Goal: Task Accomplishment & Management: Complete application form

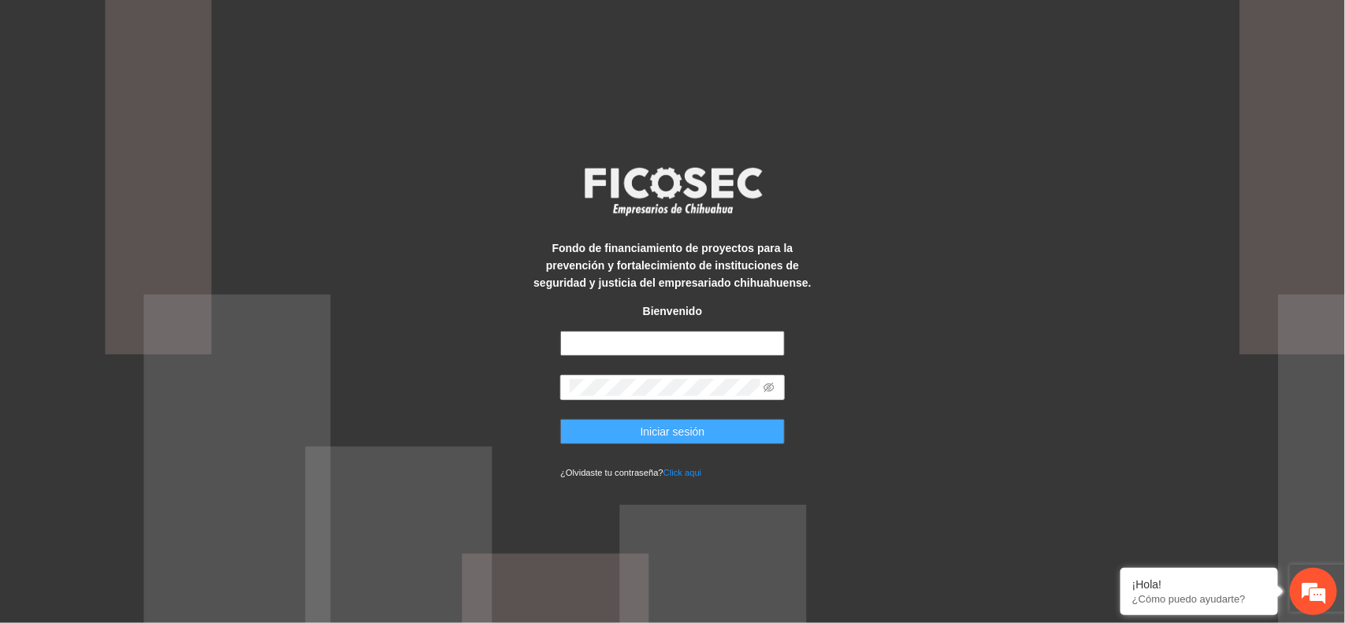
type input "**********"
click at [634, 433] on button "Iniciar sesión" at bounding box center [672, 431] width 224 height 25
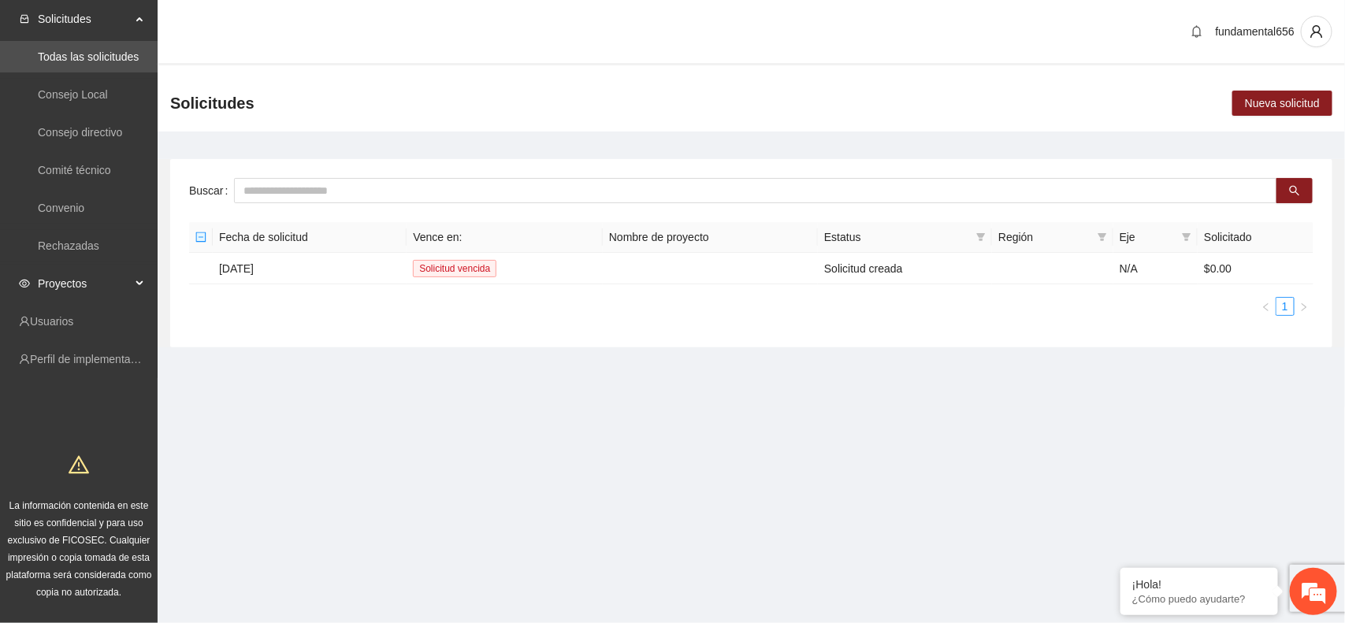
click at [138, 284] on div "Proyectos" at bounding box center [79, 284] width 158 height 32
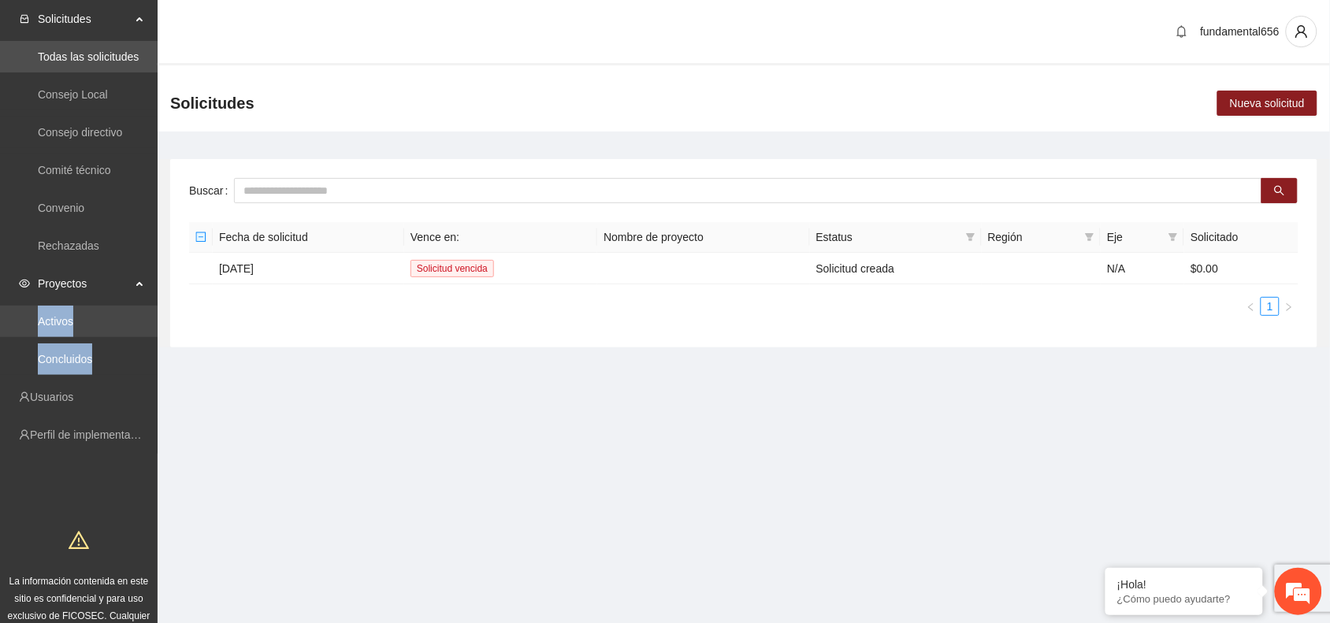
click at [60, 321] on link "Activos" at bounding box center [55, 321] width 35 height 13
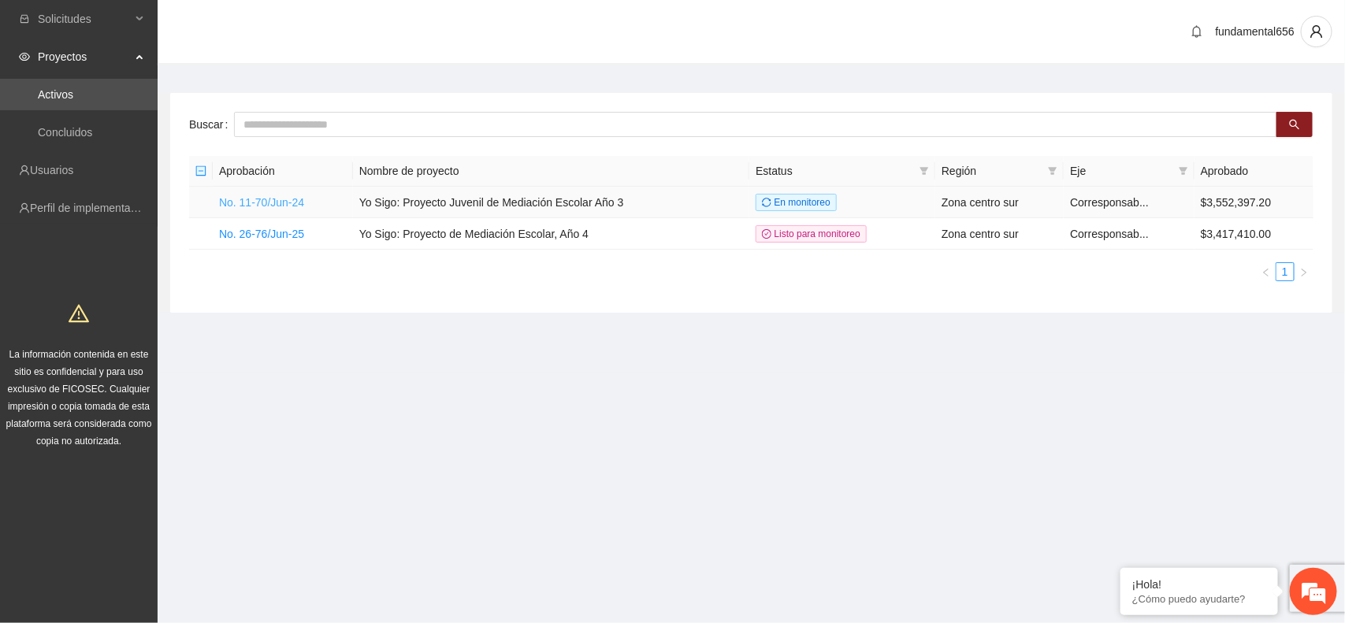
click at [288, 196] on link "No. 11-70/Jun-24" at bounding box center [261, 202] width 85 height 13
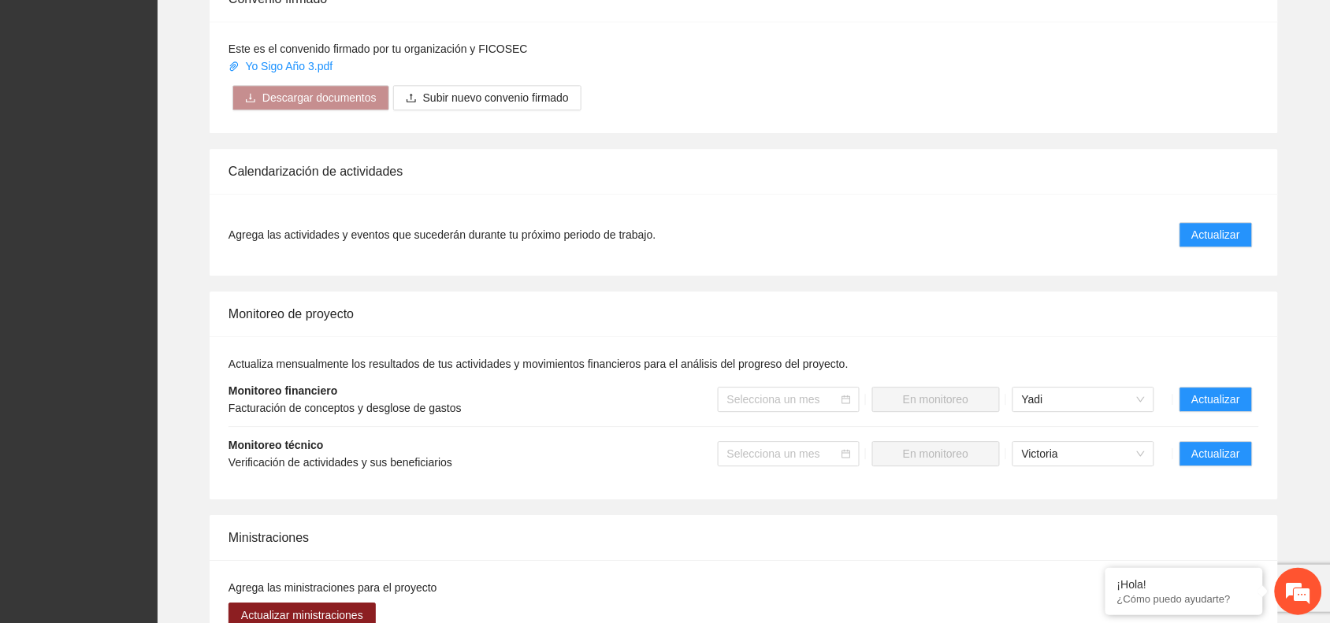
scroll to position [1181, 0]
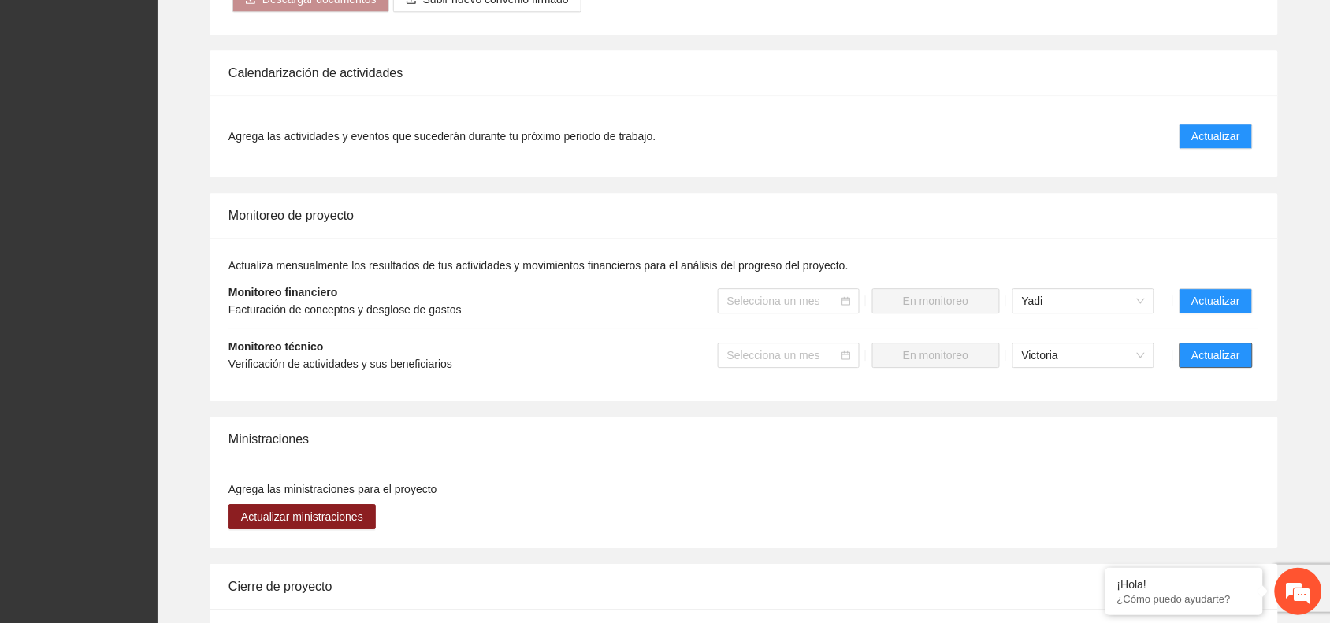
click at [1215, 347] on span "Actualizar" at bounding box center [1216, 355] width 48 height 17
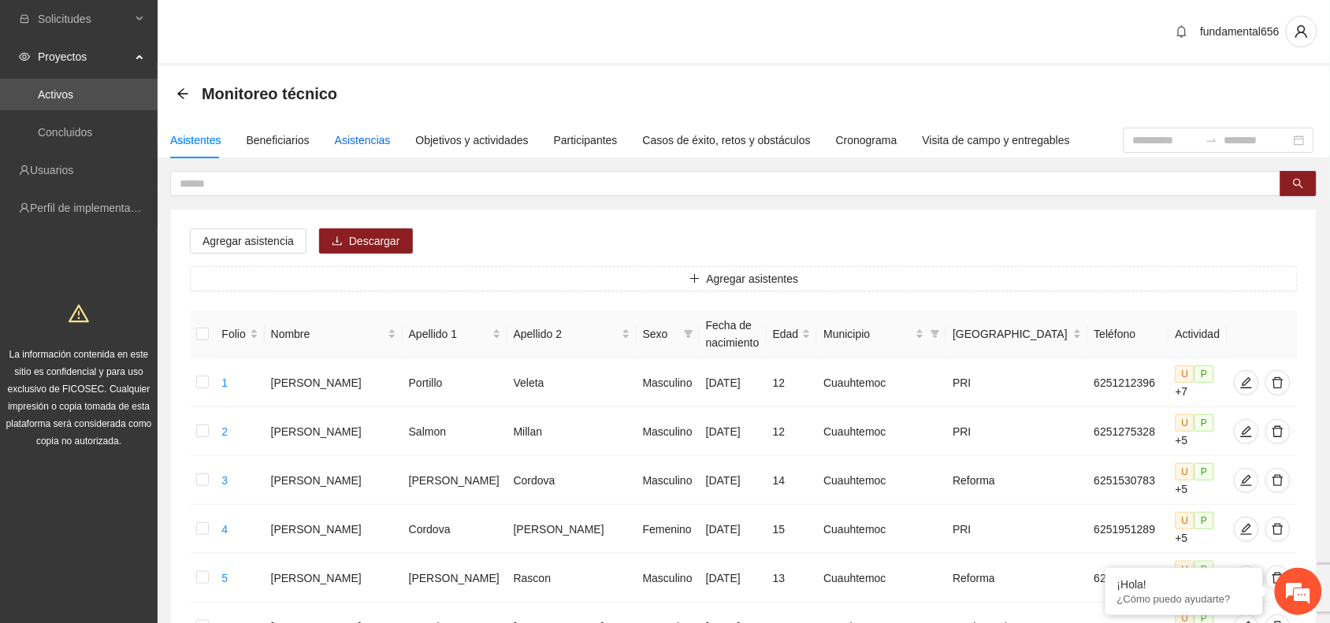
click at [361, 132] on div "Asistencias" at bounding box center [363, 140] width 56 height 17
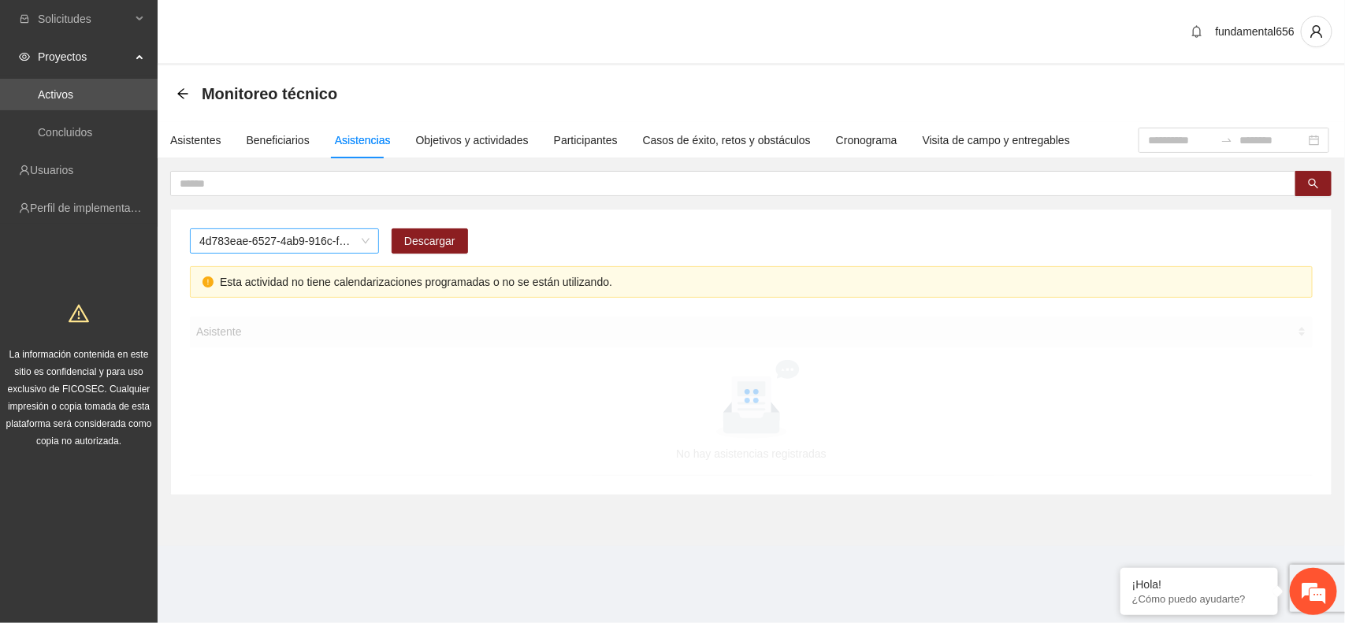
click at [226, 242] on span "4d783eae-6527-4ab9-916c-f8dc34adc09c" at bounding box center [284, 241] width 170 height 24
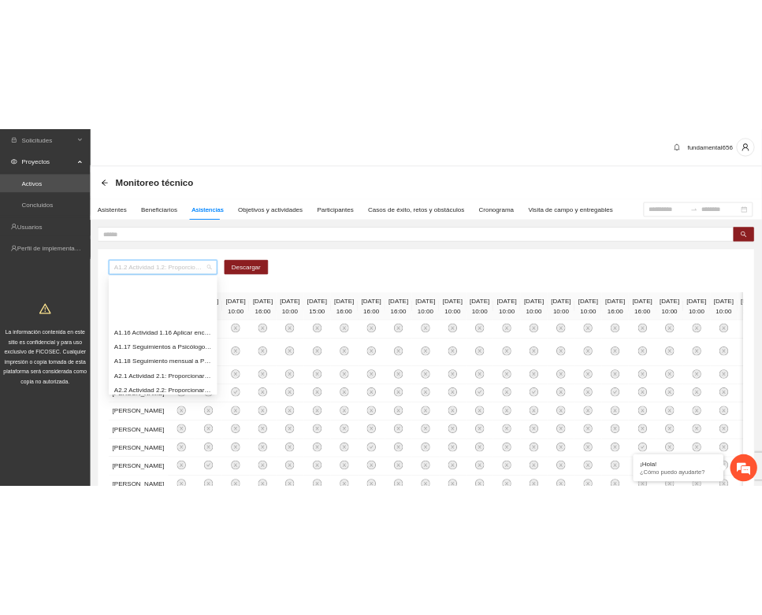
scroll to position [394, 0]
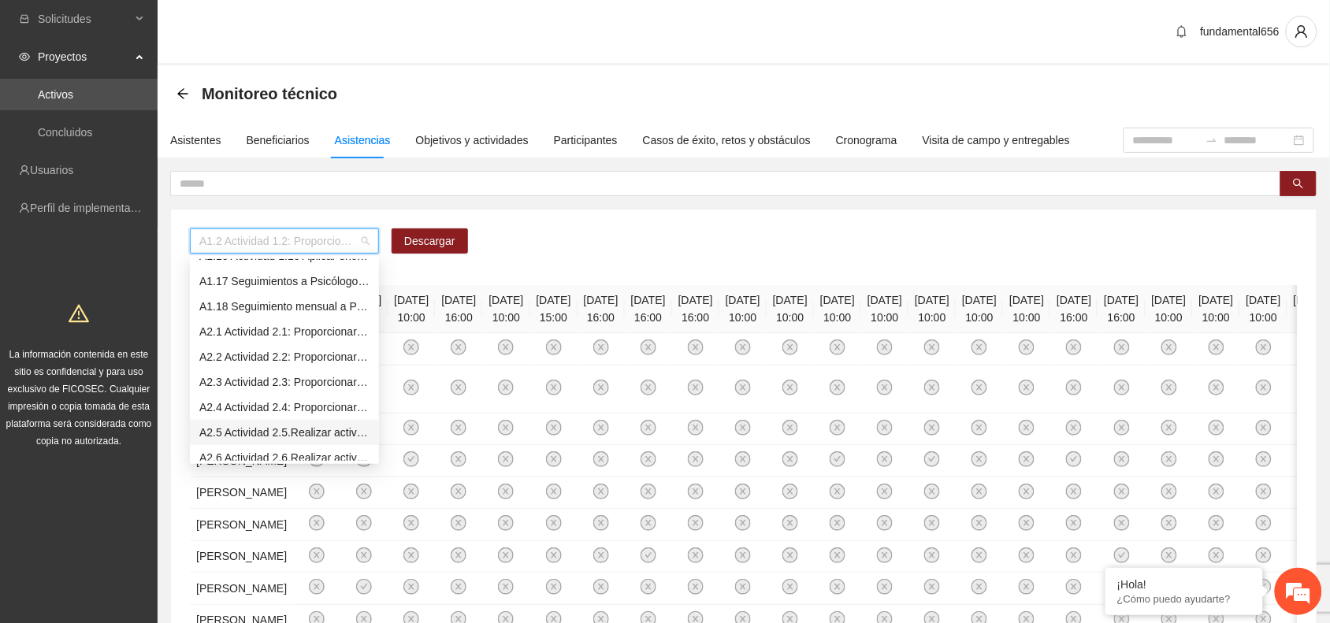
click at [246, 434] on div "A2.5 Actividad 2.5.Realizar actividades (conversatorios, juegos [PERSON_NAME] o…" at bounding box center [284, 432] width 170 height 17
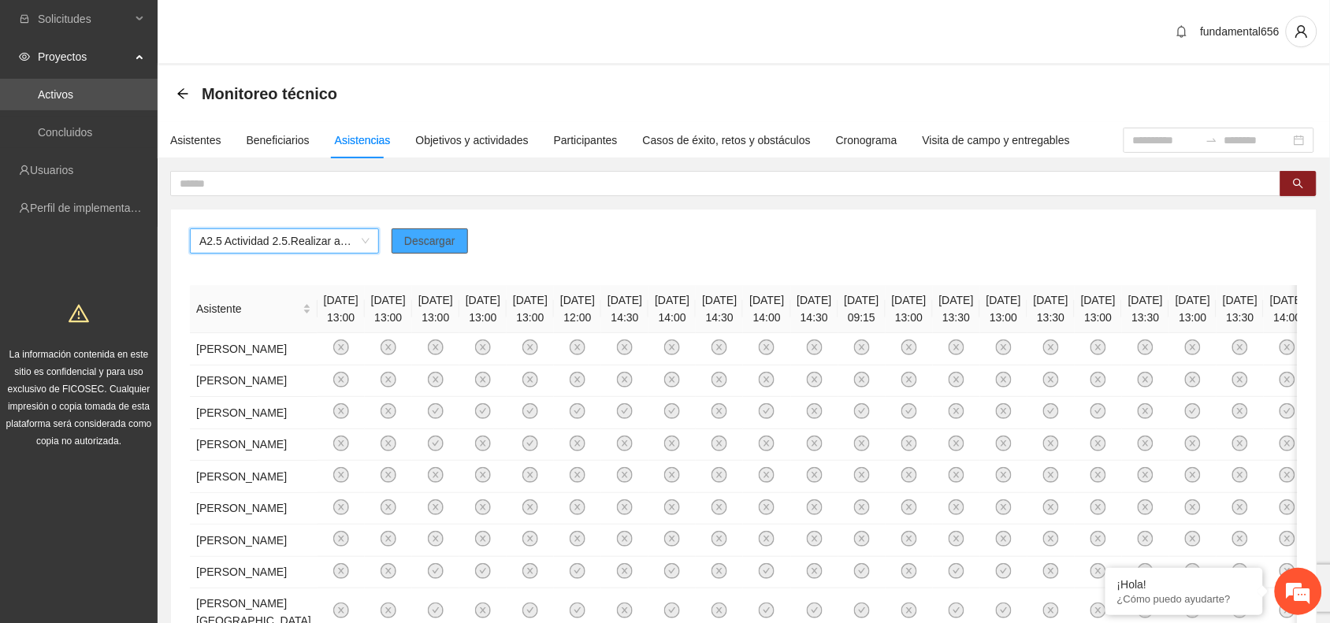
click at [422, 239] on span "Descargar" at bounding box center [429, 240] width 51 height 17
drag, startPoint x: 955, startPoint y: 231, endPoint x: 770, endPoint y: 238, distance: 185.2
click at [941, 234] on div "A2.5 Actividad 2.5.Realizar actividades (conversatorios, juegos [PERSON_NAME] o…" at bounding box center [743, 247] width 1107 height 38
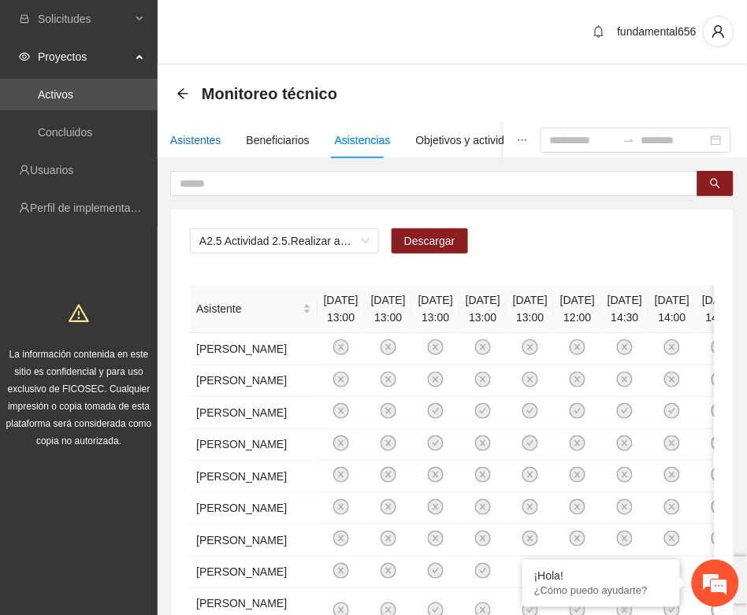
click at [186, 143] on div "Asistentes" at bounding box center [195, 140] width 51 height 17
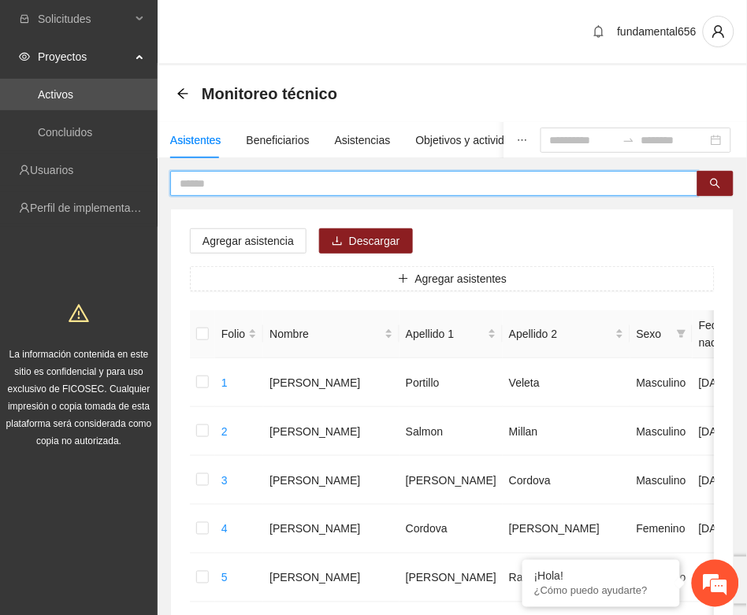
click at [215, 186] on input "text" at bounding box center [428, 183] width 496 height 17
paste input "**********"
click at [722, 180] on button "button" at bounding box center [715, 183] width 36 height 25
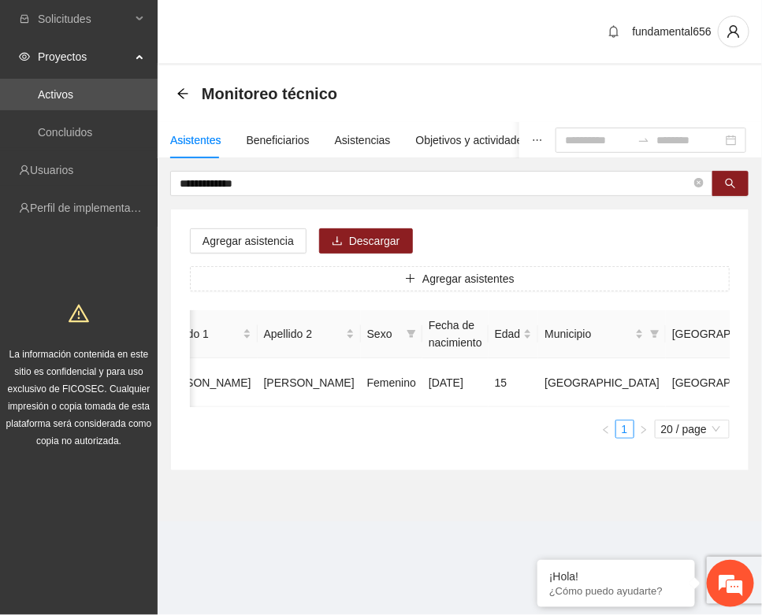
scroll to position [0, 265]
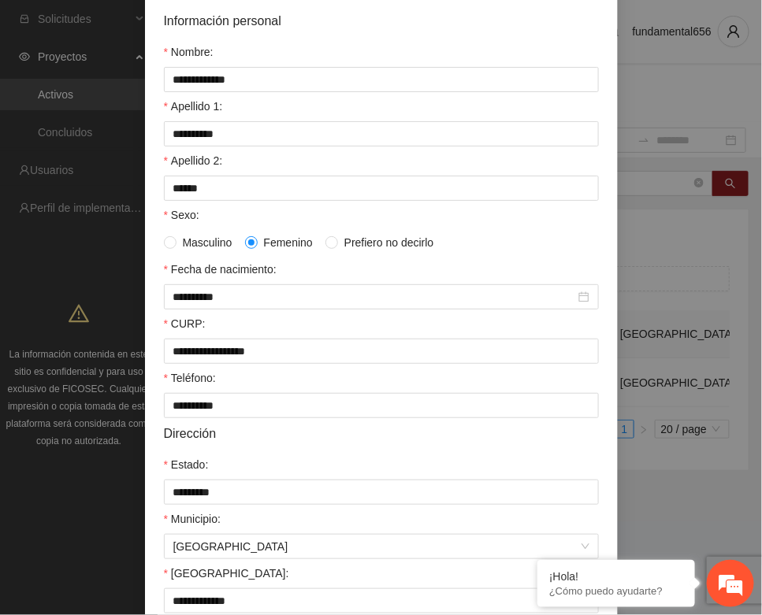
scroll to position [312, 0]
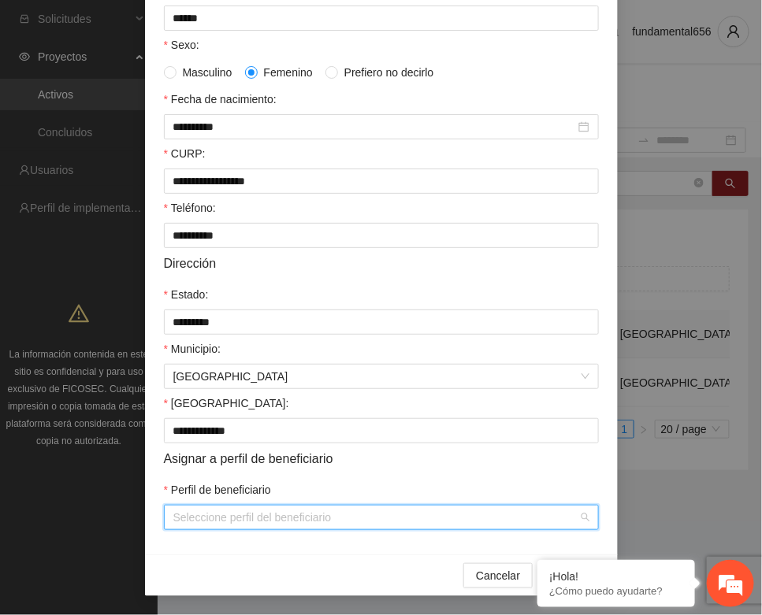
click at [214, 520] on input "Perfil de beneficiario" at bounding box center [375, 518] width 405 height 24
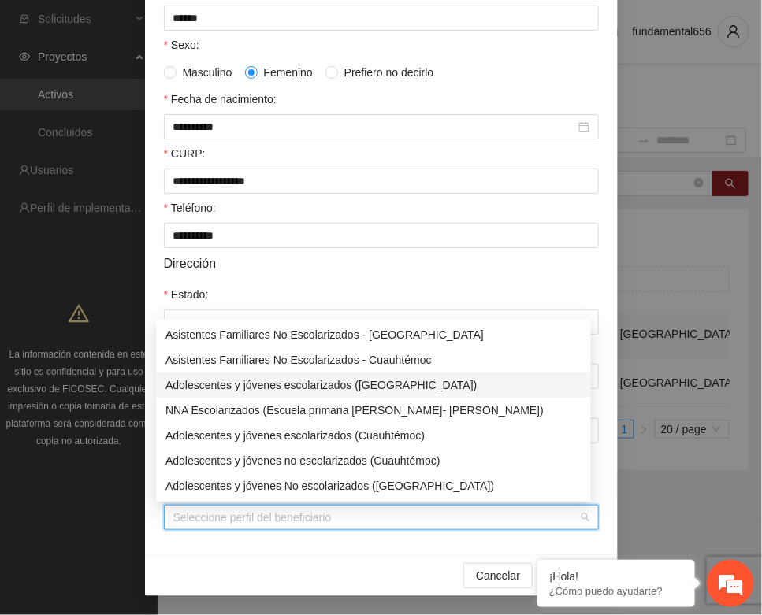
click at [187, 380] on div "Adolescentes y jóvenes escolarizados ([GEOGRAPHIC_DATA])" at bounding box center [373, 384] width 416 height 17
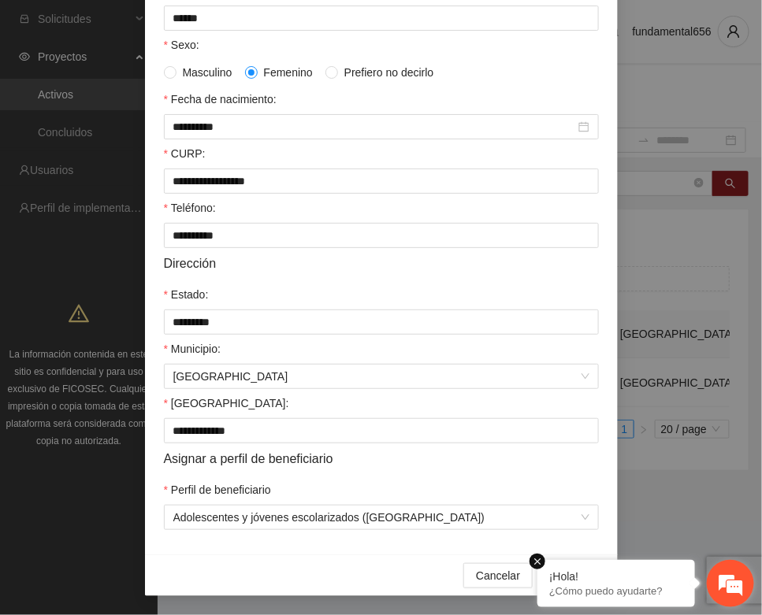
click at [533, 564] on em at bounding box center [537, 562] width 16 height 16
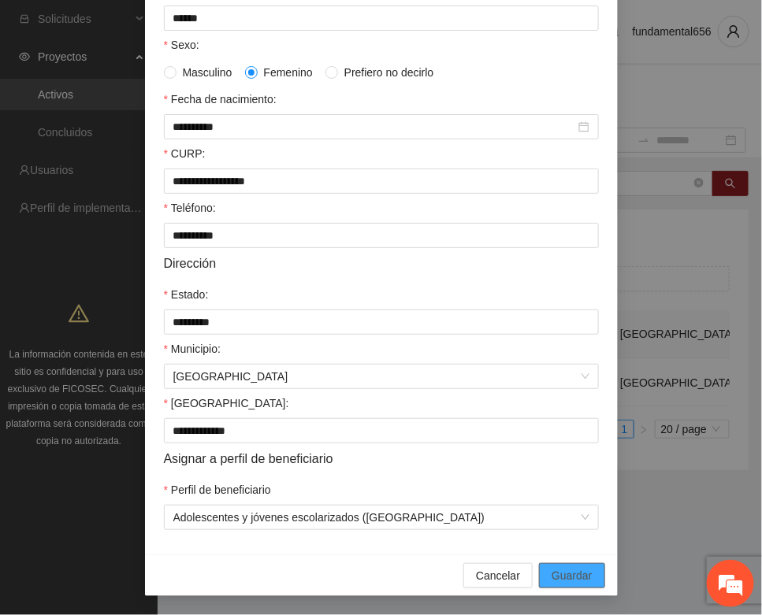
click at [540, 572] on button "Guardar" at bounding box center [571, 575] width 65 height 25
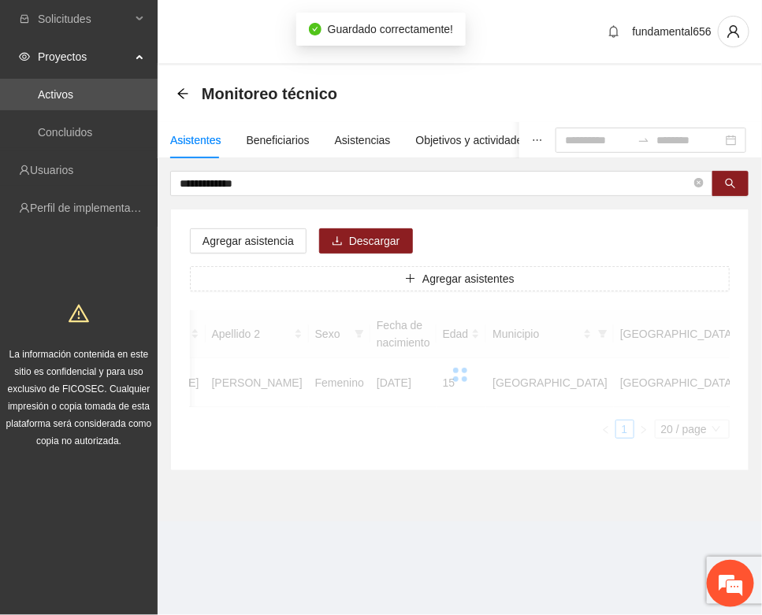
scroll to position [233, 0]
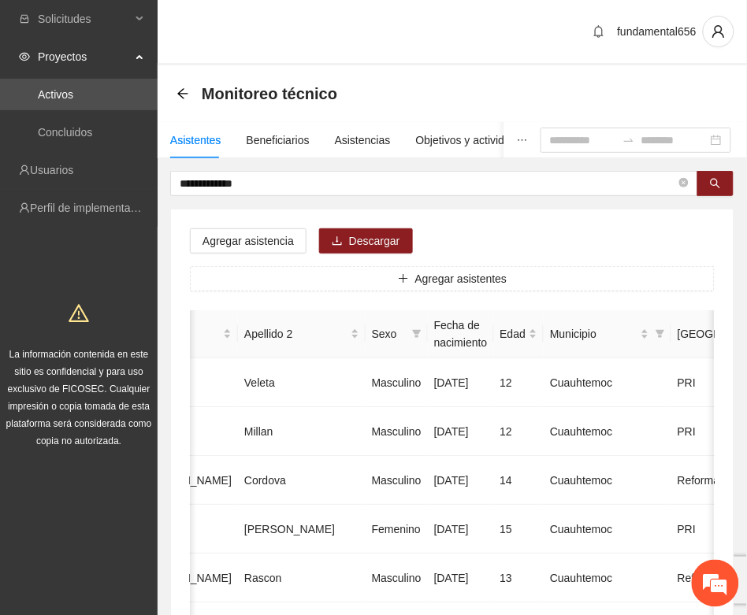
drag, startPoint x: 249, startPoint y: 175, endPoint x: 211, endPoint y: 190, distance: 40.7
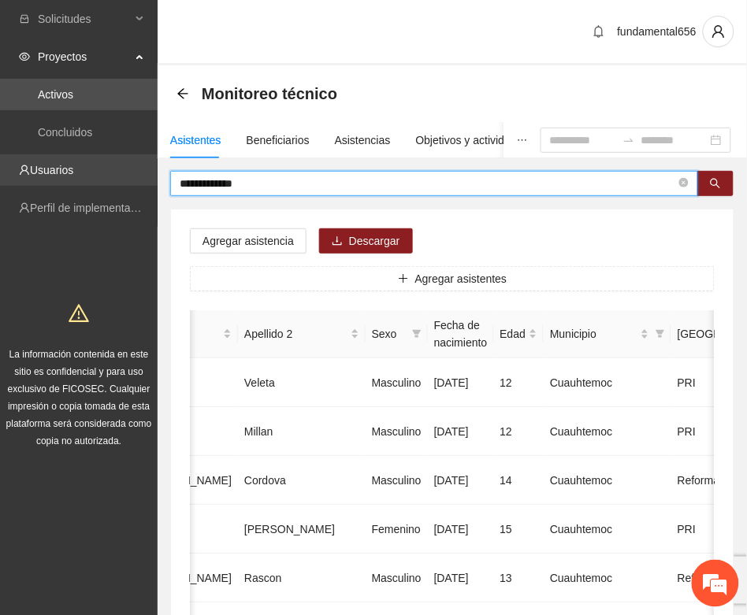
drag, startPoint x: 265, startPoint y: 174, endPoint x: 154, endPoint y: 184, distance: 112.2
paste input "*"
click at [725, 187] on button "button" at bounding box center [715, 183] width 36 height 25
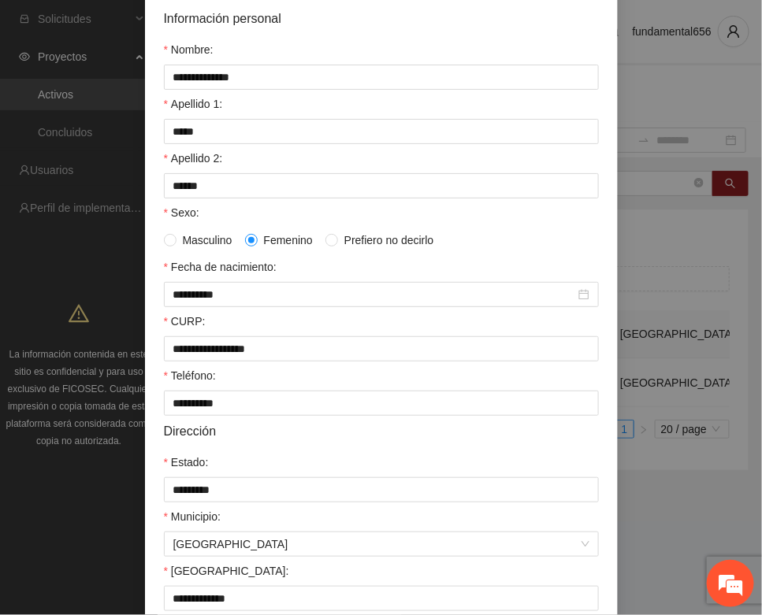
scroll to position [312, 0]
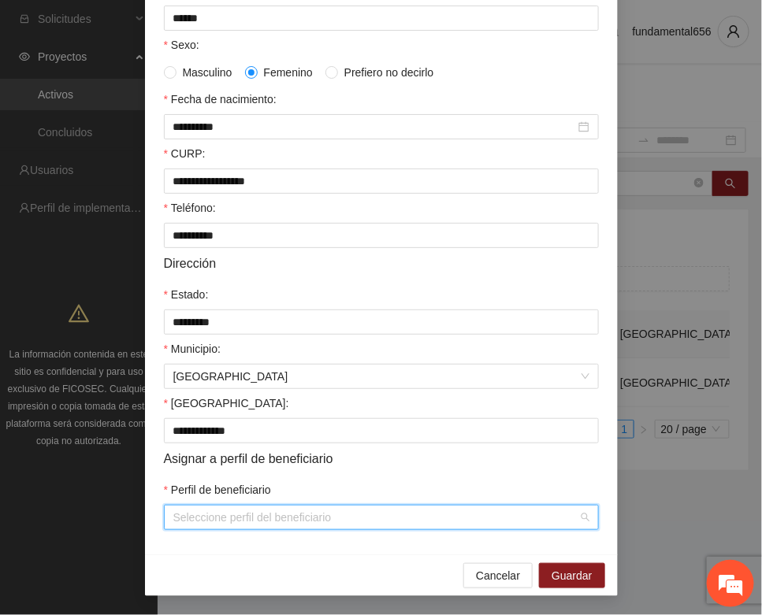
click at [211, 521] on input "Perfil de beneficiario" at bounding box center [375, 518] width 405 height 24
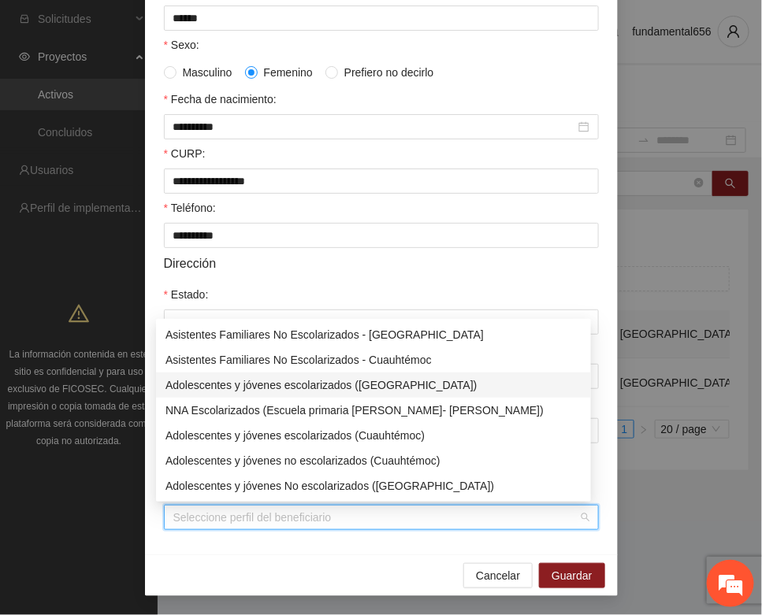
click at [248, 384] on div "Adolescentes y jóvenes escolarizados ([GEOGRAPHIC_DATA])" at bounding box center [373, 384] width 416 height 17
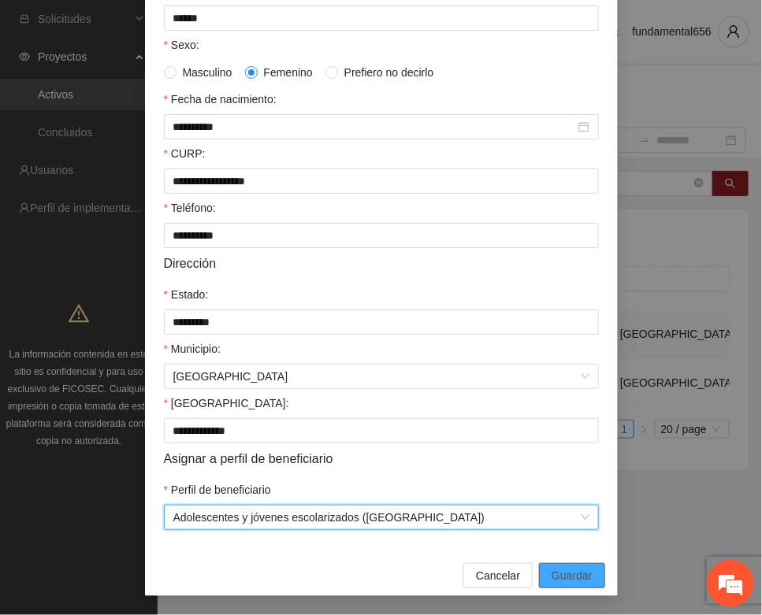
click at [558, 571] on span "Guardar" at bounding box center [571, 575] width 40 height 17
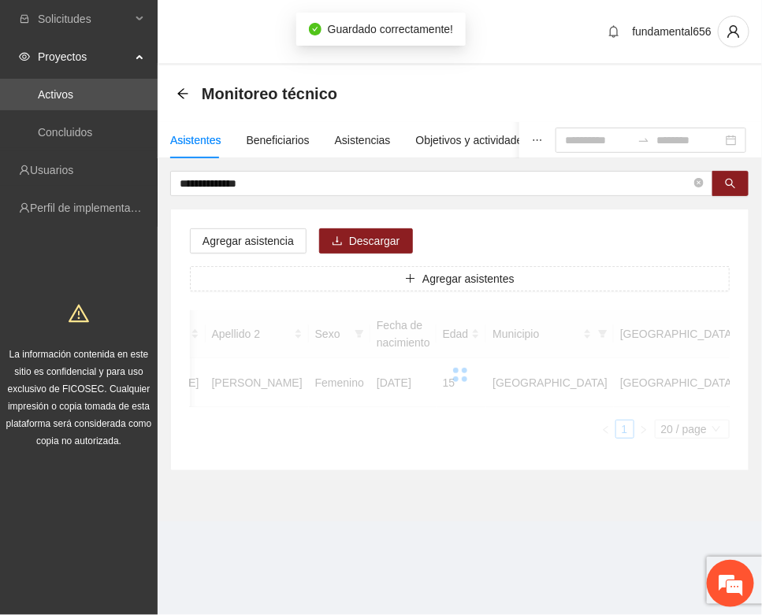
scroll to position [233, 0]
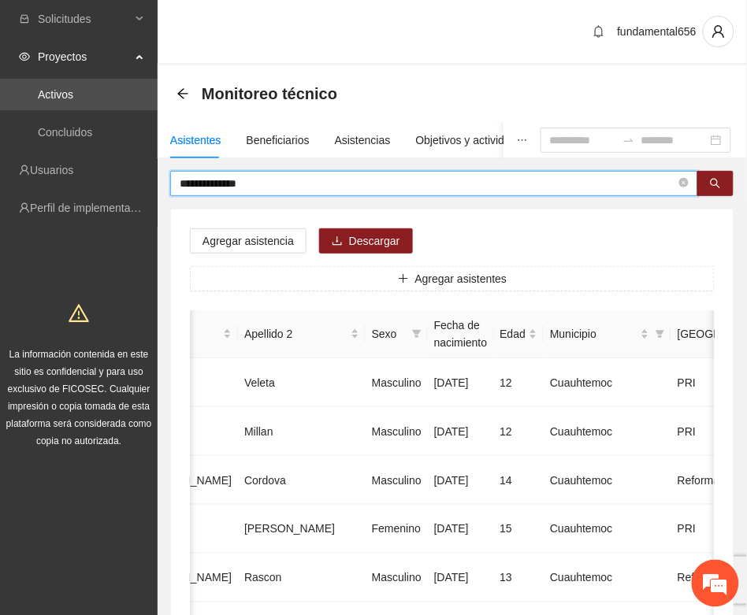
drag, startPoint x: 261, startPoint y: 183, endPoint x: 171, endPoint y: 186, distance: 89.8
click at [171, 186] on span "**********" at bounding box center [434, 183] width 528 height 25
paste input "text"
click at [703, 184] on button "button" at bounding box center [715, 183] width 36 height 25
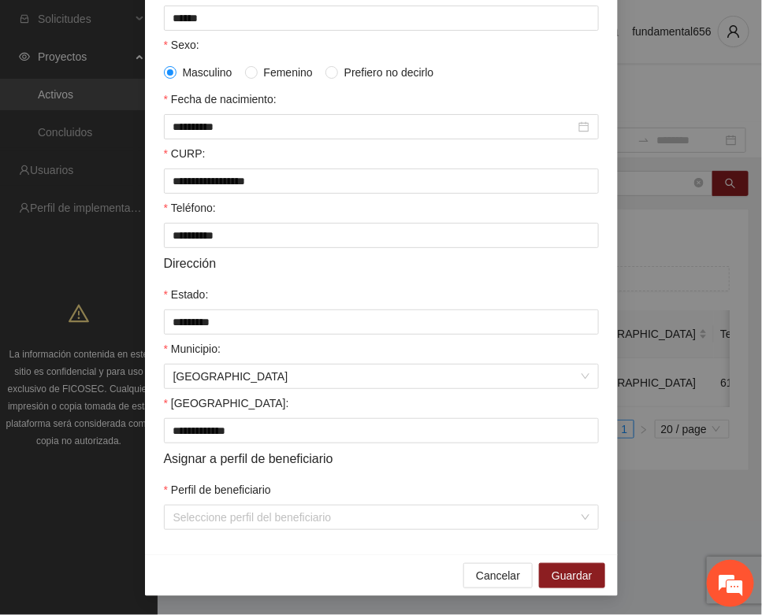
scroll to position [312, 0]
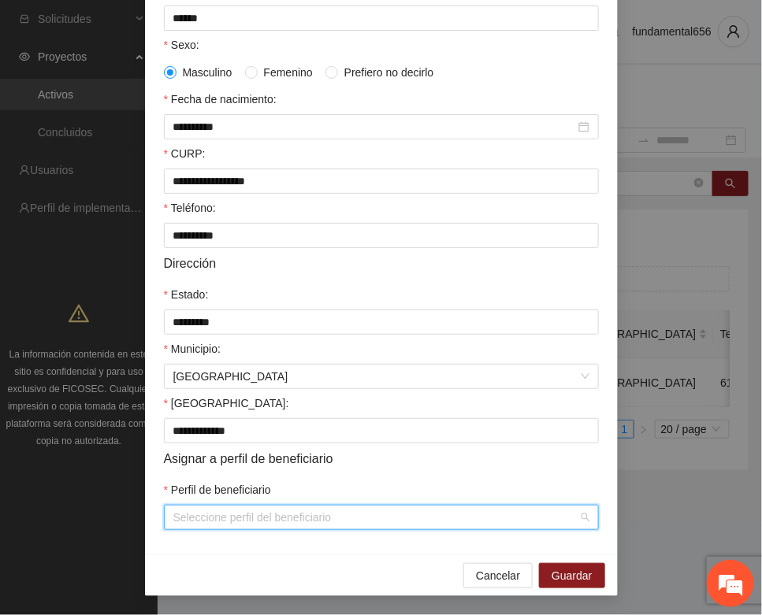
click at [209, 526] on input "Perfil de beneficiario" at bounding box center [375, 518] width 405 height 24
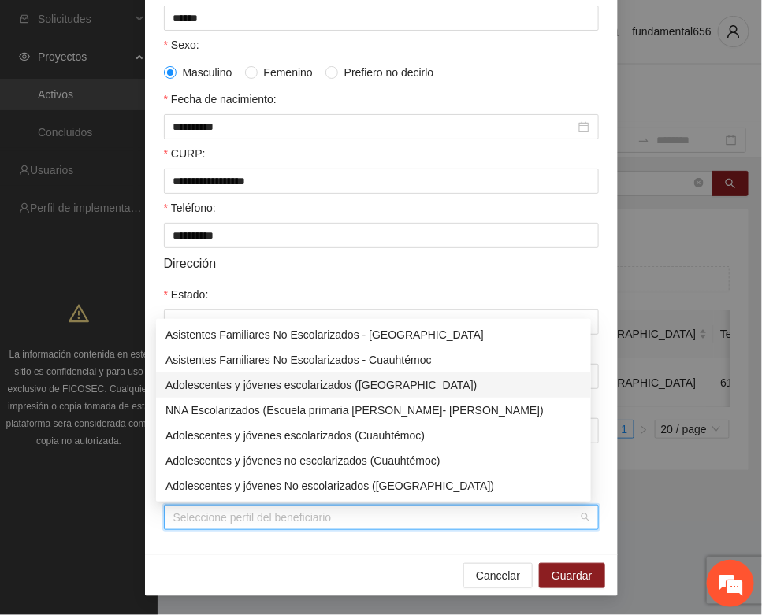
click at [264, 384] on div "Adolescentes y jóvenes escolarizados ([GEOGRAPHIC_DATA])" at bounding box center [373, 384] width 416 height 17
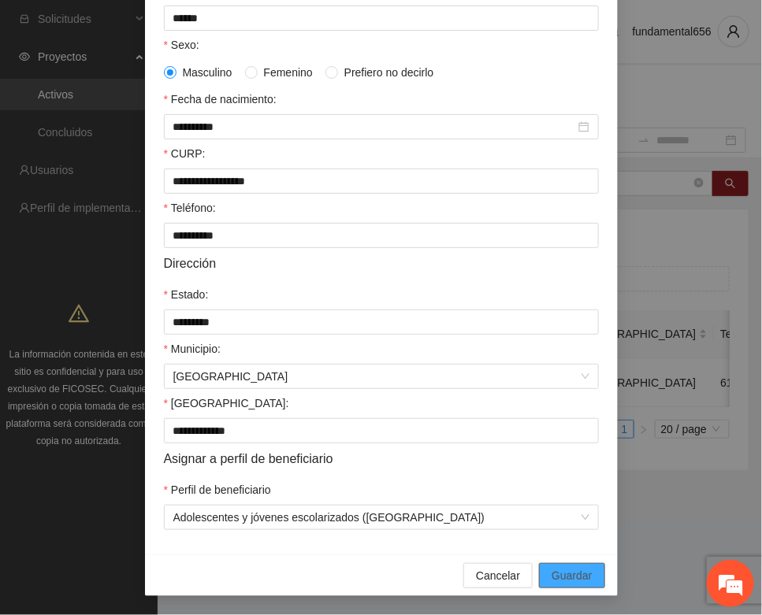
click at [573, 572] on span "Guardar" at bounding box center [571, 575] width 40 height 17
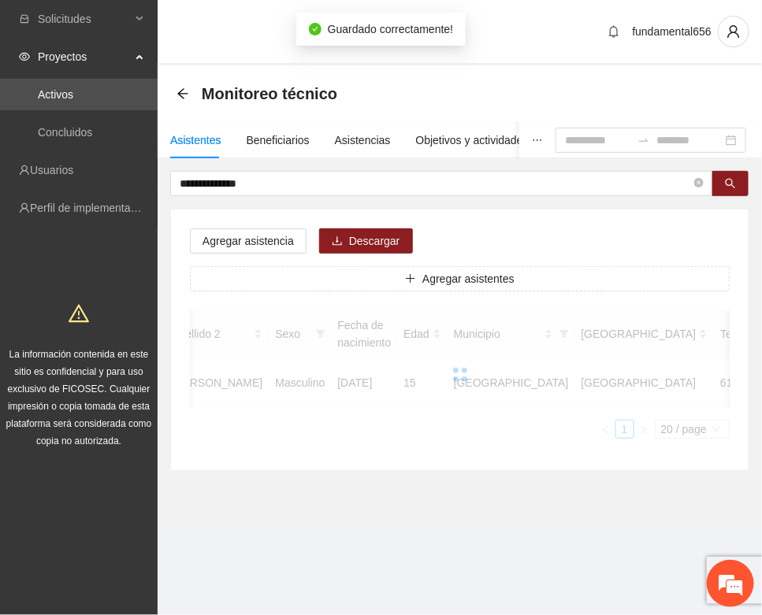
scroll to position [233, 0]
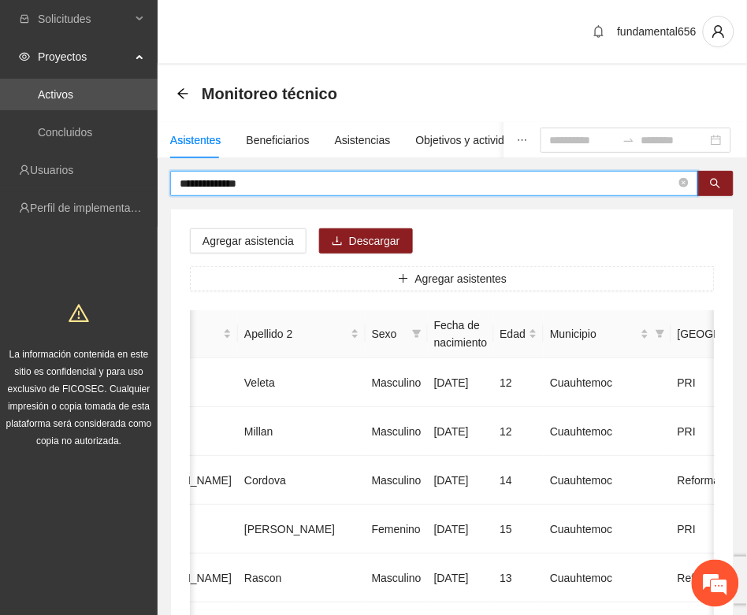
drag, startPoint x: 280, startPoint y: 182, endPoint x: 150, endPoint y: 189, distance: 130.2
paste input "text"
drag, startPoint x: 714, startPoint y: 182, endPoint x: 555, endPoint y: 226, distance: 164.3
click at [713, 183] on icon "search" at bounding box center [715, 183] width 11 height 11
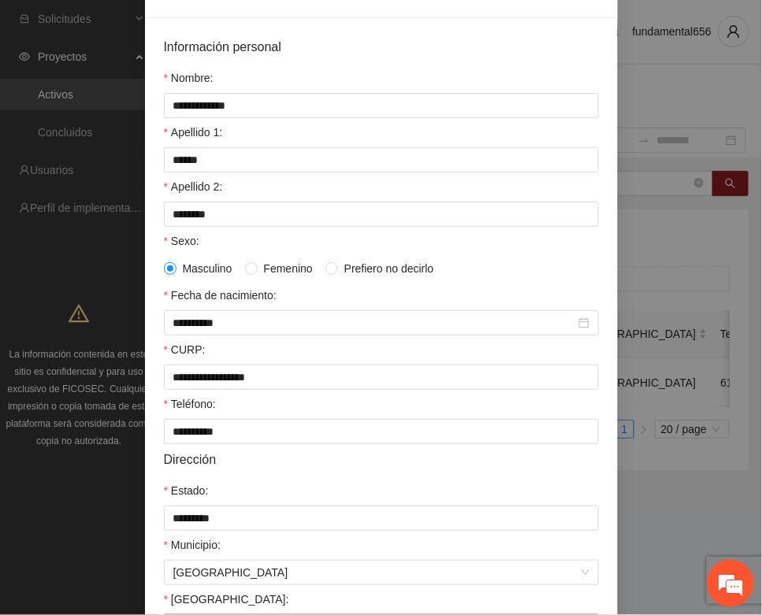
scroll to position [312, 0]
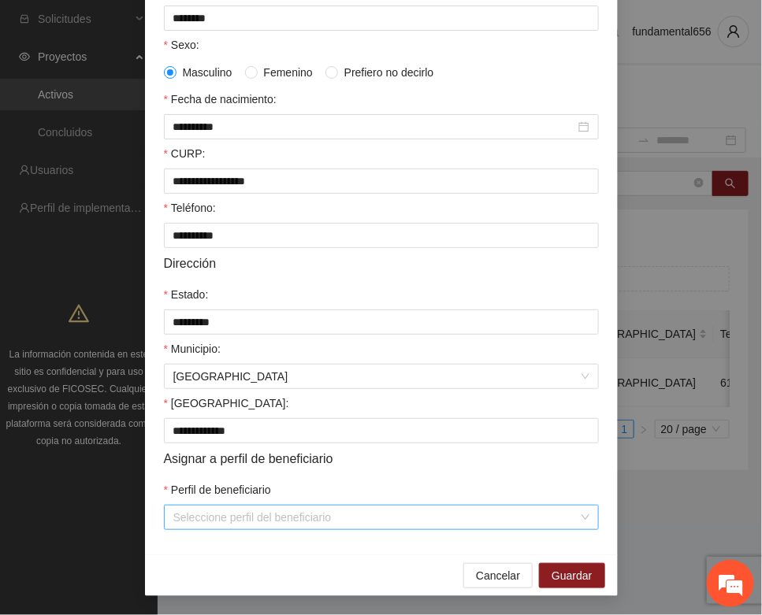
click at [197, 517] on input "Perfil de beneficiario" at bounding box center [375, 518] width 405 height 24
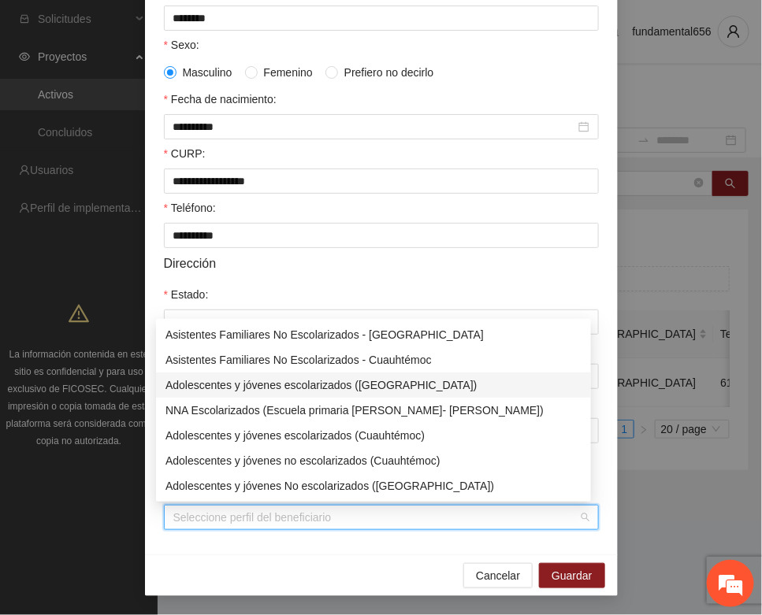
click at [257, 386] on div "Adolescentes y jóvenes escolarizados ([GEOGRAPHIC_DATA])" at bounding box center [373, 384] width 416 height 17
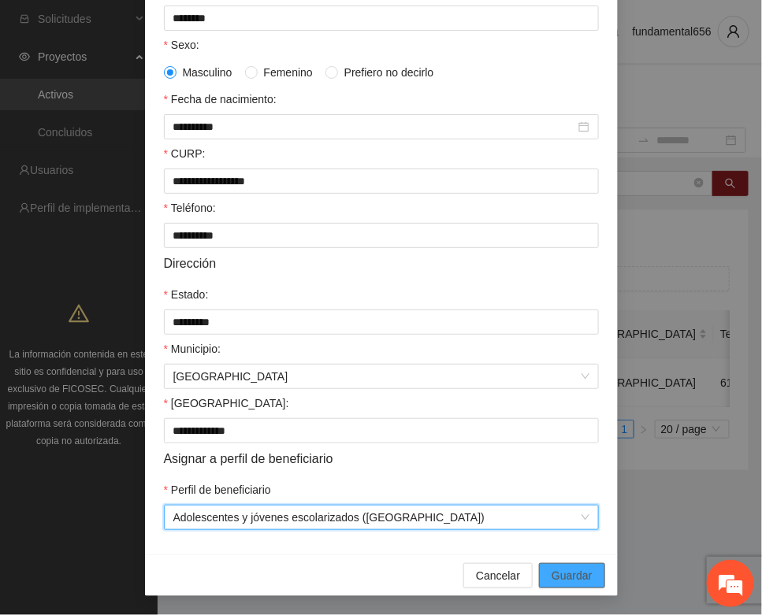
click at [551, 572] on span "Guardar" at bounding box center [571, 575] width 40 height 17
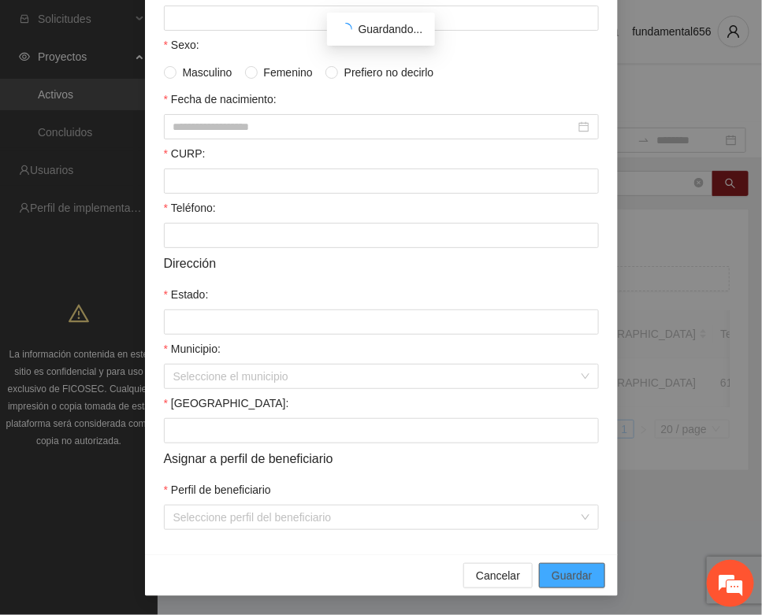
scroll to position [233, 0]
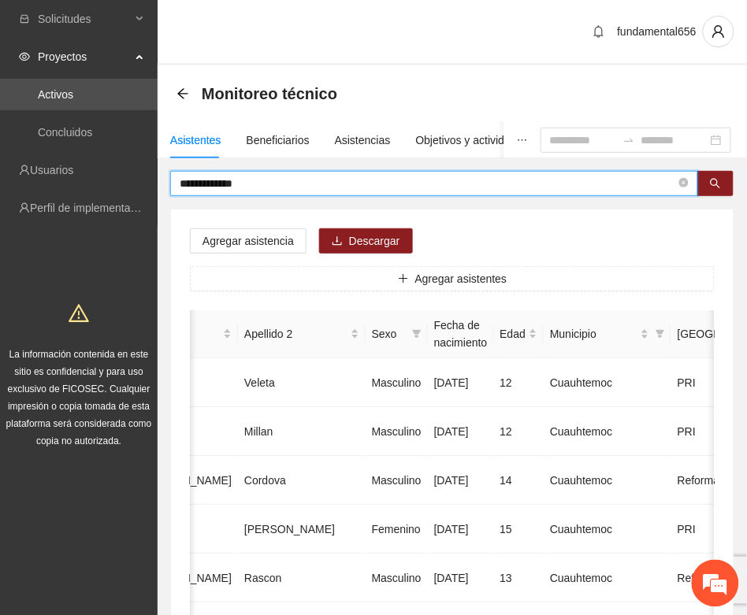
drag, startPoint x: 257, startPoint y: 179, endPoint x: 152, endPoint y: 187, distance: 105.1
paste input "text"
click at [710, 182] on icon "search" at bounding box center [715, 184] width 10 height 10
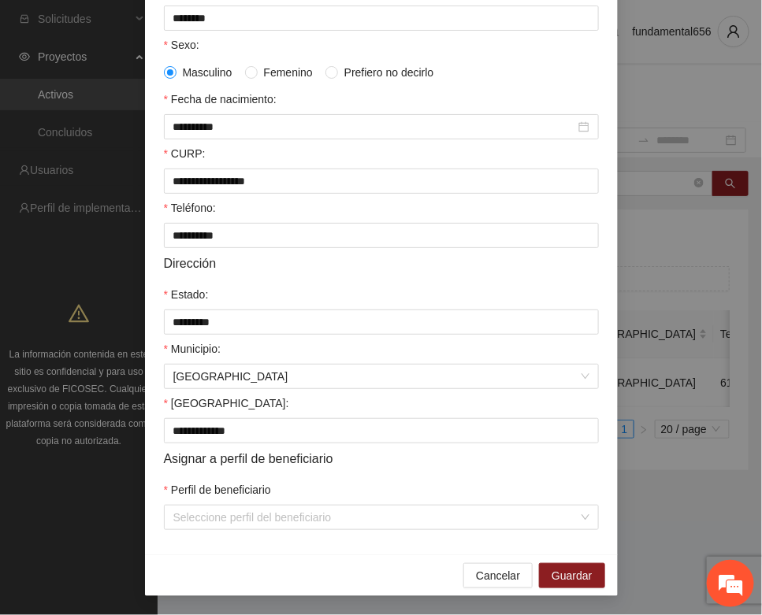
scroll to position [312, 0]
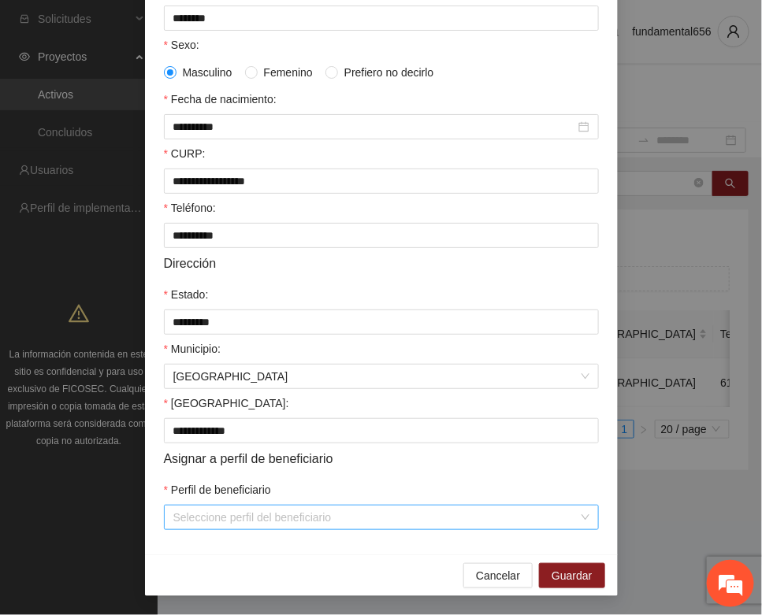
click at [187, 520] on input "Perfil de beneficiario" at bounding box center [375, 518] width 405 height 24
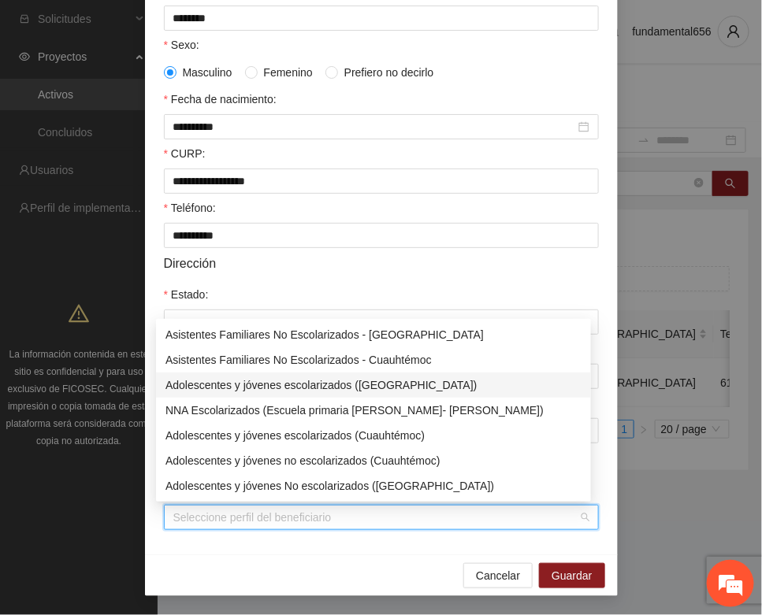
click at [250, 382] on div "Adolescentes y jóvenes escolarizados ([GEOGRAPHIC_DATA])" at bounding box center [373, 384] width 416 height 17
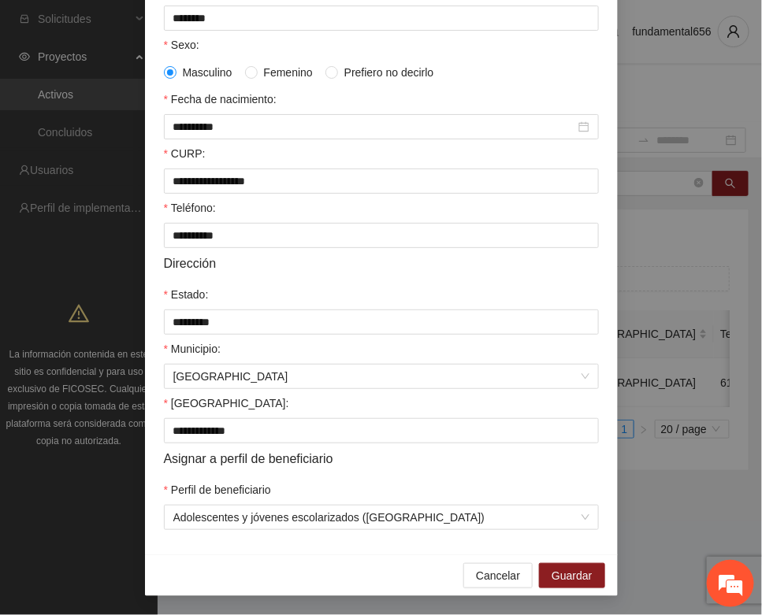
click at [551, 561] on div "Cancelar Guardar" at bounding box center [381, 576] width 473 height 42
click at [551, 577] on span "Guardar" at bounding box center [571, 575] width 40 height 17
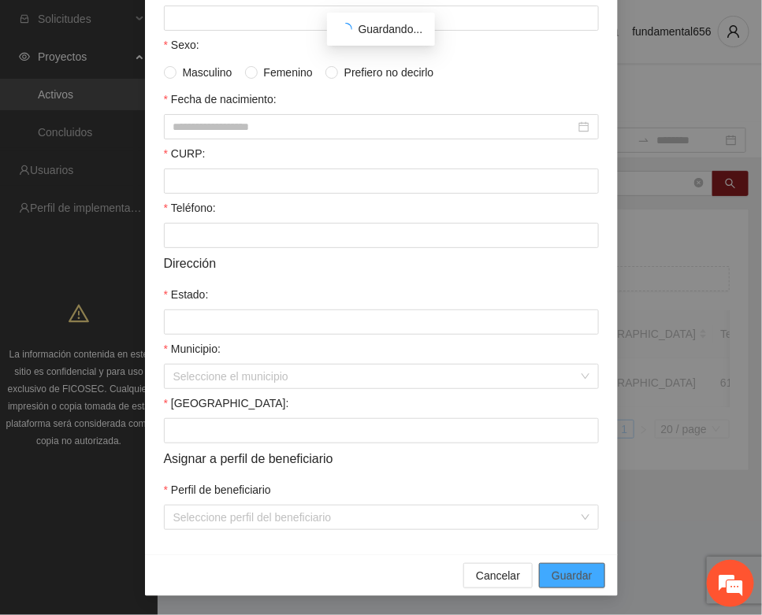
scroll to position [233, 0]
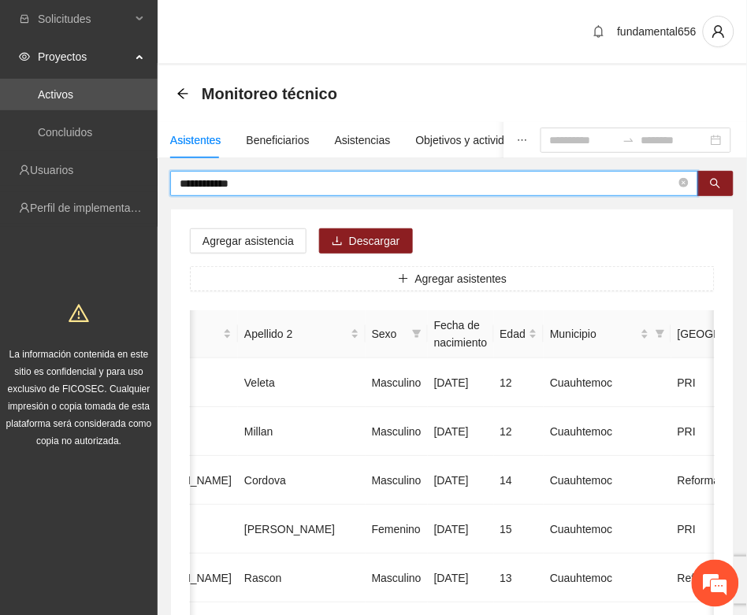
drag, startPoint x: 230, startPoint y: 195, endPoint x: 158, endPoint y: 210, distance: 73.4
paste input "text"
click at [718, 186] on icon "search" at bounding box center [715, 184] width 10 height 10
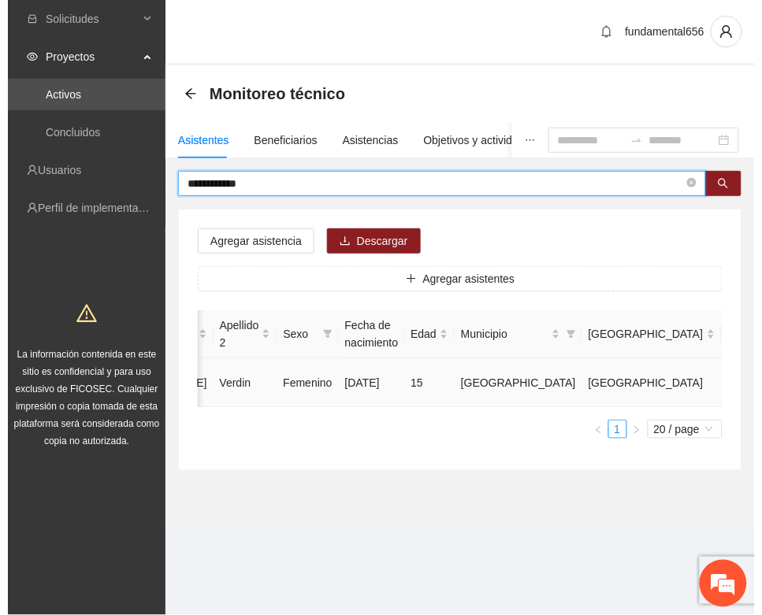
scroll to position [0, 258]
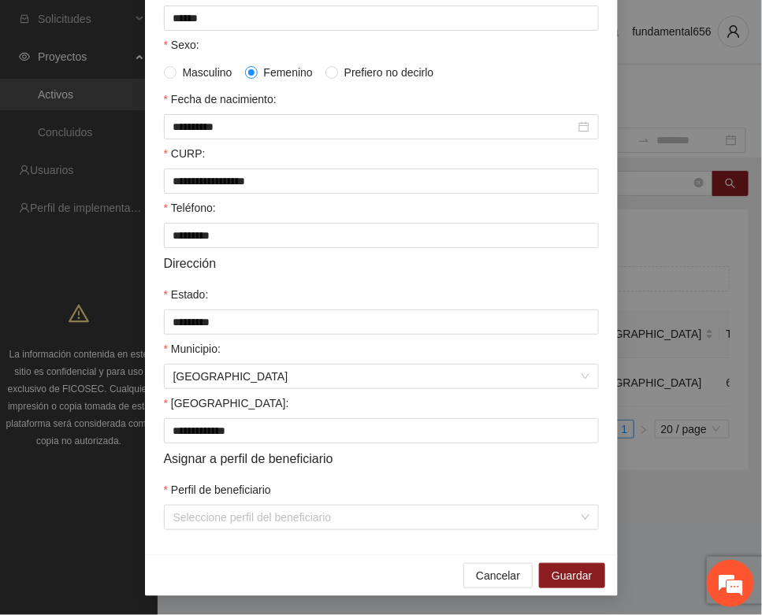
scroll to position [312, 0]
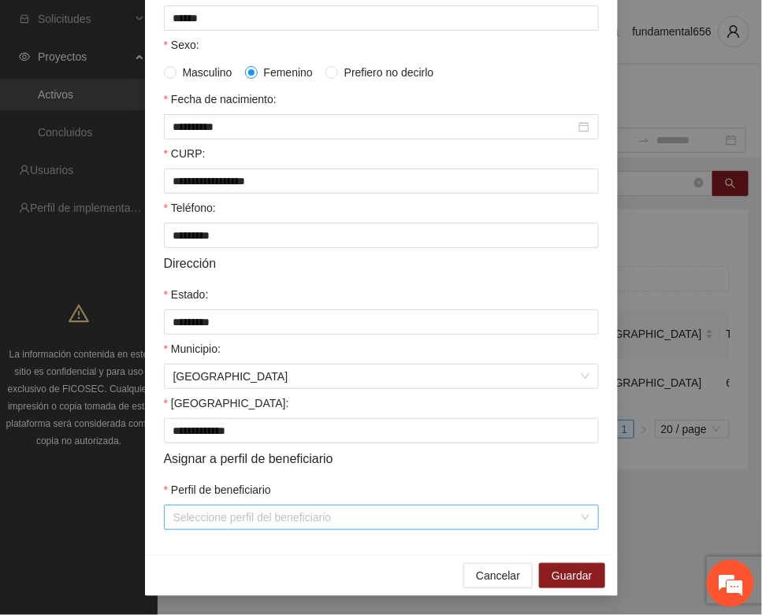
click at [205, 512] on input "Perfil de beneficiario" at bounding box center [375, 518] width 405 height 24
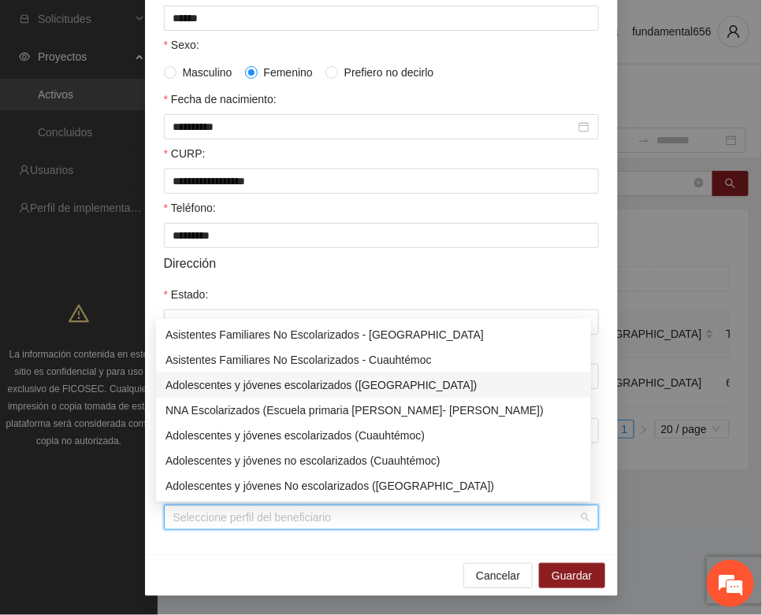
click at [260, 386] on div "Adolescentes y jóvenes escolarizados ([GEOGRAPHIC_DATA])" at bounding box center [373, 384] width 416 height 17
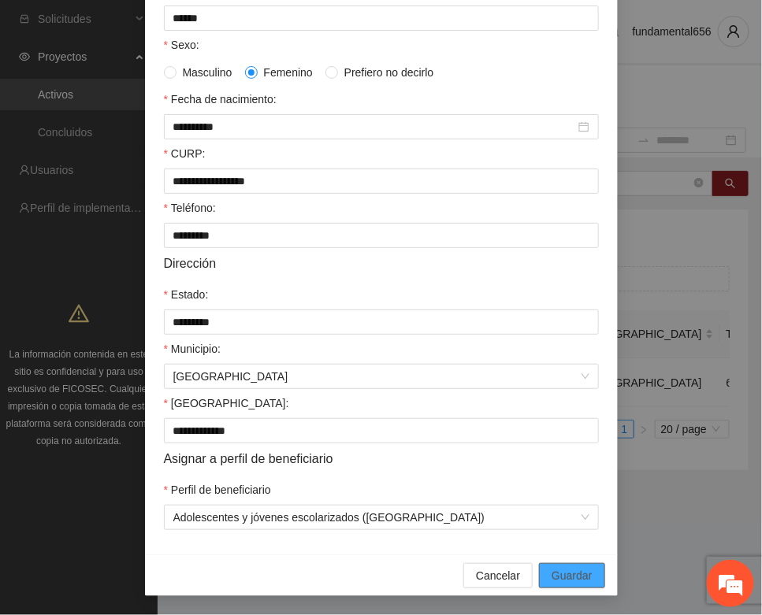
click at [551, 569] on span "Guardar" at bounding box center [571, 575] width 40 height 17
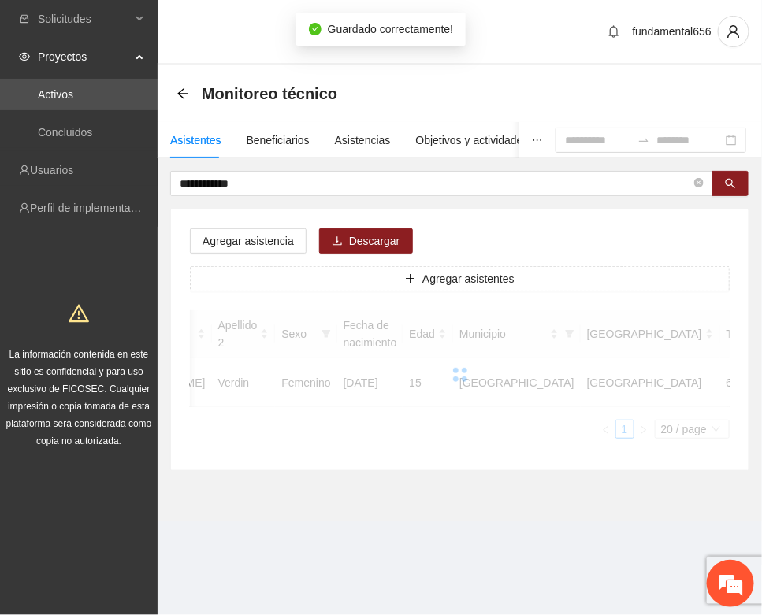
scroll to position [233, 0]
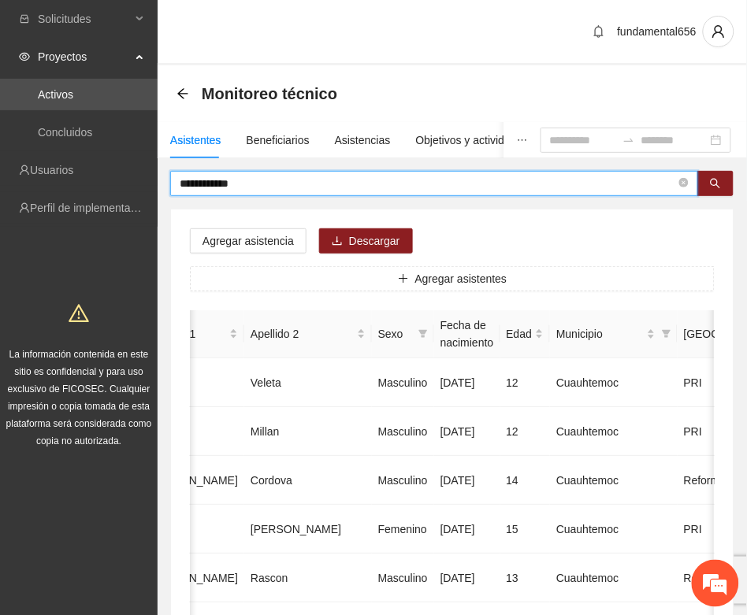
drag, startPoint x: 249, startPoint y: 181, endPoint x: 163, endPoint y: 193, distance: 86.7
paste input "text"
click at [713, 184] on icon "search" at bounding box center [715, 183] width 11 height 11
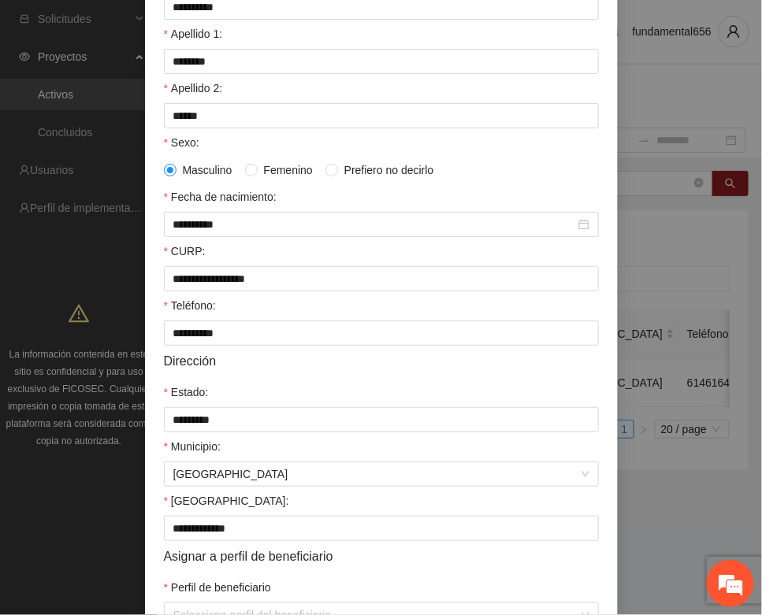
scroll to position [312, 0]
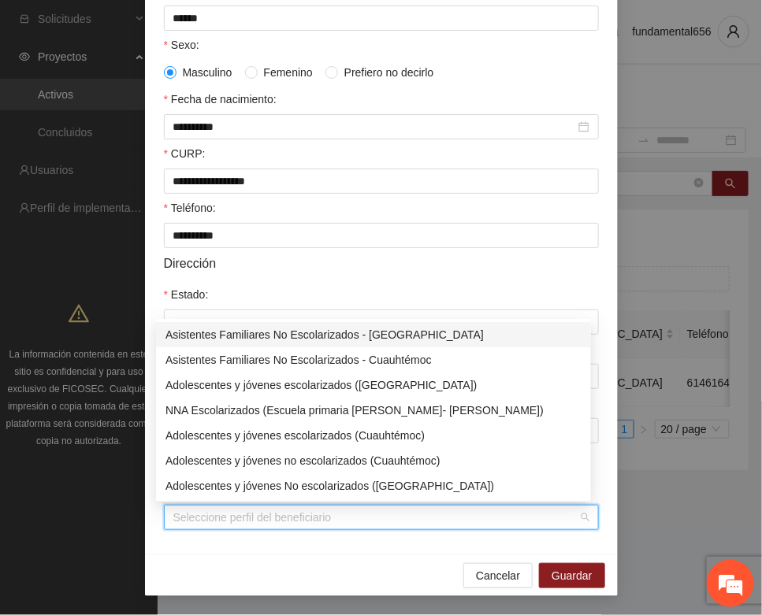
click at [201, 522] on input "Perfil de beneficiario" at bounding box center [375, 518] width 405 height 24
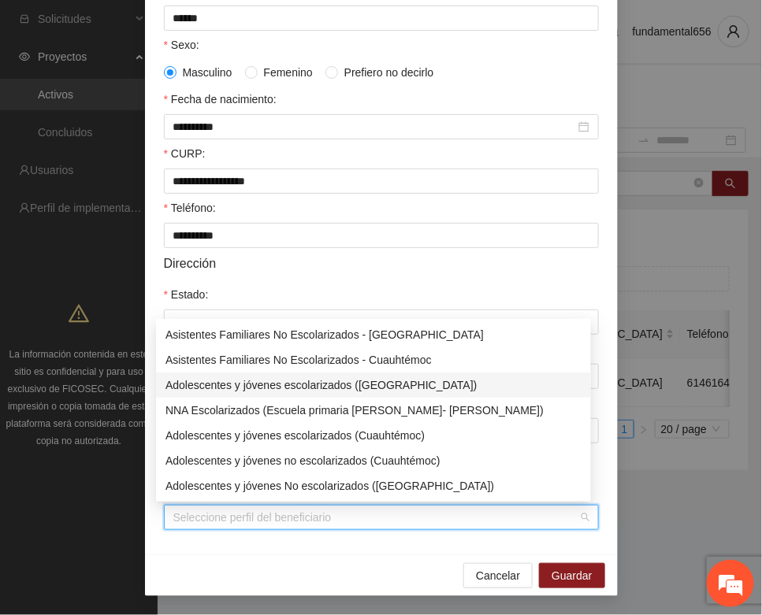
click at [268, 386] on div "Adolescentes y jóvenes escolarizados ([GEOGRAPHIC_DATA])" at bounding box center [373, 384] width 416 height 17
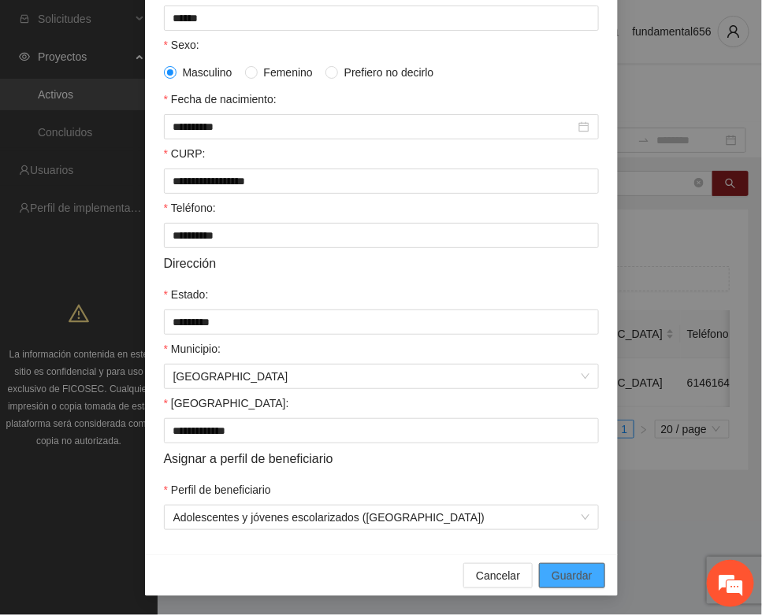
click at [553, 577] on span "Guardar" at bounding box center [571, 575] width 40 height 17
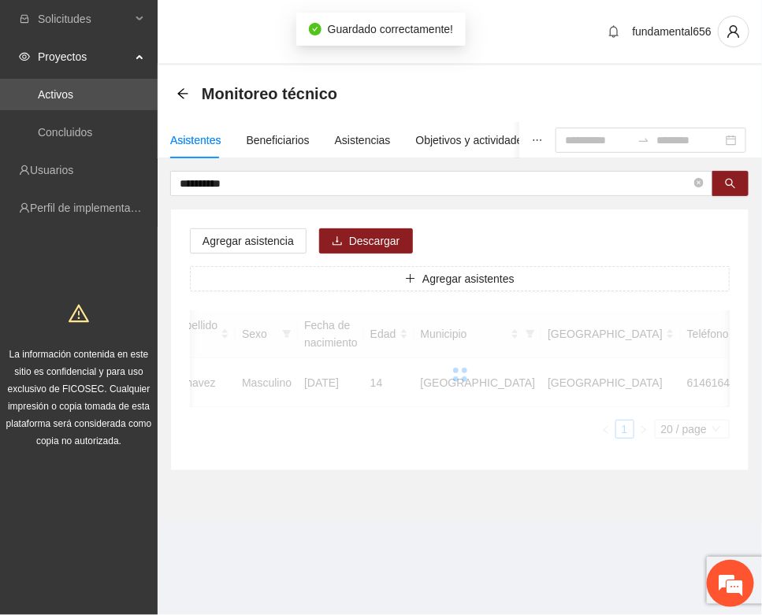
scroll to position [233, 0]
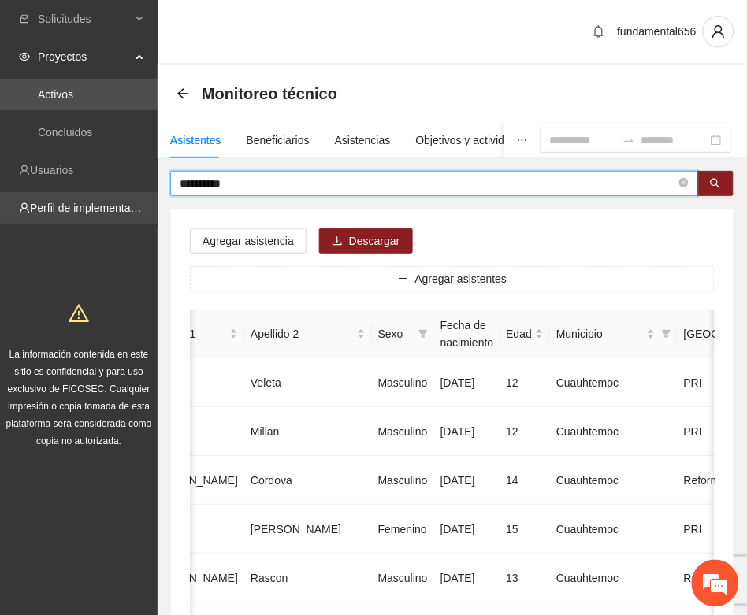
drag, startPoint x: 234, startPoint y: 182, endPoint x: 148, endPoint y: 206, distance: 89.0
paste input "text"
click at [721, 183] on icon "search" at bounding box center [715, 183] width 11 height 11
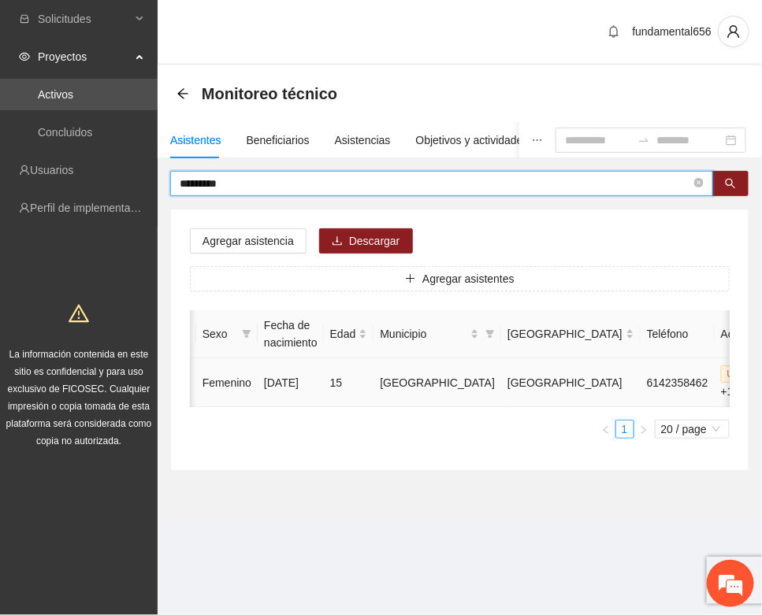
type input "*********"
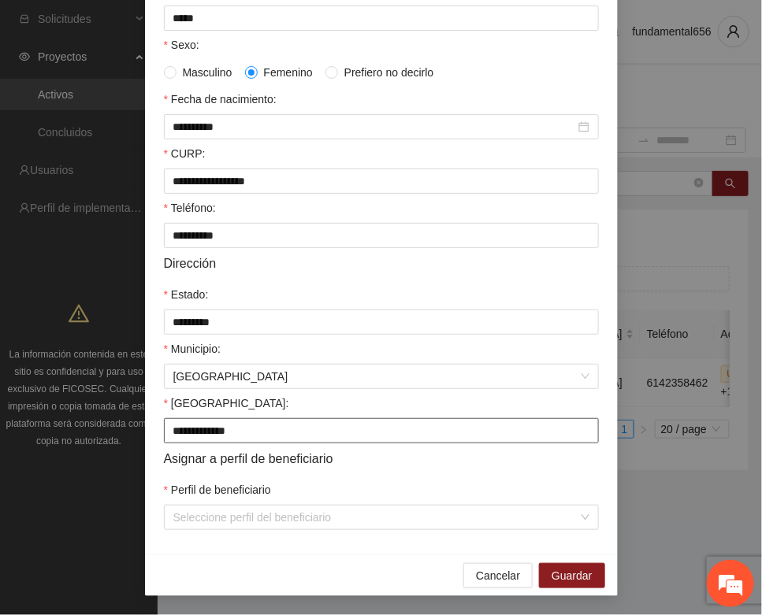
scroll to position [312, 0]
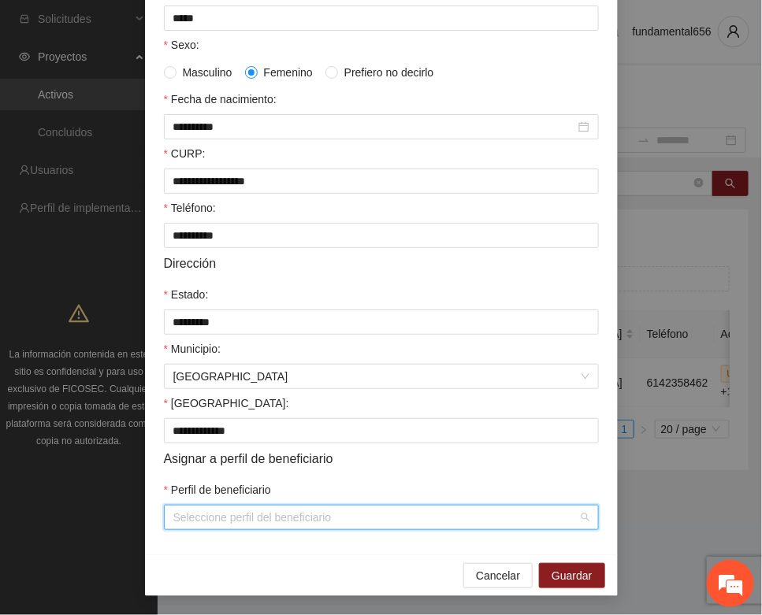
click at [191, 521] on input "Perfil de beneficiario" at bounding box center [375, 518] width 405 height 24
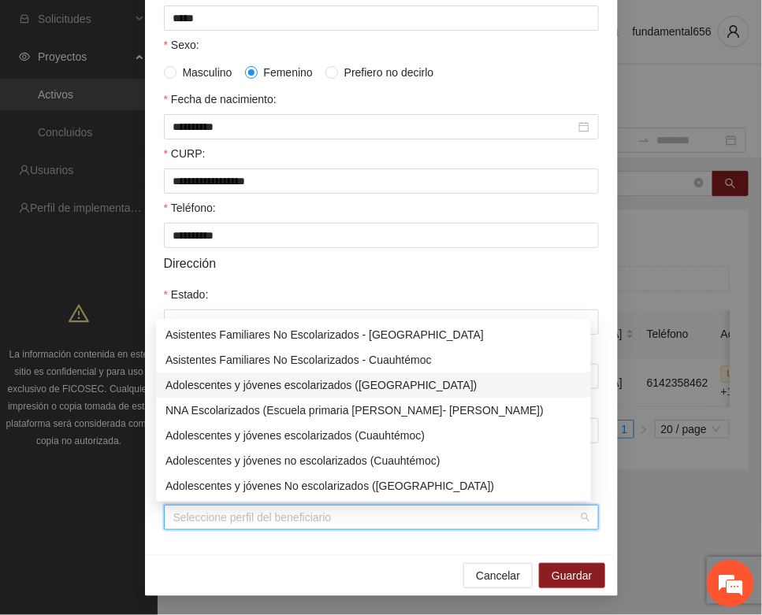
click at [247, 391] on div "Adolescentes y jóvenes escolarizados ([GEOGRAPHIC_DATA])" at bounding box center [373, 384] width 416 height 17
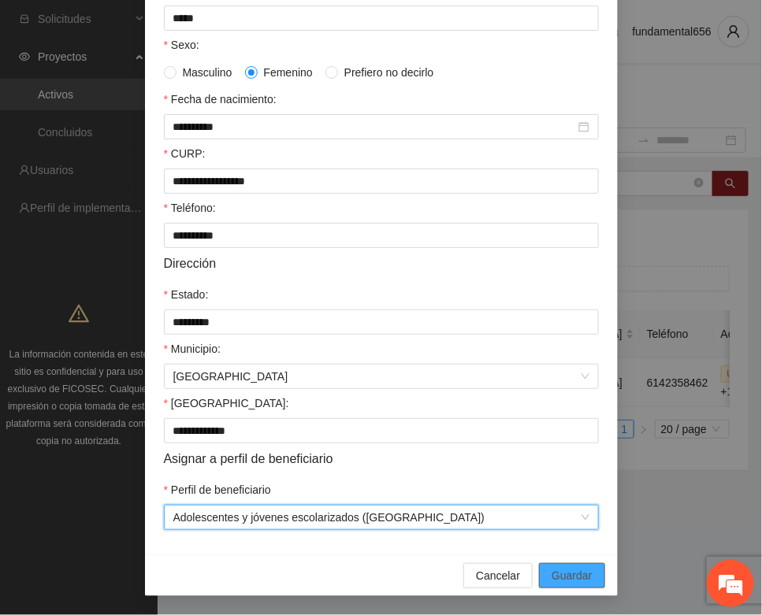
click at [553, 563] on button "Guardar" at bounding box center [571, 575] width 65 height 25
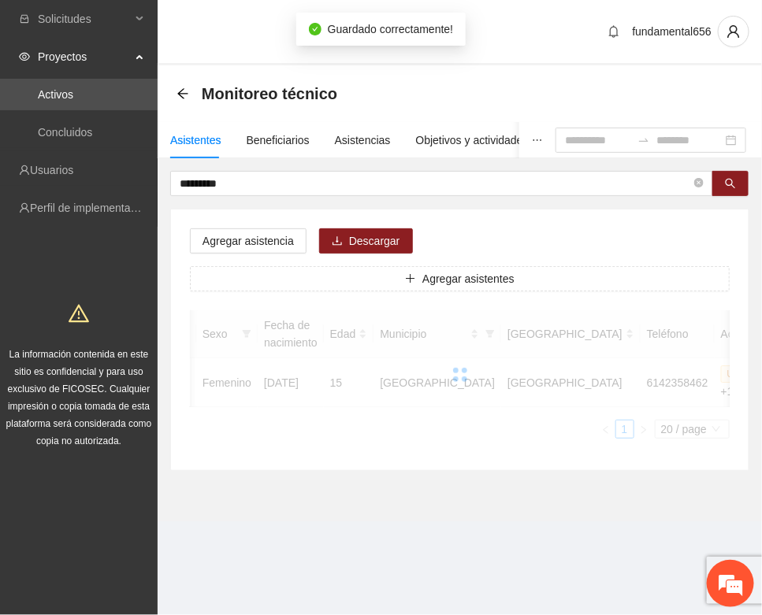
scroll to position [233, 0]
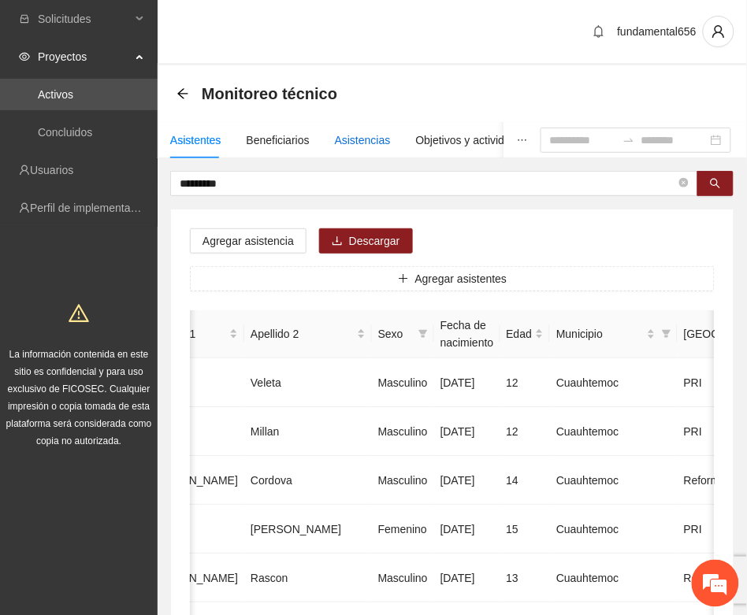
click at [361, 146] on div "Asistencias" at bounding box center [363, 140] width 56 height 17
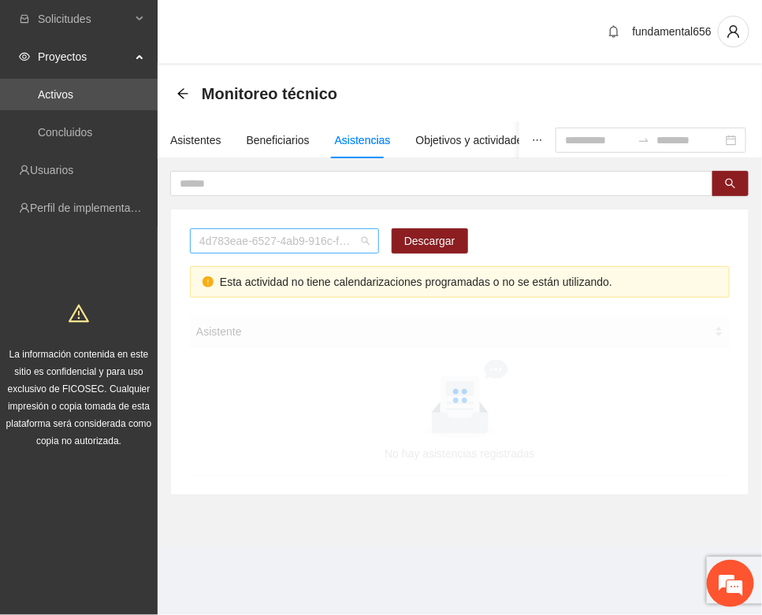
click at [226, 246] on span "4d783eae-6527-4ab9-916c-f8dc34adc09c" at bounding box center [284, 241] width 170 height 24
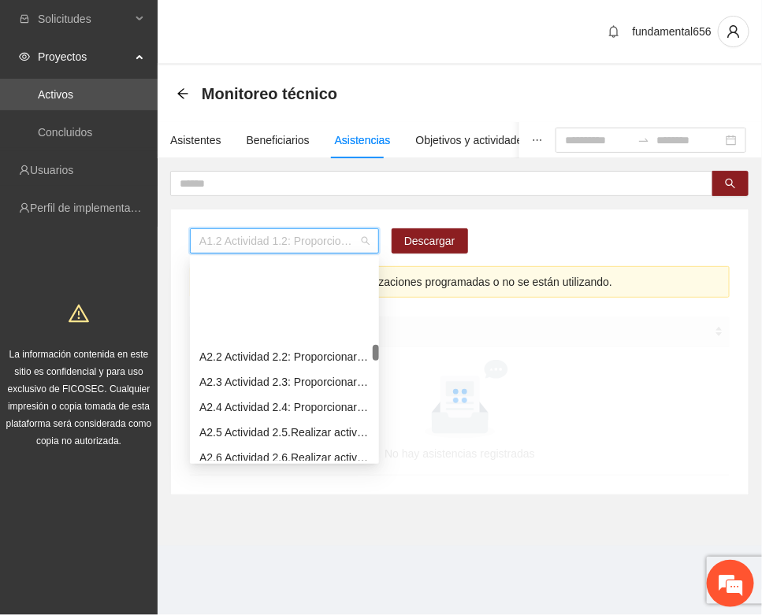
scroll to position [492, 0]
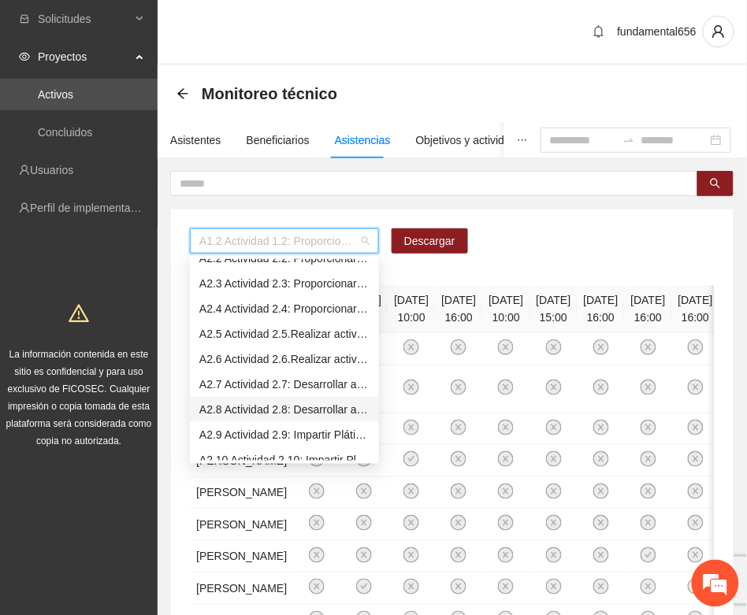
click at [253, 410] on div "A2.8 Actividad 2.8: Desarrollar actividades de limpieza en espacios públicos en…" at bounding box center [284, 409] width 170 height 17
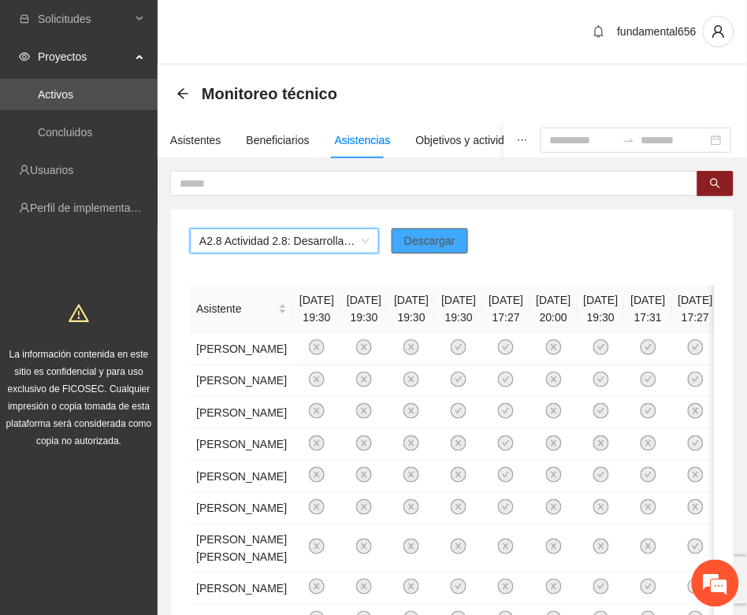
click at [438, 234] on span "Descargar" at bounding box center [429, 240] width 51 height 17
click at [240, 32] on div "fundamental656" at bounding box center [452, 32] width 589 height 65
click at [189, 147] on div "Asistentes" at bounding box center [195, 140] width 51 height 17
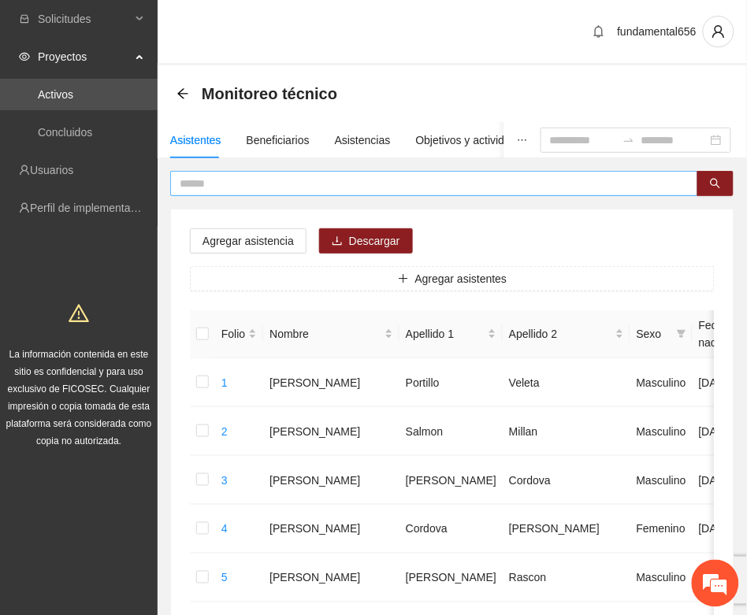
click at [191, 183] on input "text" at bounding box center [428, 183] width 496 height 17
paste input "**********"
click at [713, 181] on icon "search" at bounding box center [715, 183] width 11 height 11
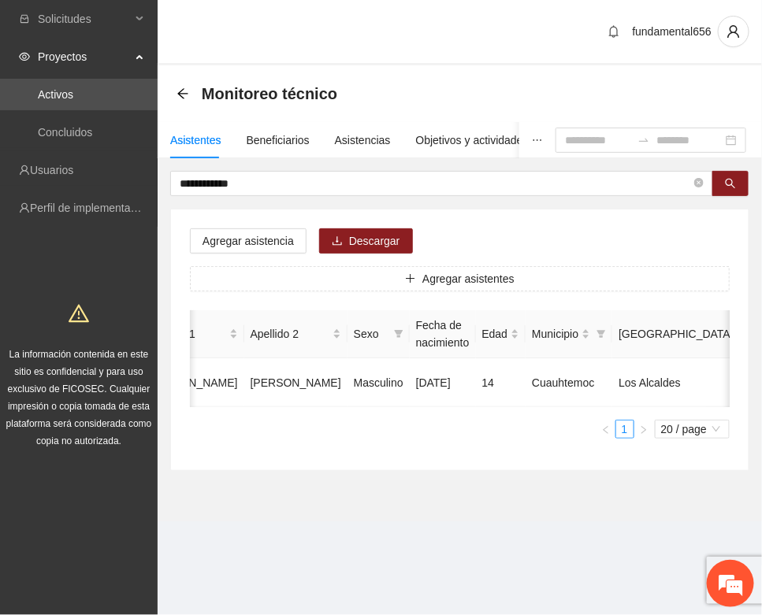
scroll to position [0, 265]
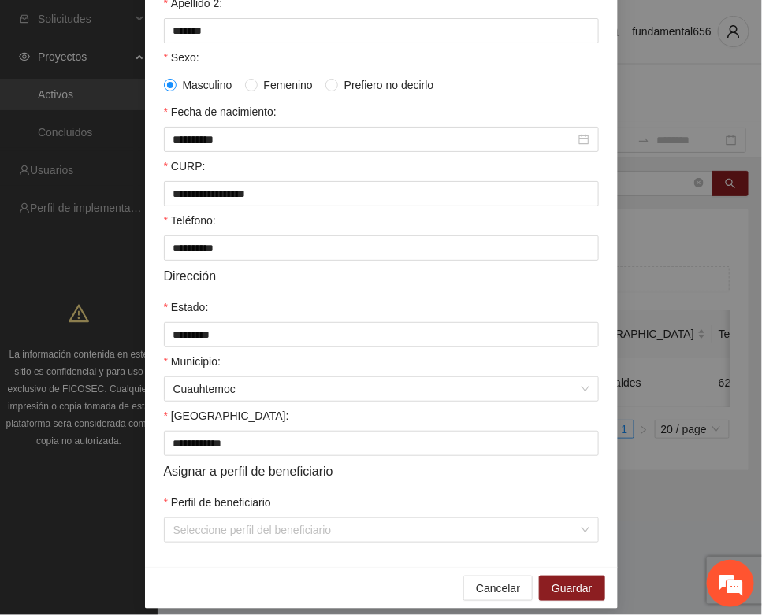
scroll to position [312, 0]
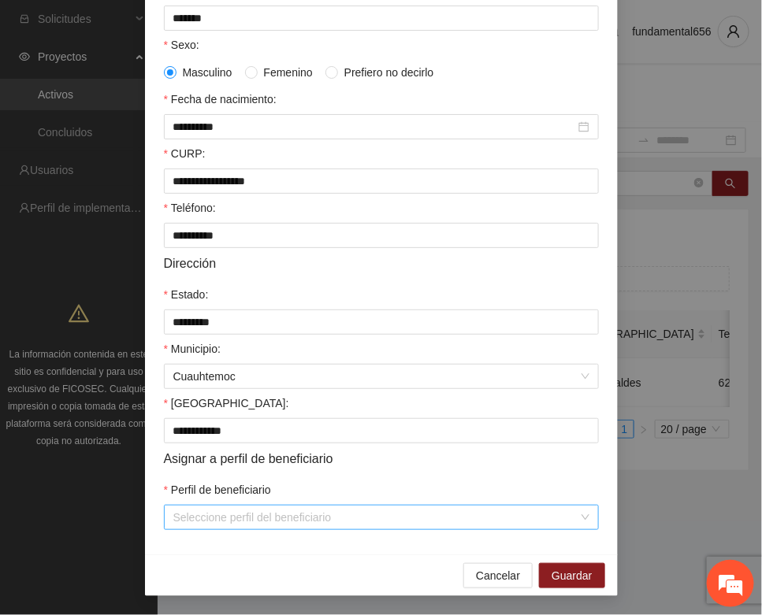
click at [164, 521] on div "Seleccione perfil del beneficiario" at bounding box center [381, 517] width 435 height 25
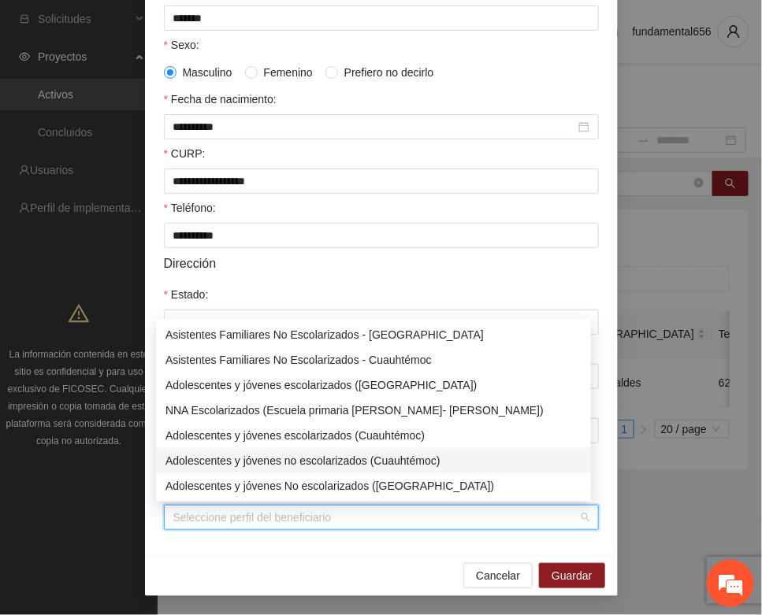
click at [244, 459] on div "Adolescentes y jóvenes no escolarizados (Cuauhtémoc)" at bounding box center [373, 460] width 416 height 17
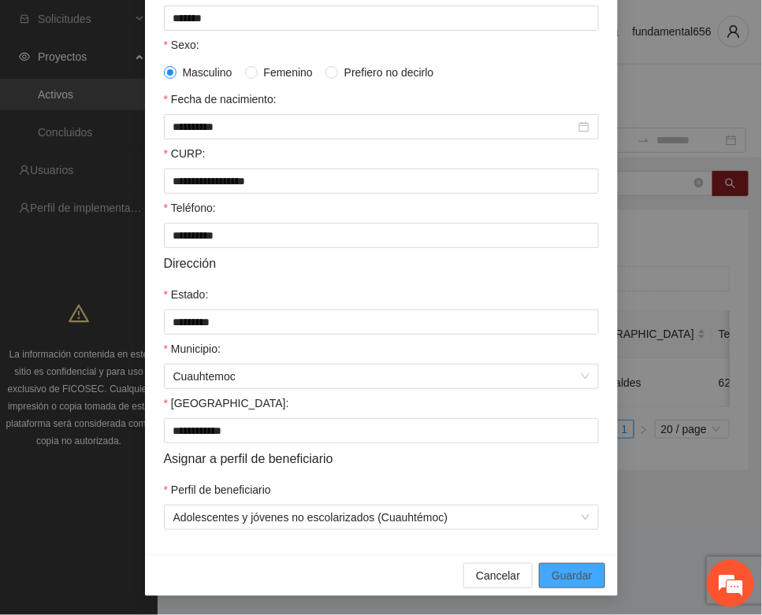
click at [555, 572] on span "Guardar" at bounding box center [571, 575] width 40 height 17
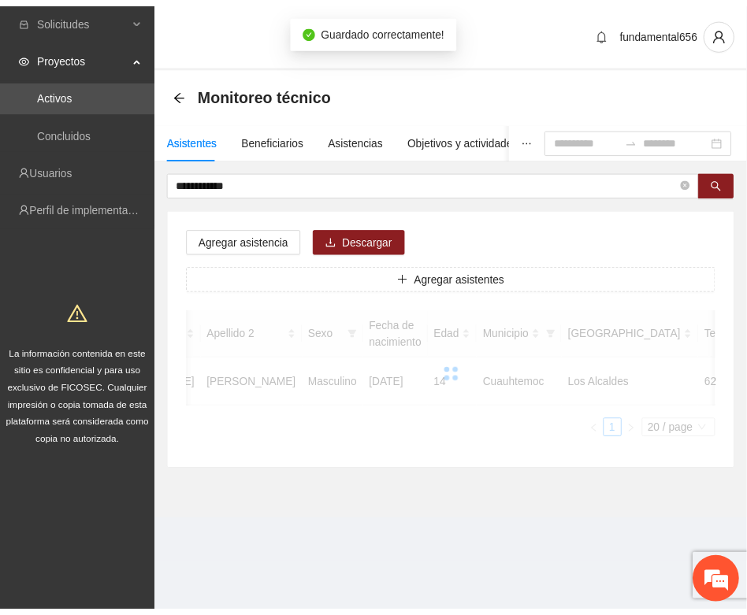
scroll to position [233, 0]
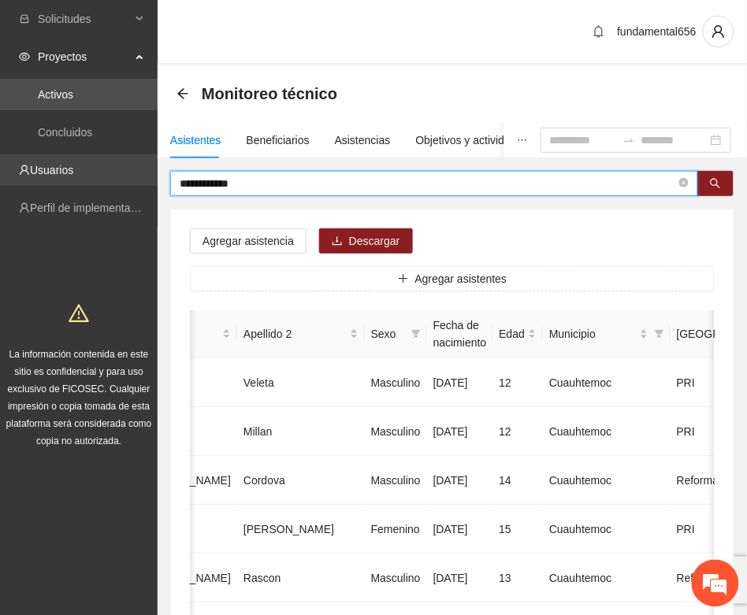
drag, startPoint x: 262, startPoint y: 186, endPoint x: 147, endPoint y: 174, distance: 116.4
paste input "text"
drag, startPoint x: 714, startPoint y: 185, endPoint x: 680, endPoint y: 202, distance: 38.7
click at [714, 184] on icon "search" at bounding box center [715, 183] width 11 height 11
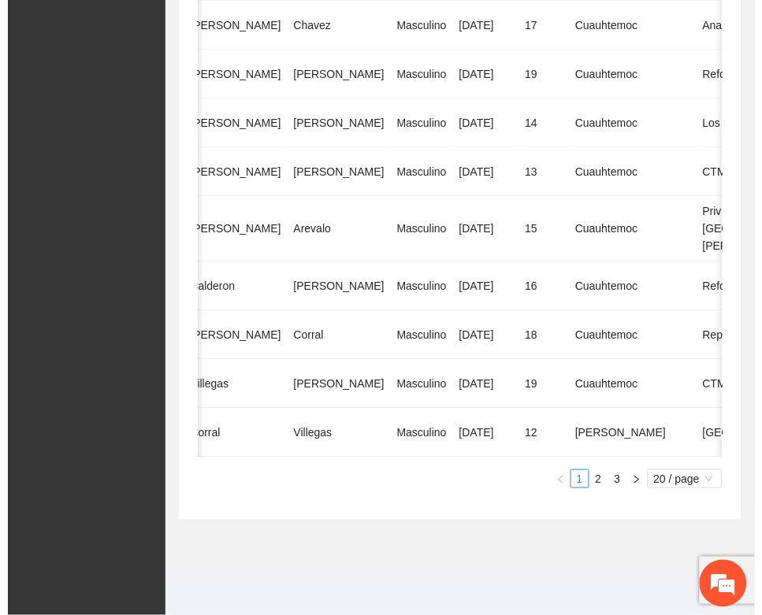
scroll to position [0, 293]
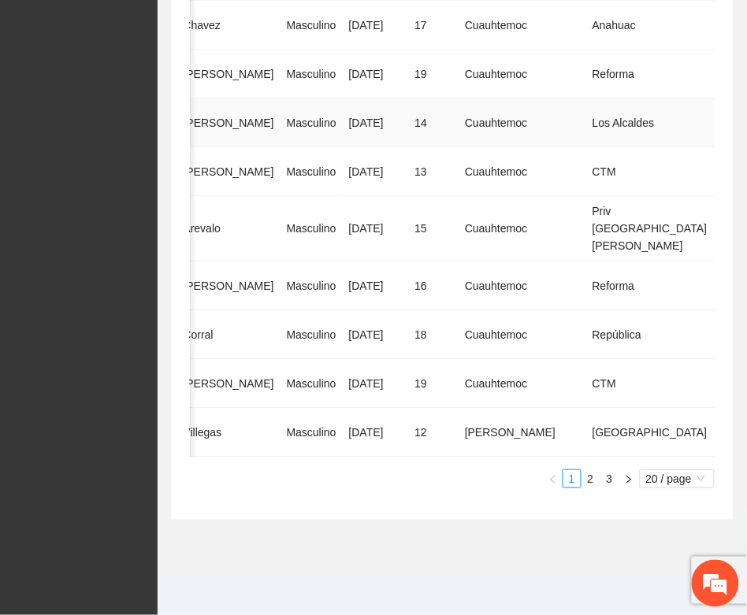
drag, startPoint x: 660, startPoint y: 124, endPoint x: 640, endPoint y: 131, distance: 20.9
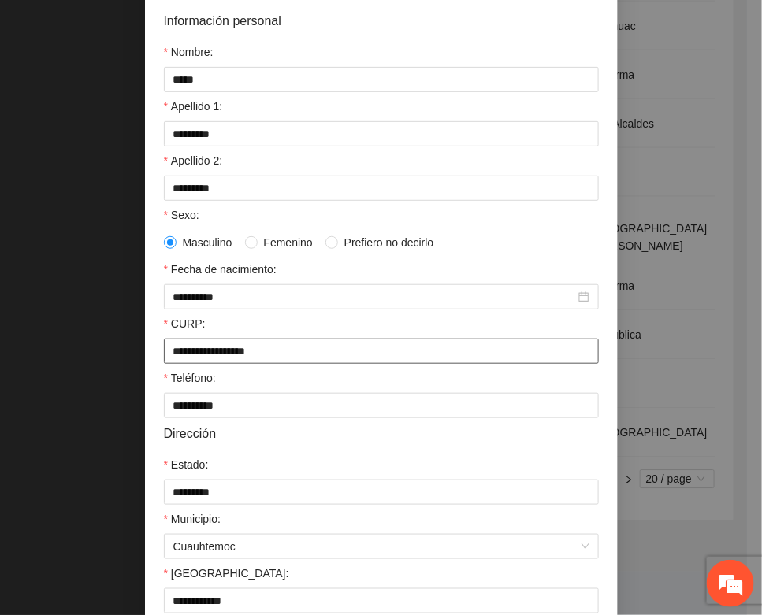
scroll to position [312, 0]
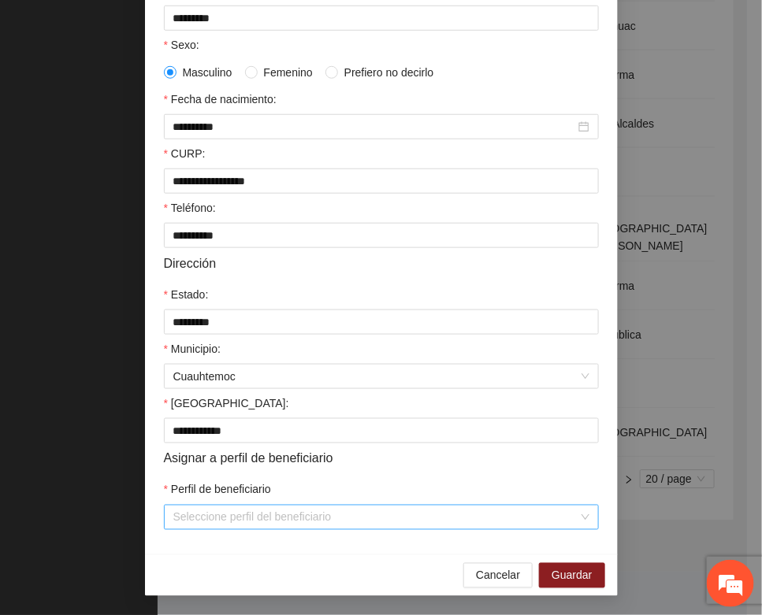
click at [186, 516] on input "Perfil de beneficiario" at bounding box center [375, 518] width 405 height 24
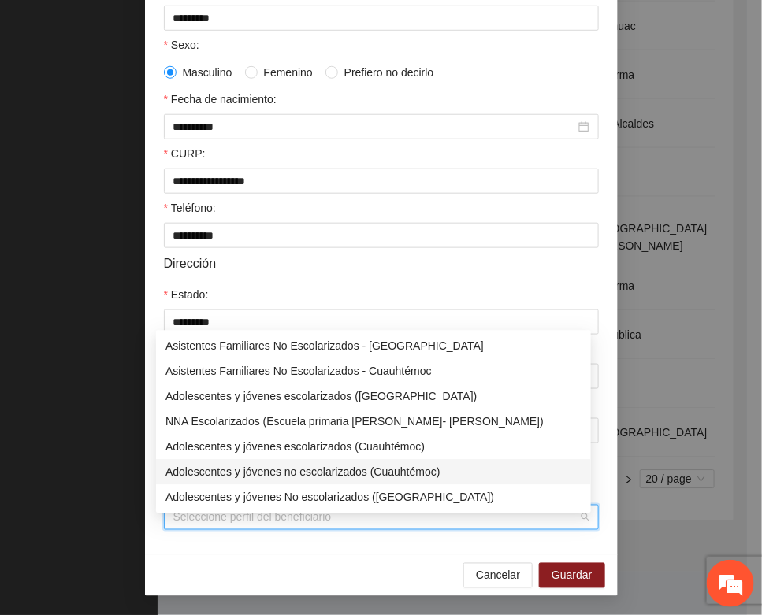
click at [247, 463] on div "Adolescentes y jóvenes no escolarizados (Cuauhtémoc)" at bounding box center [373, 471] width 416 height 17
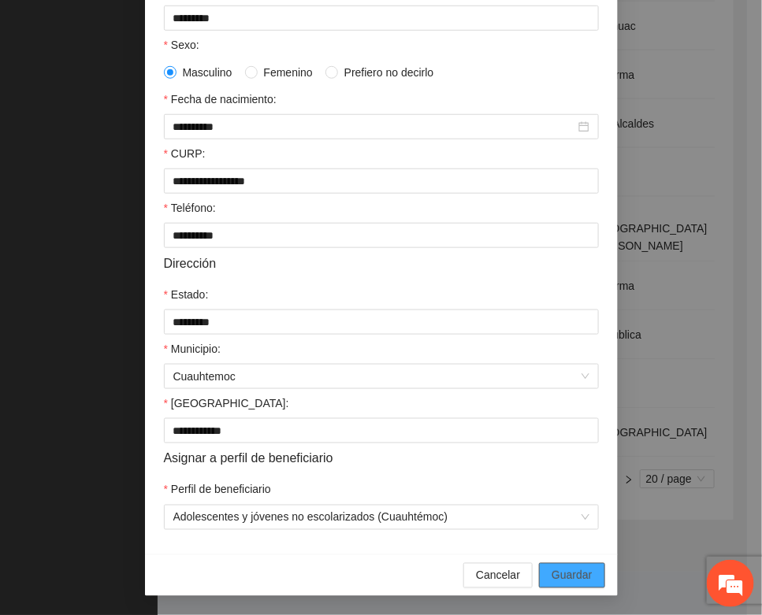
drag, startPoint x: 552, startPoint y: 576, endPoint x: 2, endPoint y: 514, distance: 554.1
click at [551, 575] on span "Guardar" at bounding box center [571, 575] width 40 height 17
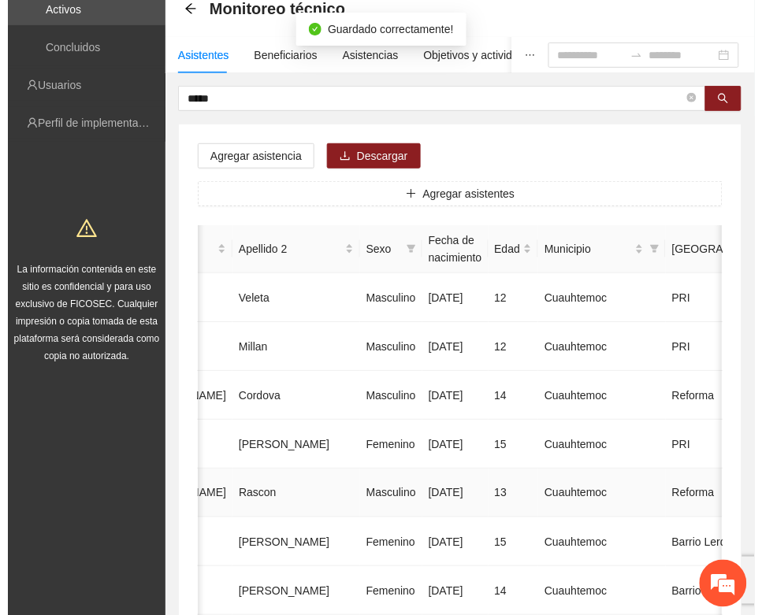
scroll to position [0, 0]
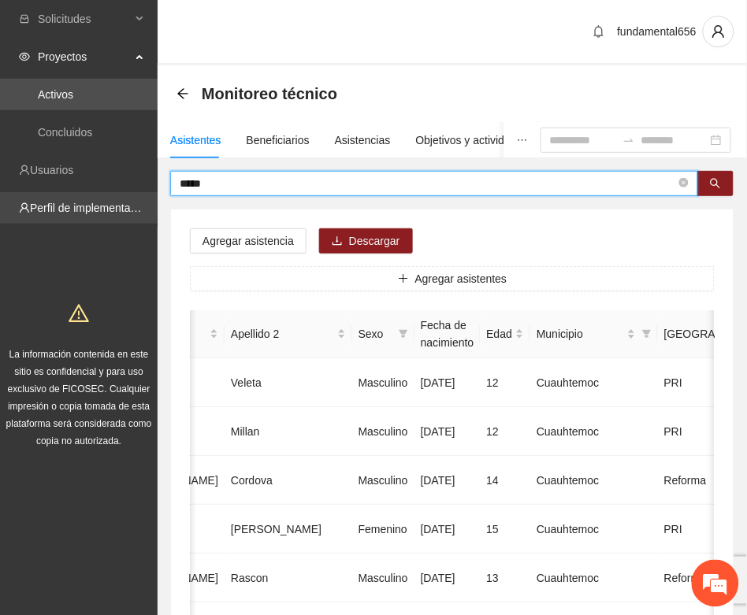
drag, startPoint x: 214, startPoint y: 179, endPoint x: 139, endPoint y: 195, distance: 77.2
paste input "*******"
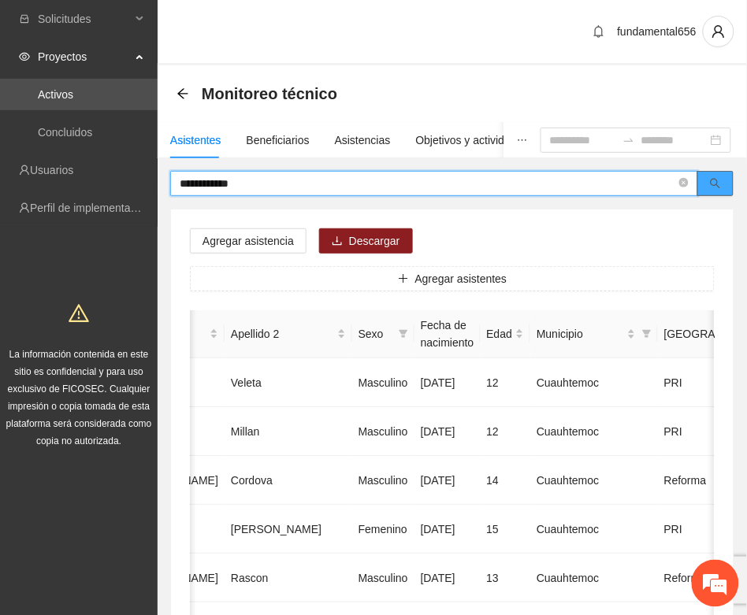
click at [707, 184] on button "button" at bounding box center [715, 183] width 36 height 25
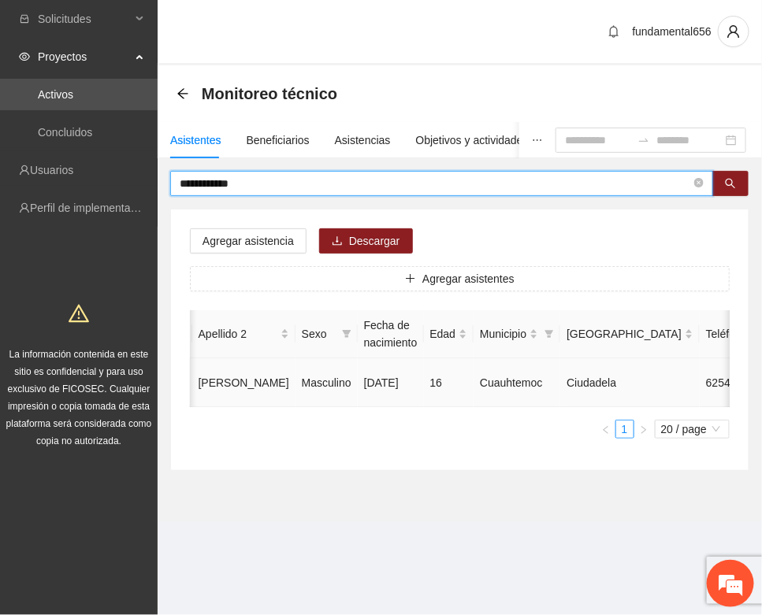
scroll to position [0, 265]
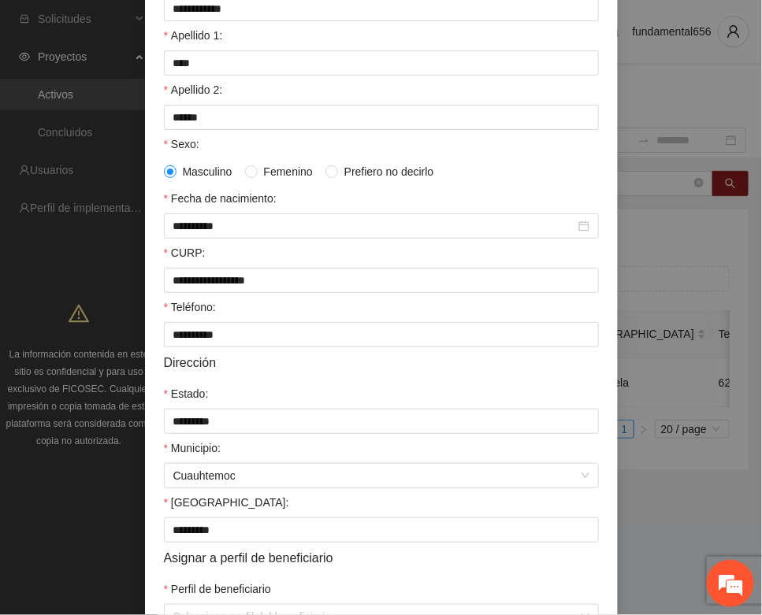
scroll to position [312, 0]
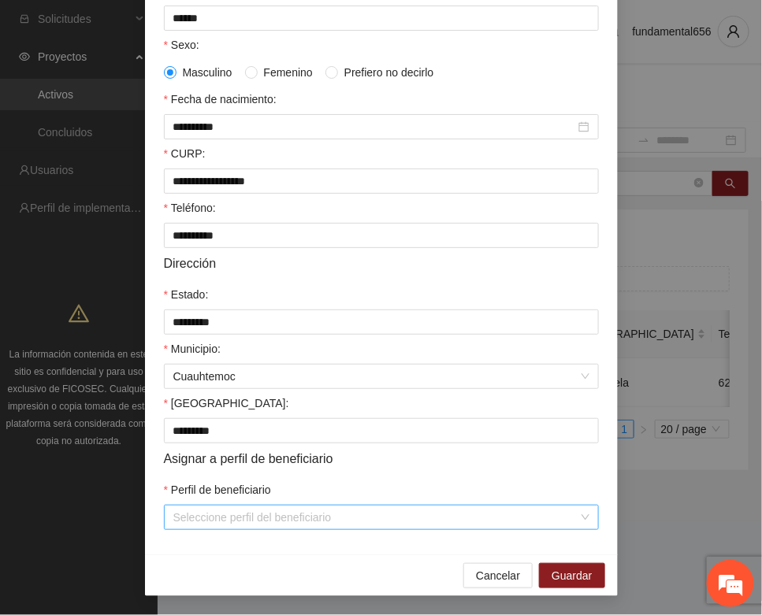
click at [209, 508] on input "Perfil de beneficiario" at bounding box center [375, 518] width 405 height 24
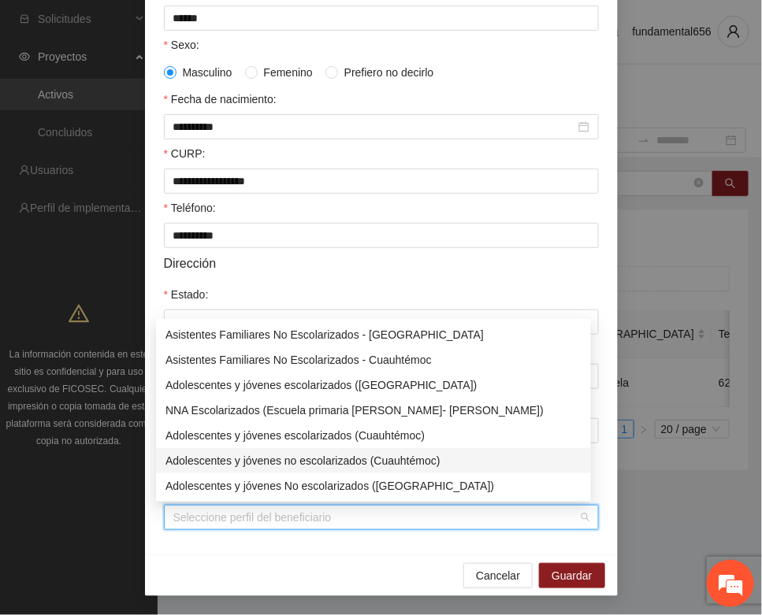
click at [254, 462] on div "Adolescentes y jóvenes no escolarizados (Cuauhtémoc)" at bounding box center [373, 460] width 416 height 17
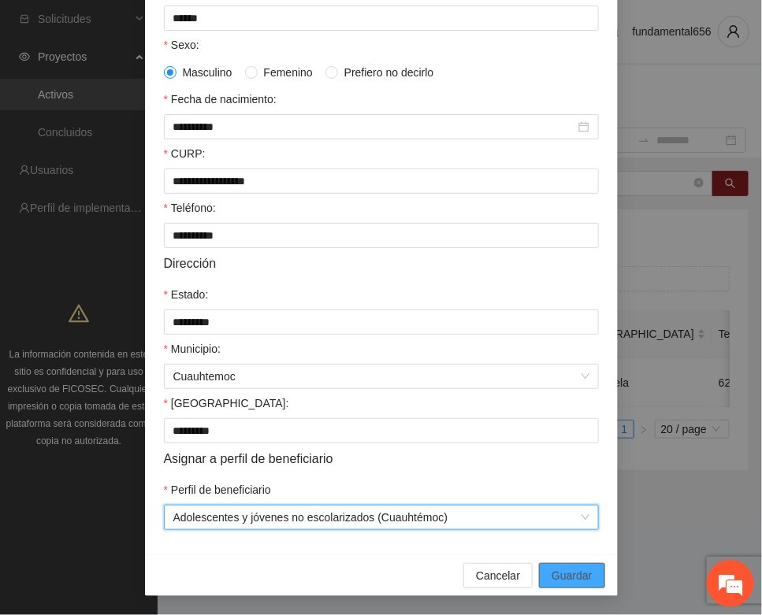
click at [562, 567] on span "Guardar" at bounding box center [571, 575] width 40 height 17
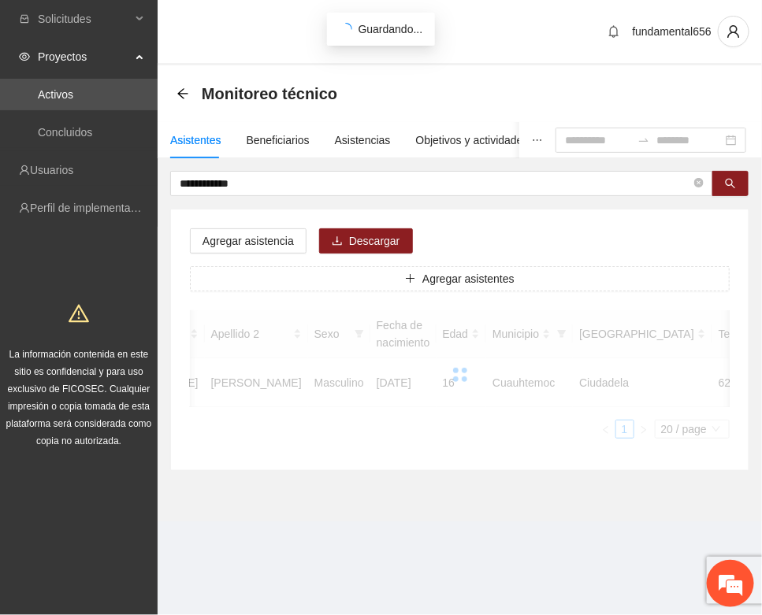
scroll to position [233, 0]
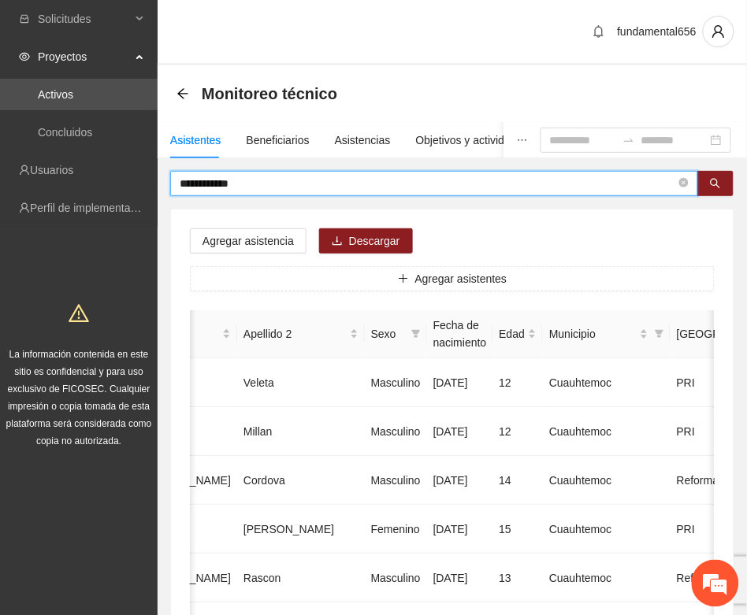
drag, startPoint x: 258, startPoint y: 180, endPoint x: 159, endPoint y: 191, distance: 99.2
paste input "**"
click at [721, 184] on button "button" at bounding box center [715, 183] width 36 height 25
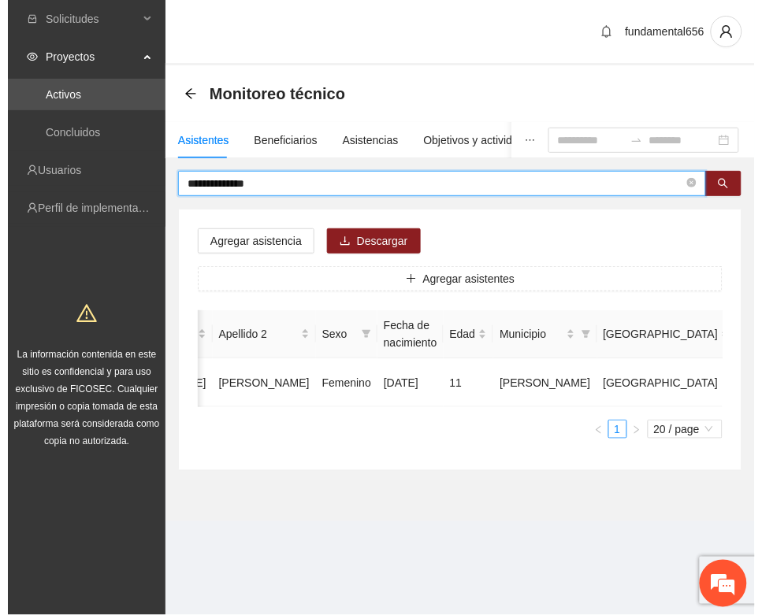
scroll to position [0, 265]
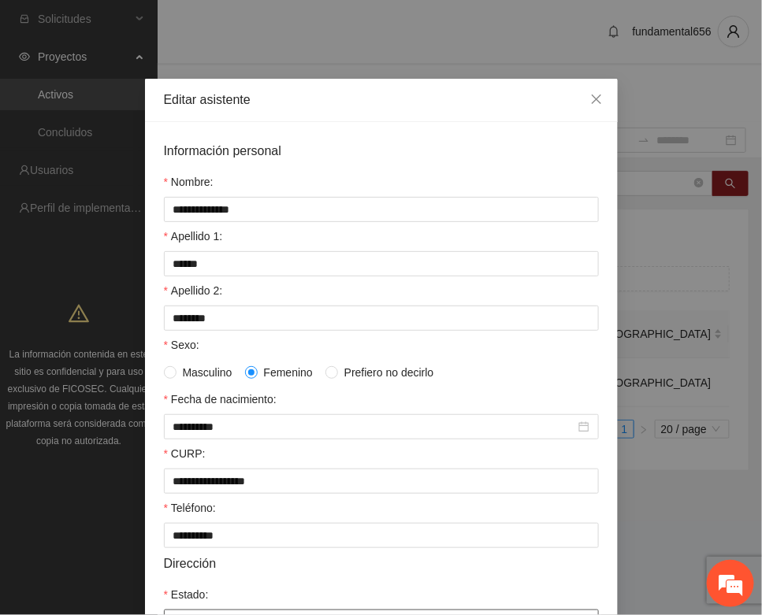
scroll to position [312, 0]
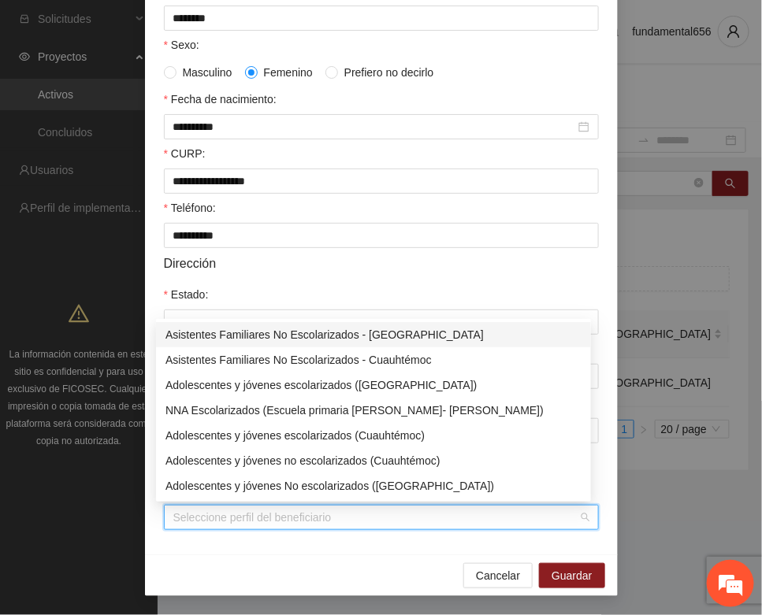
click at [219, 509] on input "Perfil de beneficiario" at bounding box center [375, 518] width 405 height 24
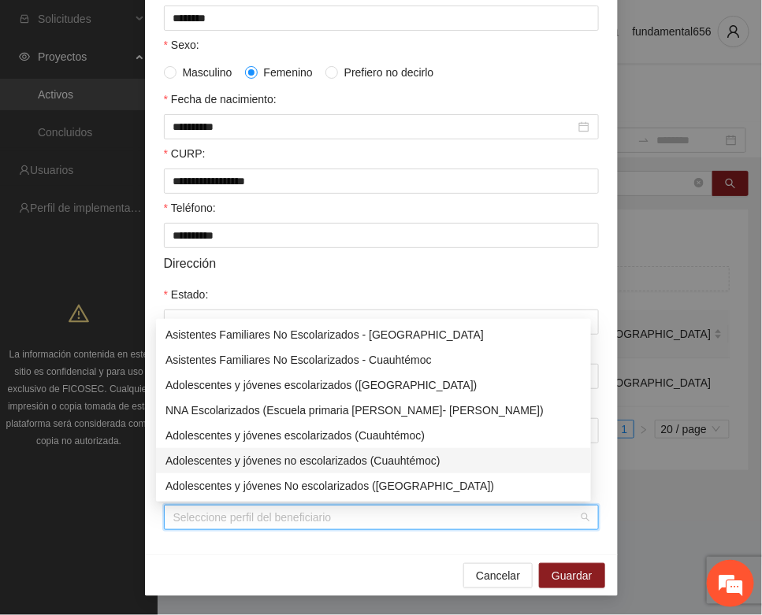
click at [306, 458] on div "Adolescentes y jóvenes no escolarizados (Cuauhtémoc)" at bounding box center [373, 460] width 416 height 17
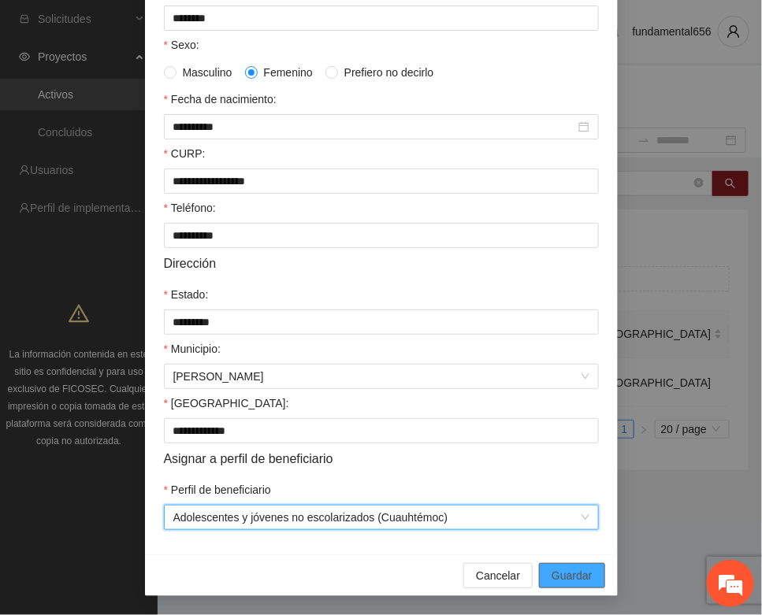
click at [564, 572] on span "Guardar" at bounding box center [571, 575] width 40 height 17
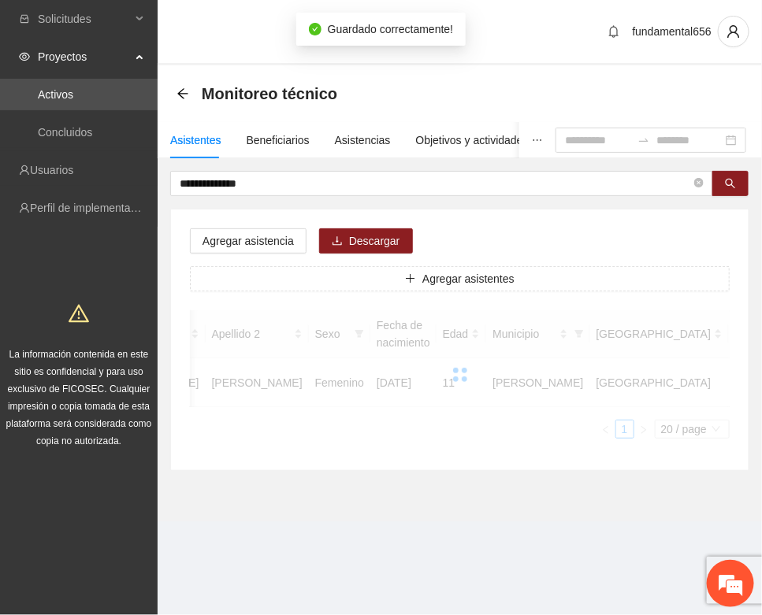
scroll to position [233, 0]
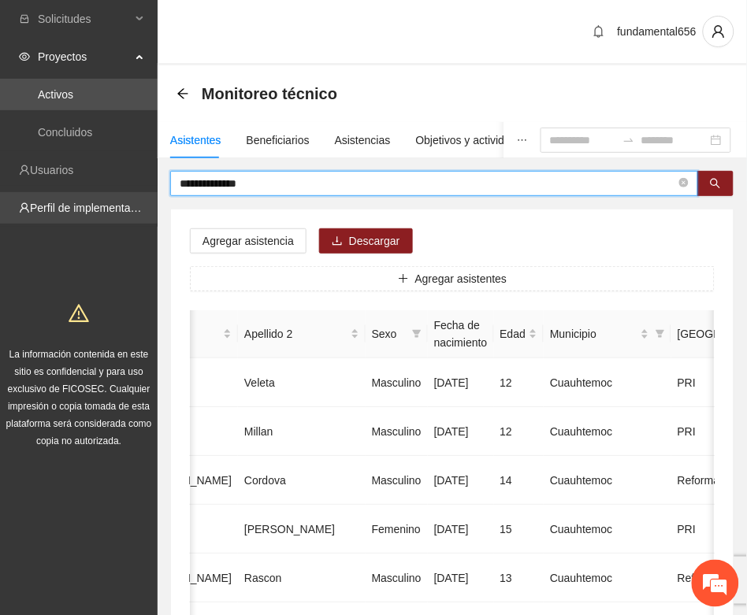
drag, startPoint x: 261, startPoint y: 176, endPoint x: 131, endPoint y: 194, distance: 131.2
paste input "*"
click at [709, 187] on button "button" at bounding box center [715, 183] width 36 height 25
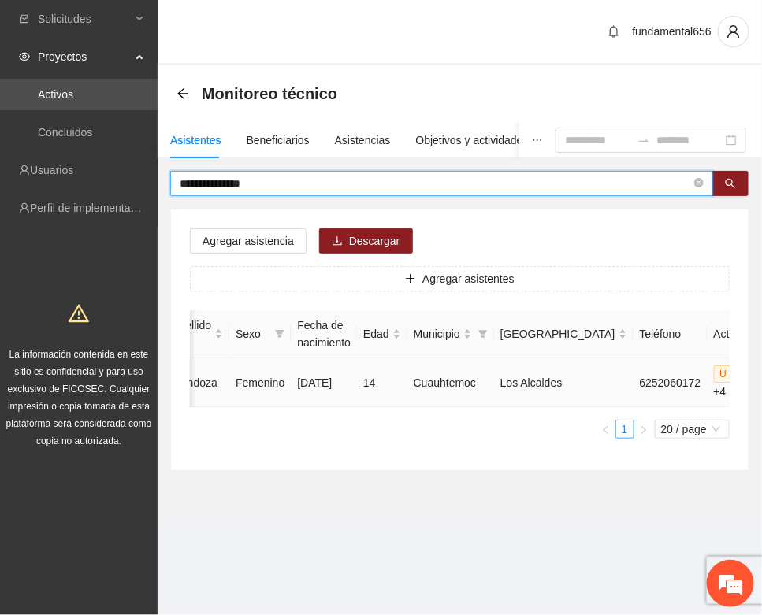
type input "**********"
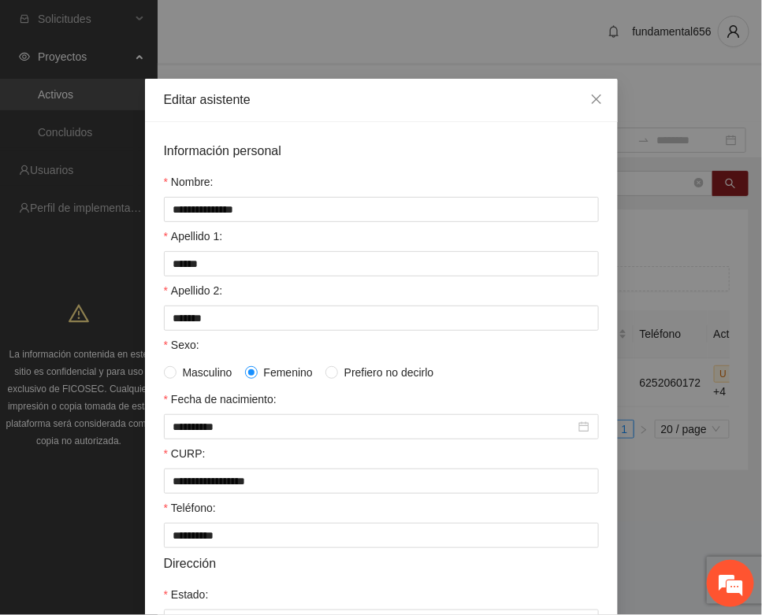
scroll to position [312, 0]
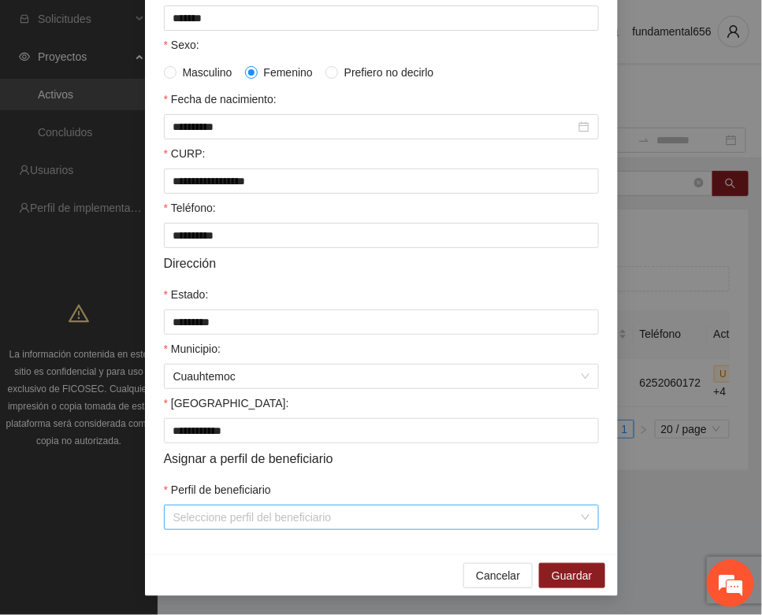
click at [173, 521] on input "Perfil de beneficiario" at bounding box center [375, 518] width 405 height 24
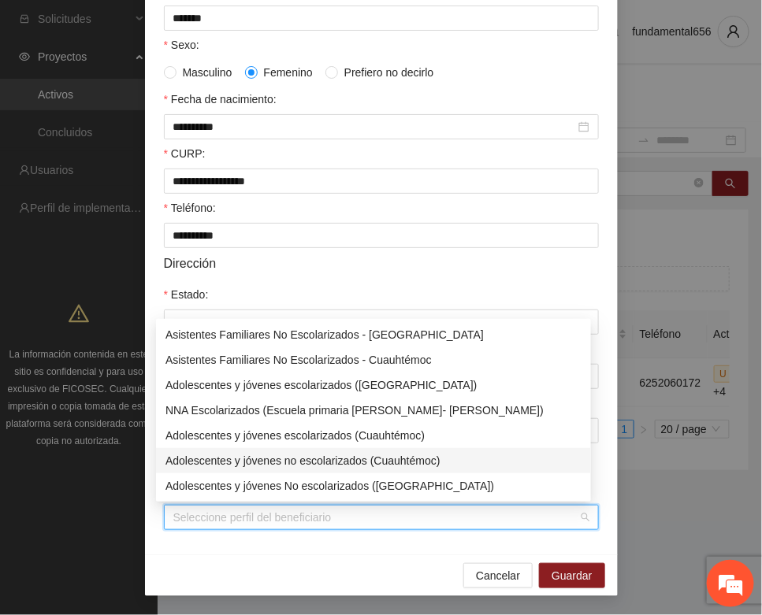
drag, startPoint x: 354, startPoint y: 457, endPoint x: 410, endPoint y: 487, distance: 63.4
click at [357, 458] on div "Adolescentes y jóvenes no escolarizados (Cuauhtémoc)" at bounding box center [373, 460] width 416 height 17
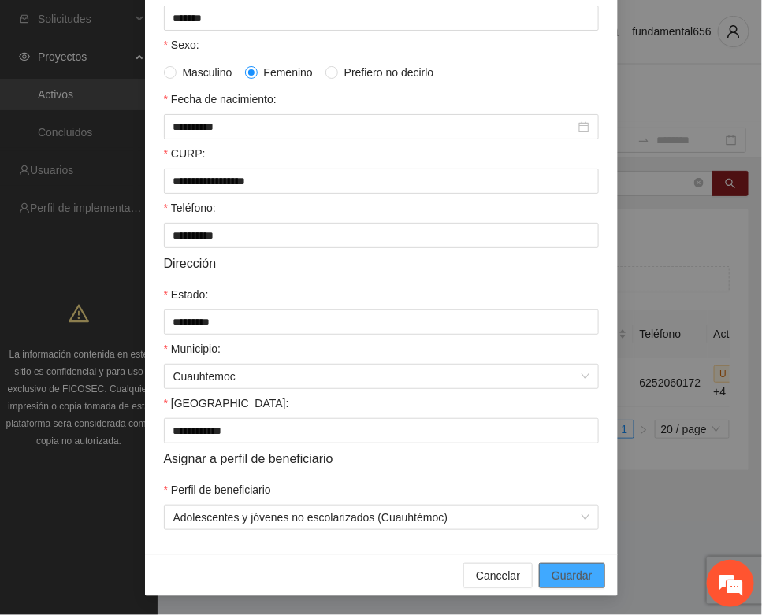
click at [551, 569] on span "Guardar" at bounding box center [571, 575] width 40 height 17
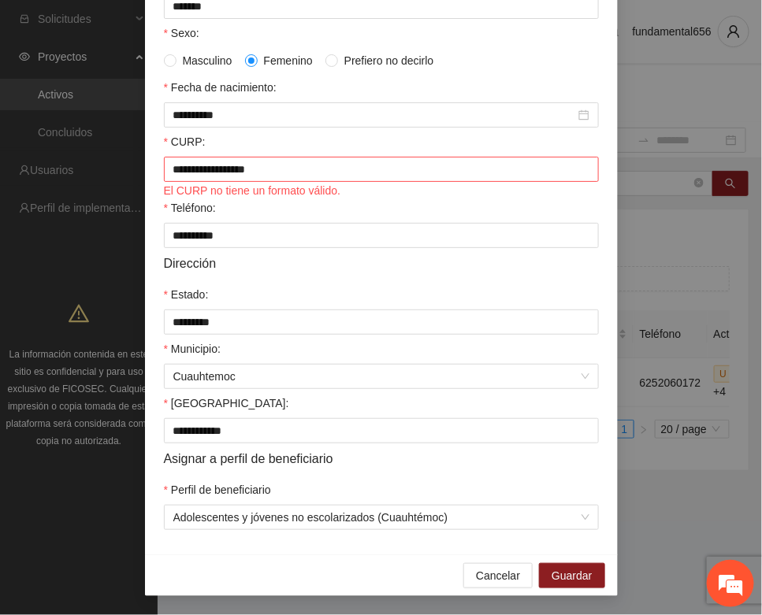
click at [189, 555] on div "**********" at bounding box center [381, 182] width 473 height 744
click at [300, 177] on input "**********" at bounding box center [381, 169] width 435 height 25
type input "**********"
click at [312, 273] on div "Dirección" at bounding box center [381, 264] width 435 height 20
click at [568, 577] on button "Guardar" at bounding box center [571, 575] width 65 height 25
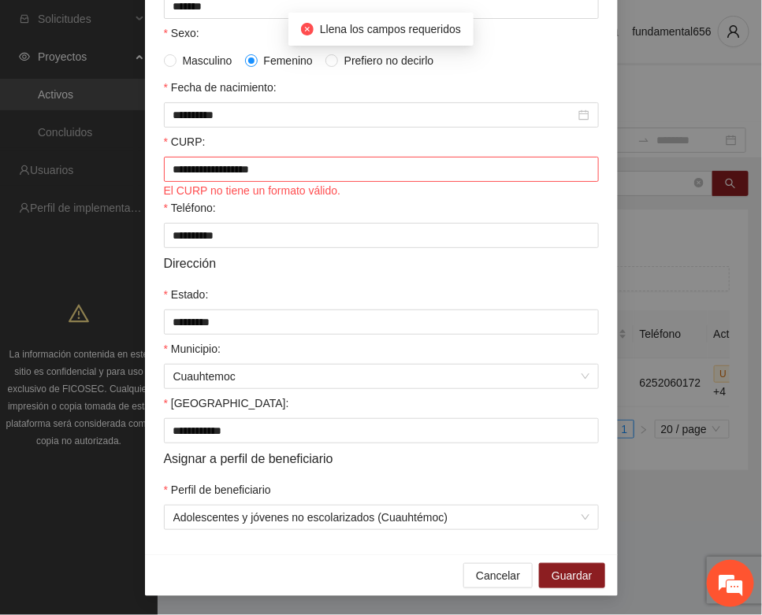
click at [482, 364] on div "Municipio:" at bounding box center [381, 352] width 435 height 24
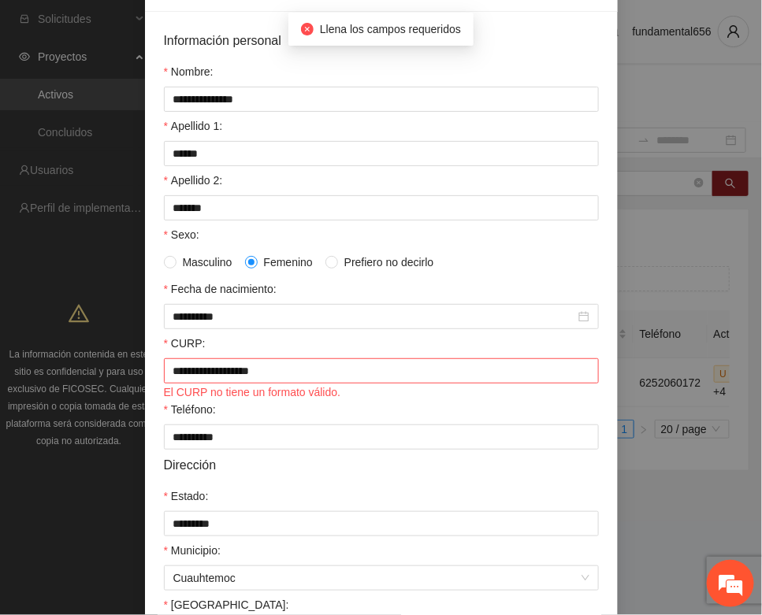
scroll to position [0, 0]
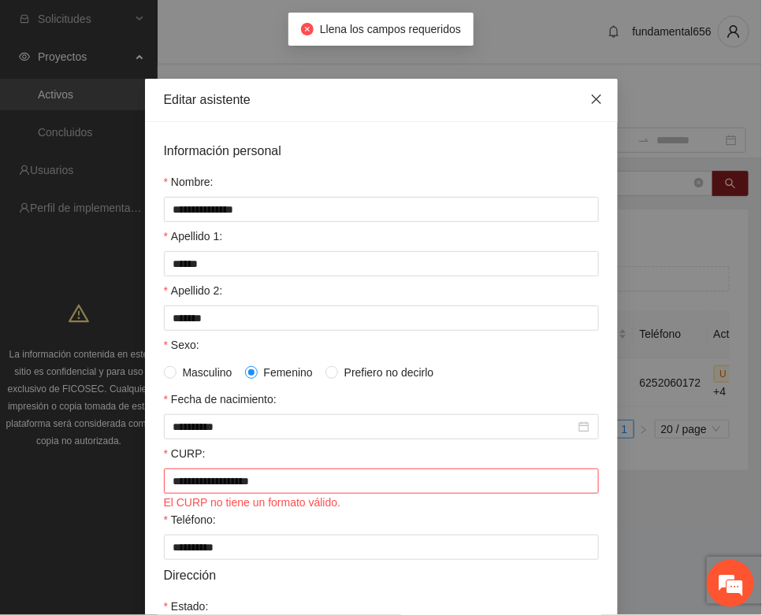
click at [592, 101] on icon "close" at bounding box center [596, 99] width 13 height 13
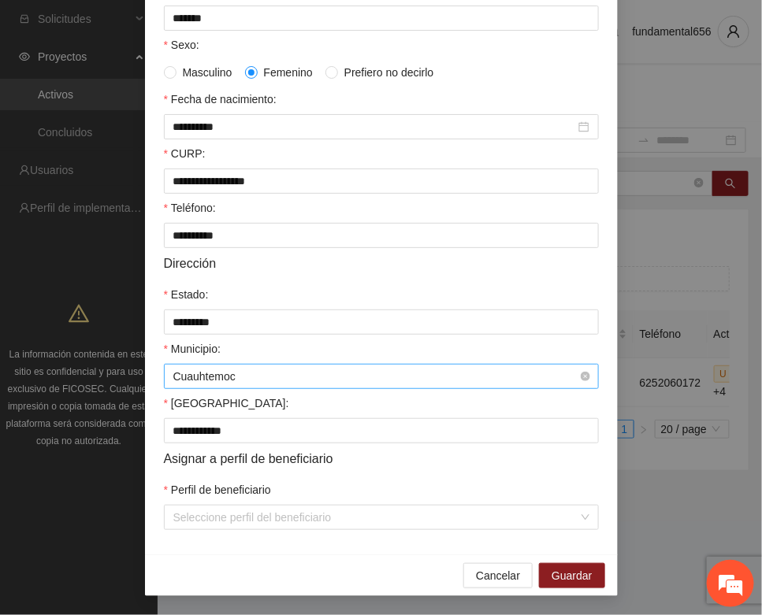
scroll to position [312, 0]
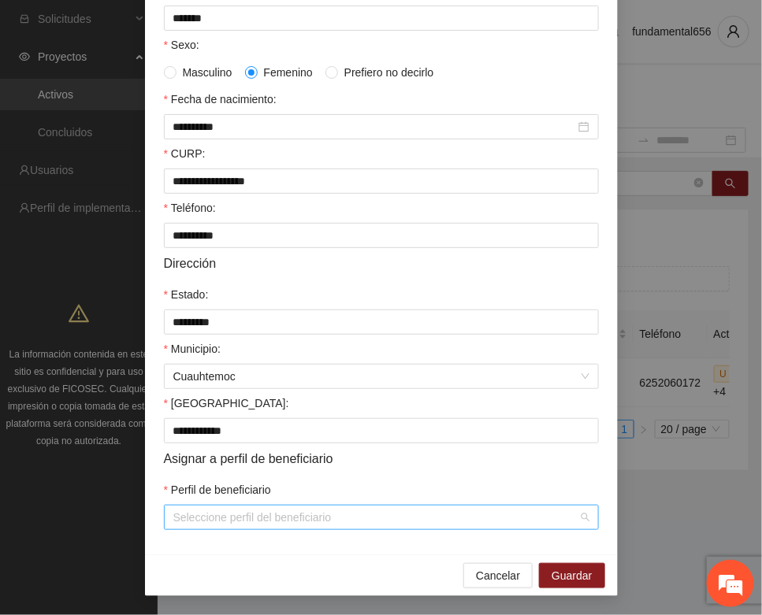
click at [242, 521] on input "Perfil de beneficiario" at bounding box center [375, 518] width 405 height 24
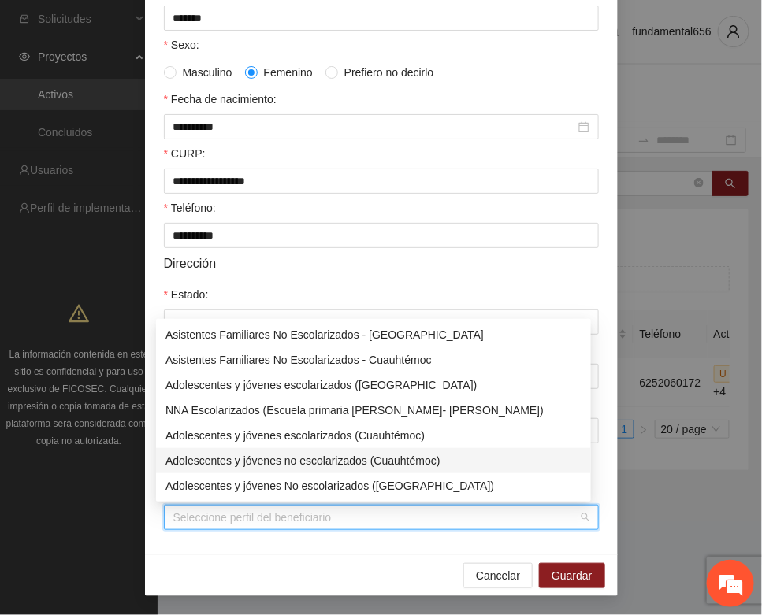
click at [298, 465] on div "Adolescentes y jóvenes no escolarizados (Cuauhtémoc)" at bounding box center [373, 460] width 416 height 17
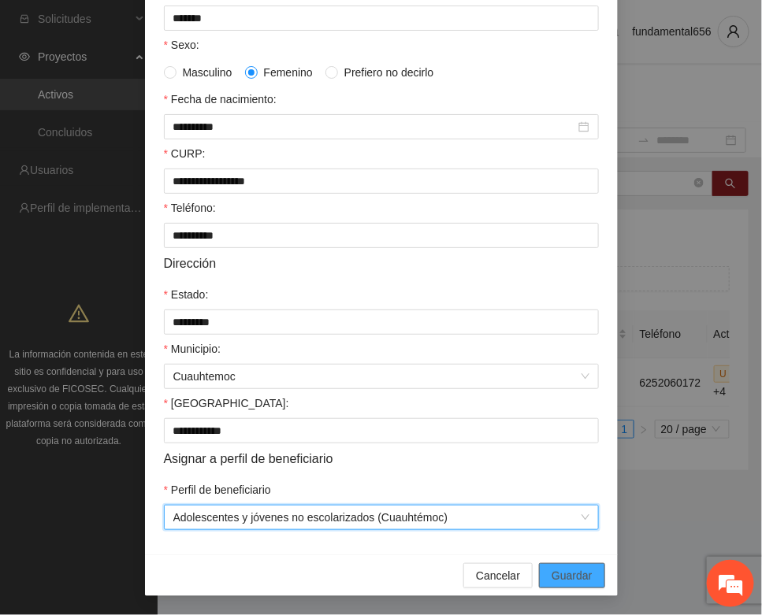
click at [571, 575] on span "Guardar" at bounding box center [571, 575] width 40 height 17
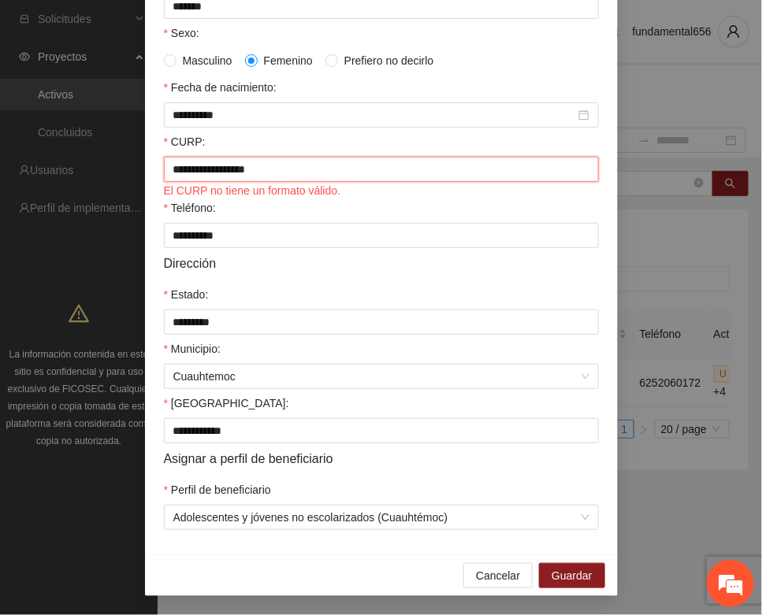
click at [290, 181] on input "**********" at bounding box center [381, 169] width 435 height 25
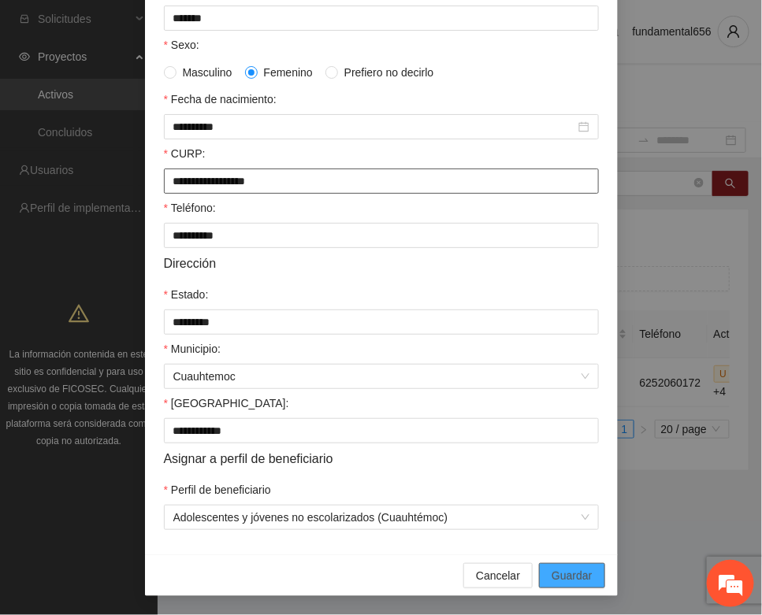
type input "**********"
click at [575, 571] on span "Guardar" at bounding box center [571, 575] width 40 height 17
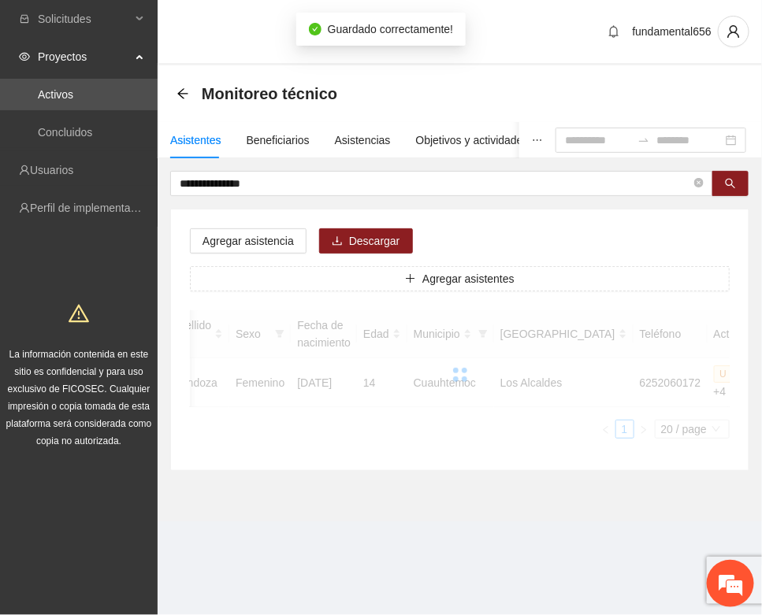
scroll to position [233, 0]
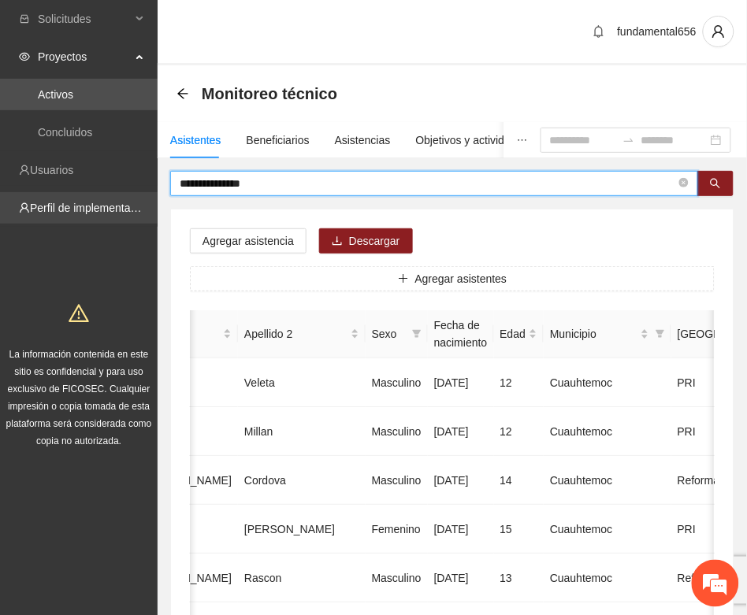
drag, startPoint x: 288, startPoint y: 187, endPoint x: 156, endPoint y: 210, distance: 134.1
paste input "*"
click at [721, 191] on button "button" at bounding box center [715, 183] width 36 height 25
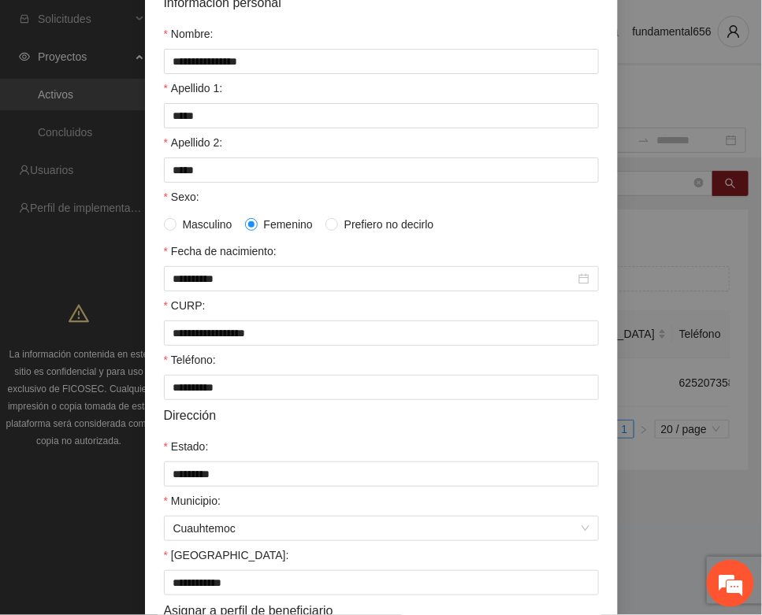
scroll to position [312, 0]
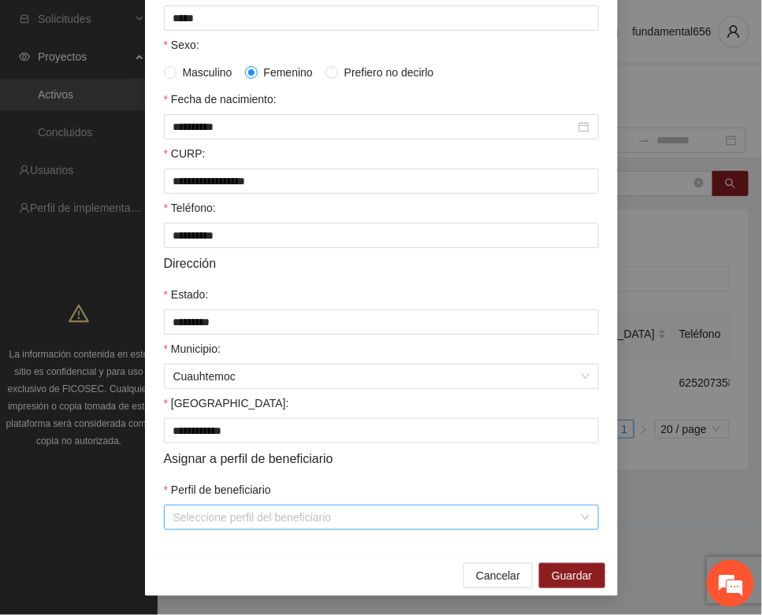
click at [210, 522] on input "Perfil de beneficiario" at bounding box center [375, 518] width 405 height 24
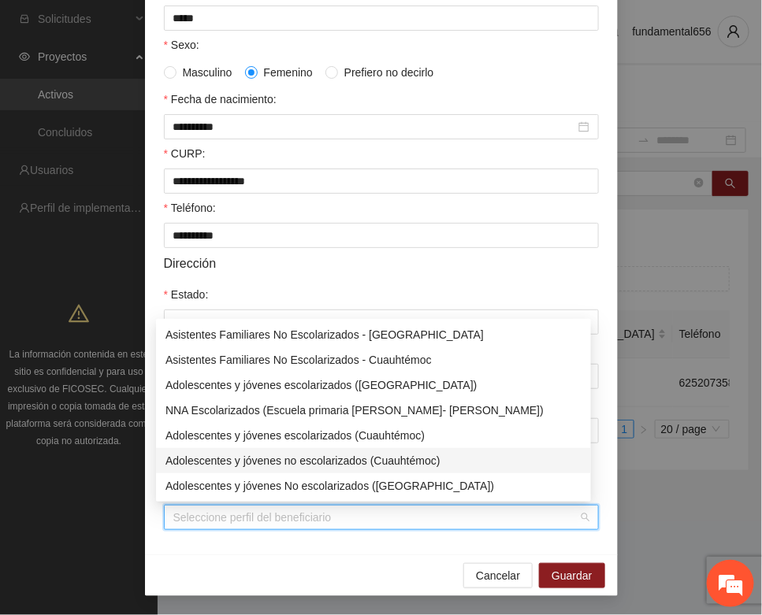
click at [332, 458] on div "Adolescentes y jóvenes no escolarizados (Cuauhtémoc)" at bounding box center [373, 460] width 416 height 17
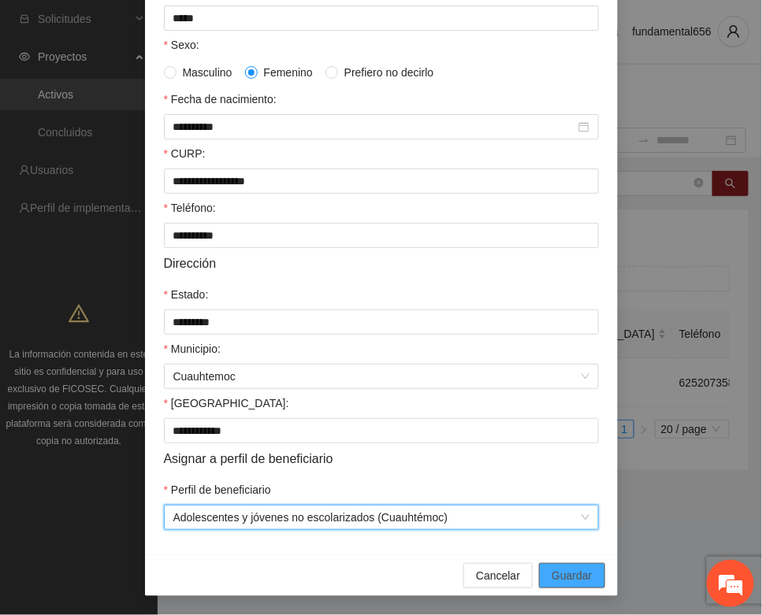
click at [555, 569] on span "Guardar" at bounding box center [571, 575] width 40 height 17
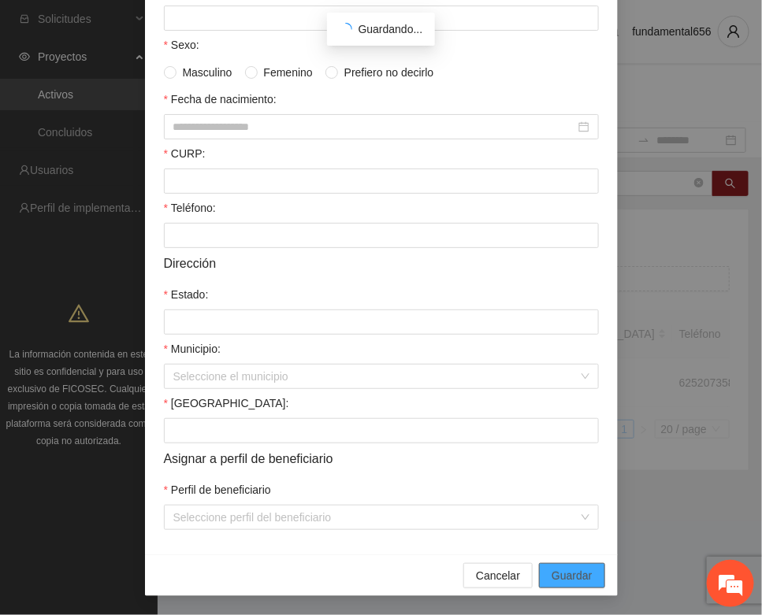
scroll to position [233, 0]
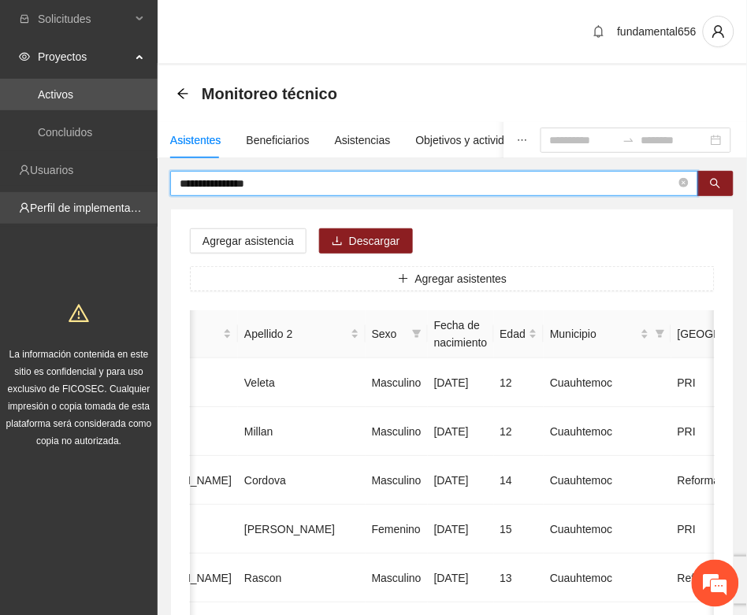
drag, startPoint x: 262, startPoint y: 180, endPoint x: 150, endPoint y: 217, distance: 118.8
paste input "text"
click at [729, 180] on button "button" at bounding box center [715, 183] width 36 height 25
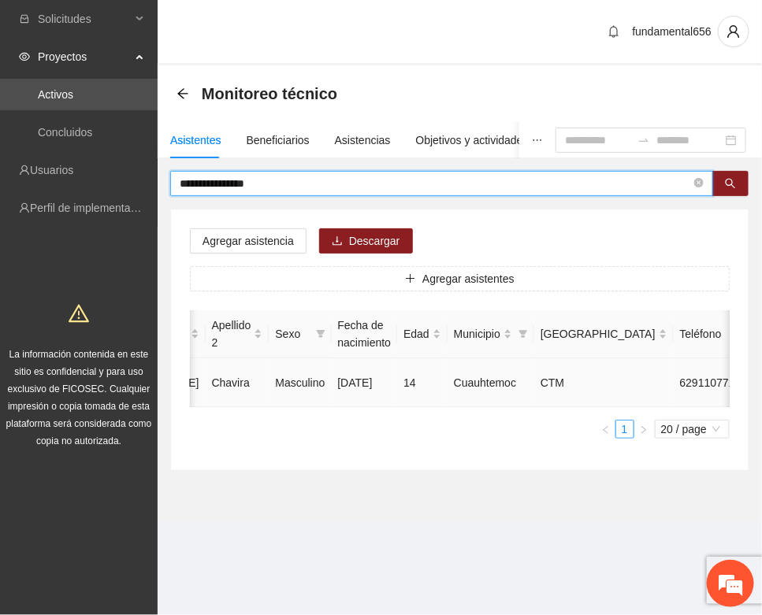
type input "**********"
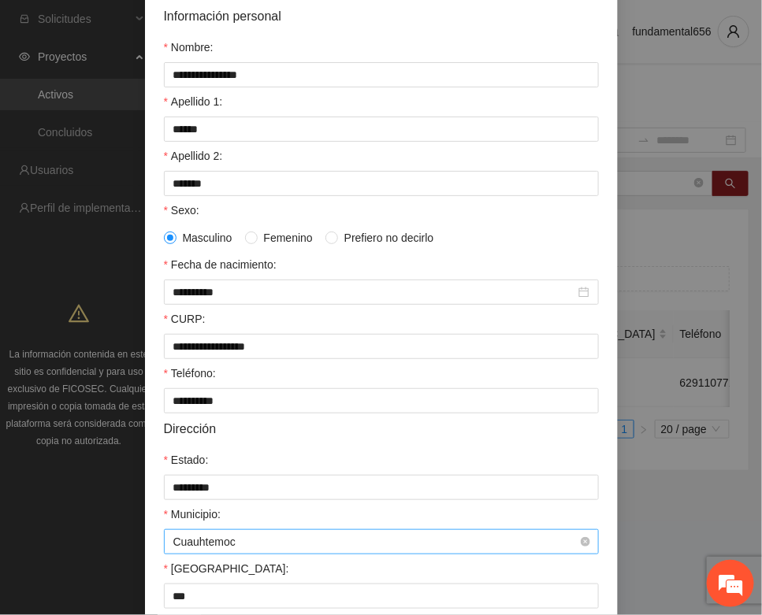
scroll to position [312, 0]
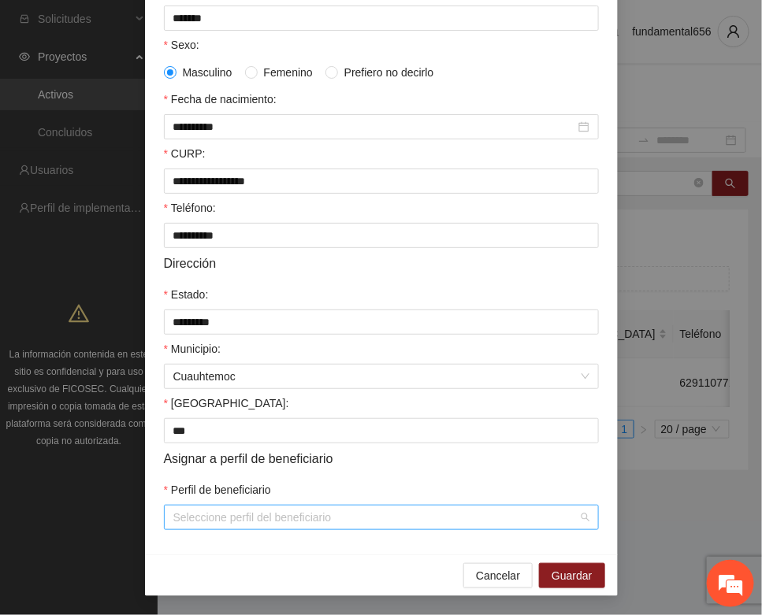
click at [229, 521] on input "Perfil de beneficiario" at bounding box center [375, 518] width 405 height 24
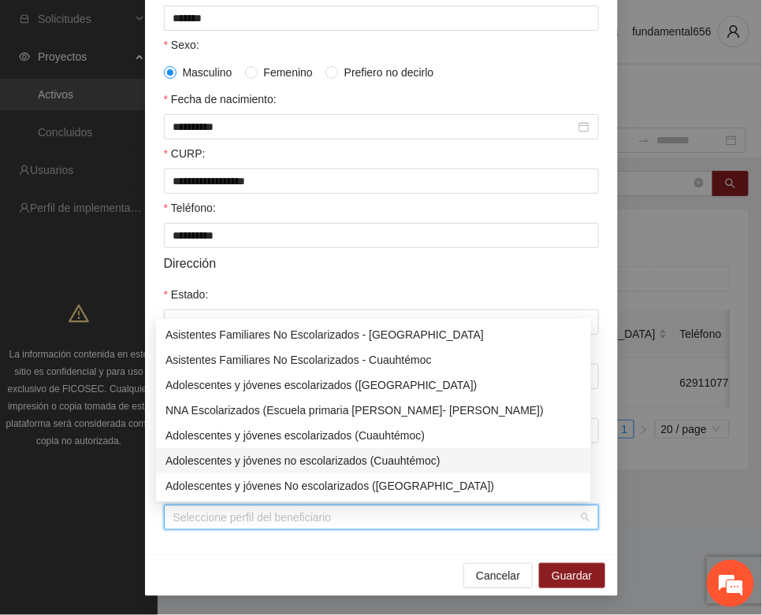
click at [302, 458] on div "Adolescentes y jóvenes no escolarizados (Cuauhtémoc)" at bounding box center [373, 460] width 416 height 17
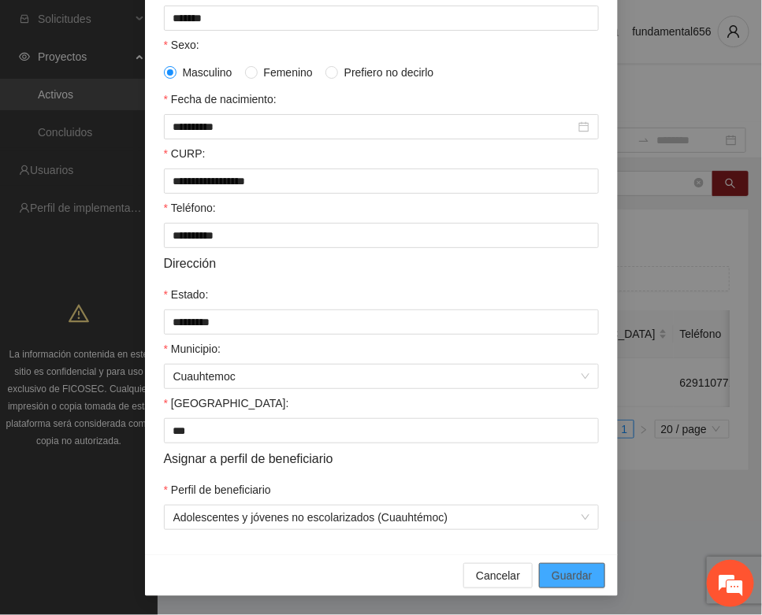
click at [551, 569] on span "Guardar" at bounding box center [571, 575] width 40 height 17
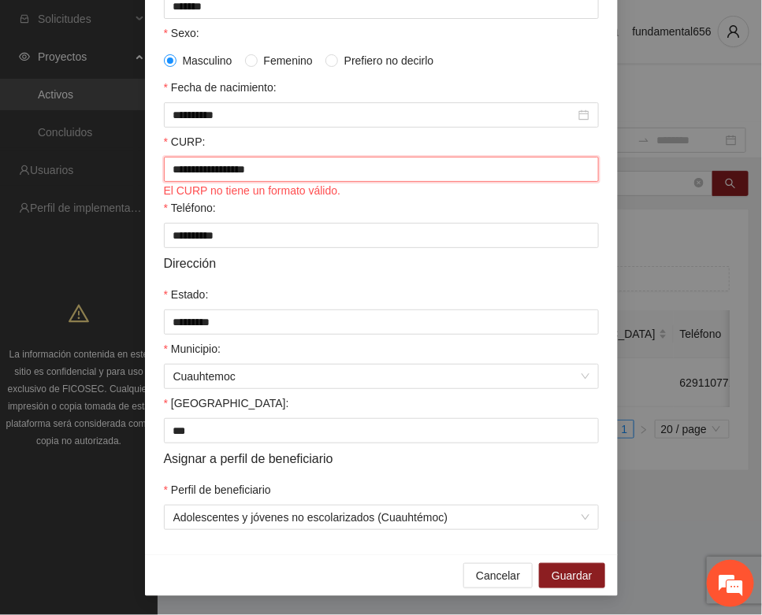
click at [269, 178] on input "**********" at bounding box center [381, 169] width 435 height 25
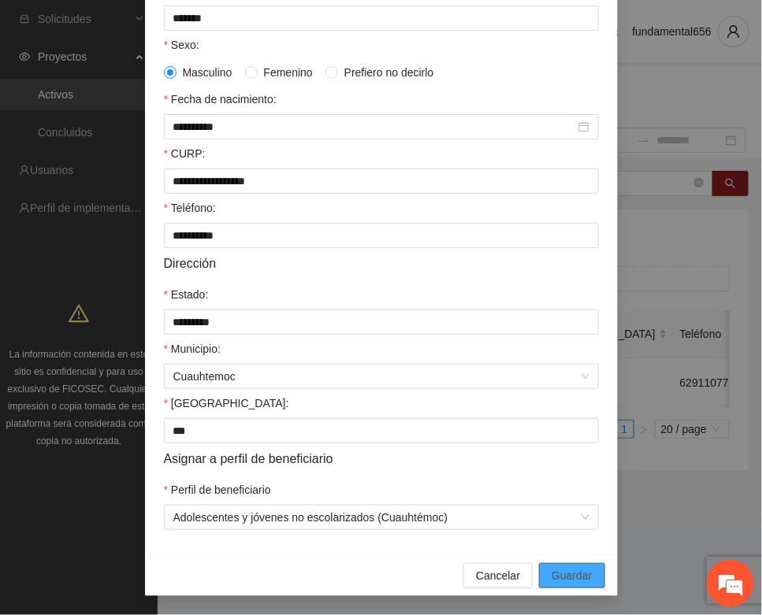
click at [556, 573] on span "Guardar" at bounding box center [571, 575] width 40 height 17
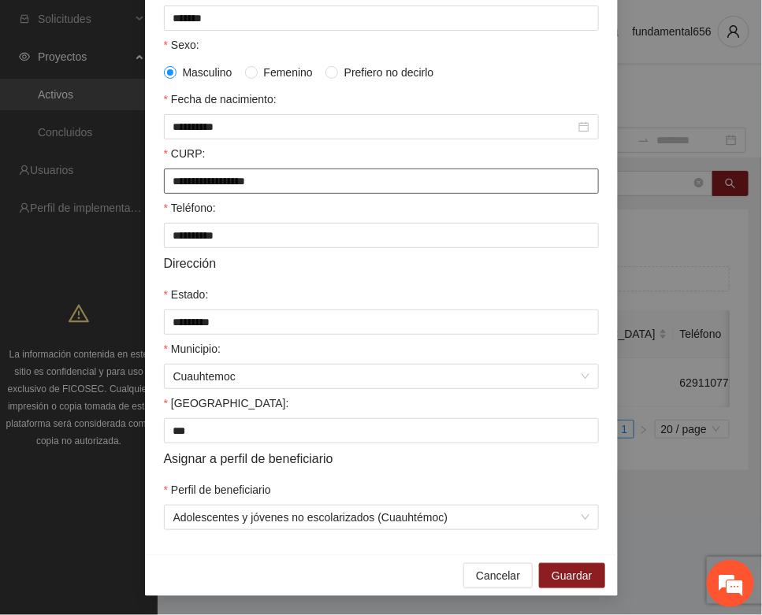
click at [280, 177] on input "**********" at bounding box center [381, 181] width 435 height 25
type input "**********"
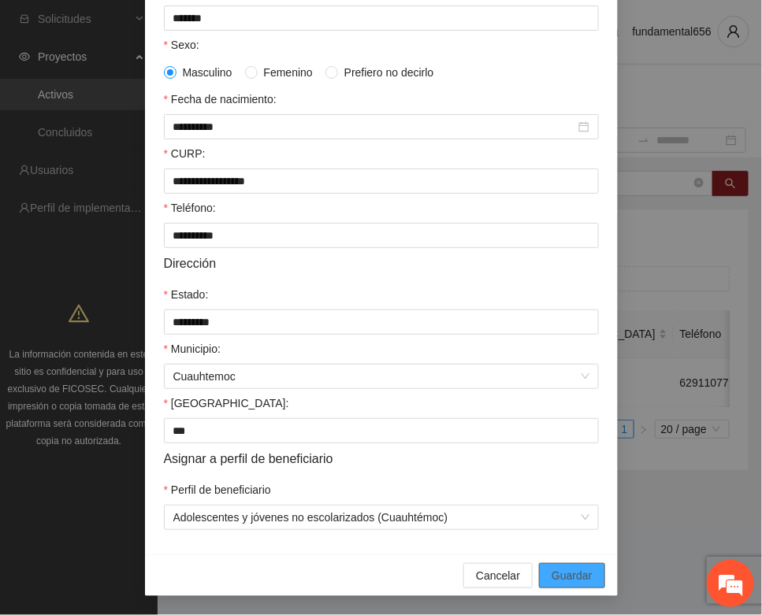
click at [558, 575] on span "Guardar" at bounding box center [571, 575] width 40 height 17
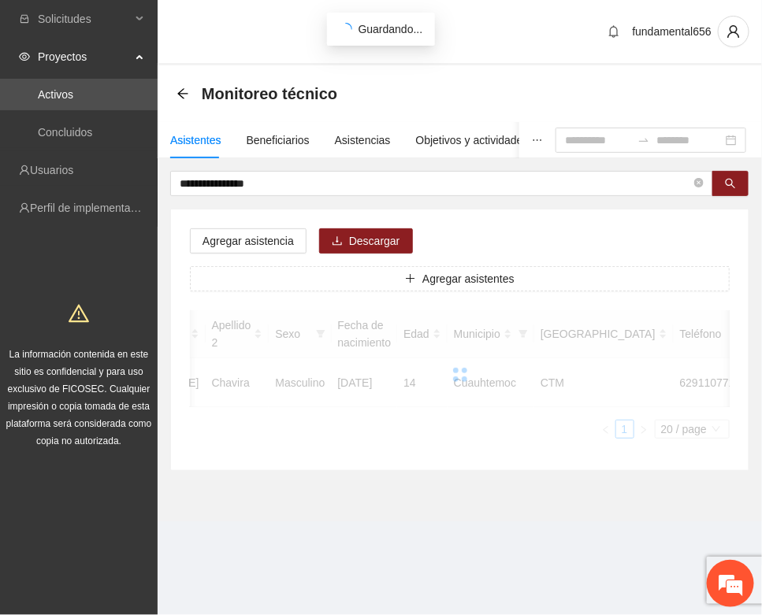
scroll to position [233, 0]
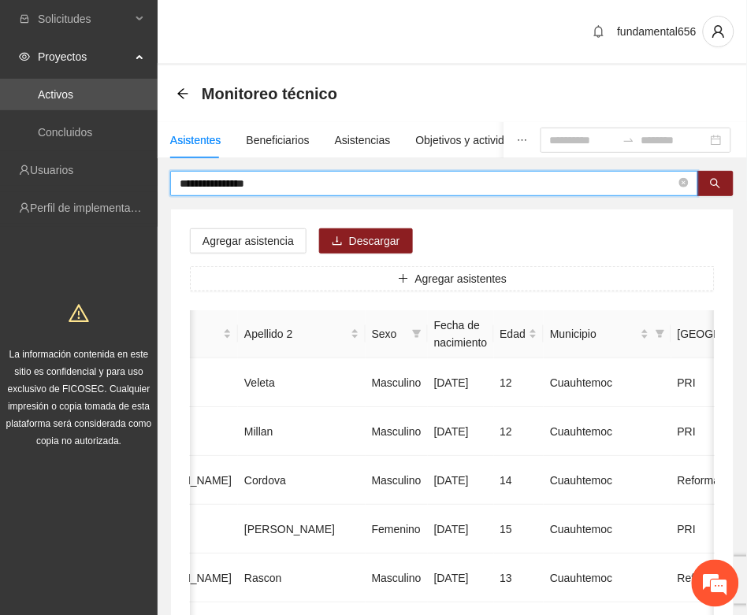
drag, startPoint x: 265, startPoint y: 185, endPoint x: 158, endPoint y: 197, distance: 107.0
paste input "text"
click at [718, 187] on icon "search" at bounding box center [715, 183] width 11 height 11
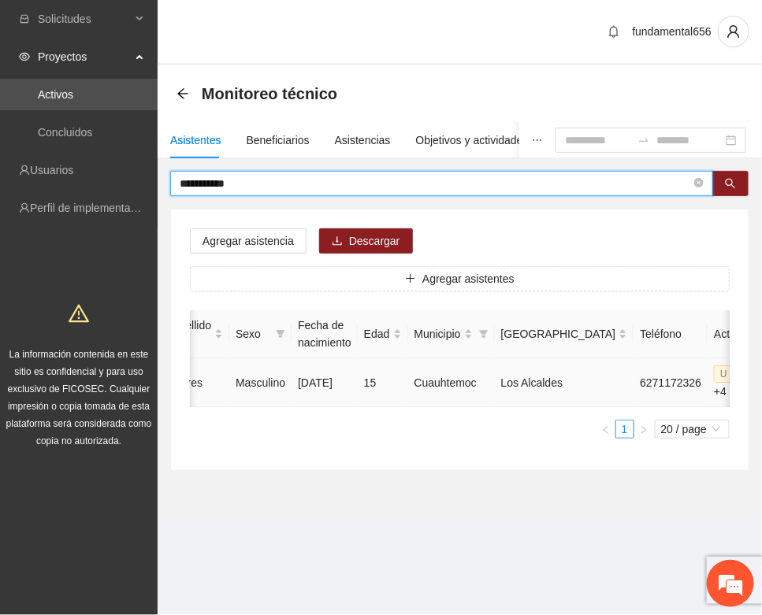
type input "**********"
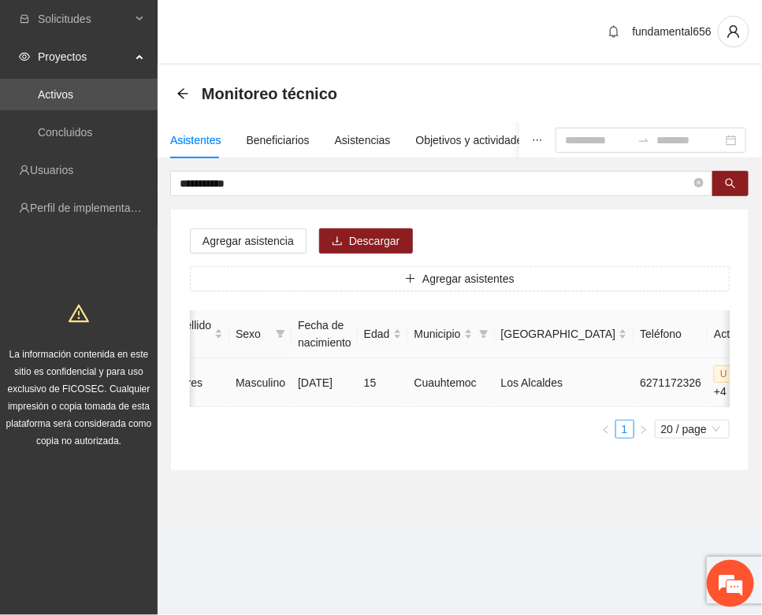
type input "**********"
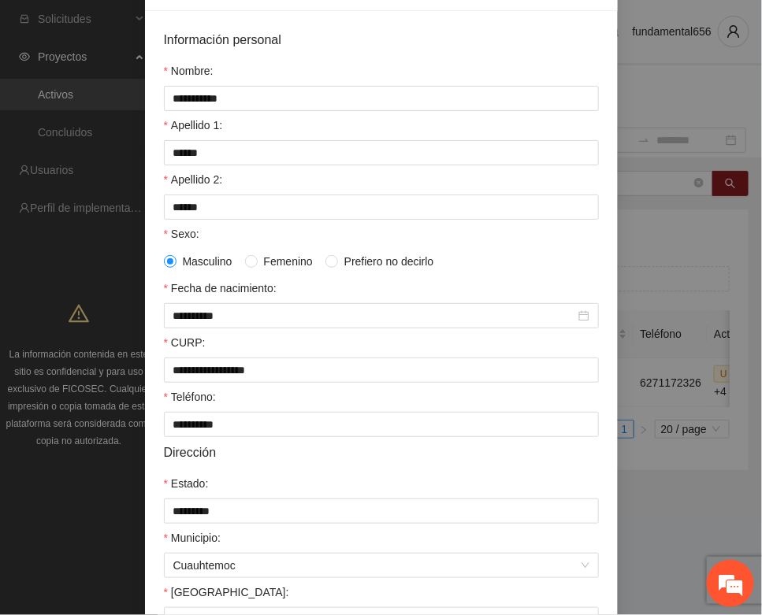
scroll to position [312, 0]
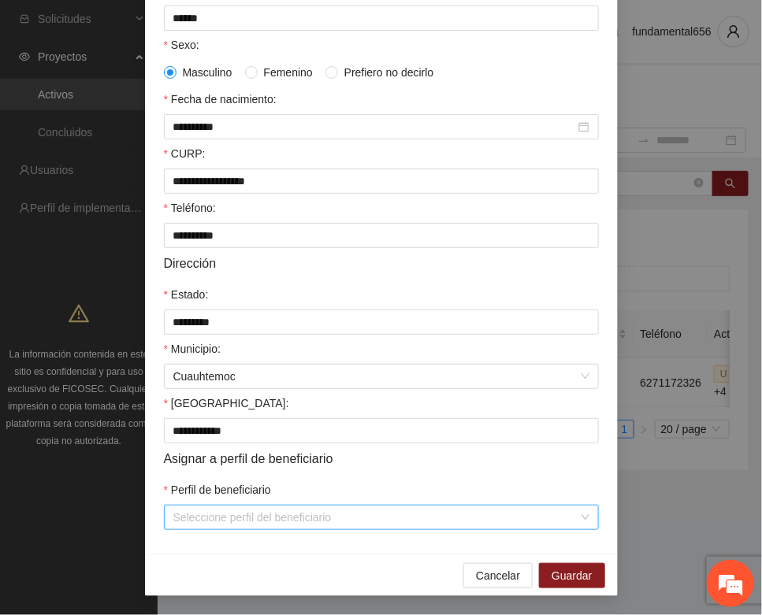
click at [217, 528] on input "Perfil de beneficiario" at bounding box center [375, 518] width 405 height 24
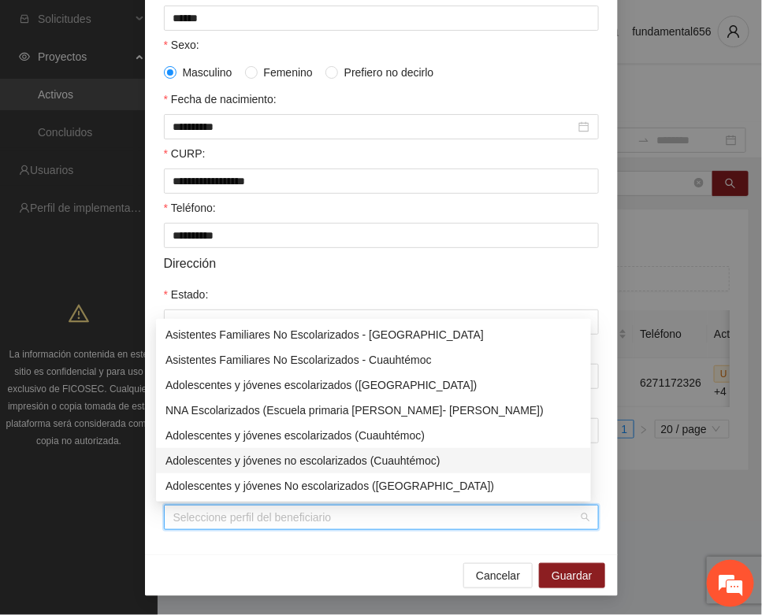
click at [299, 459] on div "Adolescentes y jóvenes no escolarizados (Cuauhtémoc)" at bounding box center [373, 460] width 416 height 17
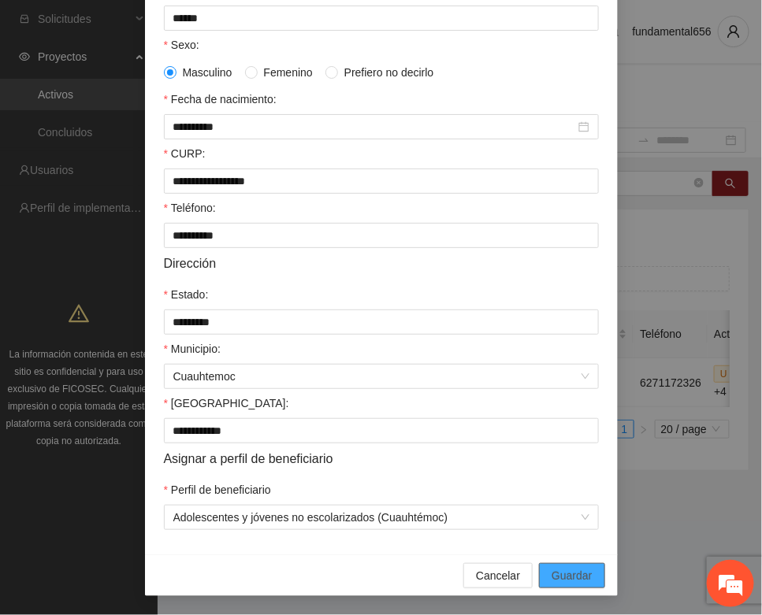
click at [551, 571] on span "Guardar" at bounding box center [571, 575] width 40 height 17
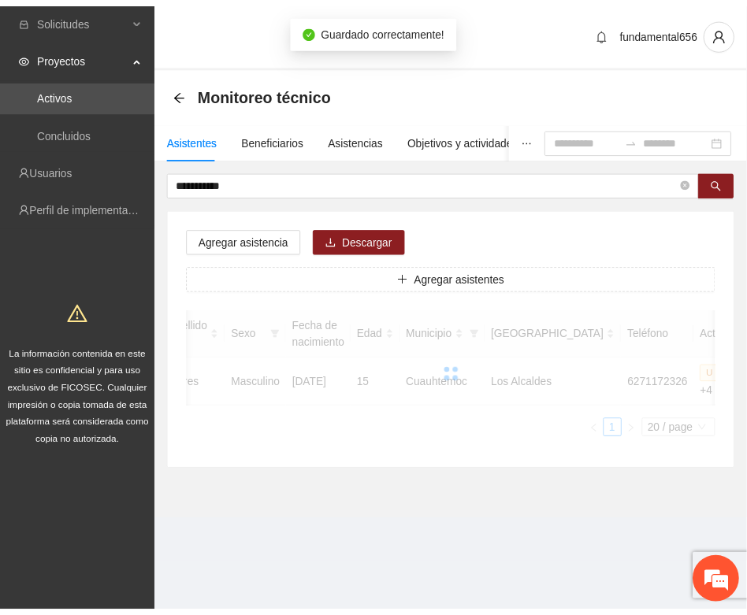
scroll to position [233, 0]
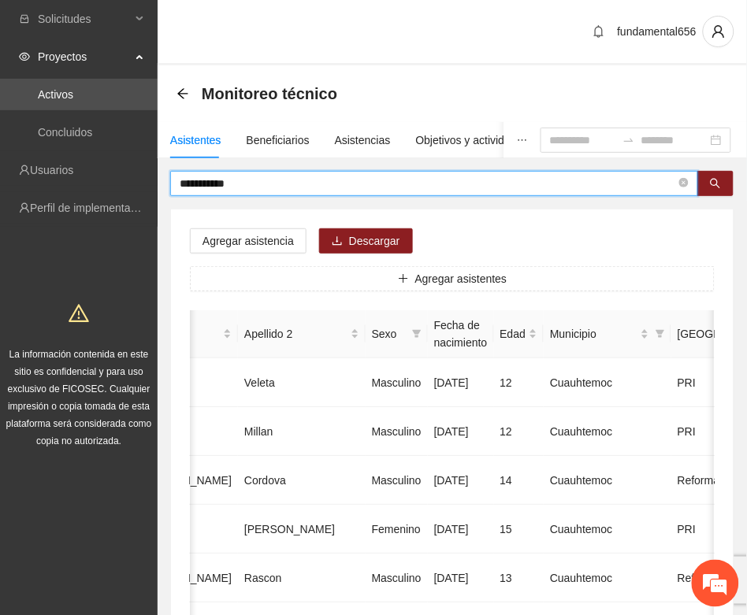
drag, startPoint x: 232, startPoint y: 184, endPoint x: 159, endPoint y: 195, distance: 74.1
paste input "text"
click at [710, 187] on icon "search" at bounding box center [715, 183] width 11 height 11
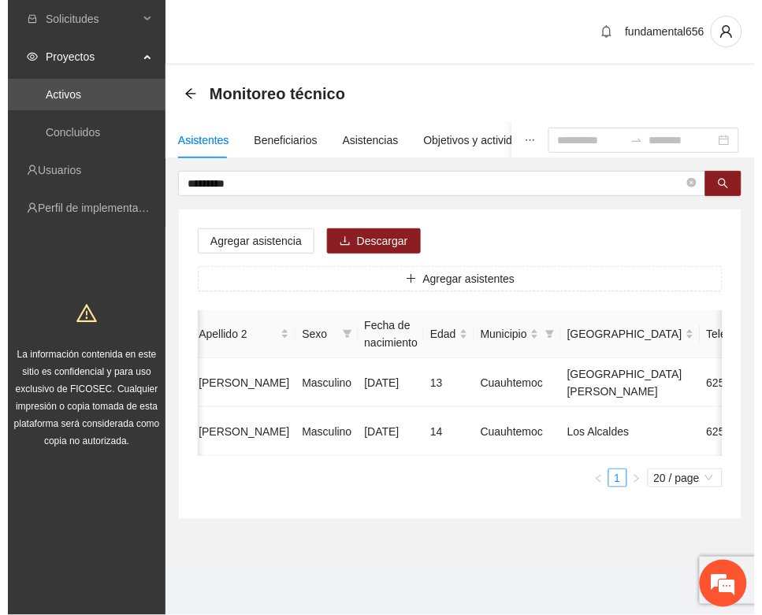
scroll to position [0, 280]
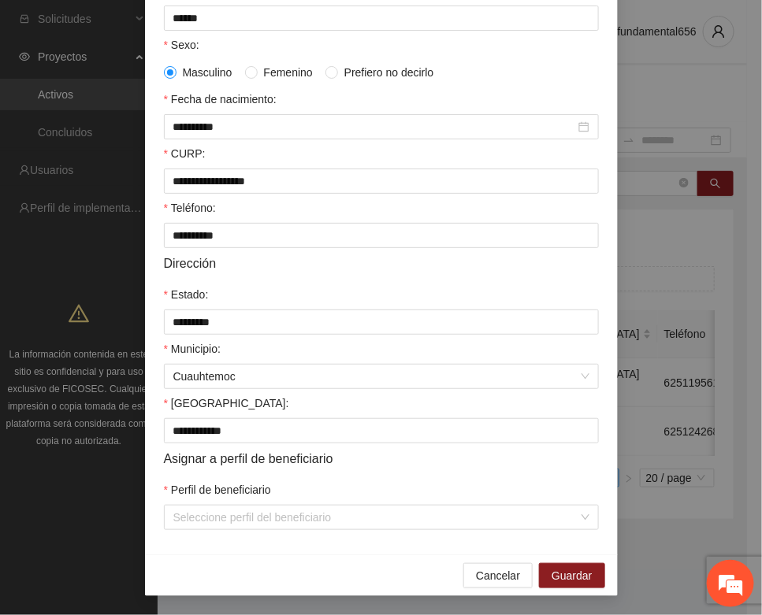
scroll to position [312, 0]
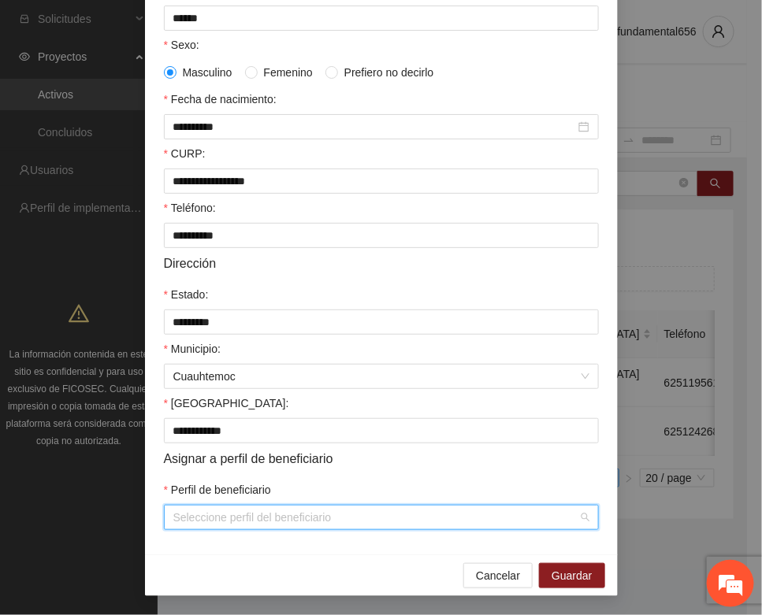
click at [225, 508] on input "Perfil de beneficiario" at bounding box center [375, 518] width 405 height 24
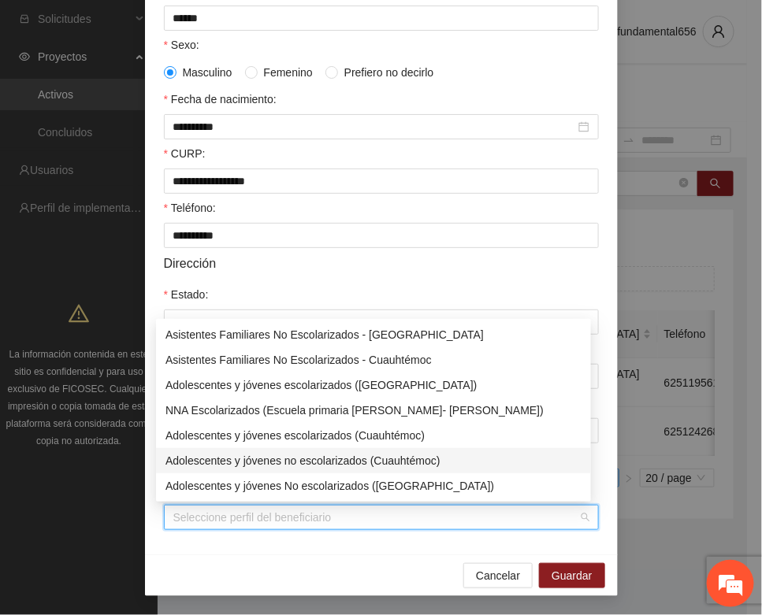
click at [317, 462] on div "Adolescentes y jóvenes no escolarizados (Cuauhtémoc)" at bounding box center [373, 460] width 416 height 17
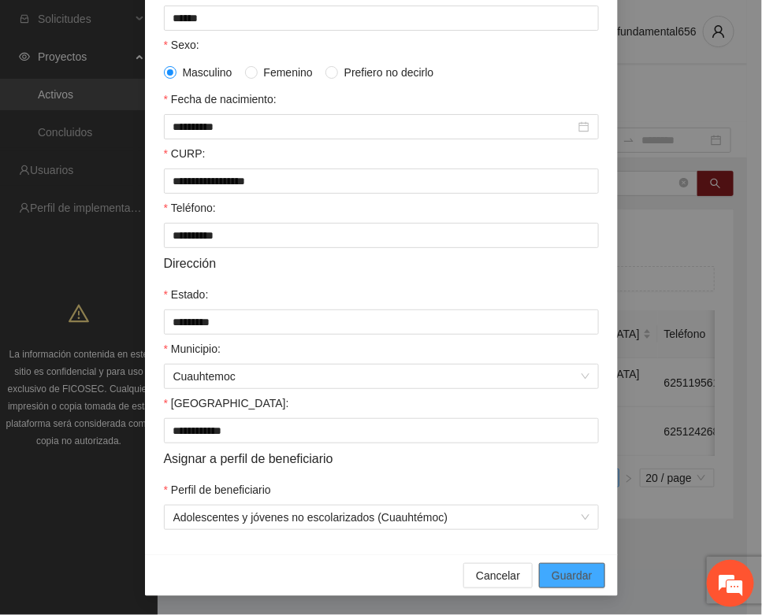
click at [572, 581] on span "Guardar" at bounding box center [571, 575] width 40 height 17
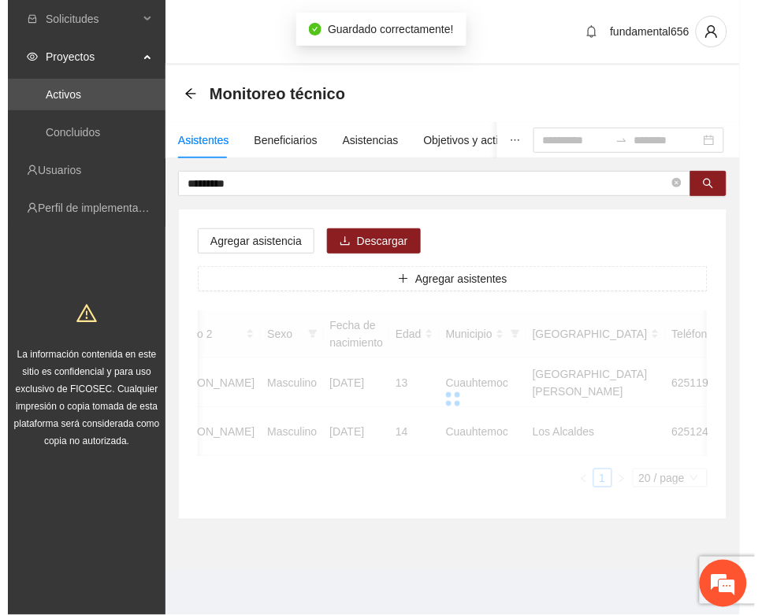
scroll to position [0, 265]
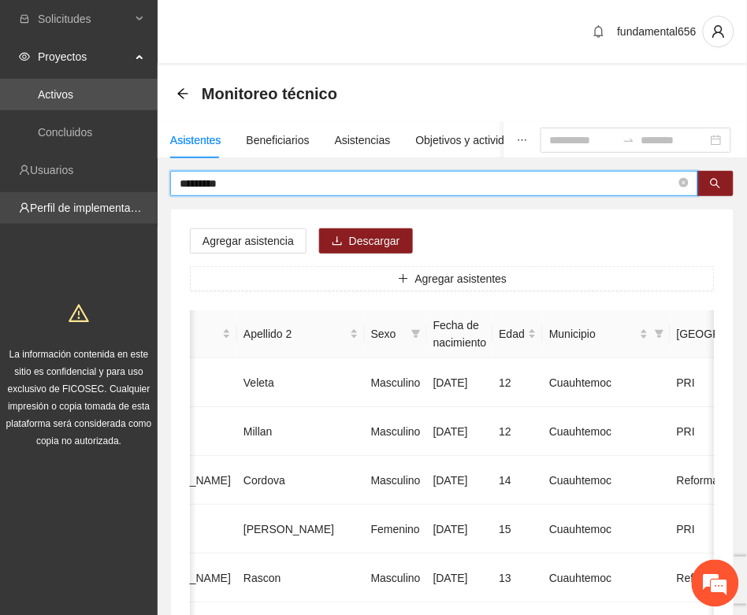
drag, startPoint x: 254, startPoint y: 175, endPoint x: 138, endPoint y: 219, distance: 123.9
paste input "*****"
drag, startPoint x: 711, startPoint y: 181, endPoint x: 549, endPoint y: 239, distance: 172.1
click at [710, 182] on icon "search" at bounding box center [715, 183] width 11 height 11
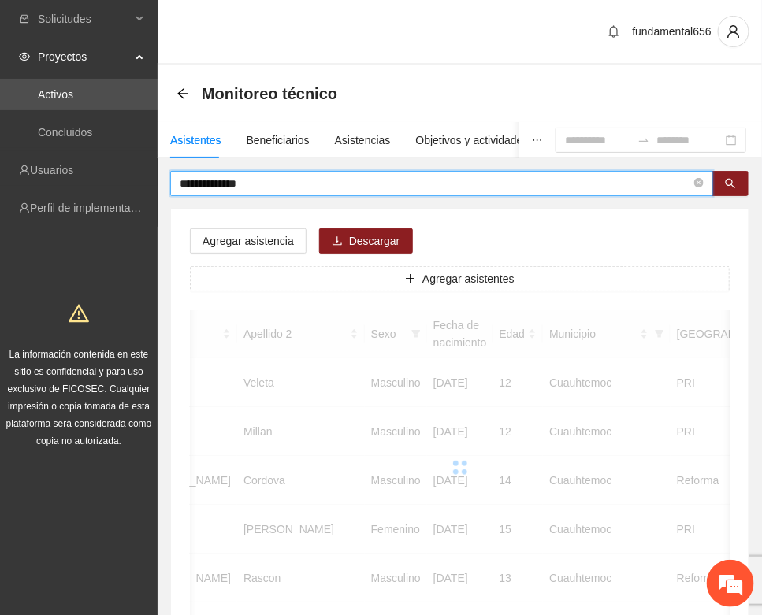
scroll to position [0, 265]
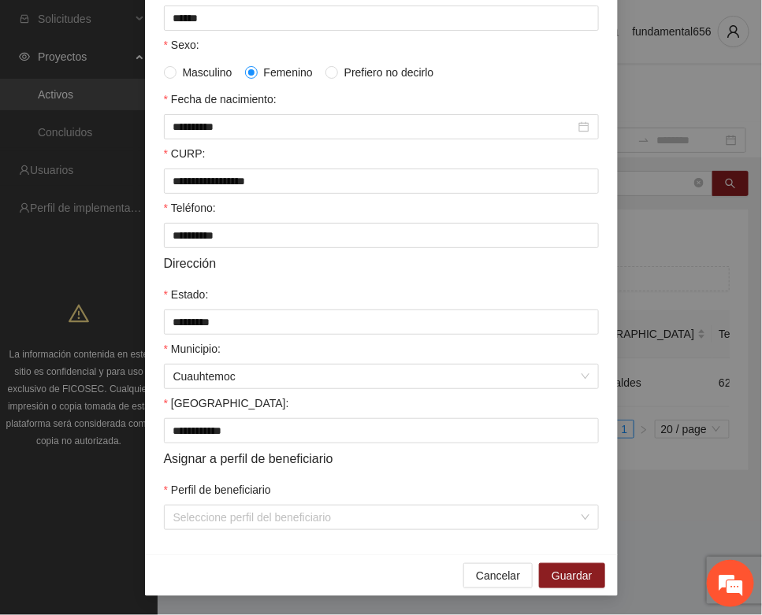
scroll to position [312, 0]
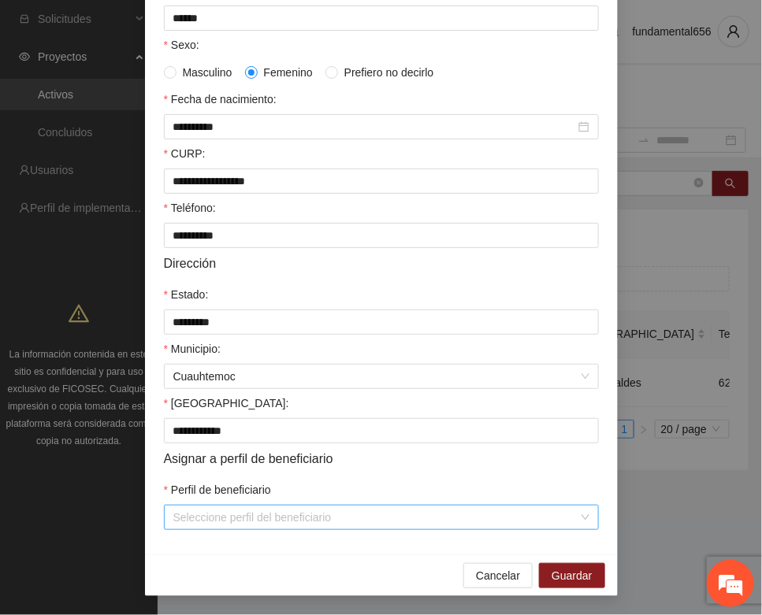
click at [201, 528] on input "Perfil de beneficiario" at bounding box center [375, 518] width 405 height 24
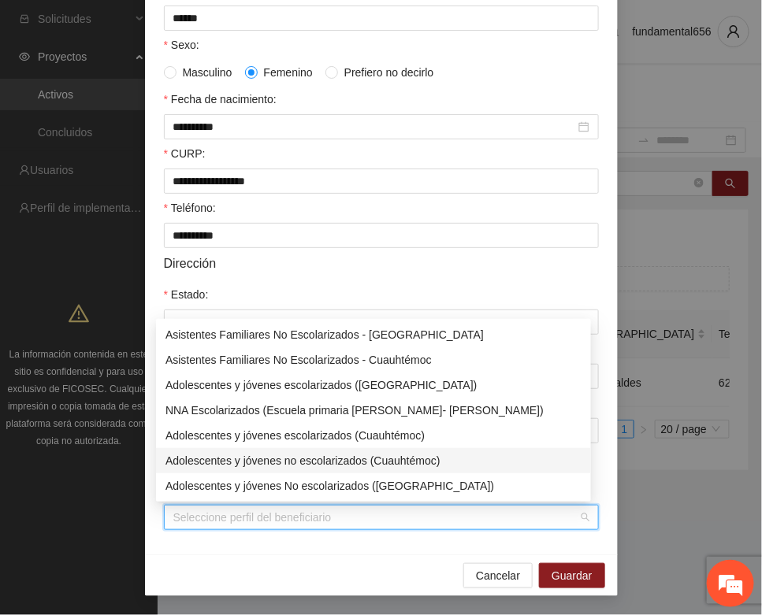
click at [261, 462] on div "Adolescentes y jóvenes no escolarizados (Cuauhtémoc)" at bounding box center [373, 460] width 416 height 17
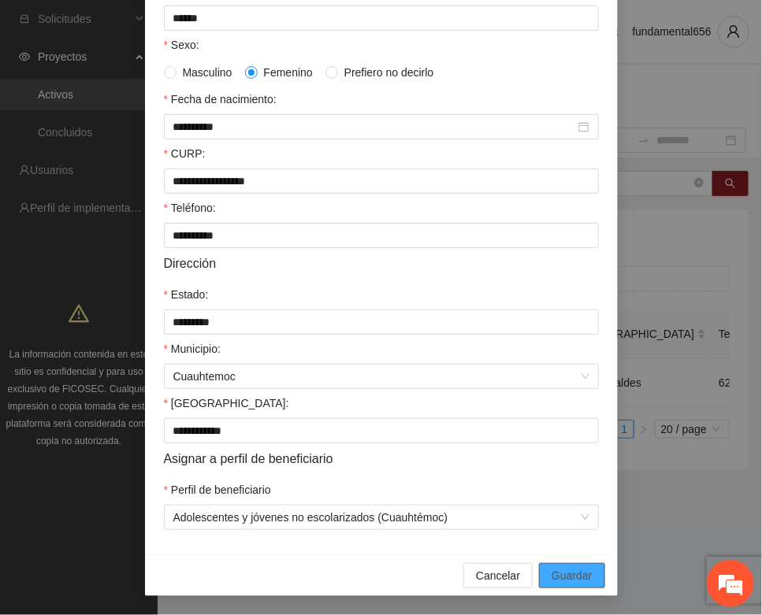
click at [557, 566] on button "Guardar" at bounding box center [571, 575] width 65 height 25
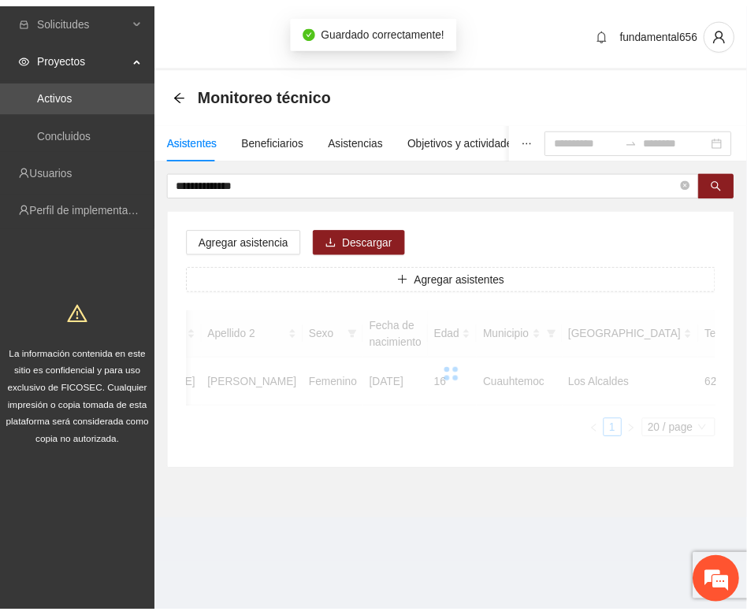
scroll to position [233, 0]
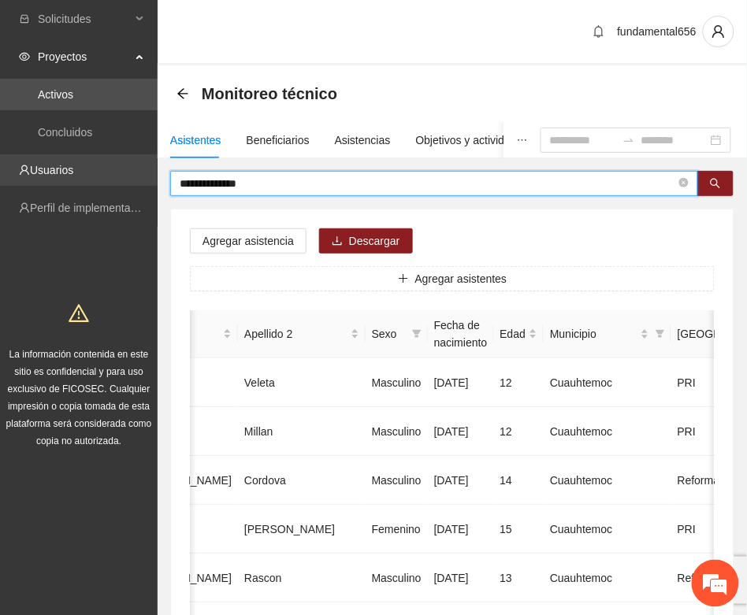
drag, startPoint x: 276, startPoint y: 183, endPoint x: 128, endPoint y: 181, distance: 148.1
paste input "text"
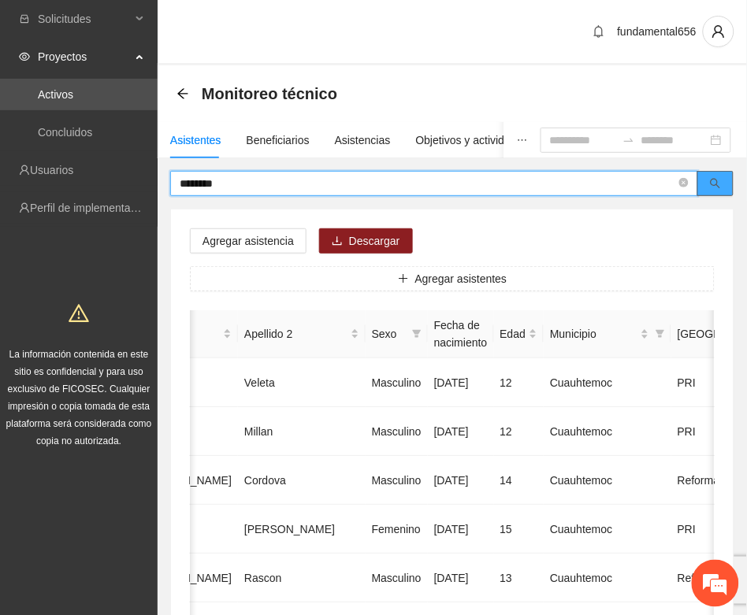
click at [725, 176] on button "button" at bounding box center [715, 183] width 36 height 25
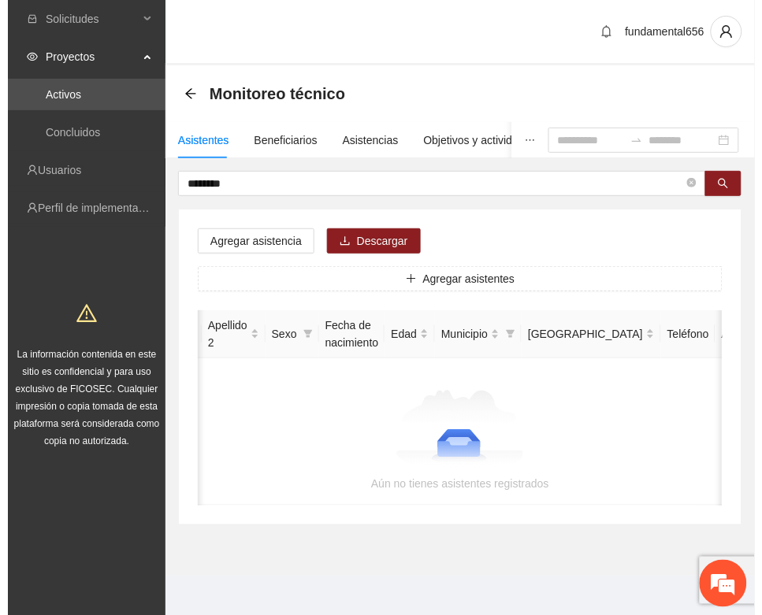
scroll to position [0, 0]
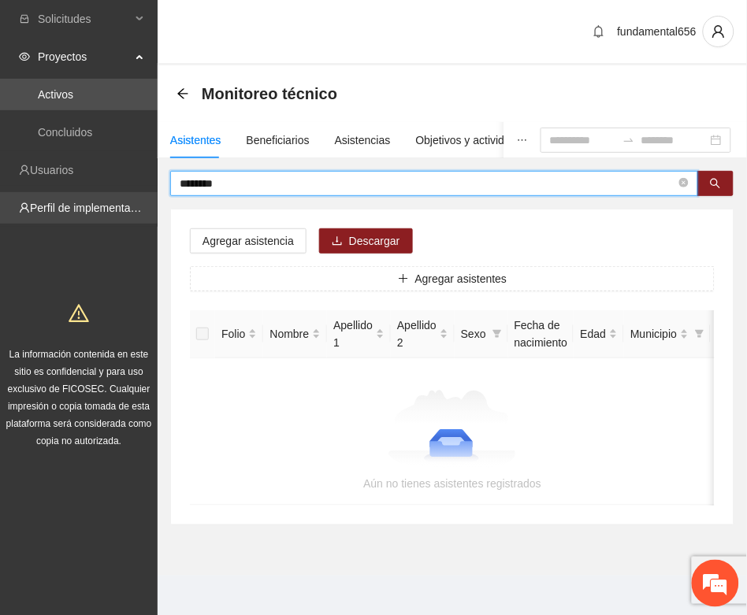
drag, startPoint x: 230, startPoint y: 181, endPoint x: 135, endPoint y: 195, distance: 96.2
click at [135, 195] on section "Solicitudes Proyectos Activos Concluidos Usuarios Perfil de implementadora La i…" at bounding box center [373, 310] width 747 height 620
paste input "***"
click at [714, 183] on icon "search" at bounding box center [715, 183] width 11 height 11
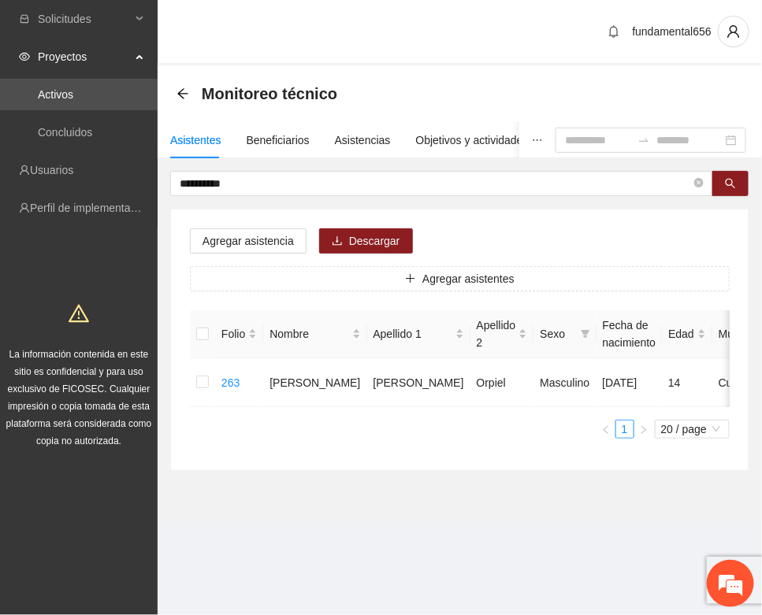
scroll to position [0, 265]
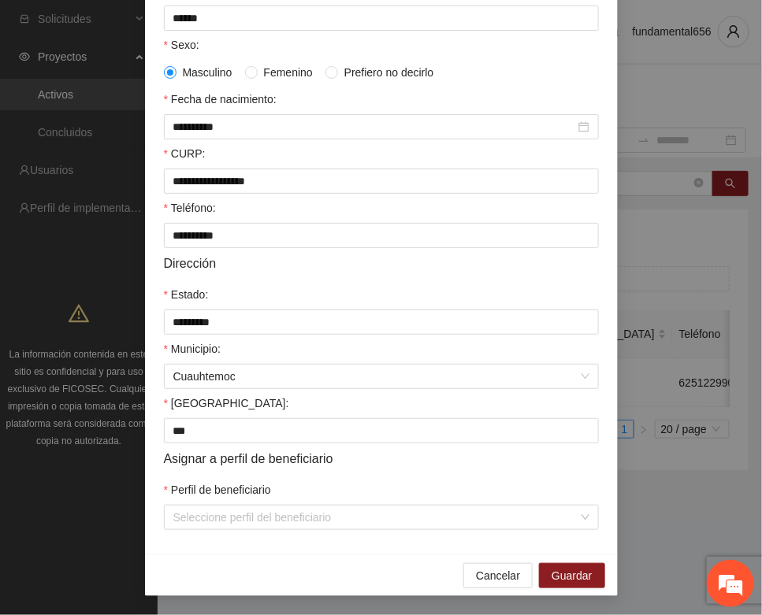
scroll to position [312, 0]
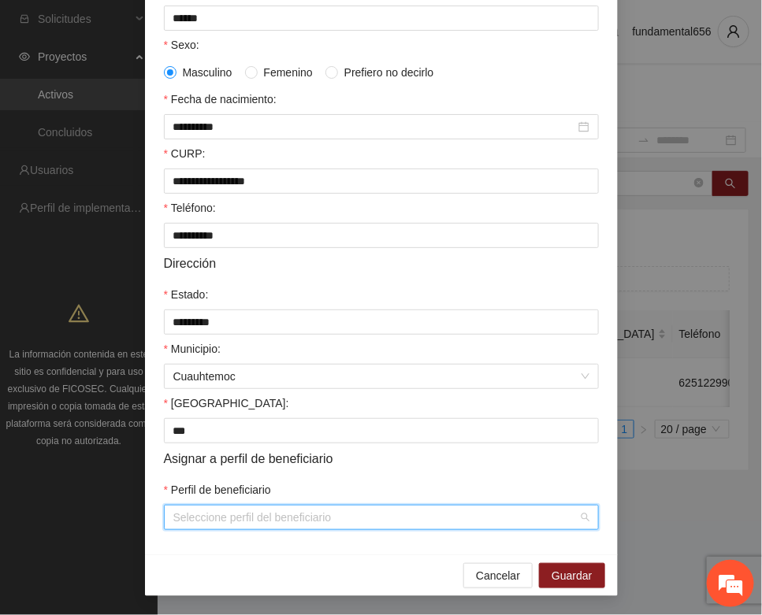
click at [177, 521] on input "Perfil de beneficiario" at bounding box center [375, 518] width 405 height 24
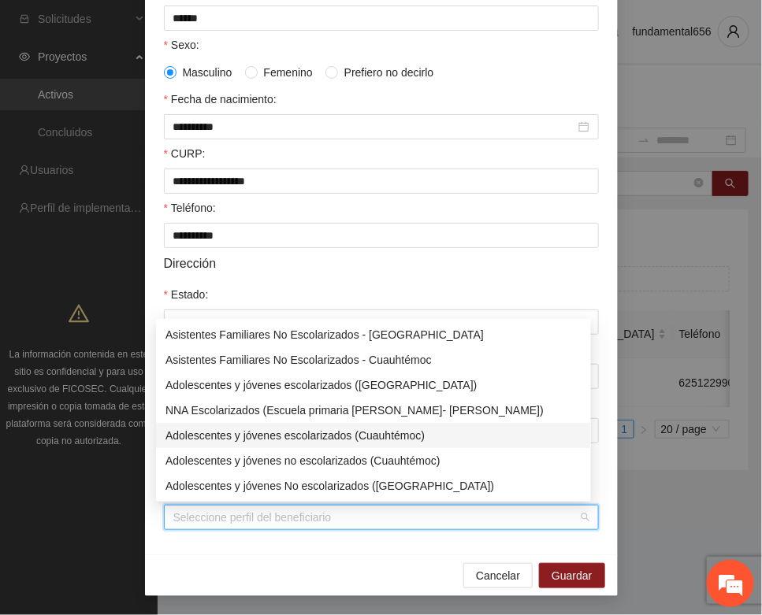
click at [206, 433] on div "Adolescentes y jóvenes escolarizados (Cuauhtémoc)" at bounding box center [373, 435] width 416 height 17
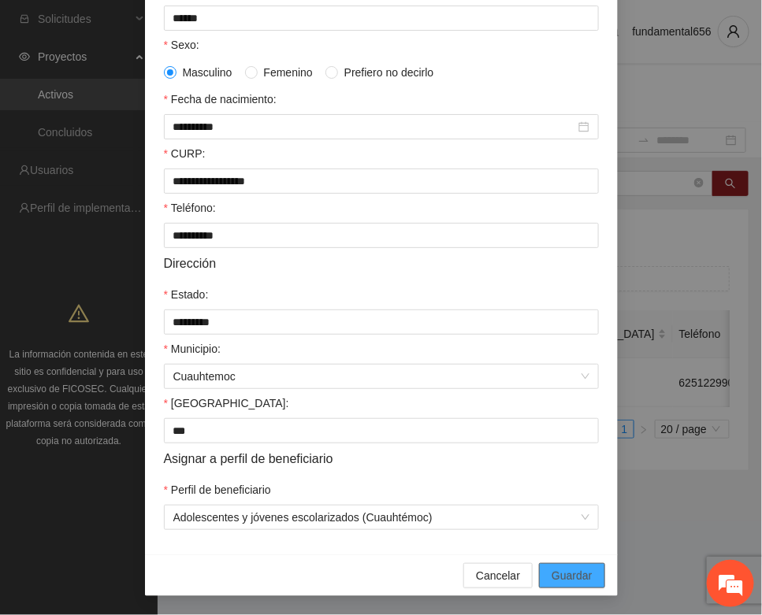
click at [561, 579] on span "Guardar" at bounding box center [571, 575] width 40 height 17
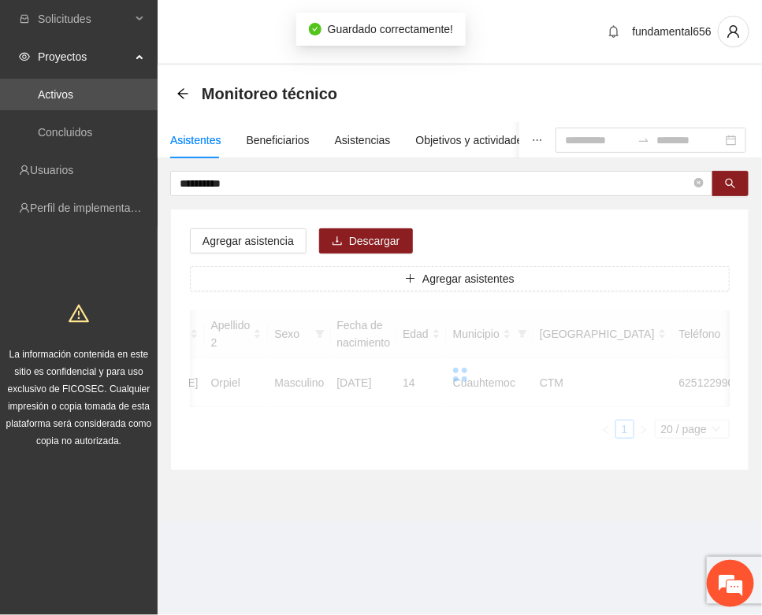
scroll to position [233, 0]
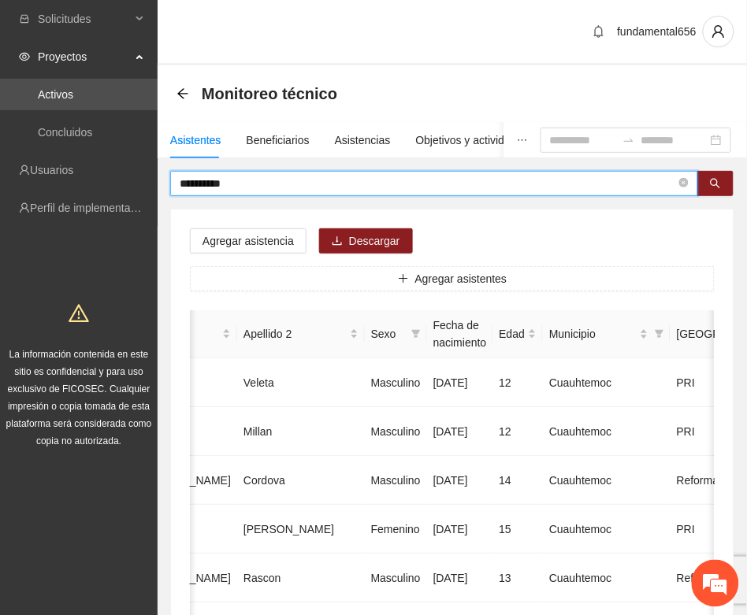
drag, startPoint x: 250, startPoint y: 181, endPoint x: 163, endPoint y: 195, distance: 88.6
paste input "text"
click at [718, 184] on icon "search" at bounding box center [715, 183] width 11 height 11
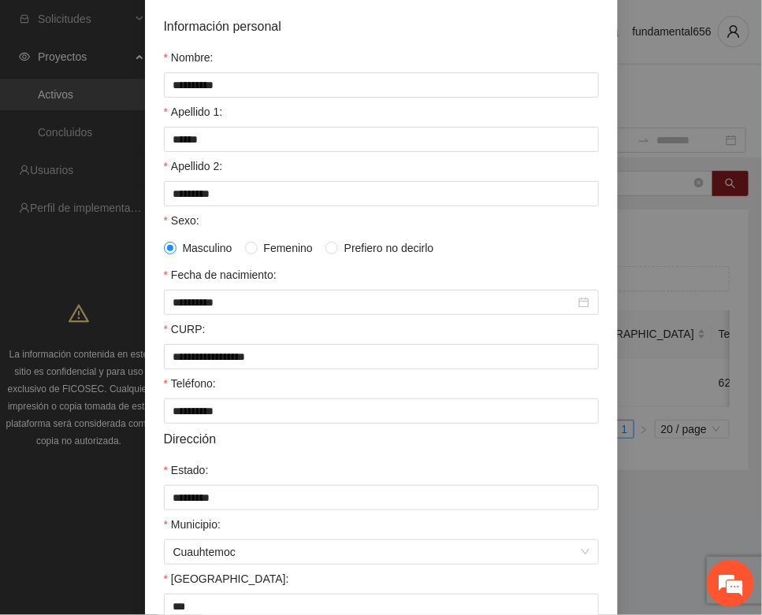
scroll to position [312, 0]
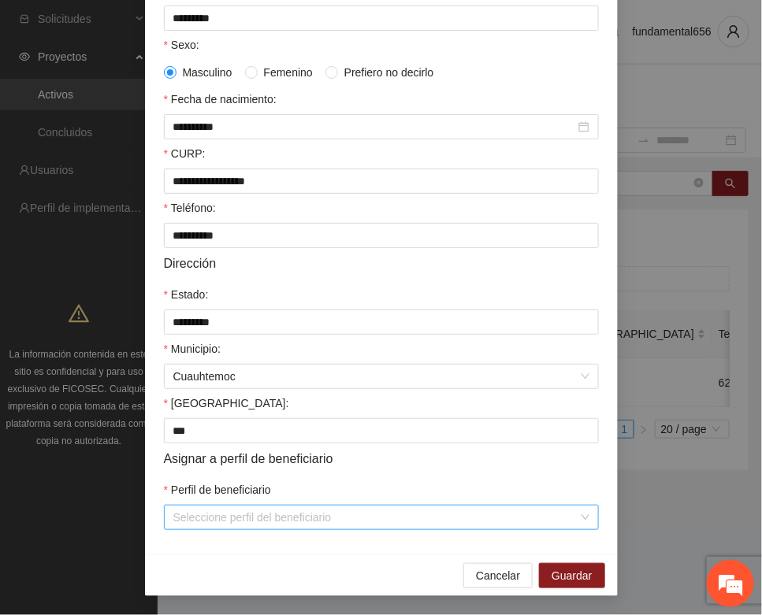
click at [239, 512] on input "Perfil de beneficiario" at bounding box center [375, 518] width 405 height 24
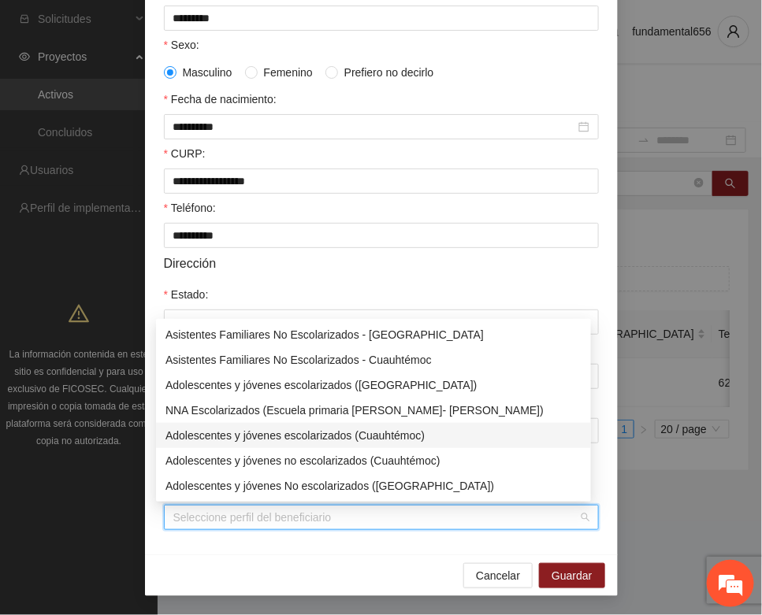
click at [257, 438] on div "Adolescentes y jóvenes escolarizados (Cuauhtémoc)" at bounding box center [373, 435] width 416 height 17
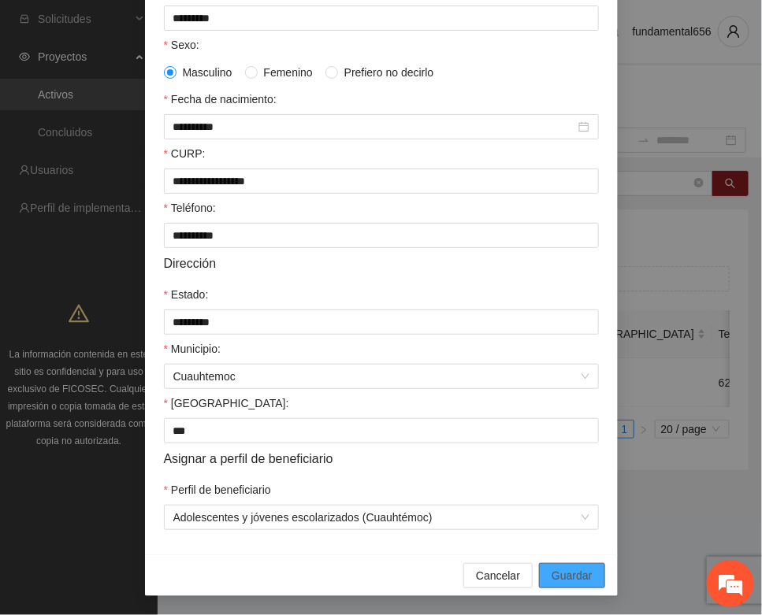
click at [539, 565] on button "Guardar" at bounding box center [571, 575] width 65 height 25
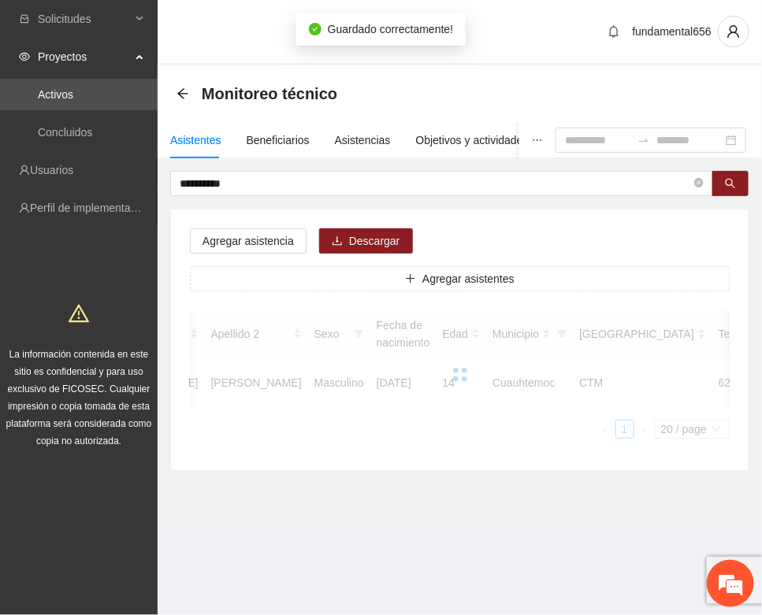
scroll to position [233, 0]
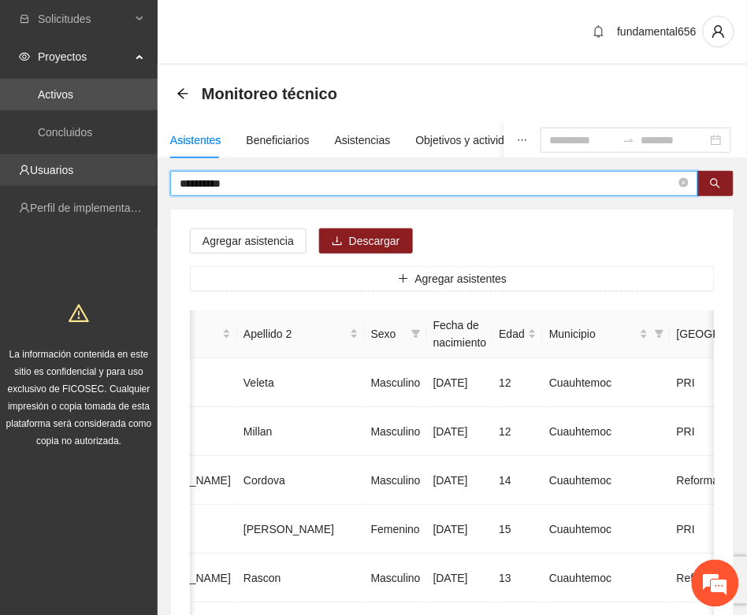
drag, startPoint x: 240, startPoint y: 182, endPoint x: 148, endPoint y: 177, distance: 92.3
paste input "**"
click at [714, 191] on button "button" at bounding box center [715, 183] width 36 height 25
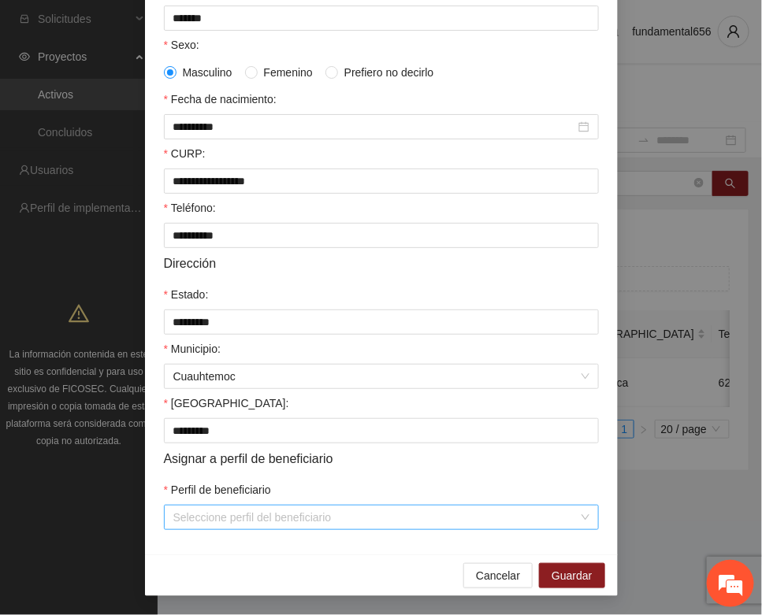
scroll to position [312, 0]
click at [246, 516] on input "Perfil de beneficiario" at bounding box center [375, 518] width 405 height 24
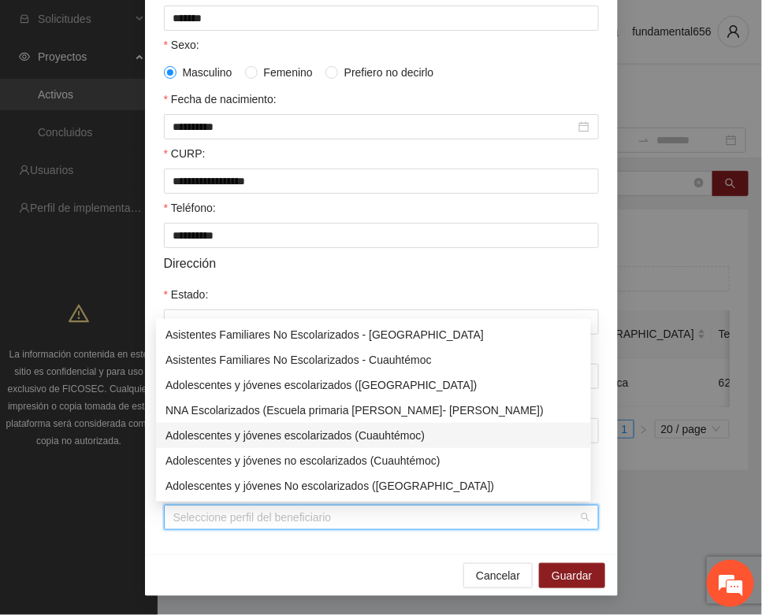
click at [293, 430] on div "Adolescentes y jóvenes escolarizados (Cuauhtémoc)" at bounding box center [373, 435] width 416 height 17
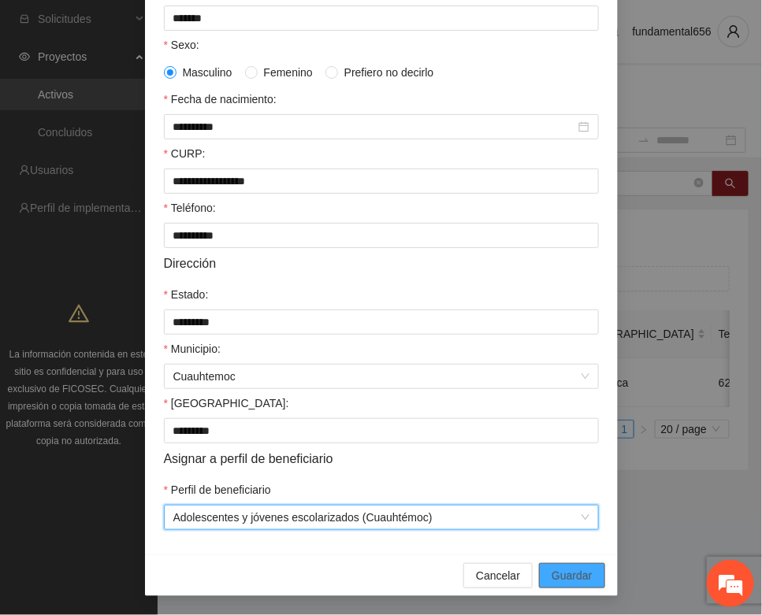
click at [556, 571] on span "Guardar" at bounding box center [571, 575] width 40 height 17
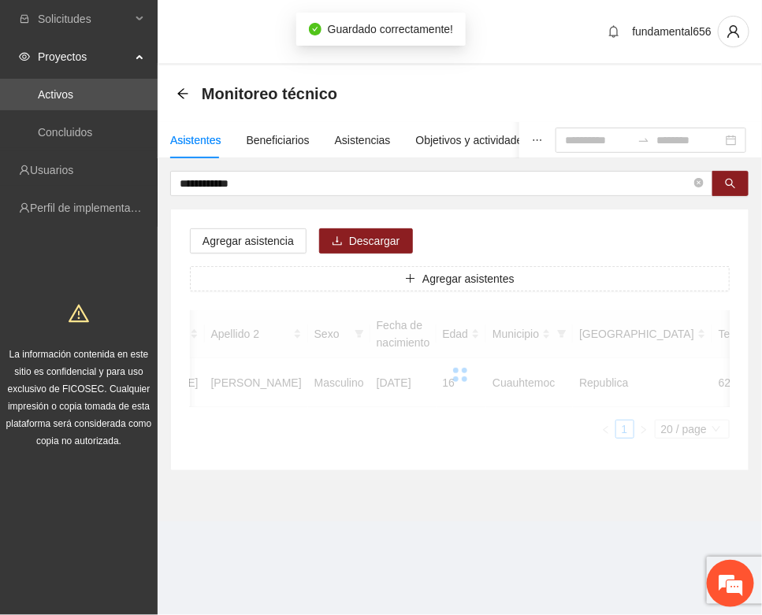
scroll to position [233, 0]
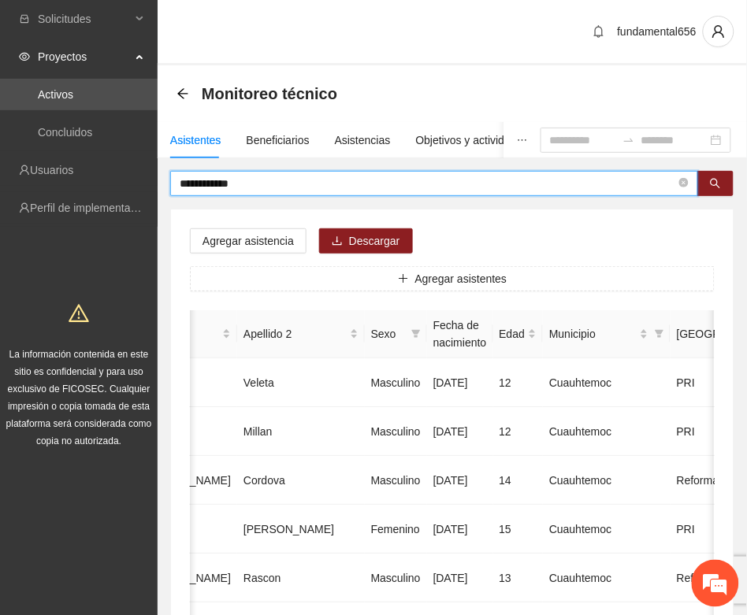
drag, startPoint x: 260, startPoint y: 187, endPoint x: 168, endPoint y: 197, distance: 92.7
paste input "**"
click at [710, 180] on icon "search" at bounding box center [715, 183] width 11 height 11
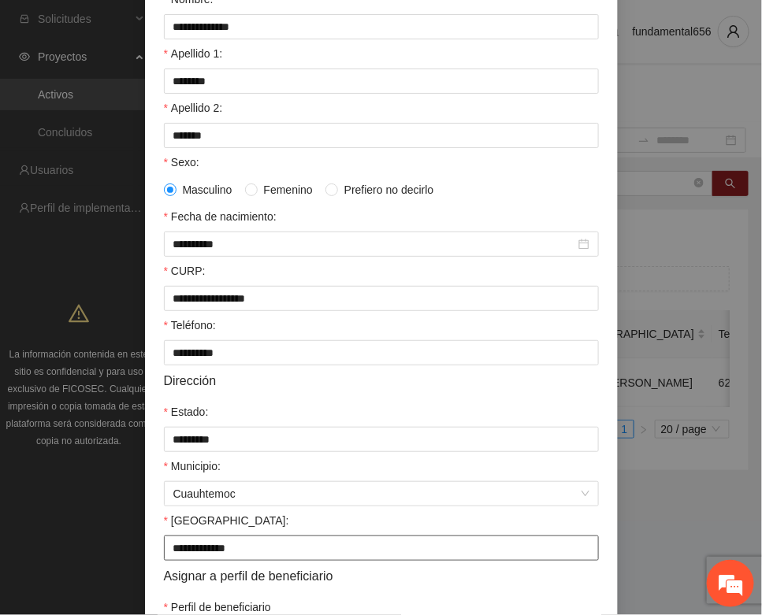
scroll to position [312, 0]
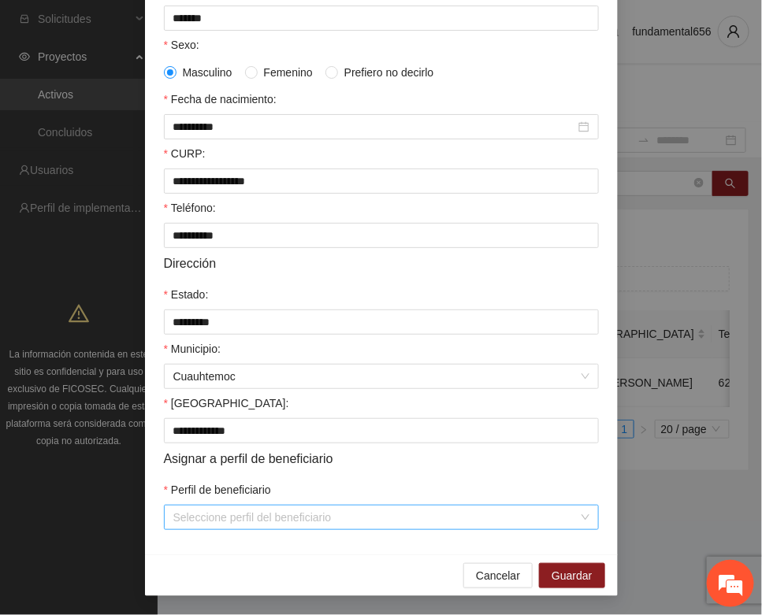
click at [178, 521] on input "Perfil de beneficiario" at bounding box center [375, 518] width 405 height 24
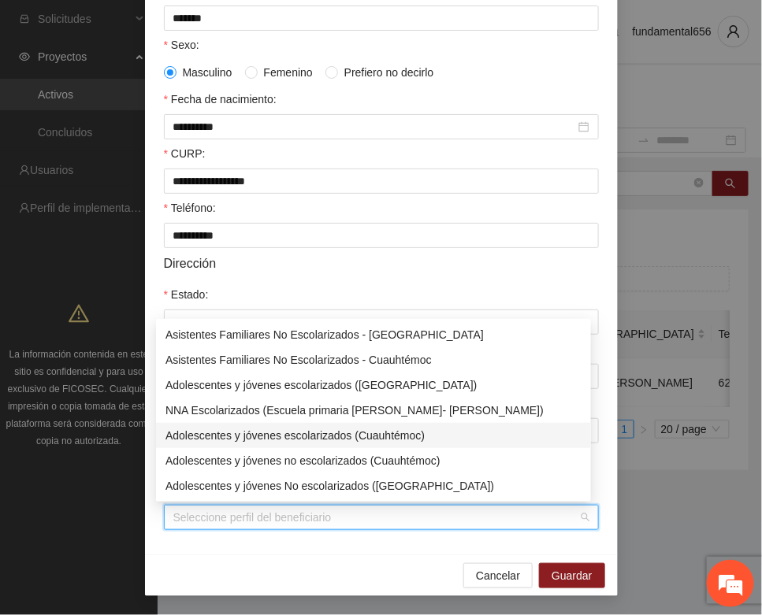
click at [257, 436] on div "Adolescentes y jóvenes escolarizados (Cuauhtémoc)" at bounding box center [373, 435] width 416 height 17
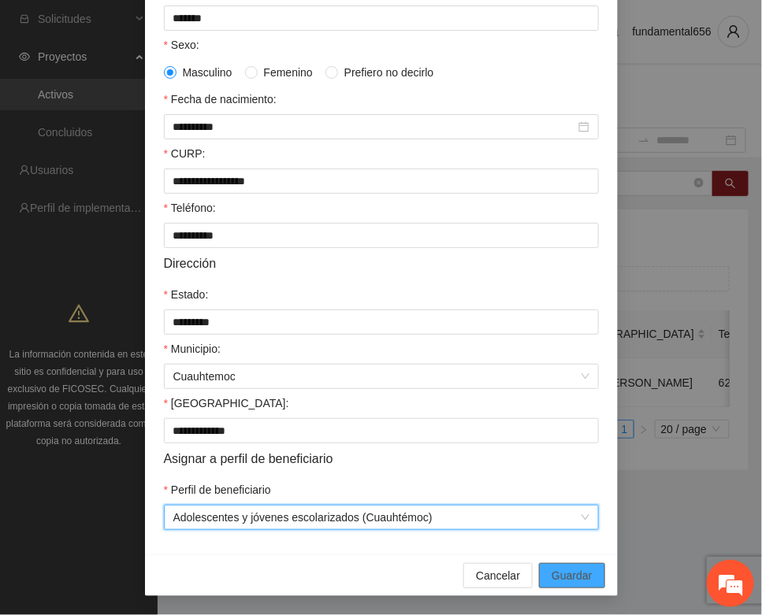
drag, startPoint x: 551, startPoint y: 579, endPoint x: 503, endPoint y: 556, distance: 53.9
click at [551, 569] on span "Guardar" at bounding box center [571, 575] width 40 height 17
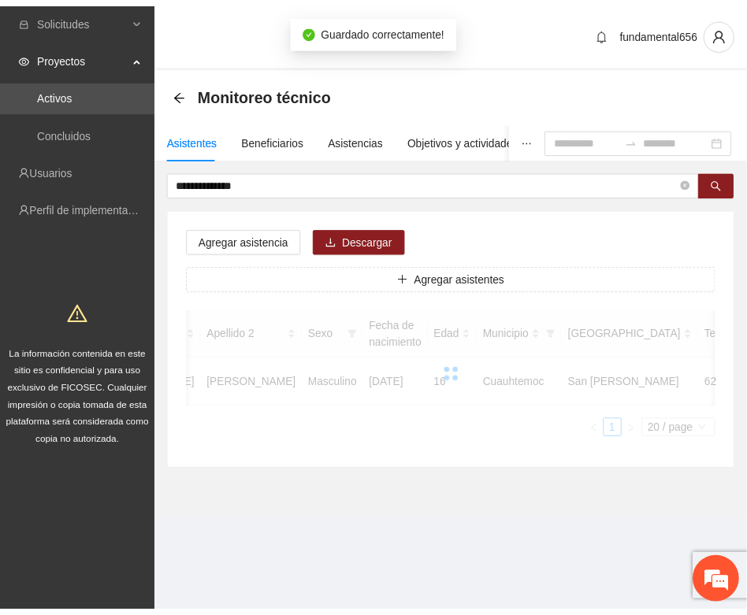
scroll to position [233, 0]
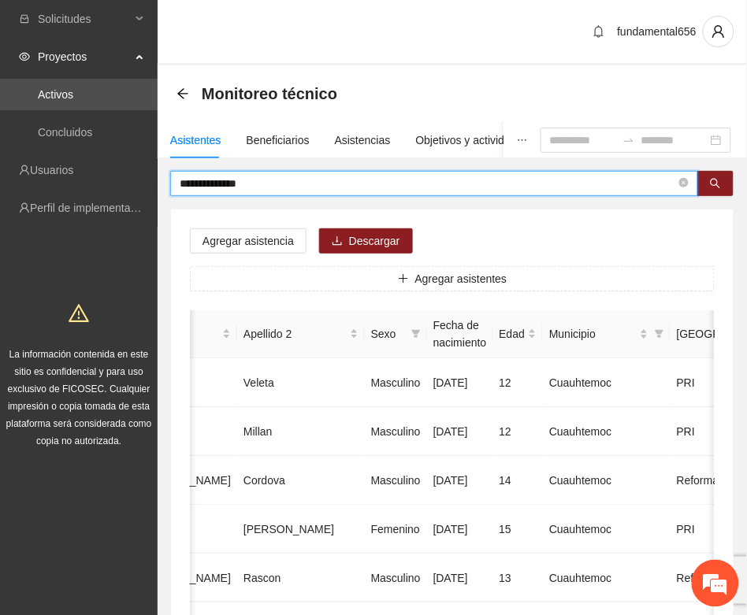
drag, startPoint x: 281, startPoint y: 185, endPoint x: 161, endPoint y: 195, distance: 120.2
paste input "text"
drag, startPoint x: 705, startPoint y: 184, endPoint x: 638, endPoint y: 199, distance: 68.8
click at [703, 183] on button "button" at bounding box center [715, 183] width 36 height 25
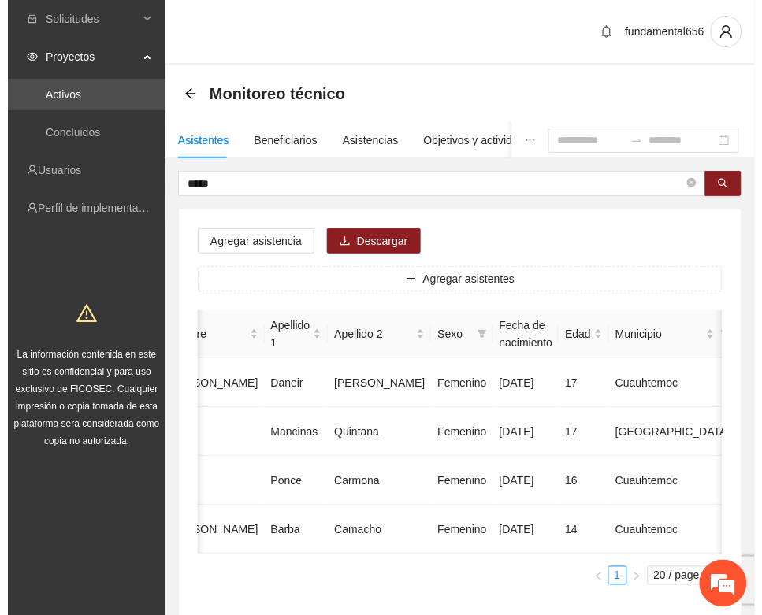
scroll to position [0, 280]
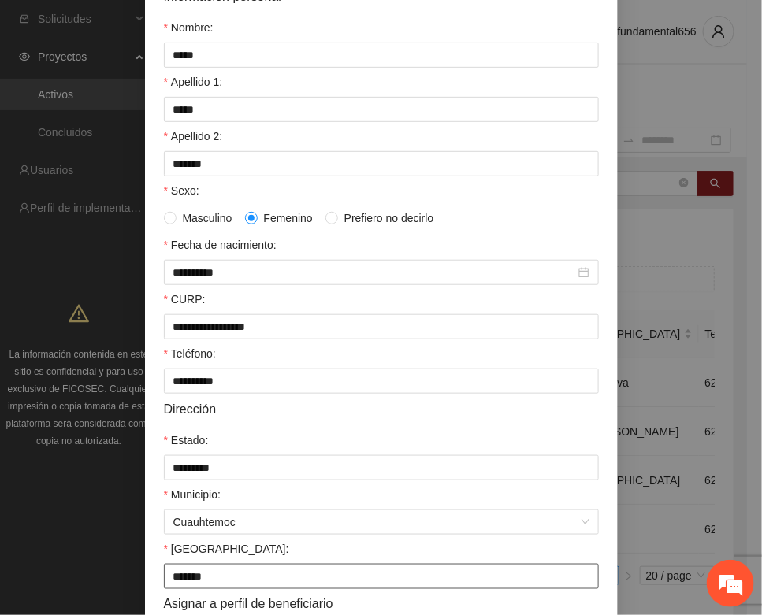
scroll to position [312, 0]
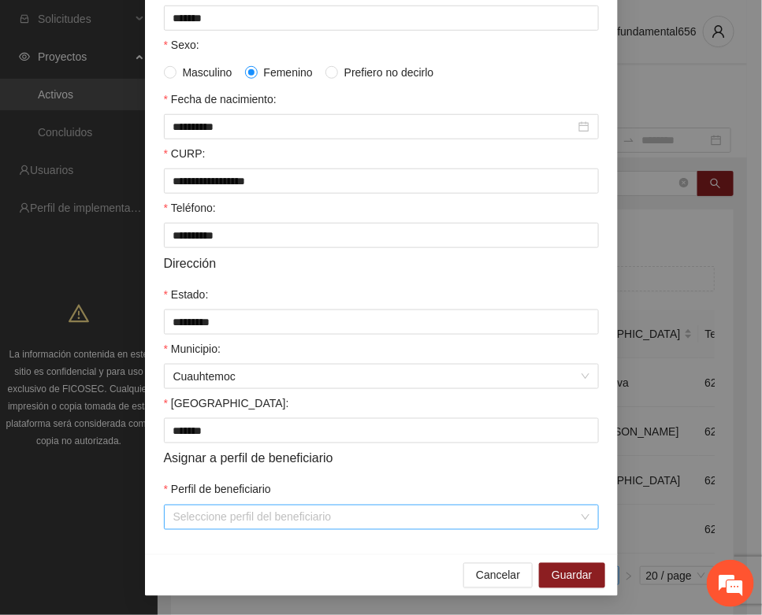
click at [213, 508] on div "Seleccione perfil del beneficiario" at bounding box center [381, 517] width 435 height 25
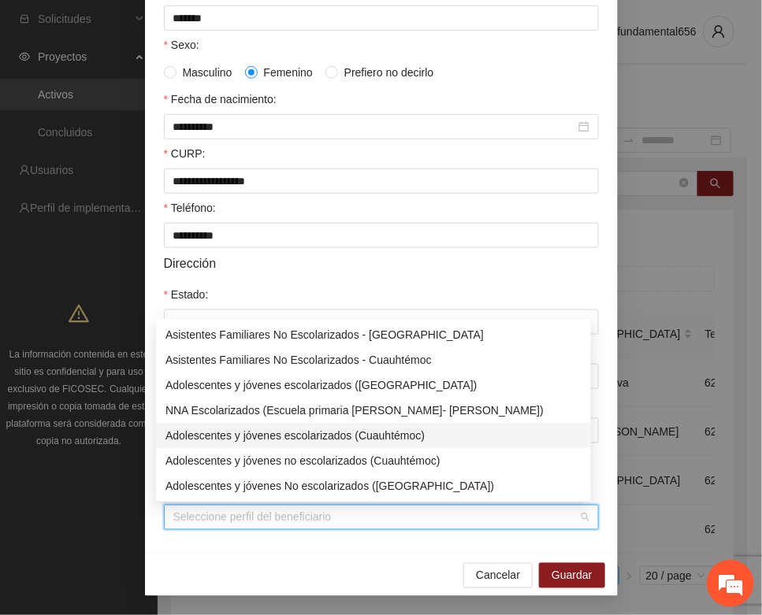
click at [268, 442] on div "Adolescentes y jóvenes escolarizados (Cuauhtémoc)" at bounding box center [373, 435] width 416 height 17
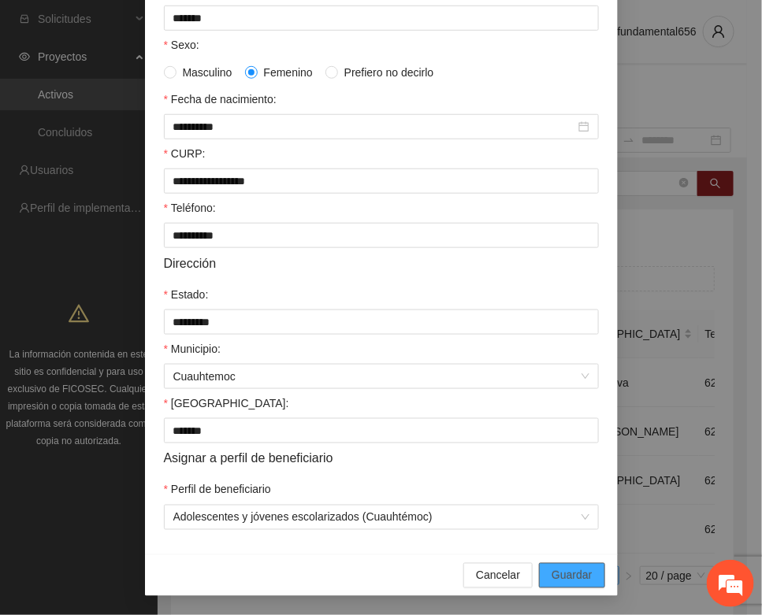
click at [551, 571] on span "Guardar" at bounding box center [571, 575] width 40 height 17
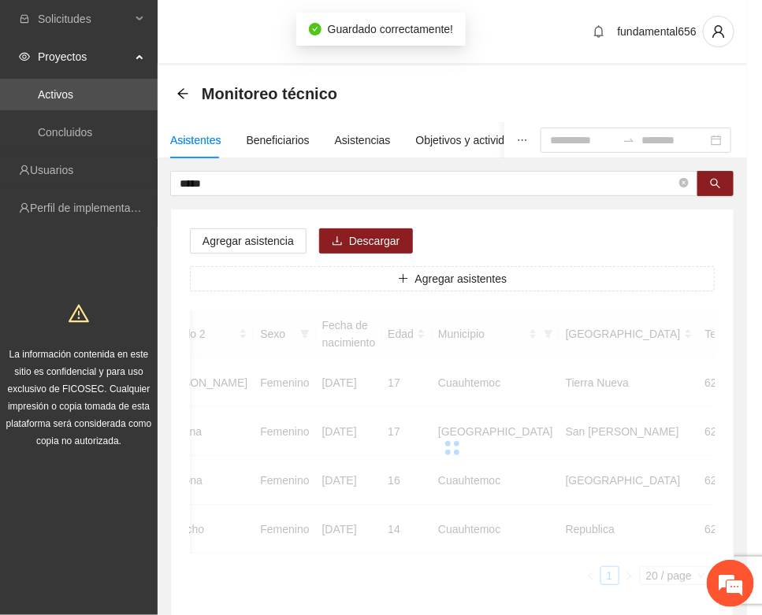
scroll to position [0, 265]
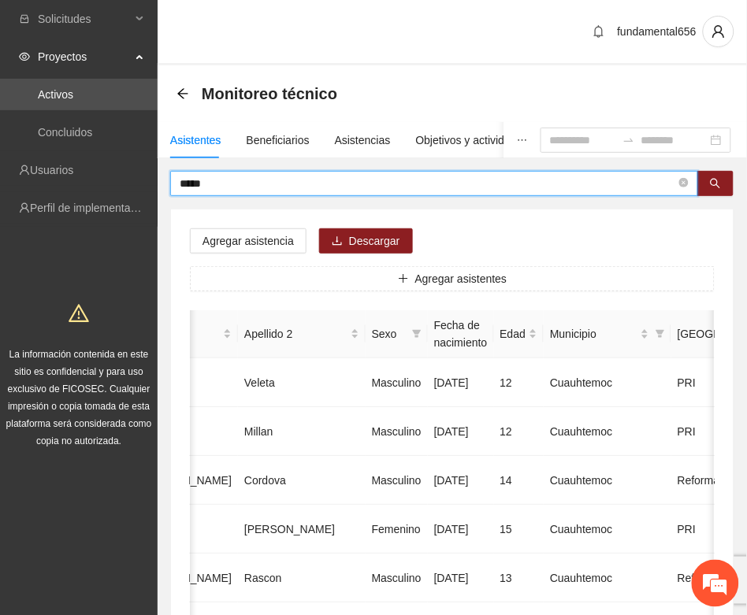
drag, startPoint x: 221, startPoint y: 183, endPoint x: 162, endPoint y: 191, distance: 58.9
paste input "********"
click at [702, 182] on button "button" at bounding box center [715, 183] width 36 height 25
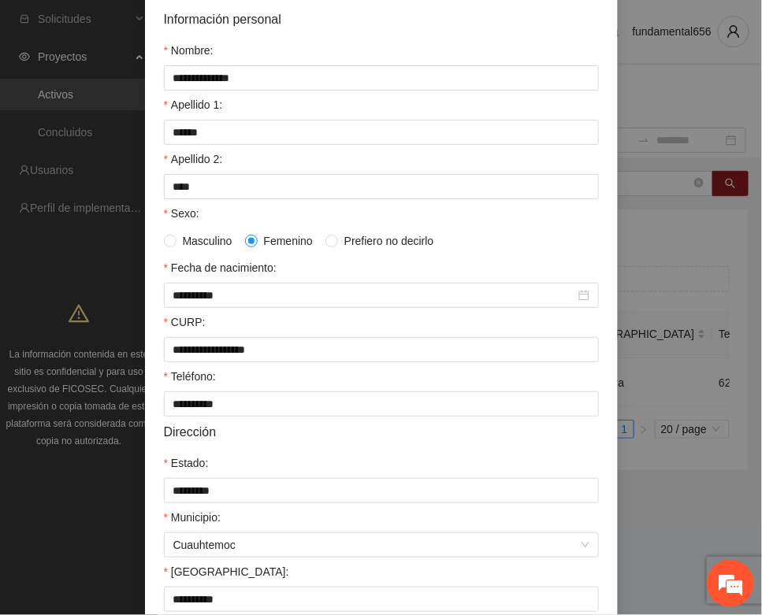
scroll to position [312, 0]
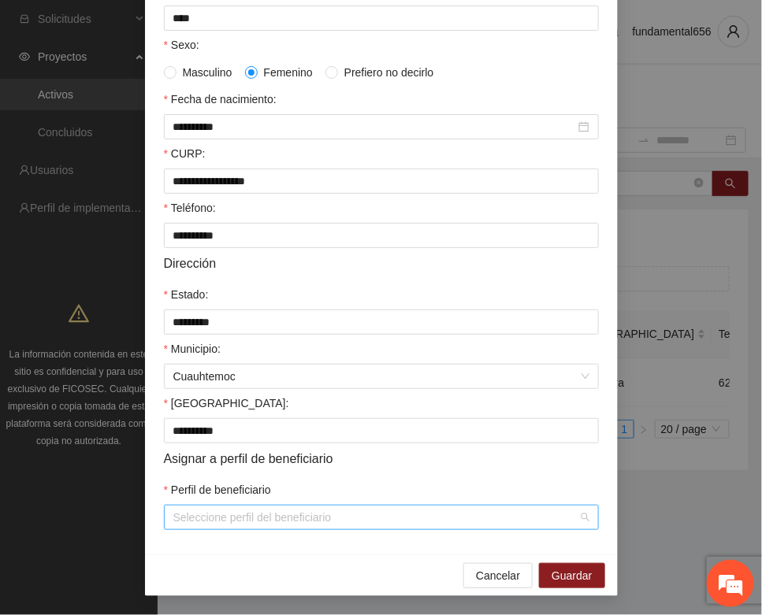
click at [194, 520] on input "Perfil de beneficiario" at bounding box center [375, 518] width 405 height 24
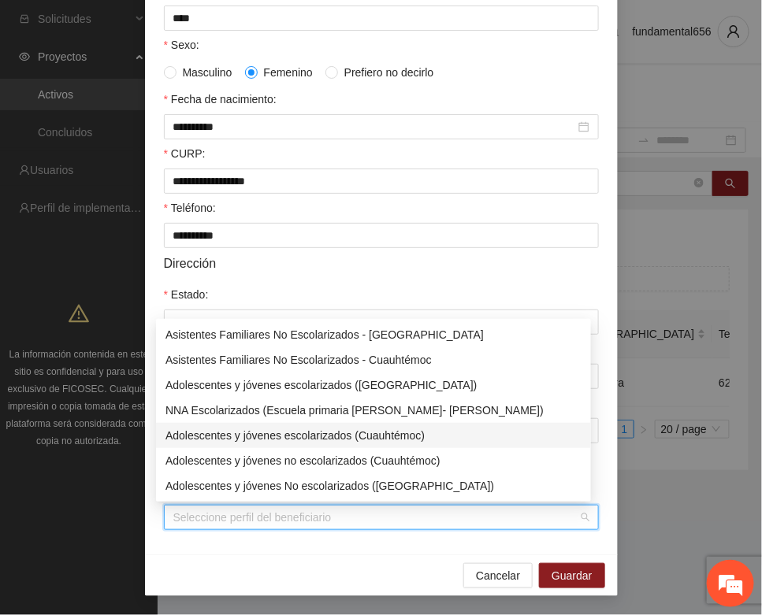
click at [332, 434] on div "Adolescentes y jóvenes escolarizados (Cuauhtémoc)" at bounding box center [373, 435] width 416 height 17
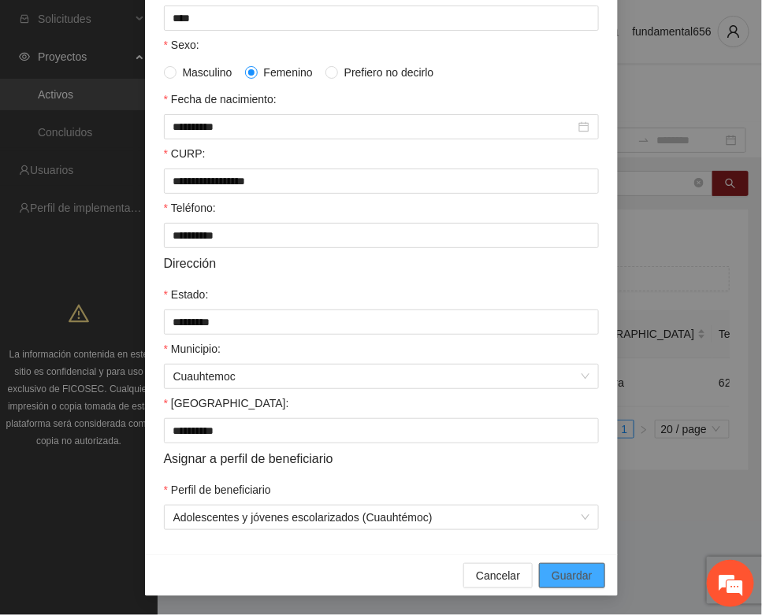
drag, startPoint x: 560, startPoint y: 573, endPoint x: 537, endPoint y: 559, distance: 26.9
click at [559, 573] on span "Guardar" at bounding box center [571, 575] width 40 height 17
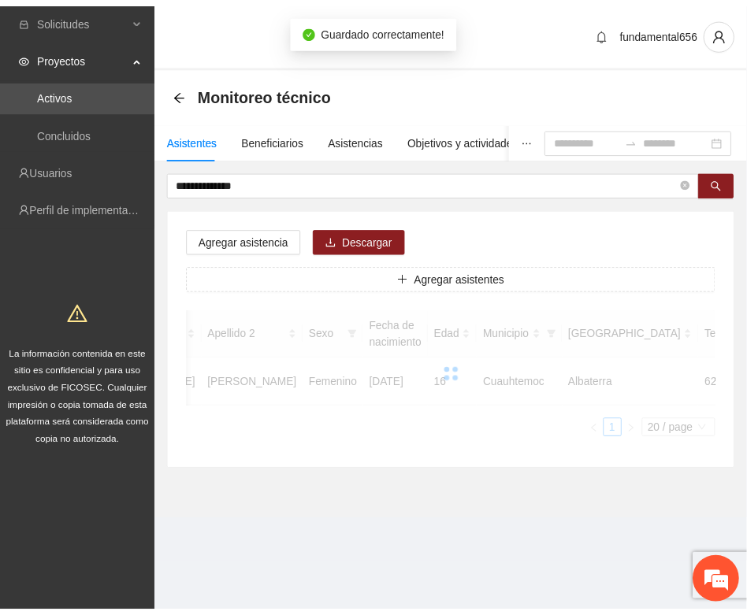
scroll to position [233, 0]
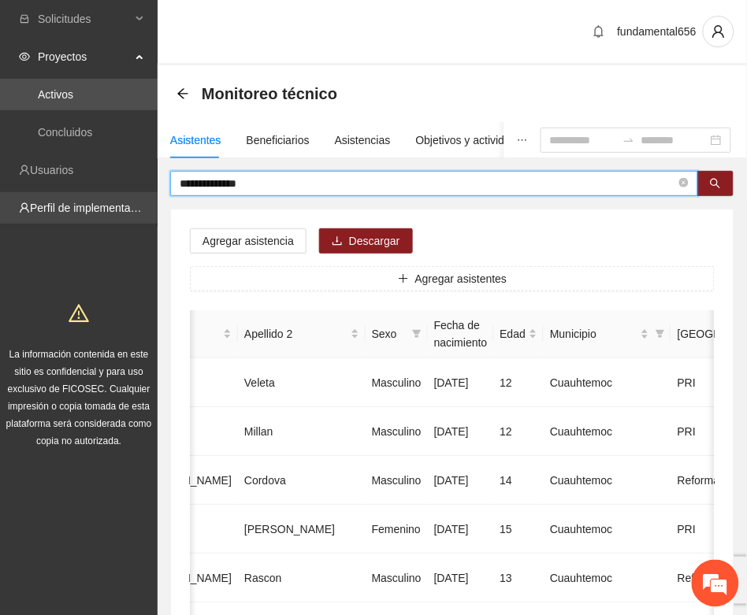
drag, startPoint x: 272, startPoint y: 185, endPoint x: 146, endPoint y: 206, distance: 127.8
paste input "text"
drag, startPoint x: 717, startPoint y: 181, endPoint x: 688, endPoint y: 187, distance: 29.8
click at [717, 181] on icon "search" at bounding box center [715, 183] width 11 height 11
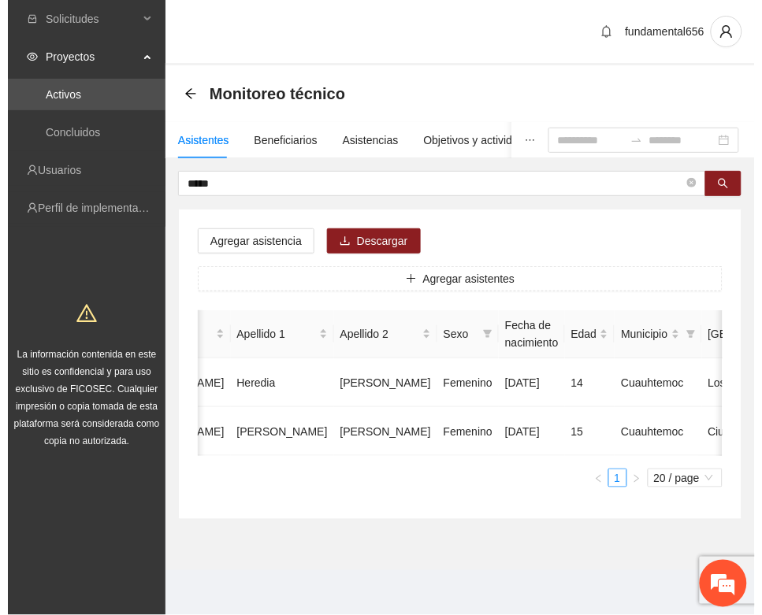
scroll to position [0, 280]
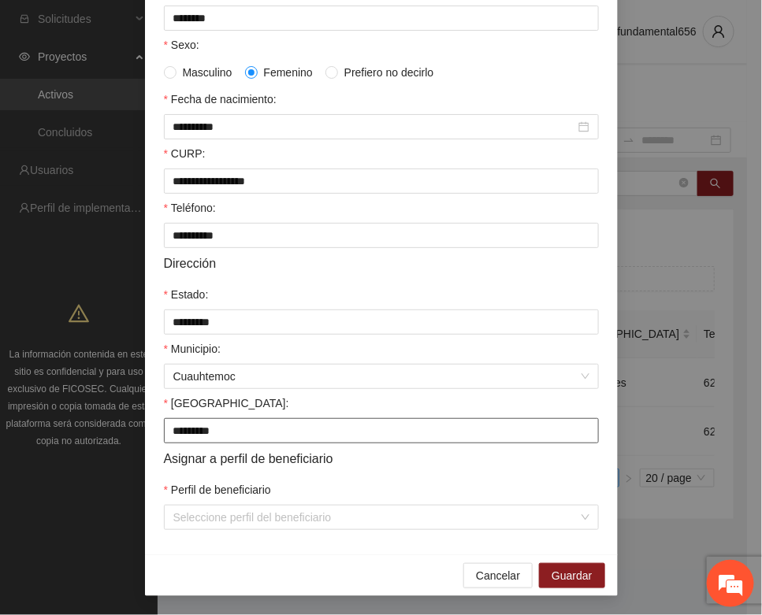
scroll to position [312, 0]
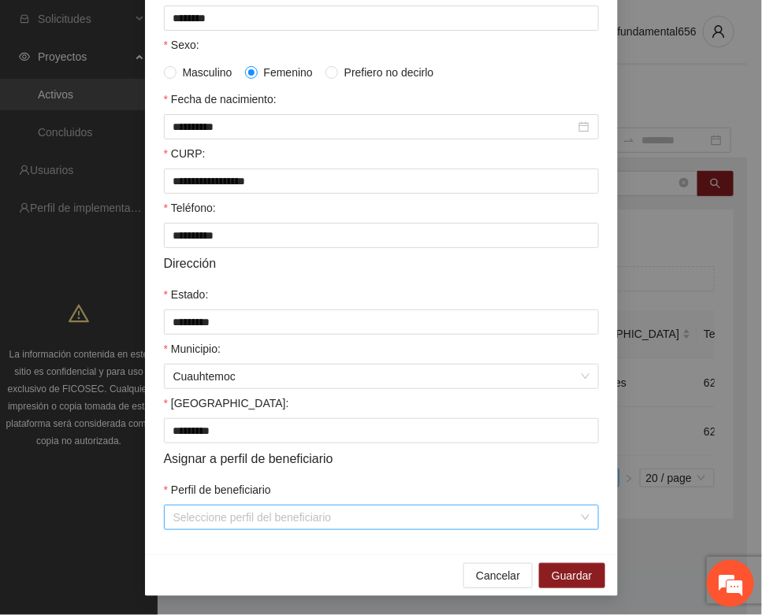
click at [187, 517] on input "Perfil de beneficiario" at bounding box center [375, 518] width 405 height 24
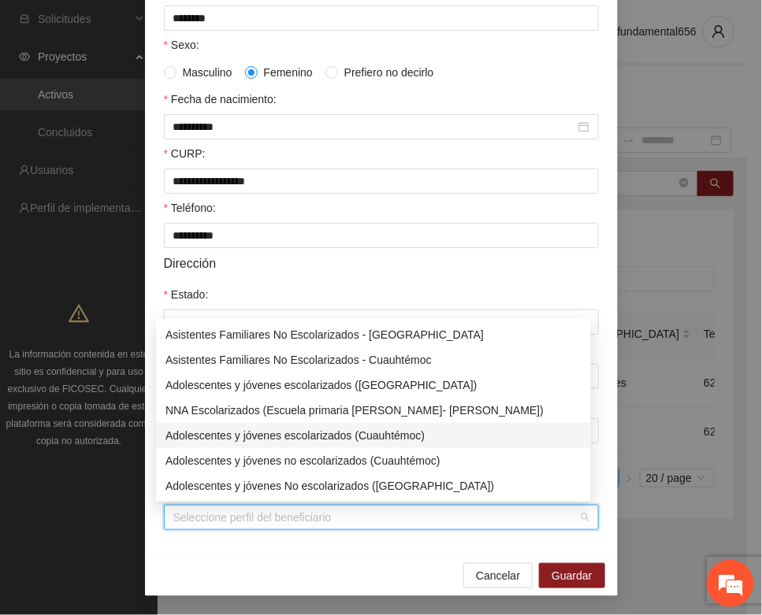
click at [236, 429] on div "Adolescentes y jóvenes escolarizados (Cuauhtémoc)" at bounding box center [373, 435] width 416 height 17
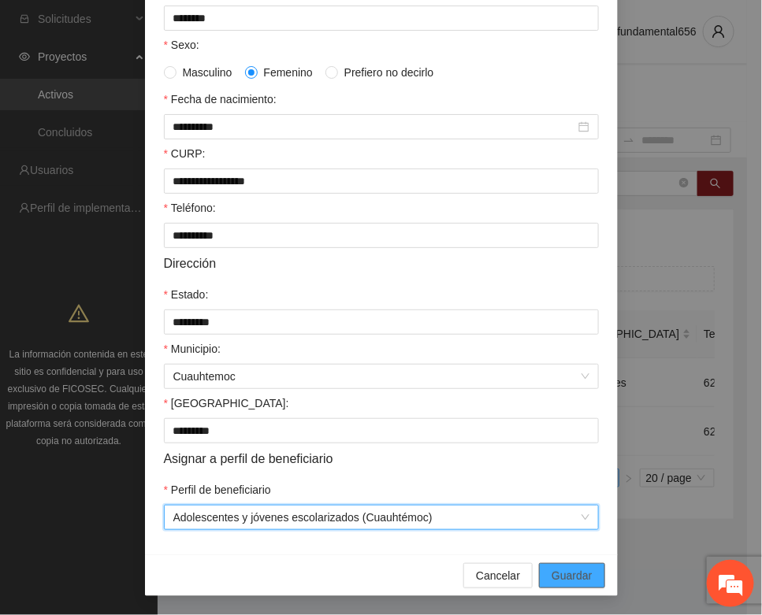
click at [557, 569] on span "Guardar" at bounding box center [571, 575] width 40 height 17
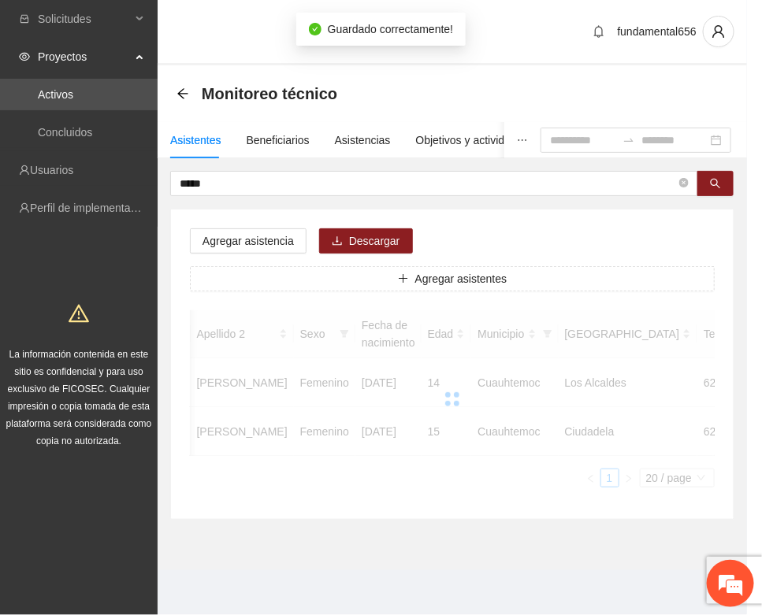
scroll to position [0, 265]
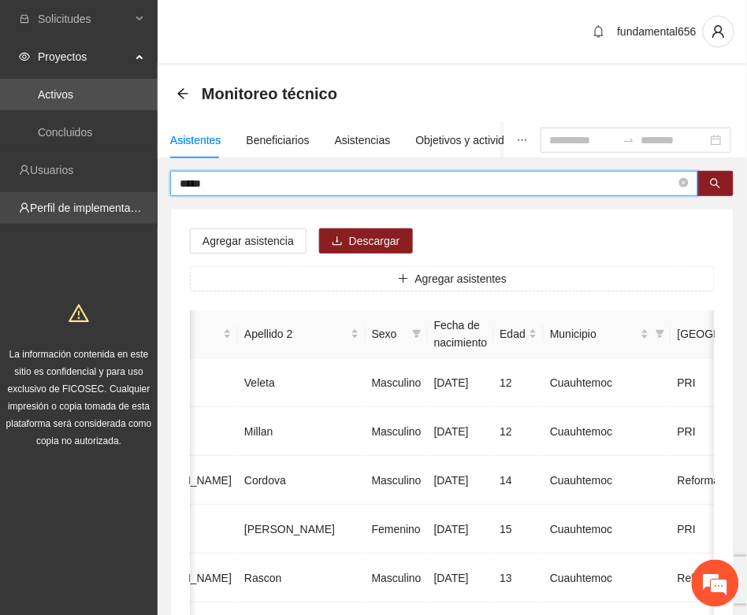
drag, startPoint x: 213, startPoint y: 191, endPoint x: 136, endPoint y: 202, distance: 77.2
paste input "*****"
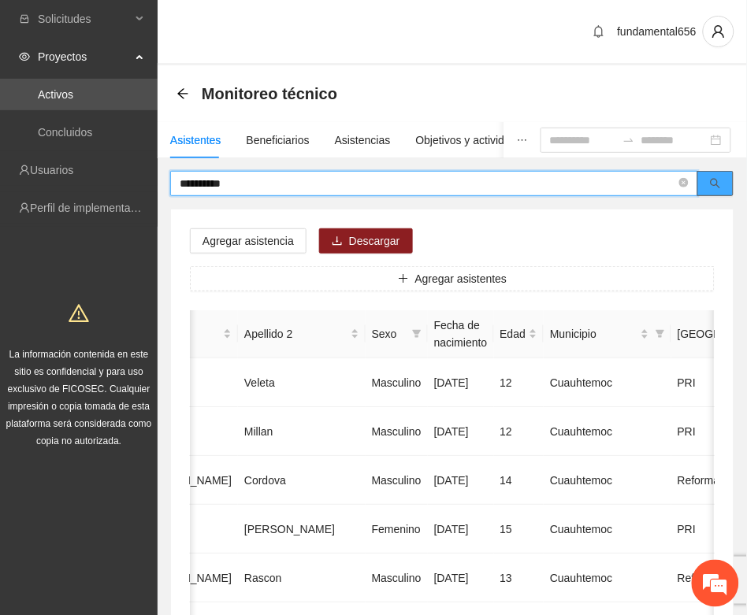
drag, startPoint x: 719, startPoint y: 186, endPoint x: 651, endPoint y: 213, distance: 73.6
click at [714, 189] on span "search" at bounding box center [715, 184] width 11 height 13
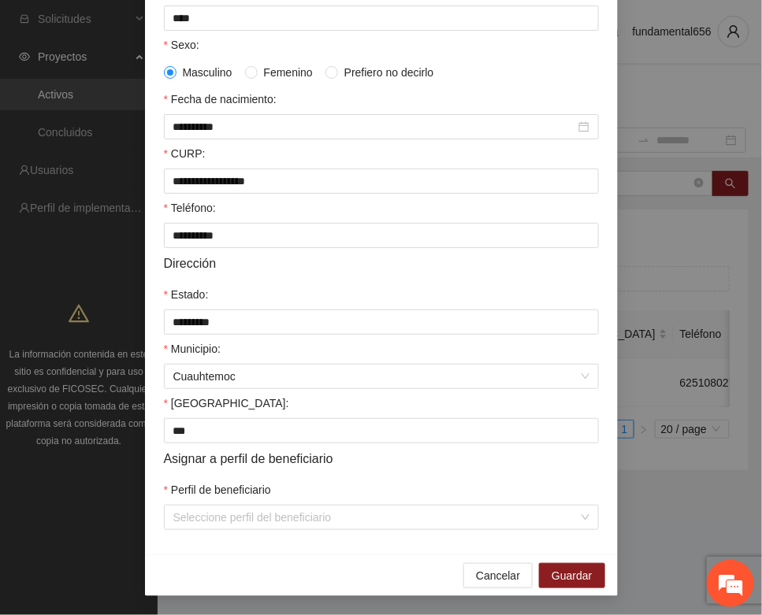
scroll to position [312, 0]
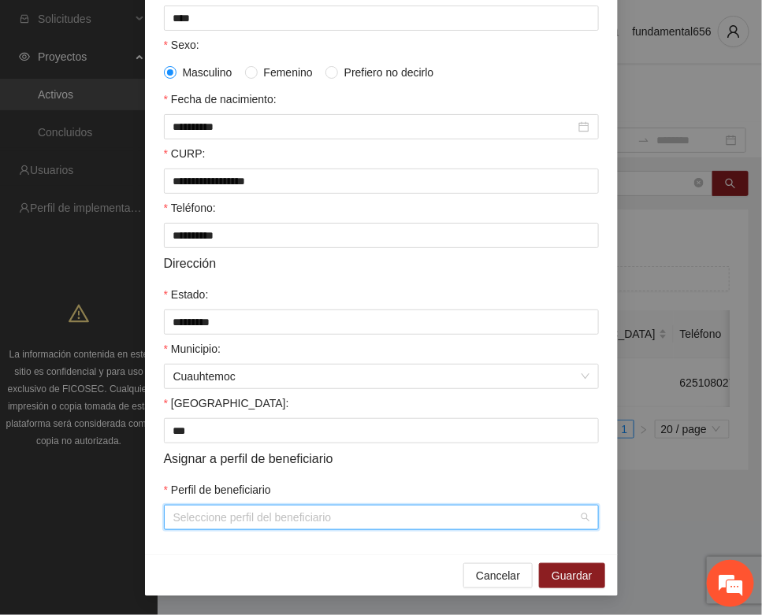
click at [227, 512] on input "Perfil de beneficiario" at bounding box center [375, 518] width 405 height 24
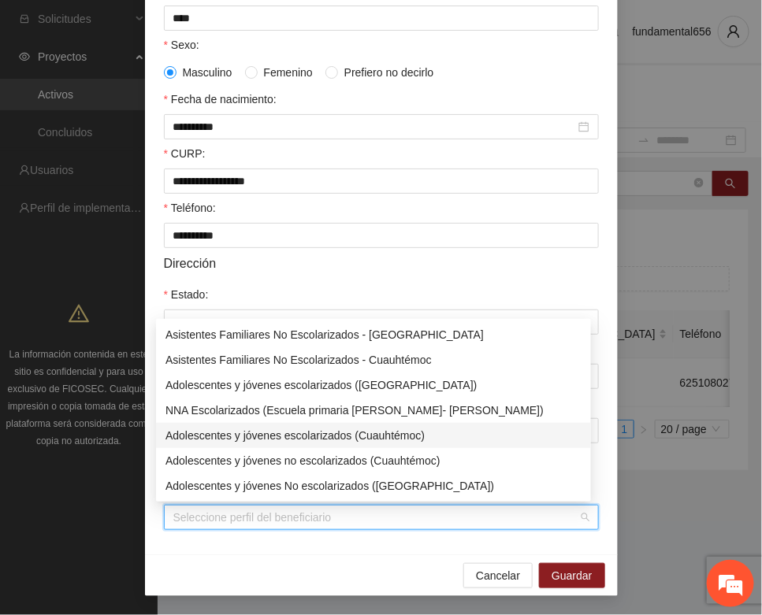
click at [264, 436] on div "Adolescentes y jóvenes escolarizados (Cuauhtémoc)" at bounding box center [373, 435] width 416 height 17
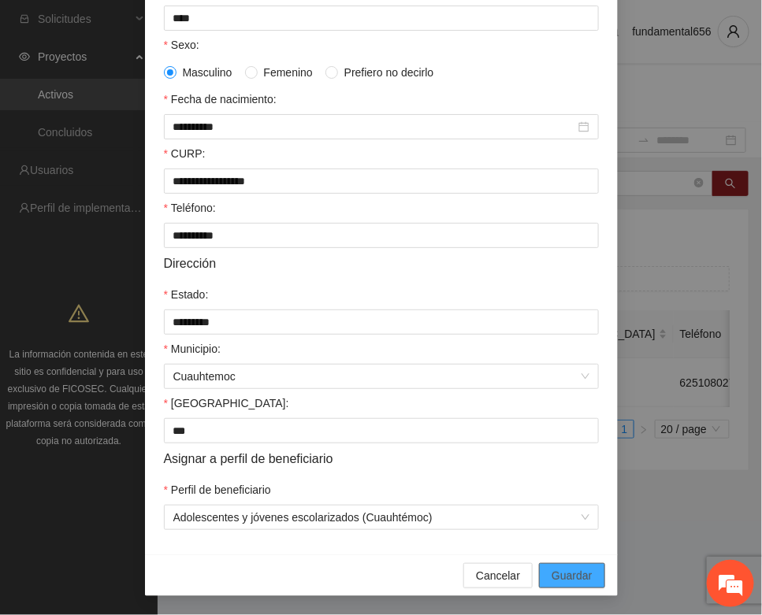
click at [551, 575] on span "Guardar" at bounding box center [571, 575] width 40 height 17
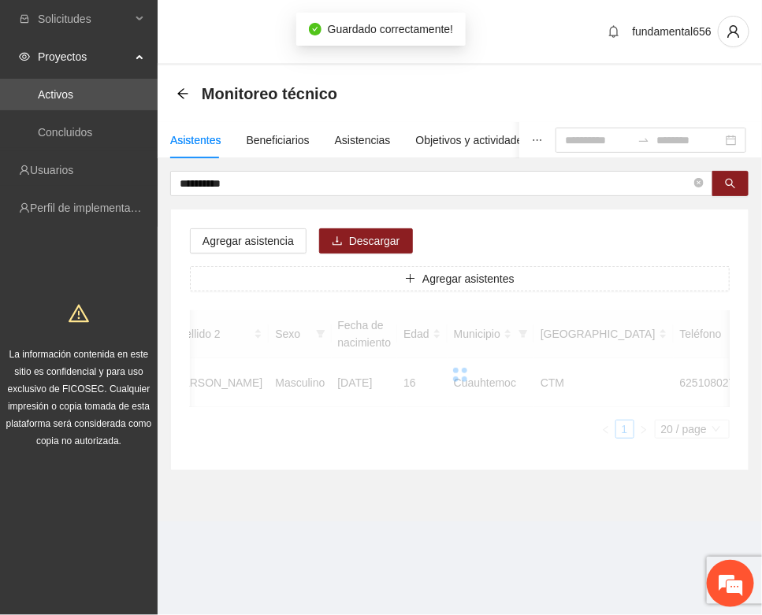
scroll to position [233, 0]
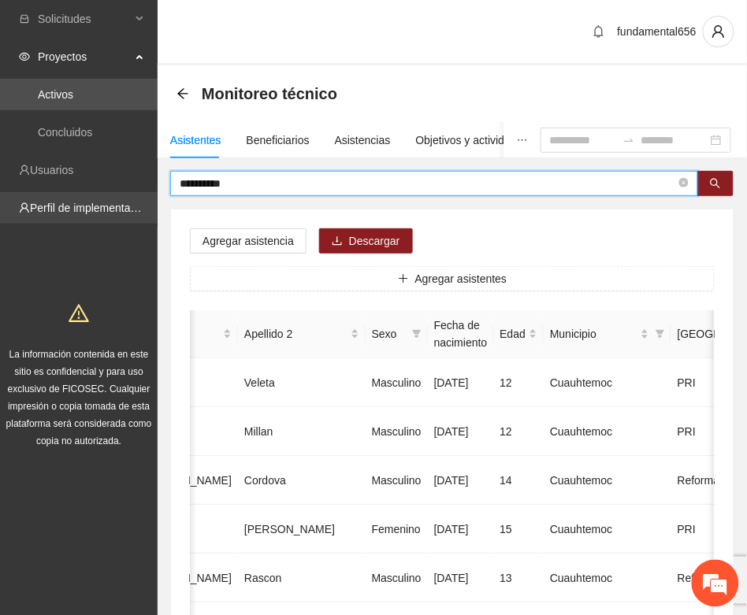
drag, startPoint x: 258, startPoint y: 175, endPoint x: 135, endPoint y: 206, distance: 125.9
paste input "**"
drag, startPoint x: 717, startPoint y: 183, endPoint x: 595, endPoint y: 234, distance: 132.4
click at [709, 191] on button "button" at bounding box center [715, 183] width 36 height 25
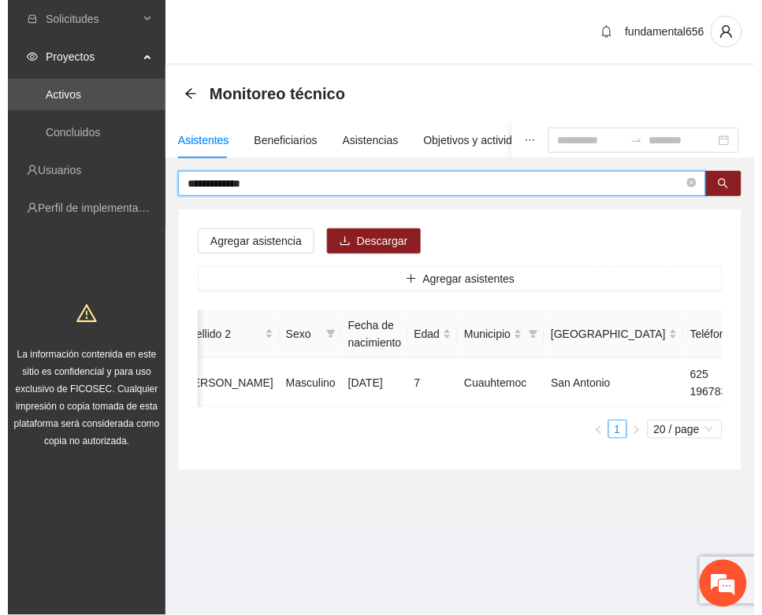
scroll to position [0, 250]
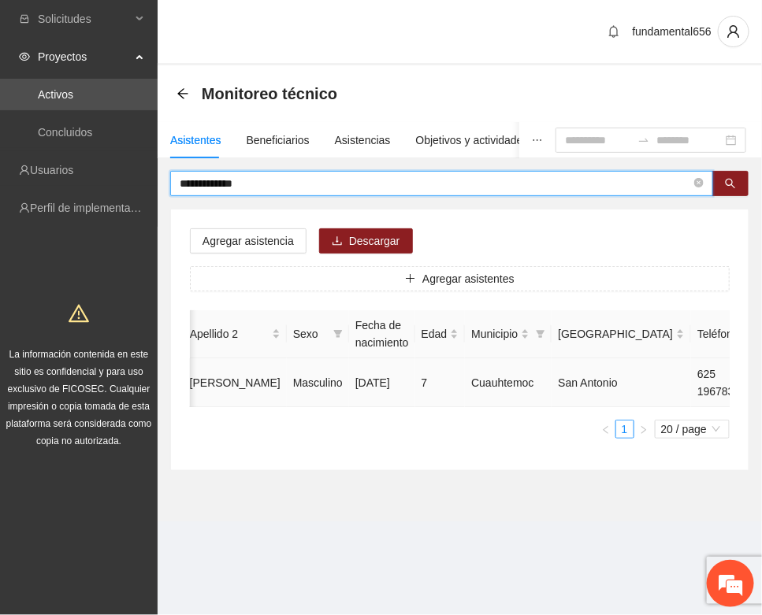
type input "**********"
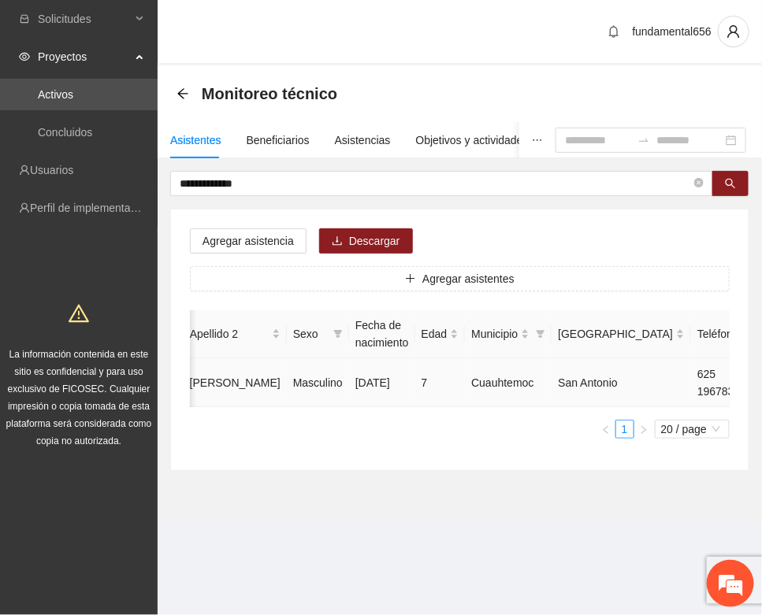
type input "**********"
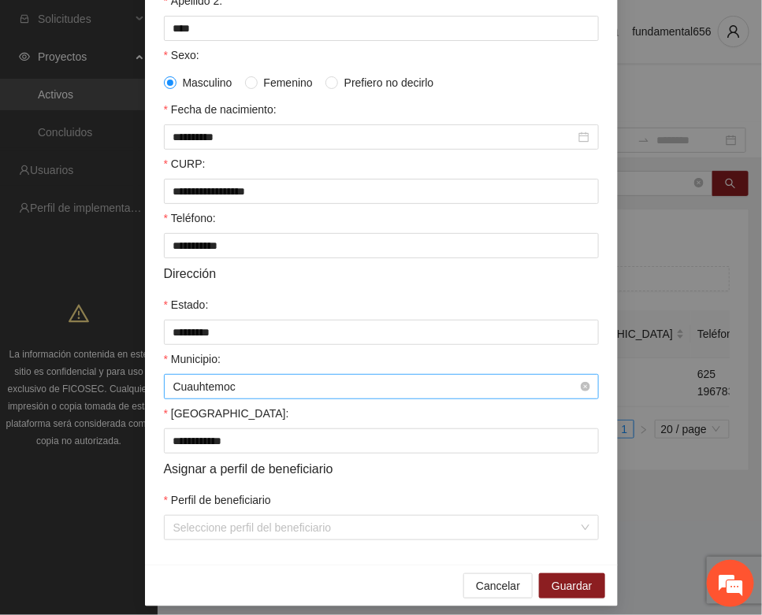
scroll to position [312, 0]
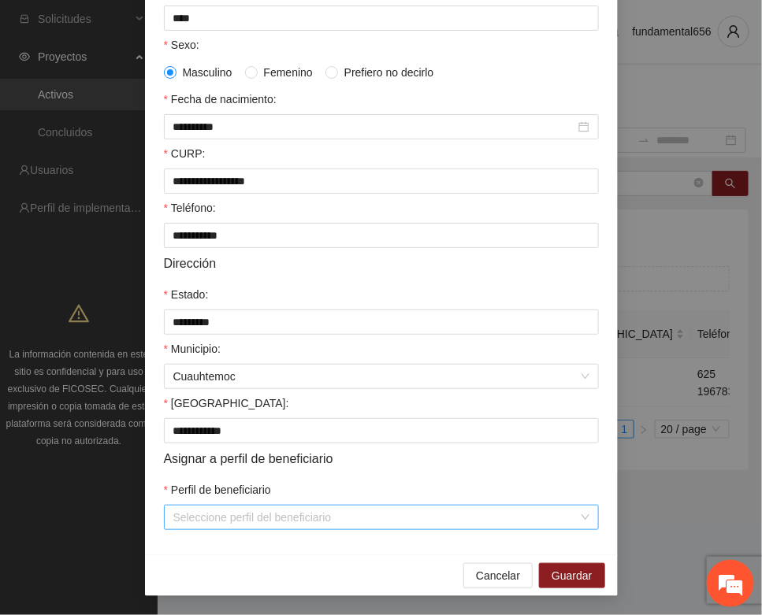
click at [229, 514] on input "Perfil de beneficiario" at bounding box center [375, 518] width 405 height 24
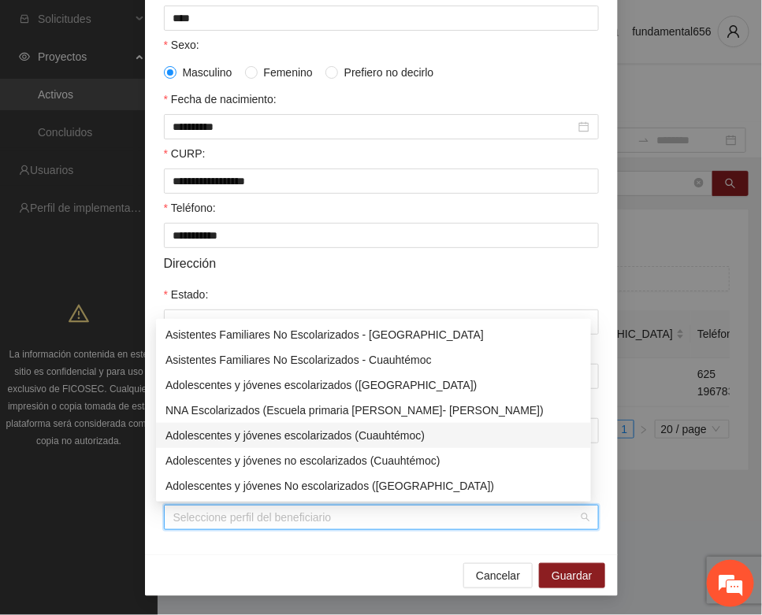
click at [305, 433] on div "Adolescentes y jóvenes escolarizados (Cuauhtémoc)" at bounding box center [373, 435] width 416 height 17
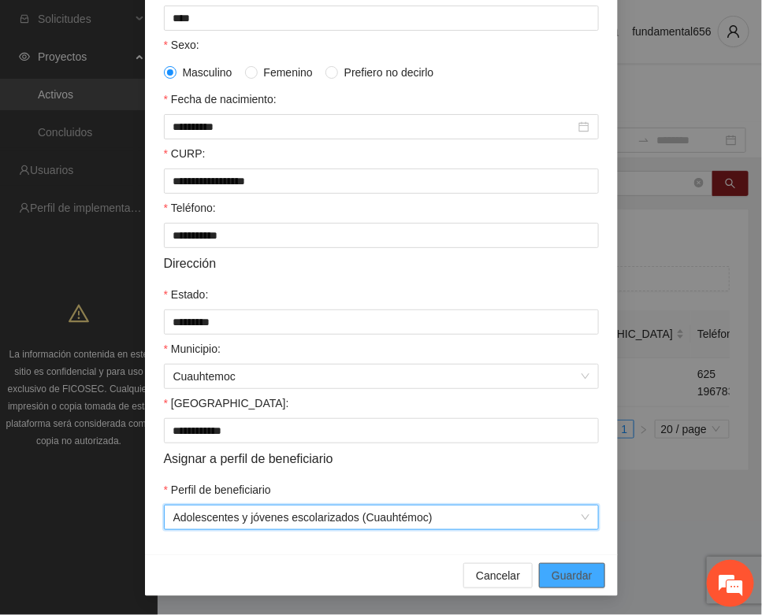
click at [568, 573] on span "Guardar" at bounding box center [571, 575] width 40 height 17
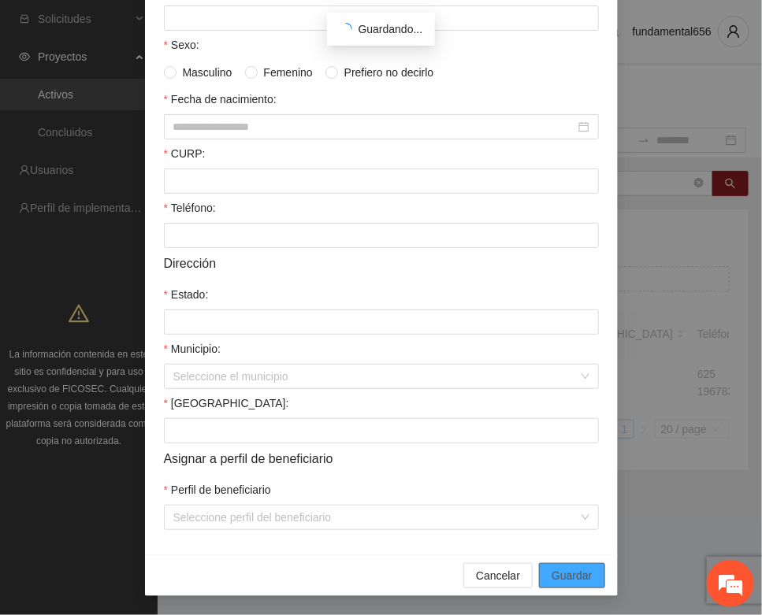
scroll to position [233, 0]
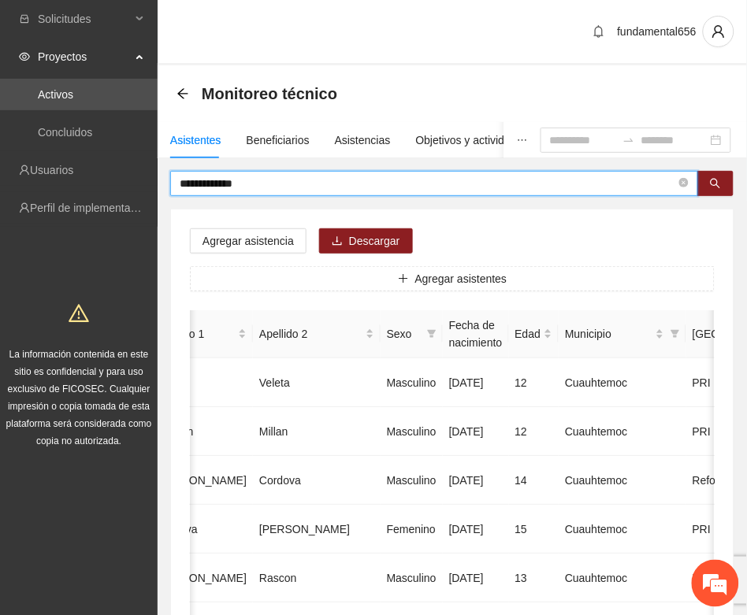
drag, startPoint x: 273, startPoint y: 177, endPoint x: 172, endPoint y: 198, distance: 102.9
paste input "text"
click at [707, 183] on button "button" at bounding box center [715, 183] width 36 height 25
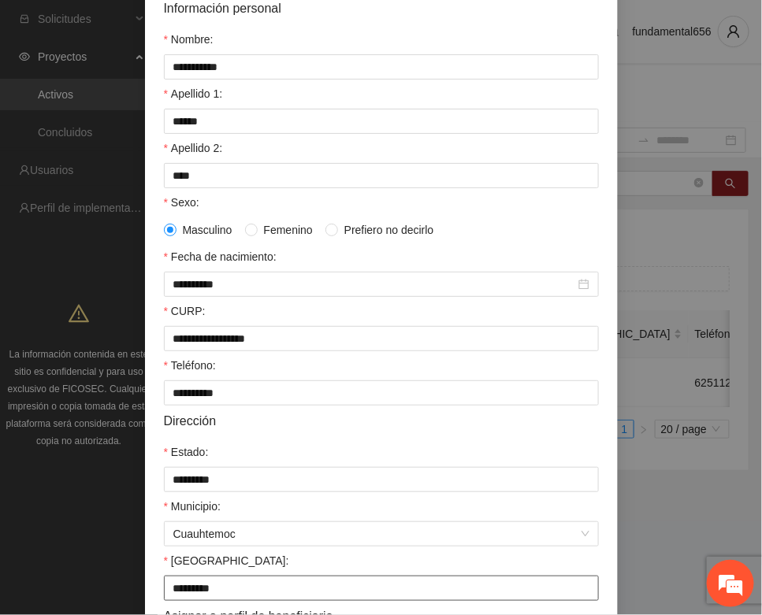
scroll to position [312, 0]
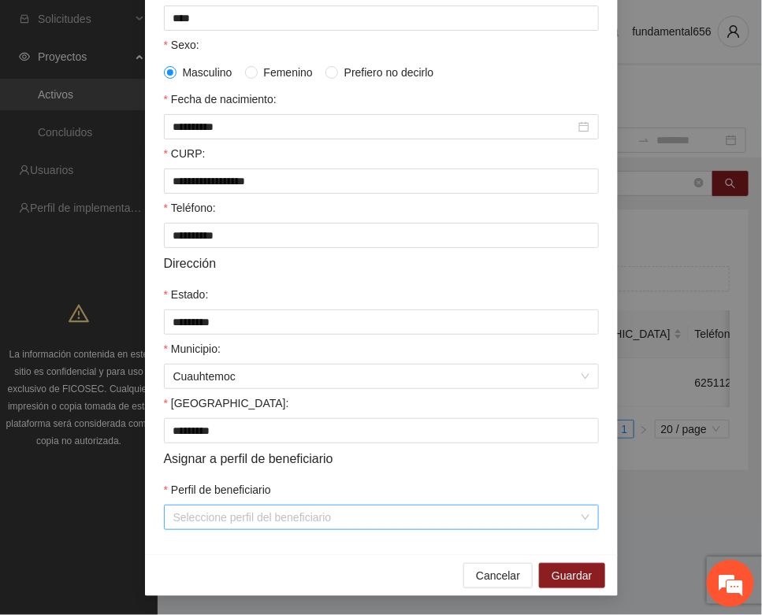
click at [174, 518] on input "Perfil de beneficiario" at bounding box center [375, 518] width 405 height 24
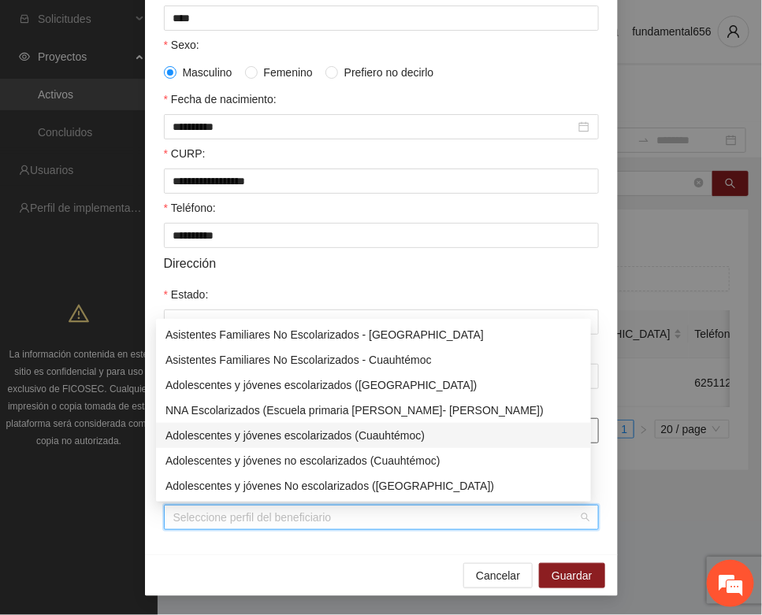
drag, startPoint x: 228, startPoint y: 435, endPoint x: 242, endPoint y: 436, distance: 13.4
click at [234, 435] on div "Adolescentes y jóvenes escolarizados (Cuauhtémoc)" at bounding box center [373, 435] width 416 height 17
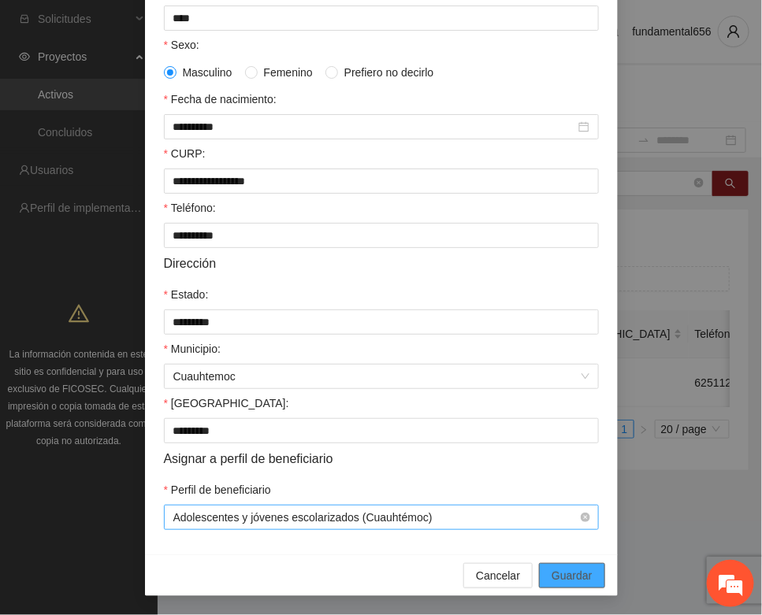
drag, startPoint x: 545, startPoint y: 572, endPoint x: 462, endPoint y: 513, distance: 102.3
click at [543, 569] on button "Guardar" at bounding box center [571, 575] width 65 height 25
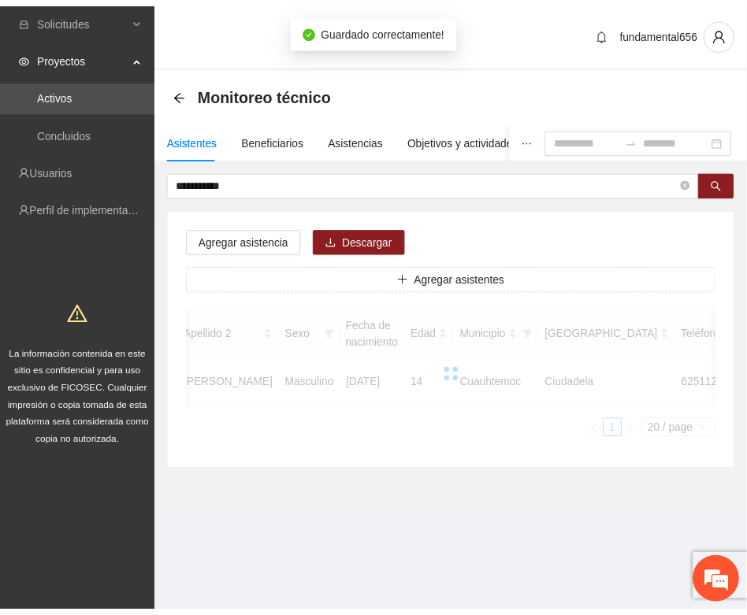
scroll to position [233, 0]
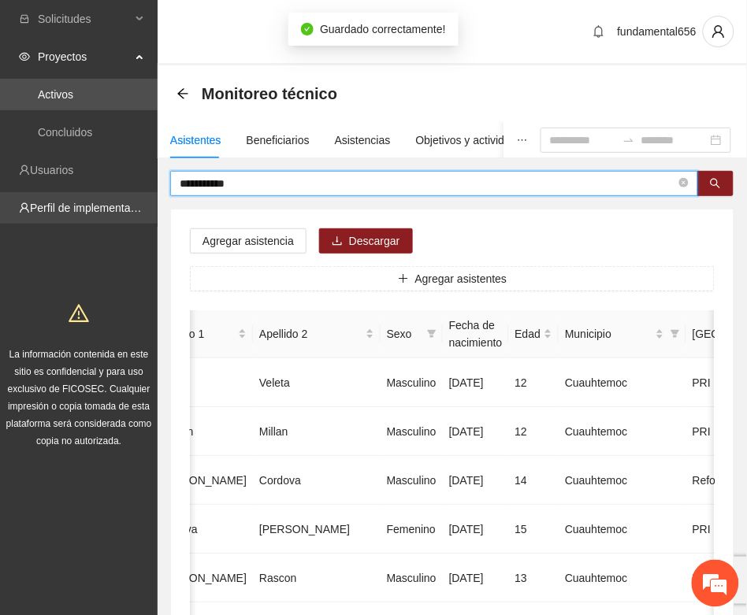
drag, startPoint x: 229, startPoint y: 190, endPoint x: 155, endPoint y: 206, distance: 75.9
paste input "text"
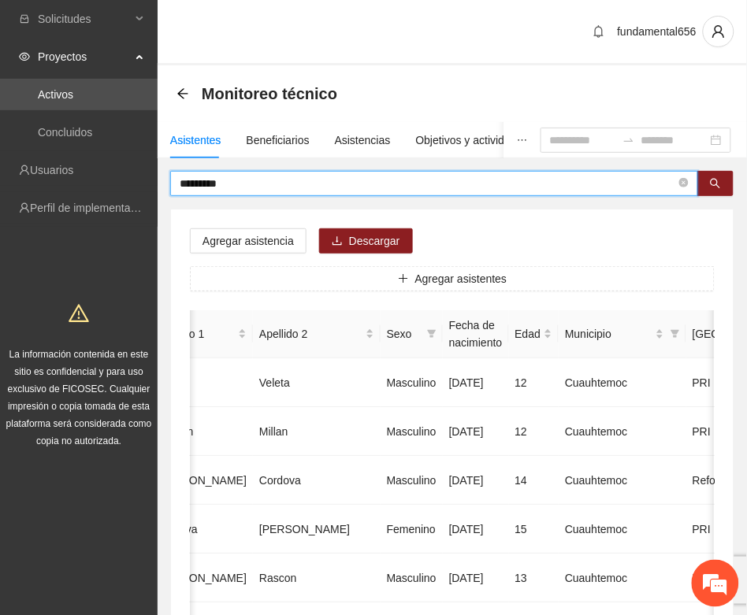
drag, startPoint x: 717, startPoint y: 179, endPoint x: 600, endPoint y: 205, distance: 119.4
click at [707, 180] on button "button" at bounding box center [715, 183] width 36 height 25
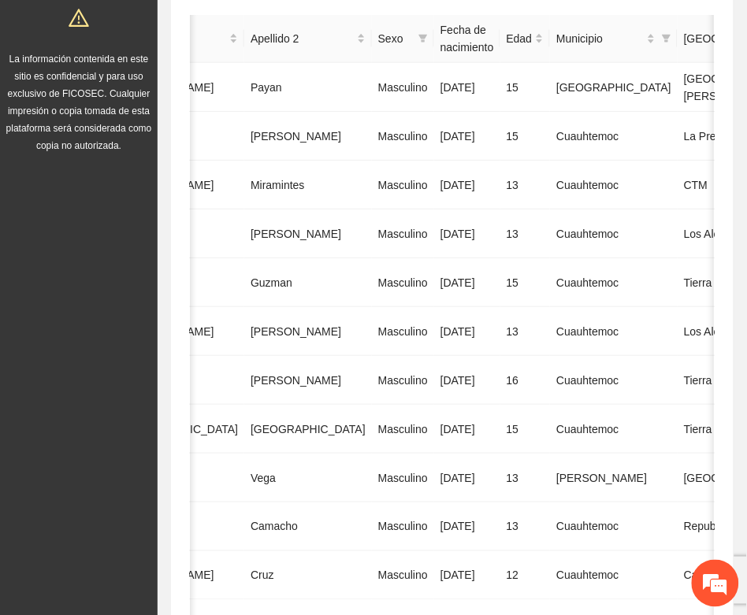
scroll to position [591, 0]
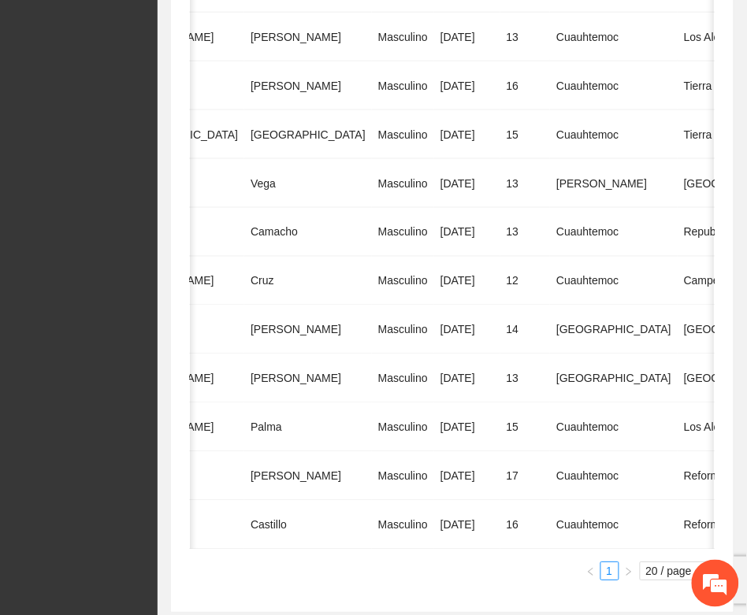
drag, startPoint x: 496, startPoint y: 561, endPoint x: 353, endPoint y: 591, distance: 146.4
click at [292, 593] on div "Folio Nombre Apellido 1 Apellido 2 Sexo Fecha de nacimiento Edad Municipio [GEO…" at bounding box center [452, 156] width 525 height 873
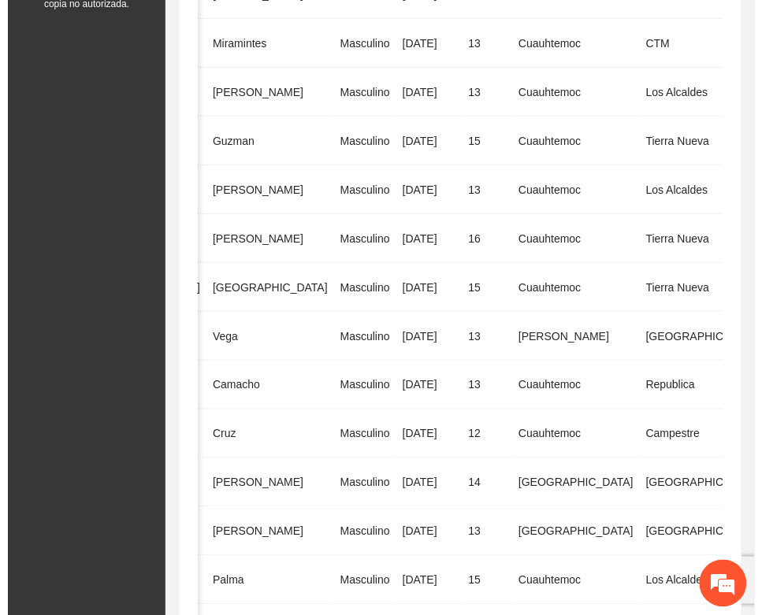
scroll to position [202, 0]
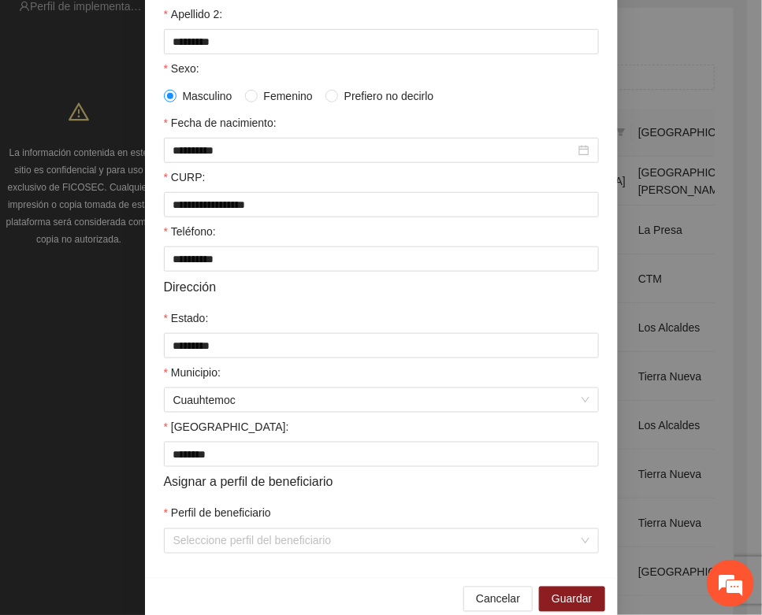
scroll to position [312, 0]
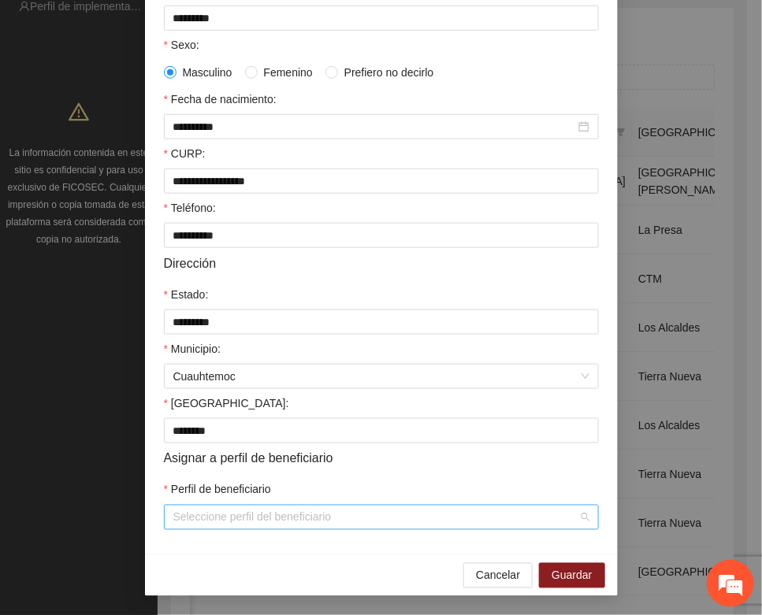
click at [211, 514] on input "Perfil de beneficiario" at bounding box center [375, 518] width 405 height 24
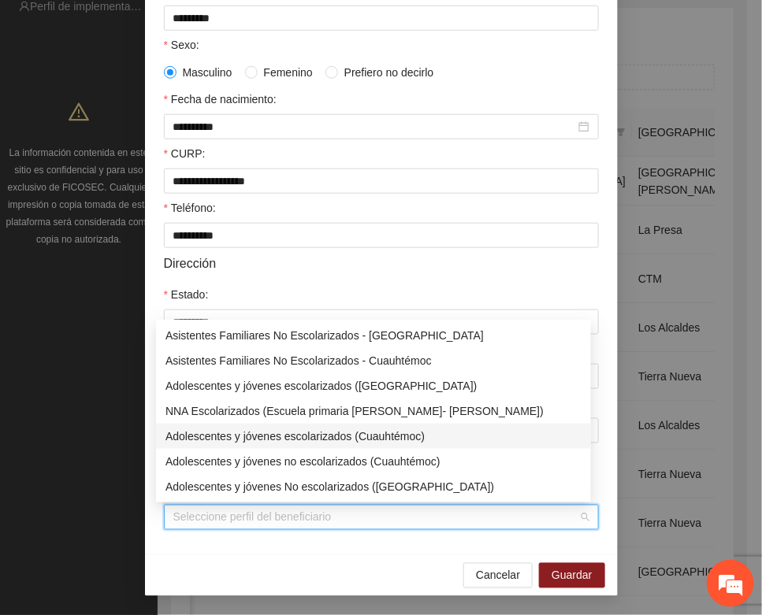
drag, startPoint x: 276, startPoint y: 439, endPoint x: 289, endPoint y: 443, distance: 14.2
click at [276, 439] on div "Adolescentes y jóvenes escolarizados (Cuauhtémoc)" at bounding box center [373, 436] width 416 height 17
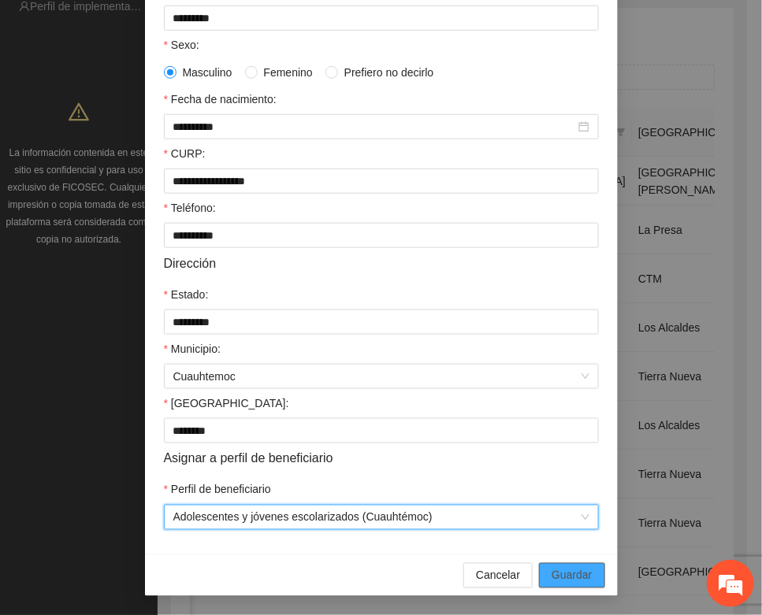
click at [560, 567] on span "Guardar" at bounding box center [571, 575] width 40 height 17
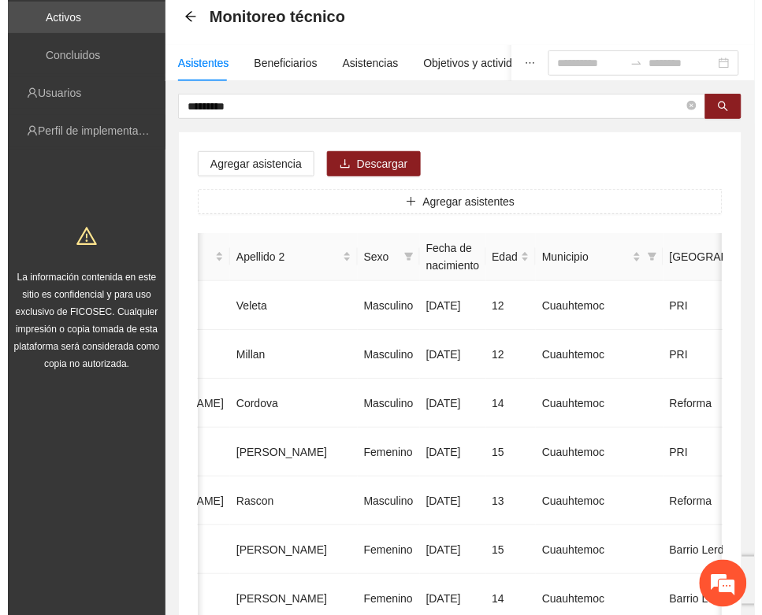
scroll to position [0, 0]
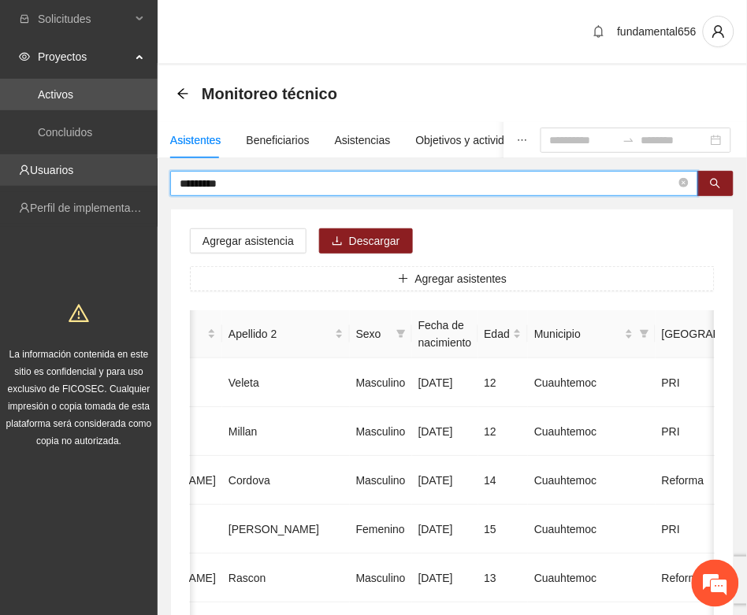
drag, startPoint x: 239, startPoint y: 178, endPoint x: 151, endPoint y: 181, distance: 87.5
paste input "*****"
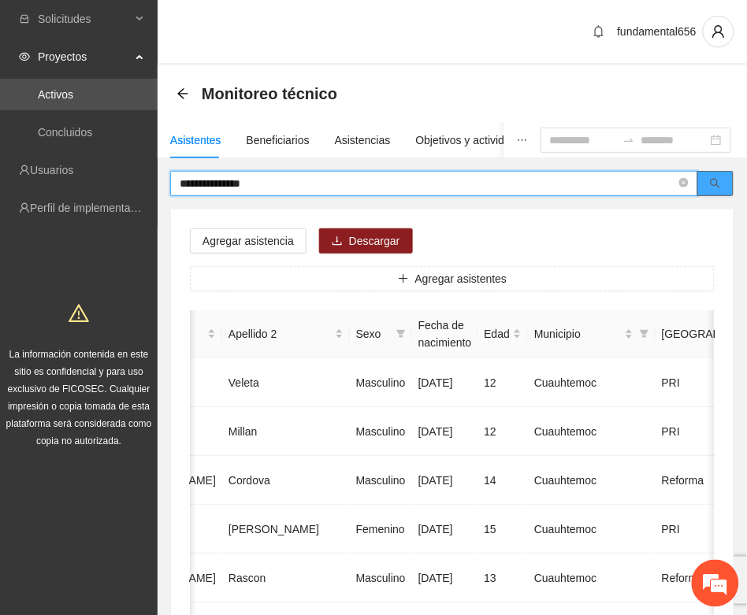
drag, startPoint x: 713, startPoint y: 187, endPoint x: 701, endPoint y: 191, distance: 12.5
click at [713, 187] on icon "search" at bounding box center [715, 183] width 11 height 11
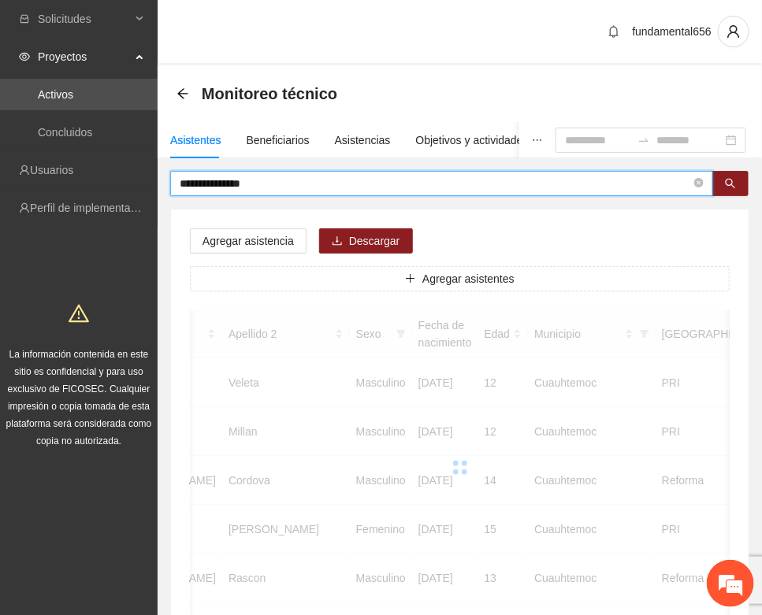
scroll to position [0, 252]
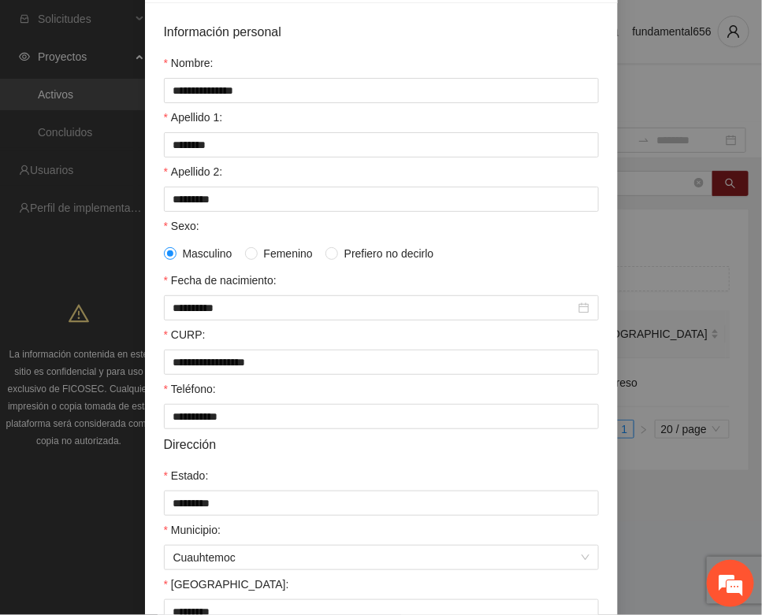
scroll to position [312, 0]
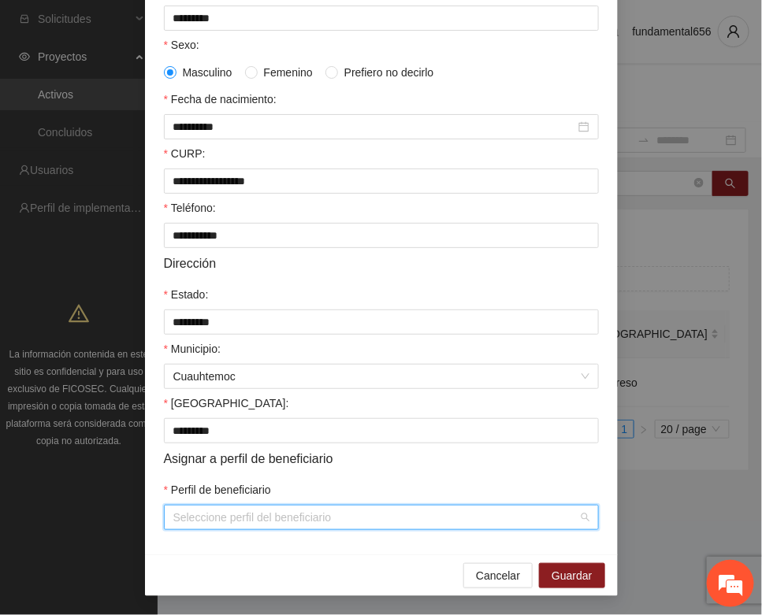
click at [215, 512] on input "Perfil de beneficiario" at bounding box center [375, 518] width 405 height 24
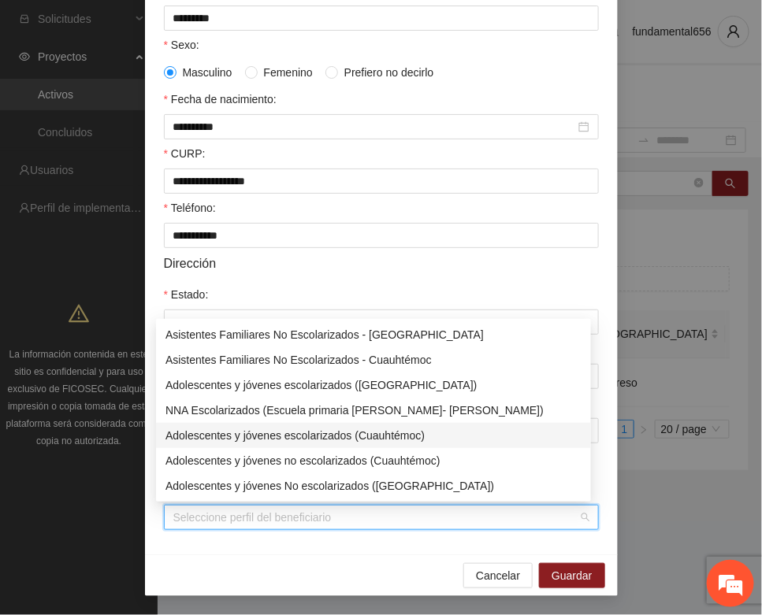
click at [295, 435] on div "Adolescentes y jóvenes escolarizados (Cuauhtémoc)" at bounding box center [373, 435] width 416 height 17
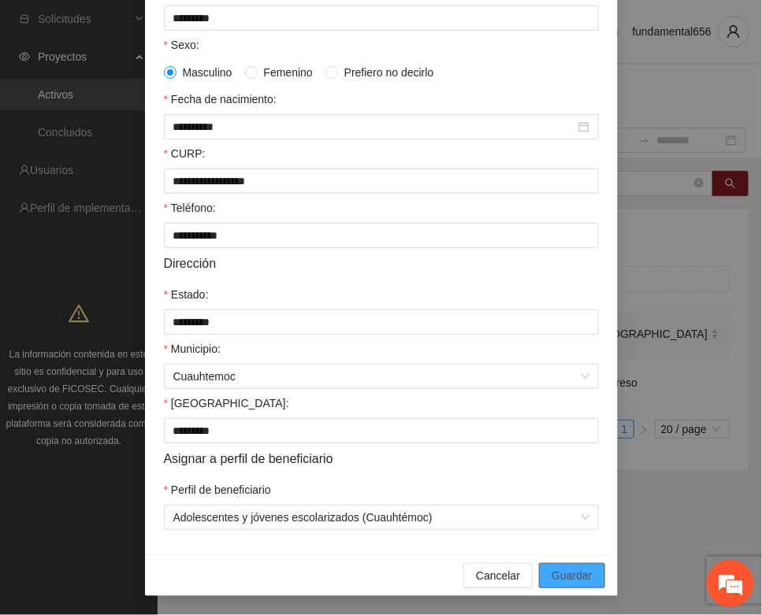
click at [566, 571] on span "Guardar" at bounding box center [571, 575] width 40 height 17
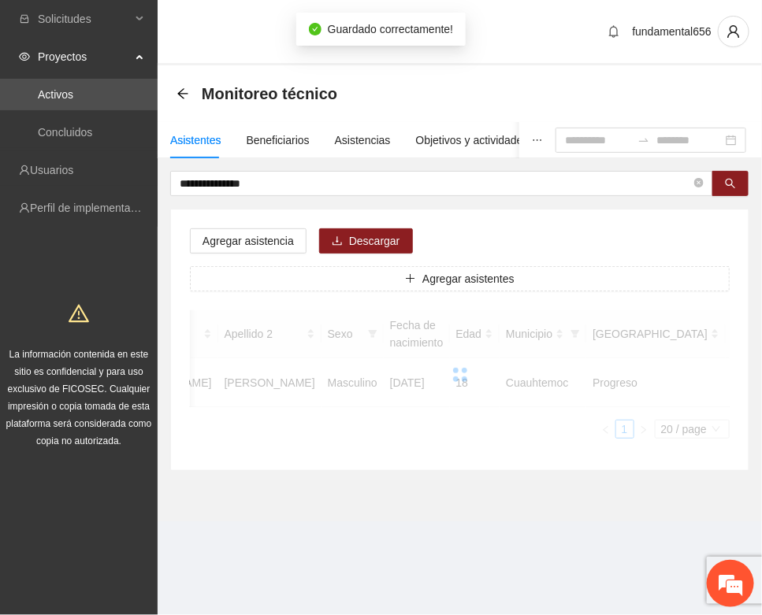
scroll to position [233, 0]
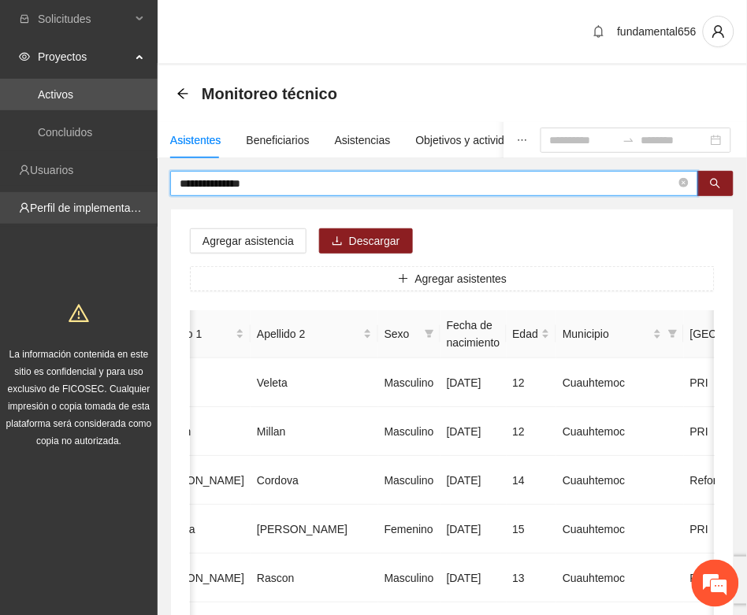
drag, startPoint x: 257, startPoint y: 180, endPoint x: 144, endPoint y: 191, distance: 113.3
paste input "text"
click at [707, 190] on button "button" at bounding box center [715, 183] width 36 height 25
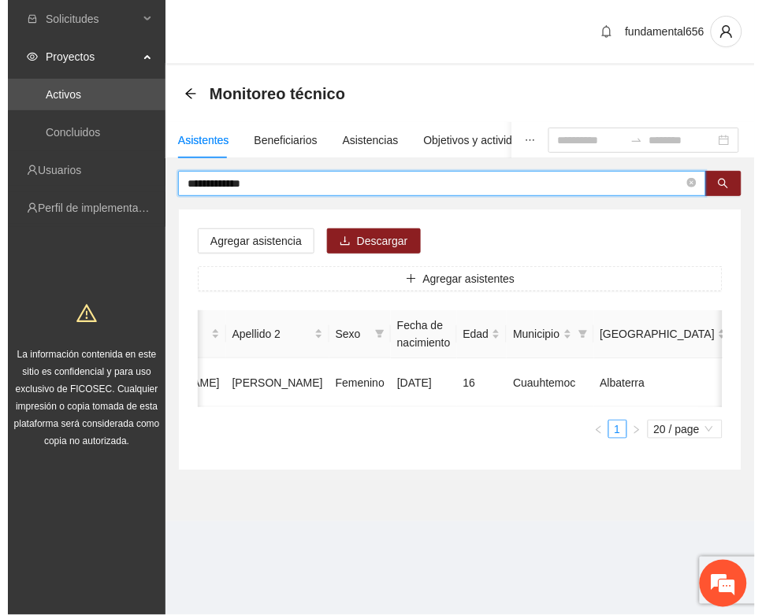
scroll to position [0, 250]
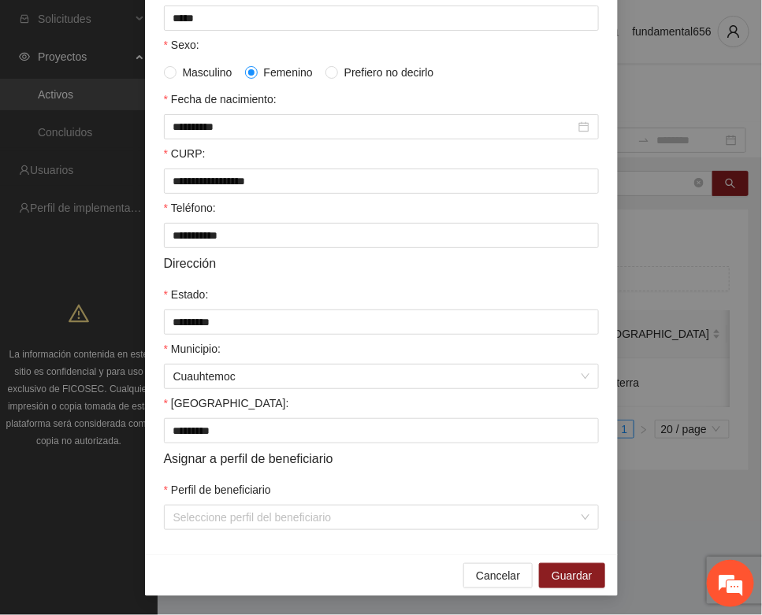
scroll to position [312, 0]
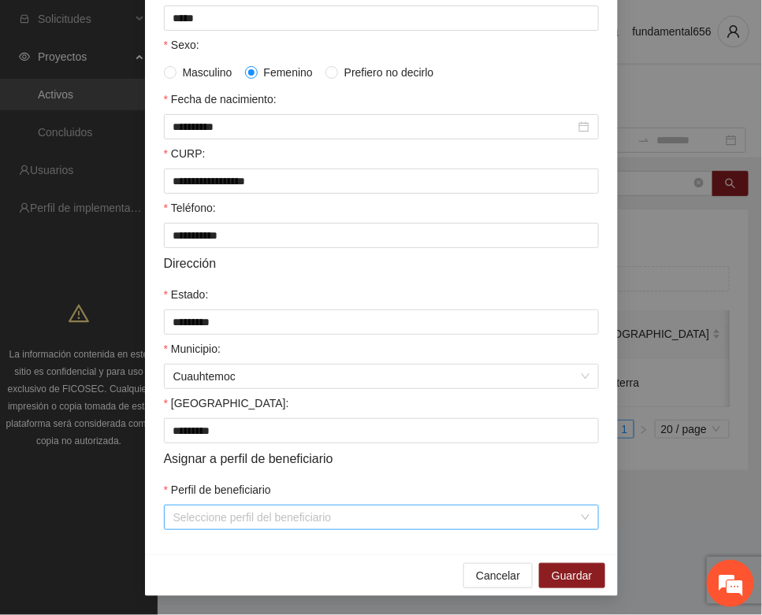
click at [207, 518] on input "Perfil de beneficiario" at bounding box center [375, 518] width 405 height 24
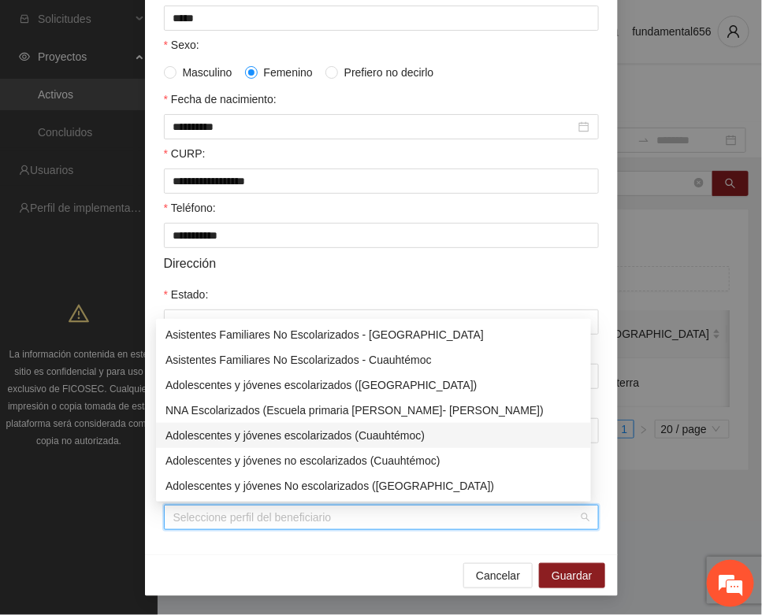
click at [253, 438] on div "Adolescentes y jóvenes escolarizados (Cuauhtémoc)" at bounding box center [373, 435] width 416 height 17
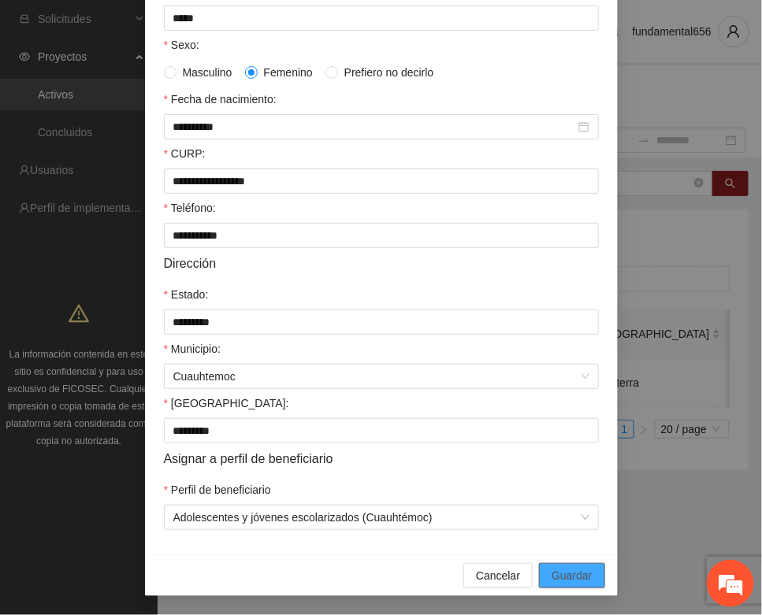
click at [560, 569] on span "Guardar" at bounding box center [571, 575] width 40 height 17
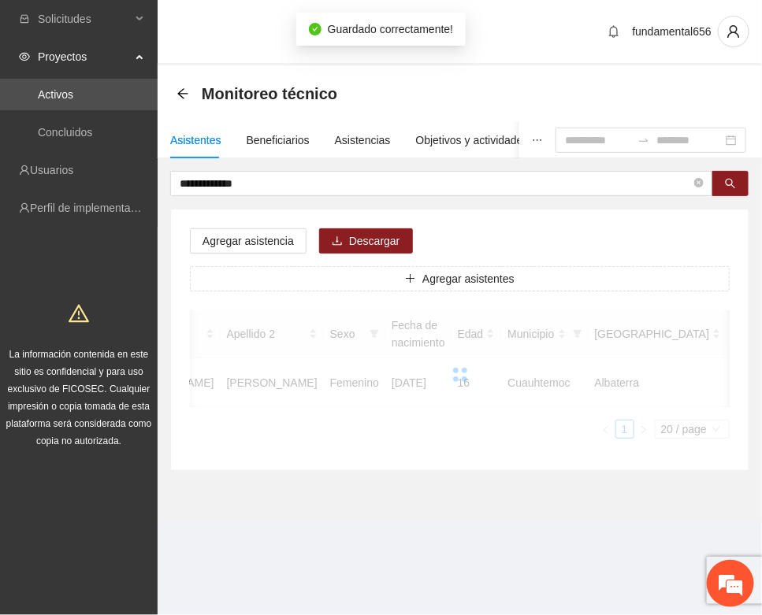
scroll to position [233, 0]
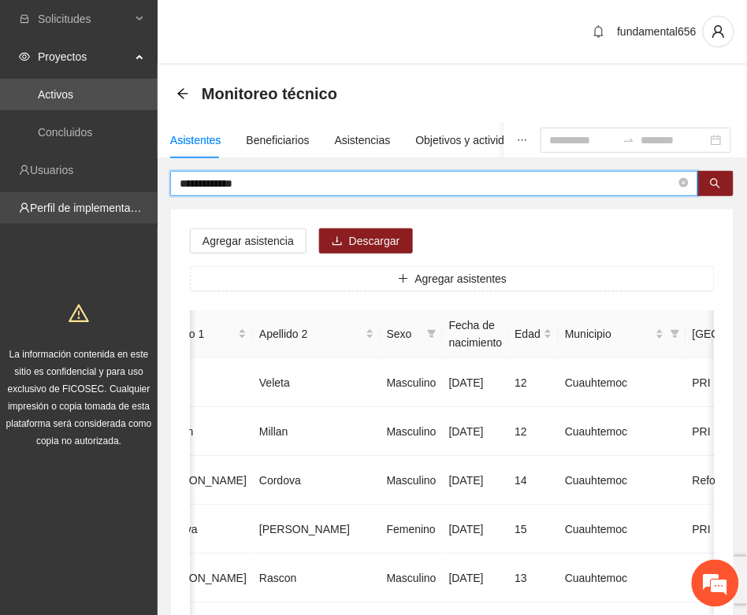
drag, startPoint x: 246, startPoint y: 186, endPoint x: 143, endPoint y: 206, distance: 105.0
paste input "*"
click at [721, 183] on button "button" at bounding box center [715, 183] width 36 height 25
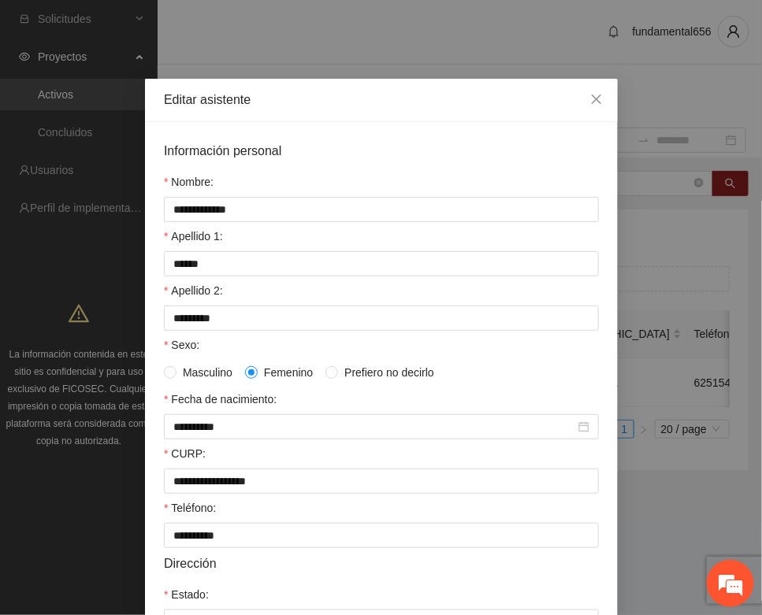
scroll to position [312, 0]
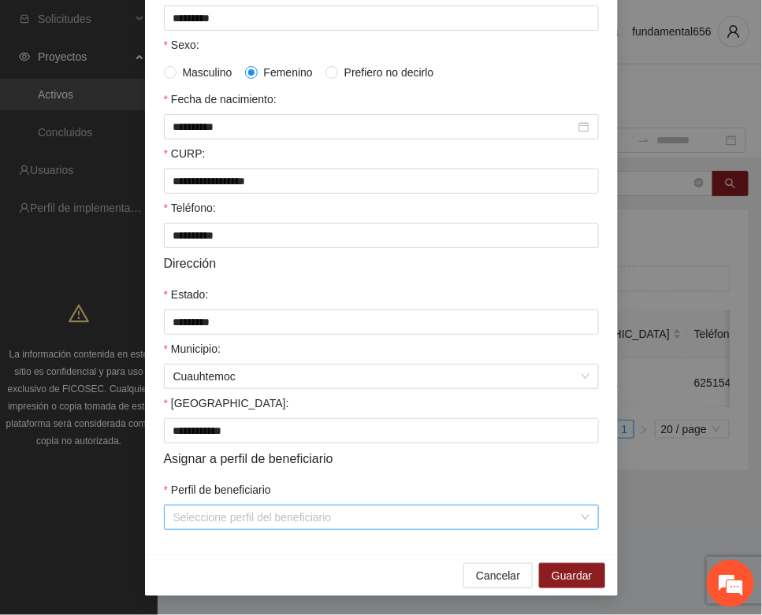
drag, startPoint x: 217, startPoint y: 495, endPoint x: 210, endPoint y: 508, distance: 15.2
click at [213, 500] on div "Perfil de beneficiario" at bounding box center [381, 493] width 435 height 24
click at [201, 521] on input "Perfil de beneficiario" at bounding box center [375, 518] width 405 height 24
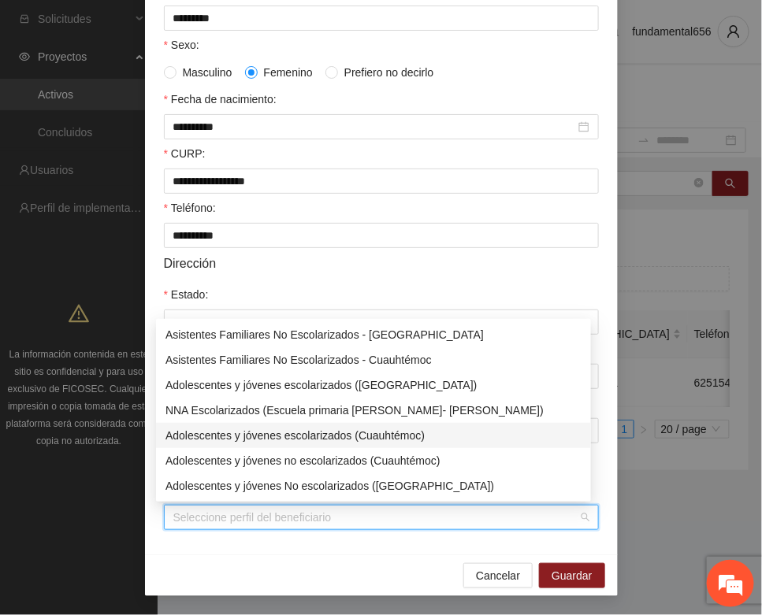
click at [269, 433] on div "Adolescentes y jóvenes escolarizados (Cuauhtémoc)" at bounding box center [373, 435] width 416 height 17
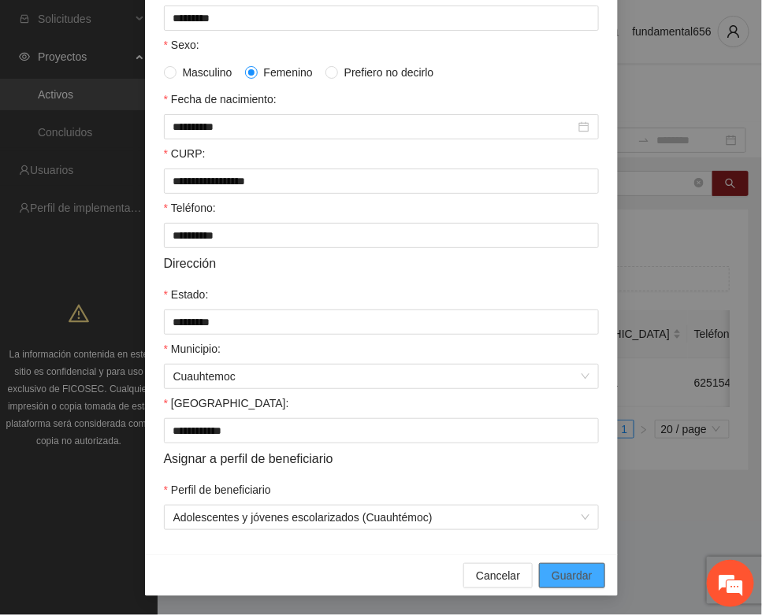
click at [577, 568] on span "Guardar" at bounding box center [571, 575] width 40 height 17
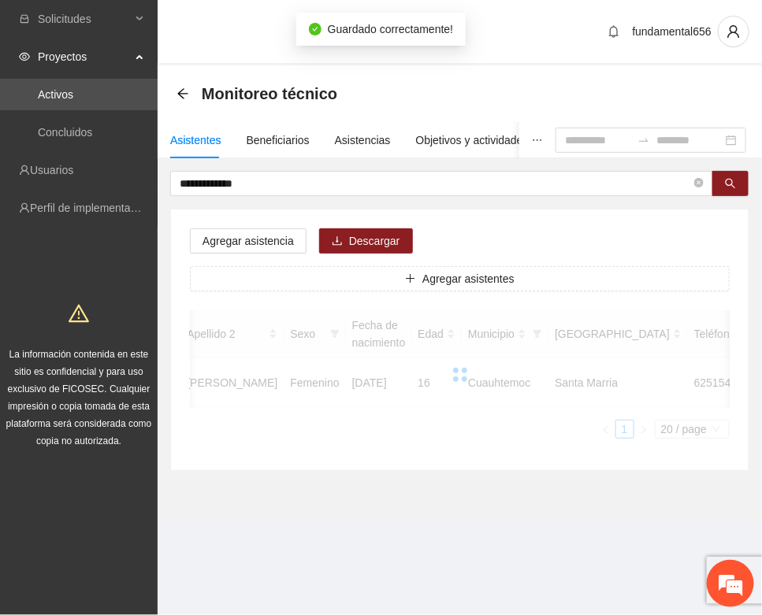
scroll to position [233, 0]
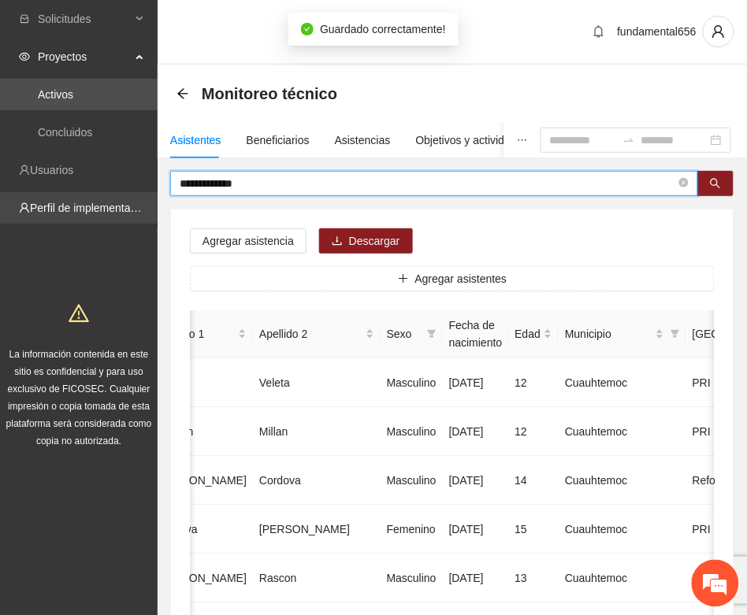
drag, startPoint x: 252, startPoint y: 190, endPoint x: 147, endPoint y: 206, distance: 106.8
paste input "*"
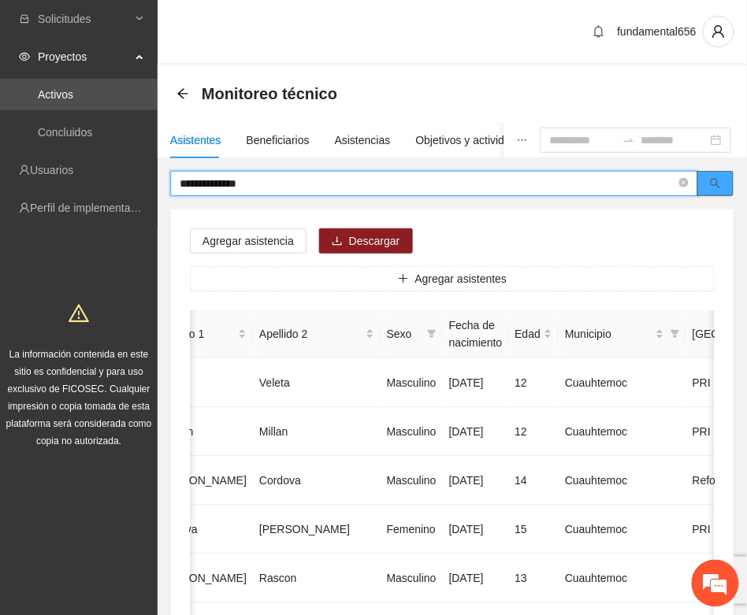
click at [721, 180] on button "button" at bounding box center [715, 183] width 36 height 25
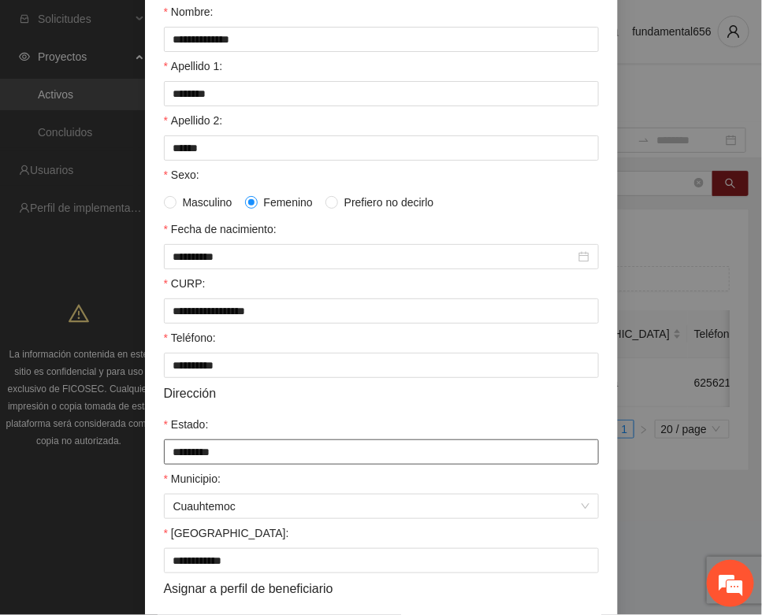
scroll to position [312, 0]
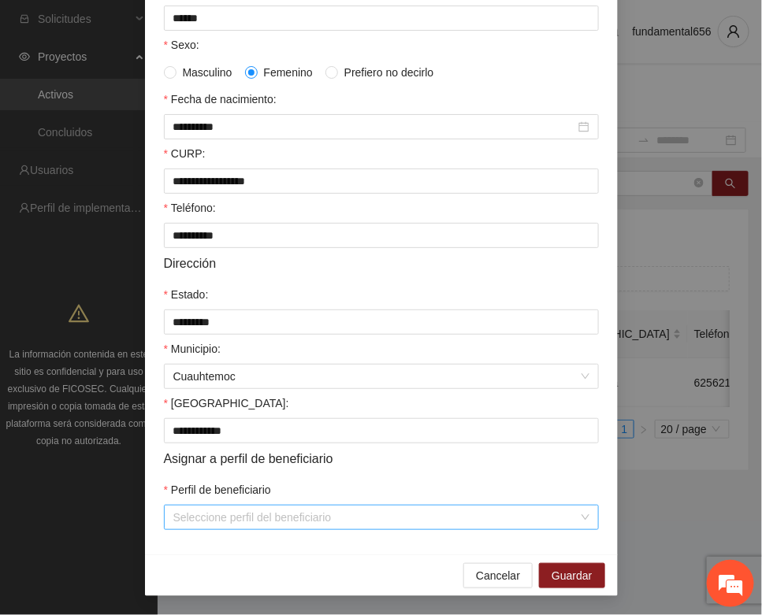
click at [222, 506] on input "Perfil de beneficiario" at bounding box center [375, 518] width 405 height 24
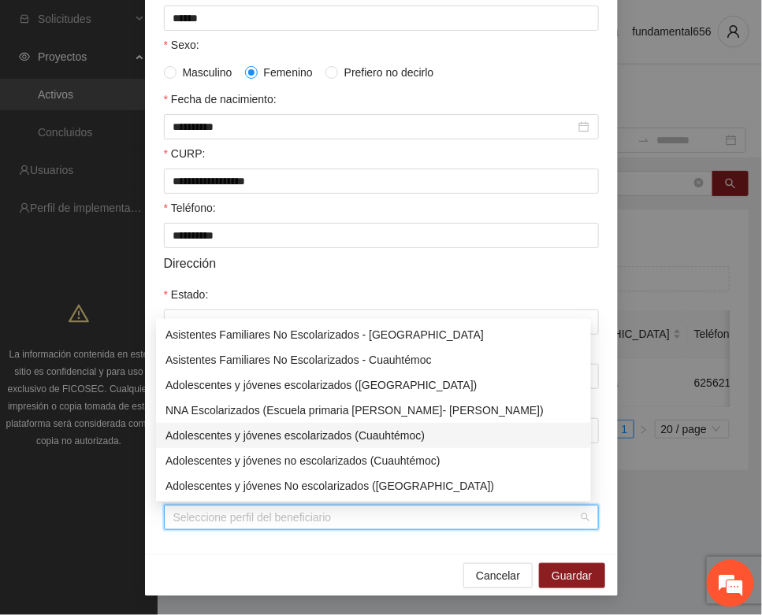
click at [266, 425] on div "Adolescentes y jóvenes escolarizados (Cuauhtémoc)" at bounding box center [373, 435] width 435 height 25
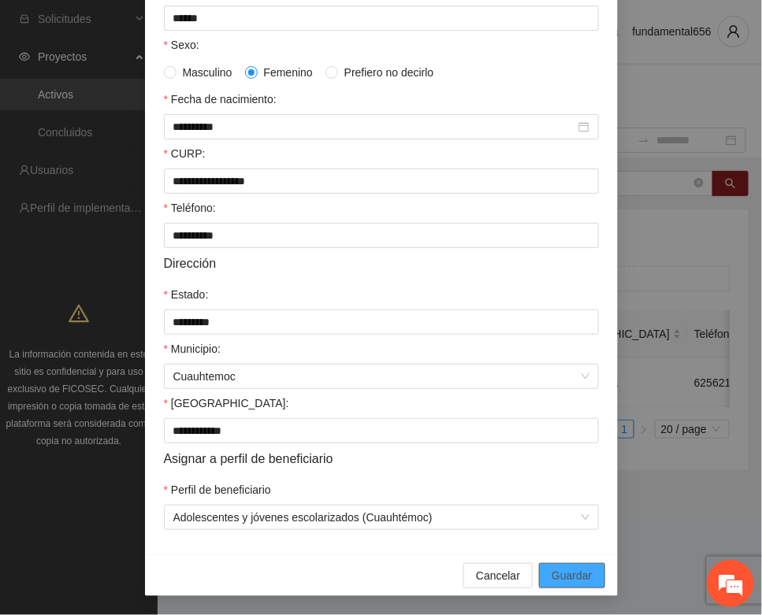
drag, startPoint x: 558, startPoint y: 575, endPoint x: 85, endPoint y: 474, distance: 483.2
click at [551, 572] on span "Guardar" at bounding box center [571, 575] width 40 height 17
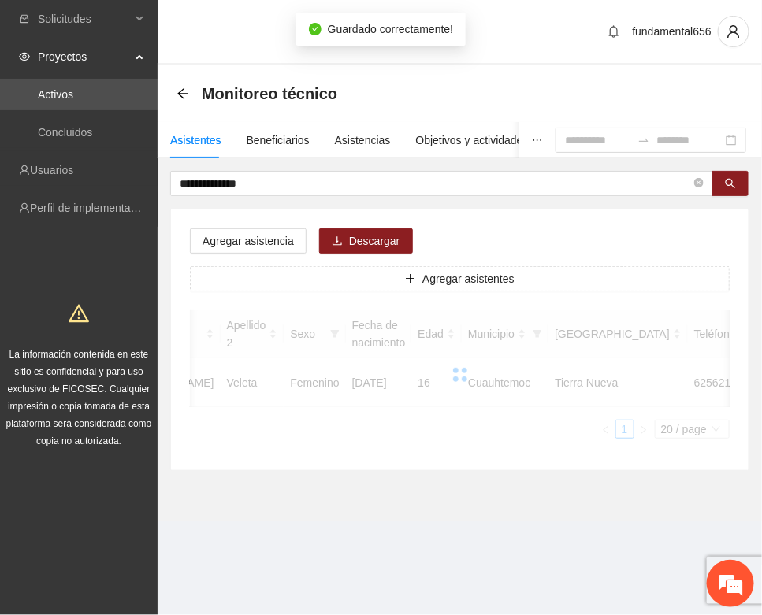
scroll to position [233, 0]
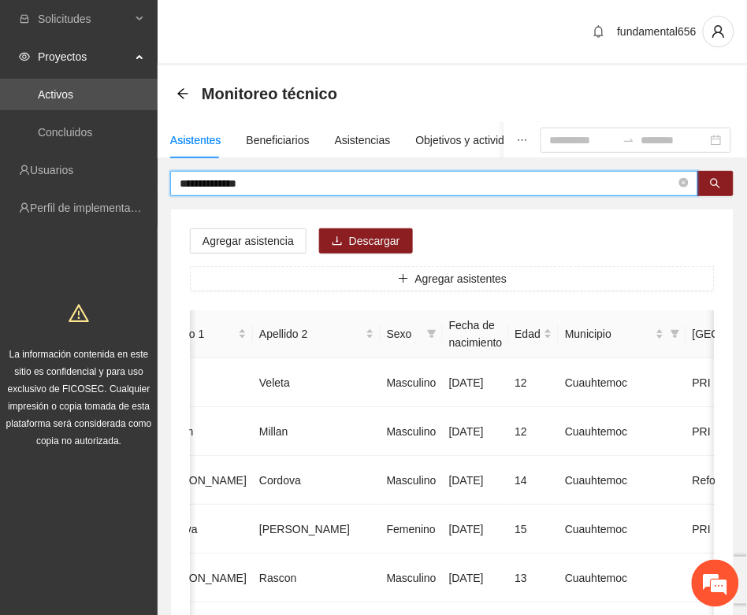
drag, startPoint x: 266, startPoint y: 185, endPoint x: 169, endPoint y: 209, distance: 99.7
paste input "text"
click at [705, 185] on button "button" at bounding box center [715, 183] width 36 height 25
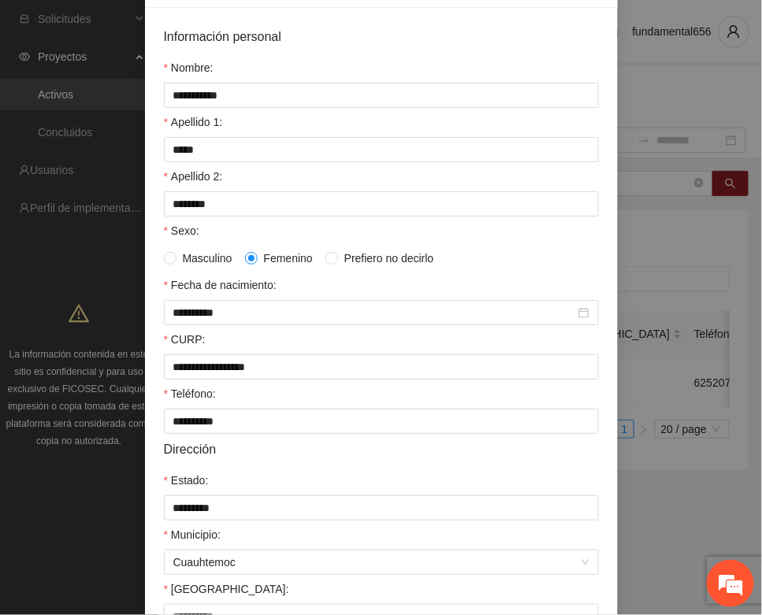
scroll to position [312, 0]
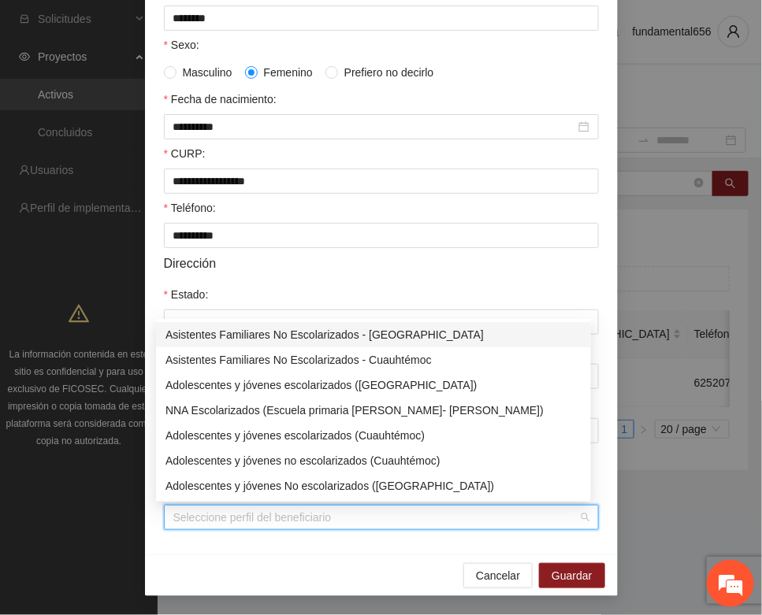
click at [209, 518] on input "Perfil de beneficiario" at bounding box center [375, 518] width 405 height 24
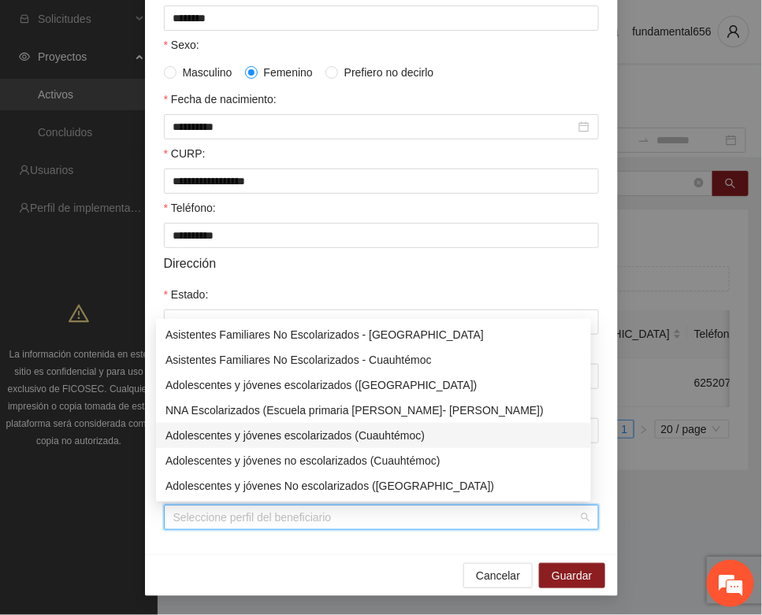
click at [266, 435] on div "Adolescentes y jóvenes escolarizados (Cuauhtémoc)" at bounding box center [373, 435] width 416 height 17
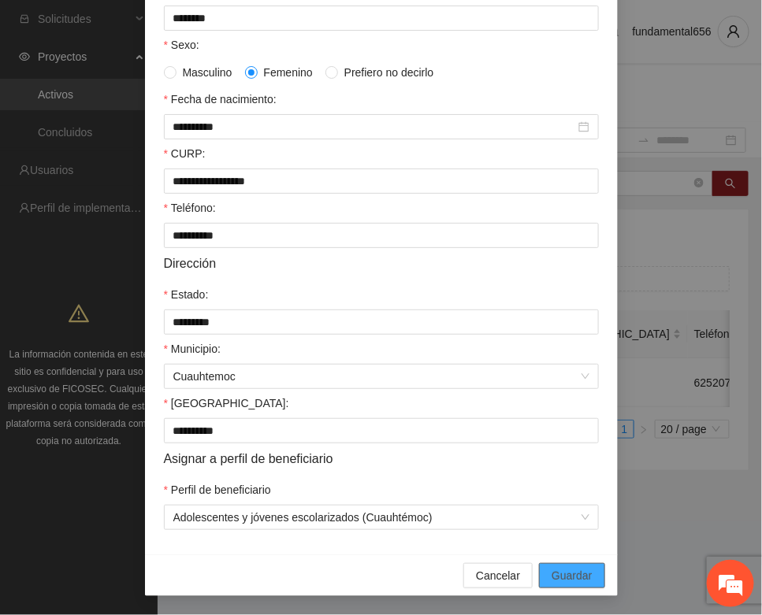
click at [554, 575] on span "Guardar" at bounding box center [571, 575] width 40 height 17
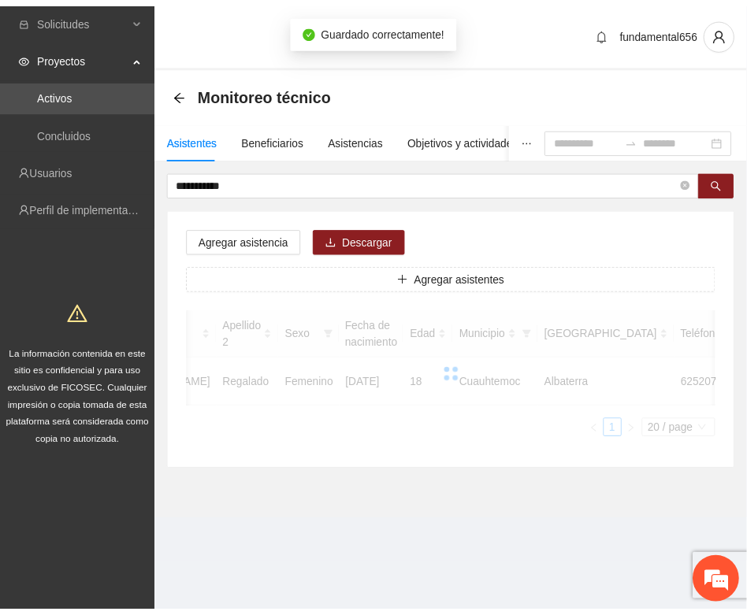
scroll to position [233, 0]
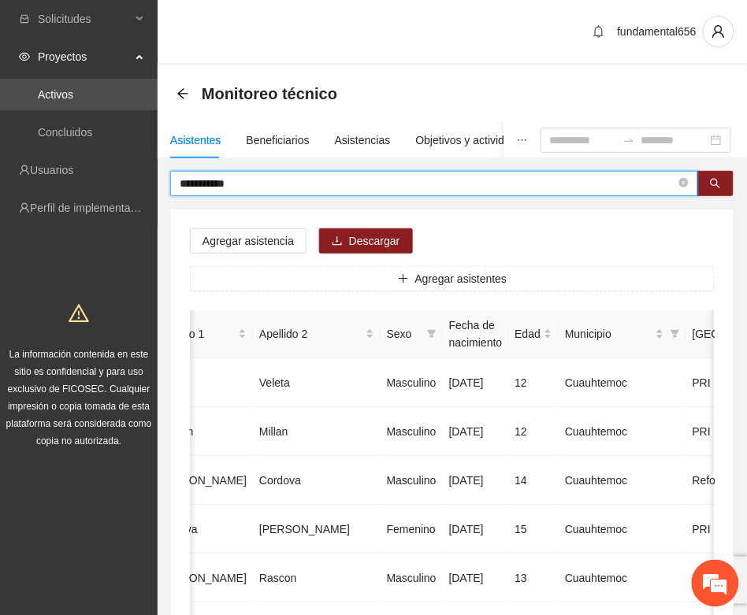
drag, startPoint x: 253, startPoint y: 184, endPoint x: 165, endPoint y: 209, distance: 91.0
paste input "text"
click at [715, 180] on icon "search" at bounding box center [715, 183] width 11 height 11
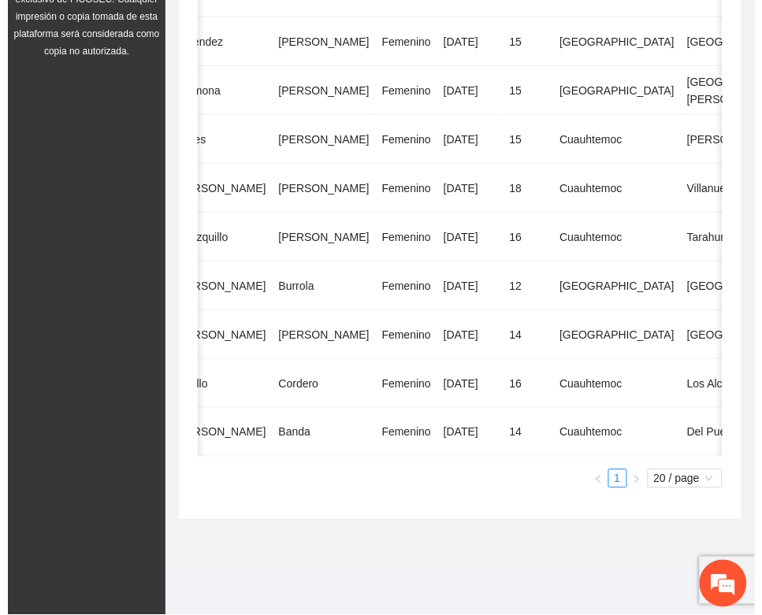
scroll to position [0, 288]
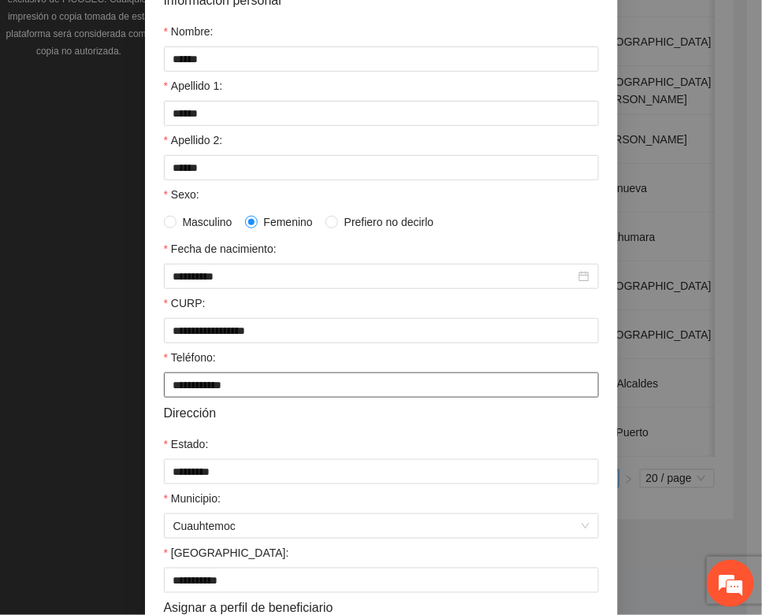
scroll to position [312, 0]
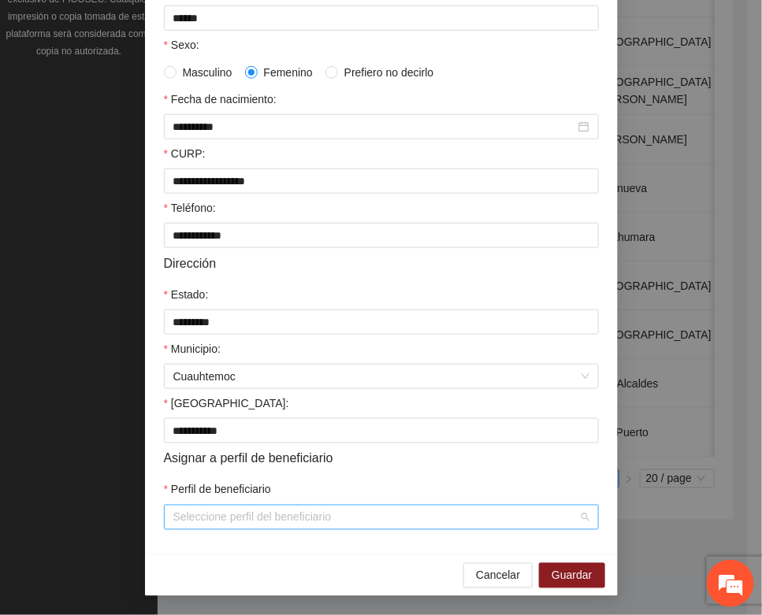
click at [184, 510] on input "Perfil de beneficiario" at bounding box center [375, 518] width 405 height 24
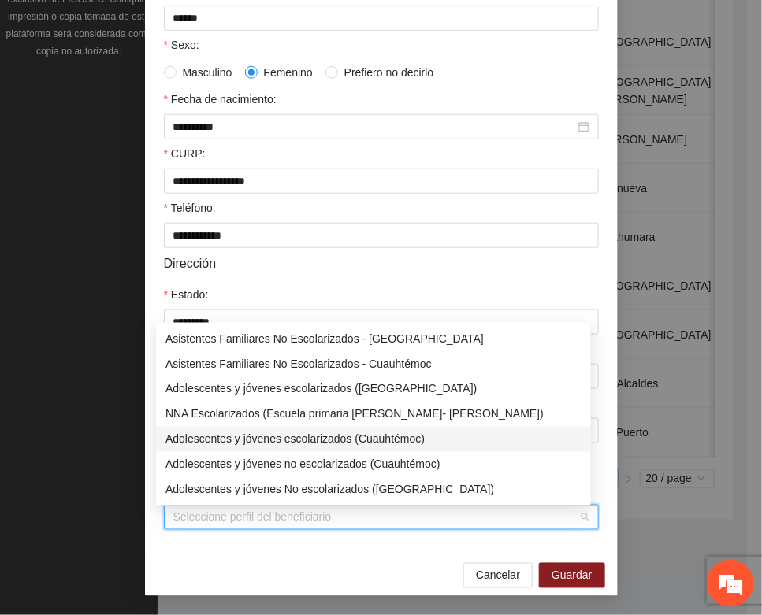
click at [235, 436] on div "Adolescentes y jóvenes escolarizados (Cuauhtémoc)" at bounding box center [373, 439] width 416 height 17
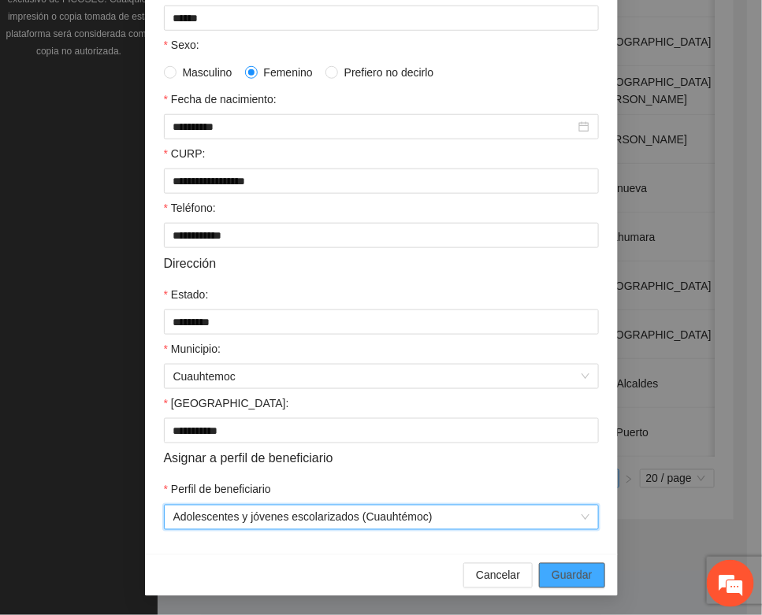
click at [551, 573] on span "Guardar" at bounding box center [571, 575] width 40 height 17
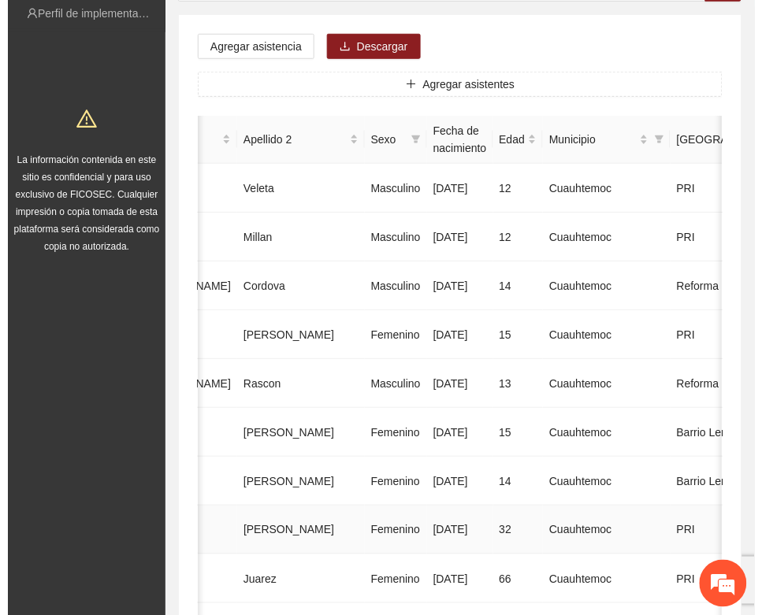
scroll to position [0, 0]
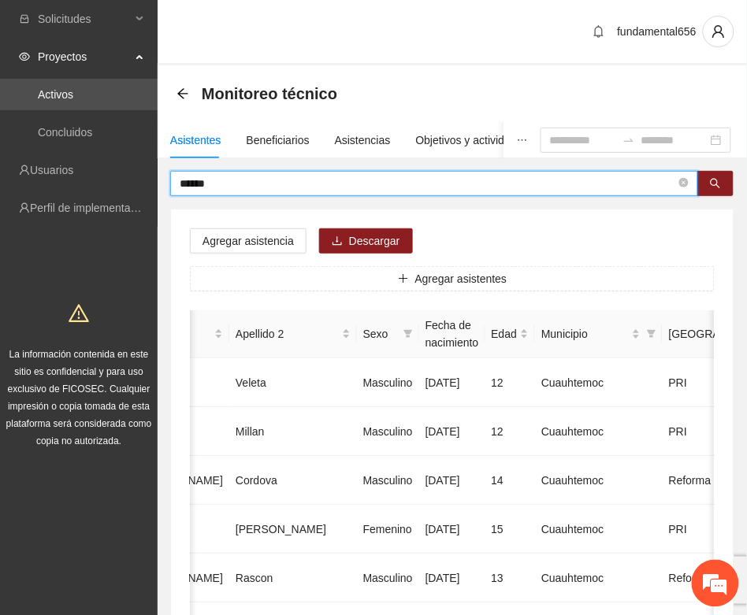
drag, startPoint x: 256, startPoint y: 179, endPoint x: 164, endPoint y: 184, distance: 92.3
paste input "****"
click at [714, 181] on icon "search" at bounding box center [715, 183] width 11 height 11
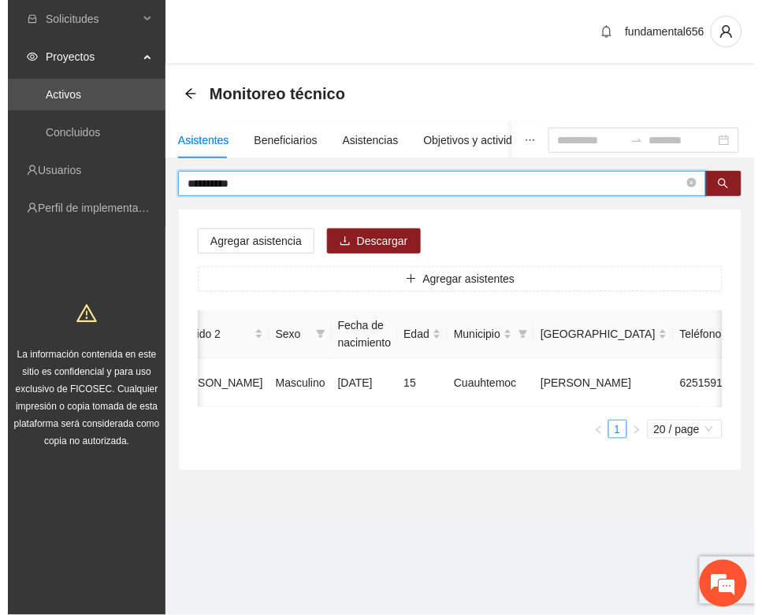
scroll to position [0, 265]
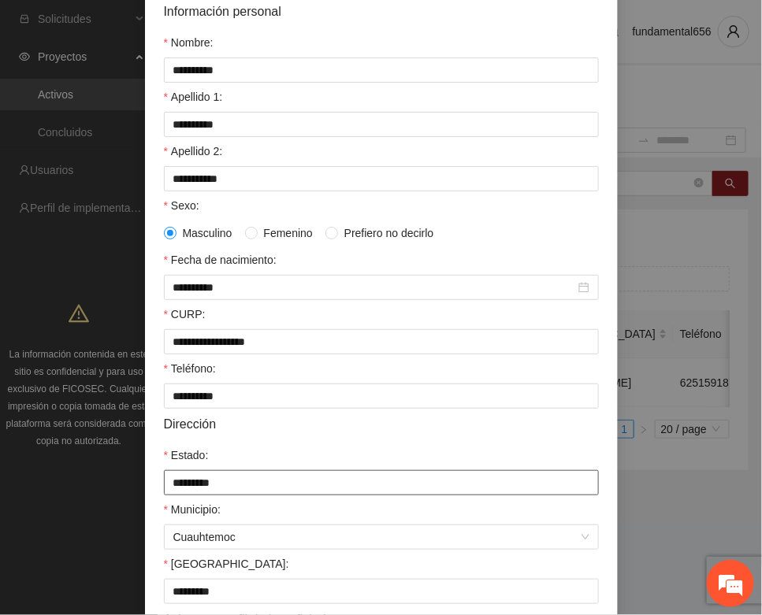
scroll to position [312, 0]
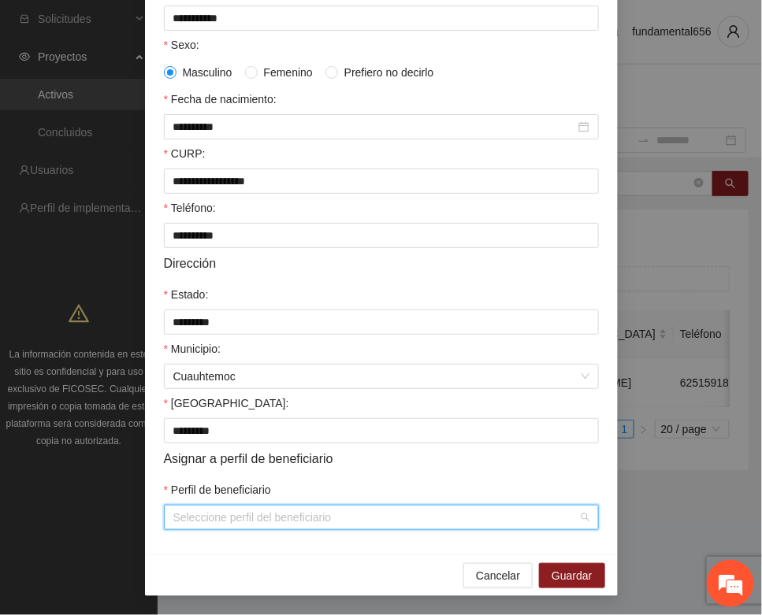
click at [190, 522] on input "Perfil de beneficiario" at bounding box center [375, 518] width 405 height 24
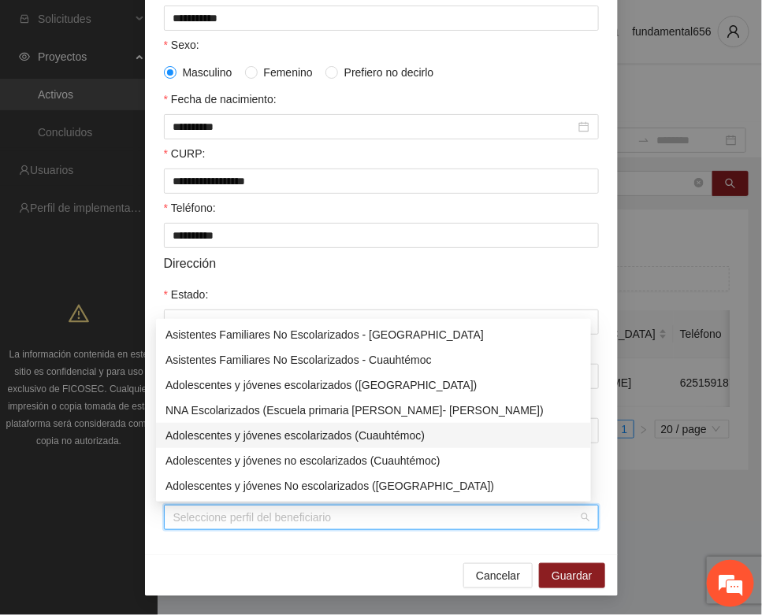
click at [250, 437] on div "Adolescentes y jóvenes escolarizados (Cuauhtémoc)" at bounding box center [373, 435] width 416 height 17
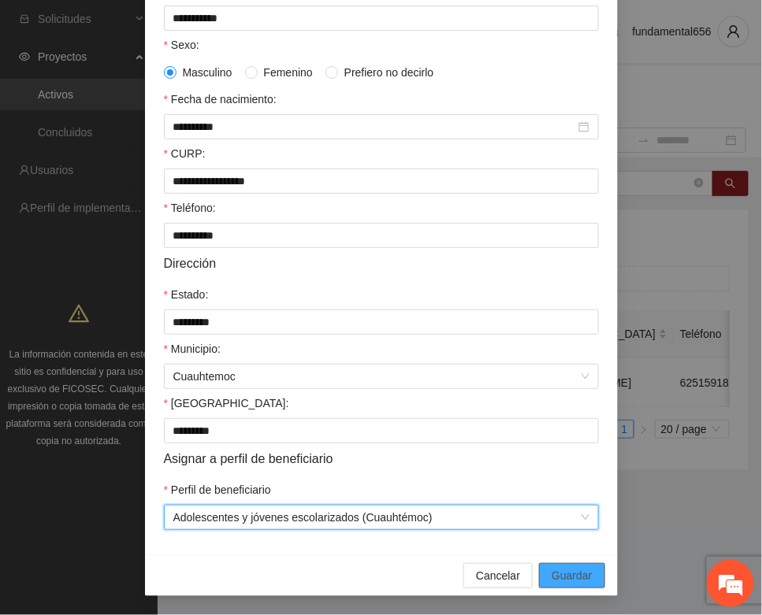
click at [568, 569] on span "Guardar" at bounding box center [571, 575] width 40 height 17
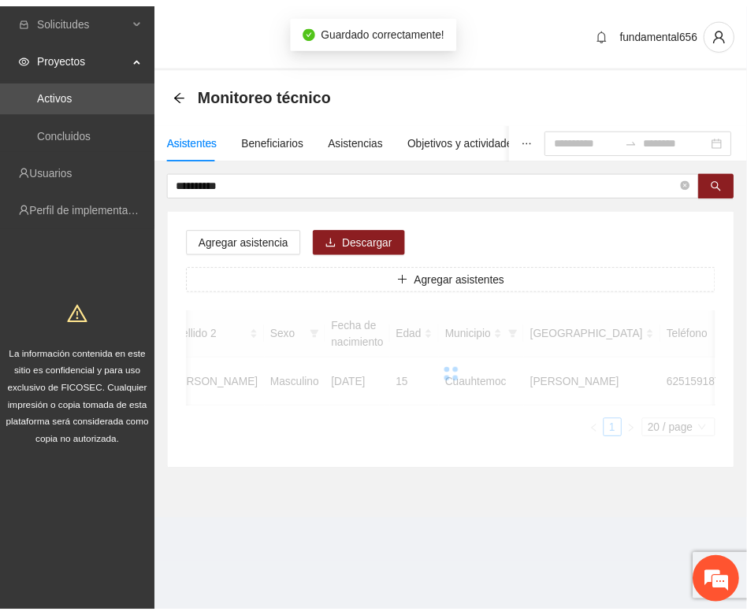
scroll to position [233, 0]
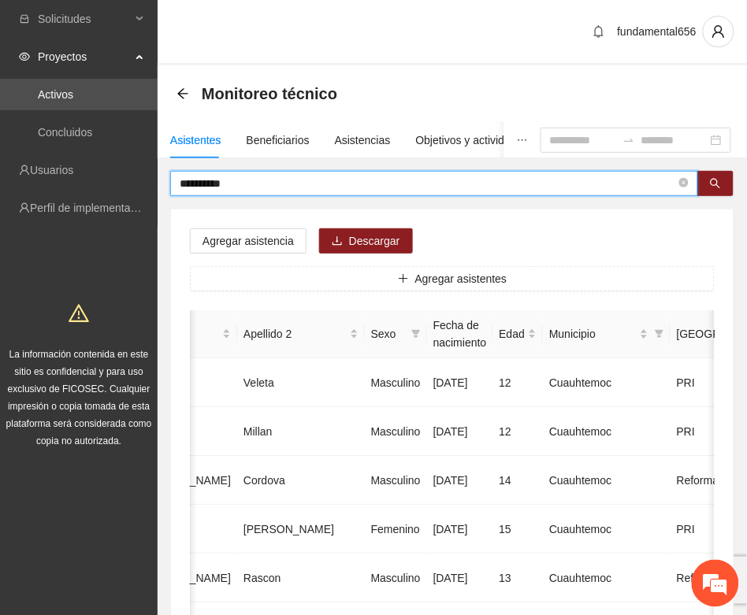
drag, startPoint x: 265, startPoint y: 181, endPoint x: 166, endPoint y: 184, distance: 98.5
paste input "text"
click at [710, 182] on icon "search" at bounding box center [715, 183] width 11 height 11
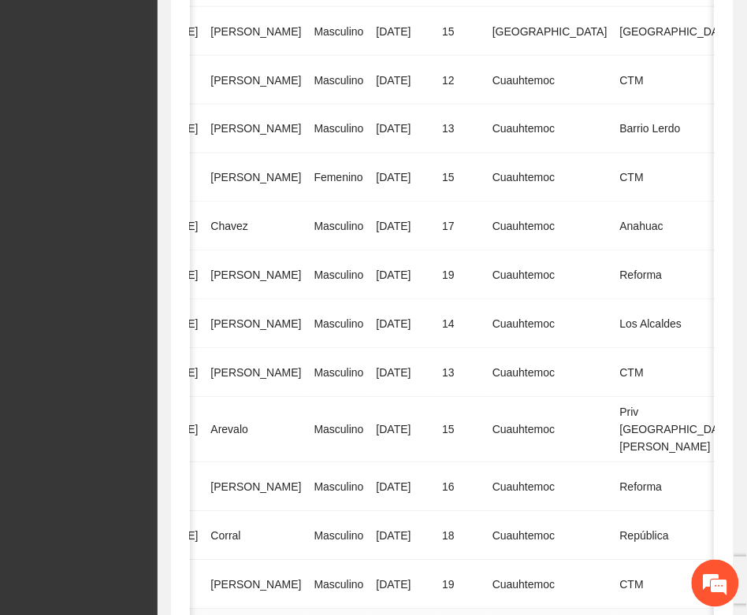
scroll to position [788, 0]
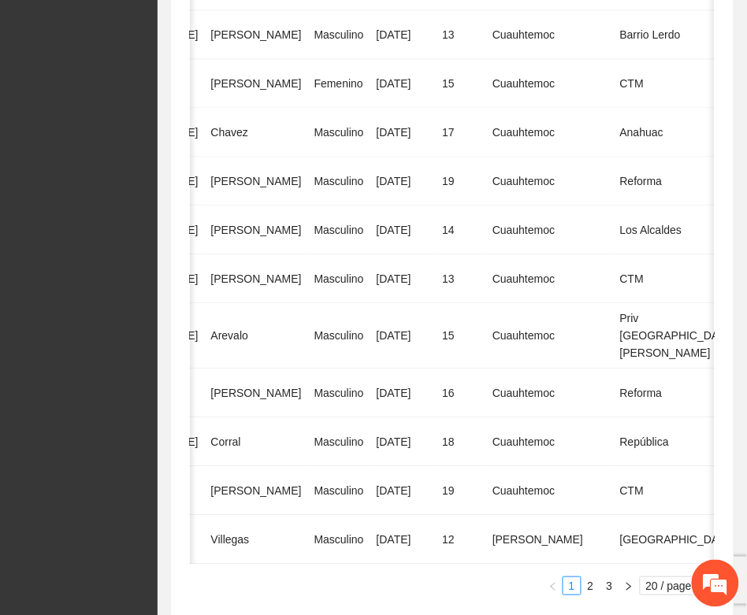
type input "*****"
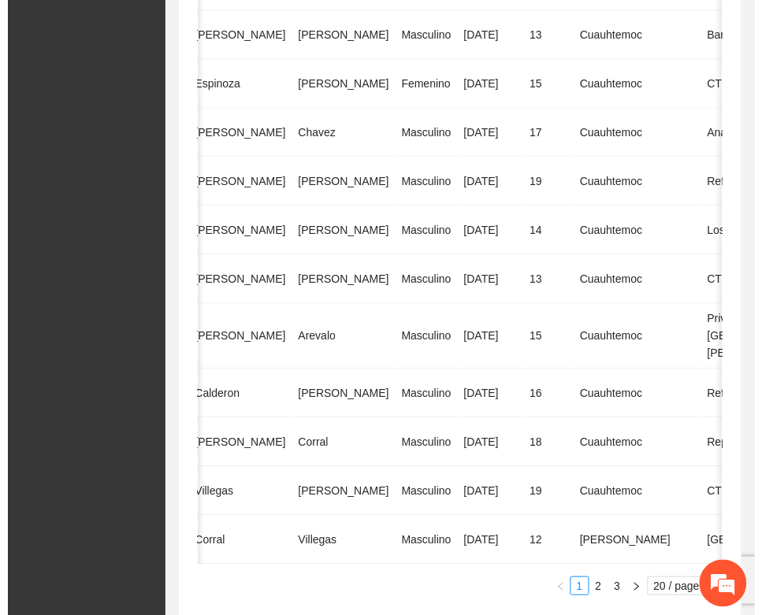
scroll to position [0, 293]
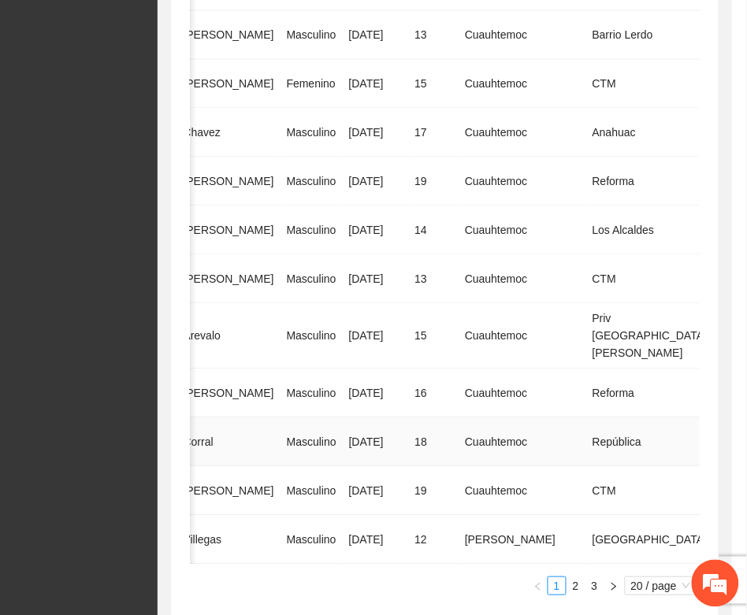
type input "**********"
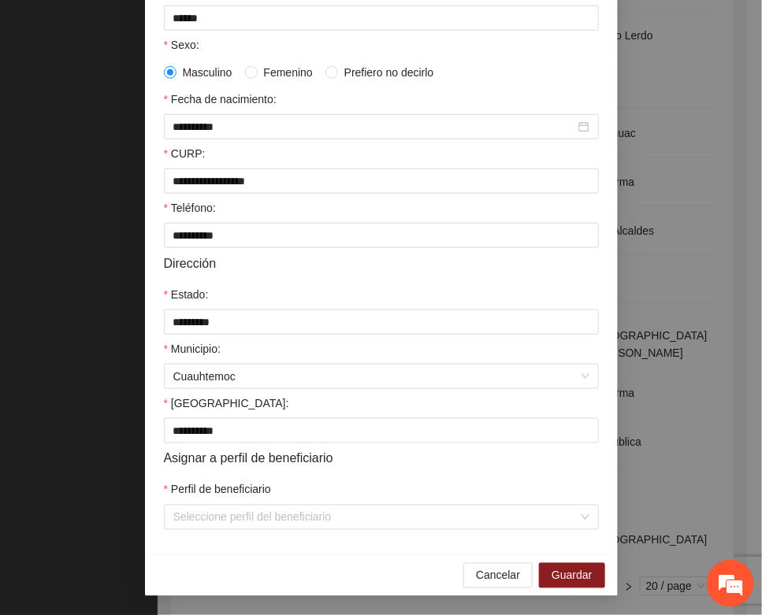
scroll to position [312, 0]
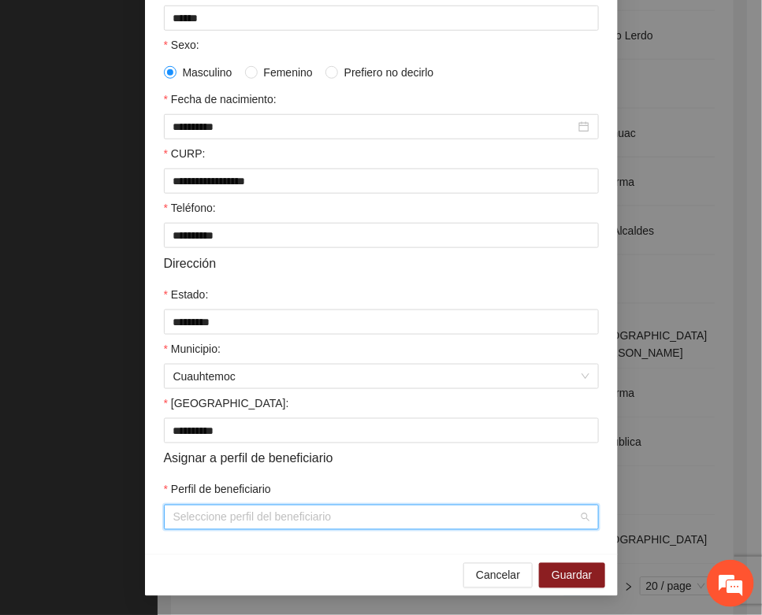
click at [211, 521] on input "Perfil de beneficiario" at bounding box center [375, 518] width 405 height 24
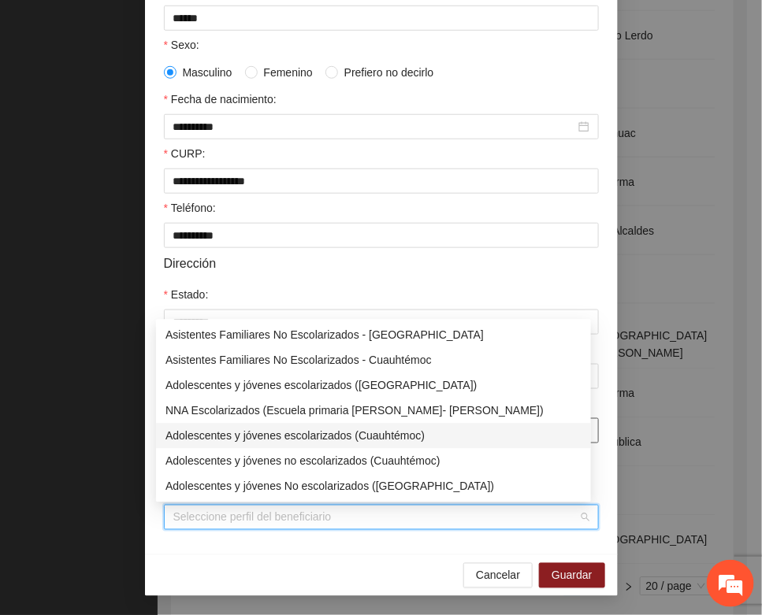
click at [344, 435] on div "Adolescentes y jóvenes escolarizados (Cuauhtémoc)" at bounding box center [373, 435] width 416 height 17
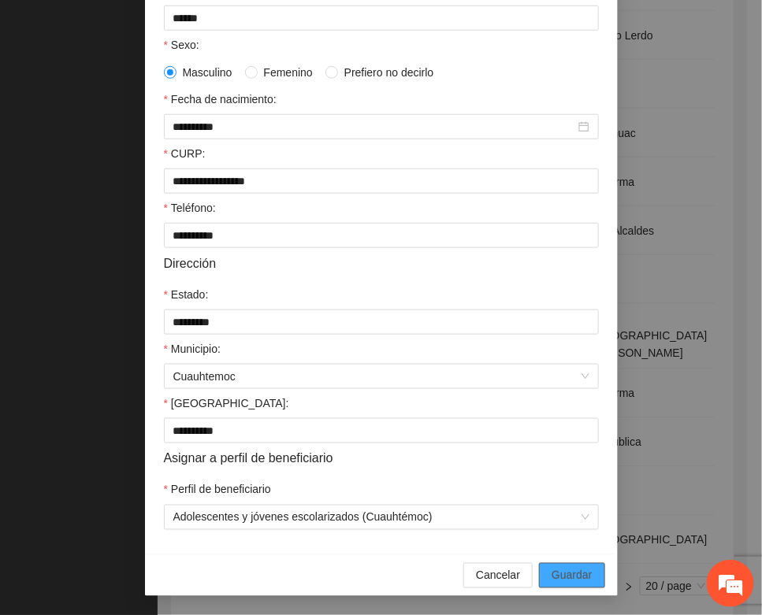
click at [555, 577] on span "Guardar" at bounding box center [571, 575] width 40 height 17
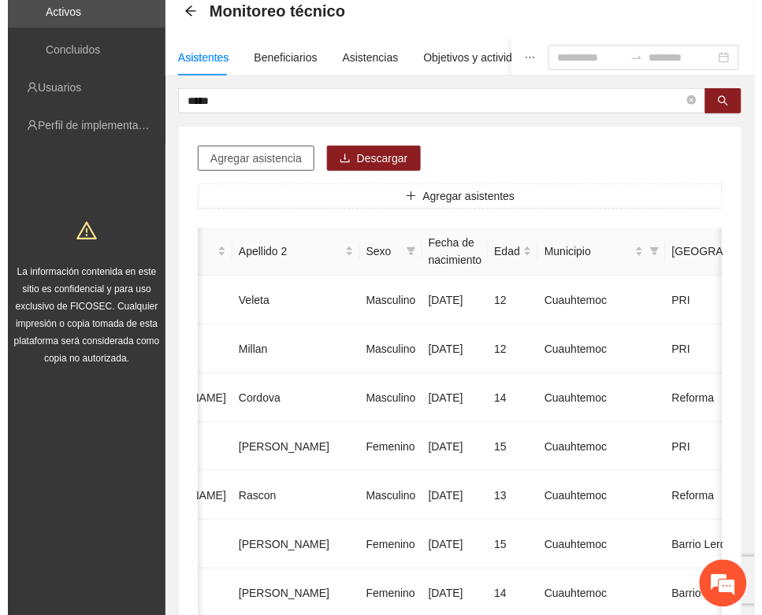
scroll to position [0, 0]
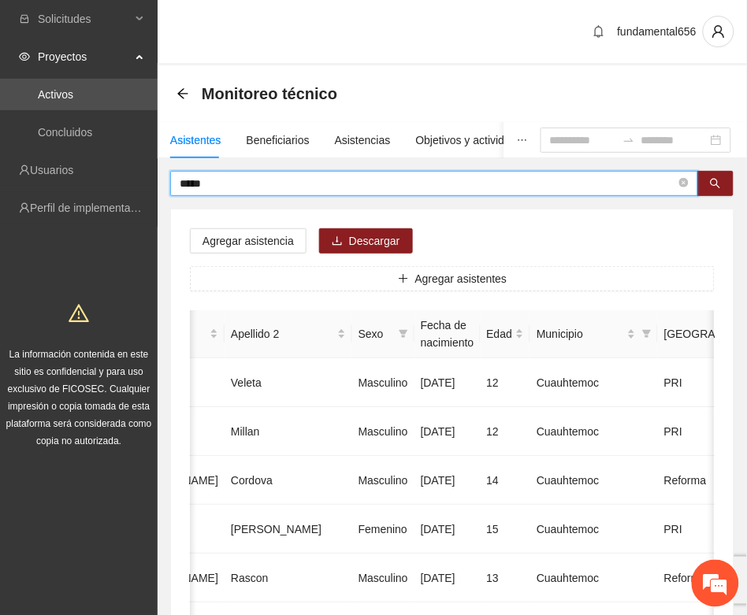
drag, startPoint x: 221, startPoint y: 185, endPoint x: 161, endPoint y: 190, distance: 59.3
paste input "*******"
click at [715, 185] on icon "search" at bounding box center [715, 184] width 10 height 10
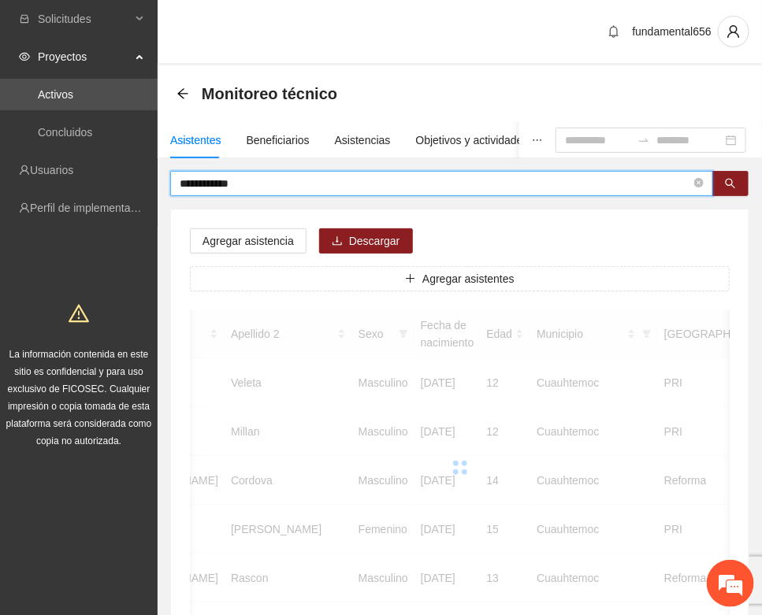
scroll to position [0, 265]
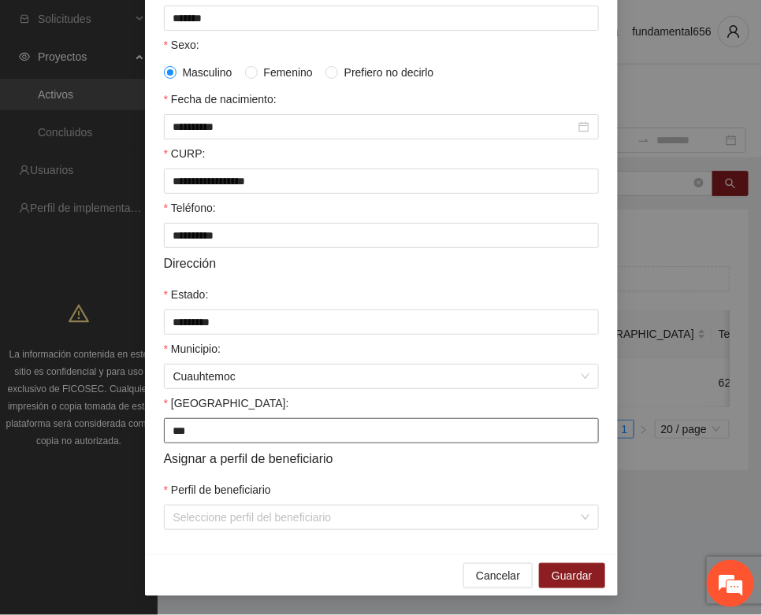
scroll to position [312, 0]
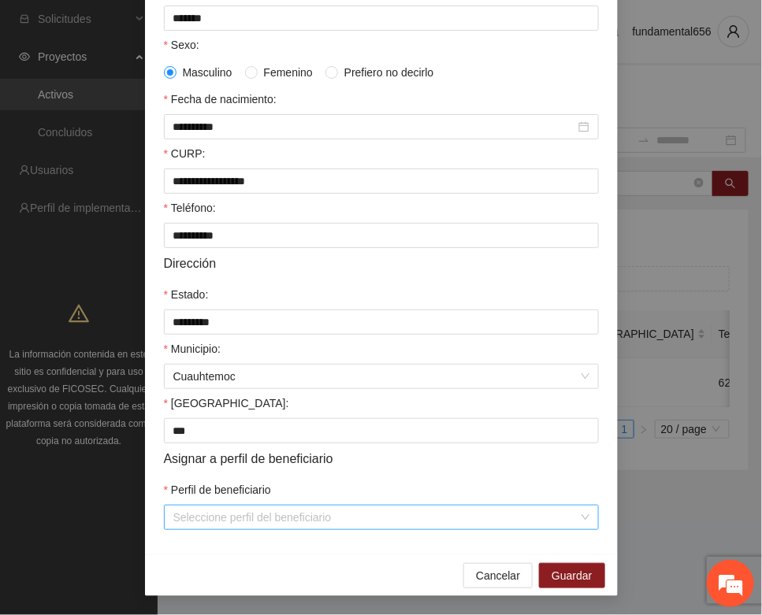
click at [205, 514] on input "Perfil de beneficiario" at bounding box center [375, 518] width 405 height 24
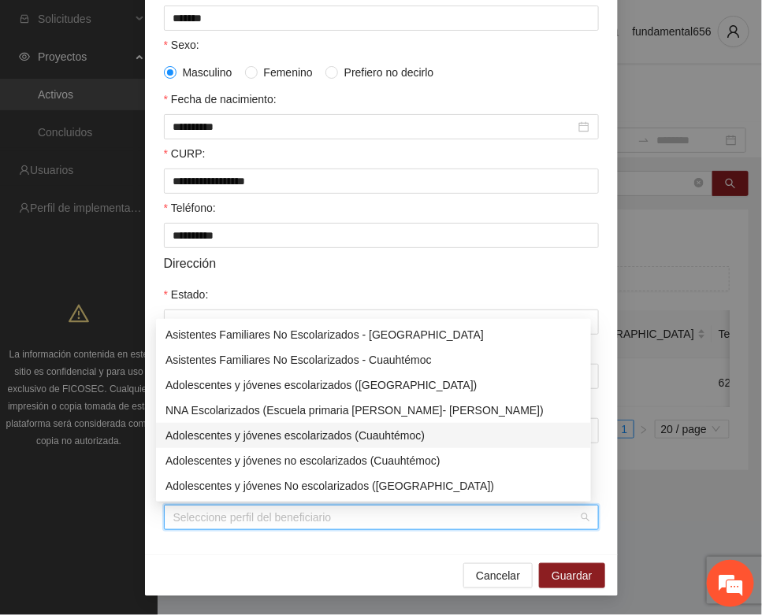
click at [295, 434] on div "Adolescentes y jóvenes escolarizados (Cuauhtémoc)" at bounding box center [373, 435] width 416 height 17
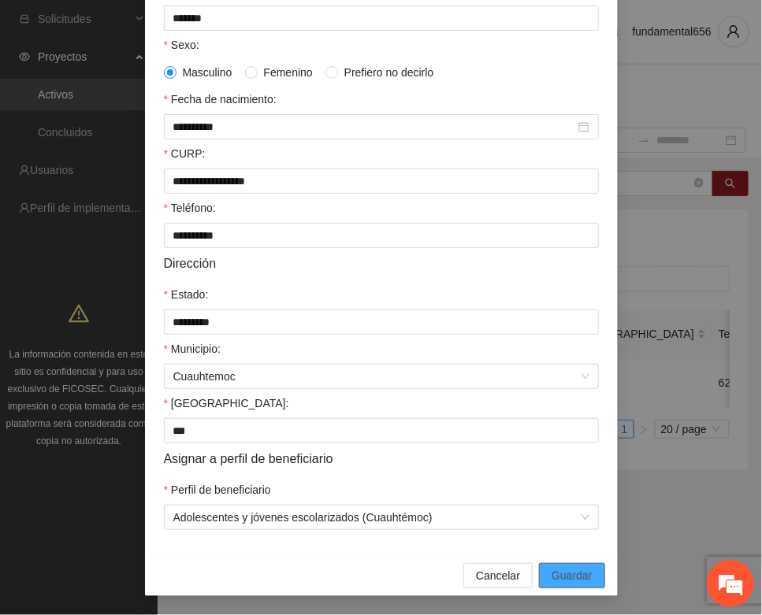
click at [557, 569] on span "Guardar" at bounding box center [571, 575] width 40 height 17
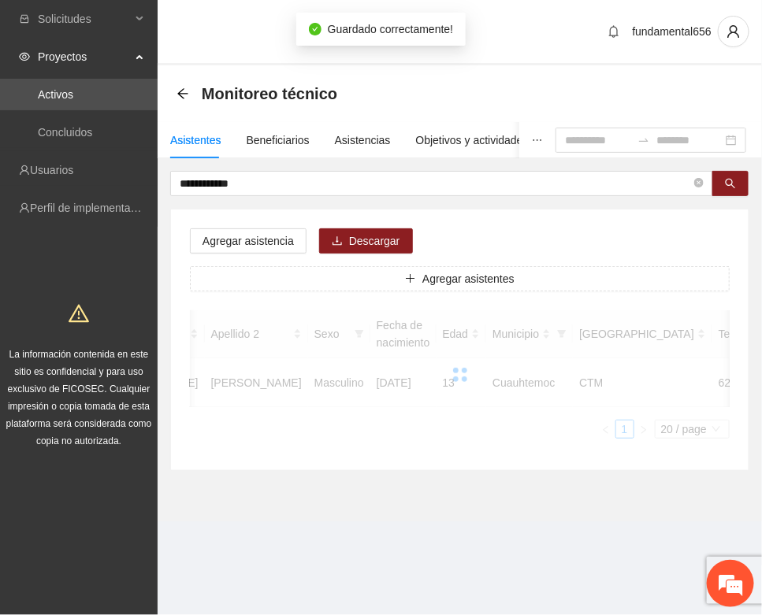
scroll to position [233, 0]
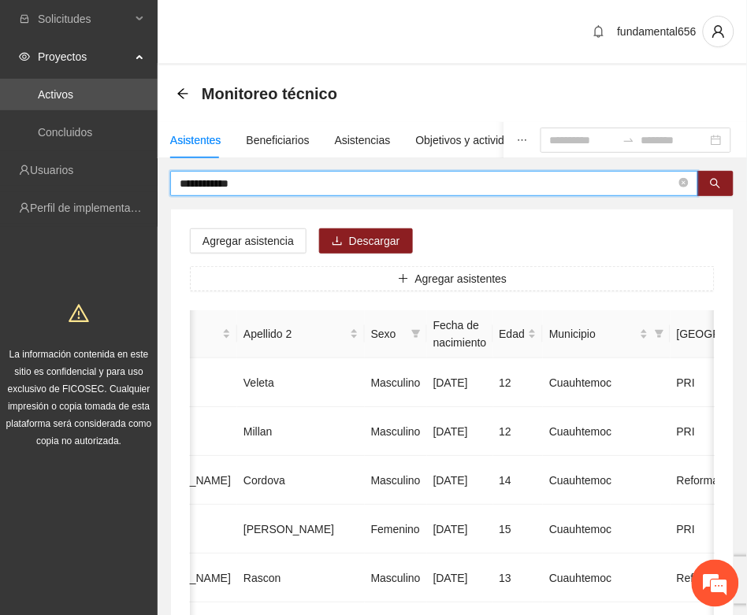
drag, startPoint x: 274, startPoint y: 189, endPoint x: 146, endPoint y: 228, distance: 134.3
paste input "*"
click at [707, 187] on button "button" at bounding box center [715, 183] width 36 height 25
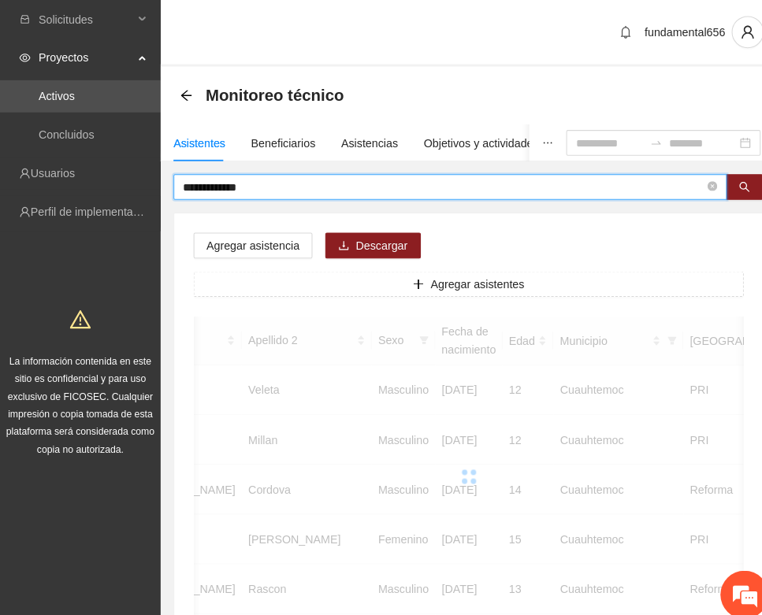
scroll to position [0, 250]
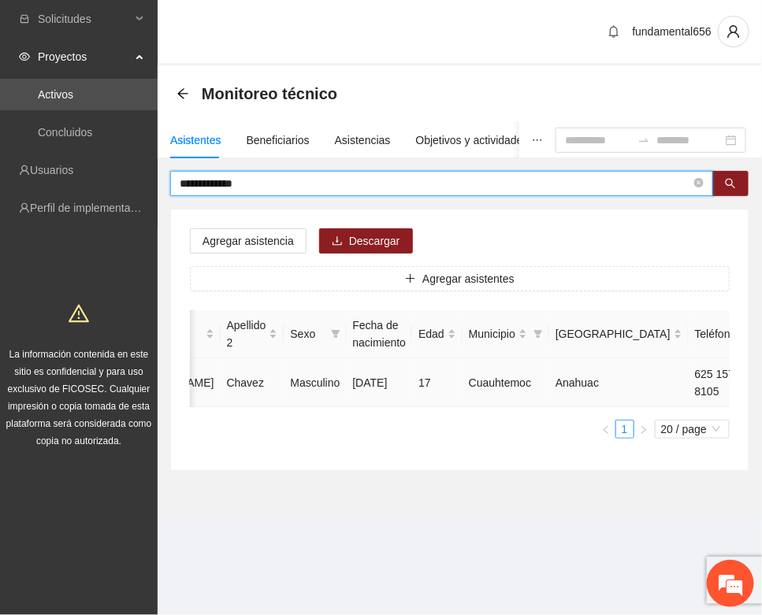
type input "**********"
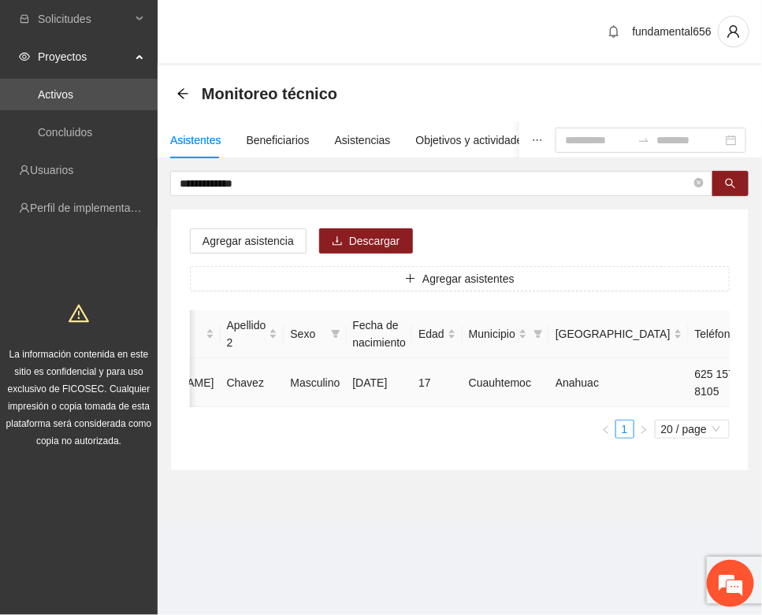
type input "**********"
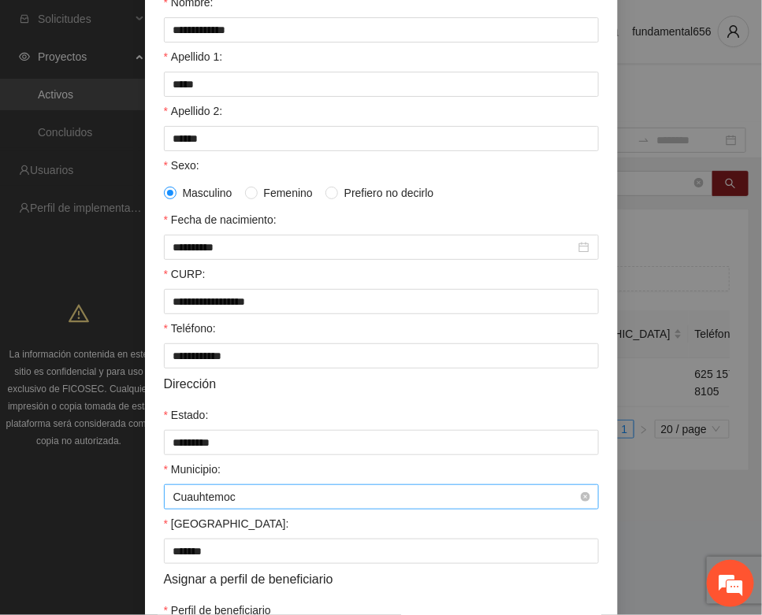
scroll to position [312, 0]
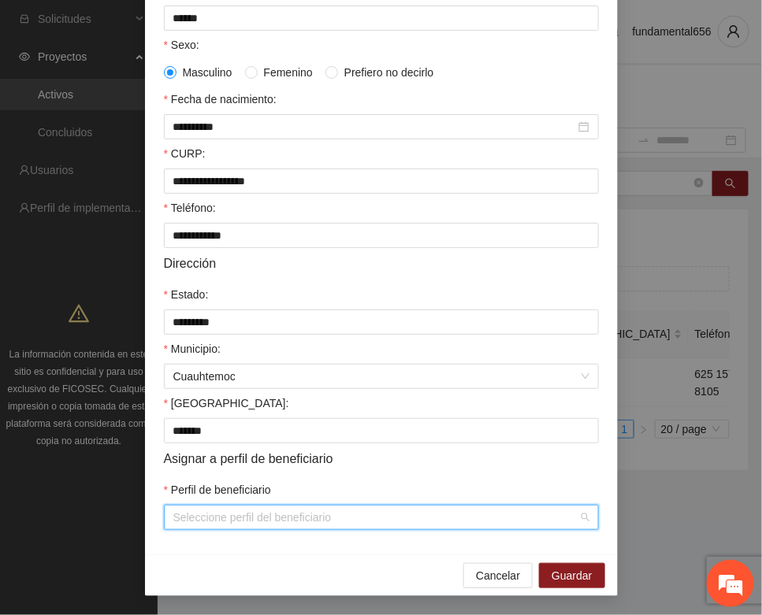
click at [174, 521] on input "Perfil de beneficiario" at bounding box center [375, 518] width 405 height 24
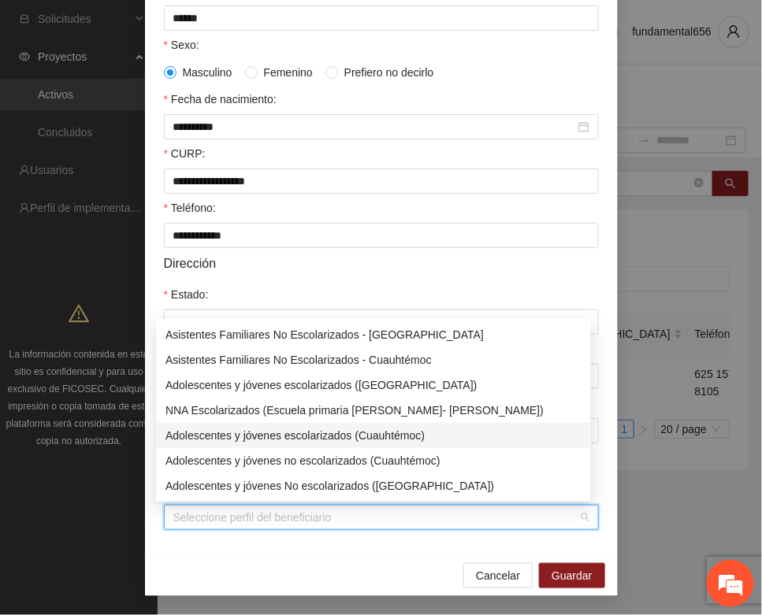
click at [250, 427] on div "Adolescentes y jóvenes escolarizados (Cuauhtémoc)" at bounding box center [373, 435] width 416 height 17
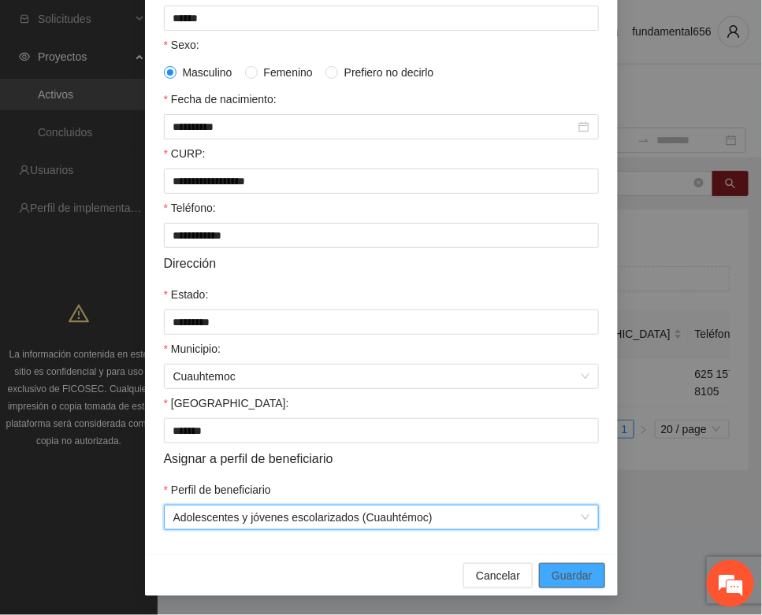
click at [542, 565] on button "Guardar" at bounding box center [571, 575] width 65 height 25
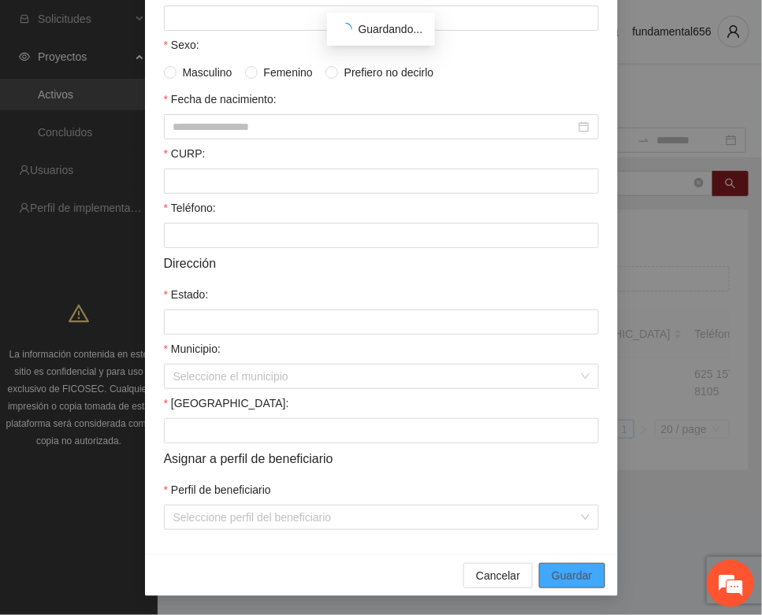
scroll to position [233, 0]
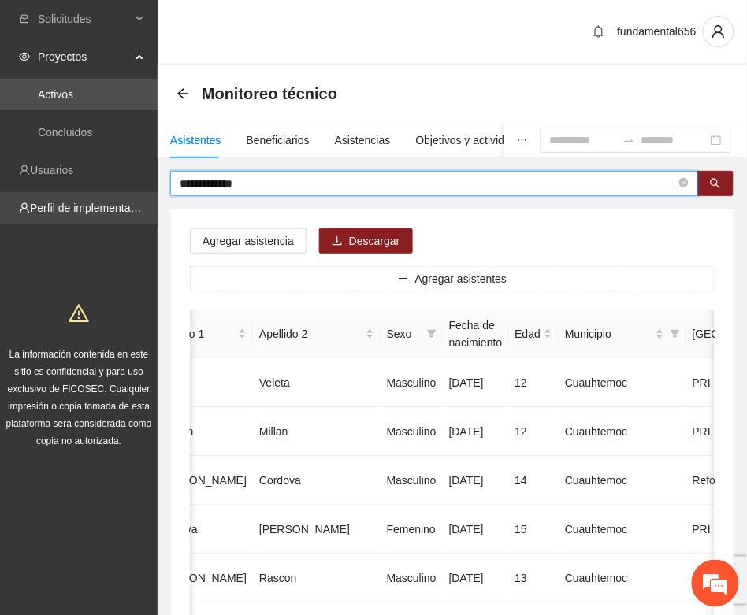
drag, startPoint x: 266, startPoint y: 179, endPoint x: 128, endPoint y: 215, distance: 142.5
paste input "text"
drag, startPoint x: 710, startPoint y: 186, endPoint x: 703, endPoint y: 190, distance: 8.1
click at [711, 186] on icon "search" at bounding box center [715, 183] width 11 height 11
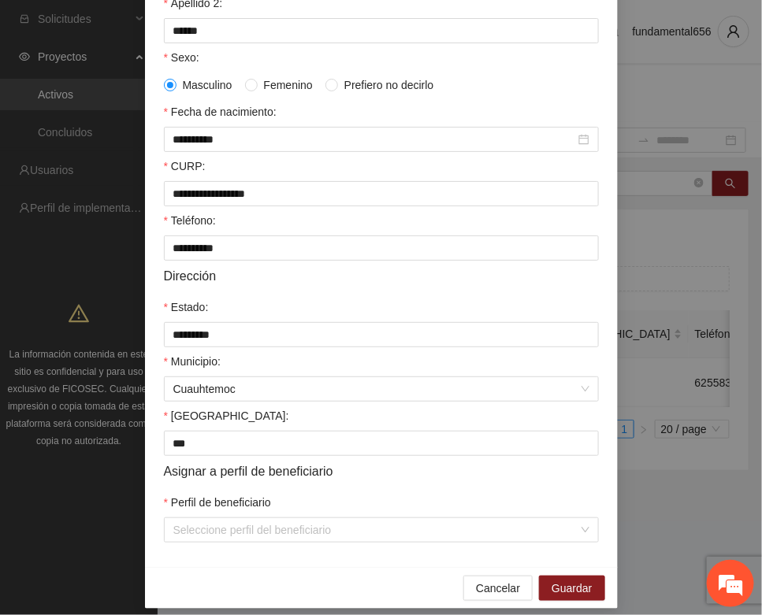
scroll to position [312, 0]
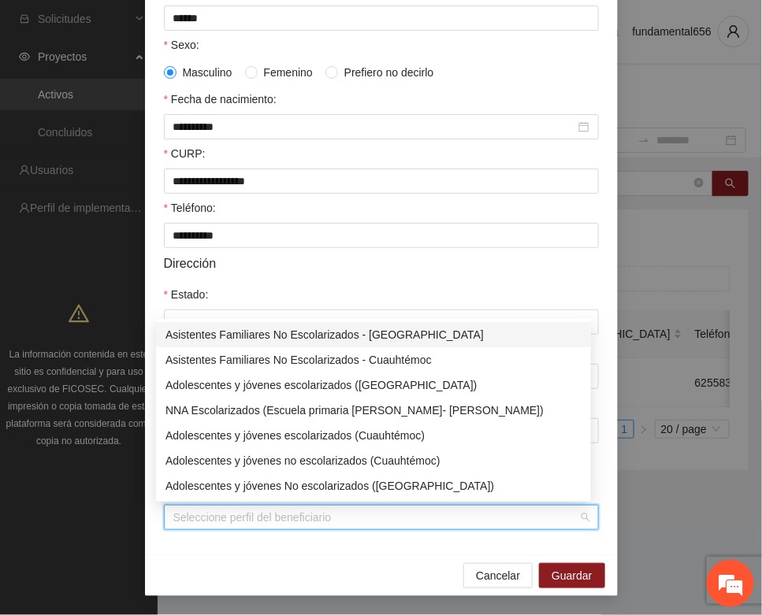
click at [234, 526] on input "Perfil de beneficiario" at bounding box center [375, 518] width 405 height 24
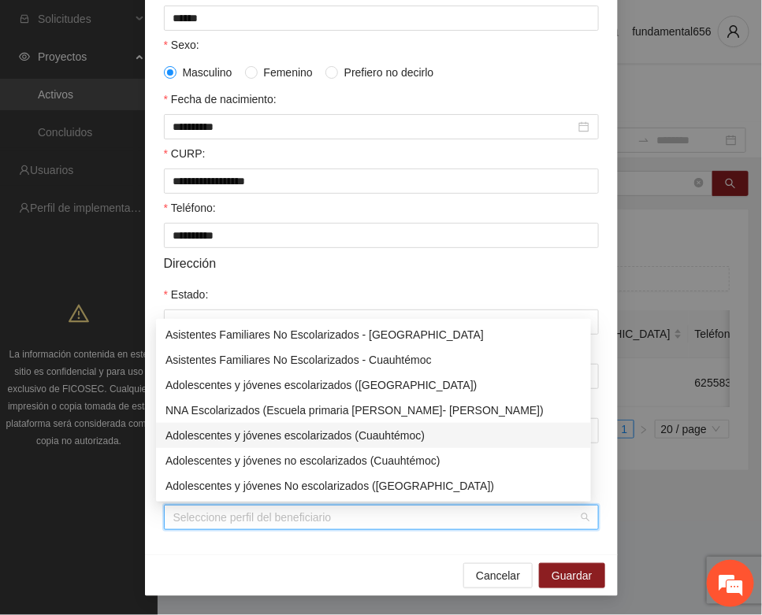
click at [288, 433] on div "Adolescentes y jóvenes escolarizados (Cuauhtémoc)" at bounding box center [373, 435] width 416 height 17
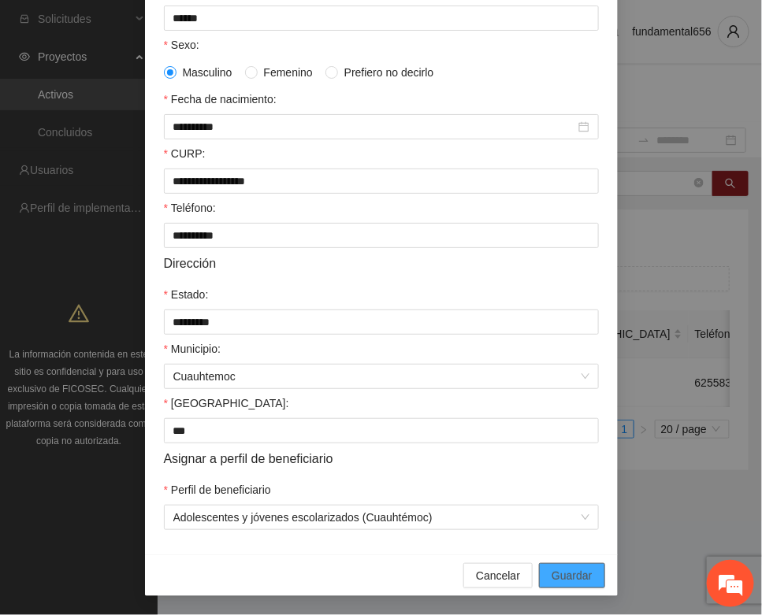
drag, startPoint x: 564, startPoint y: 569, endPoint x: 340, endPoint y: 494, distance: 236.1
click at [563, 569] on span "Guardar" at bounding box center [571, 575] width 40 height 17
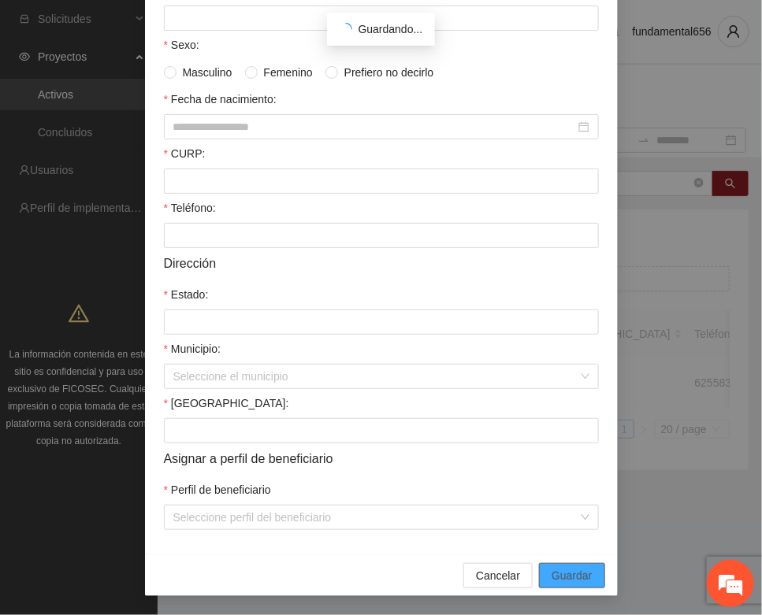
scroll to position [233, 0]
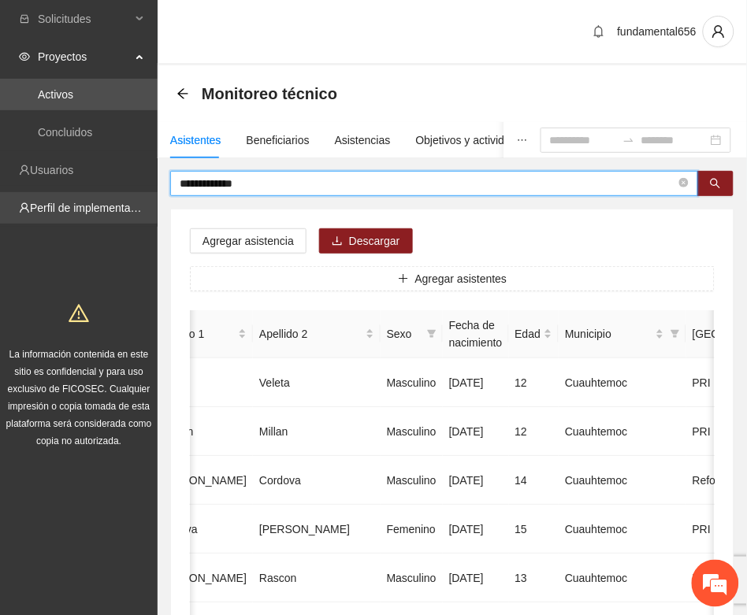
drag, startPoint x: 258, startPoint y: 186, endPoint x: 155, endPoint y: 195, distance: 103.5
paste input "**"
click at [714, 183] on icon "search" at bounding box center [715, 183] width 11 height 11
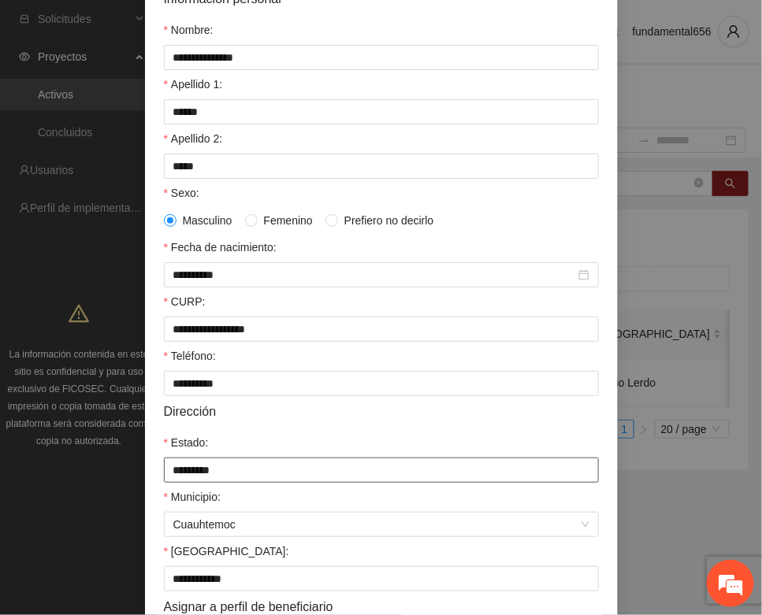
scroll to position [312, 0]
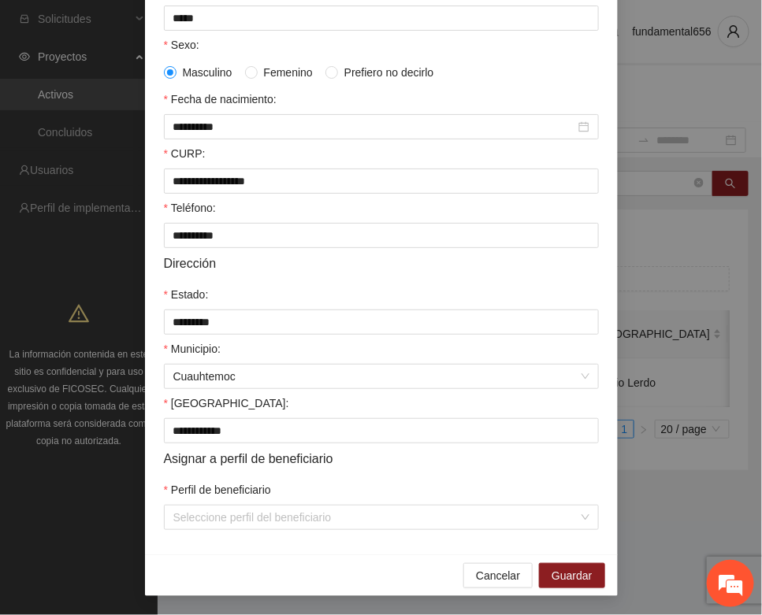
click at [247, 532] on div "**********" at bounding box center [381, 188] width 473 height 733
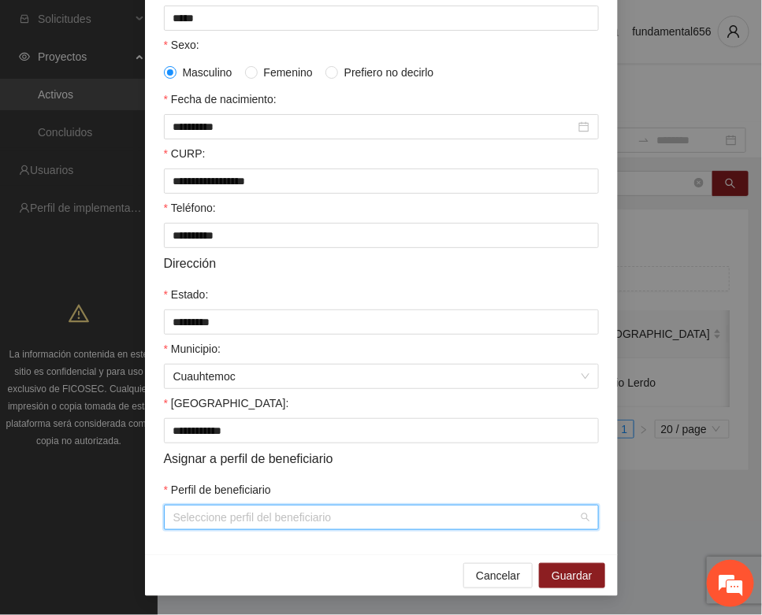
click at [244, 518] on input "Perfil de beneficiario" at bounding box center [375, 518] width 405 height 24
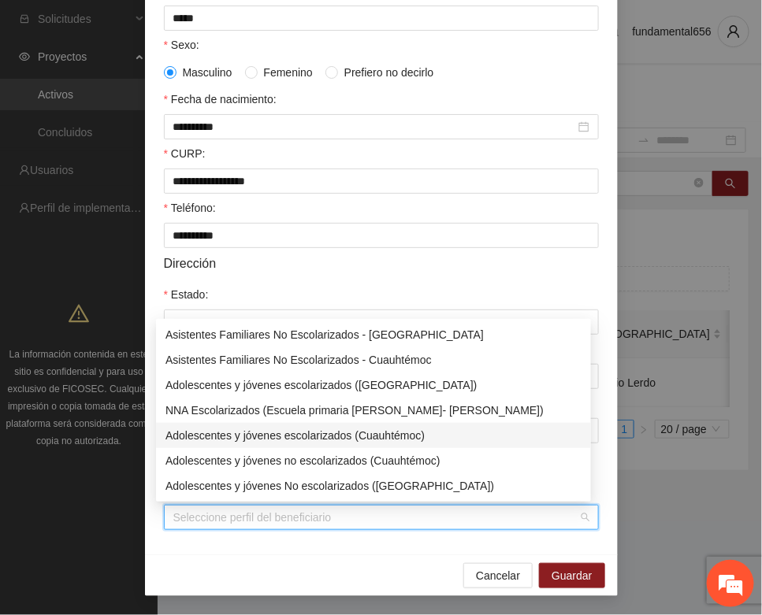
click at [284, 429] on div "Adolescentes y jóvenes escolarizados (Cuauhtémoc)" at bounding box center [373, 435] width 416 height 17
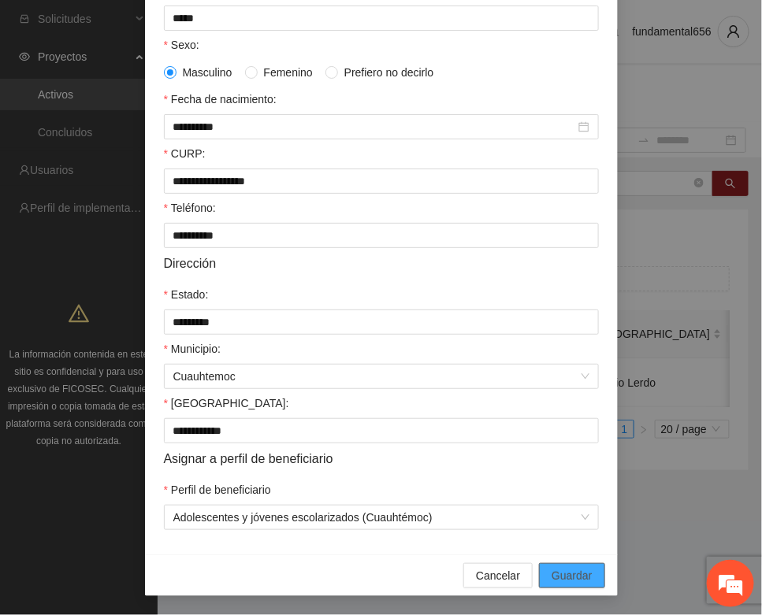
click at [552, 572] on span "Guardar" at bounding box center [571, 575] width 40 height 17
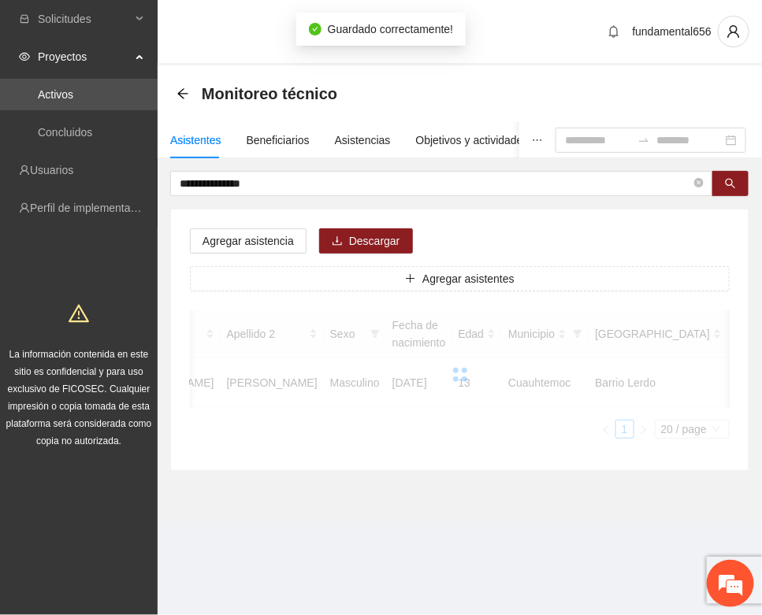
scroll to position [233, 0]
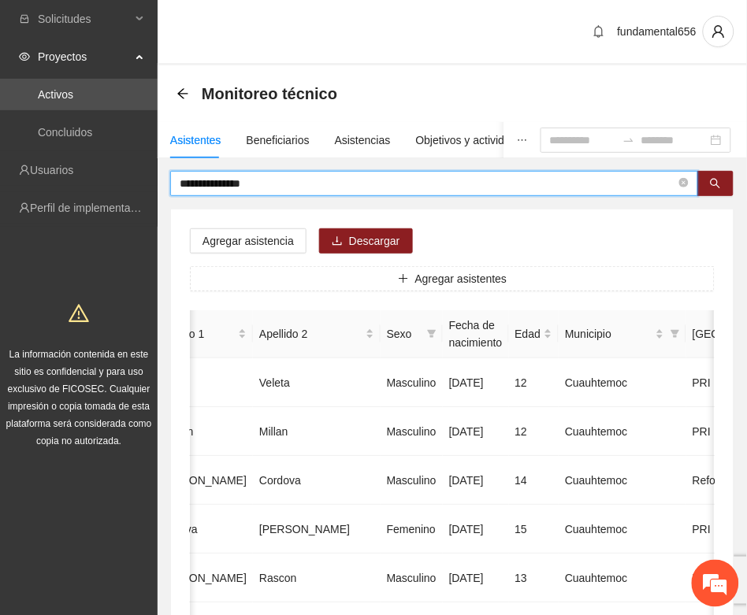
drag, startPoint x: 264, startPoint y: 182, endPoint x: 152, endPoint y: 186, distance: 111.9
paste input "text"
click at [707, 187] on button "button" at bounding box center [715, 183] width 36 height 25
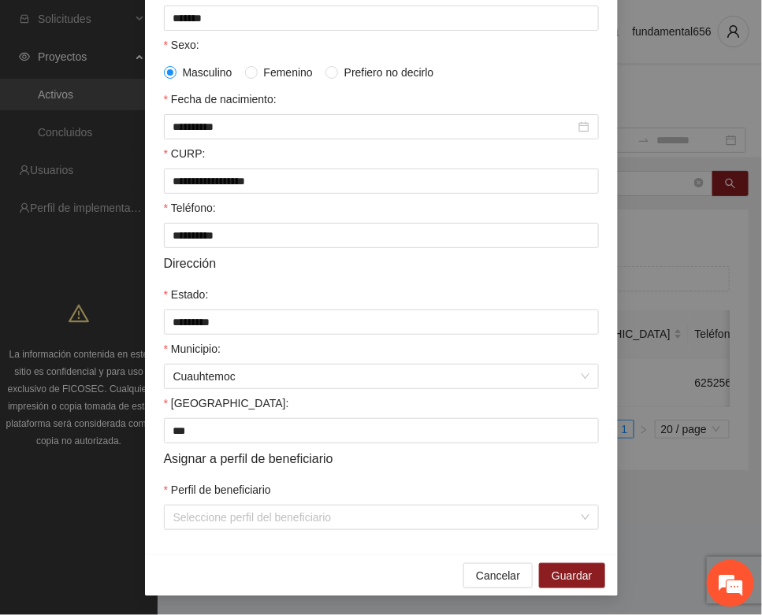
scroll to position [312, 0]
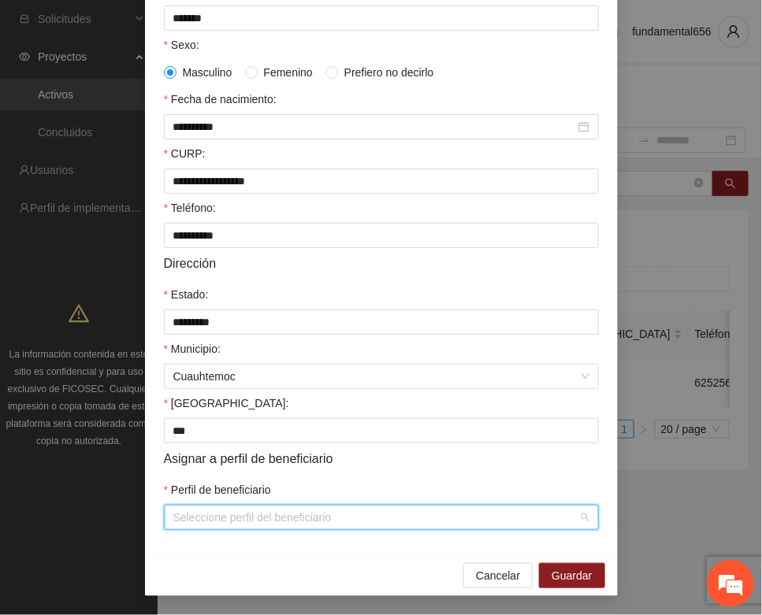
click at [224, 517] on input "Perfil de beneficiario" at bounding box center [375, 518] width 405 height 24
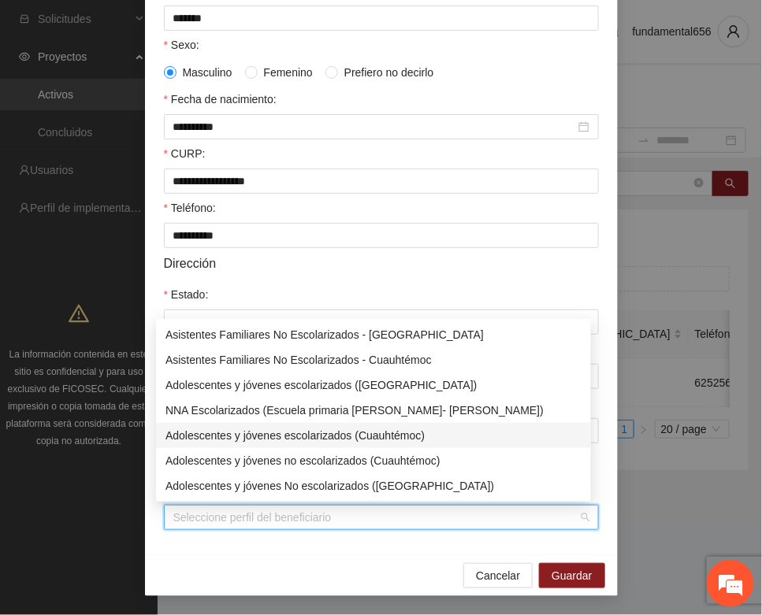
click at [266, 435] on div "Adolescentes y jóvenes escolarizados (Cuauhtémoc)" at bounding box center [373, 435] width 416 height 17
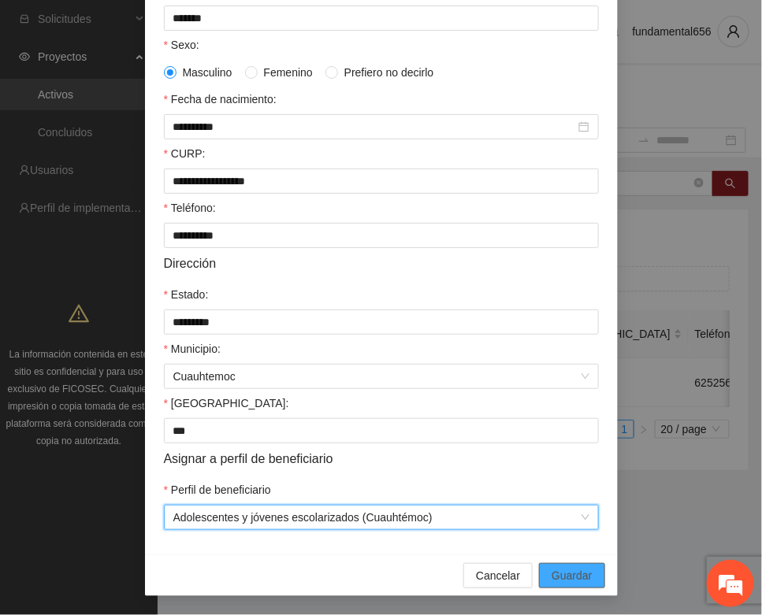
click at [559, 573] on span "Guardar" at bounding box center [571, 575] width 40 height 17
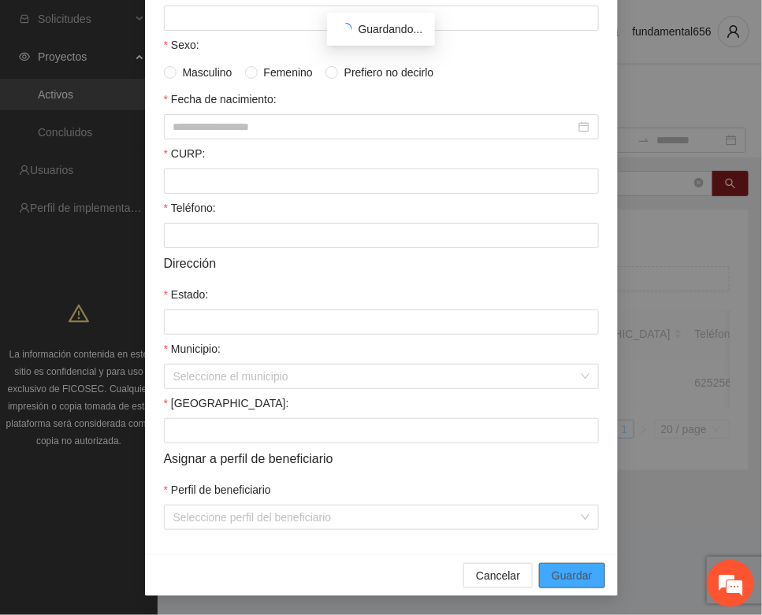
scroll to position [233, 0]
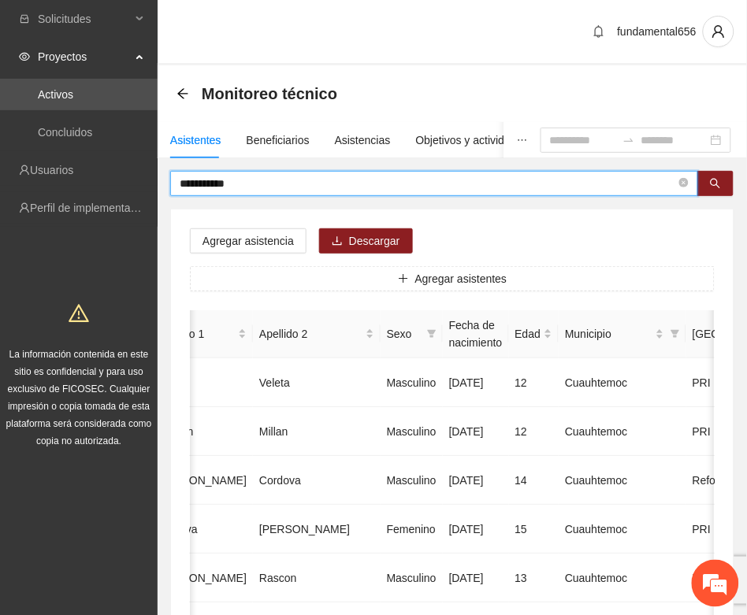
drag, startPoint x: 239, startPoint y: 186, endPoint x: 158, endPoint y: 205, distance: 82.5
paste input "text"
click at [707, 187] on button "button" at bounding box center [715, 183] width 36 height 25
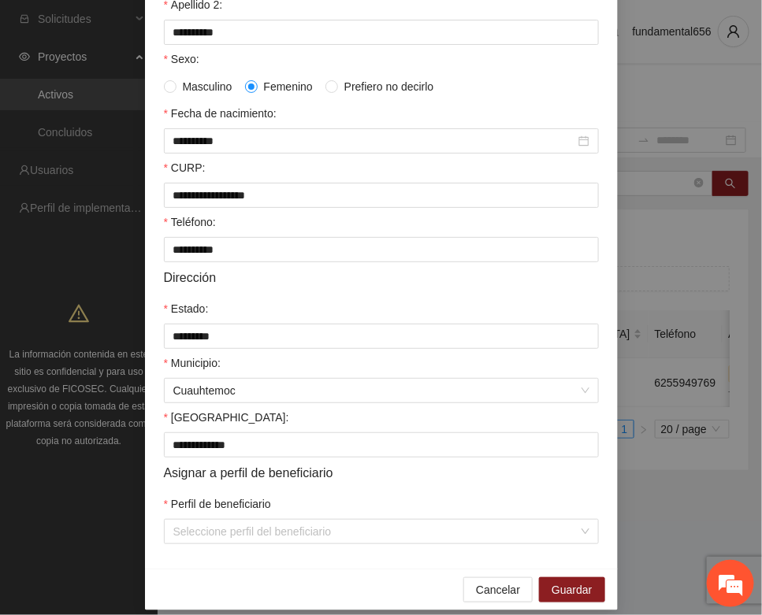
scroll to position [312, 0]
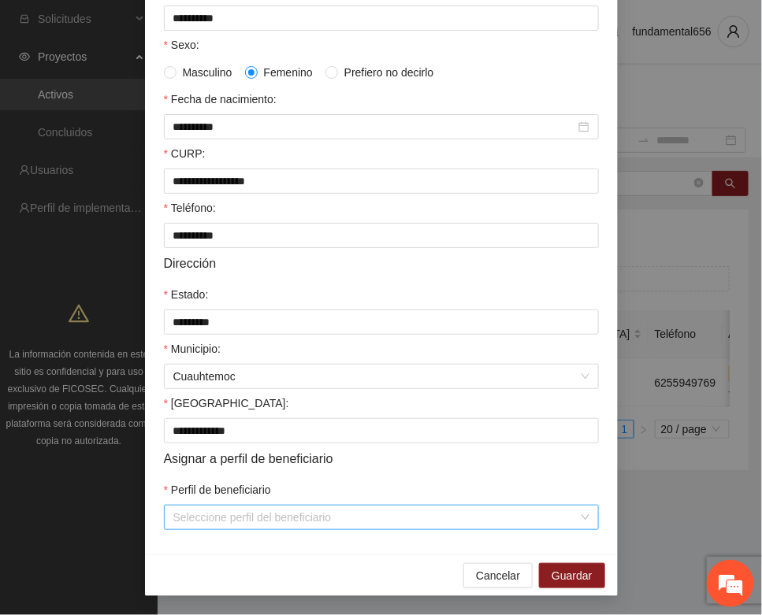
click at [202, 517] on input "Perfil de beneficiario" at bounding box center [375, 518] width 405 height 24
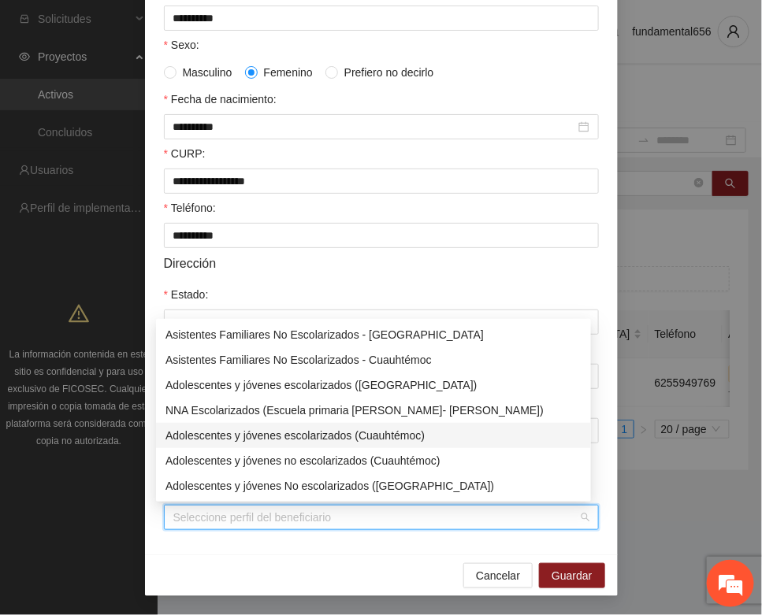
drag, startPoint x: 288, startPoint y: 434, endPoint x: 356, endPoint y: 467, distance: 75.4
click at [289, 435] on div "Adolescentes y jóvenes escolarizados (Cuauhtémoc)" at bounding box center [373, 435] width 416 height 17
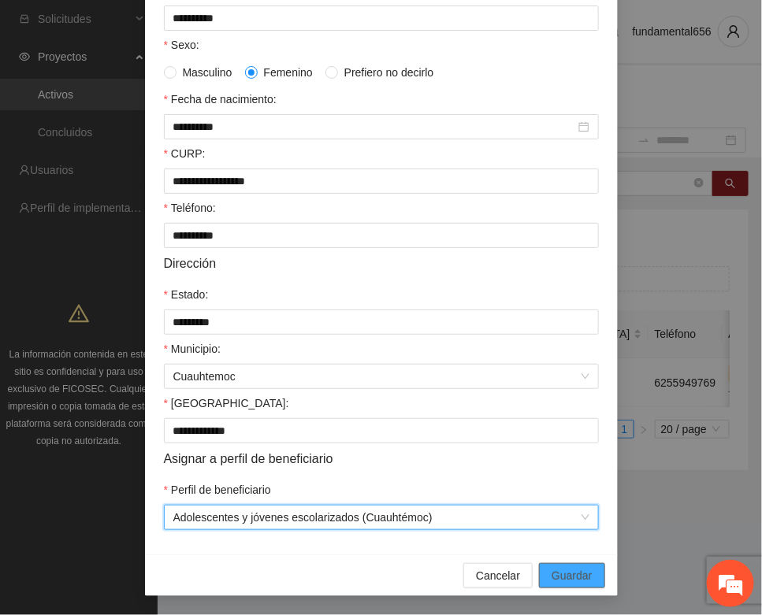
drag, startPoint x: 569, startPoint y: 579, endPoint x: 530, endPoint y: 571, distance: 40.2
click at [569, 577] on span "Guardar" at bounding box center [571, 575] width 40 height 17
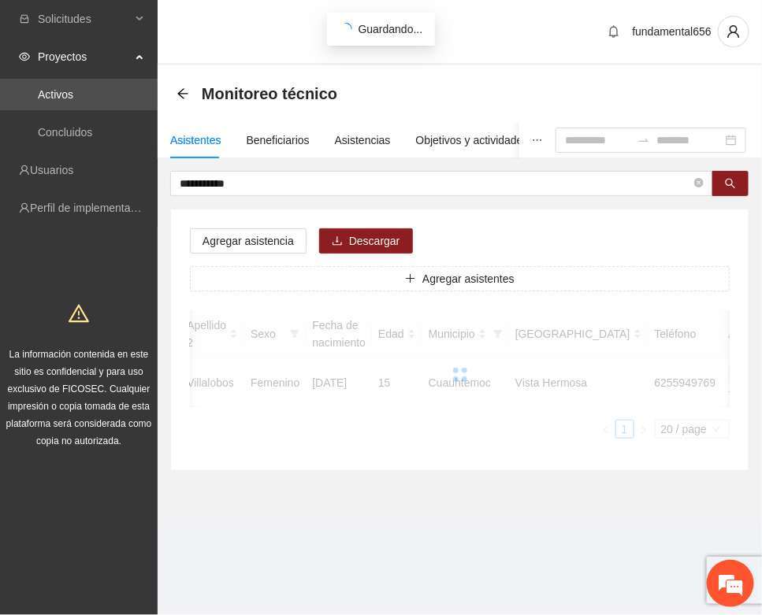
scroll to position [233, 0]
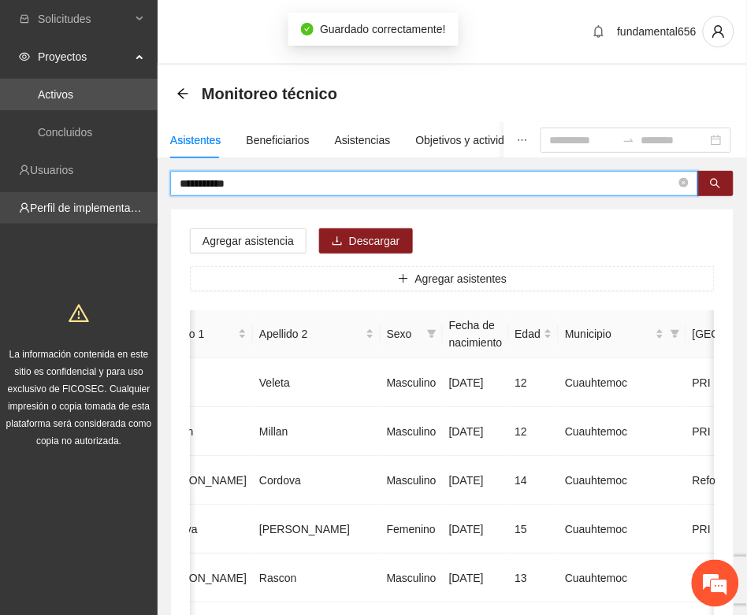
drag, startPoint x: 256, startPoint y: 185, endPoint x: 147, endPoint y: 202, distance: 110.7
paste input "**"
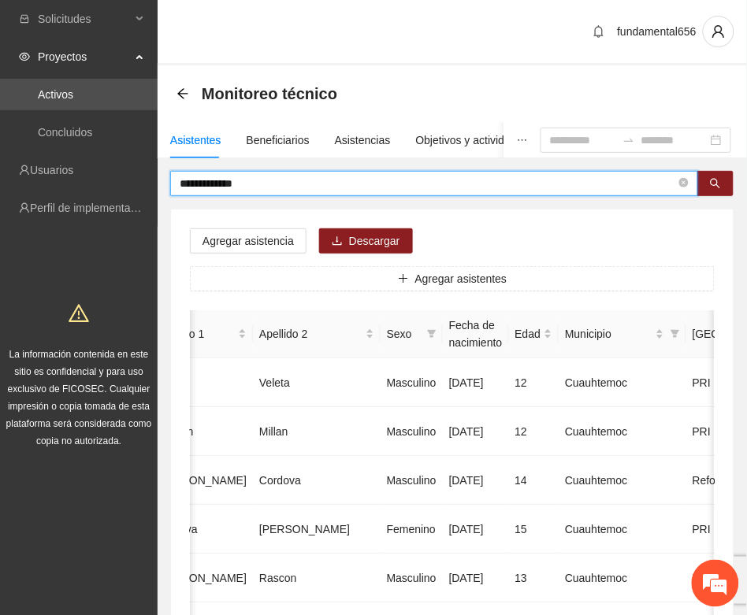
drag, startPoint x: 721, startPoint y: 179, endPoint x: 675, endPoint y: 199, distance: 50.1
click at [719, 181] on icon "search" at bounding box center [715, 183] width 11 height 11
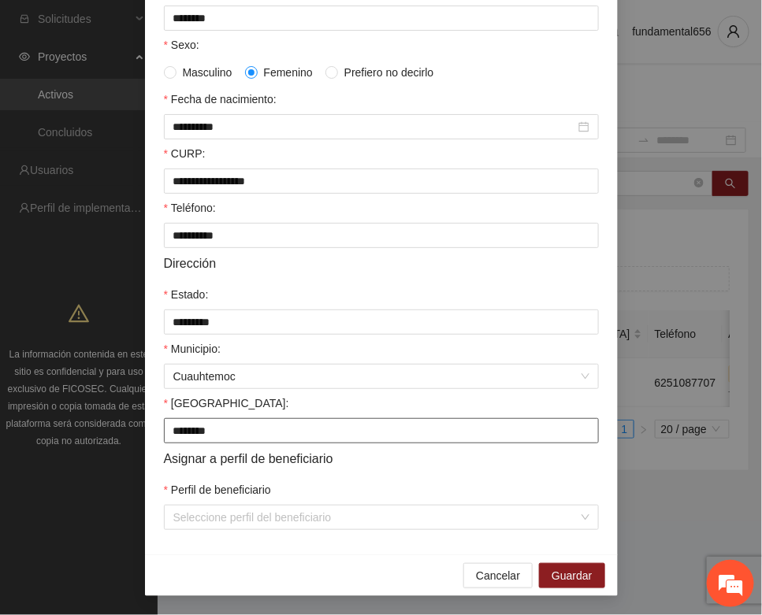
scroll to position [312, 0]
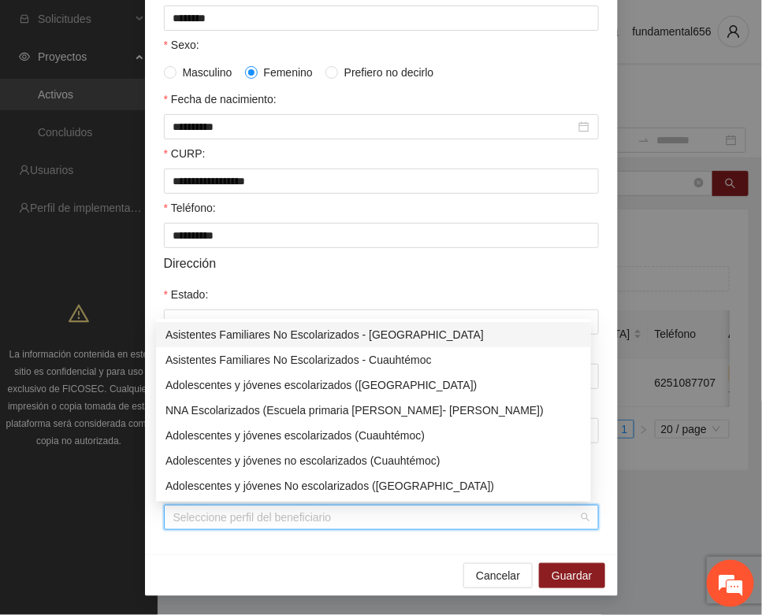
click at [181, 522] on input "Perfil de beneficiario" at bounding box center [375, 518] width 405 height 24
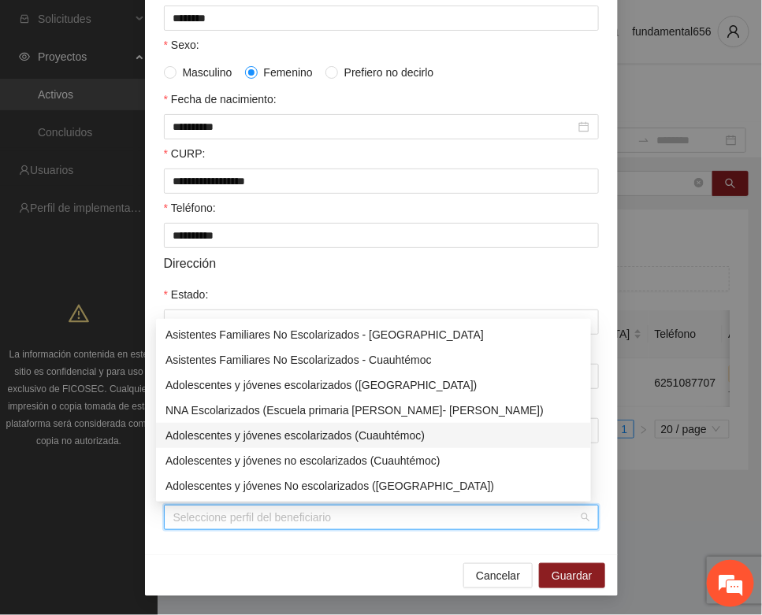
drag, startPoint x: 258, startPoint y: 432, endPoint x: 344, endPoint y: 486, distance: 102.3
click at [258, 433] on div "Adolescentes y jóvenes escolarizados (Cuauhtémoc)" at bounding box center [373, 435] width 416 height 17
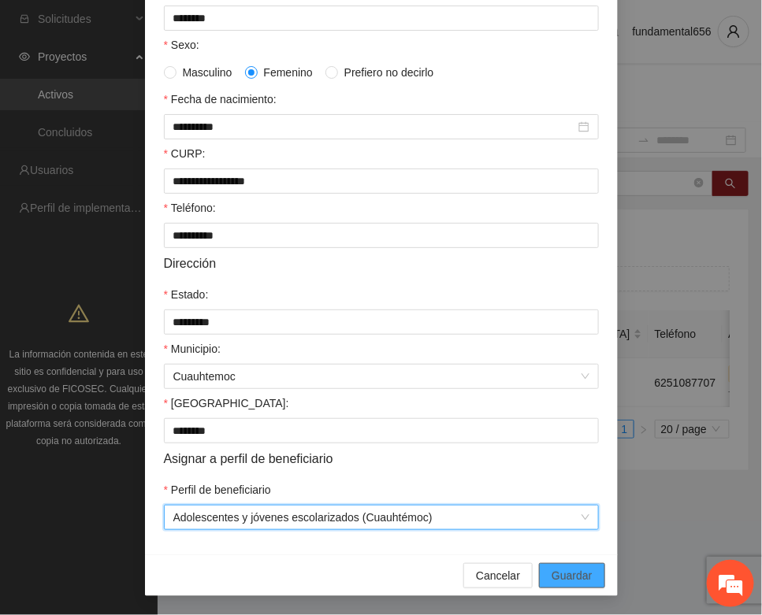
click at [556, 572] on span "Guardar" at bounding box center [571, 575] width 40 height 17
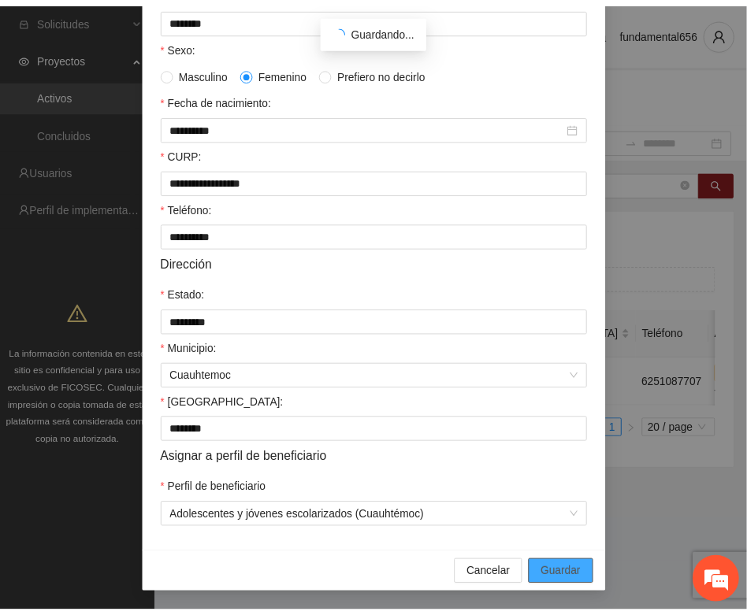
scroll to position [233, 0]
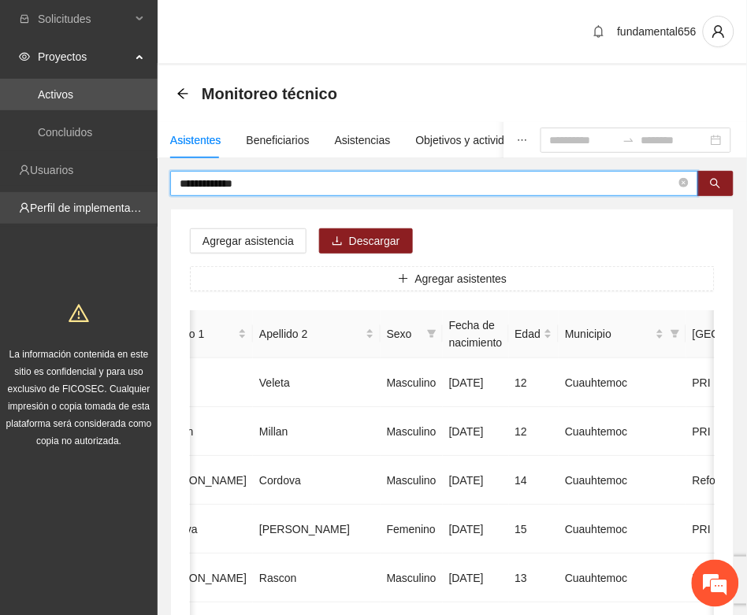
drag, startPoint x: 270, startPoint y: 183, endPoint x: 150, endPoint y: 213, distance: 123.4
paste input "text"
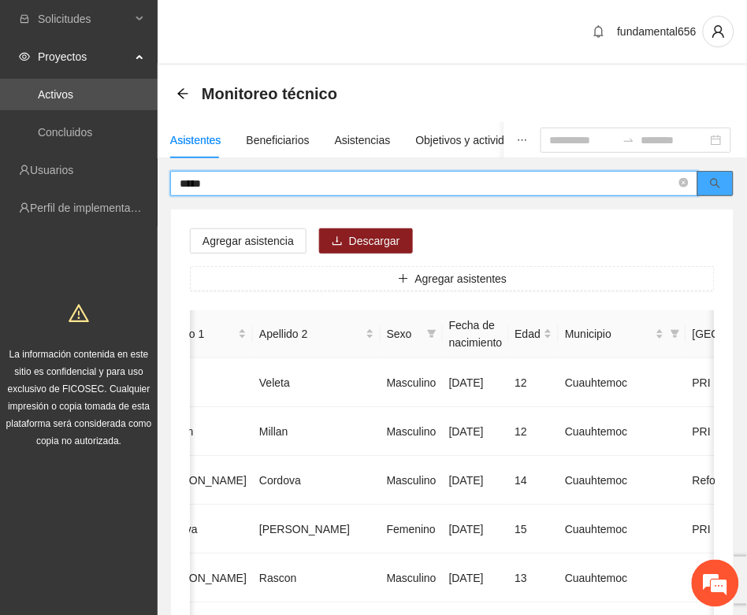
drag, startPoint x: 717, startPoint y: 183, endPoint x: 710, endPoint y: 189, distance: 8.9
click at [715, 184] on icon "search" at bounding box center [715, 183] width 11 height 11
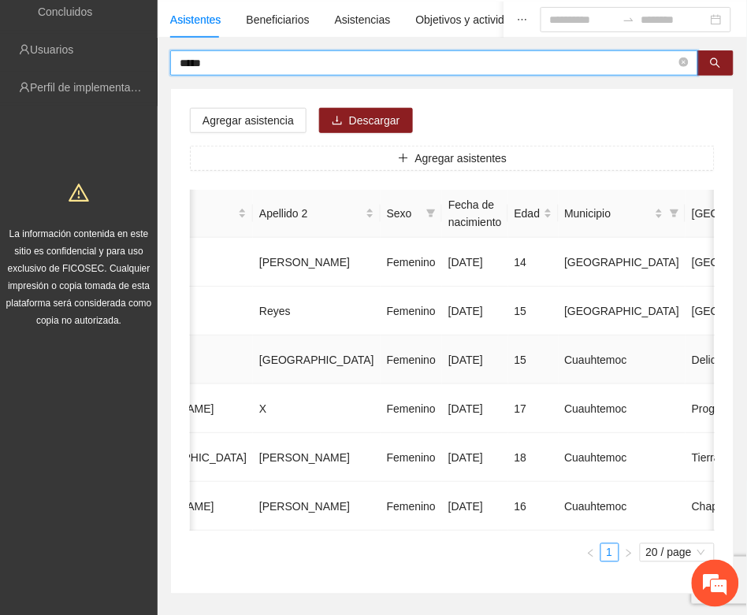
scroll to position [207, 0]
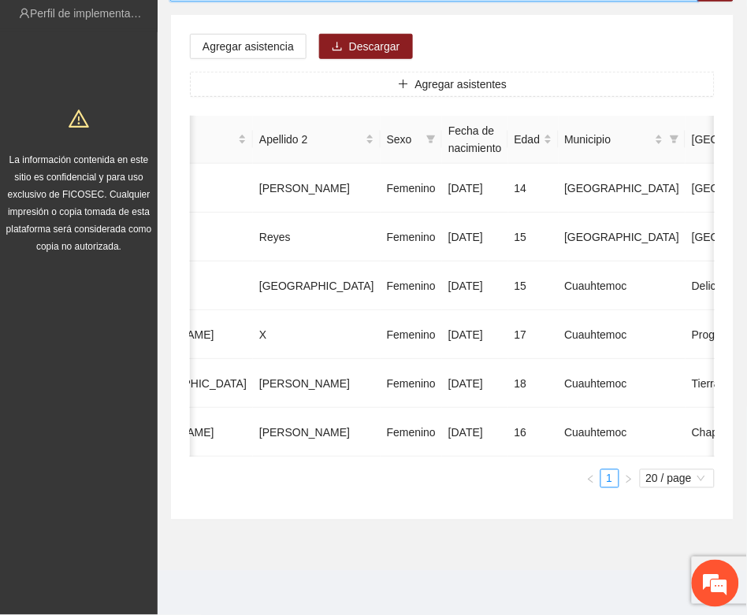
type input "*****"
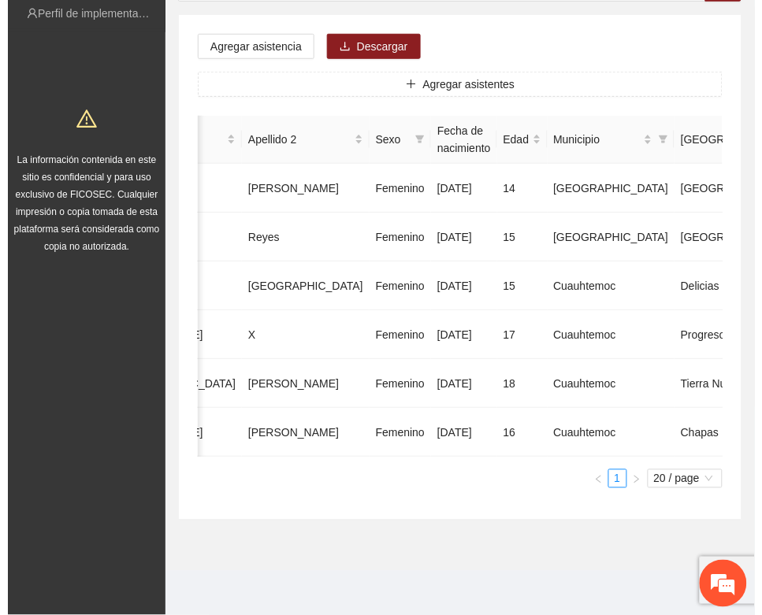
scroll to position [0, 280]
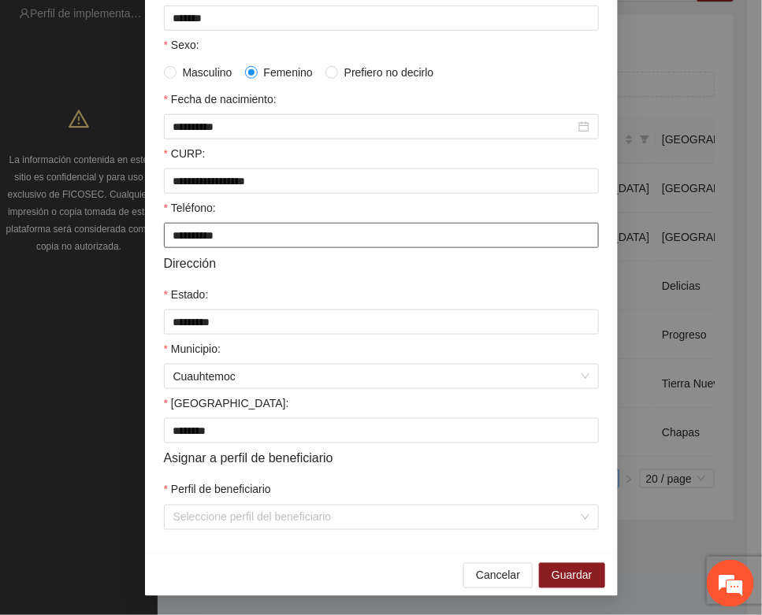
scroll to position [312, 0]
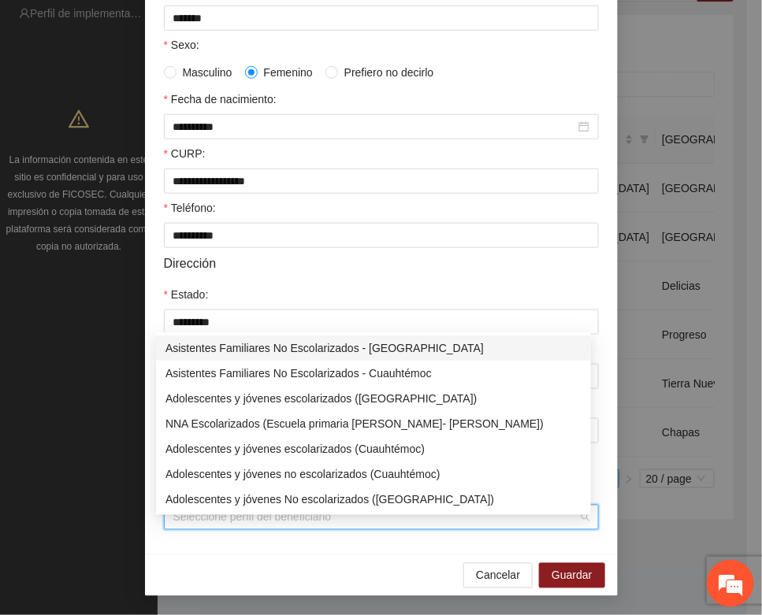
click at [202, 517] on input "Perfil de beneficiario" at bounding box center [375, 518] width 405 height 24
paste input "*****"
type input "*****"
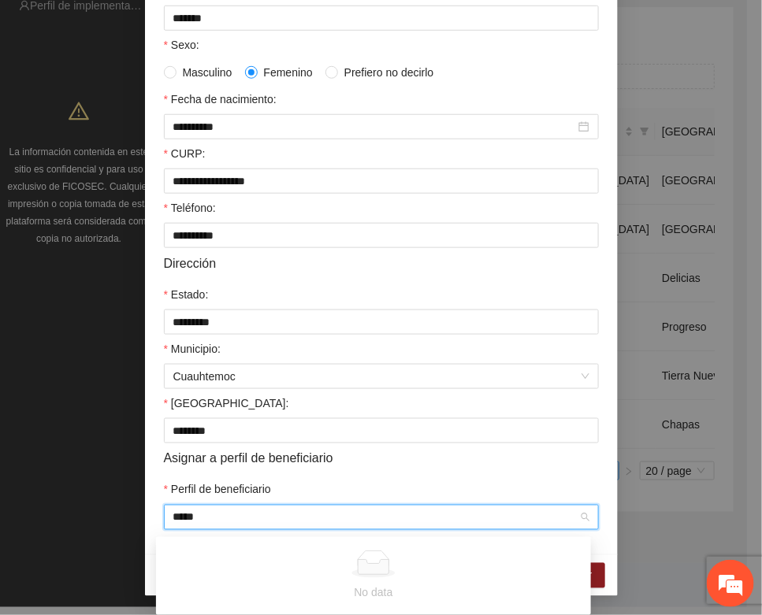
drag, startPoint x: 203, startPoint y: 518, endPoint x: 127, endPoint y: 529, distance: 77.2
click at [127, 529] on div "**********" at bounding box center [381, 307] width 762 height 615
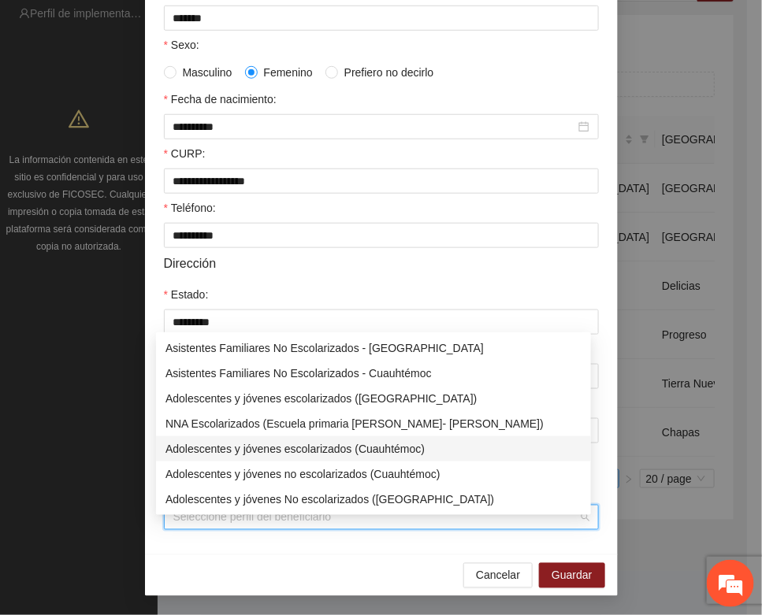
click at [248, 440] on div "Adolescentes y jóvenes escolarizados (Cuauhtémoc)" at bounding box center [373, 448] width 416 height 17
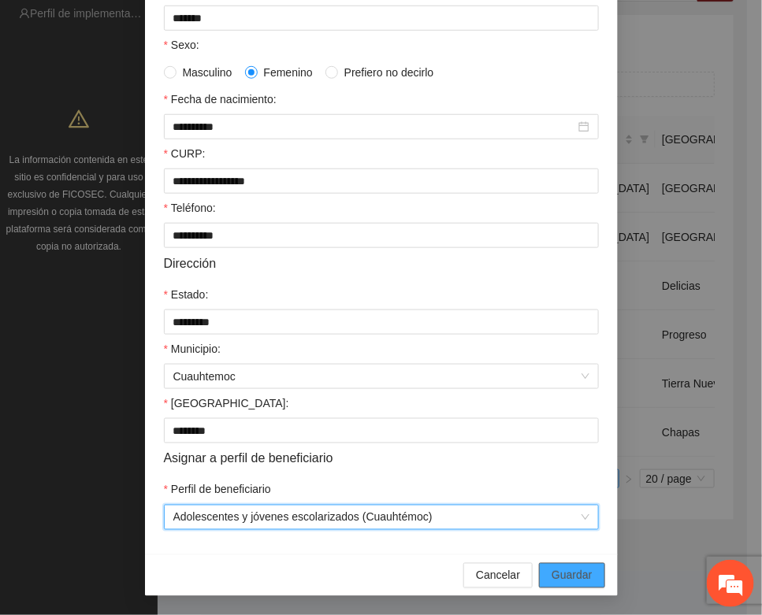
click at [559, 571] on span "Guardar" at bounding box center [571, 575] width 40 height 17
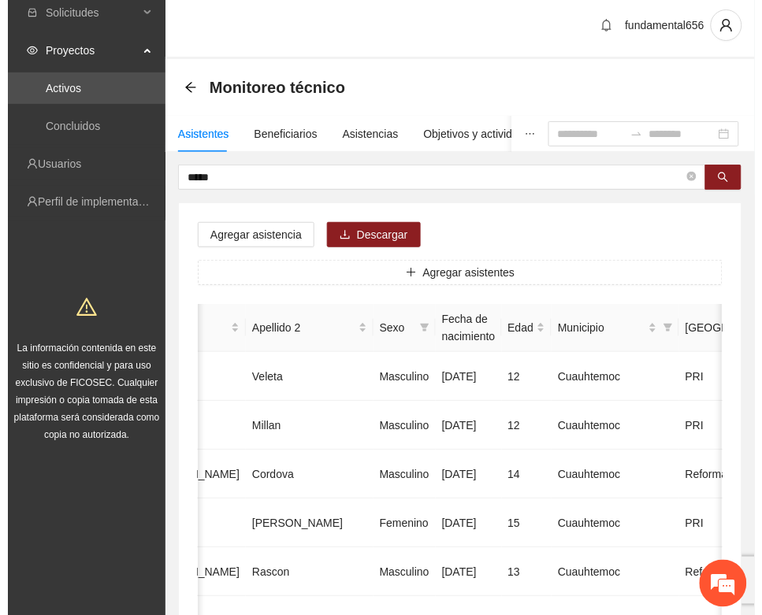
scroll to position [0, 0]
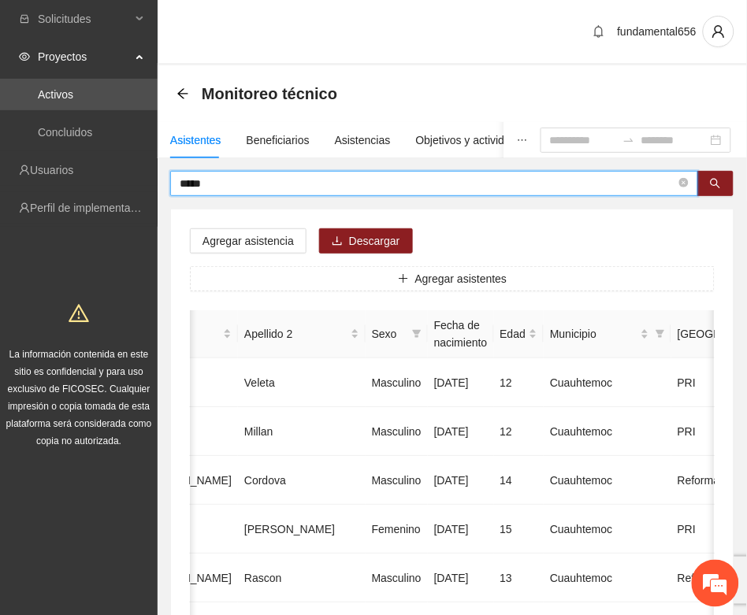
drag, startPoint x: 218, startPoint y: 185, endPoint x: 167, endPoint y: 181, distance: 51.3
paste input "********"
click at [717, 185] on icon "search" at bounding box center [715, 183] width 11 height 11
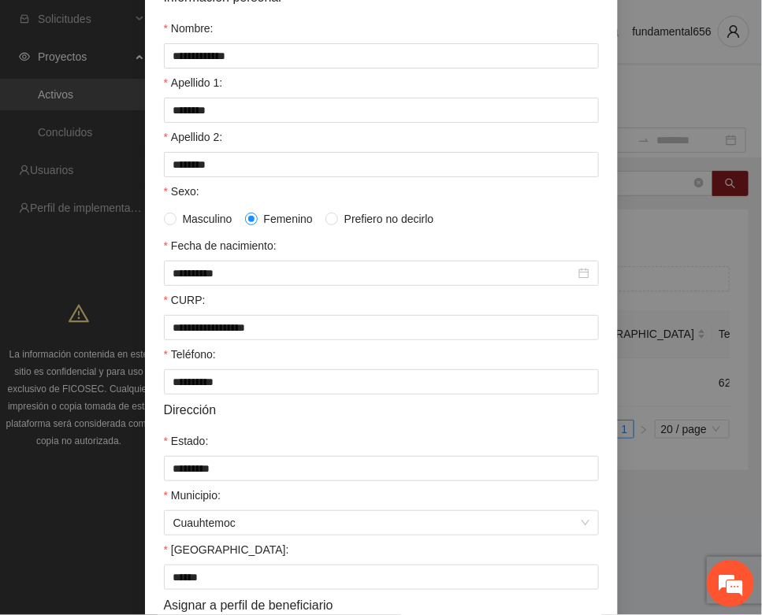
scroll to position [312, 0]
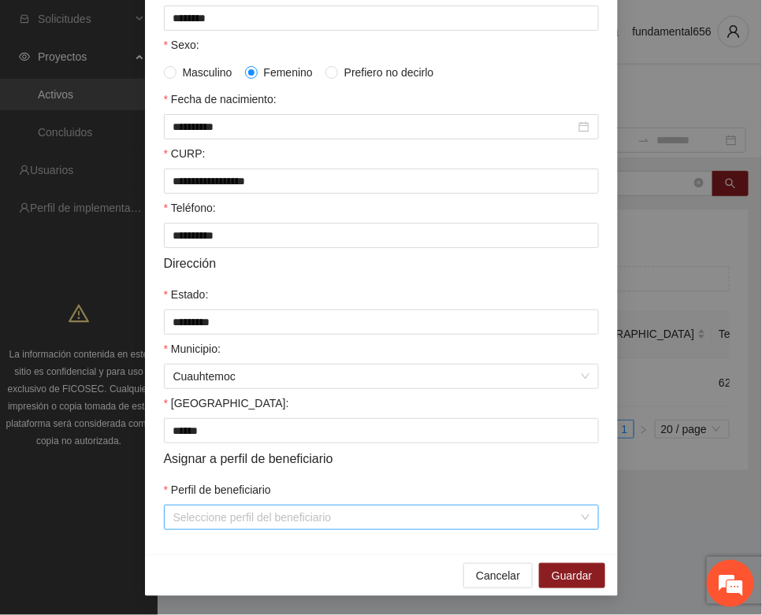
click at [203, 524] on input "Perfil de beneficiario" at bounding box center [375, 518] width 405 height 24
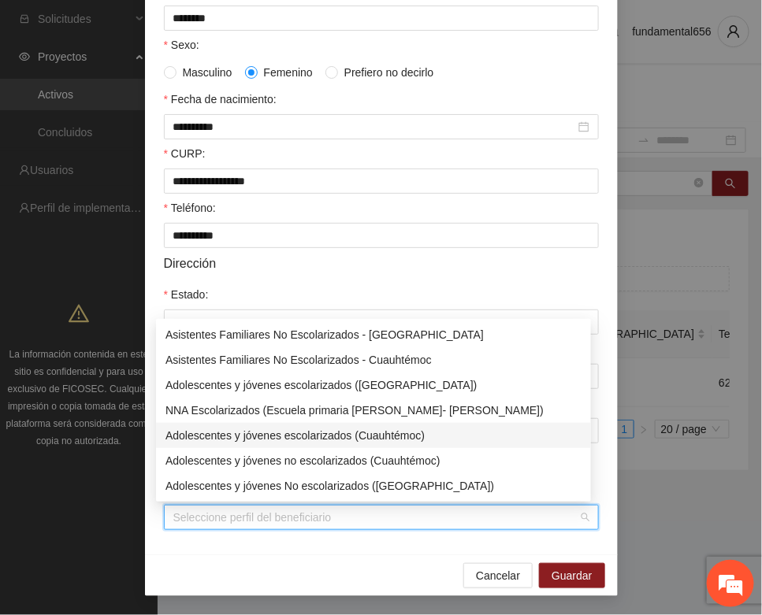
click at [253, 438] on div "Adolescentes y jóvenes escolarizados (Cuauhtémoc)" at bounding box center [373, 435] width 416 height 17
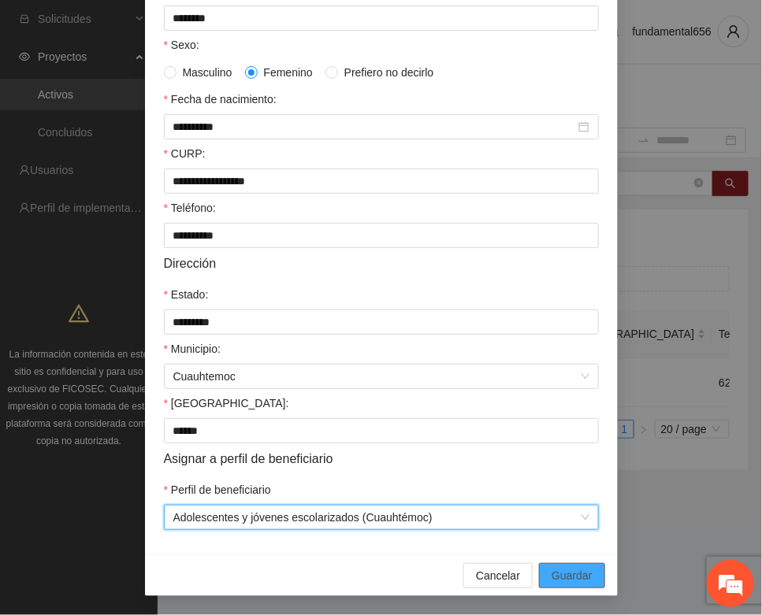
click at [573, 569] on span "Guardar" at bounding box center [571, 575] width 40 height 17
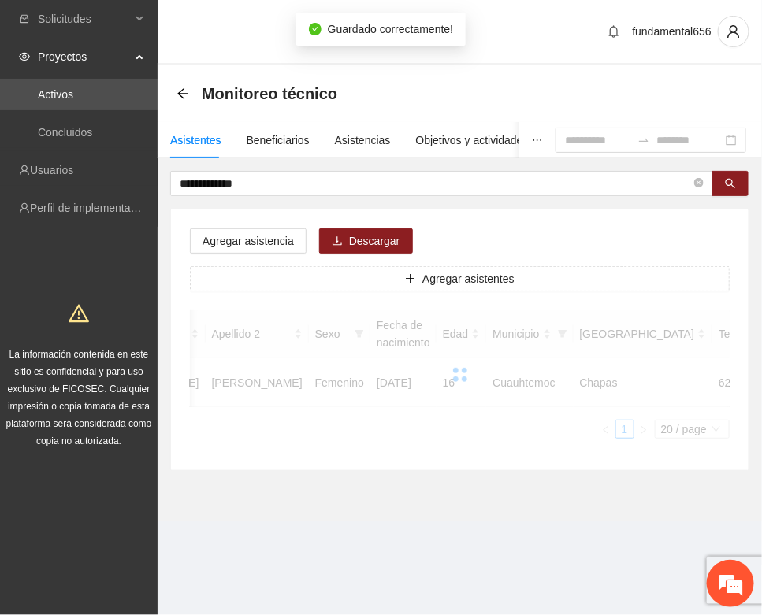
scroll to position [233, 0]
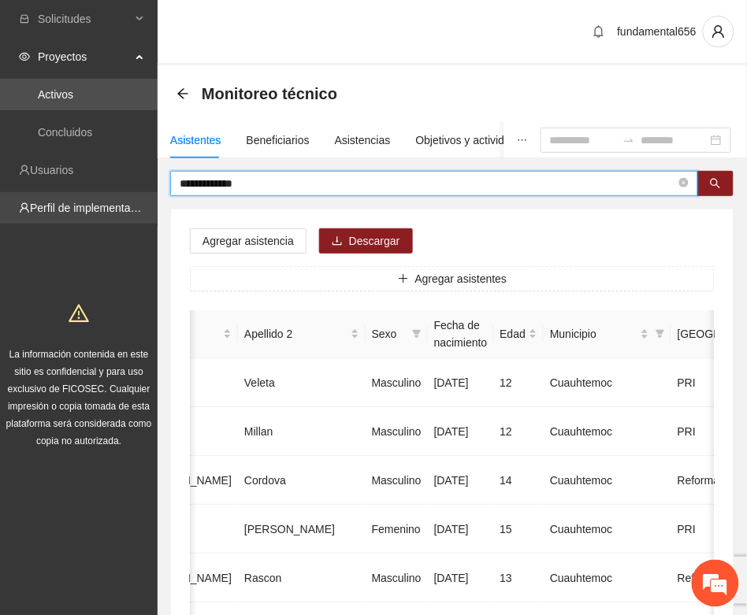
drag, startPoint x: 280, startPoint y: 175, endPoint x: 143, endPoint y: 195, distance: 139.4
paste input "text"
click at [707, 182] on button "button" at bounding box center [715, 183] width 36 height 25
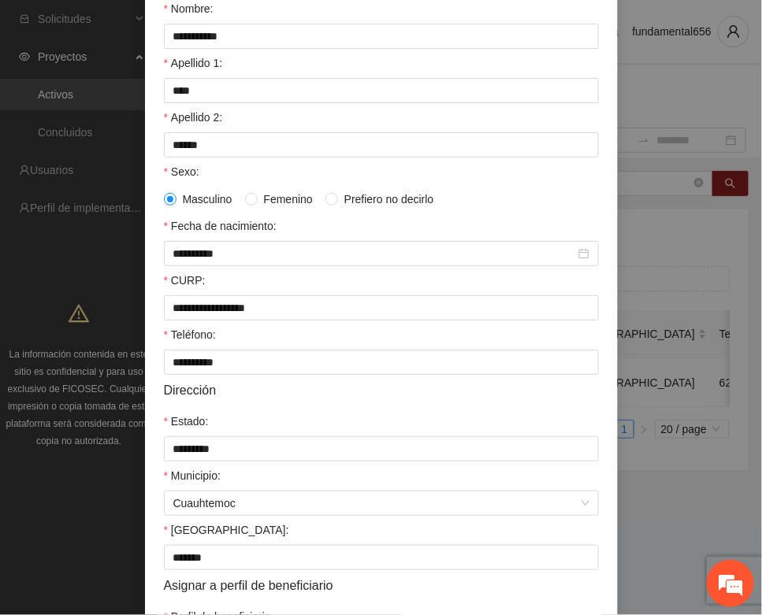
scroll to position [312, 0]
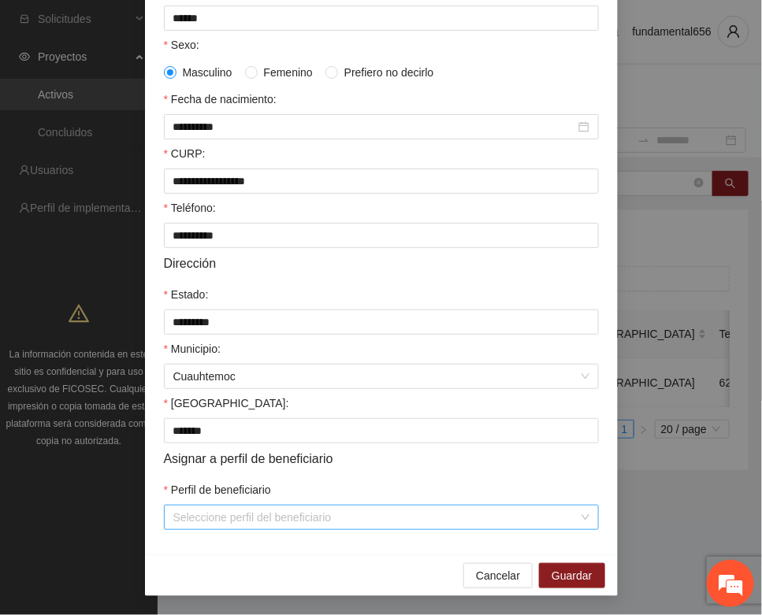
click at [213, 517] on input "Perfil de beneficiario" at bounding box center [375, 518] width 405 height 24
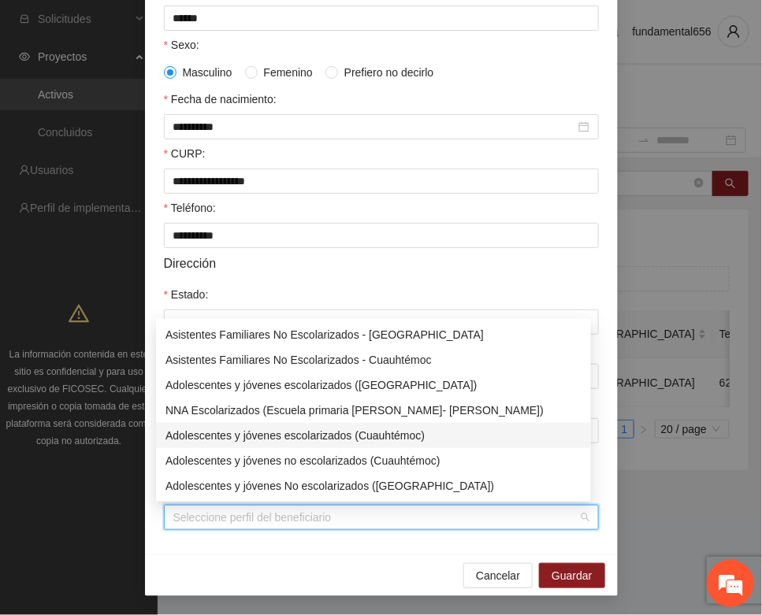
drag, startPoint x: 257, startPoint y: 434, endPoint x: 276, endPoint y: 443, distance: 20.8
click at [258, 434] on div "Adolescentes y jóvenes escolarizados (Cuauhtémoc)" at bounding box center [373, 435] width 416 height 17
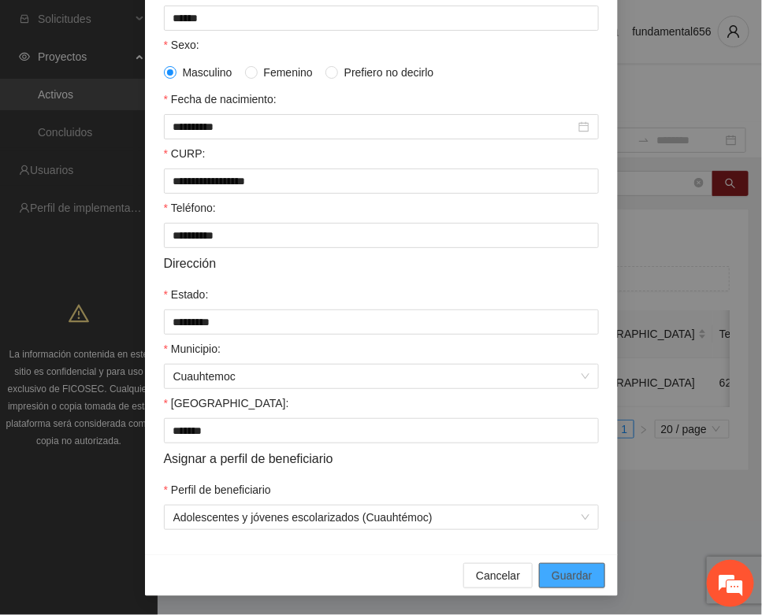
click at [554, 581] on span "Guardar" at bounding box center [571, 575] width 40 height 17
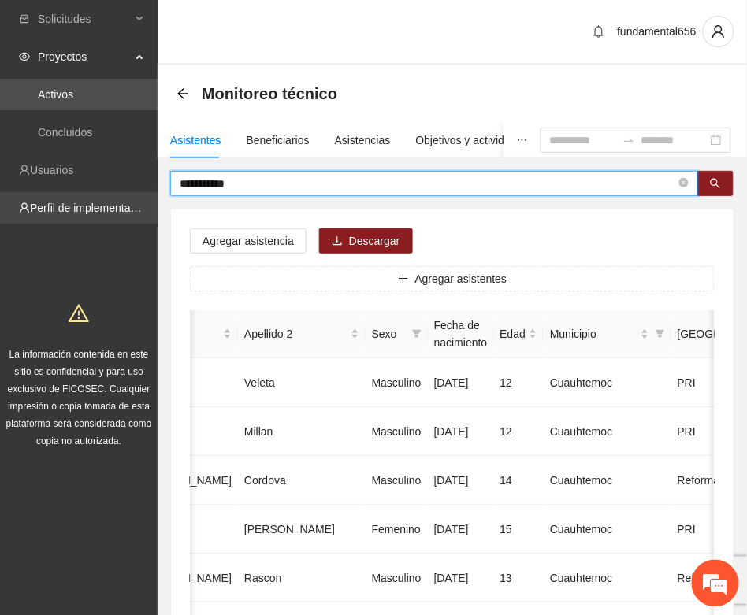
drag, startPoint x: 243, startPoint y: 185, endPoint x: 131, endPoint y: 198, distance: 112.6
paste input "***"
click at [714, 179] on icon "search" at bounding box center [715, 184] width 10 height 10
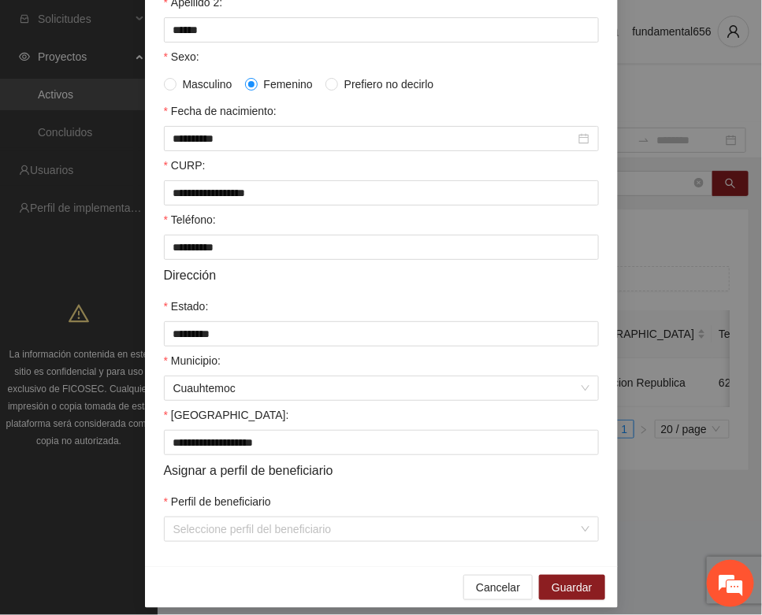
scroll to position [312, 0]
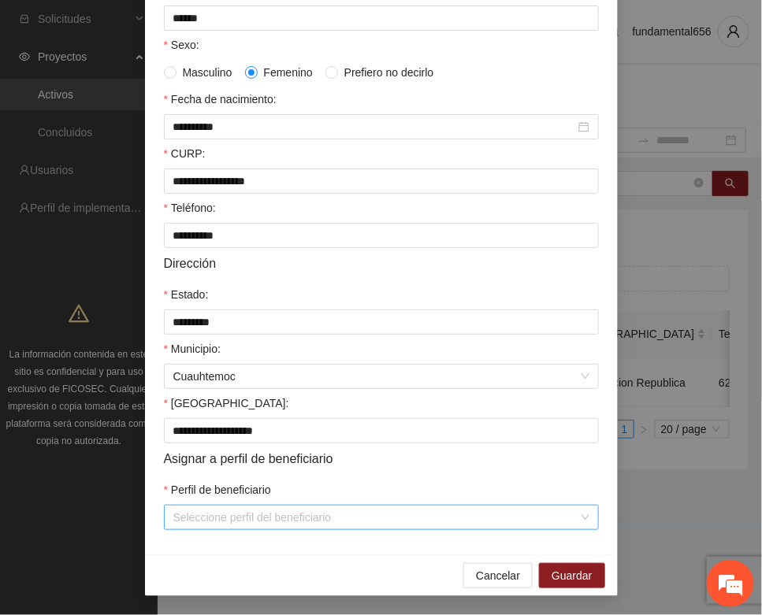
click at [273, 509] on input "Perfil de beneficiario" at bounding box center [375, 518] width 405 height 24
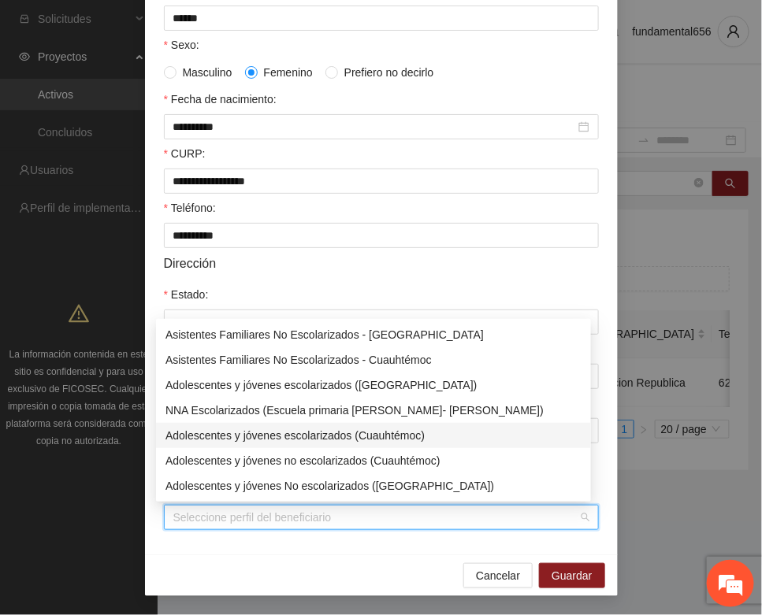
click at [300, 434] on div "Adolescentes y jóvenes escolarizados (Cuauhtémoc)" at bounding box center [373, 435] width 416 height 17
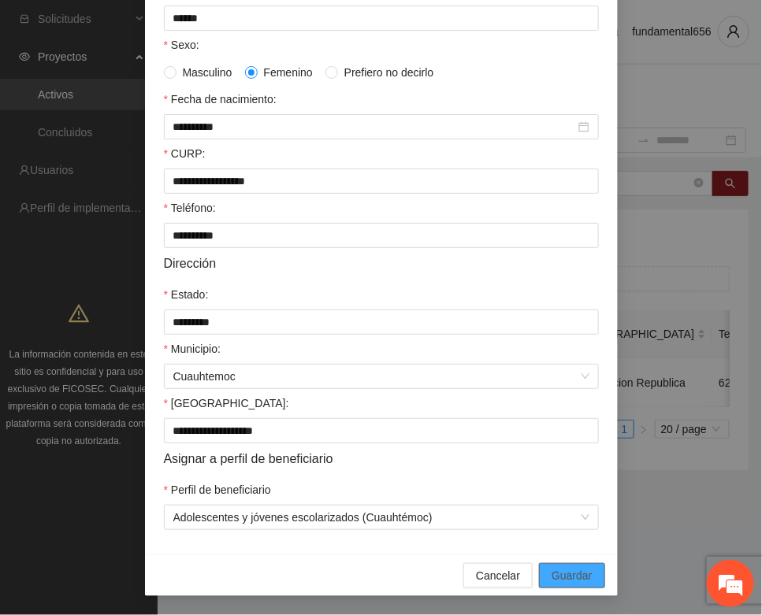
click at [562, 569] on span "Guardar" at bounding box center [571, 575] width 40 height 17
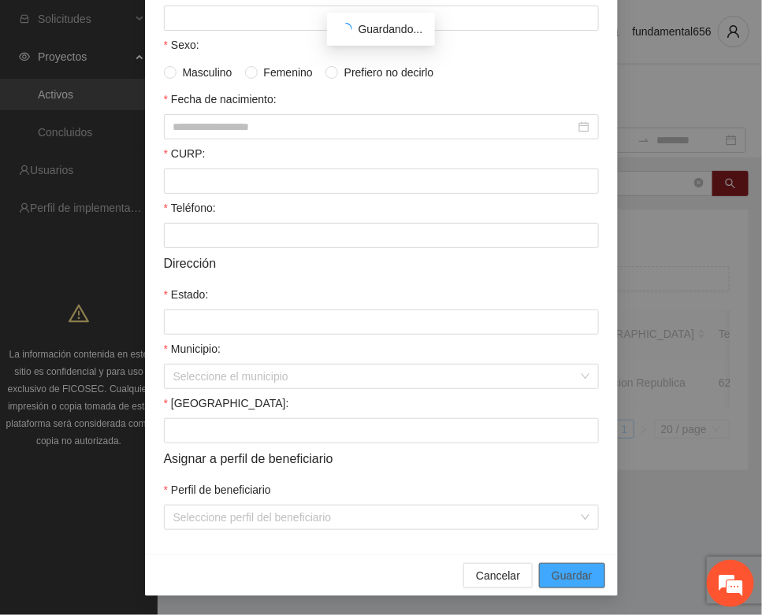
scroll to position [233, 0]
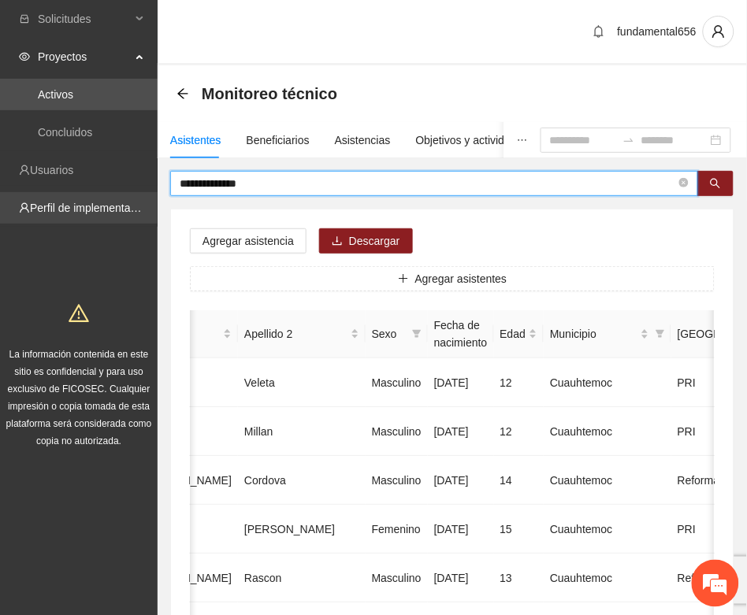
drag, startPoint x: 269, startPoint y: 187, endPoint x: 150, endPoint y: 199, distance: 120.4
paste input "*"
drag, startPoint x: 715, startPoint y: 185, endPoint x: 532, endPoint y: 213, distance: 184.8
click at [709, 189] on button "button" at bounding box center [715, 183] width 36 height 25
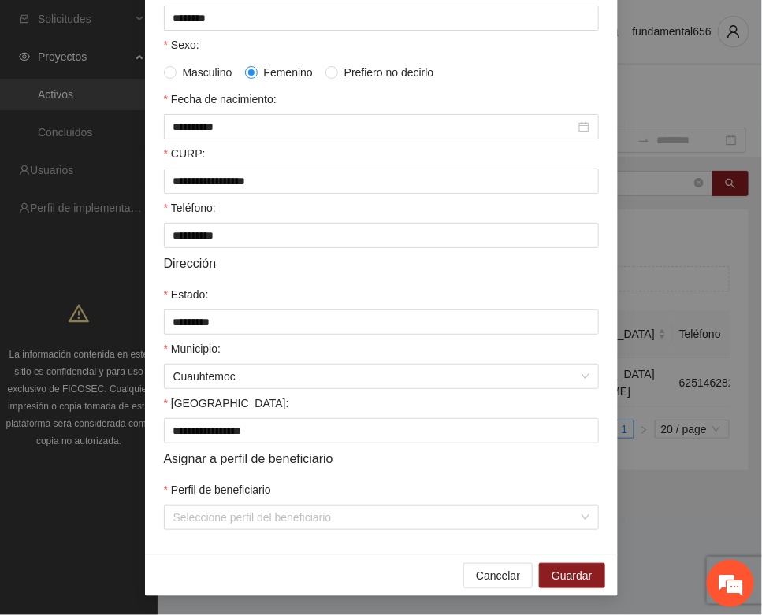
scroll to position [312, 0]
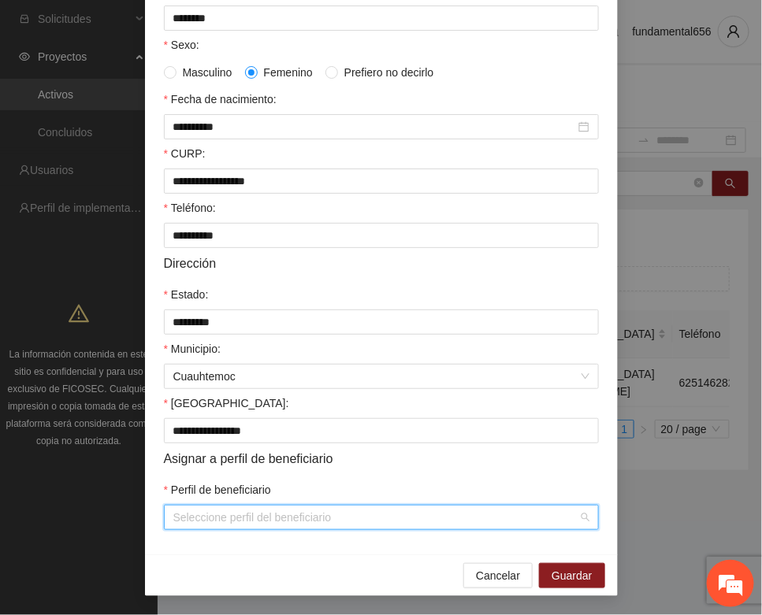
click at [185, 517] on input "Perfil de beneficiario" at bounding box center [375, 518] width 405 height 24
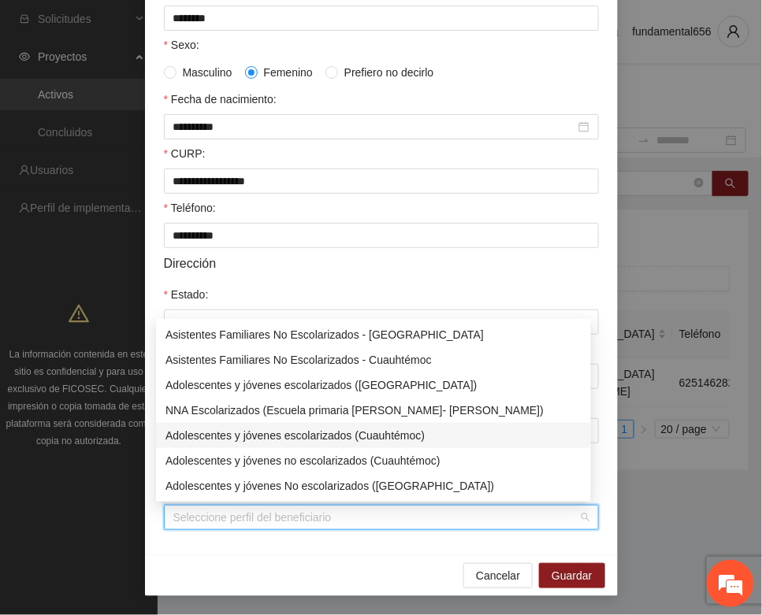
click at [250, 436] on div "Adolescentes y jóvenes escolarizados (Cuauhtémoc)" at bounding box center [373, 435] width 416 height 17
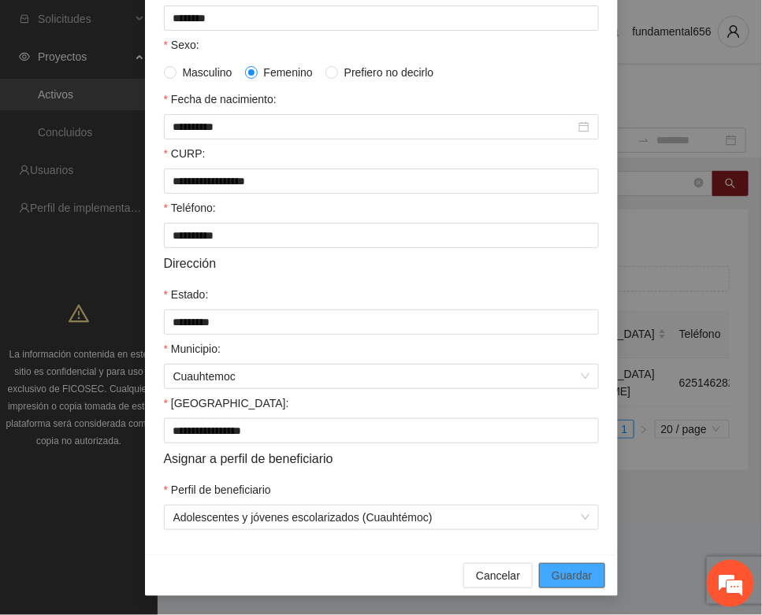
drag, startPoint x: 559, startPoint y: 571, endPoint x: 378, endPoint y: 554, distance: 182.0
click at [552, 572] on span "Guardar" at bounding box center [571, 575] width 40 height 17
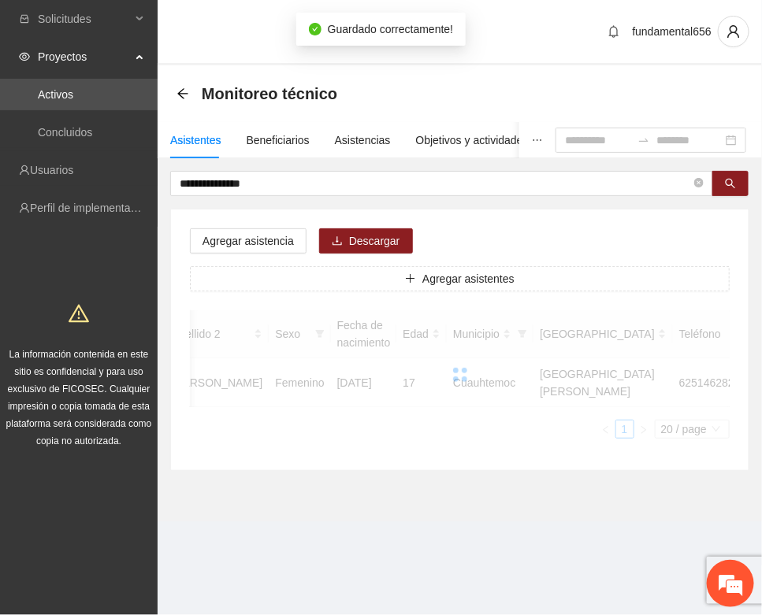
scroll to position [233, 0]
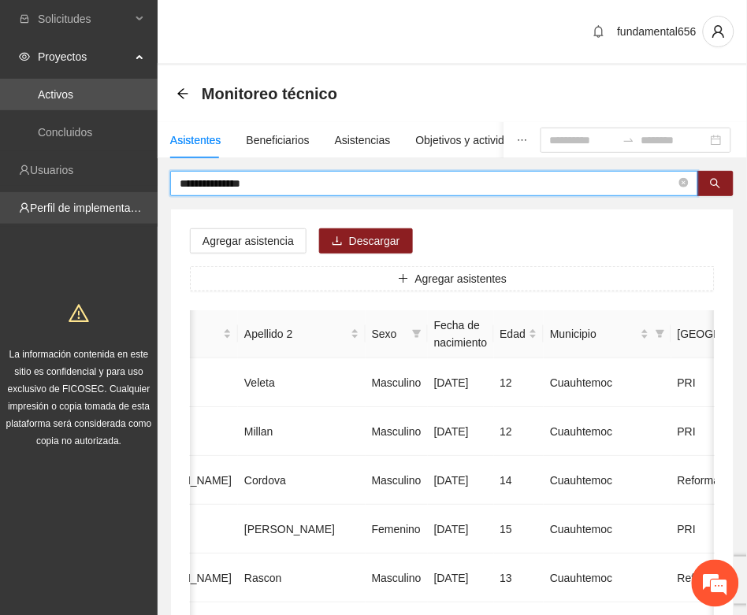
drag, startPoint x: 274, startPoint y: 187, endPoint x: 150, endPoint y: 211, distance: 126.0
paste input "text"
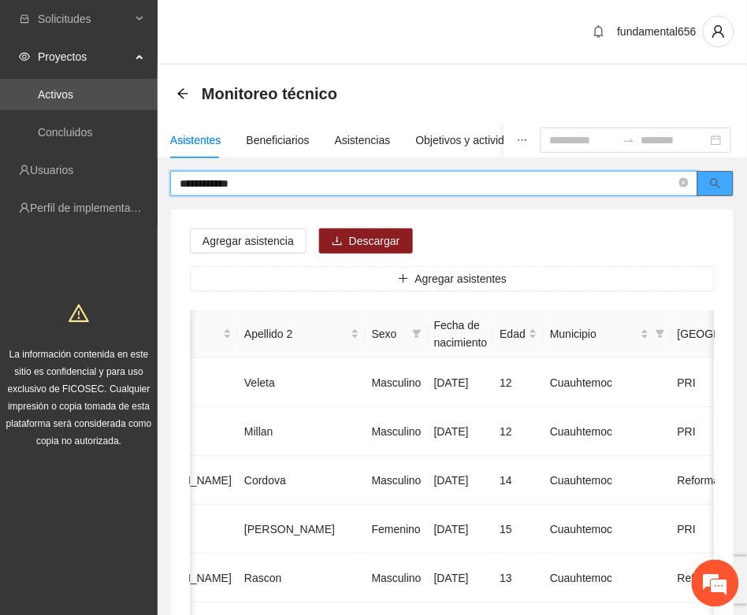
click at [710, 180] on icon "search" at bounding box center [715, 183] width 11 height 11
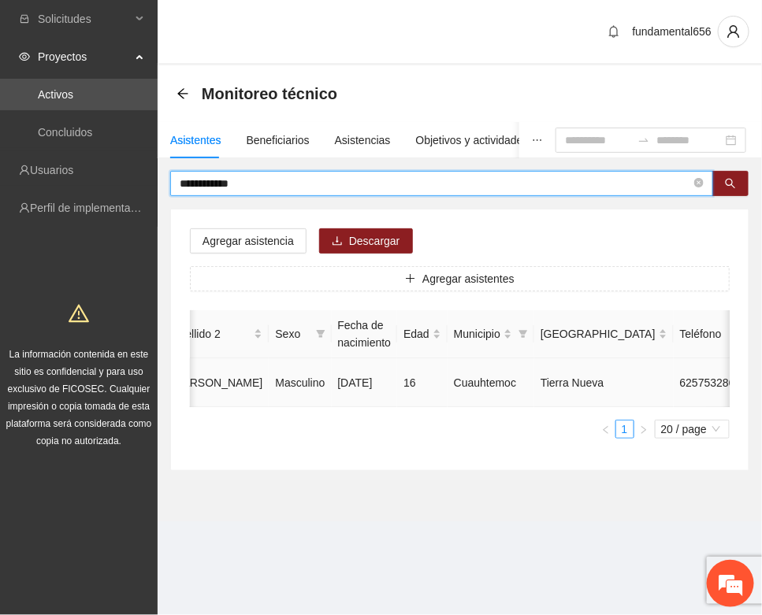
type input "**********"
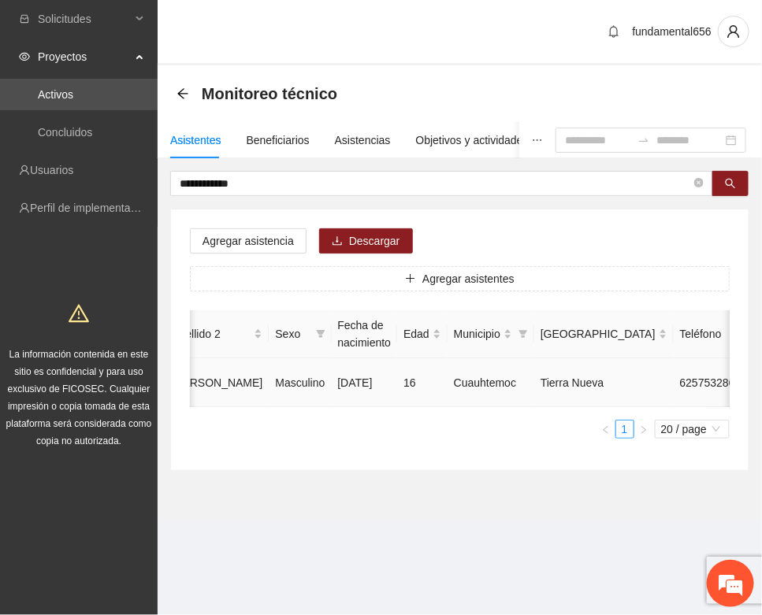
type input "**********"
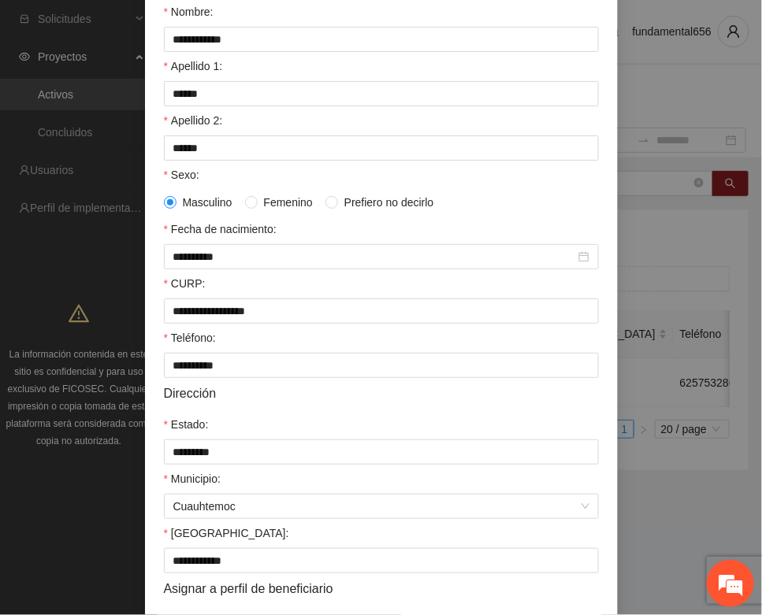
scroll to position [312, 0]
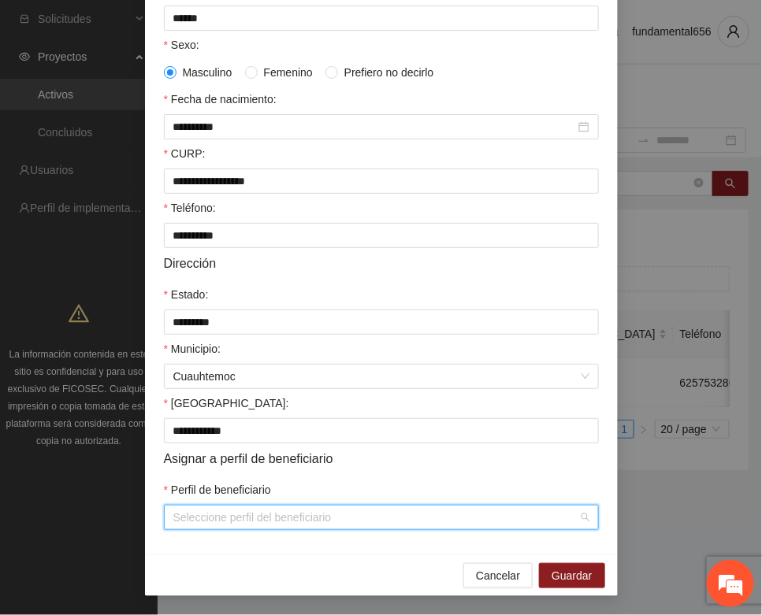
click at [178, 518] on input "Perfil de beneficiario" at bounding box center [375, 518] width 405 height 24
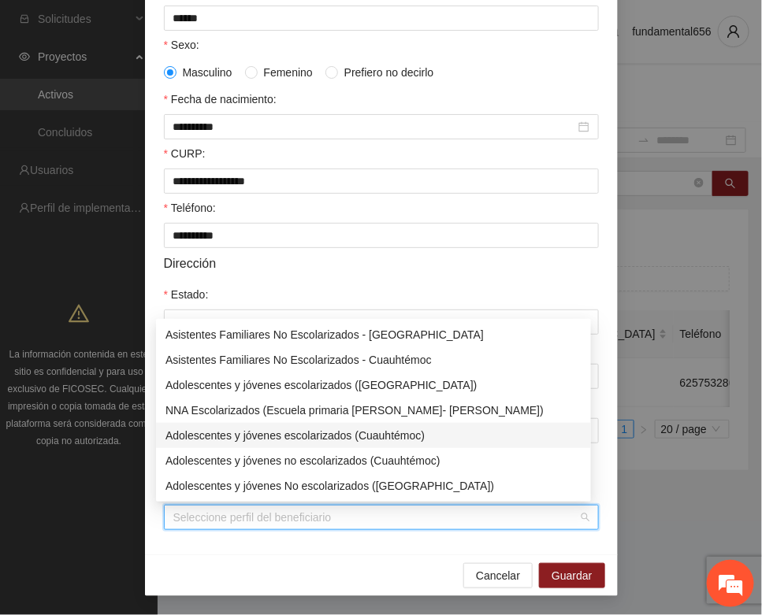
click at [262, 438] on div "Adolescentes y jóvenes escolarizados (Cuauhtémoc)" at bounding box center [373, 435] width 416 height 17
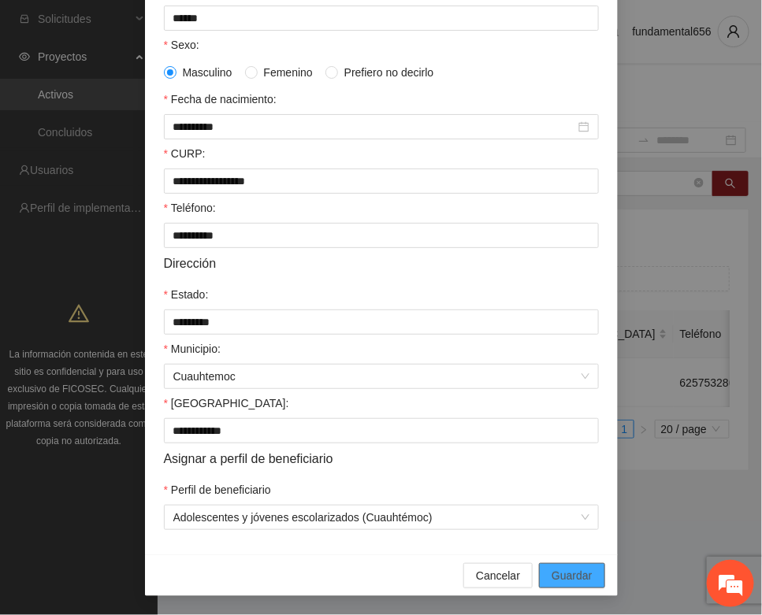
click at [543, 572] on button "Guardar" at bounding box center [571, 575] width 65 height 25
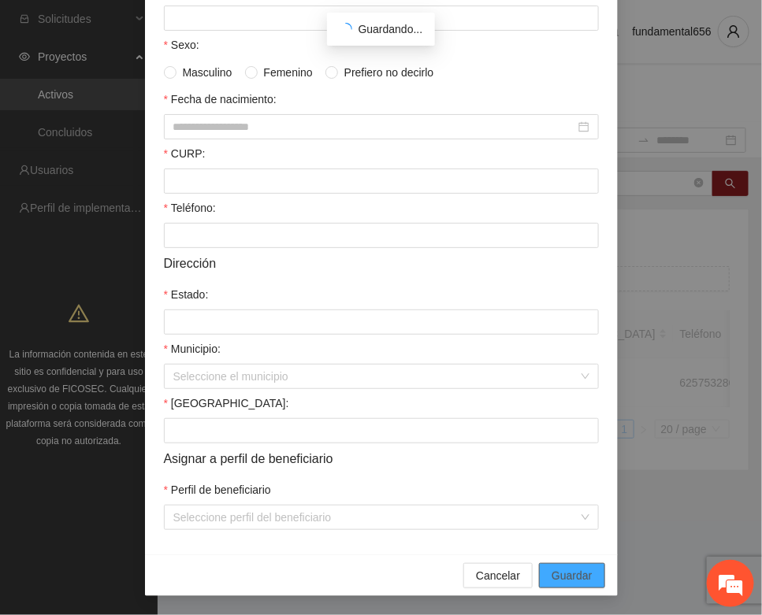
scroll to position [233, 0]
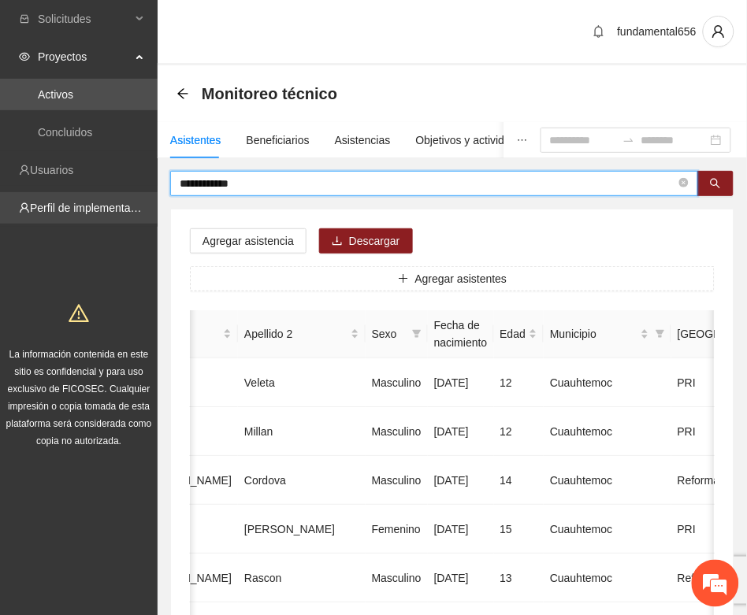
drag, startPoint x: 250, startPoint y: 189, endPoint x: 115, endPoint y: 217, distance: 137.6
paste input "text"
drag, startPoint x: 707, startPoint y: 184, endPoint x: 569, endPoint y: 217, distance: 142.7
click at [699, 190] on button "button" at bounding box center [715, 183] width 36 height 25
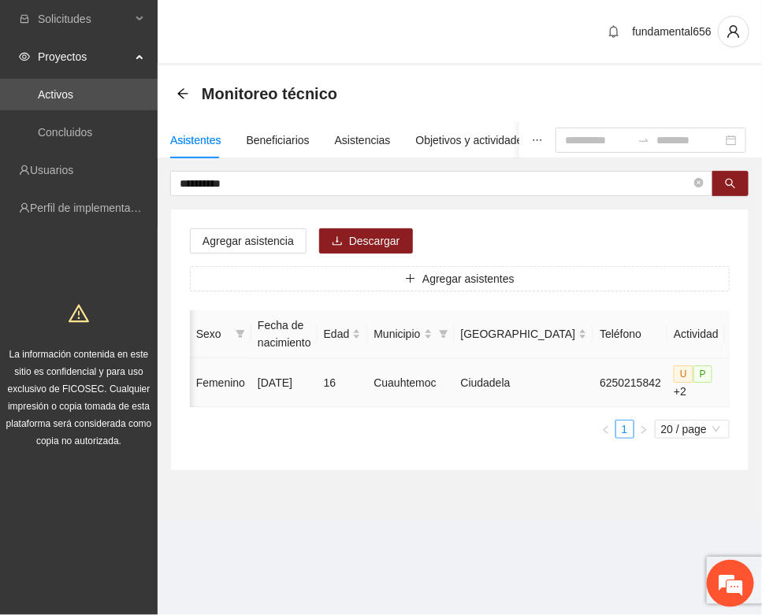
click at [737, 384] on icon "edit" at bounding box center [743, 382] width 13 height 13
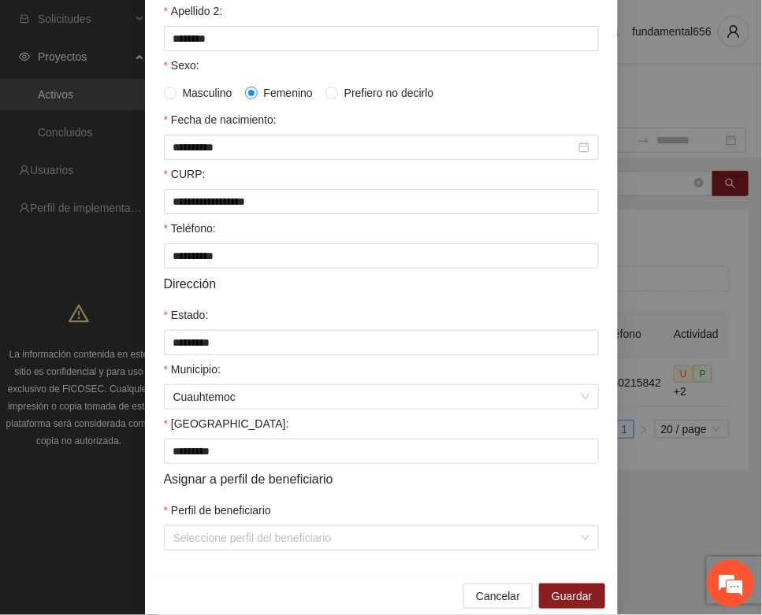
scroll to position [312, 0]
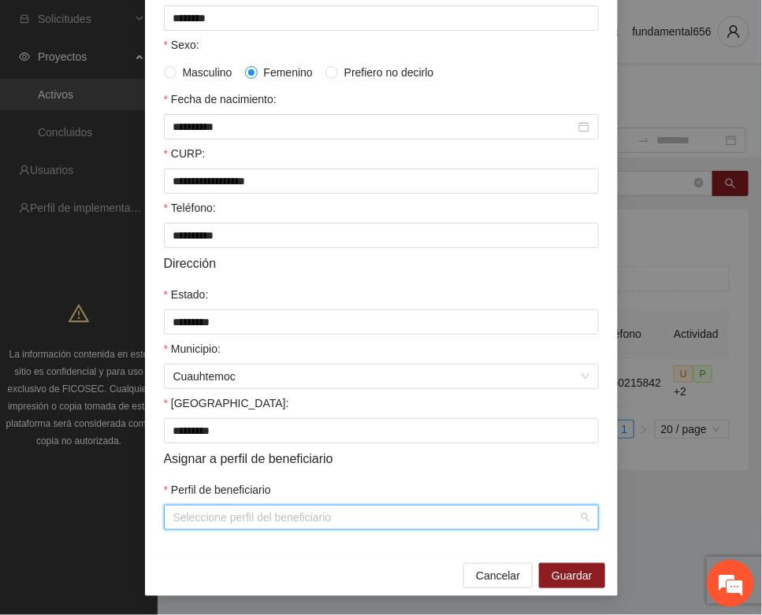
click at [201, 520] on input "Perfil de beneficiario" at bounding box center [375, 518] width 405 height 24
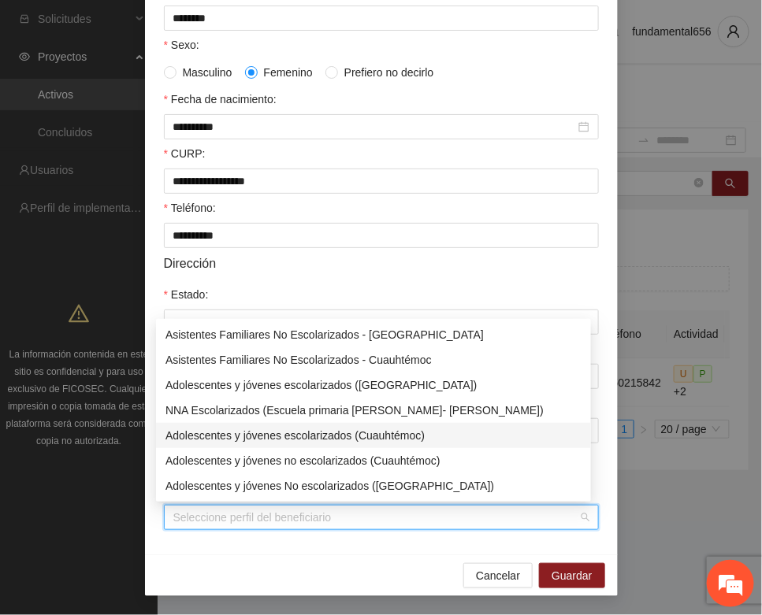
click at [264, 432] on div "Adolescentes y jóvenes escolarizados (Cuauhtémoc)" at bounding box center [373, 435] width 416 height 17
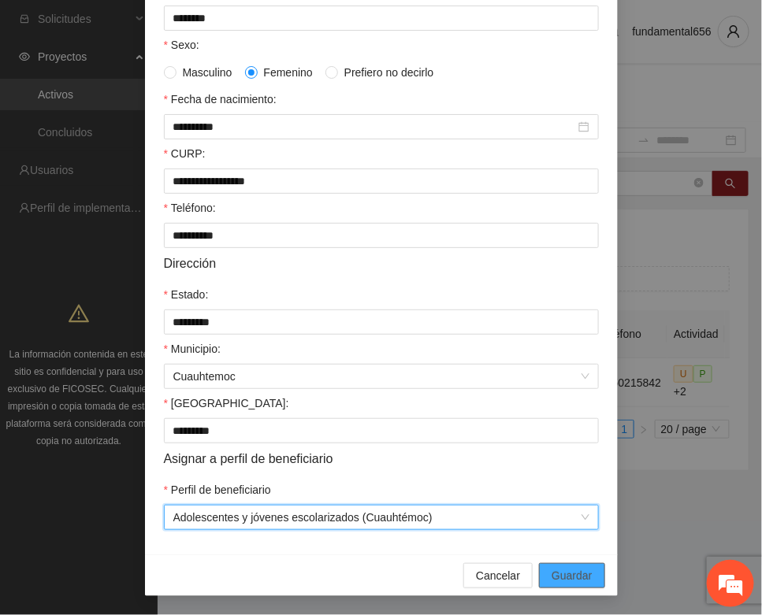
drag, startPoint x: 562, startPoint y: 571, endPoint x: 391, endPoint y: 548, distance: 172.4
click at [557, 571] on span "Guardar" at bounding box center [571, 575] width 40 height 17
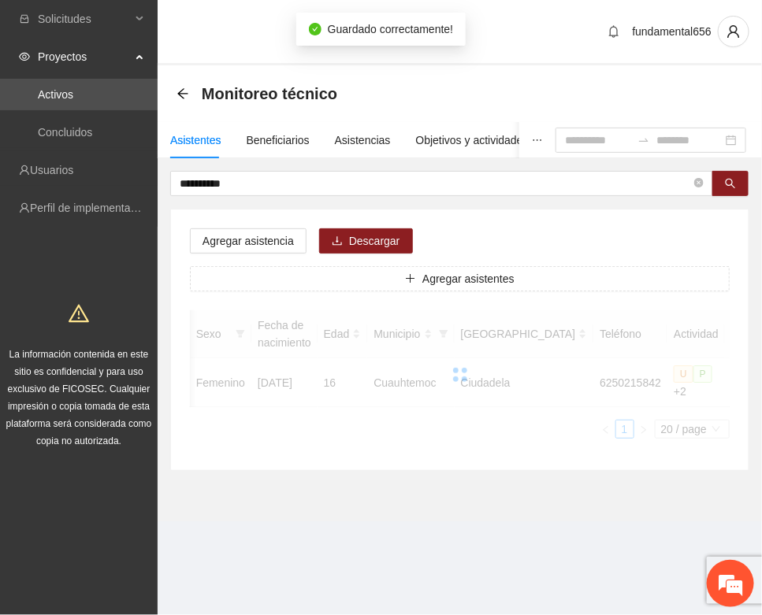
scroll to position [233, 0]
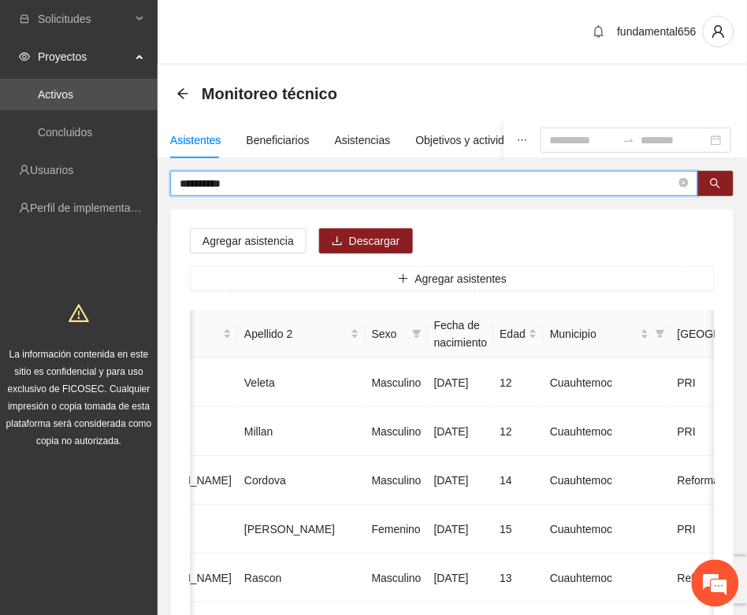
drag, startPoint x: 246, startPoint y: 178, endPoint x: 131, endPoint y: 189, distance: 115.5
paste input "**"
drag, startPoint x: 714, startPoint y: 180, endPoint x: 689, endPoint y: 185, distance: 25.8
click at [714, 180] on icon "search" at bounding box center [715, 183] width 11 height 11
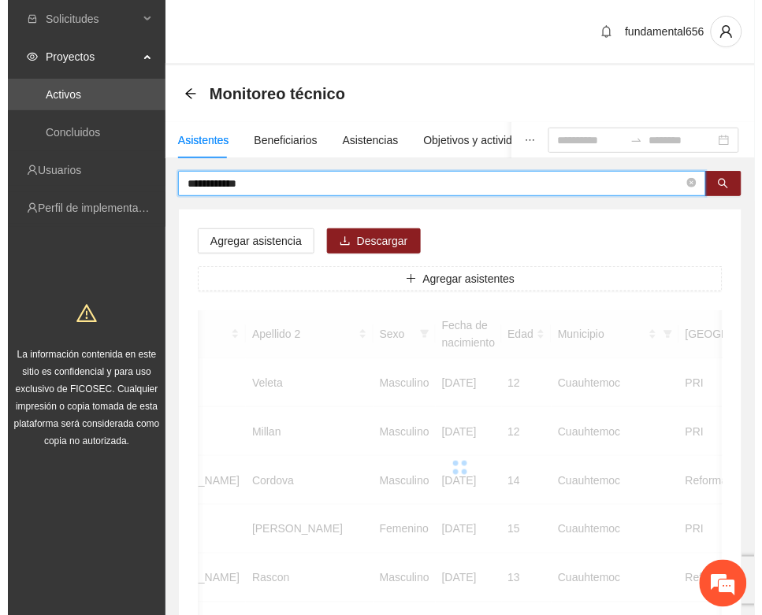
scroll to position [0, 248]
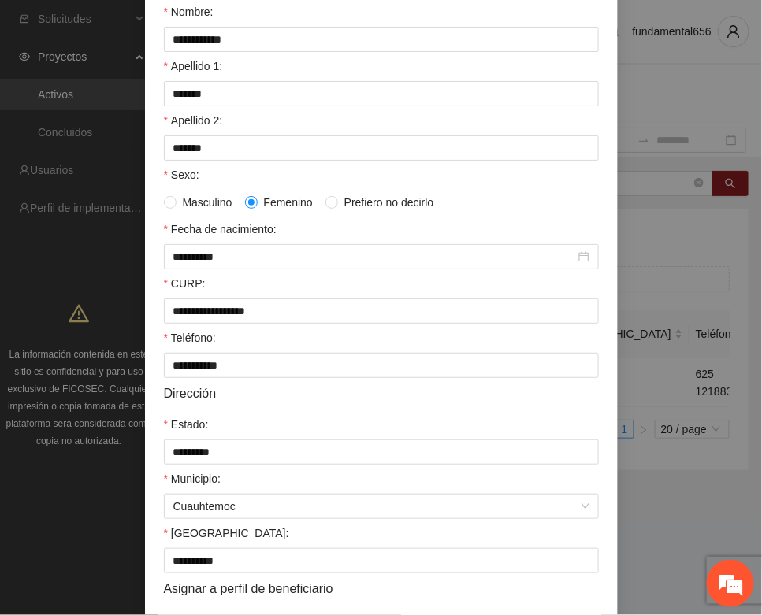
scroll to position [312, 0]
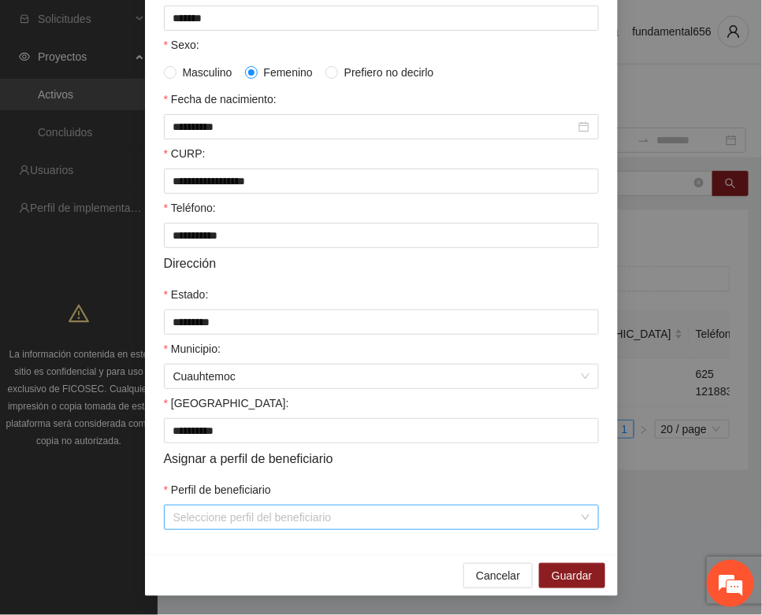
click at [199, 517] on input "Perfil de beneficiario" at bounding box center [375, 518] width 405 height 24
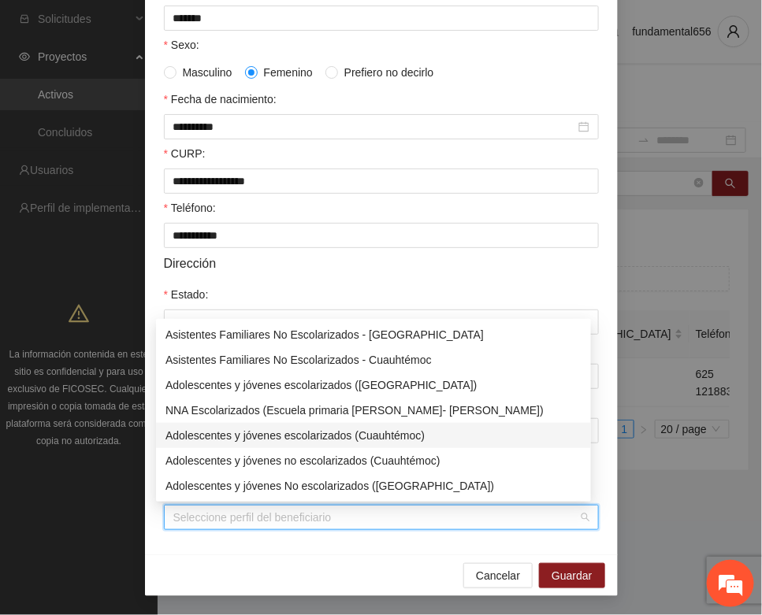
click at [273, 437] on div "Adolescentes y jóvenes escolarizados (Cuauhtémoc)" at bounding box center [373, 435] width 416 height 17
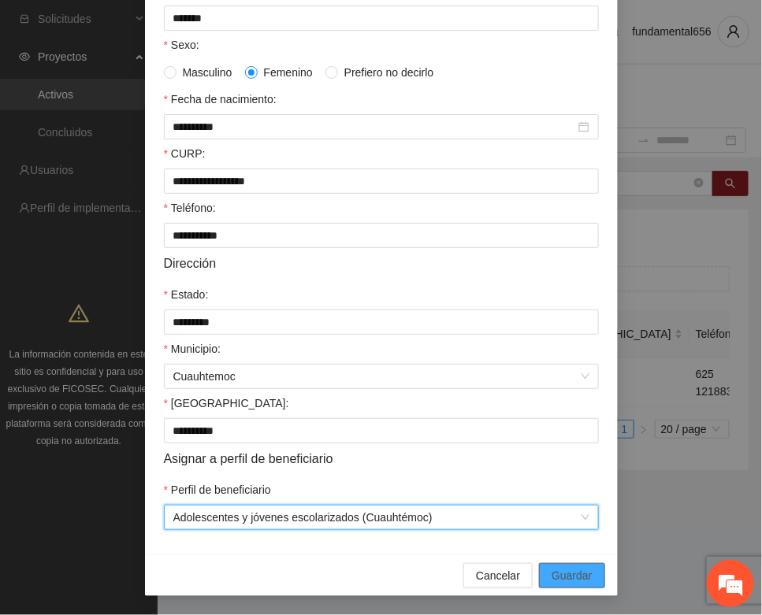
click at [552, 567] on span "Guardar" at bounding box center [571, 575] width 40 height 17
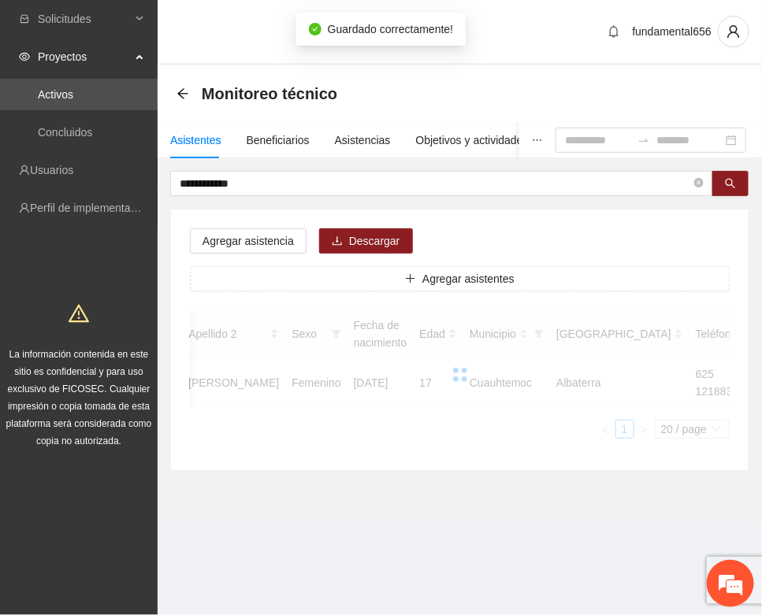
scroll to position [233, 0]
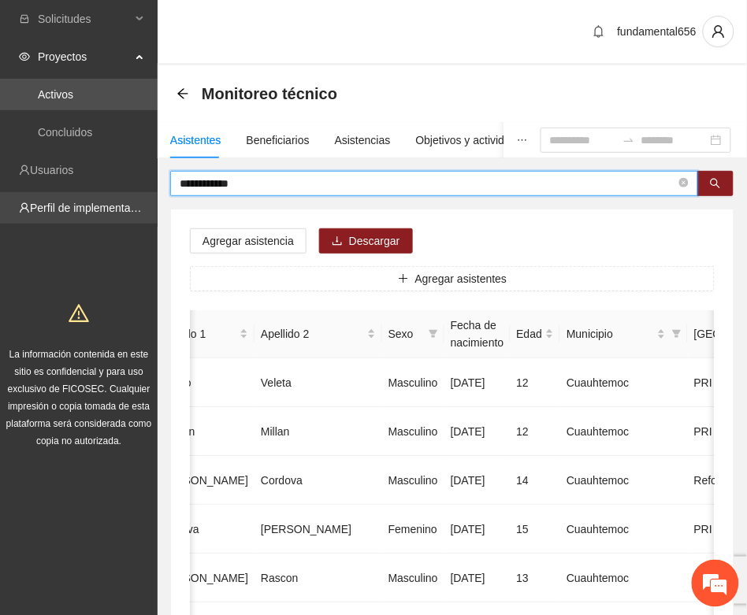
drag, startPoint x: 250, startPoint y: 182, endPoint x: 148, endPoint y: 205, distance: 104.9
paste input "text"
drag, startPoint x: 710, startPoint y: 179, endPoint x: 677, endPoint y: 199, distance: 38.2
click at [709, 182] on button "button" at bounding box center [715, 183] width 36 height 25
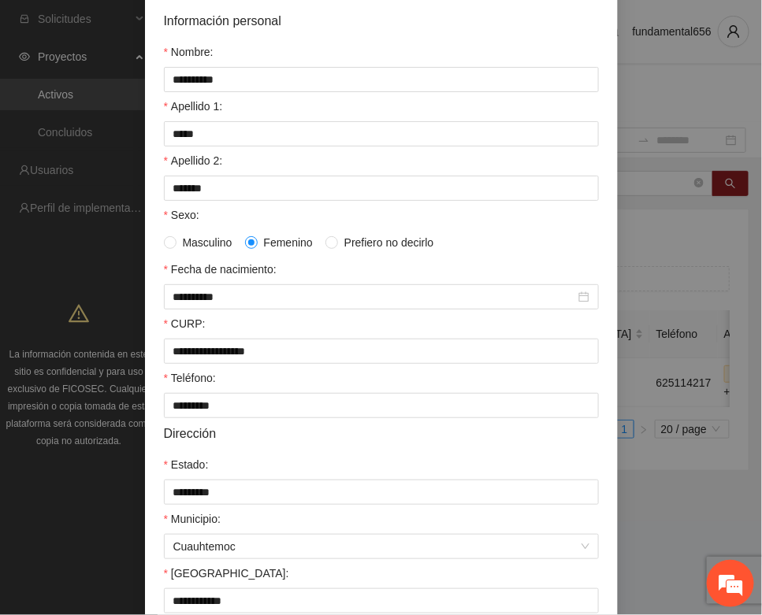
scroll to position [312, 0]
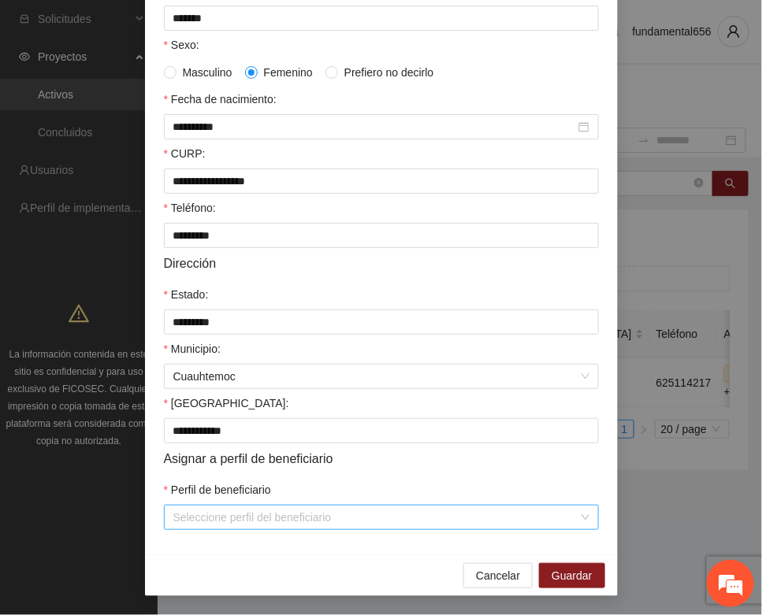
click at [191, 520] on input "Perfil de beneficiario" at bounding box center [375, 518] width 405 height 24
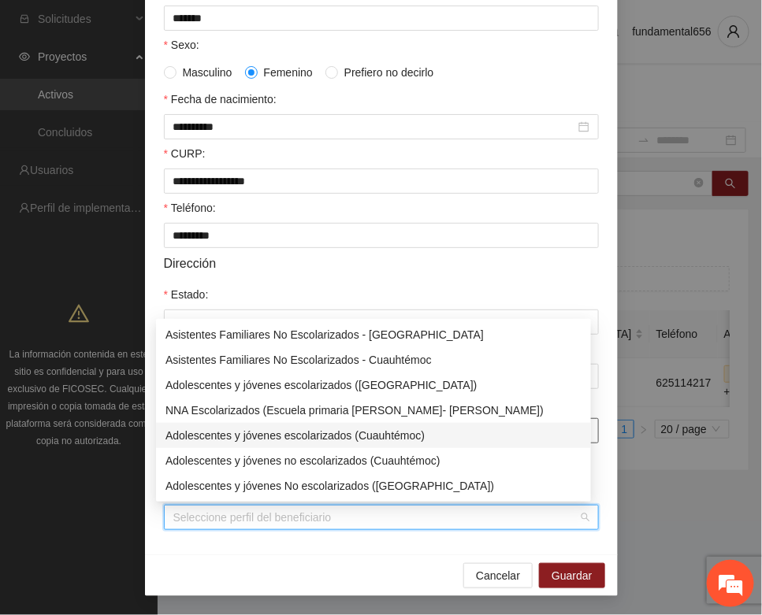
drag, startPoint x: 265, startPoint y: 430, endPoint x: 292, endPoint y: 440, distance: 29.1
click at [269, 432] on div "Adolescentes y jóvenes escolarizados (Cuauhtémoc)" at bounding box center [373, 435] width 416 height 17
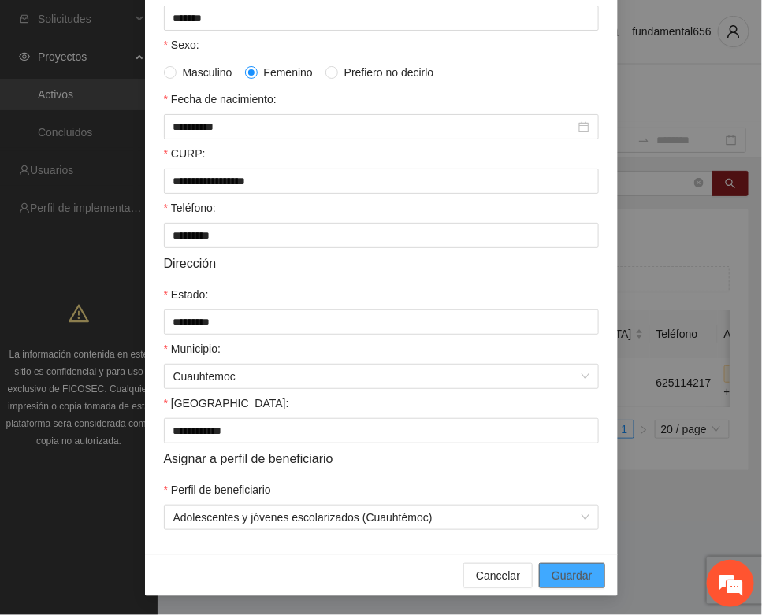
drag, startPoint x: 551, startPoint y: 569, endPoint x: 339, endPoint y: 492, distance: 226.2
click at [551, 569] on span "Guardar" at bounding box center [571, 575] width 40 height 17
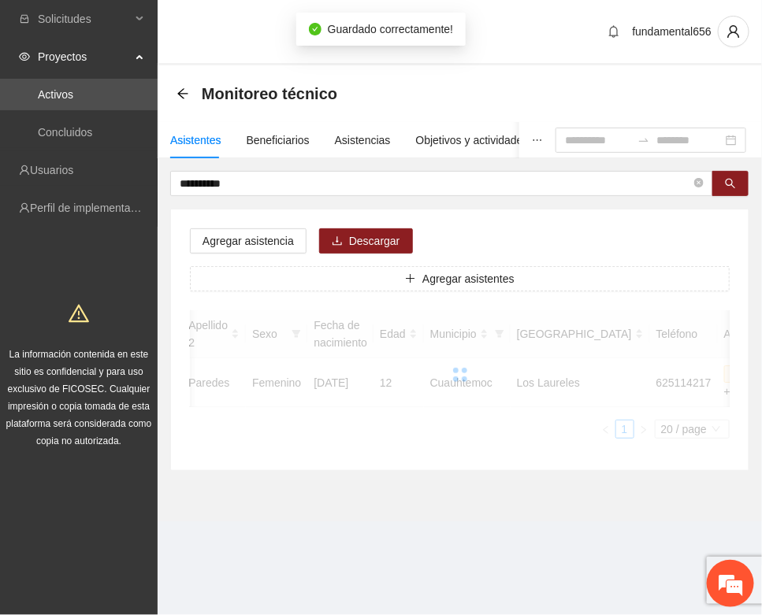
scroll to position [233, 0]
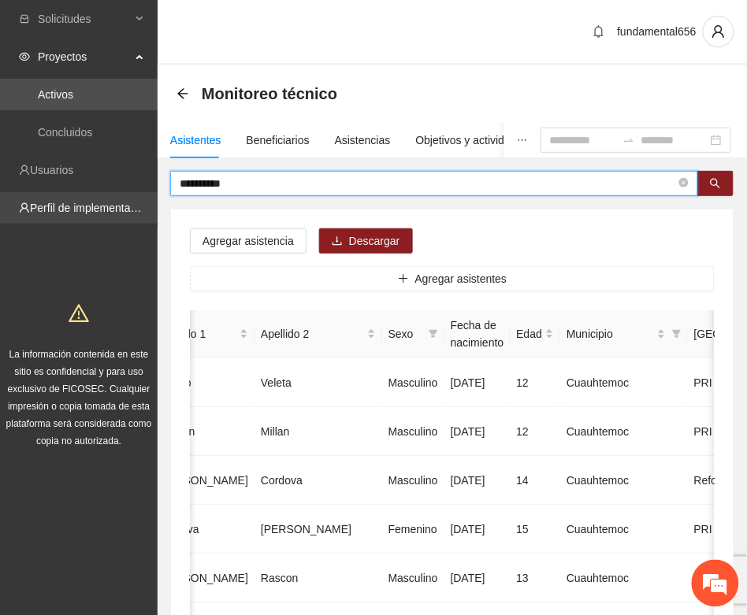
drag, startPoint x: 237, startPoint y: 190, endPoint x: 154, endPoint y: 195, distance: 82.9
paste input "text"
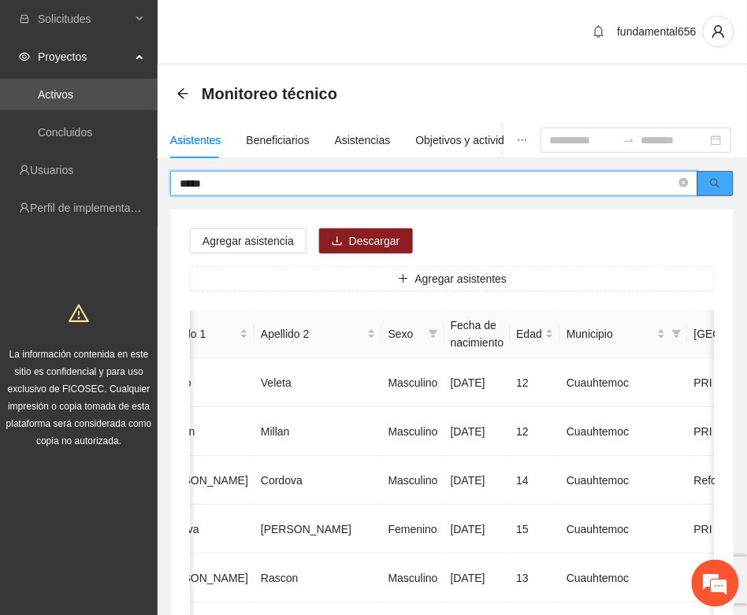
click at [721, 185] on icon "search" at bounding box center [715, 183] width 11 height 11
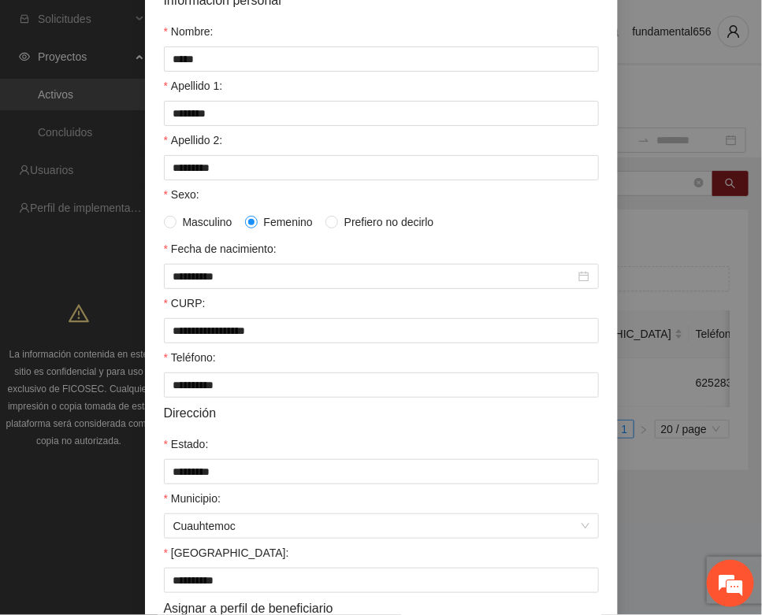
scroll to position [312, 0]
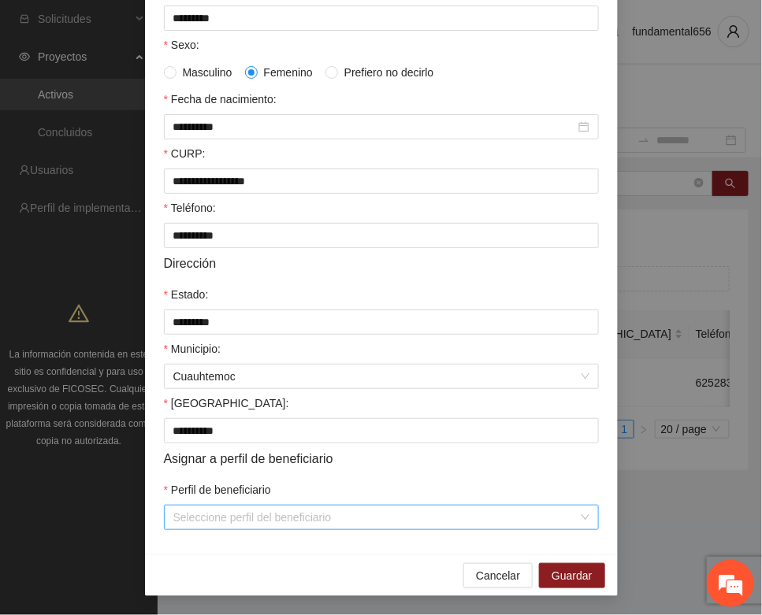
click at [218, 518] on input "Perfil de beneficiario" at bounding box center [375, 518] width 405 height 24
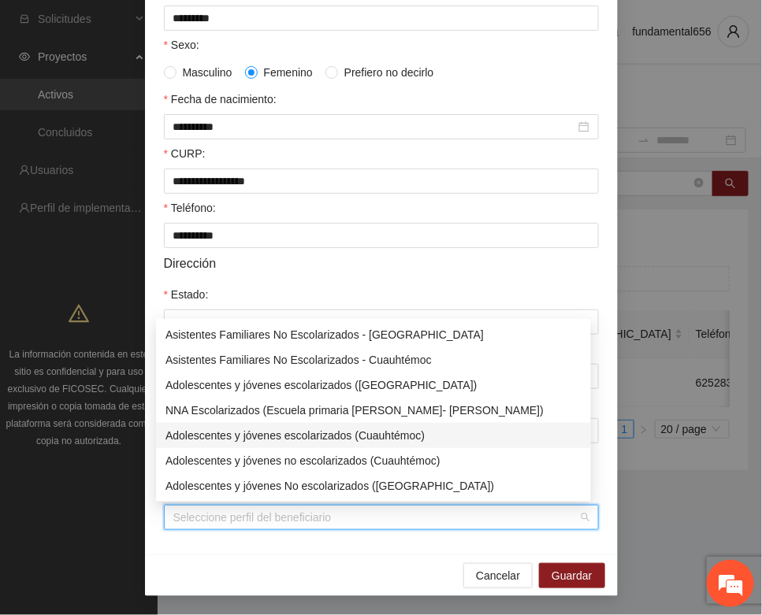
click at [302, 428] on div "Adolescentes y jóvenes escolarizados (Cuauhtémoc)" at bounding box center [373, 435] width 416 height 17
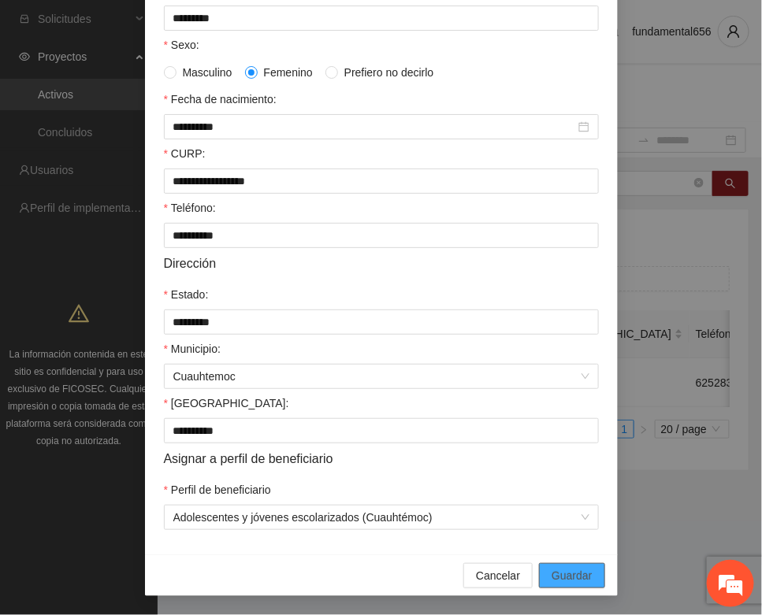
drag, startPoint x: 555, startPoint y: 575, endPoint x: 138, endPoint y: 533, distance: 419.5
click at [551, 575] on span "Guardar" at bounding box center [571, 575] width 40 height 17
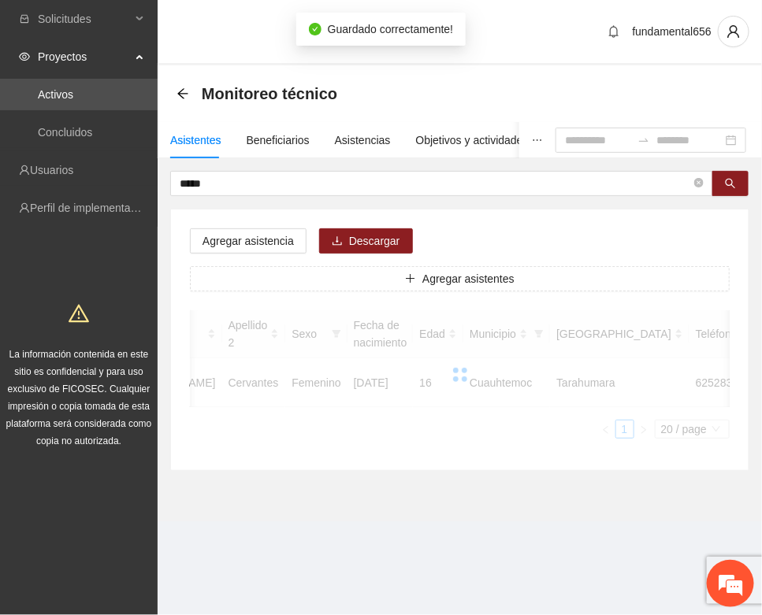
scroll to position [233, 0]
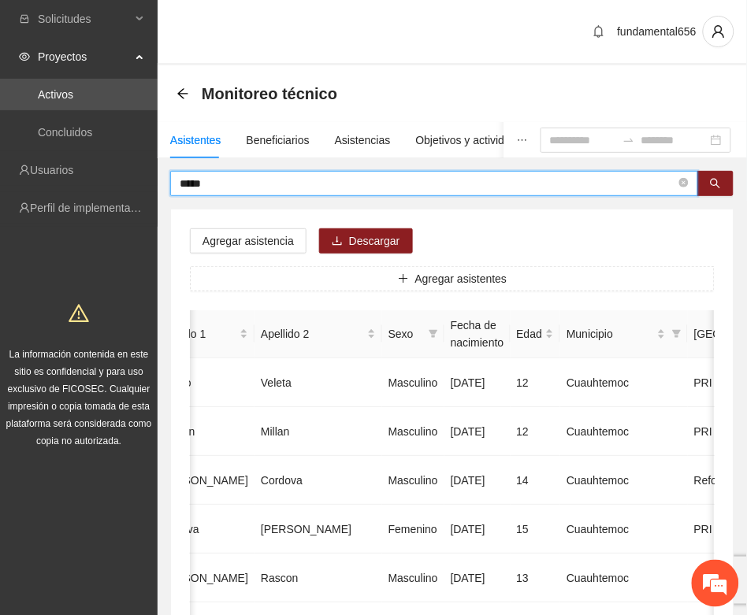
drag, startPoint x: 217, startPoint y: 180, endPoint x: 136, endPoint y: 191, distance: 81.1
paste input "**********"
click at [722, 181] on button "button" at bounding box center [715, 183] width 36 height 25
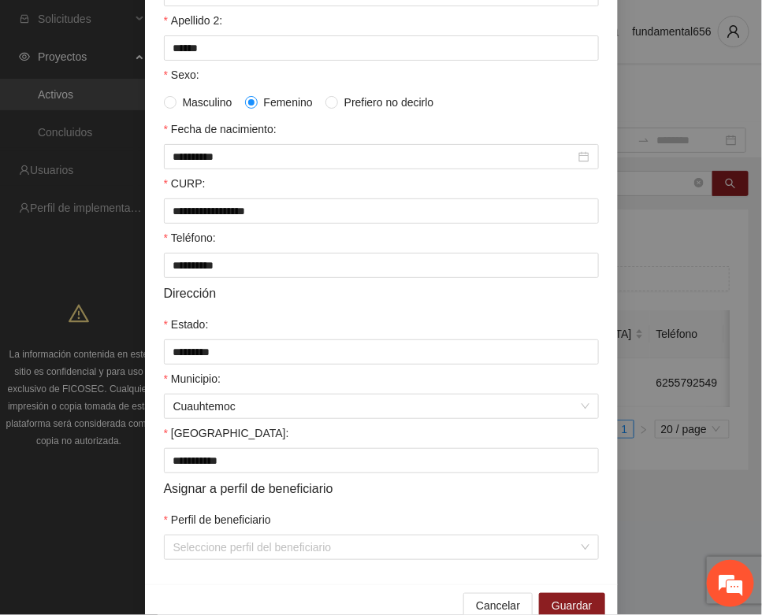
scroll to position [312, 0]
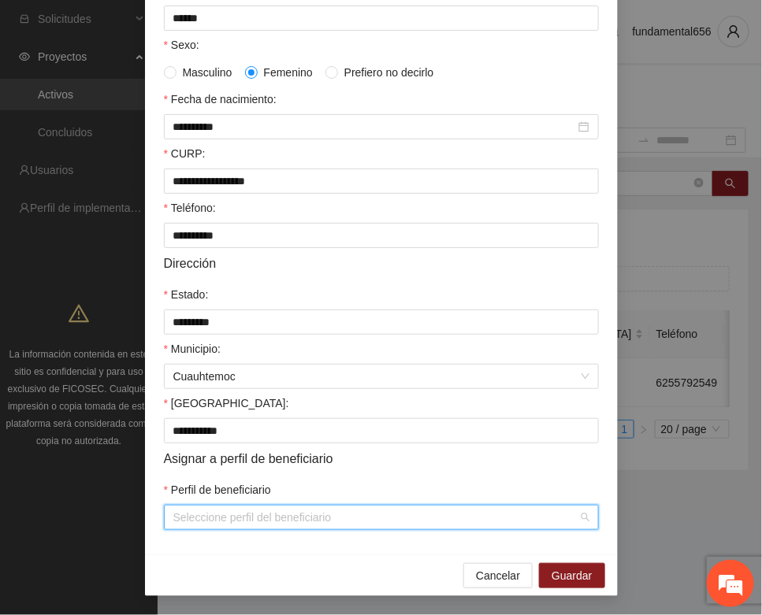
click at [233, 512] on input "Perfil de beneficiario" at bounding box center [375, 518] width 405 height 24
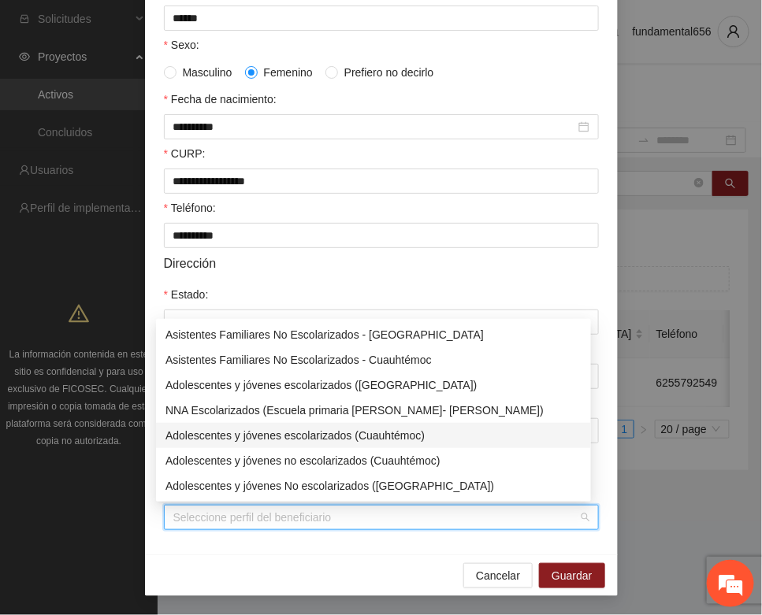
click at [284, 438] on div "Adolescentes y jóvenes escolarizados (Cuauhtémoc)" at bounding box center [373, 435] width 416 height 17
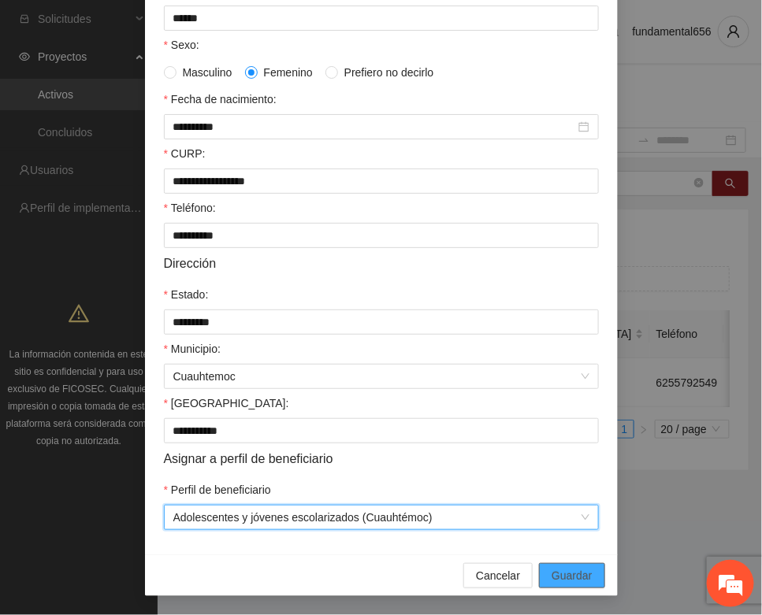
drag, startPoint x: 553, startPoint y: 573, endPoint x: 487, endPoint y: 549, distance: 70.5
click at [551, 573] on span "Guardar" at bounding box center [571, 575] width 40 height 17
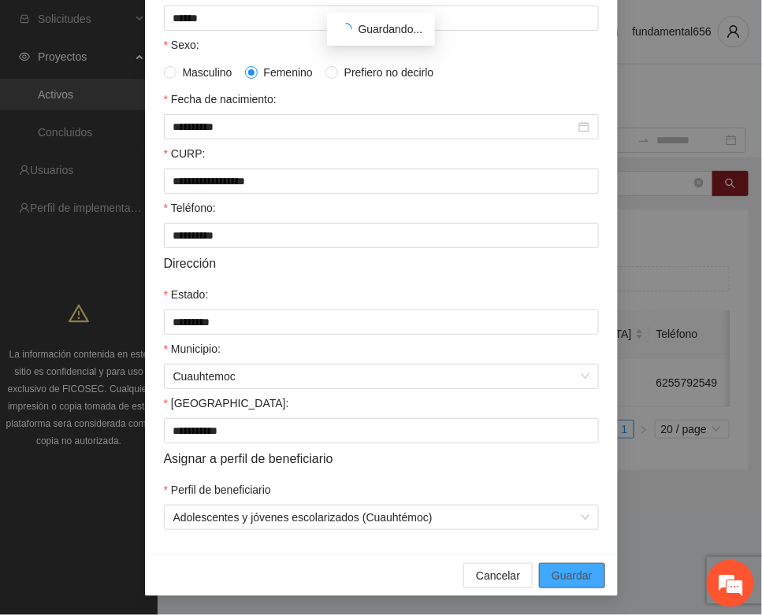
scroll to position [233, 0]
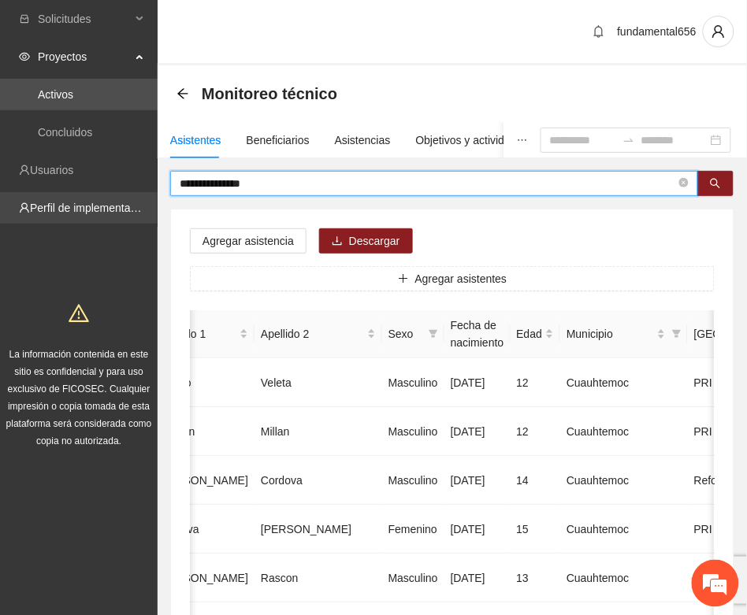
drag, startPoint x: 258, startPoint y: 181, endPoint x: 128, endPoint y: 202, distance: 131.6
paste input "text"
click at [723, 191] on button "button" at bounding box center [715, 183] width 36 height 25
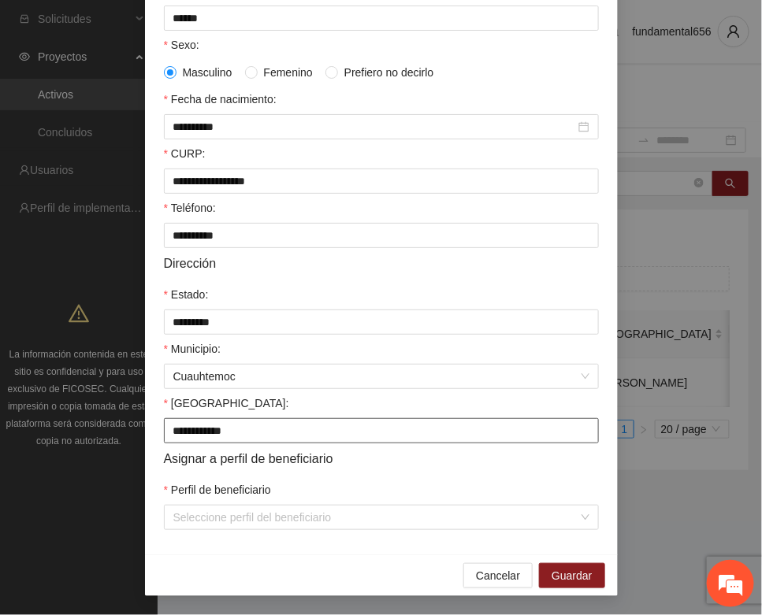
scroll to position [312, 0]
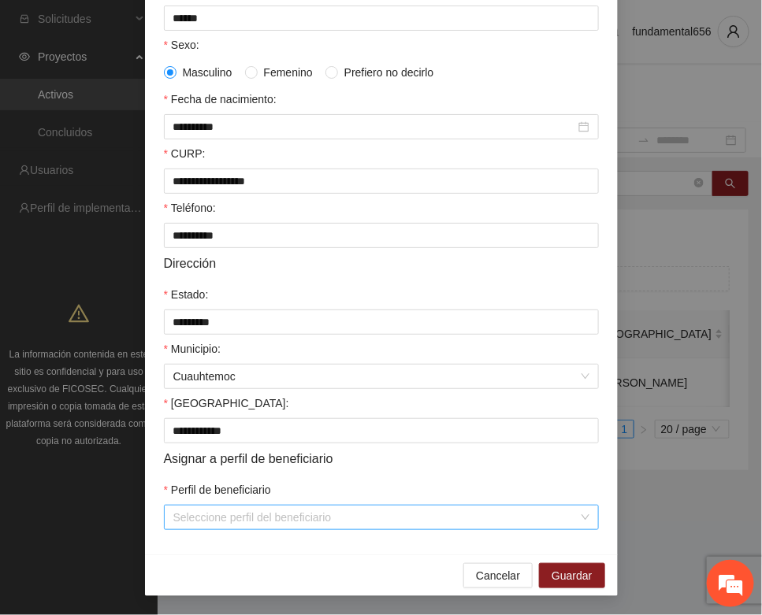
click at [195, 509] on input "Perfil de beneficiario" at bounding box center [375, 518] width 405 height 24
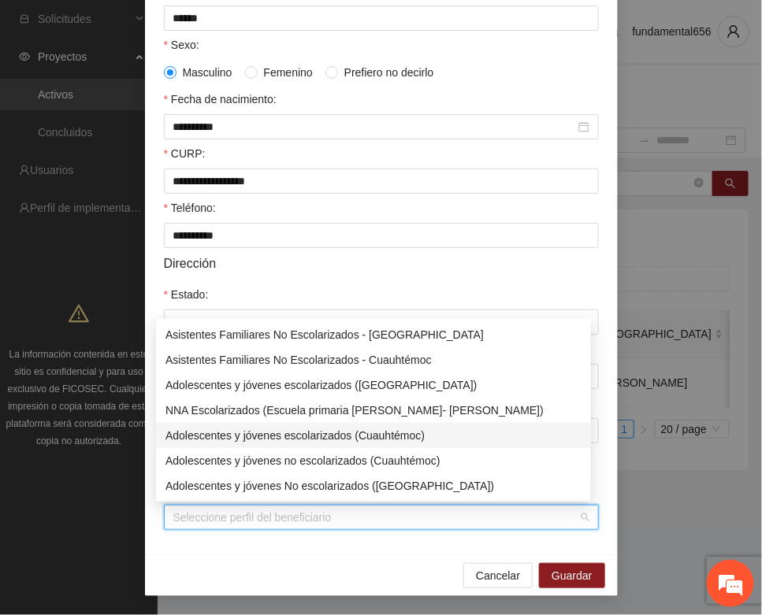
click at [265, 439] on div "Adolescentes y jóvenes escolarizados (Cuauhtémoc)" at bounding box center [373, 435] width 416 height 17
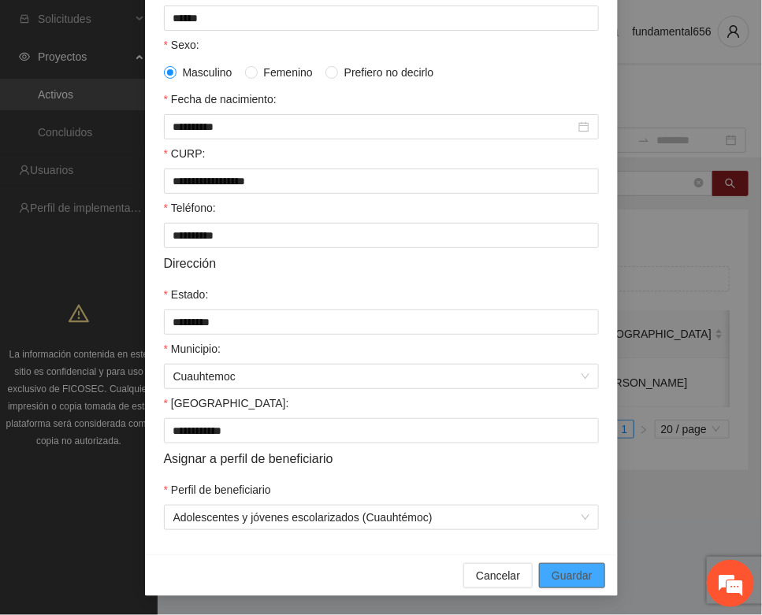
drag, startPoint x: 550, startPoint y: 571, endPoint x: 161, endPoint y: 351, distance: 446.6
click at [551, 569] on span "Guardar" at bounding box center [571, 575] width 40 height 17
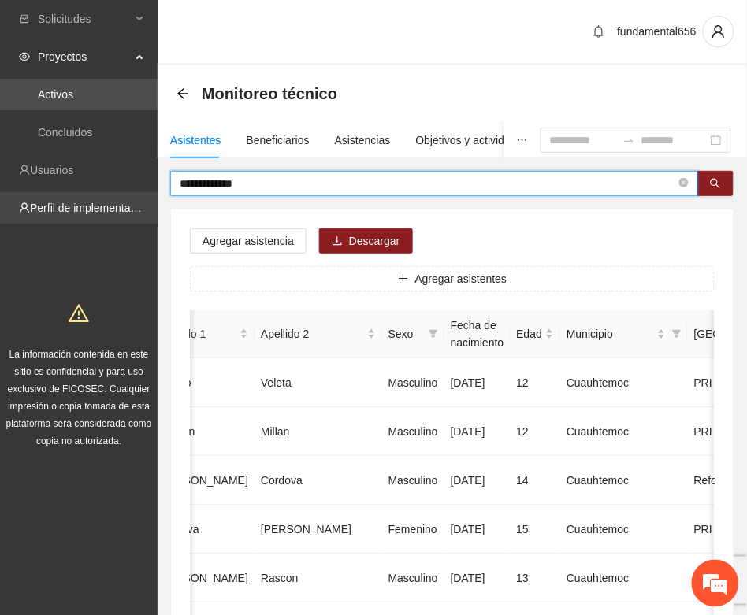
drag, startPoint x: 265, startPoint y: 185, endPoint x: 130, endPoint y: 217, distance: 138.5
paste input "text"
click at [702, 180] on button "button" at bounding box center [715, 183] width 36 height 25
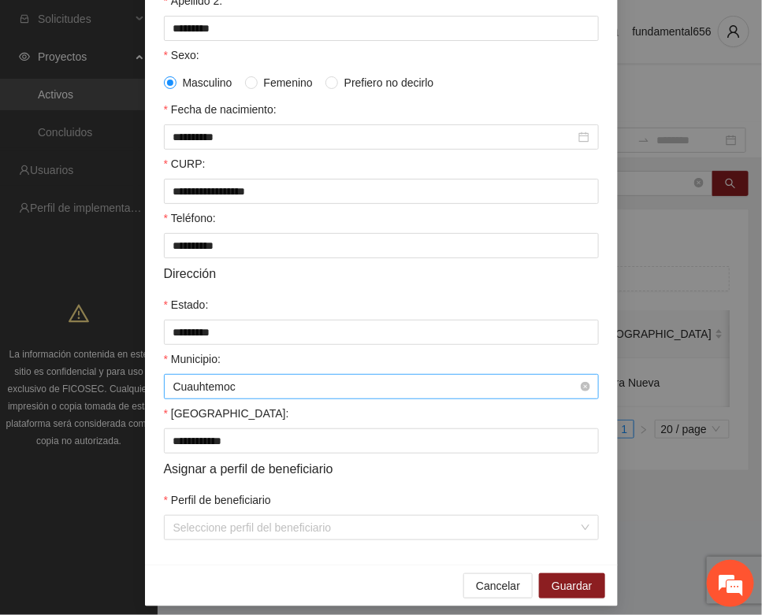
scroll to position [312, 0]
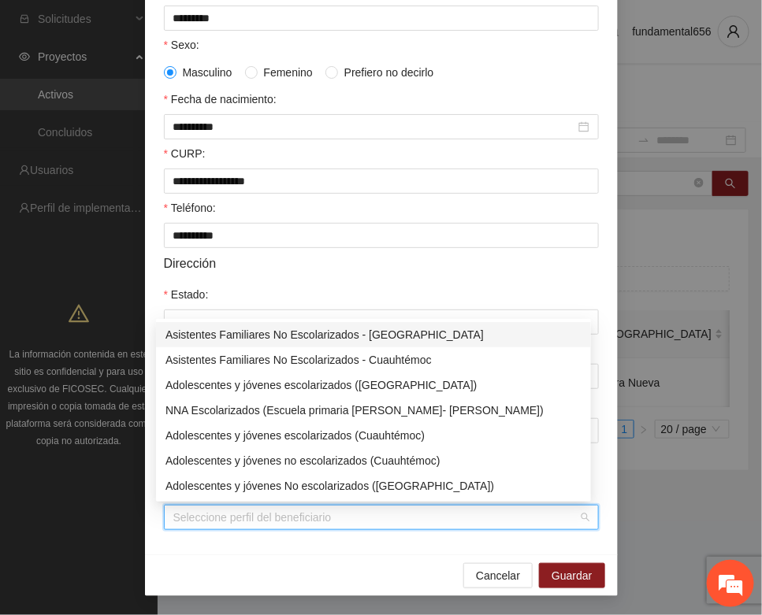
click at [199, 526] on input "Perfil de beneficiario" at bounding box center [375, 518] width 405 height 24
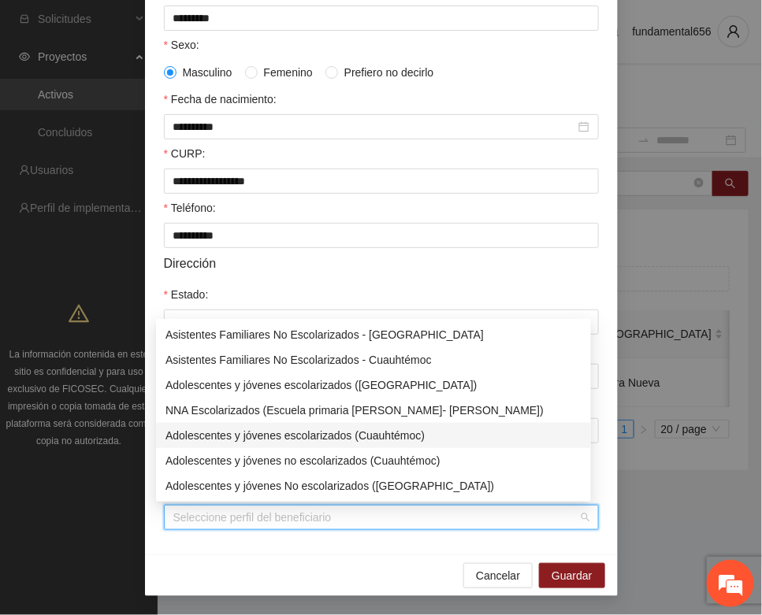
click at [272, 440] on div "Adolescentes y jóvenes escolarizados (Cuauhtémoc)" at bounding box center [373, 435] width 416 height 17
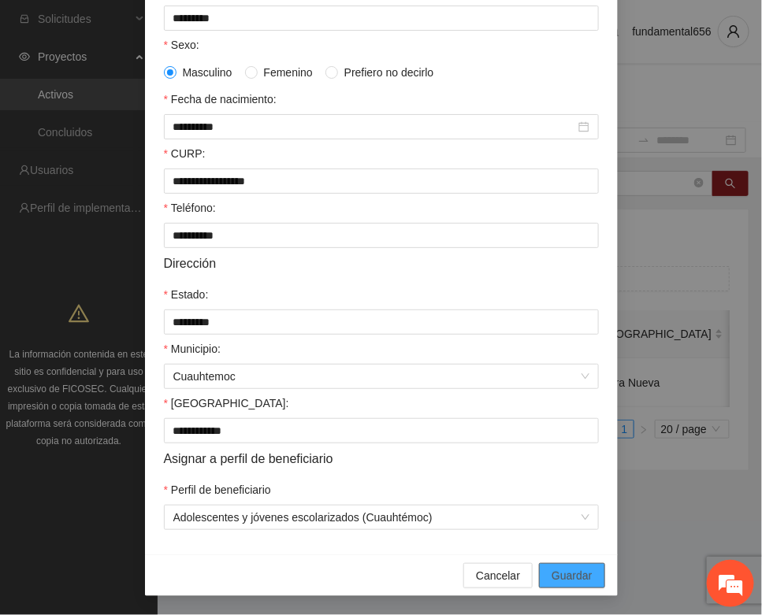
drag, startPoint x: 552, startPoint y: 573, endPoint x: 545, endPoint y: 569, distance: 8.1
click at [551, 571] on span "Guardar" at bounding box center [571, 575] width 40 height 17
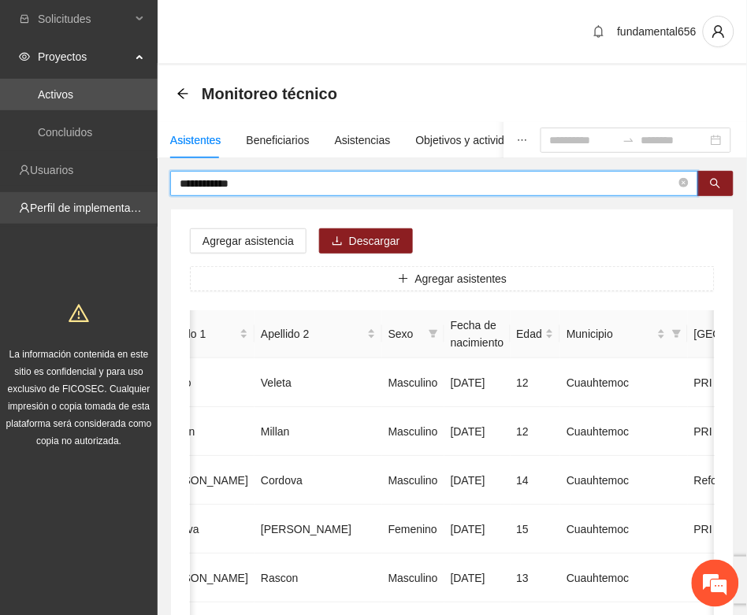
drag, startPoint x: 236, startPoint y: 183, endPoint x: 143, endPoint y: 202, distance: 95.8
paste input "text"
click at [707, 182] on button "button" at bounding box center [715, 183] width 36 height 25
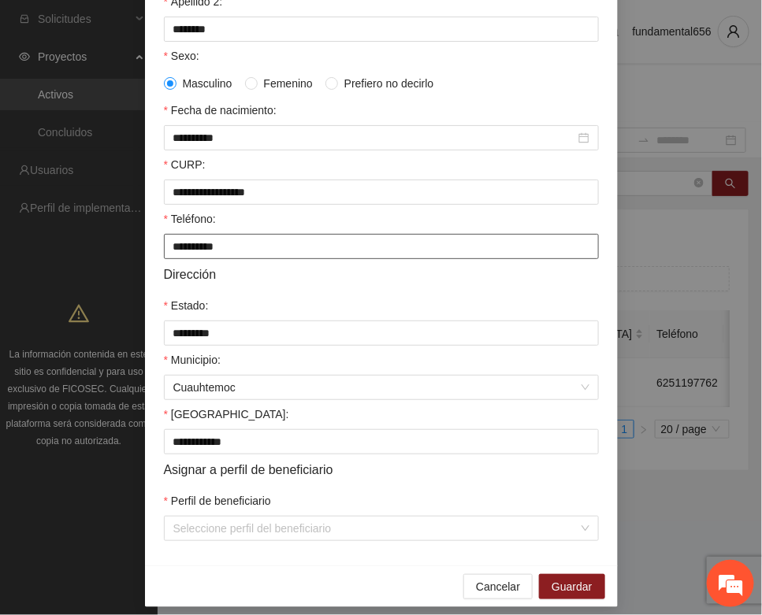
scroll to position [312, 0]
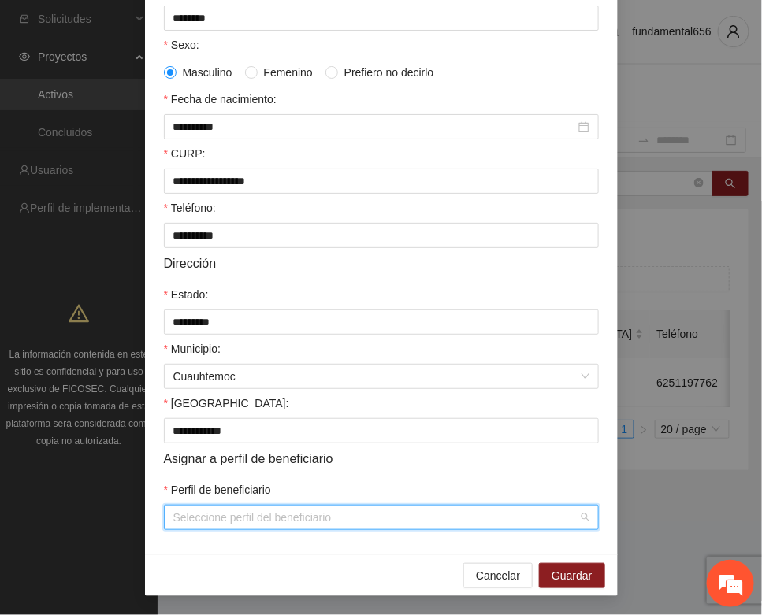
click at [197, 521] on input "Perfil de beneficiario" at bounding box center [375, 518] width 405 height 24
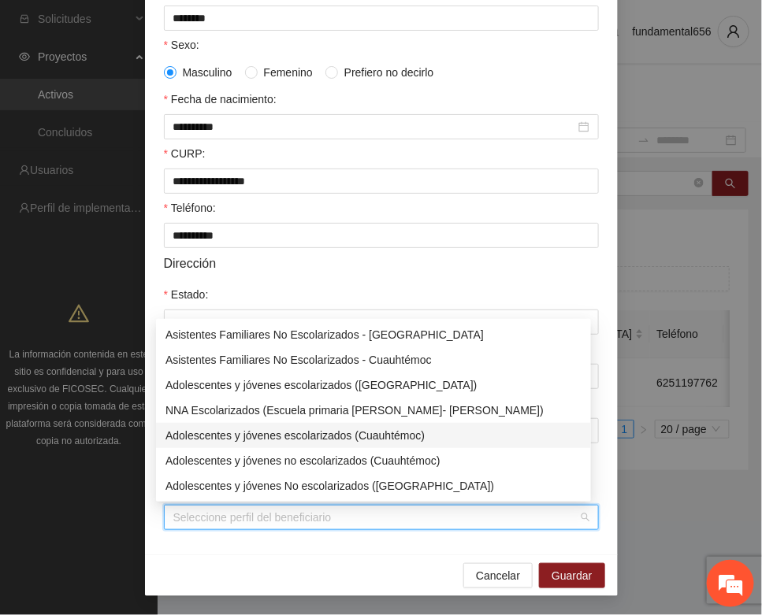
click at [270, 434] on div "Adolescentes y jóvenes escolarizados (Cuauhtémoc)" at bounding box center [373, 435] width 416 height 17
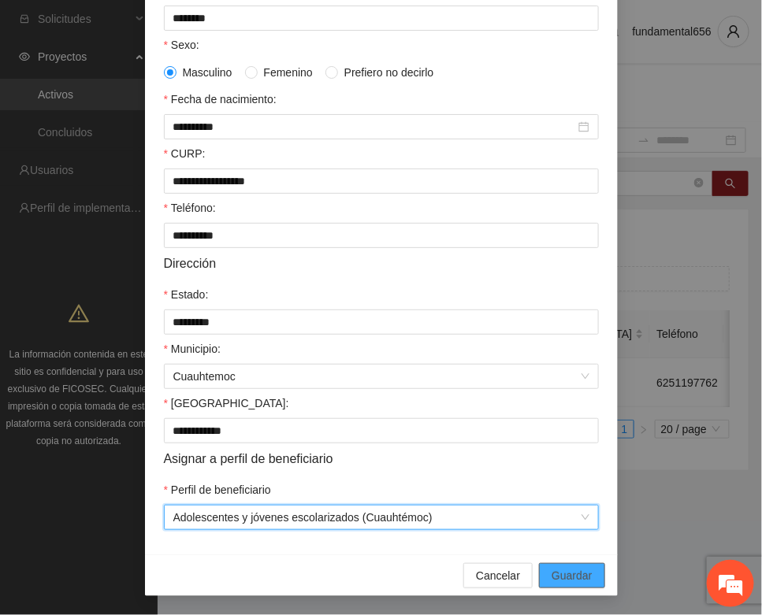
click at [560, 579] on span "Guardar" at bounding box center [571, 575] width 40 height 17
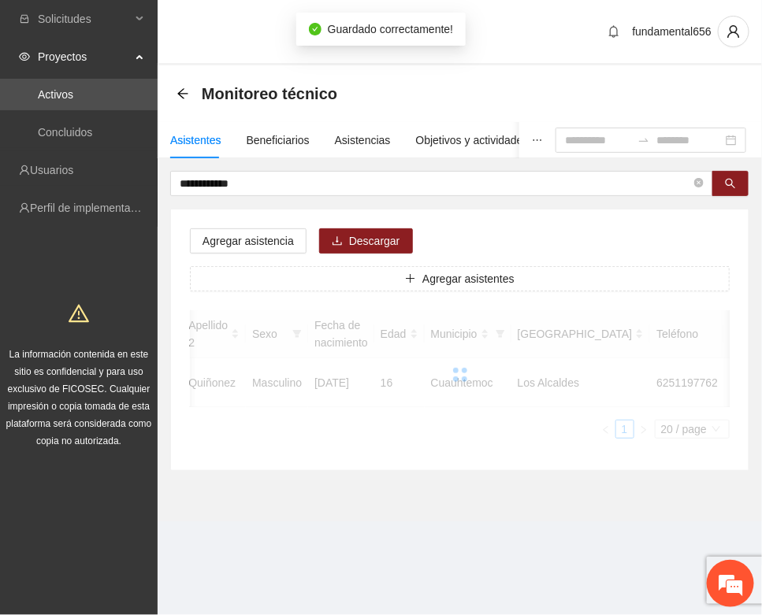
scroll to position [233, 0]
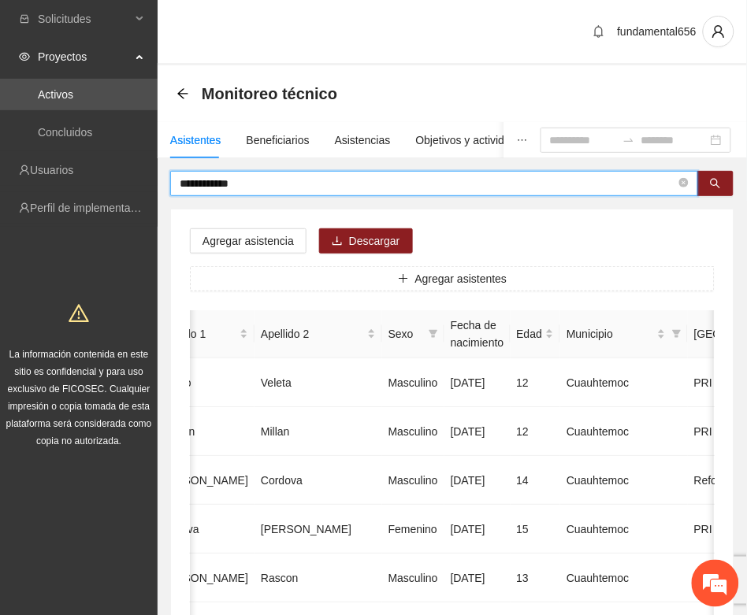
drag, startPoint x: 250, startPoint y: 187, endPoint x: 154, endPoint y: 191, distance: 96.2
paste input "*"
click at [726, 180] on button "button" at bounding box center [715, 183] width 36 height 25
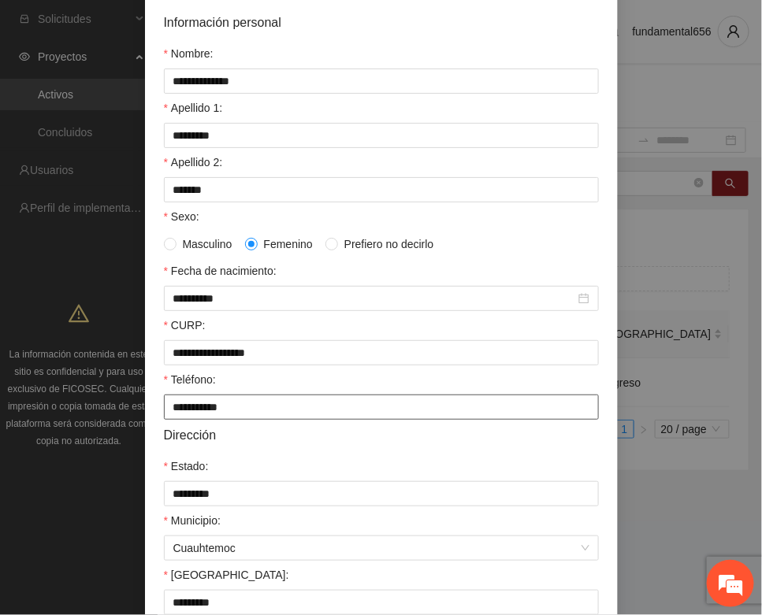
scroll to position [312, 0]
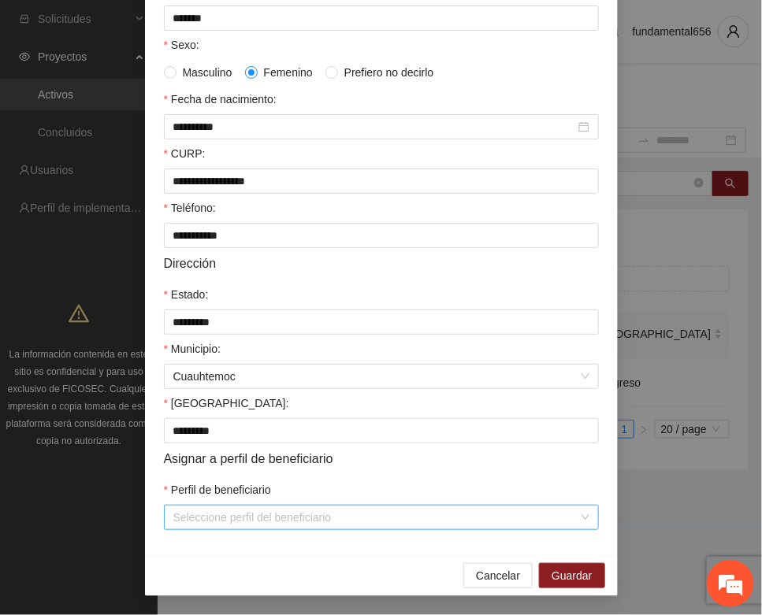
click at [243, 524] on input "Perfil de beneficiario" at bounding box center [375, 518] width 405 height 24
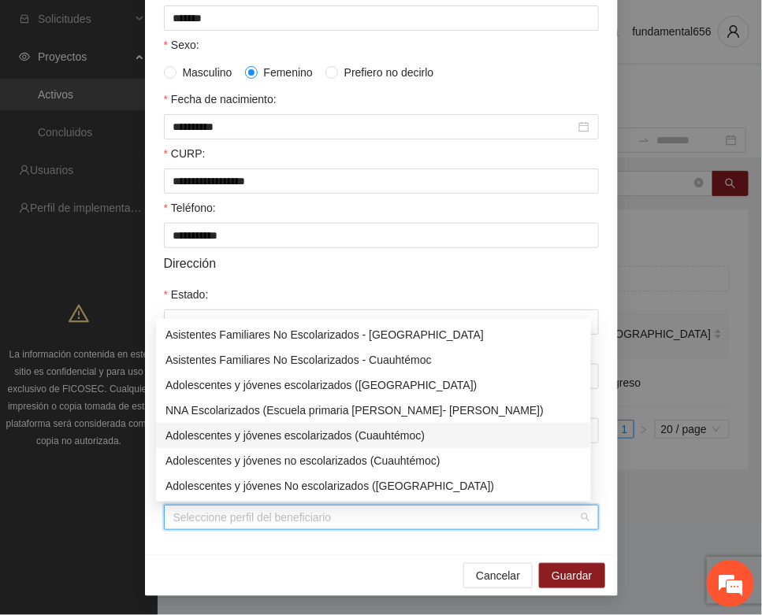
click at [302, 432] on div "Adolescentes y jóvenes escolarizados (Cuauhtémoc)" at bounding box center [373, 435] width 416 height 17
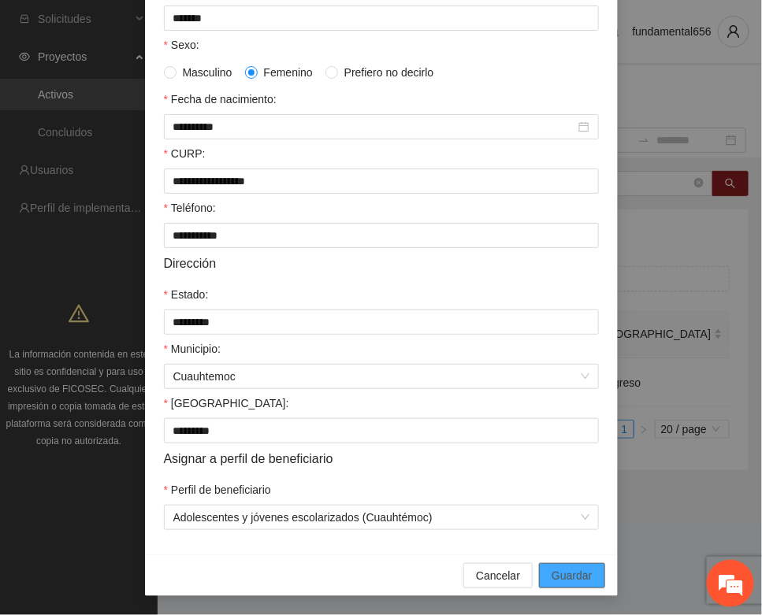
click at [567, 563] on button "Guardar" at bounding box center [571, 575] width 65 height 25
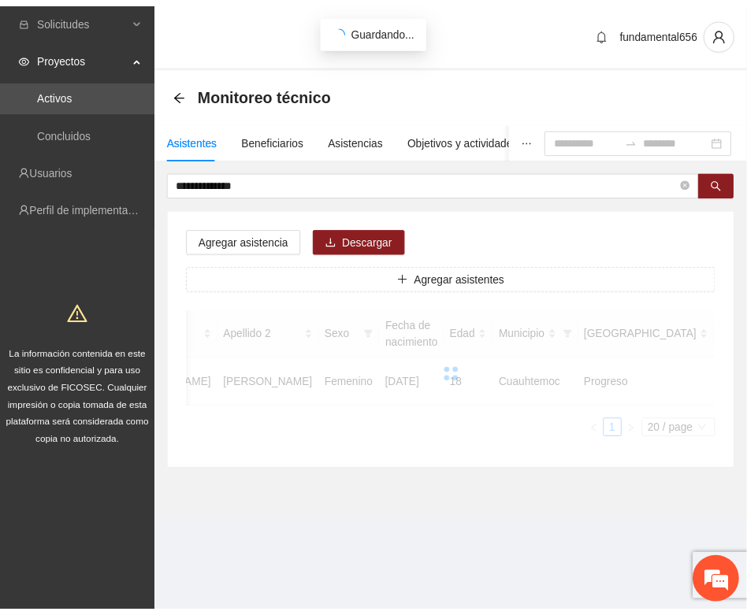
scroll to position [233, 0]
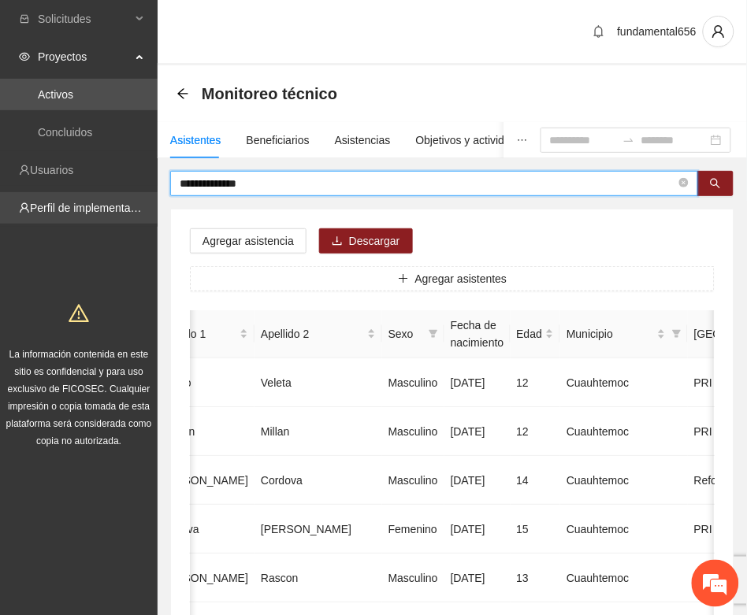
drag, startPoint x: 264, startPoint y: 181, endPoint x: 156, endPoint y: 198, distance: 109.2
paste input "text"
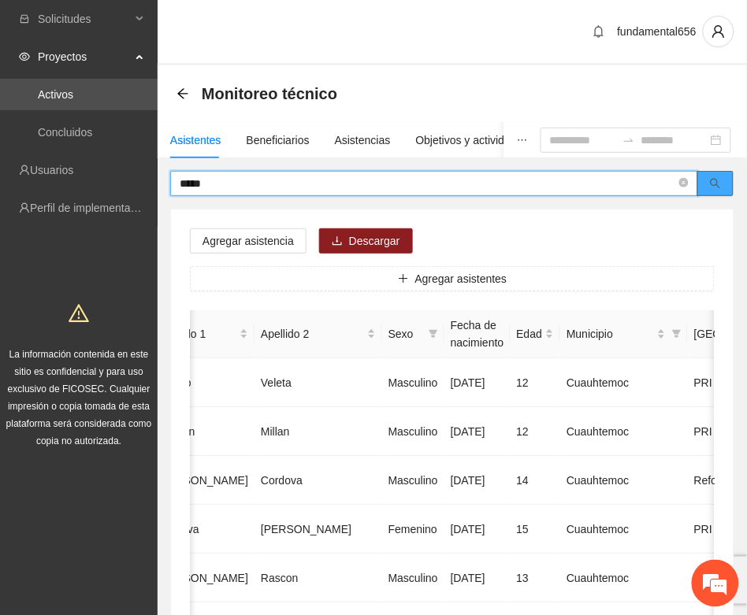
click at [703, 187] on button "button" at bounding box center [715, 183] width 36 height 25
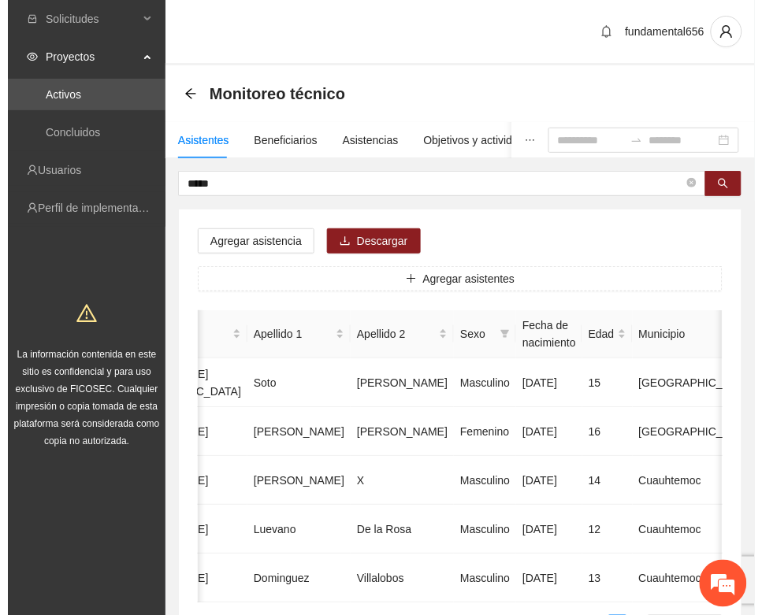
scroll to position [0, 284]
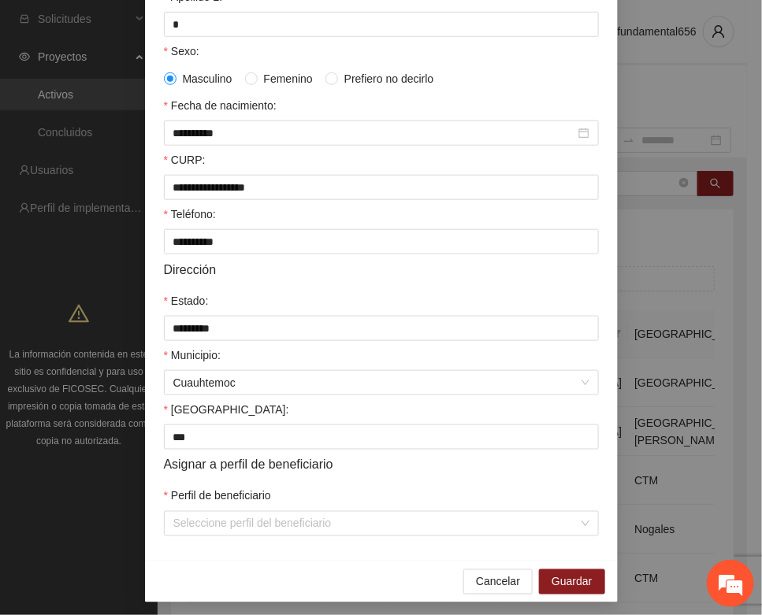
scroll to position [312, 0]
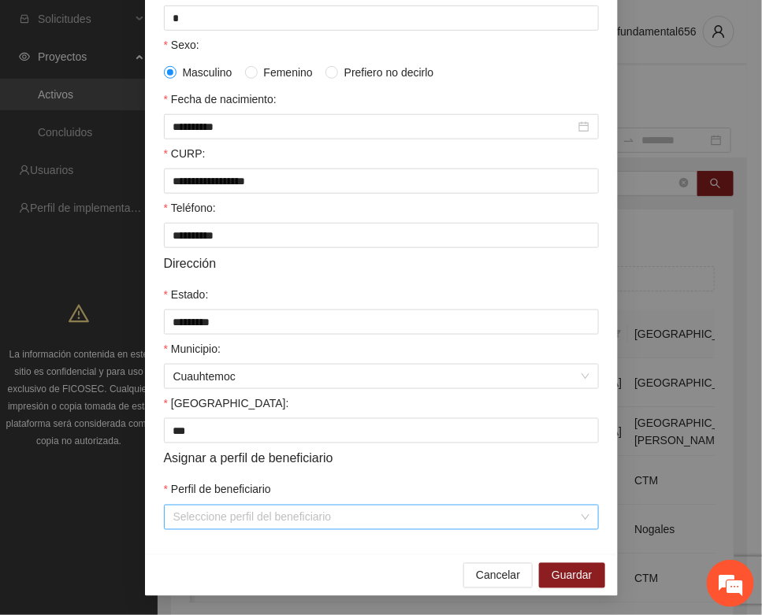
click at [270, 525] on input "Perfil de beneficiario" at bounding box center [375, 518] width 405 height 24
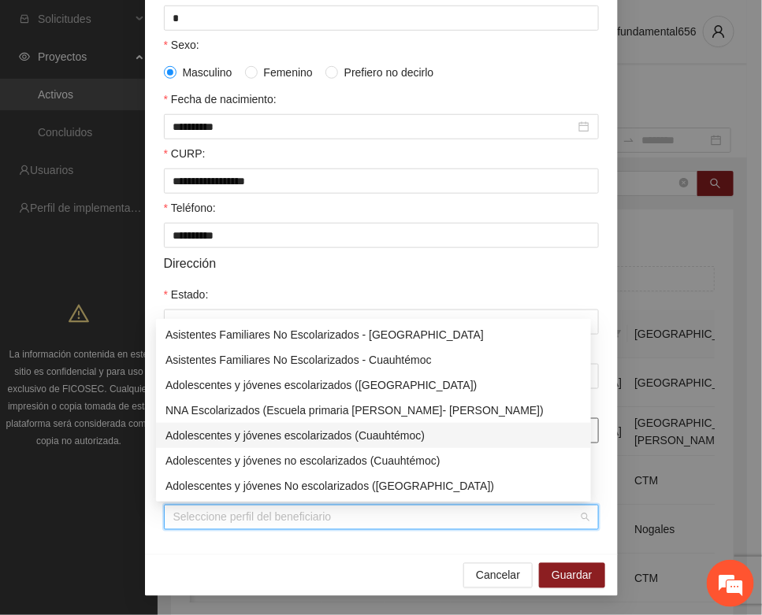
click at [317, 433] on div "Adolescentes y jóvenes escolarizados (Cuauhtémoc)" at bounding box center [373, 435] width 416 height 17
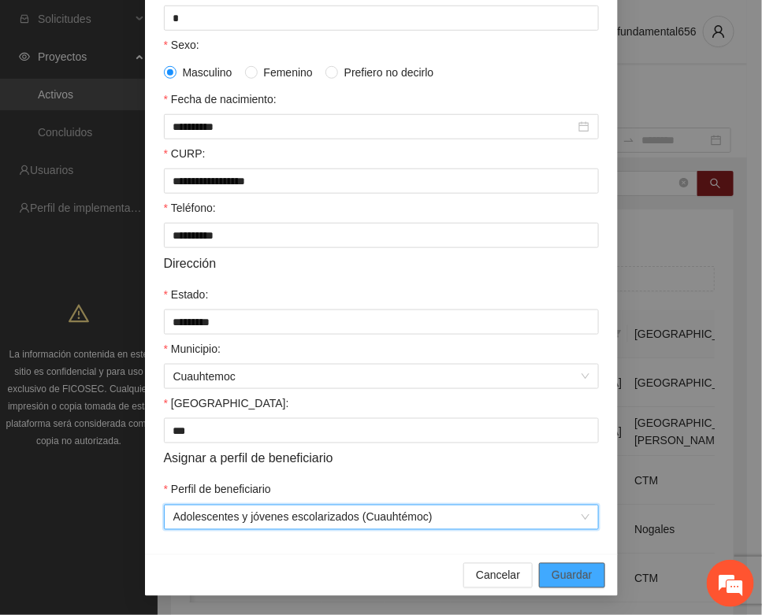
drag, startPoint x: 555, startPoint y: 572, endPoint x: 513, endPoint y: 557, distance: 45.1
click at [553, 571] on span "Guardar" at bounding box center [571, 575] width 40 height 17
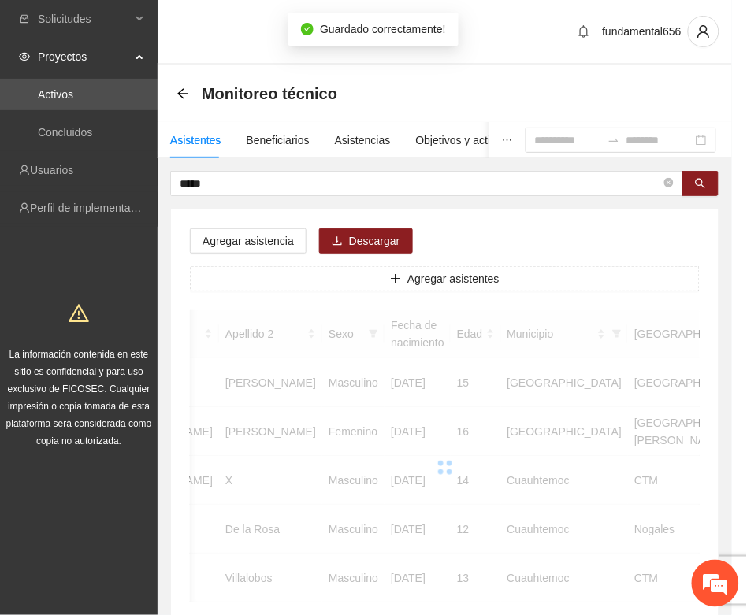
scroll to position [0, 269]
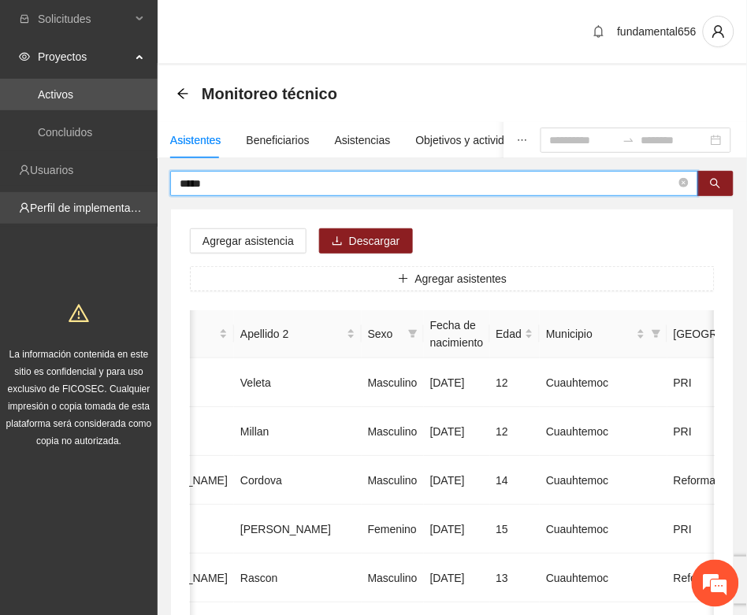
drag, startPoint x: 201, startPoint y: 177, endPoint x: 138, endPoint y: 193, distance: 65.0
paste input "text"
click at [714, 183] on icon "search" at bounding box center [715, 183] width 11 height 11
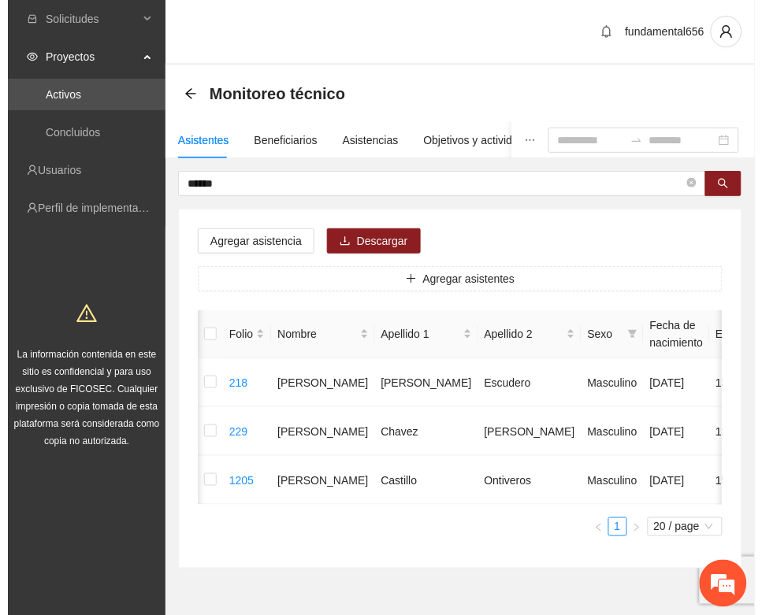
scroll to position [0, 280]
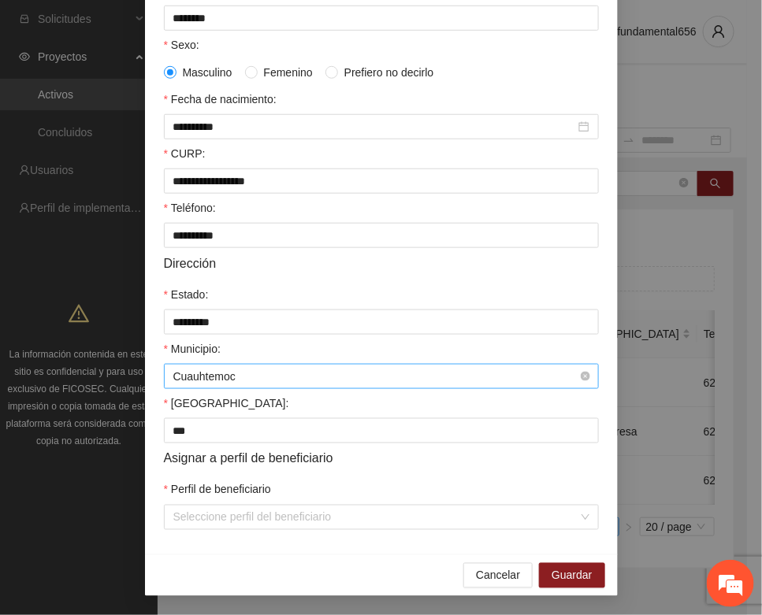
scroll to position [312, 0]
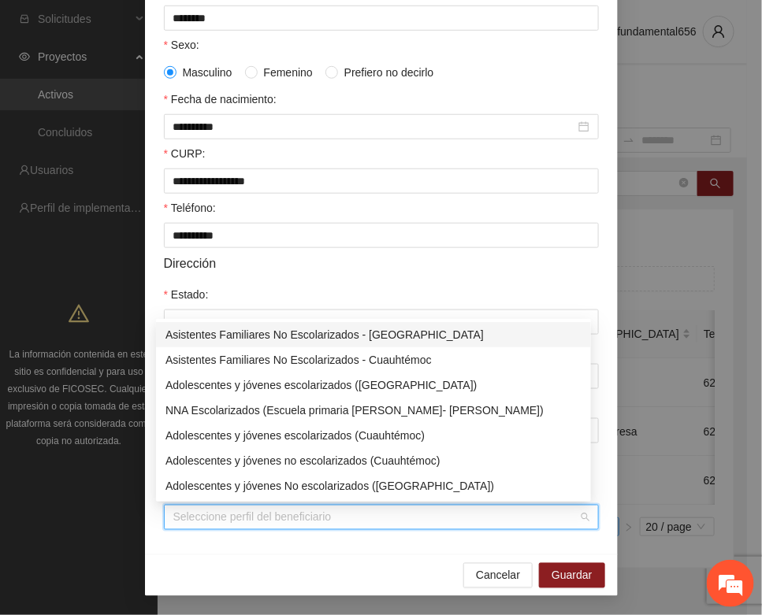
click at [227, 517] on input "Perfil de beneficiario" at bounding box center [375, 518] width 405 height 24
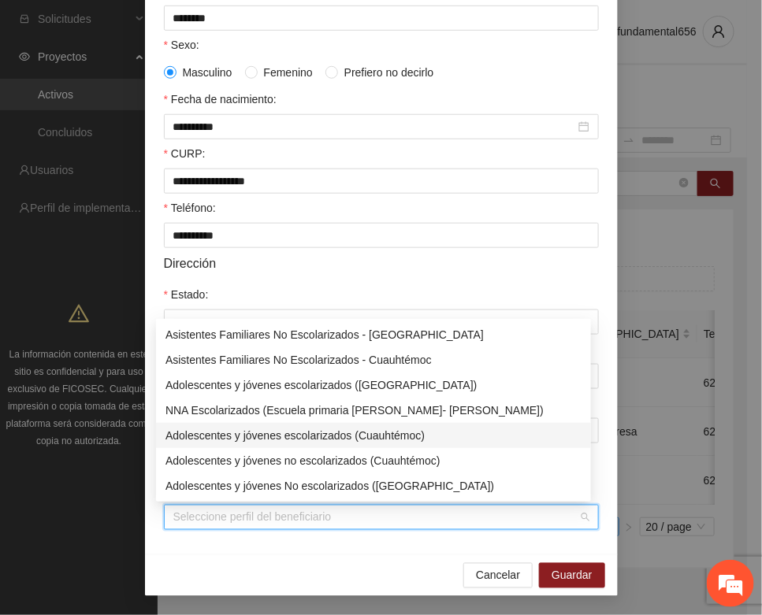
click at [268, 436] on div "Adolescentes y jóvenes escolarizados (Cuauhtémoc)" at bounding box center [373, 435] width 416 height 17
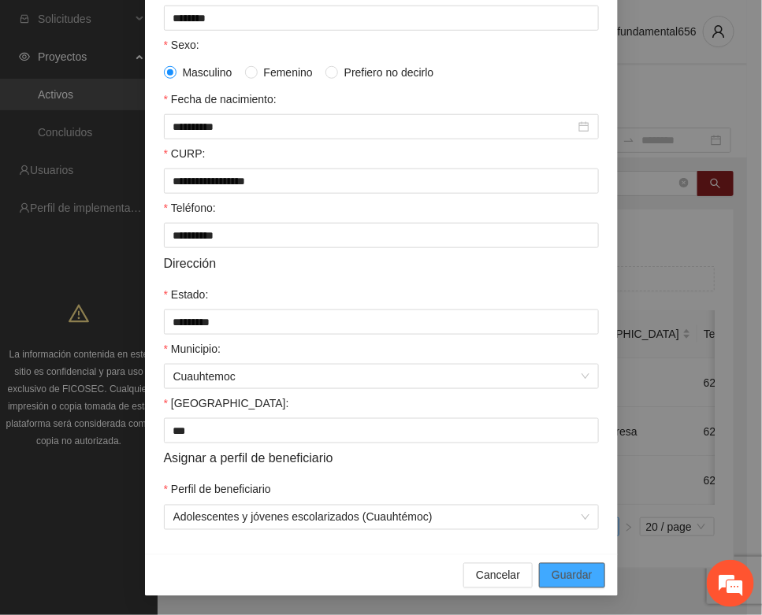
drag, startPoint x: 543, startPoint y: 569, endPoint x: 102, endPoint y: 455, distance: 455.4
click at [532, 562] on div "Cancelar Guardar" at bounding box center [381, 576] width 473 height 42
click at [557, 572] on span "Guardar" at bounding box center [571, 575] width 40 height 17
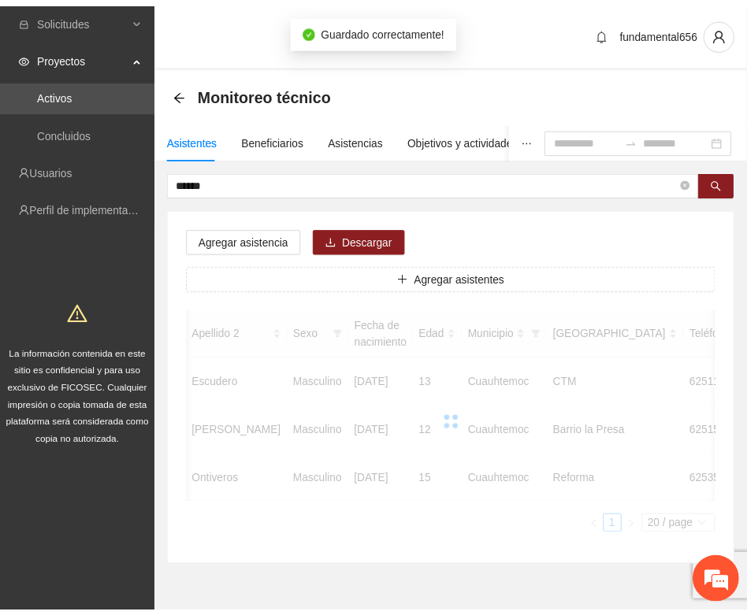
scroll to position [0, 265]
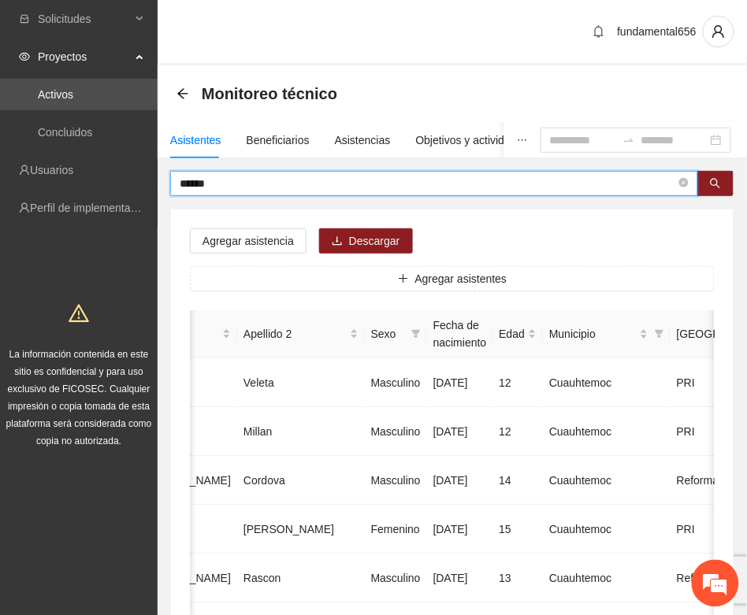
drag, startPoint x: 217, startPoint y: 186, endPoint x: 154, endPoint y: 189, distance: 63.1
paste input "*"
click at [710, 179] on icon "search" at bounding box center [715, 183] width 11 height 11
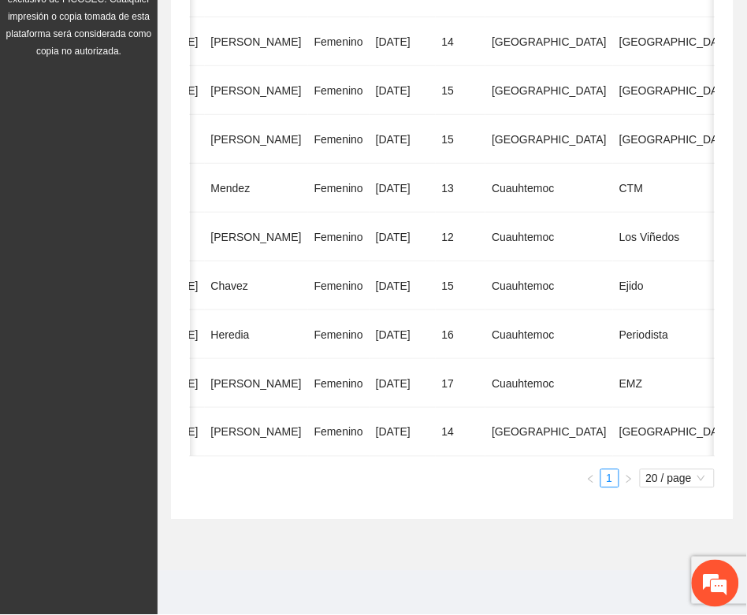
scroll to position [402, 0]
type input "******"
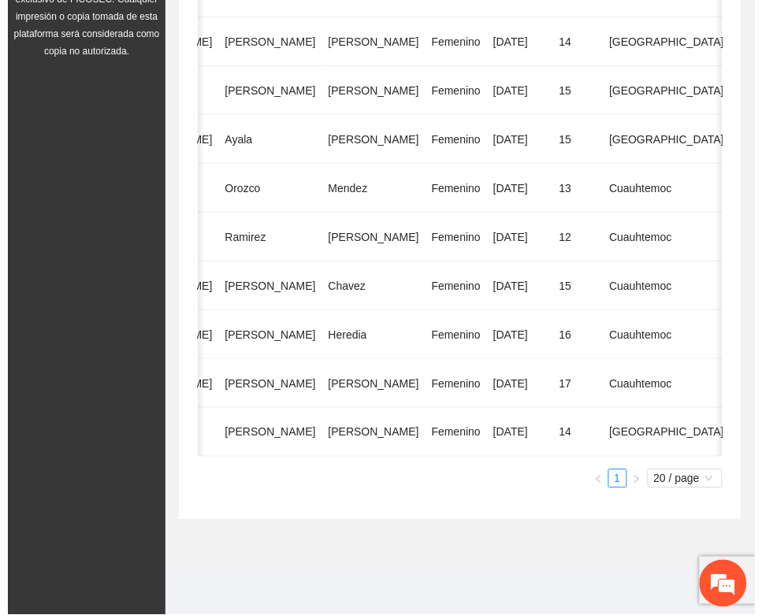
scroll to position [0, 280]
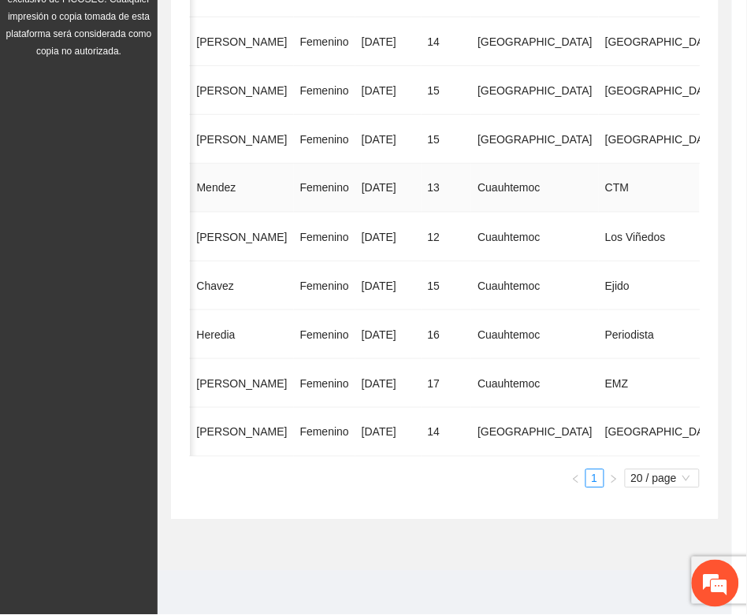
type input "**********"
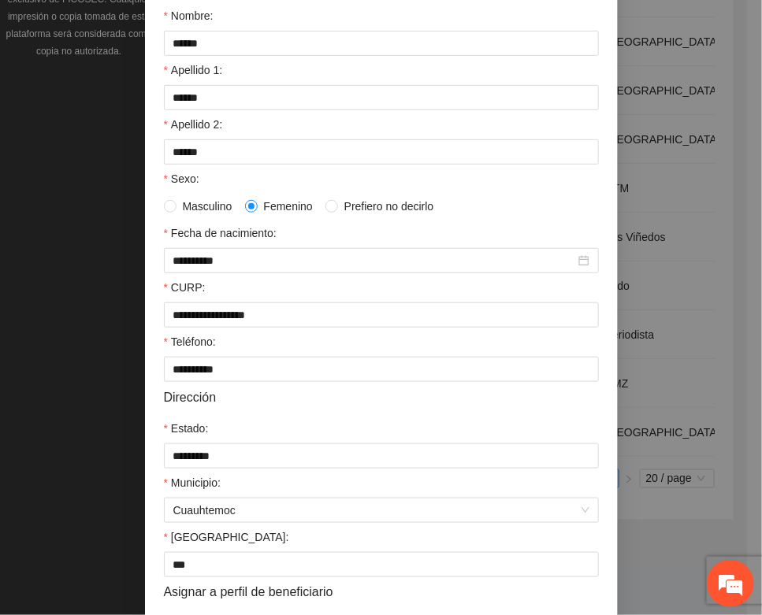
scroll to position [312, 0]
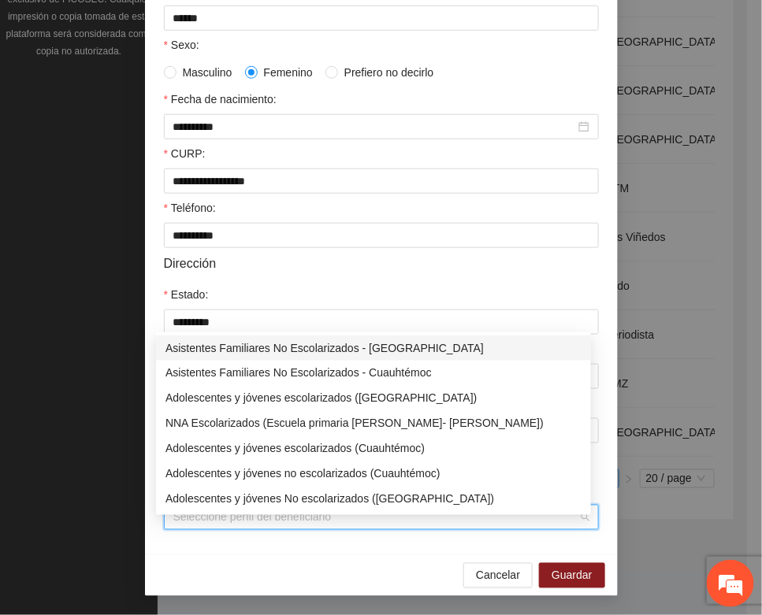
click at [288, 514] on input "Perfil de beneficiario" at bounding box center [375, 518] width 405 height 24
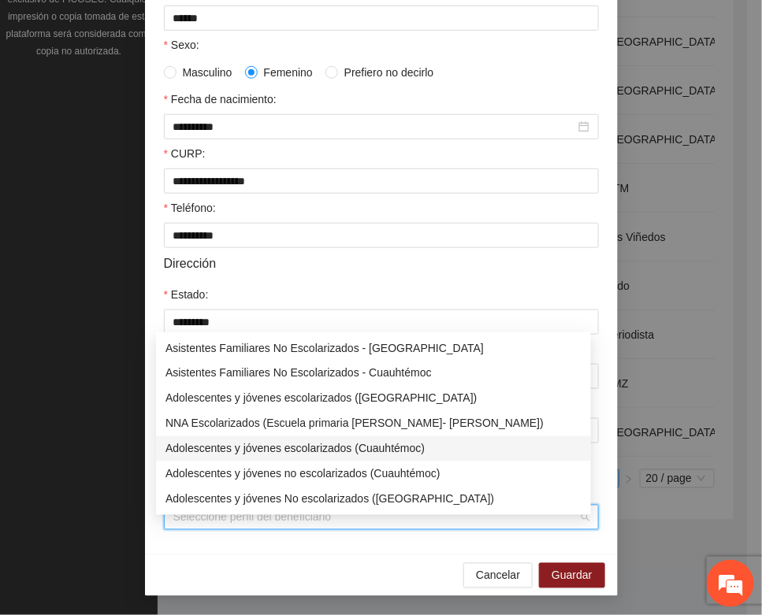
drag, startPoint x: 339, startPoint y: 436, endPoint x: 354, endPoint y: 451, distance: 21.7
click at [341, 440] on div "Adolescentes y jóvenes escolarizados (Cuauhtémoc)" at bounding box center [373, 448] width 416 height 17
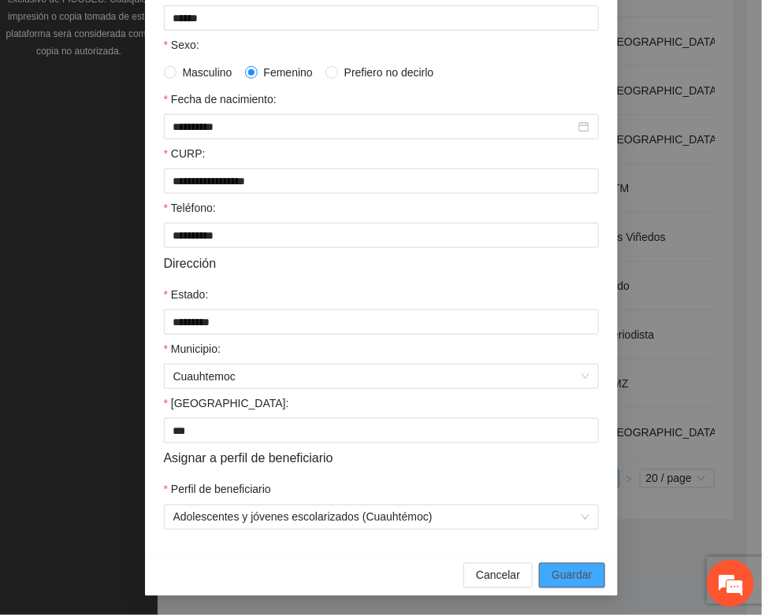
click at [554, 577] on span "Guardar" at bounding box center [571, 575] width 40 height 17
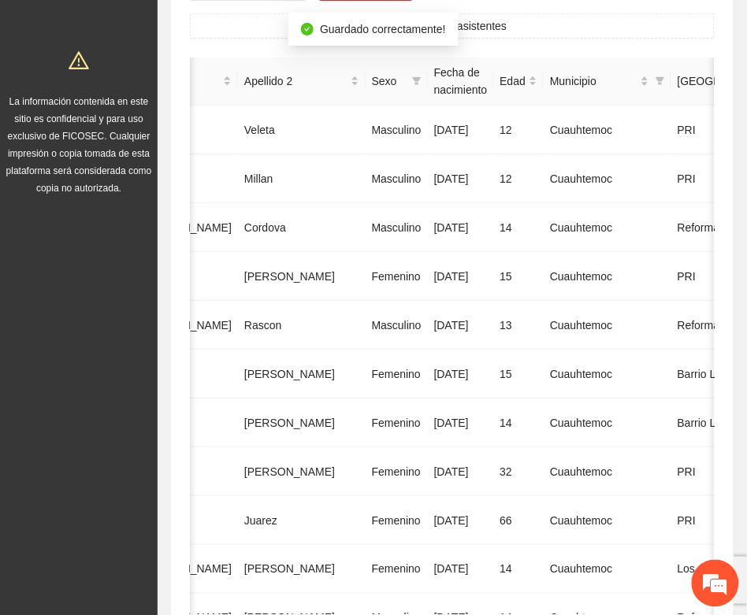
scroll to position [9, 0]
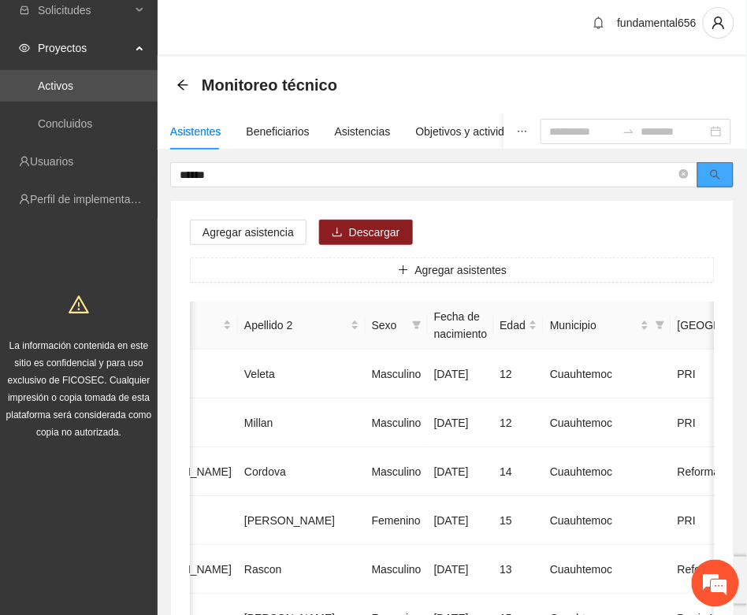
drag, startPoint x: 715, startPoint y: 176, endPoint x: 662, endPoint y: 235, distance: 79.2
click at [714, 176] on icon "search" at bounding box center [715, 175] width 10 height 10
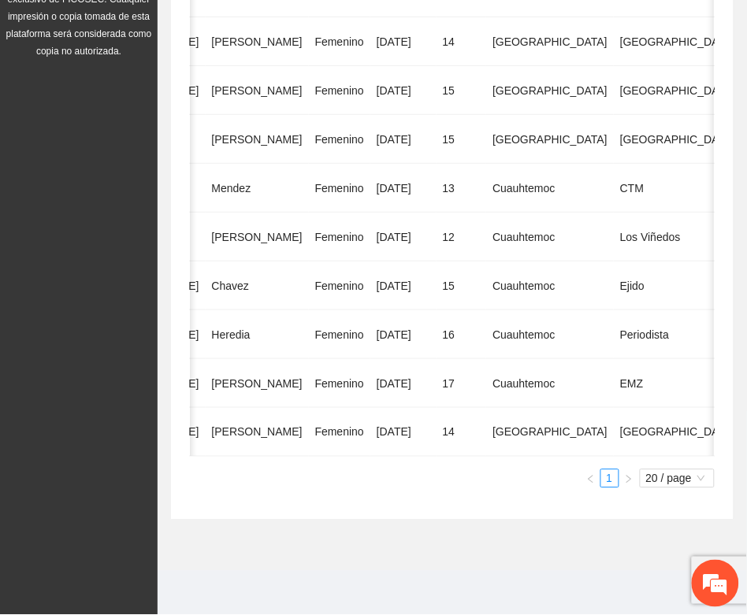
scroll to position [0, 0]
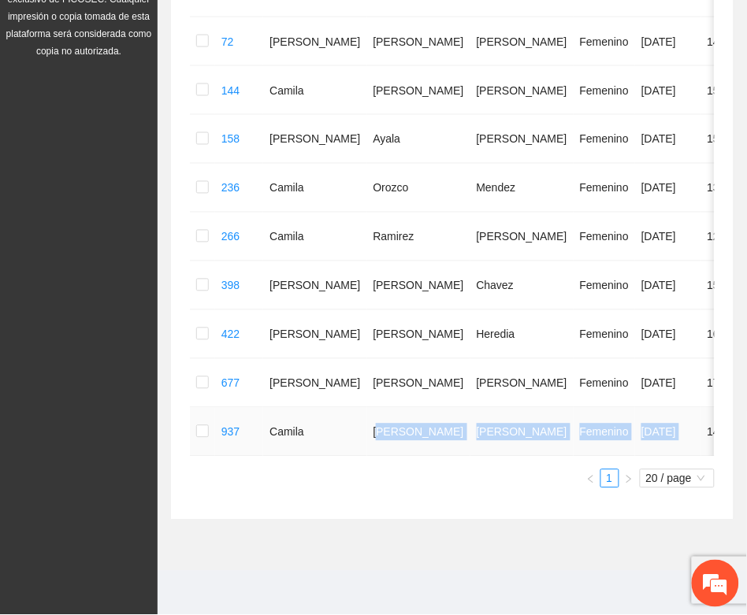
drag, startPoint x: 344, startPoint y: 441, endPoint x: 593, endPoint y: 437, distance: 248.9
click at [593, 437] on tr "937 [PERSON_NAME] [DATE] 14 [GEOGRAPHIC_DATA] 6148324586 U P +1" at bounding box center [704, 432] width 1029 height 49
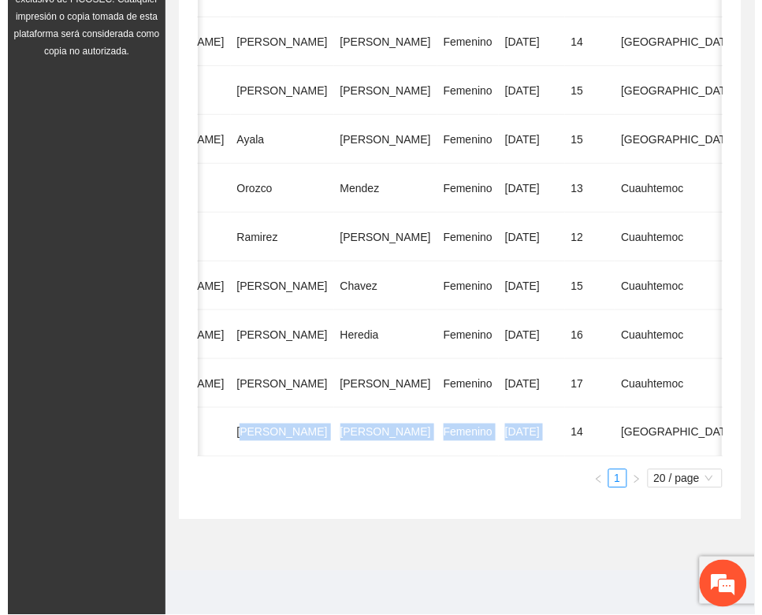
scroll to position [0, 280]
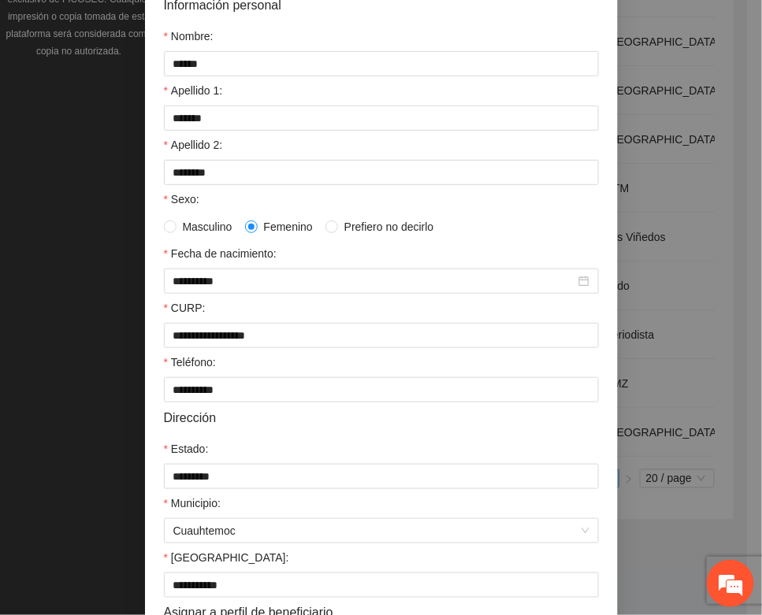
scroll to position [312, 0]
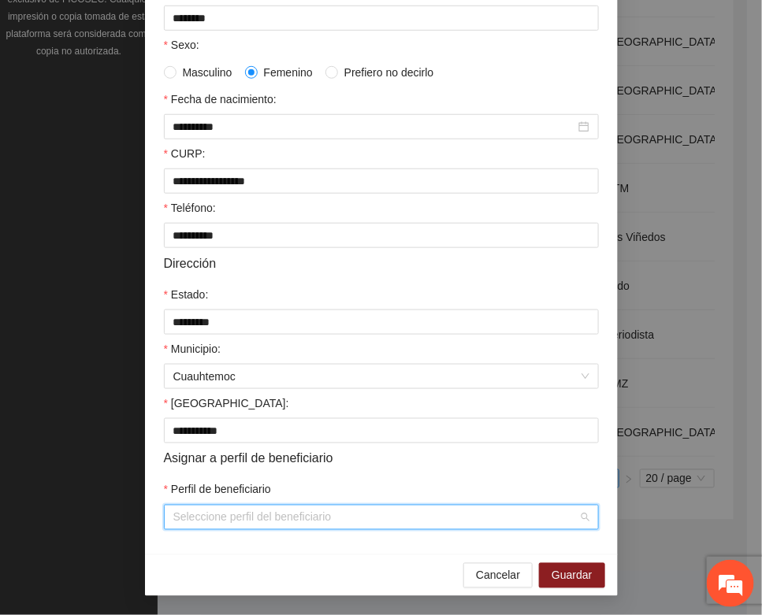
click at [177, 526] on input "Perfil de beneficiario" at bounding box center [375, 518] width 405 height 24
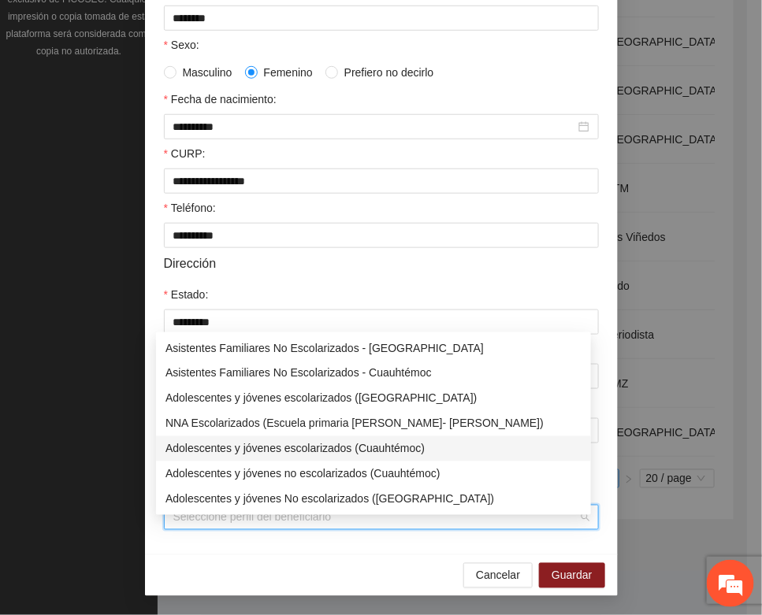
drag, startPoint x: 248, startPoint y: 434, endPoint x: 284, endPoint y: 455, distance: 42.0
click at [256, 440] on div "Adolescentes y jóvenes escolarizados (Cuauhtémoc)" at bounding box center [373, 448] width 416 height 17
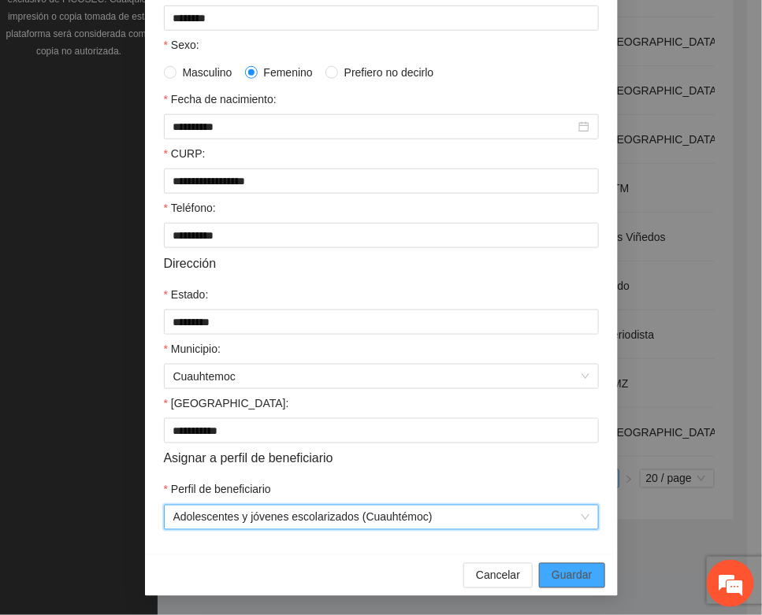
drag, startPoint x: 557, startPoint y: 577, endPoint x: 308, endPoint y: 543, distance: 251.1
click at [551, 579] on span "Guardar" at bounding box center [571, 575] width 40 height 17
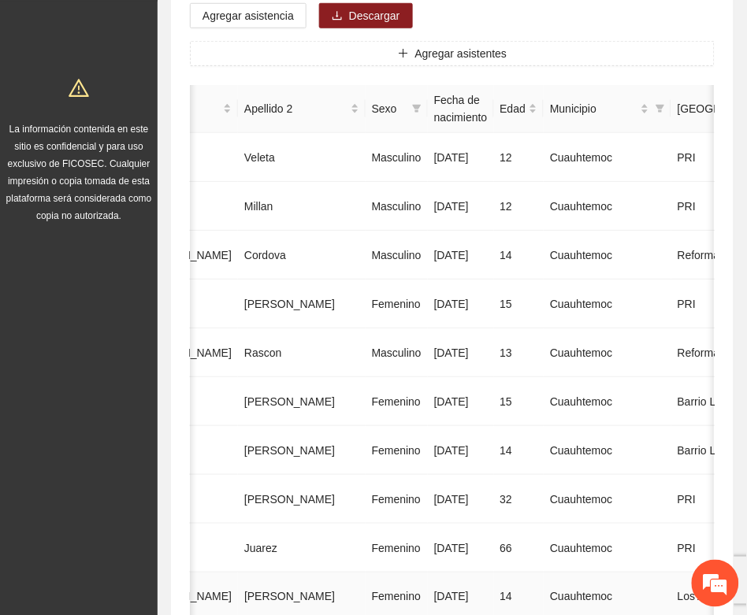
scroll to position [9, 0]
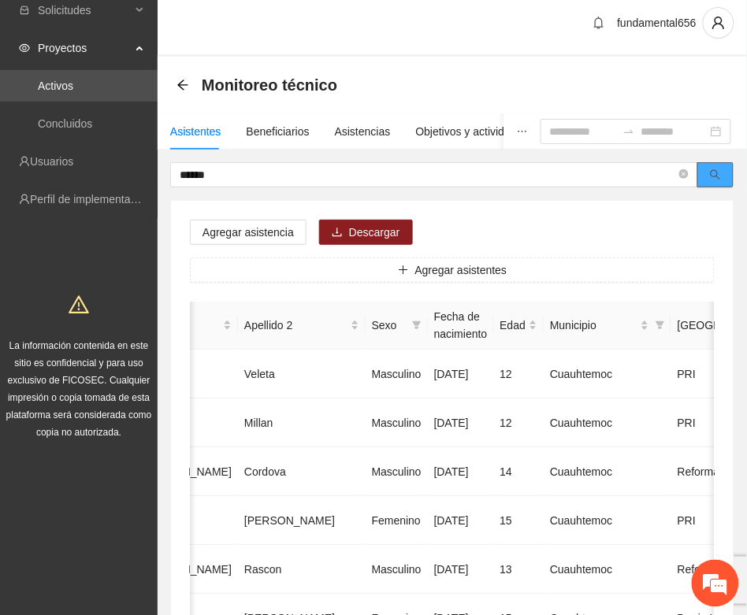
drag, startPoint x: 710, startPoint y: 176, endPoint x: 565, endPoint y: 256, distance: 165.7
click at [699, 183] on button "button" at bounding box center [715, 174] width 36 height 25
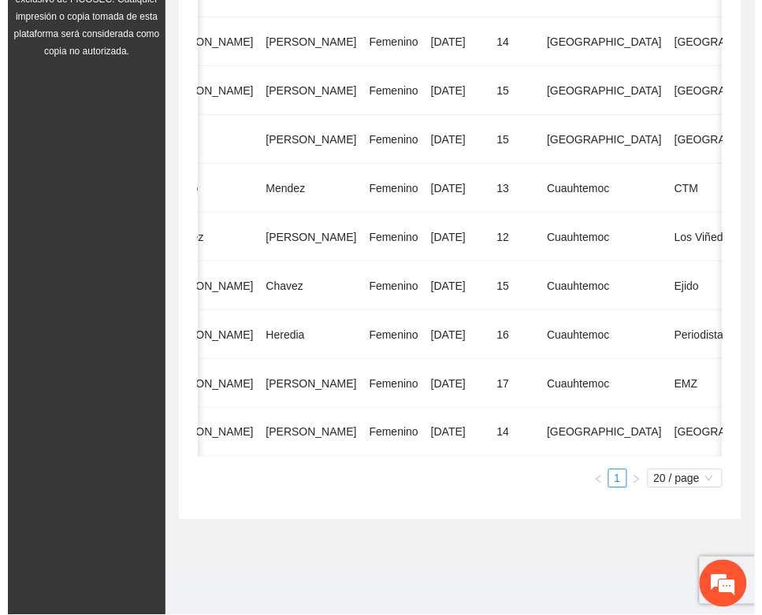
scroll to position [0, 280]
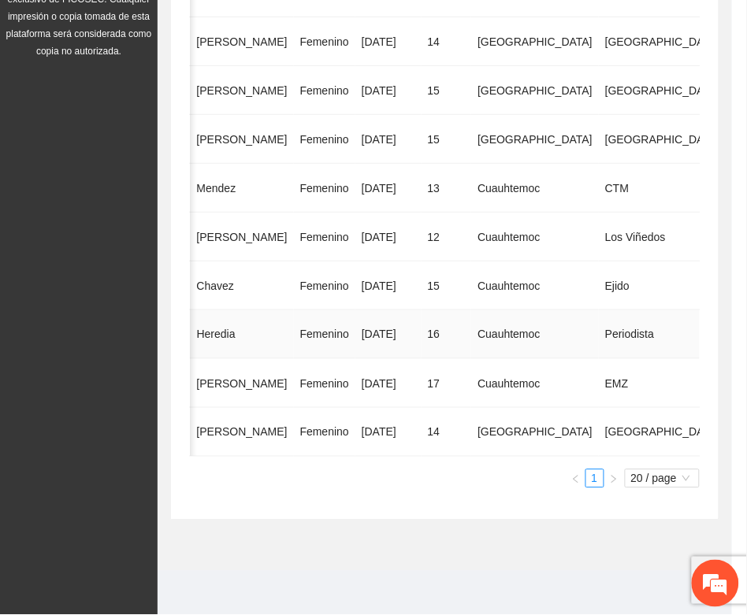
type input "**********"
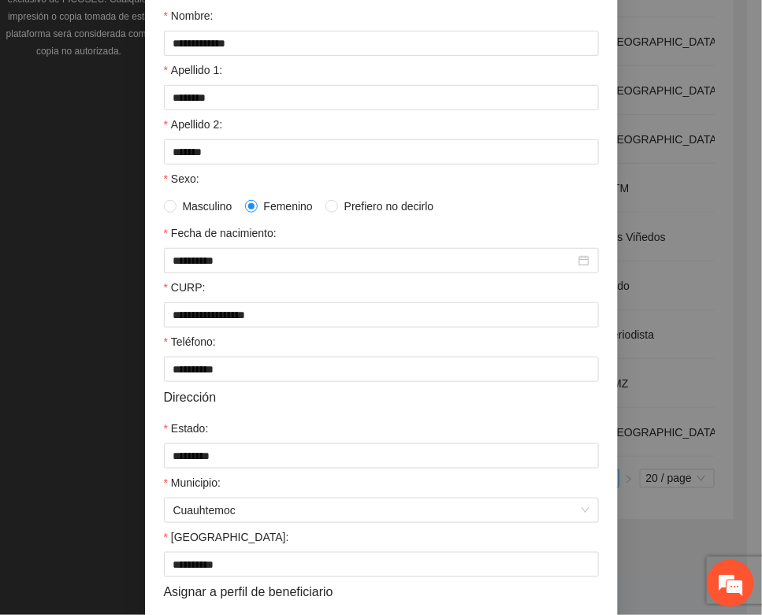
scroll to position [312, 0]
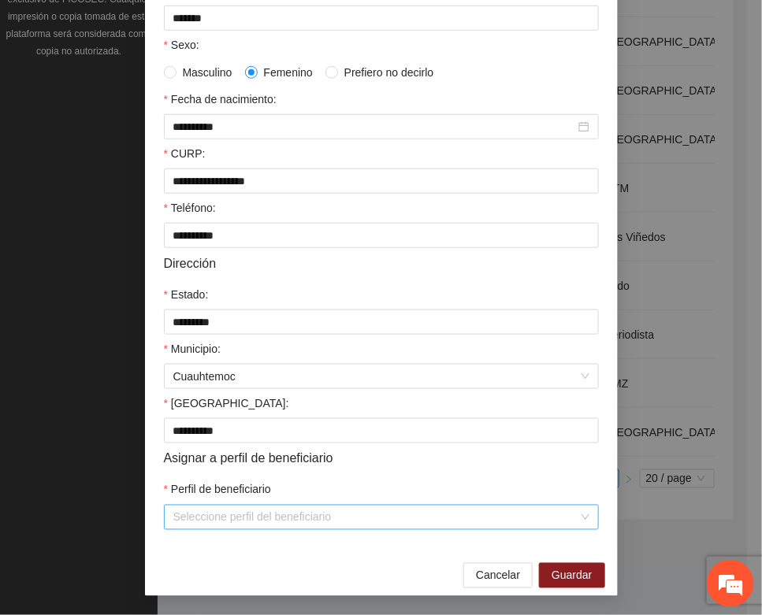
click at [235, 510] on input "Perfil de beneficiario" at bounding box center [375, 518] width 405 height 24
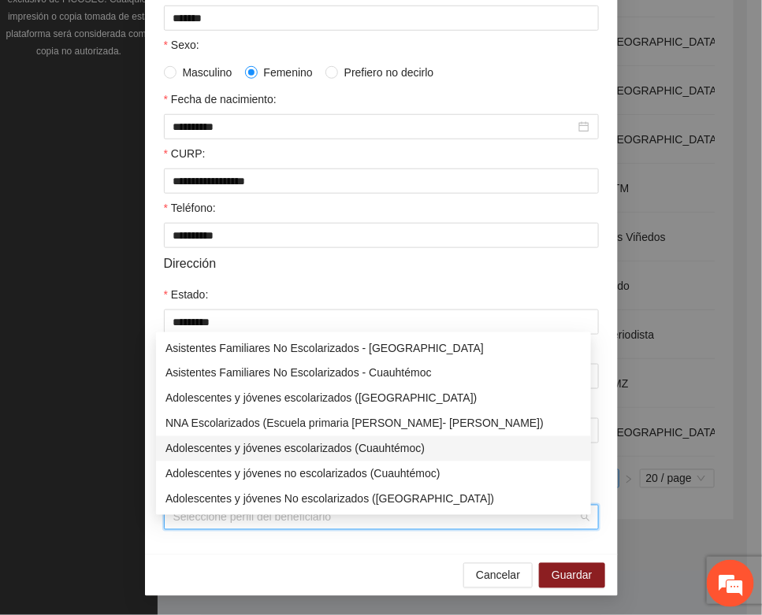
drag, startPoint x: 290, startPoint y: 437, endPoint x: 340, endPoint y: 461, distance: 55.7
click at [295, 440] on div "Adolescentes y jóvenes escolarizados (Cuauhtémoc)" at bounding box center [373, 448] width 416 height 17
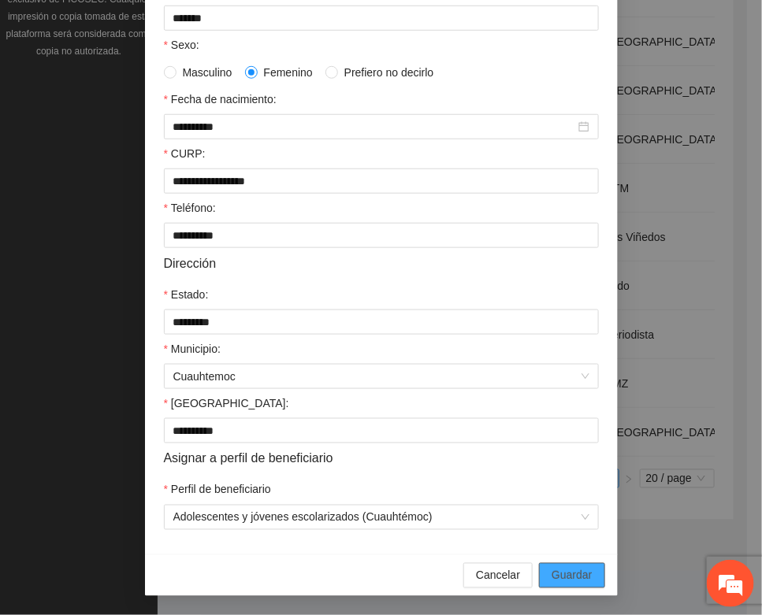
click at [551, 569] on span "Guardar" at bounding box center [571, 575] width 40 height 17
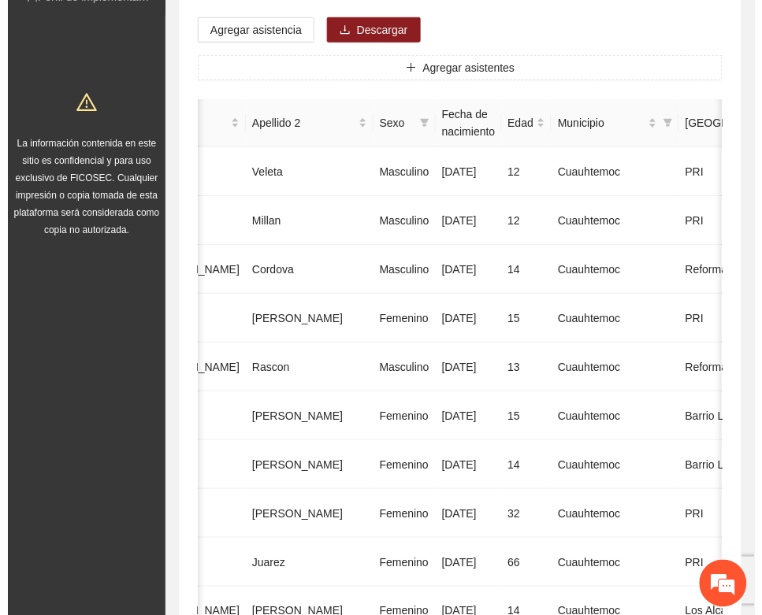
scroll to position [0, 0]
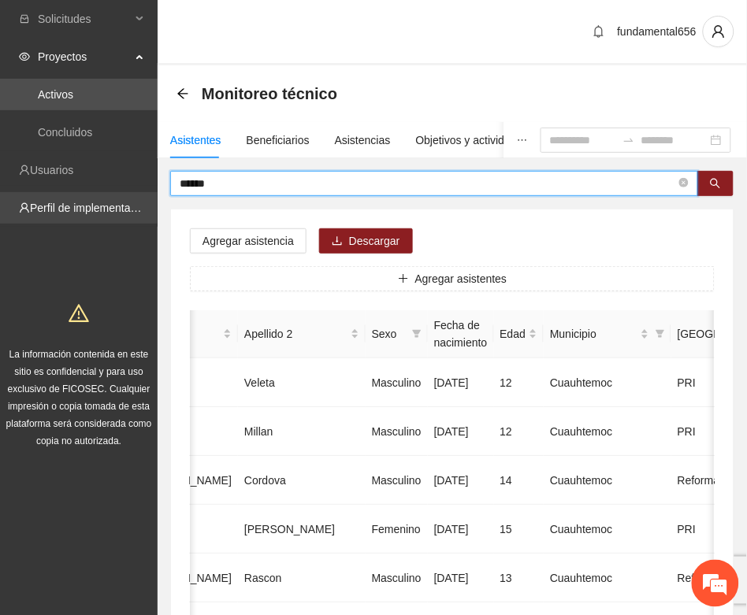
drag, startPoint x: 221, startPoint y: 184, endPoint x: 134, endPoint y: 195, distance: 88.2
paste input "*******"
drag, startPoint x: 718, startPoint y: 184, endPoint x: 635, endPoint y: 203, distance: 85.0
click at [714, 185] on icon "search" at bounding box center [715, 183] width 11 height 11
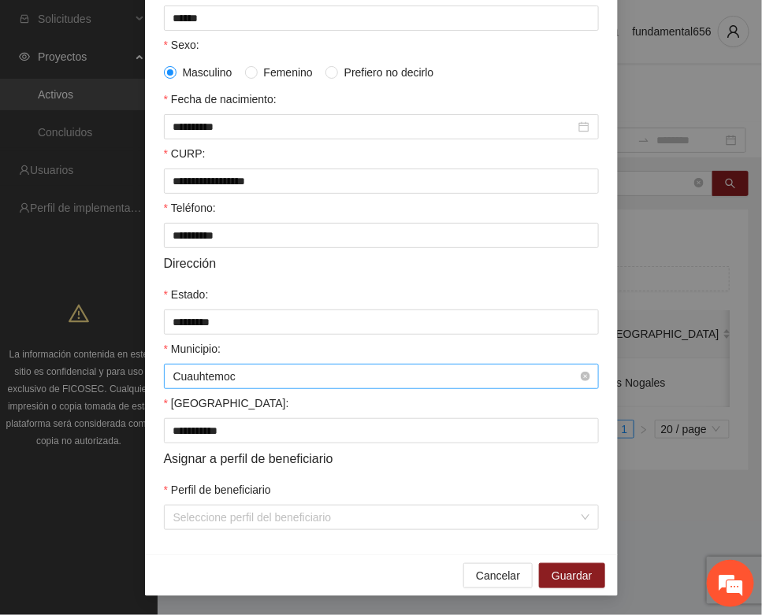
scroll to position [312, 0]
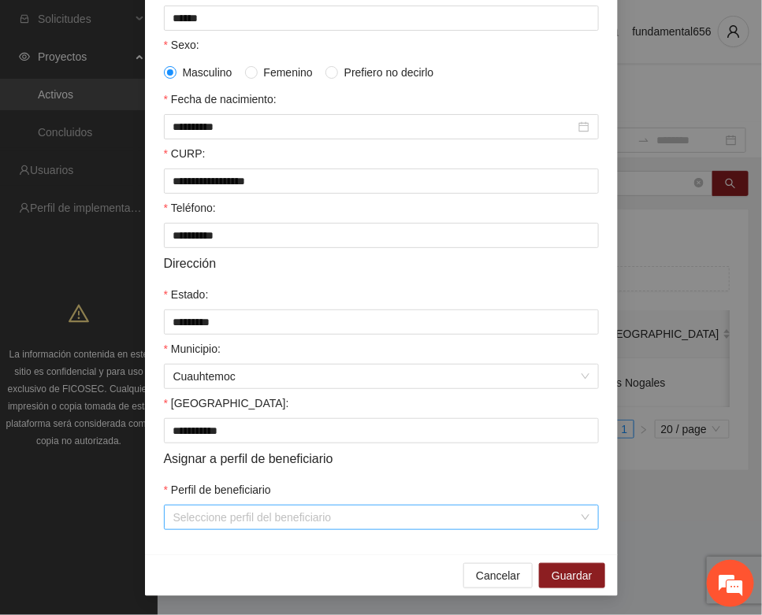
drag, startPoint x: 227, startPoint y: 500, endPoint x: 223, endPoint y: 517, distance: 17.0
click at [226, 505] on div "Perfil de beneficiario Seleccione perfil del beneficiario" at bounding box center [381, 505] width 435 height 49
click at [222, 529] on div "Seleccione perfil del beneficiario" at bounding box center [381, 517] width 435 height 25
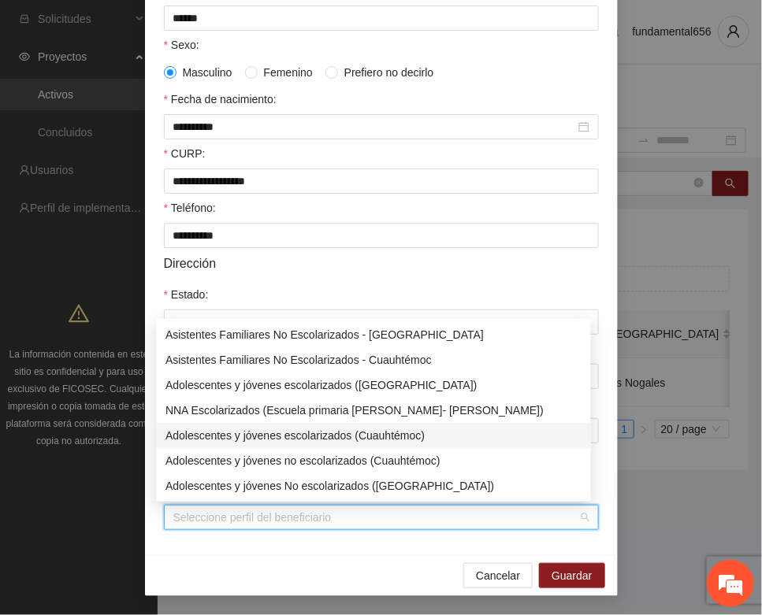
drag, startPoint x: 280, startPoint y: 435, endPoint x: 321, endPoint y: 454, distance: 45.1
click at [284, 435] on div "Adolescentes y jóvenes escolarizados (Cuauhtémoc)" at bounding box center [373, 435] width 416 height 17
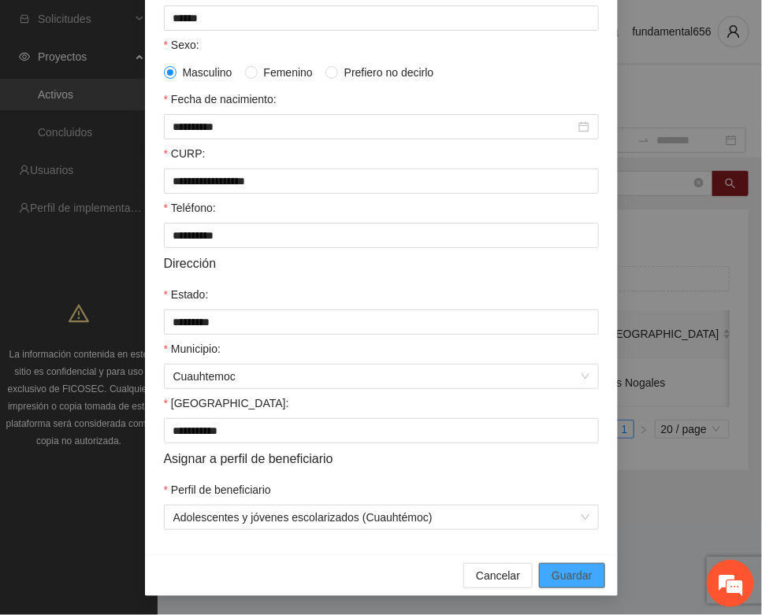
drag, startPoint x: 542, startPoint y: 572, endPoint x: 163, endPoint y: 473, distance: 391.4
click at [539, 572] on button "Guardar" at bounding box center [571, 575] width 65 height 25
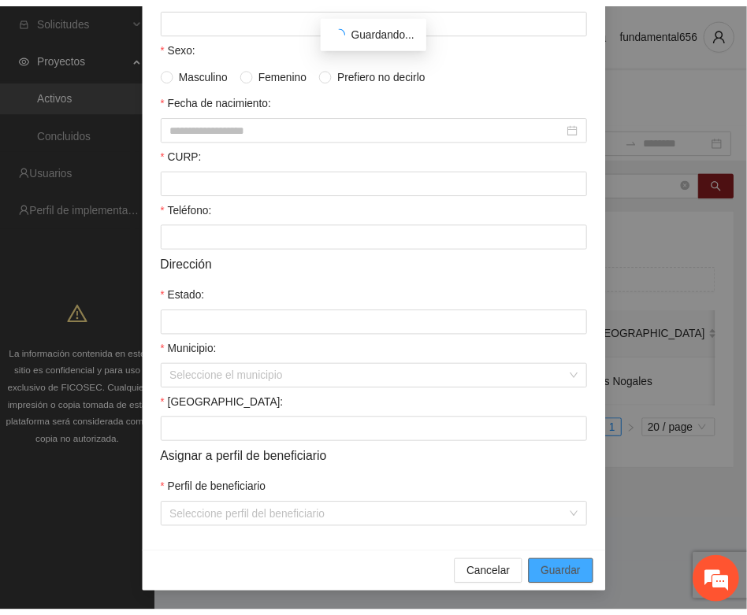
scroll to position [233, 0]
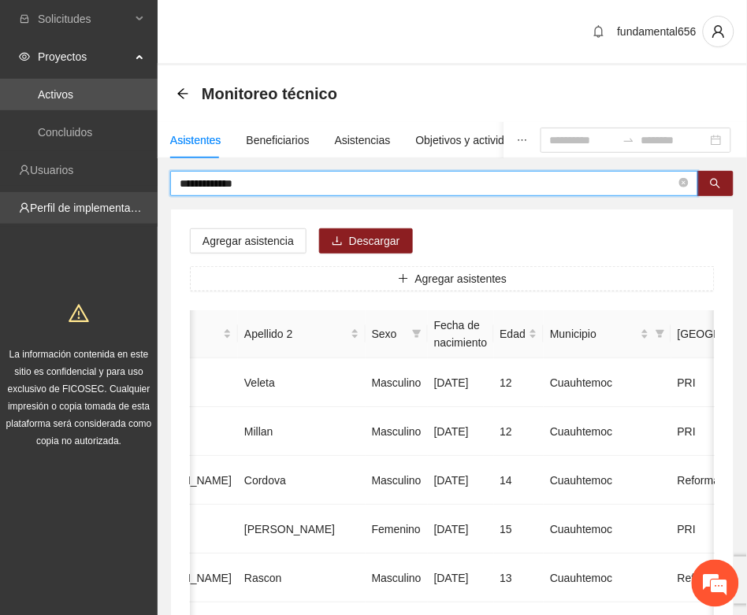
drag, startPoint x: 261, startPoint y: 179, endPoint x: 143, endPoint y: 199, distance: 119.9
paste input "*"
drag, startPoint x: 713, startPoint y: 187, endPoint x: 457, endPoint y: 235, distance: 260.5
click at [694, 191] on span "**********" at bounding box center [452, 183] width 564 height 25
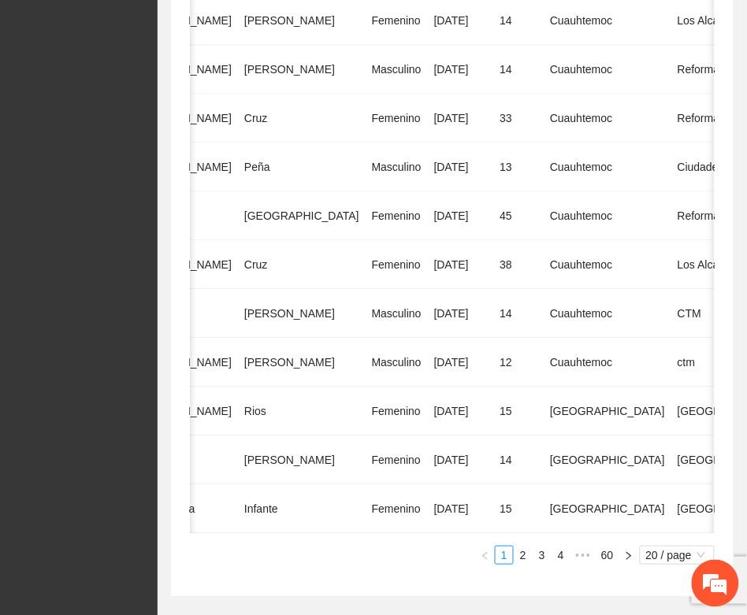
scroll to position [886, 0]
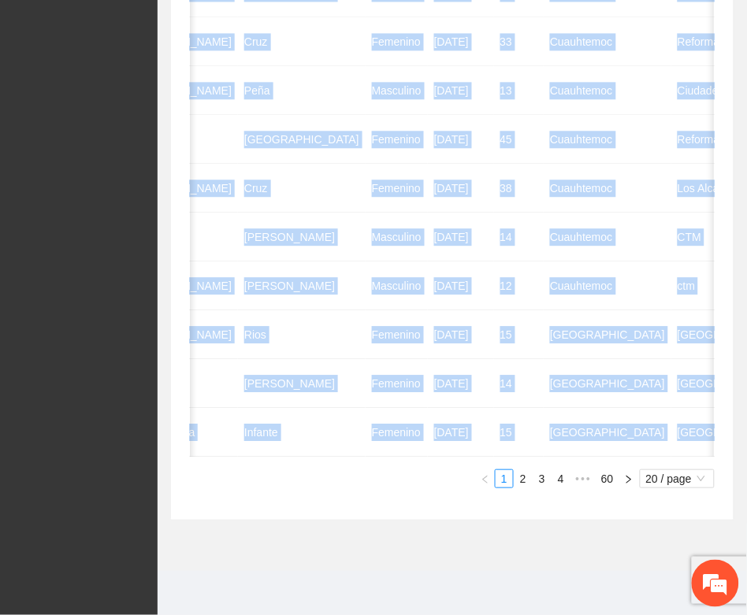
drag, startPoint x: 482, startPoint y: 458, endPoint x: 320, endPoint y: 481, distance: 164.0
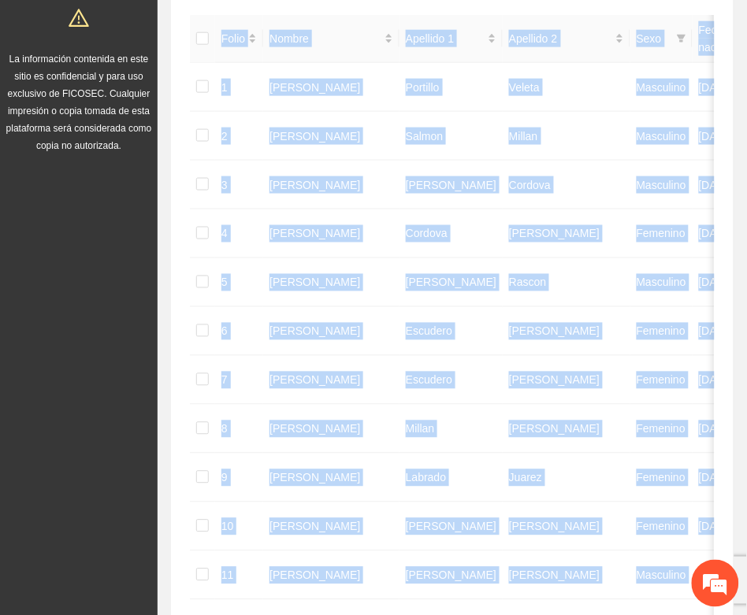
scroll to position [0, 0]
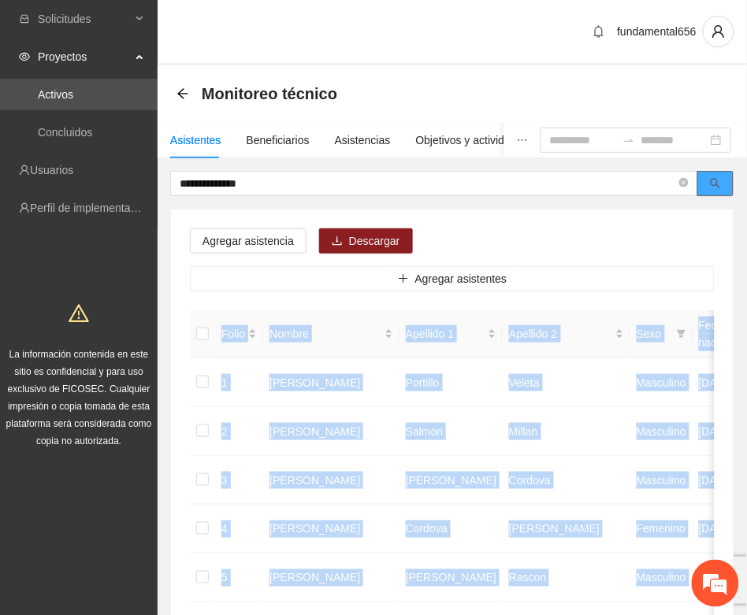
click at [719, 181] on icon "search" at bounding box center [715, 183] width 11 height 11
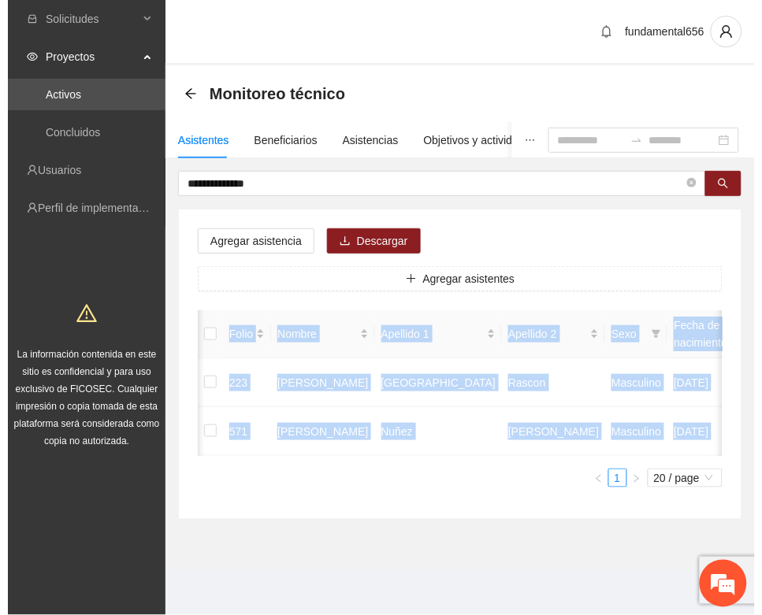
scroll to position [0, 280]
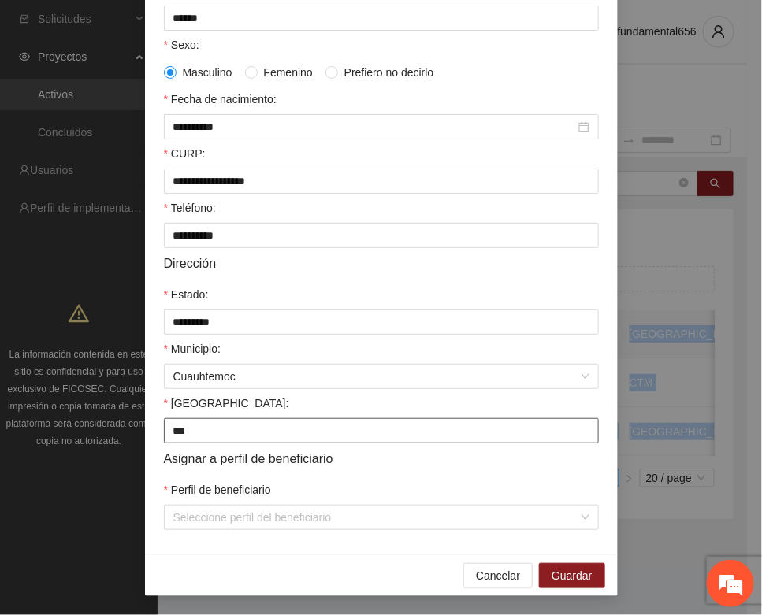
scroll to position [312, 0]
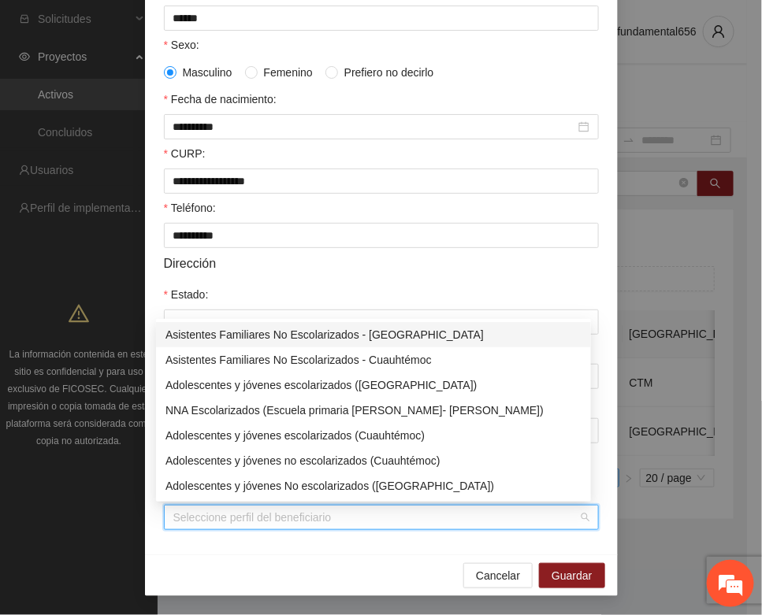
click at [205, 517] on input "Perfil de beneficiario" at bounding box center [375, 518] width 405 height 24
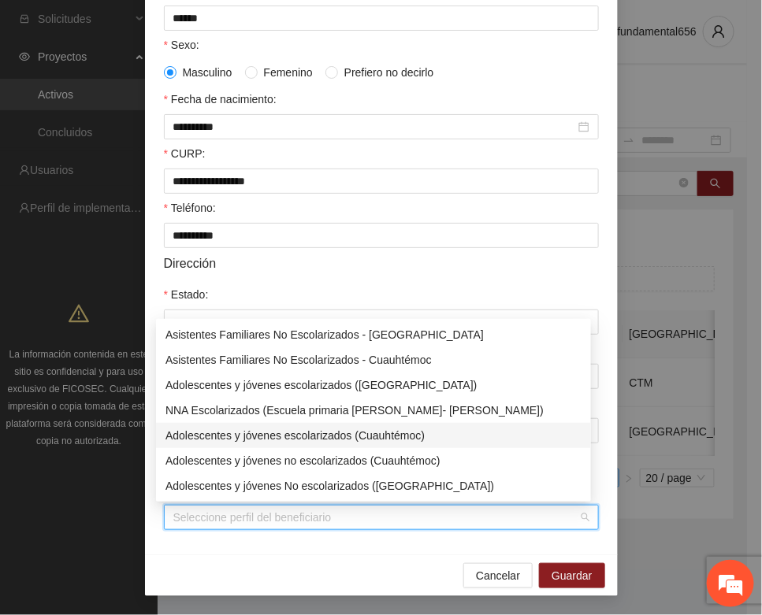
drag, startPoint x: 273, startPoint y: 430, endPoint x: 328, endPoint y: 457, distance: 61.3
click at [276, 432] on div "Adolescentes y jóvenes escolarizados (Cuauhtémoc)" at bounding box center [373, 435] width 416 height 17
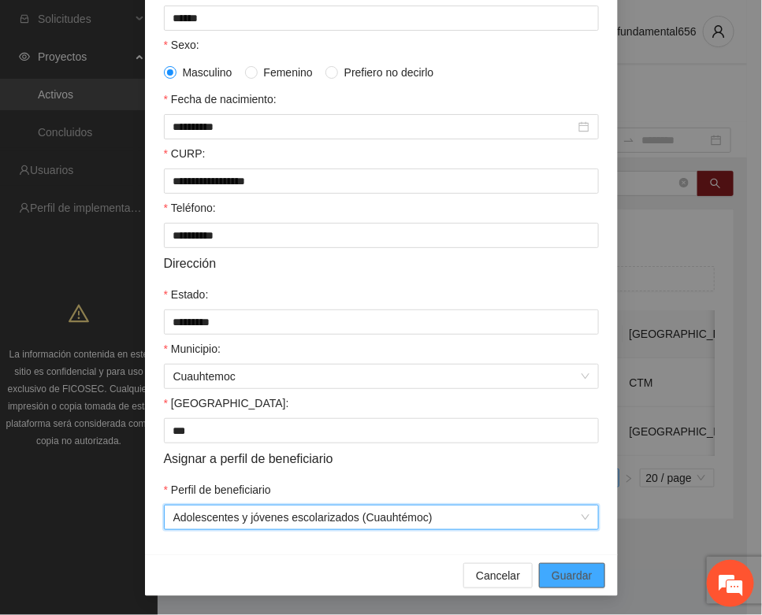
click at [557, 568] on span "Guardar" at bounding box center [571, 575] width 40 height 17
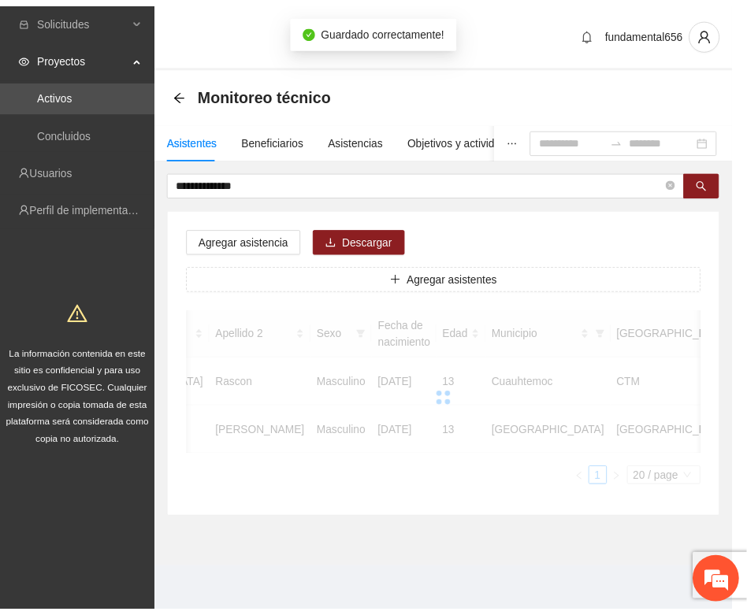
scroll to position [0, 265]
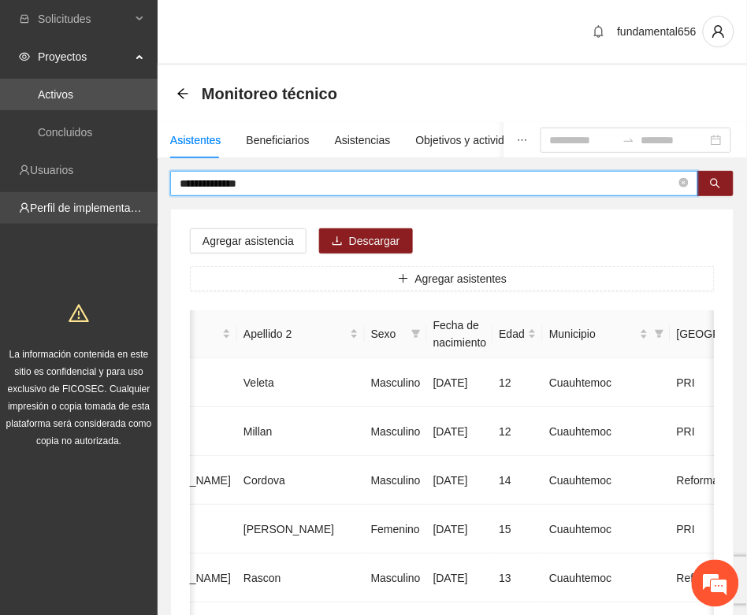
drag, startPoint x: 273, startPoint y: 181, endPoint x: 144, endPoint y: 202, distance: 130.8
paste input "text"
drag, startPoint x: 711, startPoint y: 181, endPoint x: 651, endPoint y: 222, distance: 72.5
click at [710, 184] on icon "search" at bounding box center [715, 183] width 11 height 11
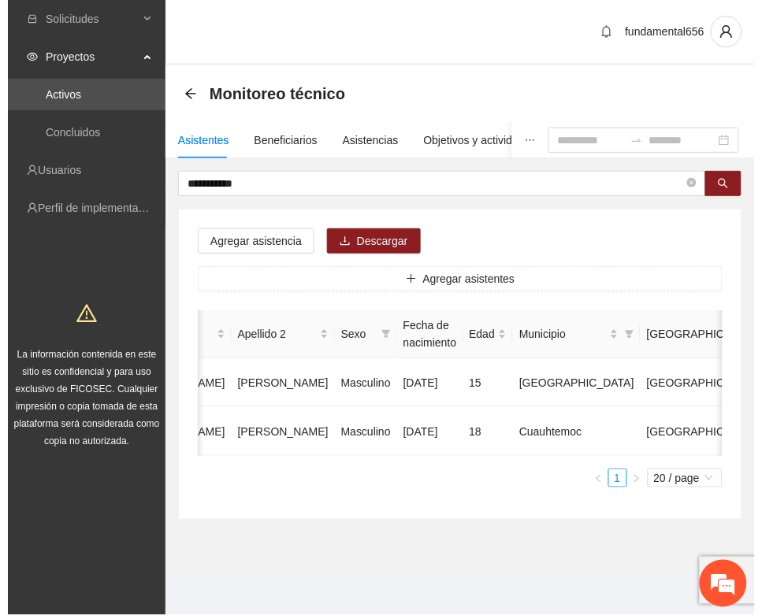
scroll to position [0, 280]
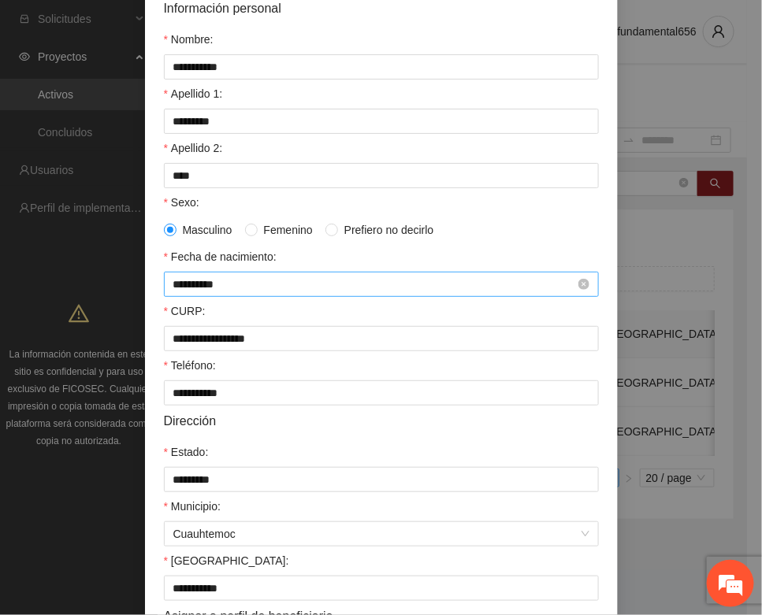
scroll to position [312, 0]
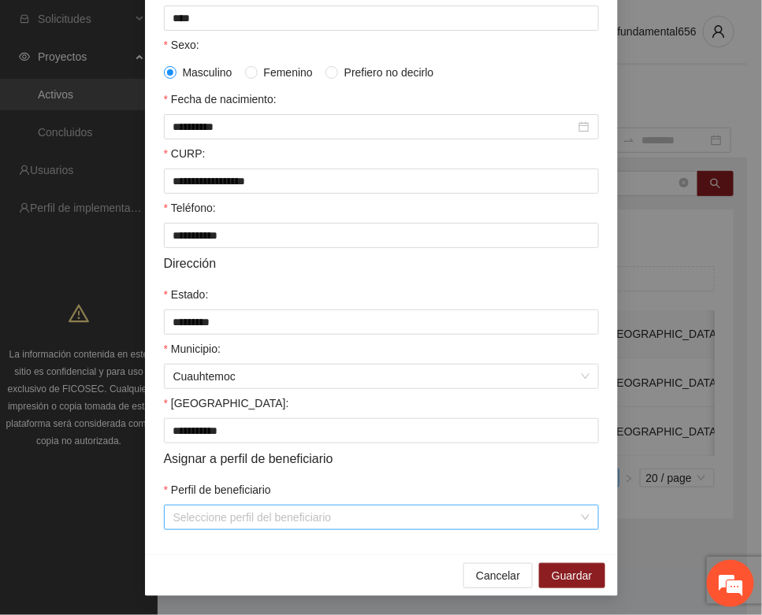
click at [199, 510] on input "Perfil de beneficiario" at bounding box center [375, 518] width 405 height 24
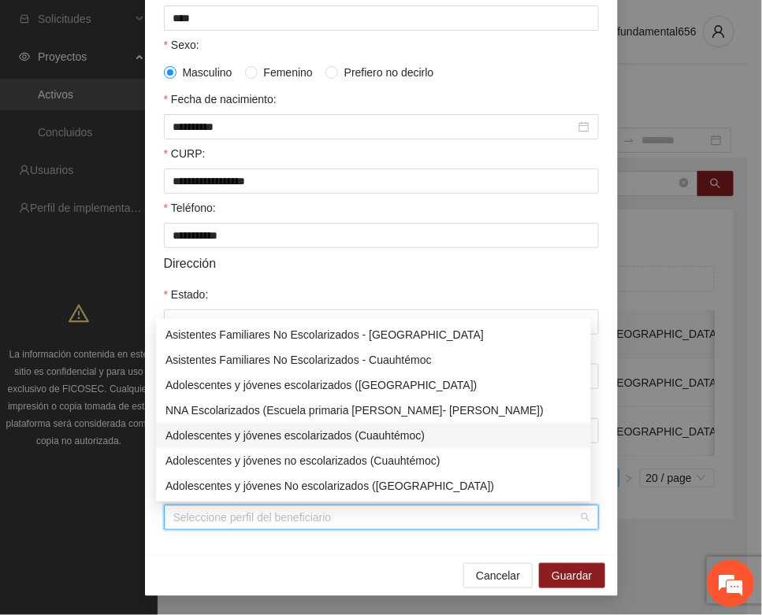
drag, startPoint x: 315, startPoint y: 435, endPoint x: 341, endPoint y: 443, distance: 27.2
click at [317, 434] on div "Adolescentes y jóvenes escolarizados (Cuauhtémoc)" at bounding box center [373, 435] width 416 height 17
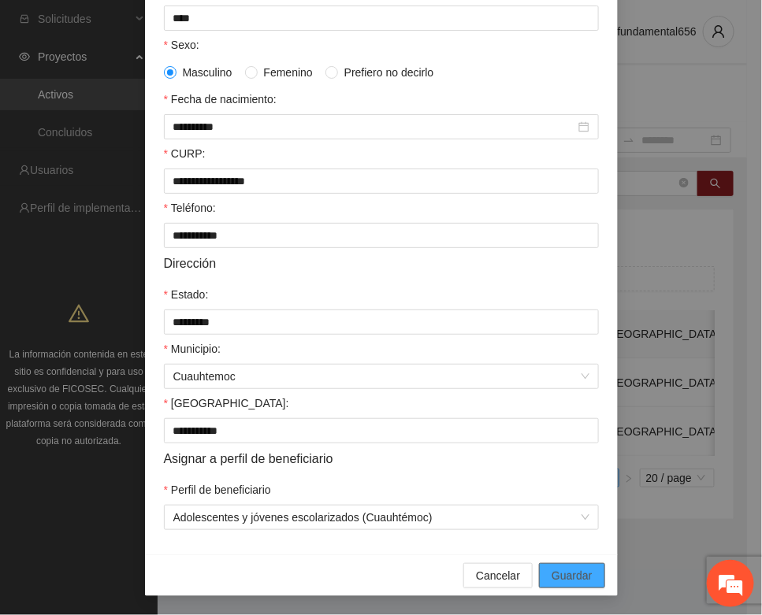
click at [551, 568] on span "Guardar" at bounding box center [571, 575] width 40 height 17
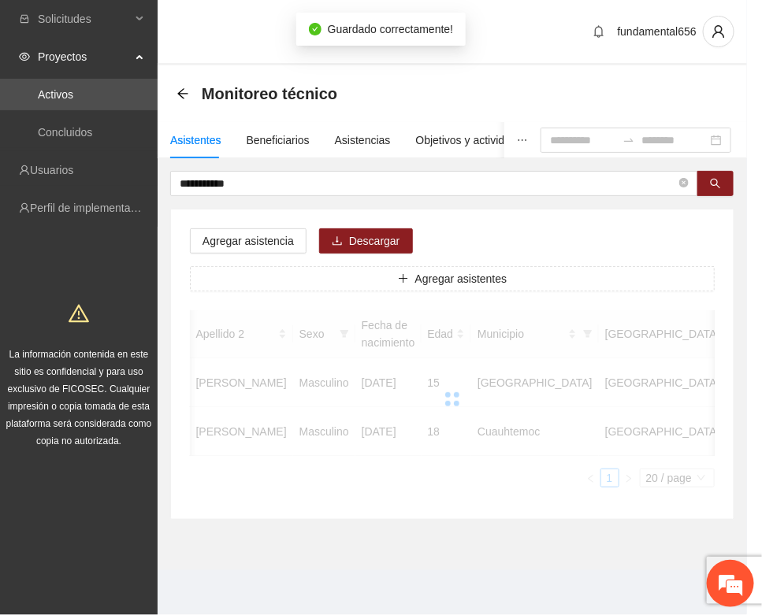
scroll to position [0, 265]
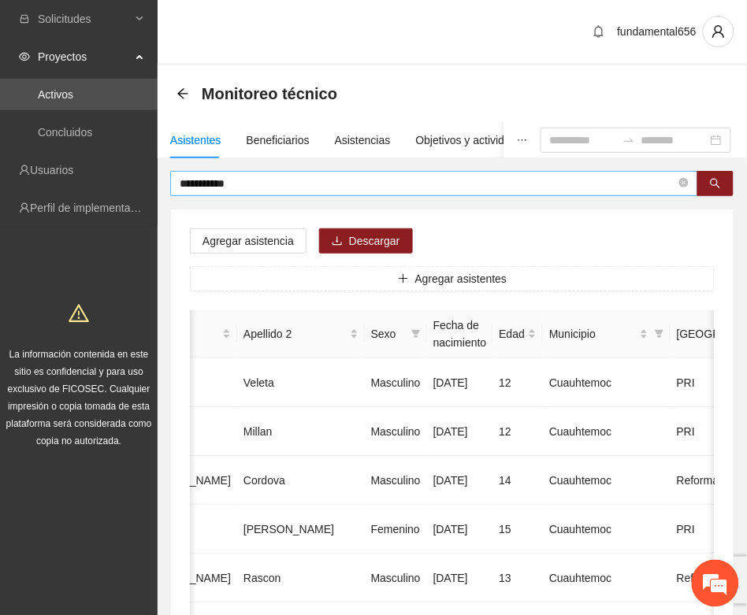
drag, startPoint x: 258, startPoint y: 170, endPoint x: 205, endPoint y: 187, distance: 55.5
click at [205, 187] on span "**********" at bounding box center [434, 183] width 528 height 25
drag, startPoint x: 238, startPoint y: 187, endPoint x: 154, endPoint y: 191, distance: 83.6
paste input "text"
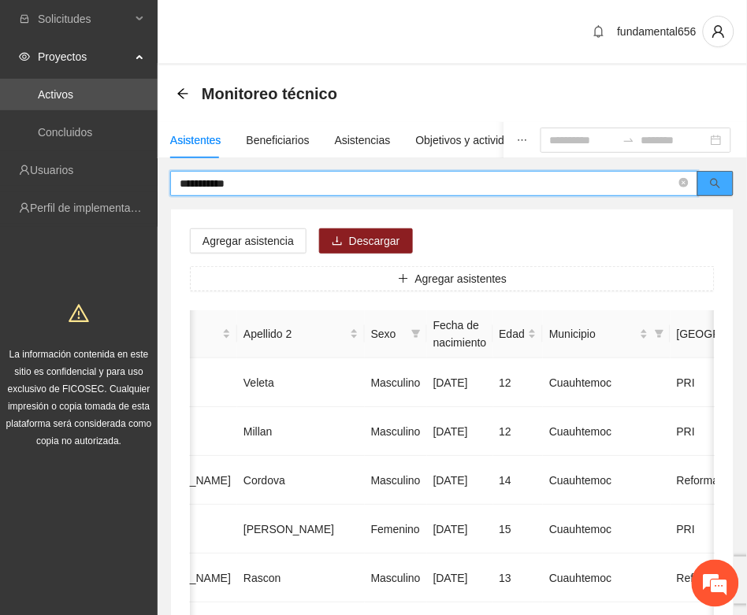
click at [703, 185] on button "button" at bounding box center [715, 183] width 36 height 25
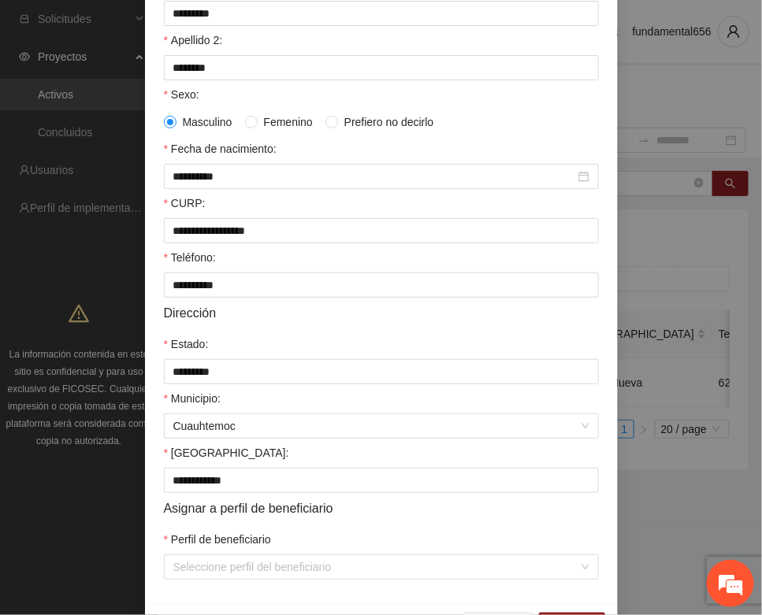
scroll to position [312, 0]
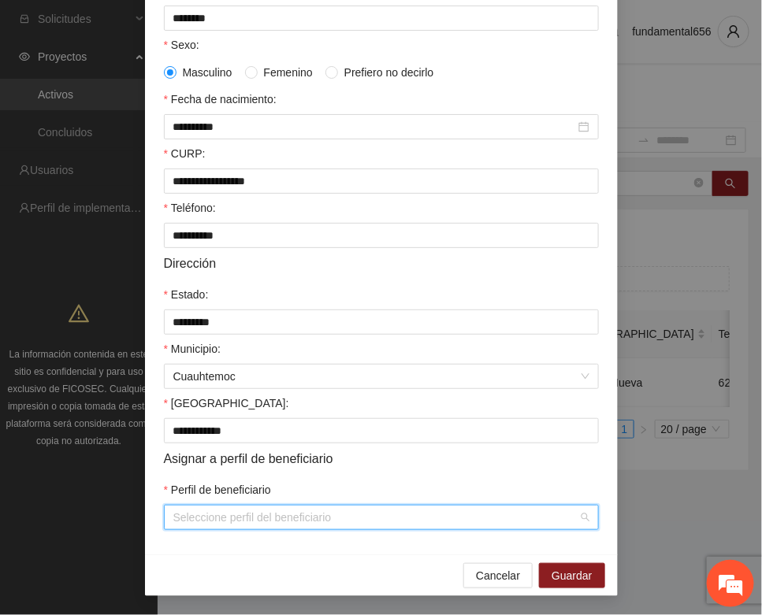
click at [232, 529] on input "Perfil de beneficiario" at bounding box center [375, 518] width 405 height 24
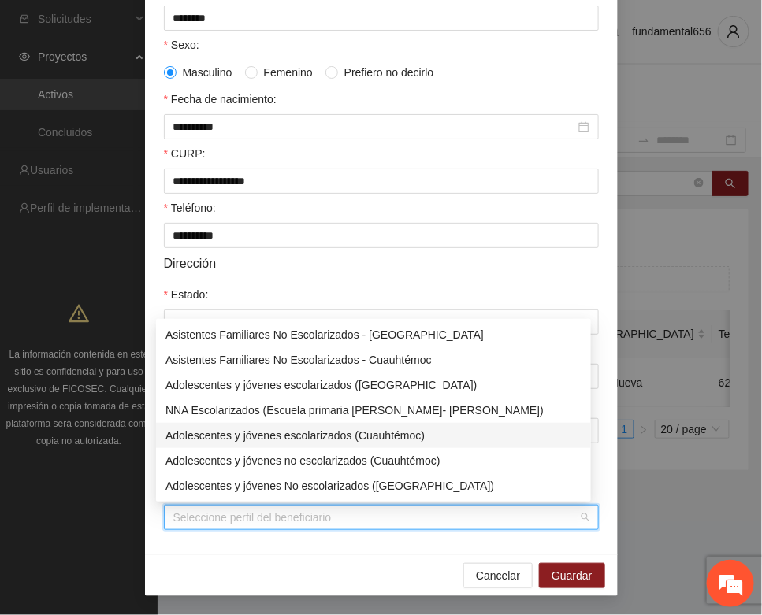
click at [302, 433] on div "Adolescentes y jóvenes escolarizados (Cuauhtémoc)" at bounding box center [373, 435] width 416 height 17
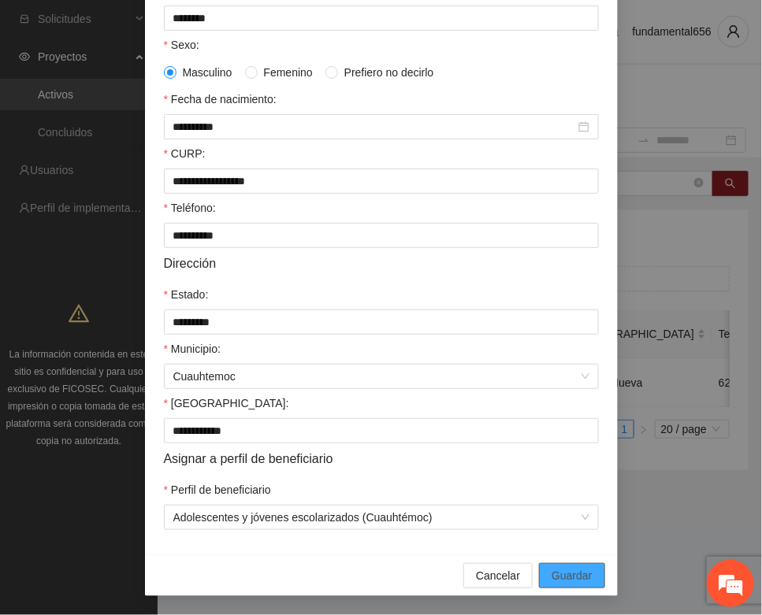
click at [555, 569] on span "Guardar" at bounding box center [571, 575] width 40 height 17
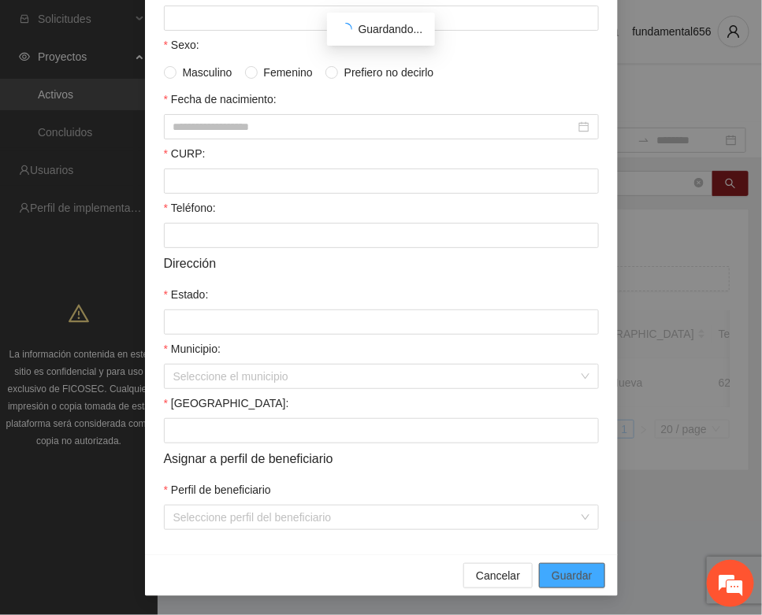
scroll to position [233, 0]
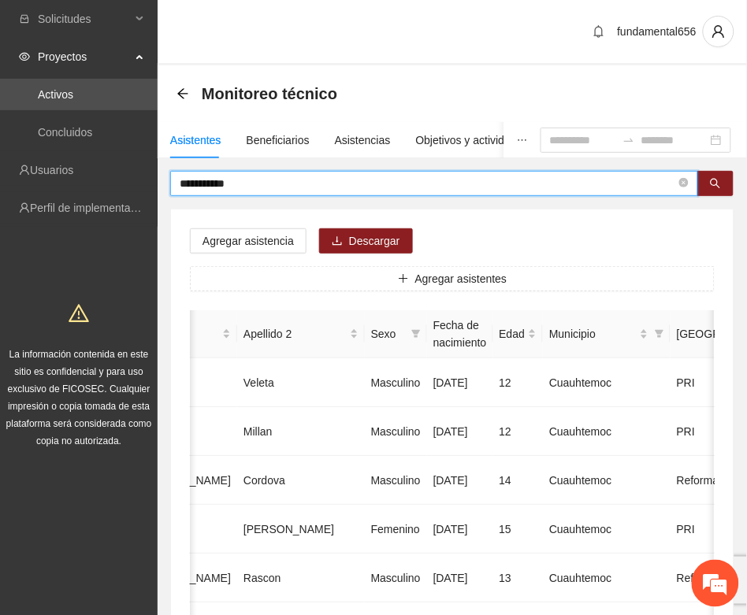
drag, startPoint x: 237, startPoint y: 184, endPoint x: 161, endPoint y: 195, distance: 76.5
paste input "*****"
click at [714, 185] on icon "search" at bounding box center [715, 184] width 10 height 10
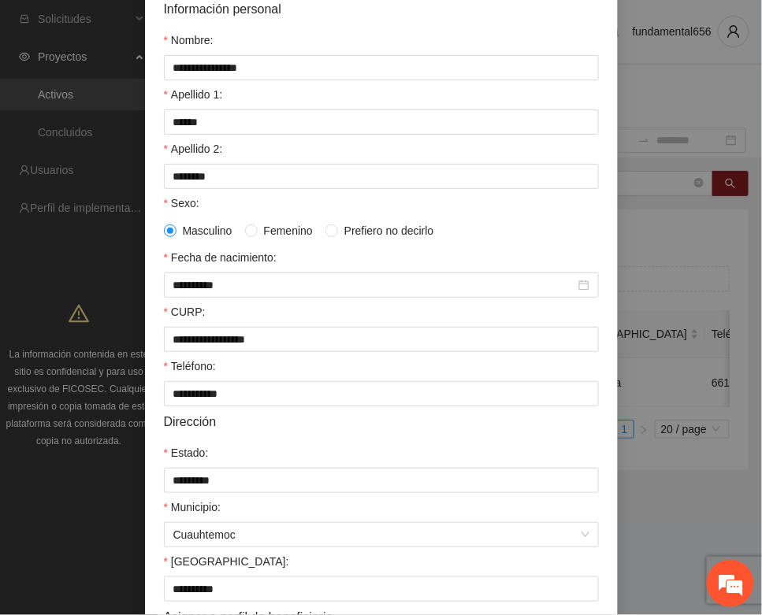
scroll to position [312, 0]
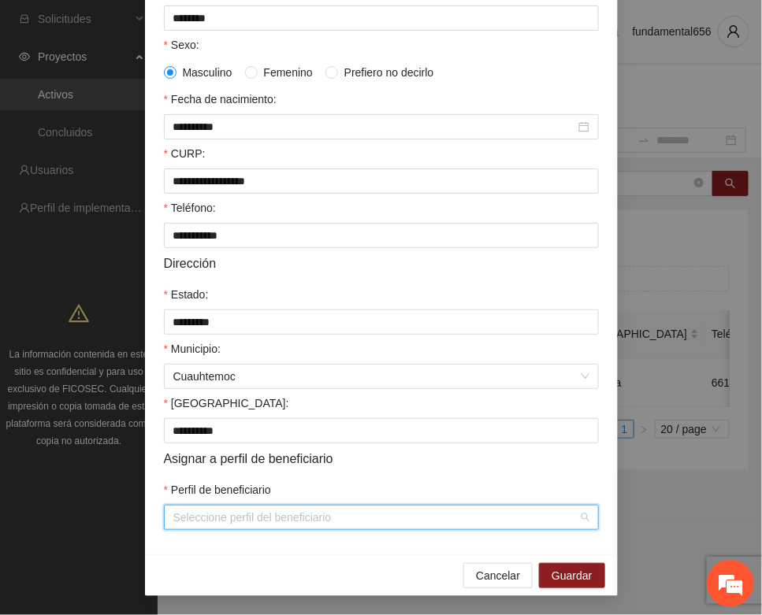
click at [218, 517] on input "Perfil de beneficiario" at bounding box center [375, 518] width 405 height 24
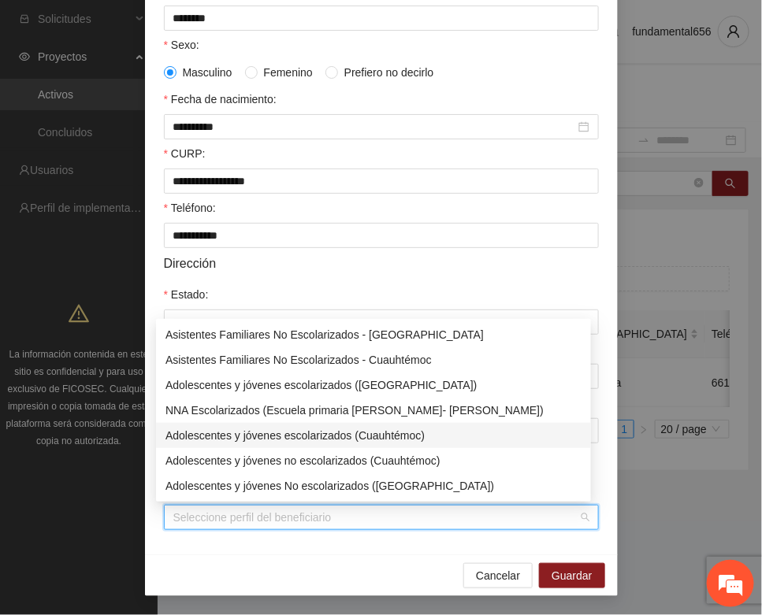
click at [261, 435] on div "Adolescentes y jóvenes escolarizados (Cuauhtémoc)" at bounding box center [373, 435] width 416 height 17
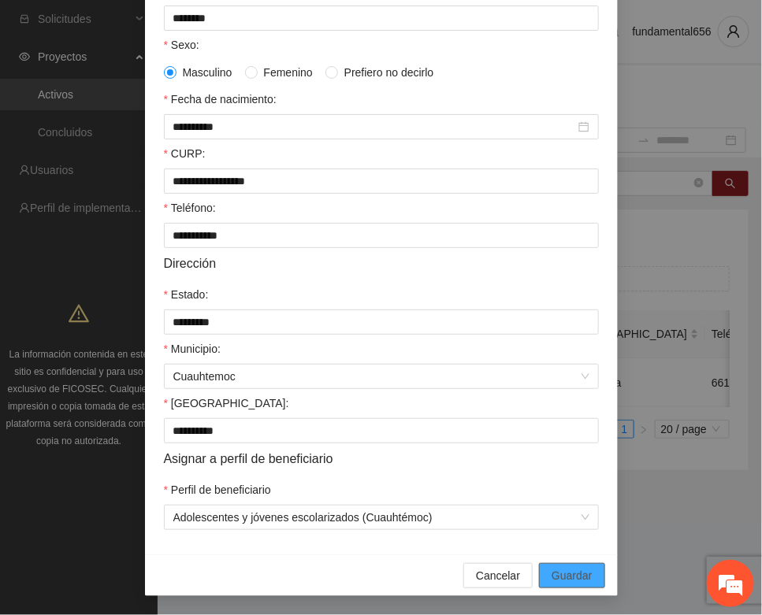
click at [558, 573] on span "Guardar" at bounding box center [571, 575] width 40 height 17
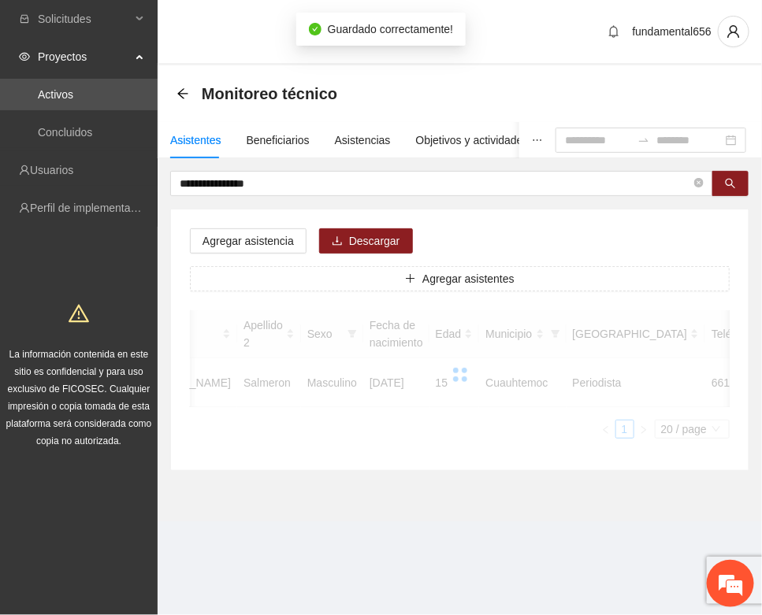
scroll to position [233, 0]
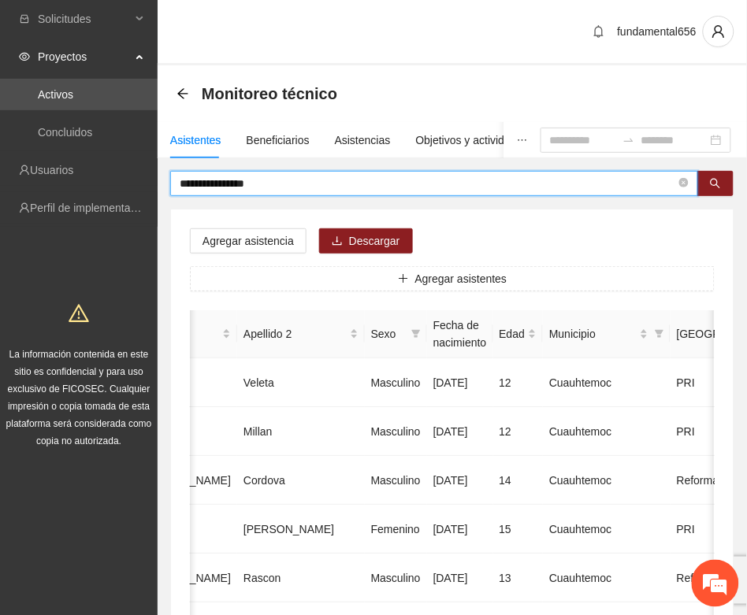
drag, startPoint x: 265, startPoint y: 181, endPoint x: 166, endPoint y: 174, distance: 98.7
paste input "text"
click at [717, 183] on icon "search" at bounding box center [715, 183] width 11 height 11
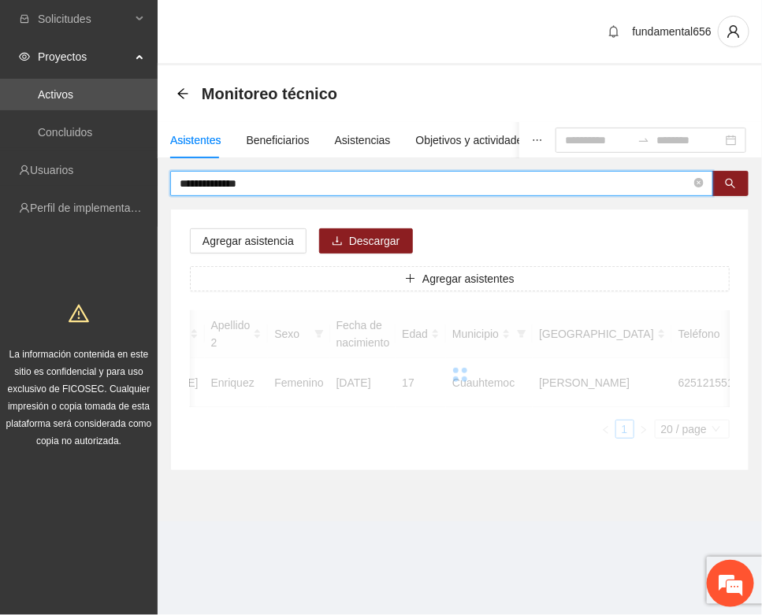
scroll to position [0, 265]
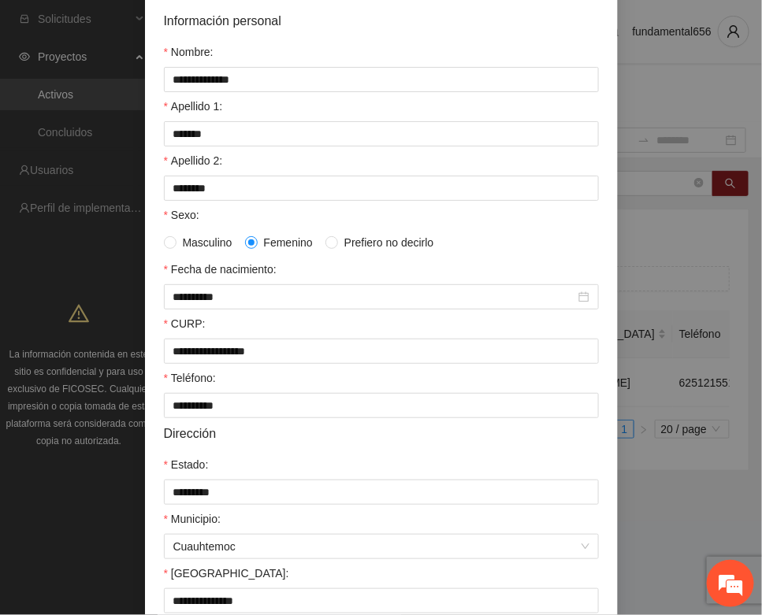
scroll to position [312, 0]
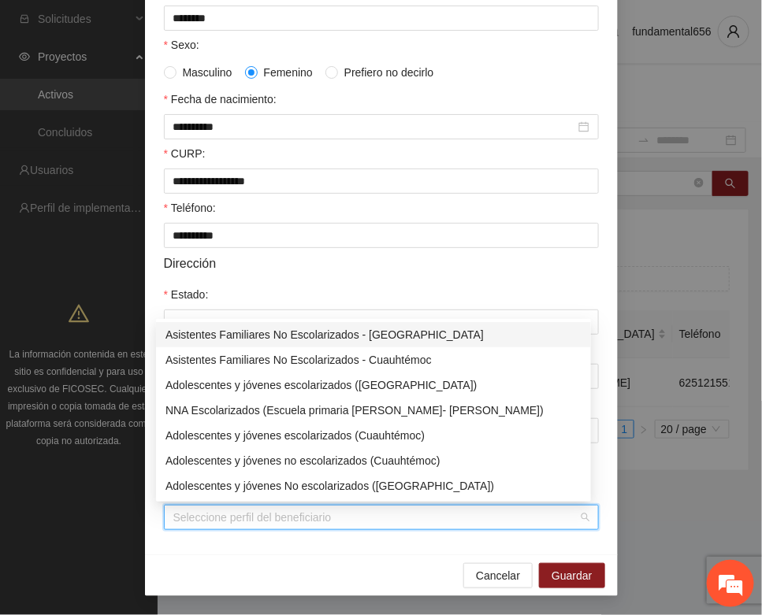
click at [173, 522] on input "Perfil de beneficiario" at bounding box center [375, 518] width 405 height 24
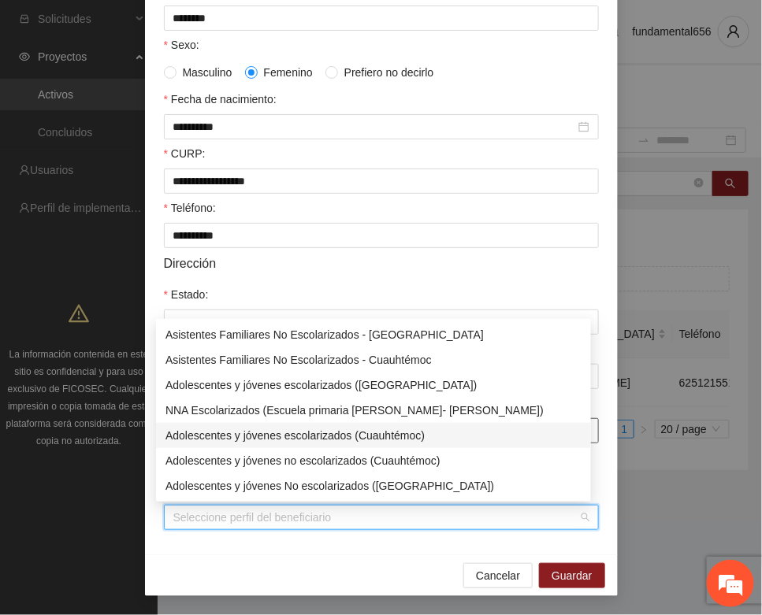
drag, startPoint x: 273, startPoint y: 430, endPoint x: 281, endPoint y: 432, distance: 8.0
click at [280, 430] on div "Adolescentes y jóvenes escolarizados (Cuauhtémoc)" at bounding box center [373, 435] width 416 height 17
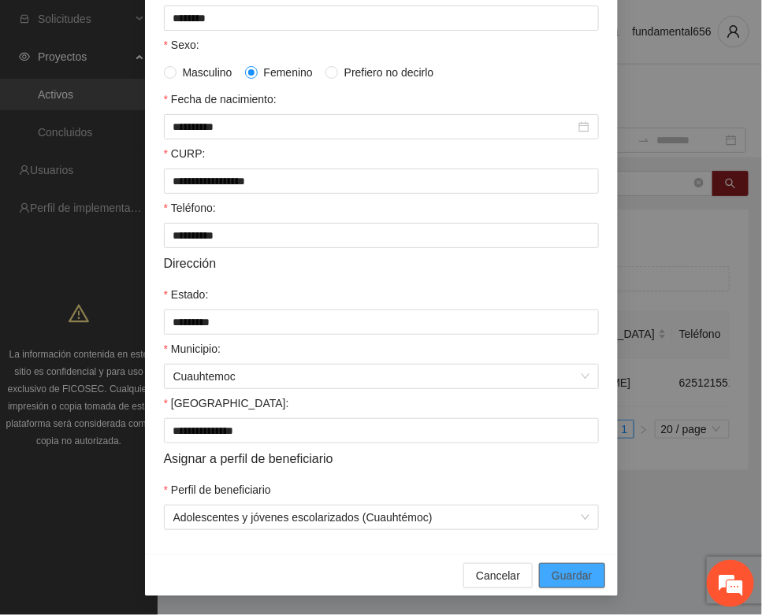
click at [551, 573] on span "Guardar" at bounding box center [571, 575] width 40 height 17
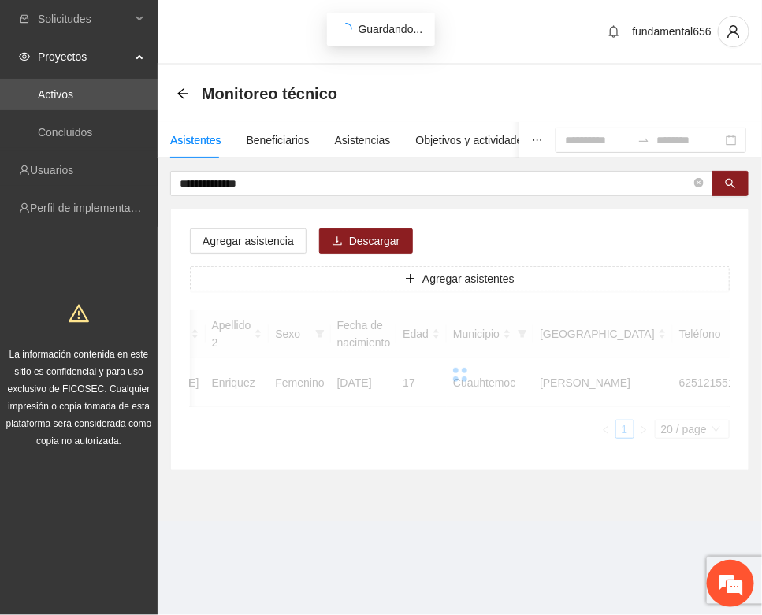
scroll to position [233, 0]
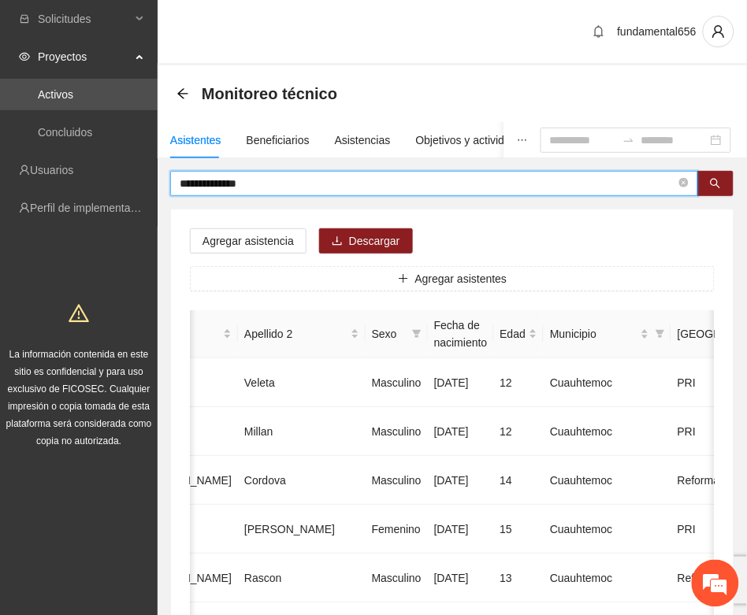
drag, startPoint x: 264, startPoint y: 187, endPoint x: 162, endPoint y: 187, distance: 101.6
paste input "text"
click at [718, 182] on icon "search" at bounding box center [715, 183] width 11 height 11
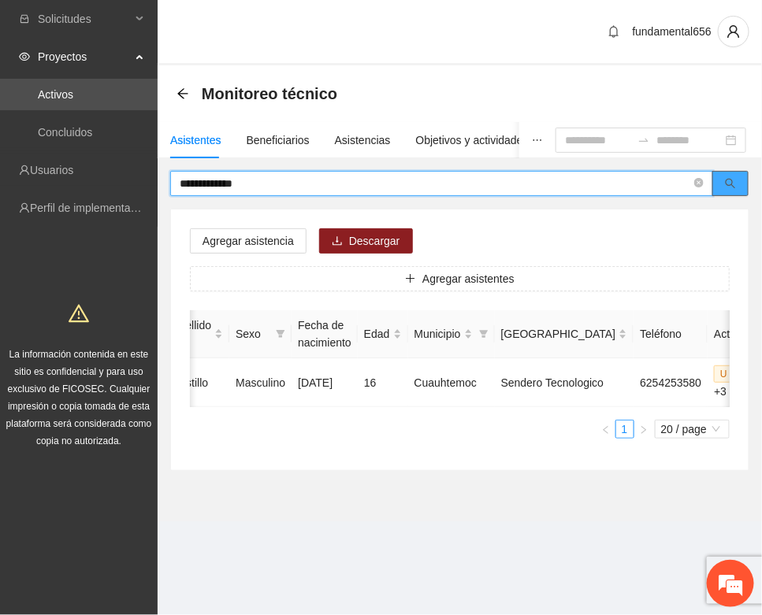
click at [726, 182] on icon "search" at bounding box center [730, 183] width 11 height 11
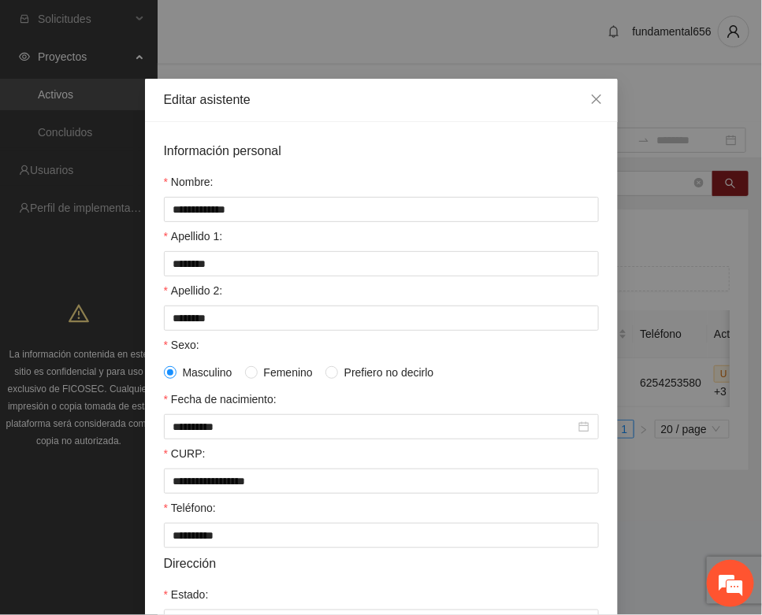
scroll to position [312, 0]
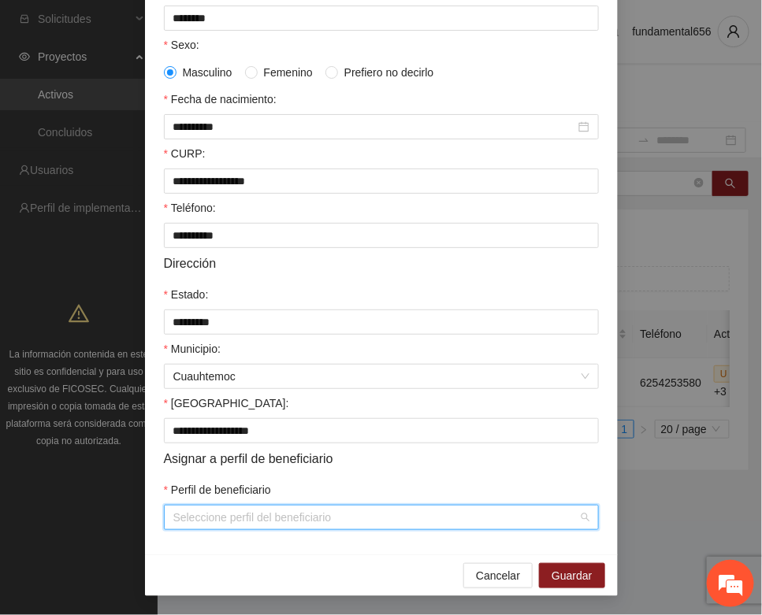
click at [213, 520] on input "Perfil de beneficiario" at bounding box center [375, 518] width 405 height 24
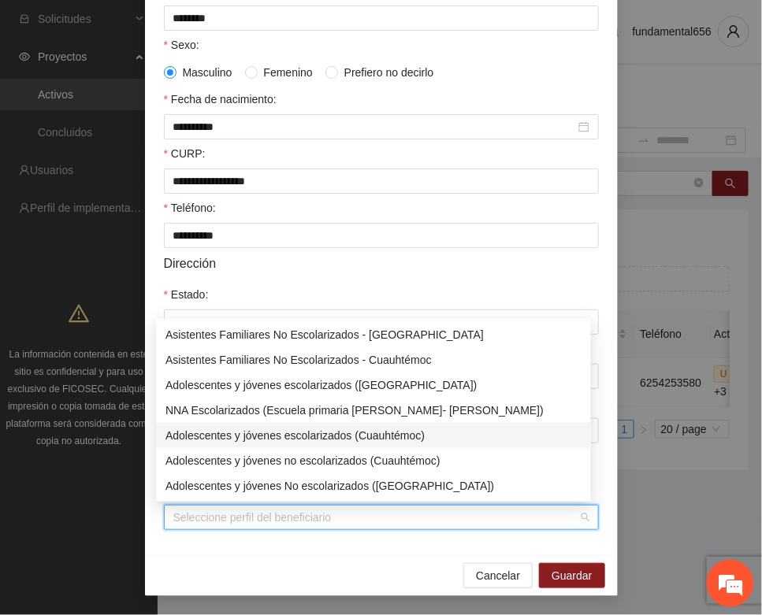
click at [253, 432] on div "Adolescentes y jóvenes escolarizados (Cuauhtémoc)" at bounding box center [373, 435] width 416 height 17
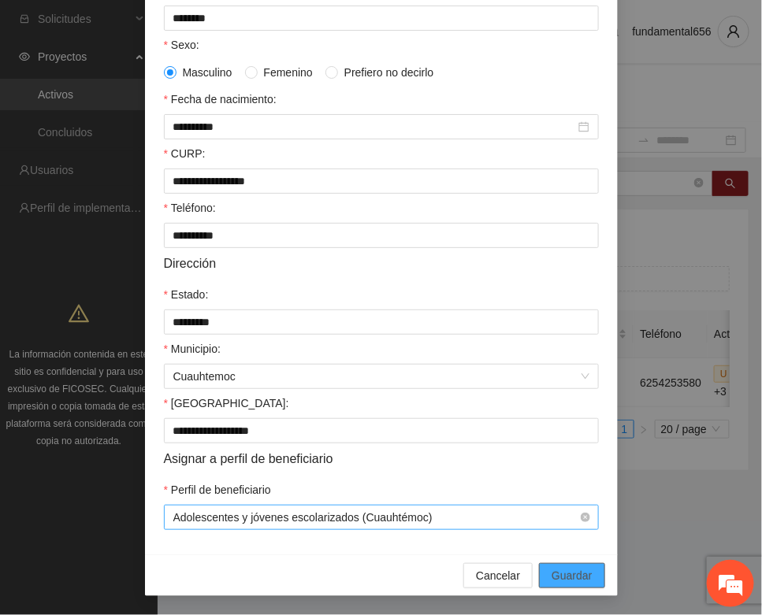
drag, startPoint x: 545, startPoint y: 571, endPoint x: 325, endPoint y: 518, distance: 226.8
click at [539, 571] on button "Guardar" at bounding box center [571, 575] width 65 height 25
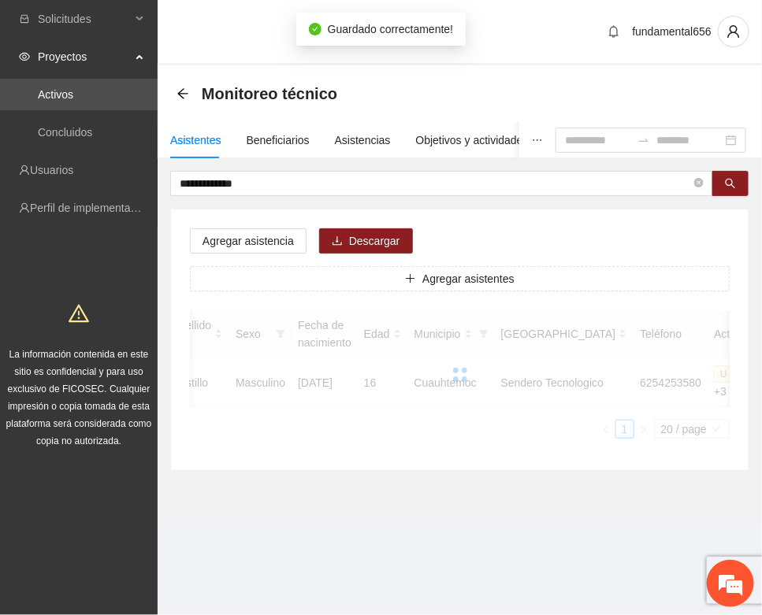
scroll to position [233, 0]
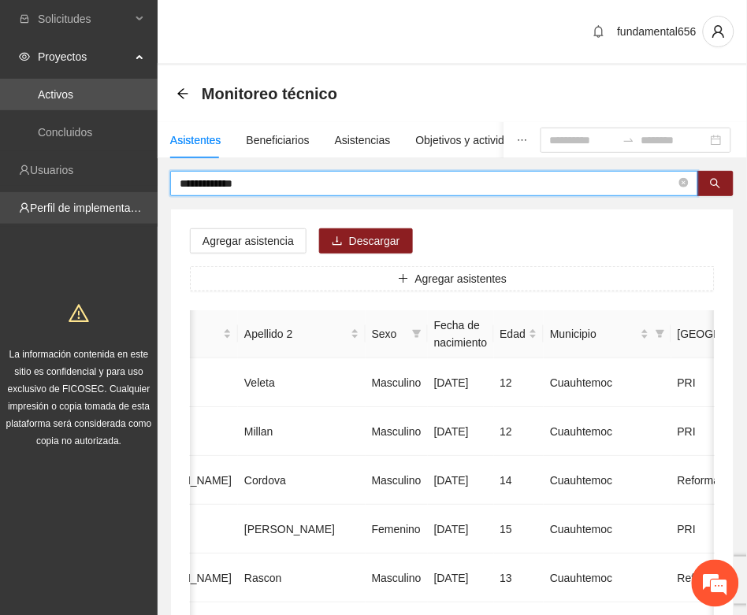
drag, startPoint x: 258, startPoint y: 180, endPoint x: 155, endPoint y: 191, distance: 103.1
paste input "text"
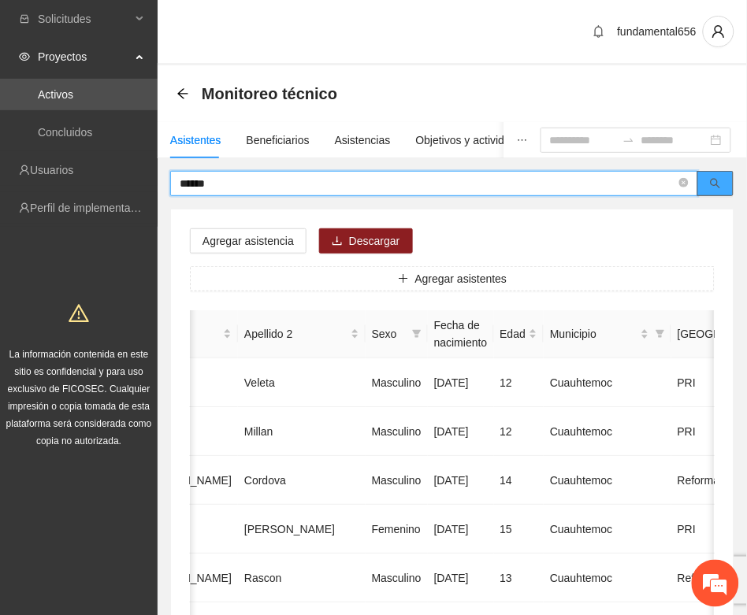
click at [717, 181] on icon "search" at bounding box center [715, 183] width 11 height 11
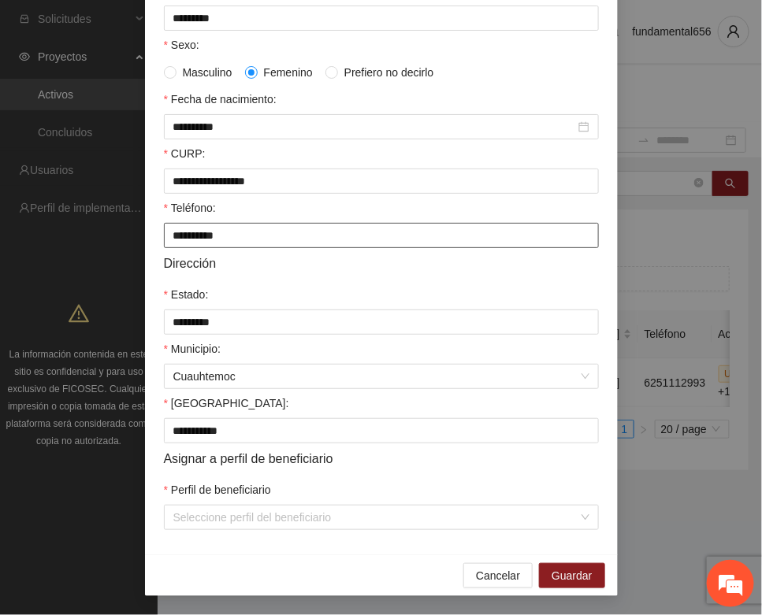
scroll to position [312, 0]
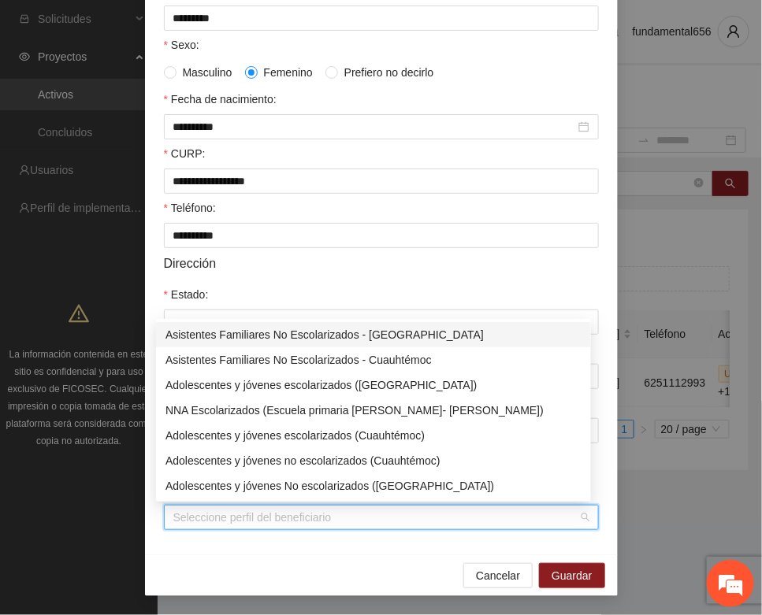
click at [217, 525] on input "Perfil de beneficiario" at bounding box center [375, 518] width 405 height 24
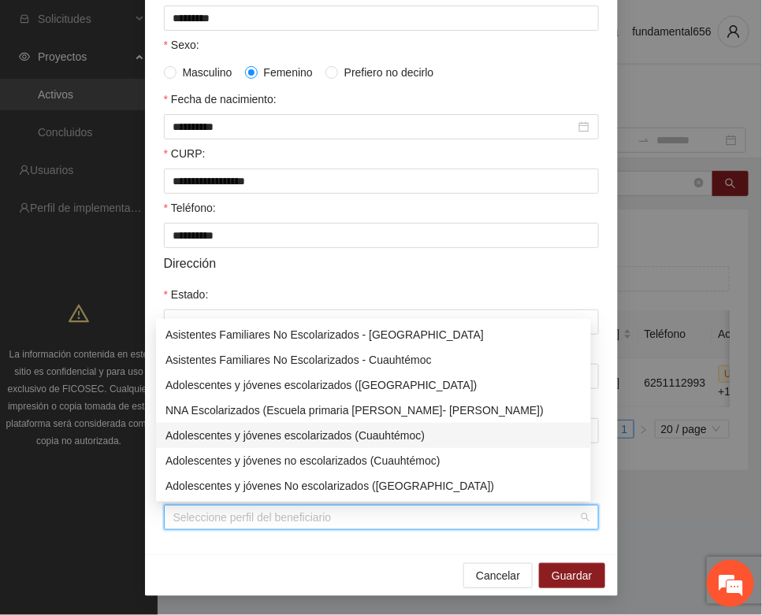
drag, startPoint x: 266, startPoint y: 434, endPoint x: 339, endPoint y: 469, distance: 80.7
click at [272, 436] on div "Adolescentes y jóvenes escolarizados (Cuauhtémoc)" at bounding box center [373, 435] width 416 height 17
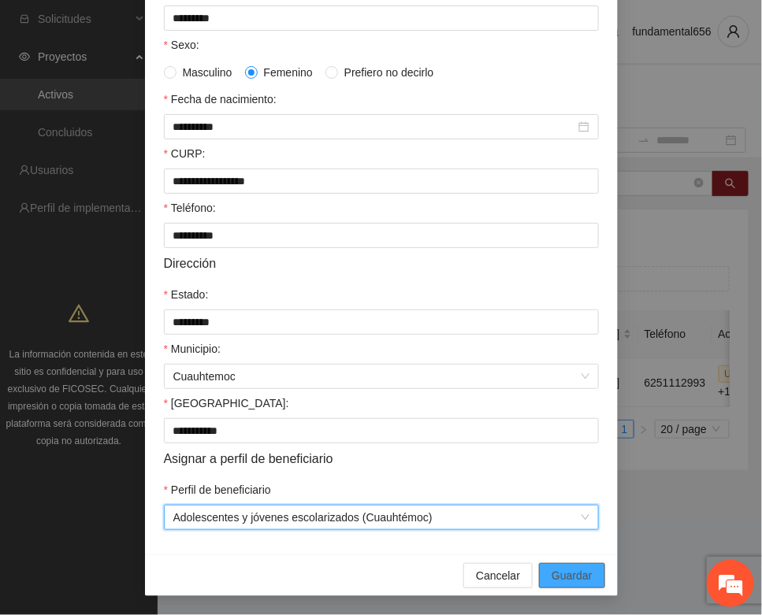
click at [551, 573] on span "Guardar" at bounding box center [571, 575] width 40 height 17
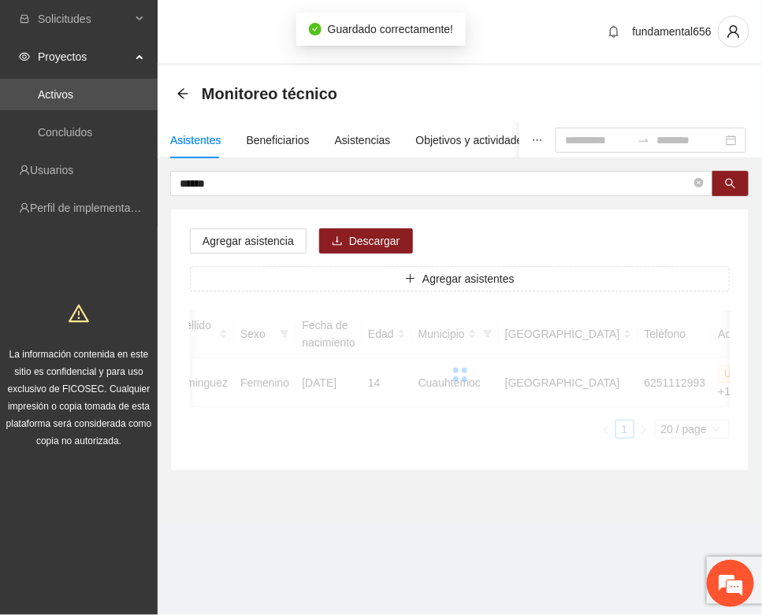
scroll to position [233, 0]
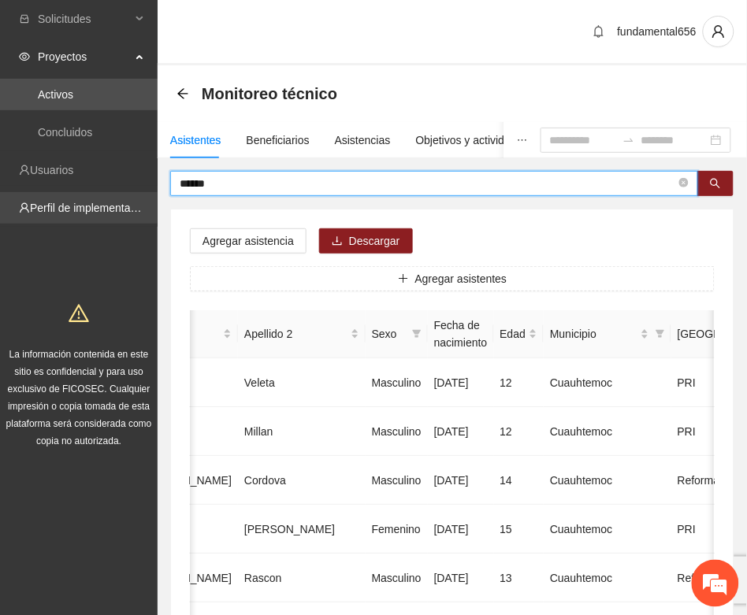
drag, startPoint x: 229, startPoint y: 183, endPoint x: 156, endPoint y: 194, distance: 74.1
paste input "********"
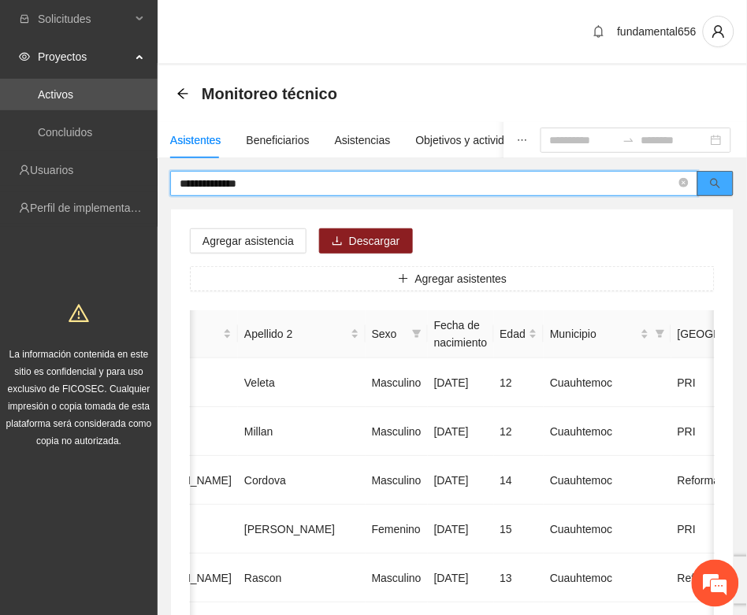
click at [709, 181] on button "button" at bounding box center [715, 183] width 36 height 25
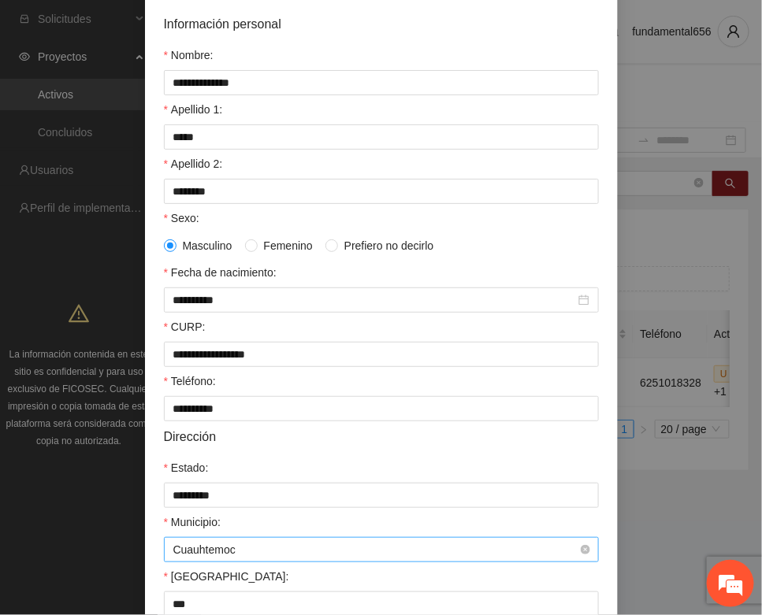
scroll to position [312, 0]
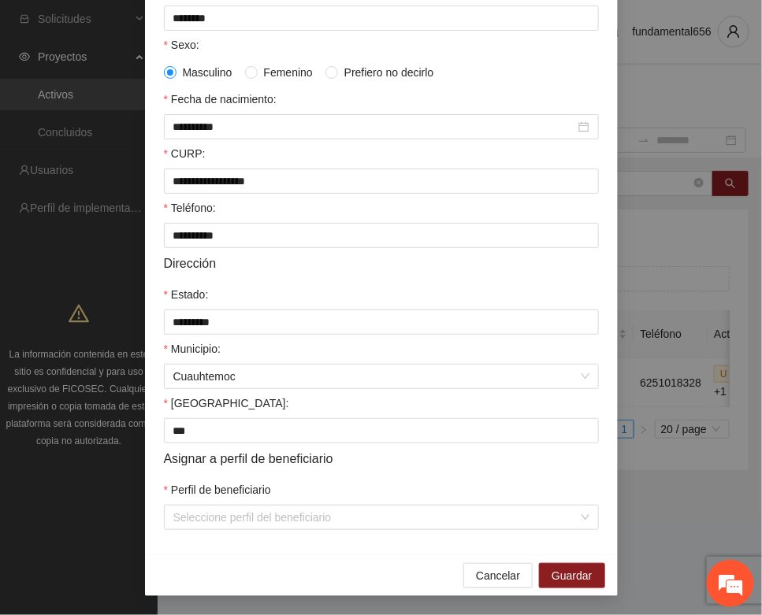
click at [280, 532] on div "**********" at bounding box center [381, 188] width 473 height 733
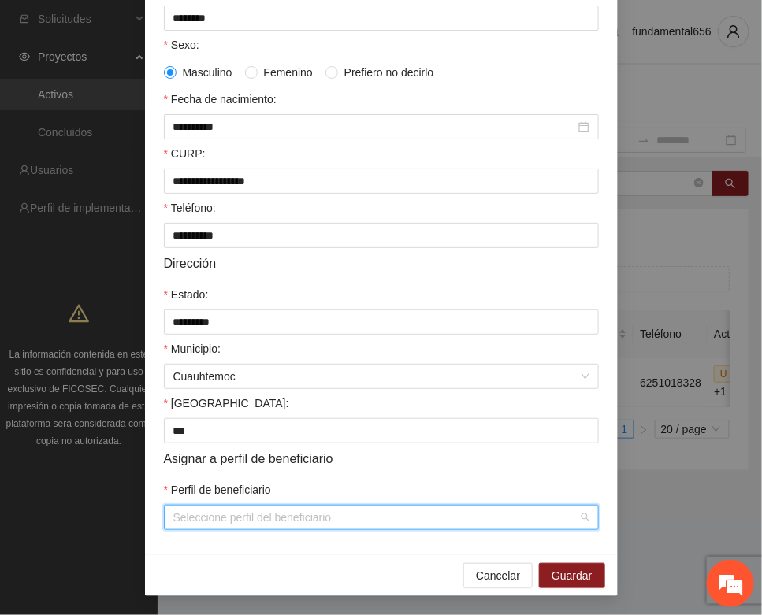
click at [262, 522] on input "Perfil de beneficiario" at bounding box center [375, 518] width 405 height 24
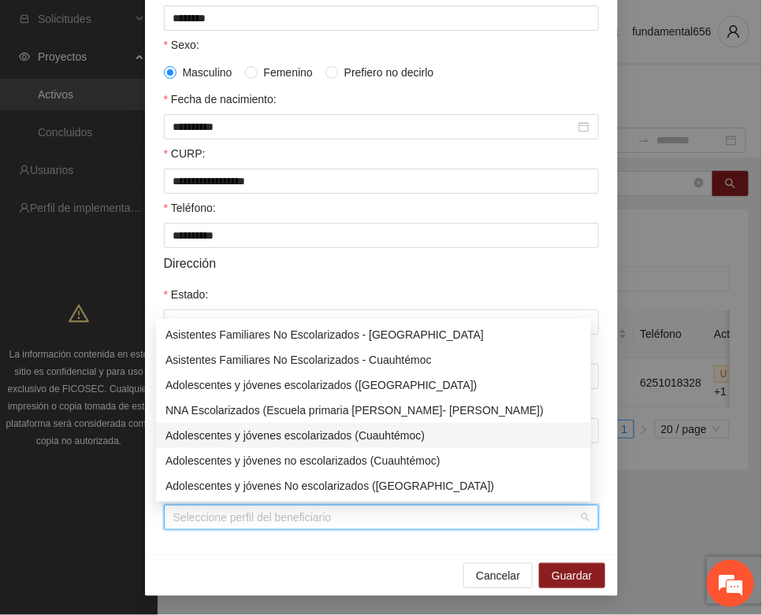
click at [331, 431] on div "Adolescentes y jóvenes escolarizados (Cuauhtémoc)" at bounding box center [373, 435] width 416 height 17
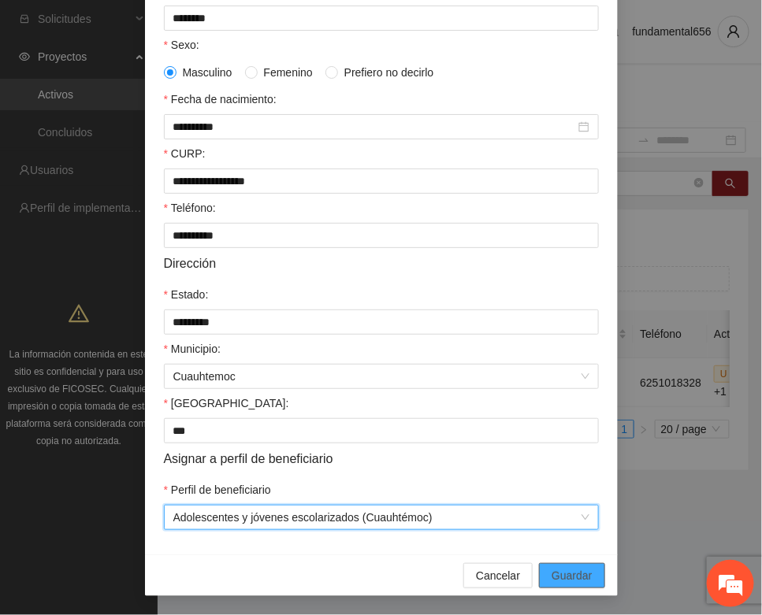
click at [552, 576] on span "Guardar" at bounding box center [571, 575] width 40 height 17
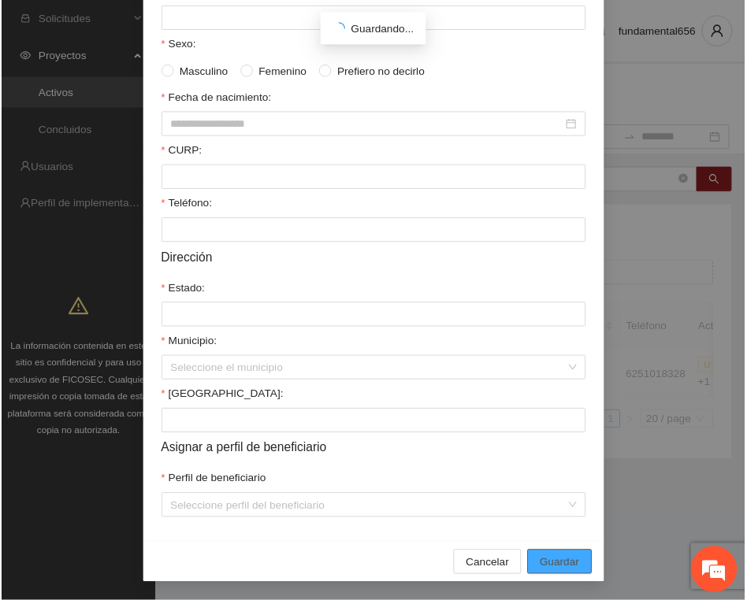
scroll to position [233, 0]
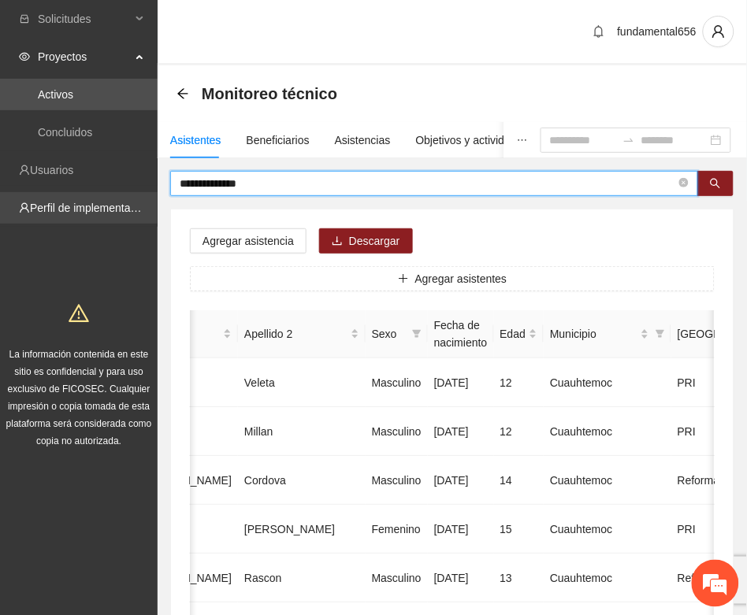
drag, startPoint x: 284, startPoint y: 184, endPoint x: 152, endPoint y: 199, distance: 133.3
paste input "text"
type input "******"
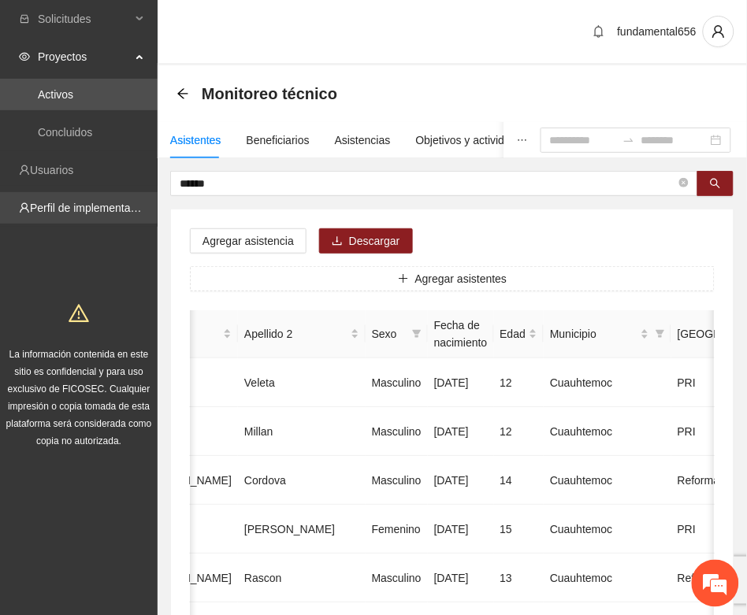
click at [150, 202] on link "Perfil de implementadora" at bounding box center [91, 208] width 123 height 13
drag, startPoint x: 703, startPoint y: 180, endPoint x: 595, endPoint y: 207, distance: 112.1
click at [703, 182] on button "button" at bounding box center [715, 183] width 36 height 25
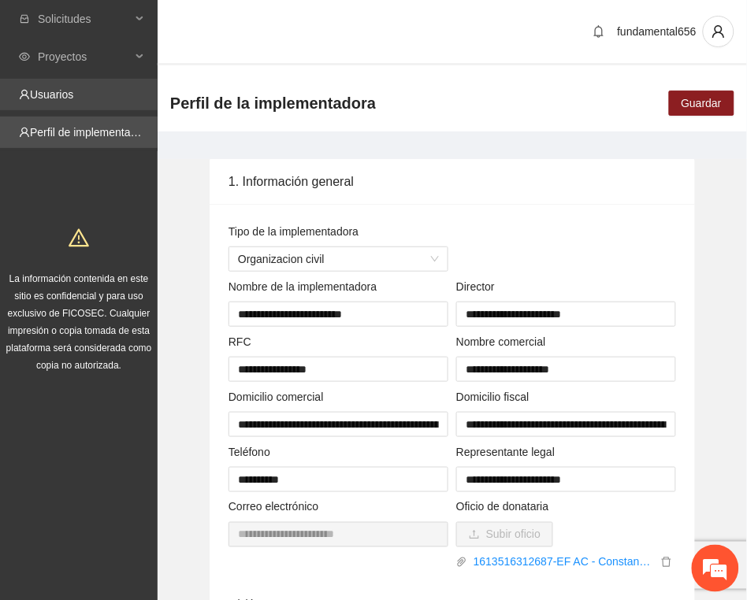
click at [57, 95] on link "Usuarios" at bounding box center [51, 94] width 43 height 13
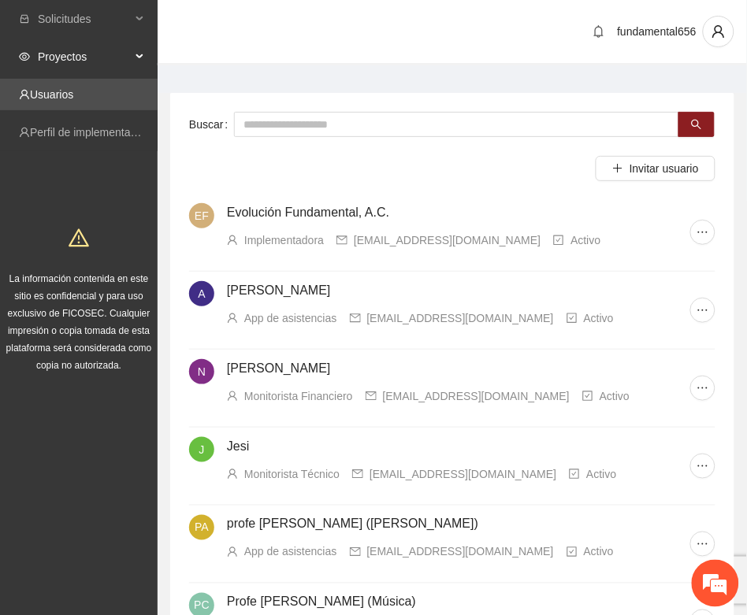
click at [140, 57] on icon at bounding box center [141, 57] width 8 height 0
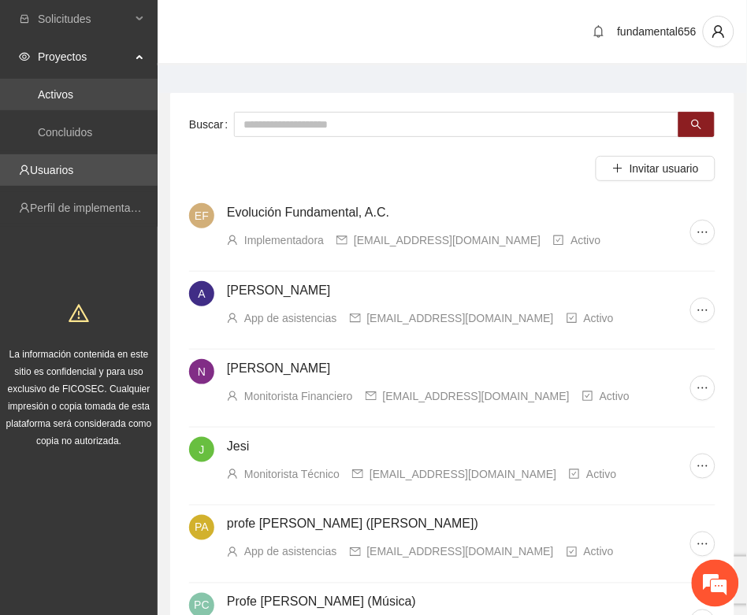
click at [61, 88] on link "Activos" at bounding box center [55, 94] width 35 height 13
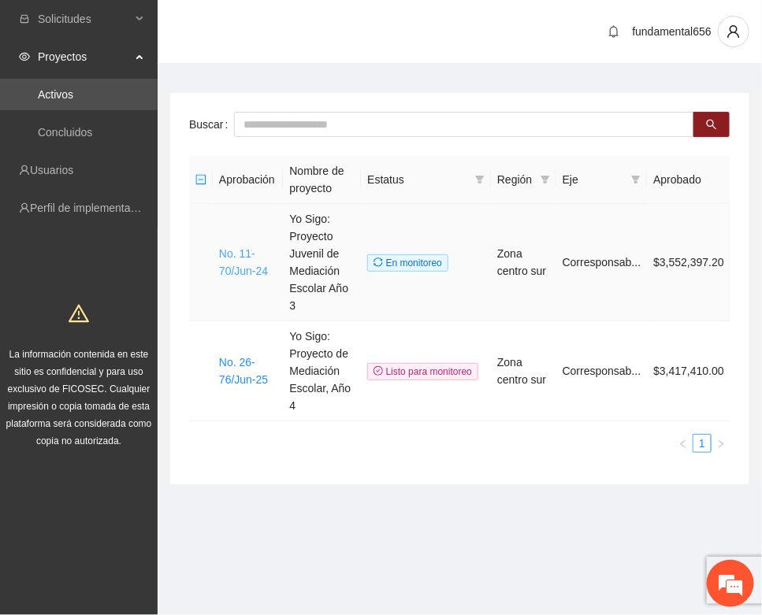
click at [243, 262] on link "No. 11-70/Jun-24" at bounding box center [243, 262] width 49 height 30
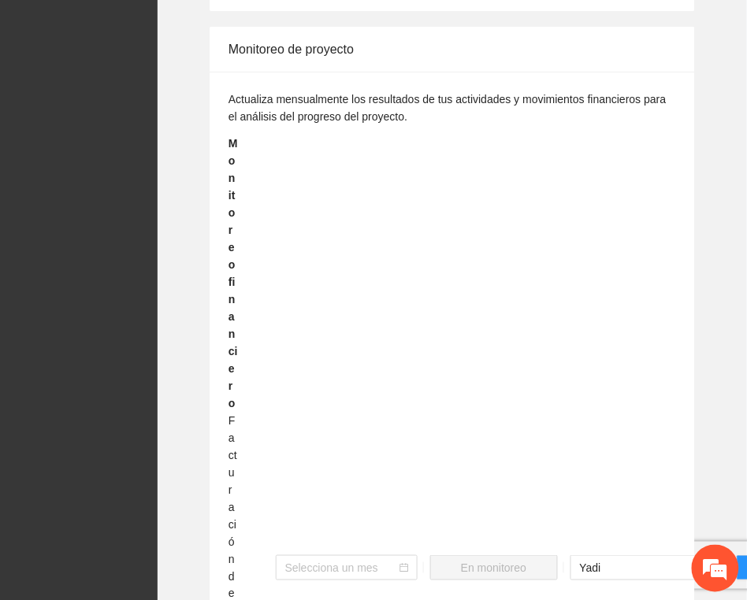
scroll to position [1969, 0]
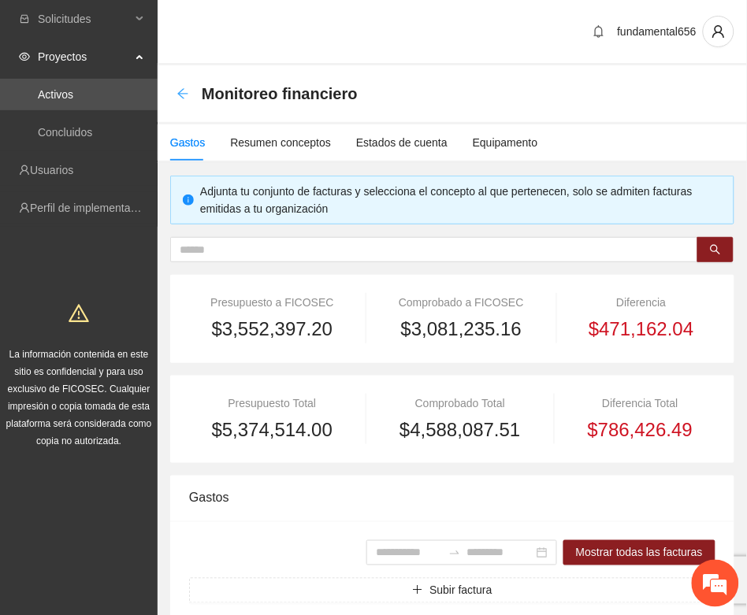
click at [186, 91] on icon "arrow-left" at bounding box center [182, 93] width 13 height 13
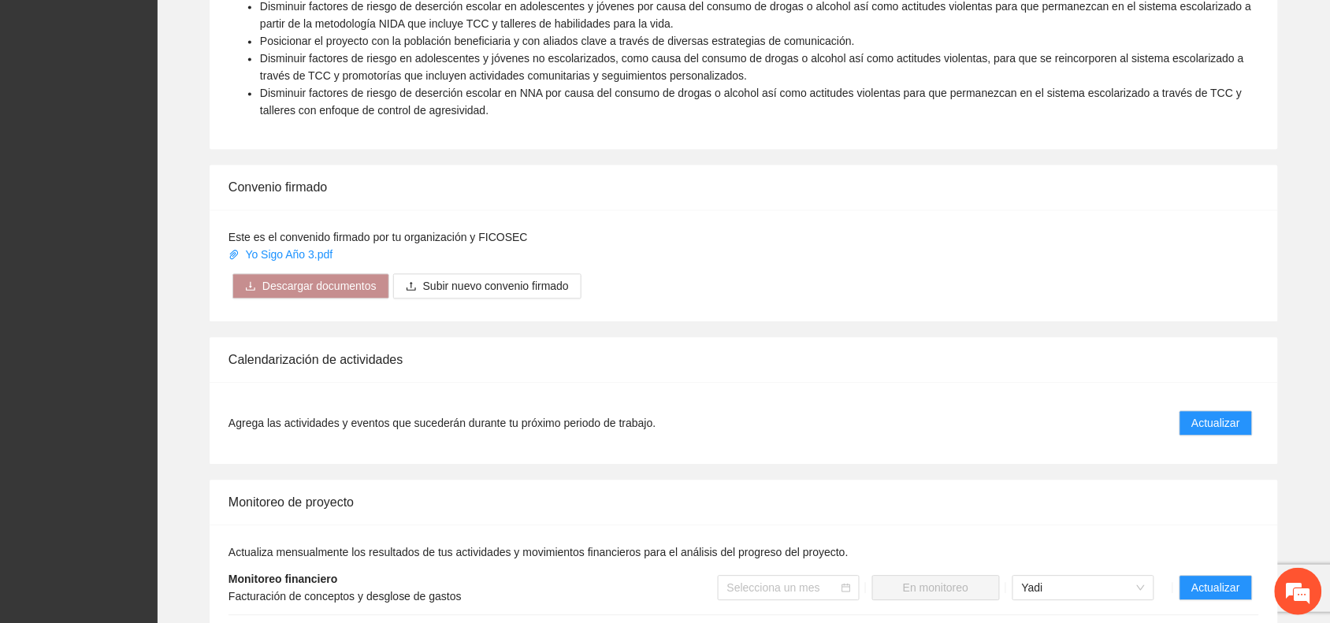
scroll to position [1083, 0]
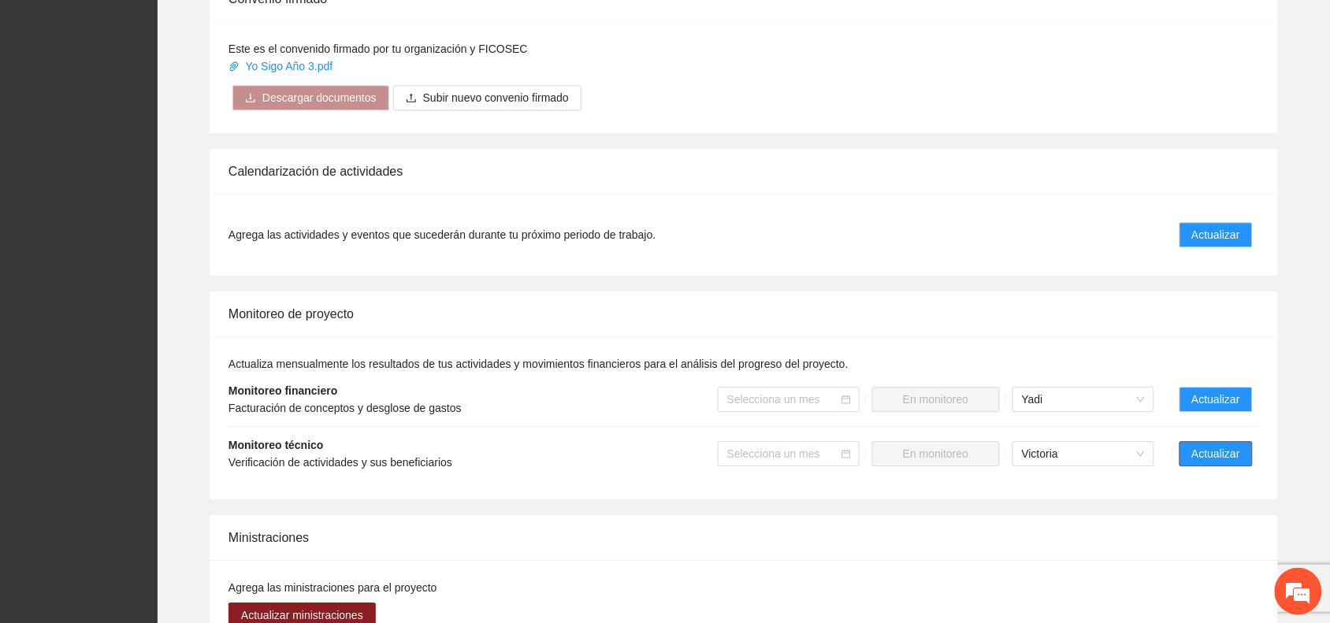
click at [1192, 445] on span "Actualizar" at bounding box center [1216, 453] width 48 height 17
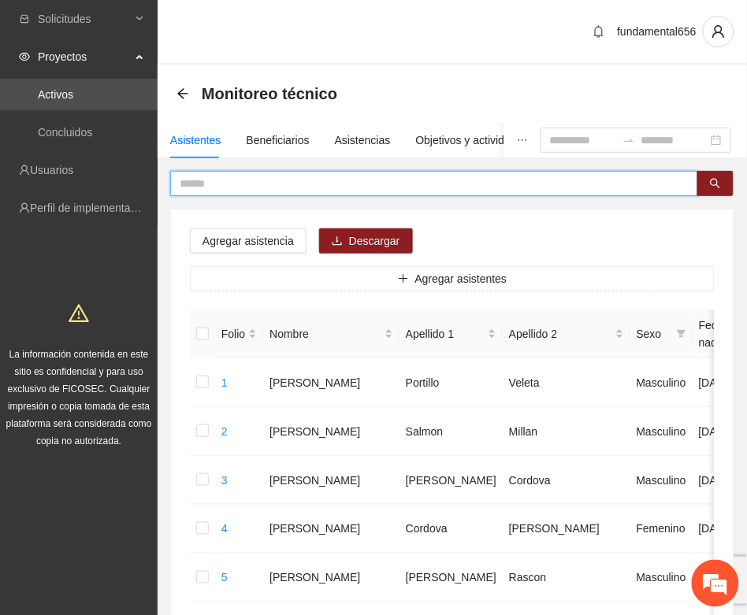
click at [210, 182] on input "text" at bounding box center [428, 183] width 496 height 17
paste input "******"
click at [722, 183] on button "button" at bounding box center [715, 183] width 36 height 25
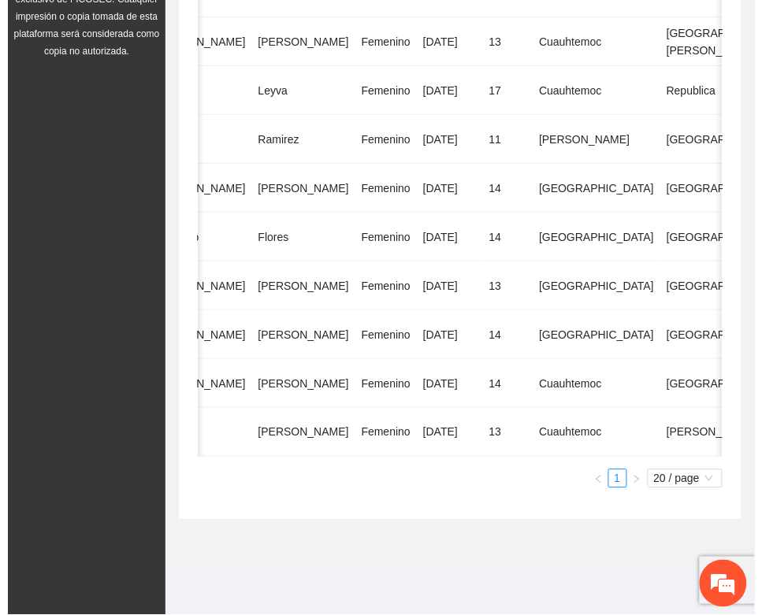
scroll to position [0, 280]
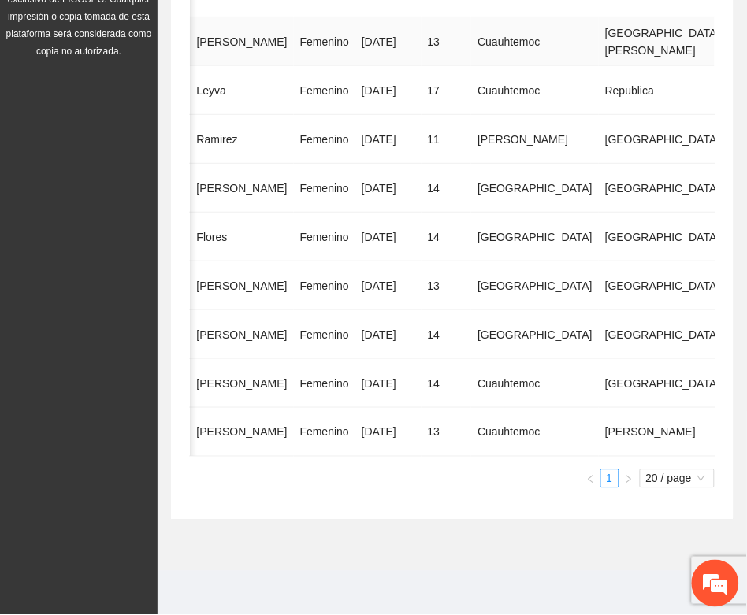
drag, startPoint x: 668, startPoint y: 43, endPoint x: 658, endPoint y: 55, distance: 15.6
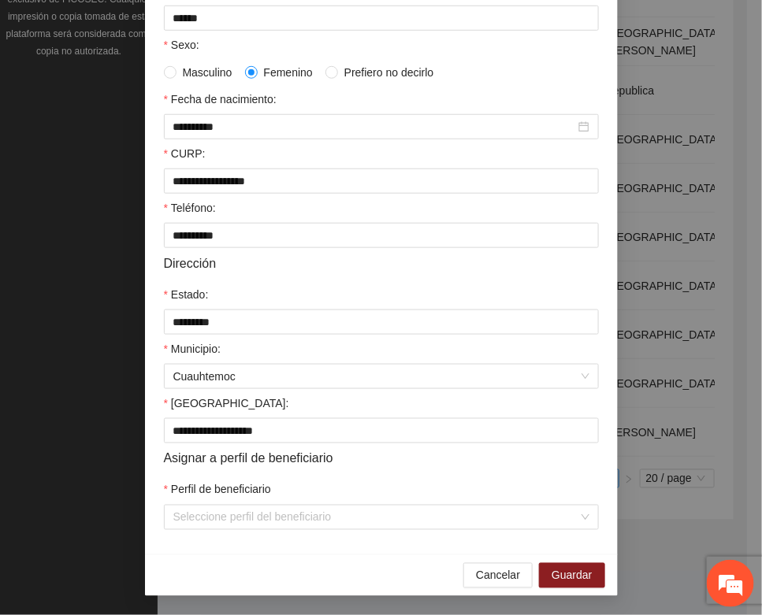
scroll to position [312, 0]
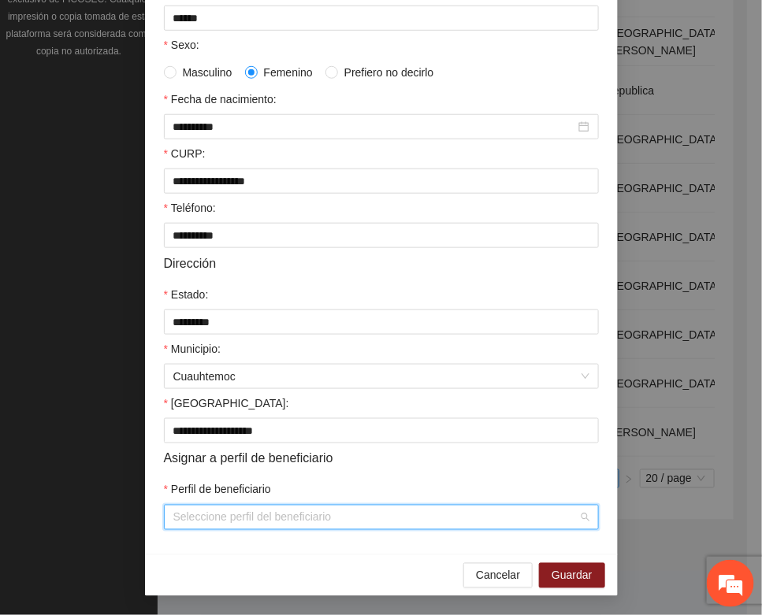
click at [213, 517] on input "Perfil de beneficiario" at bounding box center [375, 518] width 405 height 24
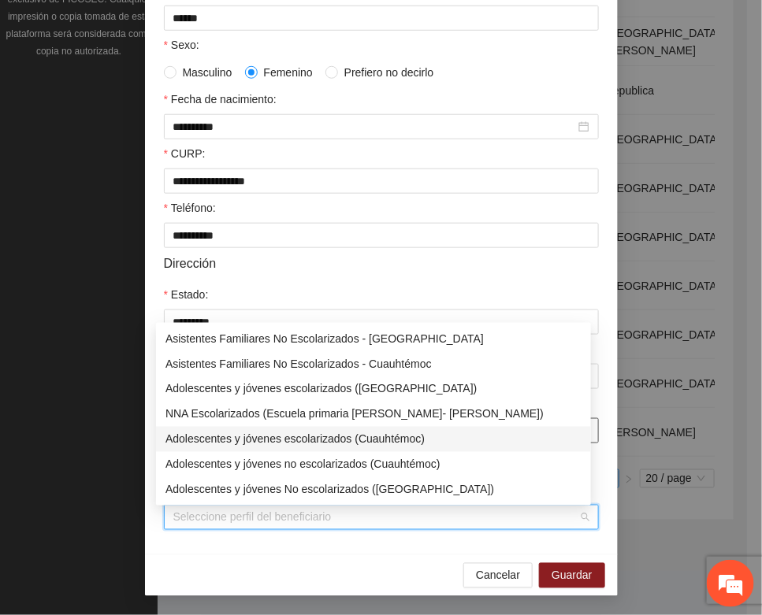
click at [298, 436] on div "Adolescentes y jóvenes escolarizados (Cuauhtémoc)" at bounding box center [373, 439] width 416 height 17
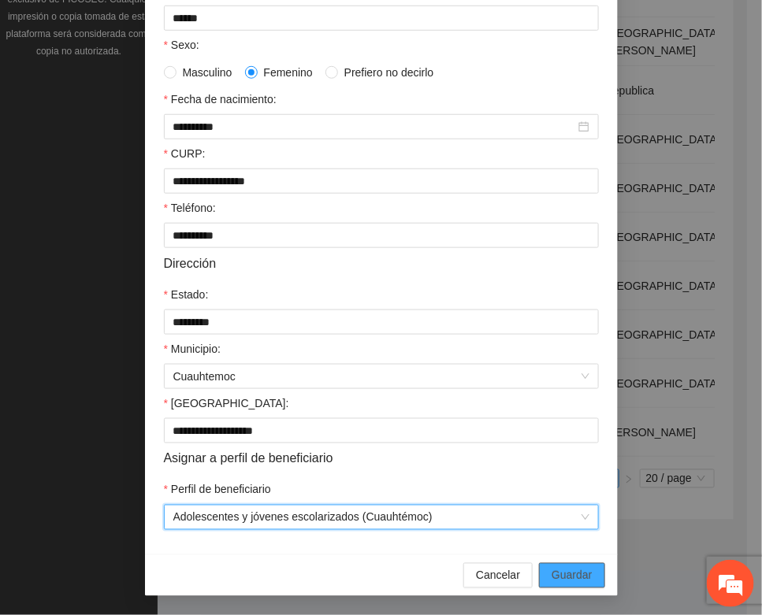
click at [556, 569] on span "Guardar" at bounding box center [571, 575] width 40 height 17
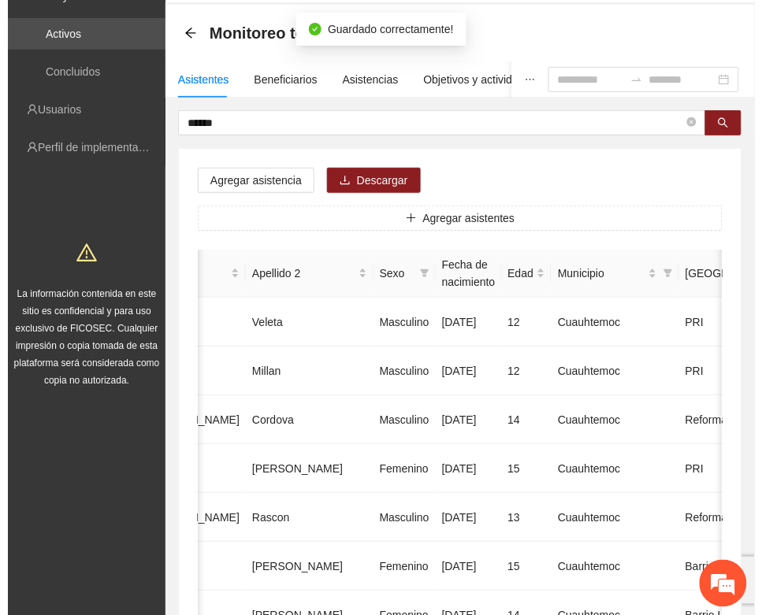
scroll to position [0, 0]
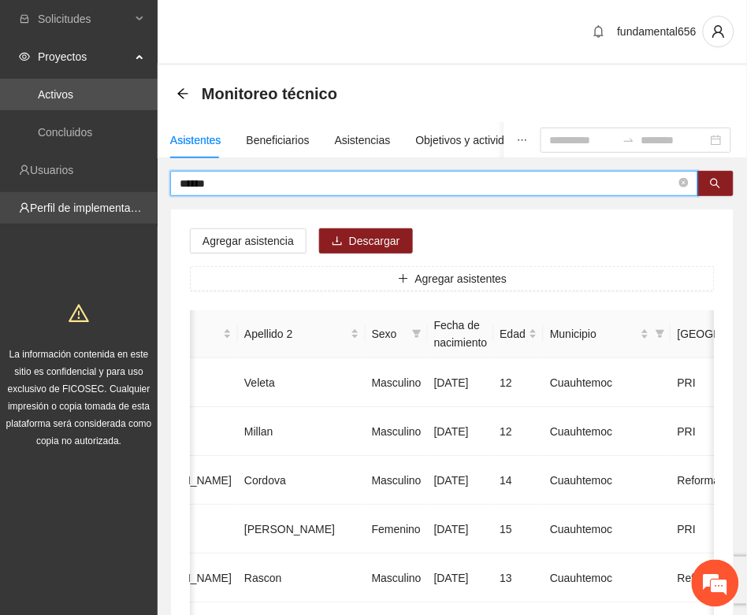
drag, startPoint x: 239, startPoint y: 187, endPoint x: 148, endPoint y: 191, distance: 90.7
paste input "*****"
drag, startPoint x: 711, startPoint y: 173, endPoint x: 558, endPoint y: 219, distance: 160.2
click at [702, 181] on button "button" at bounding box center [715, 183] width 36 height 25
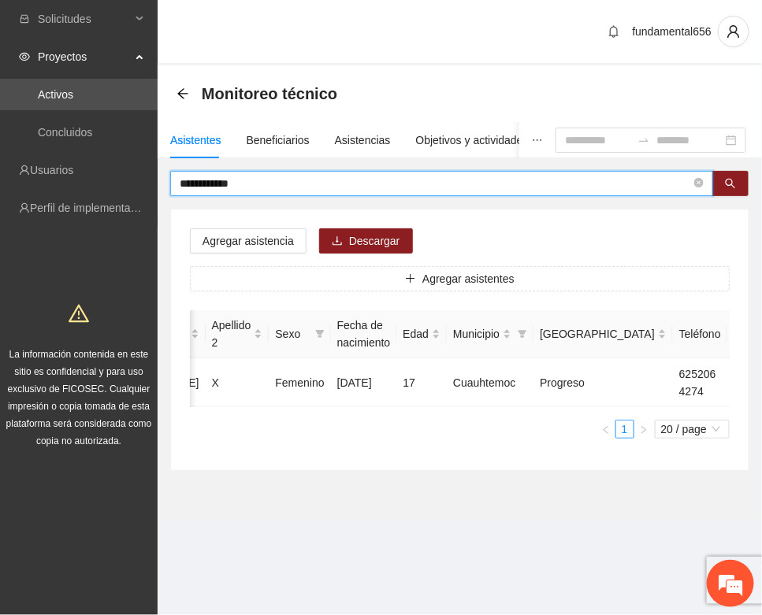
scroll to position [0, 248]
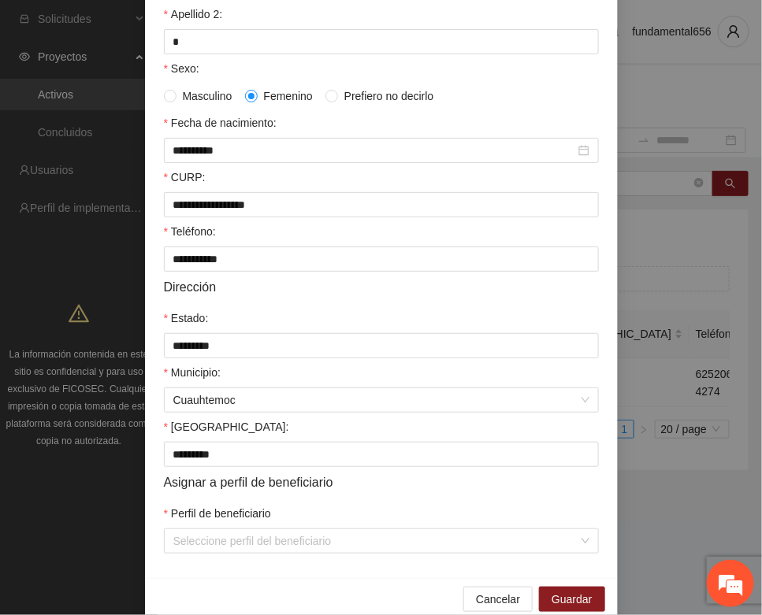
scroll to position [312, 0]
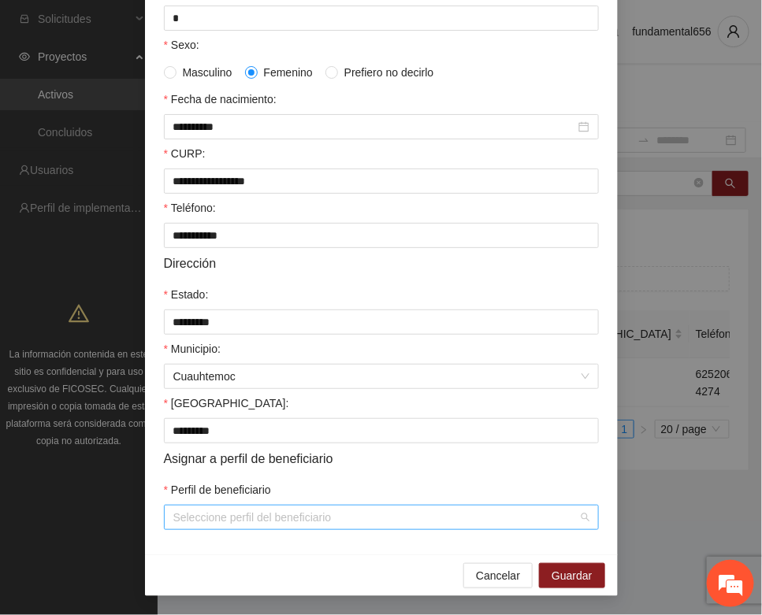
click at [244, 505] on div "Seleccione perfil del beneficiario" at bounding box center [381, 517] width 435 height 25
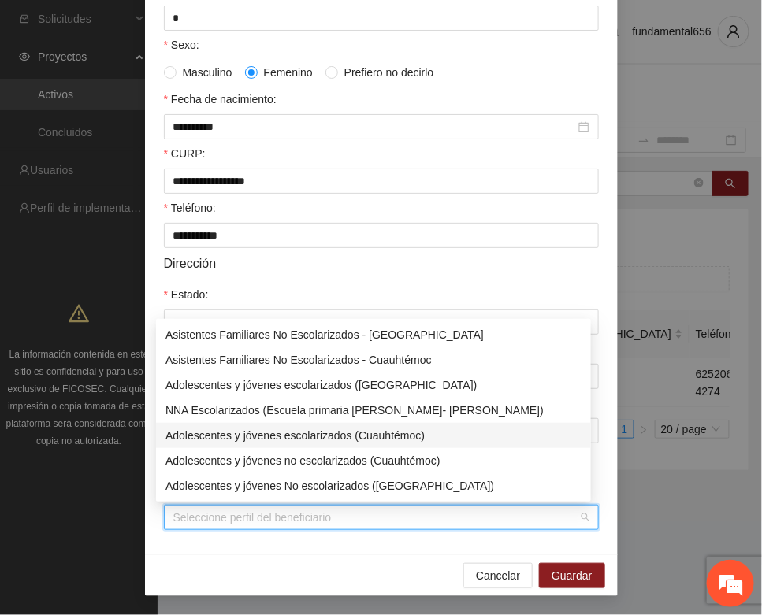
click at [298, 435] on div "Adolescentes y jóvenes escolarizados (Cuauhtémoc)" at bounding box center [373, 435] width 416 height 17
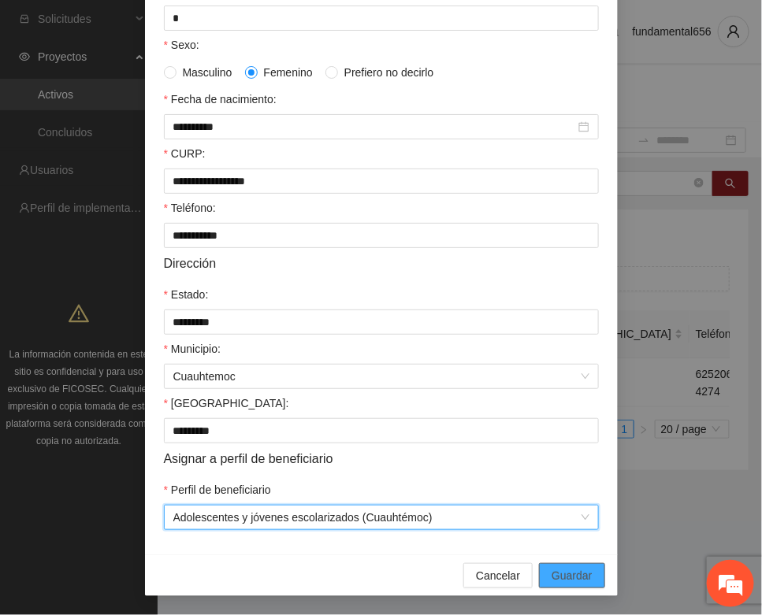
drag, startPoint x: 560, startPoint y: 580, endPoint x: 474, endPoint y: 551, distance: 90.4
click at [559, 580] on span "Guardar" at bounding box center [571, 575] width 40 height 17
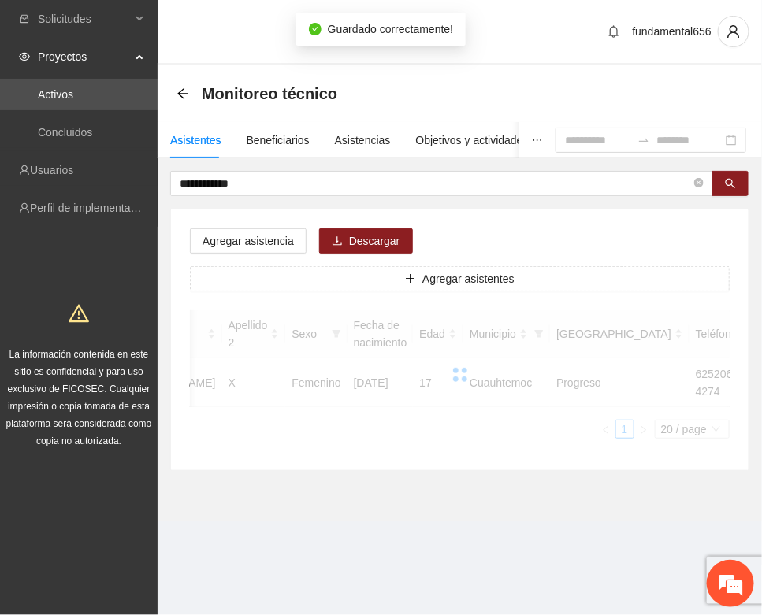
scroll to position [233, 0]
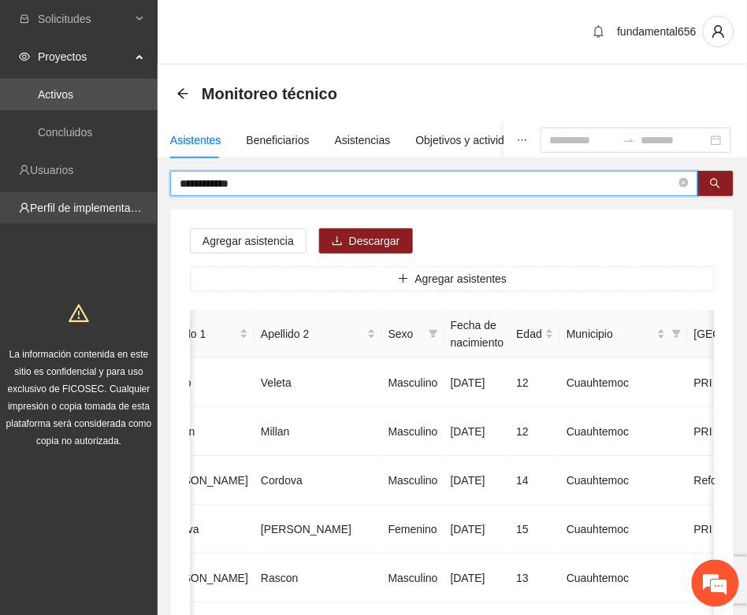
drag, startPoint x: 254, startPoint y: 186, endPoint x: 114, endPoint y: 213, distance: 142.7
paste input "****"
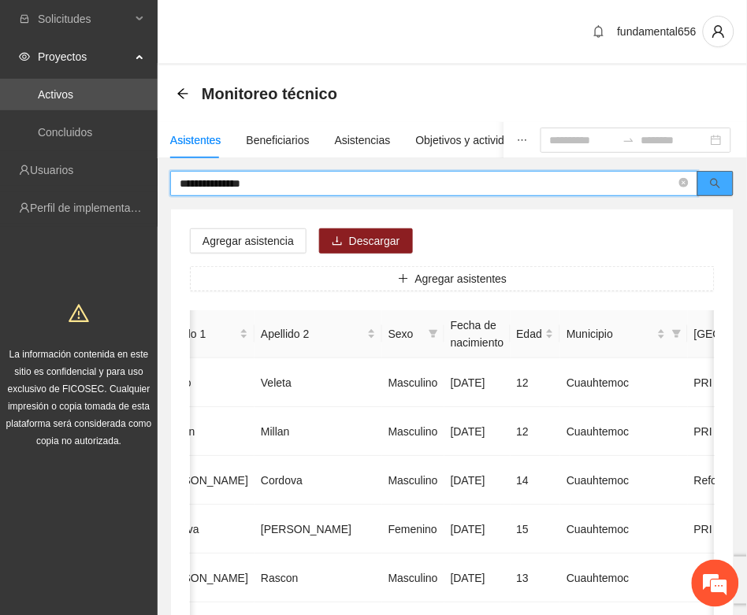
click at [707, 179] on button "button" at bounding box center [715, 183] width 36 height 25
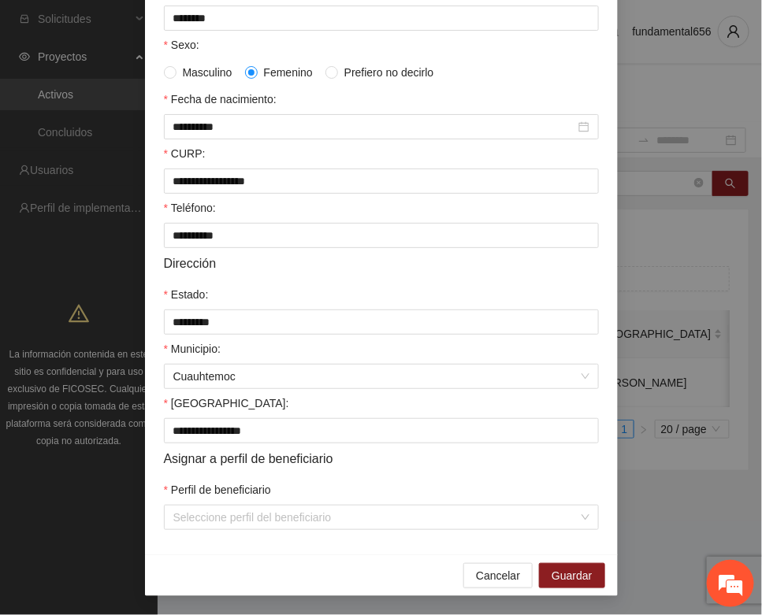
scroll to position [312, 0]
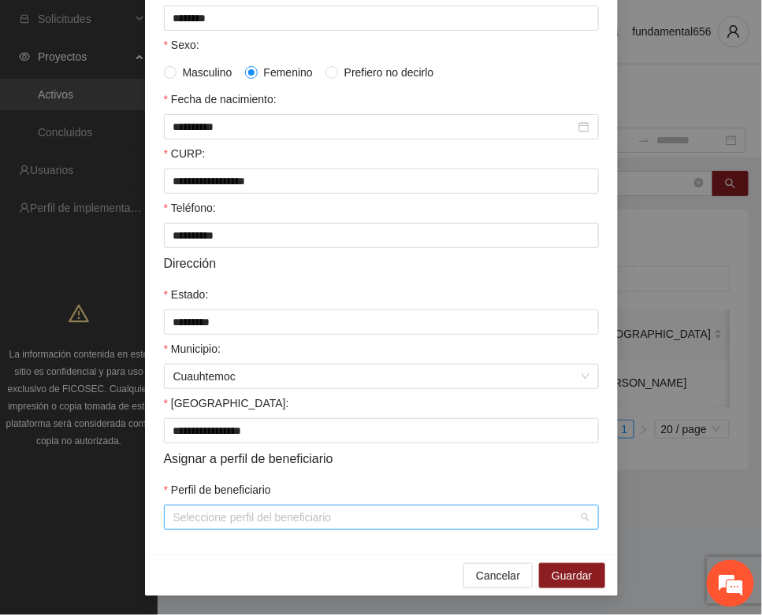
click at [187, 514] on input "Perfil de beneficiario" at bounding box center [375, 518] width 405 height 24
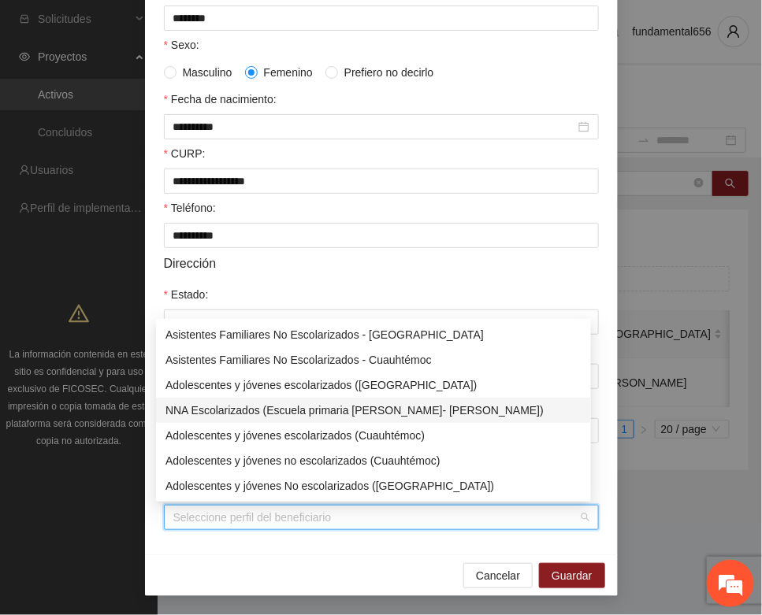
click at [258, 422] on div "Asistentes Familiares No Escolarizados - [GEOGRAPHIC_DATA] Asistentes Familiare…" at bounding box center [373, 410] width 435 height 176
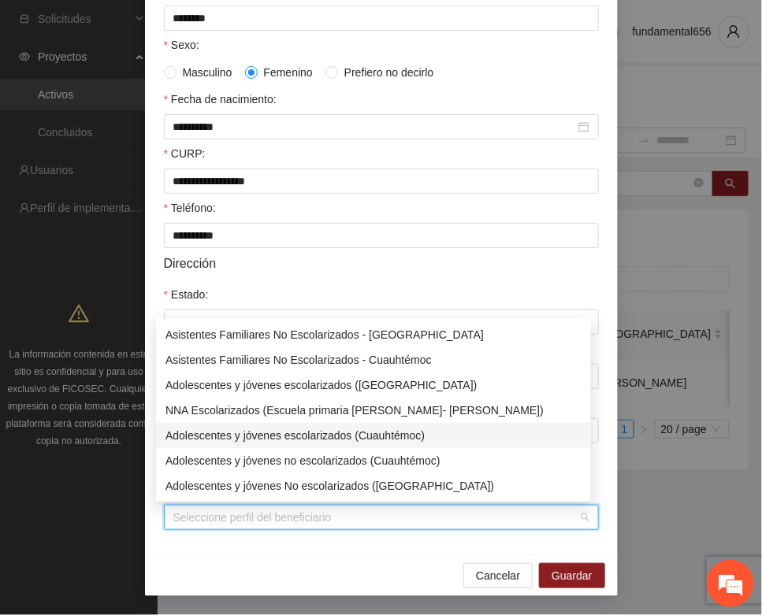
click at [265, 434] on div "Adolescentes y jóvenes escolarizados (Cuauhtémoc)" at bounding box center [373, 435] width 416 height 17
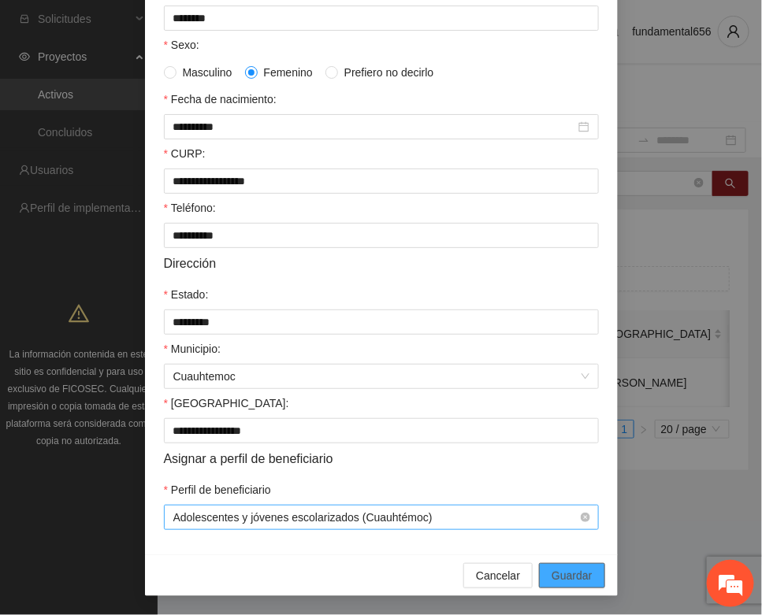
drag, startPoint x: 573, startPoint y: 572, endPoint x: 364, endPoint y: 518, distance: 216.3
click at [561, 566] on button "Guardar" at bounding box center [571, 575] width 65 height 25
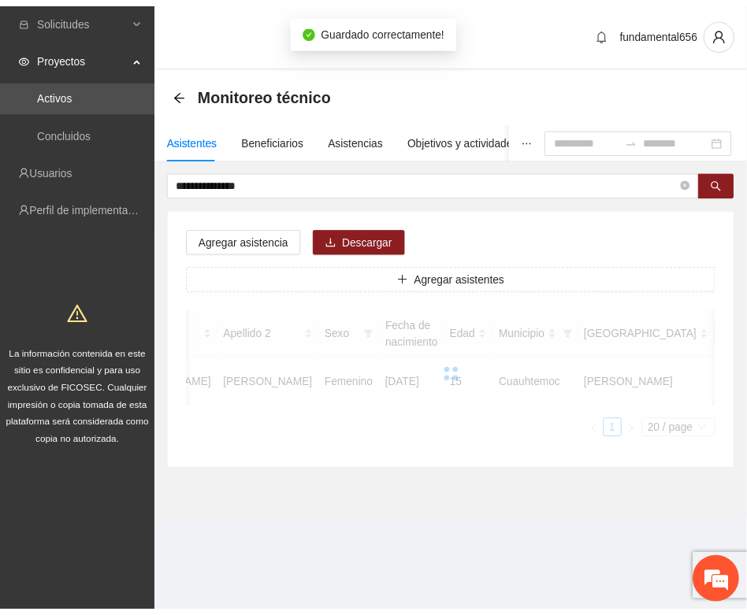
scroll to position [233, 0]
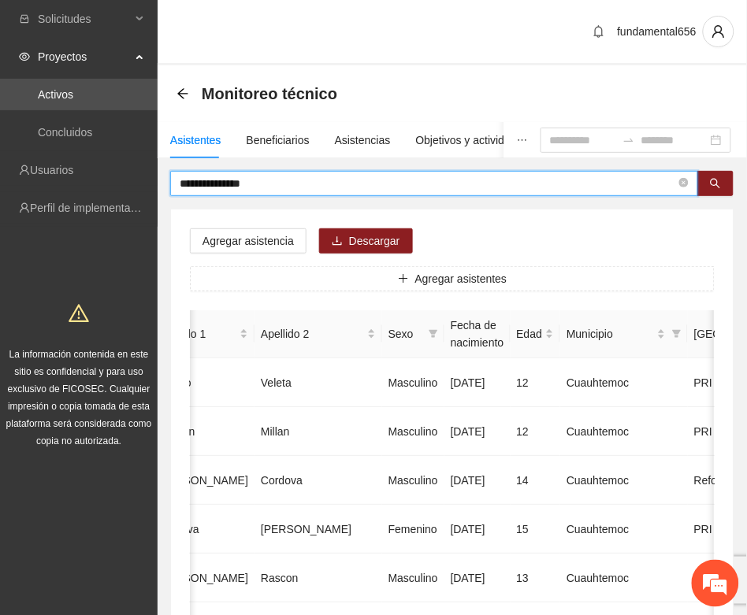
drag, startPoint x: 280, startPoint y: 180, endPoint x: 160, endPoint y: 203, distance: 122.0
paste input "text"
drag, startPoint x: 718, startPoint y: 187, endPoint x: 569, endPoint y: 207, distance: 150.3
click at [710, 190] on button "button" at bounding box center [715, 183] width 36 height 25
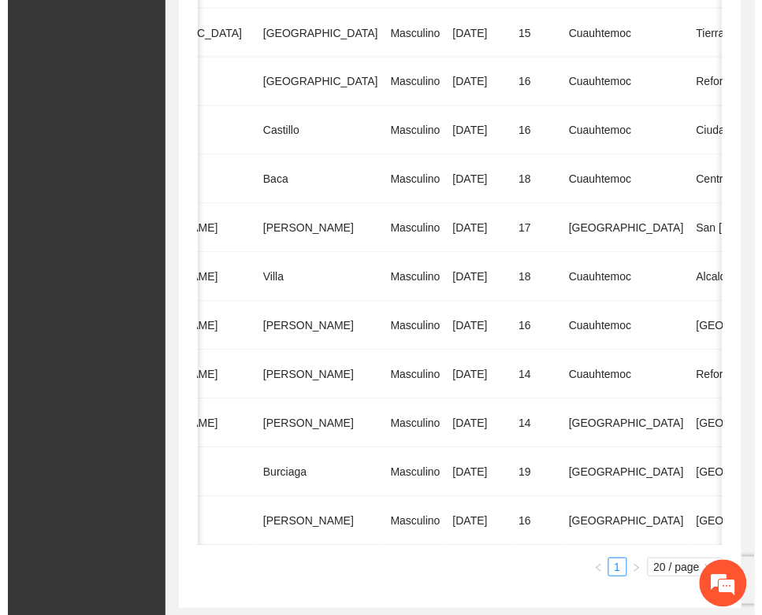
scroll to position [0, 291]
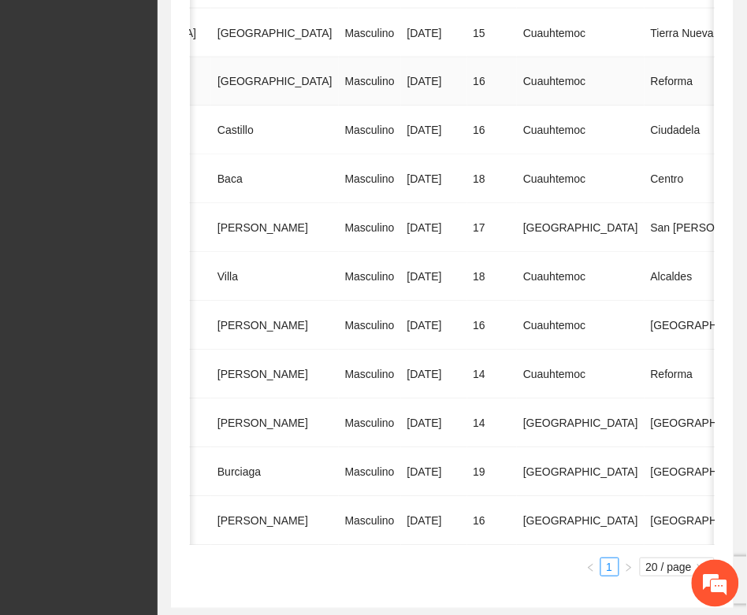
drag, startPoint x: 664, startPoint y: 81, endPoint x: 623, endPoint y: 95, distance: 43.3
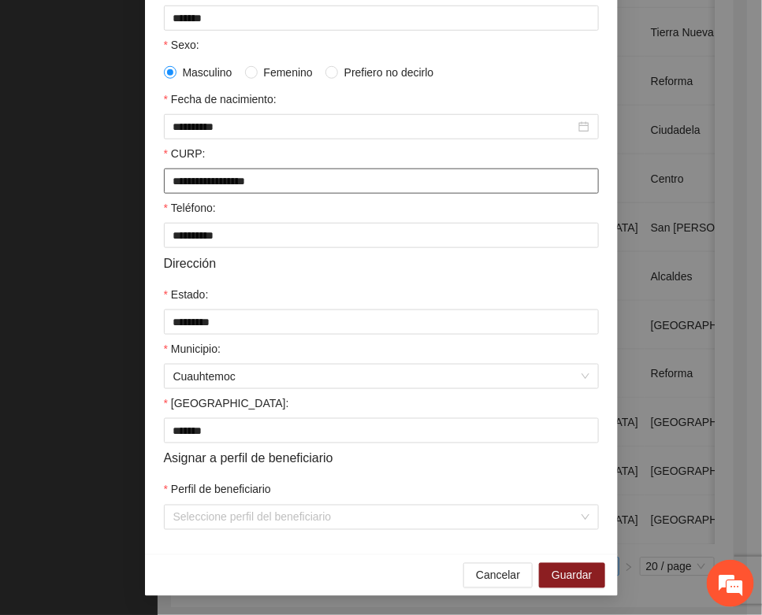
scroll to position [312, 0]
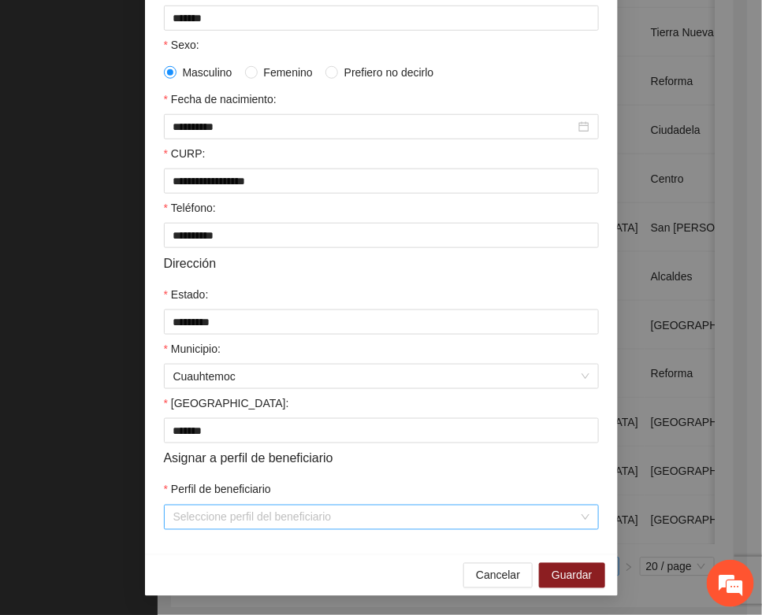
click at [213, 521] on input "Perfil de beneficiario" at bounding box center [375, 518] width 405 height 24
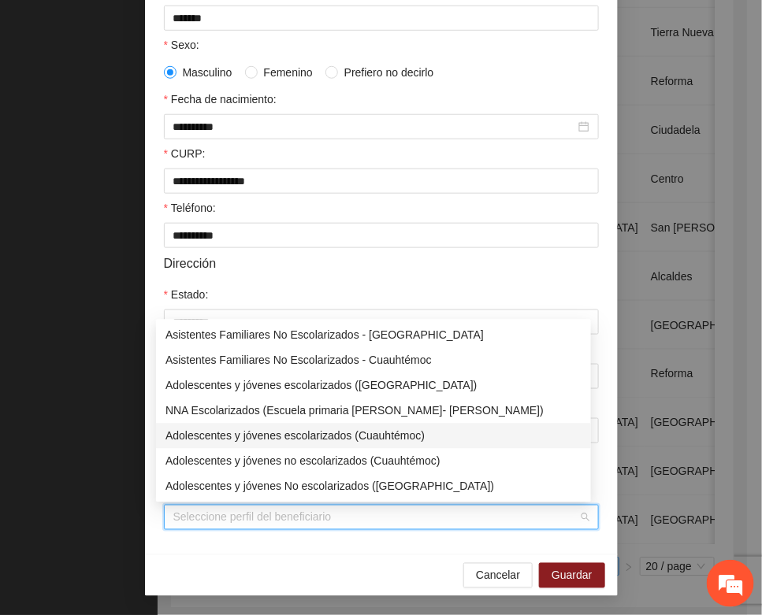
click at [276, 431] on div "Adolescentes y jóvenes escolarizados (Cuauhtémoc)" at bounding box center [373, 436] width 416 height 17
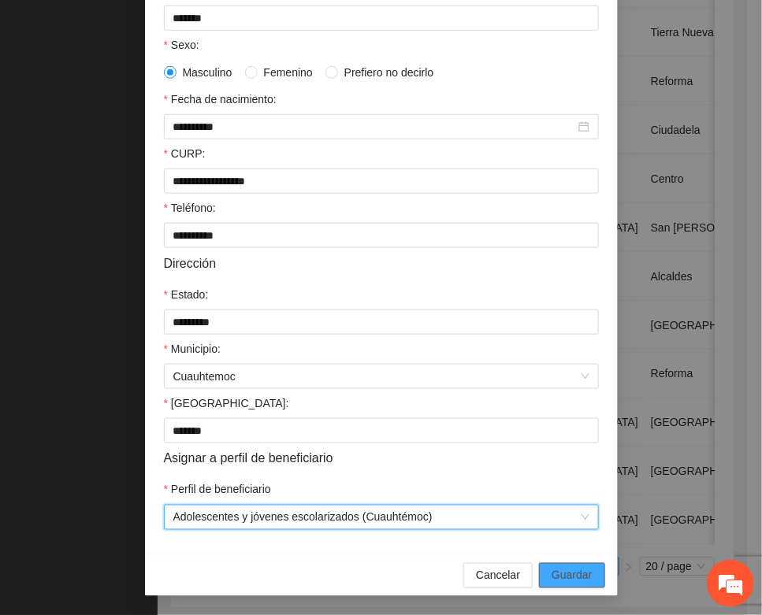
click at [577, 571] on span "Guardar" at bounding box center [571, 575] width 40 height 17
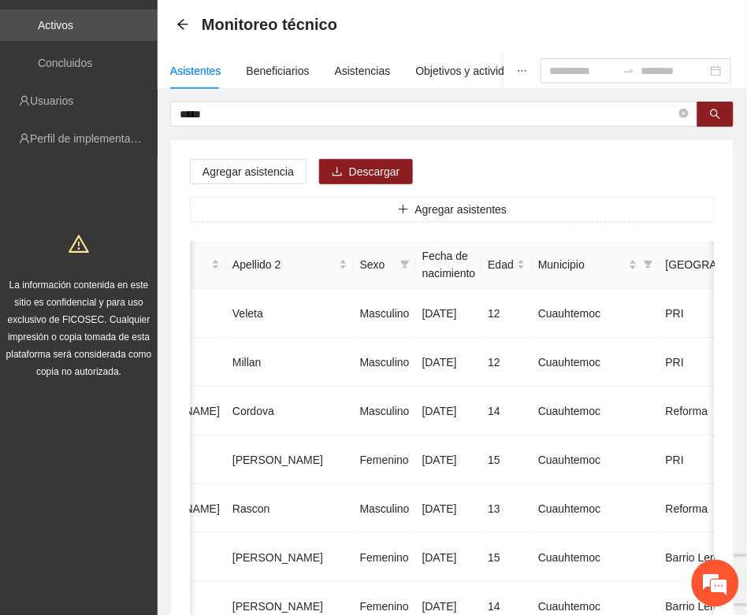
scroll to position [52, 0]
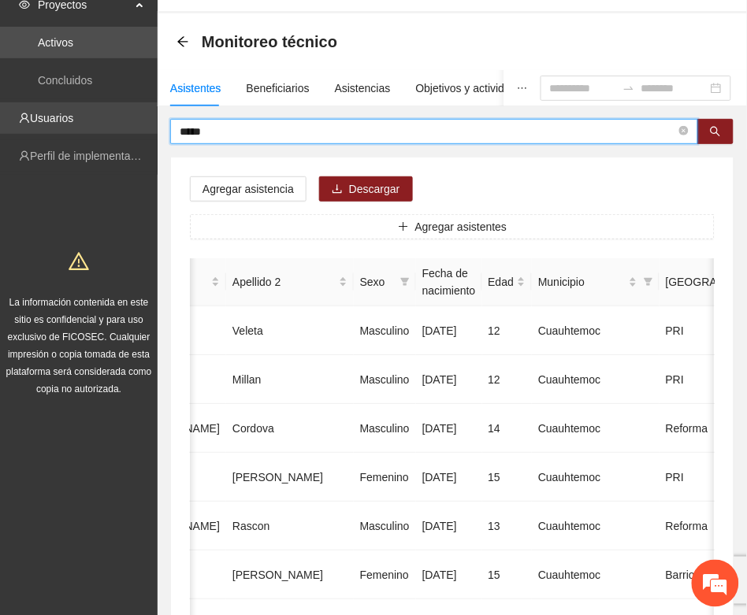
drag, startPoint x: 224, startPoint y: 128, endPoint x: 154, endPoint y: 132, distance: 70.2
paste input "**********"
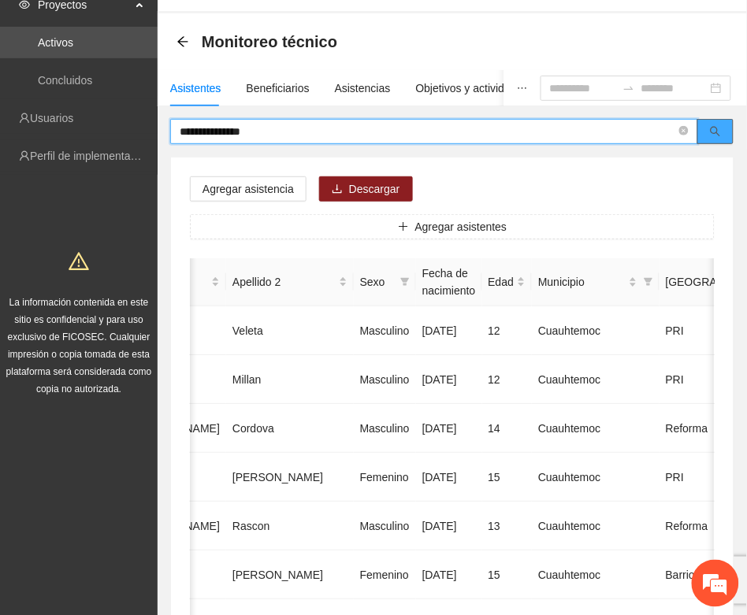
click at [709, 131] on button "button" at bounding box center [715, 131] width 36 height 25
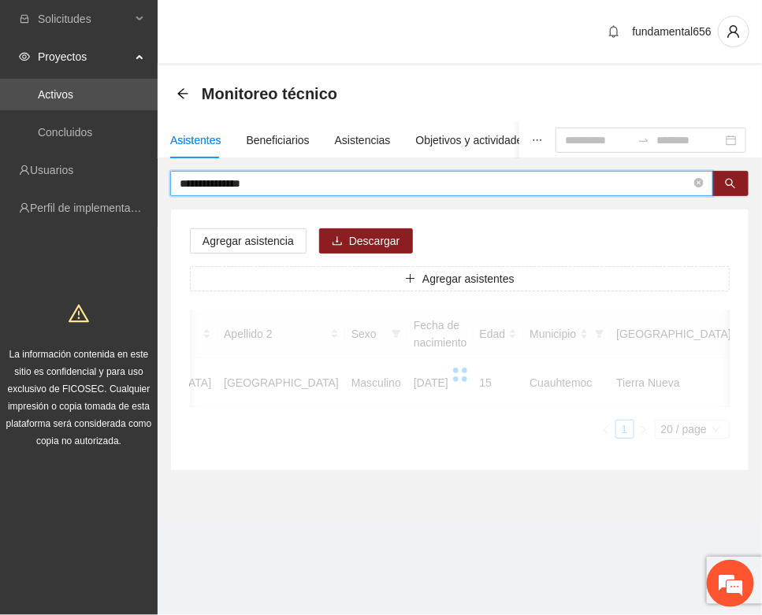
scroll to position [0, 265]
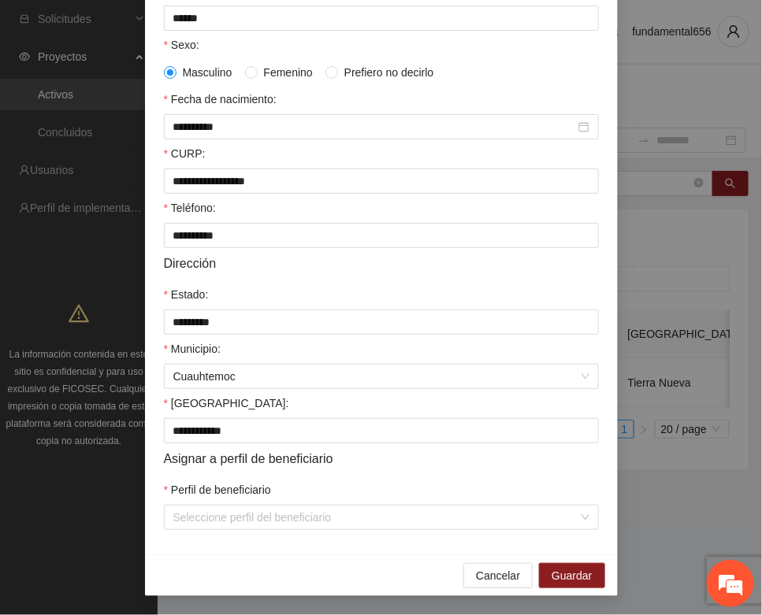
scroll to position [312, 0]
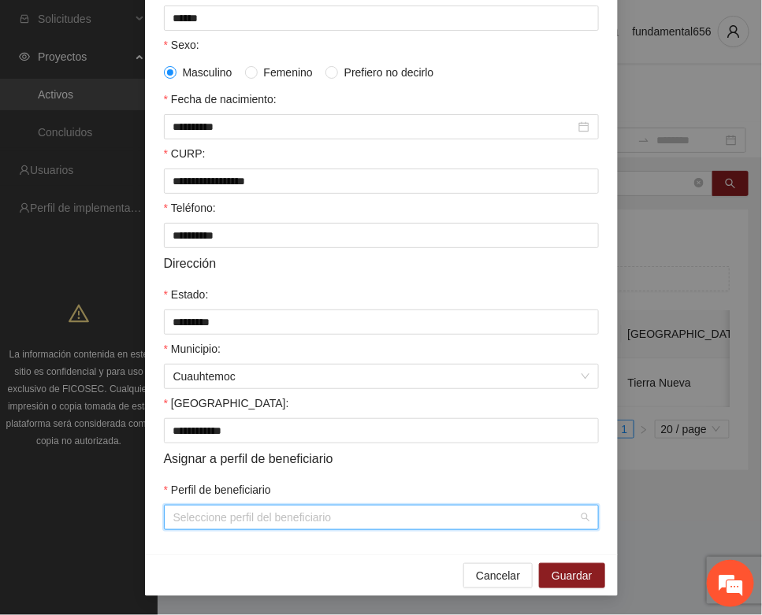
click at [252, 521] on input "Perfil de beneficiario" at bounding box center [375, 518] width 405 height 24
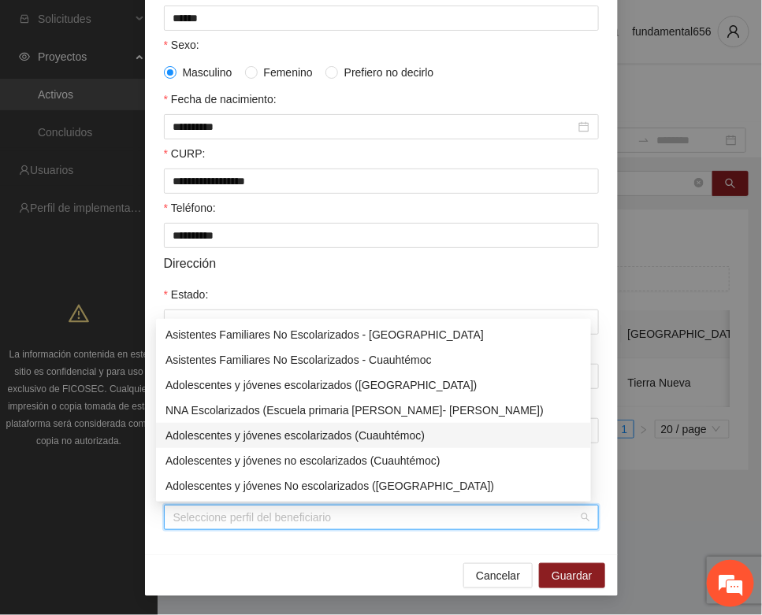
click at [295, 432] on div "Adolescentes y jóvenes escolarizados (Cuauhtémoc)" at bounding box center [373, 435] width 416 height 17
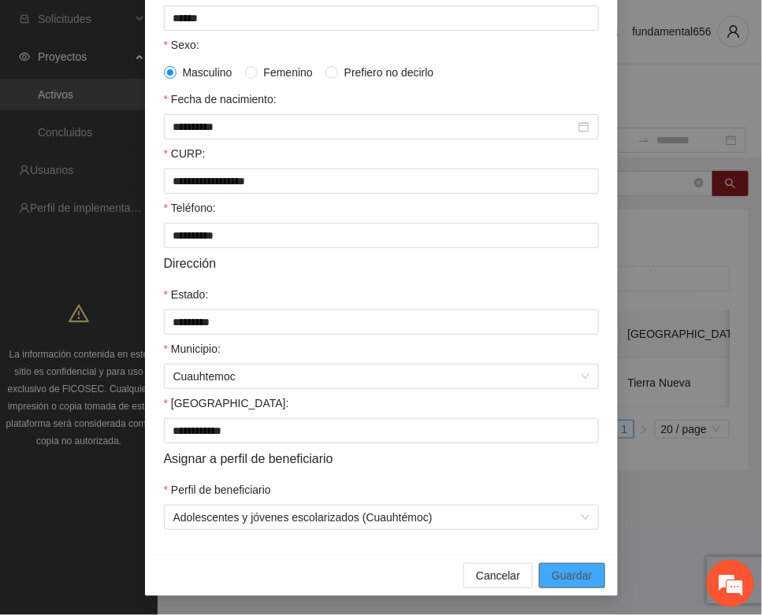
click at [551, 569] on span "Guardar" at bounding box center [571, 575] width 40 height 17
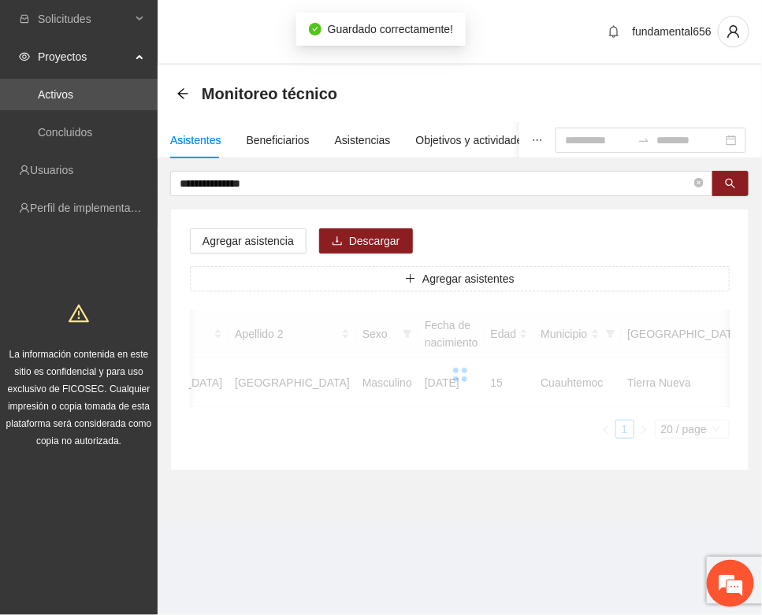
scroll to position [233, 0]
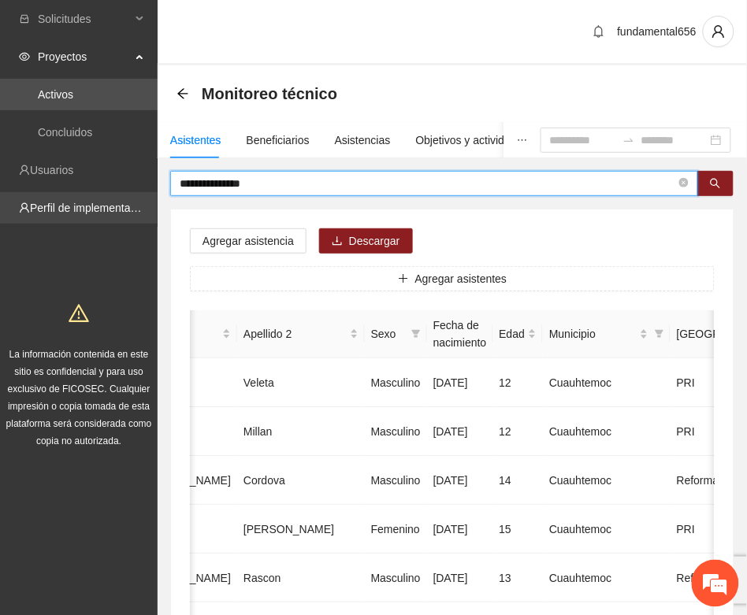
drag, startPoint x: 266, startPoint y: 174, endPoint x: 143, endPoint y: 199, distance: 126.2
paste input "text"
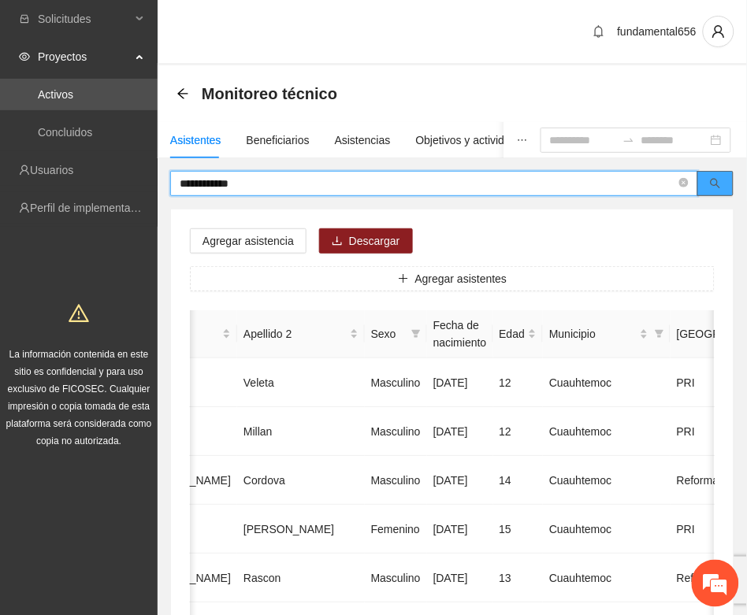
click at [718, 187] on icon "search" at bounding box center [715, 183] width 11 height 11
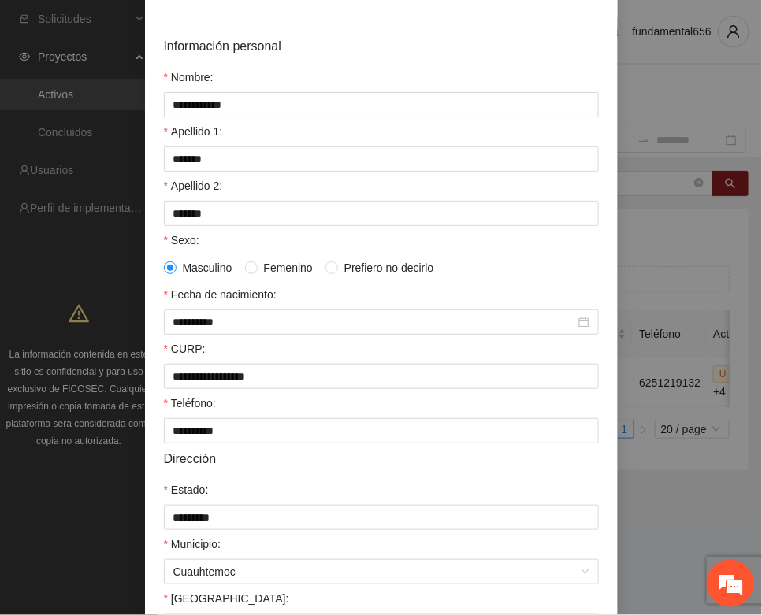
scroll to position [312, 0]
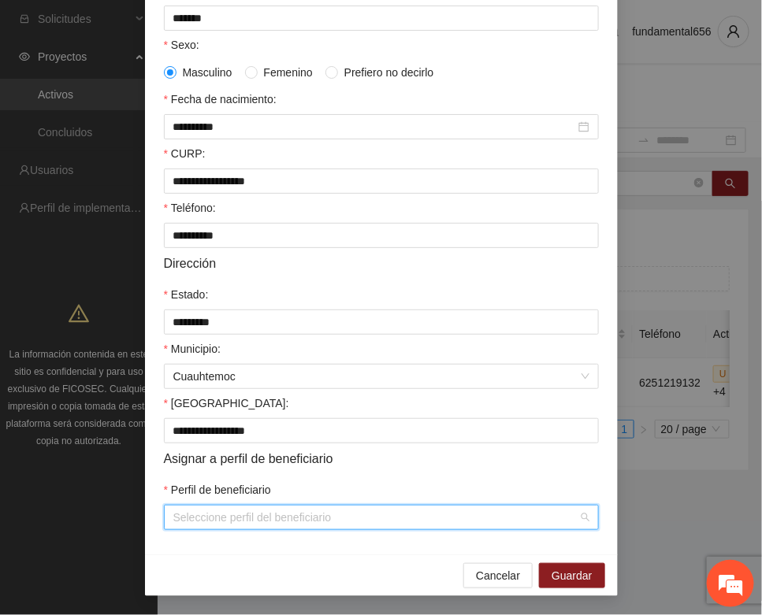
click at [273, 512] on input "Perfil de beneficiario" at bounding box center [375, 518] width 405 height 24
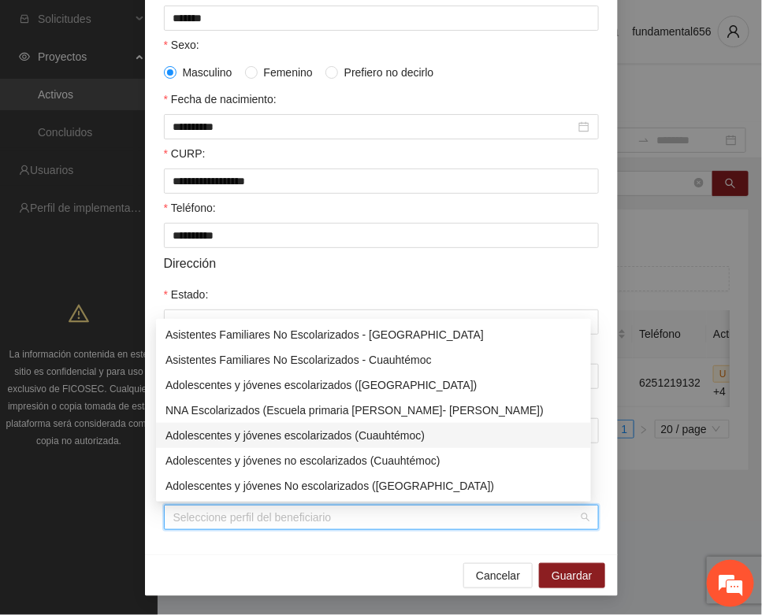
click at [309, 431] on div "Adolescentes y jóvenes escolarizados (Cuauhtémoc)" at bounding box center [373, 435] width 416 height 17
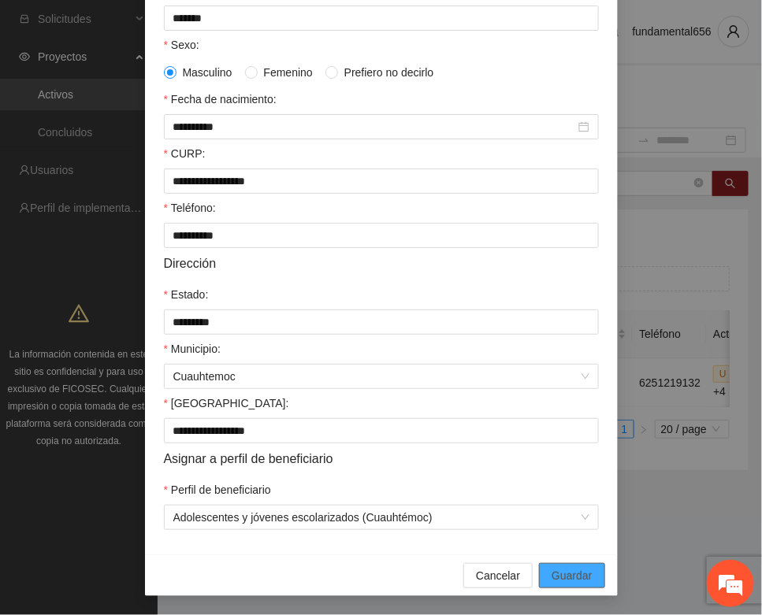
click at [557, 573] on span "Guardar" at bounding box center [571, 575] width 40 height 17
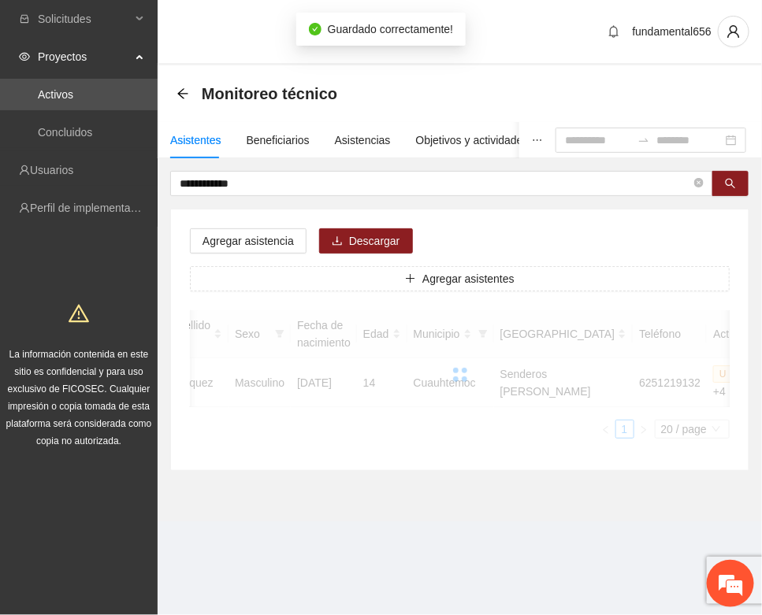
scroll to position [233, 0]
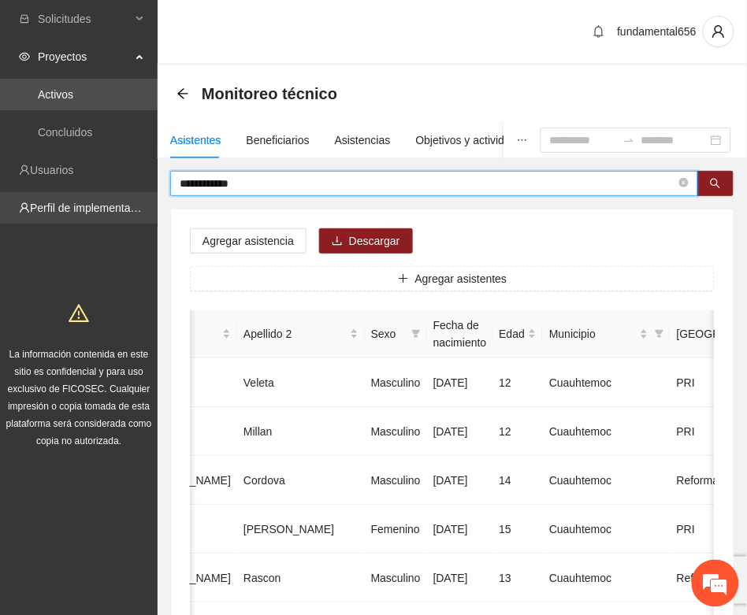
drag, startPoint x: 262, startPoint y: 183, endPoint x: 139, endPoint y: 201, distance: 124.2
paste input "*"
drag, startPoint x: 718, startPoint y: 183, endPoint x: 695, endPoint y: 191, distance: 24.2
click at [718, 184] on icon "search" at bounding box center [715, 183] width 11 height 11
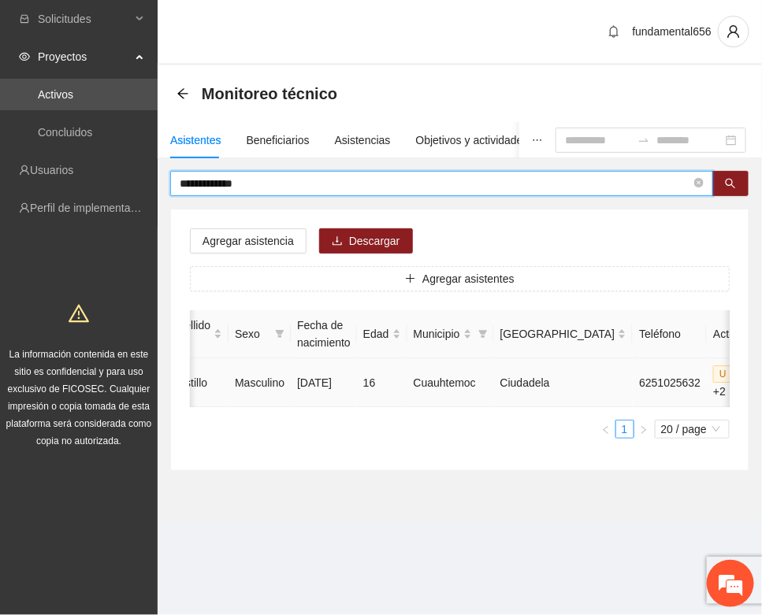
type input "**********"
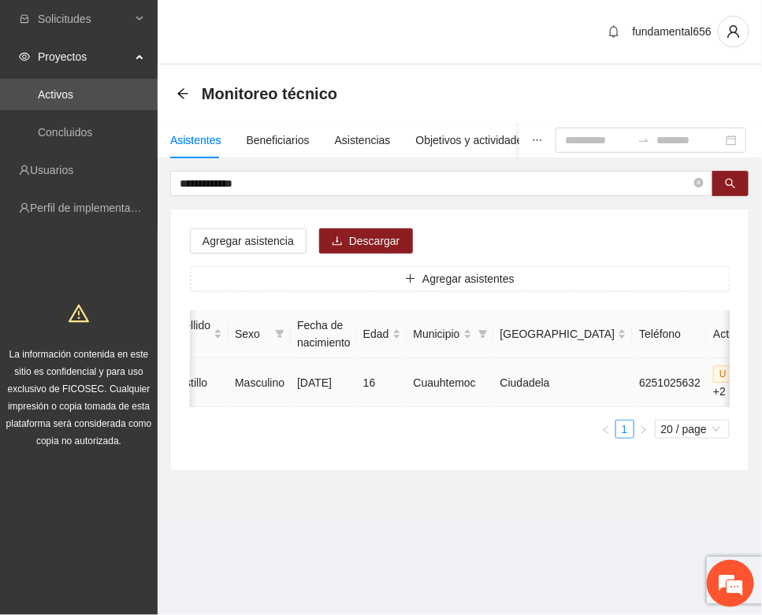
type input "**********"
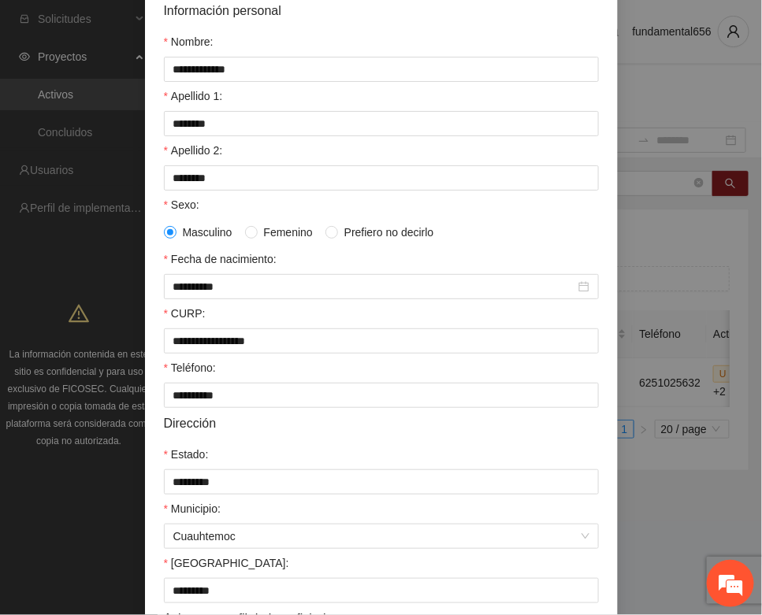
scroll to position [312, 0]
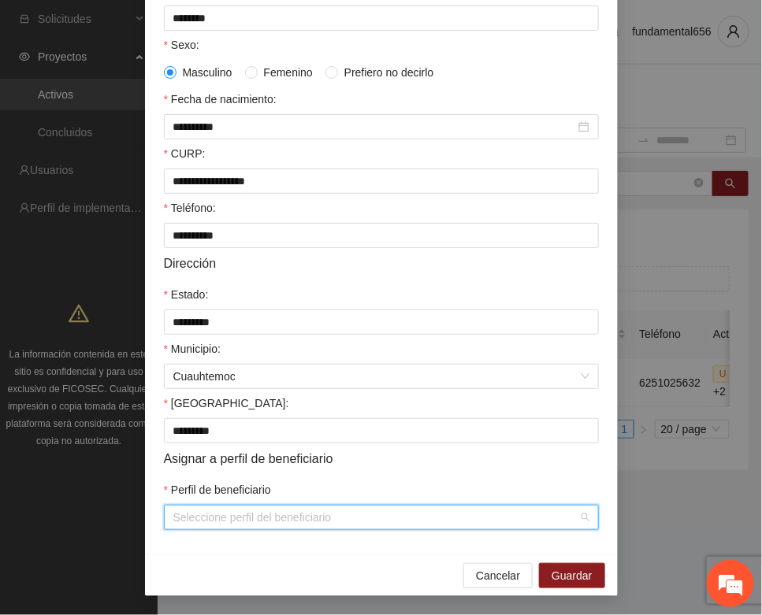
click at [209, 525] on input "Perfil de beneficiario" at bounding box center [375, 518] width 405 height 24
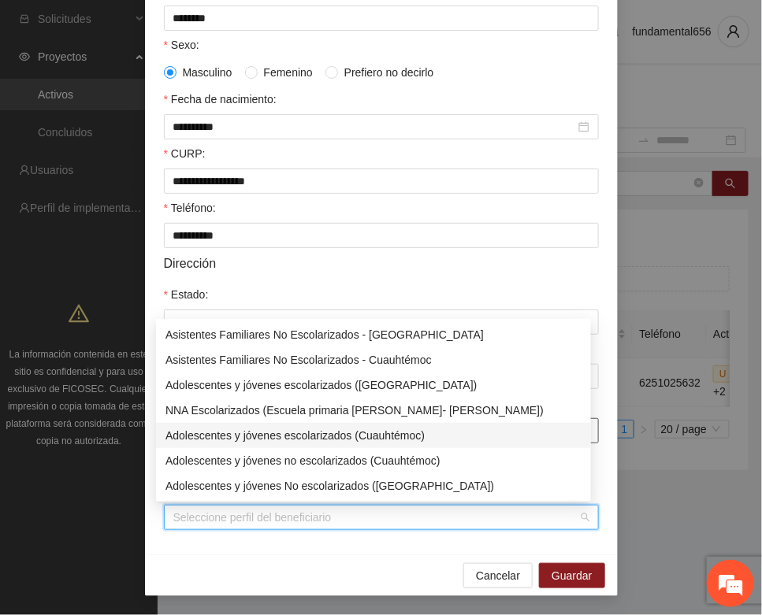
click at [265, 433] on div "Adolescentes y jóvenes escolarizados (Cuauhtémoc)" at bounding box center [373, 435] width 416 height 17
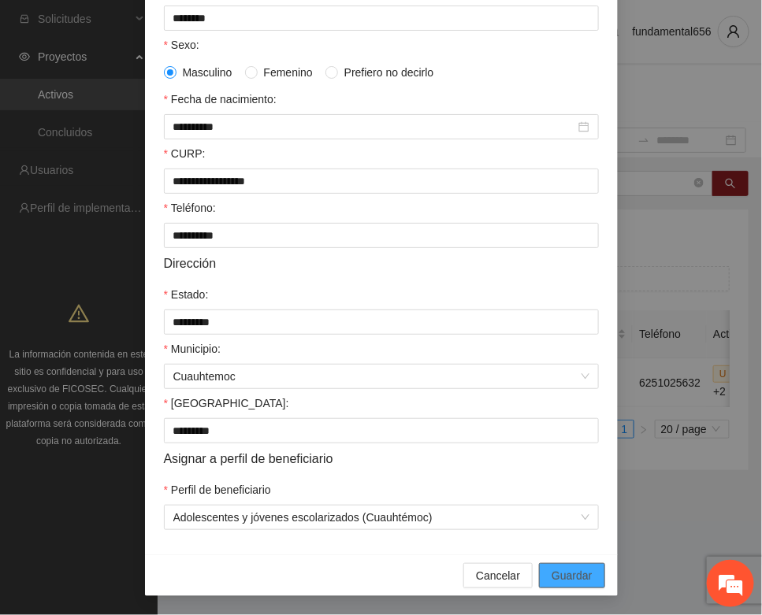
drag, startPoint x: 555, startPoint y: 569, endPoint x: 252, endPoint y: 471, distance: 318.8
click at [551, 567] on span "Guardar" at bounding box center [571, 575] width 40 height 17
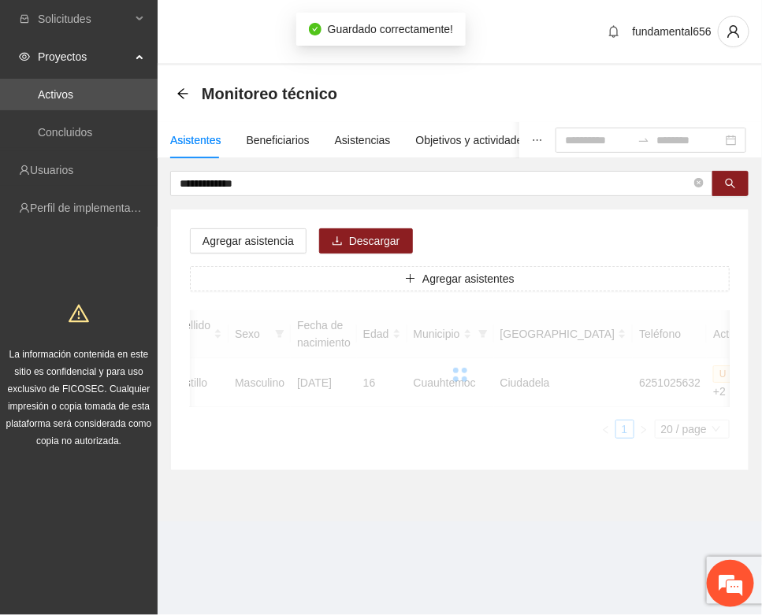
scroll to position [233, 0]
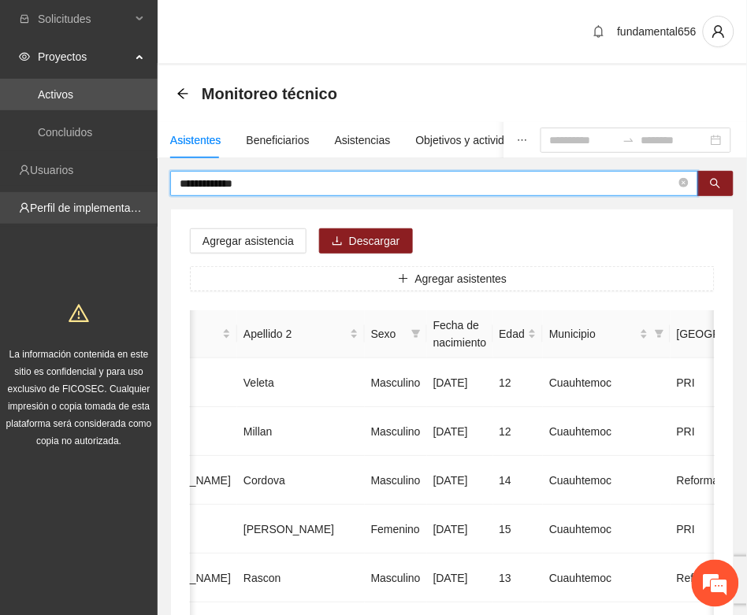
drag, startPoint x: 290, startPoint y: 178, endPoint x: 147, endPoint y: 206, distance: 146.1
paste input "text"
drag, startPoint x: 721, startPoint y: 187, endPoint x: 626, endPoint y: 194, distance: 94.8
click at [718, 187] on icon "search" at bounding box center [715, 183] width 11 height 11
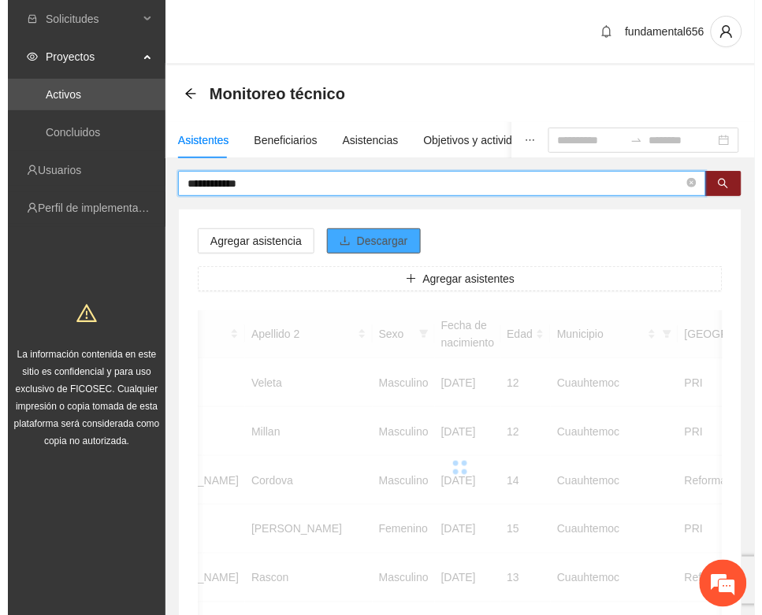
scroll to position [0, 250]
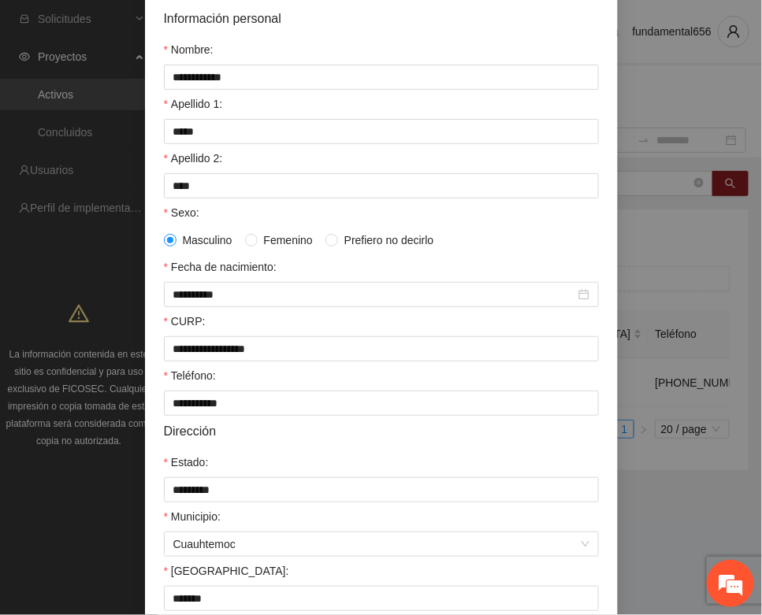
scroll to position [312, 0]
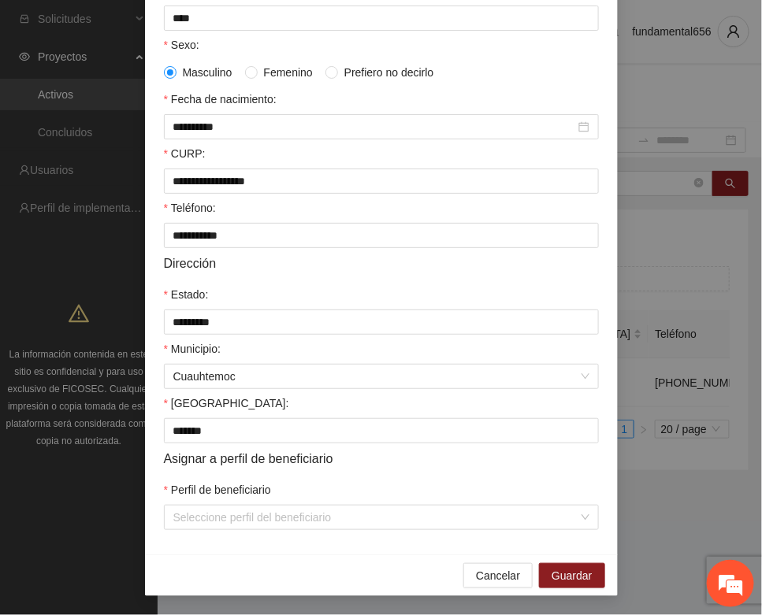
click at [230, 492] on label "Perfil de beneficiario" at bounding box center [217, 489] width 107 height 17
click at [230, 506] on input "Perfil de beneficiario" at bounding box center [375, 518] width 405 height 24
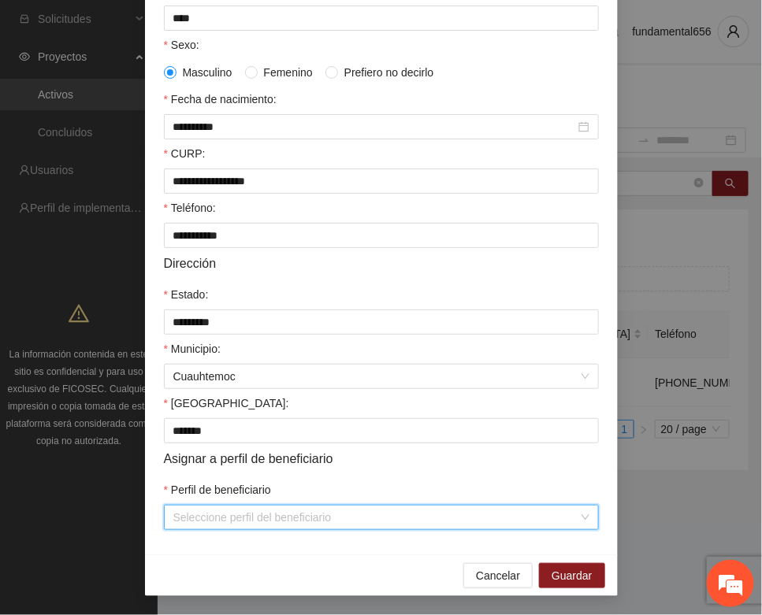
click at [226, 513] on input "Perfil de beneficiario" at bounding box center [375, 518] width 405 height 24
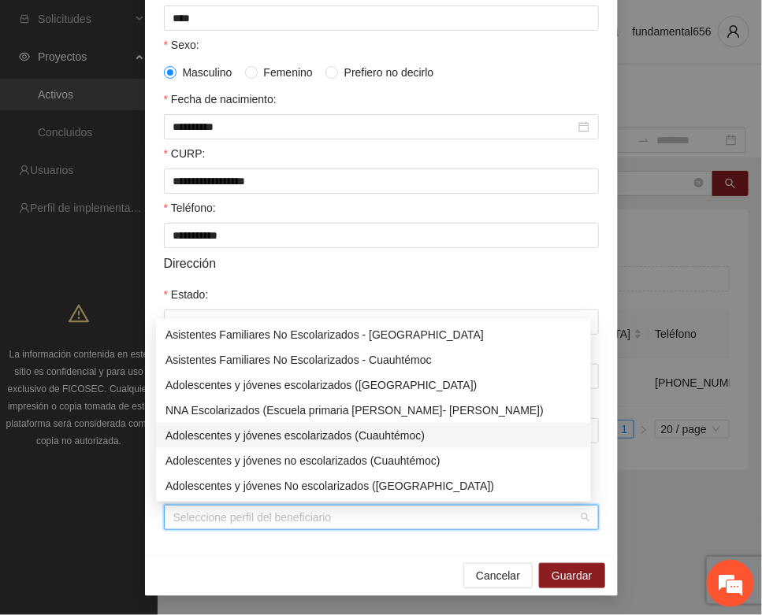
drag, startPoint x: 303, startPoint y: 430, endPoint x: 347, endPoint y: 447, distance: 46.4
click at [304, 430] on div "Adolescentes y jóvenes escolarizados (Cuauhtémoc)" at bounding box center [373, 435] width 416 height 17
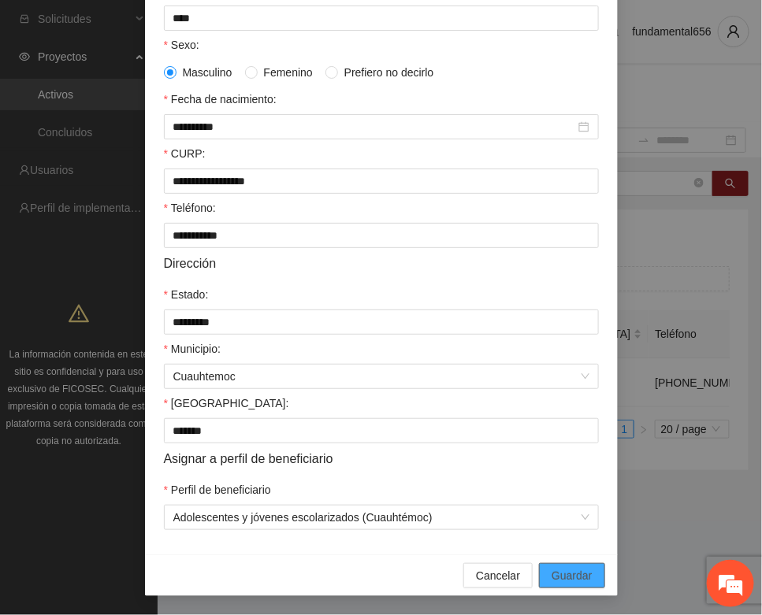
drag, startPoint x: 550, startPoint y: 568, endPoint x: 368, endPoint y: 475, distance: 204.3
click at [551, 567] on span "Guardar" at bounding box center [571, 575] width 40 height 17
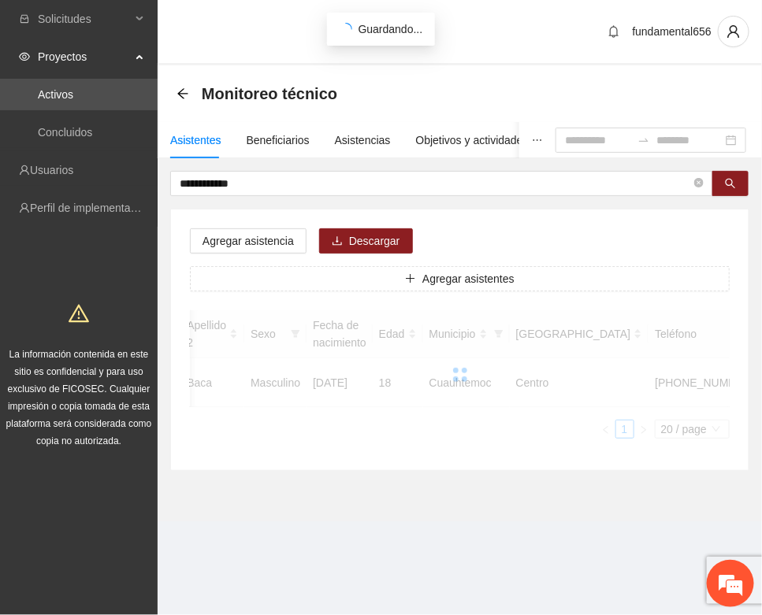
scroll to position [233, 0]
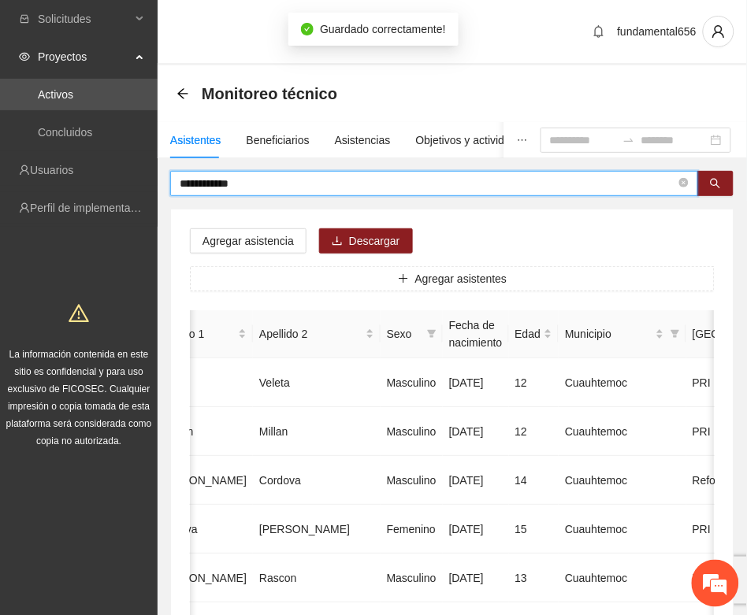
drag, startPoint x: 261, startPoint y: 190, endPoint x: 166, endPoint y: 221, distance: 99.4
paste input "*"
drag, startPoint x: 709, startPoint y: 186, endPoint x: 650, endPoint y: 199, distance: 60.6
click at [707, 186] on button "button" at bounding box center [715, 183] width 36 height 25
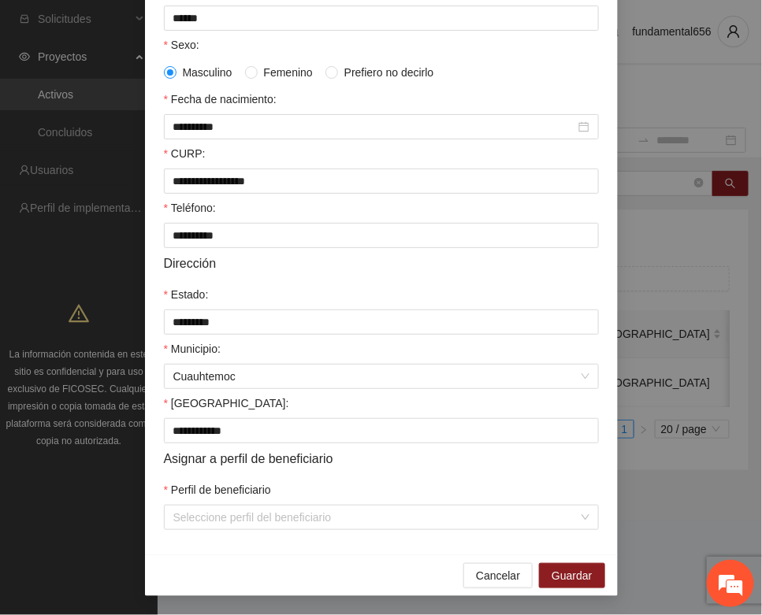
scroll to position [312, 0]
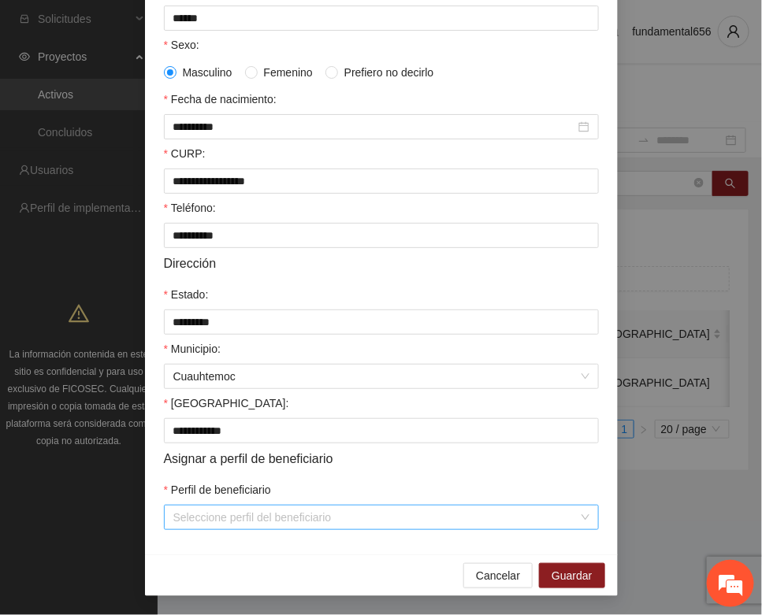
click at [215, 521] on input "Perfil de beneficiario" at bounding box center [375, 518] width 405 height 24
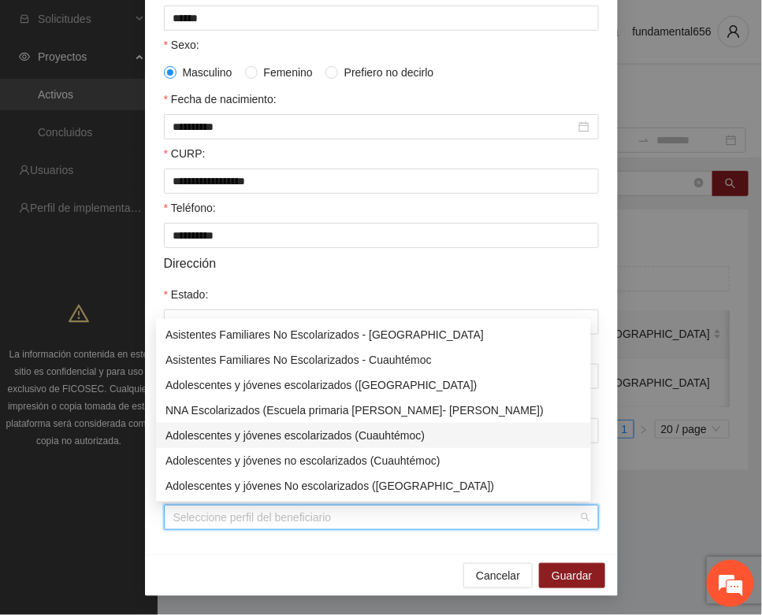
click at [265, 428] on div "Adolescentes y jóvenes escolarizados (Cuauhtémoc)" at bounding box center [373, 435] width 416 height 17
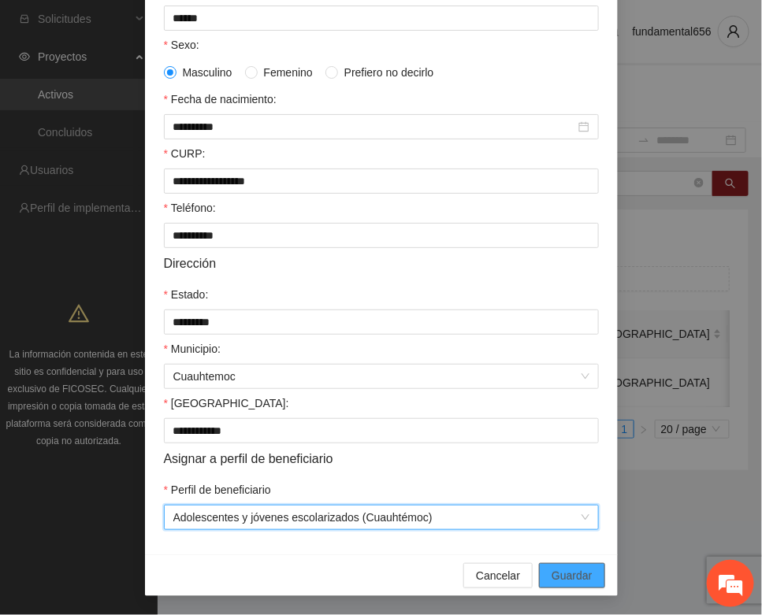
click at [569, 576] on span "Guardar" at bounding box center [571, 575] width 40 height 17
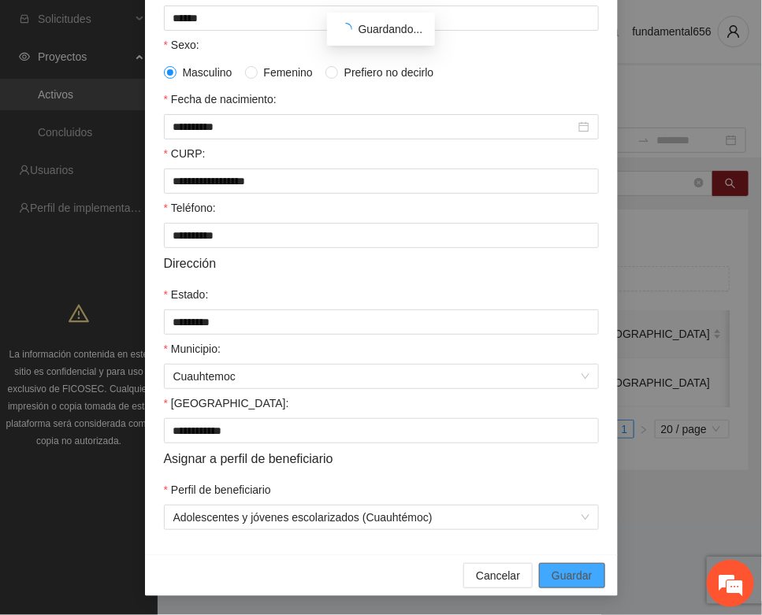
scroll to position [233, 0]
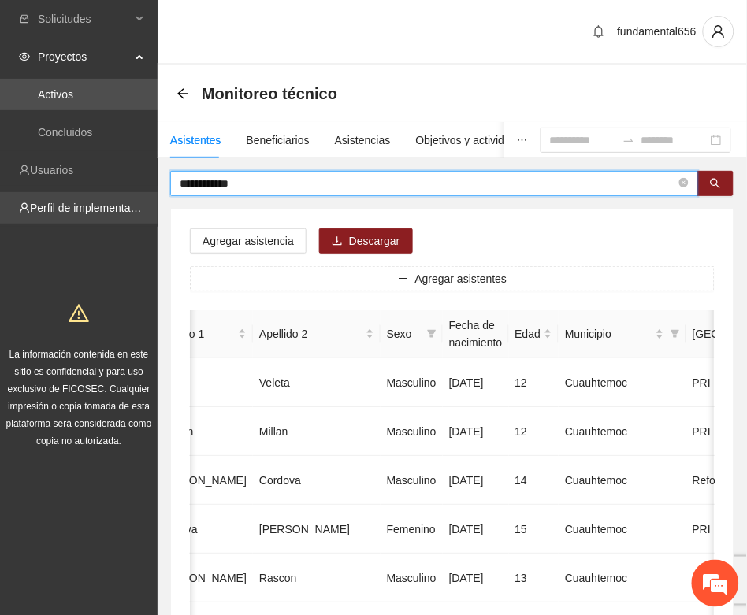
drag, startPoint x: 252, startPoint y: 184, endPoint x: 143, endPoint y: 207, distance: 112.0
paste input "text"
drag, startPoint x: 707, startPoint y: 177, endPoint x: 701, endPoint y: 183, distance: 8.4
click at [707, 177] on button "button" at bounding box center [715, 183] width 36 height 25
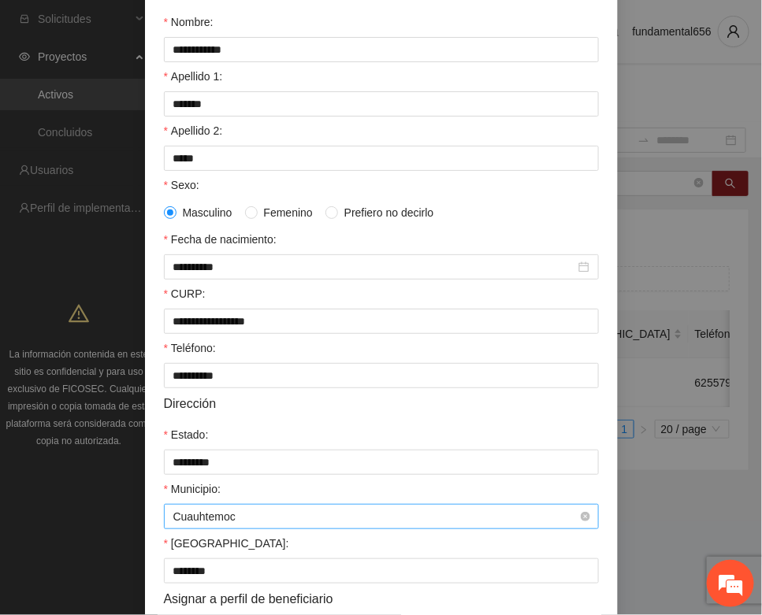
scroll to position [312, 0]
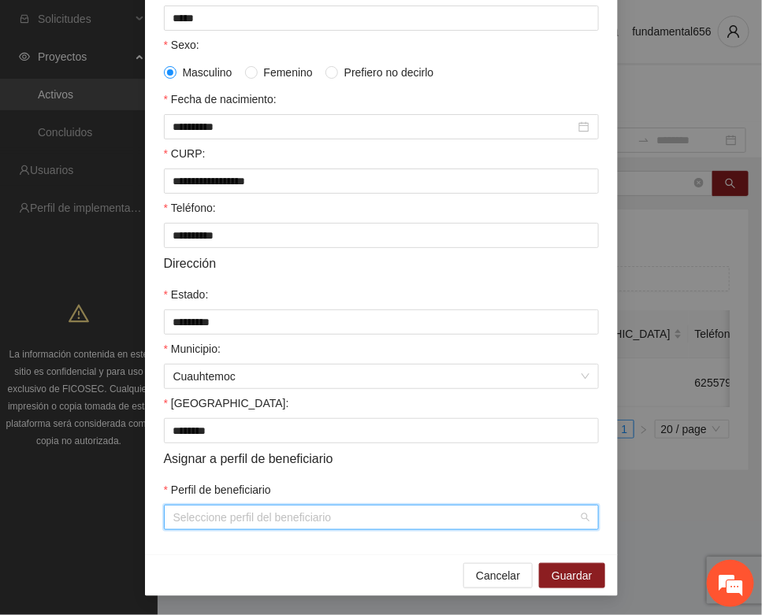
click at [226, 509] on input "Perfil de beneficiario" at bounding box center [375, 518] width 405 height 24
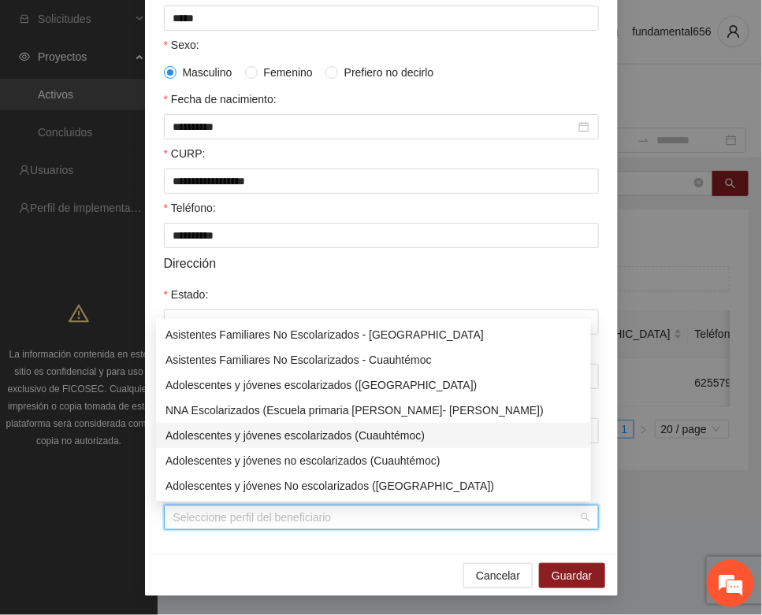
click at [286, 437] on div "Adolescentes y jóvenes escolarizados (Cuauhtémoc)" at bounding box center [373, 435] width 416 height 17
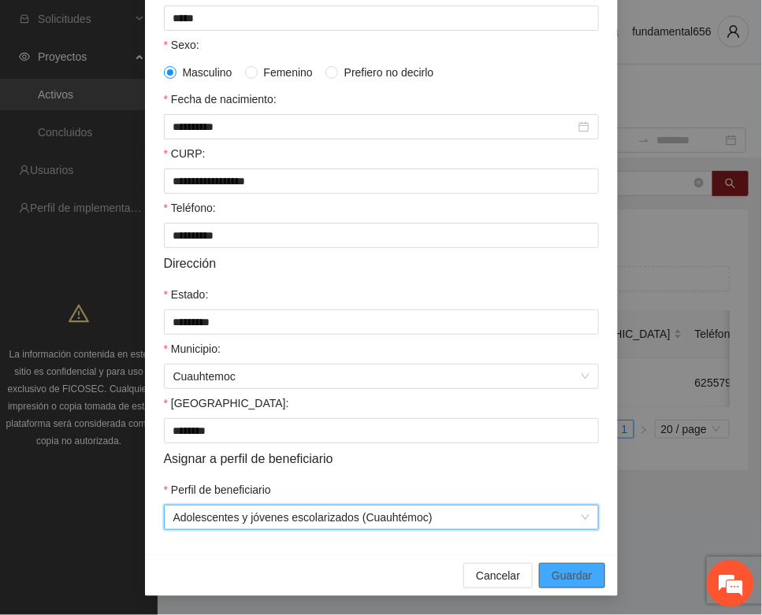
drag, startPoint x: 563, startPoint y: 577, endPoint x: 546, endPoint y: 560, distance: 24.0
click at [562, 577] on span "Guardar" at bounding box center [571, 575] width 40 height 17
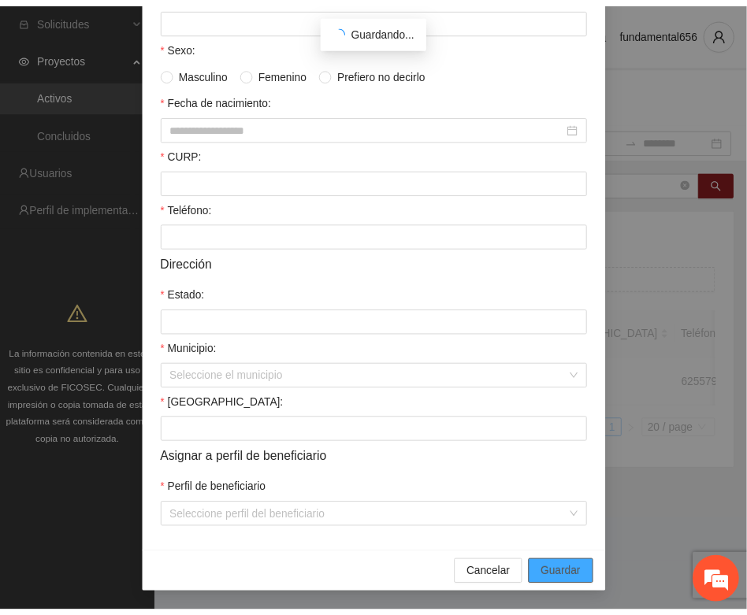
scroll to position [233, 0]
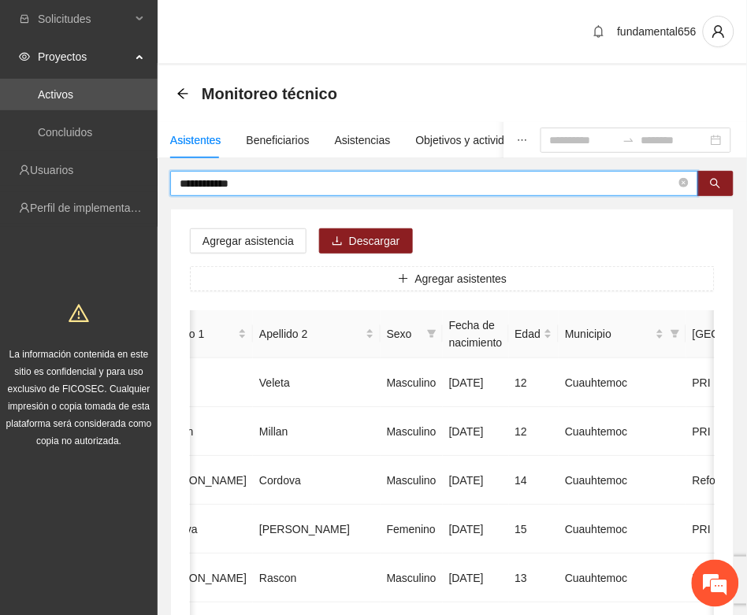
drag, startPoint x: 253, startPoint y: 184, endPoint x: 179, endPoint y: 203, distance: 76.6
paste input "text"
click at [726, 181] on button "button" at bounding box center [715, 183] width 36 height 25
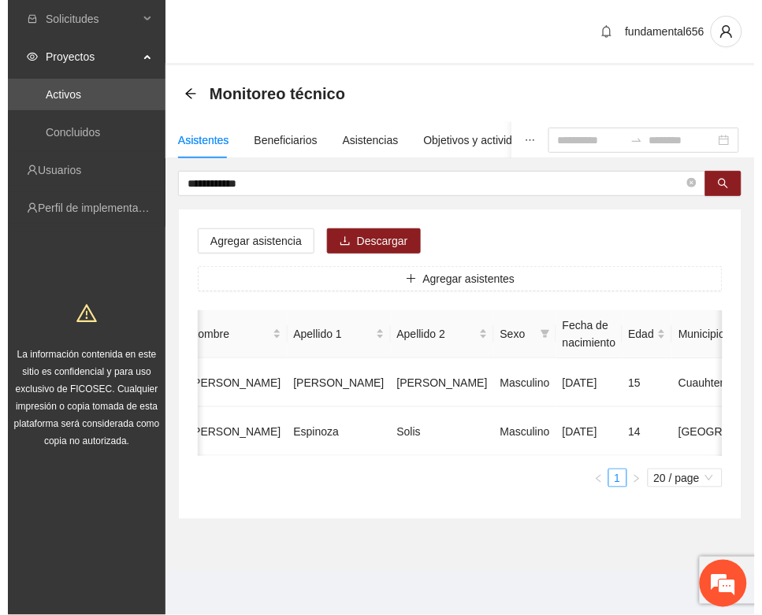
scroll to position [0, 280]
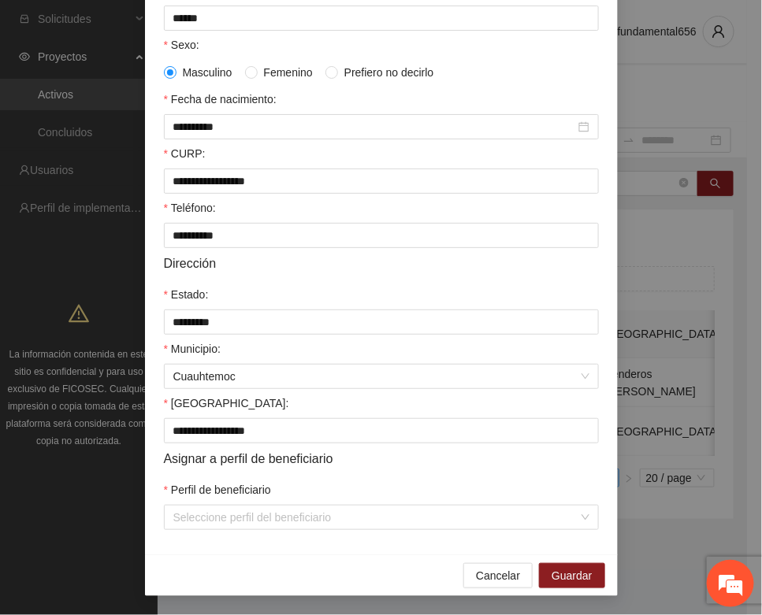
scroll to position [312, 0]
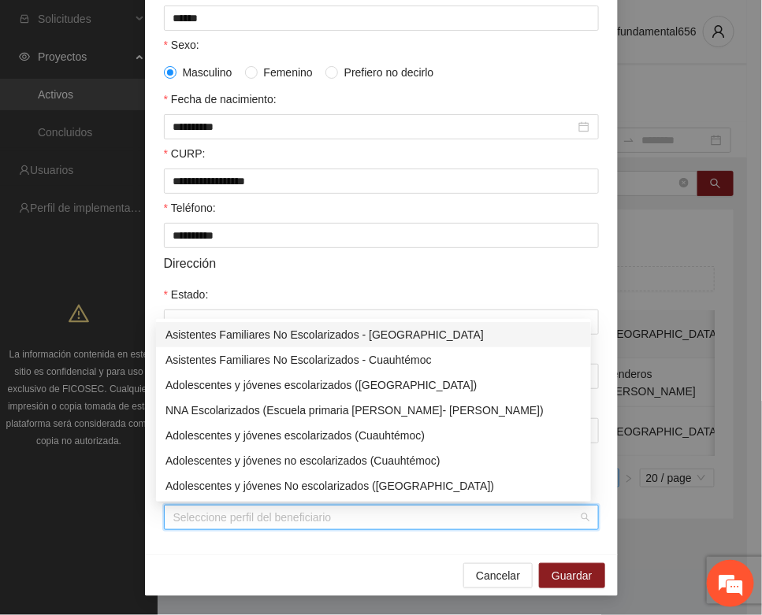
click at [244, 524] on input "Perfil de beneficiario" at bounding box center [375, 518] width 405 height 24
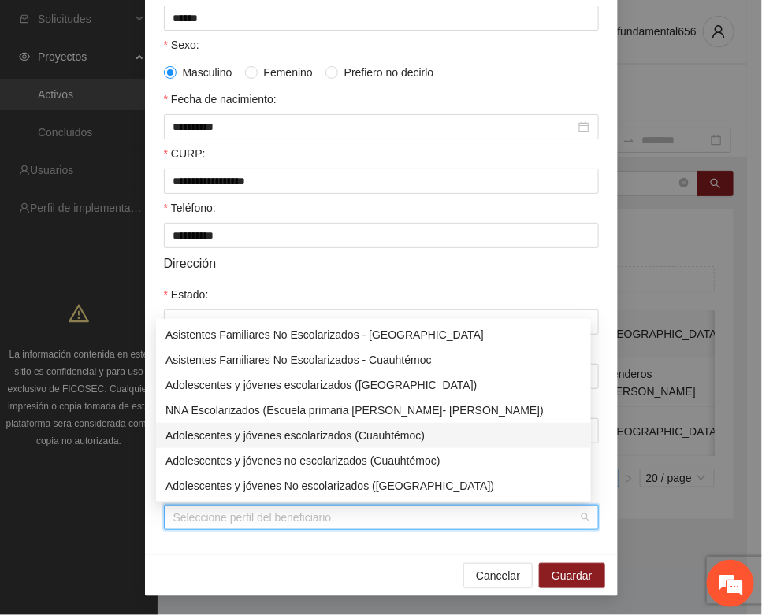
click at [306, 433] on div "Adolescentes y jóvenes escolarizados (Cuauhtémoc)" at bounding box center [373, 435] width 416 height 17
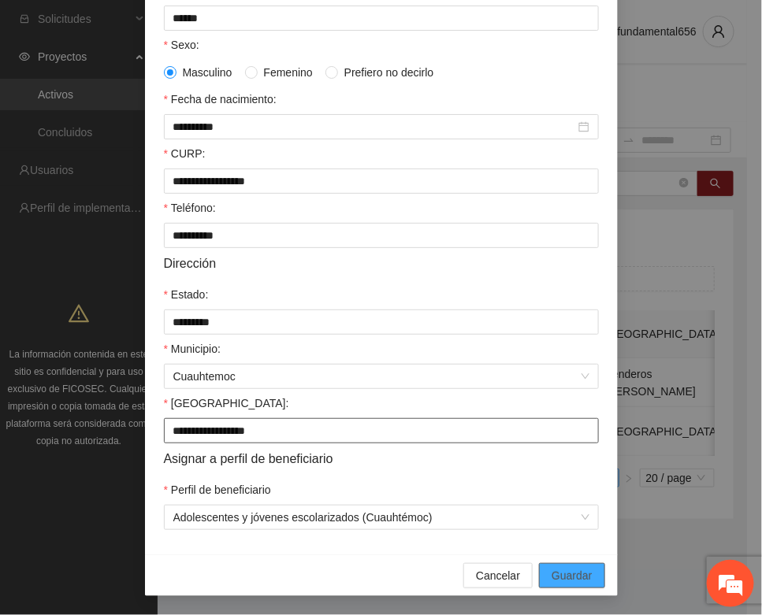
drag, startPoint x: 559, startPoint y: 575, endPoint x: 356, endPoint y: 438, distance: 245.1
click at [553, 566] on button "Guardar" at bounding box center [571, 575] width 65 height 25
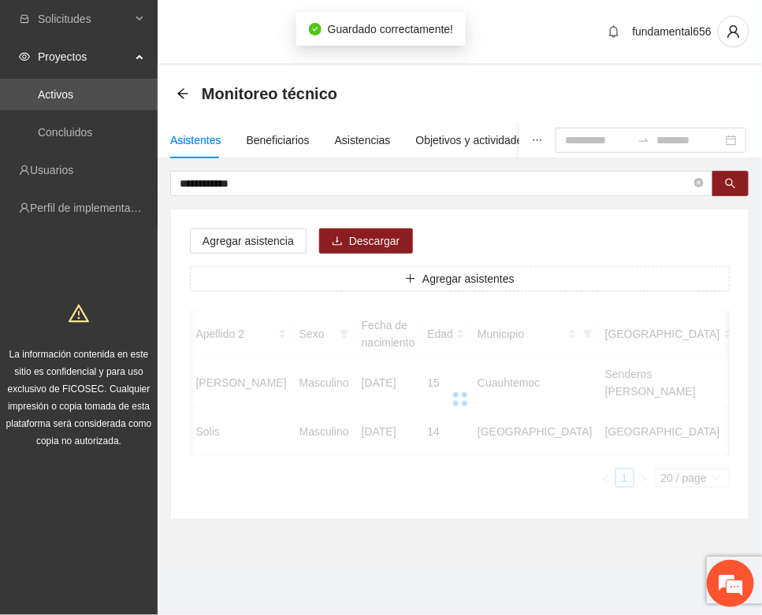
scroll to position [0, 265]
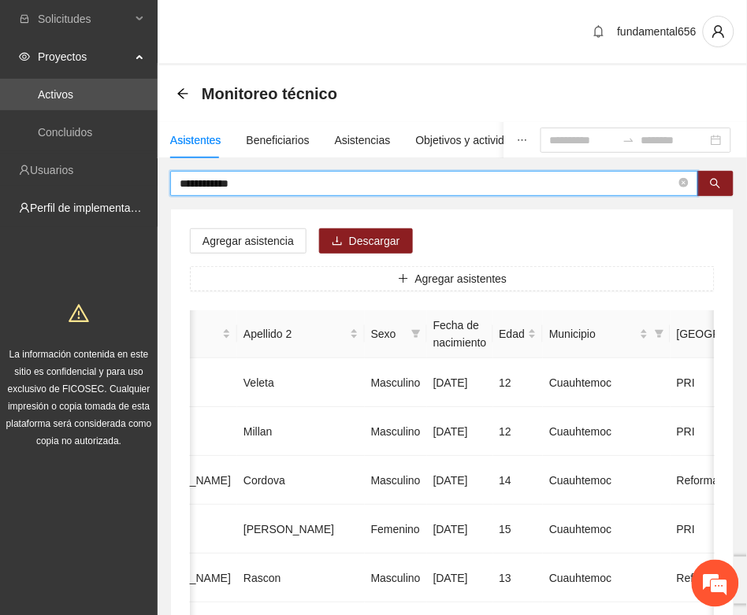
drag, startPoint x: 252, startPoint y: 187, endPoint x: 144, endPoint y: 224, distance: 114.1
paste input "***"
drag, startPoint x: 711, startPoint y: 184, endPoint x: 603, endPoint y: 205, distance: 110.0
click at [703, 187] on button "button" at bounding box center [715, 183] width 36 height 25
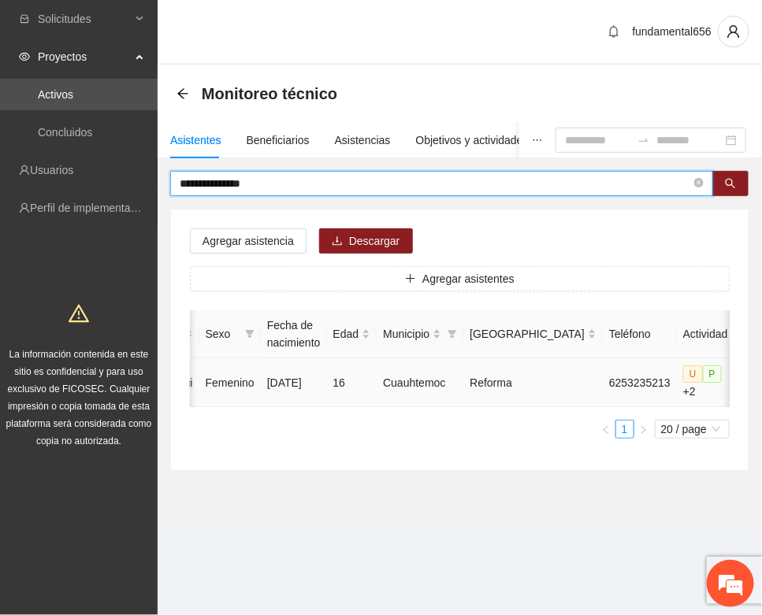
type input "**********"
click at [747, 386] on icon "edit" at bounding box center [753, 382] width 13 height 13
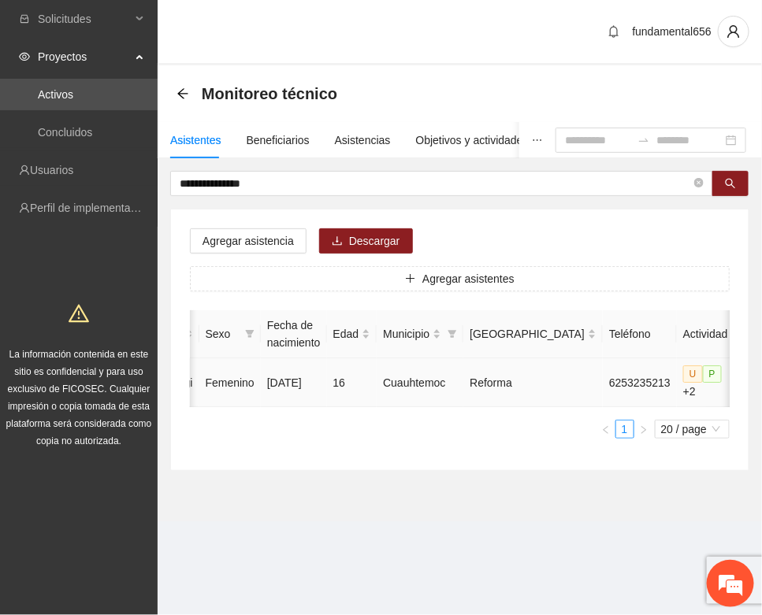
type input "**********"
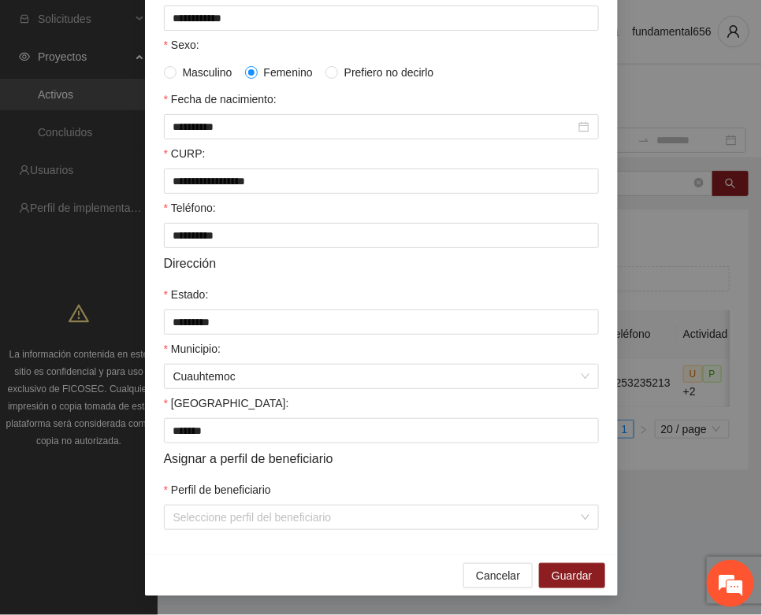
scroll to position [312, 0]
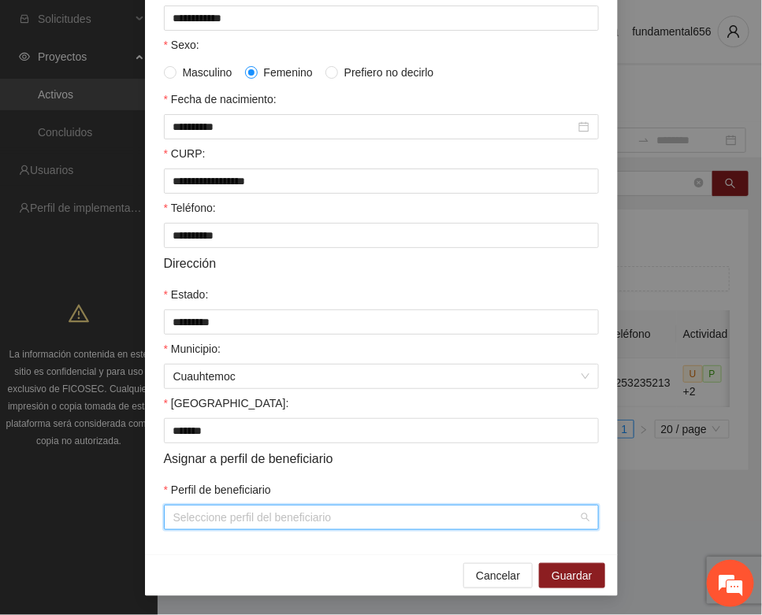
click at [227, 521] on input "Perfil de beneficiario" at bounding box center [375, 518] width 405 height 24
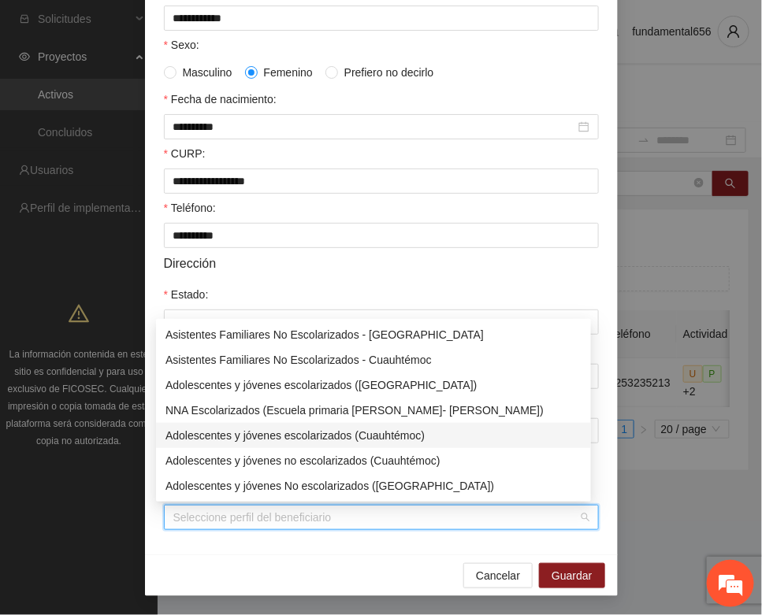
click at [274, 433] on div "Adolescentes y jóvenes escolarizados (Cuauhtémoc)" at bounding box center [373, 435] width 416 height 17
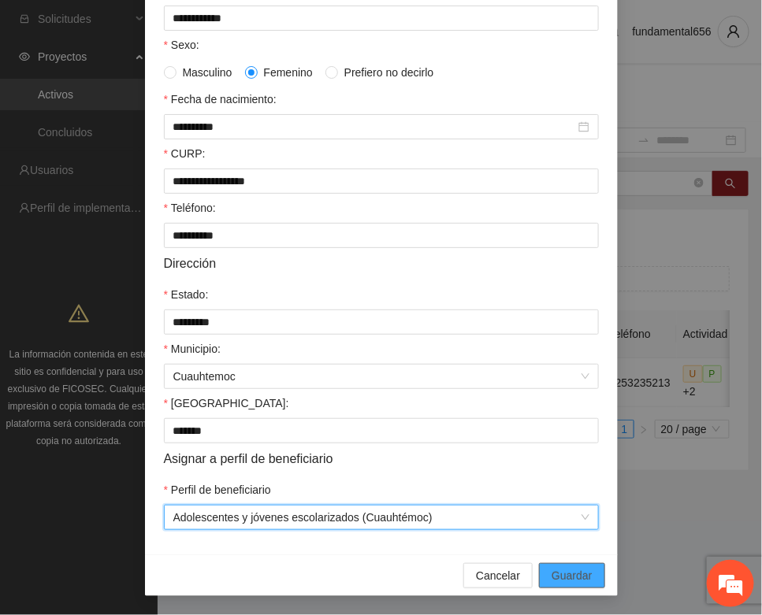
click at [559, 573] on span "Guardar" at bounding box center [571, 575] width 40 height 17
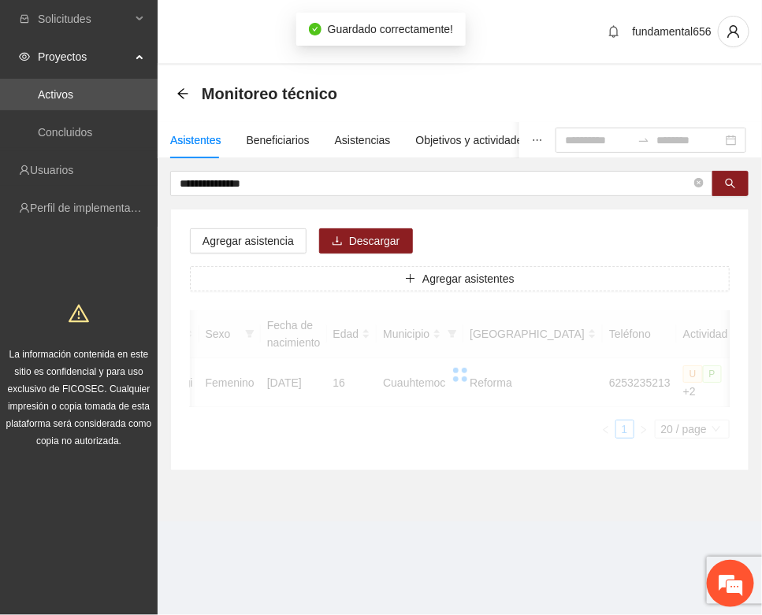
scroll to position [233, 0]
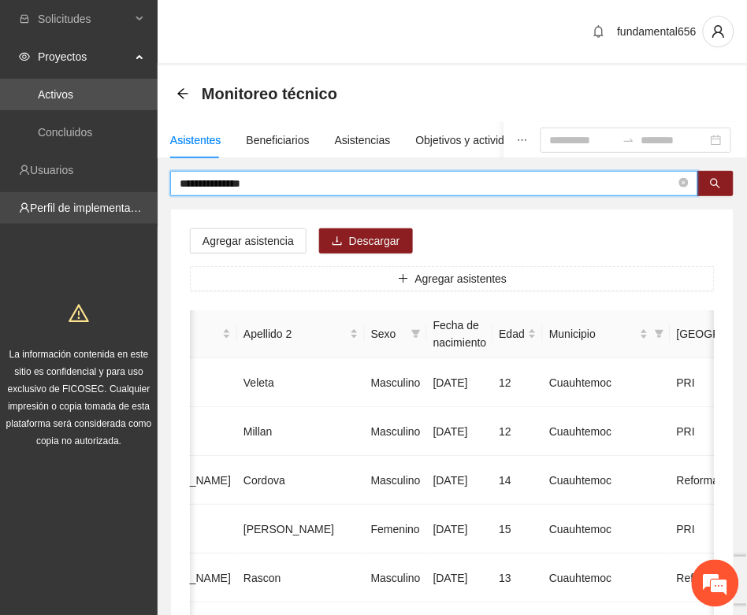
drag, startPoint x: 284, startPoint y: 183, endPoint x: 139, endPoint y: 202, distance: 146.2
paste input "text"
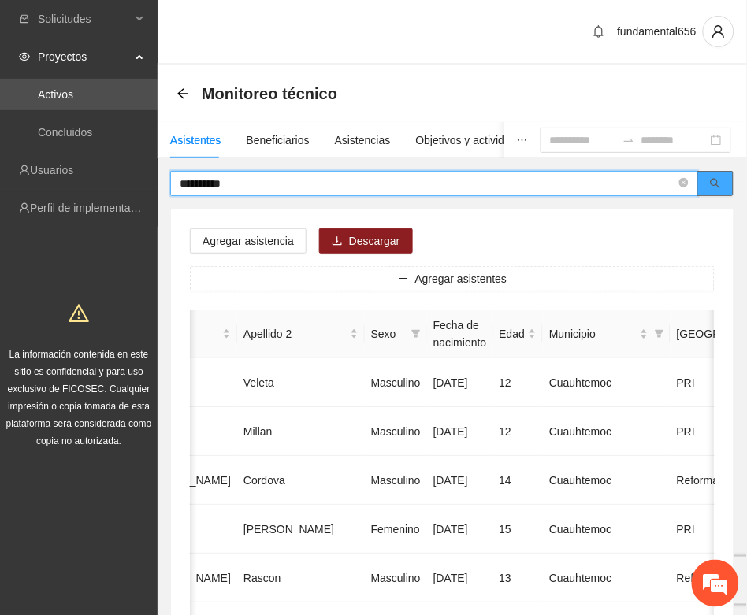
click at [714, 183] on icon "search" at bounding box center [715, 183] width 11 height 11
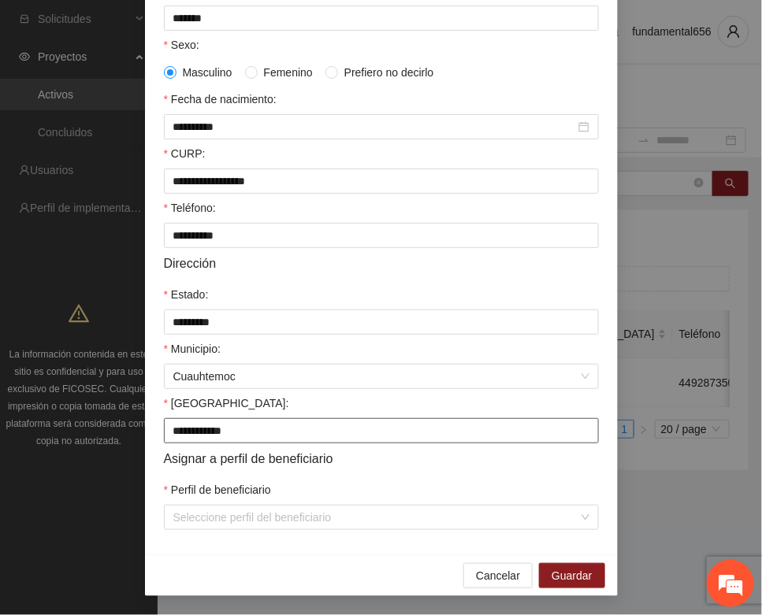
scroll to position [312, 0]
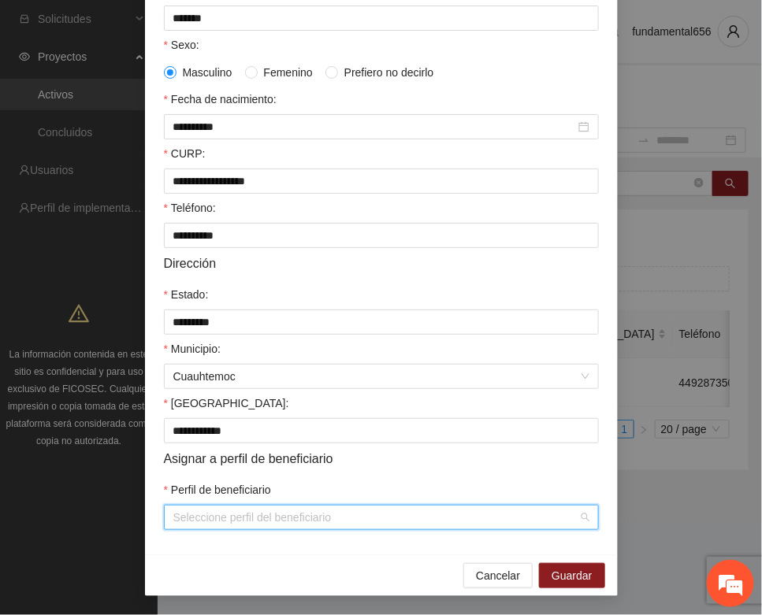
click at [186, 517] on input "Perfil de beneficiario" at bounding box center [375, 518] width 405 height 24
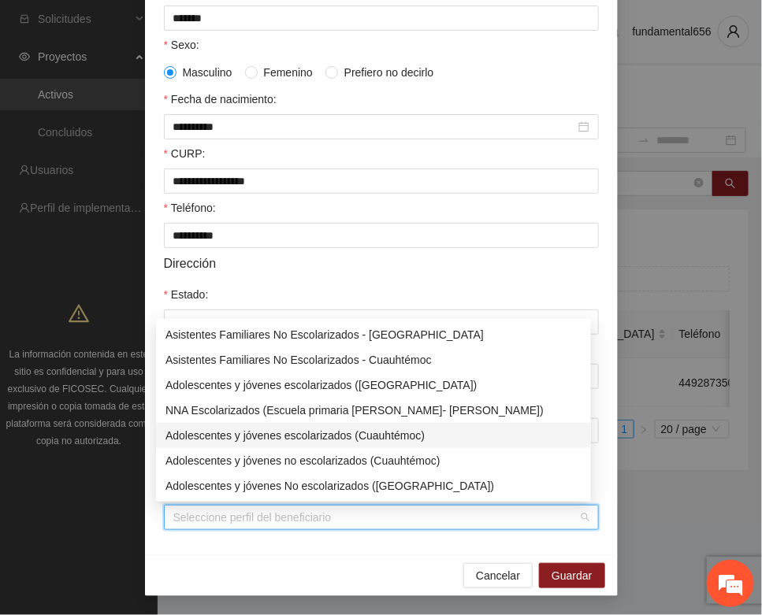
click at [252, 442] on div "Adolescentes y jóvenes escolarizados (Cuauhtémoc)" at bounding box center [373, 435] width 416 height 17
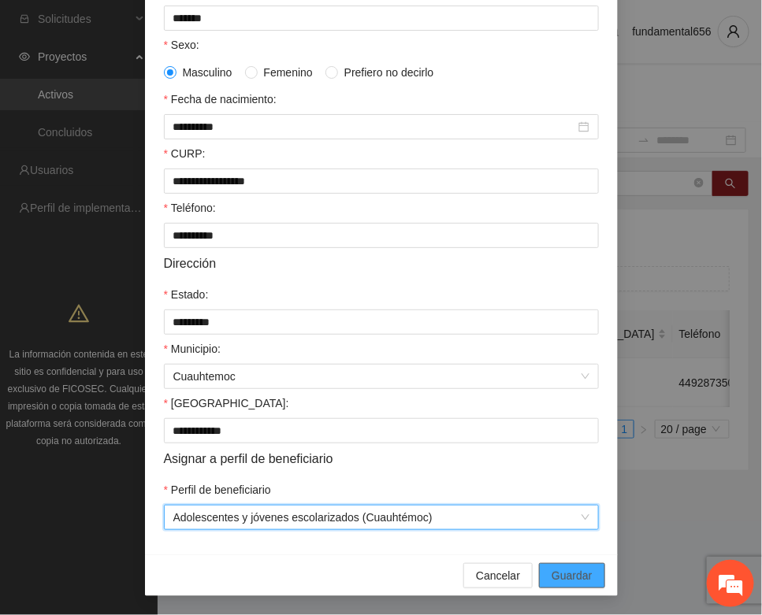
drag, startPoint x: 559, startPoint y: 577, endPoint x: 433, endPoint y: 541, distance: 130.9
click at [555, 576] on span "Guardar" at bounding box center [571, 575] width 40 height 17
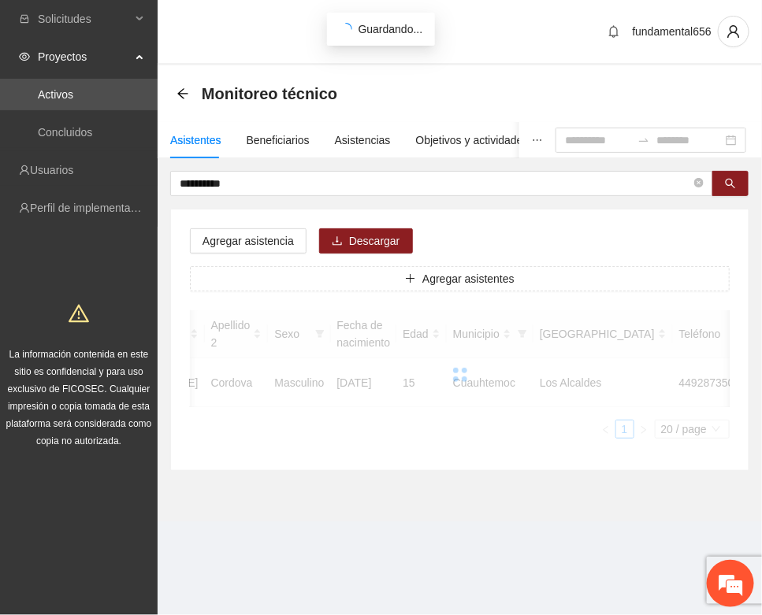
scroll to position [233, 0]
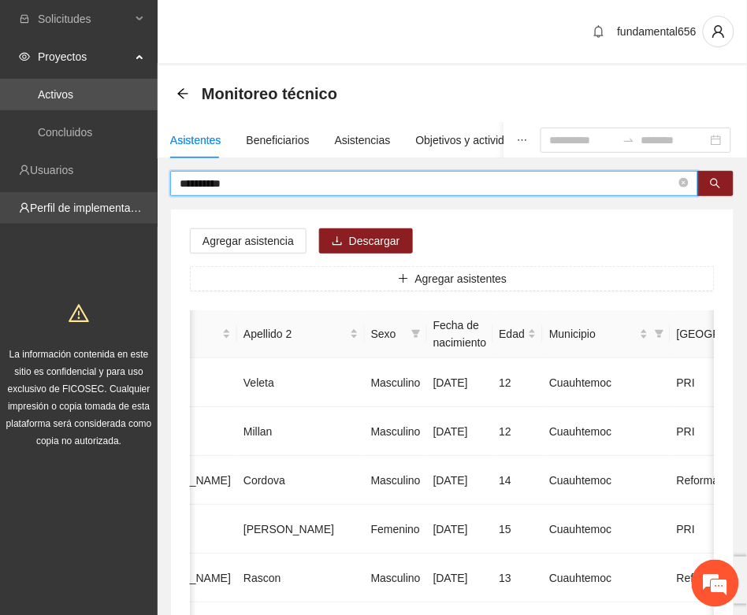
drag, startPoint x: 248, startPoint y: 185, endPoint x: 154, endPoint y: 201, distance: 95.8
paste input "***"
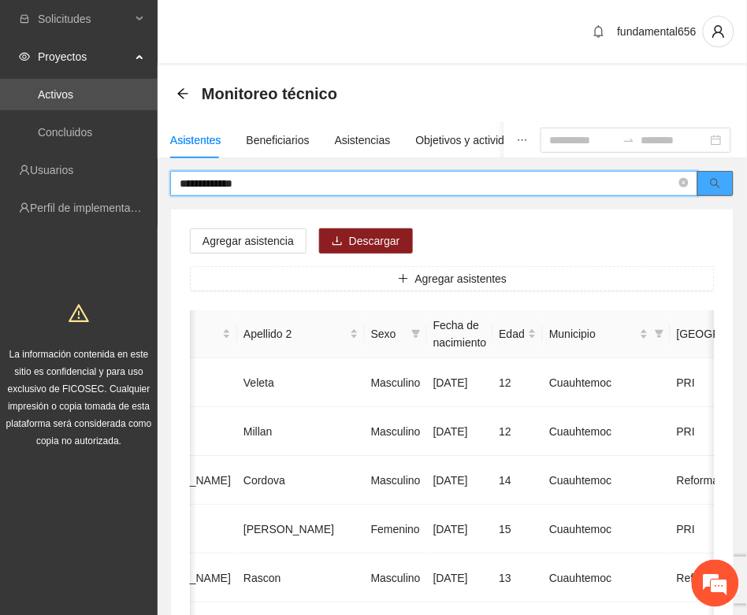
click at [723, 187] on button "button" at bounding box center [715, 183] width 36 height 25
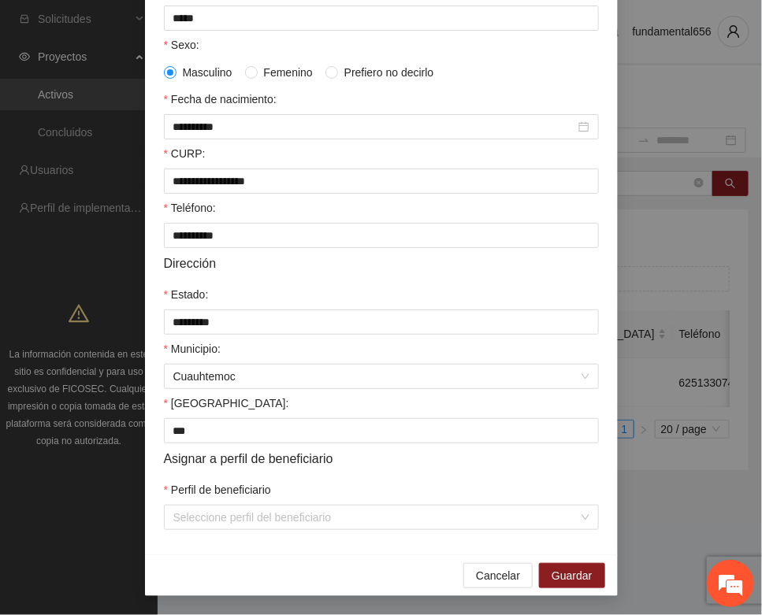
scroll to position [312, 0]
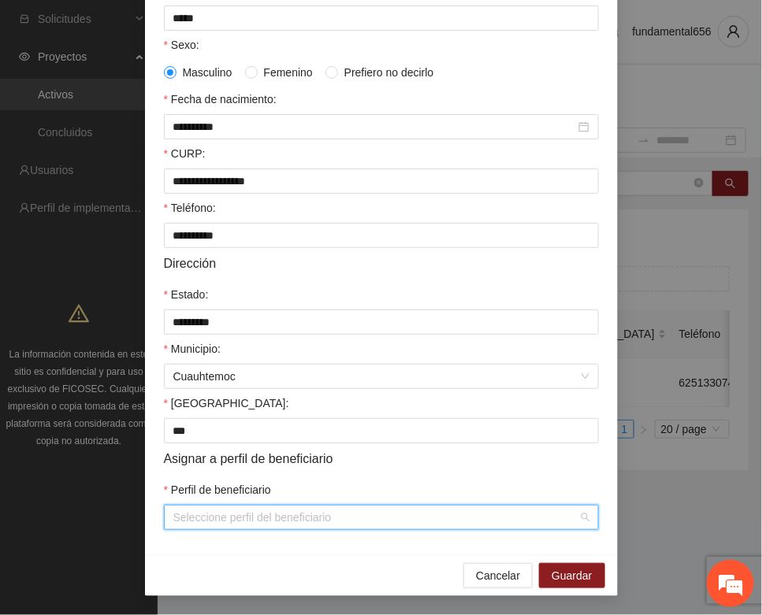
click at [298, 510] on input "Perfil de beneficiario" at bounding box center [375, 518] width 405 height 24
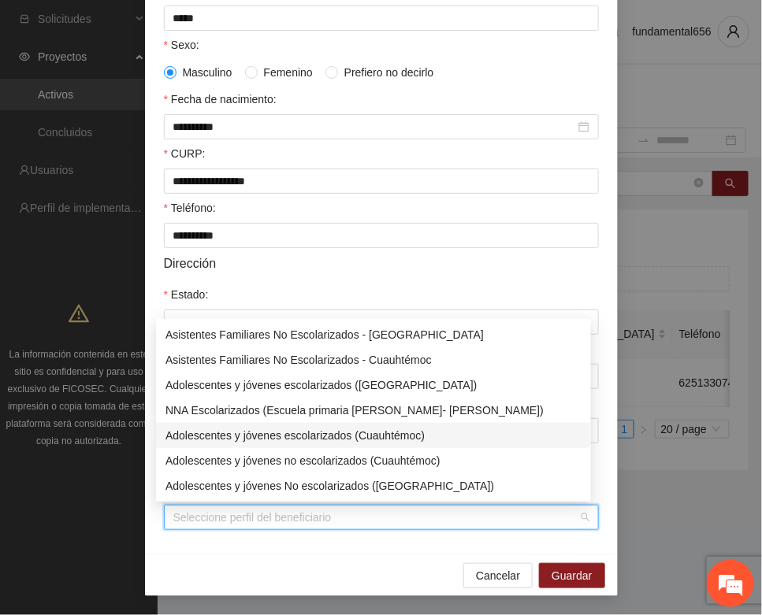
click at [352, 434] on div "Adolescentes y jóvenes escolarizados (Cuauhtémoc)" at bounding box center [373, 435] width 416 height 17
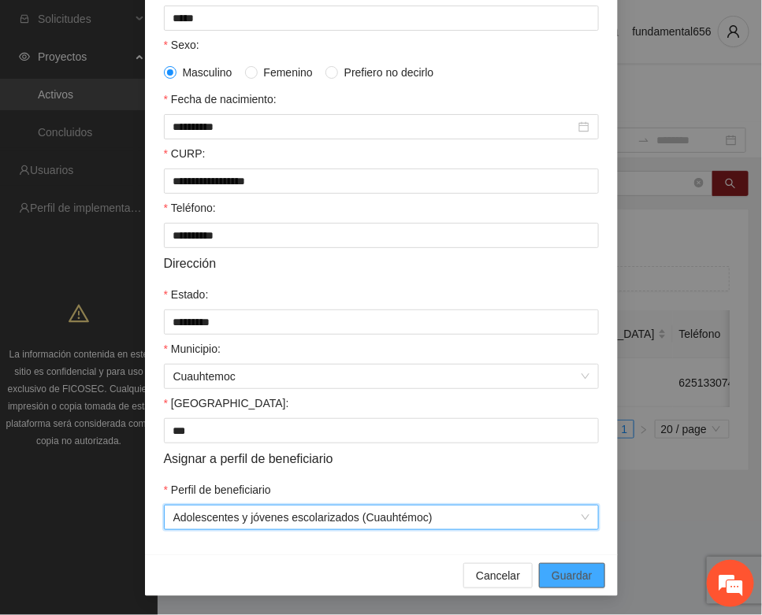
click at [553, 571] on span "Guardar" at bounding box center [571, 575] width 40 height 17
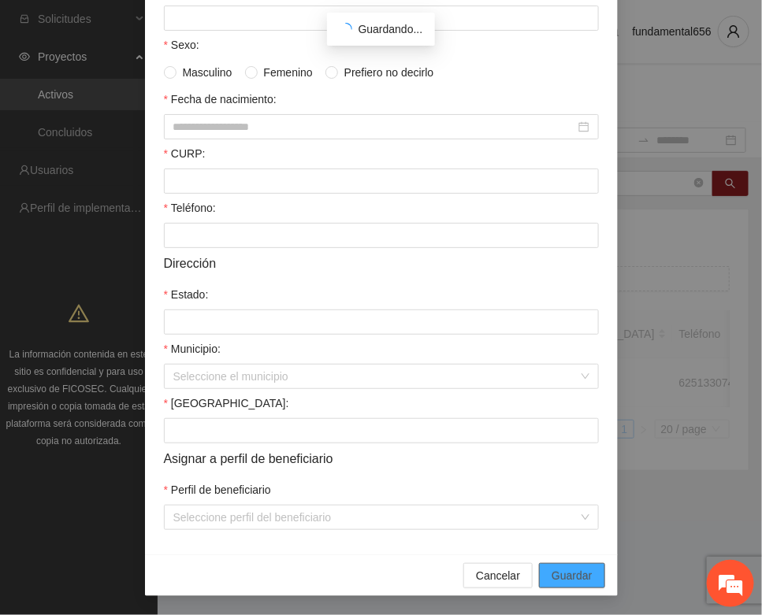
scroll to position [233, 0]
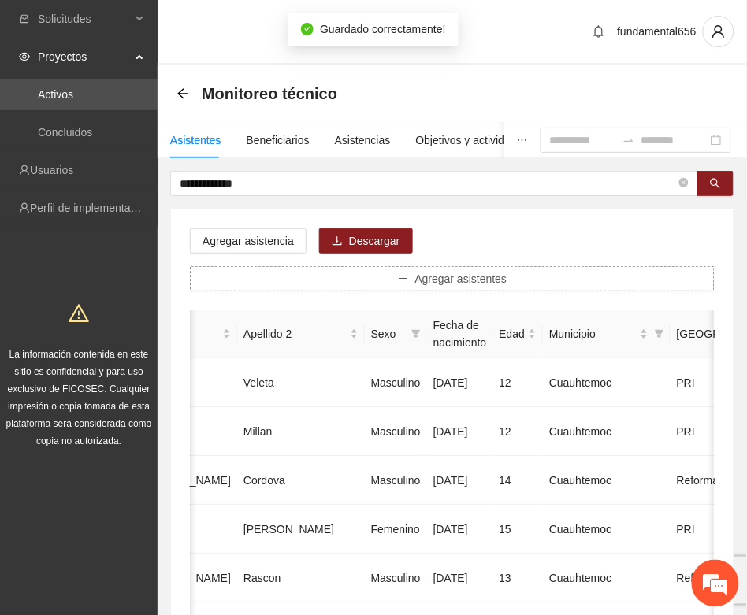
click at [435, 284] on span "Agregar asistentes" at bounding box center [461, 278] width 92 height 17
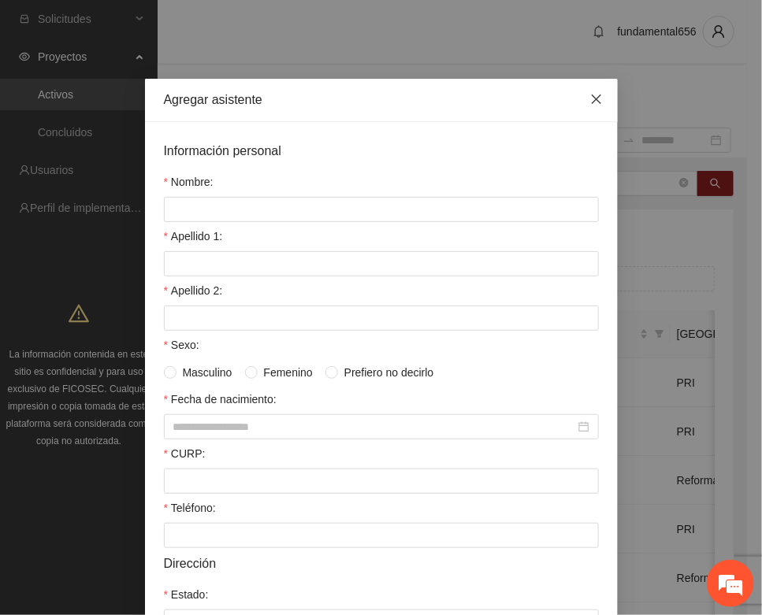
click at [588, 91] on span "Close" at bounding box center [596, 100] width 43 height 43
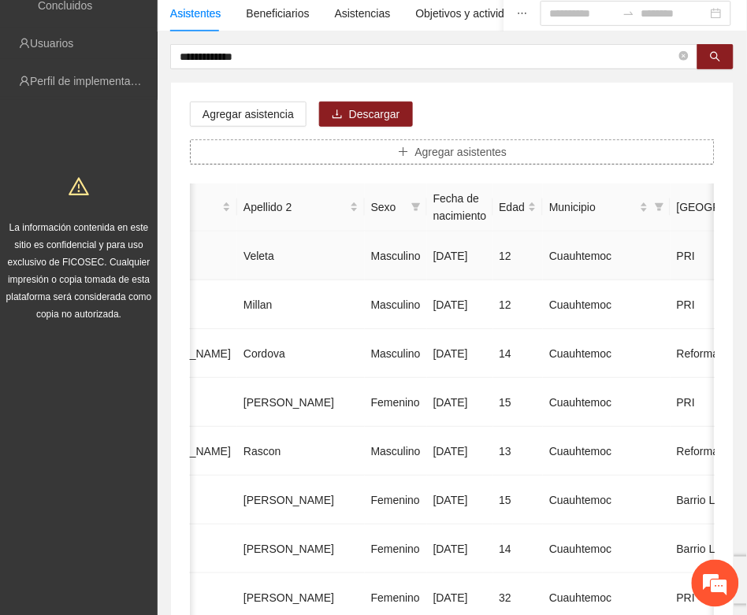
scroll to position [98, 0]
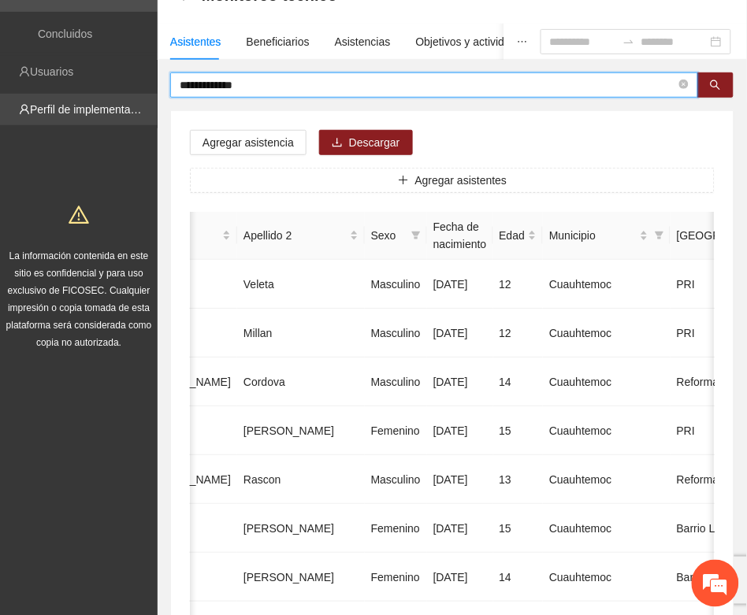
drag, startPoint x: 272, startPoint y: 79, endPoint x: 152, endPoint y: 97, distance: 121.1
paste input "text"
drag, startPoint x: 703, startPoint y: 80, endPoint x: 699, endPoint y: 95, distance: 14.7
click at [703, 83] on button "button" at bounding box center [715, 84] width 36 height 25
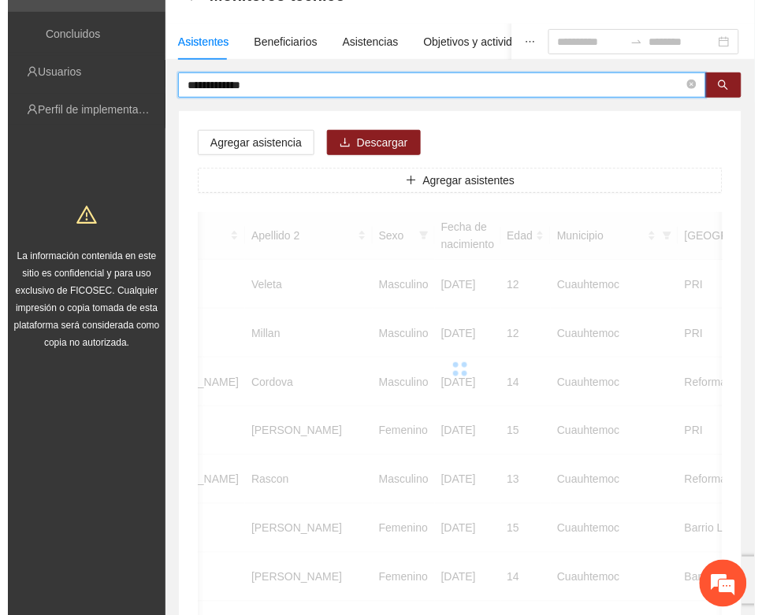
scroll to position [0, 0]
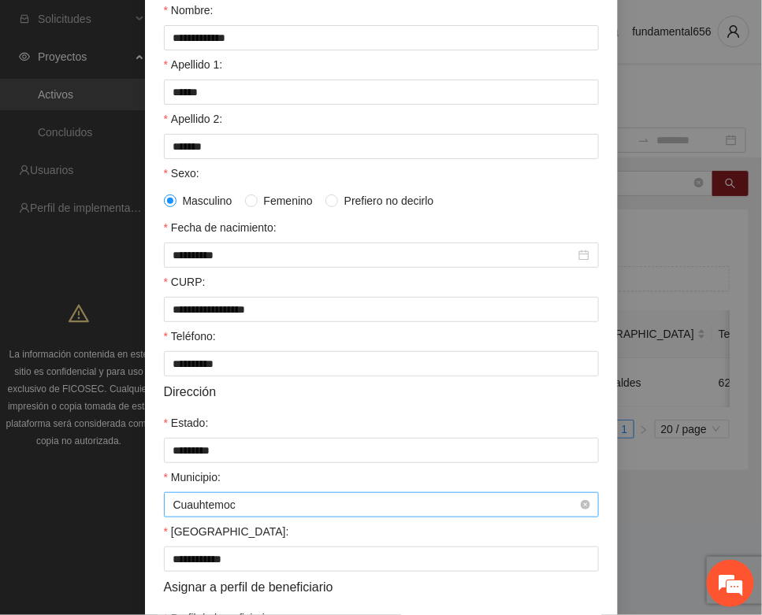
scroll to position [312, 0]
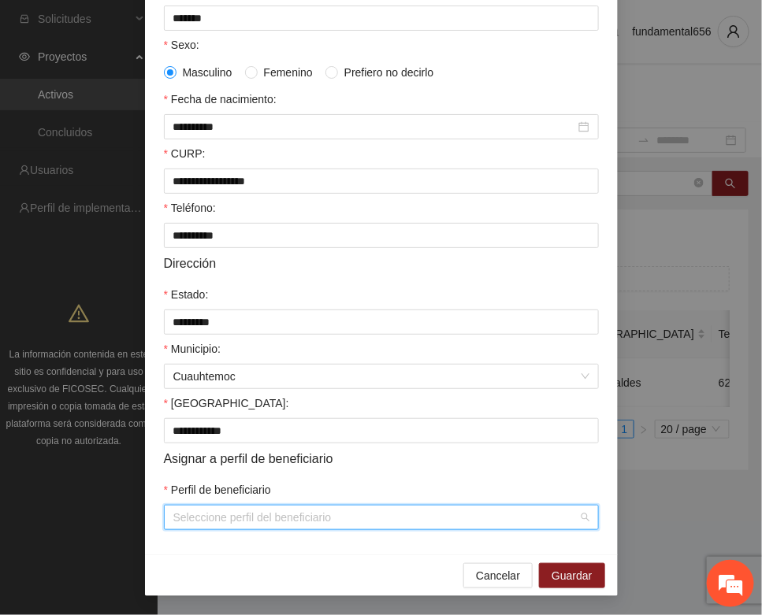
click at [258, 521] on input "Perfil de beneficiario" at bounding box center [375, 518] width 405 height 24
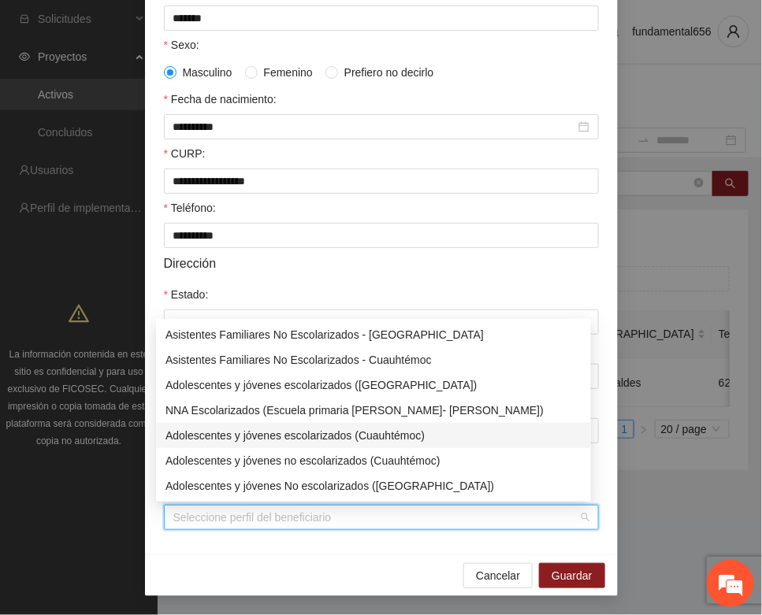
click at [312, 433] on div "Adolescentes y jóvenes escolarizados (Cuauhtémoc)" at bounding box center [373, 435] width 416 height 17
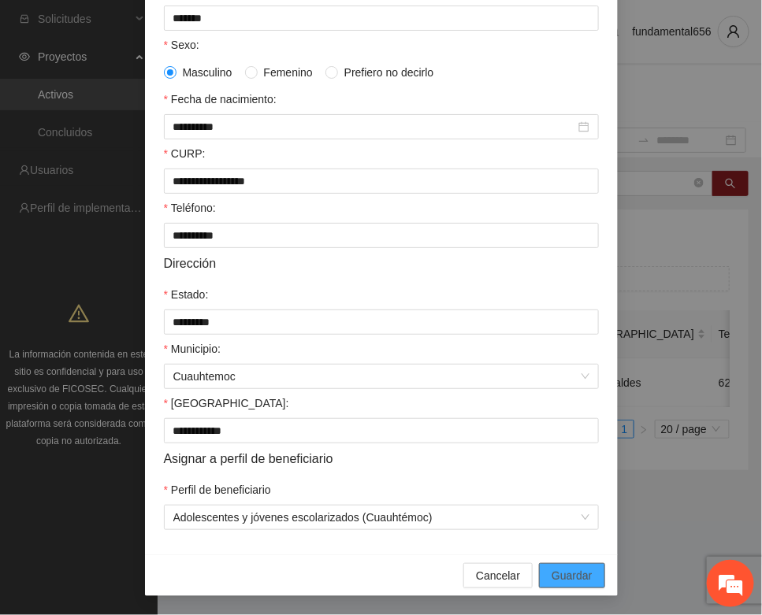
drag, startPoint x: 554, startPoint y: 577, endPoint x: 336, endPoint y: 500, distance: 230.7
click at [541, 569] on button "Guardar" at bounding box center [571, 575] width 65 height 25
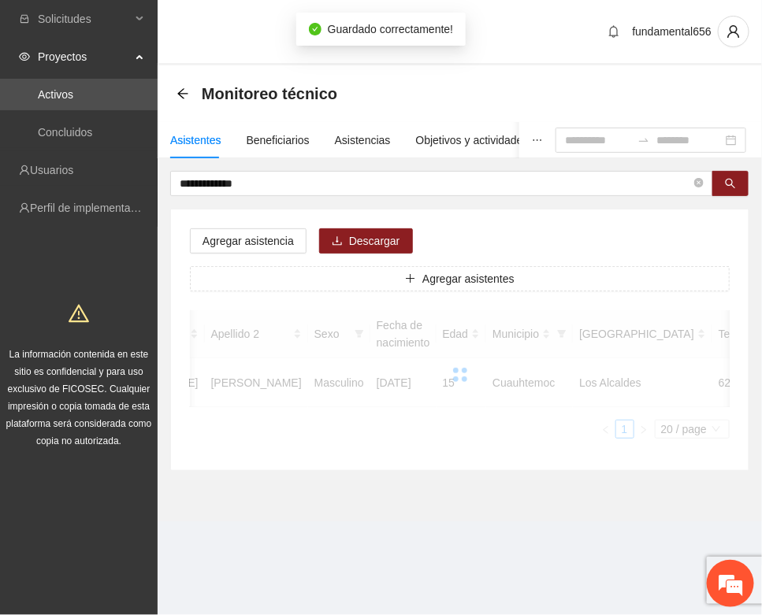
scroll to position [233, 0]
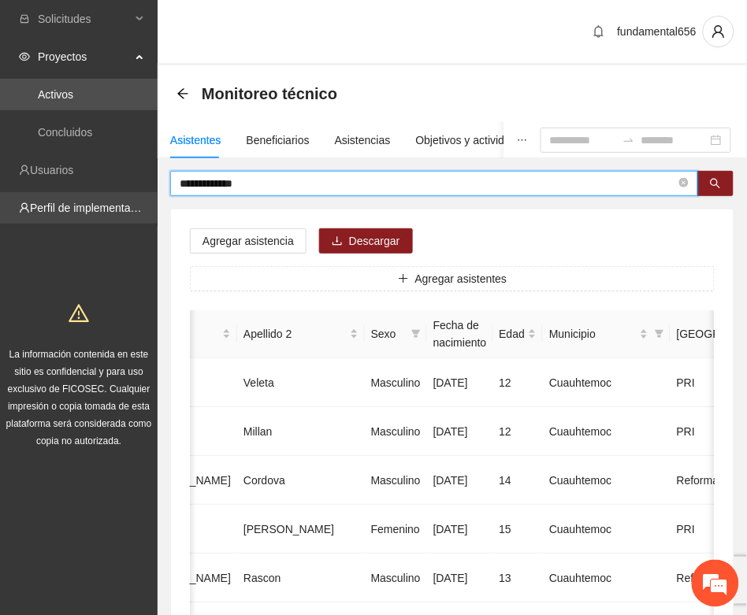
drag, startPoint x: 268, startPoint y: 184, endPoint x: 131, endPoint y: 194, distance: 137.4
paste input "***"
drag, startPoint x: 719, startPoint y: 184, endPoint x: 671, endPoint y: 209, distance: 54.3
click at [715, 189] on span "search" at bounding box center [715, 184] width 11 height 13
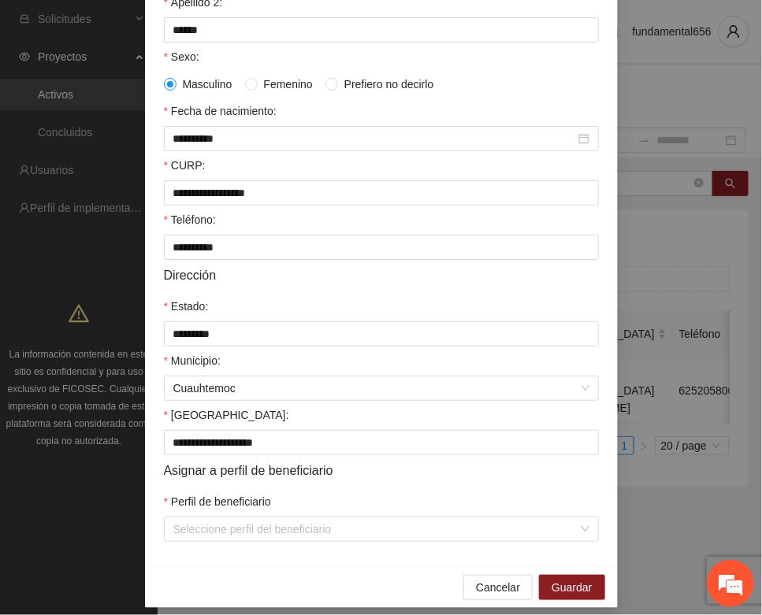
scroll to position [312, 0]
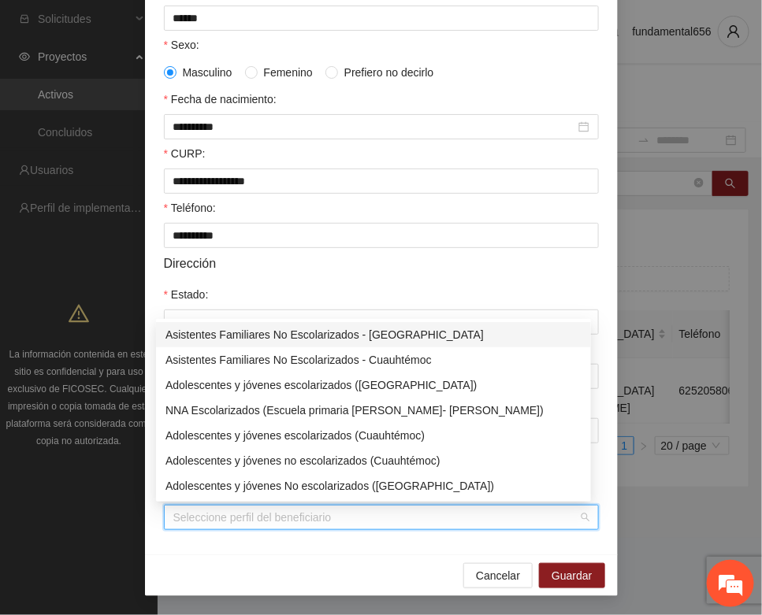
click at [206, 510] on input "Perfil de beneficiario" at bounding box center [375, 518] width 405 height 24
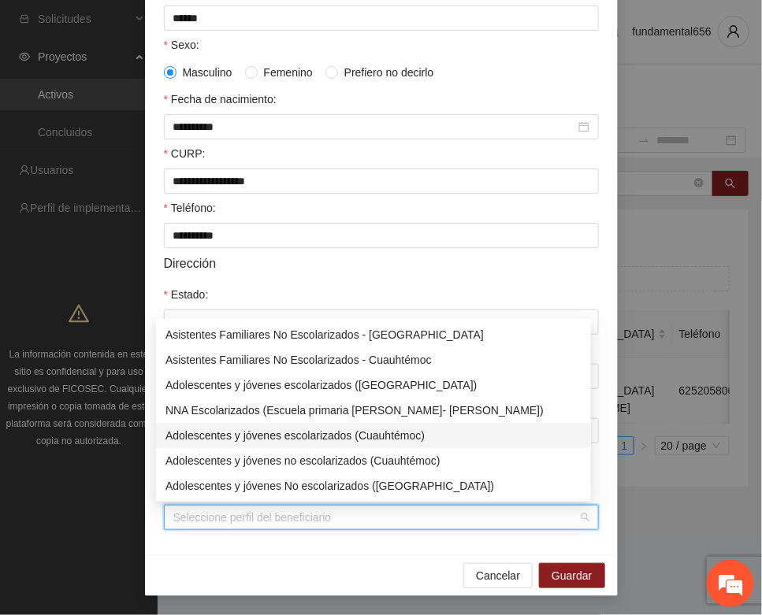
click at [265, 433] on div "Adolescentes y jóvenes escolarizados (Cuauhtémoc)" at bounding box center [373, 435] width 416 height 17
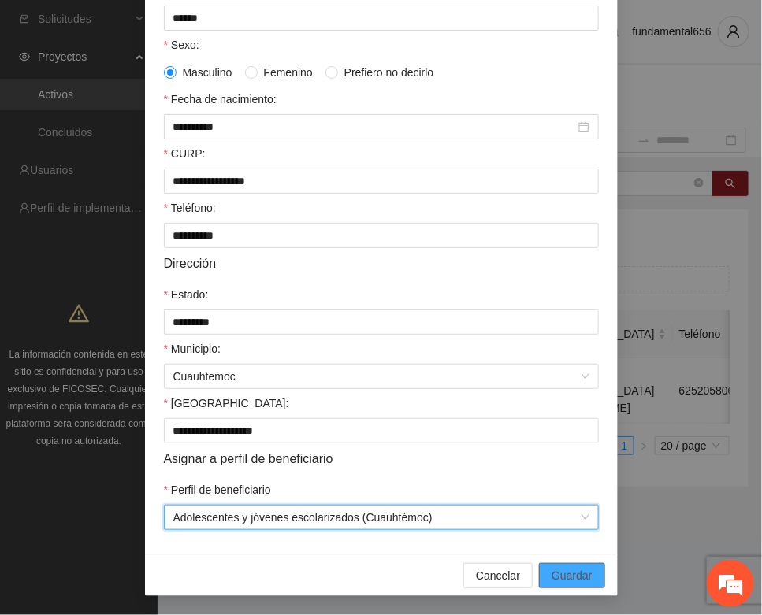
click at [551, 567] on span "Guardar" at bounding box center [571, 575] width 40 height 17
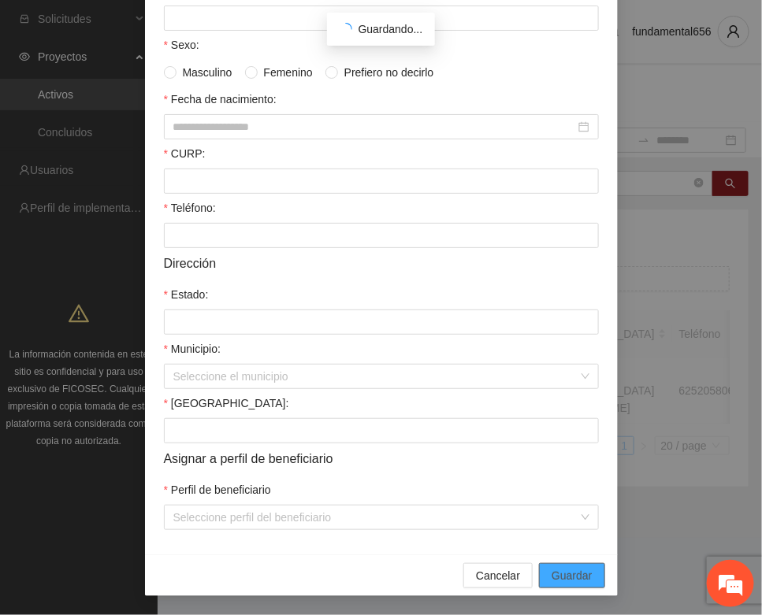
scroll to position [233, 0]
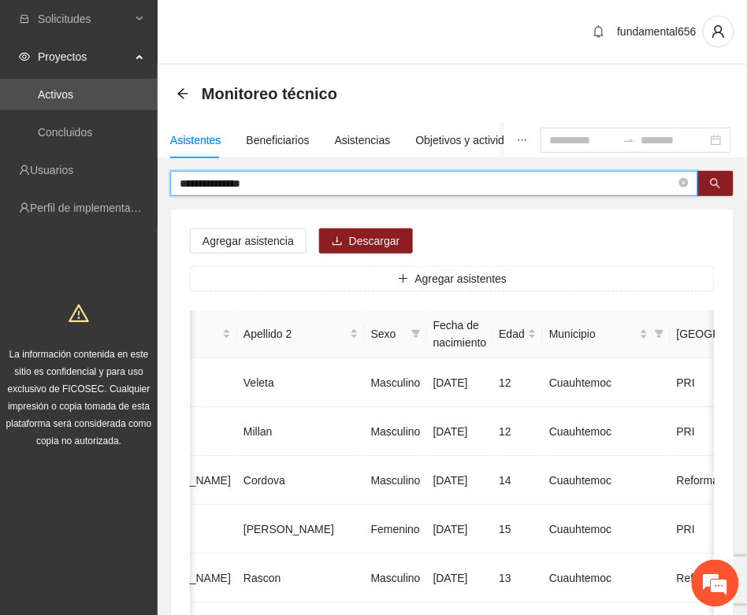
drag, startPoint x: 273, startPoint y: 191, endPoint x: 91, endPoint y: 225, distance: 184.4
paste input "text"
click at [714, 182] on icon "search" at bounding box center [715, 183] width 11 height 11
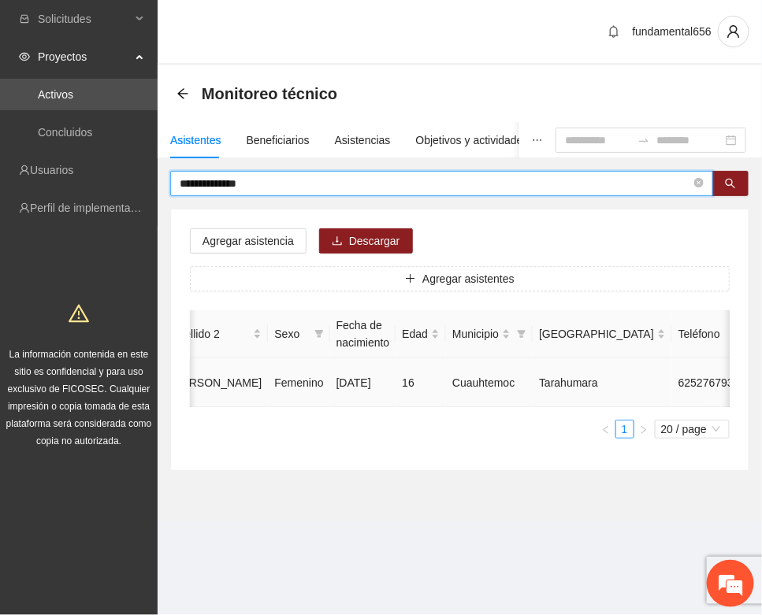
type input "**********"
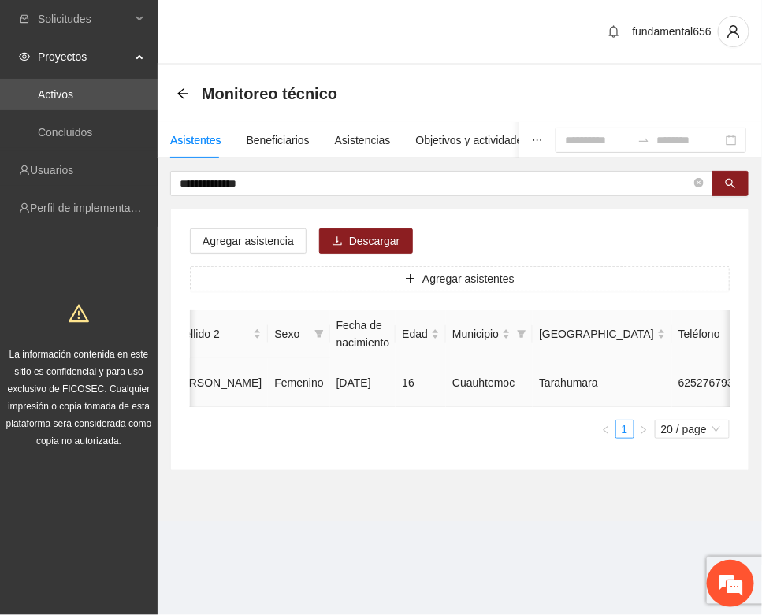
type input "**********"
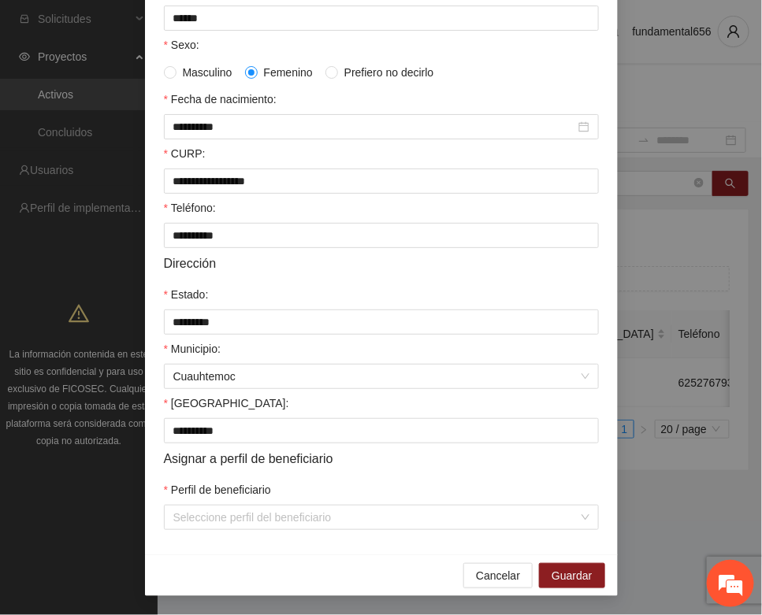
scroll to position [312, 0]
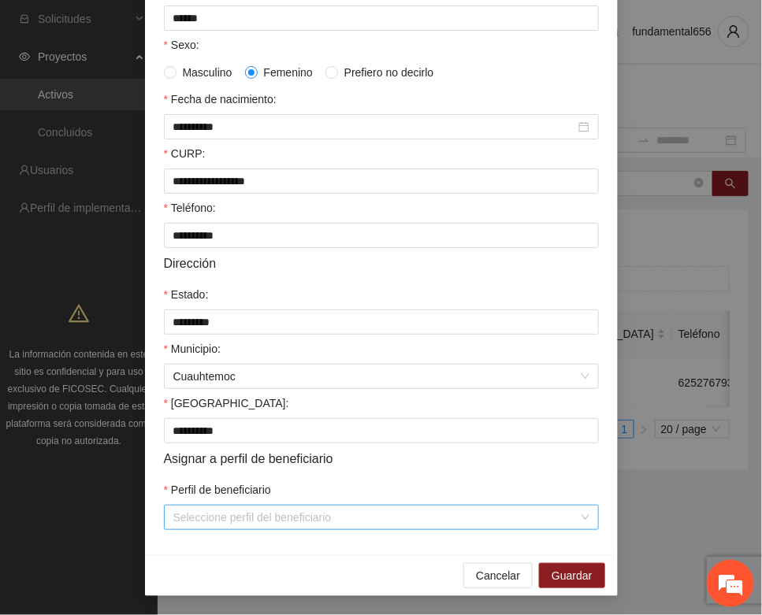
click at [265, 520] on input "Perfil de beneficiario" at bounding box center [375, 518] width 405 height 24
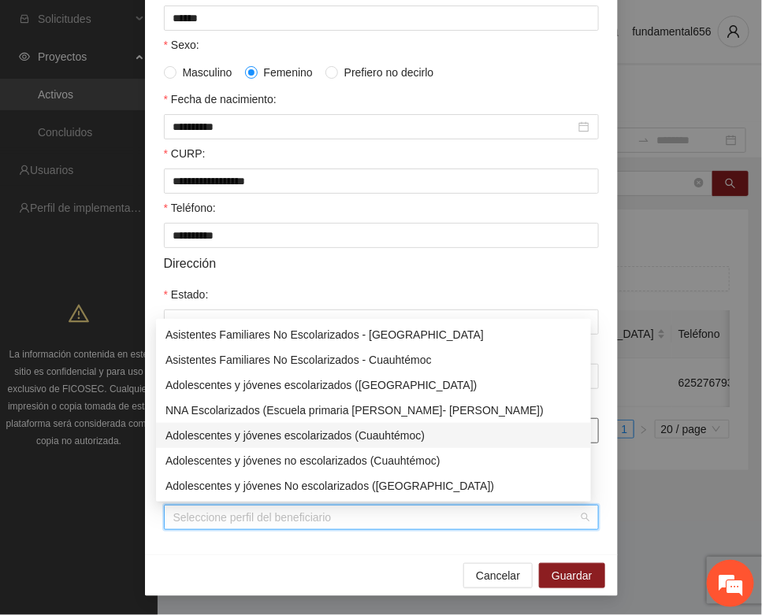
click at [321, 441] on div "Adolescentes y jóvenes escolarizados (Cuauhtémoc)" at bounding box center [373, 435] width 416 height 17
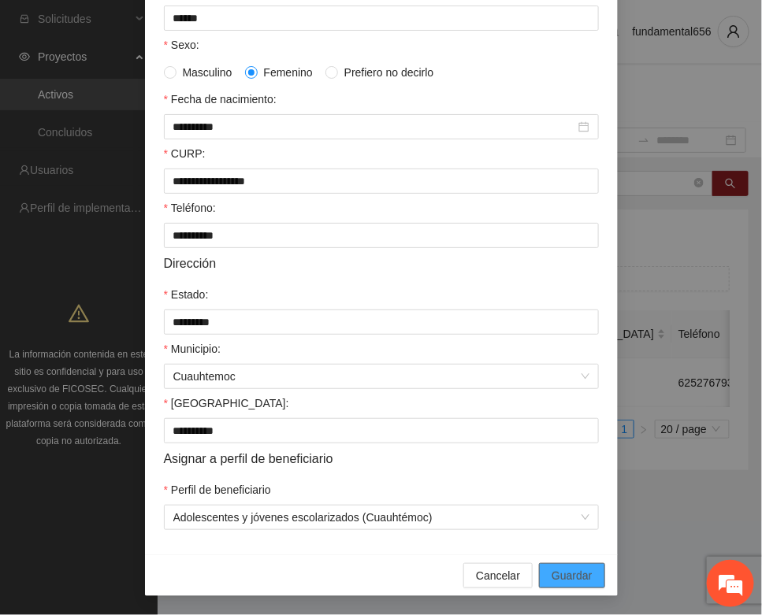
click at [562, 569] on span "Guardar" at bounding box center [571, 575] width 40 height 17
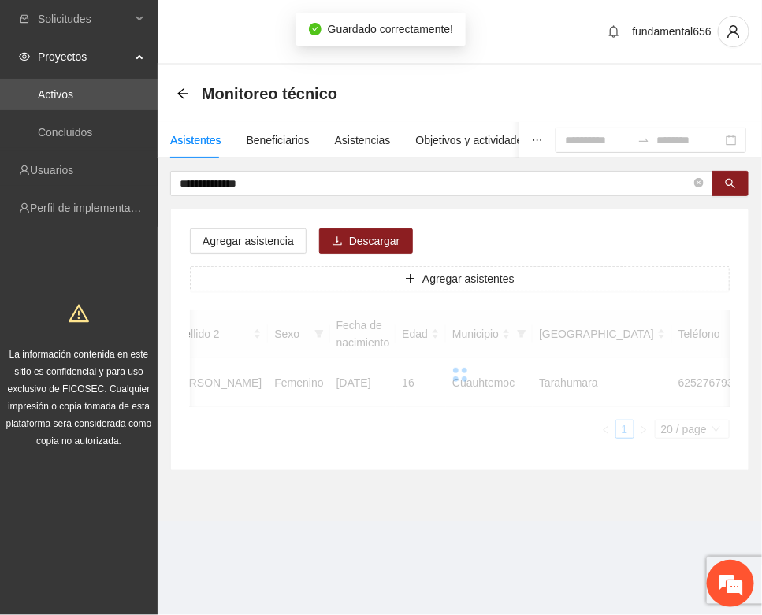
scroll to position [233, 0]
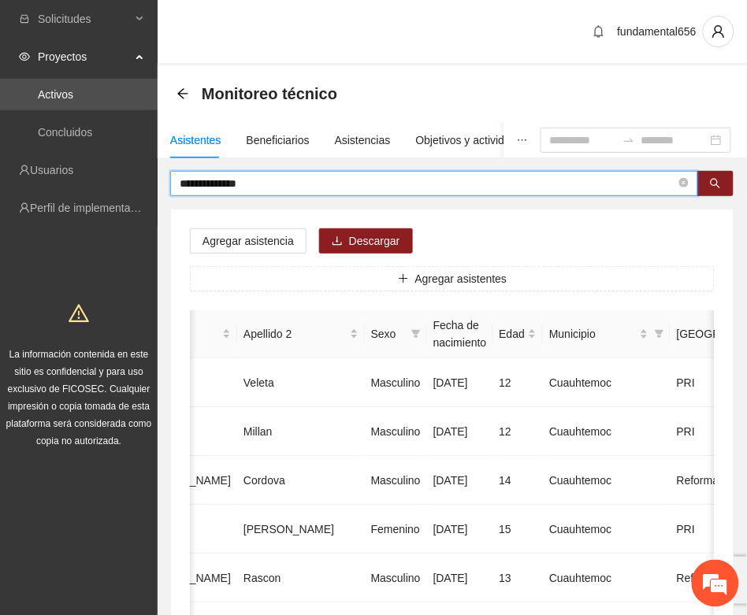
drag, startPoint x: 256, startPoint y: 191, endPoint x: 170, endPoint y: 198, distance: 86.1
paste input "text"
click at [713, 182] on icon "search" at bounding box center [715, 183] width 11 height 11
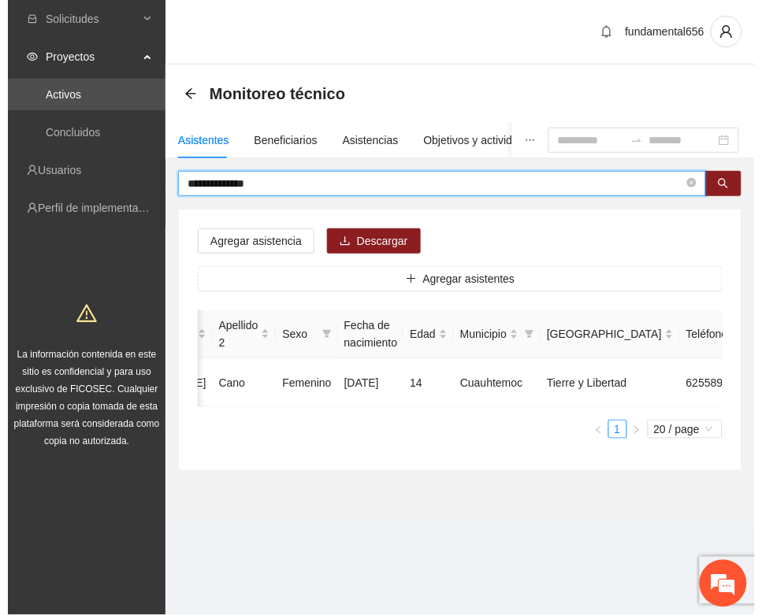
scroll to position [0, 265]
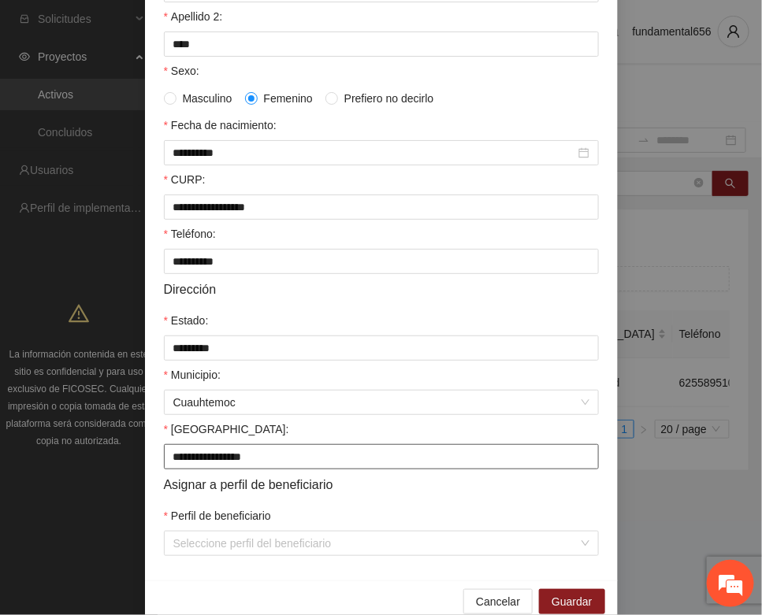
scroll to position [312, 0]
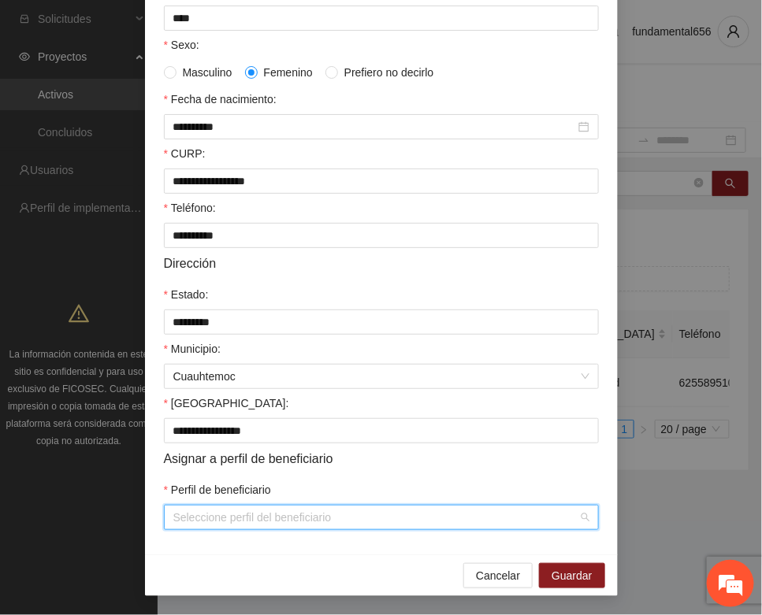
click at [257, 520] on input "Perfil de beneficiario" at bounding box center [375, 518] width 405 height 24
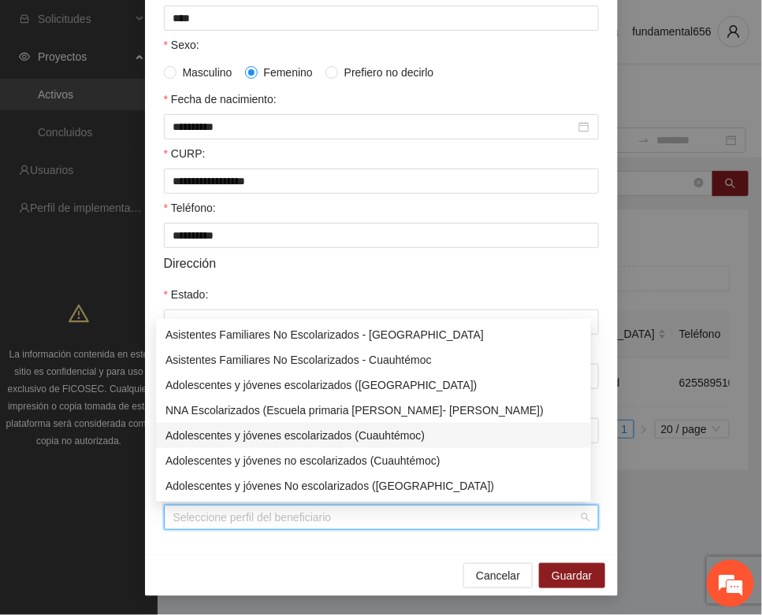
click at [315, 436] on div "Adolescentes y jóvenes escolarizados (Cuauhtémoc)" at bounding box center [373, 435] width 416 height 17
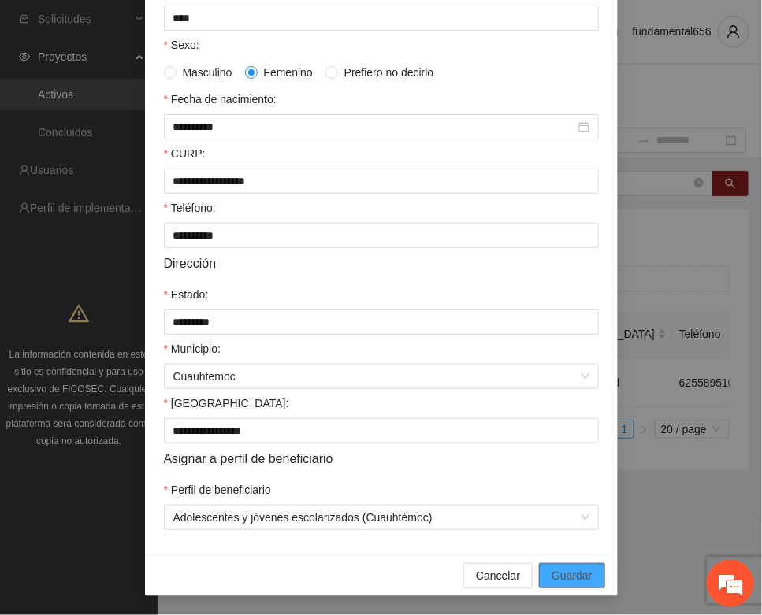
click at [564, 575] on span "Guardar" at bounding box center [571, 575] width 40 height 17
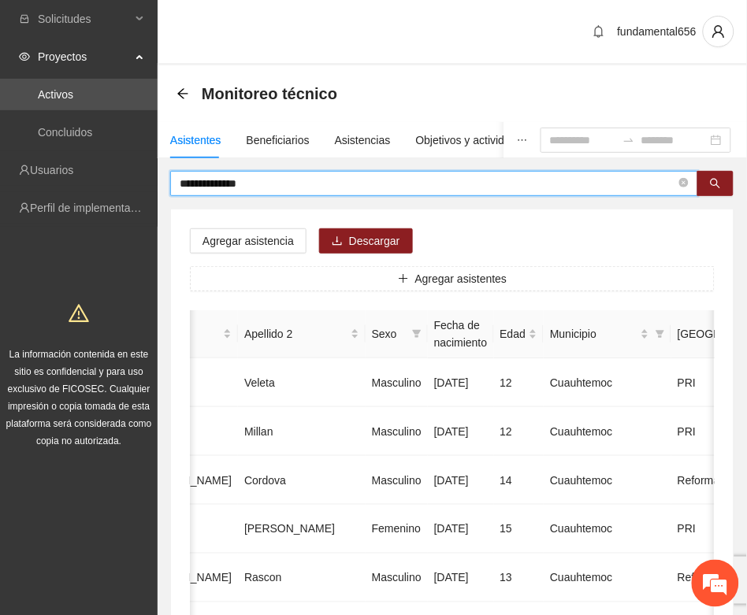
drag, startPoint x: 276, startPoint y: 175, endPoint x: 172, endPoint y: 194, distance: 106.4
click at [173, 194] on span "**********" at bounding box center [434, 183] width 528 height 25
paste input "text"
click at [718, 181] on icon "search" at bounding box center [715, 183] width 11 height 11
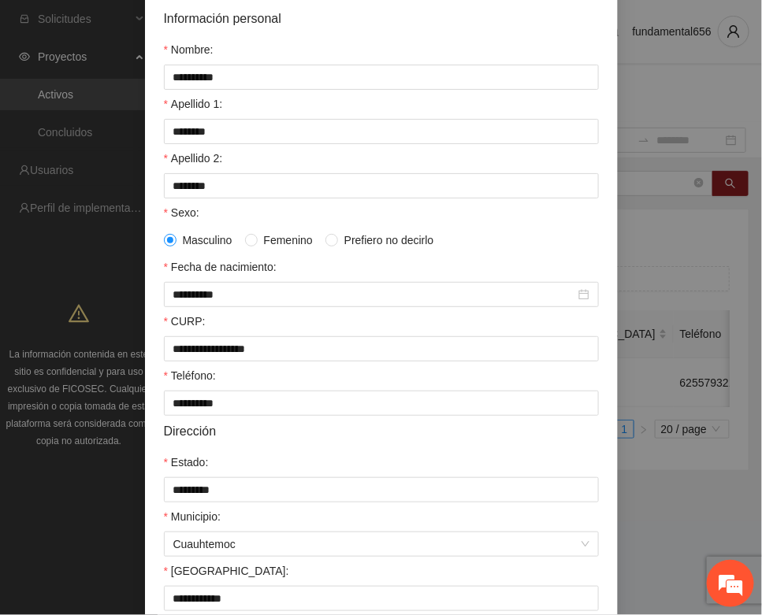
scroll to position [312, 0]
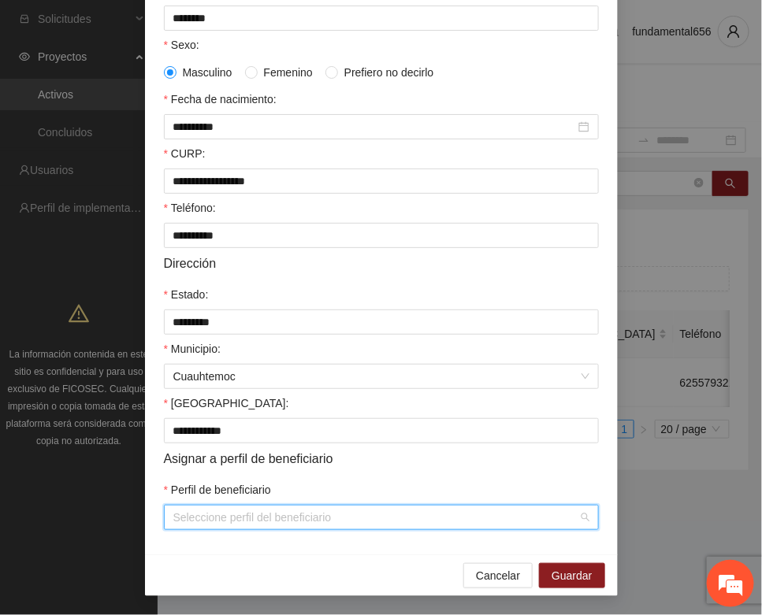
click at [239, 513] on input "Perfil de beneficiario" at bounding box center [375, 518] width 405 height 24
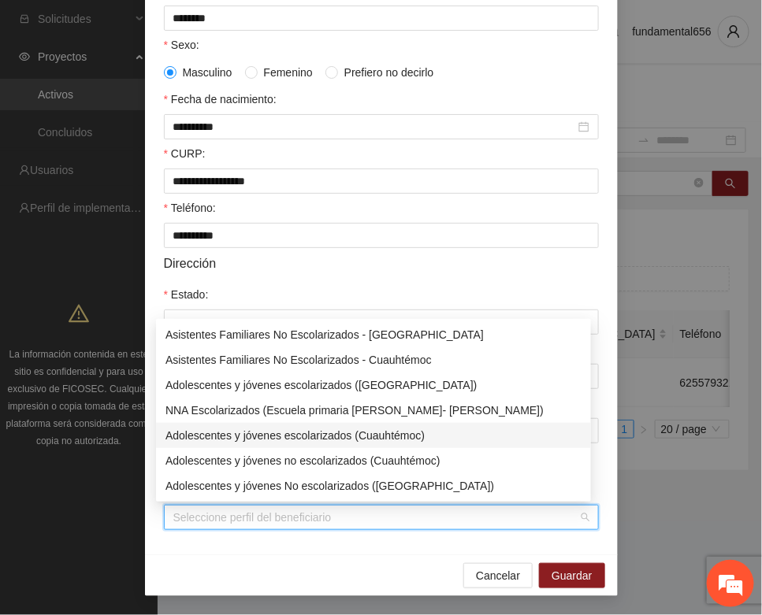
click at [284, 435] on div "Adolescentes y jóvenes escolarizados (Cuauhtémoc)" at bounding box center [373, 435] width 416 height 17
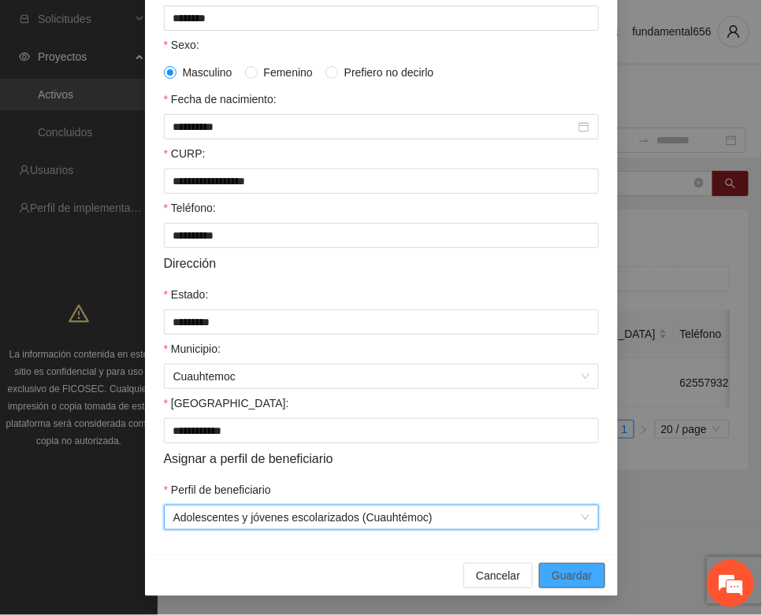
drag, startPoint x: 568, startPoint y: 571, endPoint x: 439, endPoint y: 540, distance: 132.8
click at [567, 571] on span "Guardar" at bounding box center [571, 575] width 40 height 17
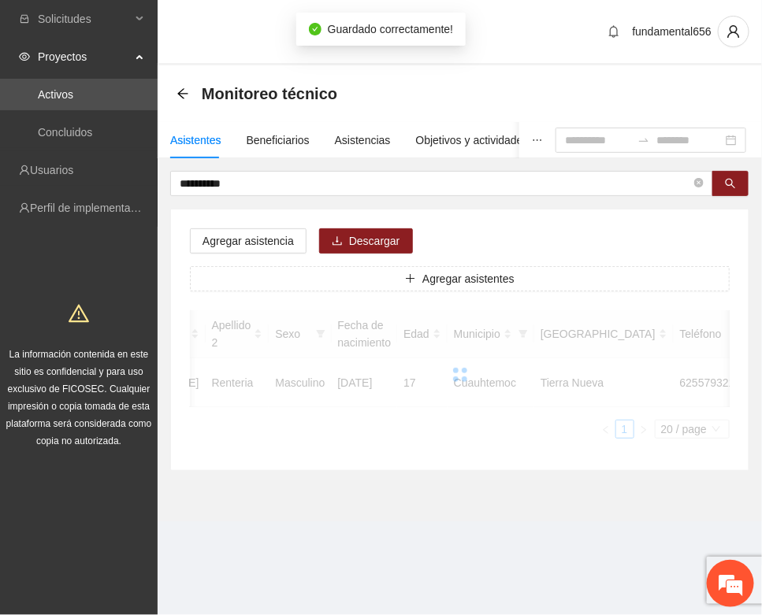
scroll to position [233, 0]
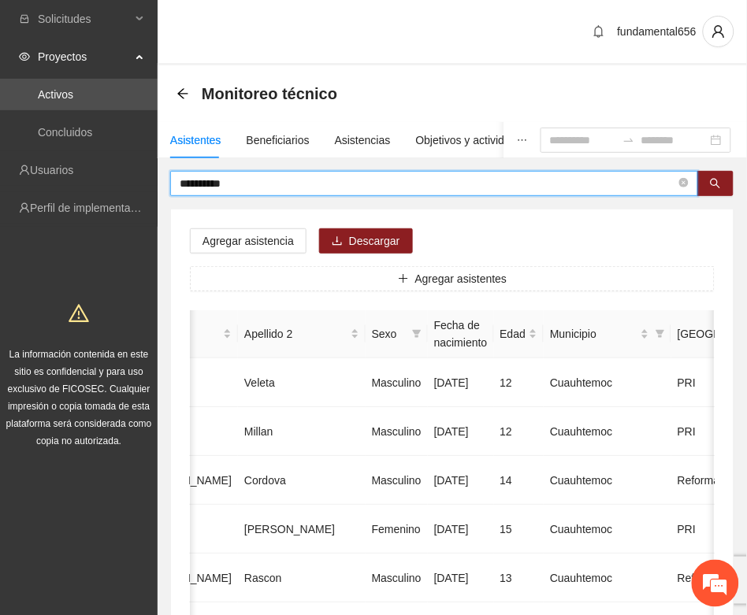
drag, startPoint x: 276, startPoint y: 185, endPoint x: 168, endPoint y: 191, distance: 108.9
paste input "*********"
click at [725, 177] on button "button" at bounding box center [715, 183] width 36 height 25
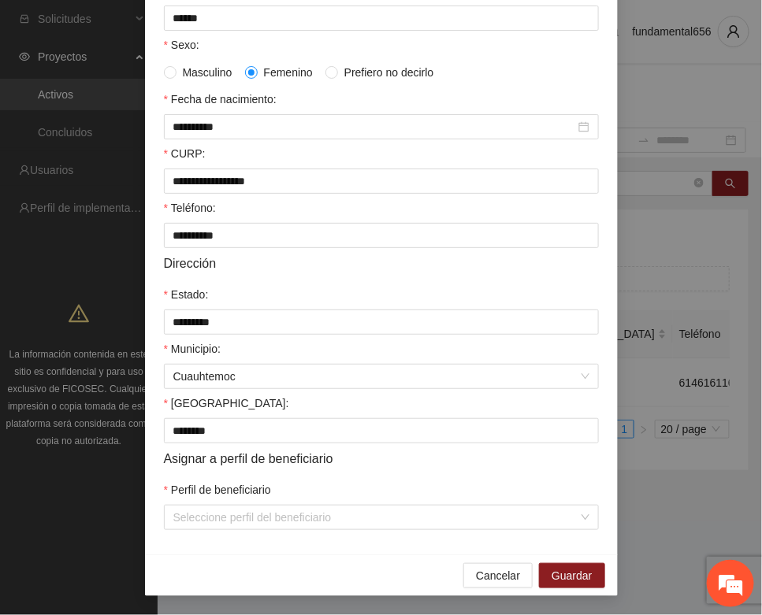
scroll to position [312, 0]
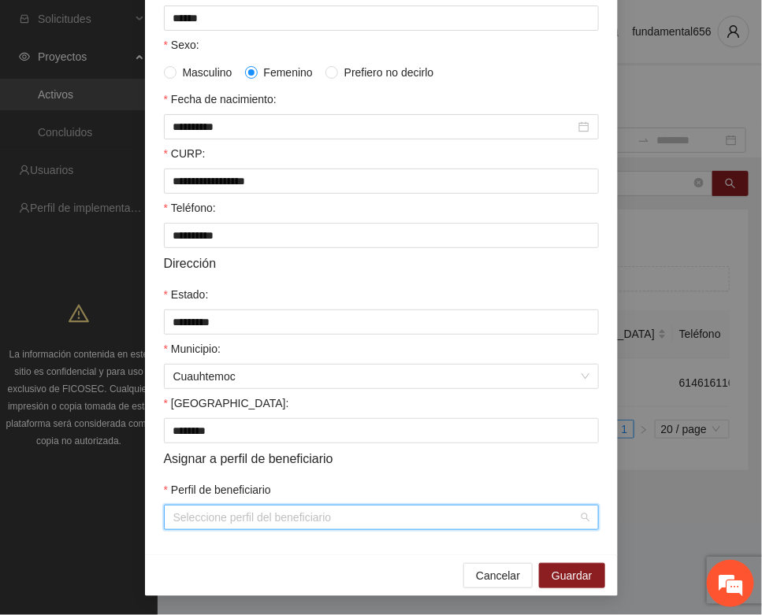
click at [260, 521] on input "Perfil de beneficiario" at bounding box center [375, 518] width 405 height 24
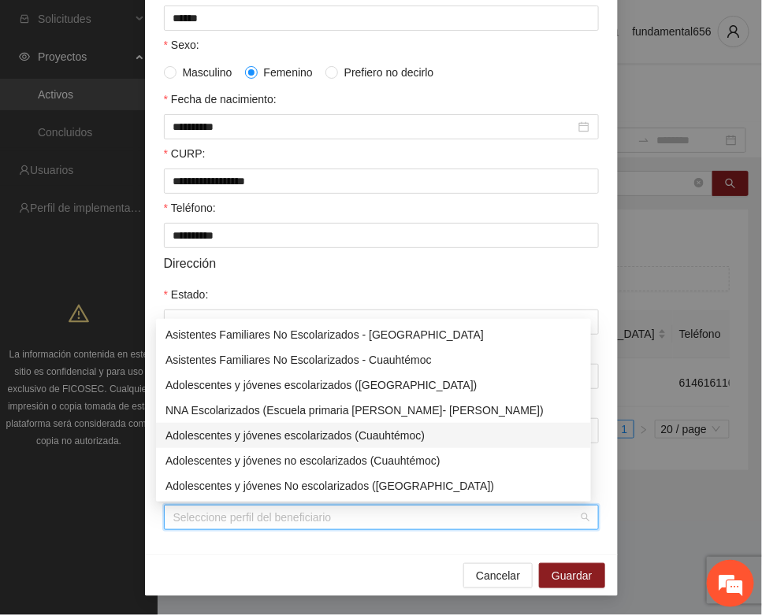
click at [337, 437] on div "Adolescentes y jóvenes escolarizados (Cuauhtémoc)" at bounding box center [373, 435] width 416 height 17
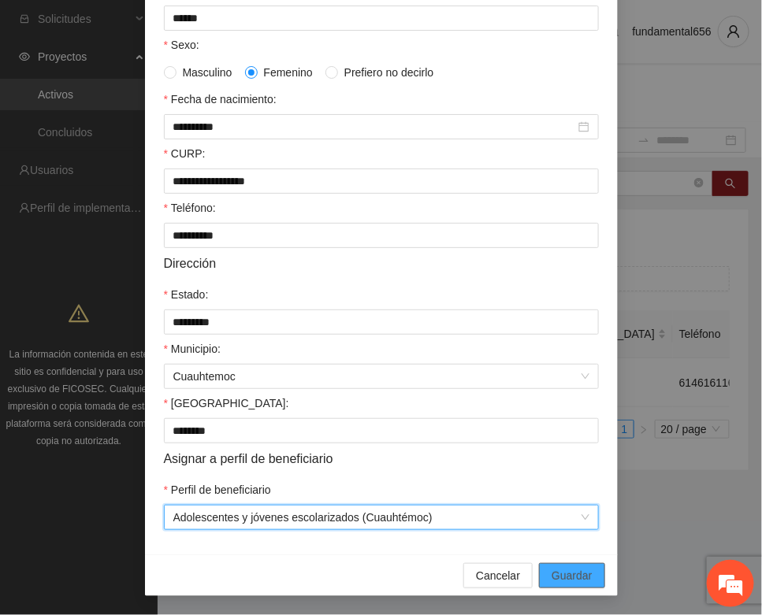
click at [551, 569] on span "Guardar" at bounding box center [571, 575] width 40 height 17
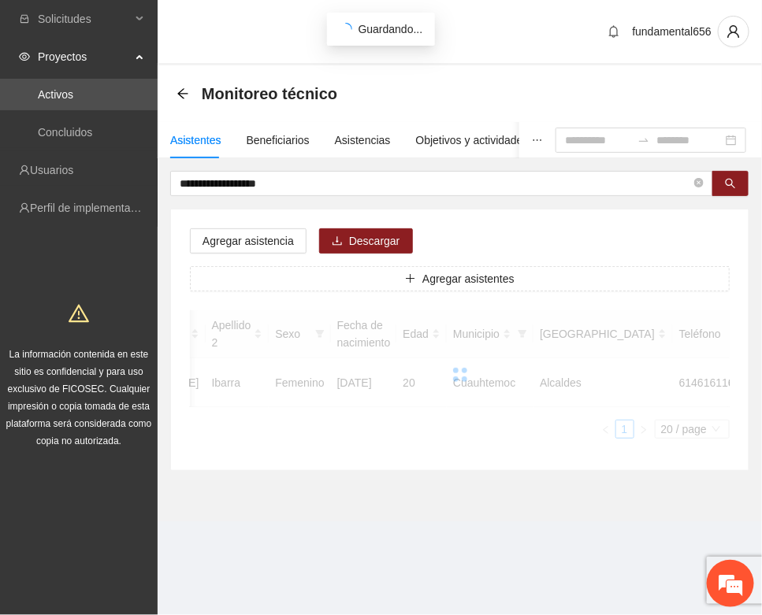
scroll to position [233, 0]
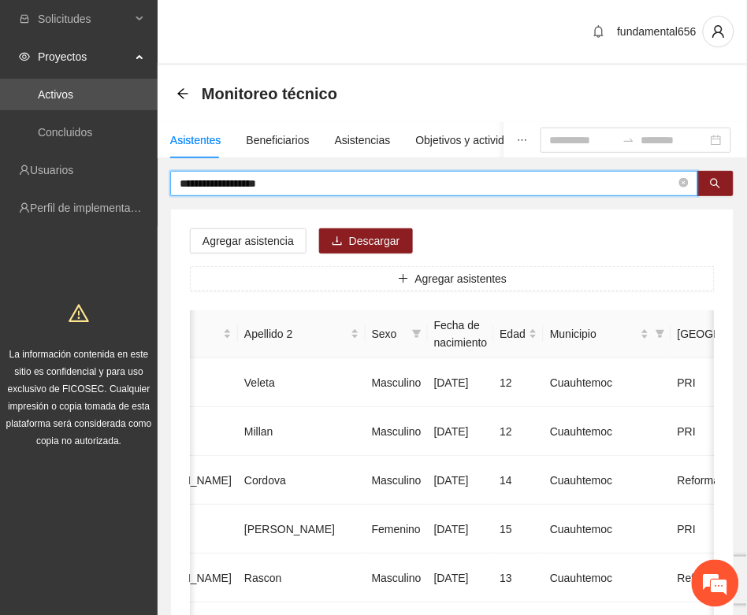
drag, startPoint x: 303, startPoint y: 185, endPoint x: 163, endPoint y: 205, distance: 141.6
paste input "text"
click at [714, 183] on icon "search" at bounding box center [715, 183] width 11 height 11
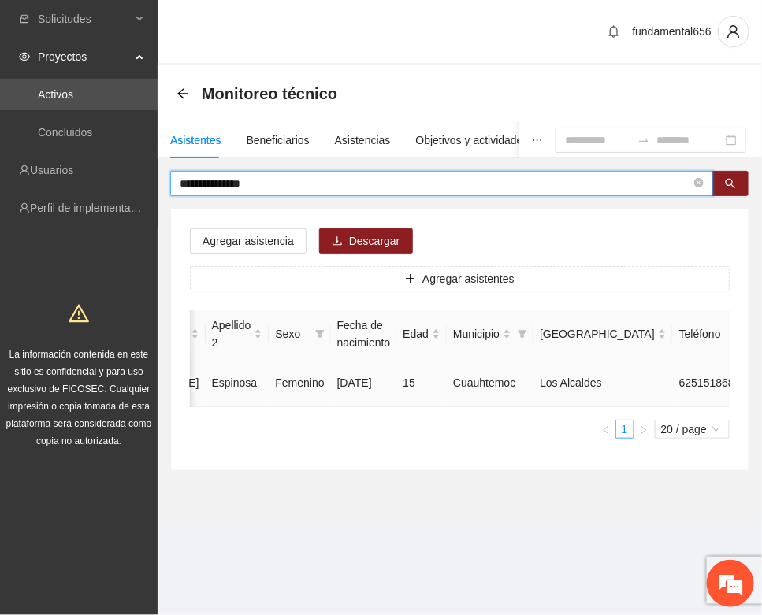
type input "**********"
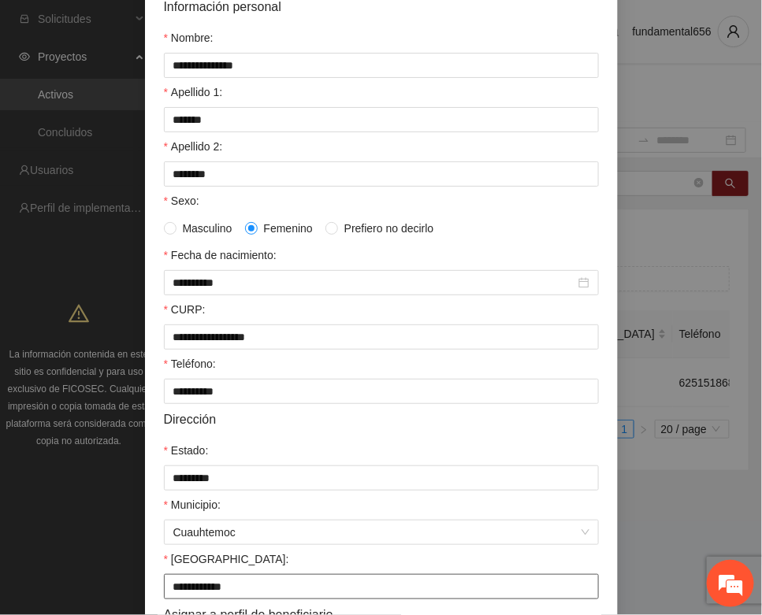
scroll to position [312, 0]
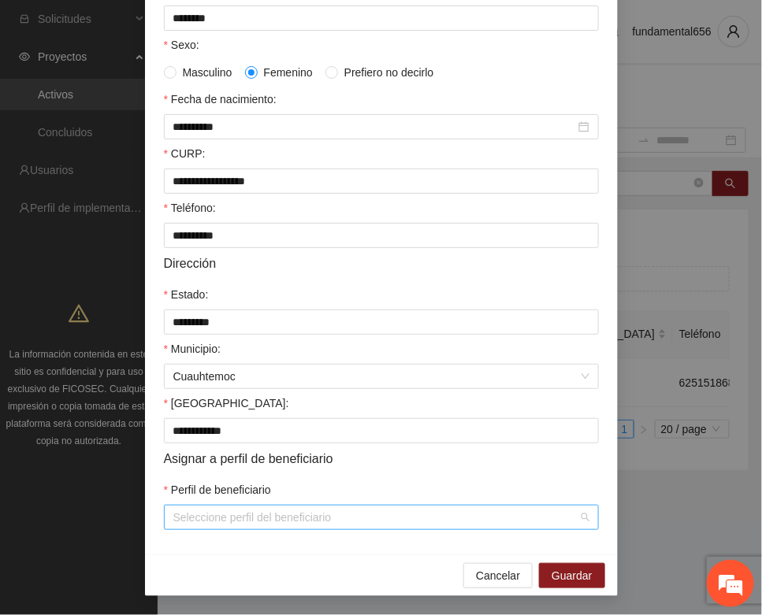
click at [211, 514] on input "Perfil de beneficiario" at bounding box center [375, 518] width 405 height 24
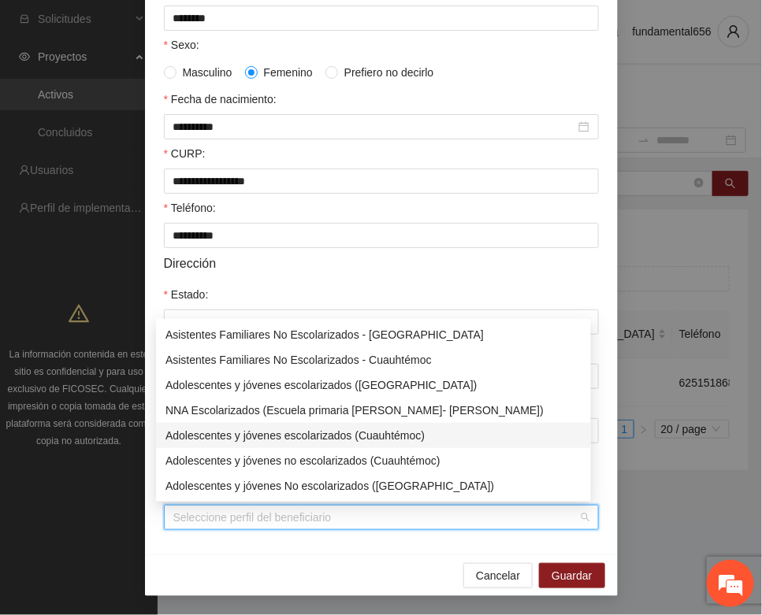
click at [325, 425] on div "Adolescentes y jóvenes escolarizados (Cuauhtémoc)" at bounding box center [373, 435] width 435 height 25
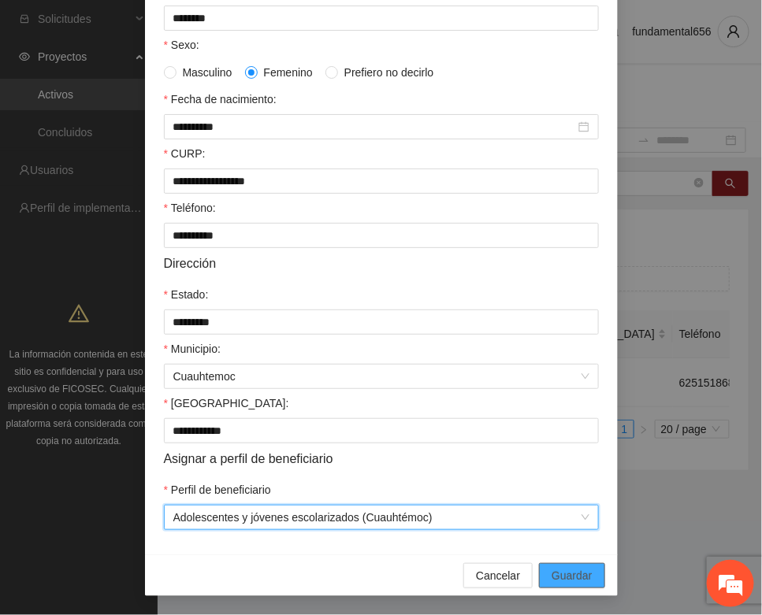
click at [551, 573] on span "Guardar" at bounding box center [571, 575] width 40 height 17
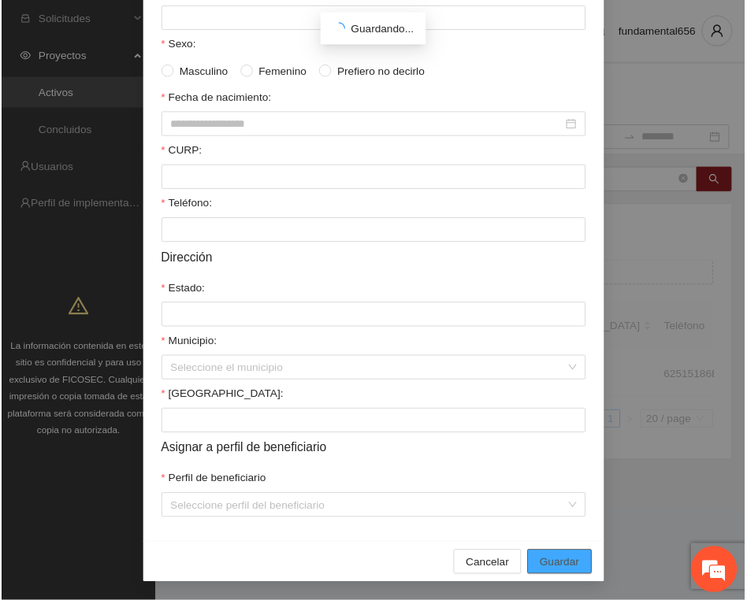
scroll to position [233, 0]
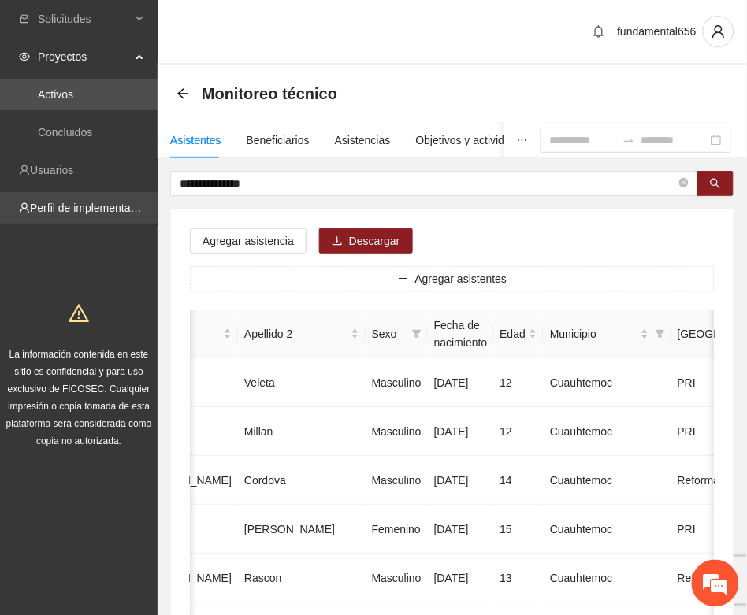
click at [153, 202] on link "Perfil de implementadora" at bounding box center [91, 208] width 123 height 13
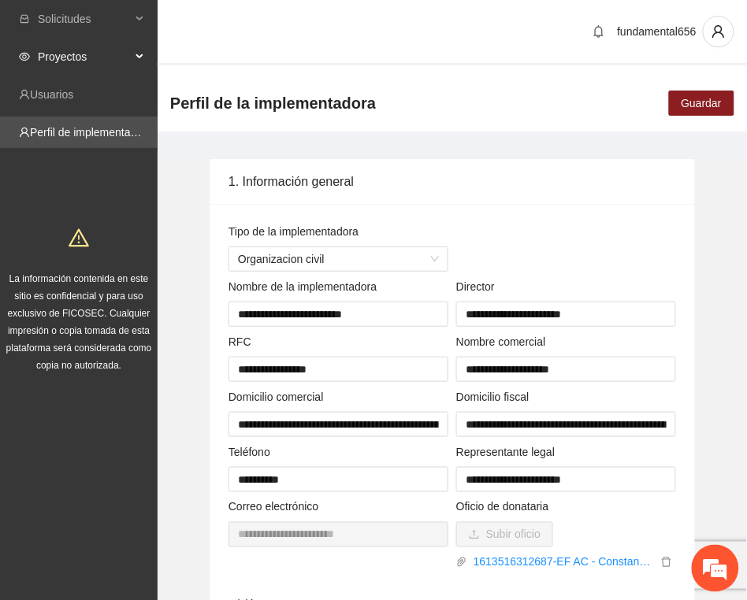
click at [59, 60] on span "Proyectos" at bounding box center [84, 57] width 93 height 32
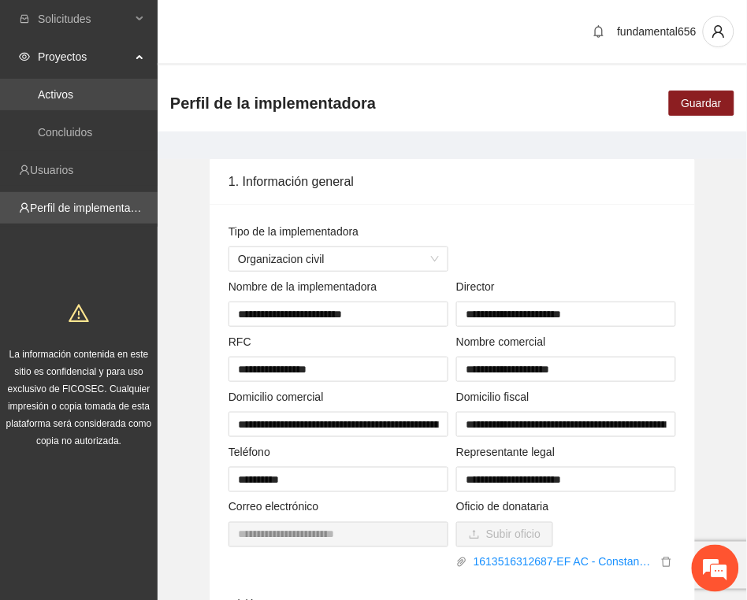
click at [61, 96] on link "Activos" at bounding box center [55, 94] width 35 height 13
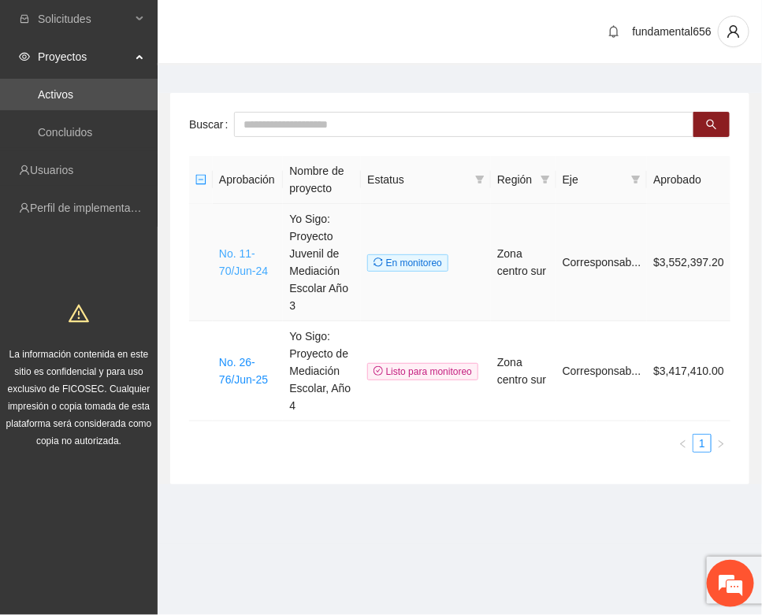
click at [221, 258] on link "No. 11-70/Jun-24" at bounding box center [243, 262] width 49 height 30
click at [221, 260] on link "No. 11-70/Jun-24" at bounding box center [243, 262] width 49 height 30
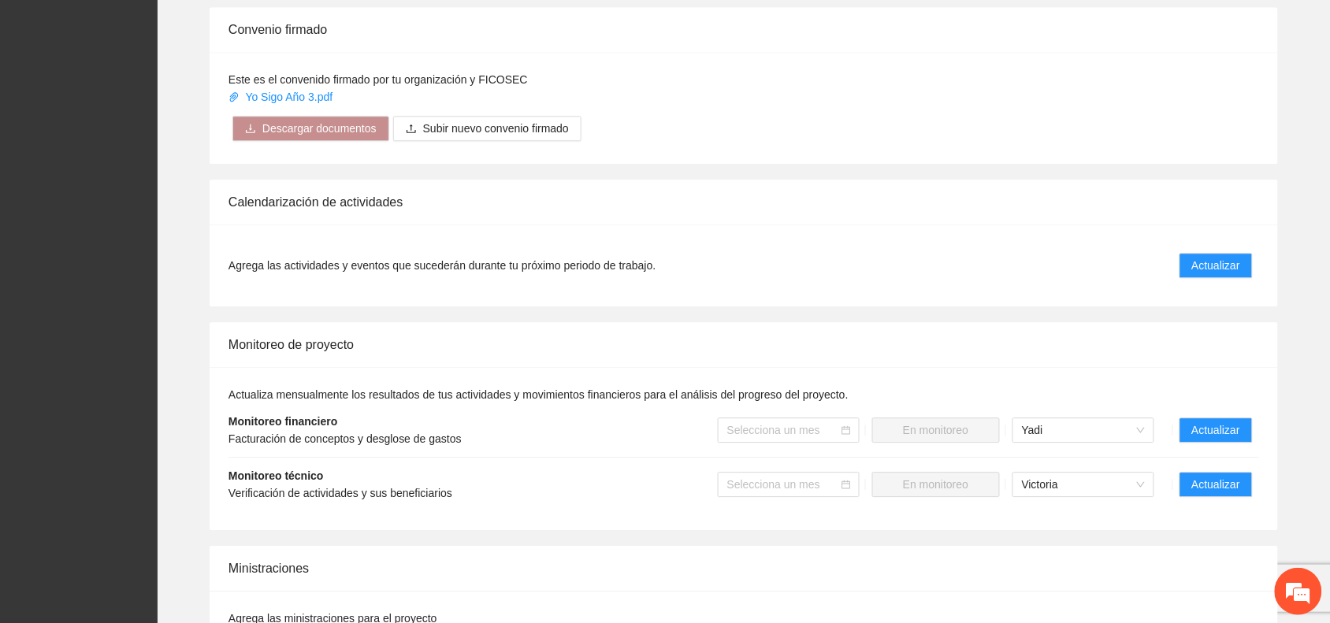
scroll to position [1083, 0]
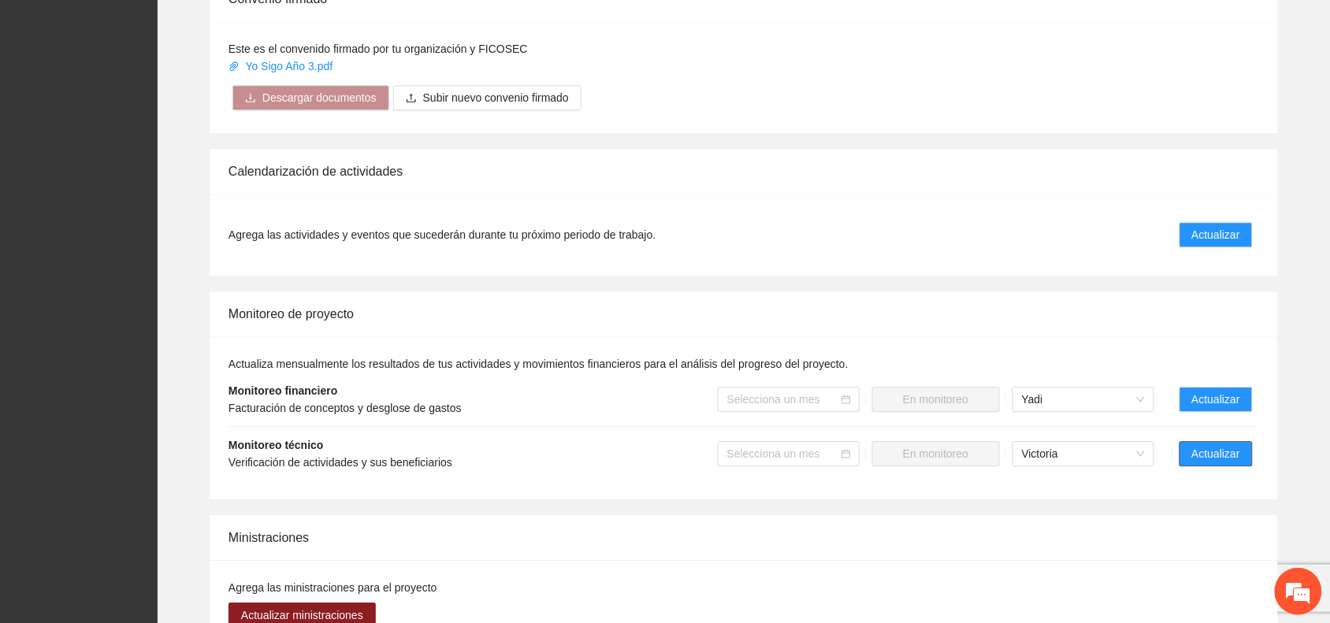
click at [1226, 447] on button "Actualizar" at bounding box center [1215, 453] width 73 height 25
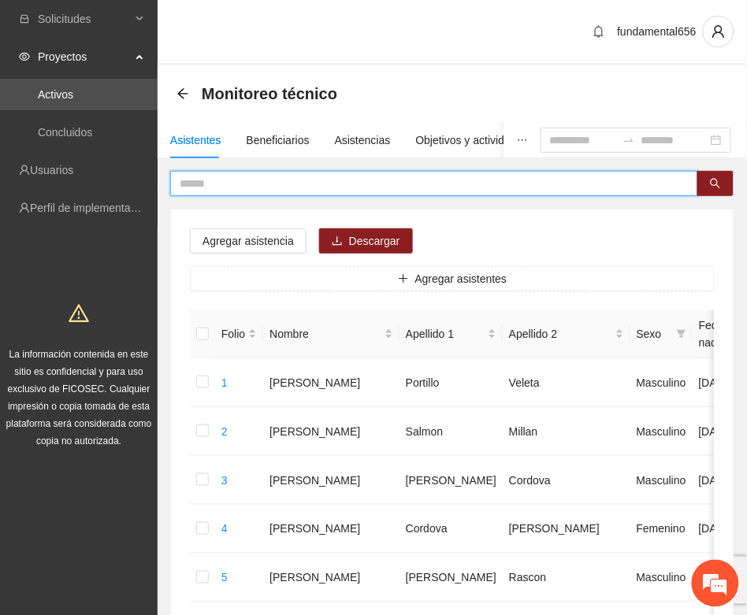
click at [250, 181] on input "text" at bounding box center [428, 183] width 496 height 17
paste input "********"
click at [714, 182] on icon "search" at bounding box center [715, 183] width 11 height 11
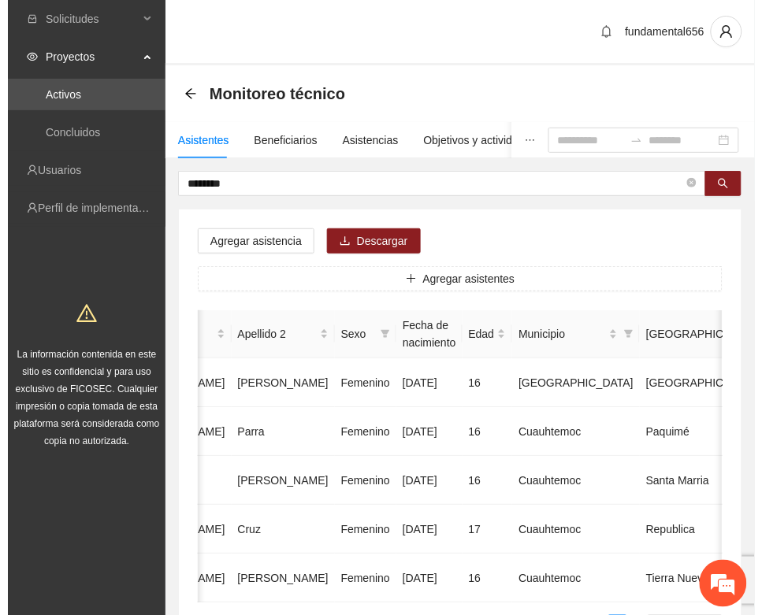
scroll to position [0, 280]
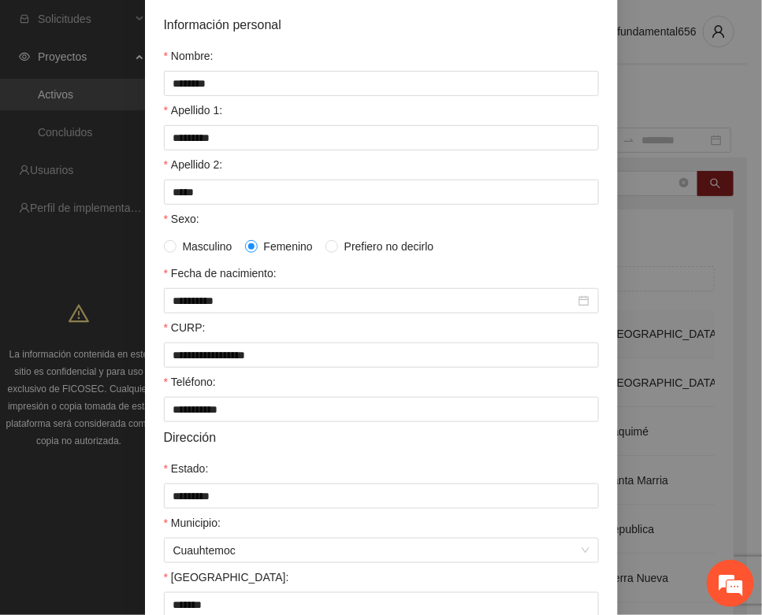
scroll to position [312, 0]
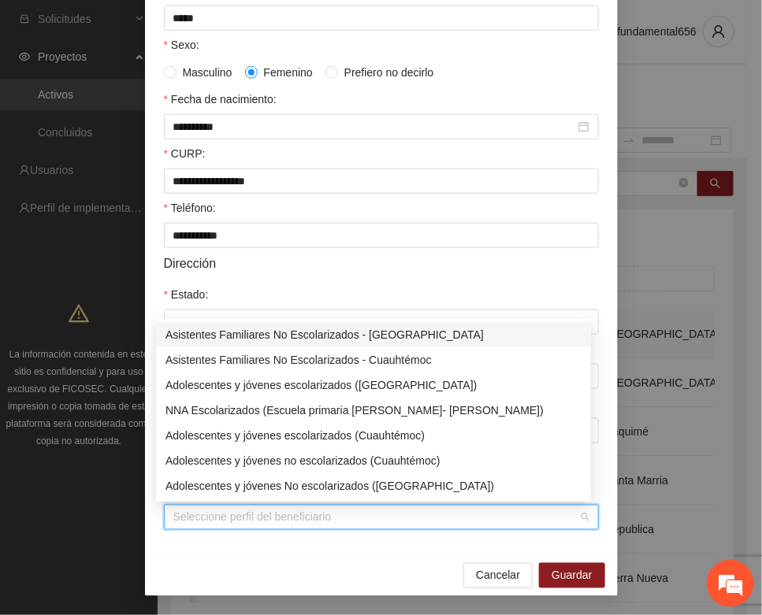
click at [295, 516] on input "Perfil de beneficiario" at bounding box center [375, 518] width 405 height 24
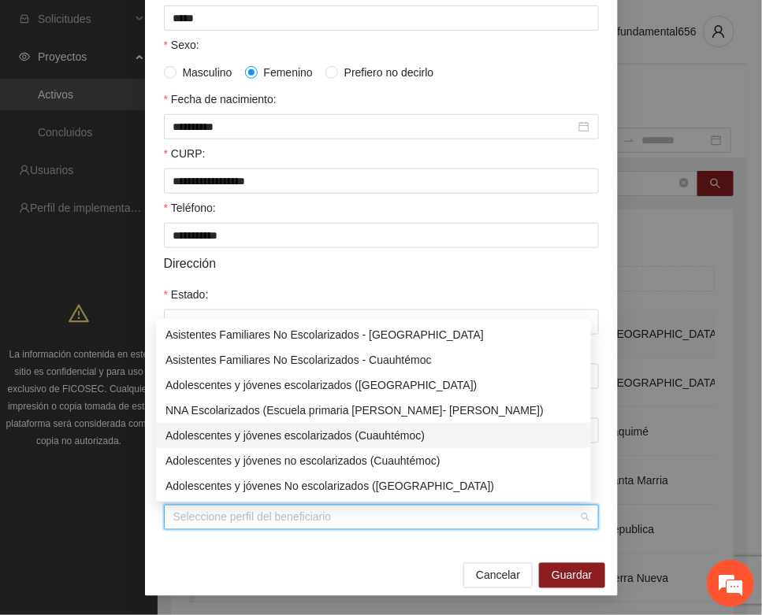
drag, startPoint x: 345, startPoint y: 435, endPoint x: 396, endPoint y: 488, distance: 74.1
click at [349, 441] on div "Adolescentes y jóvenes escolarizados (Cuauhtémoc)" at bounding box center [373, 435] width 416 height 17
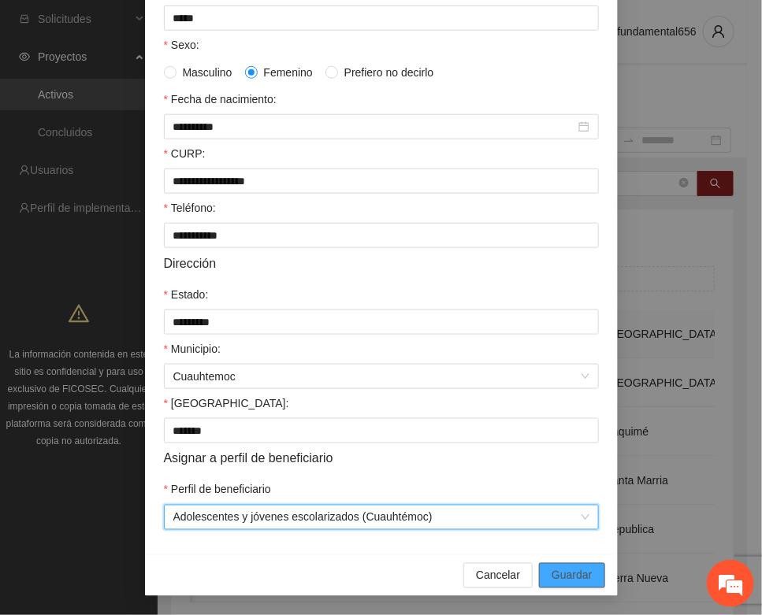
click at [551, 568] on span "Guardar" at bounding box center [571, 575] width 40 height 17
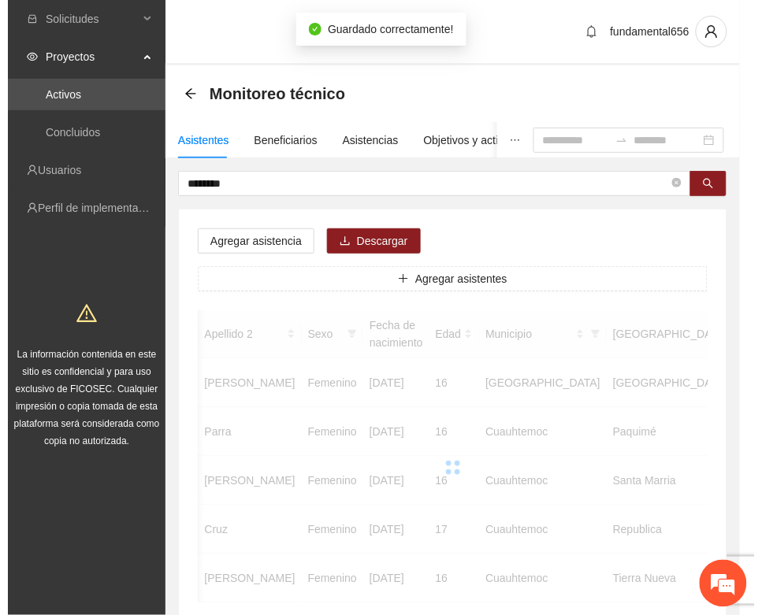
scroll to position [0, 265]
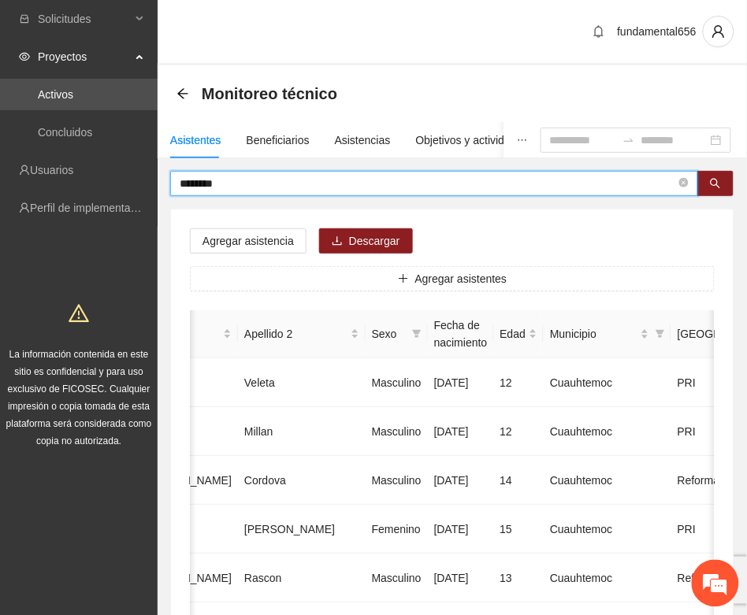
drag, startPoint x: 232, startPoint y: 189, endPoint x: 159, endPoint y: 181, distance: 73.7
paste input "********"
click at [717, 194] on button "button" at bounding box center [715, 183] width 36 height 25
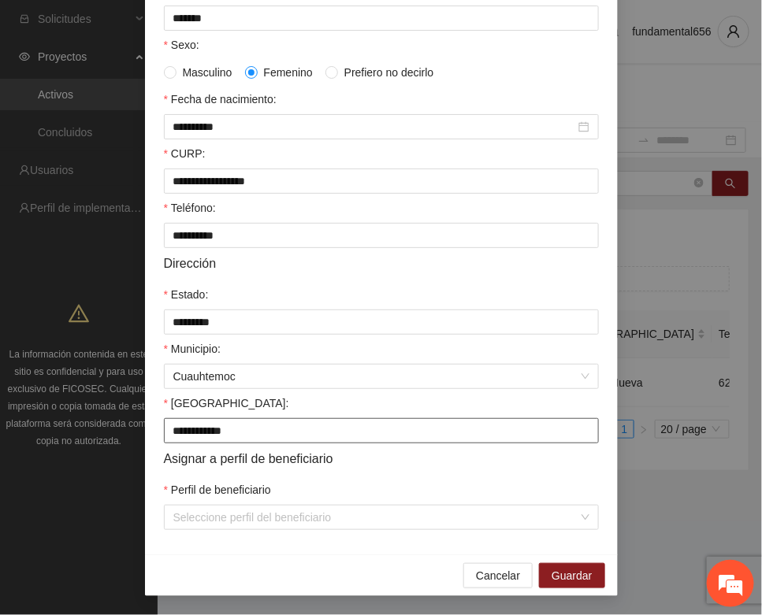
scroll to position [312, 0]
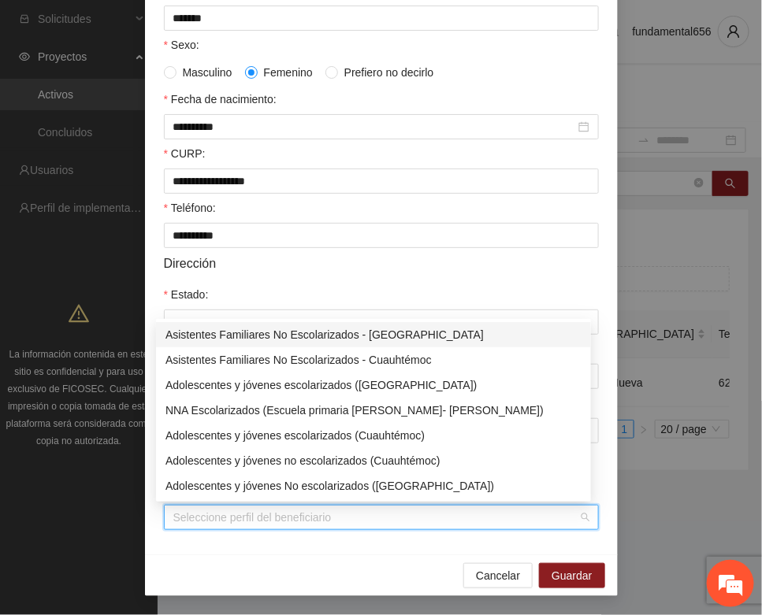
click at [261, 509] on input "Perfil de beneficiario" at bounding box center [375, 518] width 405 height 24
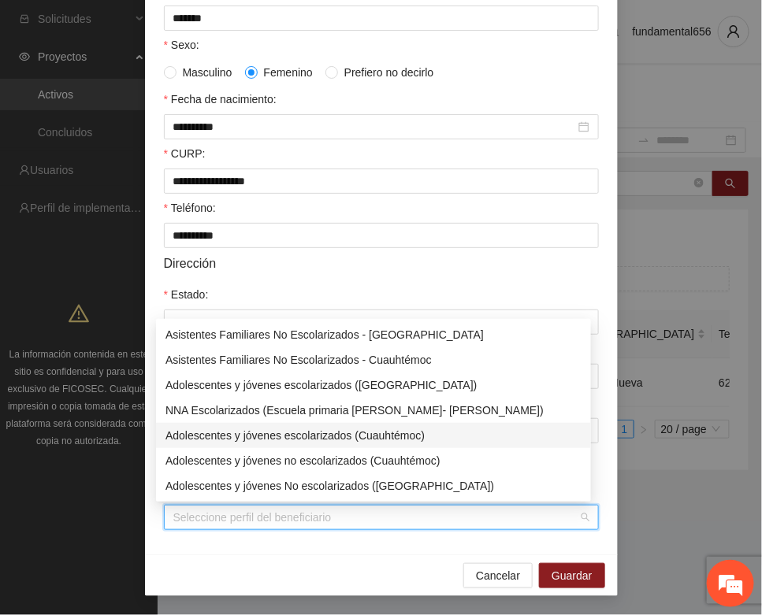
click at [295, 437] on div "Adolescentes y jóvenes escolarizados (Cuauhtémoc)" at bounding box center [373, 435] width 416 height 17
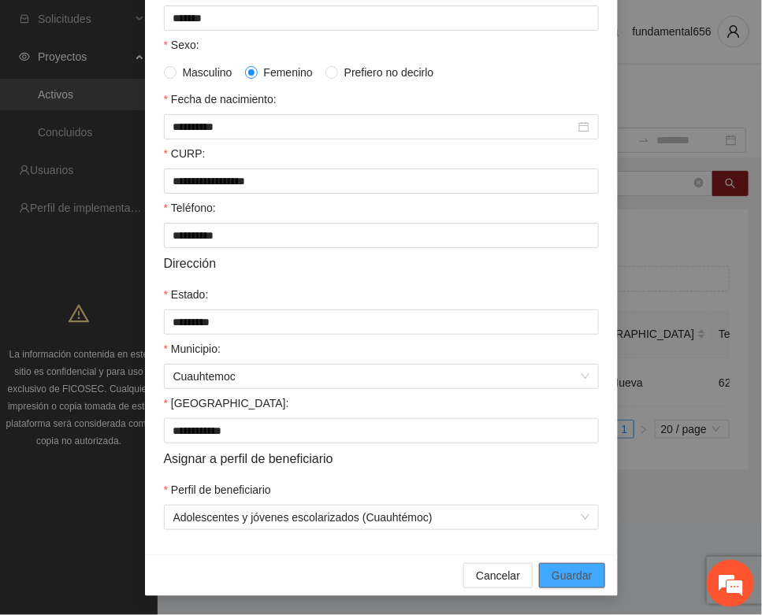
click at [553, 576] on span "Guardar" at bounding box center [571, 575] width 40 height 17
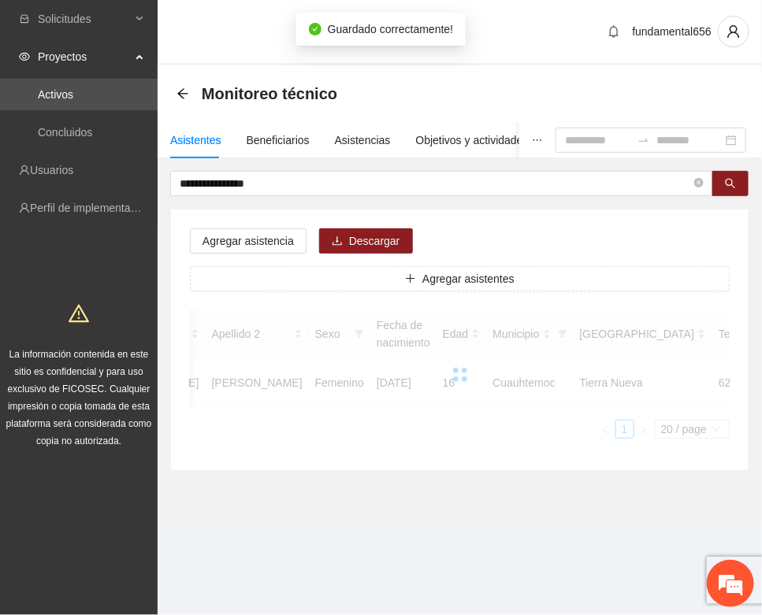
scroll to position [233, 0]
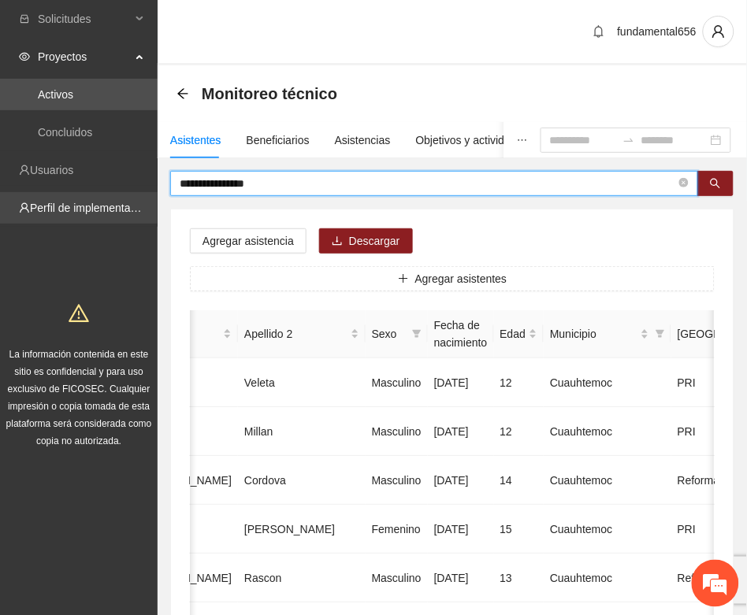
drag, startPoint x: 258, startPoint y: 176, endPoint x: 136, endPoint y: 203, distance: 125.2
paste input "text"
click at [710, 189] on span "search" at bounding box center [715, 184] width 11 height 13
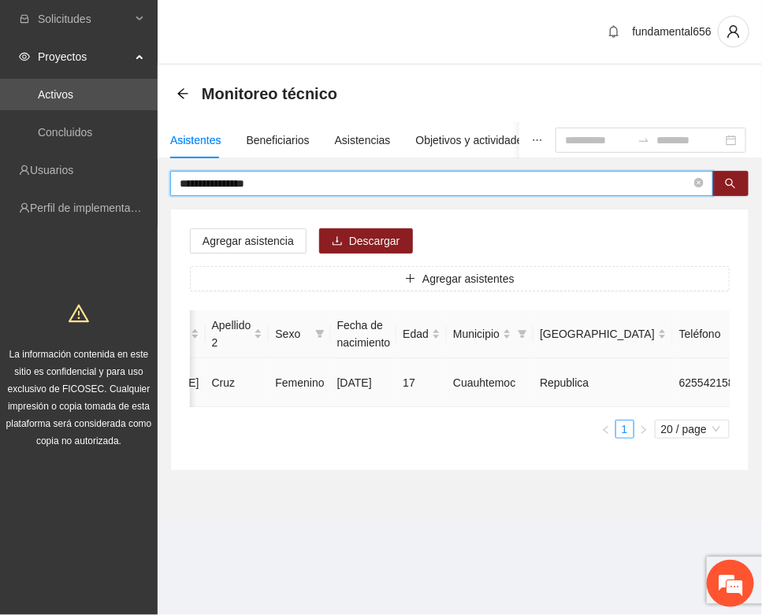
type input "**********"
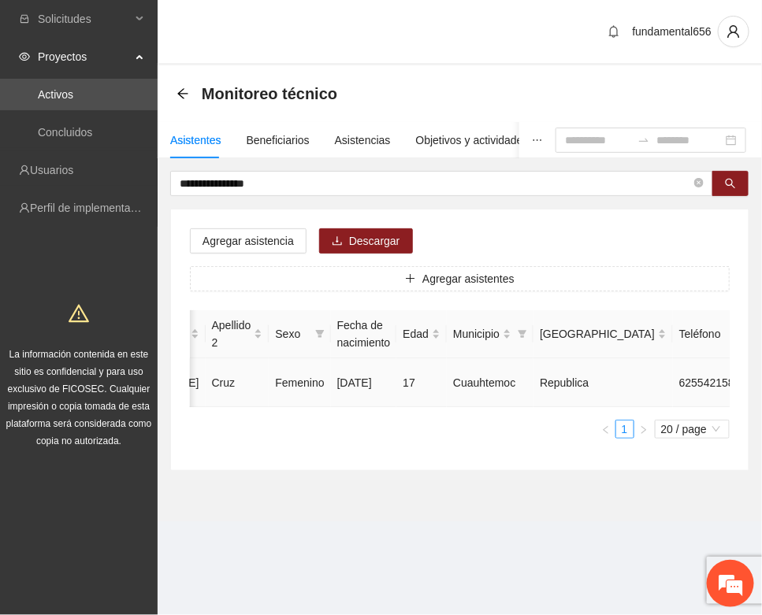
type input "**********"
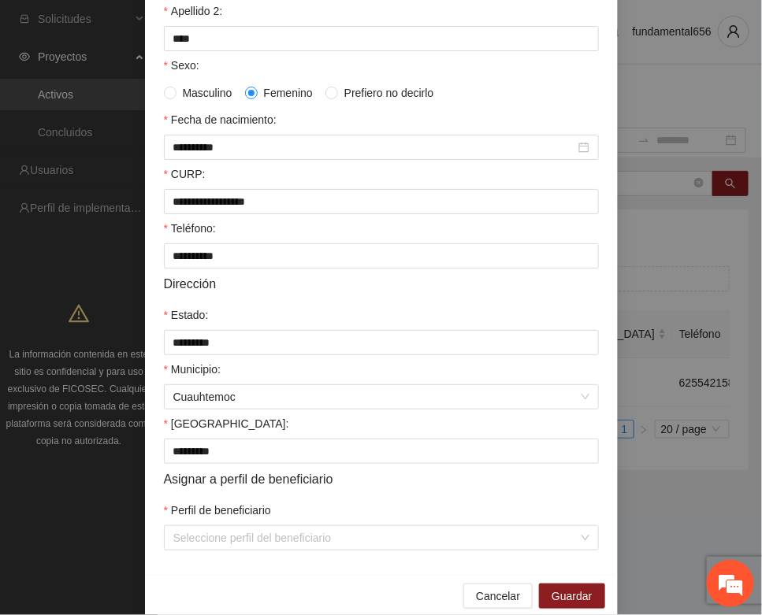
scroll to position [312, 0]
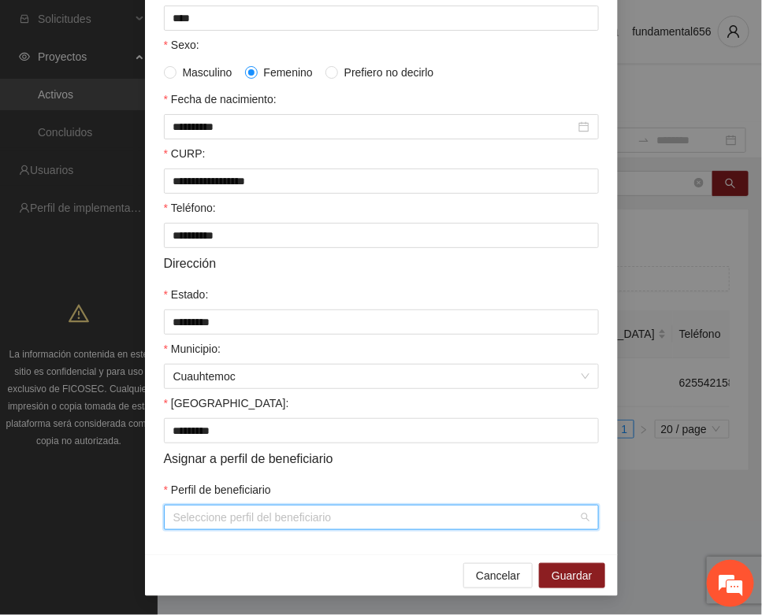
click at [261, 517] on input "Perfil de beneficiario" at bounding box center [375, 518] width 405 height 24
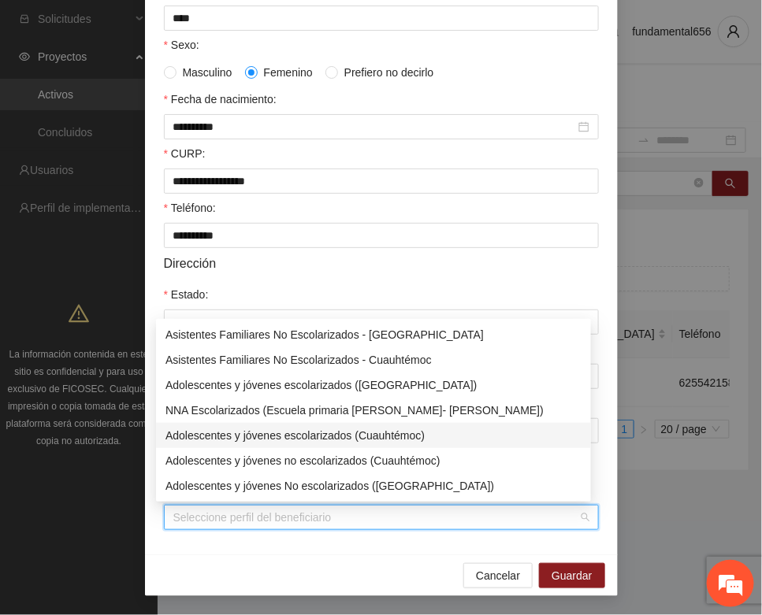
drag, startPoint x: 339, startPoint y: 430, endPoint x: 391, endPoint y: 457, distance: 57.8
click at [340, 430] on div "Adolescentes y jóvenes escolarizados (Cuauhtémoc)" at bounding box center [373, 435] width 416 height 17
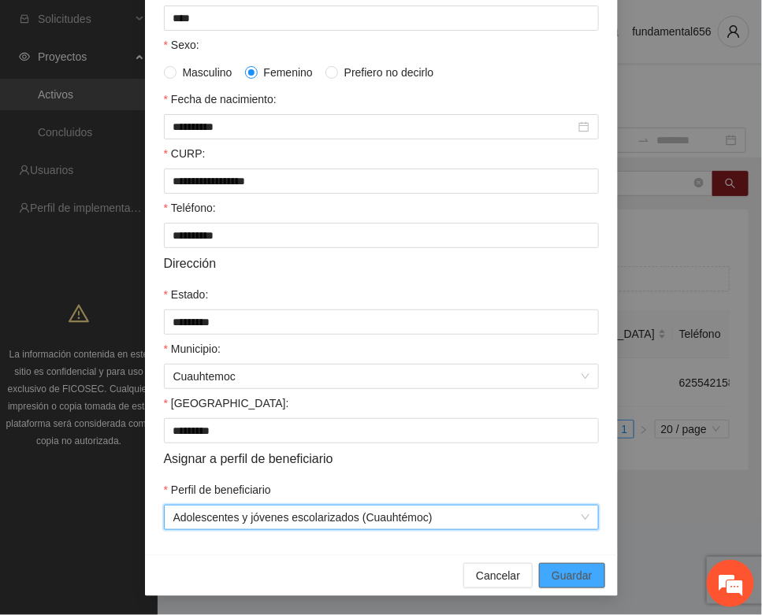
drag, startPoint x: 545, startPoint y: 571, endPoint x: 517, endPoint y: 557, distance: 31.7
click at [525, 560] on div "Cancelar Guardar" at bounding box center [381, 576] width 473 height 42
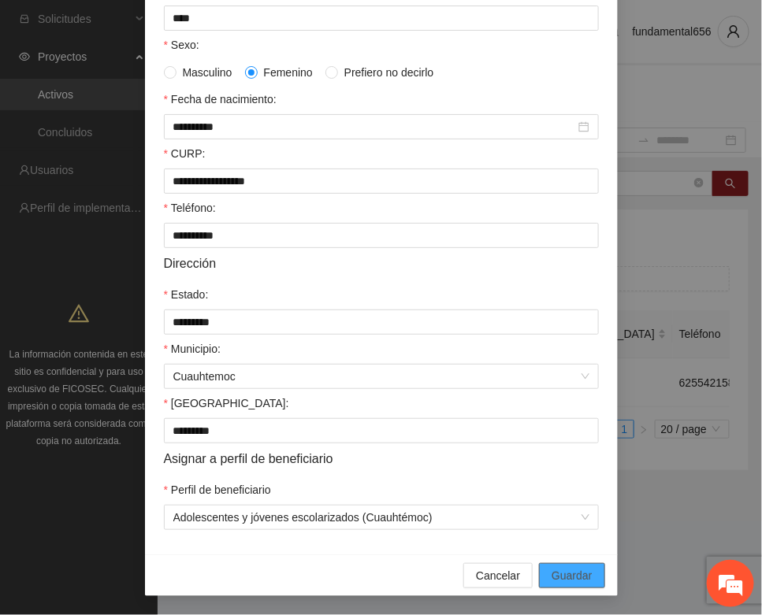
click at [560, 577] on span "Guardar" at bounding box center [571, 575] width 40 height 17
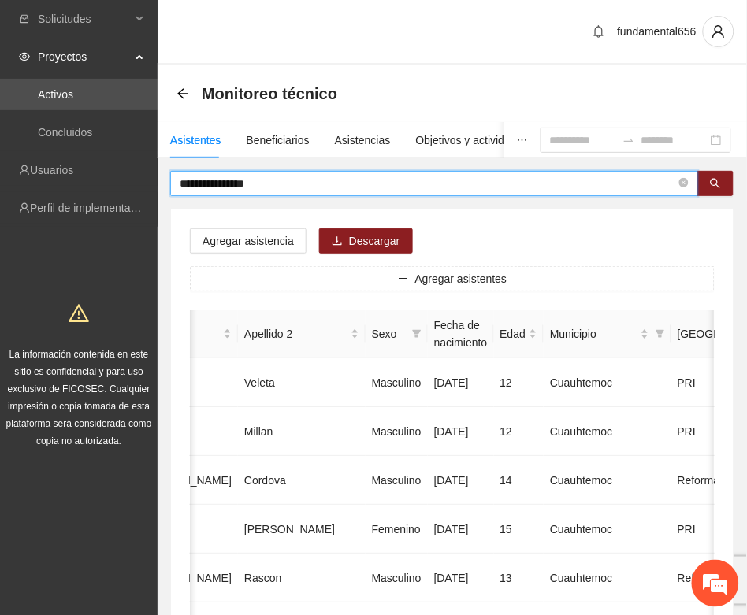
drag, startPoint x: 304, startPoint y: 184, endPoint x: 159, endPoint y: 205, distance: 146.5
paste input "text"
click at [717, 189] on span "search" at bounding box center [715, 184] width 11 height 13
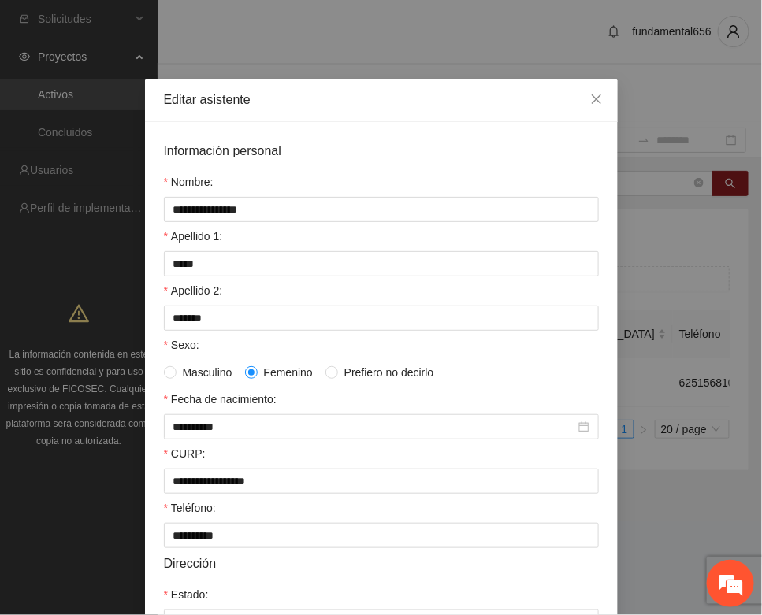
scroll to position [312, 0]
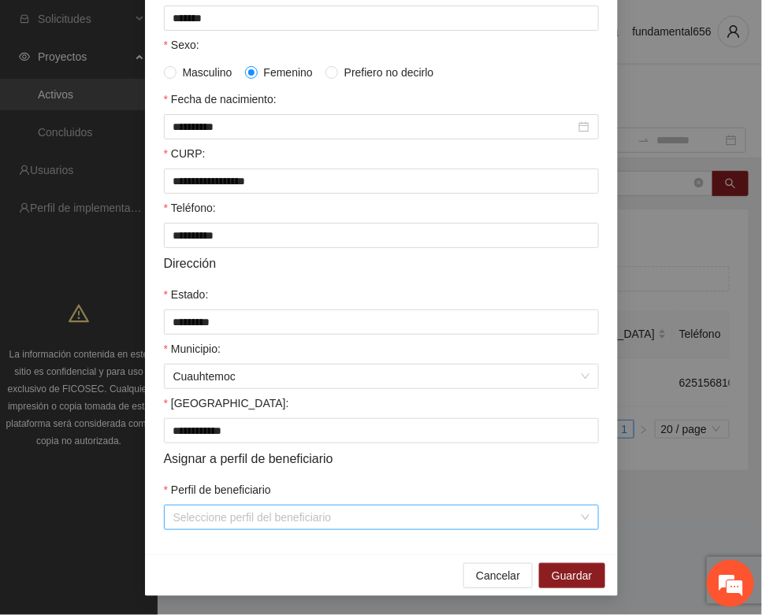
click at [224, 522] on input "Perfil de beneficiario" at bounding box center [375, 518] width 405 height 24
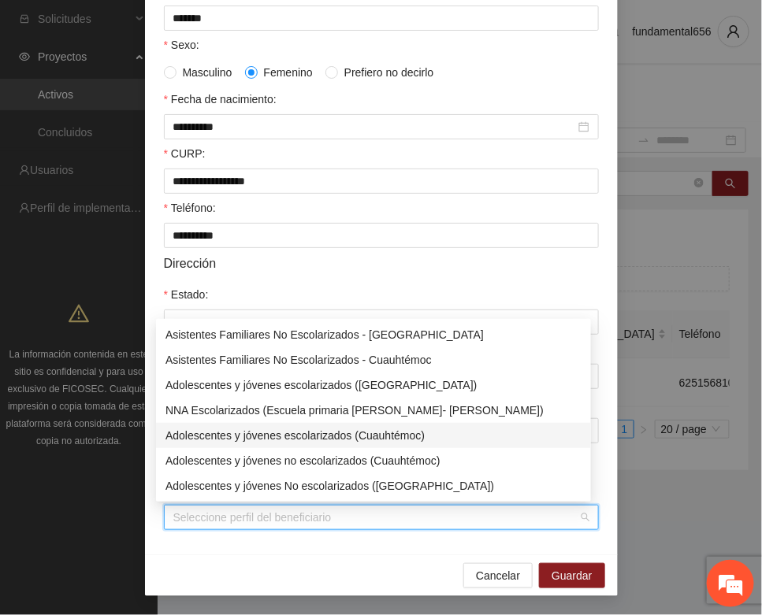
click at [297, 430] on div "Adolescentes y jóvenes escolarizados (Cuauhtémoc)" at bounding box center [373, 435] width 416 height 17
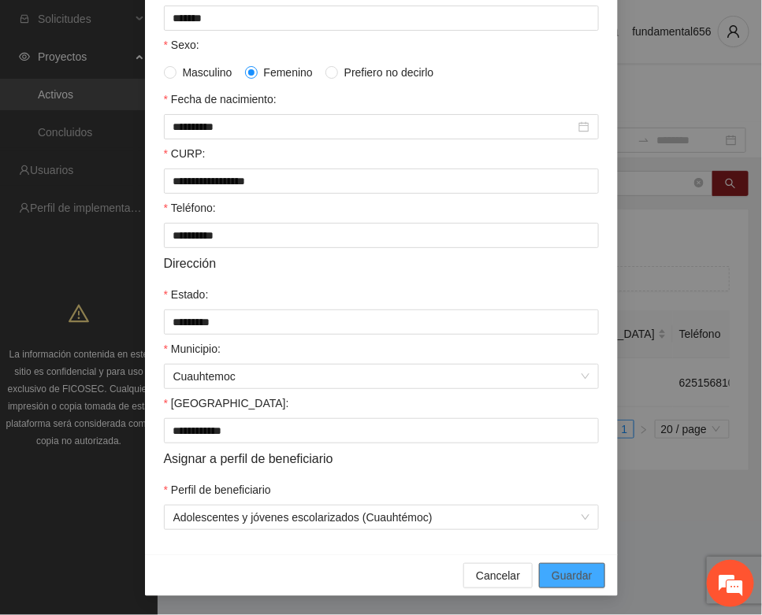
click at [557, 575] on span "Guardar" at bounding box center [571, 575] width 40 height 17
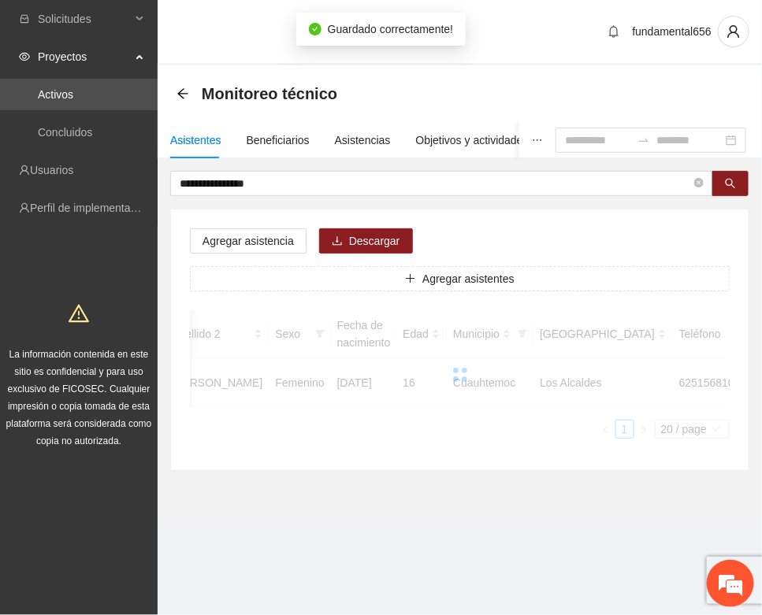
scroll to position [233, 0]
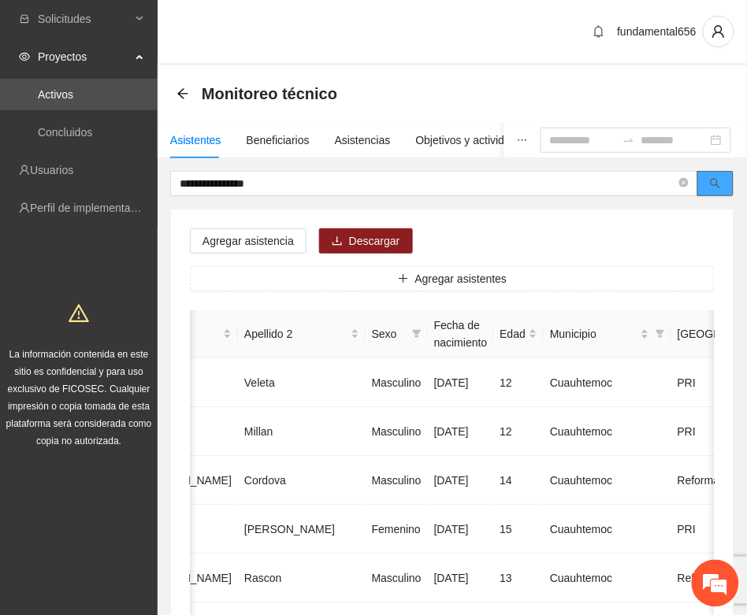
click at [703, 179] on button "button" at bounding box center [715, 183] width 36 height 25
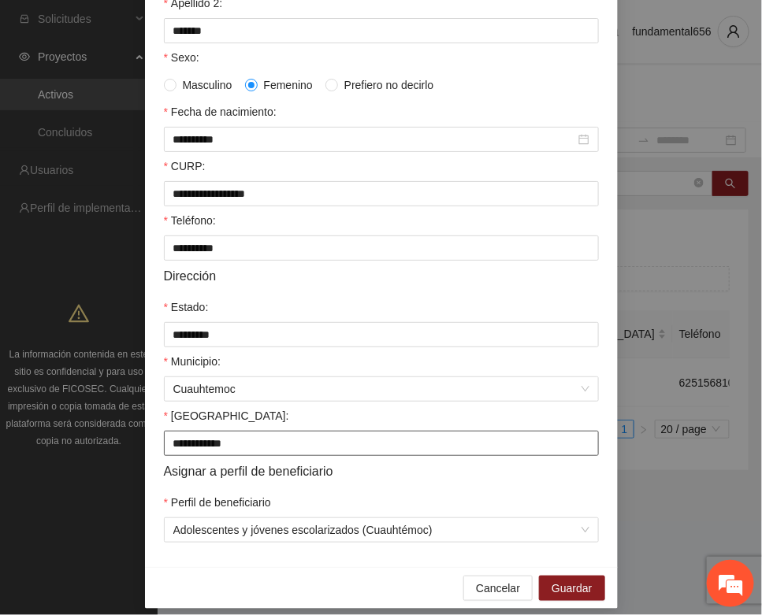
scroll to position [312, 0]
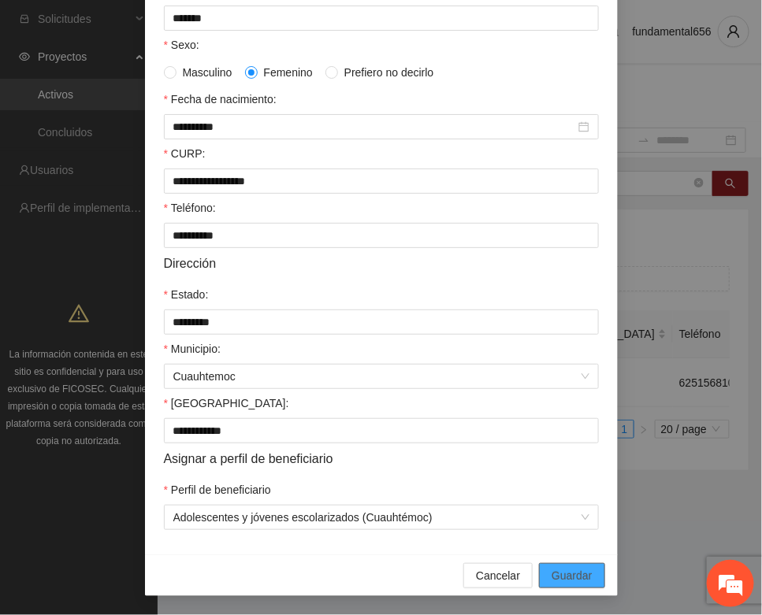
click at [551, 573] on span "Guardar" at bounding box center [571, 575] width 40 height 17
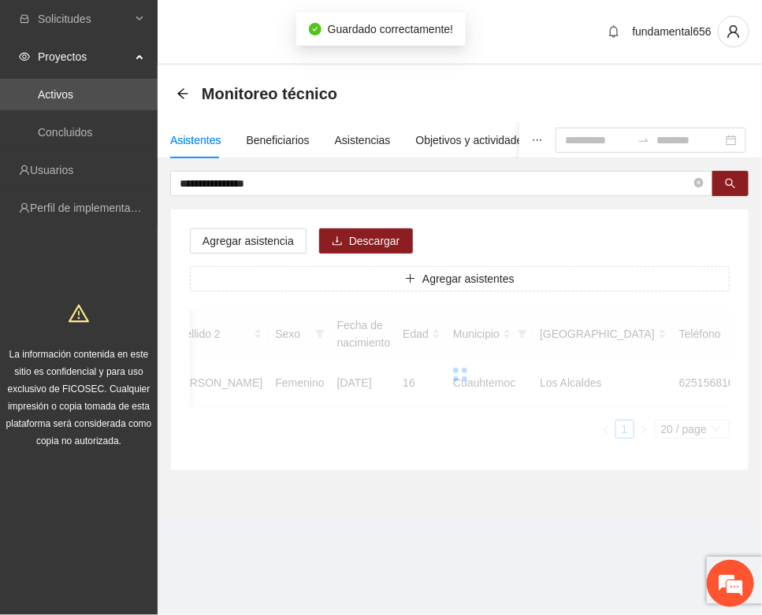
scroll to position [233, 0]
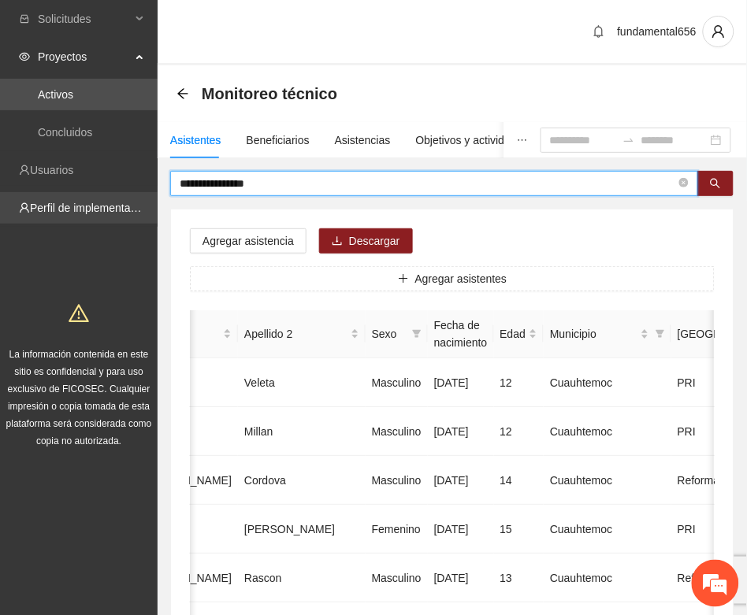
drag, startPoint x: 270, startPoint y: 185, endPoint x: 150, endPoint y: 197, distance: 120.3
paste input "text"
click at [713, 180] on icon "search" at bounding box center [715, 183] width 11 height 11
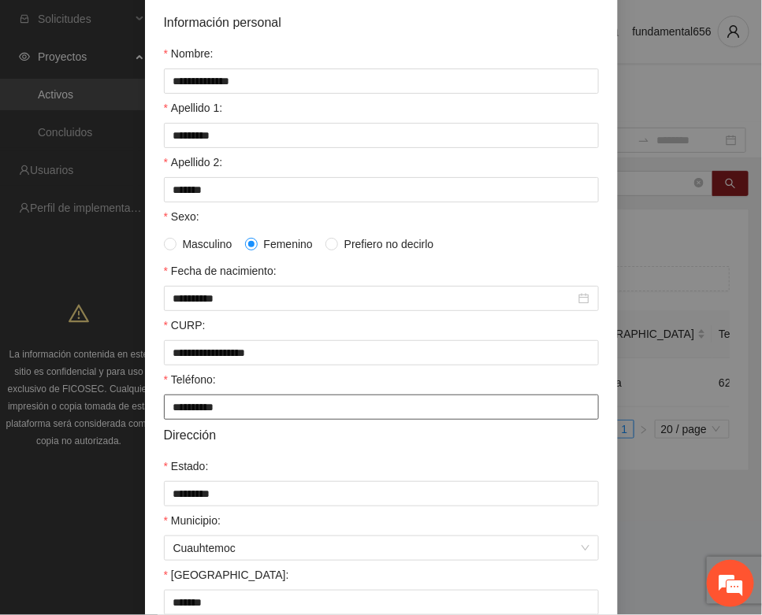
scroll to position [312, 0]
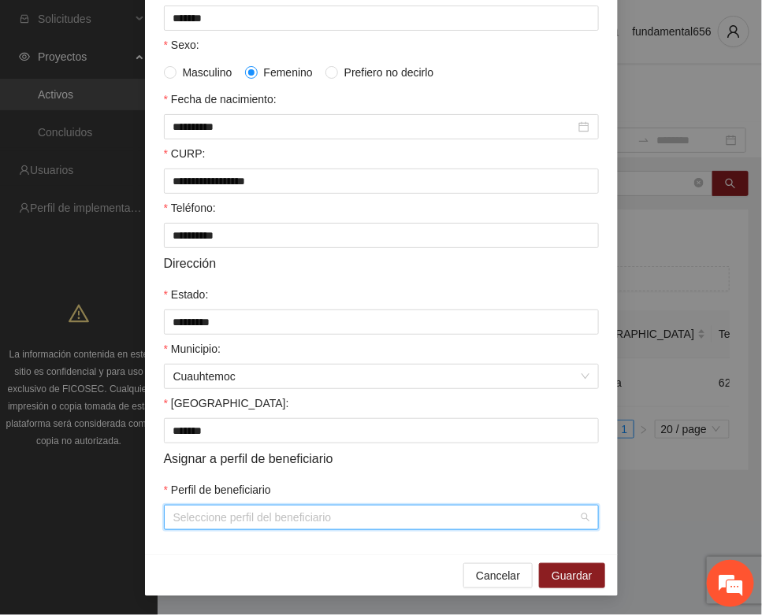
click at [229, 509] on input "Perfil de beneficiario" at bounding box center [375, 518] width 405 height 24
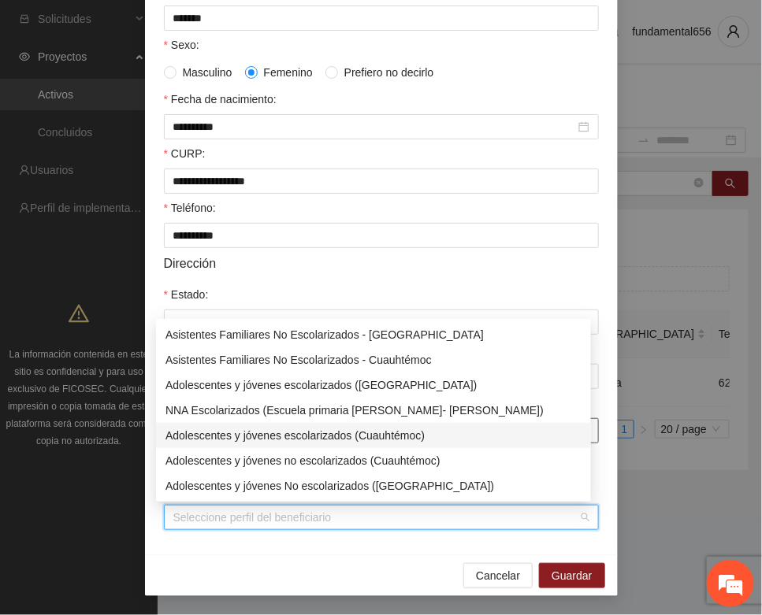
click at [297, 432] on div "Adolescentes y jóvenes escolarizados (Cuauhtémoc)" at bounding box center [373, 435] width 416 height 17
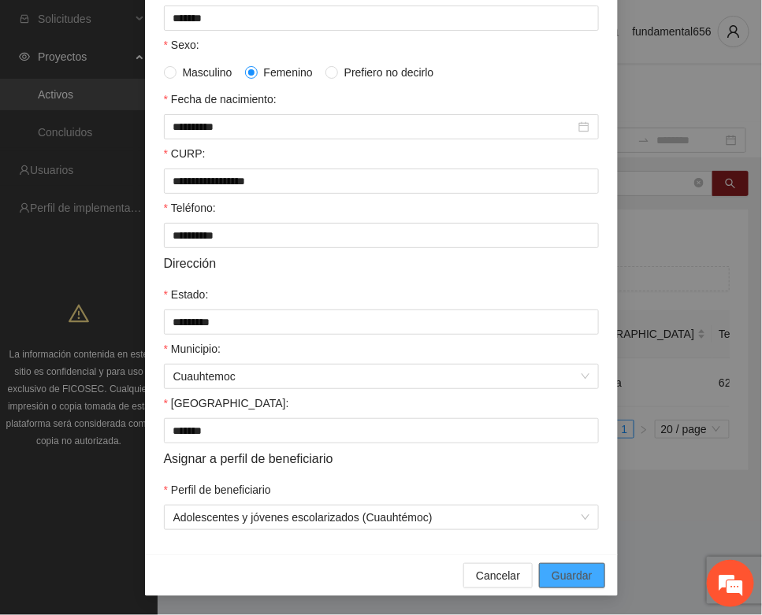
click at [551, 577] on span "Guardar" at bounding box center [571, 575] width 40 height 17
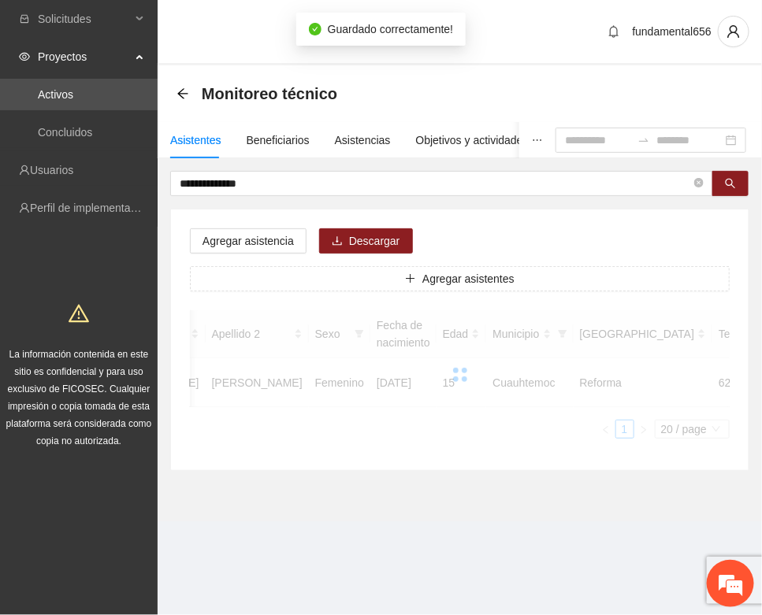
scroll to position [233, 0]
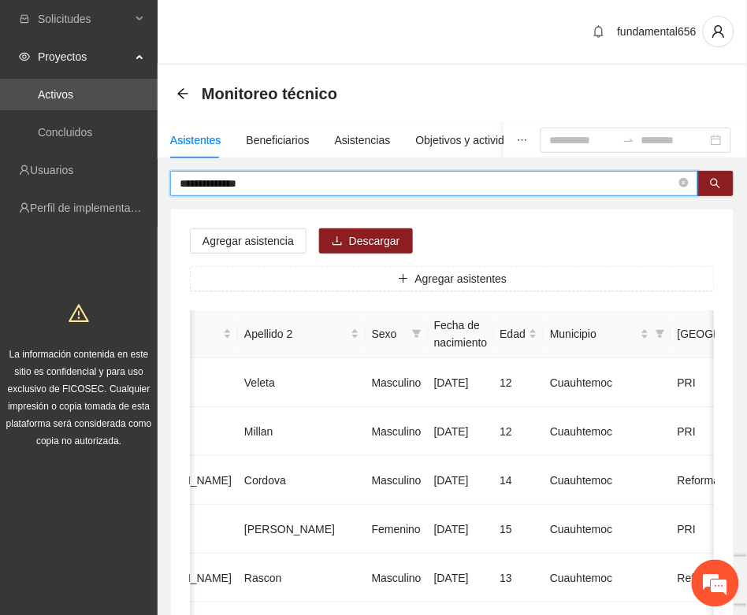
drag, startPoint x: 266, startPoint y: 183, endPoint x: 162, endPoint y: 191, distance: 104.3
paste
click at [715, 182] on icon "search" at bounding box center [715, 183] width 11 height 11
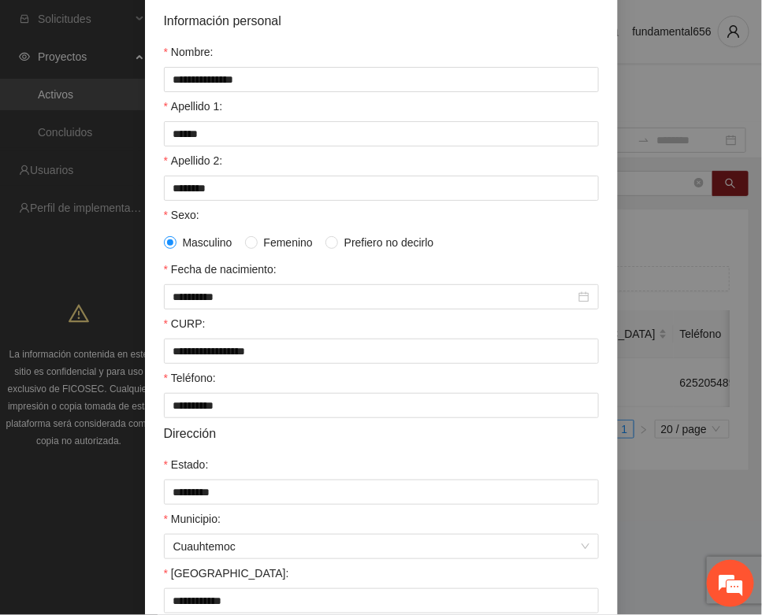
scroll to position [312, 0]
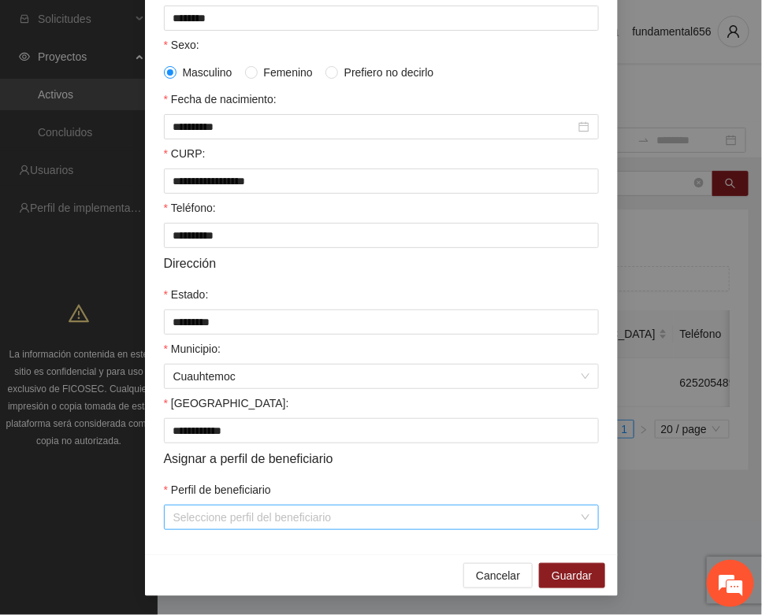
click at [244, 522] on input "Perfil de beneficiario" at bounding box center [375, 518] width 405 height 24
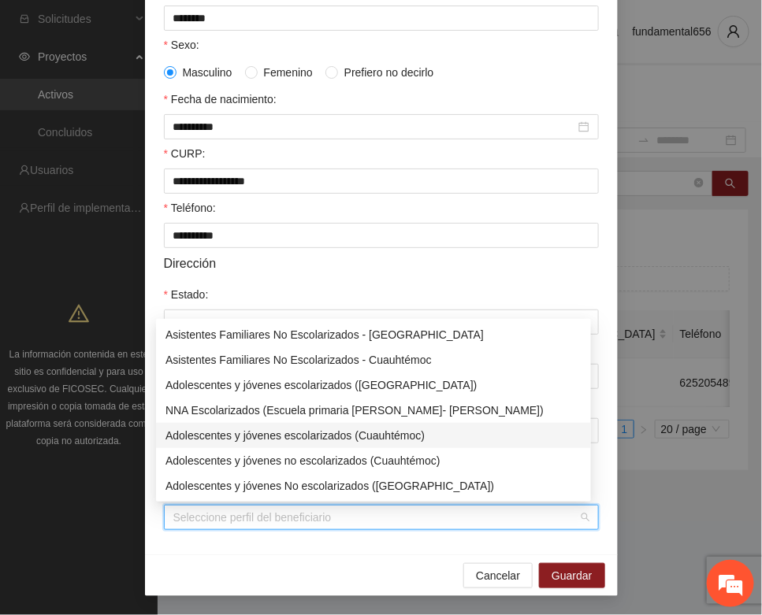
drag, startPoint x: 295, startPoint y: 437, endPoint x: 376, endPoint y: 482, distance: 92.0
click at [296, 438] on div "Adolescentes y jóvenes escolarizados (Cuauhtémoc)" at bounding box center [373, 435] width 416 height 17
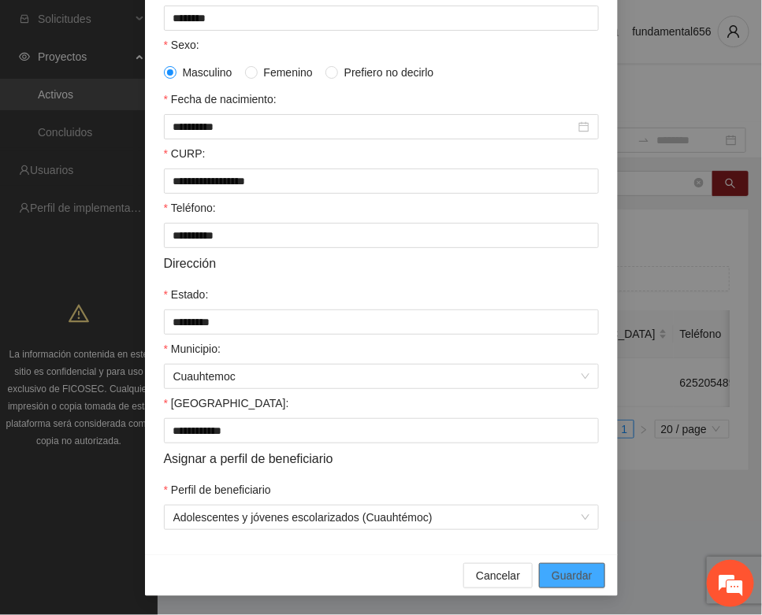
click at [562, 577] on span "Guardar" at bounding box center [571, 575] width 40 height 17
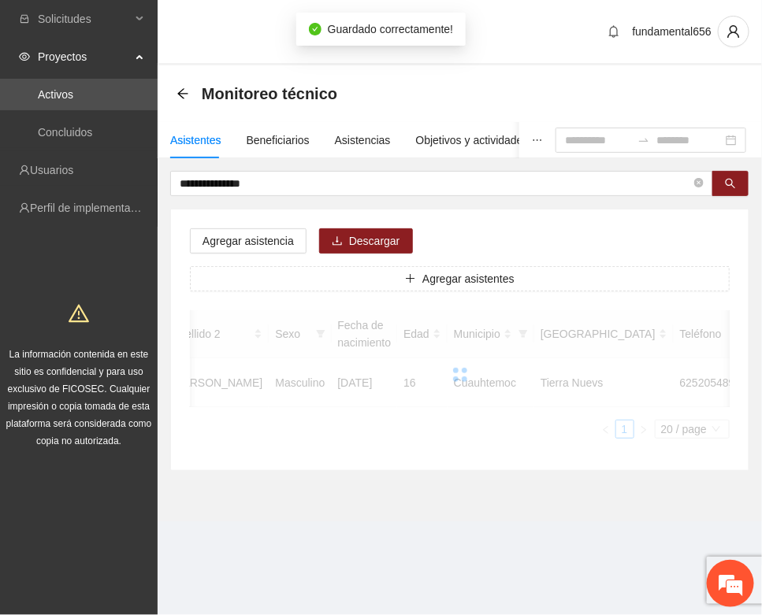
scroll to position [233, 0]
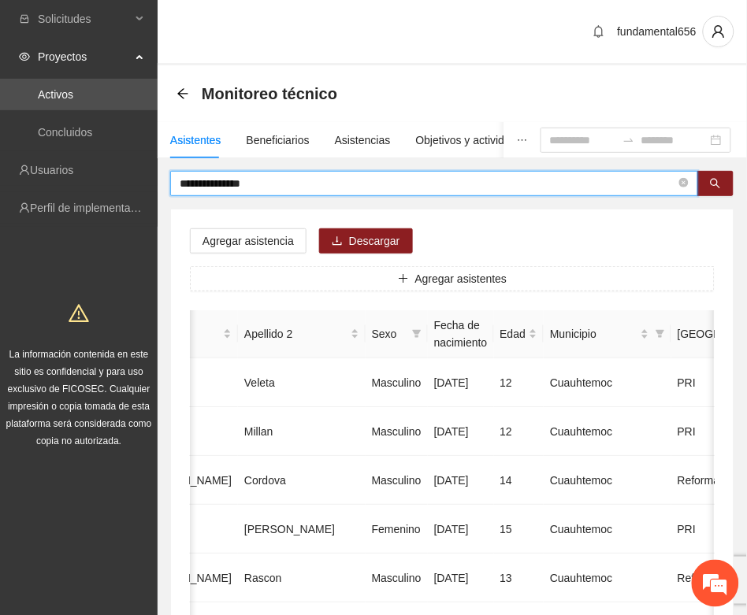
drag, startPoint x: 261, startPoint y: 186, endPoint x: 168, endPoint y: 201, distance: 94.1
click at [711, 179] on icon "search" at bounding box center [715, 183] width 11 height 11
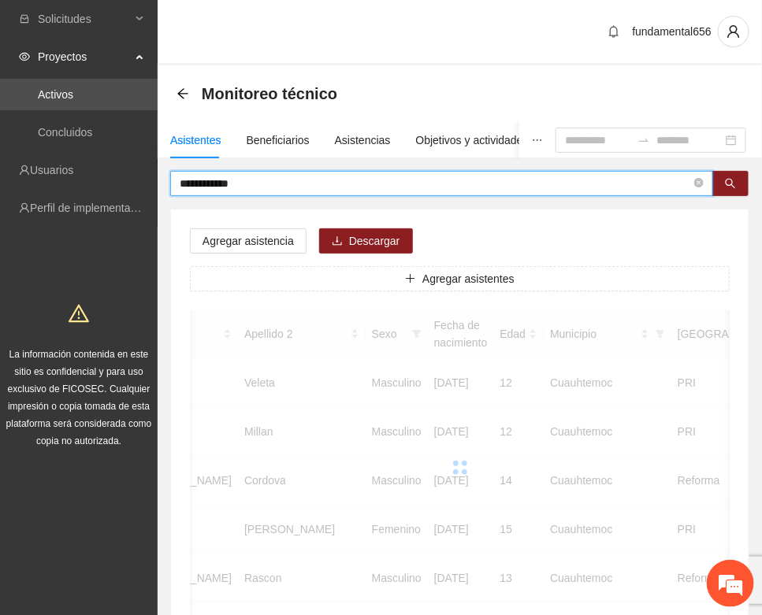
scroll to position [0, 252]
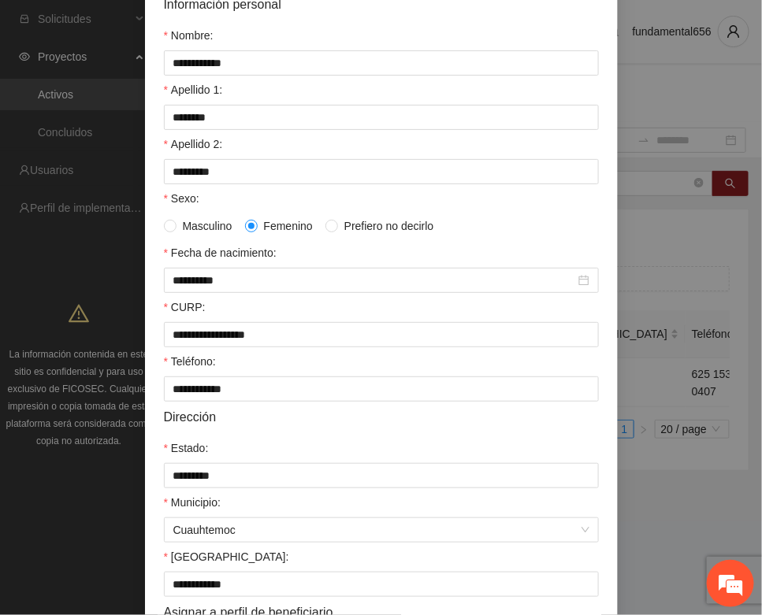
scroll to position [312, 0]
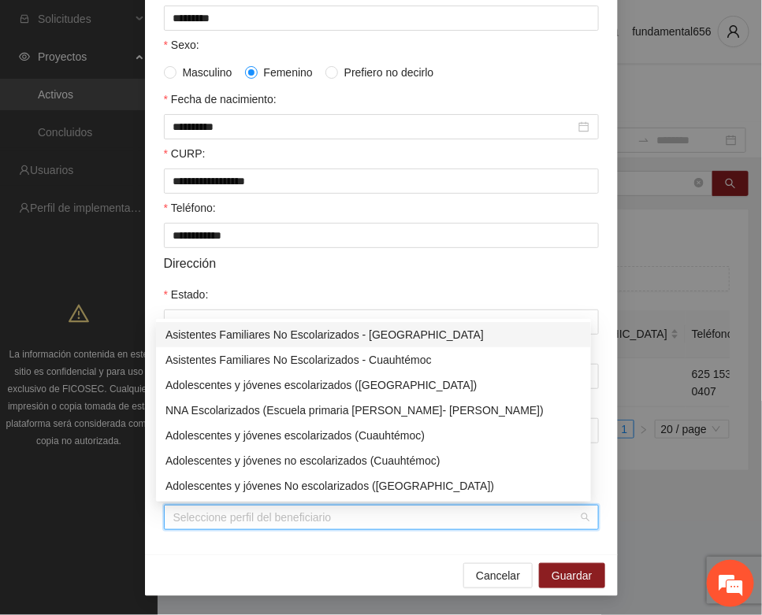
click at [231, 516] on input "Perfil de beneficiario" at bounding box center [375, 518] width 405 height 24
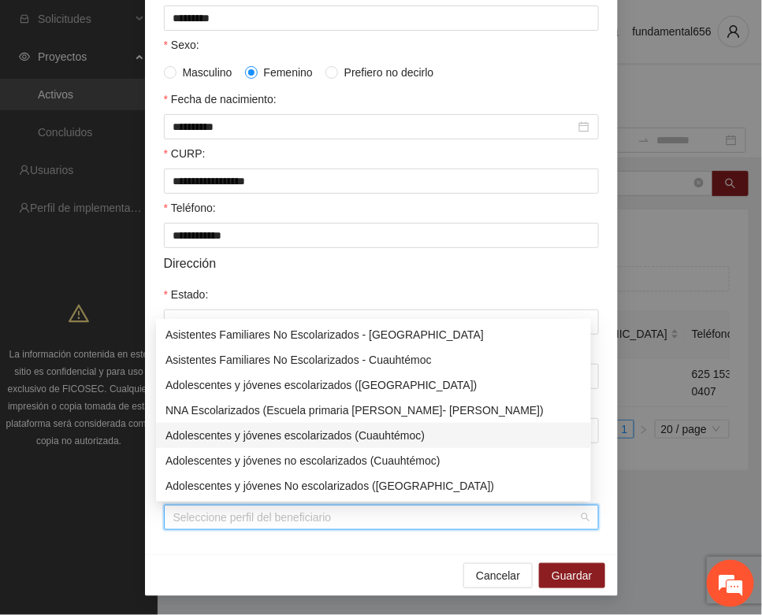
click at [287, 434] on div "Adolescentes y jóvenes escolarizados (Cuauhtémoc)" at bounding box center [373, 435] width 416 height 17
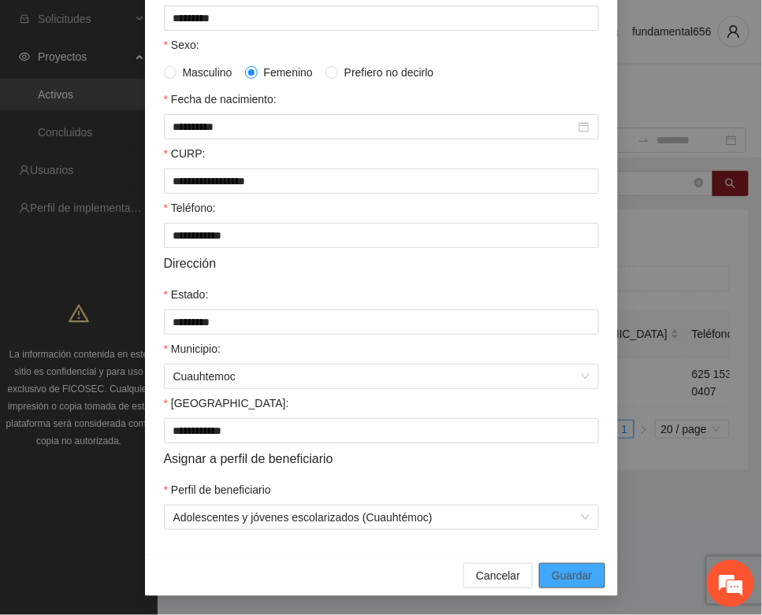
click at [551, 575] on span "Guardar" at bounding box center [571, 575] width 40 height 17
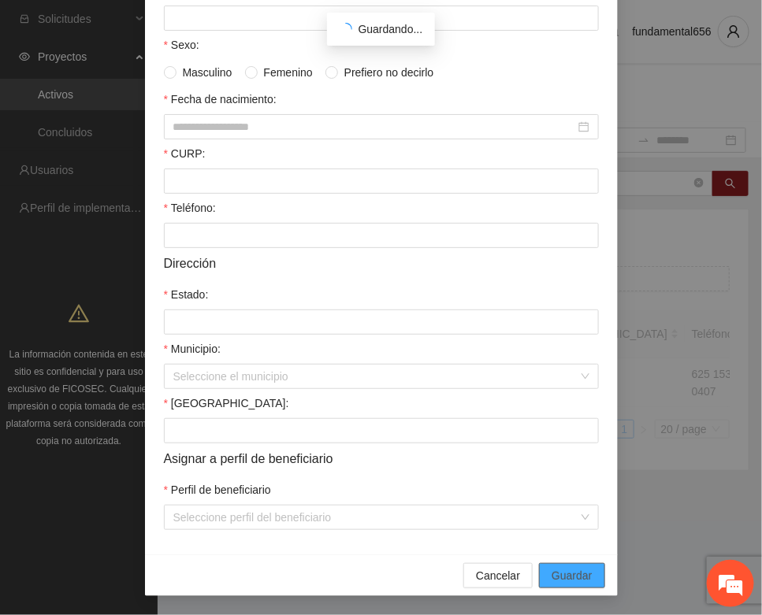
scroll to position [233, 0]
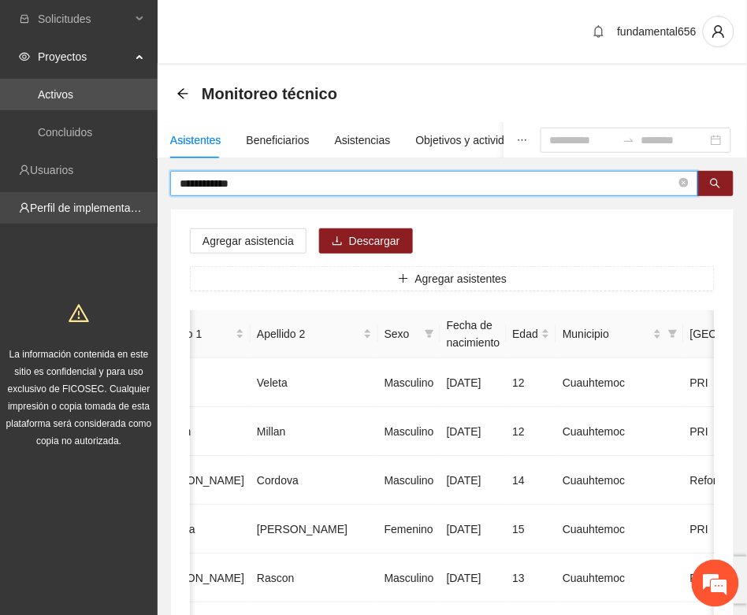
drag, startPoint x: 248, startPoint y: 181, endPoint x: 150, endPoint y: 191, distance: 98.2
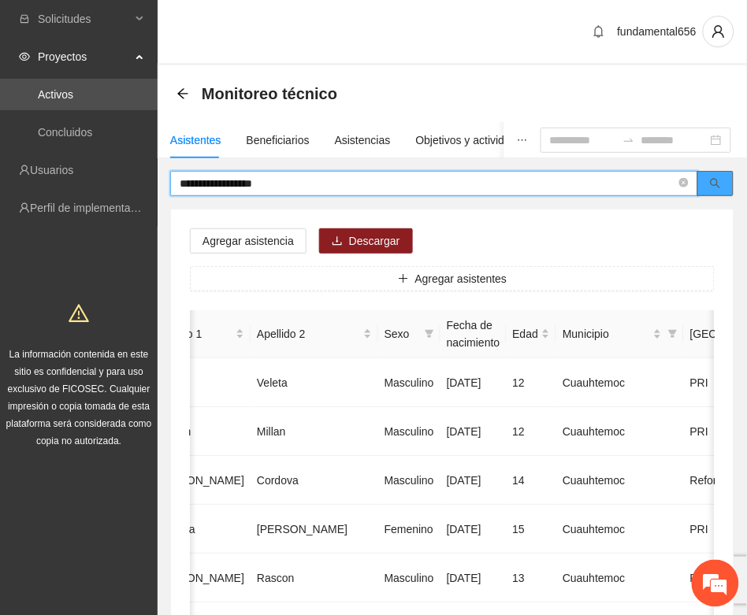
click at [714, 187] on icon "search" at bounding box center [715, 183] width 11 height 11
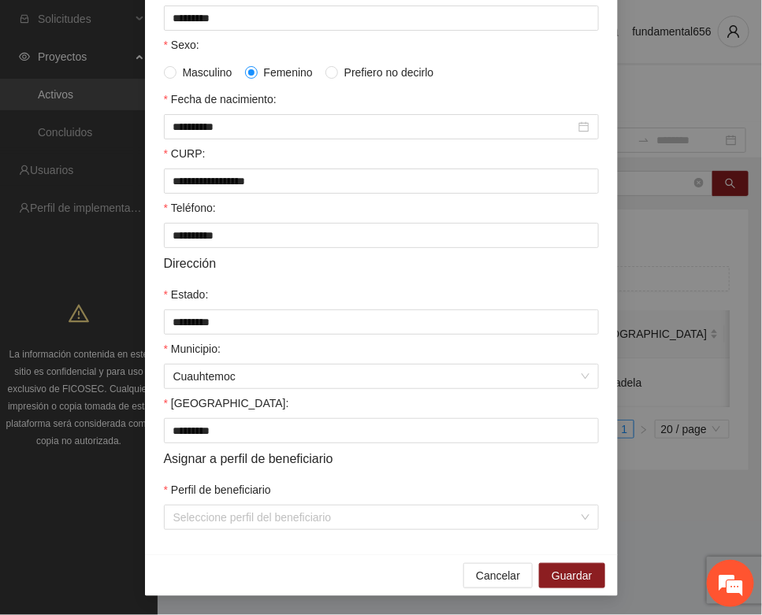
scroll to position [312, 0]
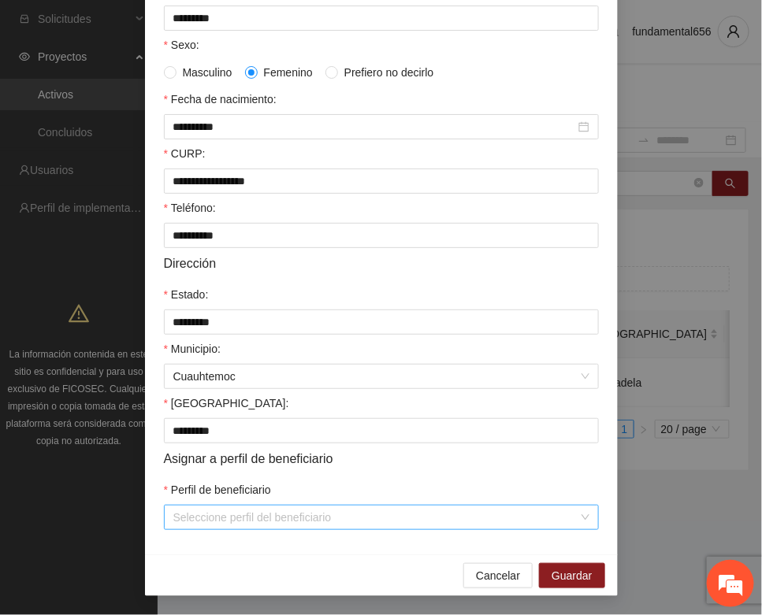
click at [218, 522] on input "Perfil de beneficiario" at bounding box center [375, 518] width 405 height 24
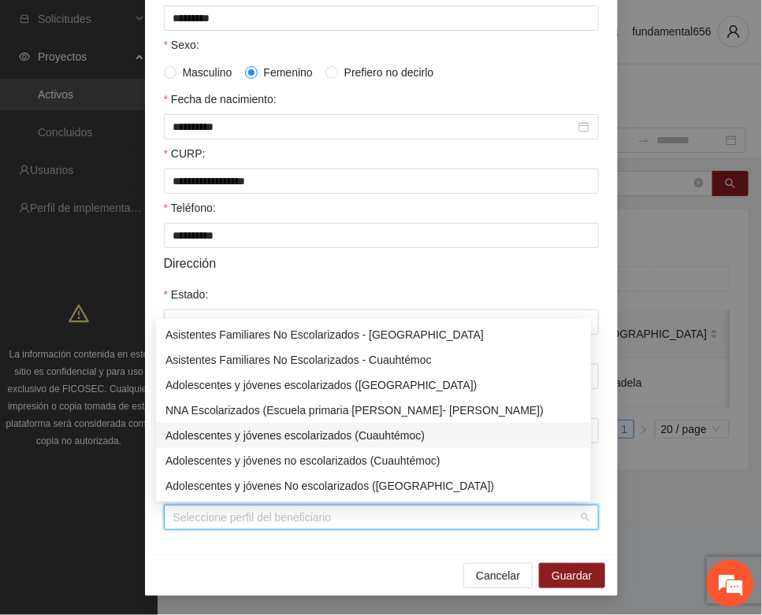
click at [287, 435] on div "Adolescentes y jóvenes escolarizados (Cuauhtémoc)" at bounding box center [373, 435] width 416 height 17
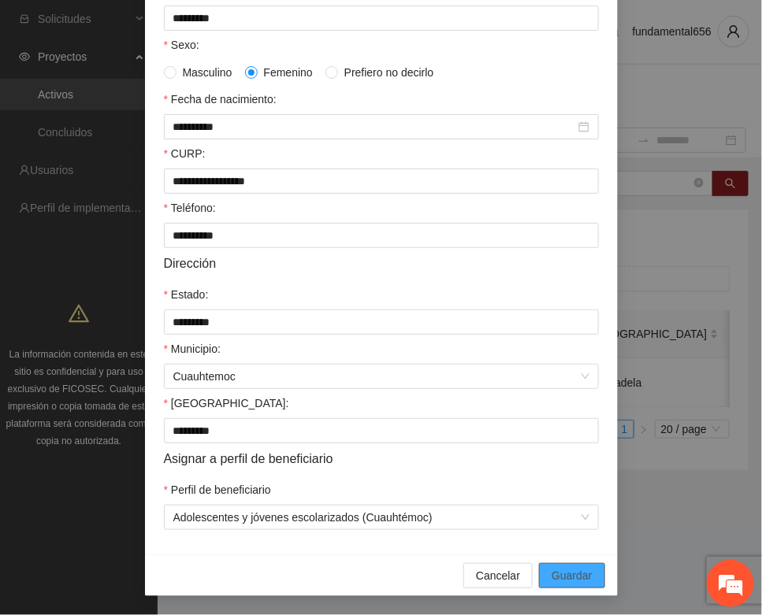
drag, startPoint x: 542, startPoint y: 576, endPoint x: 160, endPoint y: 475, distance: 395.1
click at [540, 576] on button "Guardar" at bounding box center [571, 575] width 65 height 25
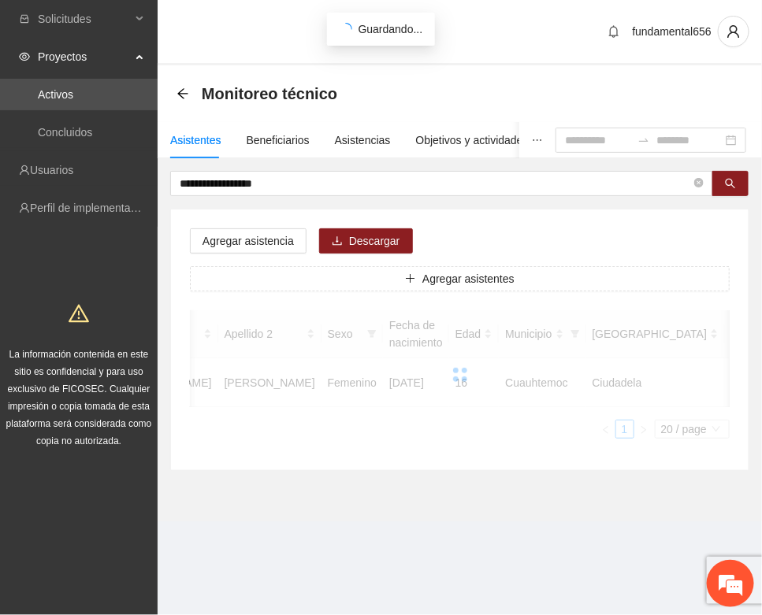
scroll to position [233, 0]
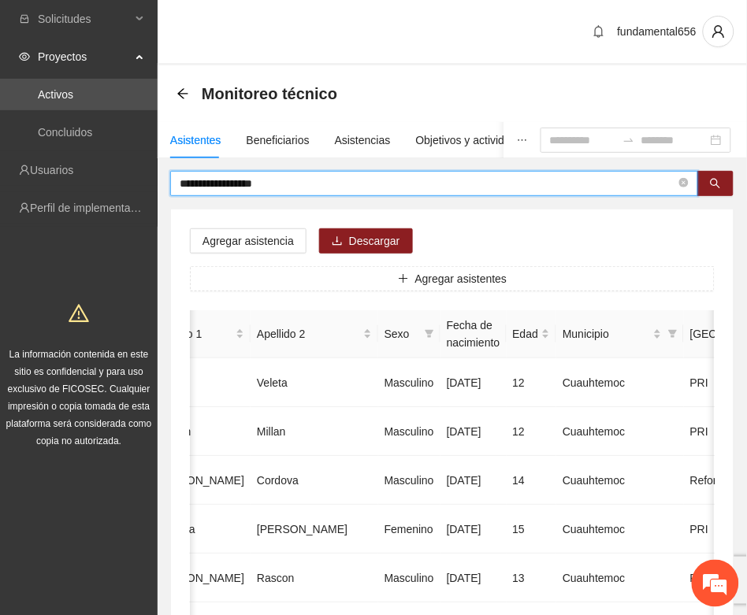
drag, startPoint x: 289, startPoint y: 181, endPoint x: 165, endPoint y: 205, distance: 125.9
click at [710, 180] on icon "search" at bounding box center [715, 183] width 11 height 11
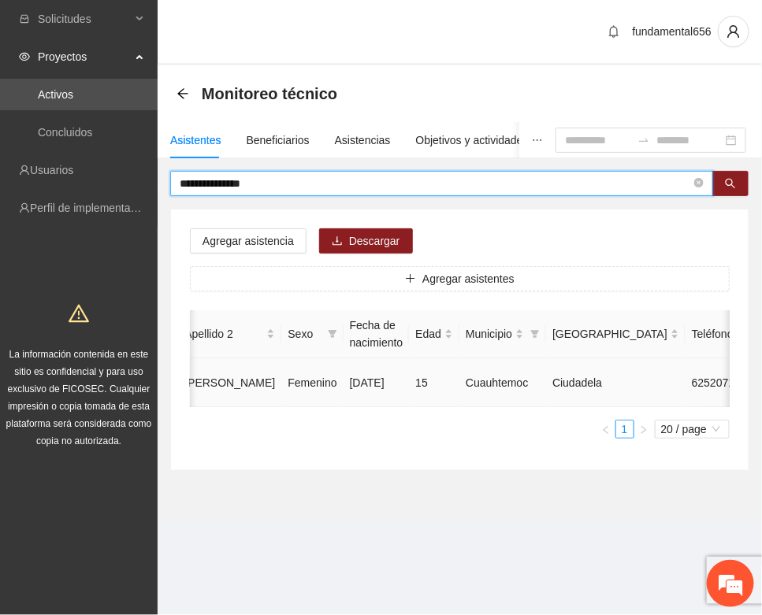
type input "**********"
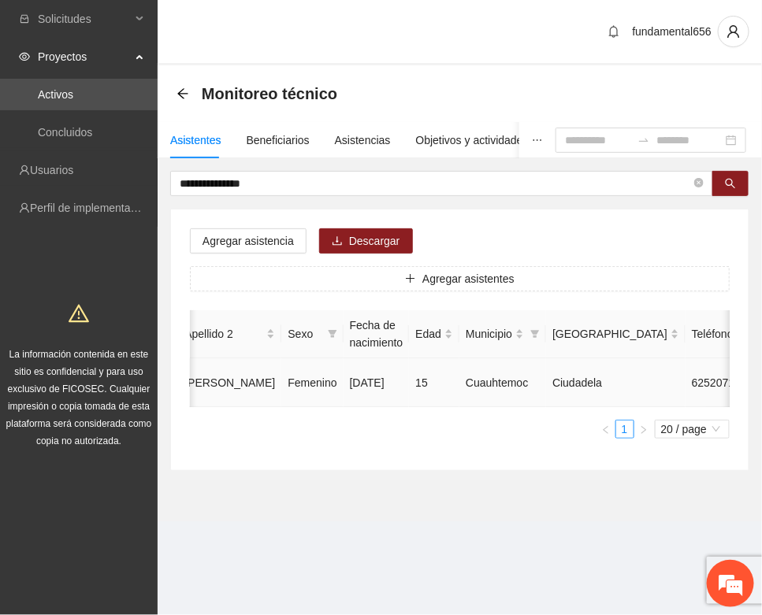
type input "**********"
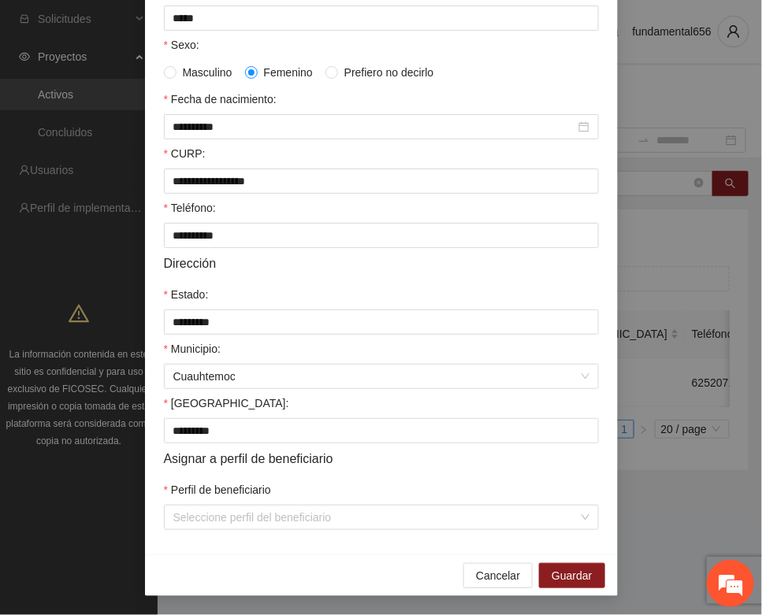
scroll to position [312, 0]
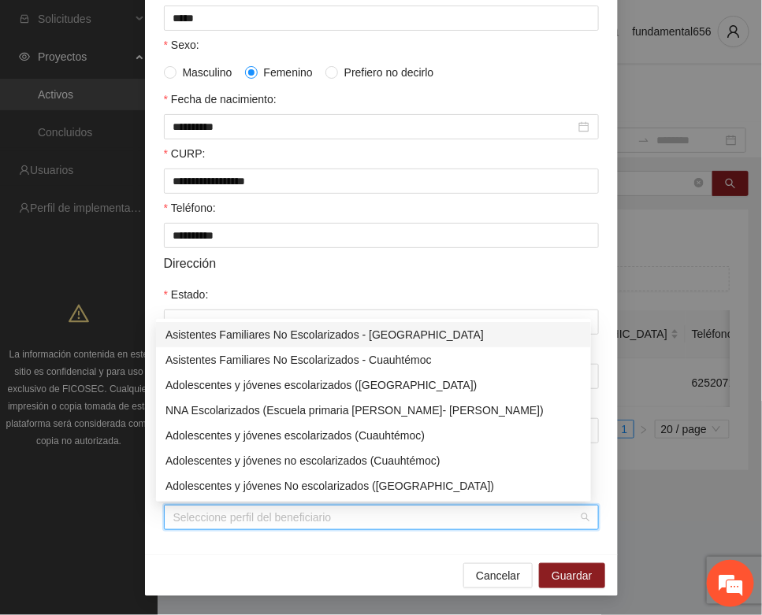
click at [209, 514] on input "Perfil de beneficiario" at bounding box center [375, 518] width 405 height 24
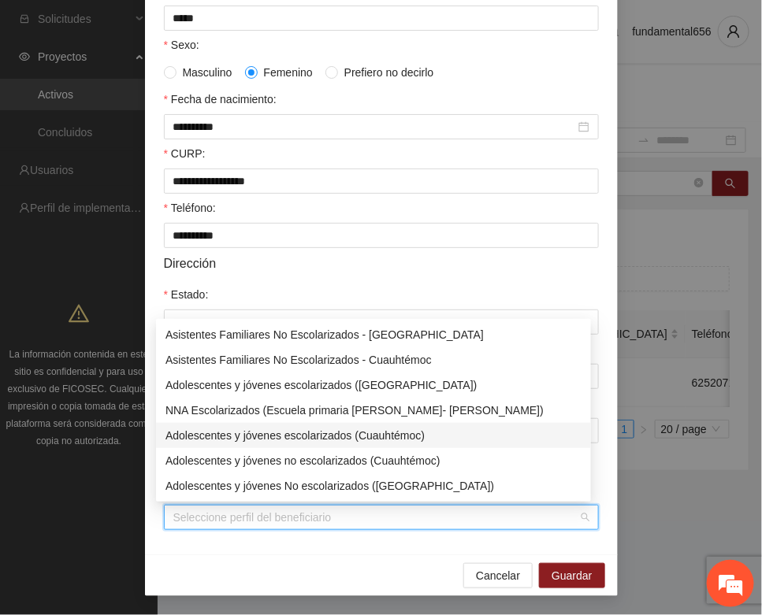
click at [265, 430] on div "Adolescentes y jóvenes escolarizados (Cuauhtémoc)" at bounding box center [373, 435] width 416 height 17
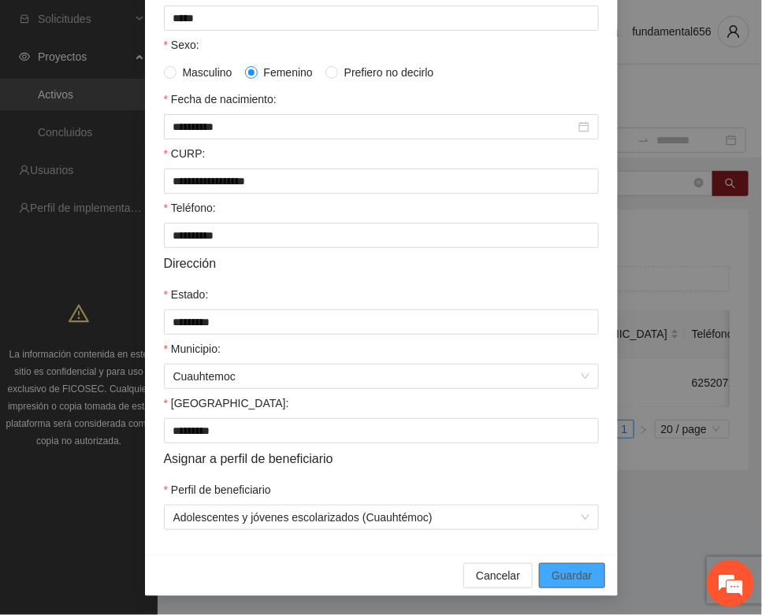
click at [560, 572] on span "Guardar" at bounding box center [571, 575] width 40 height 17
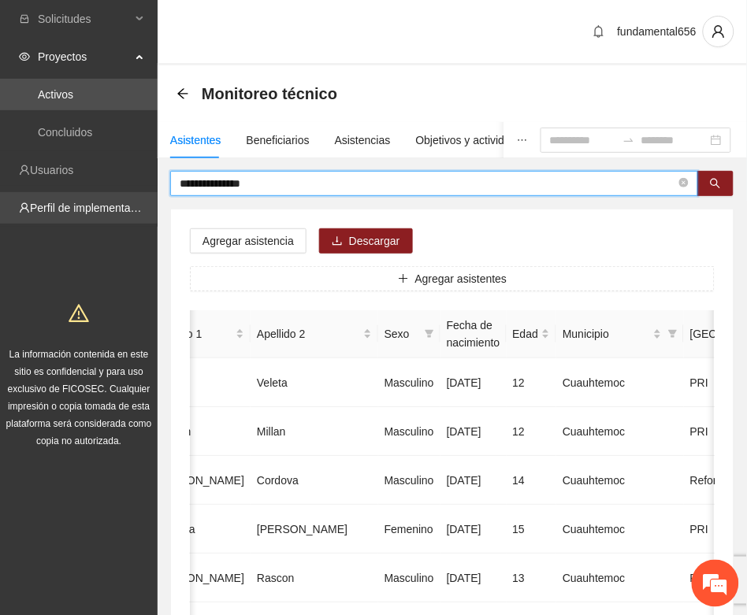
drag, startPoint x: 266, startPoint y: 183, endPoint x: 146, endPoint y: 213, distance: 124.4
drag, startPoint x: 729, startPoint y: 182, endPoint x: 721, endPoint y: 182, distance: 8.7
click at [729, 182] on button "button" at bounding box center [715, 183] width 36 height 25
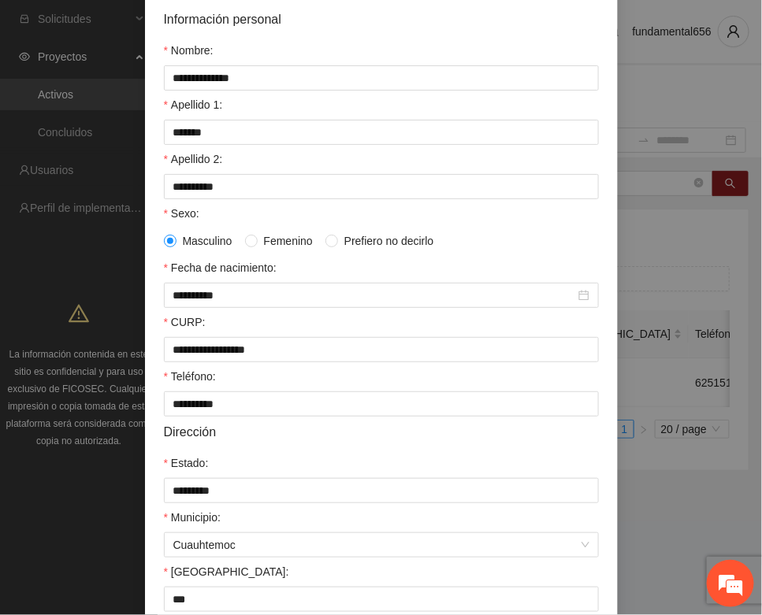
scroll to position [312, 0]
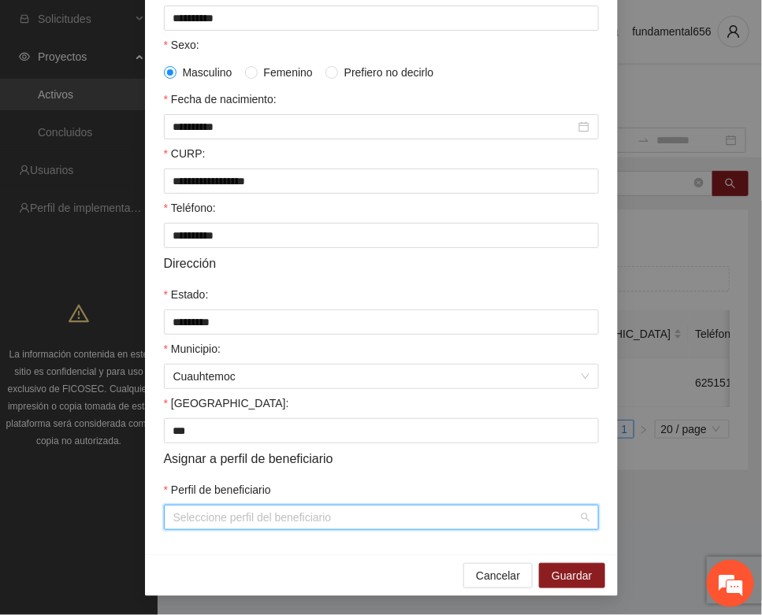
click at [214, 522] on input "Perfil de beneficiario" at bounding box center [375, 518] width 405 height 24
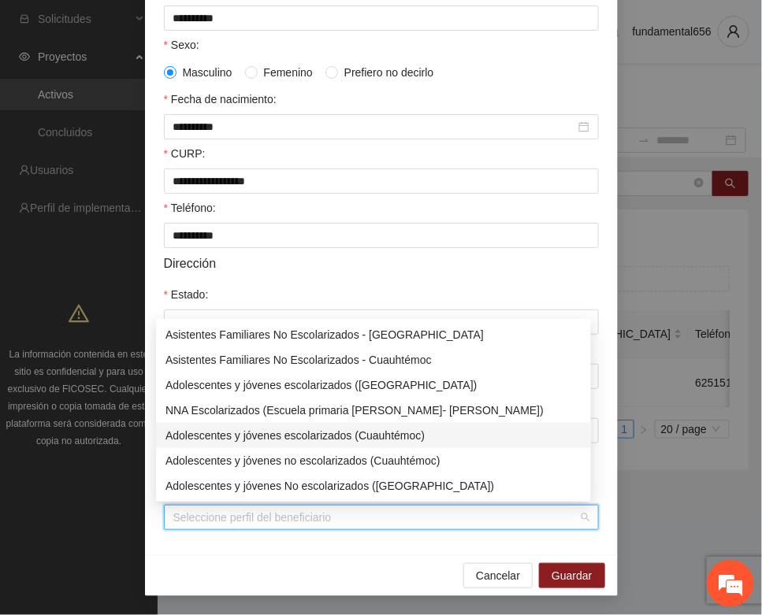
click at [268, 434] on div "Adolescentes y jóvenes escolarizados (Cuauhtémoc)" at bounding box center [373, 435] width 416 height 17
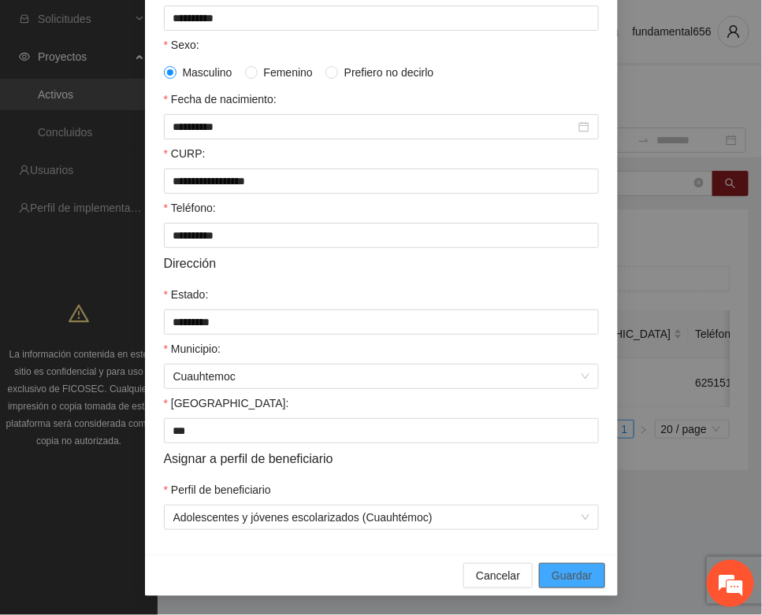
click at [580, 572] on span "Guardar" at bounding box center [571, 575] width 40 height 17
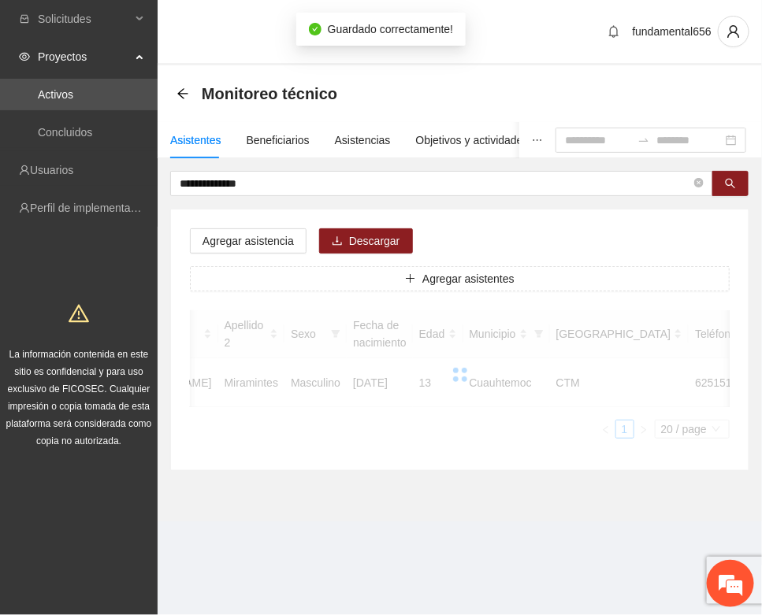
scroll to position [233, 0]
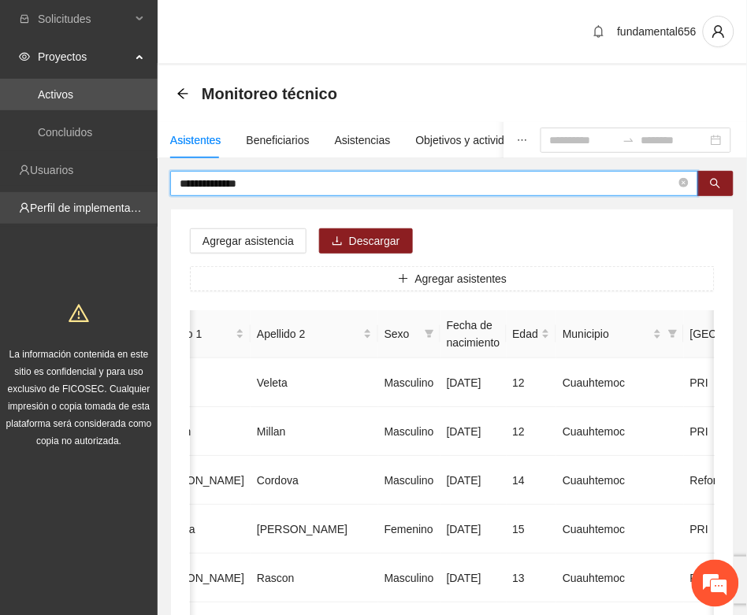
drag, startPoint x: 243, startPoint y: 194, endPoint x: 154, endPoint y: 213, distance: 91.0
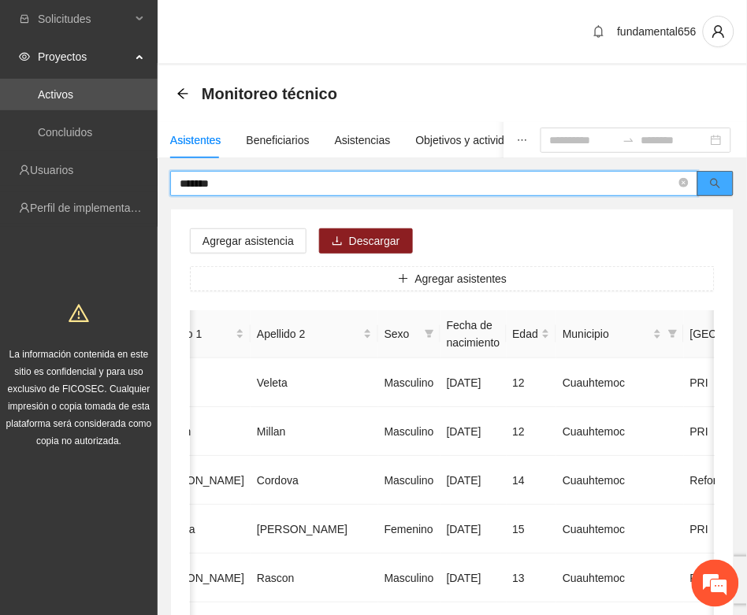
click at [718, 190] on button "button" at bounding box center [715, 183] width 36 height 25
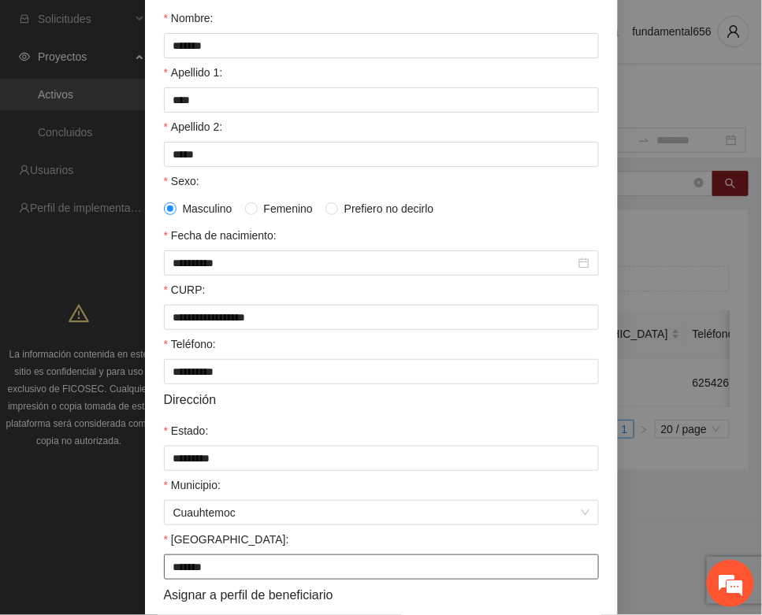
scroll to position [312, 0]
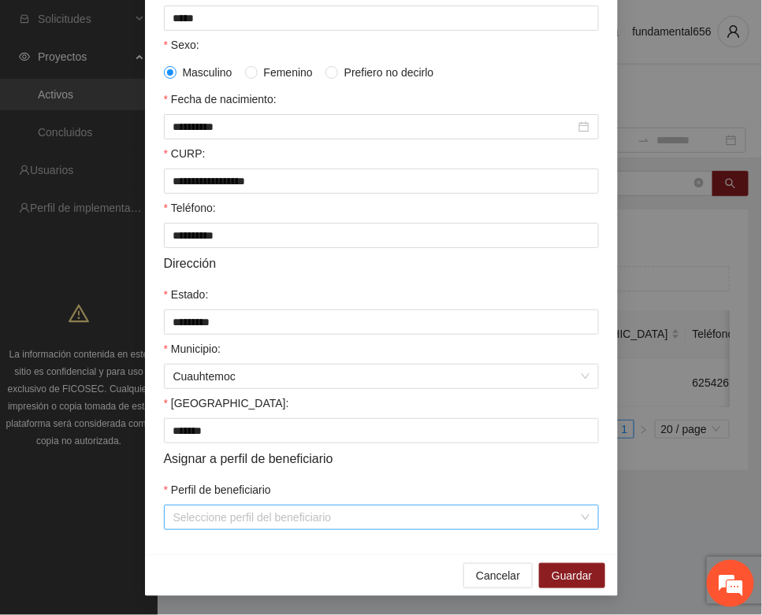
click at [248, 517] on input "Perfil de beneficiario" at bounding box center [375, 518] width 405 height 24
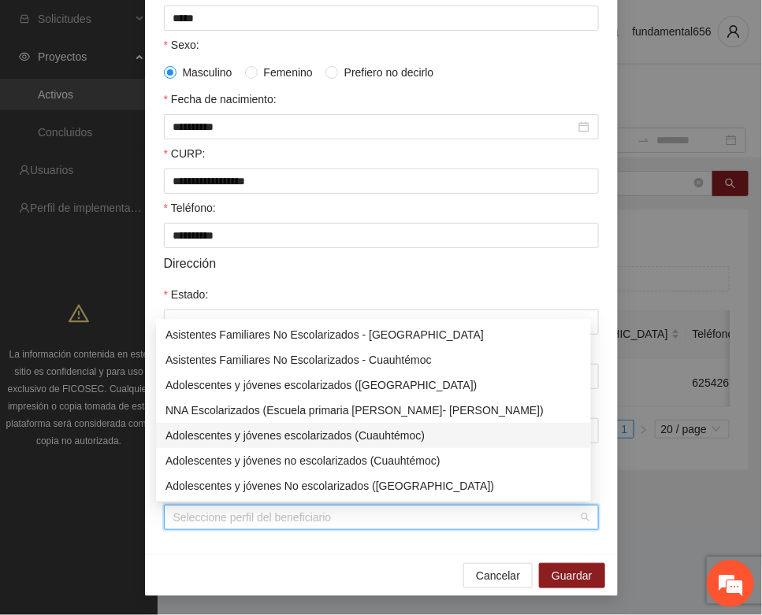
drag, startPoint x: 293, startPoint y: 433, endPoint x: 373, endPoint y: 490, distance: 97.7
click at [296, 433] on div "Adolescentes y jóvenes escolarizados (Cuauhtémoc)" at bounding box center [373, 435] width 416 height 17
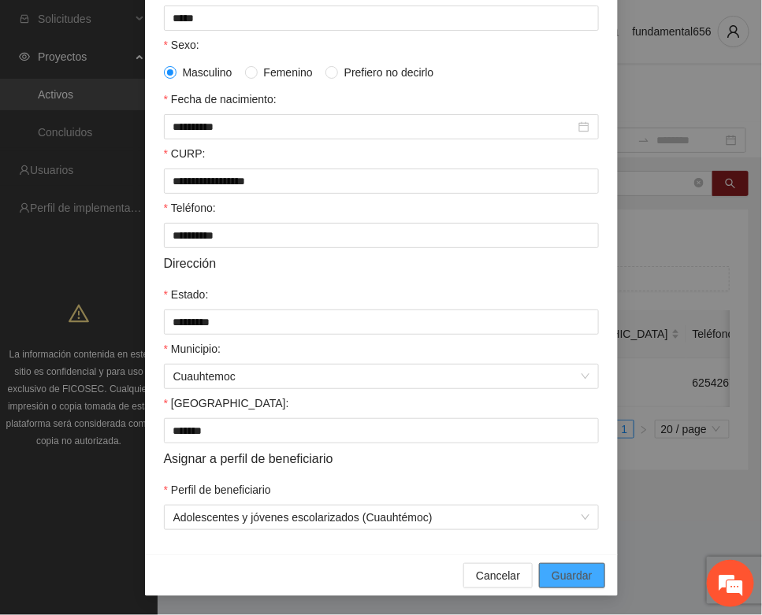
drag, startPoint x: 550, startPoint y: 577, endPoint x: 245, endPoint y: 504, distance: 313.3
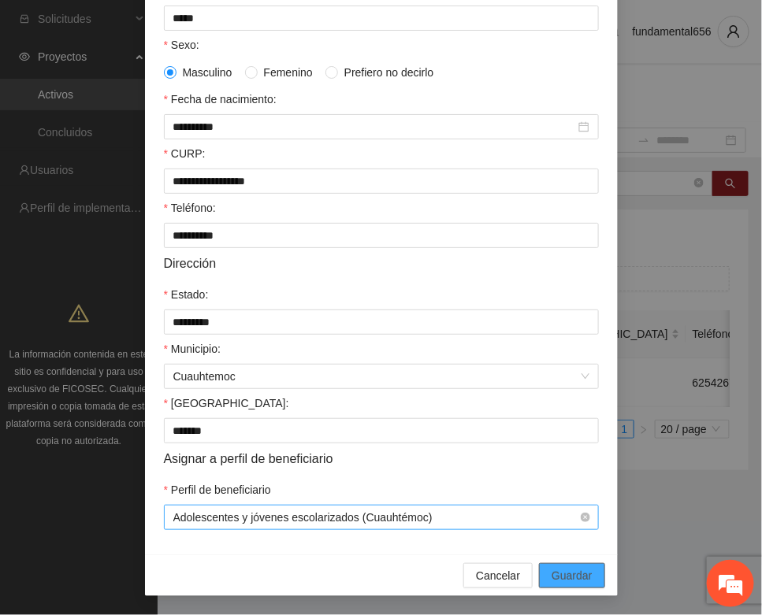
click at [551, 577] on span "Guardar" at bounding box center [571, 575] width 40 height 17
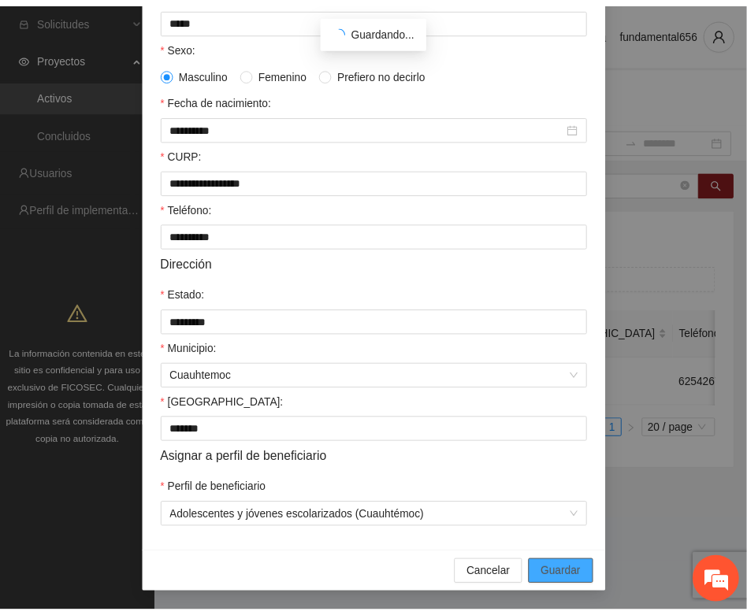
scroll to position [233, 0]
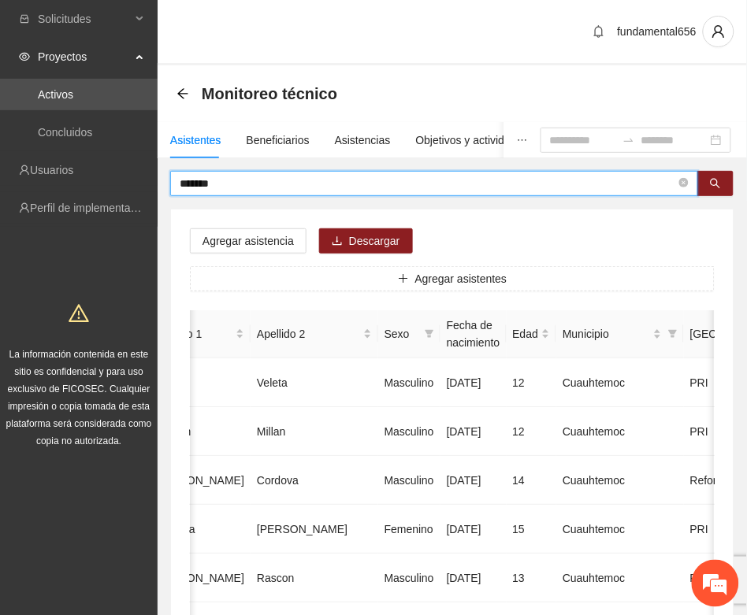
drag, startPoint x: 232, startPoint y: 184, endPoint x: 158, endPoint y: 191, distance: 75.2
click at [714, 183] on icon "search" at bounding box center [715, 183] width 11 height 11
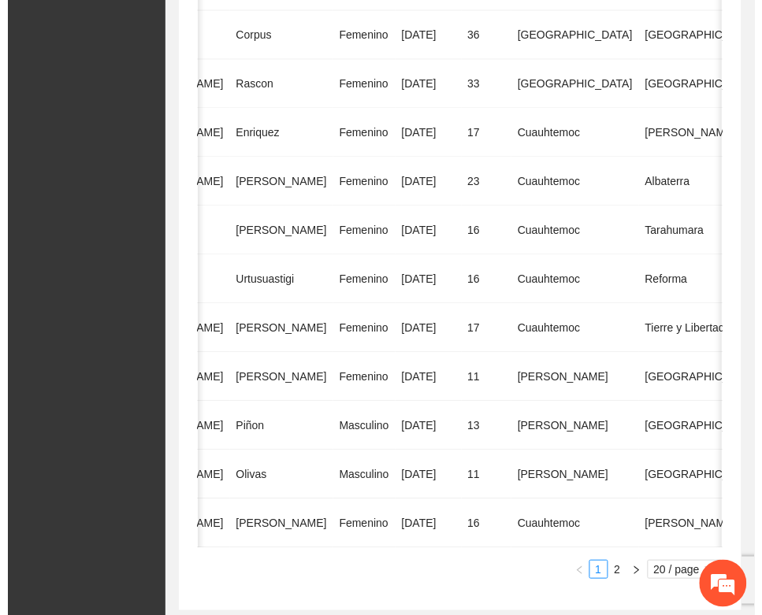
scroll to position [0, 294]
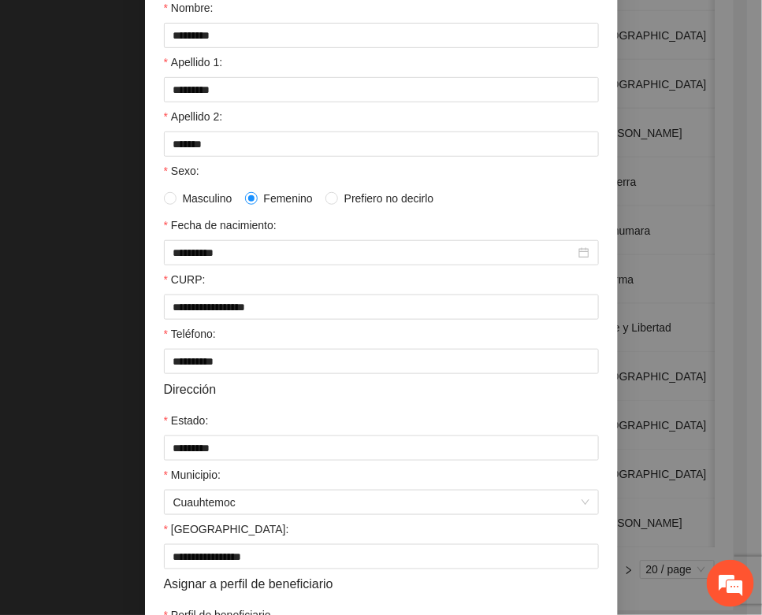
scroll to position [312, 0]
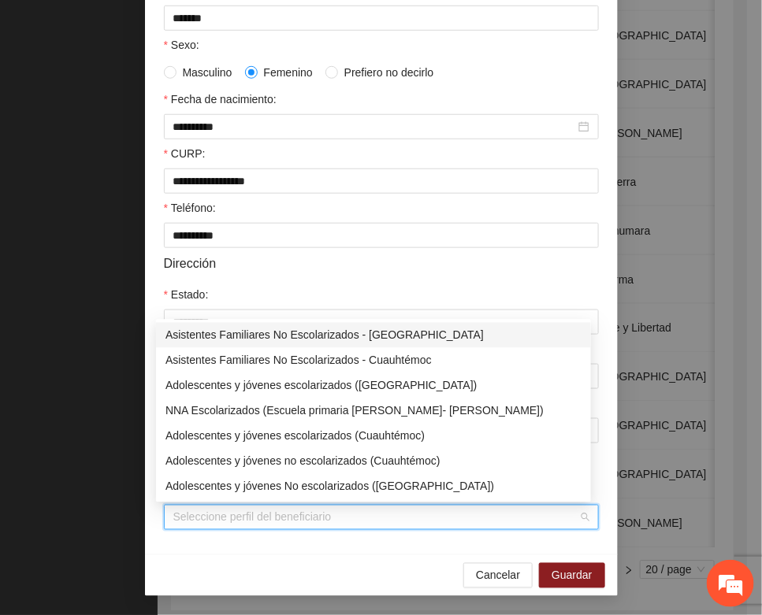
click at [217, 520] on input "Perfil de beneficiario" at bounding box center [375, 518] width 405 height 24
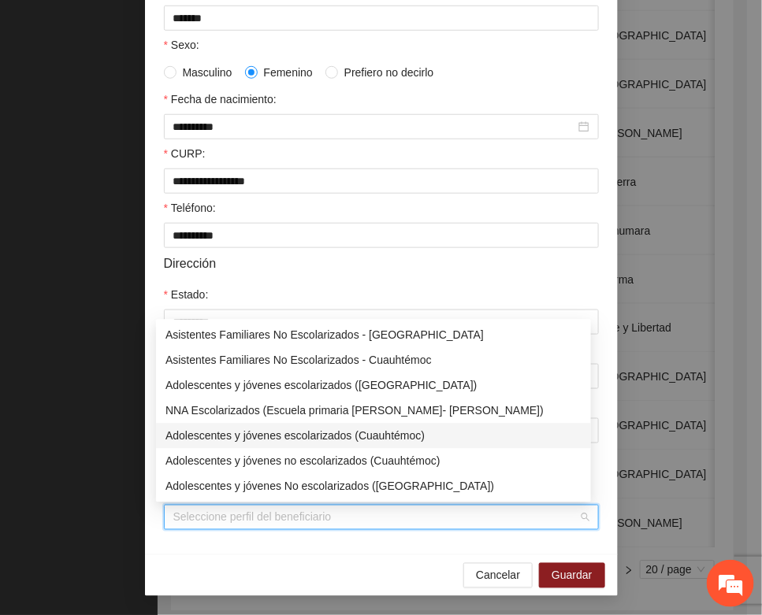
drag, startPoint x: 304, startPoint y: 434, endPoint x: 359, endPoint y: 458, distance: 60.0
click at [309, 436] on div "Adolescentes y jóvenes escolarizados (Cuauhtémoc)" at bounding box center [373, 435] width 416 height 17
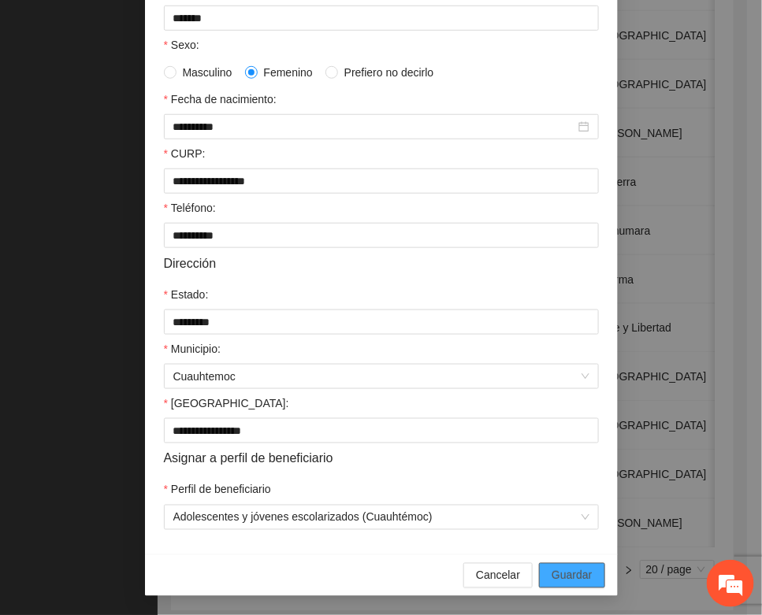
click at [554, 573] on span "Guardar" at bounding box center [571, 575] width 40 height 17
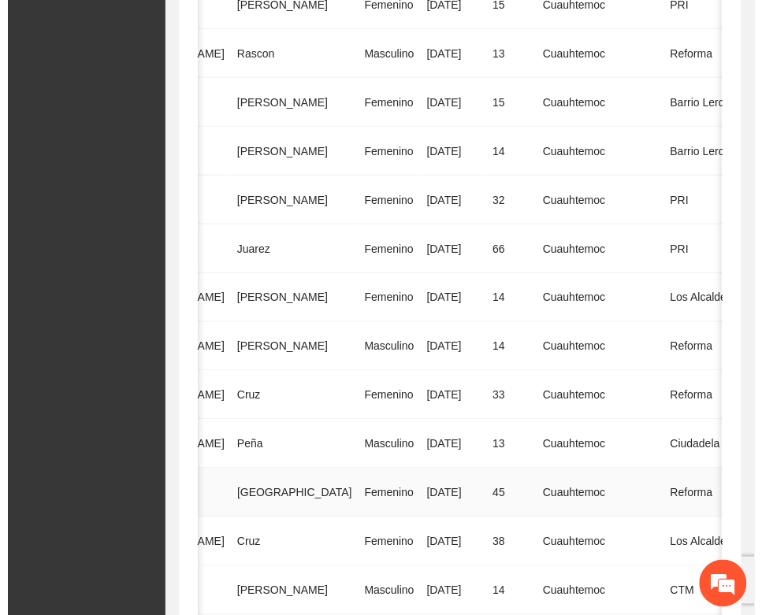
scroll to position [197, 0]
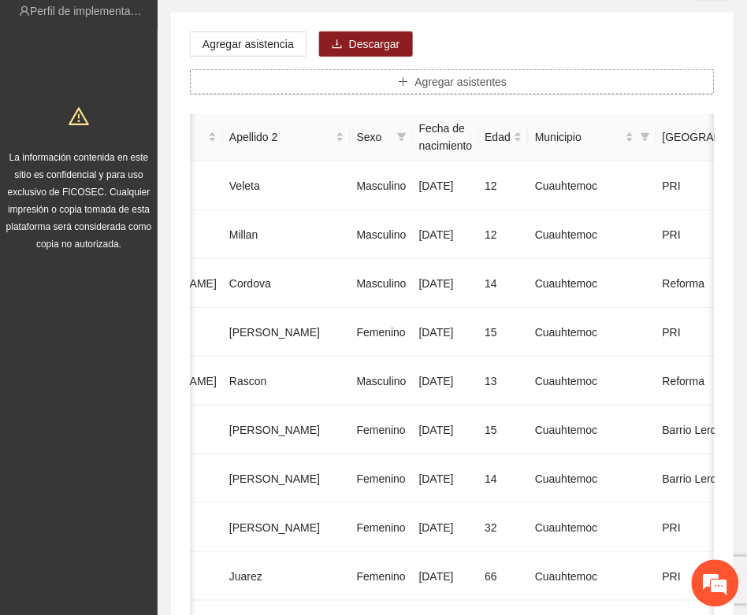
click at [358, 80] on button "Agregar asistentes" at bounding box center [452, 81] width 525 height 25
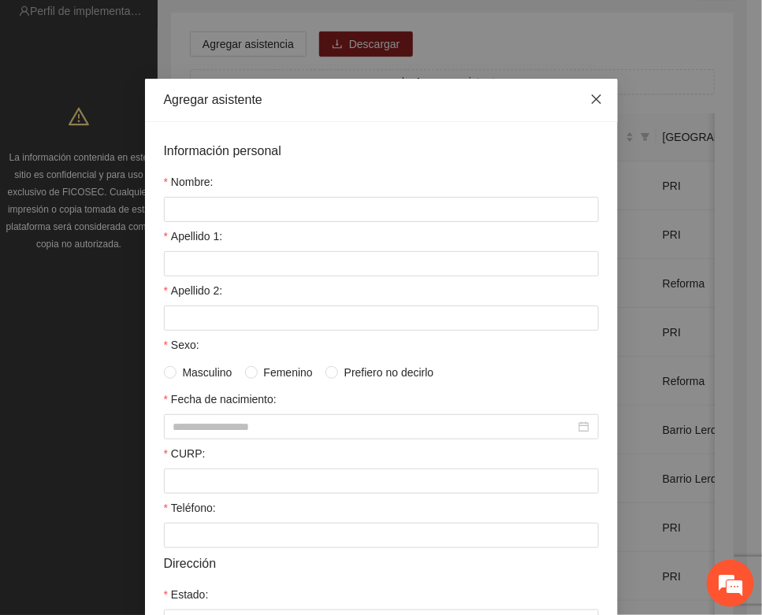
drag, startPoint x: 583, startPoint y: 103, endPoint x: 521, endPoint y: 115, distance: 62.6
click at [575, 105] on span "Close" at bounding box center [596, 100] width 43 height 43
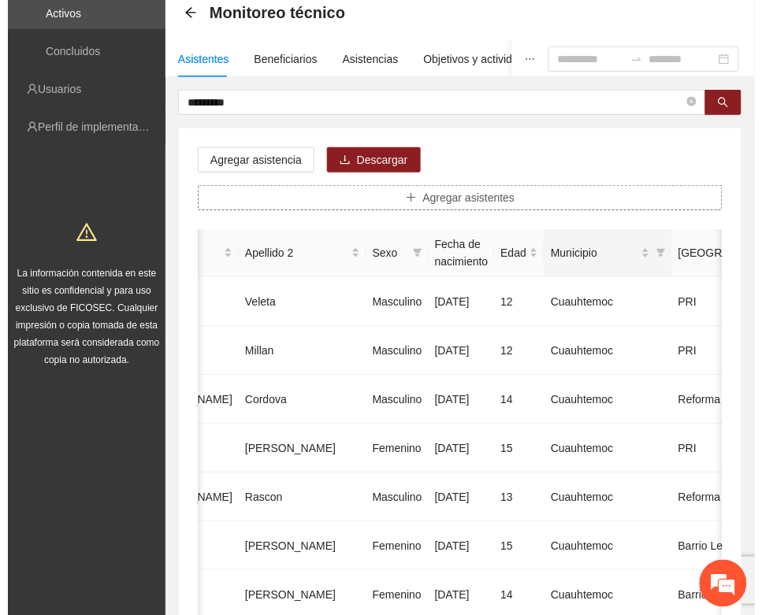
scroll to position [0, 0]
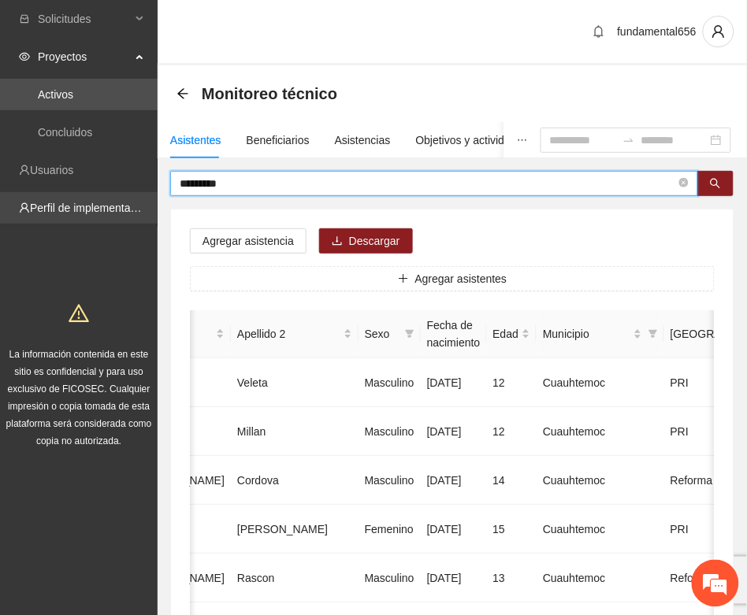
drag, startPoint x: 242, startPoint y: 186, endPoint x: 127, endPoint y: 206, distance: 116.8
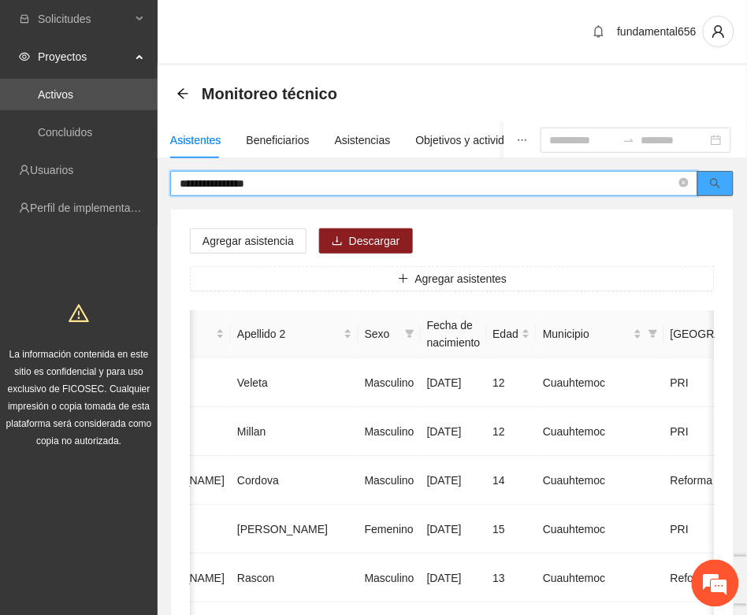
click at [714, 179] on icon "search" at bounding box center [715, 184] width 10 height 10
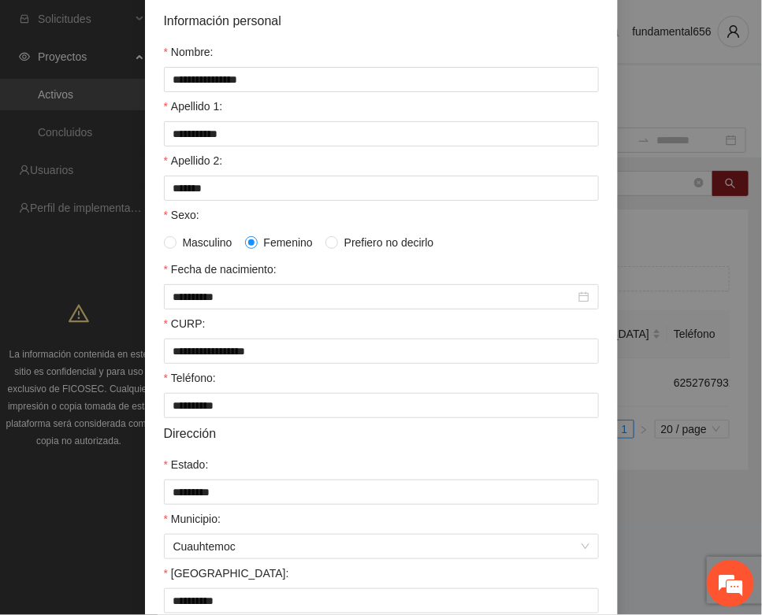
scroll to position [312, 0]
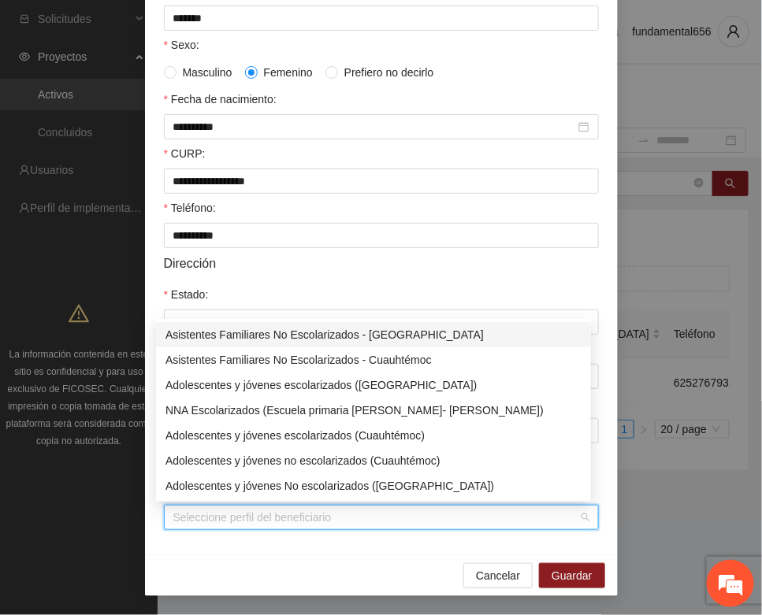
click at [230, 520] on input "Perfil de beneficiario" at bounding box center [375, 518] width 405 height 24
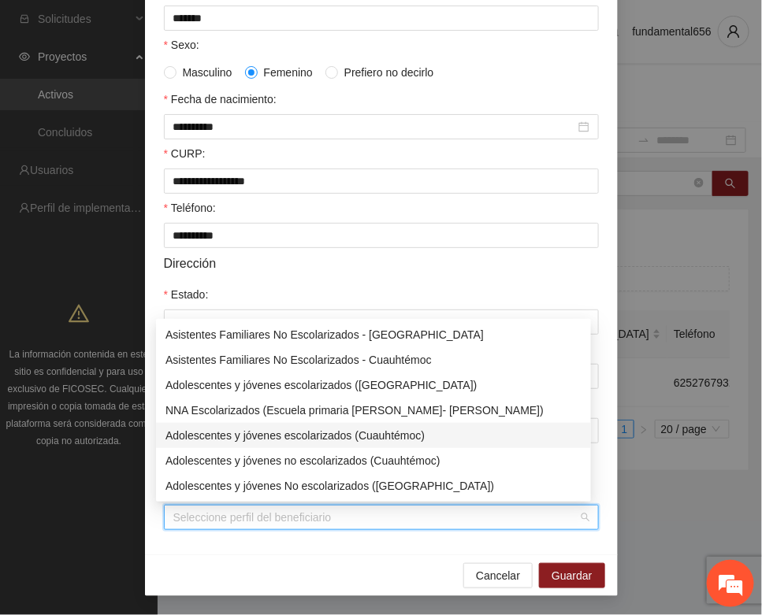
drag, startPoint x: 312, startPoint y: 427, endPoint x: 351, endPoint y: 454, distance: 47.0
click at [319, 433] on div "Adolescentes y jóvenes escolarizados (Cuauhtémoc)" at bounding box center [373, 435] width 416 height 17
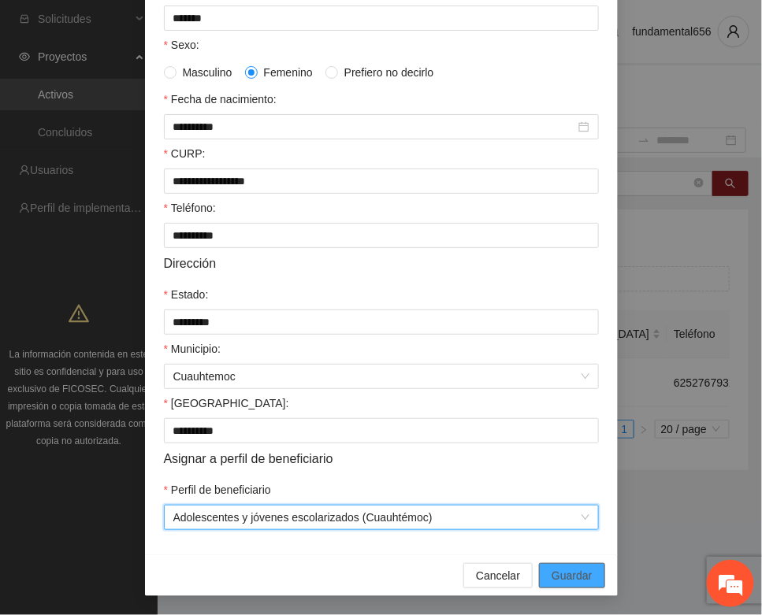
drag, startPoint x: 561, startPoint y: 572, endPoint x: 483, endPoint y: 540, distance: 84.4
click at [557, 572] on span "Guardar" at bounding box center [571, 575] width 40 height 17
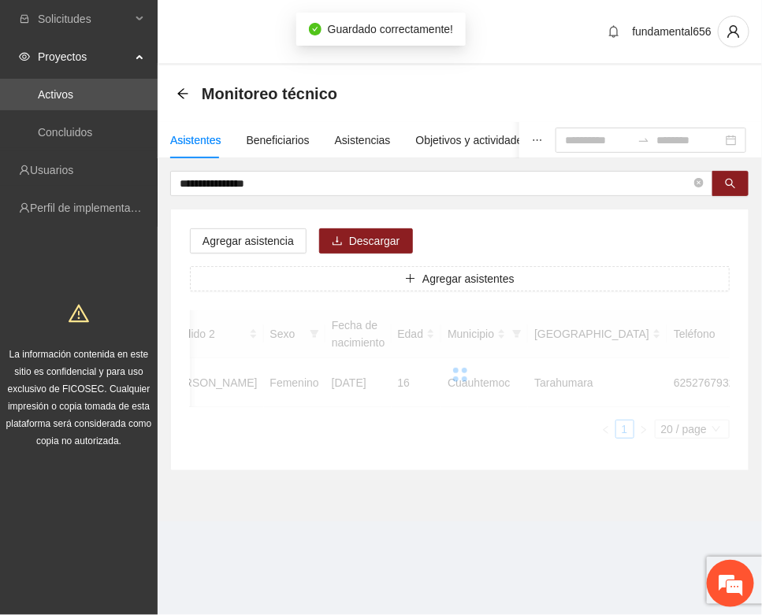
scroll to position [233, 0]
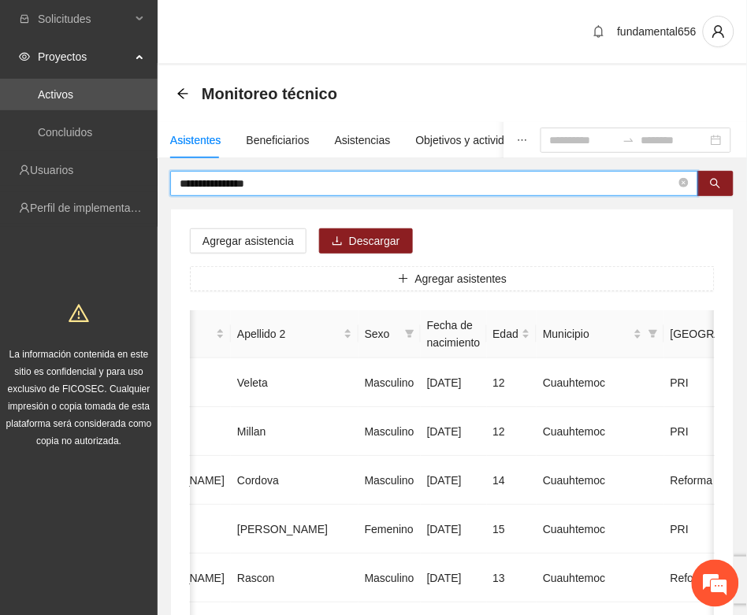
drag, startPoint x: 311, startPoint y: 182, endPoint x: 166, endPoint y: 198, distance: 145.9
click at [711, 182] on icon "search" at bounding box center [715, 183] width 11 height 11
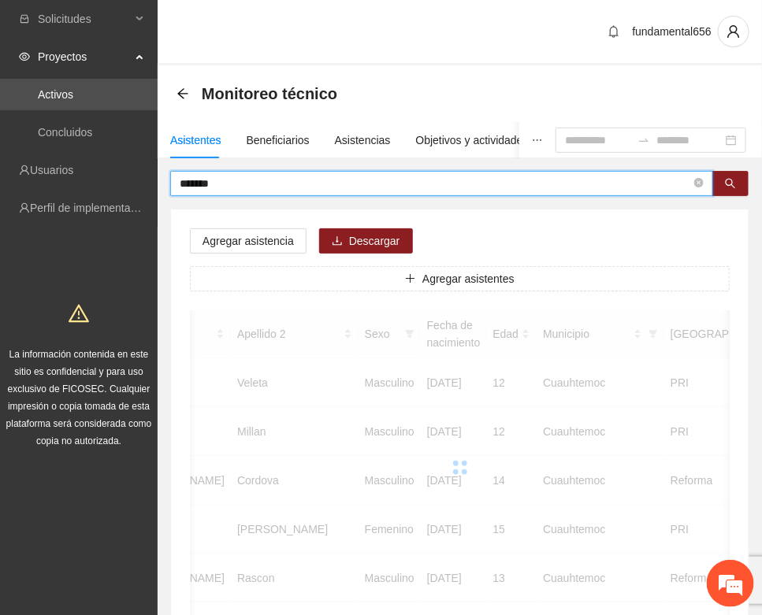
scroll to position [0, 265]
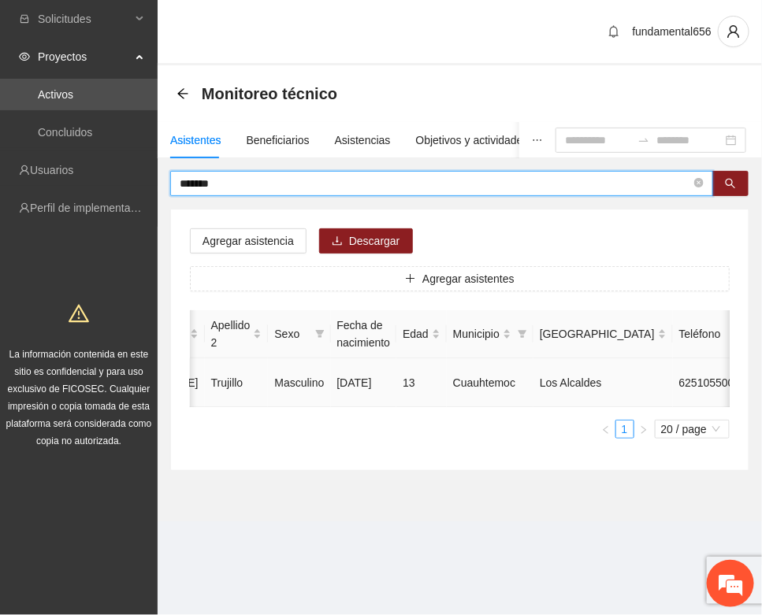
type input "*******"
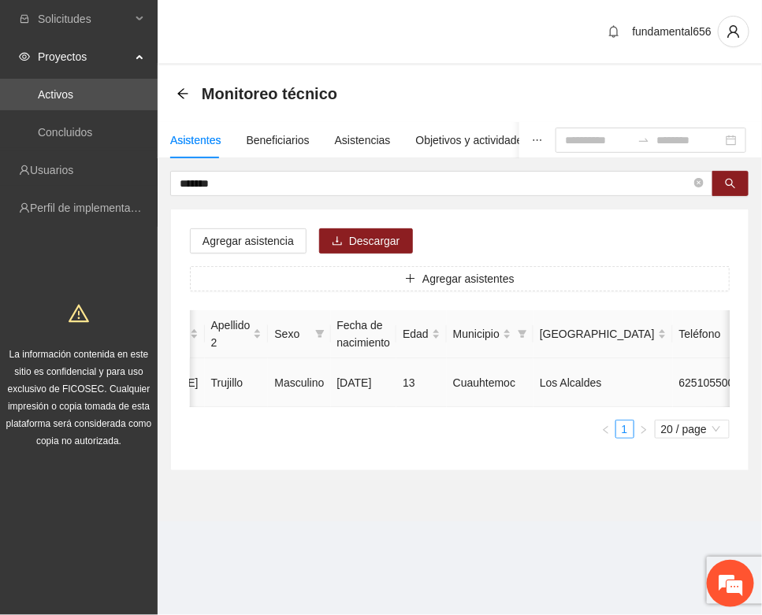
type input "**********"
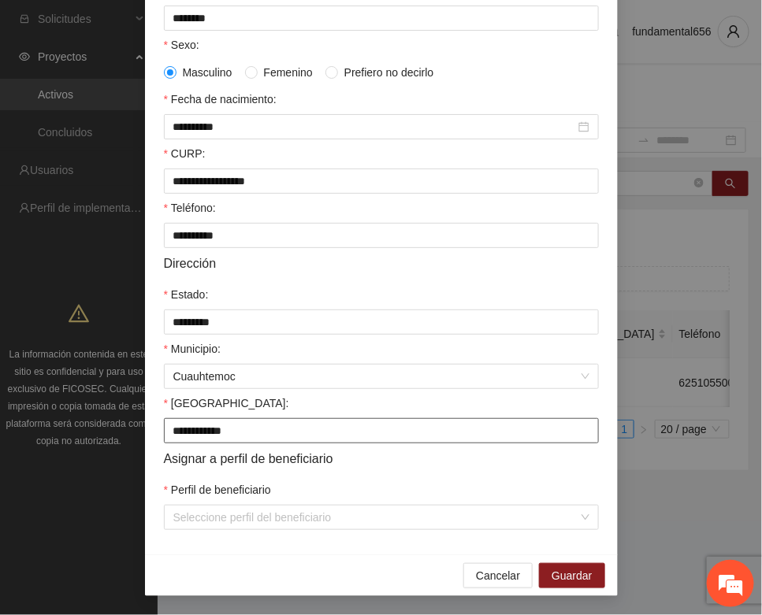
scroll to position [312, 0]
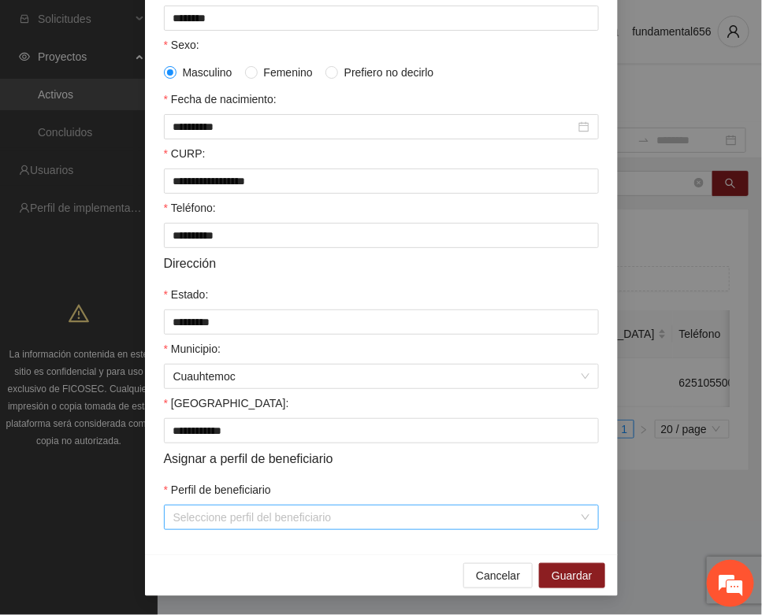
click at [241, 521] on input "Perfil de beneficiario" at bounding box center [375, 518] width 405 height 24
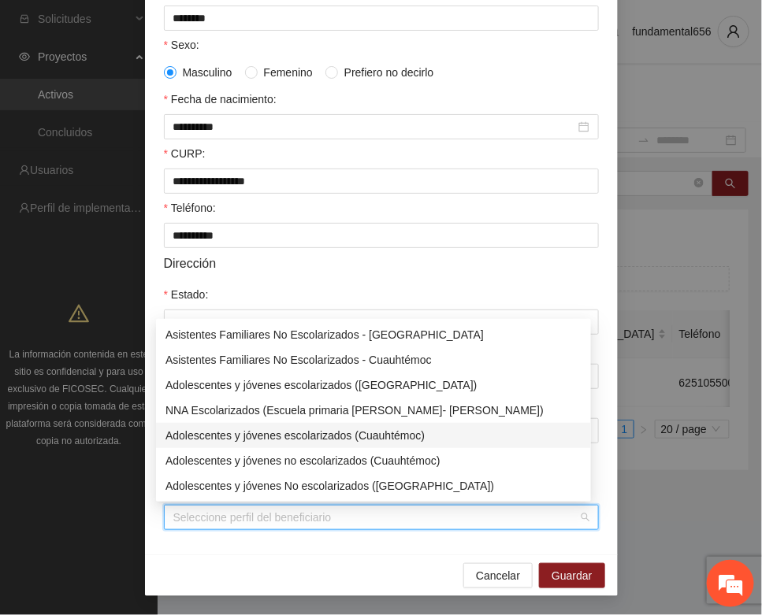
click at [328, 437] on div "Adolescentes y jóvenes escolarizados (Cuauhtémoc)" at bounding box center [373, 435] width 416 height 17
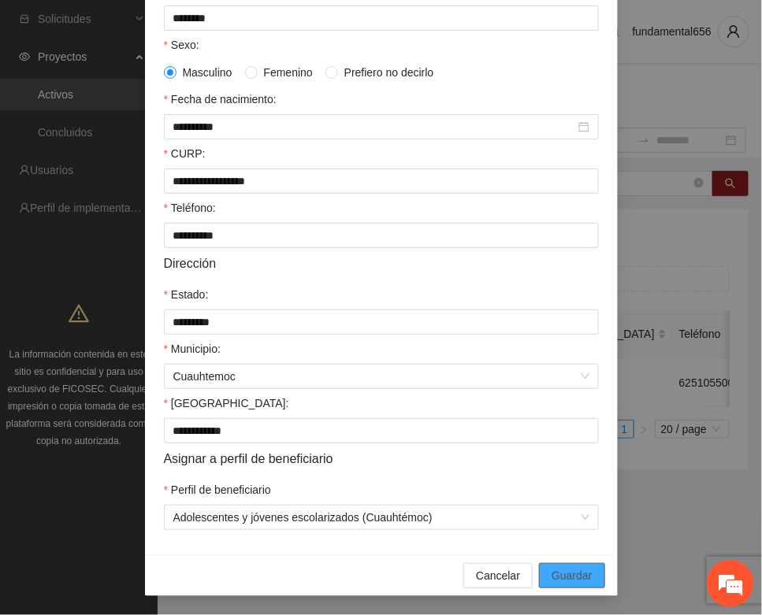
click at [553, 569] on span "Guardar" at bounding box center [571, 575] width 40 height 17
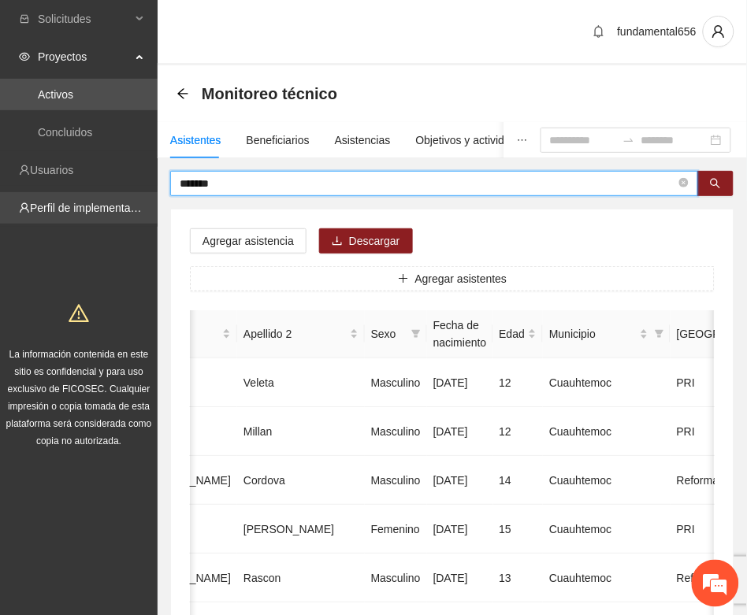
drag, startPoint x: 238, startPoint y: 185, endPoint x: 146, endPoint y: 194, distance: 92.6
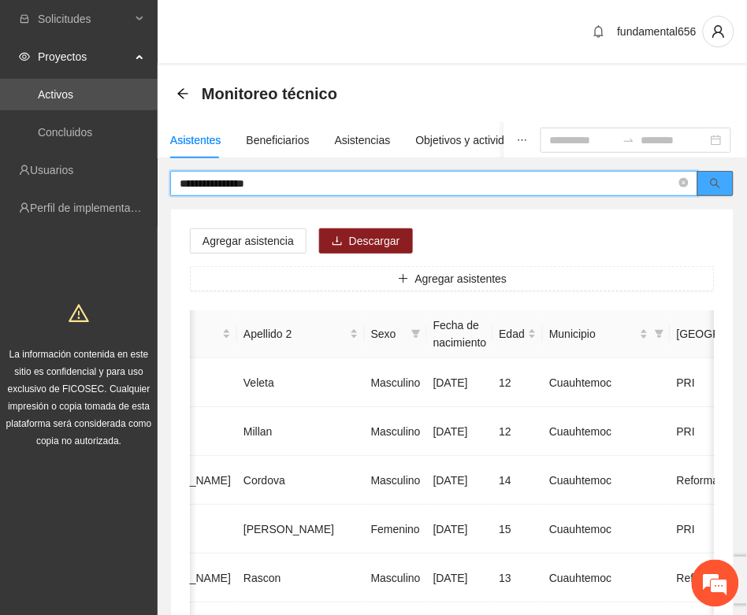
click at [725, 183] on button "button" at bounding box center [715, 183] width 36 height 25
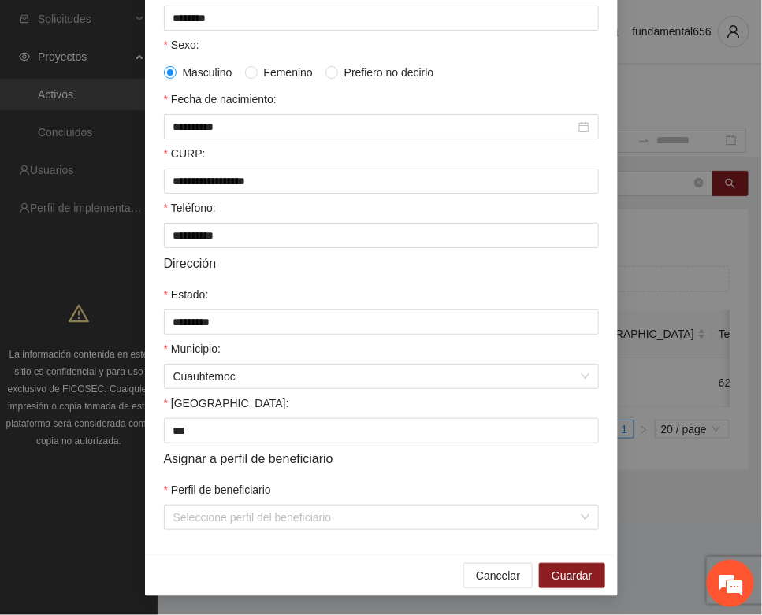
scroll to position [312, 0]
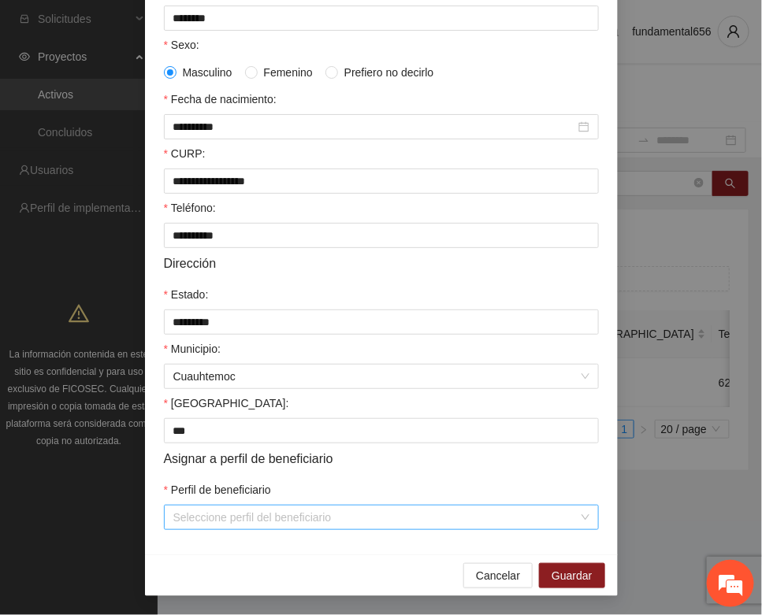
click at [202, 516] on input "Perfil de beneficiario" at bounding box center [375, 518] width 405 height 24
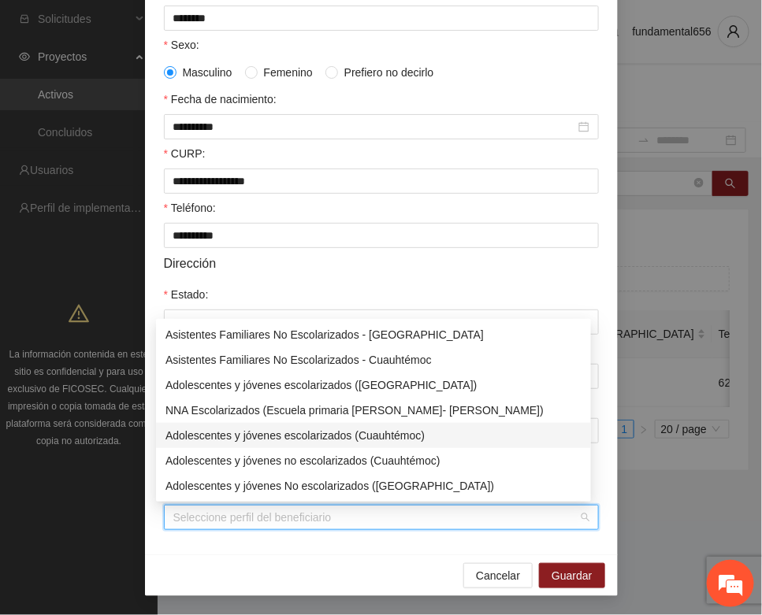
click at [289, 441] on div "Adolescentes y jóvenes escolarizados (Cuauhtémoc)" at bounding box center [373, 435] width 416 height 17
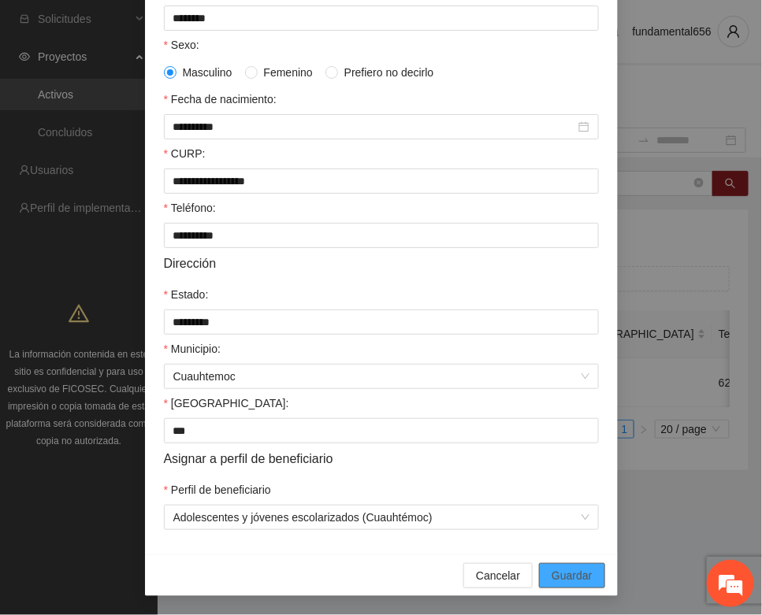
drag, startPoint x: 554, startPoint y: 569, endPoint x: 502, endPoint y: 542, distance: 58.5
click at [551, 566] on button "Guardar" at bounding box center [571, 575] width 65 height 25
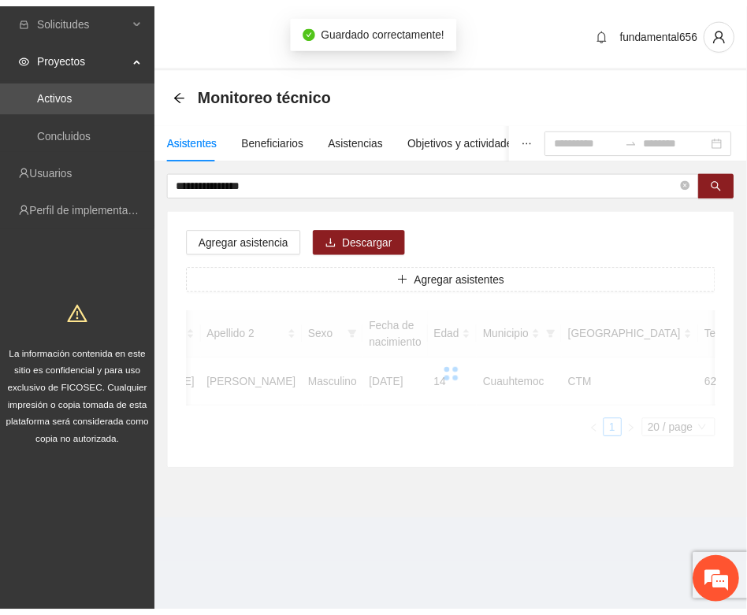
scroll to position [233, 0]
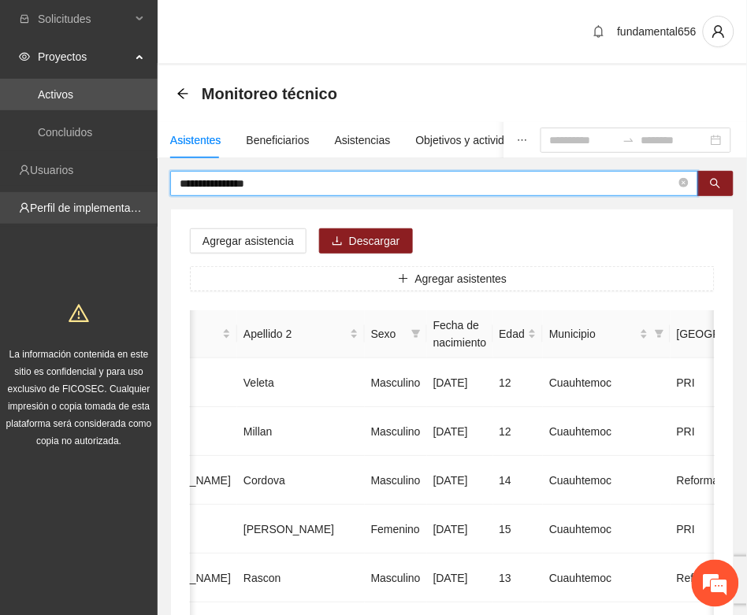
drag, startPoint x: 273, startPoint y: 183, endPoint x: 130, endPoint y: 210, distance: 145.1
drag, startPoint x: 703, startPoint y: 180, endPoint x: 686, endPoint y: 186, distance: 17.7
click at [701, 182] on button "button" at bounding box center [715, 183] width 36 height 25
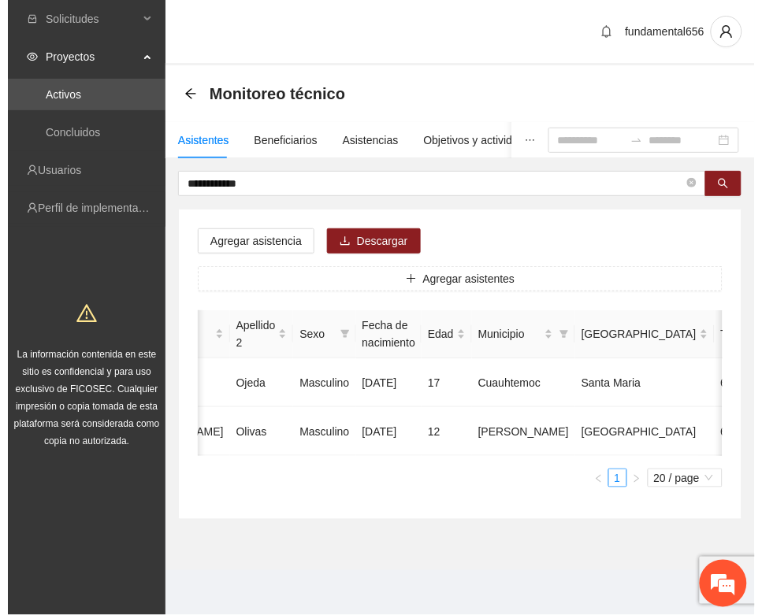
scroll to position [0, 280]
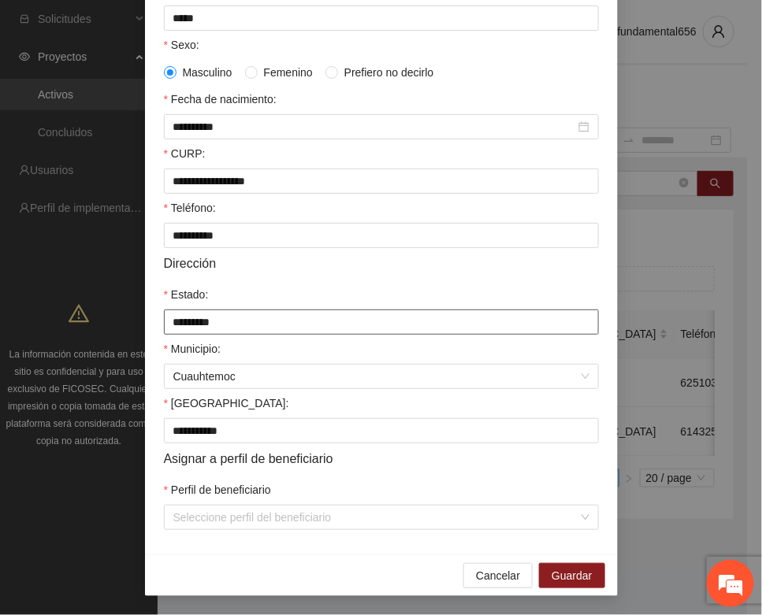
scroll to position [312, 0]
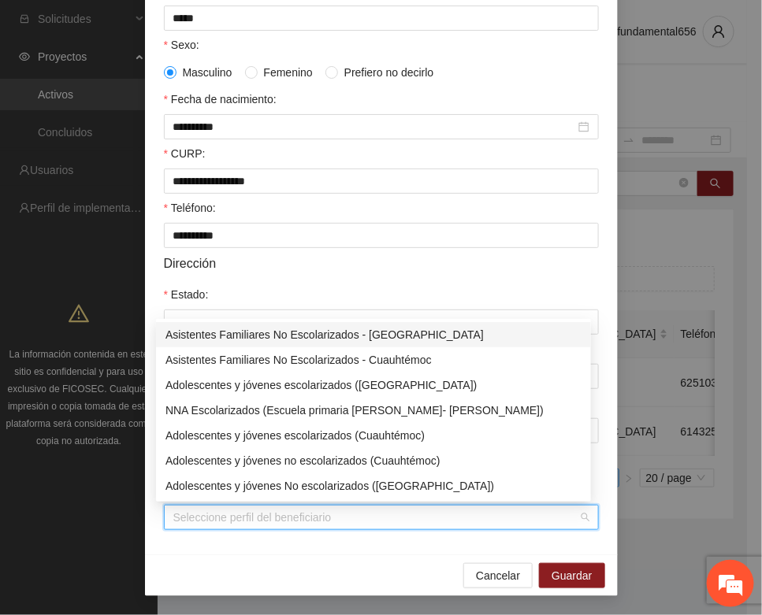
click at [194, 521] on input "Perfil de beneficiario" at bounding box center [375, 518] width 405 height 24
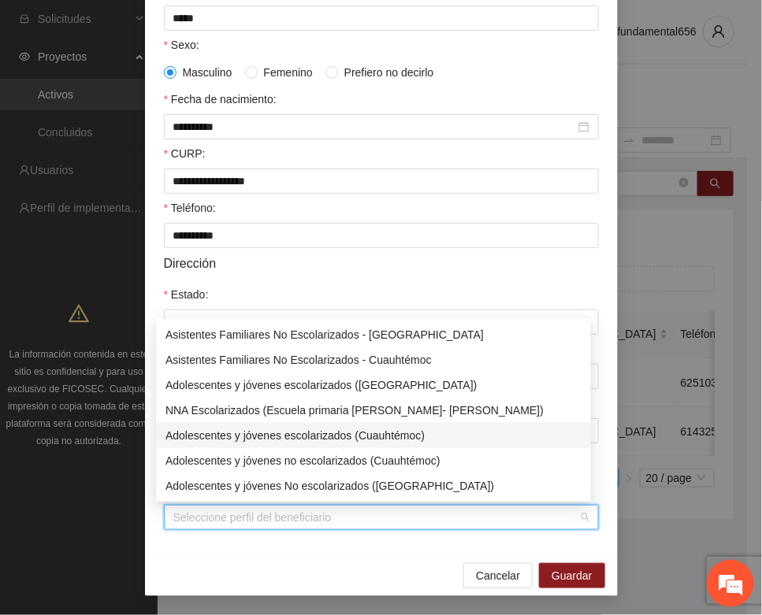
click at [265, 431] on div "Adolescentes y jóvenes escolarizados (Cuauhtémoc)" at bounding box center [373, 435] width 416 height 17
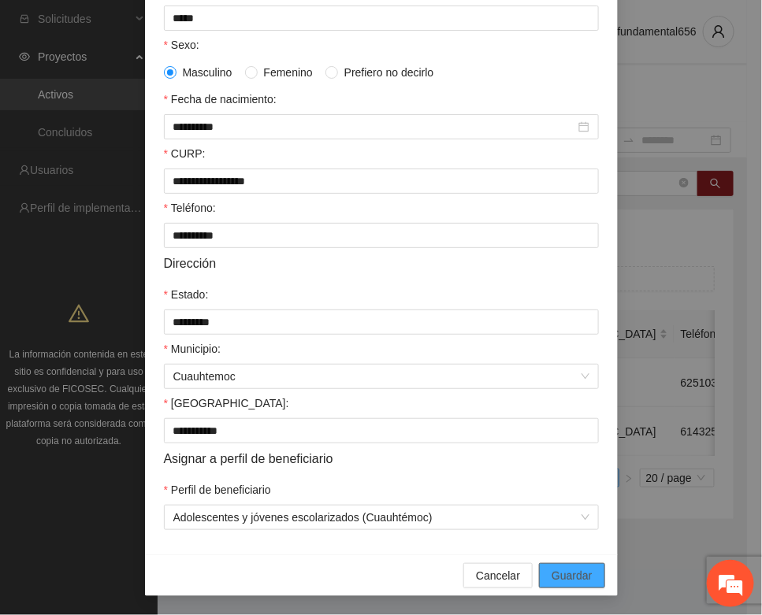
drag, startPoint x: 552, startPoint y: 566, endPoint x: 323, endPoint y: 455, distance: 254.3
click at [551, 563] on button "Guardar" at bounding box center [571, 575] width 65 height 25
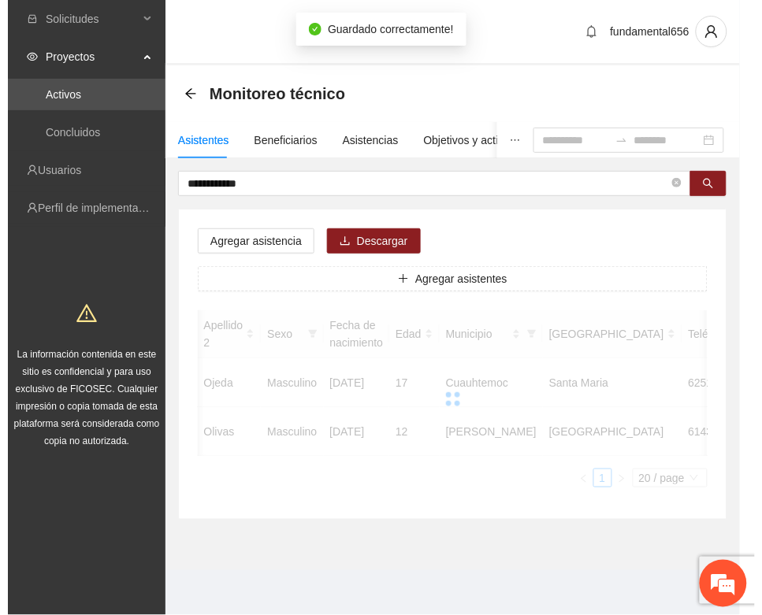
scroll to position [0, 265]
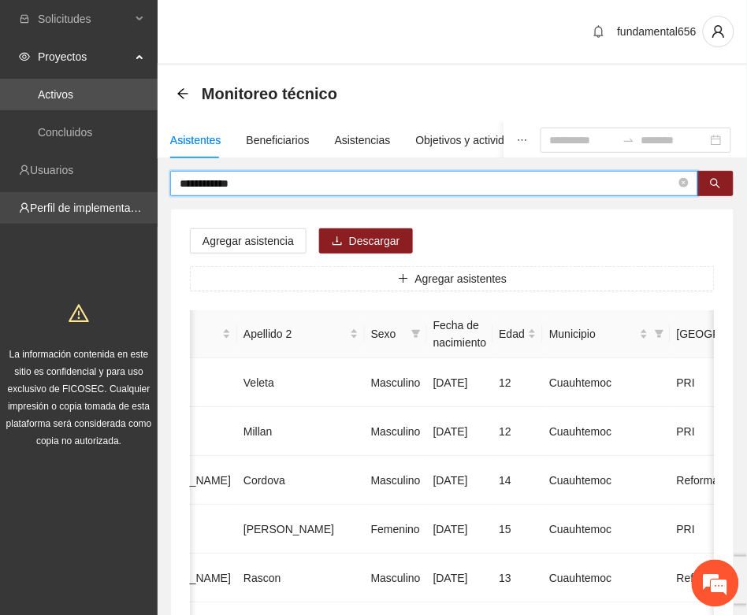
drag, startPoint x: 261, startPoint y: 189, endPoint x: 128, endPoint y: 202, distance: 133.0
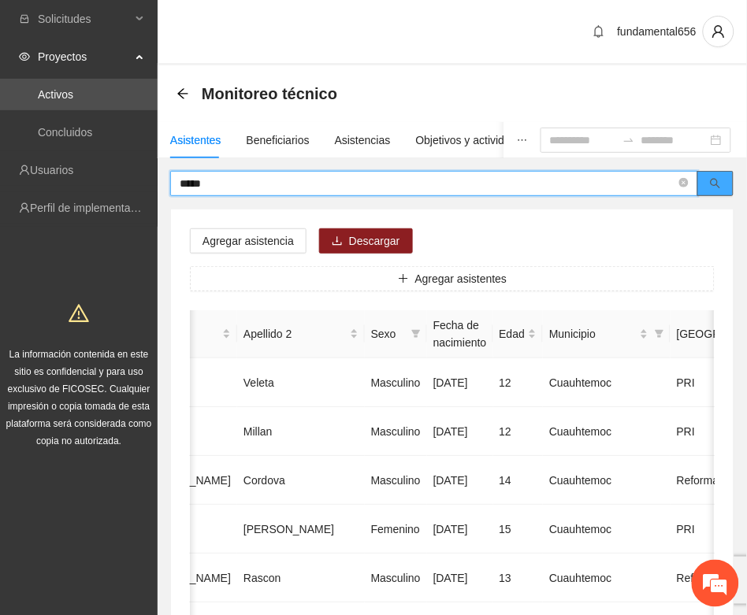
click at [705, 183] on button "button" at bounding box center [715, 183] width 36 height 25
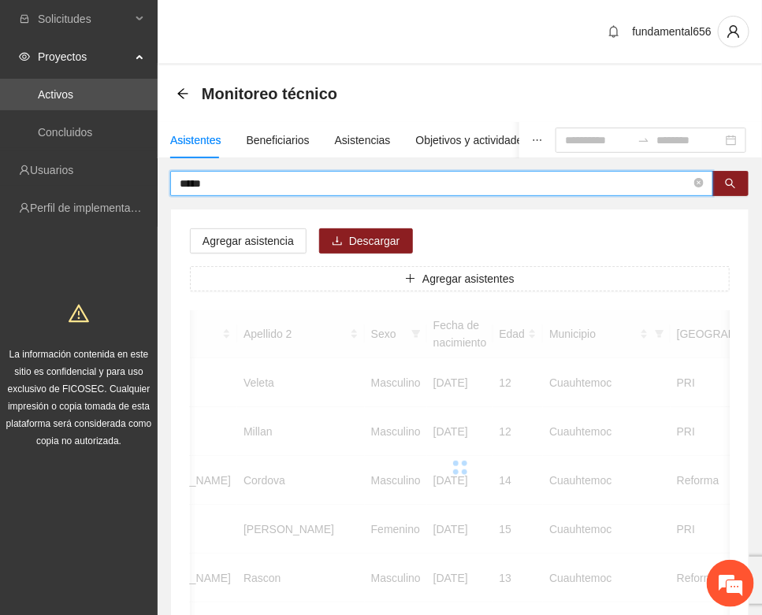
scroll to position [0, 265]
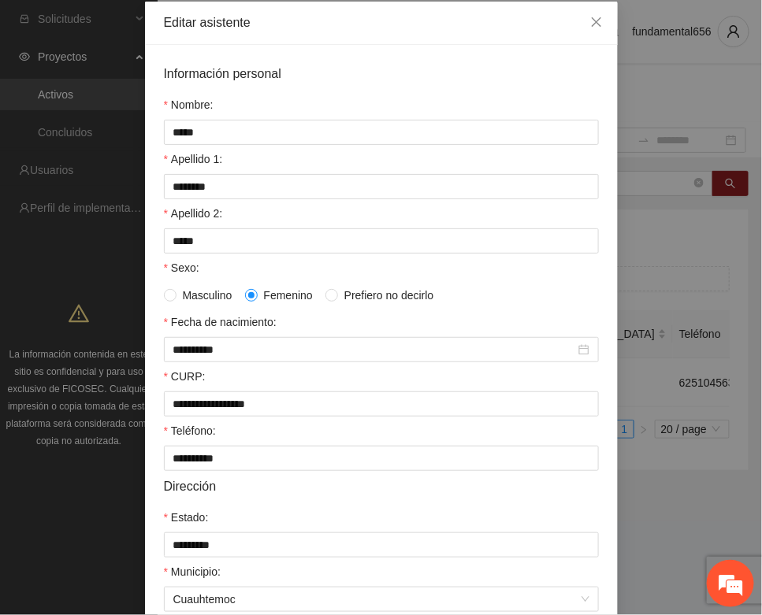
scroll to position [312, 0]
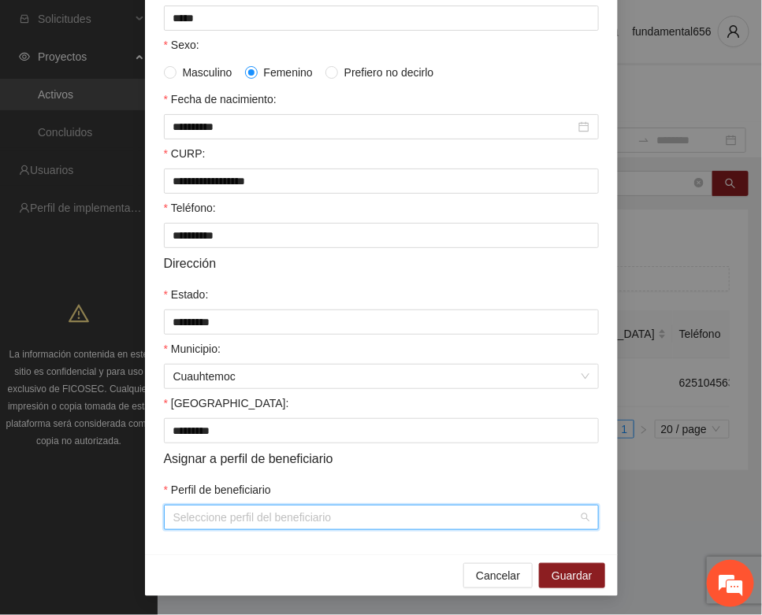
click at [195, 528] on input "Perfil de beneficiario" at bounding box center [375, 518] width 405 height 24
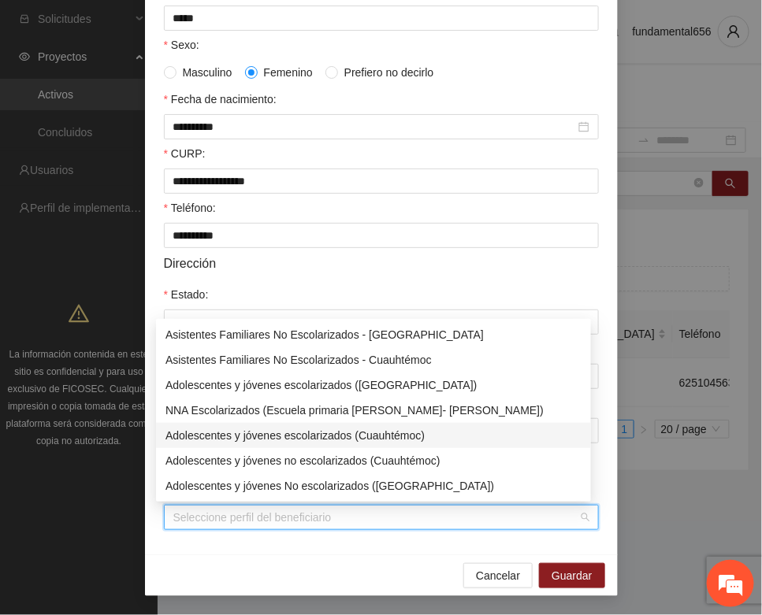
click at [323, 439] on div "Adolescentes y jóvenes escolarizados (Cuauhtémoc)" at bounding box center [373, 435] width 416 height 17
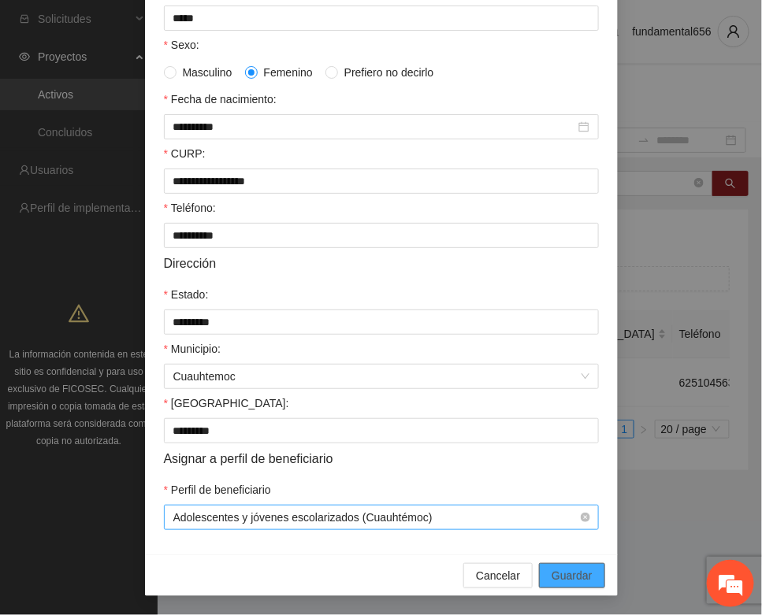
drag, startPoint x: 553, startPoint y: 568, endPoint x: 454, endPoint y: 509, distance: 115.5
click at [548, 564] on button "Guardar" at bounding box center [571, 575] width 65 height 25
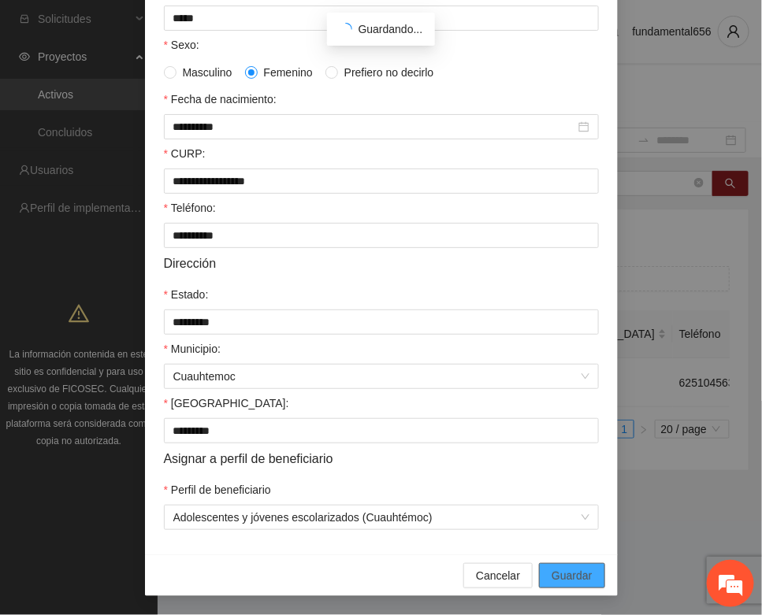
scroll to position [233, 0]
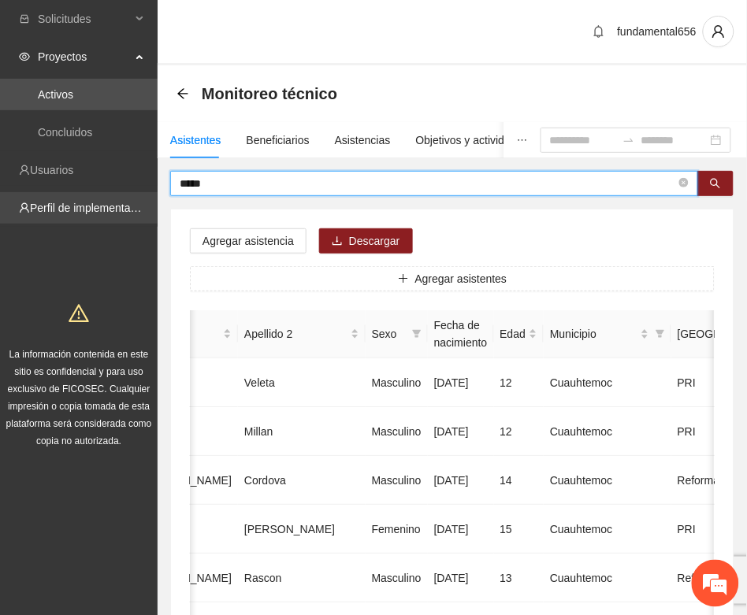
drag, startPoint x: 223, startPoint y: 174, endPoint x: 150, endPoint y: 201, distance: 78.0
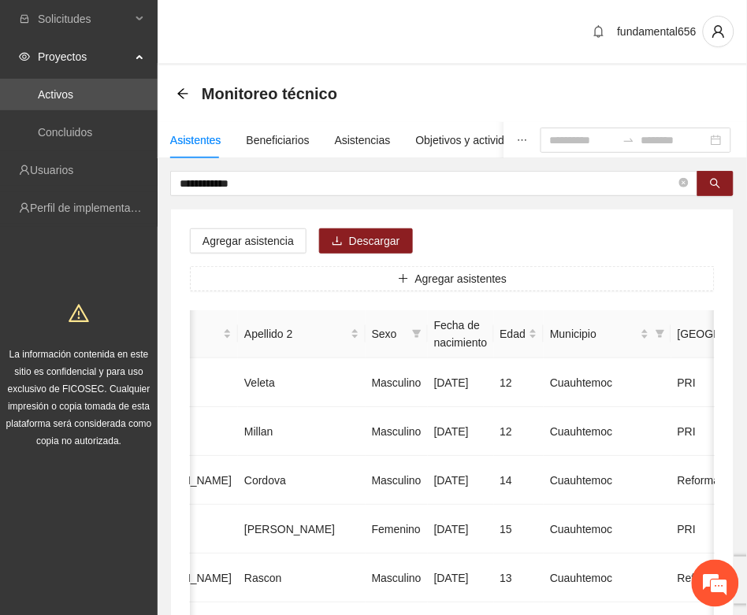
click at [715, 195] on span at bounding box center [715, 183] width 36 height 25
click at [711, 190] on button "button" at bounding box center [715, 183] width 36 height 25
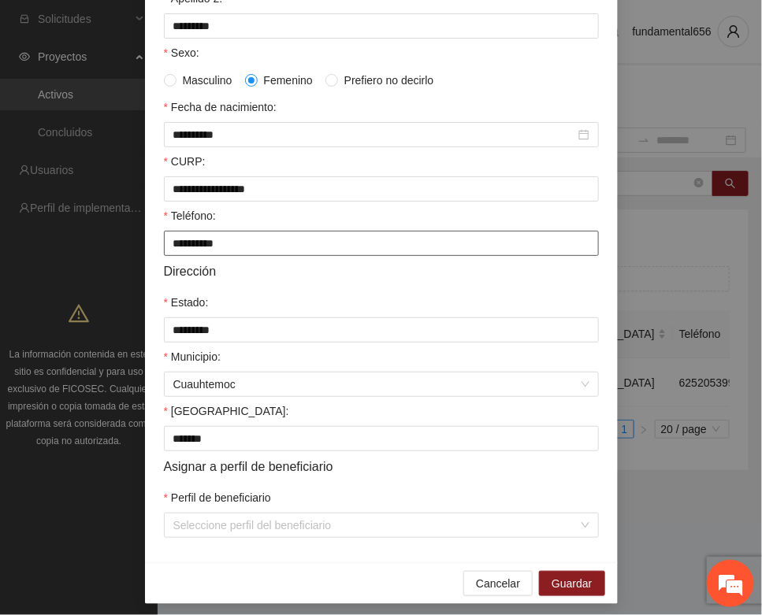
scroll to position [312, 0]
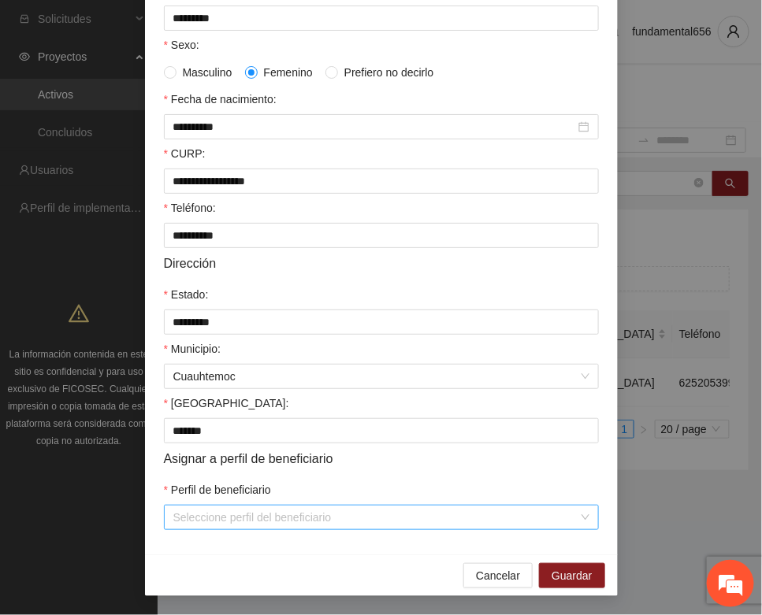
click at [249, 512] on input "Perfil de beneficiario" at bounding box center [375, 518] width 405 height 24
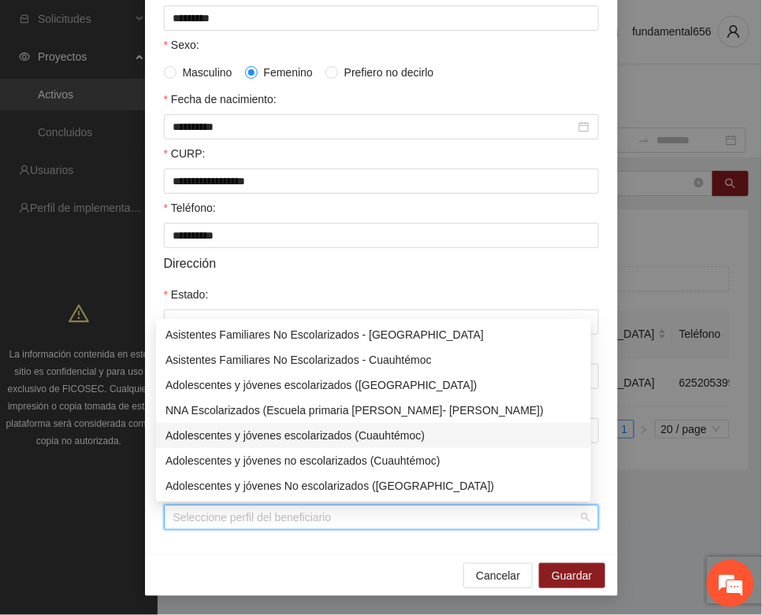
drag, startPoint x: 286, startPoint y: 429, endPoint x: 313, endPoint y: 446, distance: 32.1
click at [288, 429] on div "Adolescentes y jóvenes escolarizados (Cuauhtémoc)" at bounding box center [373, 435] width 416 height 17
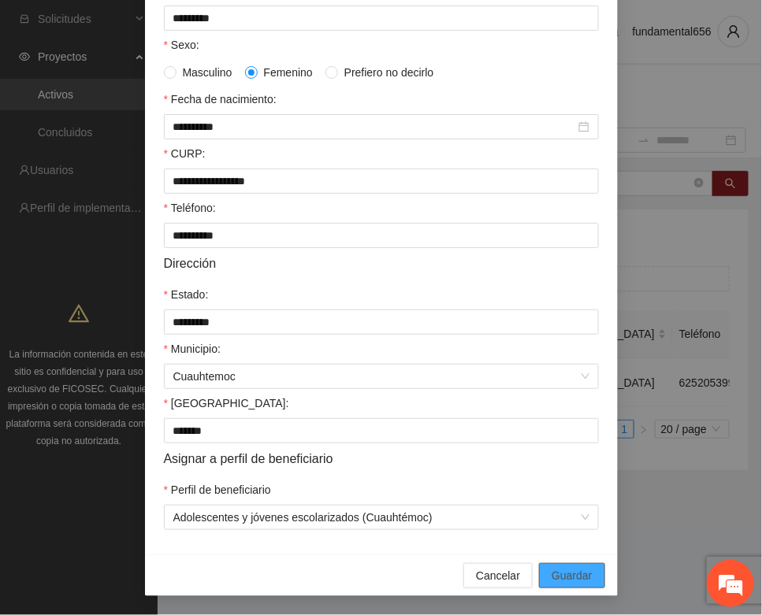
click at [560, 568] on span "Guardar" at bounding box center [571, 575] width 40 height 17
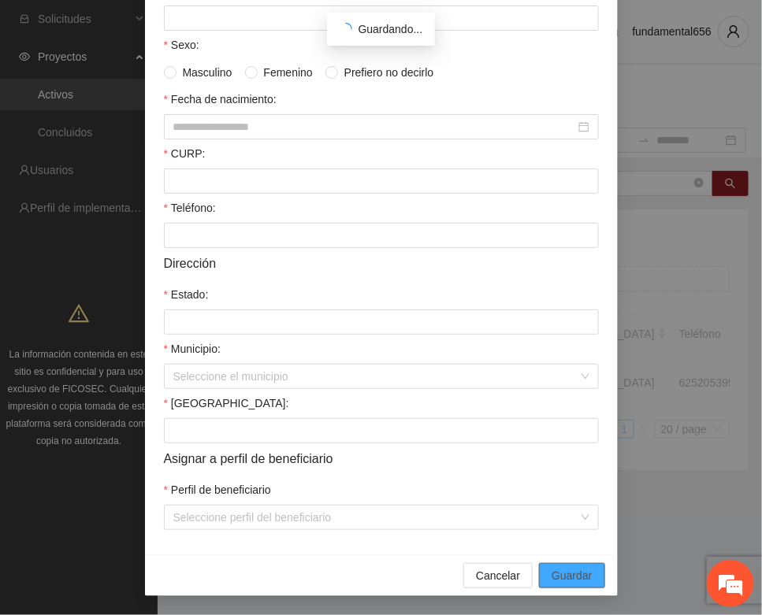
scroll to position [233, 0]
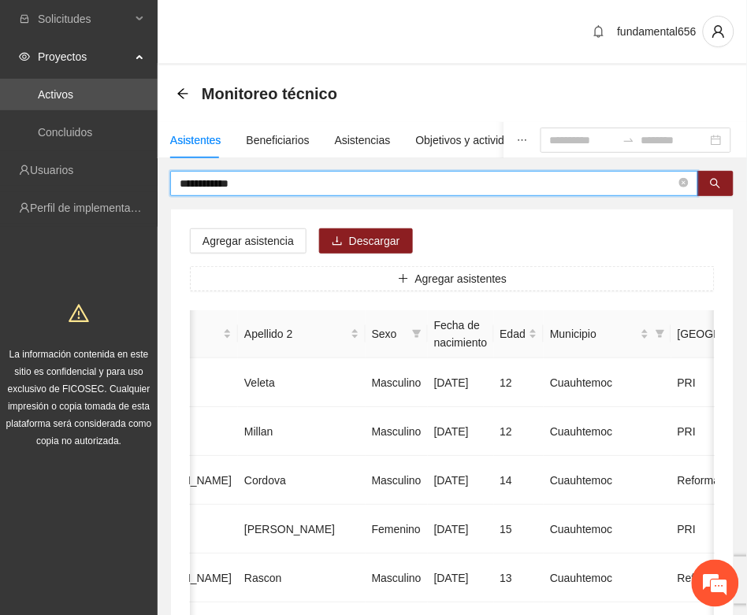
drag, startPoint x: 256, startPoint y: 183, endPoint x: 161, endPoint y: 202, distance: 96.5
click at [718, 185] on icon "search" at bounding box center [715, 183] width 11 height 11
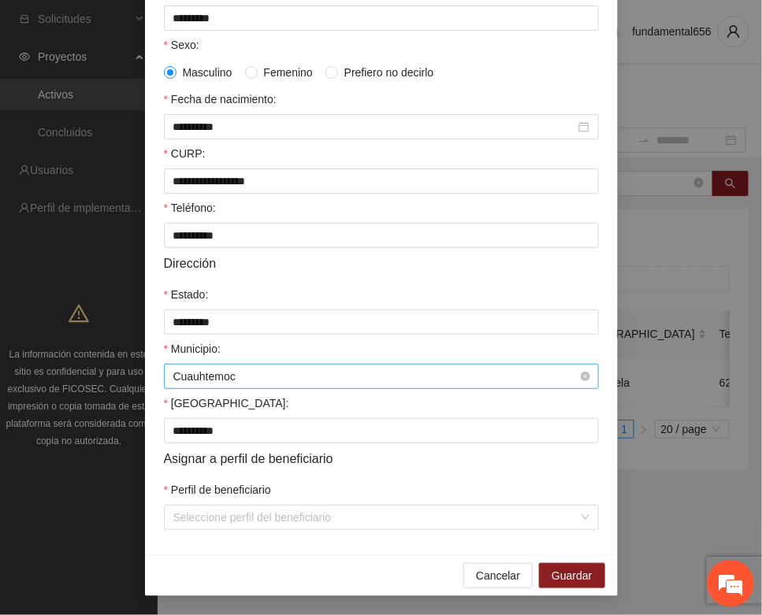
scroll to position [312, 0]
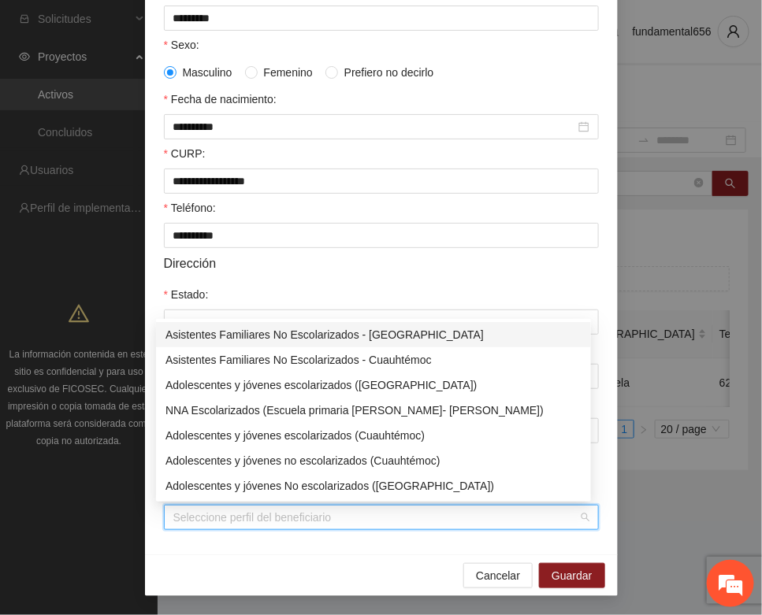
click at [244, 520] on input "Perfil de beneficiario" at bounding box center [375, 518] width 405 height 24
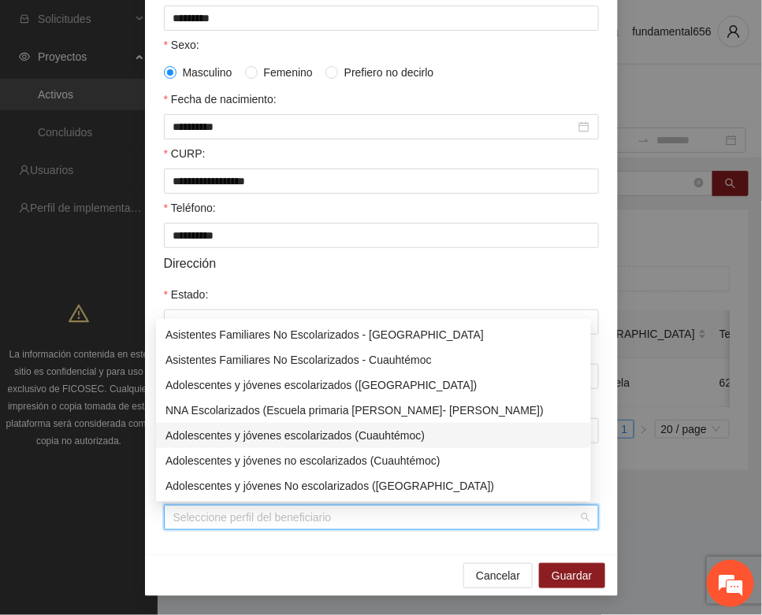
click at [277, 438] on div "Adolescentes y jóvenes escolarizados (Cuauhtémoc)" at bounding box center [373, 435] width 416 height 17
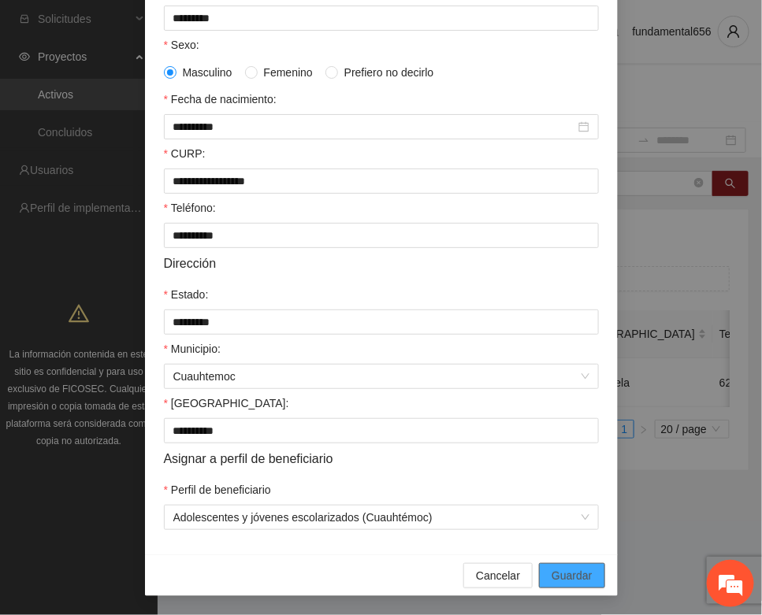
drag, startPoint x: 558, startPoint y: 569, endPoint x: 532, endPoint y: 559, distance: 27.2
click at [557, 569] on span "Guardar" at bounding box center [571, 575] width 40 height 17
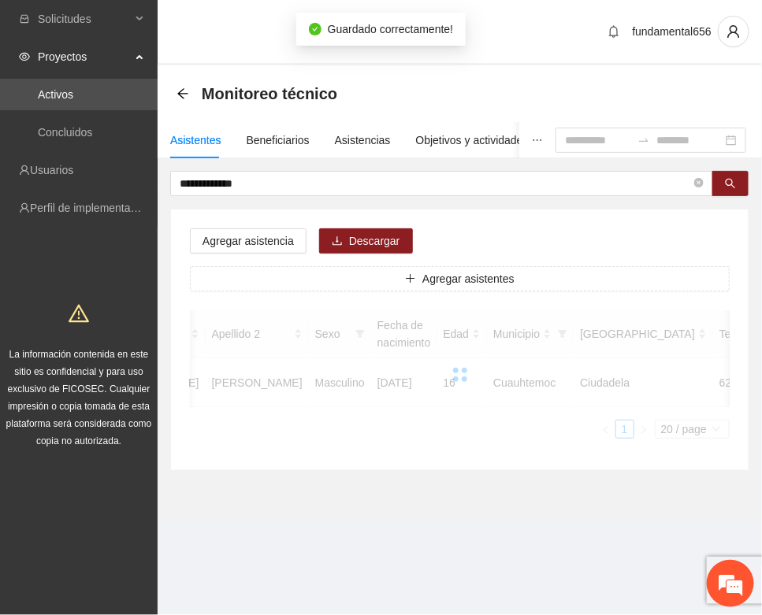
scroll to position [233, 0]
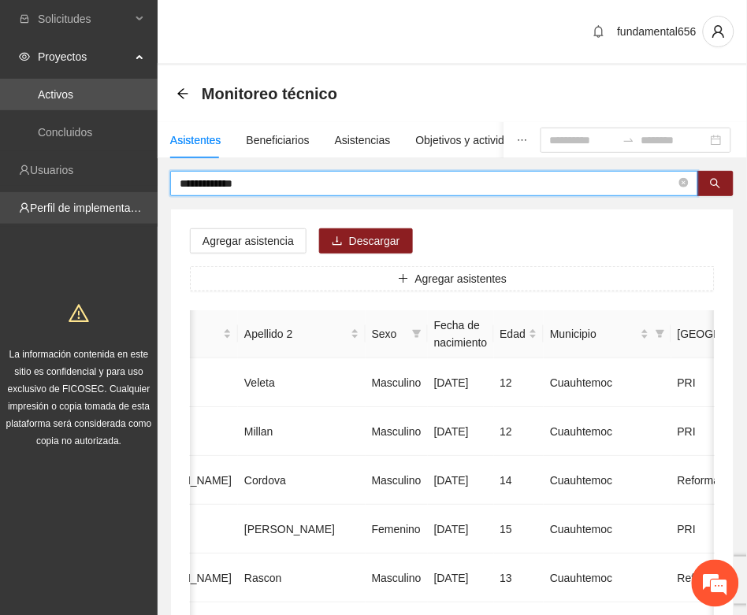
drag, startPoint x: 253, startPoint y: 187, endPoint x: 124, endPoint y: 206, distance: 130.4
click at [706, 187] on button "button" at bounding box center [715, 183] width 36 height 25
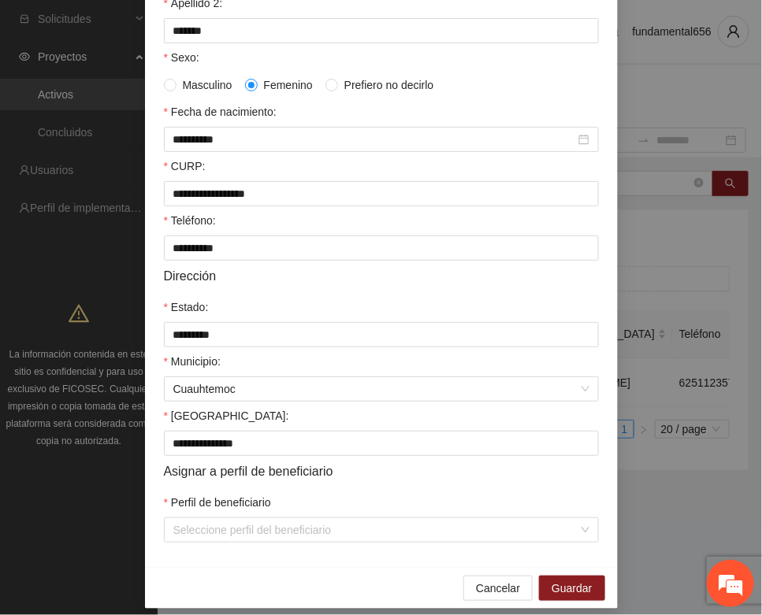
scroll to position [312, 0]
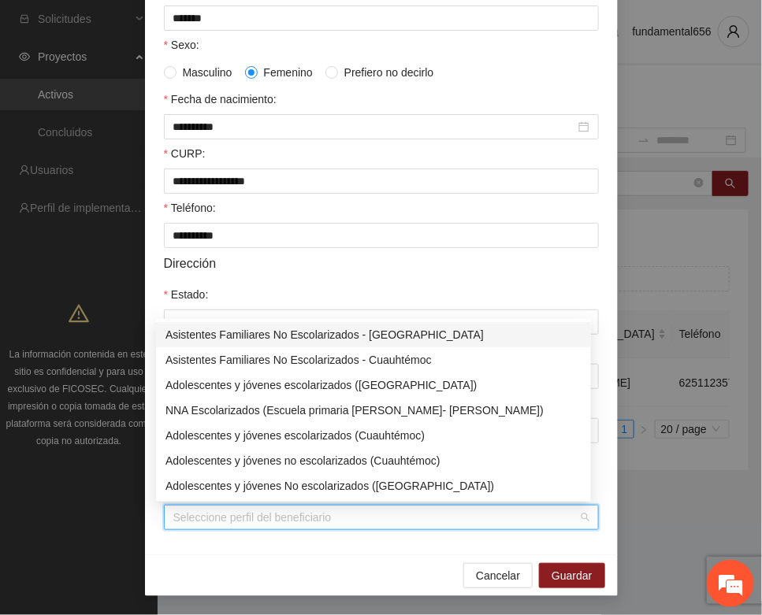
click at [202, 516] on input "Perfil de beneficiario" at bounding box center [375, 518] width 405 height 24
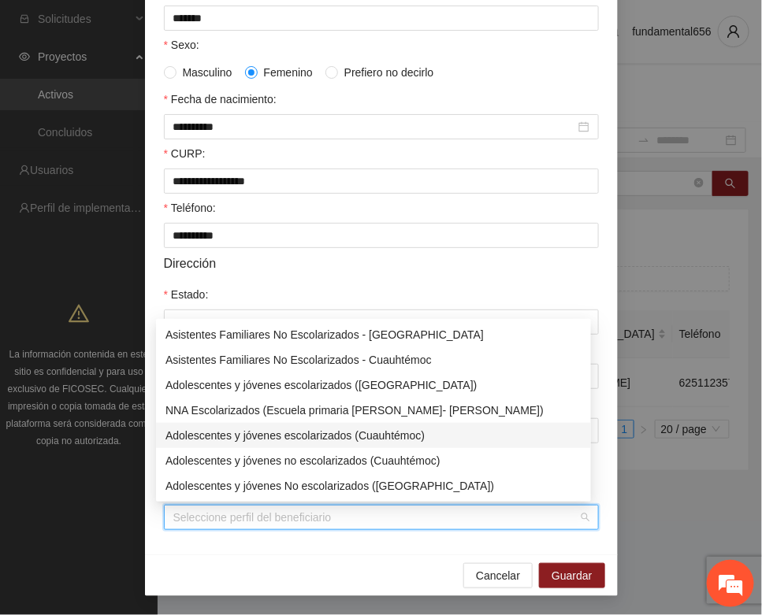
drag, startPoint x: 253, startPoint y: 433, endPoint x: 386, endPoint y: 471, distance: 138.4
click at [256, 434] on div "Adolescentes y jóvenes escolarizados (Cuauhtémoc)" at bounding box center [373, 435] width 416 height 17
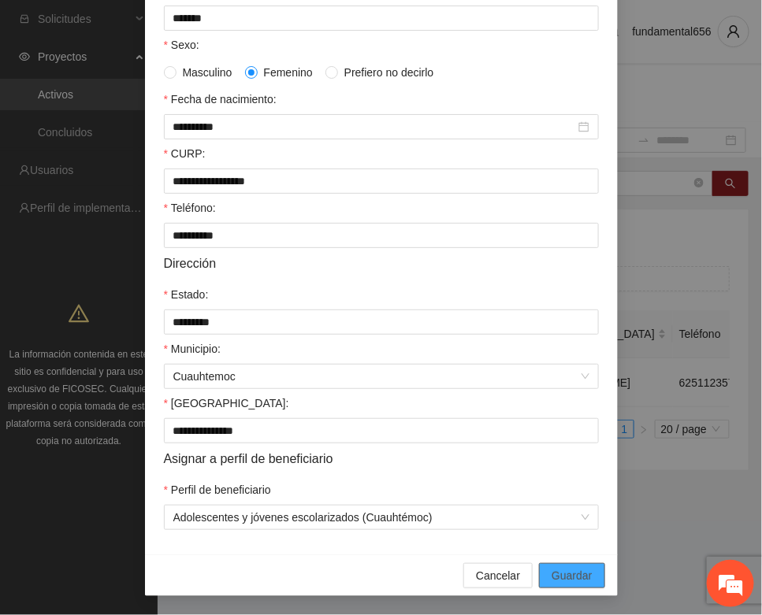
drag, startPoint x: 553, startPoint y: 569, endPoint x: 144, endPoint y: 429, distance: 431.9
click at [551, 567] on span "Guardar" at bounding box center [571, 575] width 40 height 17
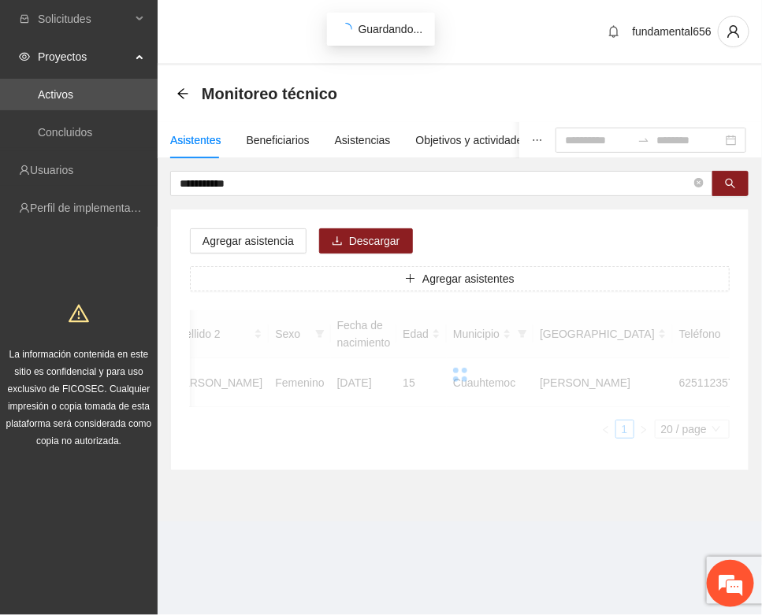
scroll to position [233, 0]
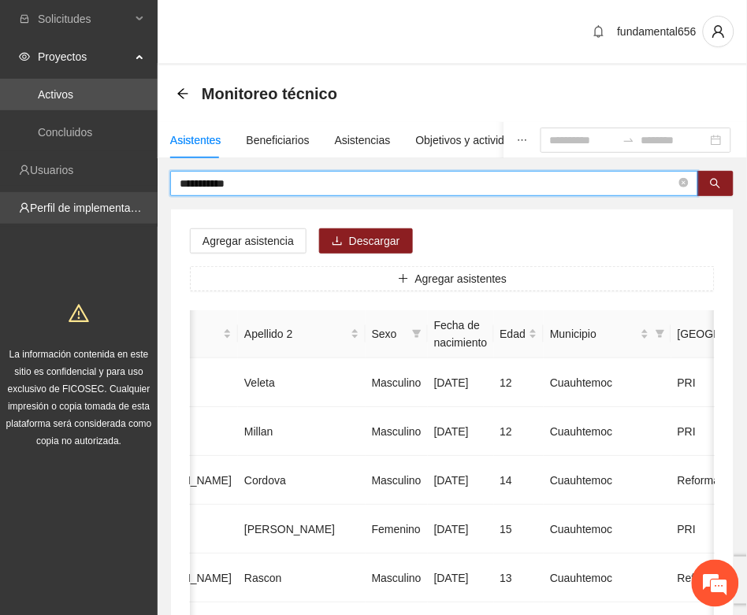
drag, startPoint x: 250, startPoint y: 187, endPoint x: 154, endPoint y: 203, distance: 96.7
drag, startPoint x: 721, startPoint y: 180, endPoint x: 648, endPoint y: 202, distance: 76.5
click at [718, 182] on button "button" at bounding box center [715, 183] width 36 height 25
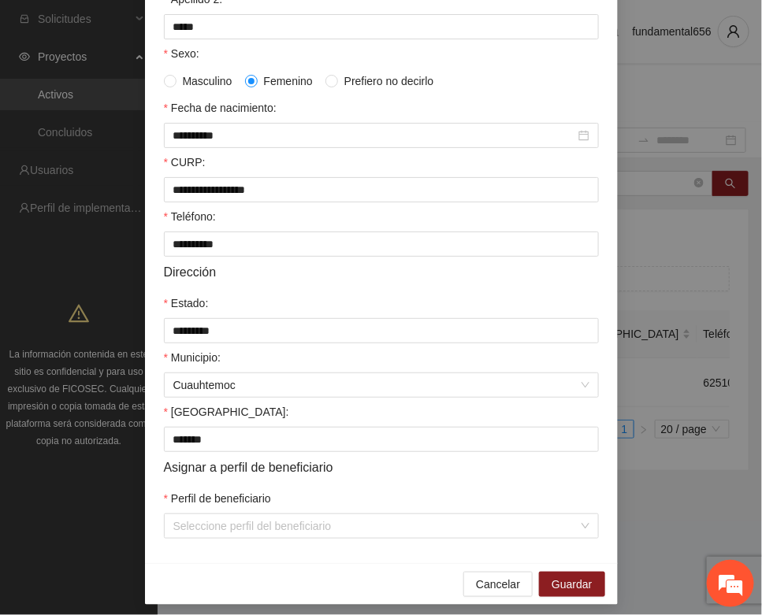
scroll to position [312, 0]
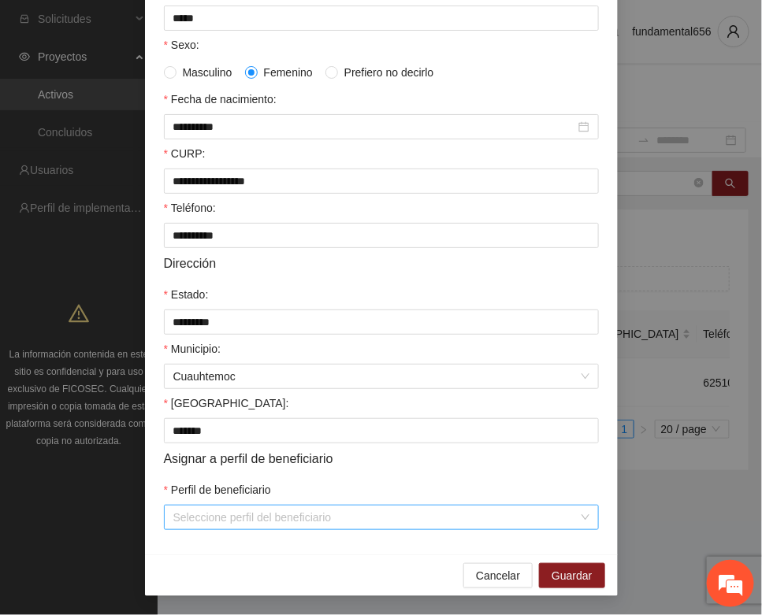
click at [221, 514] on input "Perfil de beneficiario" at bounding box center [375, 518] width 405 height 24
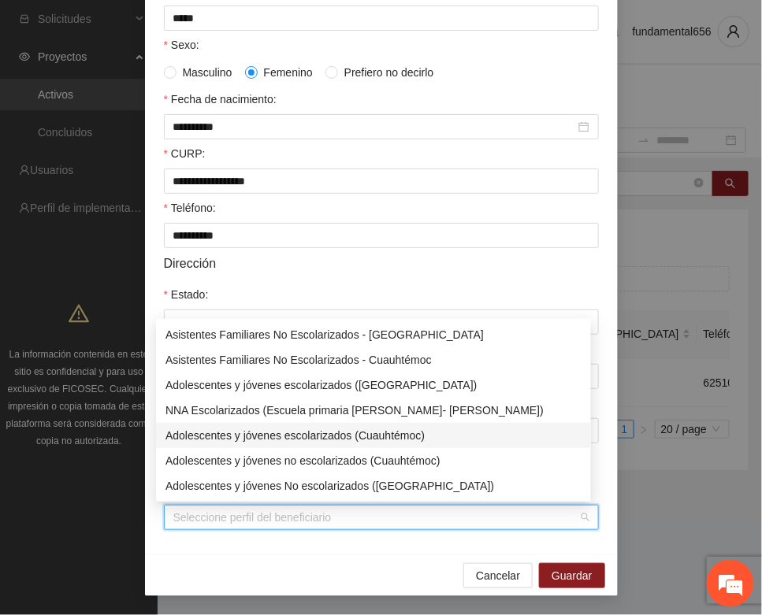
click at [282, 437] on div "Adolescentes y jóvenes escolarizados (Cuauhtémoc)" at bounding box center [373, 435] width 416 height 17
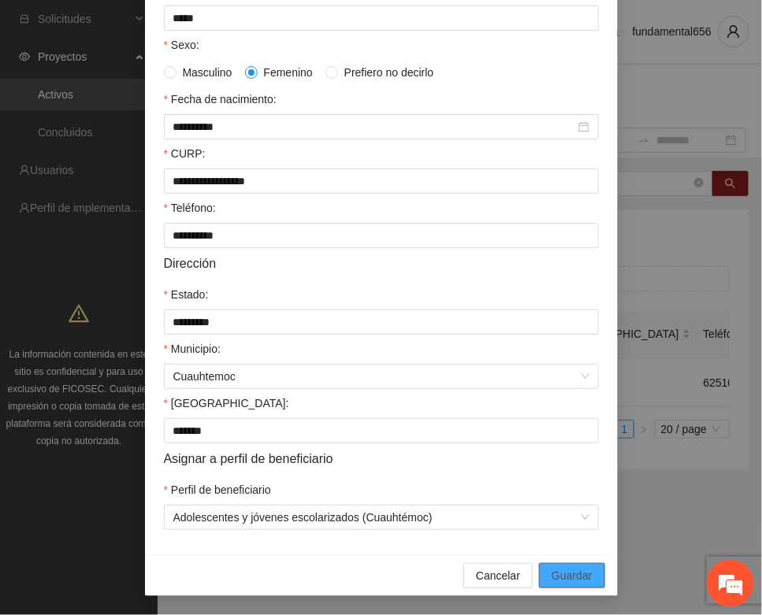
drag, startPoint x: 540, startPoint y: 573, endPoint x: 256, endPoint y: 451, distance: 308.4
click at [539, 567] on button "Guardar" at bounding box center [571, 575] width 65 height 25
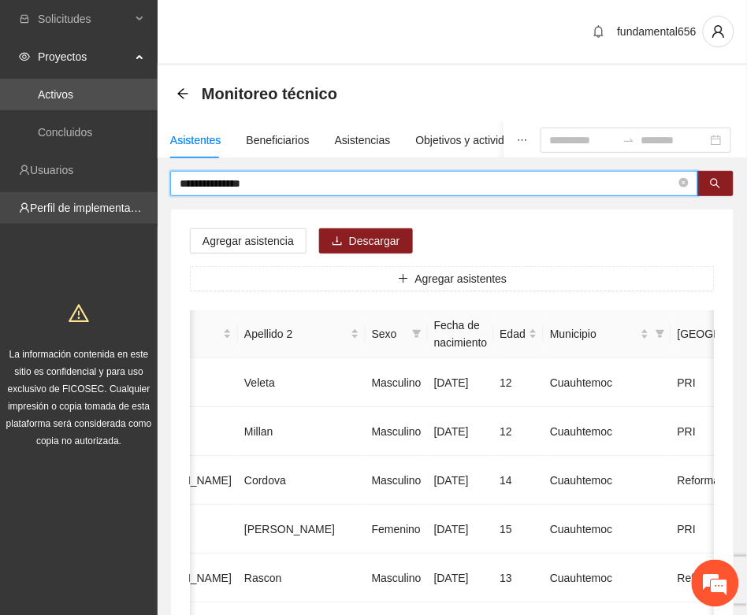
drag, startPoint x: 272, startPoint y: 182, endPoint x: 139, endPoint y: 213, distance: 135.8
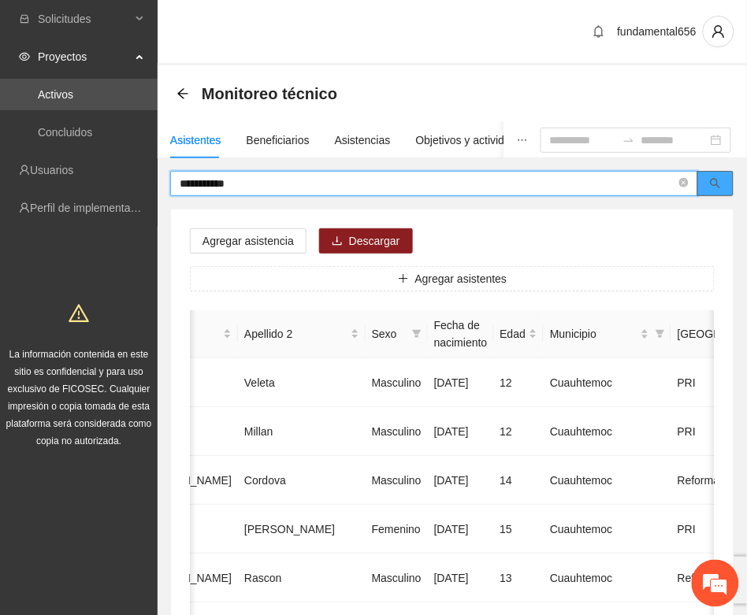
drag, startPoint x: 707, startPoint y: 180, endPoint x: 693, endPoint y: 190, distance: 16.9
click at [705, 181] on button "button" at bounding box center [715, 183] width 36 height 25
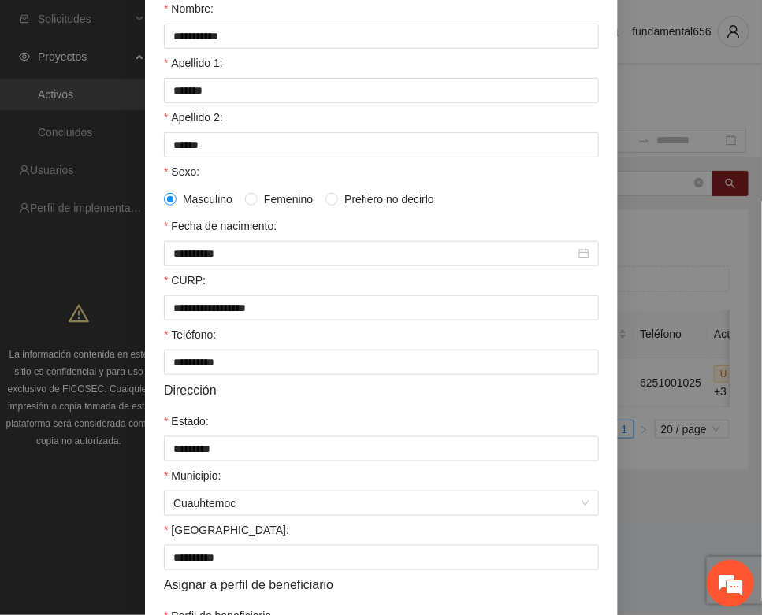
scroll to position [312, 0]
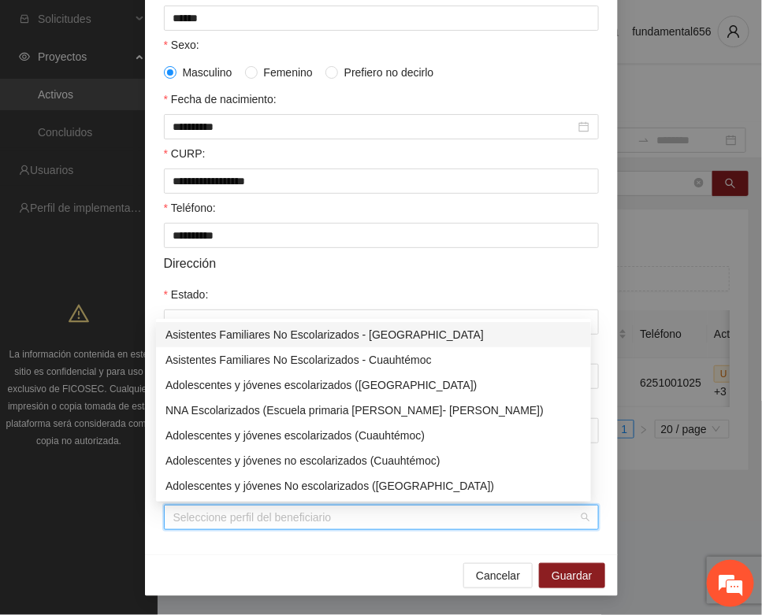
click at [291, 521] on input "Perfil de beneficiario" at bounding box center [375, 518] width 405 height 24
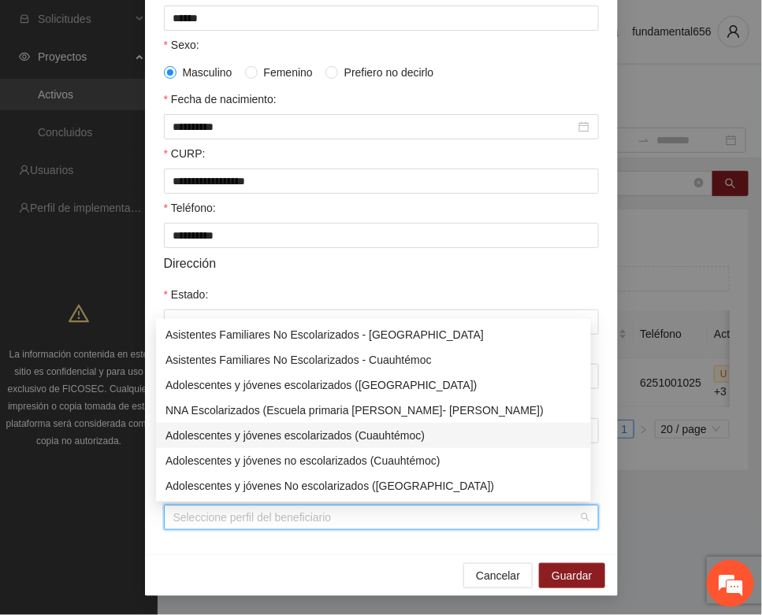
drag, startPoint x: 364, startPoint y: 435, endPoint x: 395, endPoint y: 458, distance: 38.3
click at [365, 437] on div "Adolescentes y jóvenes escolarizados (Cuauhtémoc)" at bounding box center [373, 435] width 416 height 17
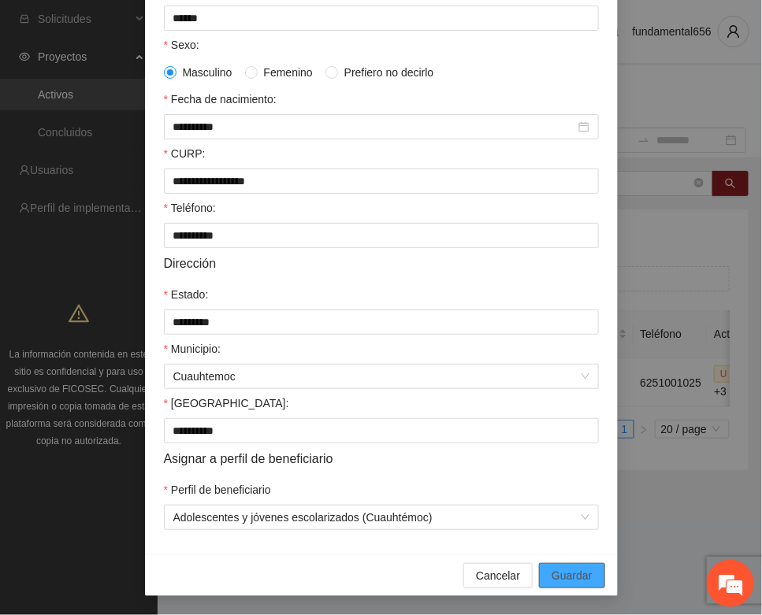
drag, startPoint x: 546, startPoint y: 569, endPoint x: 530, endPoint y: 548, distance: 26.5
click at [551, 569] on span "Guardar" at bounding box center [571, 575] width 40 height 17
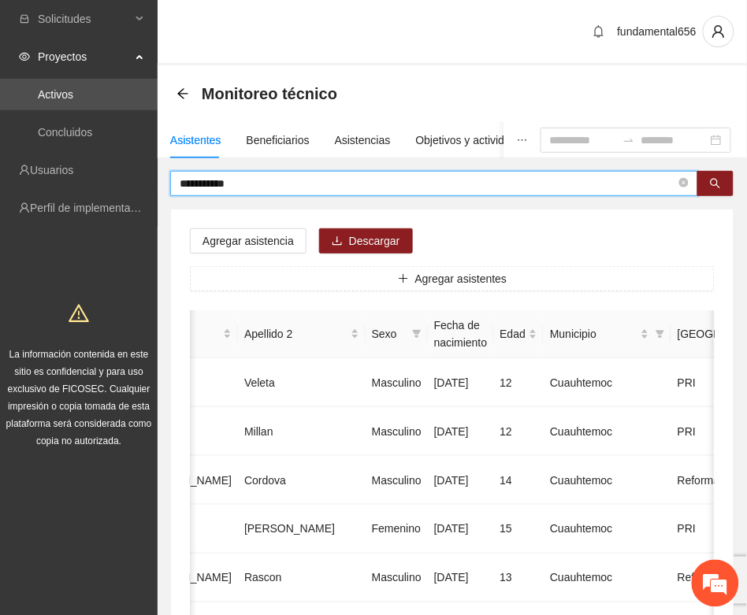
drag, startPoint x: 244, startPoint y: 181, endPoint x: 174, endPoint y: 186, distance: 70.3
click at [174, 186] on span "**********" at bounding box center [434, 183] width 528 height 25
click at [709, 187] on button "button" at bounding box center [715, 183] width 36 height 25
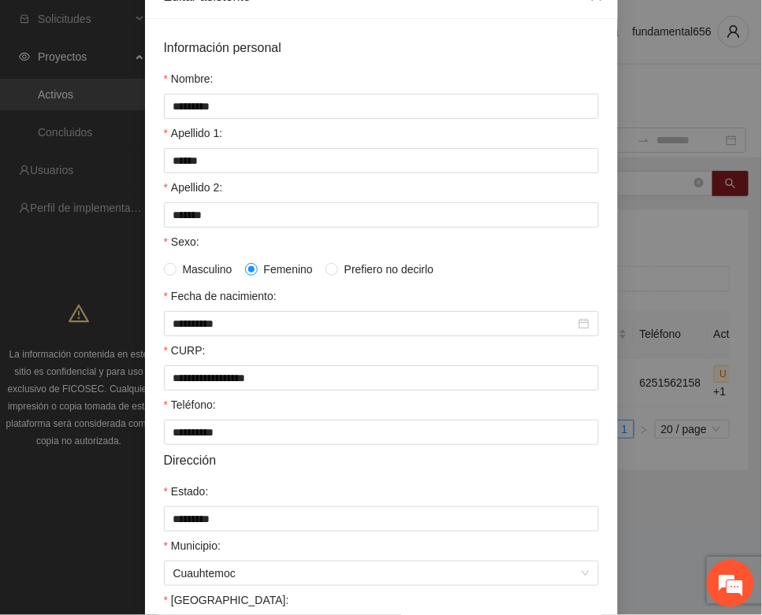
scroll to position [312, 0]
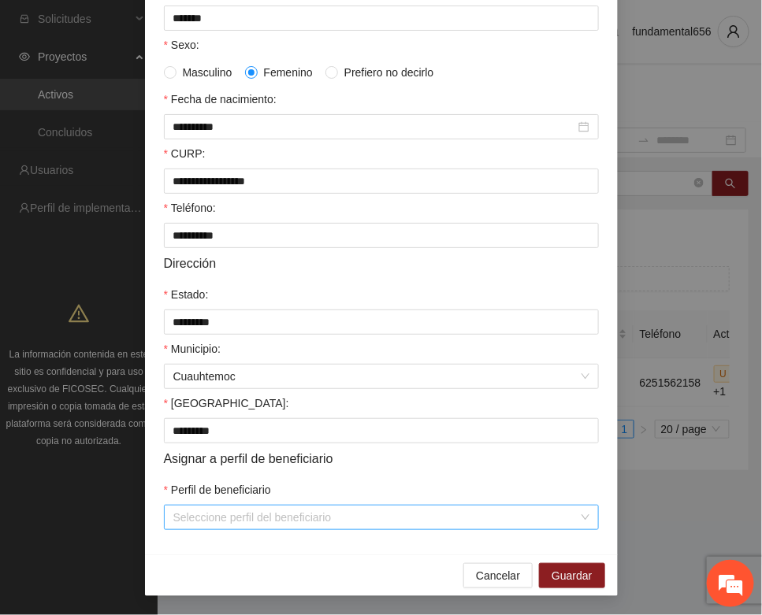
click at [249, 514] on input "Perfil de beneficiario" at bounding box center [375, 518] width 405 height 24
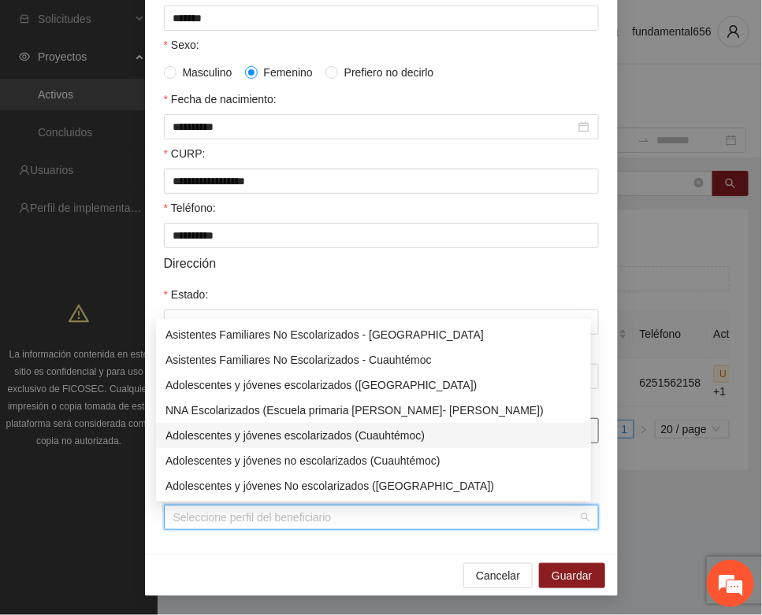
click at [289, 436] on div "Adolescentes y jóvenes escolarizados (Cuauhtémoc)" at bounding box center [373, 435] width 416 height 17
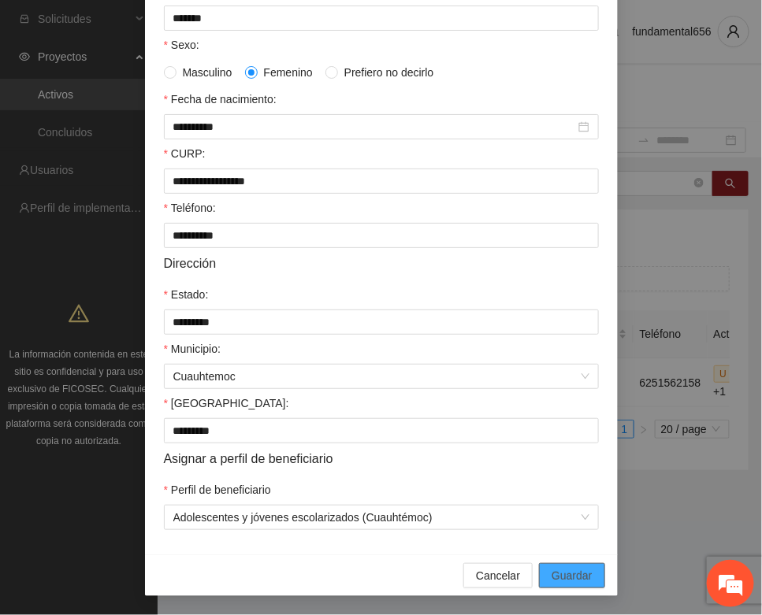
click at [565, 568] on span "Guardar" at bounding box center [571, 575] width 40 height 17
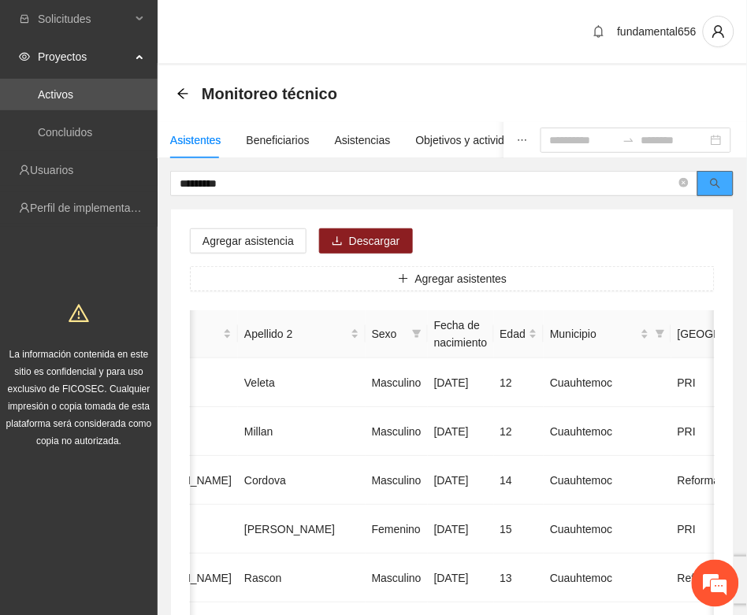
click at [713, 182] on icon "search" at bounding box center [715, 183] width 11 height 11
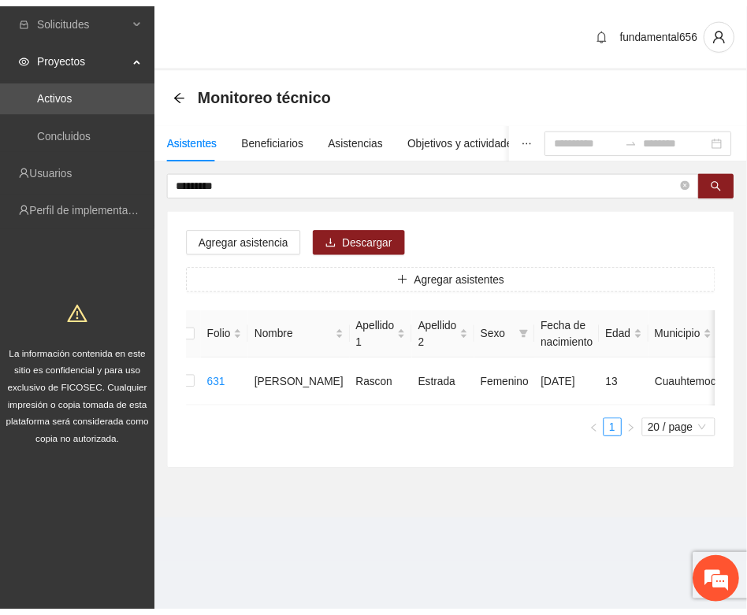
scroll to position [0, 0]
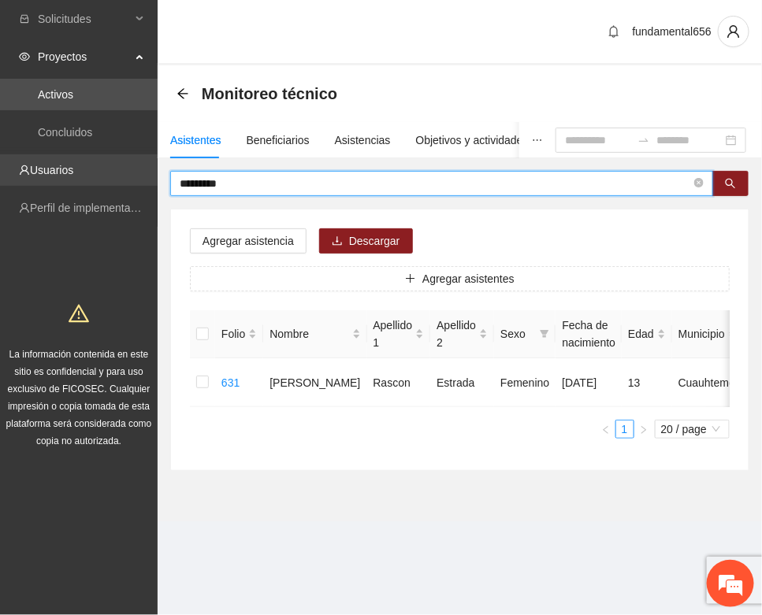
drag, startPoint x: 240, startPoint y: 187, endPoint x: 139, endPoint y: 176, distance: 101.5
click at [139, 176] on section "Solicitudes Proyectos Activos Concluidos Usuarios Perfil de implementadora La i…" at bounding box center [381, 307] width 762 height 615
click at [730, 193] on button "button" at bounding box center [730, 183] width 36 height 25
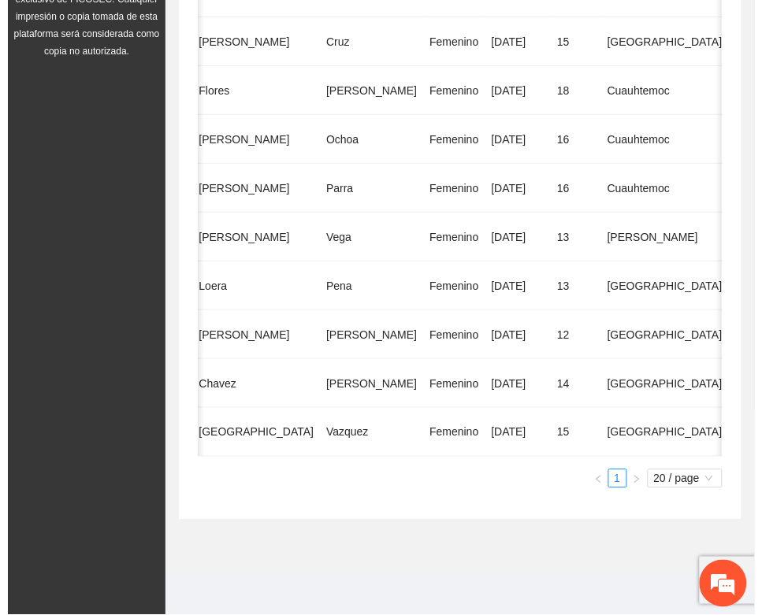
scroll to position [0, 280]
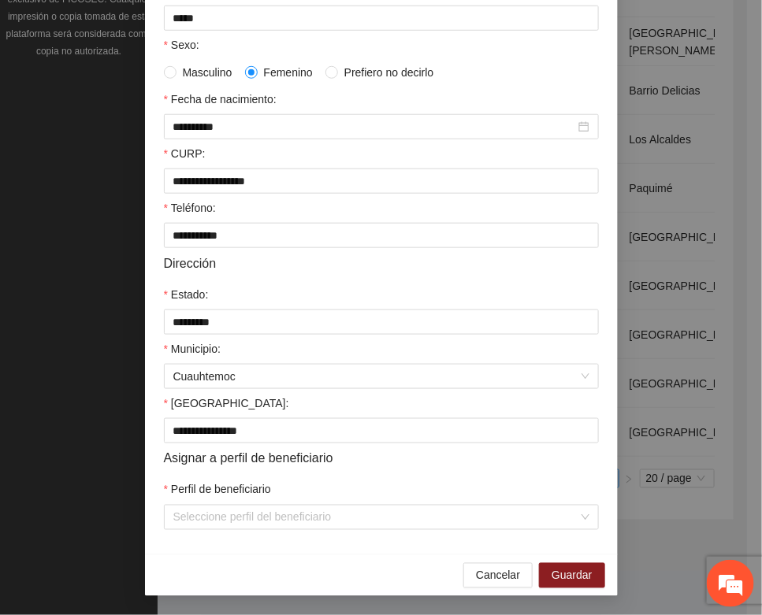
scroll to position [312, 0]
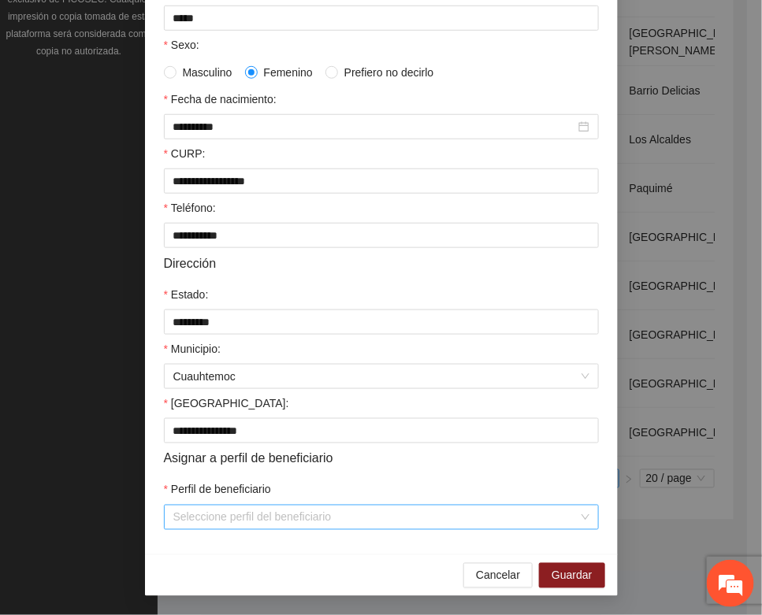
click at [276, 516] on input "Perfil de beneficiario" at bounding box center [375, 518] width 405 height 24
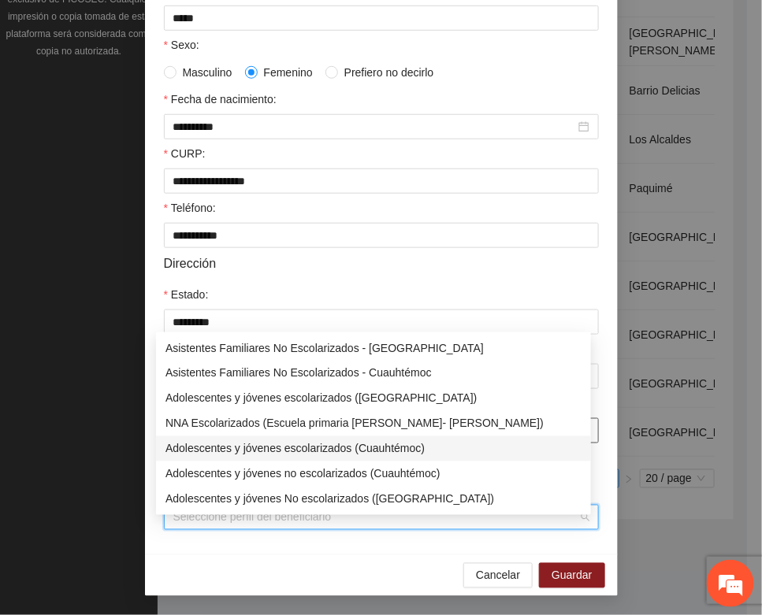
click at [332, 440] on div "Adolescentes y jóvenes escolarizados (Cuauhtémoc)" at bounding box center [373, 448] width 416 height 17
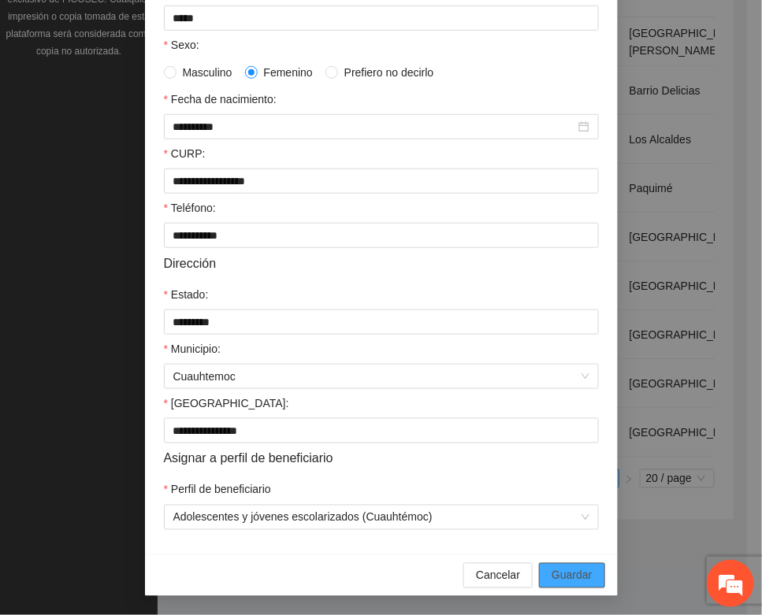
click at [551, 569] on span "Guardar" at bounding box center [571, 575] width 40 height 17
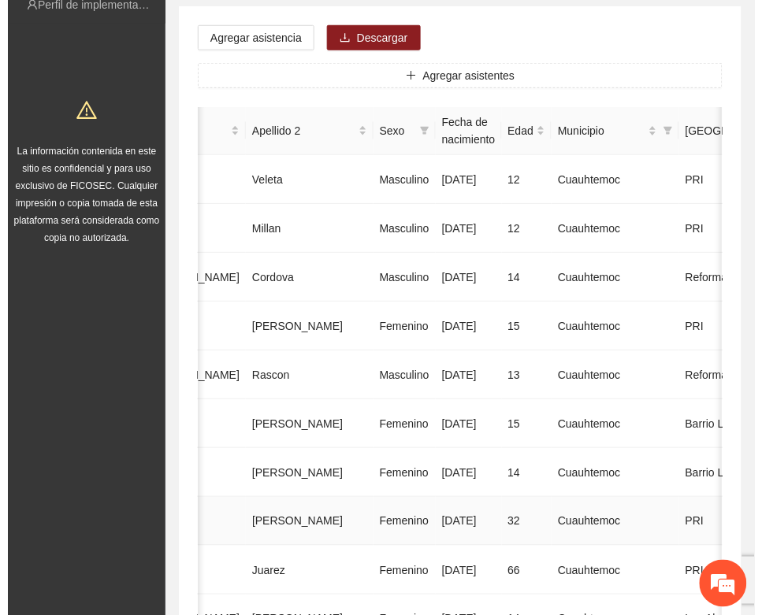
scroll to position [0, 0]
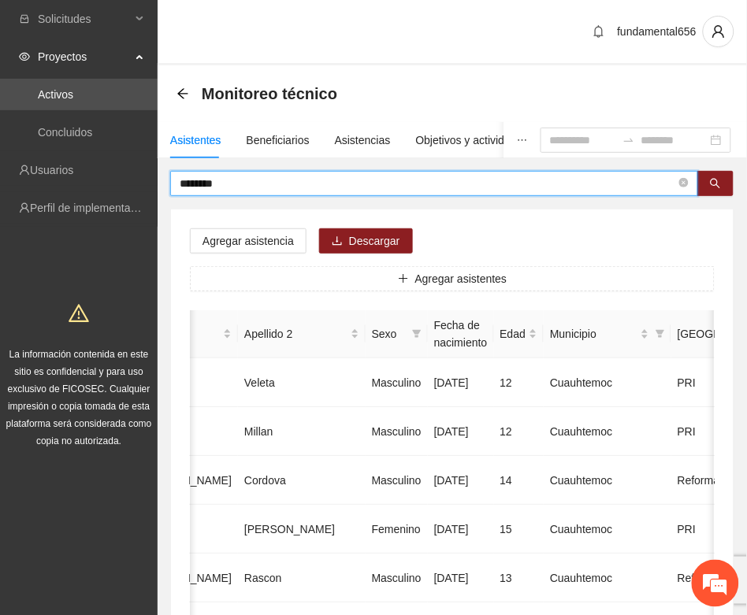
drag, startPoint x: 215, startPoint y: 185, endPoint x: 159, endPoint y: 189, distance: 56.1
click at [715, 174] on button "button" at bounding box center [715, 183] width 36 height 25
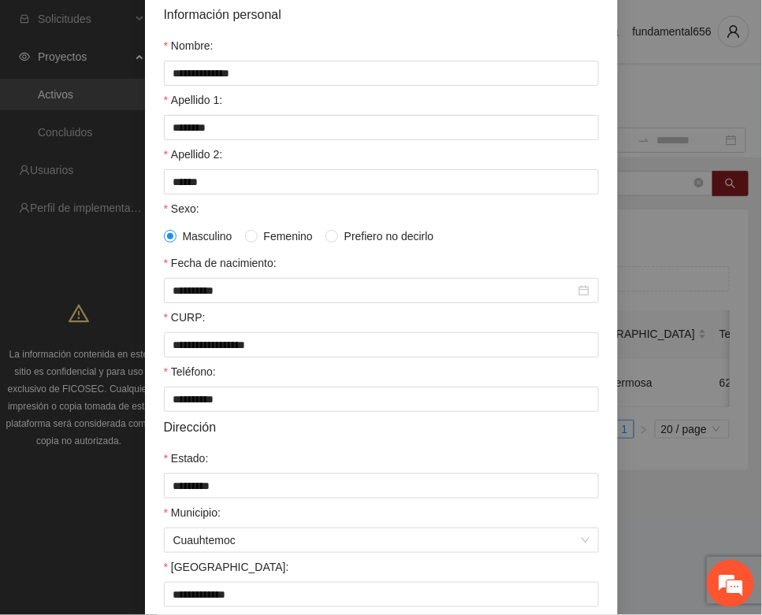
scroll to position [312, 0]
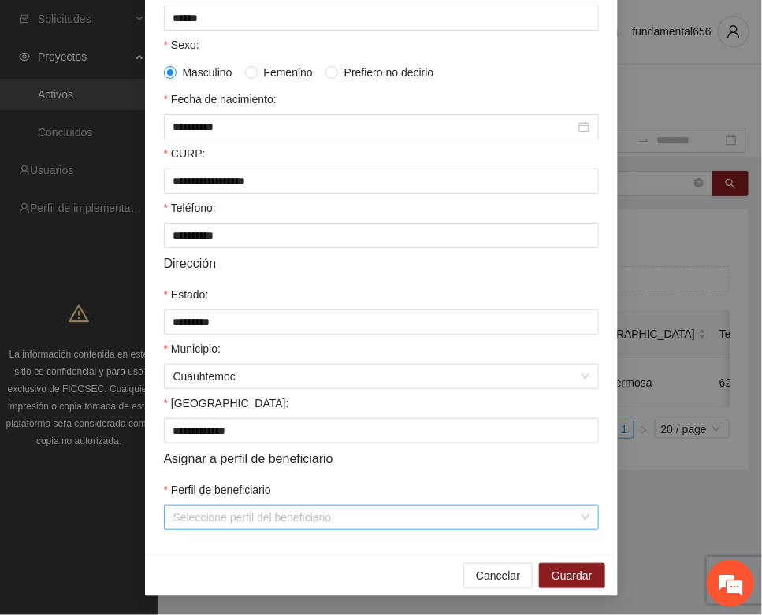
click at [209, 517] on input "Perfil de beneficiario" at bounding box center [375, 518] width 405 height 24
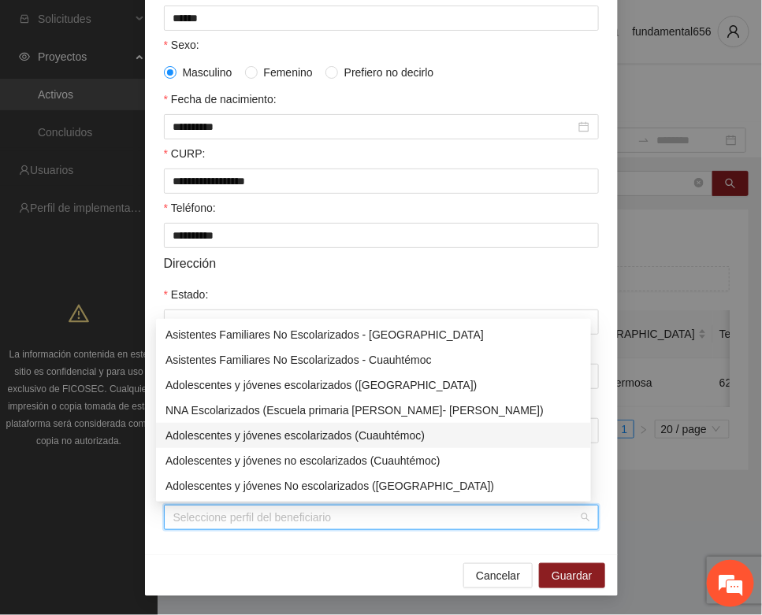
click at [262, 435] on div "Adolescentes y jóvenes escolarizados (Cuauhtémoc)" at bounding box center [373, 435] width 416 height 17
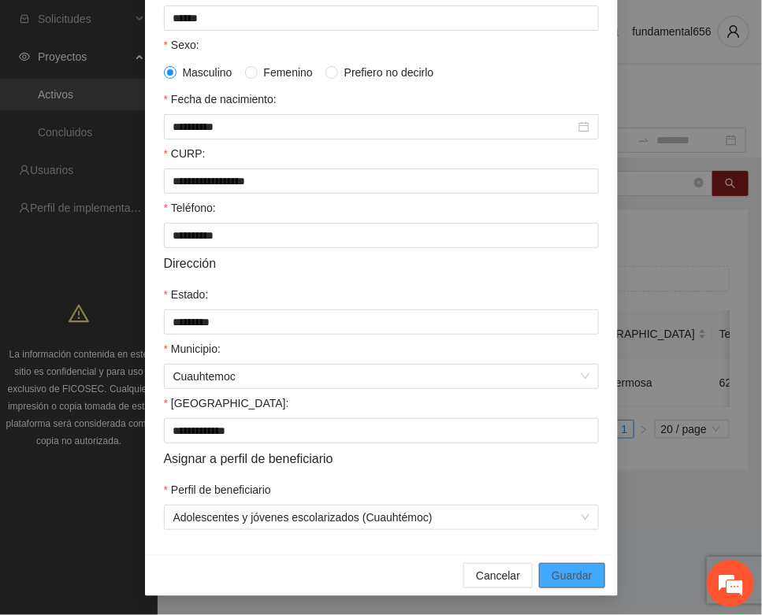
click at [567, 579] on span "Guardar" at bounding box center [571, 575] width 40 height 17
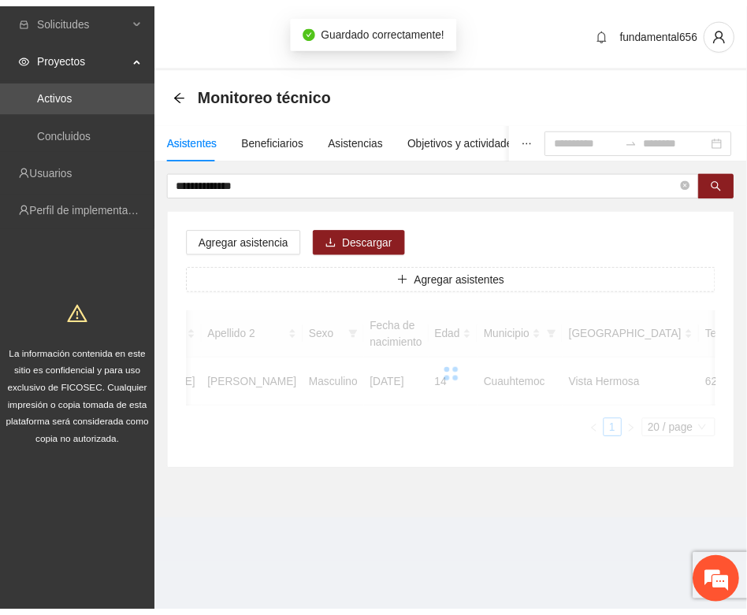
scroll to position [233, 0]
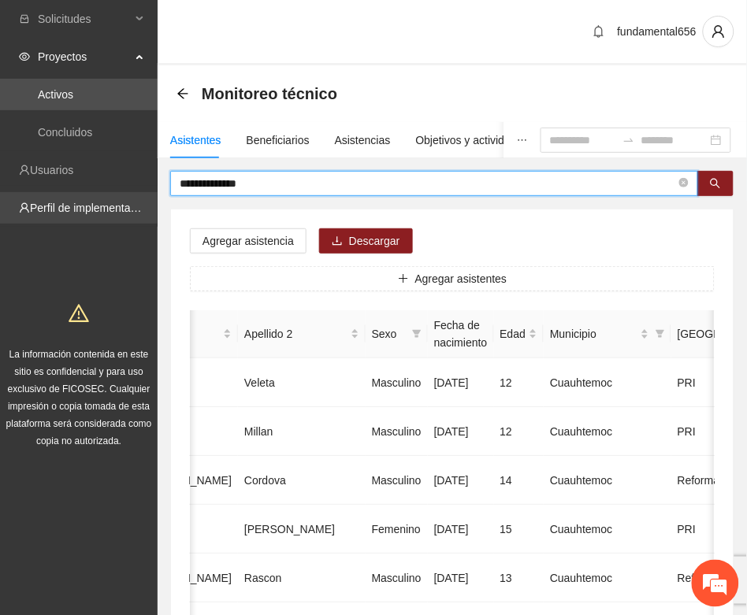
drag, startPoint x: 223, startPoint y: 194, endPoint x: 156, endPoint y: 210, distance: 68.8
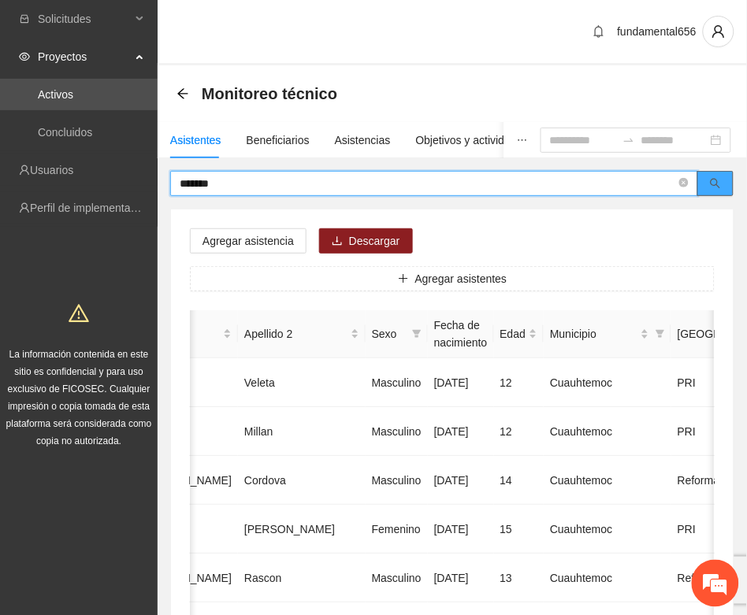
click at [709, 183] on button "button" at bounding box center [715, 183] width 36 height 25
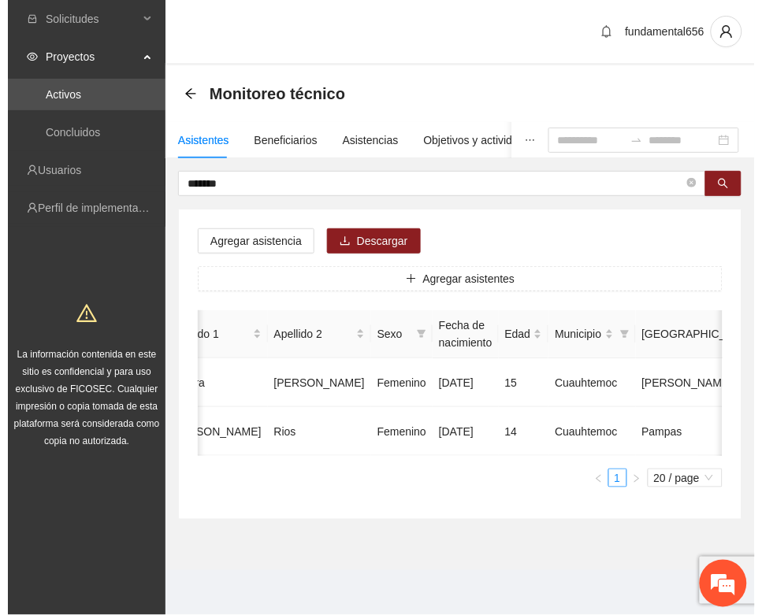
scroll to position [0, 280]
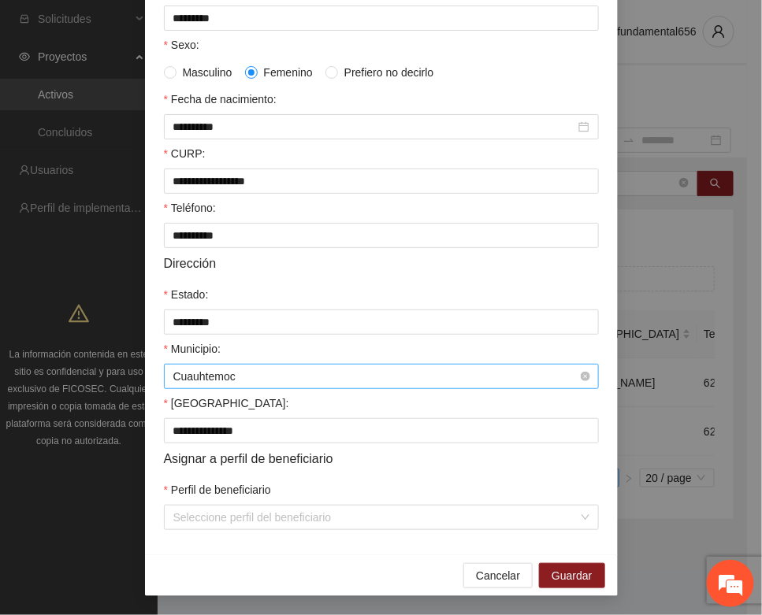
scroll to position [312, 0]
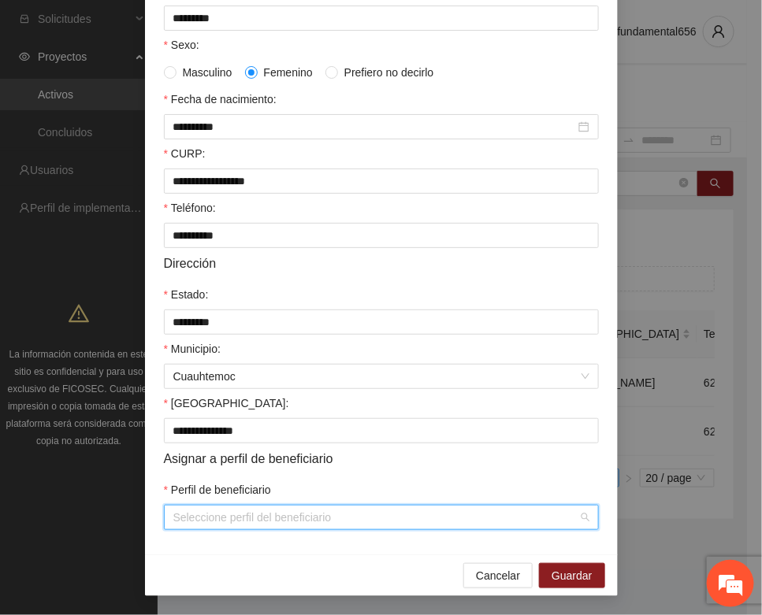
click at [241, 517] on input "Perfil de beneficiario" at bounding box center [375, 518] width 405 height 24
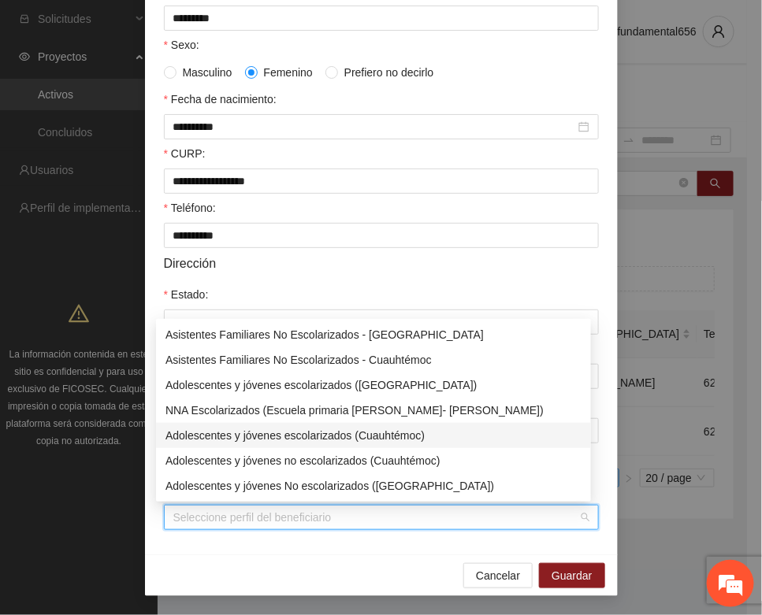
click at [297, 442] on div "Adolescentes y jóvenes escolarizados (Cuauhtémoc)" at bounding box center [373, 435] width 416 height 17
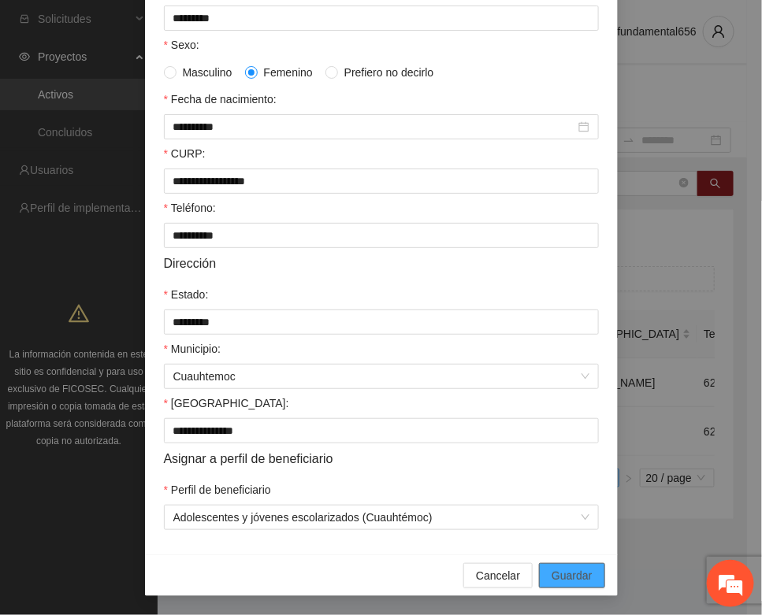
click at [551, 573] on span "Guardar" at bounding box center [571, 575] width 40 height 17
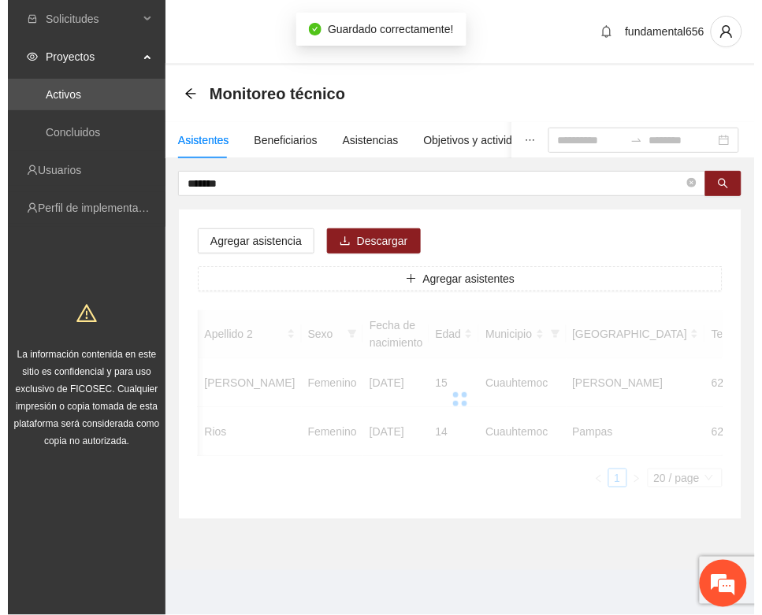
scroll to position [0, 265]
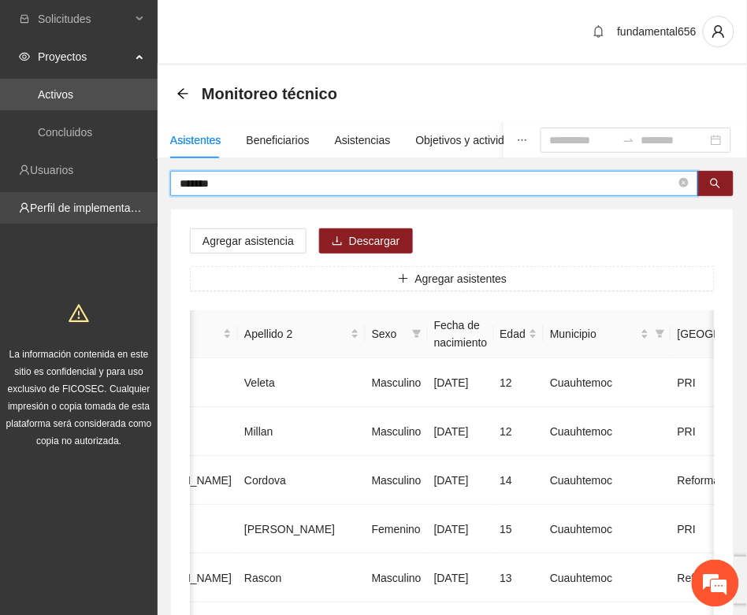
drag, startPoint x: 215, startPoint y: 189, endPoint x: 139, endPoint y: 202, distance: 76.8
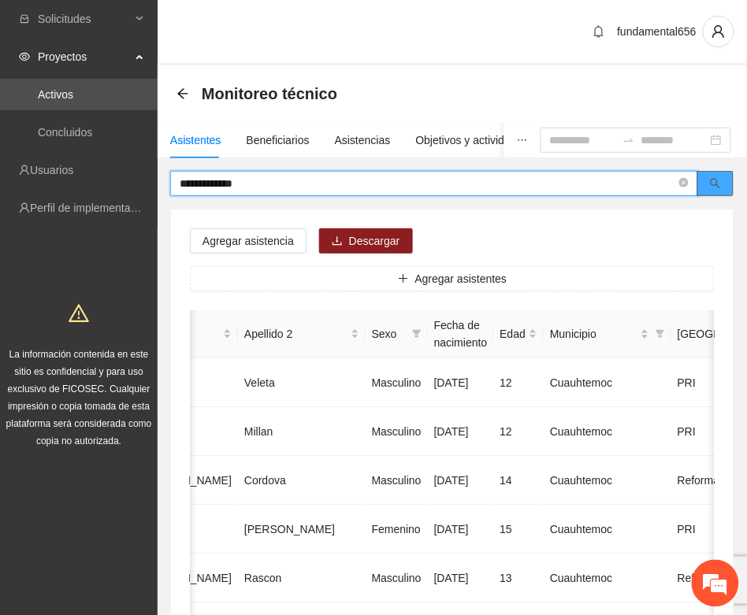
click at [713, 181] on icon "search" at bounding box center [715, 183] width 11 height 11
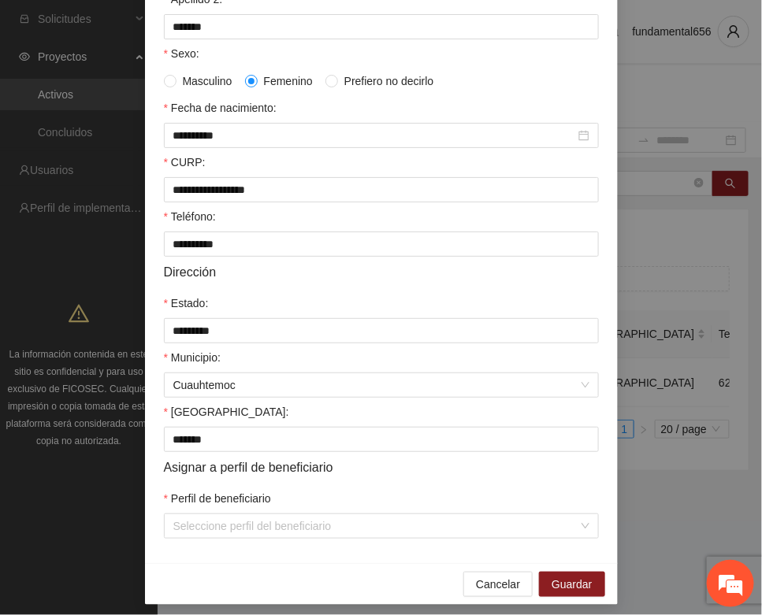
scroll to position [312, 0]
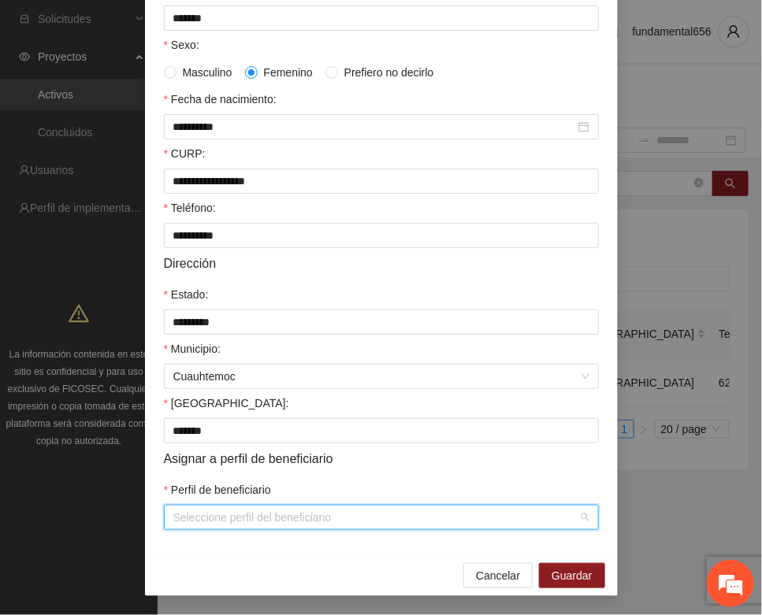
click at [210, 517] on input "Perfil de beneficiario" at bounding box center [375, 518] width 405 height 24
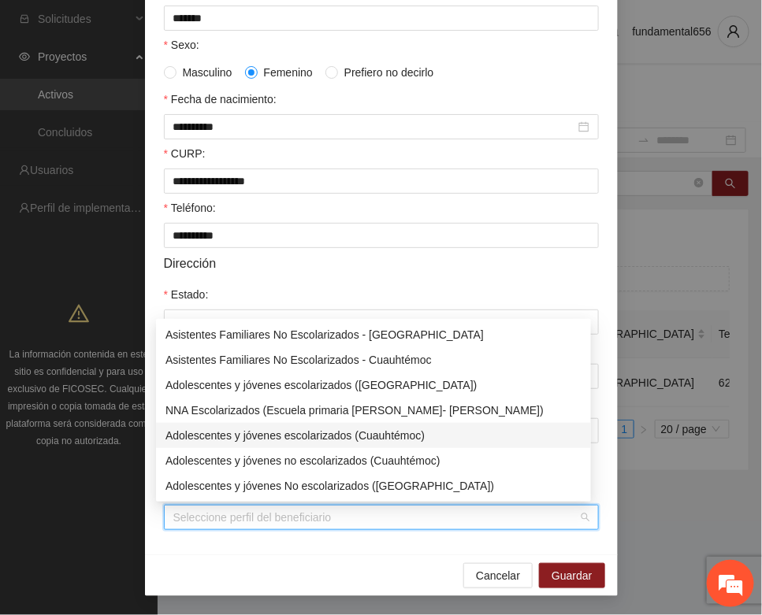
click at [257, 432] on div "Adolescentes y jóvenes escolarizados (Cuauhtémoc)" at bounding box center [373, 435] width 416 height 17
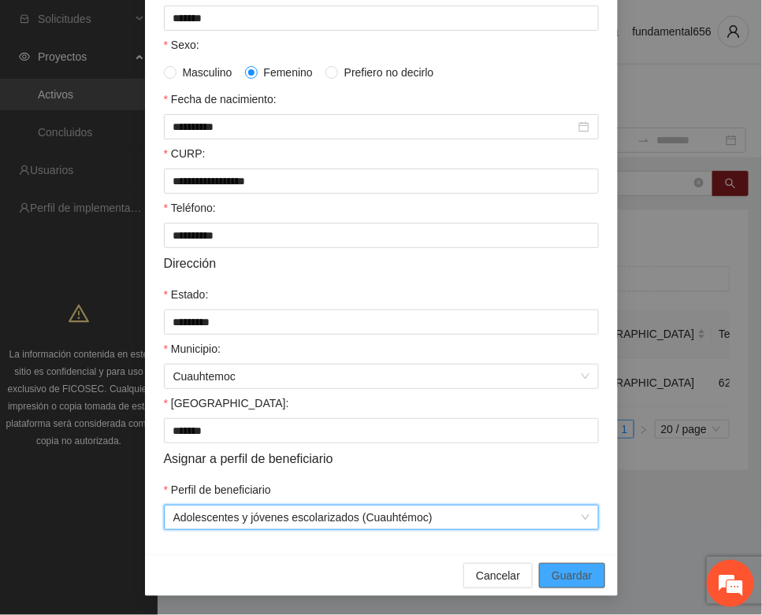
click at [551, 573] on span "Guardar" at bounding box center [571, 575] width 40 height 17
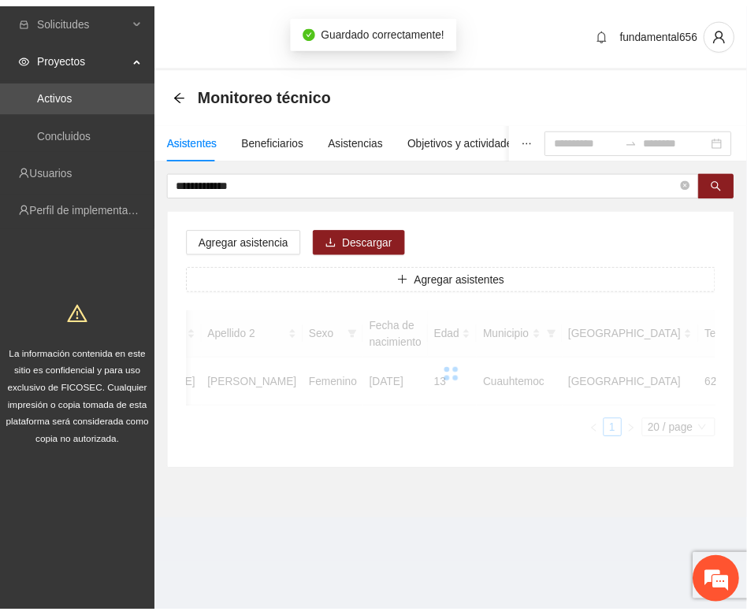
scroll to position [233, 0]
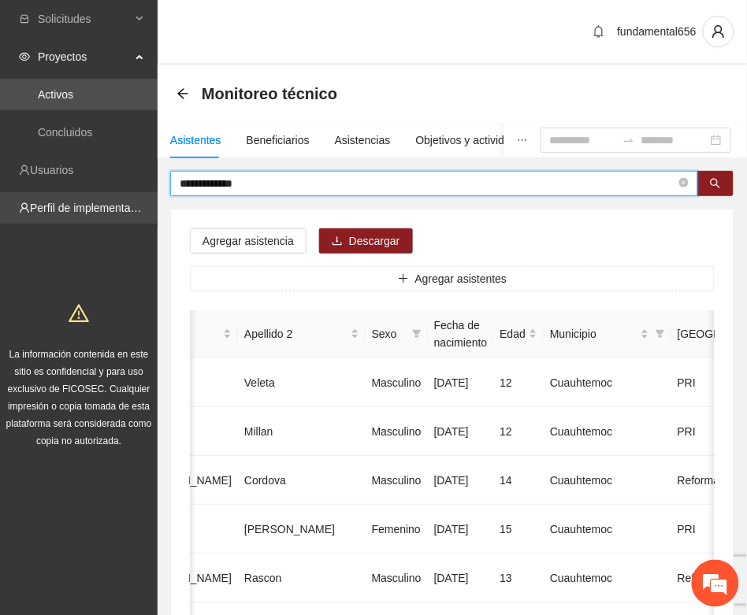
drag, startPoint x: 246, startPoint y: 195, endPoint x: 154, endPoint y: 214, distance: 94.2
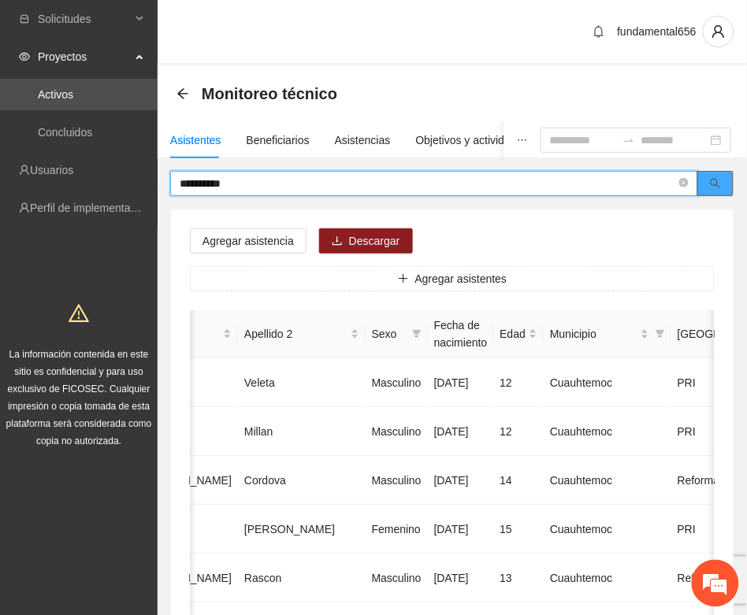
click at [697, 189] on button "button" at bounding box center [715, 183] width 36 height 25
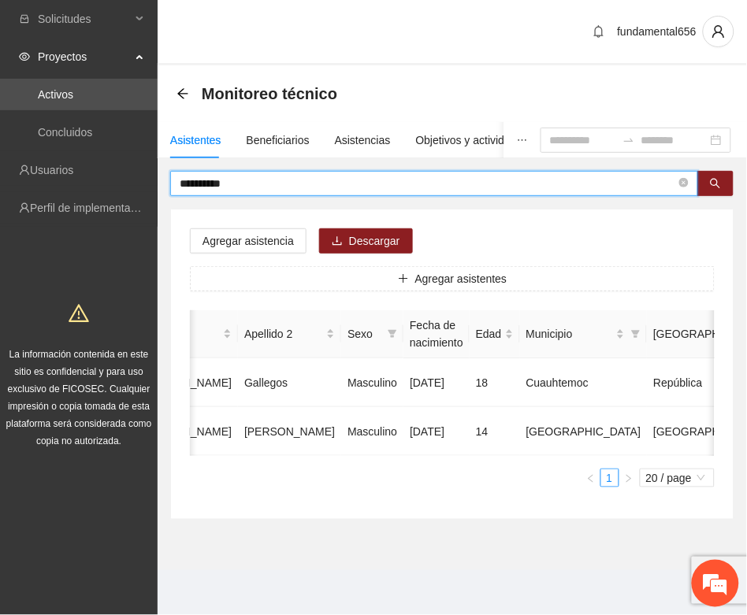
type input "**********"
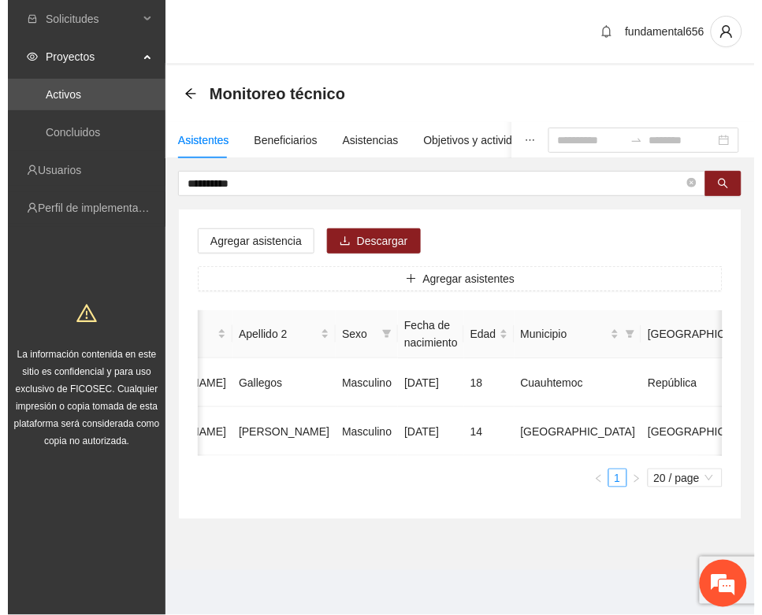
scroll to position [0, 280]
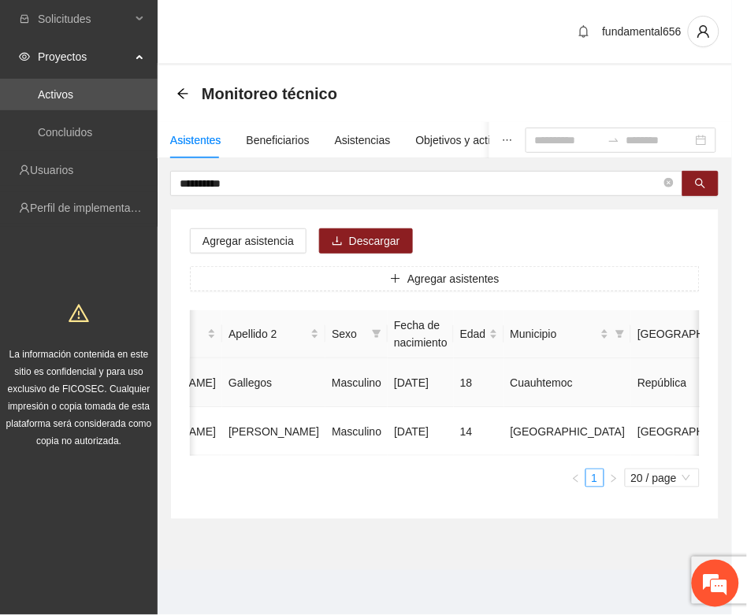
type input "**********"
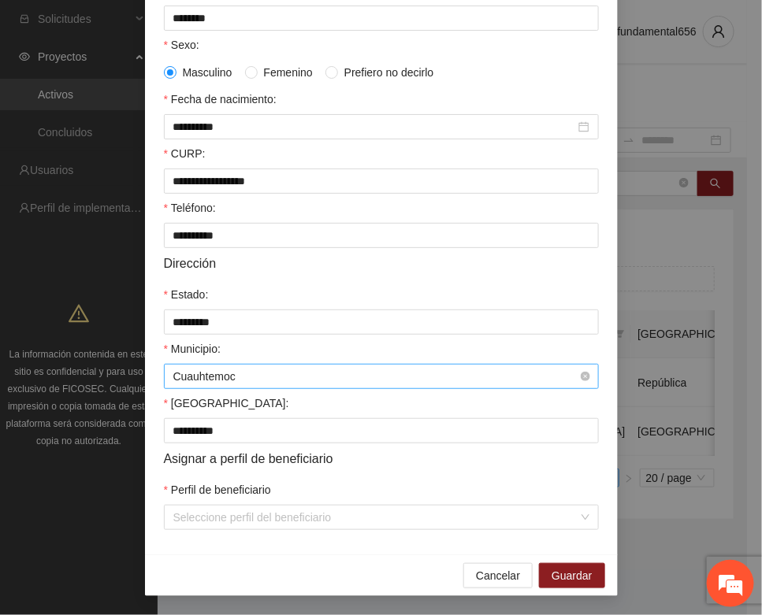
scroll to position [312, 0]
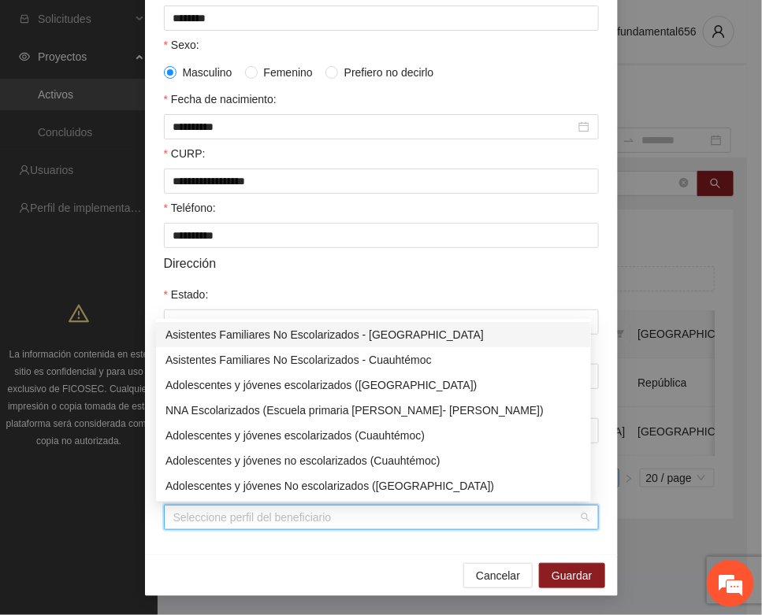
click at [236, 506] on input "Perfil de beneficiario" at bounding box center [375, 518] width 405 height 24
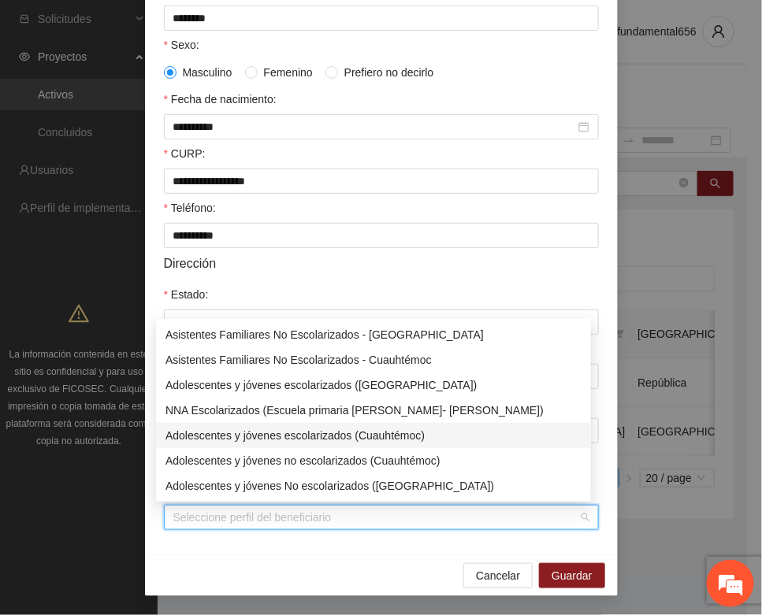
click at [278, 435] on div "Adolescentes y jóvenes escolarizados (Cuauhtémoc)" at bounding box center [373, 435] width 416 height 17
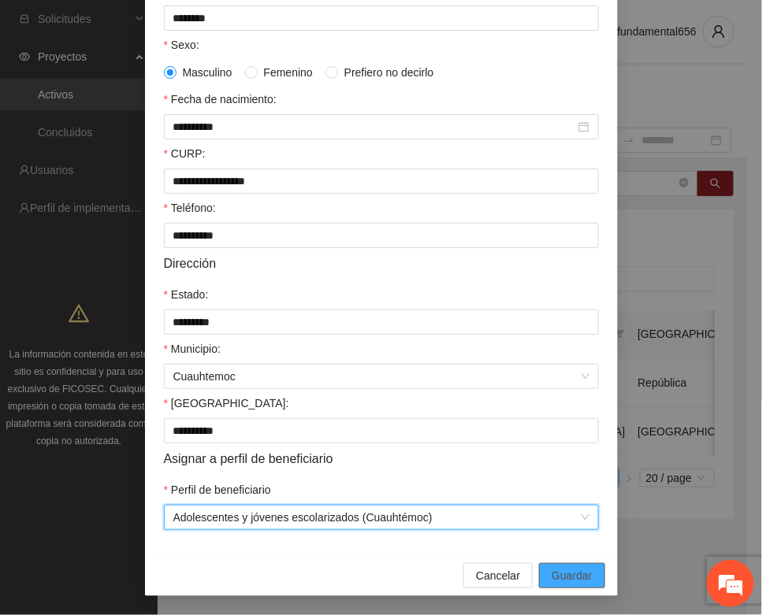
click at [552, 572] on span "Guardar" at bounding box center [571, 575] width 40 height 17
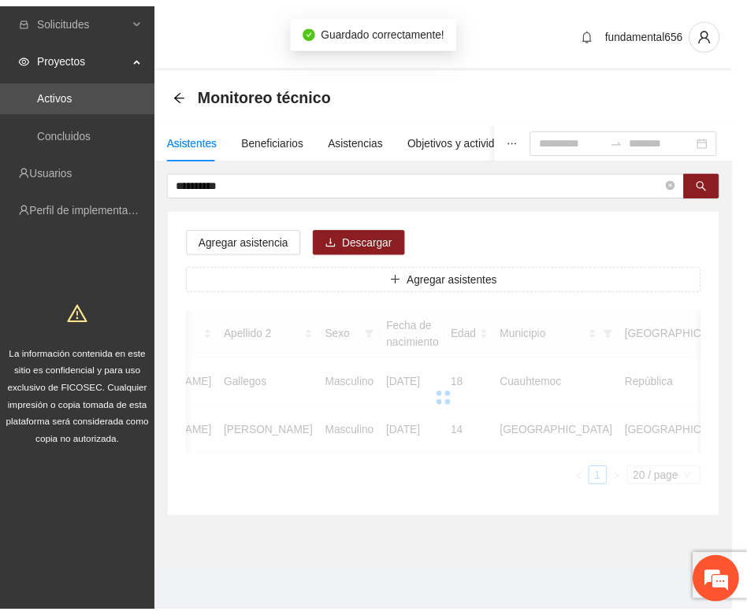
scroll to position [0, 265]
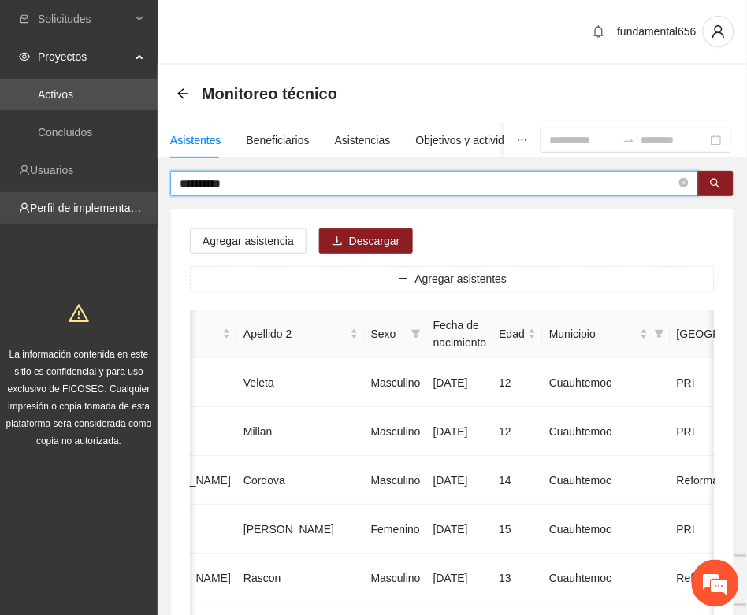
drag, startPoint x: 240, startPoint y: 183, endPoint x: 142, endPoint y: 194, distance: 99.1
click at [710, 189] on span "search" at bounding box center [715, 184] width 11 height 13
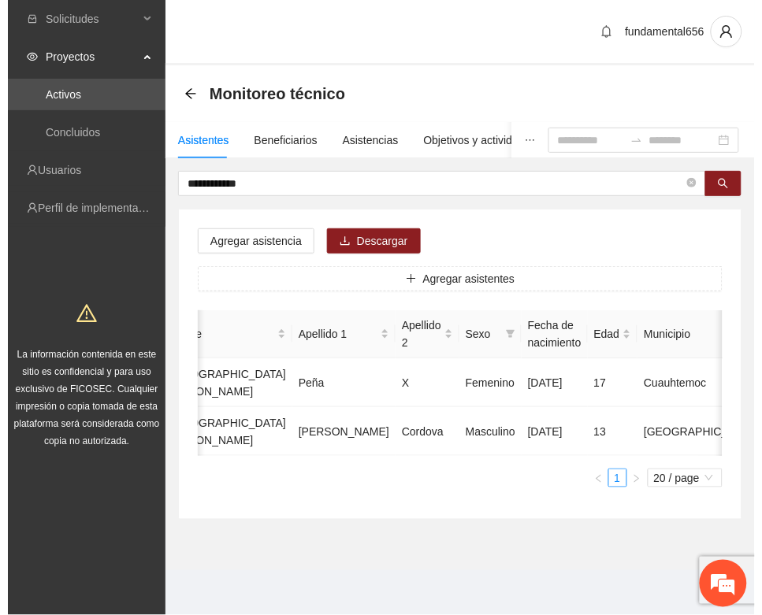
scroll to position [0, 269]
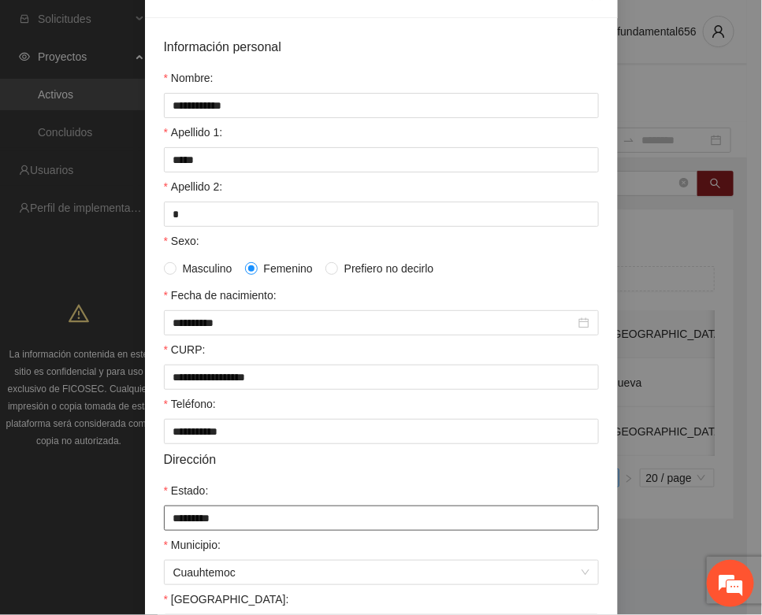
scroll to position [312, 0]
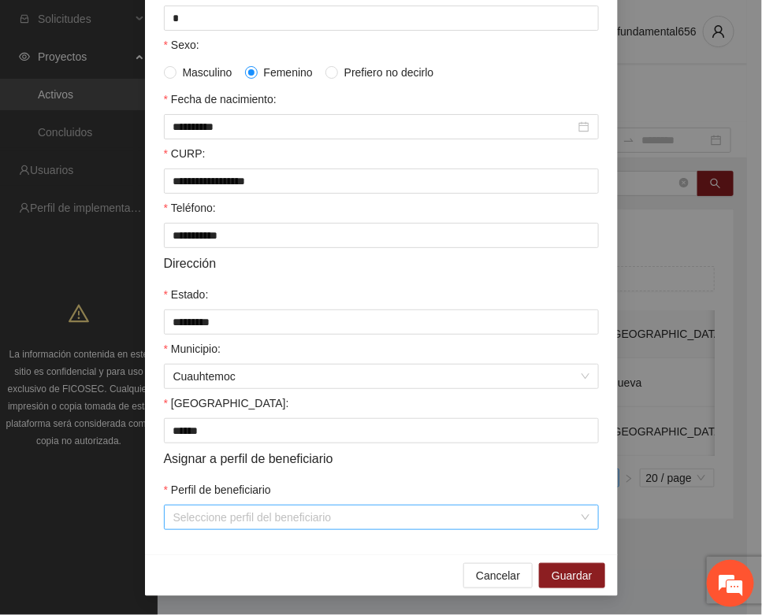
click at [232, 510] on input "Perfil de beneficiario" at bounding box center [375, 518] width 405 height 24
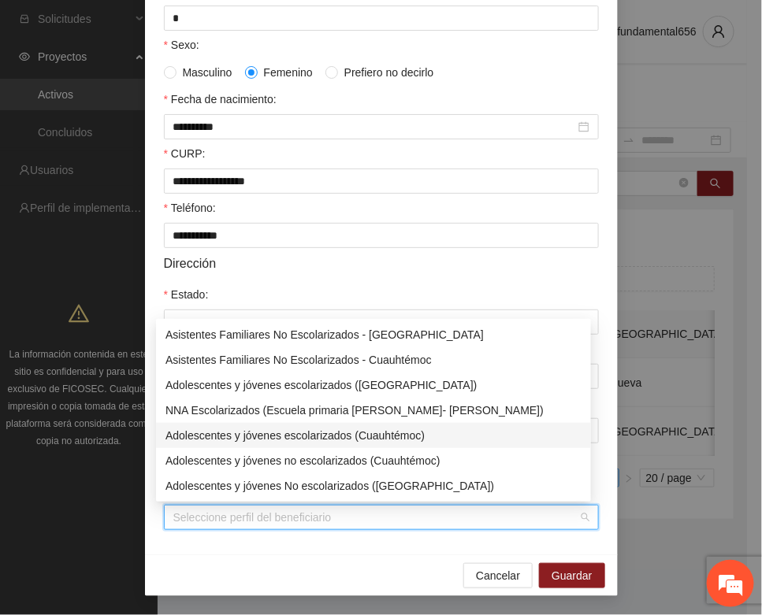
click at [280, 427] on div "Adolescentes y jóvenes escolarizados (Cuauhtémoc)" at bounding box center [373, 435] width 416 height 17
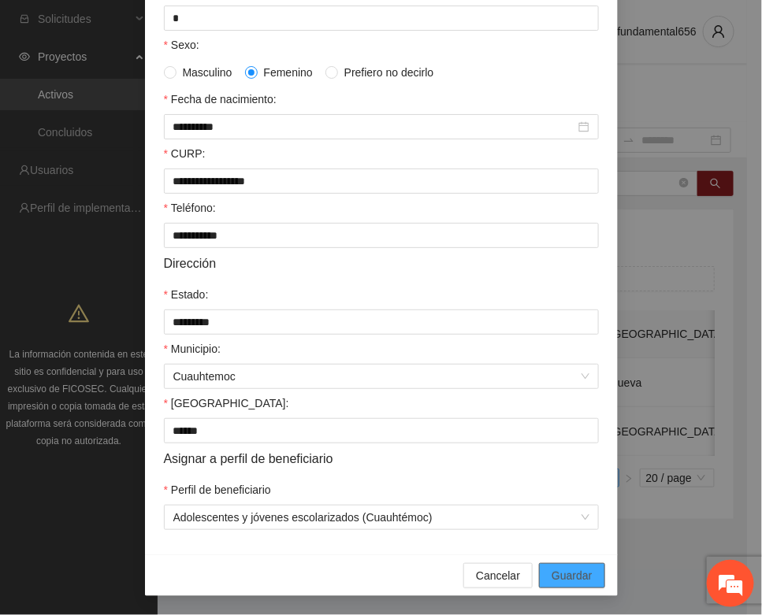
click at [577, 569] on span "Guardar" at bounding box center [571, 575] width 40 height 17
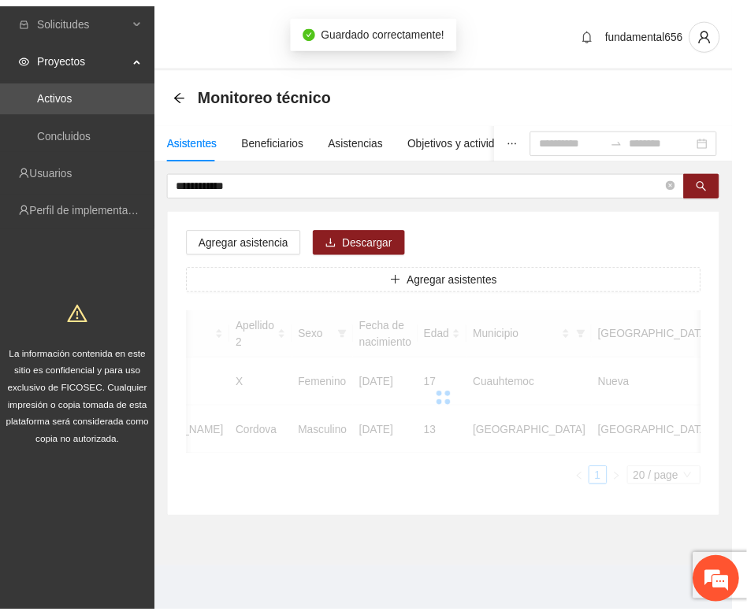
scroll to position [0, 254]
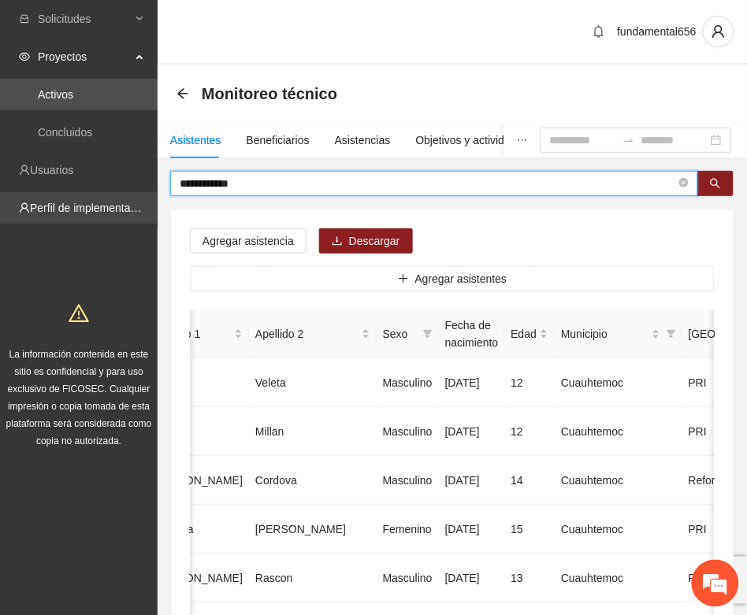
drag, startPoint x: 248, startPoint y: 189, endPoint x: 128, endPoint y: 218, distance: 124.0
click at [707, 181] on button "button" at bounding box center [715, 183] width 36 height 25
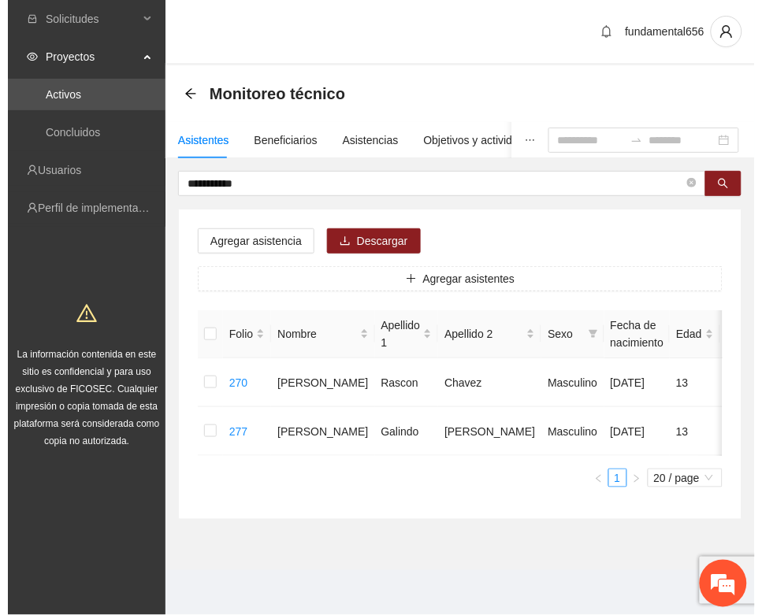
scroll to position [0, 280]
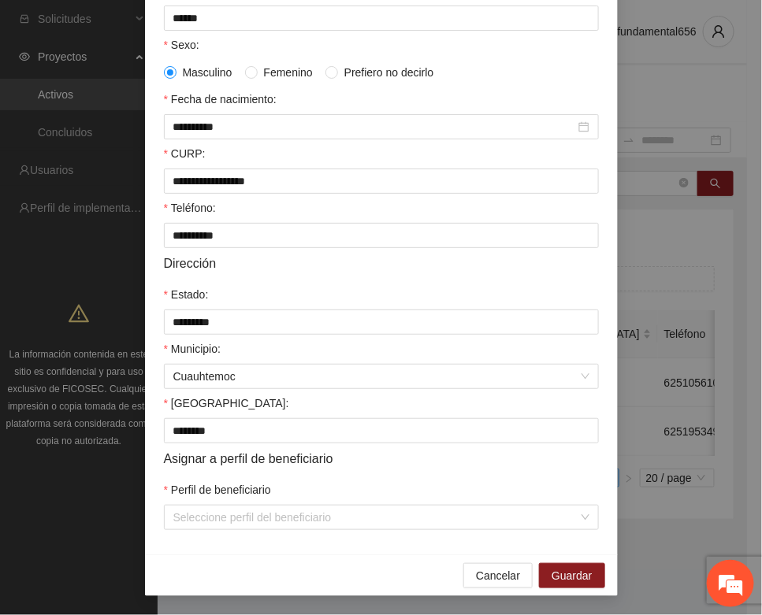
scroll to position [312, 0]
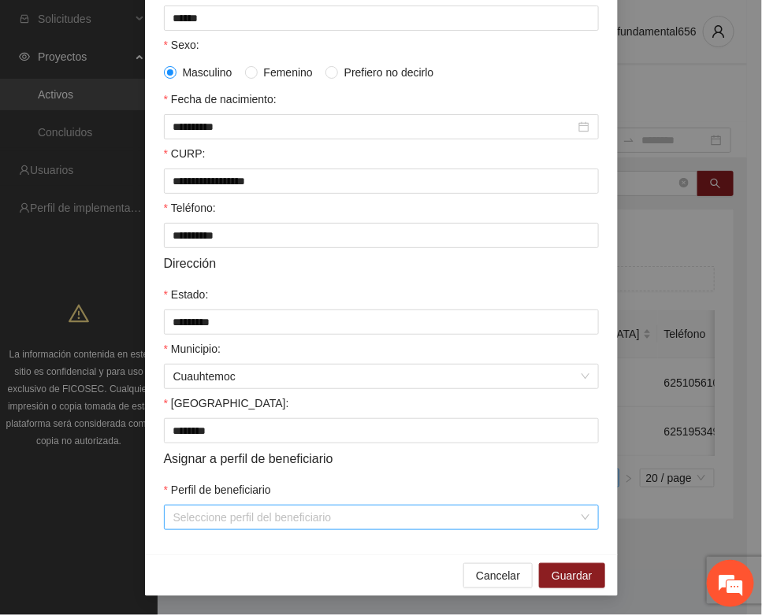
click at [252, 520] on input "Perfil de beneficiario" at bounding box center [375, 518] width 405 height 24
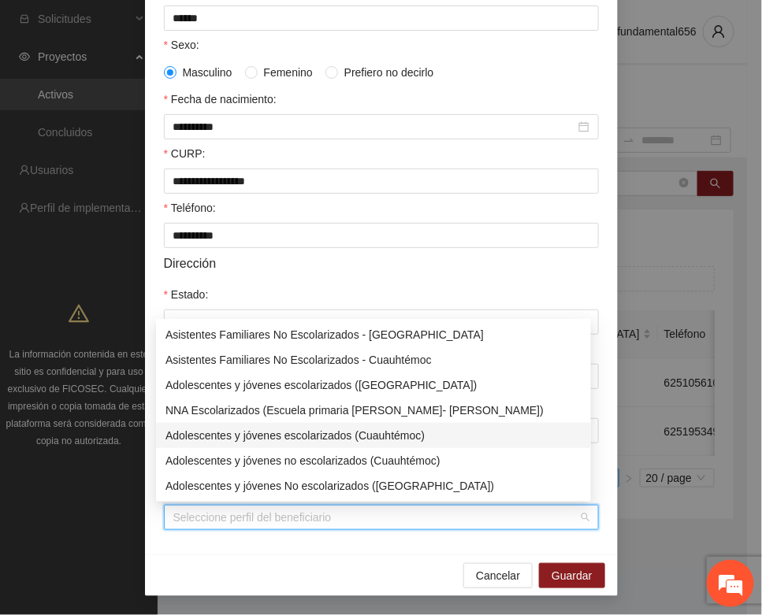
click at [306, 437] on div "Adolescentes y jóvenes escolarizados (Cuauhtémoc)" at bounding box center [373, 435] width 416 height 17
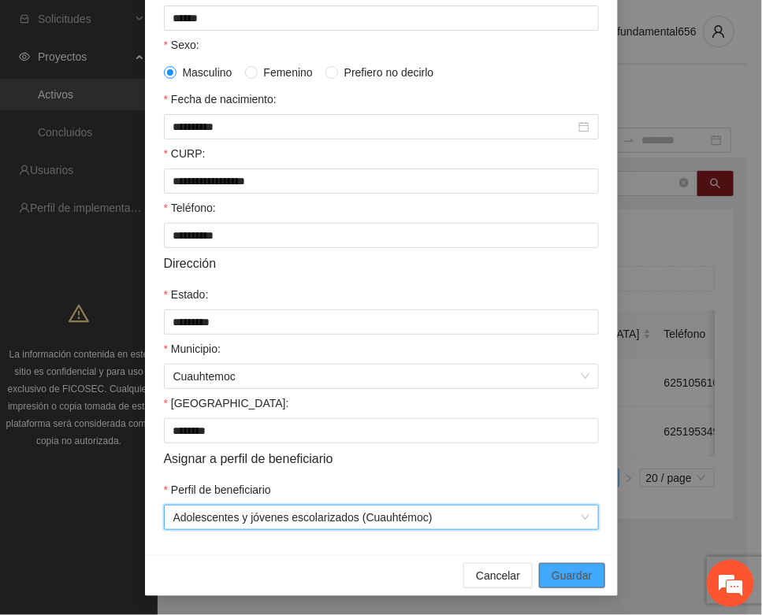
drag, startPoint x: 563, startPoint y: 572, endPoint x: 384, endPoint y: 517, distance: 187.6
click at [561, 572] on span "Guardar" at bounding box center [571, 575] width 40 height 17
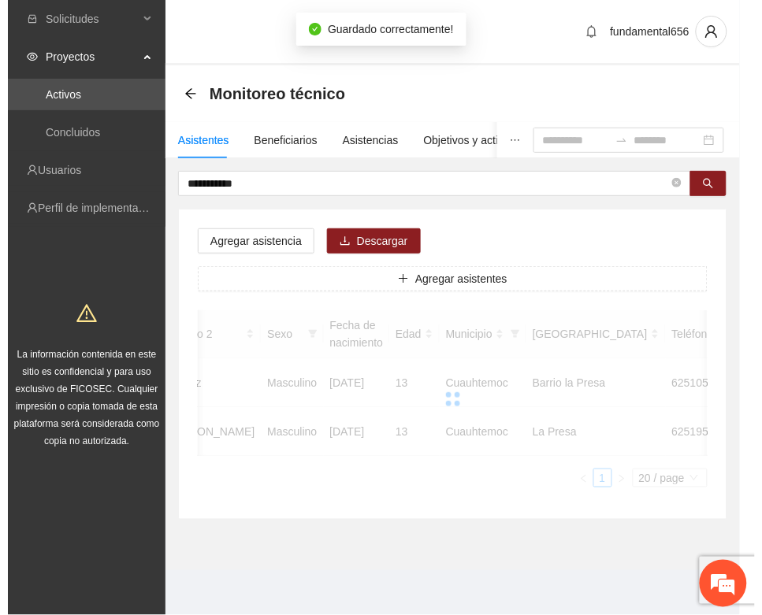
scroll to position [0, 265]
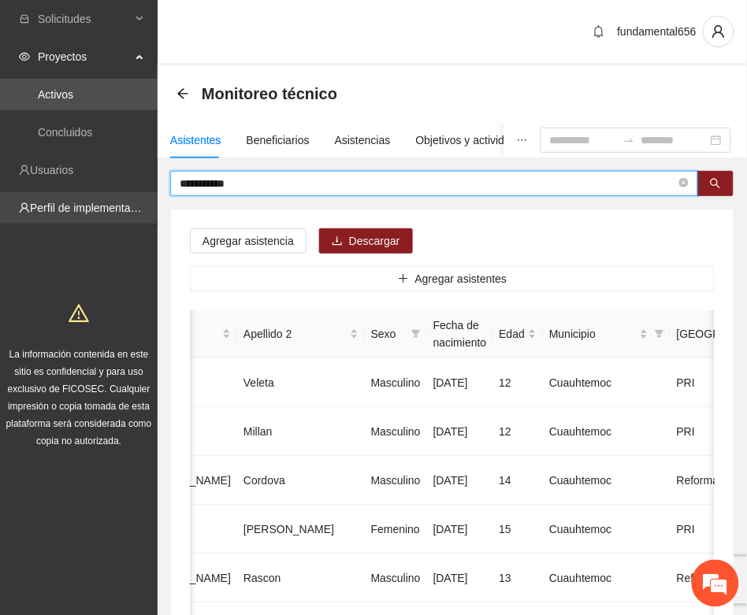
drag, startPoint x: 244, startPoint y: 189, endPoint x: 135, endPoint y: 211, distance: 110.9
click at [727, 176] on button "button" at bounding box center [715, 183] width 36 height 25
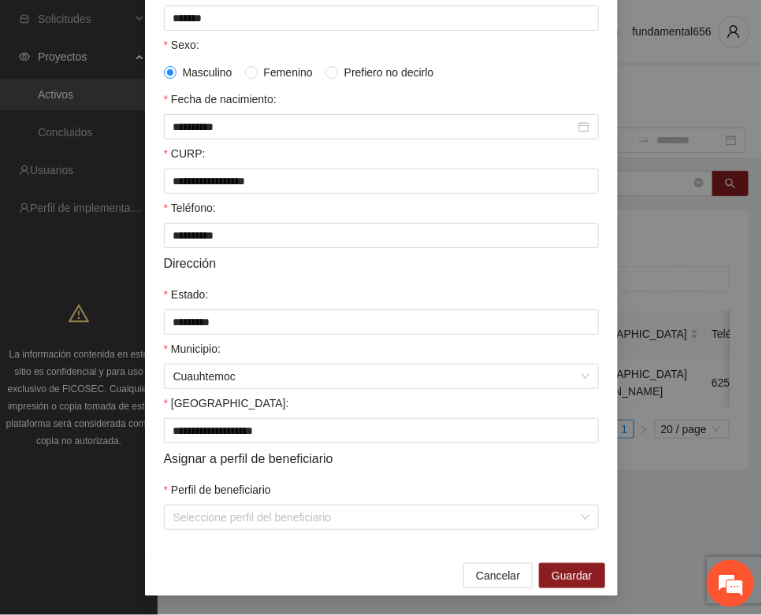
scroll to position [312, 0]
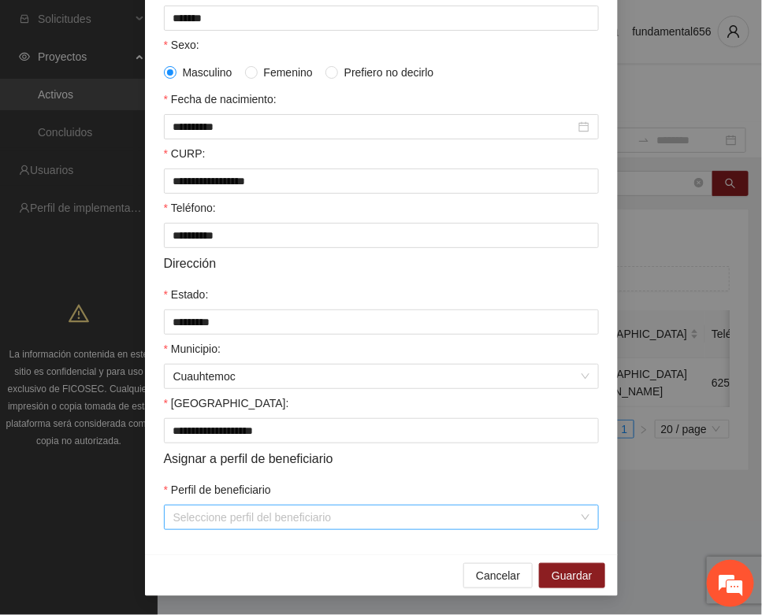
click at [191, 516] on input "Perfil de beneficiario" at bounding box center [375, 518] width 405 height 24
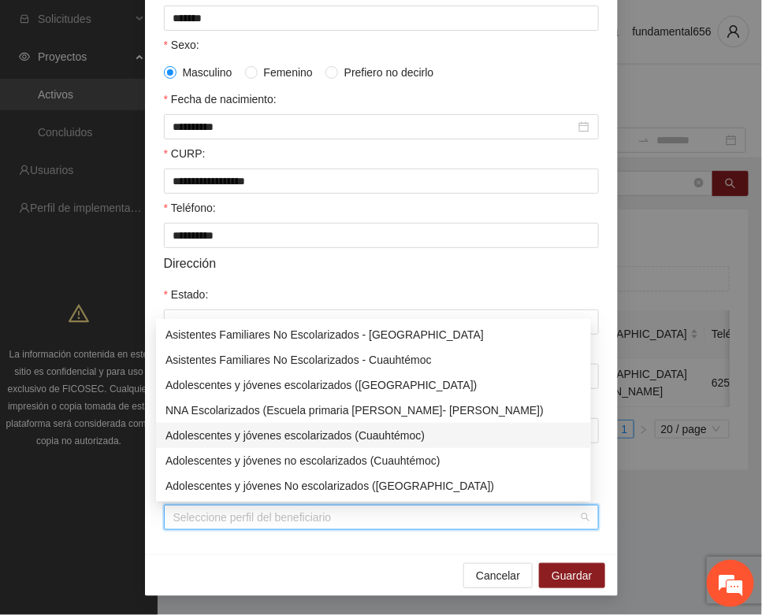
click at [273, 437] on div "Adolescentes y jóvenes escolarizados (Cuauhtémoc)" at bounding box center [373, 435] width 416 height 17
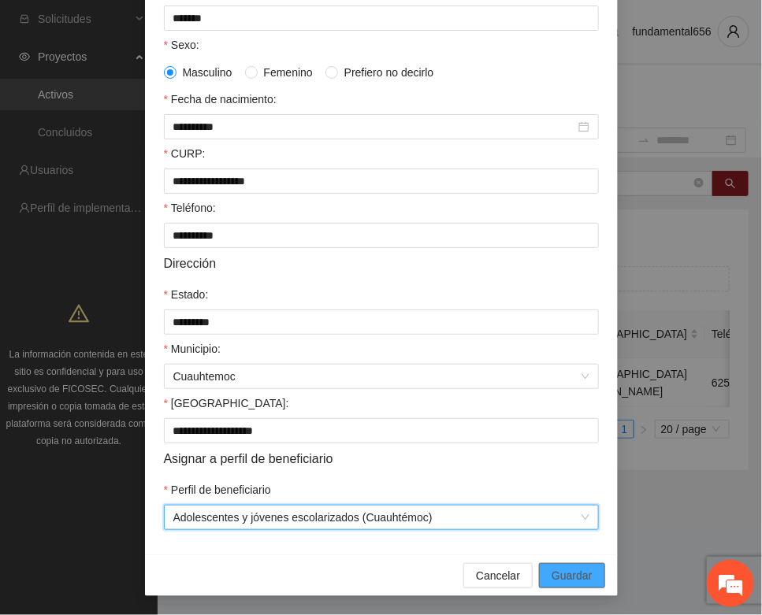
click at [563, 575] on span "Guardar" at bounding box center [571, 575] width 40 height 17
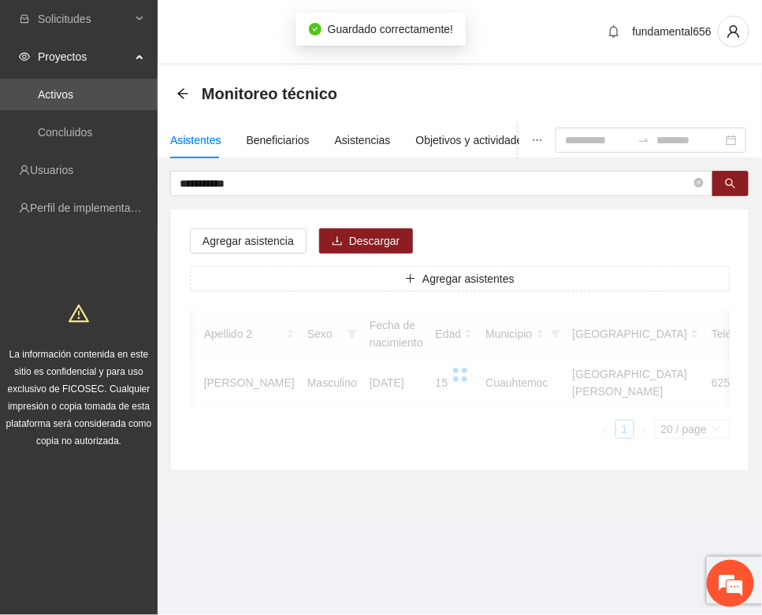
scroll to position [233, 0]
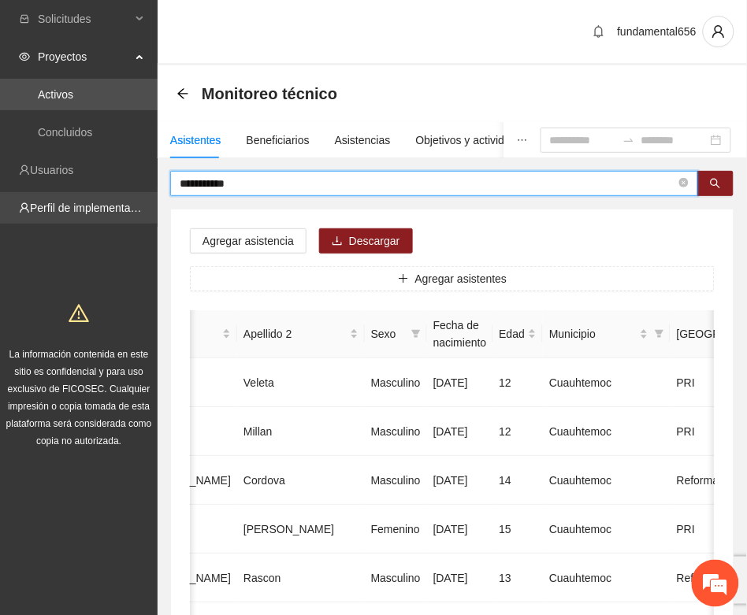
drag, startPoint x: 244, startPoint y: 182, endPoint x: 152, endPoint y: 206, distance: 95.1
drag, startPoint x: 715, startPoint y: 185, endPoint x: 707, endPoint y: 190, distance: 9.9
click at [714, 184] on icon "search" at bounding box center [715, 183] width 11 height 11
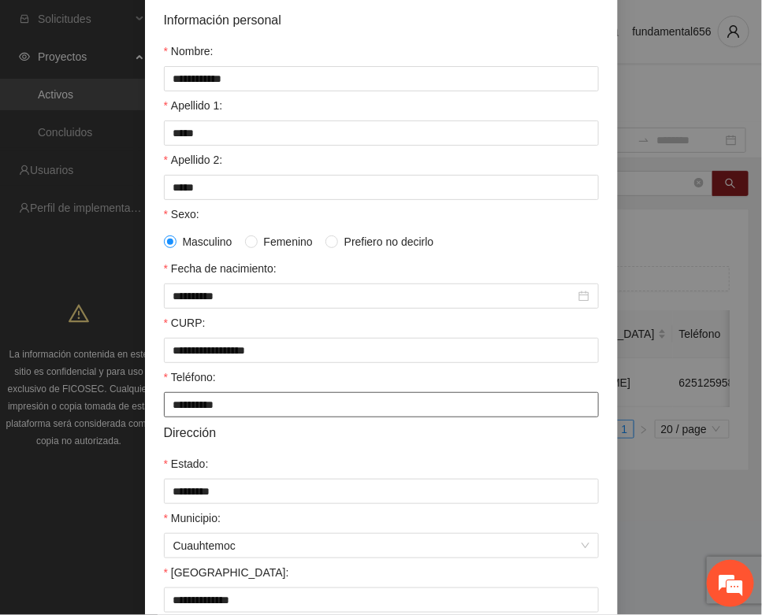
scroll to position [312, 0]
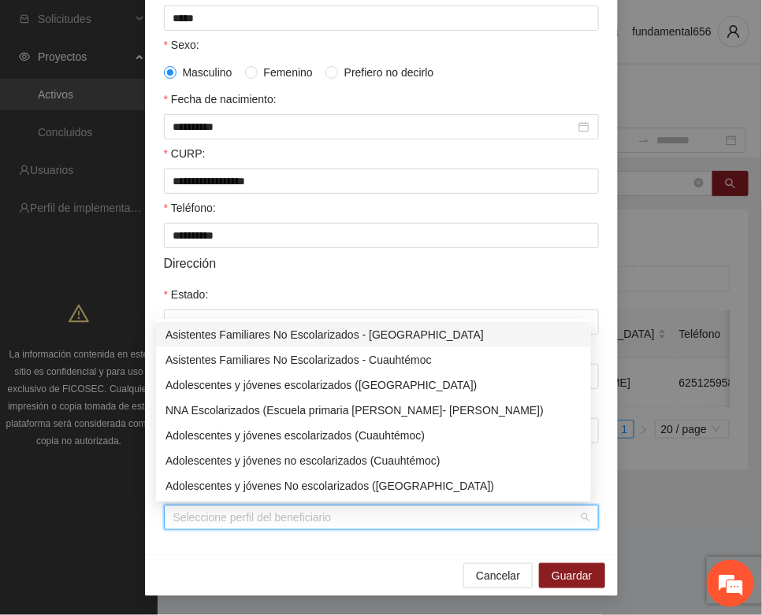
click at [221, 517] on input "Perfil de beneficiario" at bounding box center [375, 518] width 405 height 24
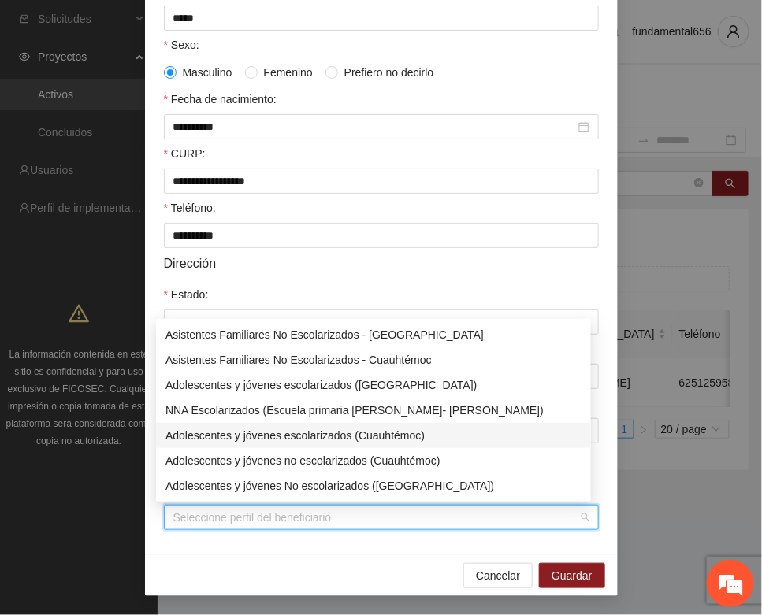
click at [281, 437] on div "Adolescentes y jóvenes escolarizados (Cuauhtémoc)" at bounding box center [373, 435] width 416 height 17
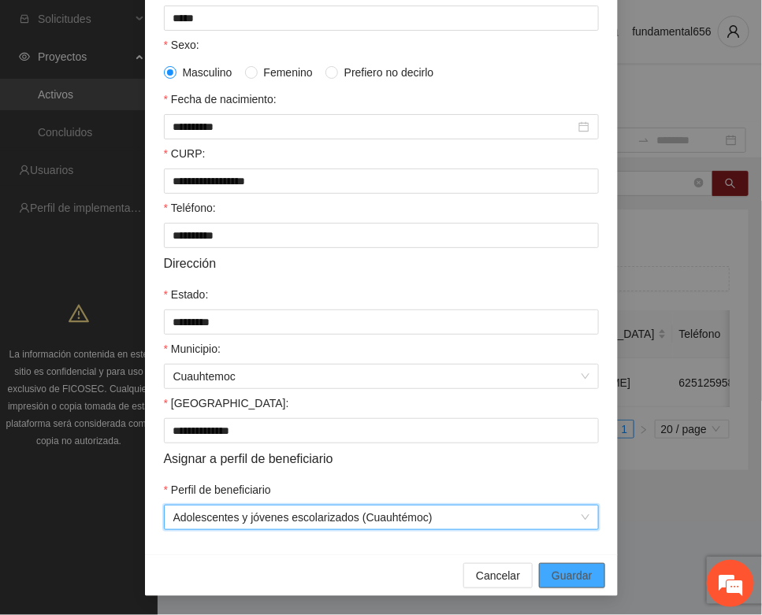
drag, startPoint x: 551, startPoint y: 568, endPoint x: 542, endPoint y: 568, distance: 9.5
click at [551, 568] on span "Guardar" at bounding box center [571, 575] width 40 height 17
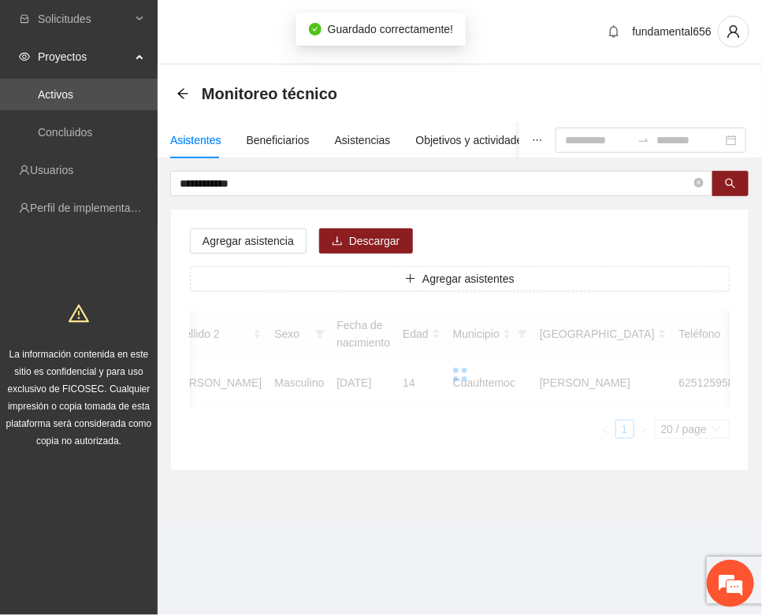
scroll to position [233, 0]
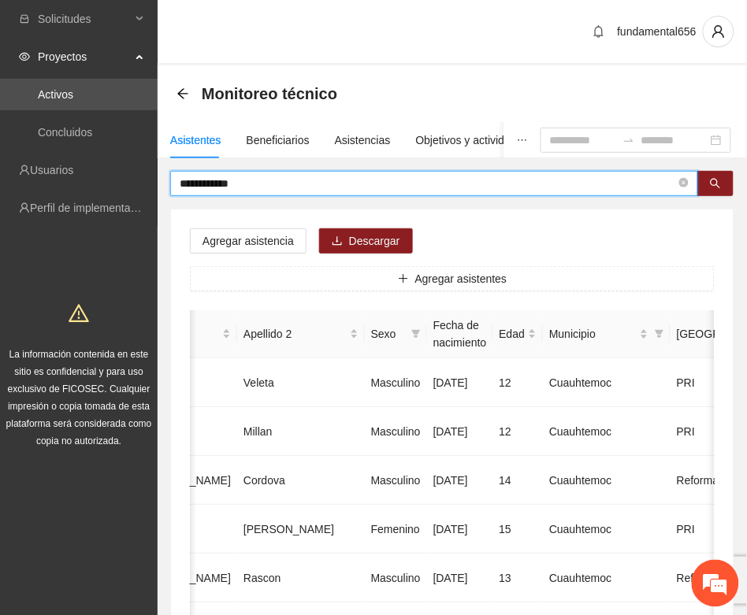
drag, startPoint x: 261, startPoint y: 187, endPoint x: 161, endPoint y: 206, distance: 101.0
click at [707, 187] on button "button" at bounding box center [715, 183] width 36 height 25
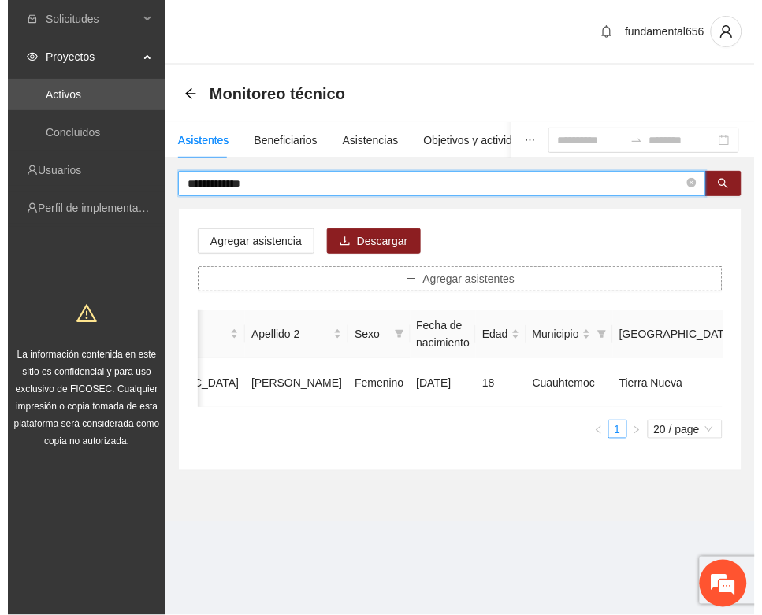
scroll to position [0, 265]
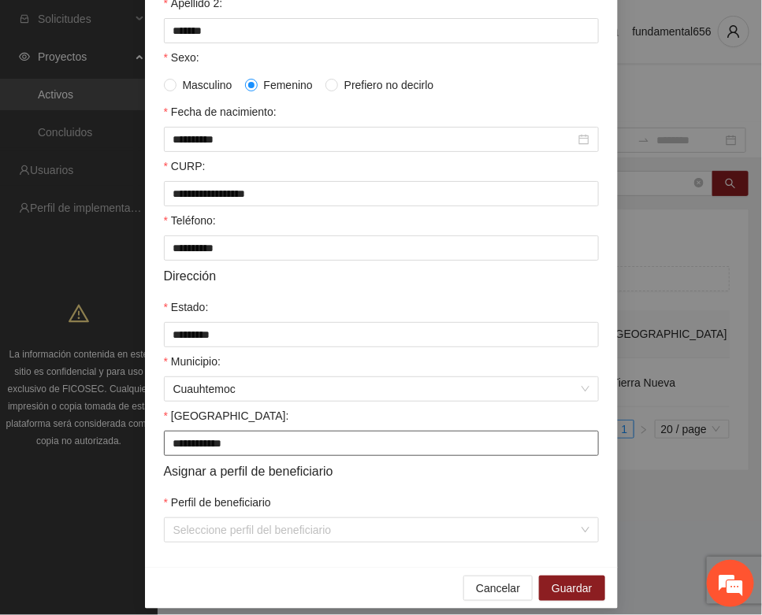
scroll to position [312, 0]
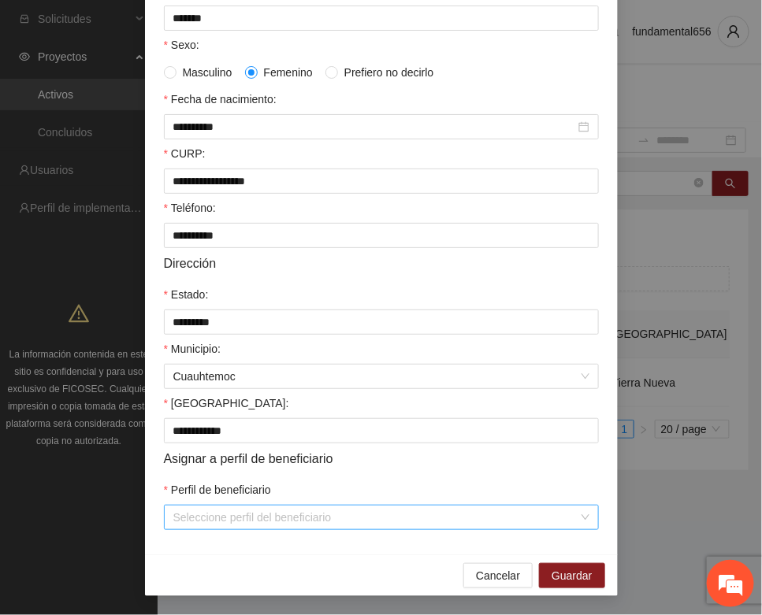
click at [213, 525] on input "Perfil de beneficiario" at bounding box center [375, 518] width 405 height 24
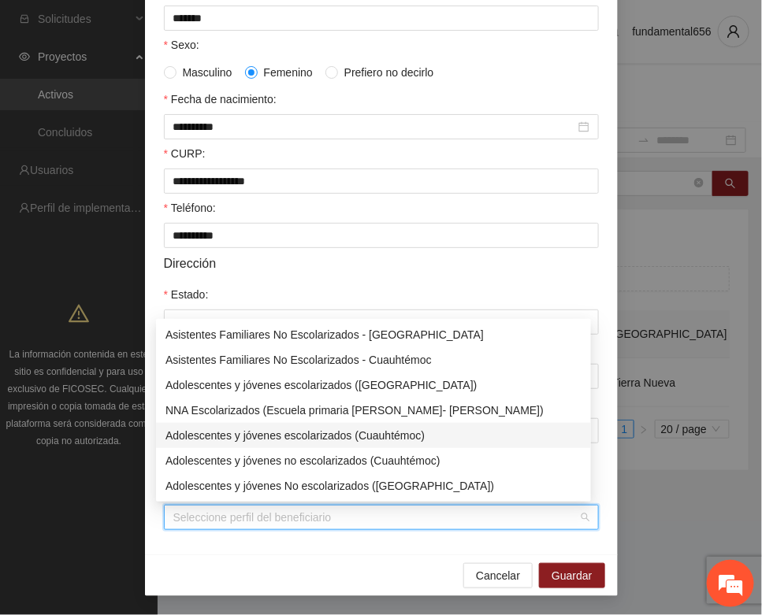
click at [273, 434] on div "Adolescentes y jóvenes escolarizados (Cuauhtémoc)" at bounding box center [373, 435] width 416 height 17
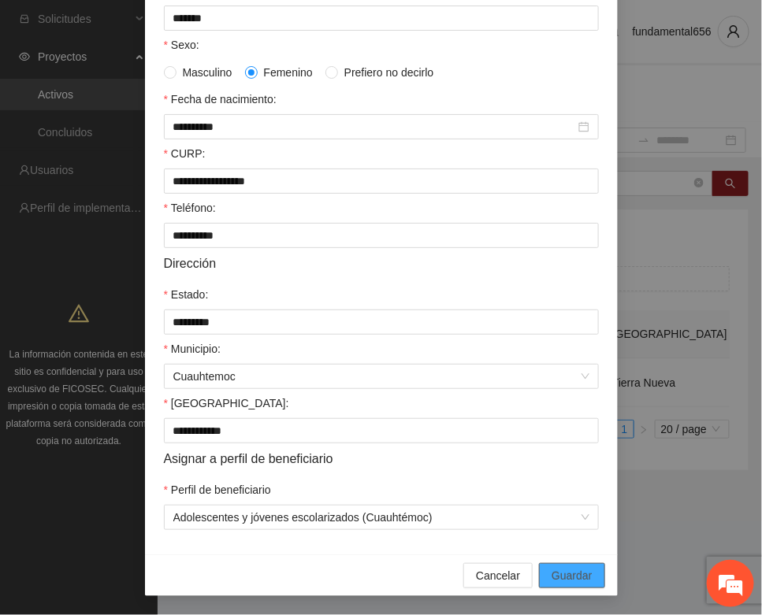
click at [553, 567] on span "Guardar" at bounding box center [571, 575] width 40 height 17
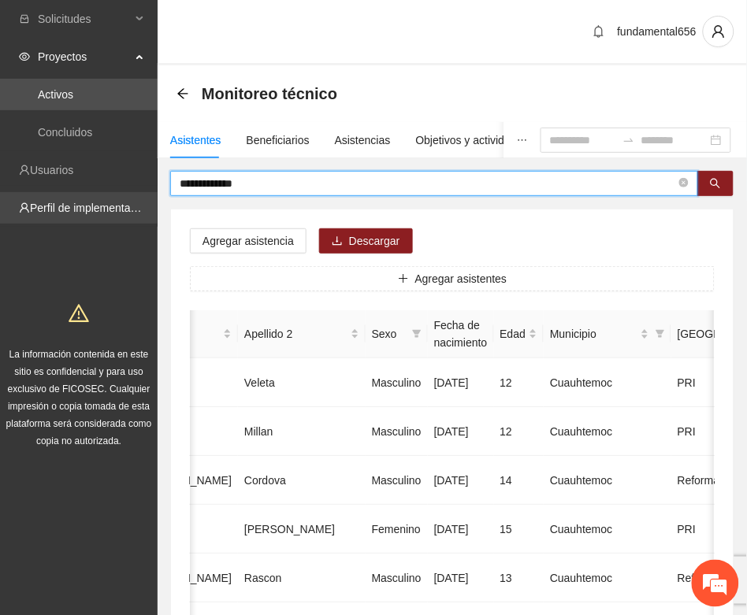
drag, startPoint x: 268, startPoint y: 183, endPoint x: 155, endPoint y: 203, distance: 114.5
click at [729, 182] on button "button" at bounding box center [715, 183] width 36 height 25
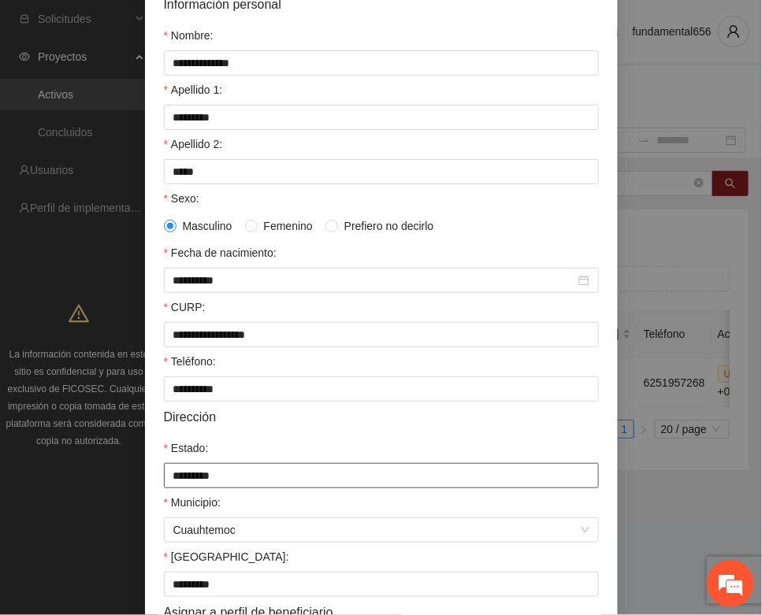
scroll to position [312, 0]
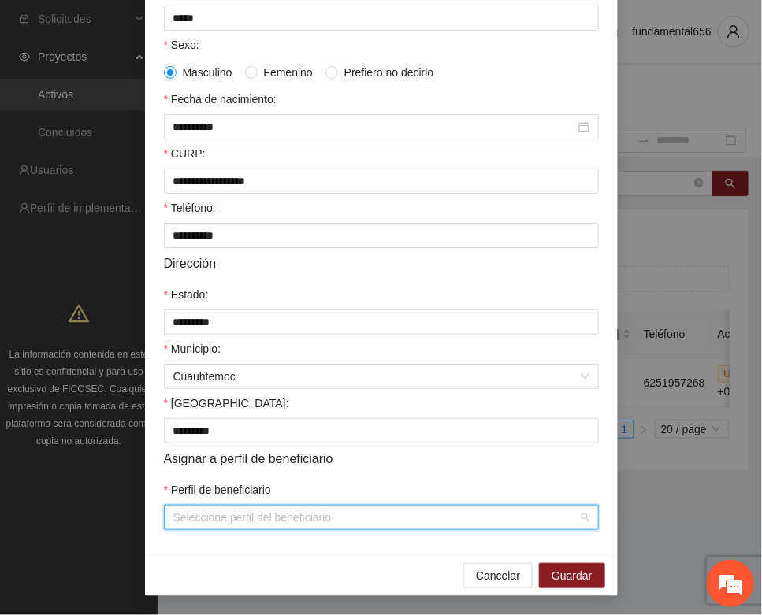
click at [184, 521] on input "Perfil de beneficiario" at bounding box center [375, 518] width 405 height 24
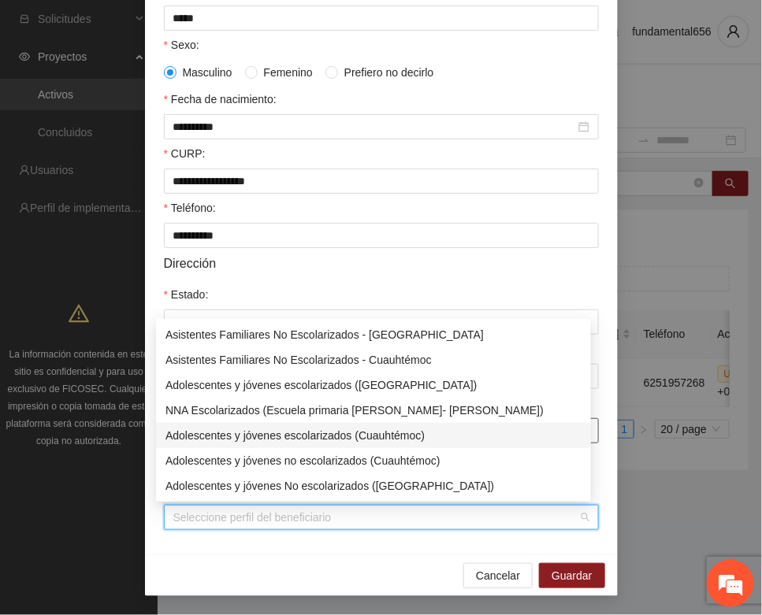
click at [270, 437] on div "Adolescentes y jóvenes escolarizados (Cuauhtémoc)" at bounding box center [373, 435] width 416 height 17
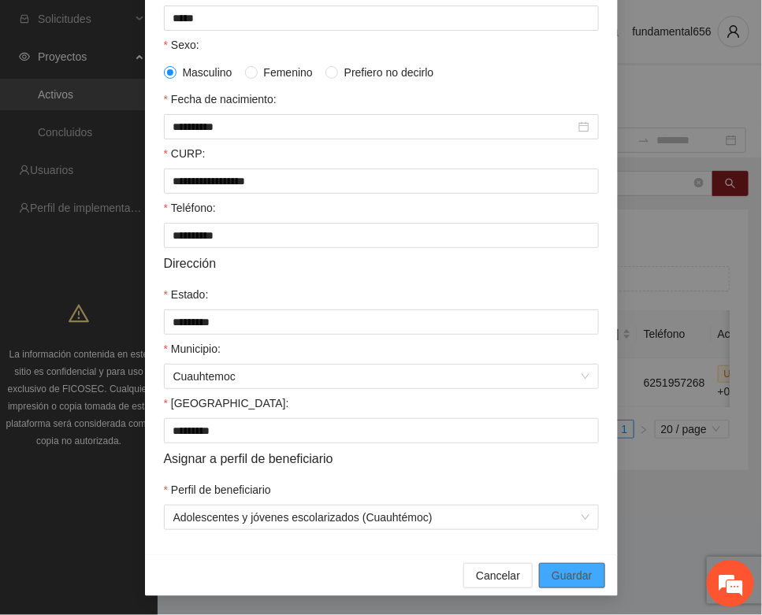
click at [555, 569] on span "Guardar" at bounding box center [571, 575] width 40 height 17
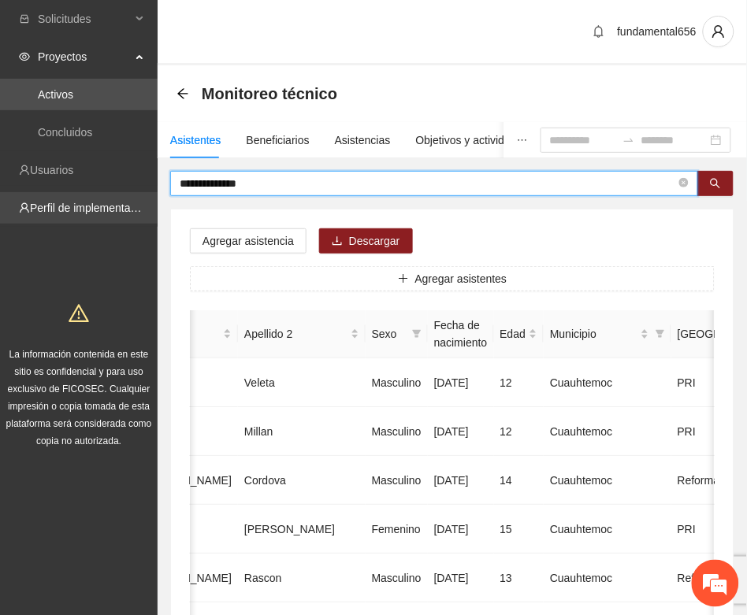
drag, startPoint x: 273, startPoint y: 189, endPoint x: 150, endPoint y: 215, distance: 124.8
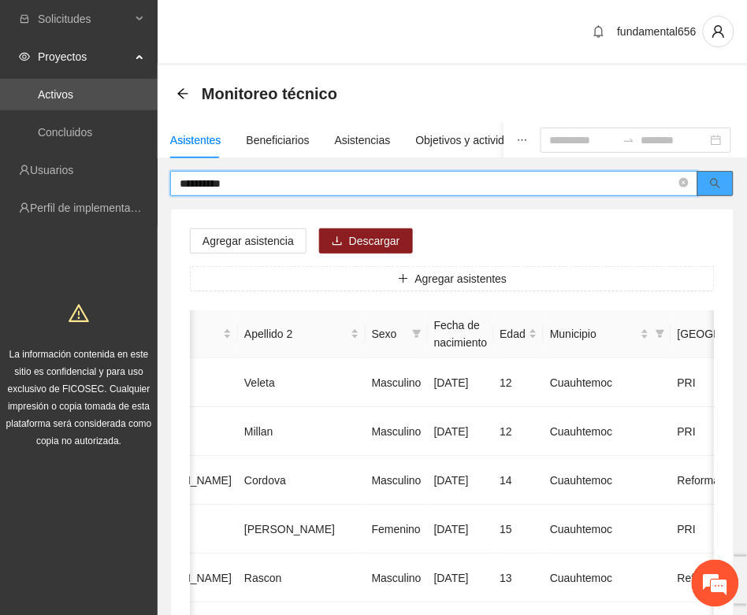
click at [714, 184] on icon "search" at bounding box center [715, 183] width 11 height 11
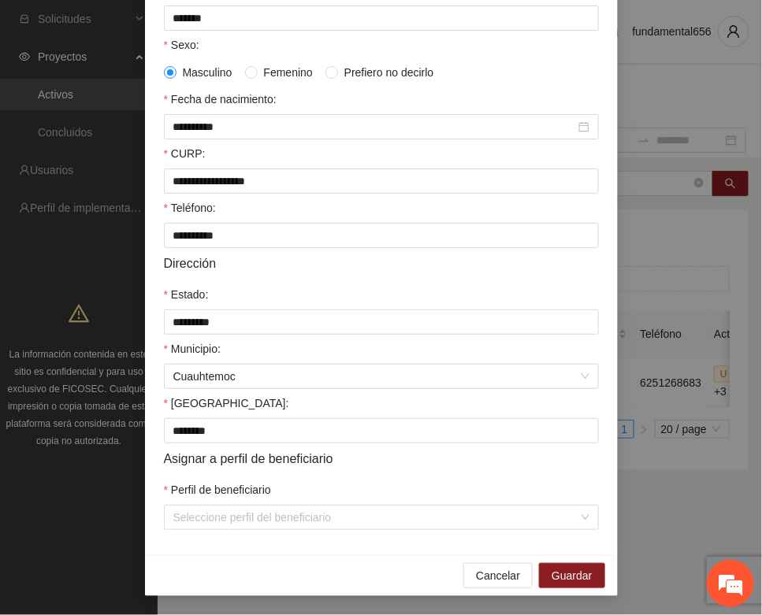
scroll to position [312, 0]
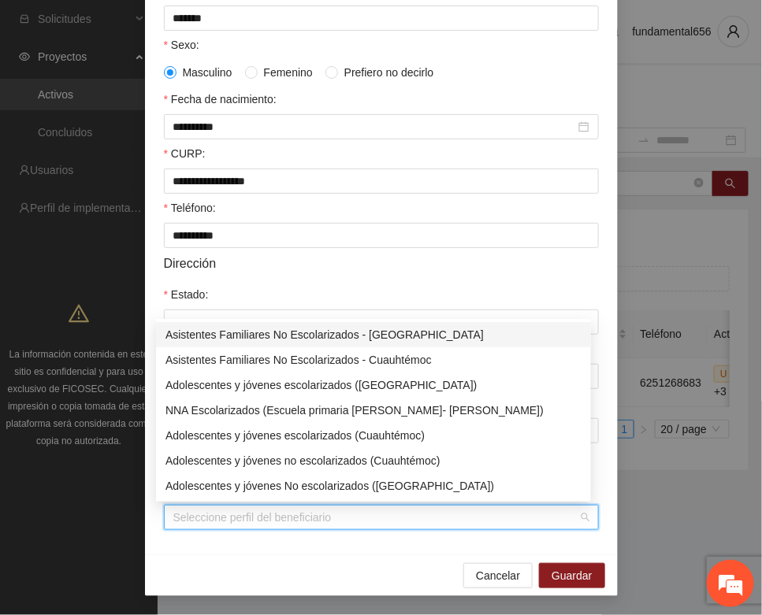
click at [236, 516] on input "Perfil de beneficiario" at bounding box center [375, 518] width 405 height 24
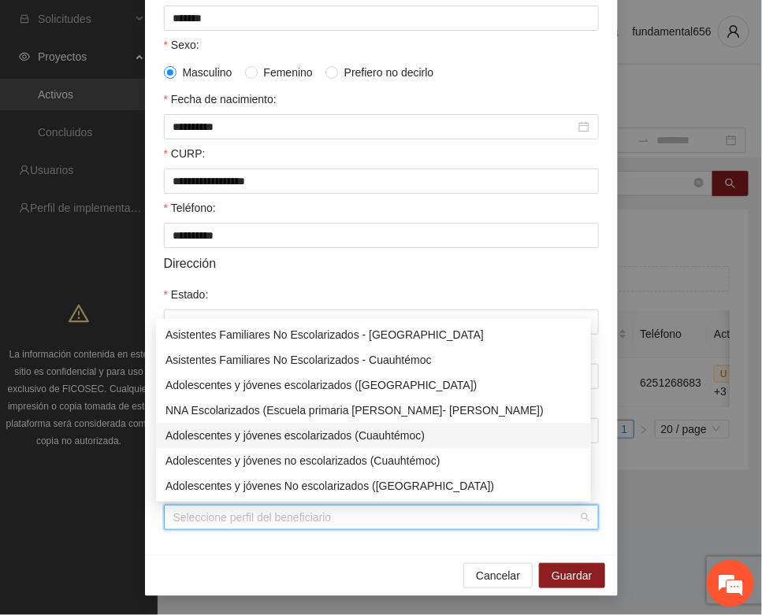
drag, startPoint x: 331, startPoint y: 437, endPoint x: 339, endPoint y: 441, distance: 9.5
click at [332, 437] on div "Adolescentes y jóvenes escolarizados (Cuauhtémoc)" at bounding box center [373, 435] width 416 height 17
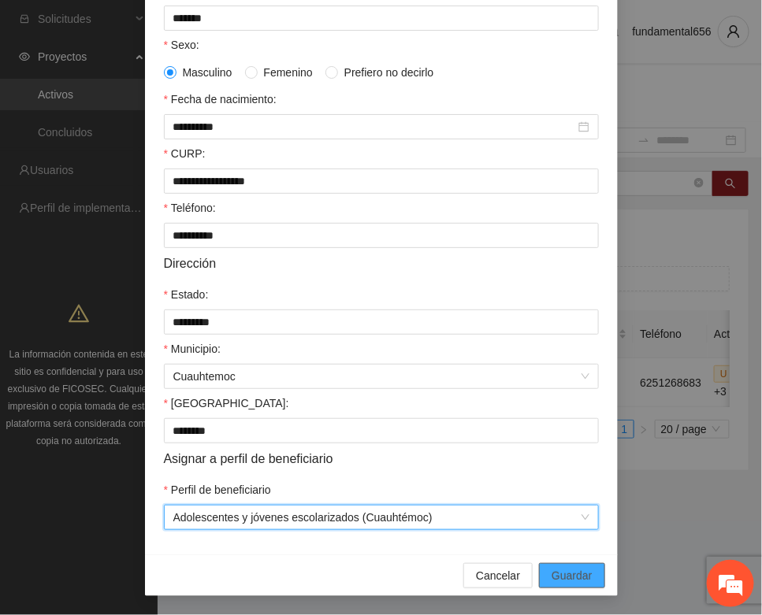
click at [562, 572] on span "Guardar" at bounding box center [571, 575] width 40 height 17
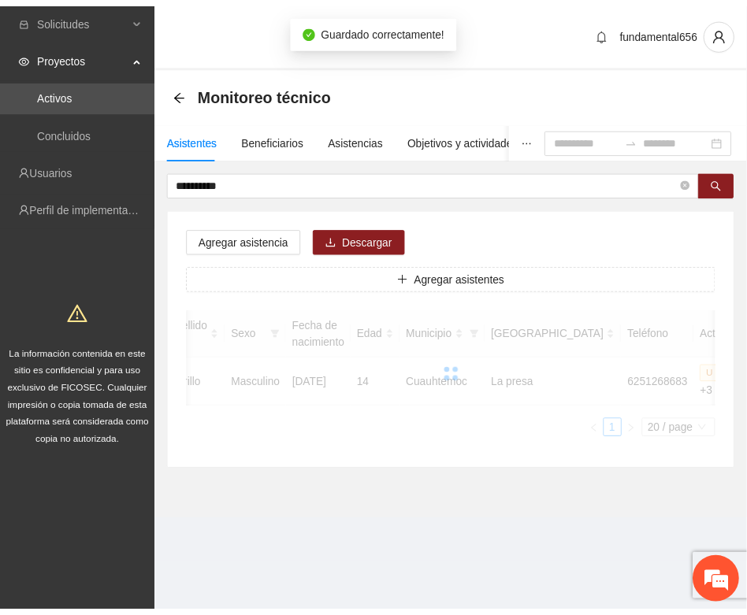
scroll to position [233, 0]
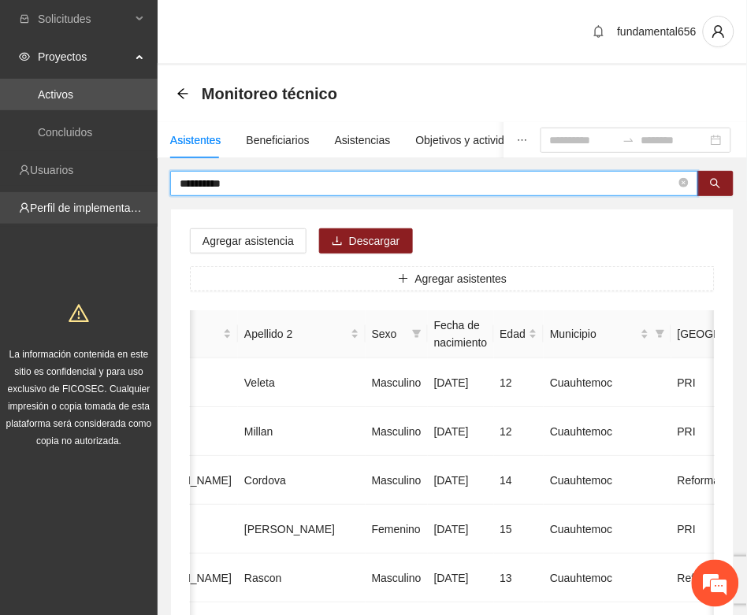
drag, startPoint x: 248, startPoint y: 186, endPoint x: 155, endPoint y: 191, distance: 93.1
click at [718, 183] on icon "search" at bounding box center [715, 184] width 10 height 10
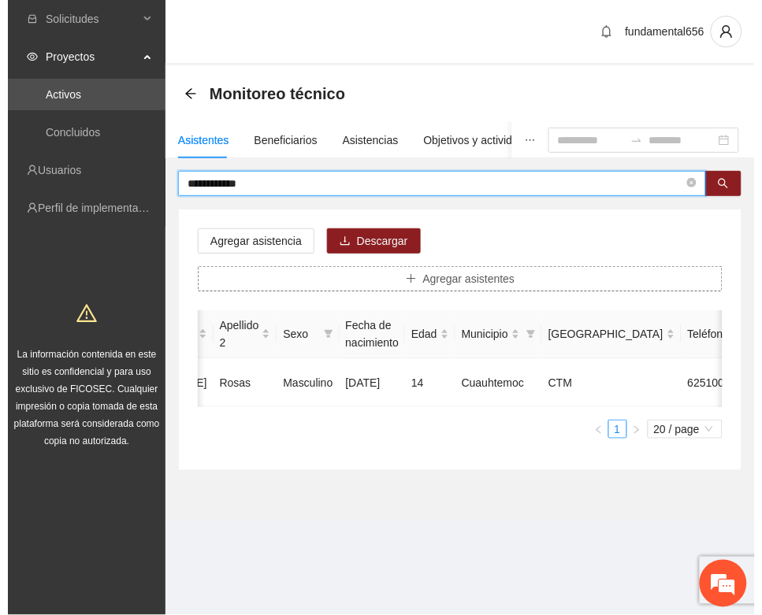
scroll to position [0, 0]
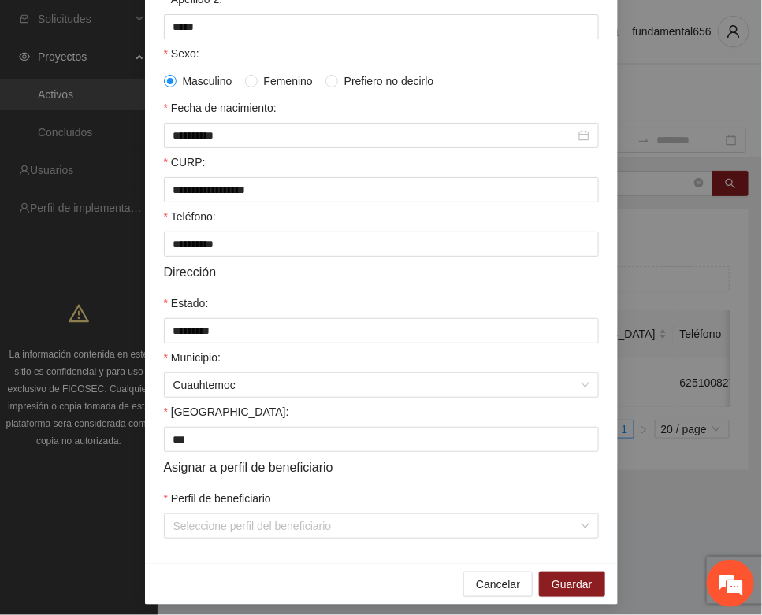
scroll to position [312, 0]
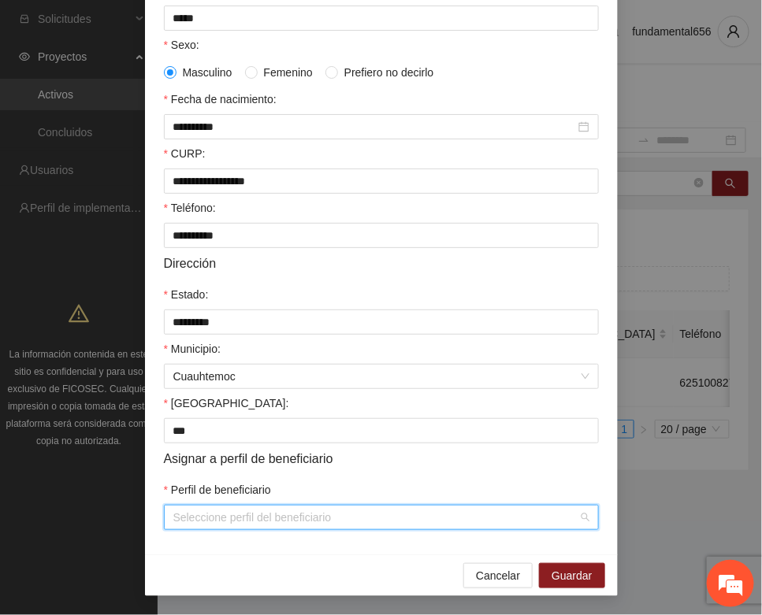
click at [202, 512] on input "Perfil de beneficiario" at bounding box center [375, 518] width 405 height 24
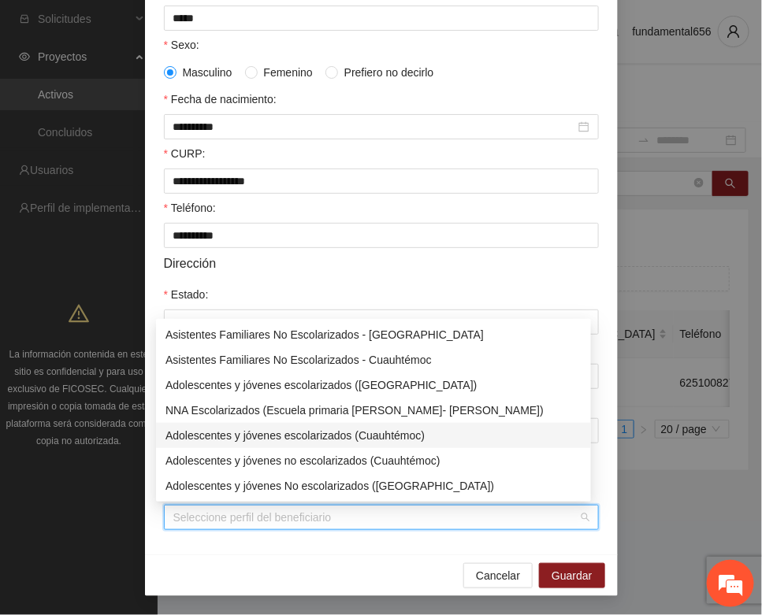
click at [295, 434] on div "Adolescentes y jóvenes escolarizados (Cuauhtémoc)" at bounding box center [373, 435] width 416 height 17
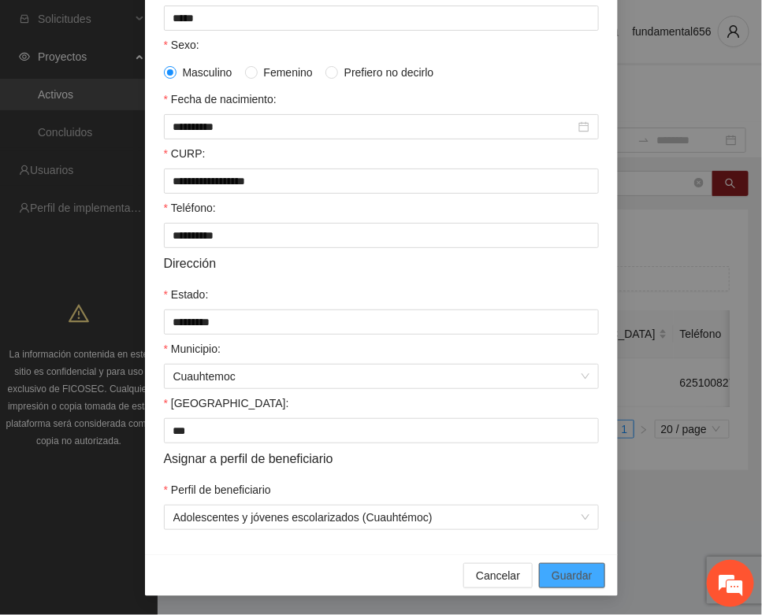
click at [551, 573] on span "Guardar" at bounding box center [571, 575] width 40 height 17
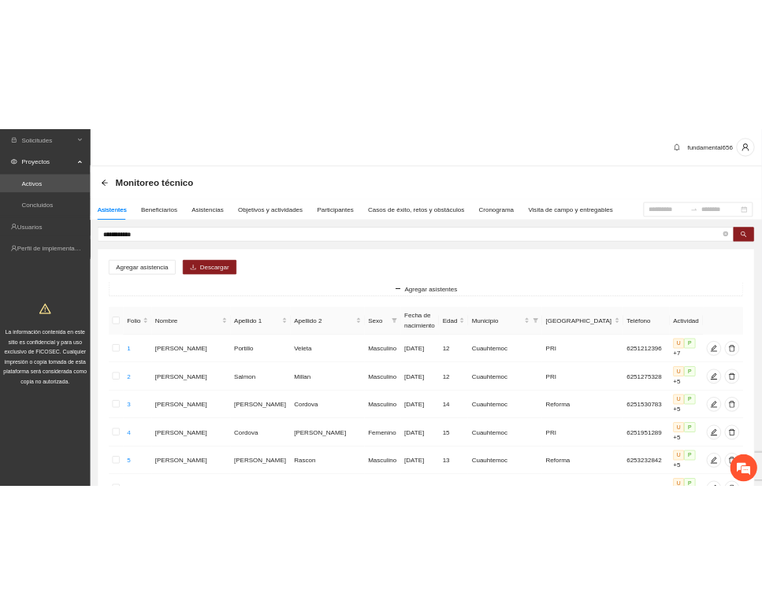
scroll to position [0, 0]
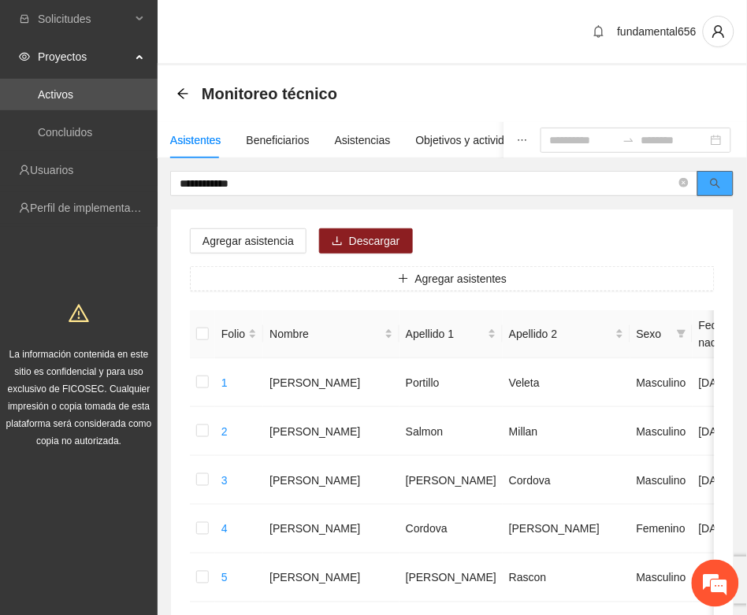
click at [707, 190] on button "button" at bounding box center [715, 183] width 36 height 25
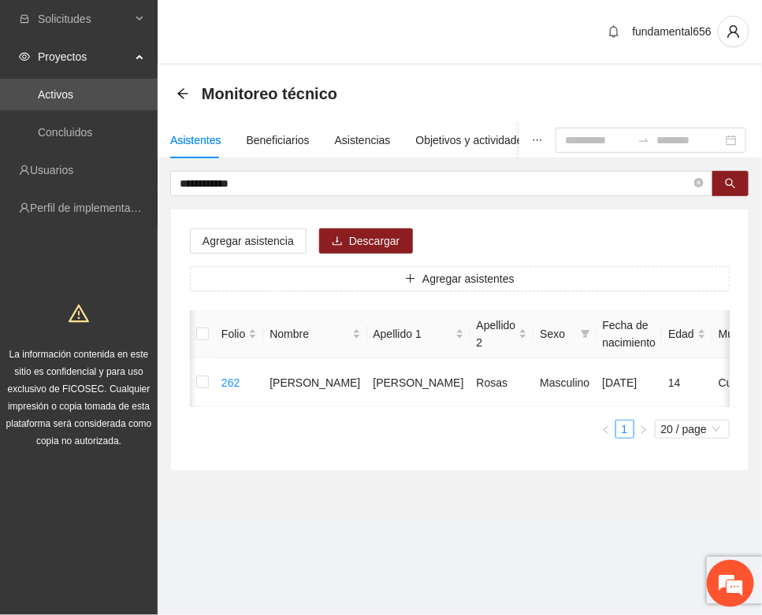
scroll to position [0, 265]
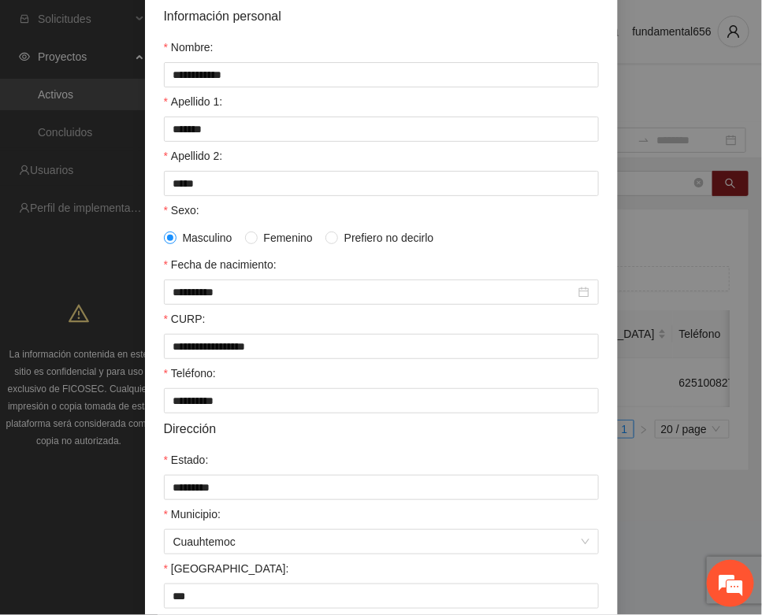
scroll to position [312, 0]
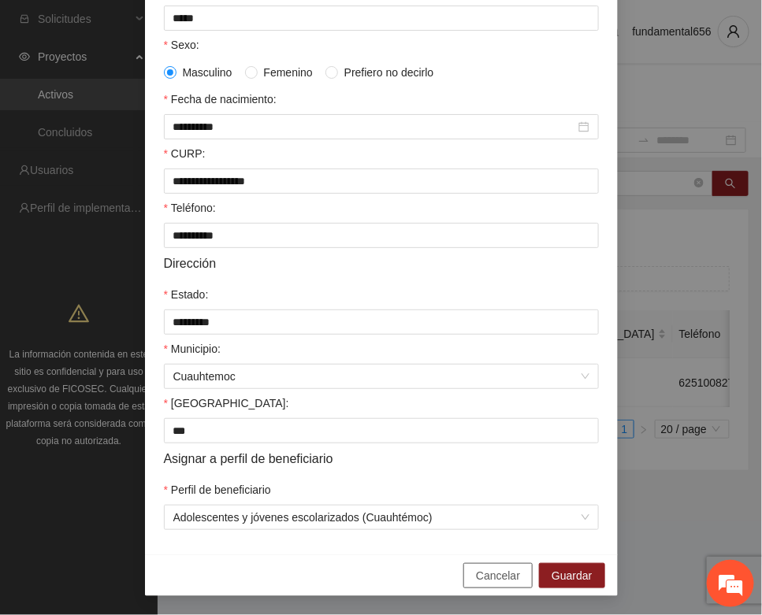
click at [491, 569] on span "Cancelar" at bounding box center [498, 575] width 44 height 17
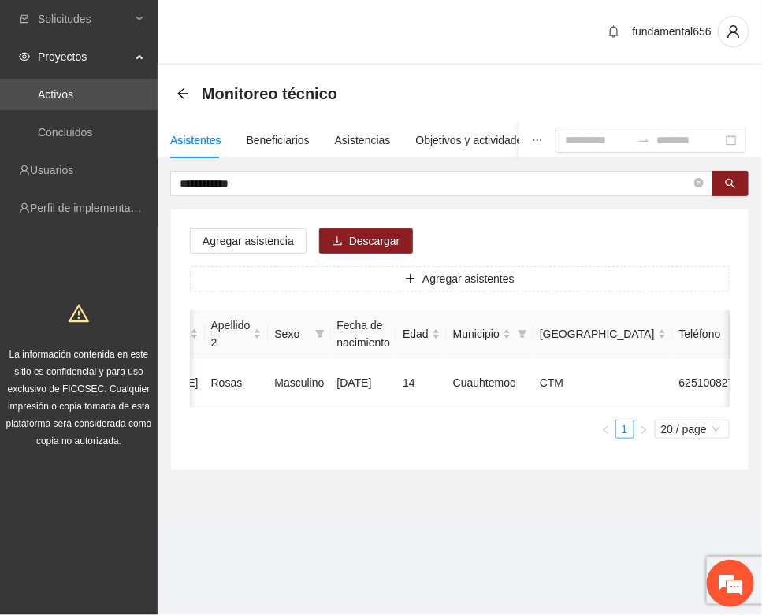
scroll to position [233, 0]
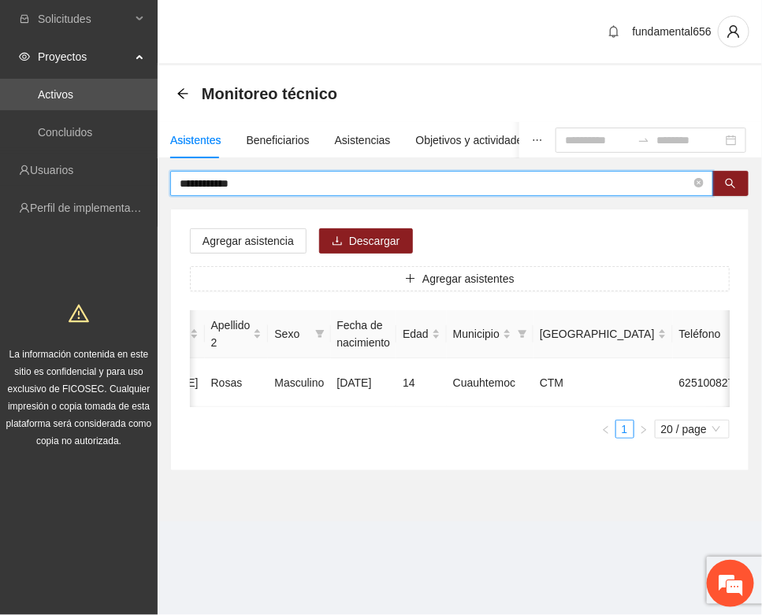
drag, startPoint x: 262, startPoint y: 187, endPoint x: 160, endPoint y: 201, distance: 103.4
click at [160, 201] on div "**********" at bounding box center [460, 321] width 604 height 300
click at [733, 186] on icon "search" at bounding box center [730, 184] width 10 height 10
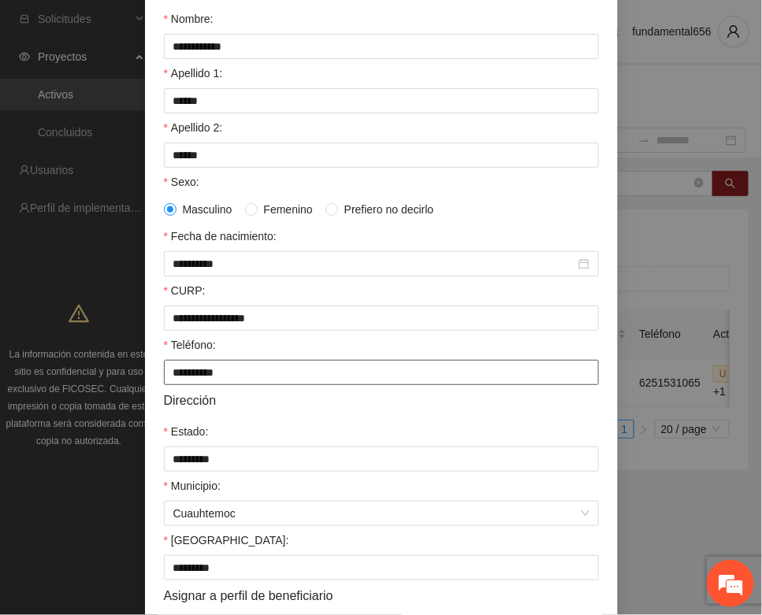
scroll to position [312, 0]
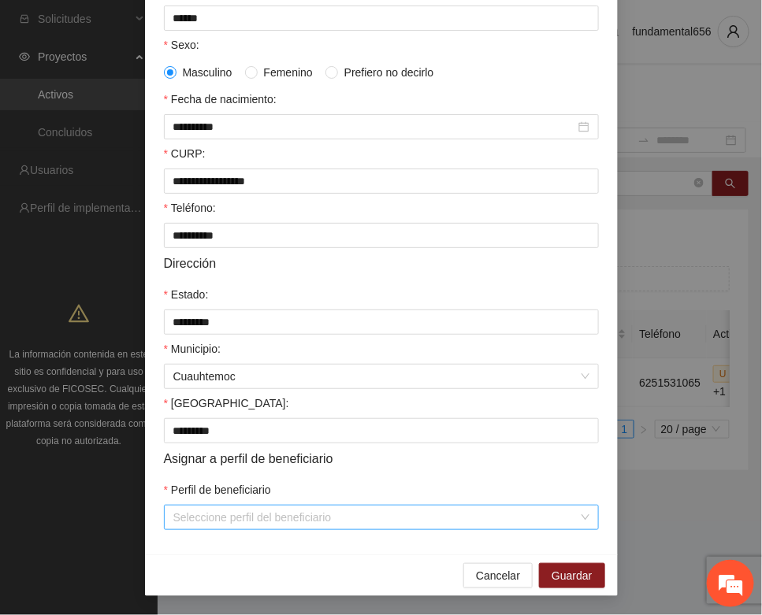
click at [206, 513] on input "Perfil de beneficiario" at bounding box center [375, 518] width 405 height 24
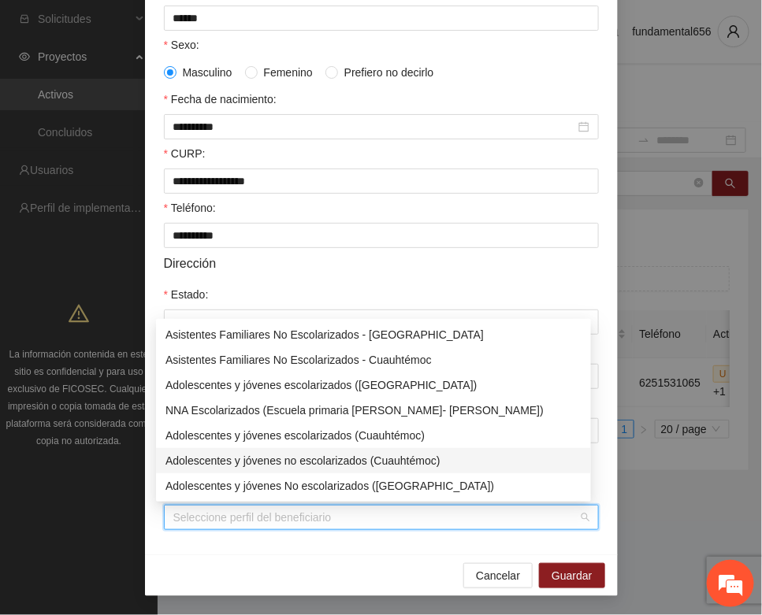
click at [273, 461] on div "Adolescentes y jóvenes no escolarizados (Cuauhtémoc)" at bounding box center [373, 460] width 416 height 17
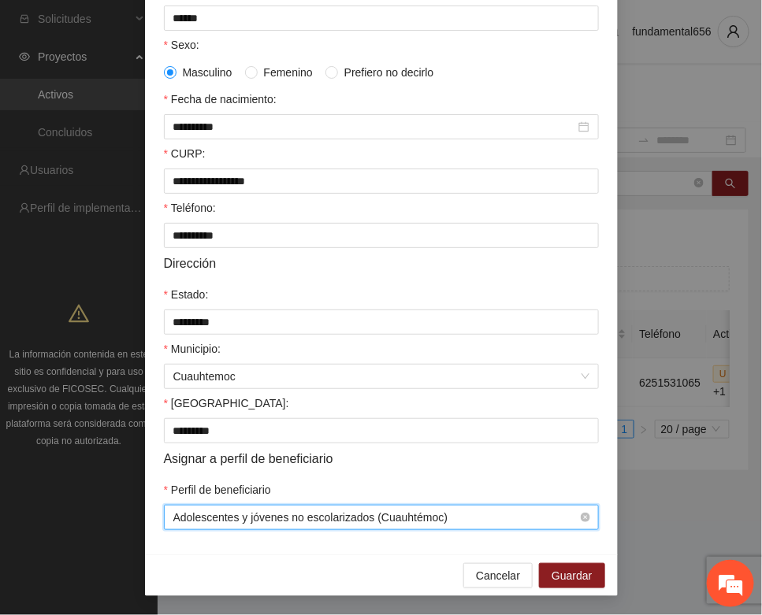
click at [250, 522] on span "Adolescentes y jóvenes no escolarizados (Cuauhtémoc)" at bounding box center [381, 518] width 416 height 24
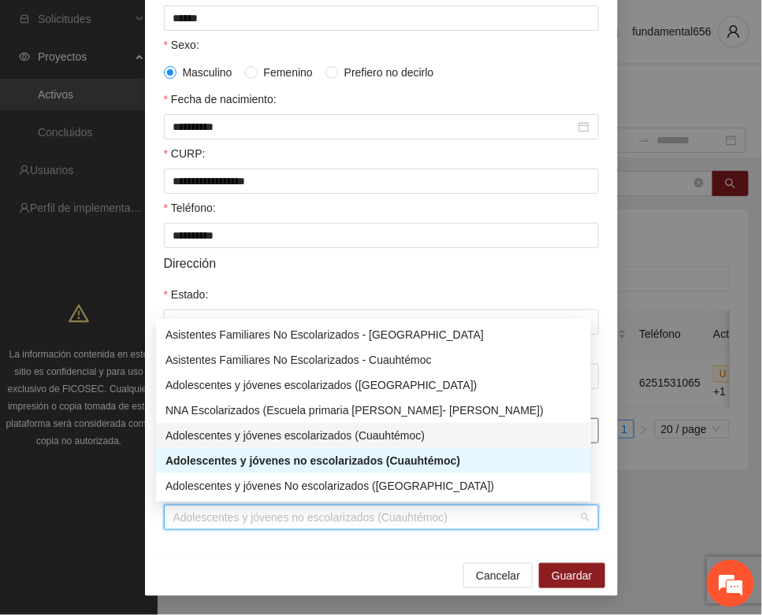
drag, startPoint x: 294, startPoint y: 432, endPoint x: 311, endPoint y: 437, distance: 18.2
click at [296, 432] on div "Adolescentes y jóvenes escolarizados (Cuauhtémoc)" at bounding box center [373, 435] width 416 height 17
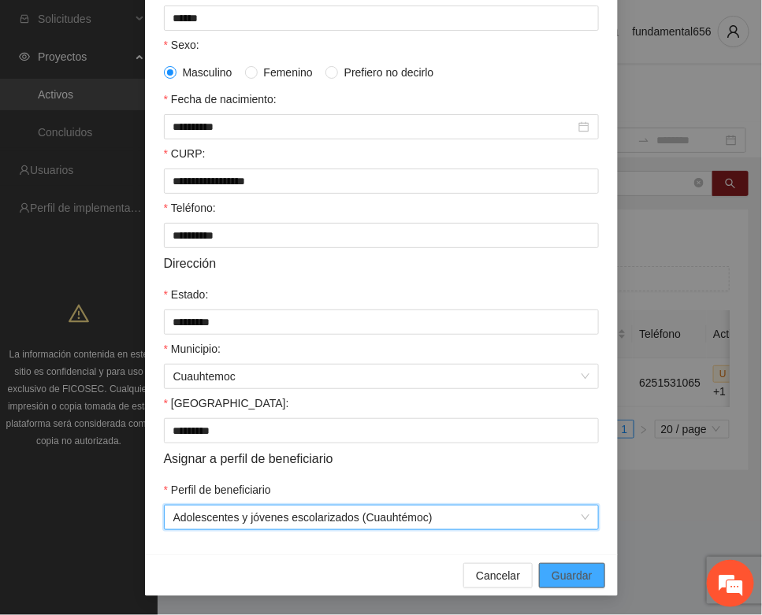
drag, startPoint x: 562, startPoint y: 564, endPoint x: 553, endPoint y: 566, distance: 8.8
click at [561, 564] on button "Guardar" at bounding box center [571, 575] width 65 height 25
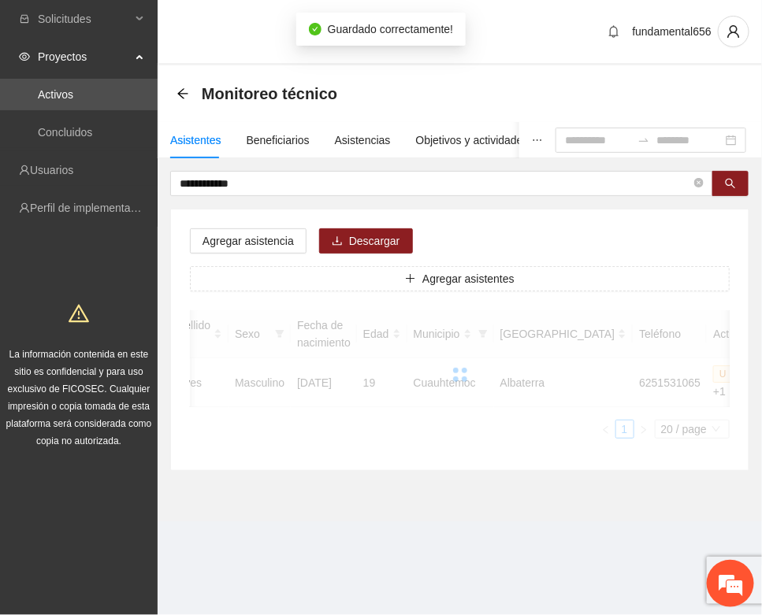
scroll to position [233, 0]
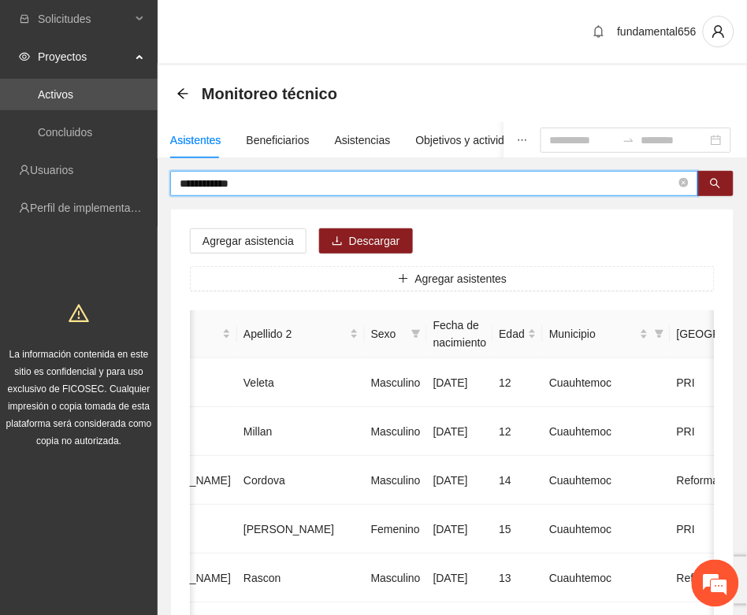
drag, startPoint x: 250, startPoint y: 191, endPoint x: 161, endPoint y: 198, distance: 88.6
click at [707, 187] on button "button" at bounding box center [715, 183] width 36 height 25
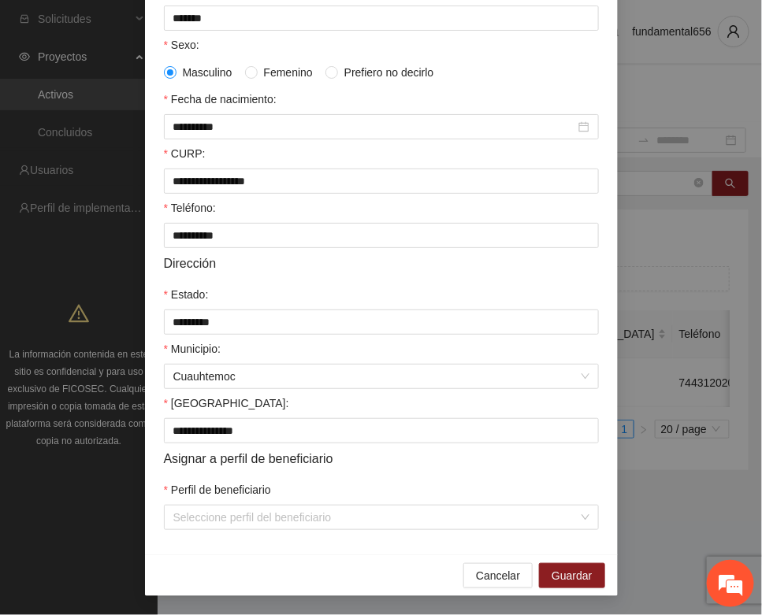
scroll to position [312, 0]
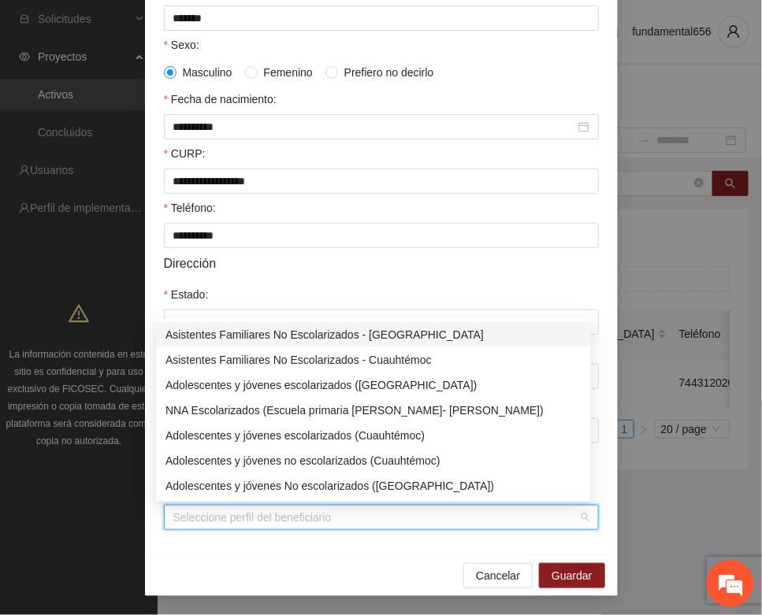
click at [225, 516] on input "Perfil de beneficiario" at bounding box center [375, 518] width 405 height 24
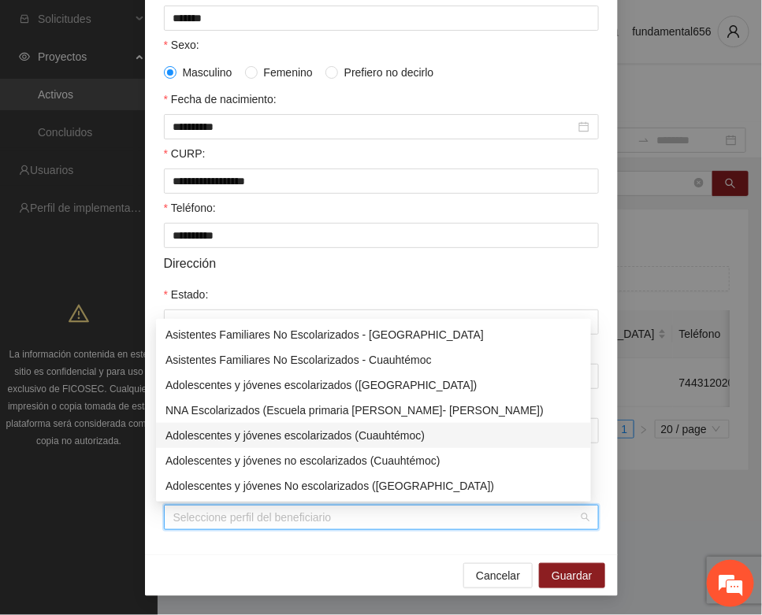
click at [294, 427] on div "Adolescentes y jóvenes escolarizados (Cuauhtémoc)" at bounding box center [373, 435] width 416 height 17
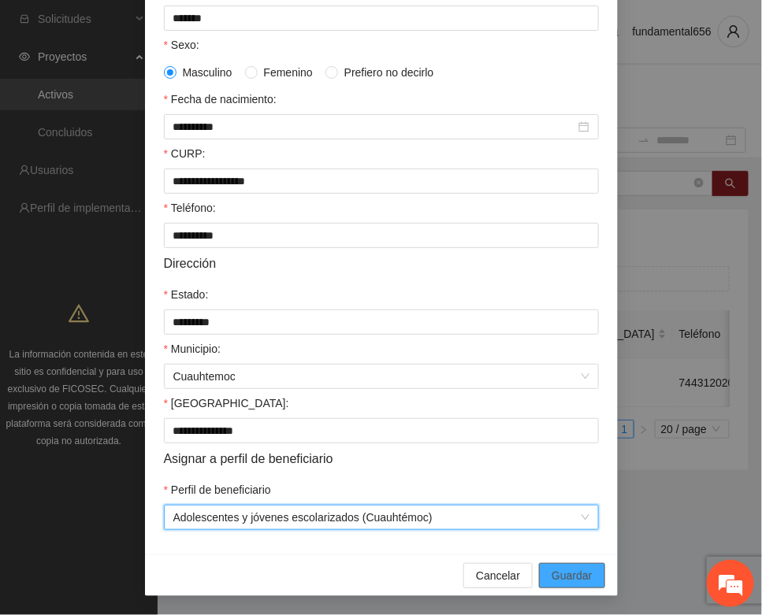
click at [540, 573] on button "Guardar" at bounding box center [571, 575] width 65 height 25
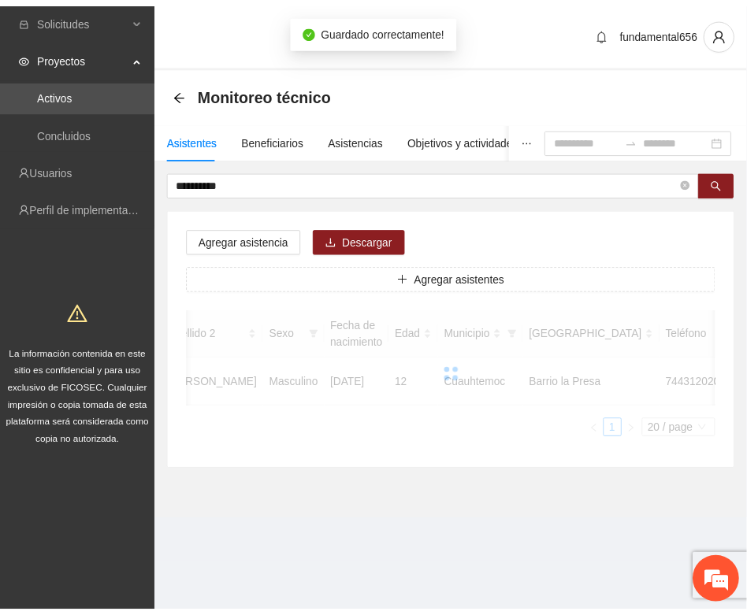
scroll to position [233, 0]
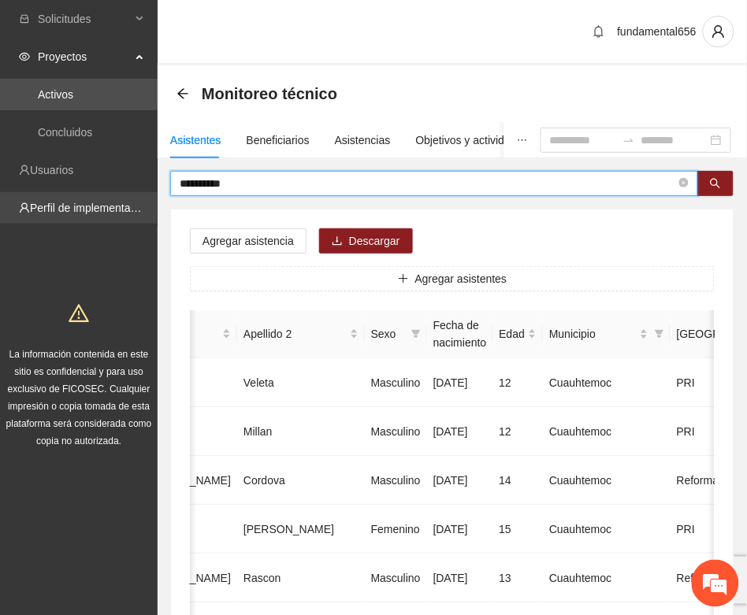
drag, startPoint x: 246, startPoint y: 180, endPoint x: 148, endPoint y: 193, distance: 98.6
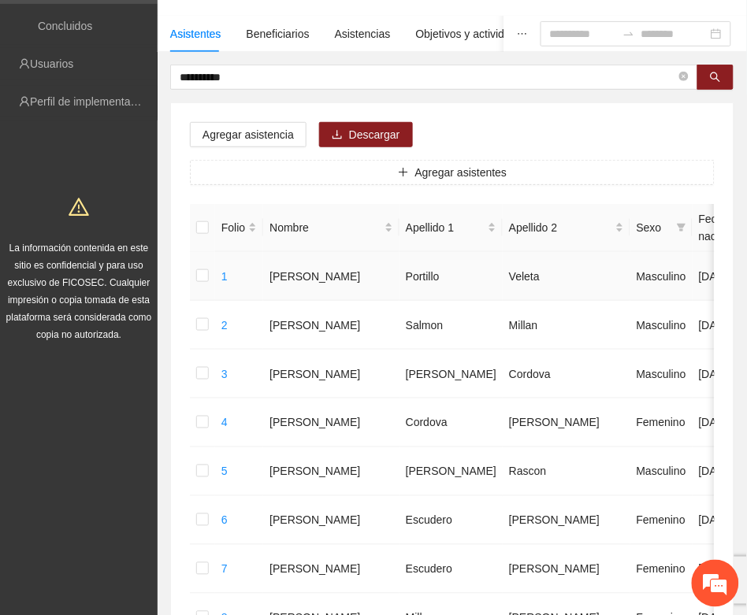
scroll to position [2, 0]
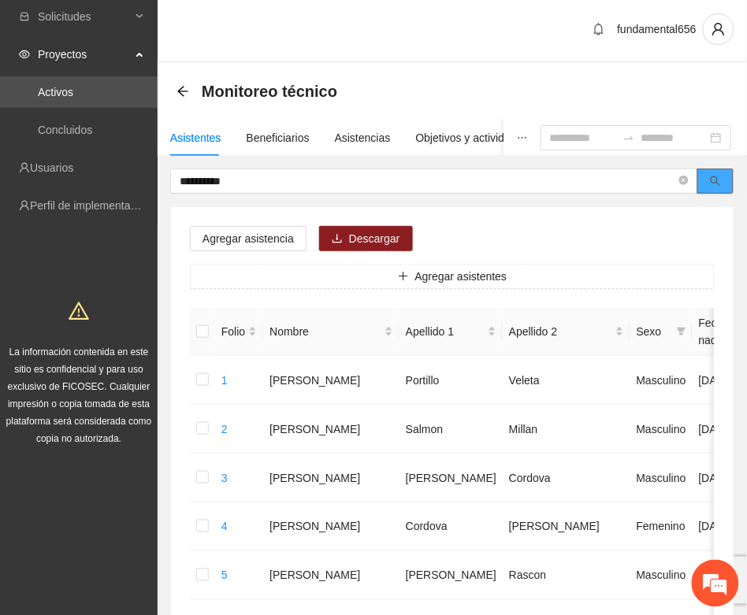
click at [710, 178] on icon "search" at bounding box center [715, 181] width 10 height 10
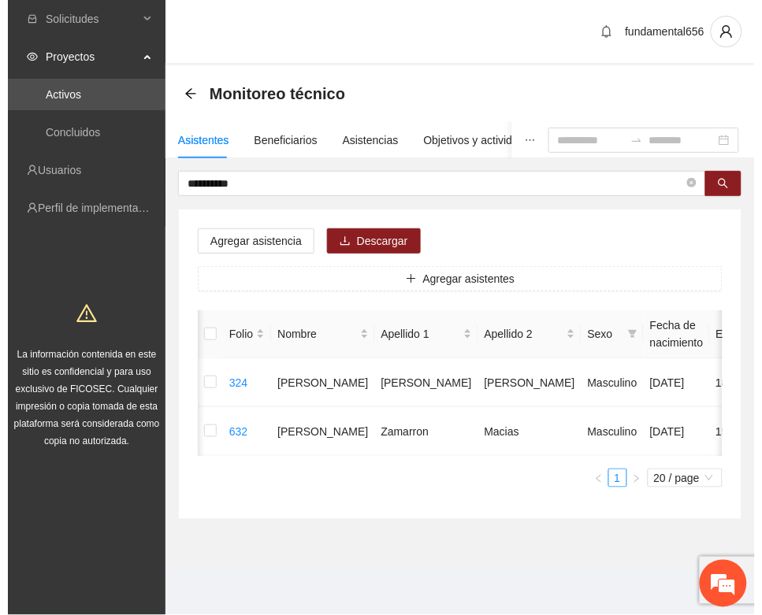
scroll to position [0, 280]
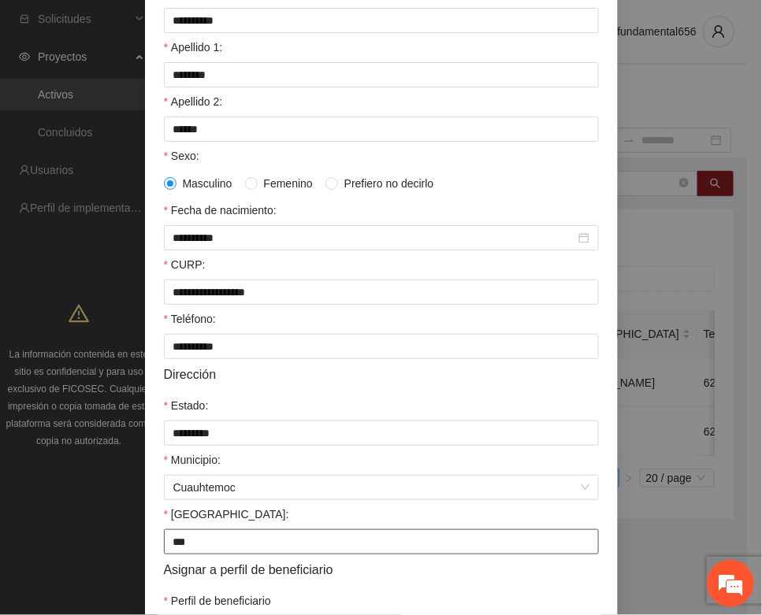
scroll to position [312, 0]
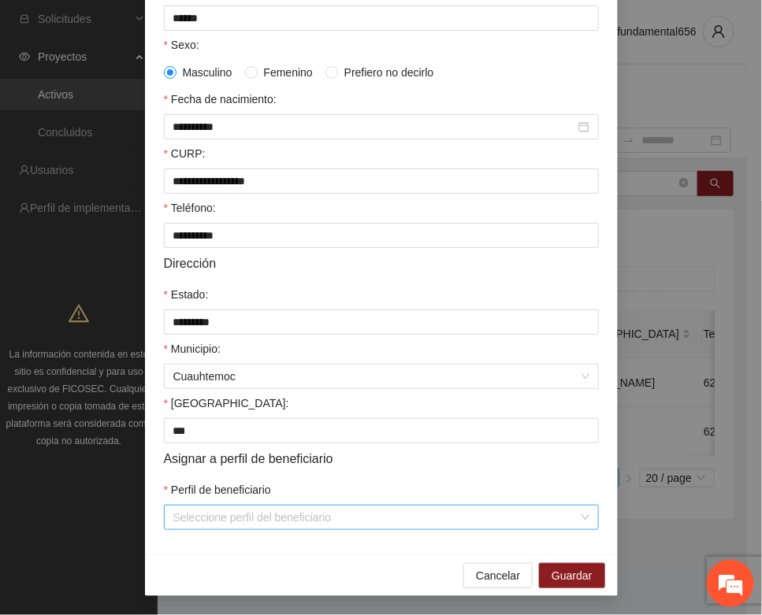
drag, startPoint x: 256, startPoint y: 499, endPoint x: 253, endPoint y: 512, distance: 13.8
click at [254, 500] on div "Perfil de beneficiario" at bounding box center [381, 493] width 435 height 24
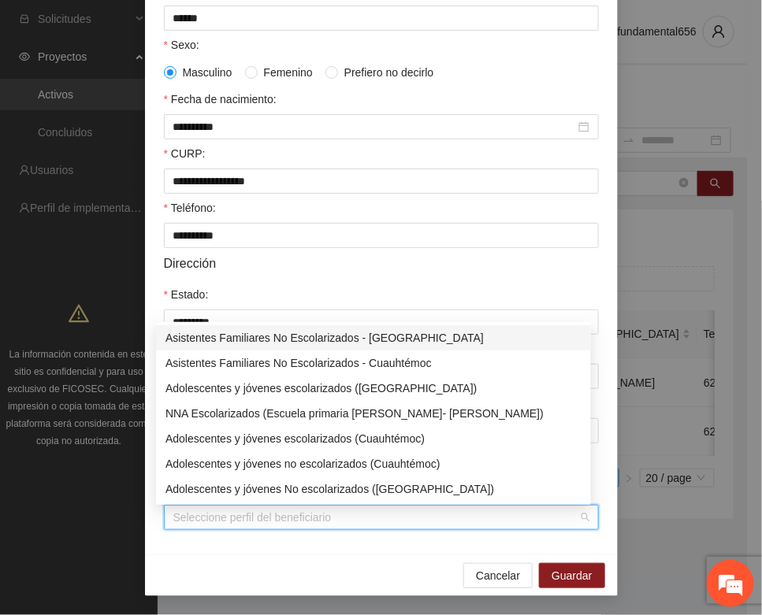
click at [253, 521] on input "Perfil de beneficiario" at bounding box center [375, 518] width 405 height 24
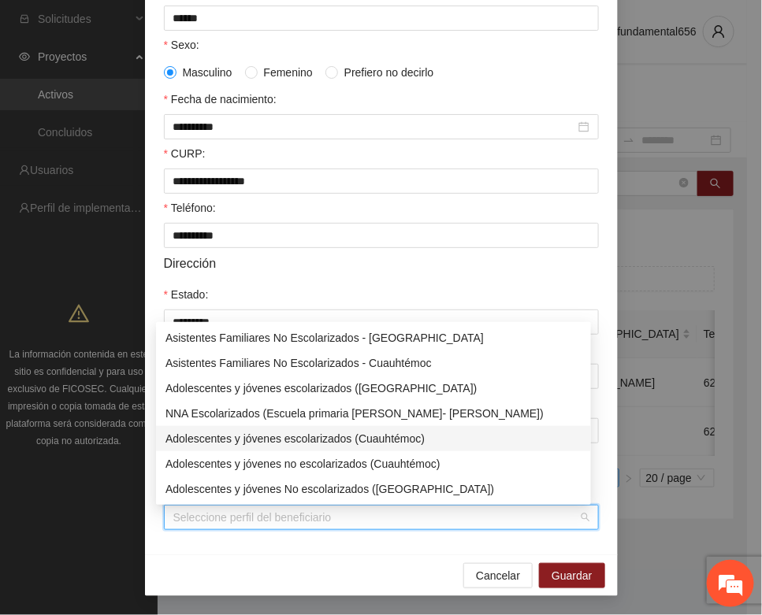
click at [299, 438] on div "Adolescentes y jóvenes escolarizados (Cuauhtémoc)" at bounding box center [373, 438] width 416 height 17
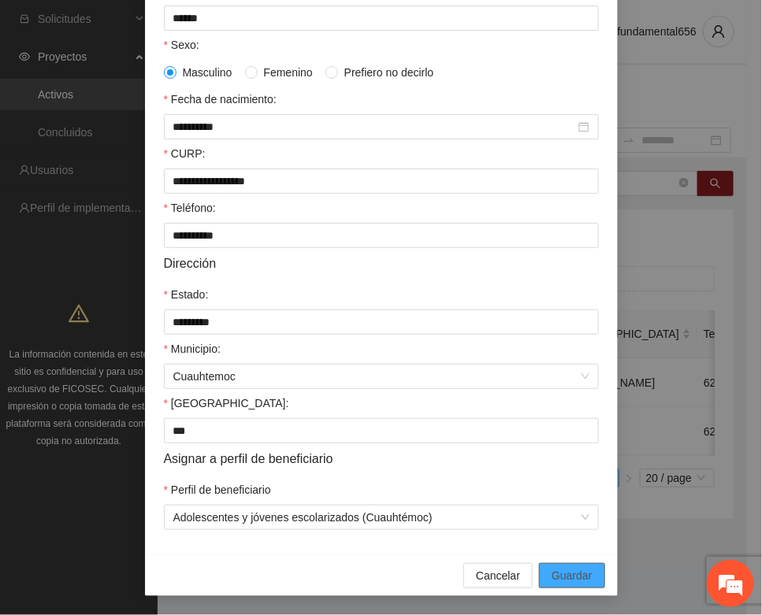
click at [551, 571] on span "Guardar" at bounding box center [571, 575] width 40 height 17
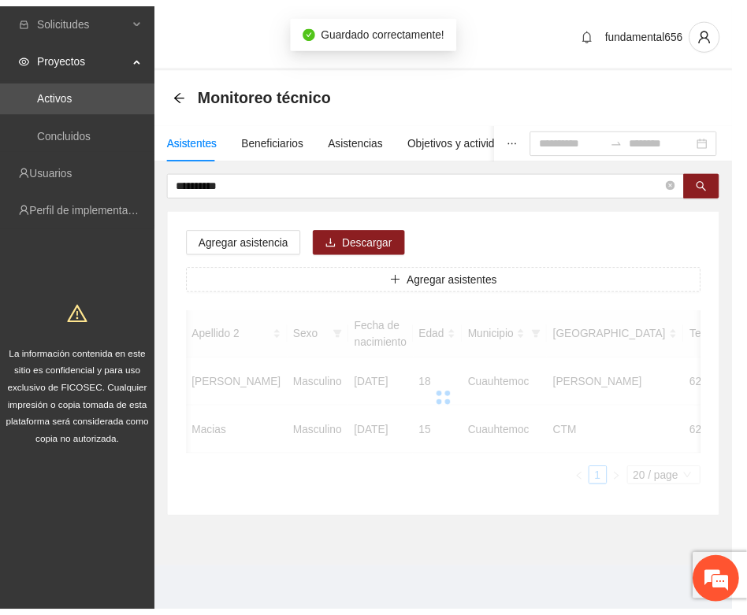
scroll to position [0, 265]
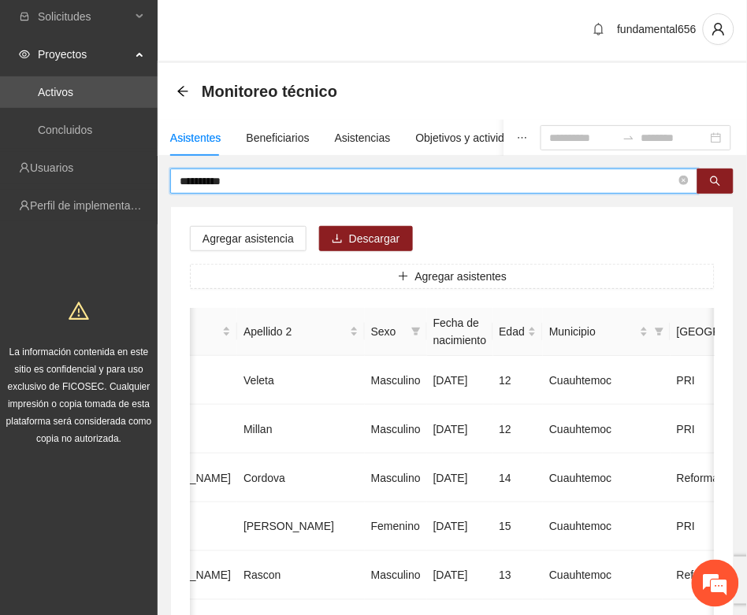
drag, startPoint x: 244, startPoint y: 182, endPoint x: 170, endPoint y: 182, distance: 74.0
click at [170, 182] on span "**********" at bounding box center [434, 181] width 528 height 25
click at [703, 178] on button "button" at bounding box center [715, 181] width 36 height 25
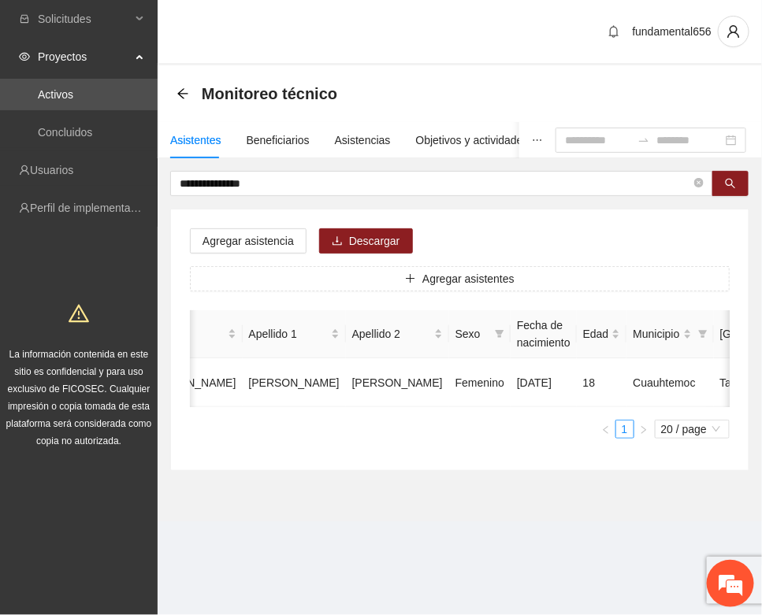
scroll to position [0, 272]
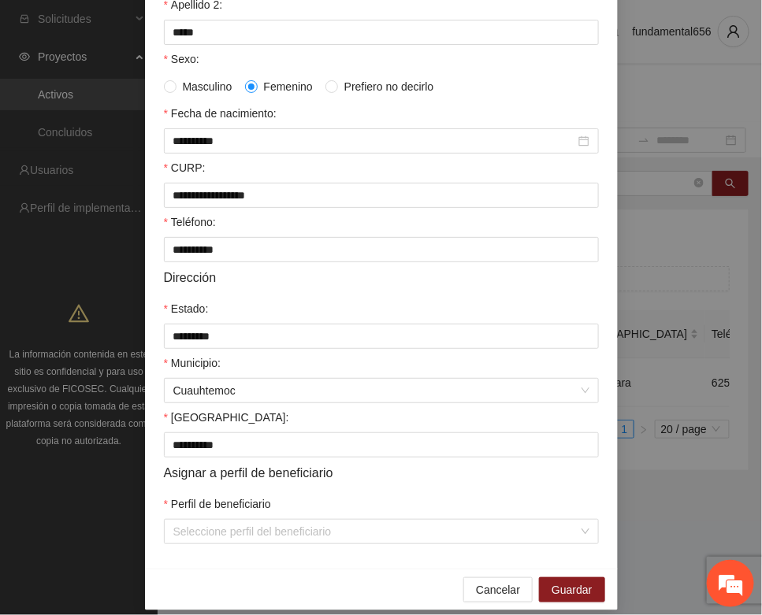
scroll to position [312, 0]
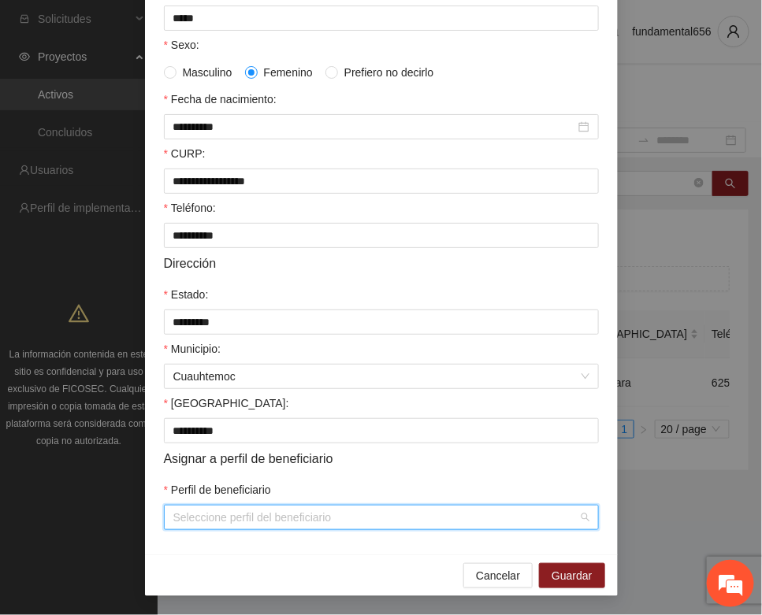
click at [178, 510] on input "Perfil de beneficiario" at bounding box center [375, 518] width 405 height 24
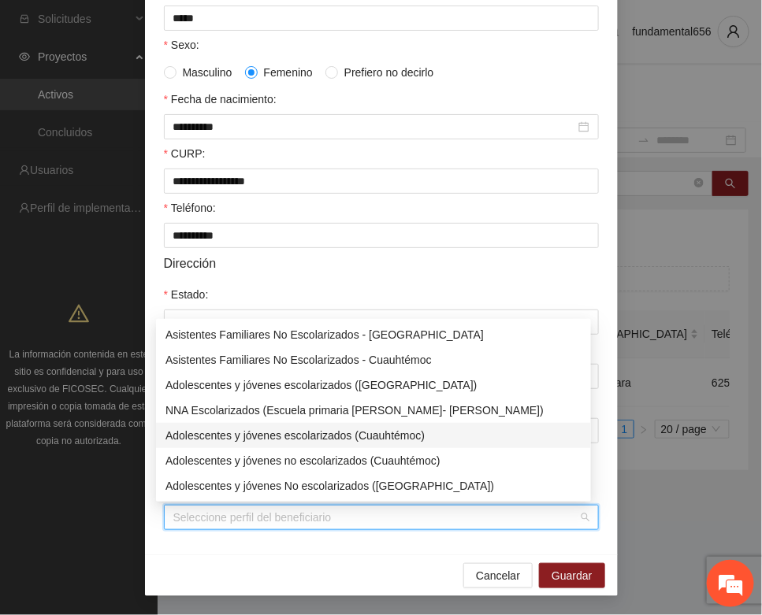
click at [298, 431] on div "Adolescentes y jóvenes escolarizados (Cuauhtémoc)" at bounding box center [373, 435] width 416 height 17
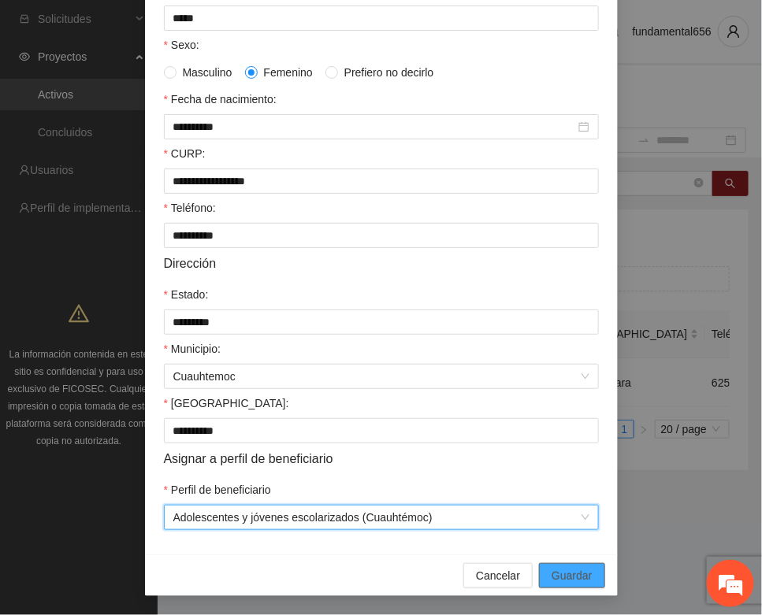
click at [571, 576] on span "Guardar" at bounding box center [571, 575] width 40 height 17
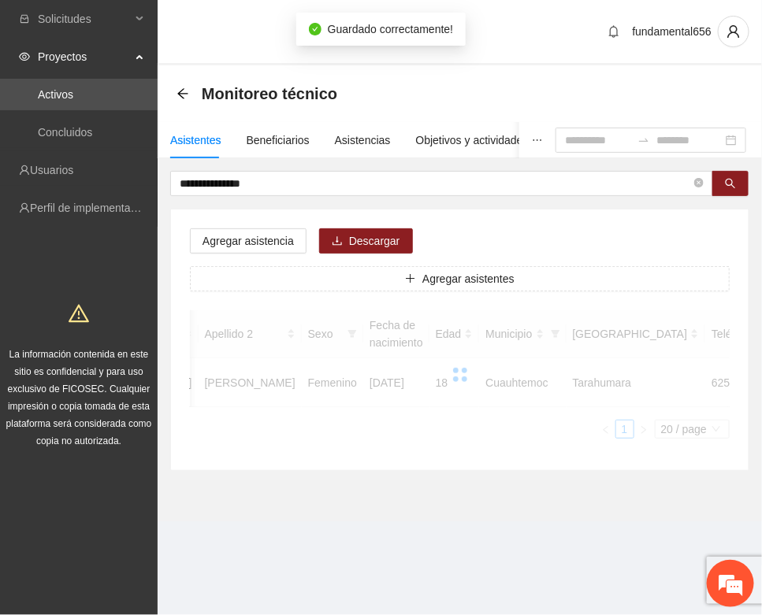
scroll to position [233, 0]
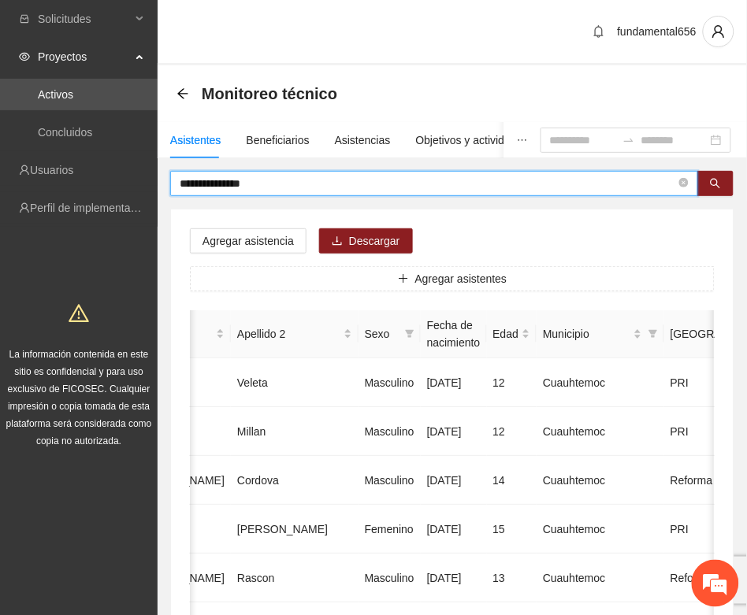
drag, startPoint x: 260, startPoint y: 184, endPoint x: 158, endPoint y: 198, distance: 103.4
click at [714, 187] on icon "search" at bounding box center [715, 183] width 11 height 11
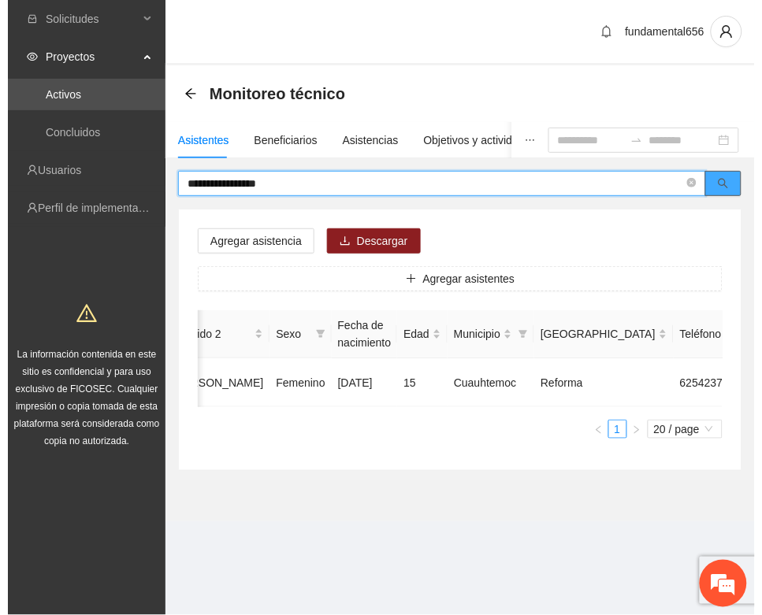
scroll to position [0, 265]
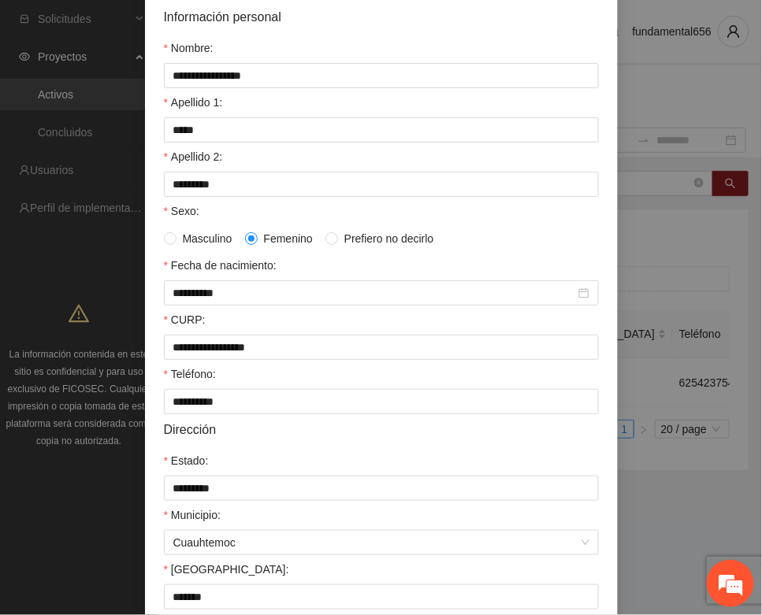
scroll to position [312, 0]
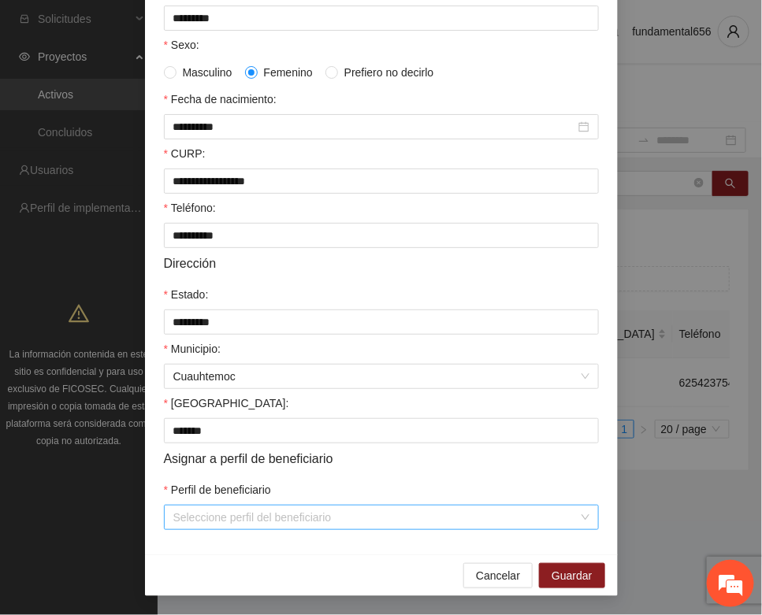
click at [234, 521] on input "Perfil de beneficiario" at bounding box center [375, 518] width 405 height 24
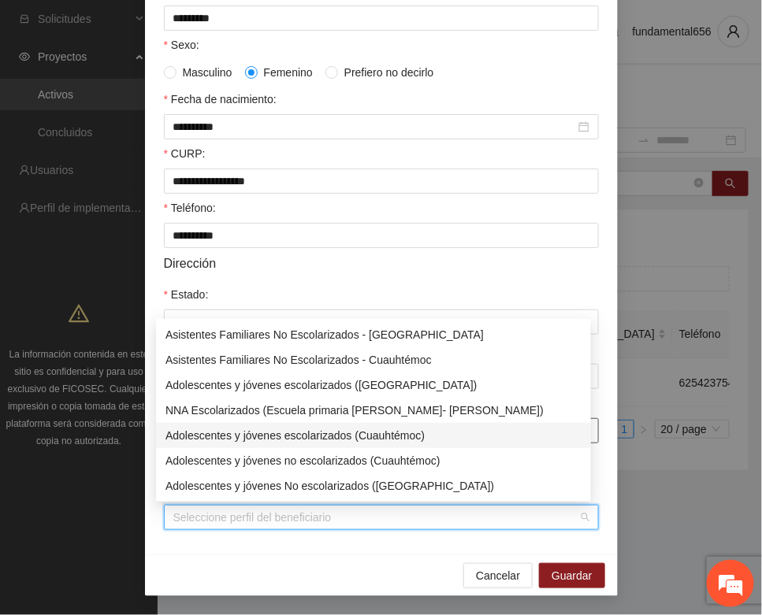
click at [284, 436] on div "Adolescentes y jóvenes escolarizados (Cuauhtémoc)" at bounding box center [373, 435] width 416 height 17
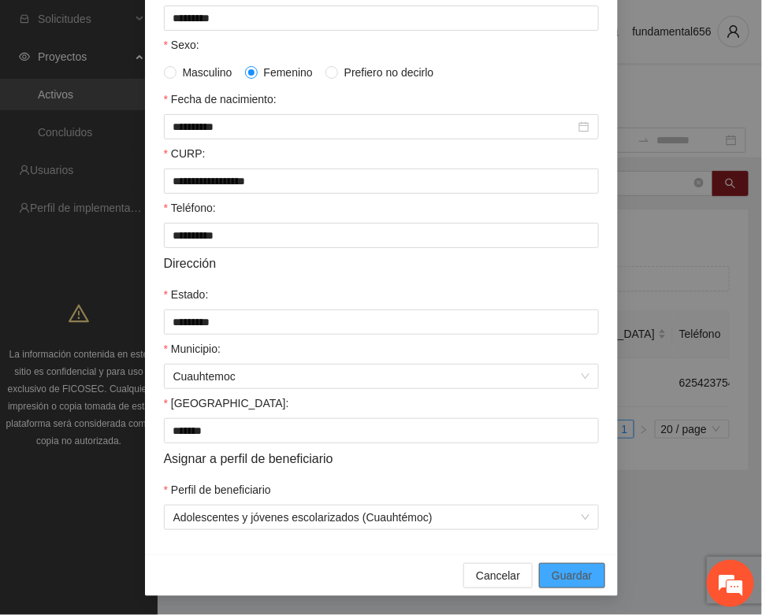
click at [551, 576] on span "Guardar" at bounding box center [571, 575] width 40 height 17
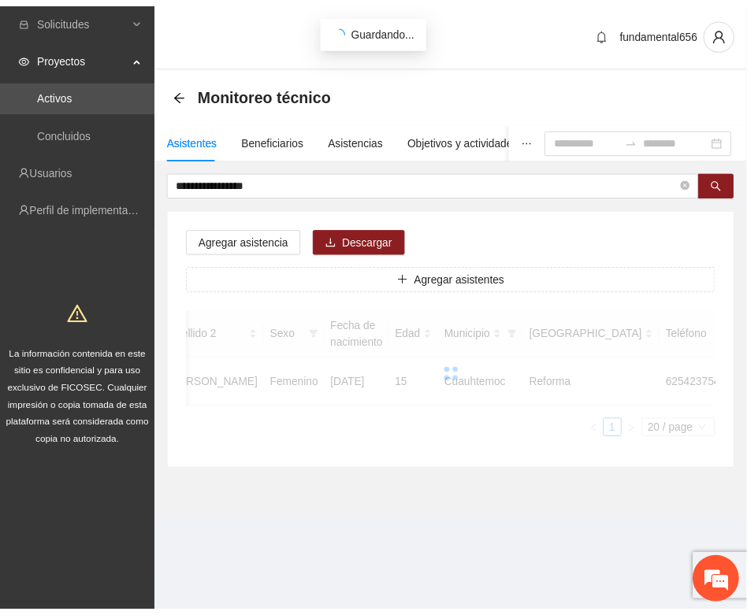
scroll to position [233, 0]
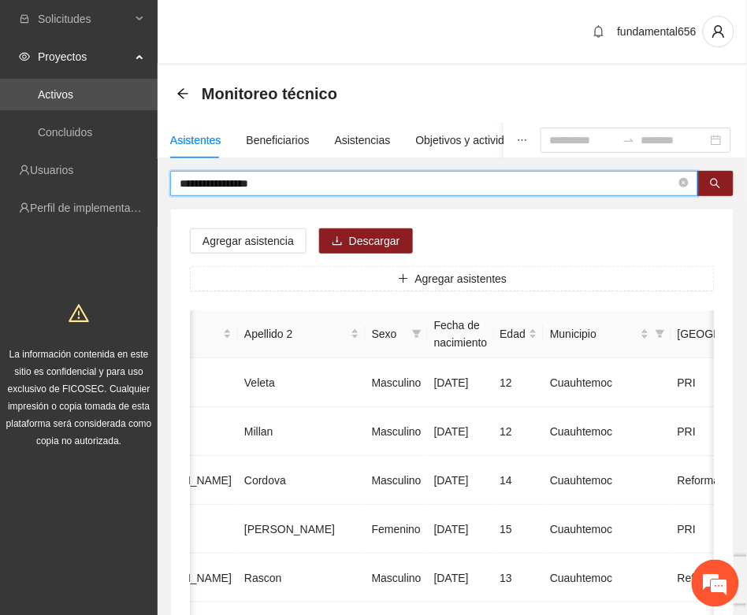
drag, startPoint x: 280, startPoint y: 187, endPoint x: 169, endPoint y: 194, distance: 111.3
click at [170, 194] on span "**********" at bounding box center [452, 183] width 564 height 25
drag, startPoint x: 721, startPoint y: 179, endPoint x: 512, endPoint y: 217, distance: 213.0
click at [719, 181] on button "button" at bounding box center [715, 183] width 36 height 25
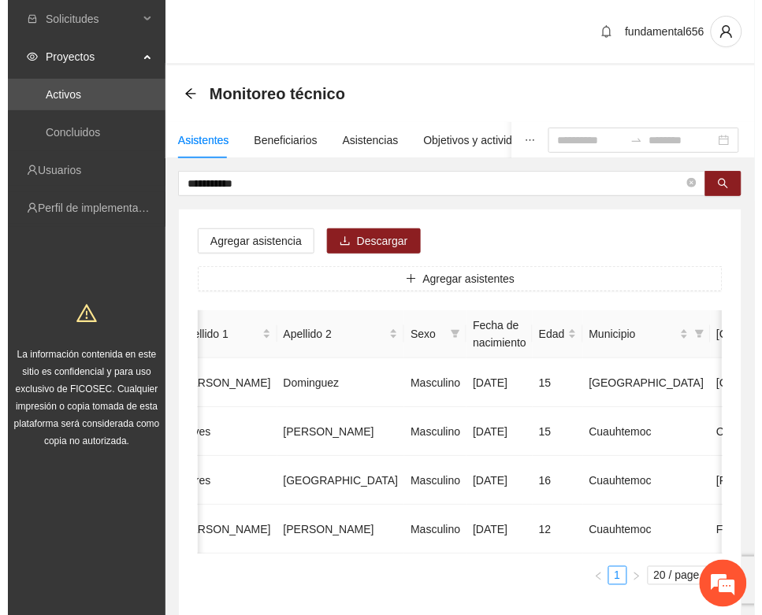
scroll to position [0, 284]
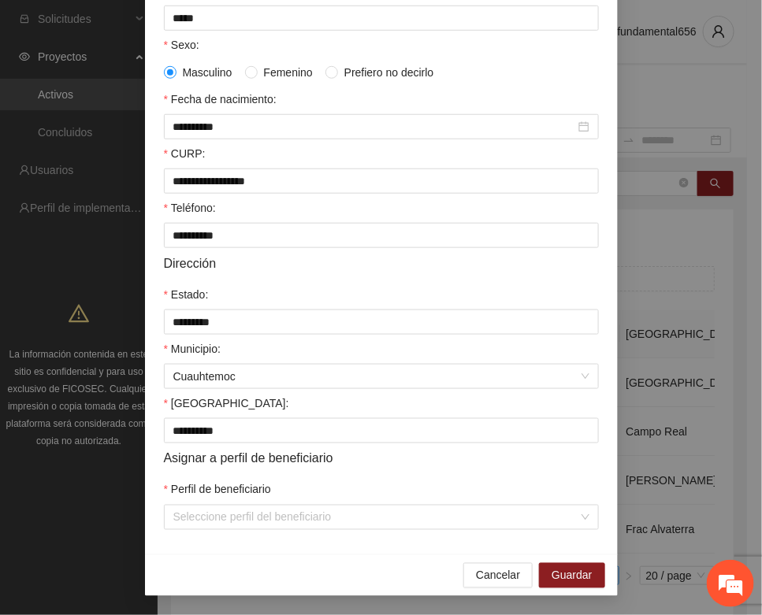
scroll to position [312, 0]
click at [228, 532] on div "**********" at bounding box center [381, 188] width 473 height 733
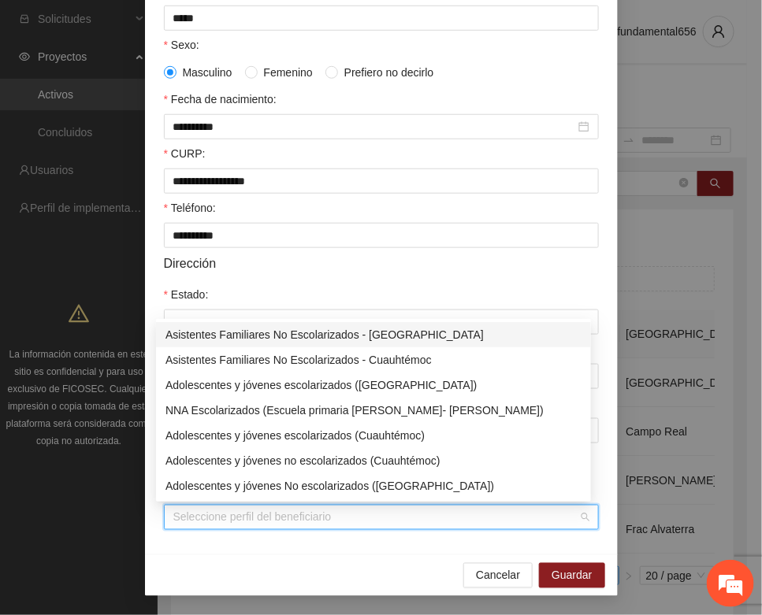
click at [225, 524] on input "Perfil de beneficiario" at bounding box center [375, 518] width 405 height 24
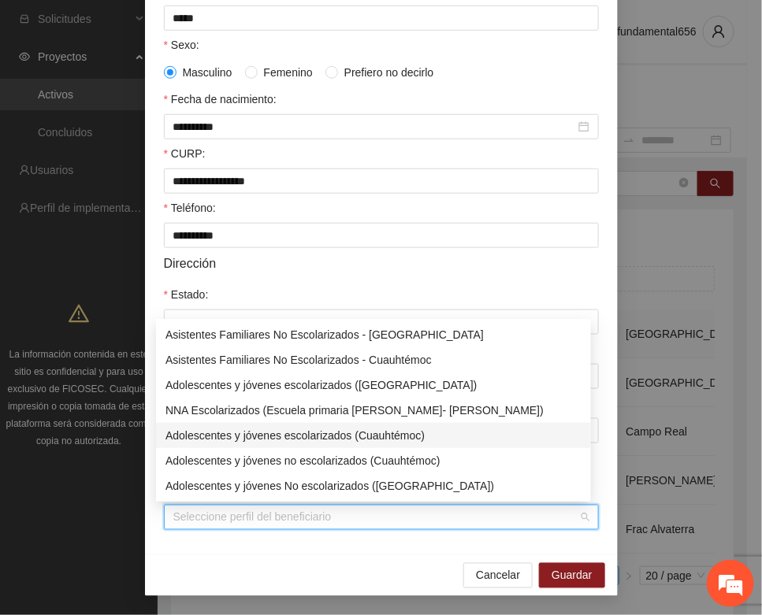
click at [270, 439] on div "Adolescentes y jóvenes escolarizados (Cuauhtémoc)" at bounding box center [373, 435] width 416 height 17
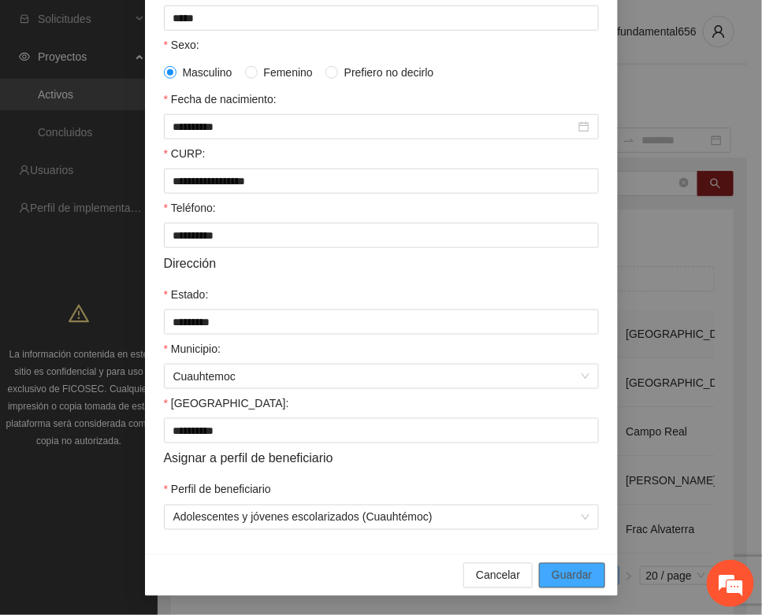
drag, startPoint x: 553, startPoint y: 573, endPoint x: 538, endPoint y: 544, distance: 32.1
click at [554, 569] on span "Guardar" at bounding box center [571, 575] width 40 height 17
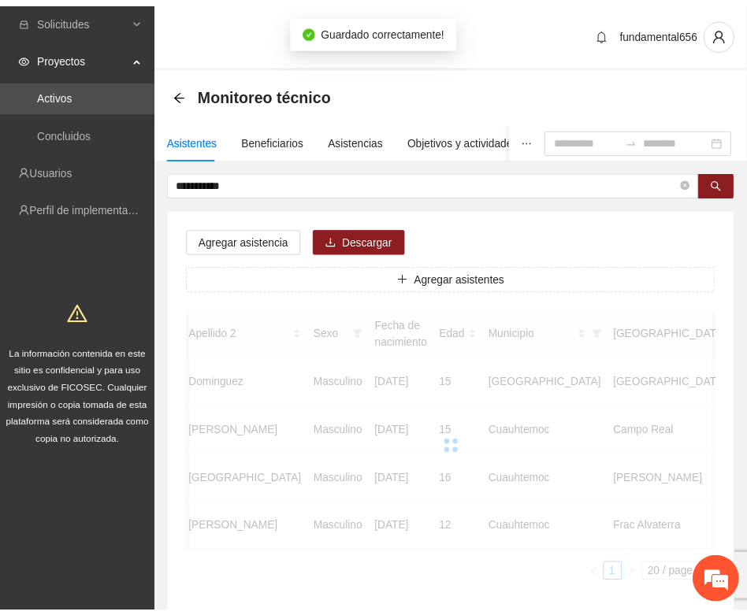
scroll to position [0, 269]
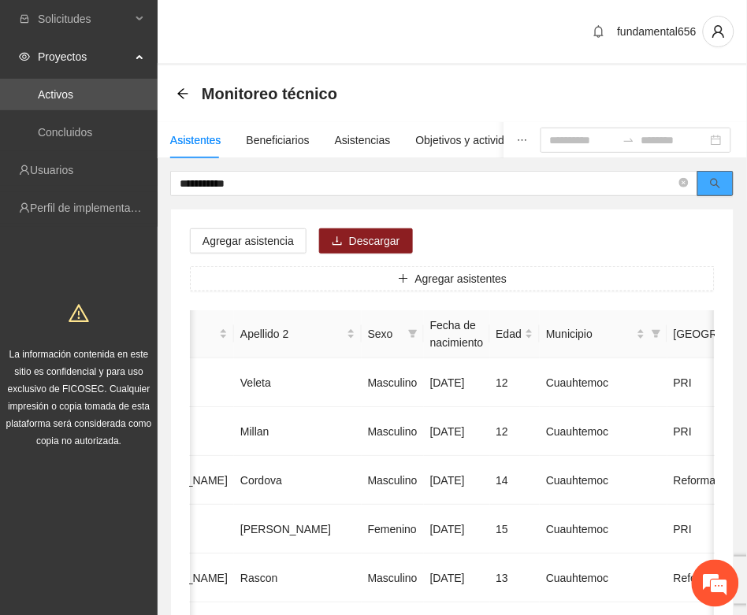
click at [718, 181] on icon "search" at bounding box center [715, 184] width 10 height 10
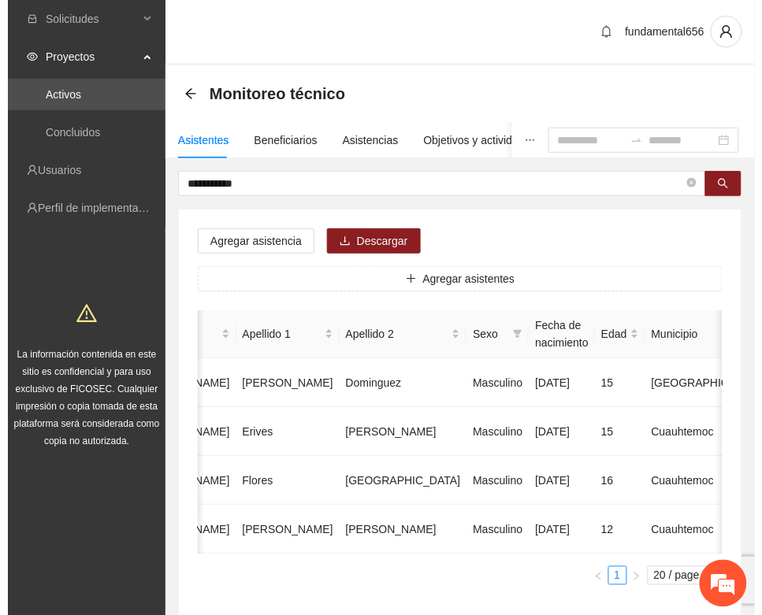
scroll to position [0, 284]
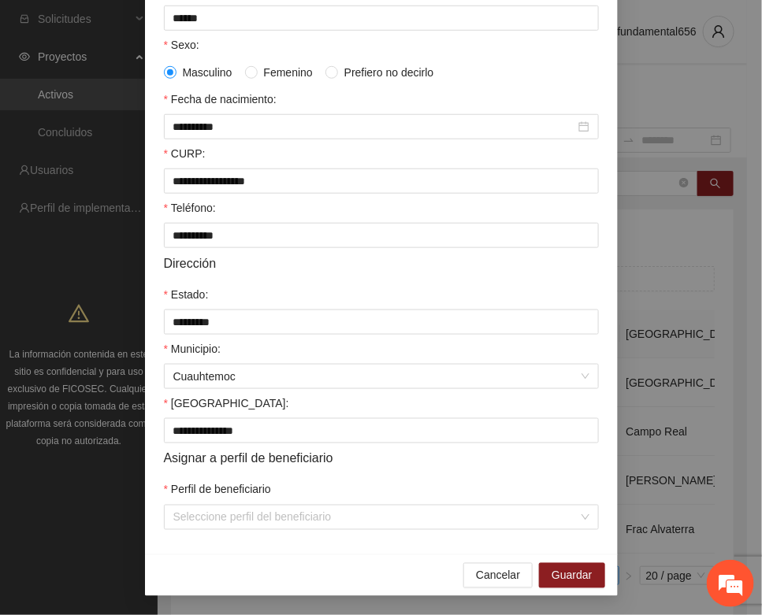
scroll to position [312, 0]
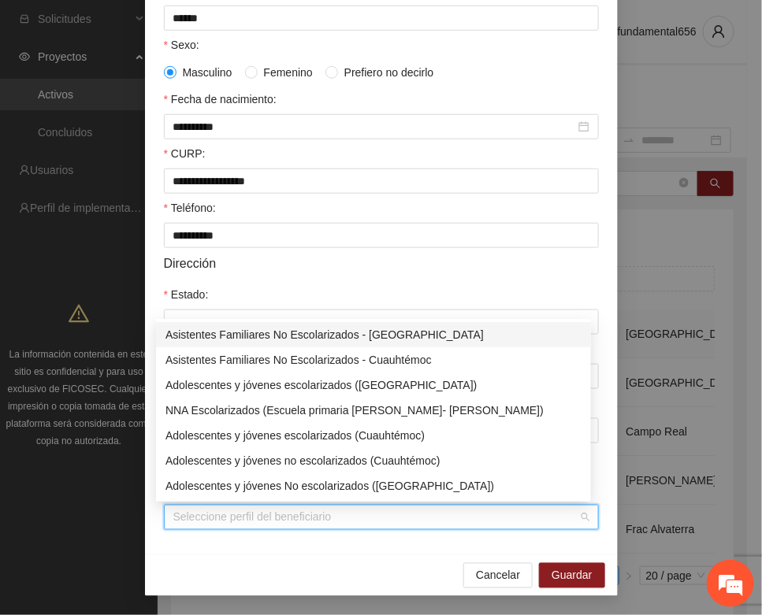
click at [221, 520] on input "Perfil de beneficiario" at bounding box center [375, 518] width 405 height 24
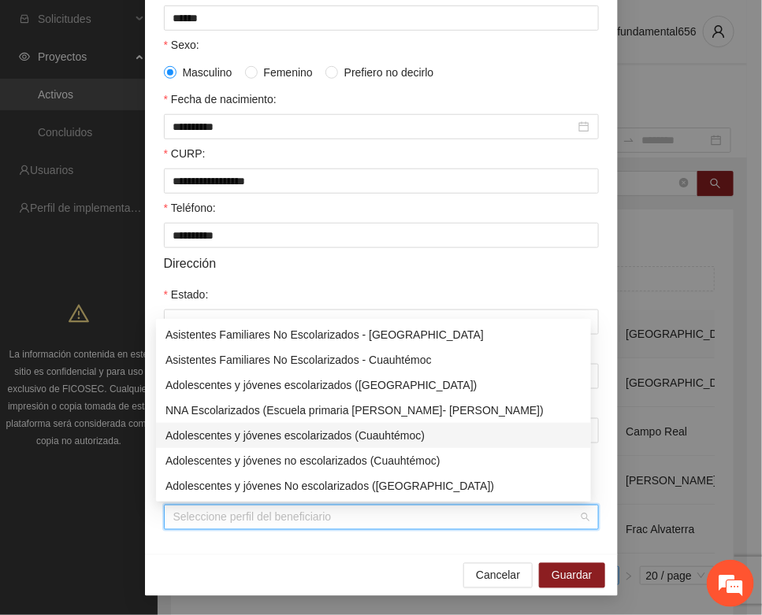
drag, startPoint x: 273, startPoint y: 430, endPoint x: 321, endPoint y: 462, distance: 57.5
click at [274, 431] on div "Adolescentes y jóvenes escolarizados (Cuauhtémoc)" at bounding box center [373, 435] width 416 height 17
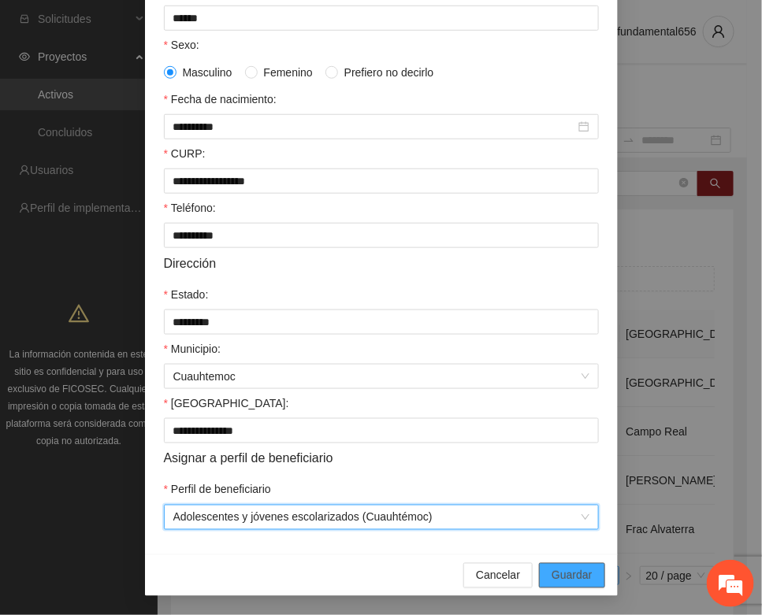
drag, startPoint x: 545, startPoint y: 579, endPoint x: 493, endPoint y: 569, distance: 53.0
click at [543, 579] on button "Guardar" at bounding box center [571, 575] width 65 height 25
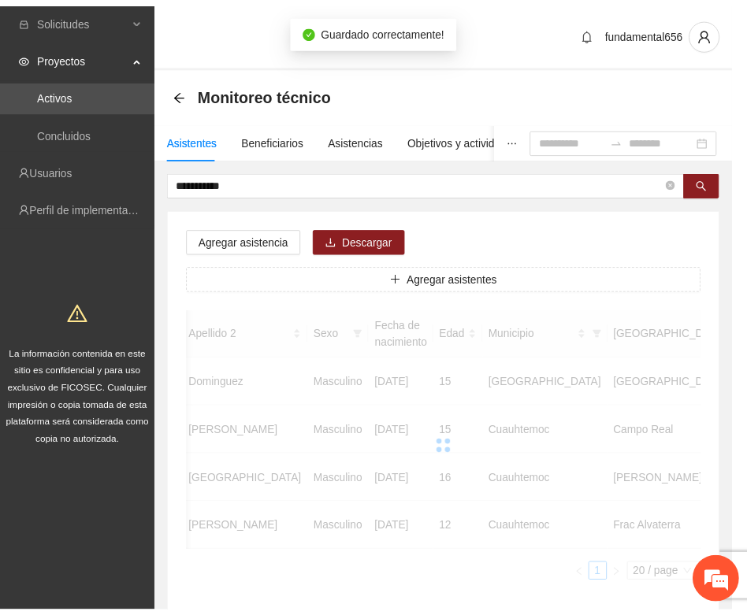
scroll to position [0, 269]
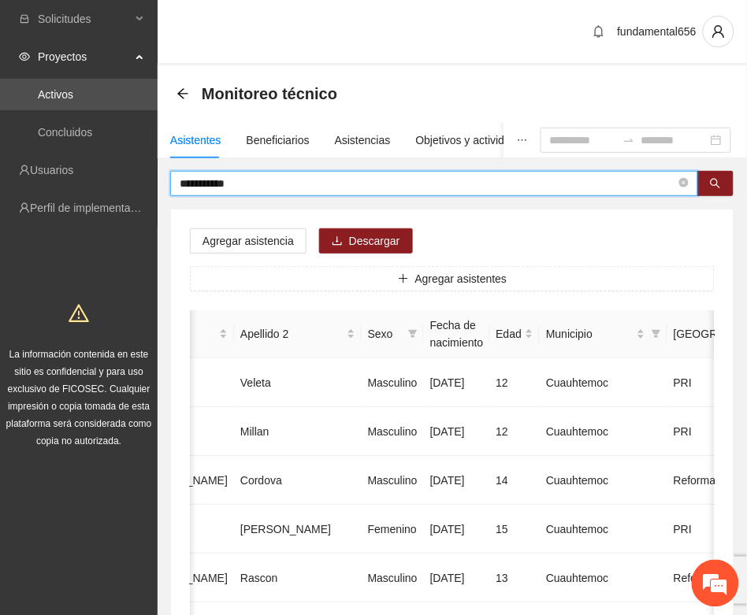
drag, startPoint x: 238, startPoint y: 179, endPoint x: 159, endPoint y: 185, distance: 79.0
click at [699, 187] on button "button" at bounding box center [715, 183] width 36 height 25
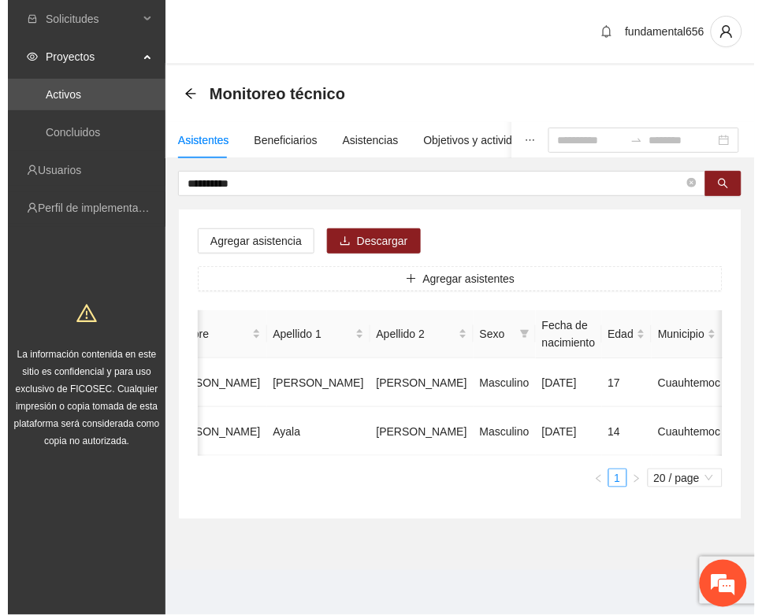
scroll to position [0, 280]
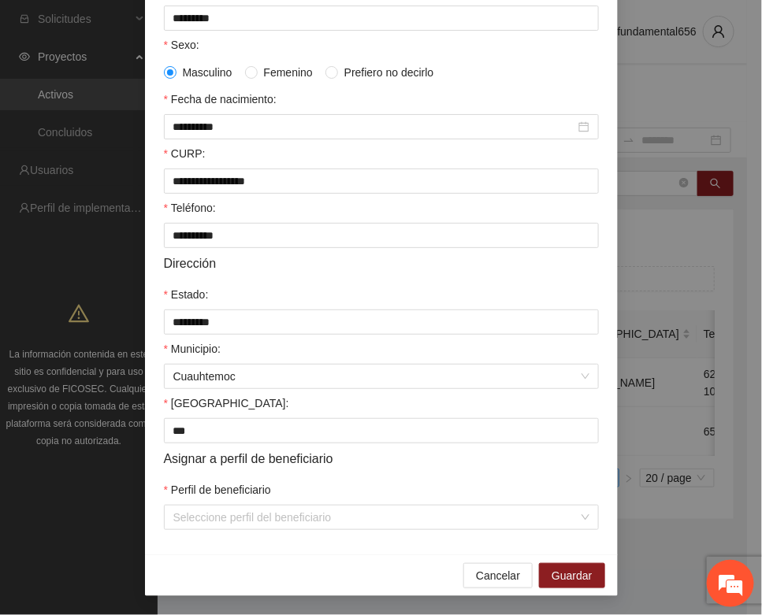
scroll to position [312, 0]
click at [236, 533] on div "**********" at bounding box center [381, 188] width 473 height 733
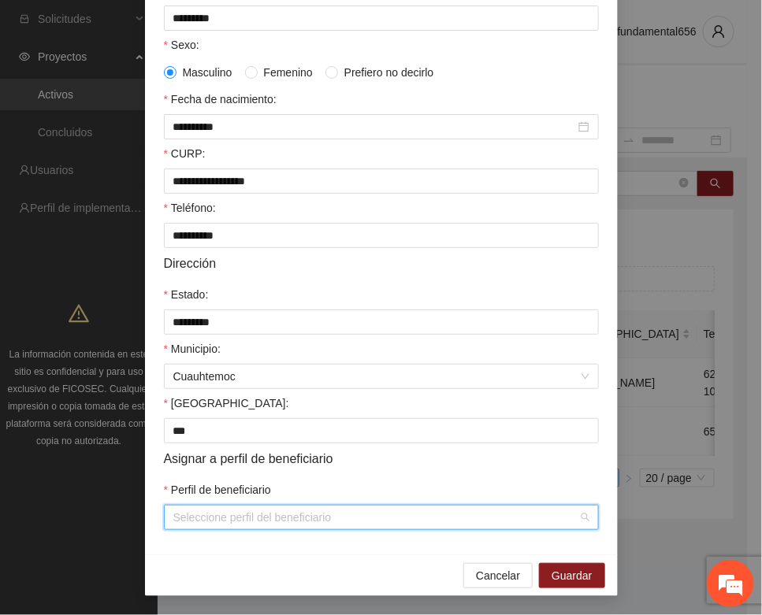
click at [233, 521] on input "Perfil de beneficiario" at bounding box center [375, 518] width 405 height 24
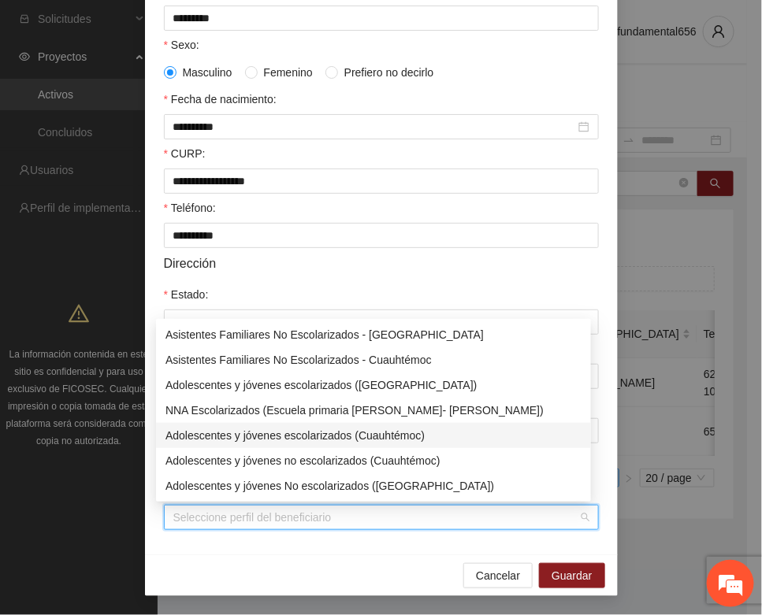
drag, startPoint x: 268, startPoint y: 437, endPoint x: 343, endPoint y: 483, distance: 88.3
click at [269, 437] on div "Adolescentes y jóvenes escolarizados (Cuauhtémoc)" at bounding box center [373, 435] width 416 height 17
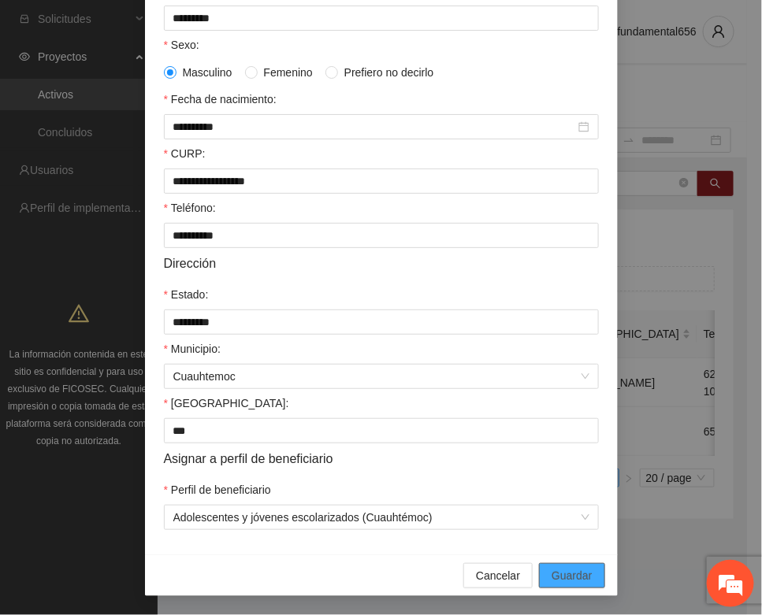
drag, startPoint x: 549, startPoint y: 572, endPoint x: 127, endPoint y: 457, distance: 437.6
click at [528, 568] on div "Cancelar Guardar" at bounding box center [381, 576] width 473 height 42
click at [580, 579] on span "Guardar" at bounding box center [571, 575] width 40 height 17
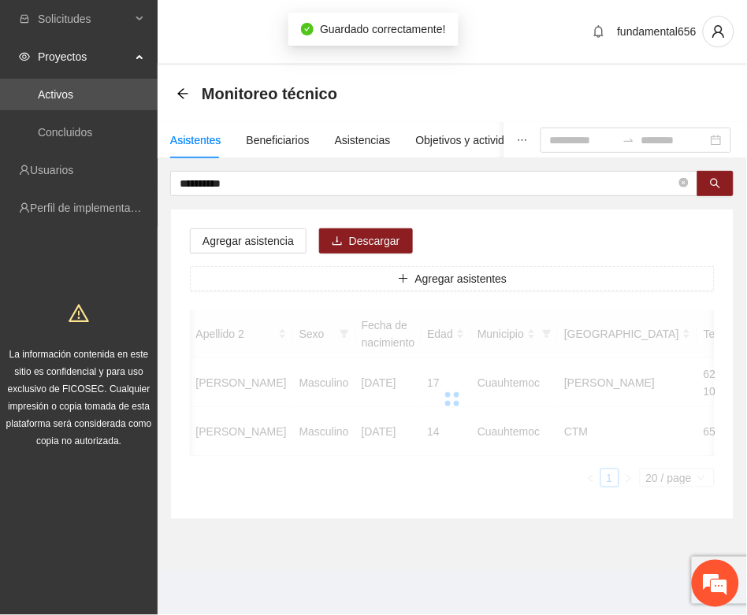
scroll to position [0, 265]
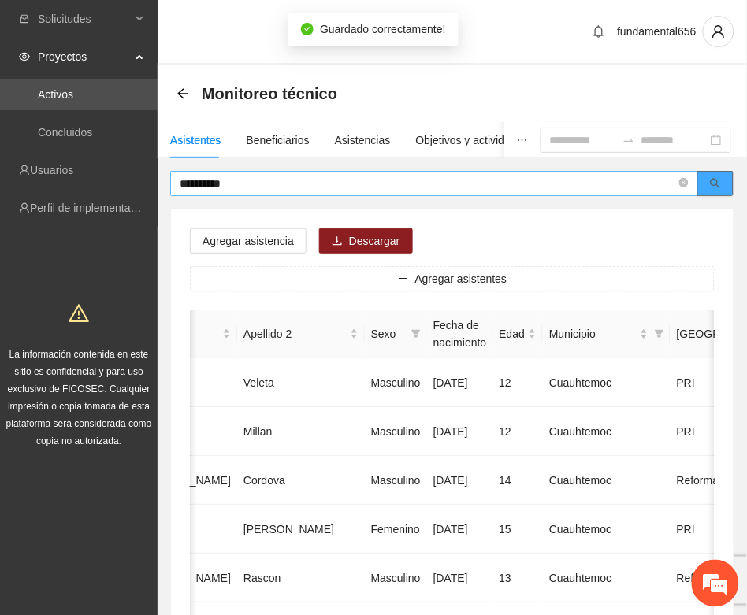
drag, startPoint x: 715, startPoint y: 184, endPoint x: 694, endPoint y: 193, distance: 23.3
click at [714, 187] on icon "search" at bounding box center [715, 183] width 11 height 11
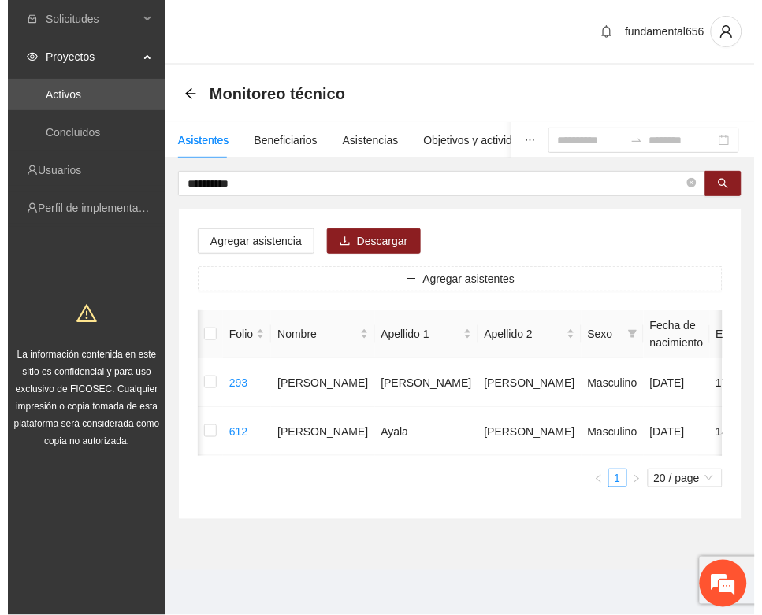
scroll to position [0, 280]
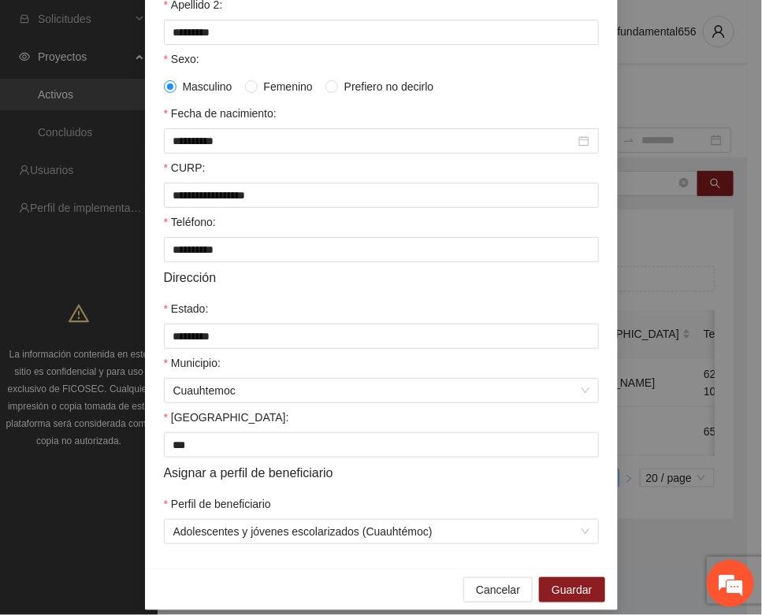
scroll to position [312, 0]
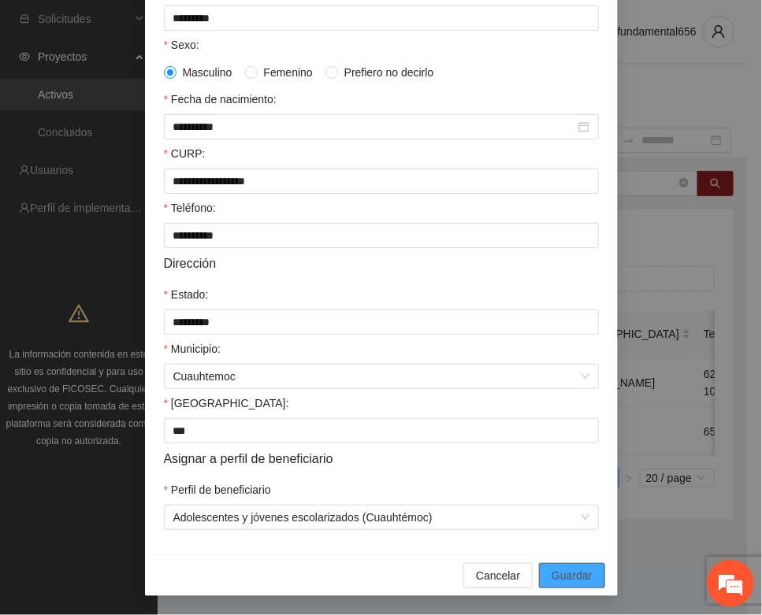
click at [554, 573] on span "Guardar" at bounding box center [571, 575] width 40 height 17
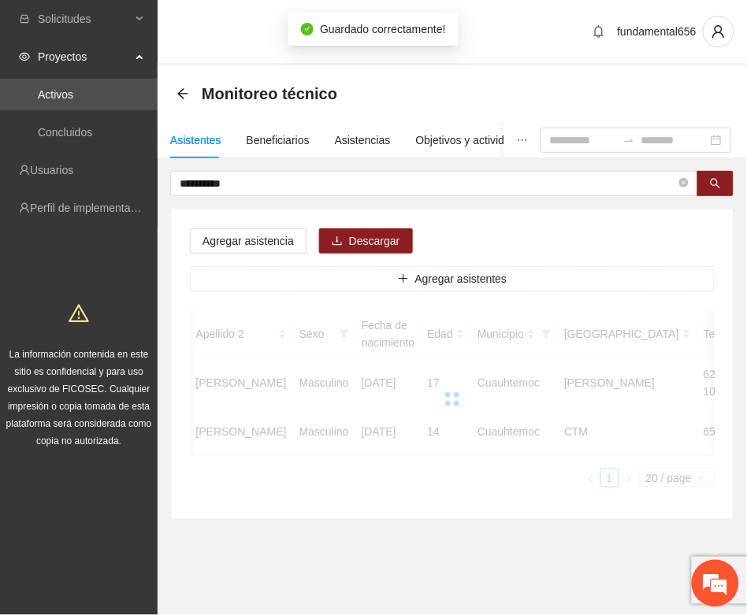
scroll to position [0, 265]
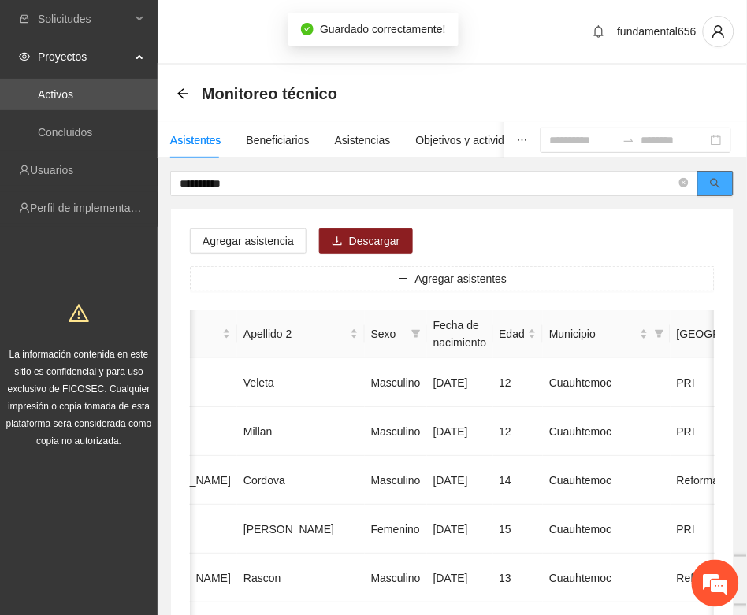
drag, startPoint x: 714, startPoint y: 184, endPoint x: 695, endPoint y: 229, distance: 49.7
click at [714, 187] on icon "search" at bounding box center [715, 183] width 11 height 11
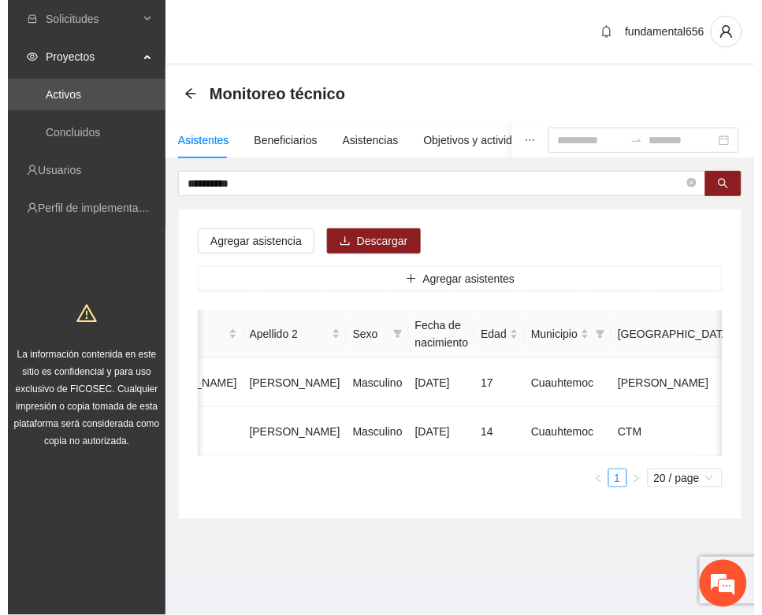
scroll to position [0, 280]
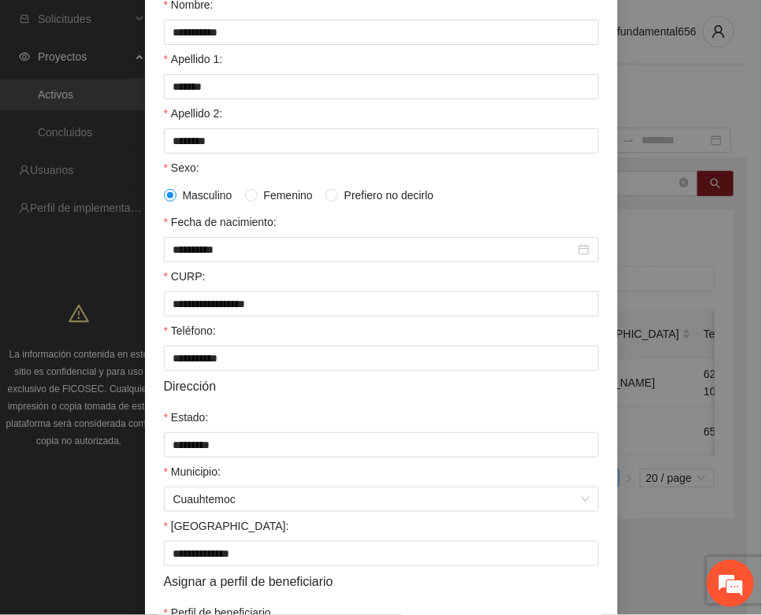
scroll to position [312, 0]
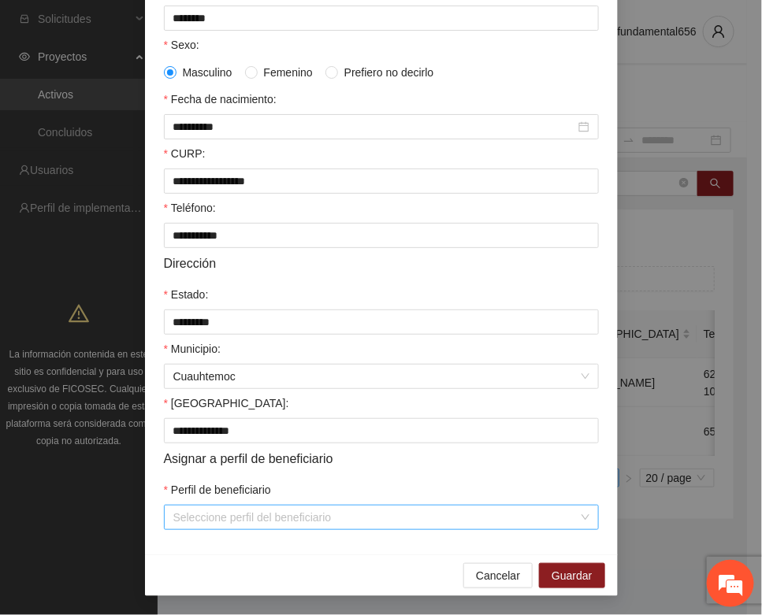
click at [280, 514] on input "Perfil de beneficiario" at bounding box center [375, 518] width 405 height 24
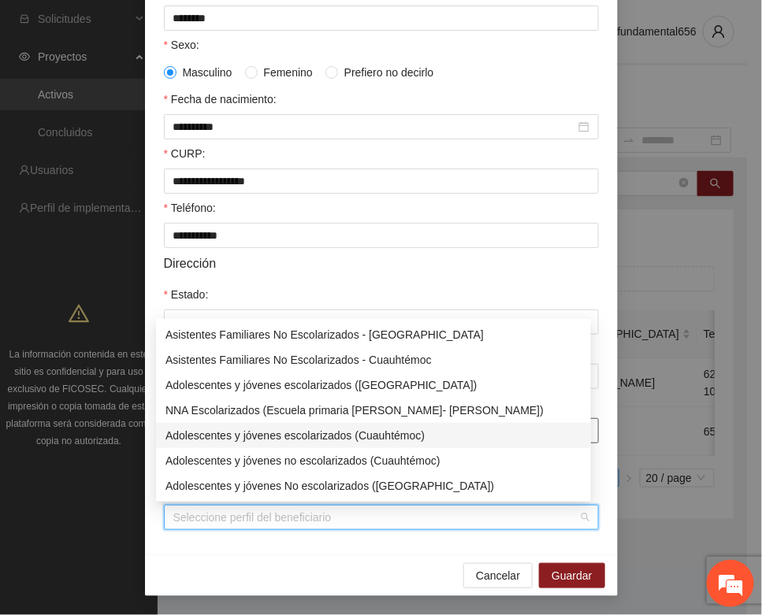
drag, startPoint x: 339, startPoint y: 429, endPoint x: 349, endPoint y: 430, distance: 9.5
click at [343, 429] on div "Adolescentes y jóvenes escolarizados (Cuauhtémoc)" at bounding box center [373, 435] width 416 height 17
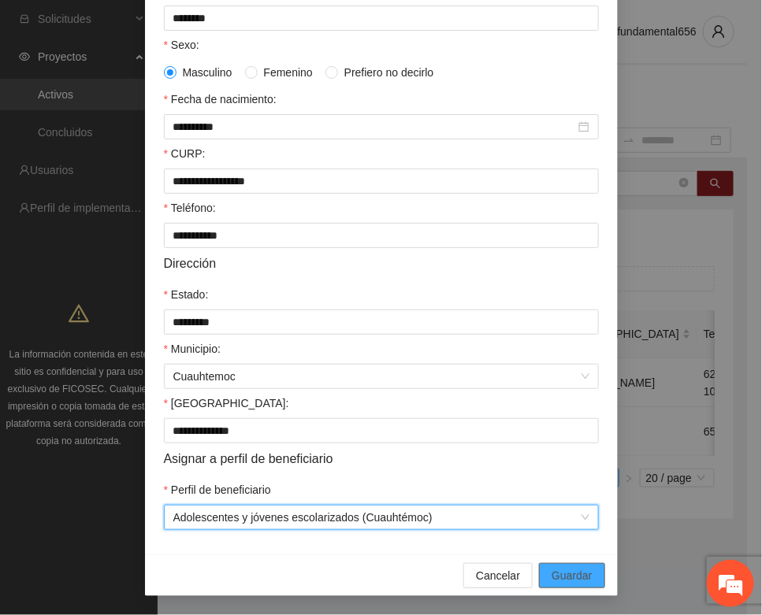
drag, startPoint x: 558, startPoint y: 569, endPoint x: 276, endPoint y: 498, distance: 290.2
click at [544, 566] on button "Guardar" at bounding box center [571, 575] width 65 height 25
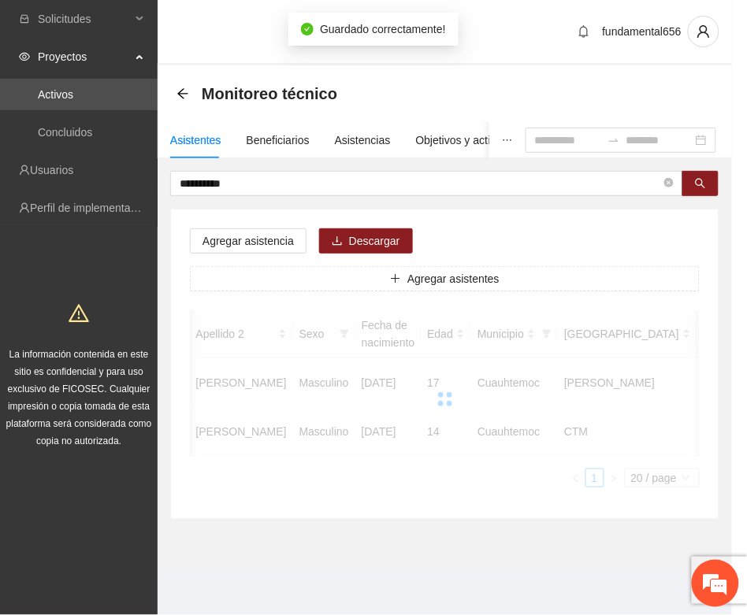
scroll to position [0, 265]
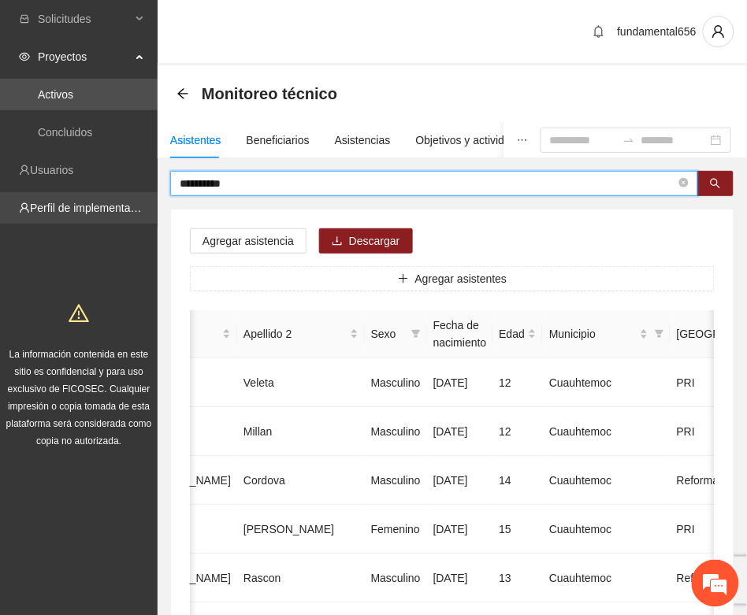
drag, startPoint x: 242, startPoint y: 185, endPoint x: 146, endPoint y: 207, distance: 98.6
click at [707, 174] on button "button" at bounding box center [715, 183] width 36 height 25
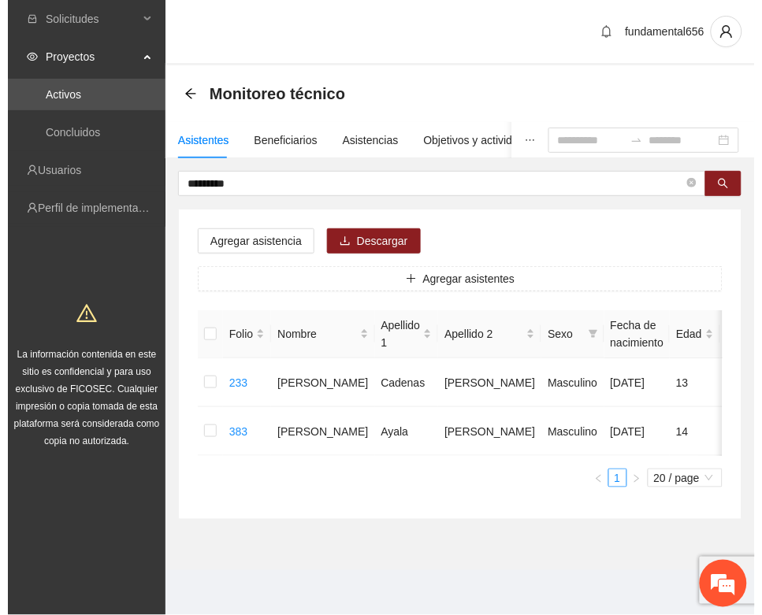
scroll to position [0, 280]
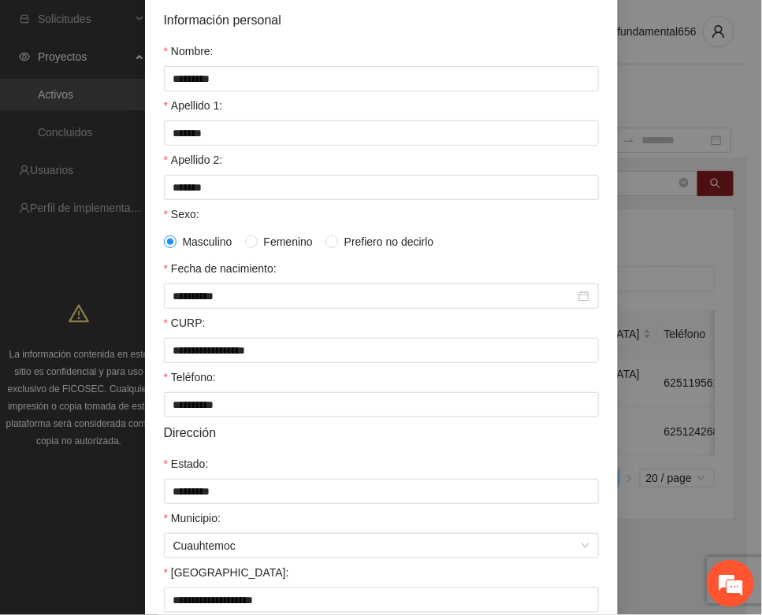
scroll to position [312, 0]
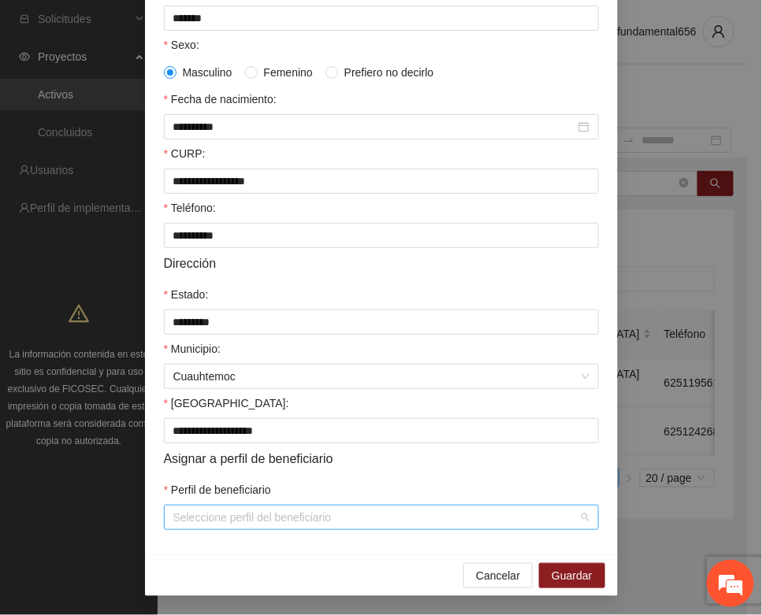
click at [225, 509] on input "Perfil de beneficiario" at bounding box center [375, 518] width 405 height 24
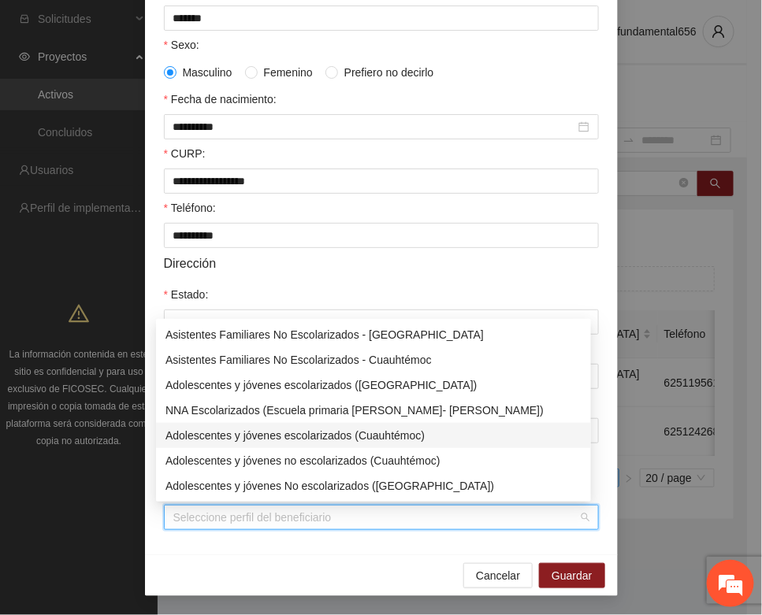
drag, startPoint x: 268, startPoint y: 434, endPoint x: 321, endPoint y: 474, distance: 66.3
click at [276, 436] on div "Adolescentes y jóvenes escolarizados (Cuauhtémoc)" at bounding box center [373, 435] width 416 height 17
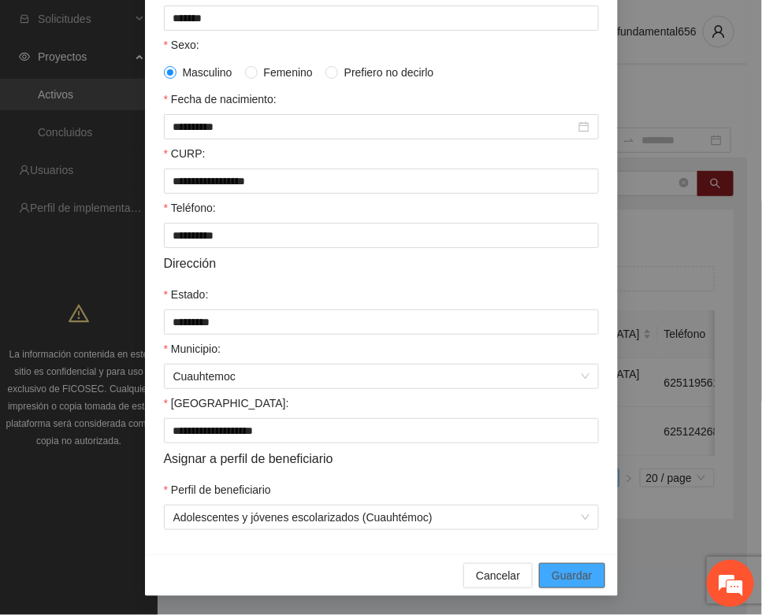
click at [551, 568] on span "Guardar" at bounding box center [571, 575] width 40 height 17
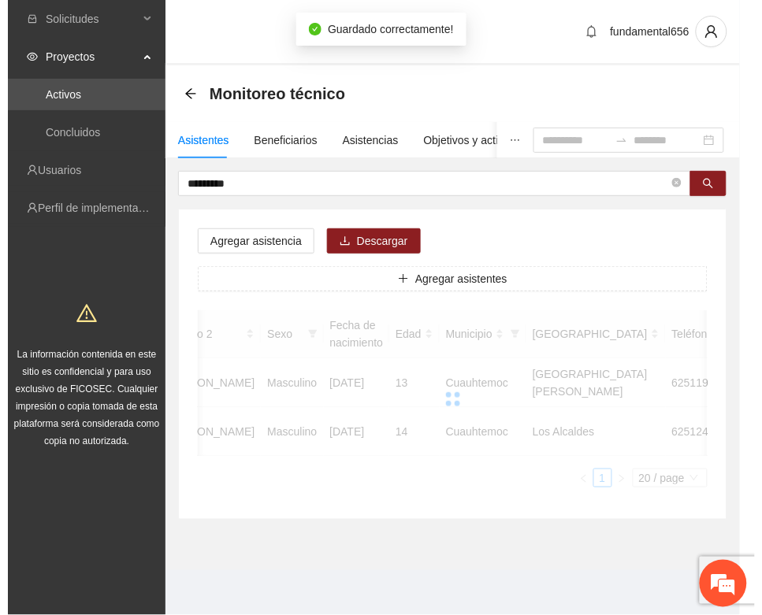
scroll to position [0, 265]
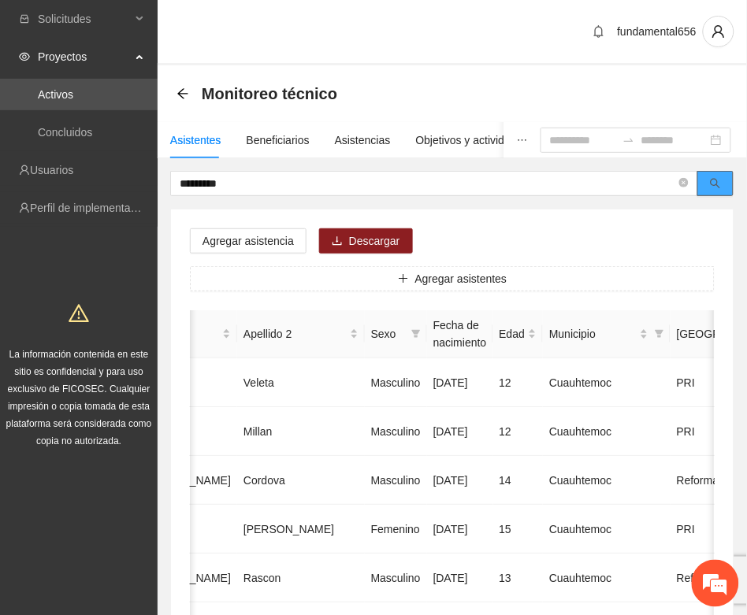
click at [706, 183] on button "button" at bounding box center [715, 183] width 36 height 25
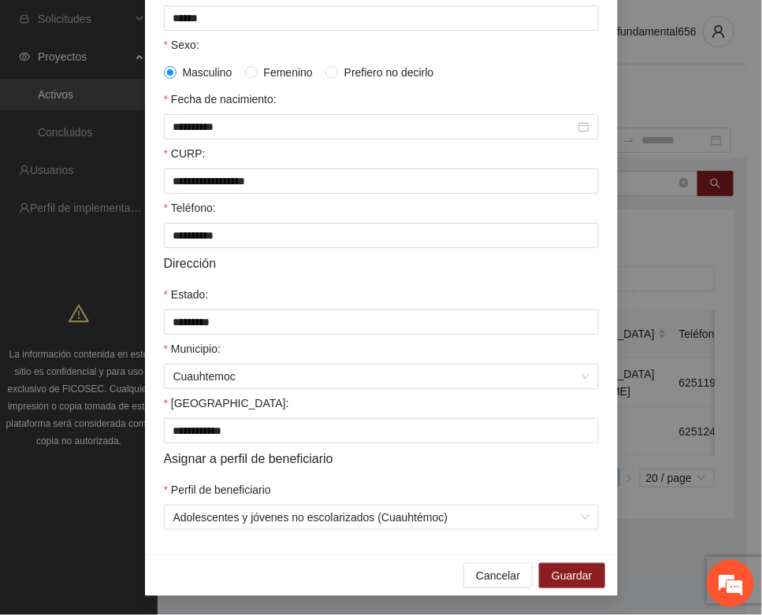
scroll to position [312, 0]
click at [559, 573] on span "Guardar" at bounding box center [571, 575] width 40 height 17
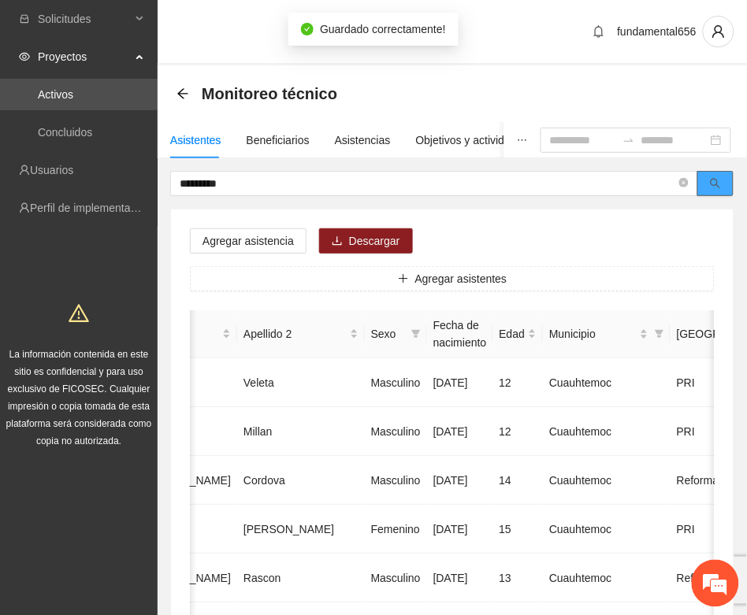
click at [718, 178] on icon "search" at bounding box center [715, 183] width 11 height 11
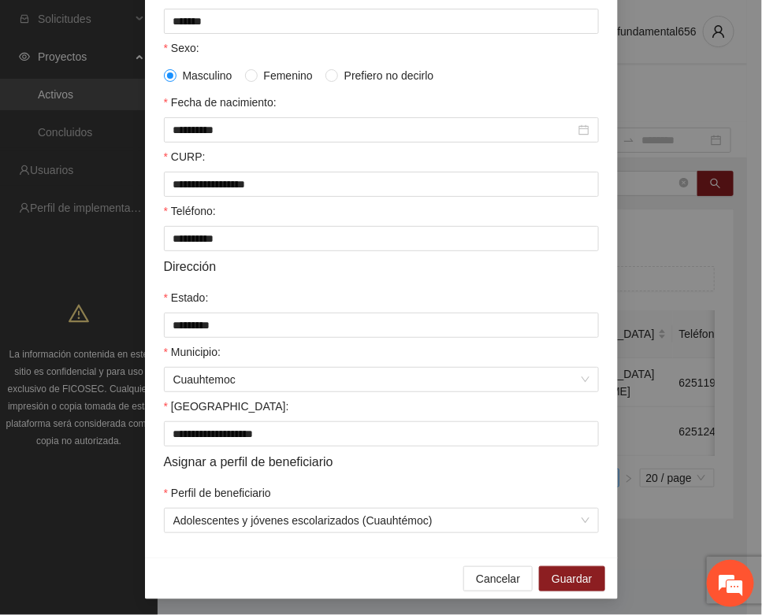
scroll to position [312, 0]
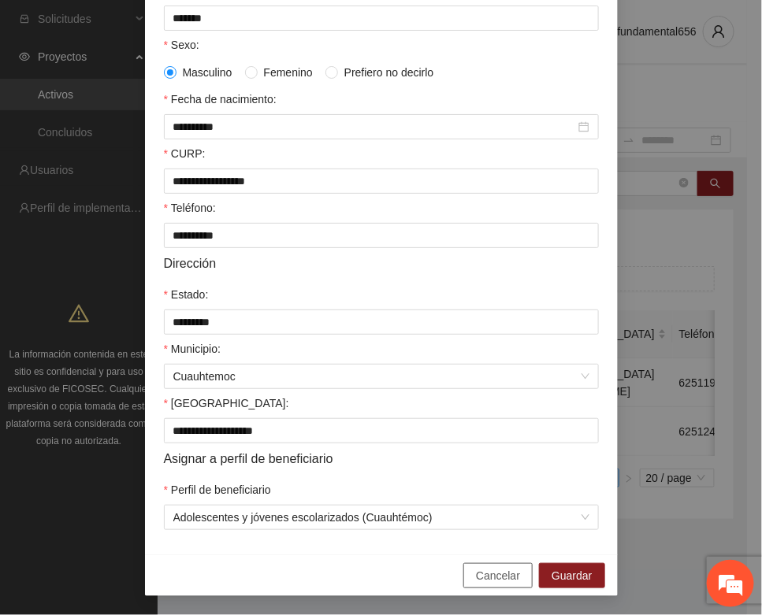
click at [494, 579] on span "Cancelar" at bounding box center [498, 575] width 44 height 17
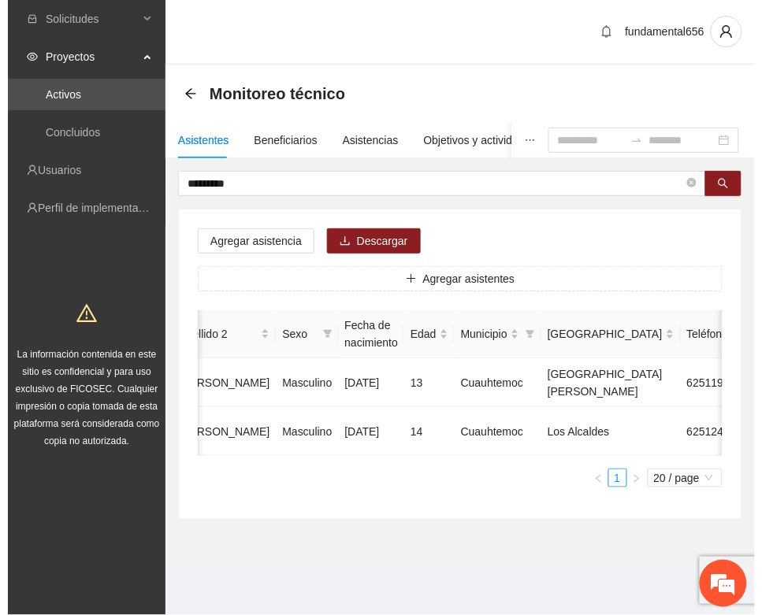
scroll to position [0, 0]
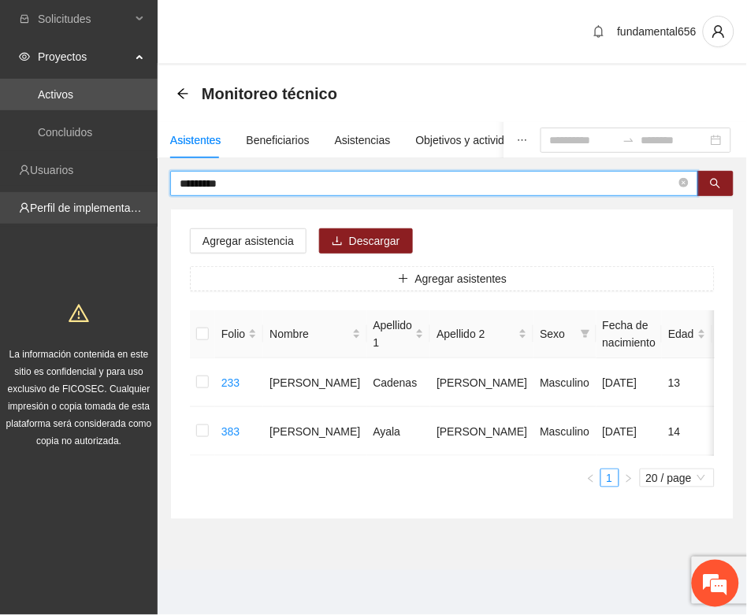
drag, startPoint x: 253, startPoint y: 186, endPoint x: 156, endPoint y: 203, distance: 98.4
click at [156, 203] on section "Solicitudes Proyectos Activos Concluidos Usuarios Perfil de implementadora La i…" at bounding box center [373, 307] width 747 height 615
click at [715, 185] on icon "search" at bounding box center [715, 184] width 10 height 10
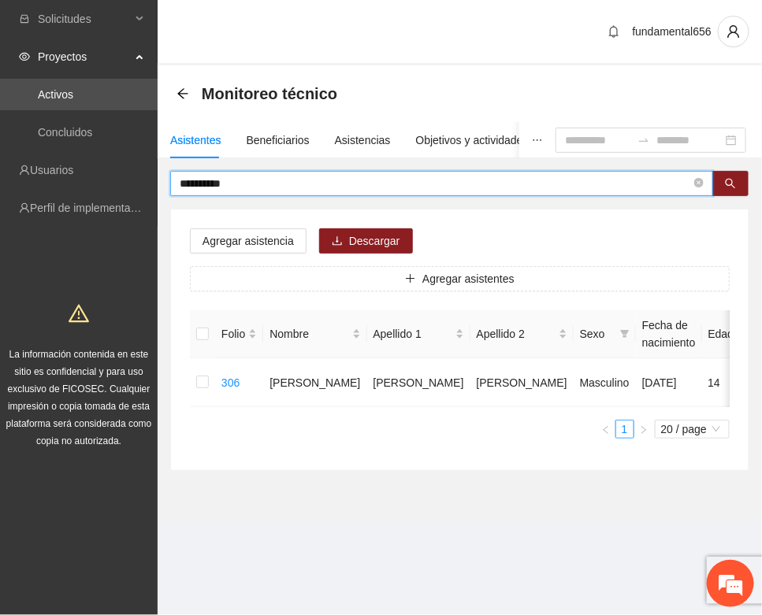
type input "**********"
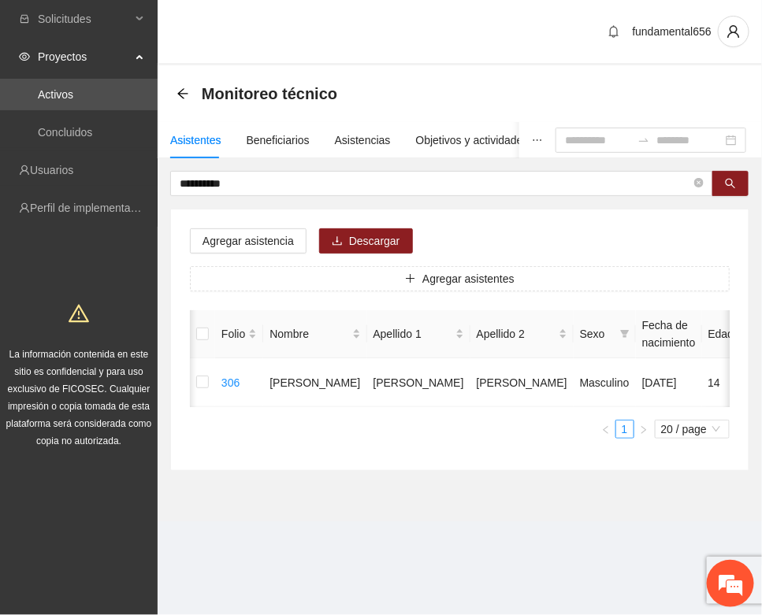
scroll to position [0, 265]
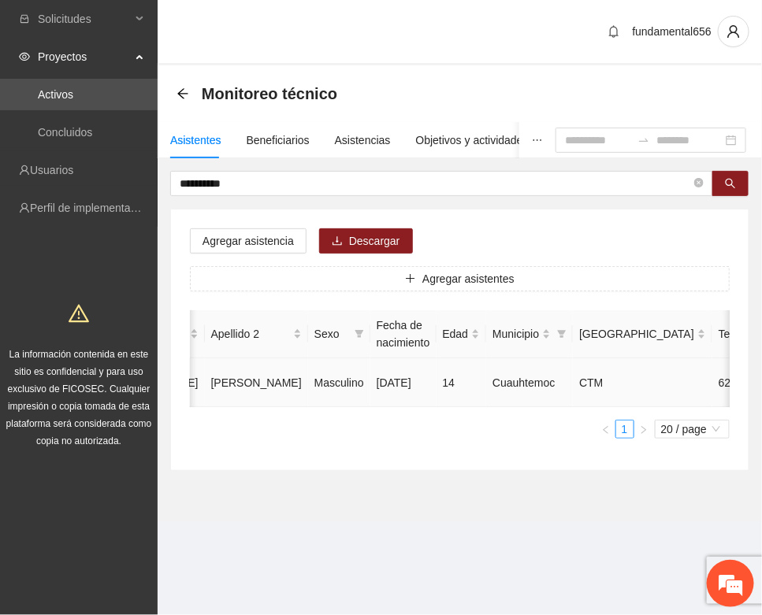
drag, startPoint x: 678, startPoint y: 379, endPoint x: 663, endPoint y: 386, distance: 16.6
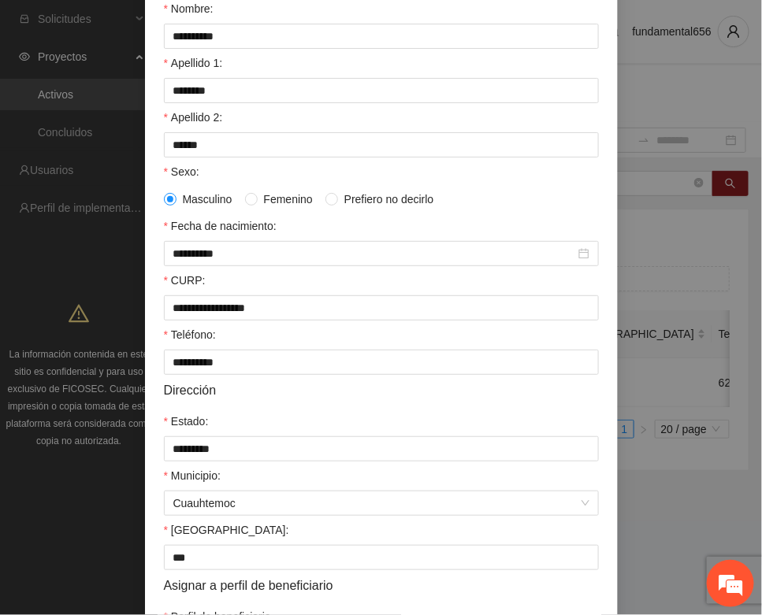
scroll to position [312, 0]
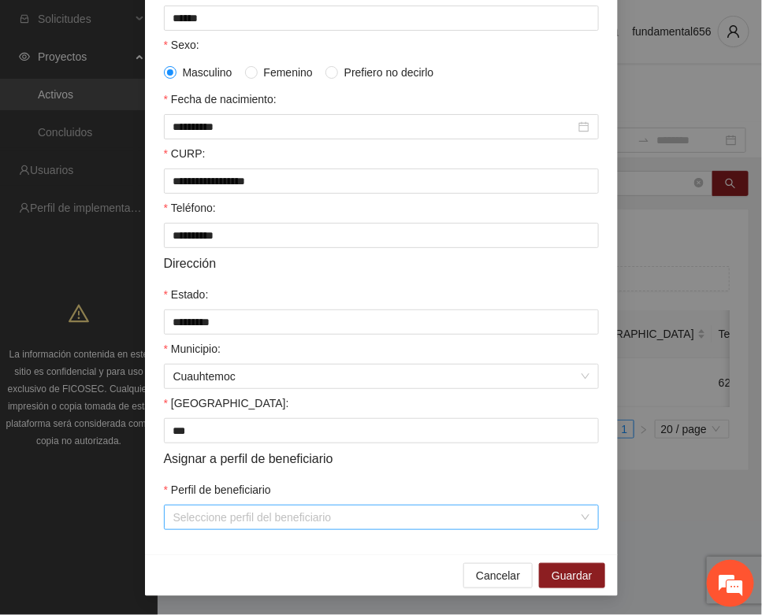
click at [202, 510] on input "Perfil de beneficiario" at bounding box center [375, 518] width 405 height 24
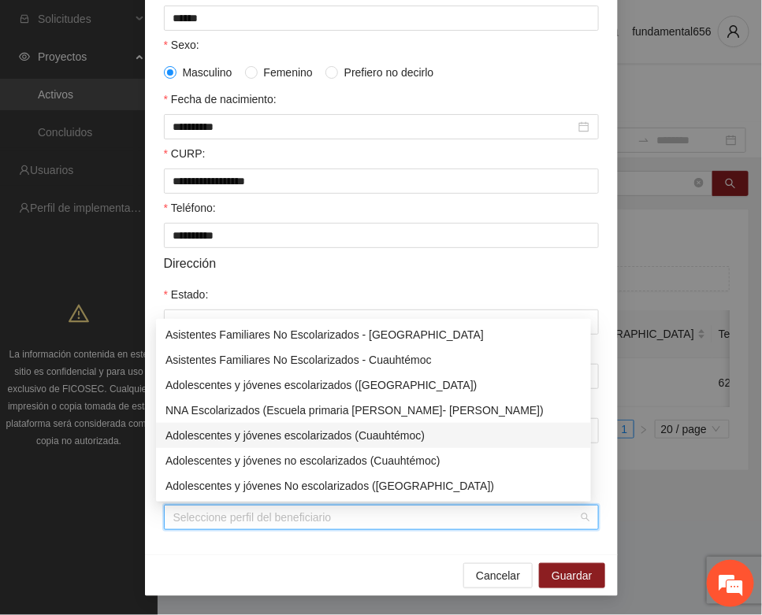
drag, startPoint x: 282, startPoint y: 437, endPoint x: 302, endPoint y: 451, distance: 23.8
click at [289, 442] on div "Adolescentes y jóvenes escolarizados (Cuauhtémoc)" at bounding box center [373, 435] width 416 height 17
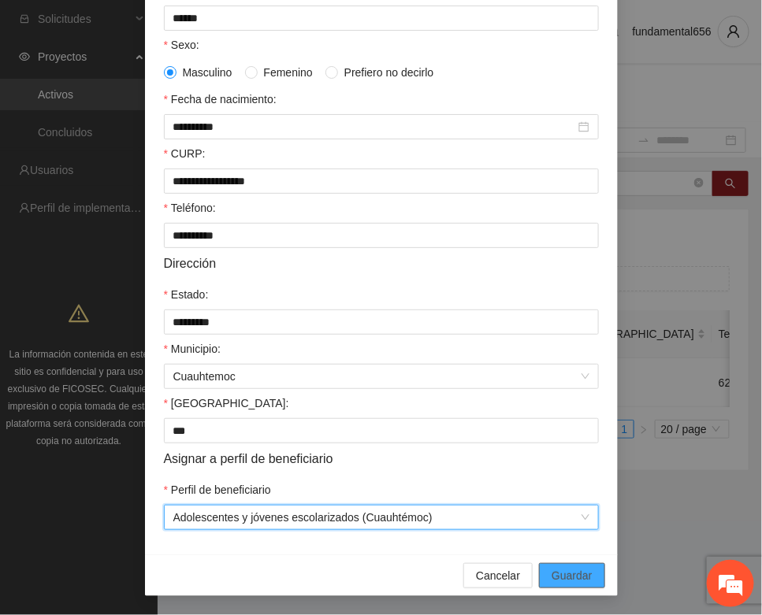
click at [548, 563] on button "Guardar" at bounding box center [571, 575] width 65 height 25
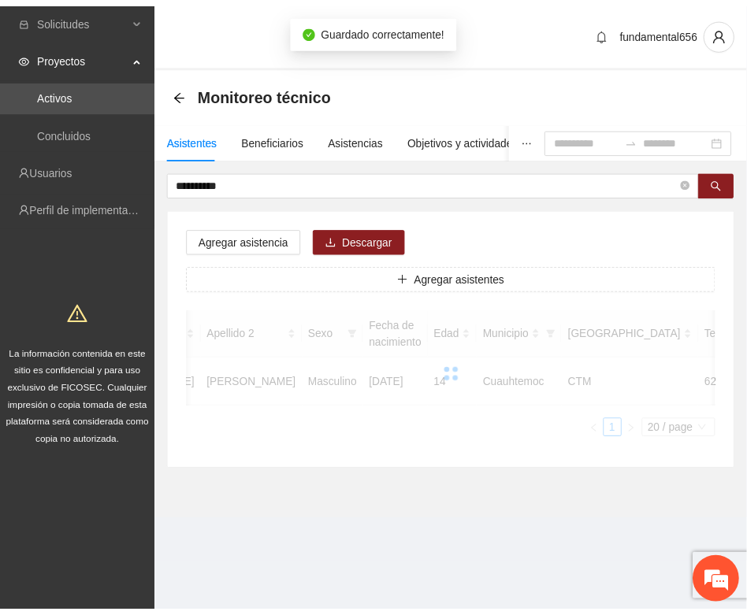
scroll to position [233, 0]
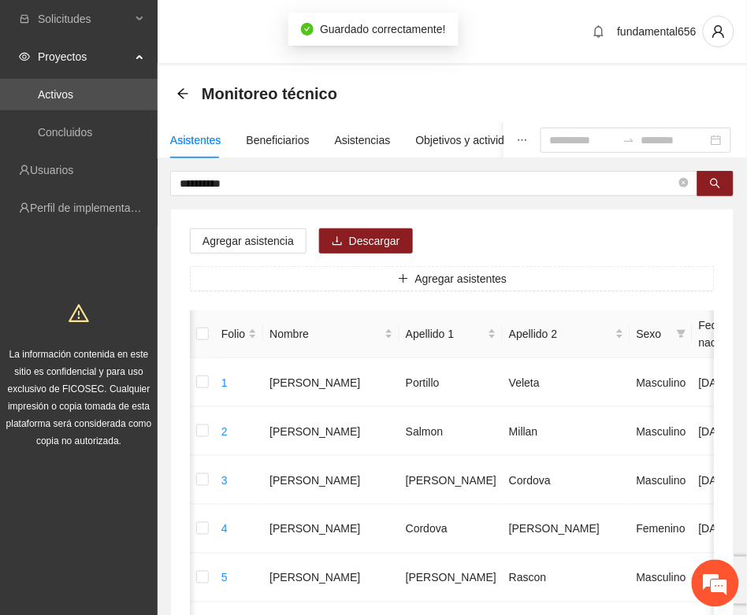
scroll to position [0, 265]
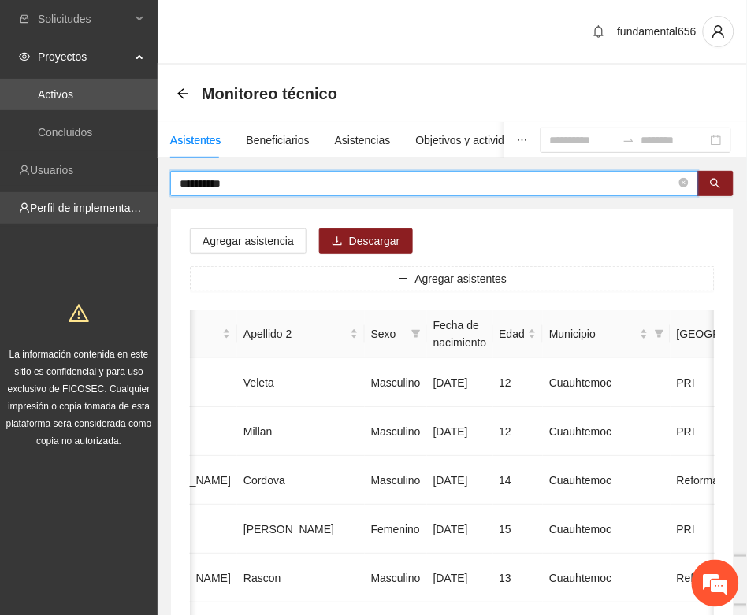
drag, startPoint x: 234, startPoint y: 183, endPoint x: 154, endPoint y: 205, distance: 83.3
paste input "***"
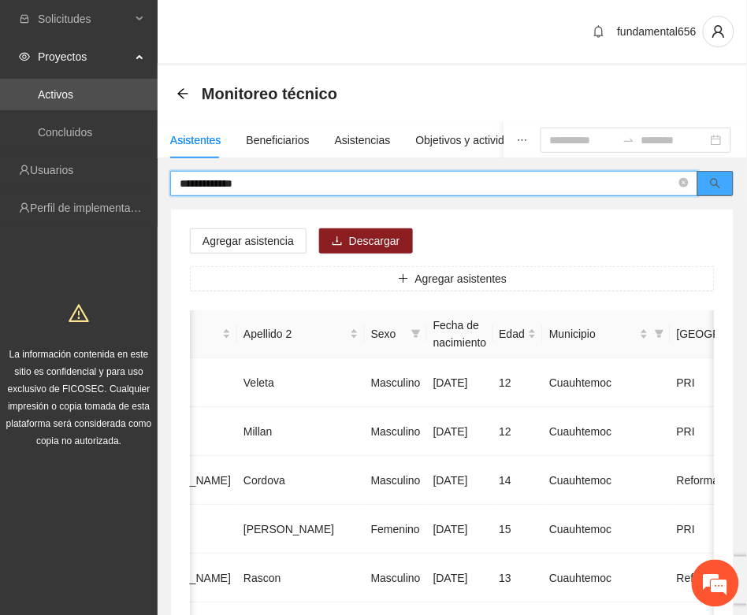
click at [714, 187] on icon "search" at bounding box center [715, 183] width 11 height 11
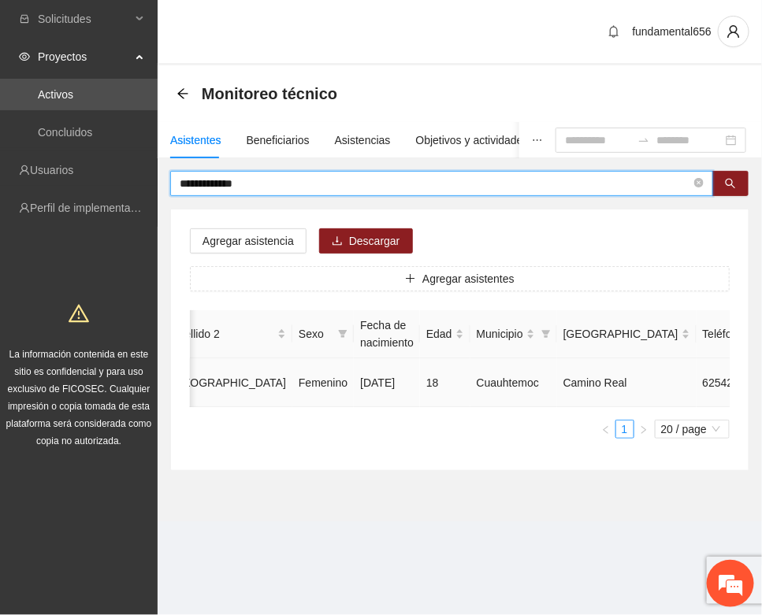
scroll to position [0, 265]
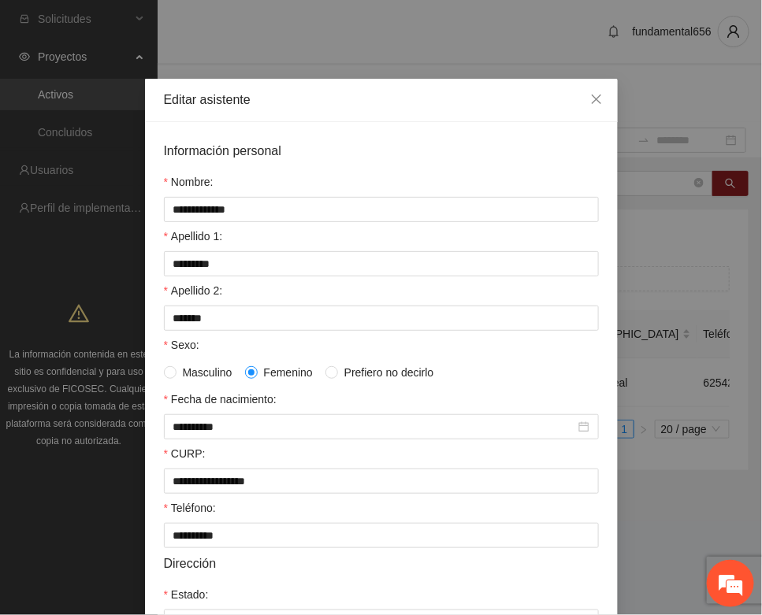
scroll to position [312, 0]
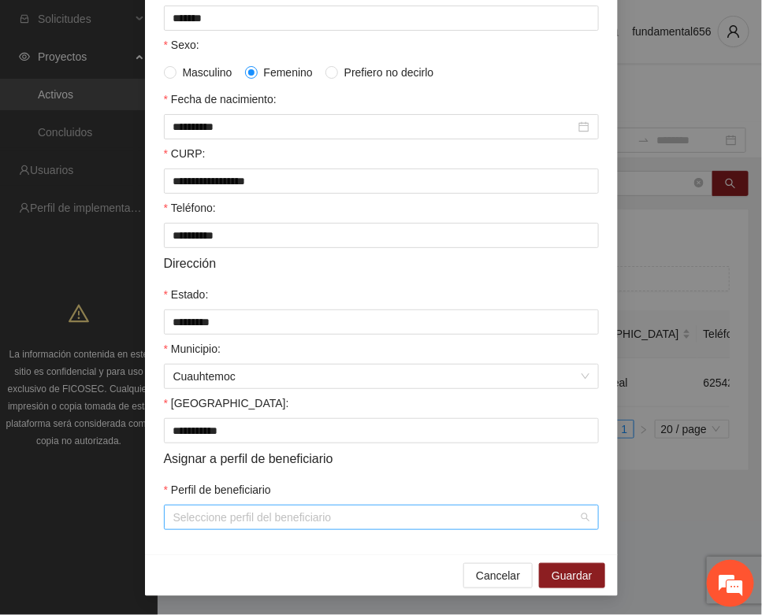
click at [203, 514] on input "Perfil de beneficiario" at bounding box center [375, 518] width 405 height 24
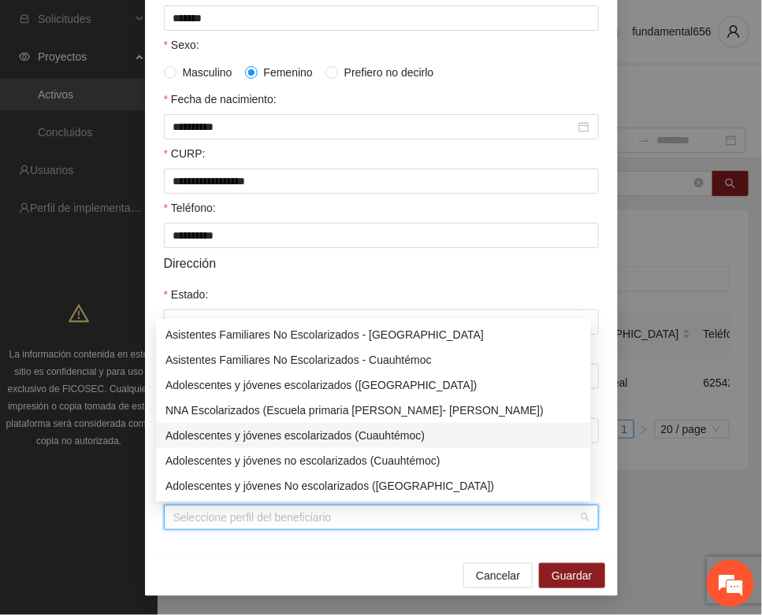
click at [256, 433] on div "Adolescentes y jóvenes escolarizados (Cuauhtémoc)" at bounding box center [373, 435] width 416 height 17
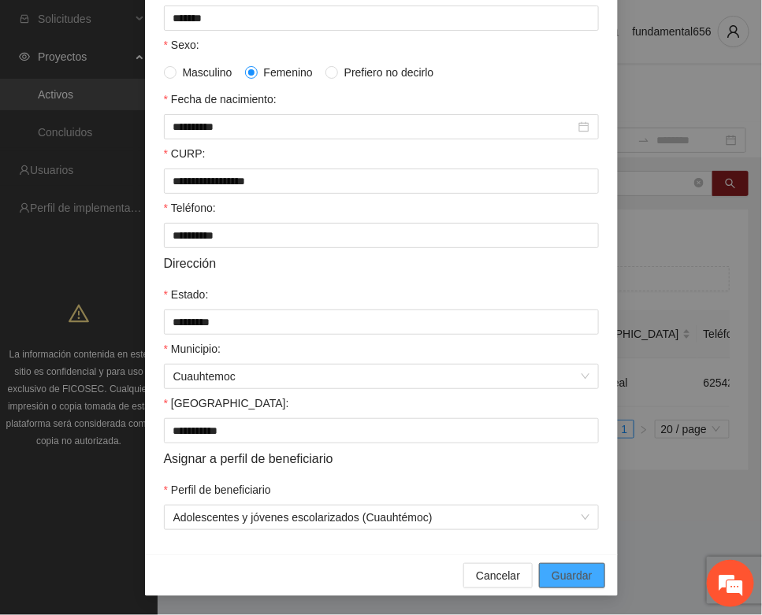
drag, startPoint x: 558, startPoint y: 576, endPoint x: 99, endPoint y: 518, distance: 462.0
click at [557, 576] on span "Guardar" at bounding box center [571, 575] width 40 height 17
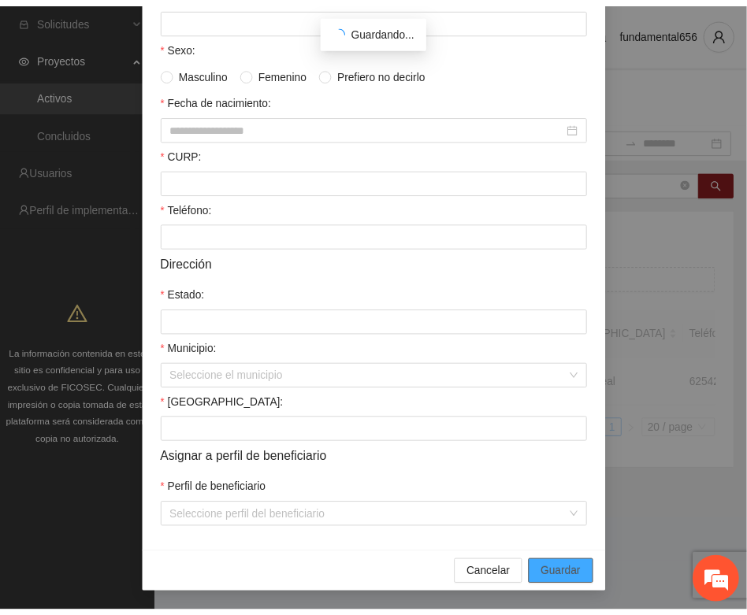
scroll to position [233, 0]
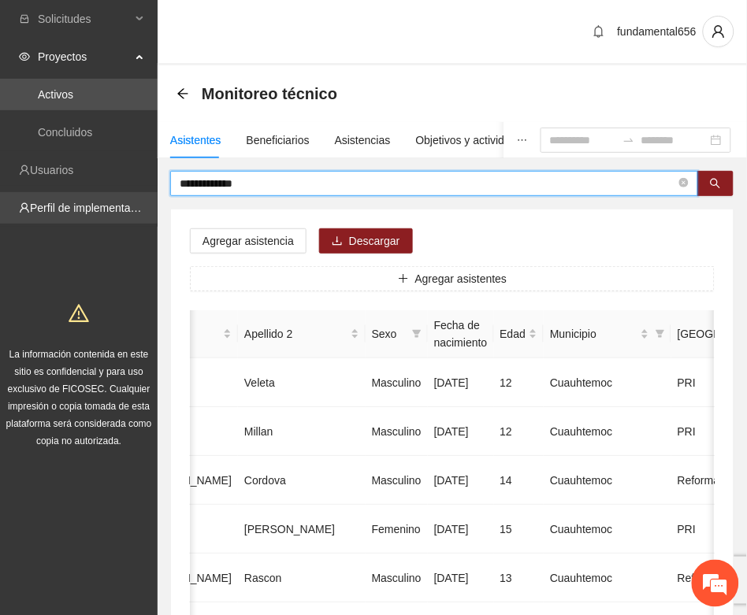
drag, startPoint x: 261, startPoint y: 185, endPoint x: 136, endPoint y: 206, distance: 126.1
paste input "text"
drag, startPoint x: 707, startPoint y: 185, endPoint x: 510, endPoint y: 233, distance: 203.5
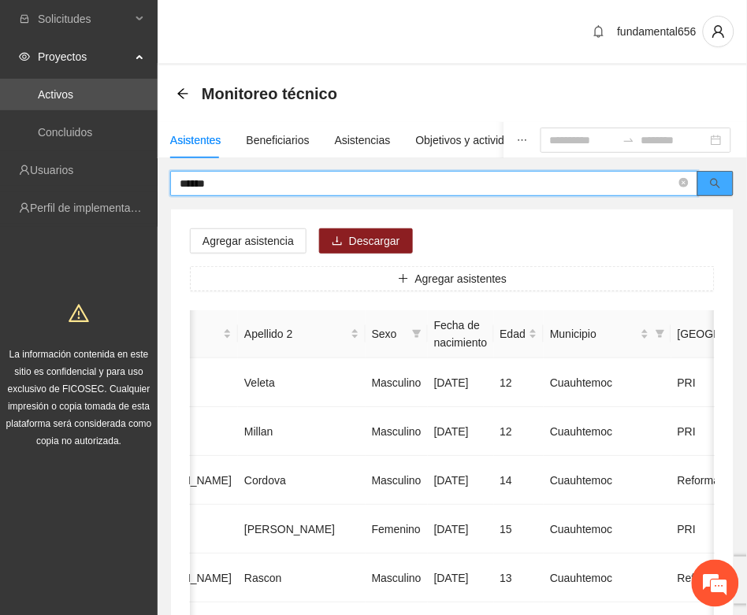
drag, startPoint x: 701, startPoint y: 187, endPoint x: 632, endPoint y: 206, distance: 71.3
click at [699, 187] on button "button" at bounding box center [715, 183] width 36 height 25
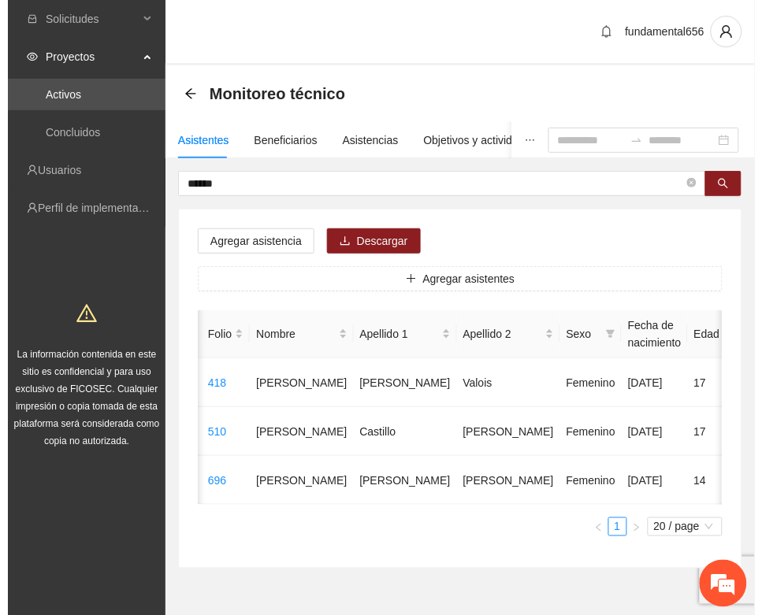
scroll to position [0, 280]
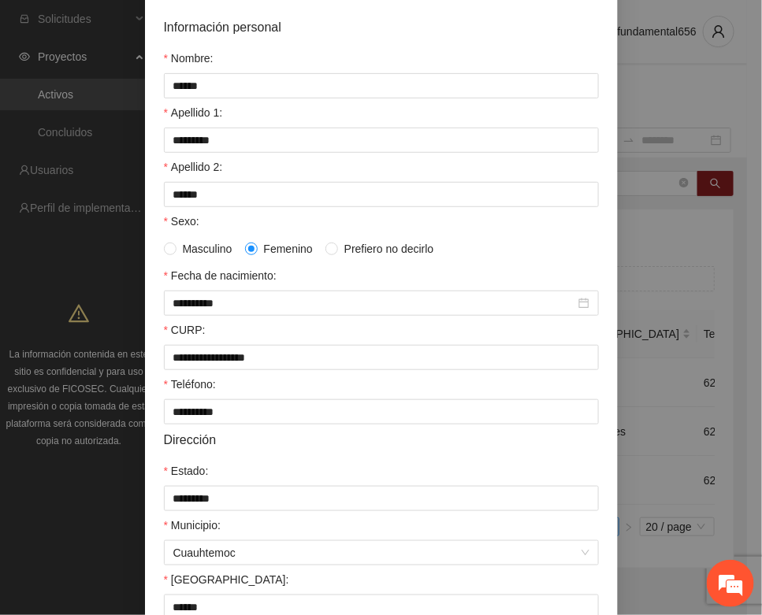
scroll to position [312, 0]
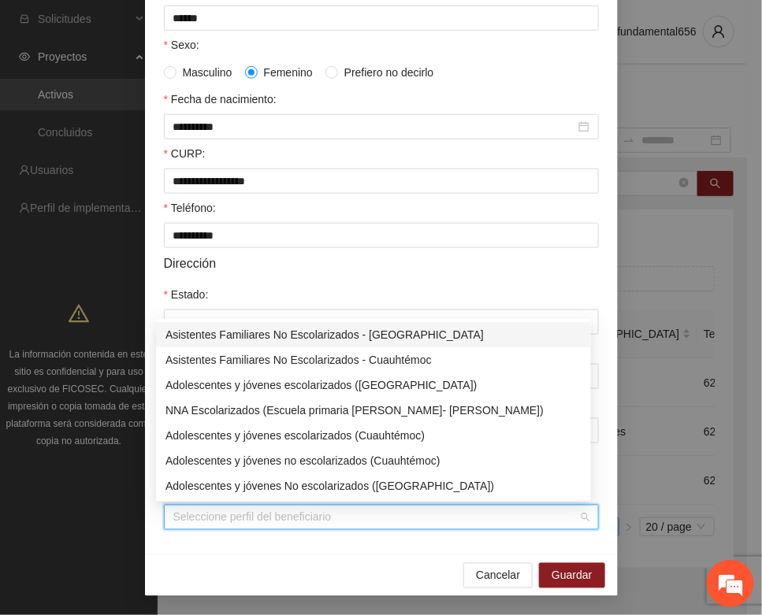
click at [217, 516] on input "Perfil de beneficiario" at bounding box center [375, 518] width 405 height 24
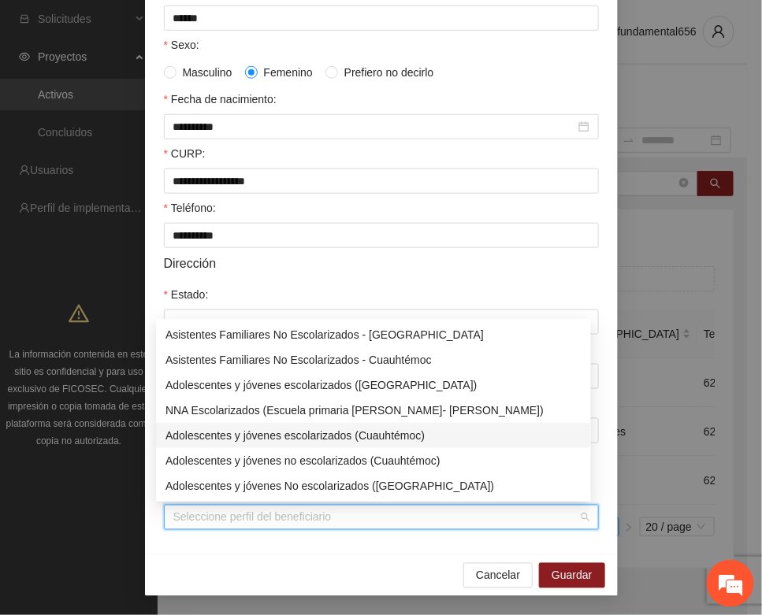
drag, startPoint x: 280, startPoint y: 429, endPoint x: 406, endPoint y: 499, distance: 143.8
click at [288, 433] on div "Adolescentes y jóvenes escolarizados (Cuauhtémoc)" at bounding box center [373, 435] width 416 height 17
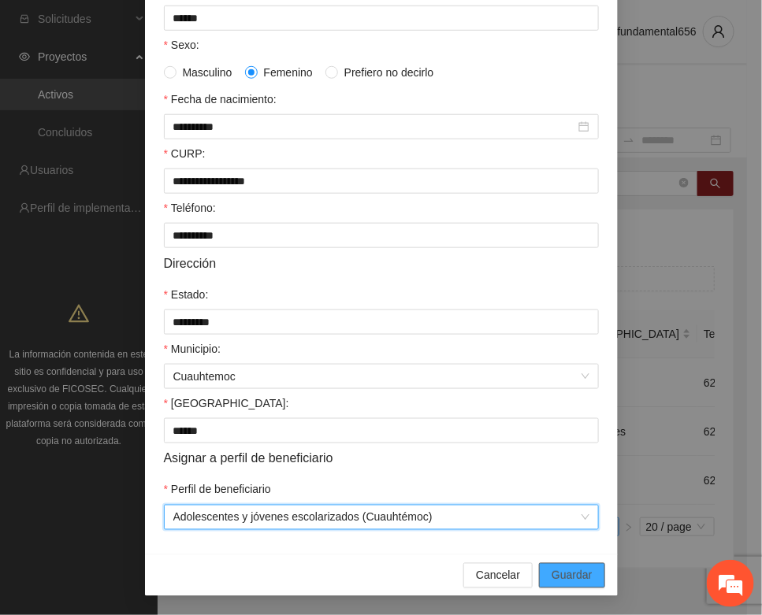
click at [568, 572] on span "Guardar" at bounding box center [571, 575] width 40 height 17
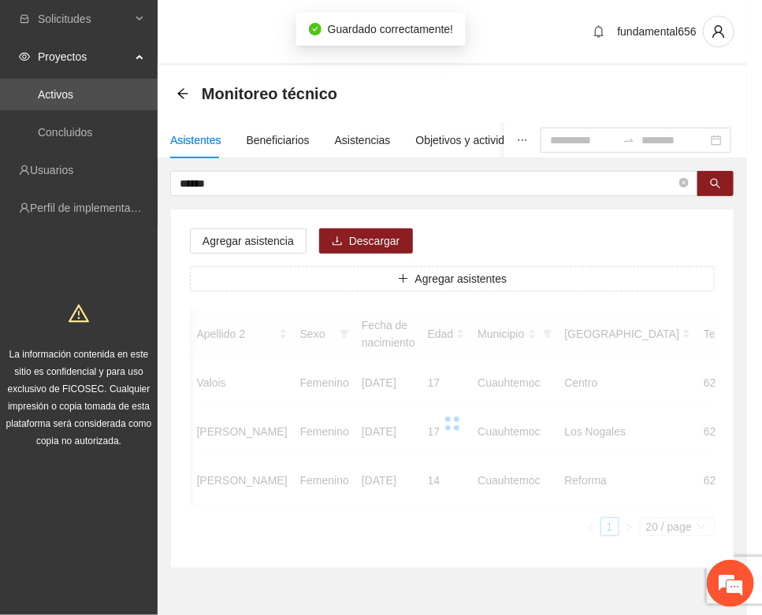
scroll to position [0, 265]
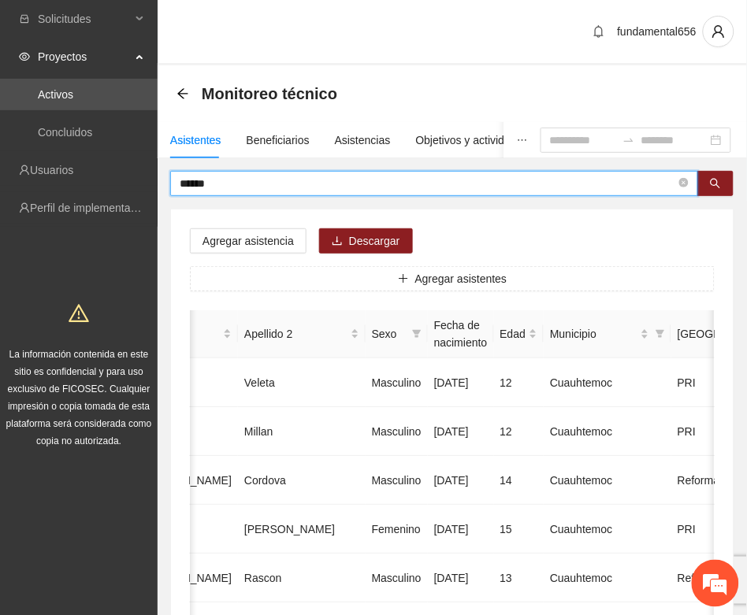
drag, startPoint x: 231, startPoint y: 178, endPoint x: 159, endPoint y: 186, distance: 72.1
paste input "********"
click at [725, 183] on button "button" at bounding box center [715, 183] width 36 height 25
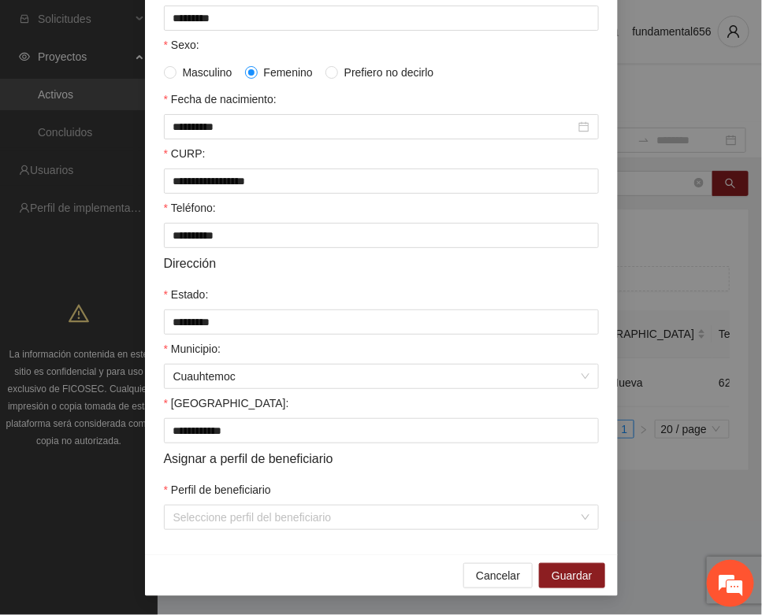
scroll to position [312, 0]
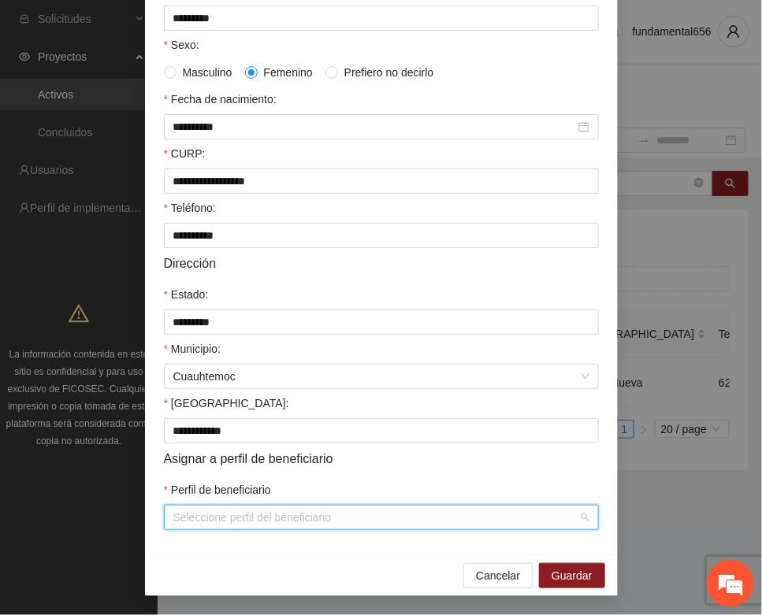
click at [233, 525] on input "Perfil de beneficiario" at bounding box center [375, 518] width 405 height 24
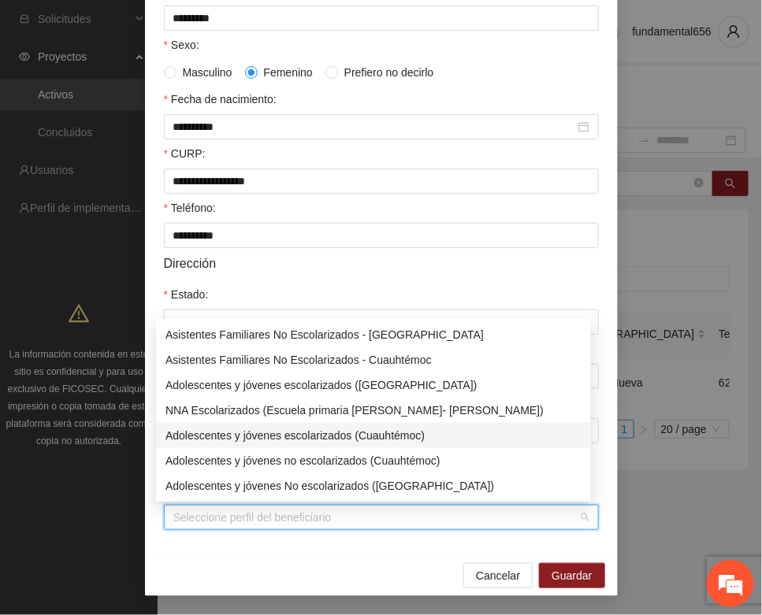
click at [254, 439] on div "Adolescentes y jóvenes escolarizados (Cuauhtémoc)" at bounding box center [373, 435] width 416 height 17
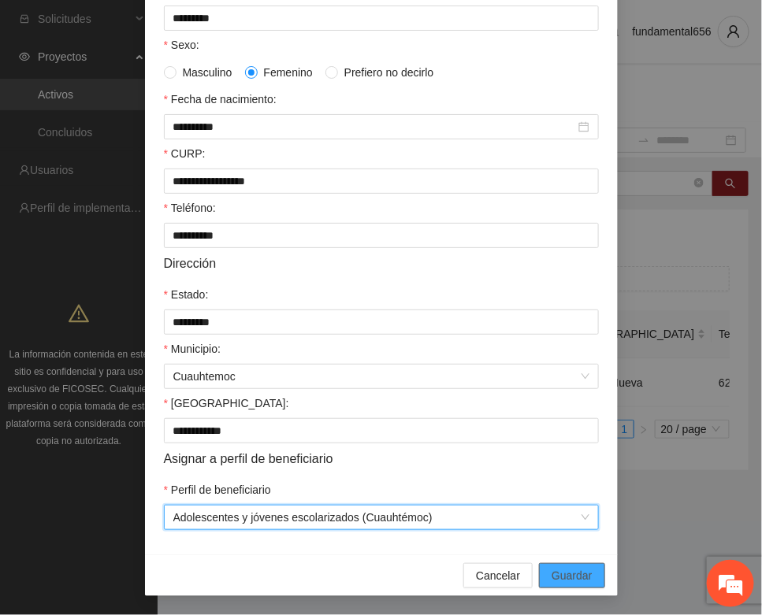
drag, startPoint x: 546, startPoint y: 569, endPoint x: 510, endPoint y: 551, distance: 40.5
click at [551, 569] on span "Guardar" at bounding box center [571, 575] width 40 height 17
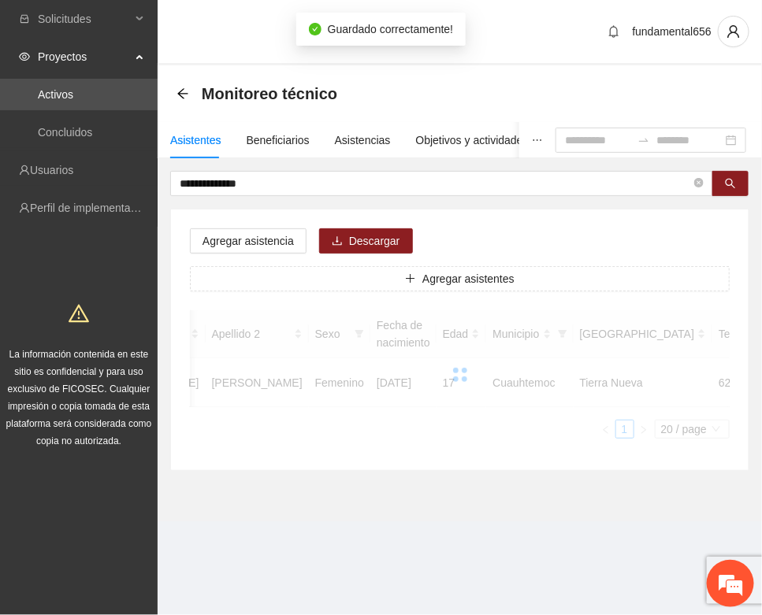
scroll to position [233, 0]
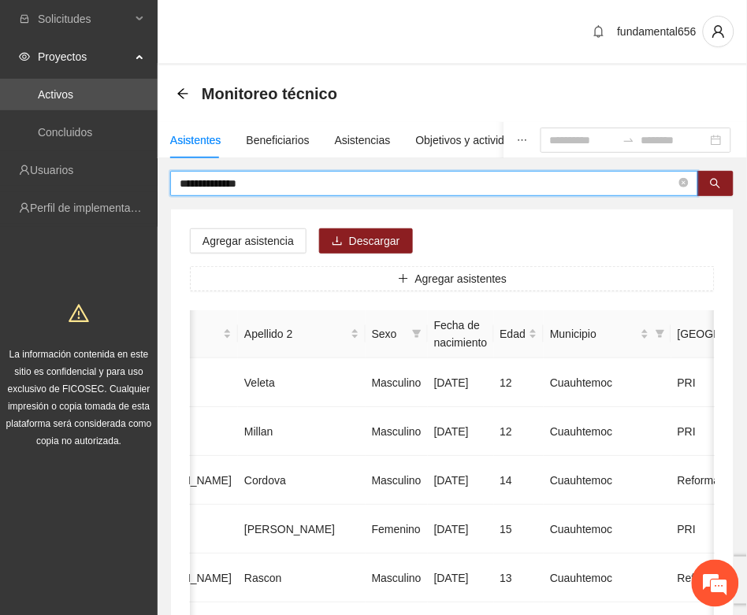
drag, startPoint x: 264, startPoint y: 186, endPoint x: 159, endPoint y: 213, distance: 108.1
paste input "*****"
click at [714, 186] on icon "search" at bounding box center [715, 183] width 11 height 11
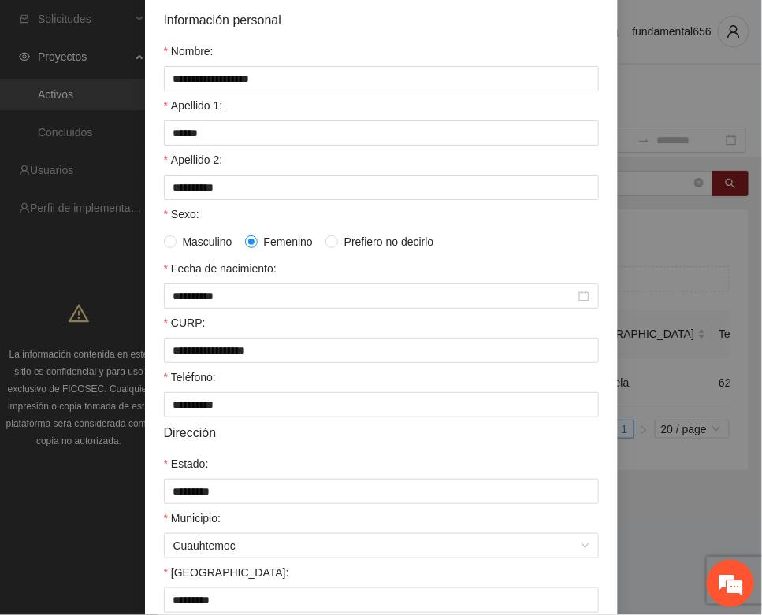
scroll to position [312, 0]
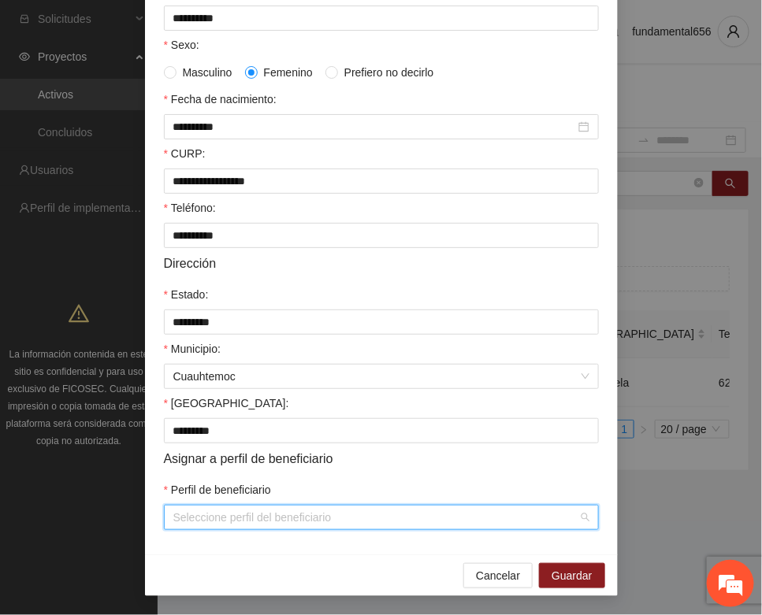
click at [262, 510] on input "Perfil de beneficiario" at bounding box center [375, 518] width 405 height 24
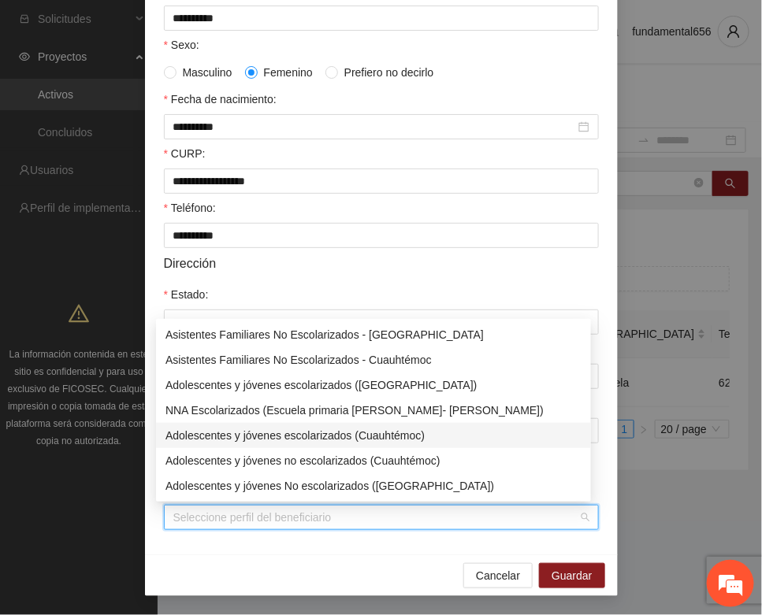
click at [312, 435] on div "Adolescentes y jóvenes escolarizados (Cuauhtémoc)" at bounding box center [373, 435] width 416 height 17
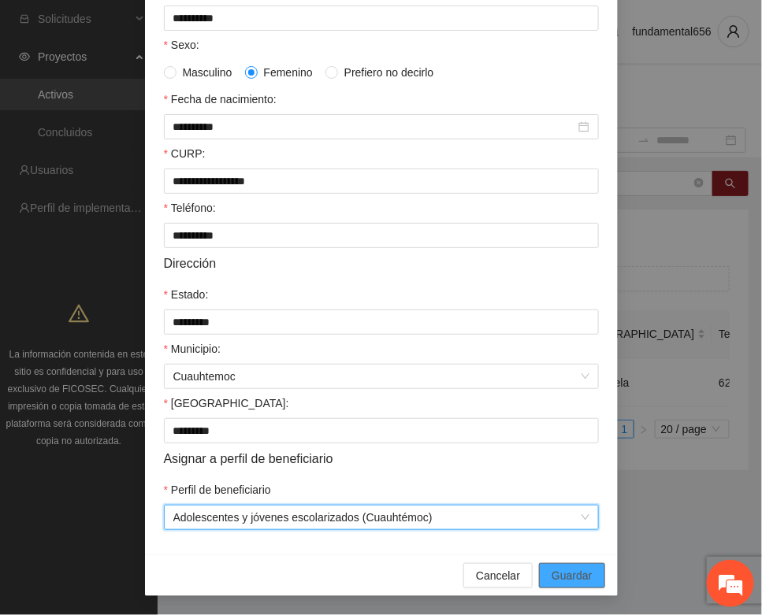
drag, startPoint x: 556, startPoint y: 575, endPoint x: 465, endPoint y: 546, distance: 95.9
click at [555, 575] on span "Guardar" at bounding box center [571, 575] width 40 height 17
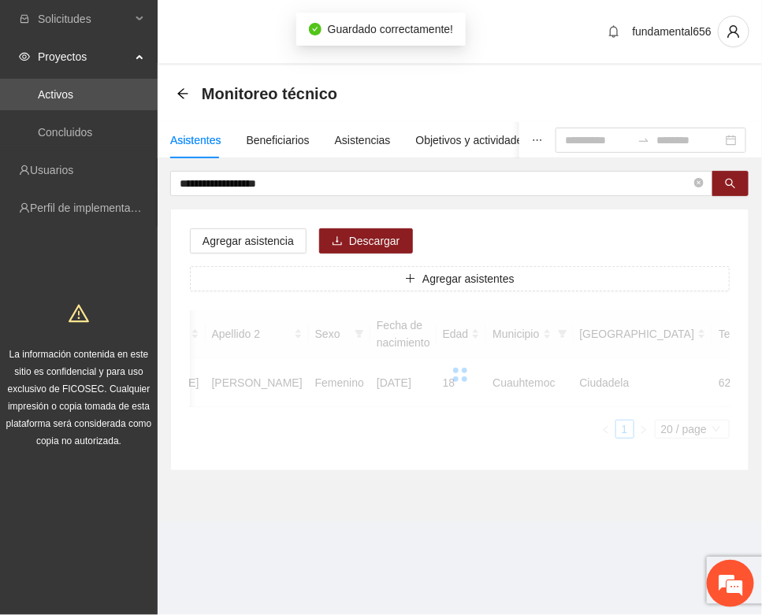
scroll to position [233, 0]
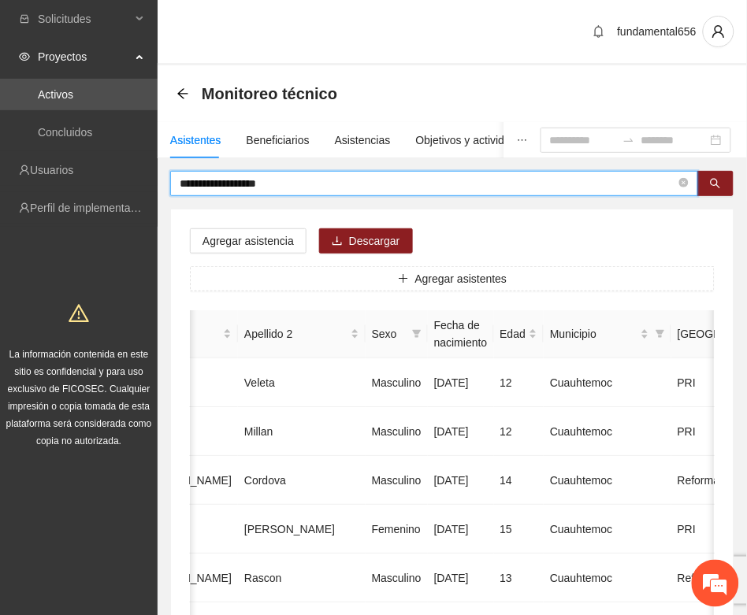
drag, startPoint x: 313, startPoint y: 183, endPoint x: 158, endPoint y: 215, distance: 157.7
paste input "text"
drag, startPoint x: 714, startPoint y: 184, endPoint x: 690, endPoint y: 194, distance: 26.5
click at [713, 186] on icon "search" at bounding box center [715, 183] width 11 height 11
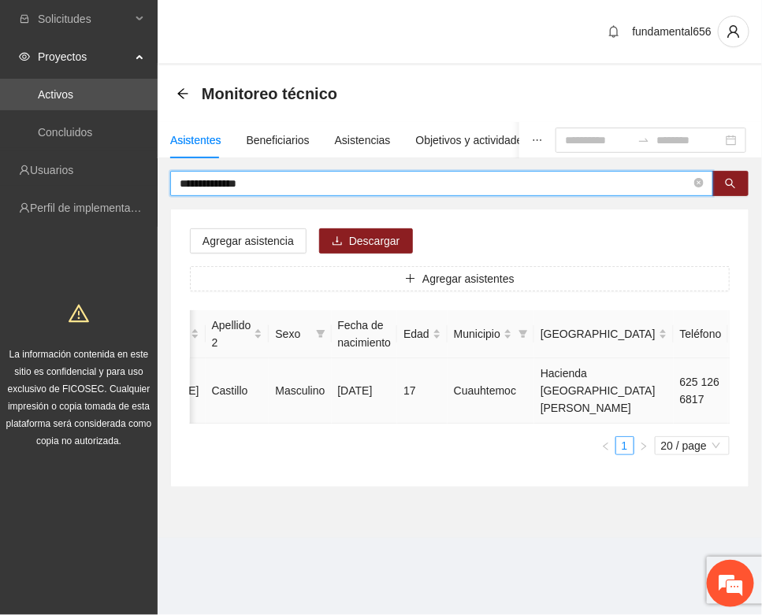
scroll to position [0, 250]
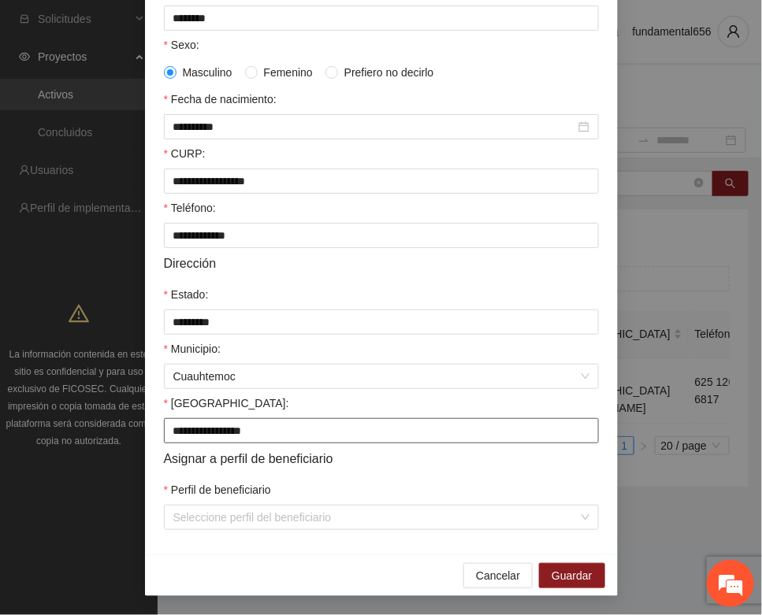
scroll to position [312, 0]
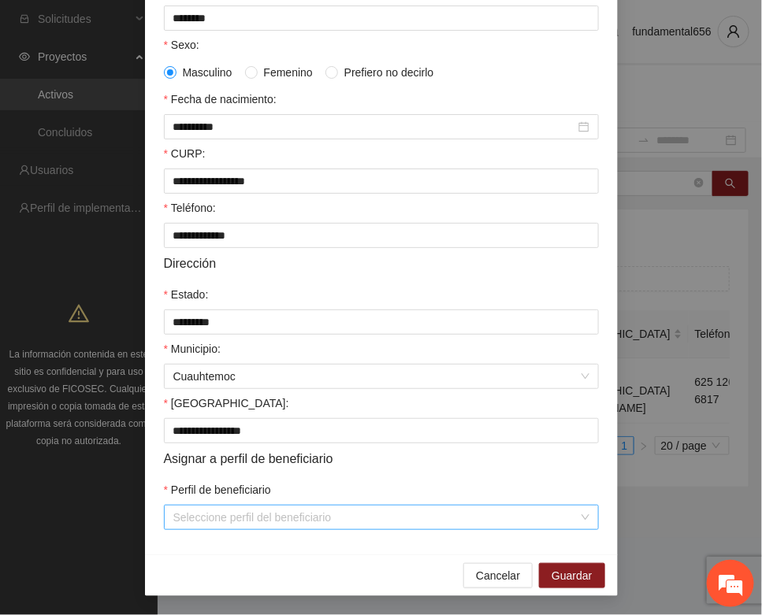
click at [203, 526] on input "Perfil de beneficiario" at bounding box center [375, 518] width 405 height 24
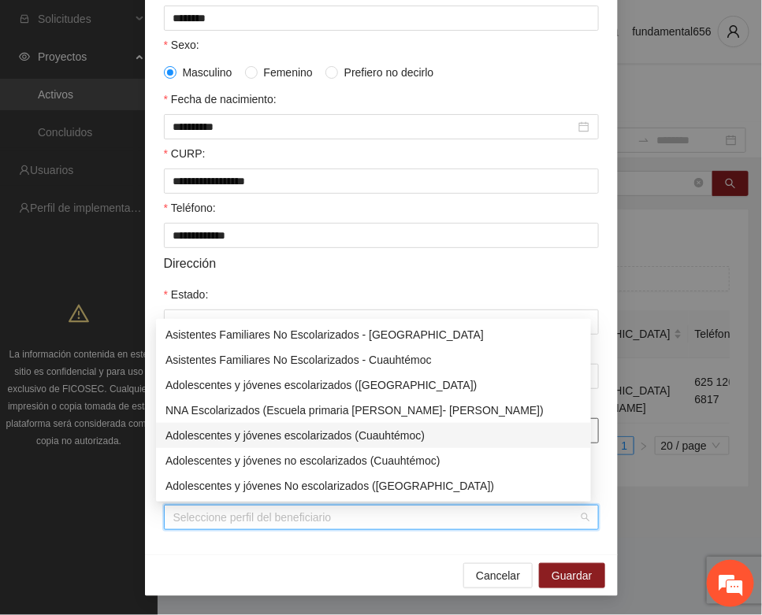
drag, startPoint x: 252, startPoint y: 434, endPoint x: 266, endPoint y: 434, distance: 14.2
click at [258, 434] on div "Adolescentes y jóvenes escolarizados (Cuauhtémoc)" at bounding box center [373, 435] width 416 height 17
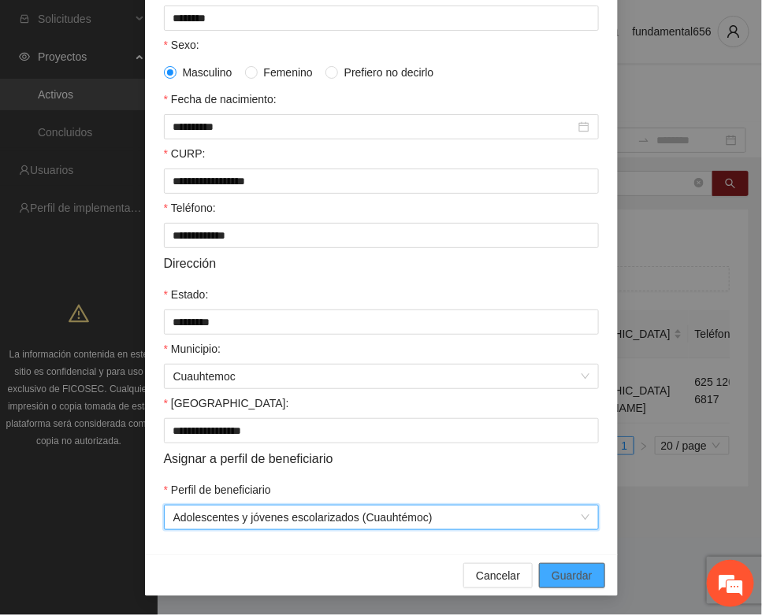
click at [551, 572] on span "Guardar" at bounding box center [571, 575] width 40 height 17
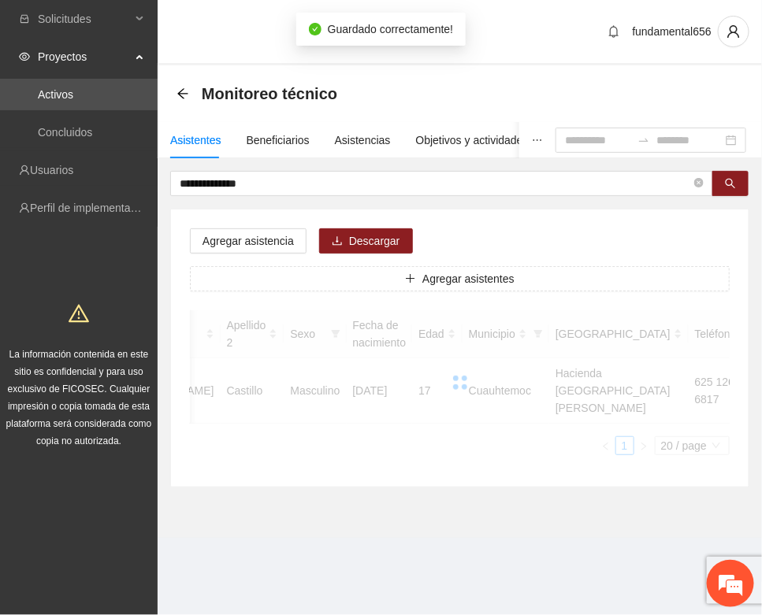
scroll to position [233, 0]
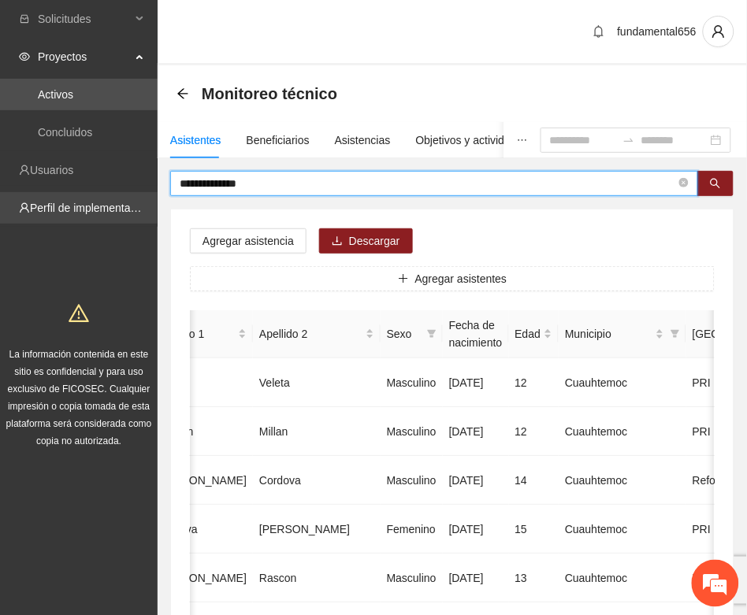
drag, startPoint x: 269, startPoint y: 187, endPoint x: 151, endPoint y: 206, distance: 118.7
paste input "text"
click at [702, 181] on button "button" at bounding box center [715, 183] width 36 height 25
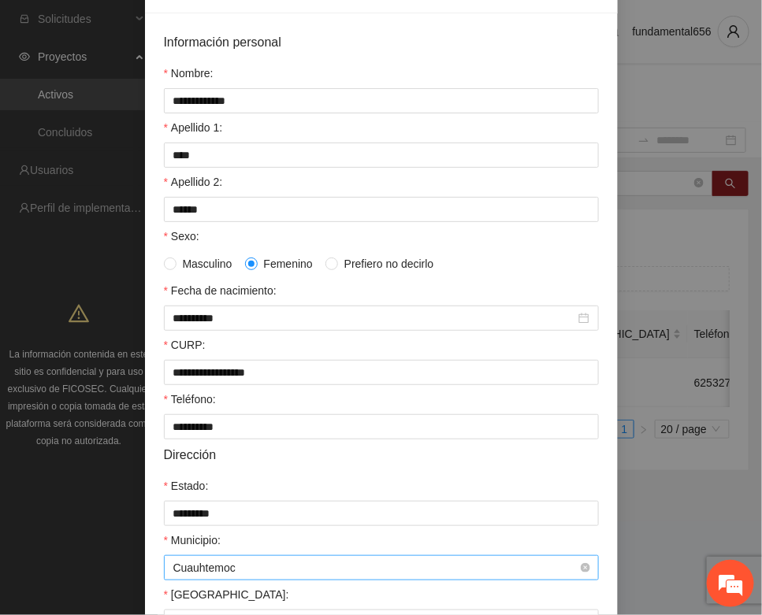
scroll to position [312, 0]
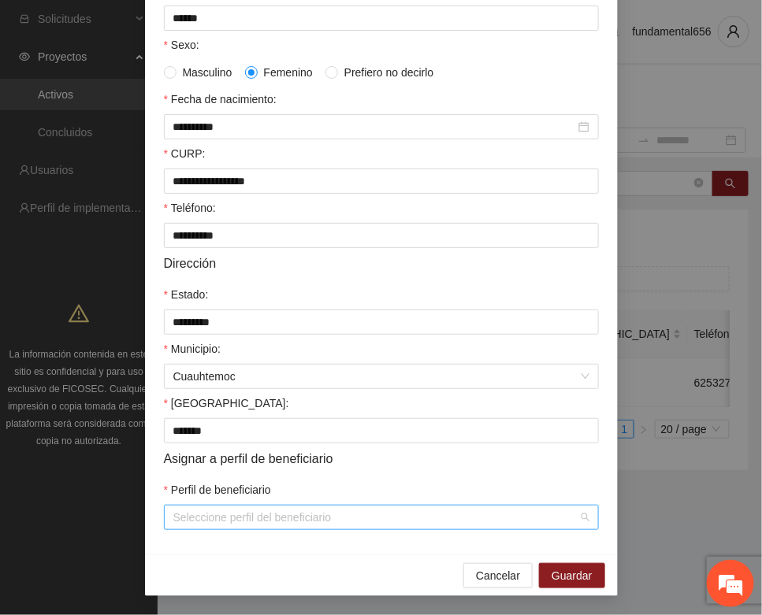
click at [213, 512] on input "Perfil de beneficiario" at bounding box center [375, 518] width 405 height 24
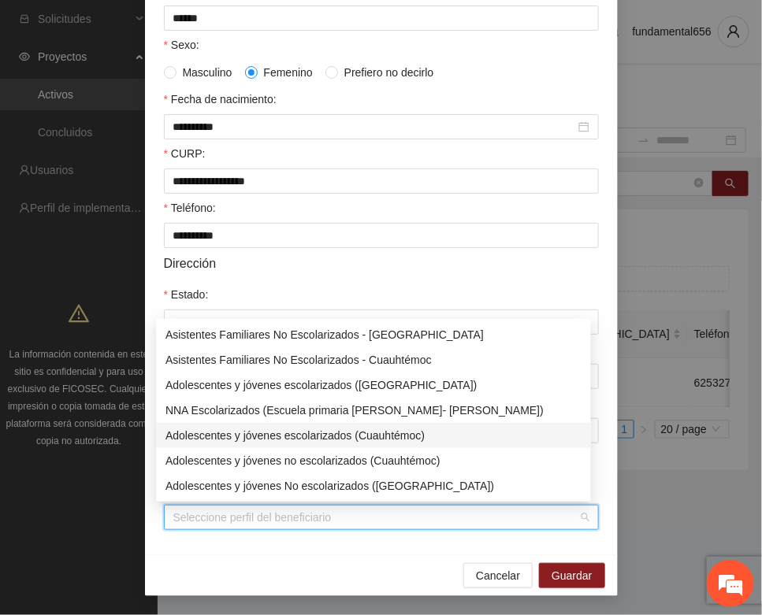
click at [253, 436] on div "Adolescentes y jóvenes escolarizados (Cuauhtémoc)" at bounding box center [373, 435] width 416 height 17
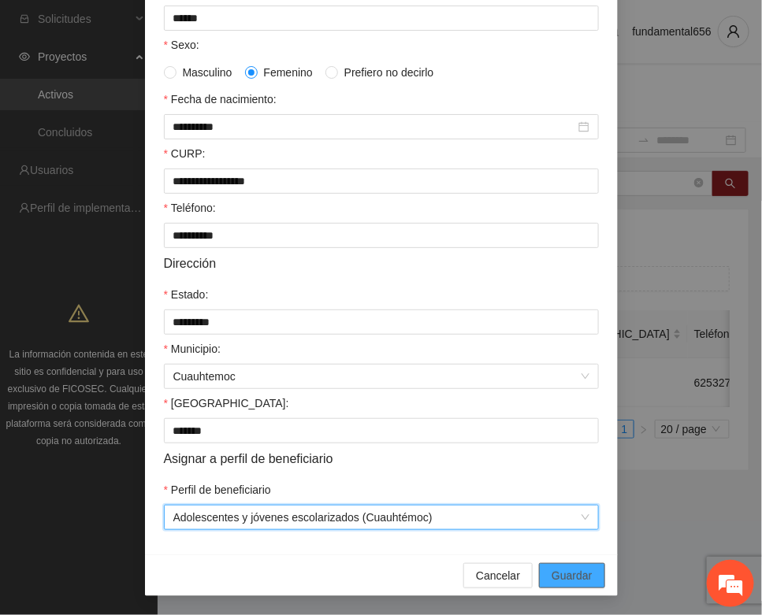
click at [558, 577] on span "Guardar" at bounding box center [571, 575] width 40 height 17
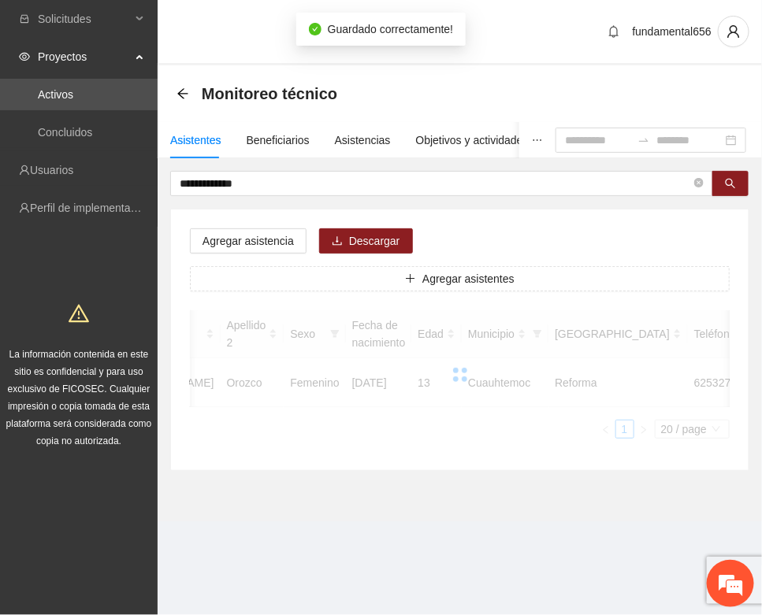
scroll to position [233, 0]
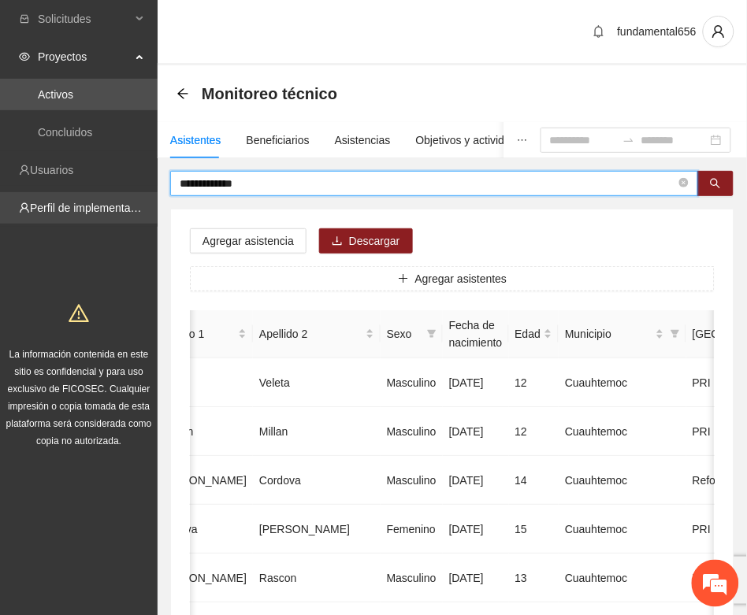
drag, startPoint x: 258, startPoint y: 184, endPoint x: 151, endPoint y: 197, distance: 107.2
paste input "text"
drag, startPoint x: 714, startPoint y: 181, endPoint x: 612, endPoint y: 223, distance: 109.8
click at [709, 185] on button "button" at bounding box center [715, 183] width 36 height 25
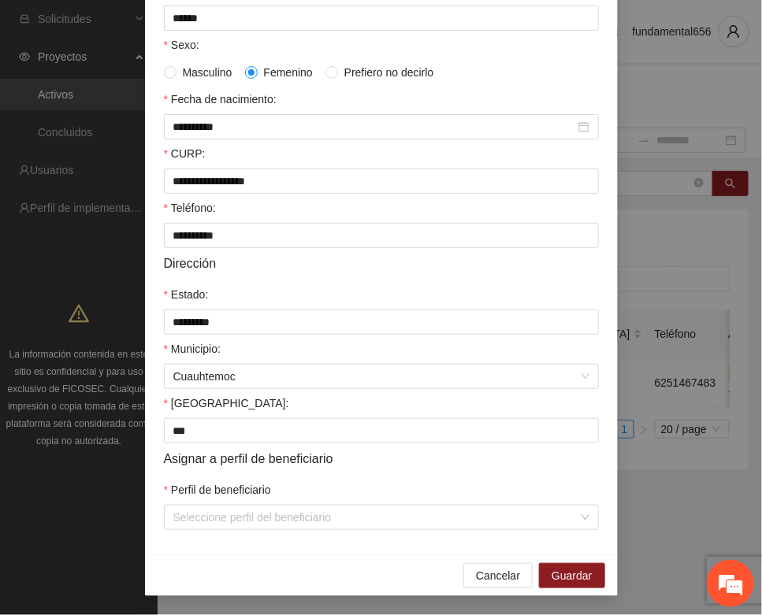
scroll to position [312, 0]
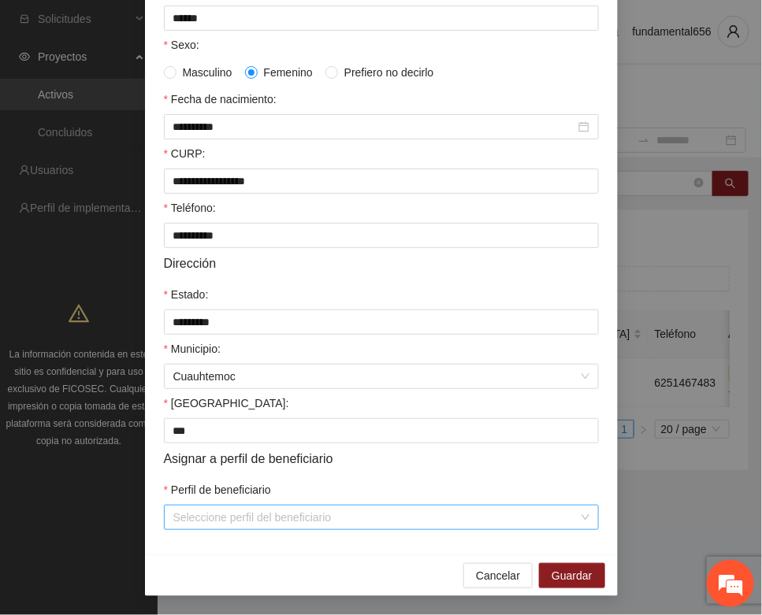
click at [187, 522] on input "Perfil de beneficiario" at bounding box center [375, 518] width 405 height 24
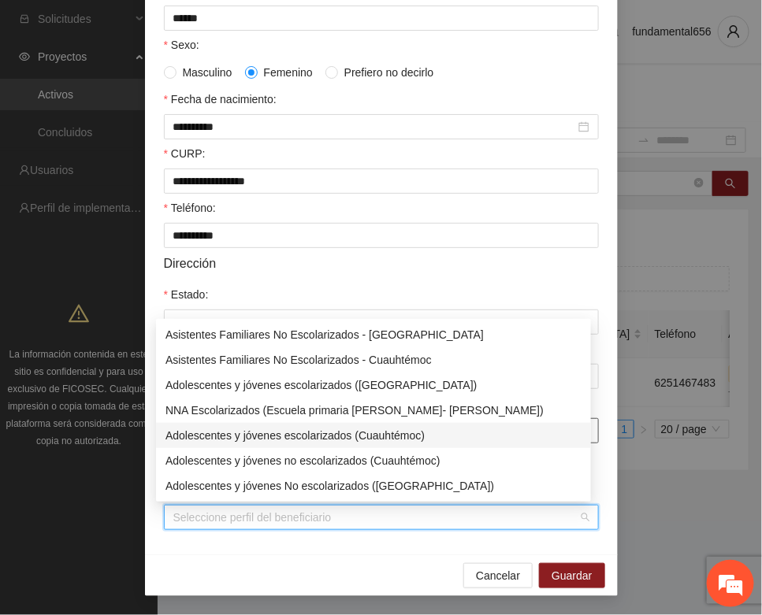
drag, startPoint x: 320, startPoint y: 433, endPoint x: 328, endPoint y: 436, distance: 9.0
click at [323, 433] on div "Adolescentes y jóvenes escolarizados (Cuauhtémoc)" at bounding box center [373, 435] width 416 height 17
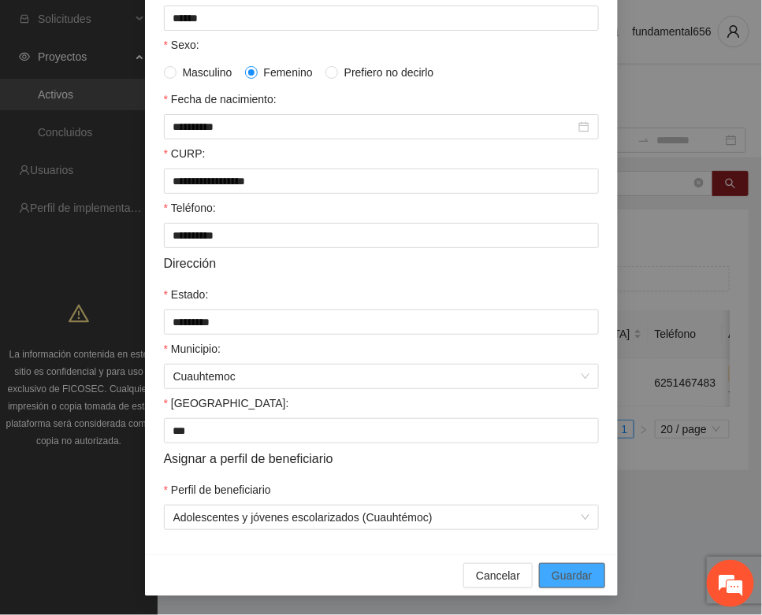
click at [564, 573] on span "Guardar" at bounding box center [571, 575] width 40 height 17
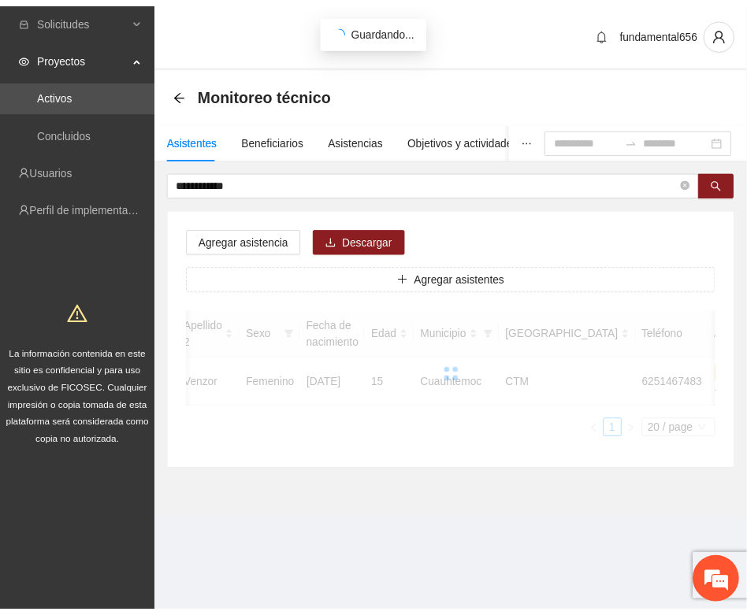
scroll to position [233, 0]
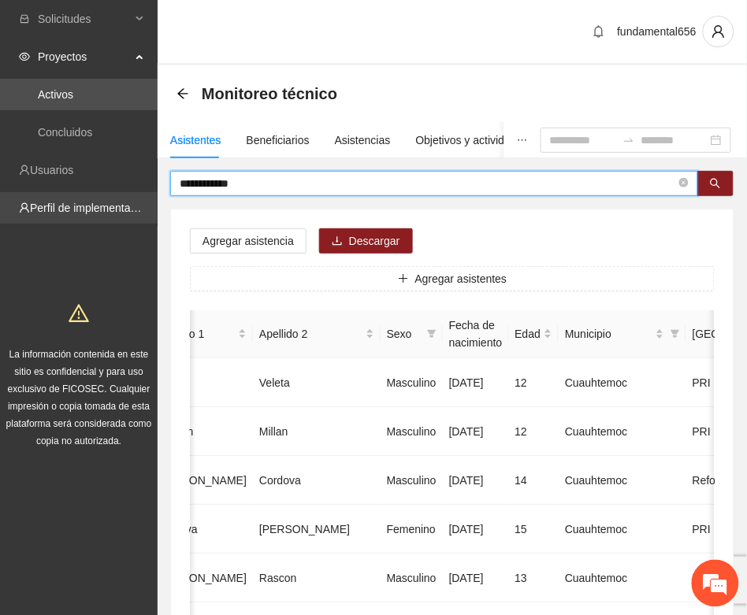
drag, startPoint x: 261, startPoint y: 190, endPoint x: 140, endPoint y: 209, distance: 122.8
paste input "text"
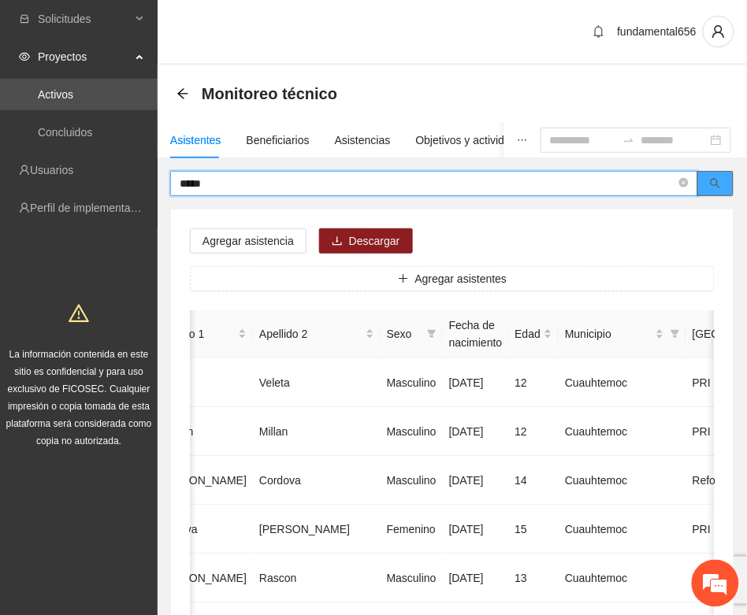
click at [710, 185] on icon "search" at bounding box center [715, 183] width 11 height 11
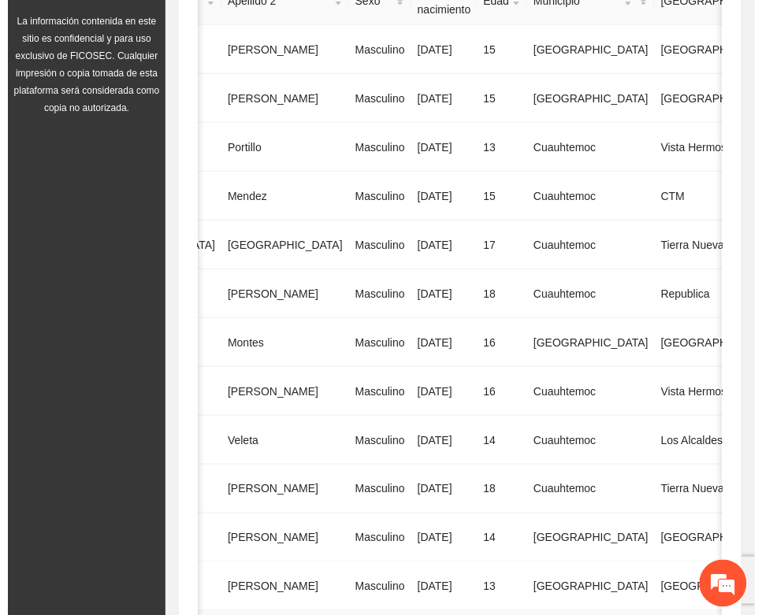
scroll to position [6, 0]
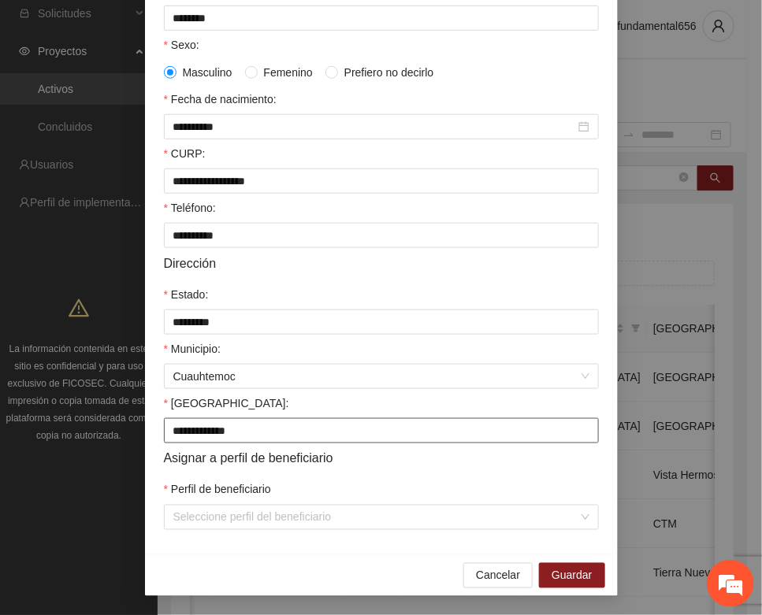
scroll to position [312, 0]
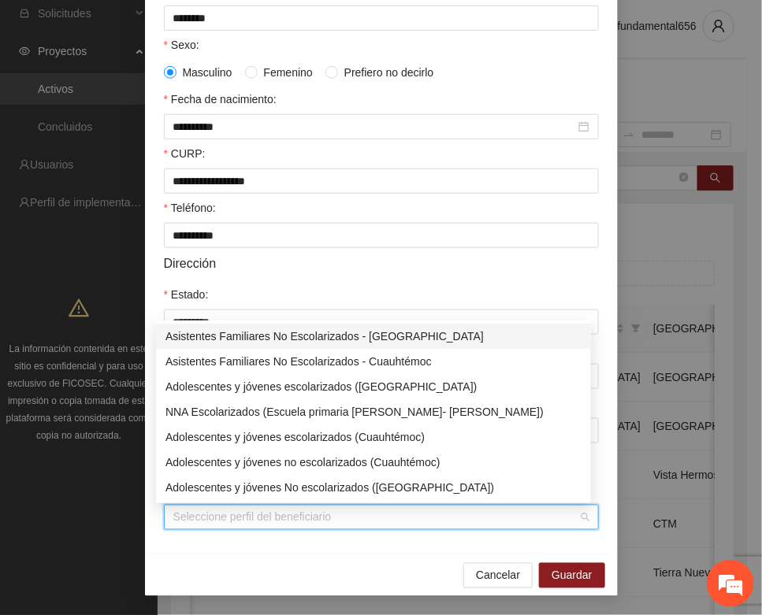
click at [176, 517] on input "Perfil de beneficiario" at bounding box center [375, 518] width 405 height 24
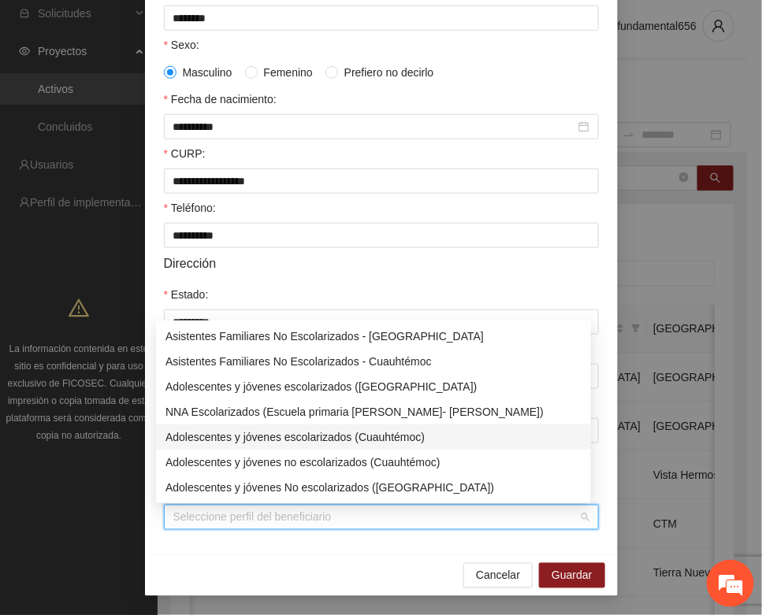
drag, startPoint x: 228, startPoint y: 433, endPoint x: 240, endPoint y: 437, distance: 12.5
click at [229, 433] on div "Adolescentes y jóvenes escolarizados (Cuauhtémoc)" at bounding box center [373, 436] width 416 height 17
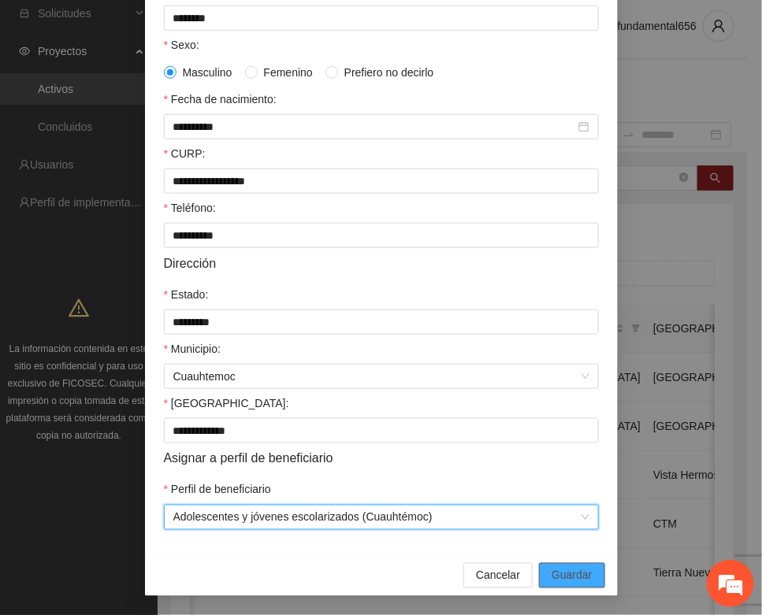
click at [572, 575] on span "Guardar" at bounding box center [571, 575] width 40 height 17
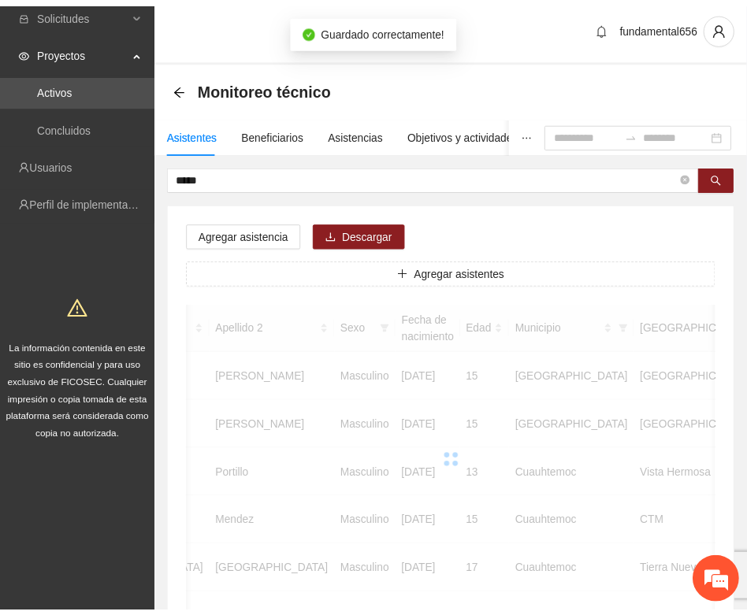
scroll to position [0, 265]
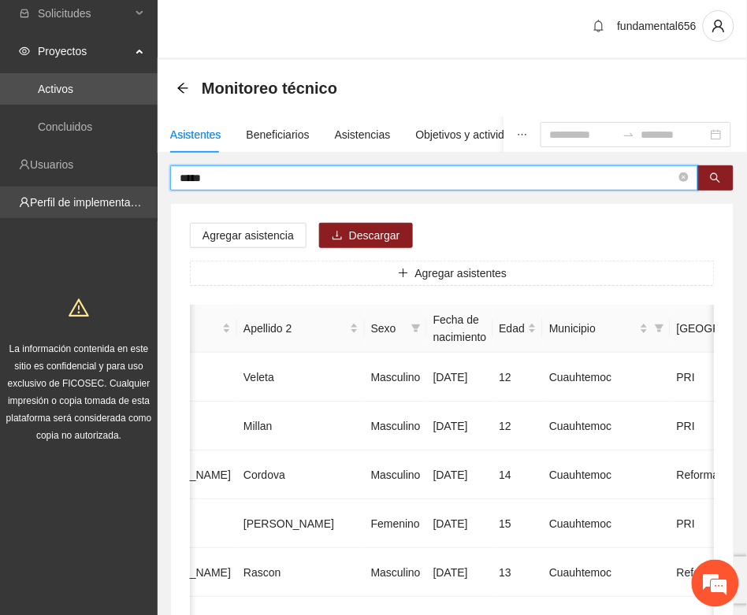
drag, startPoint x: 223, startPoint y: 181, endPoint x: 140, endPoint y: 187, distance: 82.9
paste input "*******"
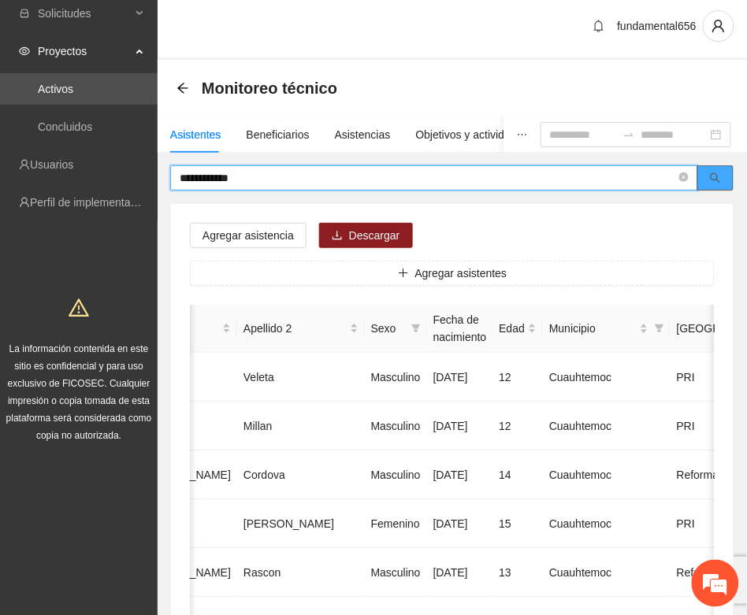
drag, startPoint x: 725, startPoint y: 174, endPoint x: 714, endPoint y: 182, distance: 13.6
click at [723, 175] on button "button" at bounding box center [715, 177] width 36 height 25
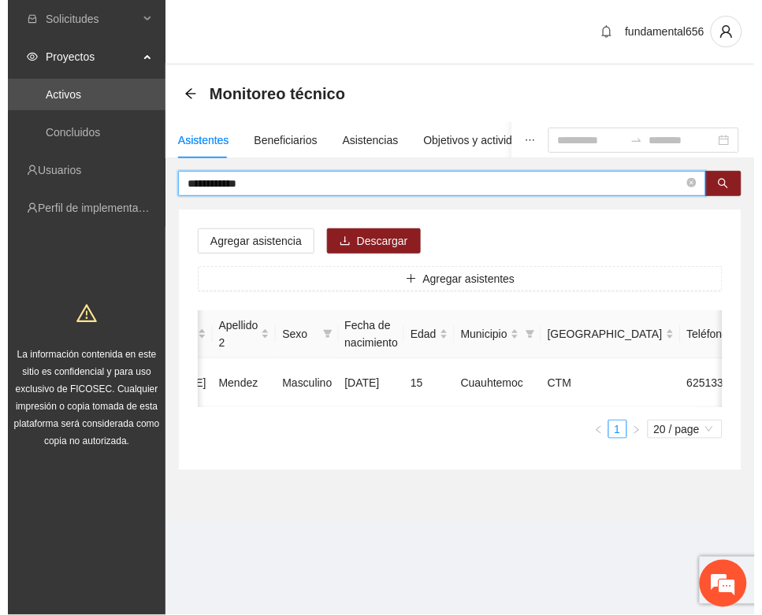
scroll to position [0, 0]
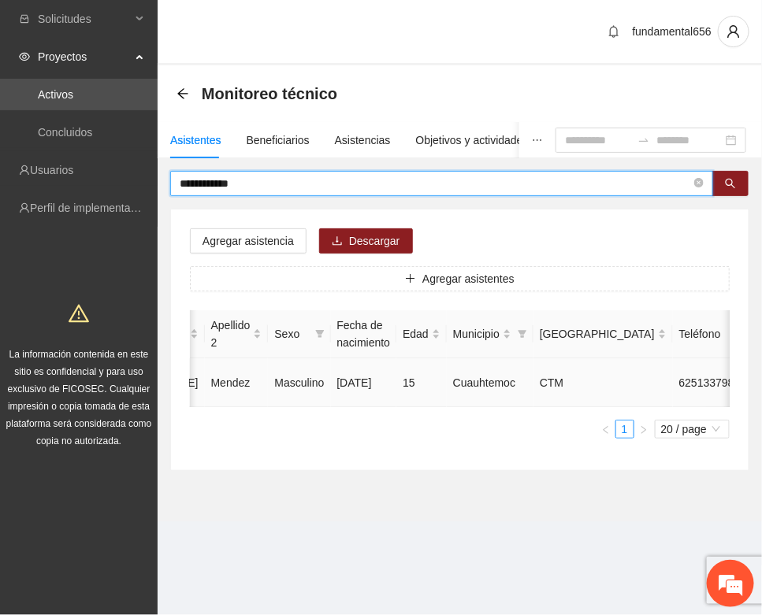
type input "**********"
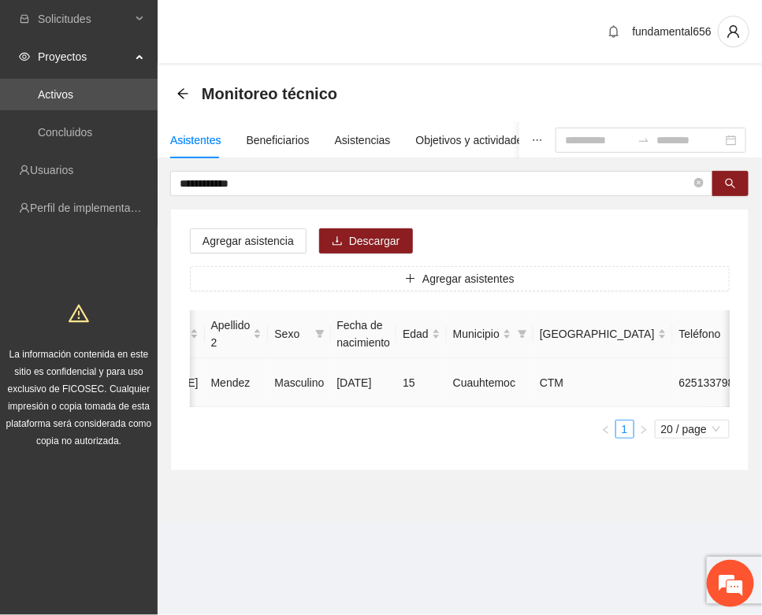
type input "**********"
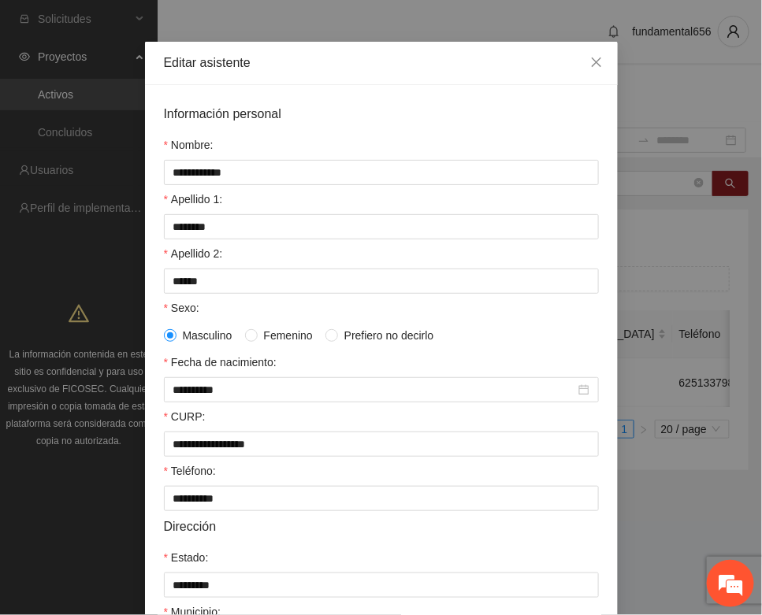
scroll to position [312, 0]
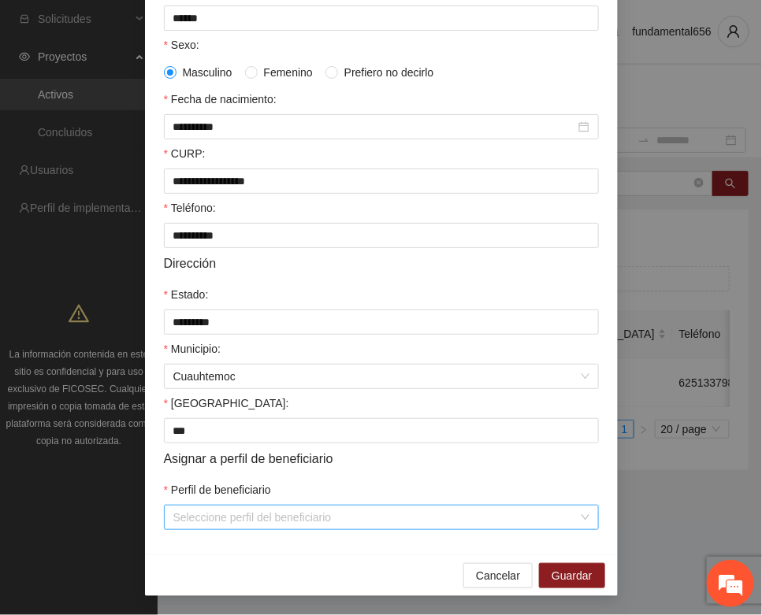
click at [219, 509] on input "Perfil de beneficiario" at bounding box center [375, 518] width 405 height 24
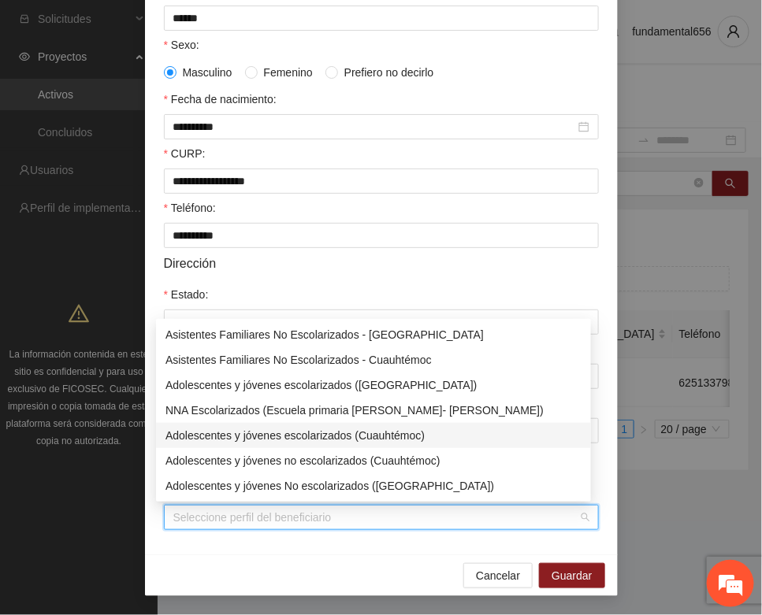
drag, startPoint x: 284, startPoint y: 436, endPoint x: 375, endPoint y: 473, distance: 98.9
click at [288, 436] on div "Adolescentes y jóvenes escolarizados (Cuauhtémoc)" at bounding box center [373, 435] width 416 height 17
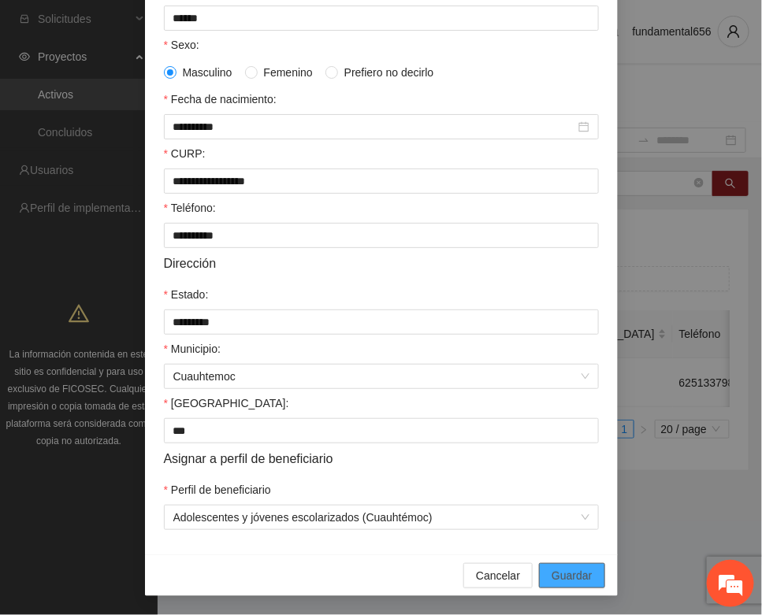
click at [549, 566] on button "Guardar" at bounding box center [571, 575] width 65 height 25
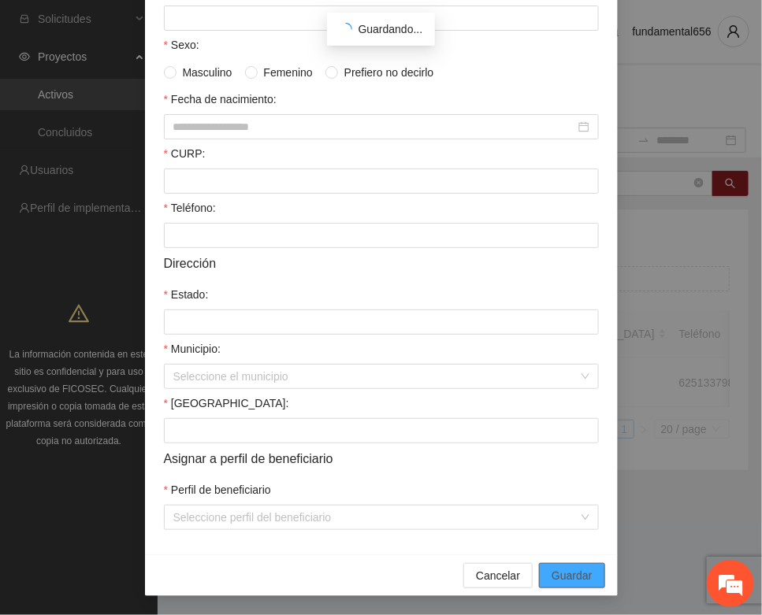
scroll to position [233, 0]
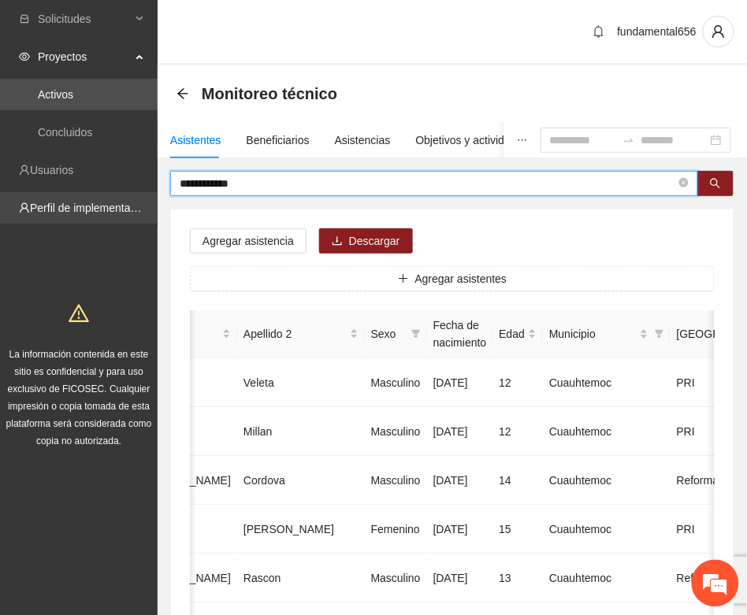
drag, startPoint x: 246, startPoint y: 186, endPoint x: 139, endPoint y: 215, distance: 110.3
paste input "*"
drag, startPoint x: 714, startPoint y: 187, endPoint x: 691, endPoint y: 198, distance: 25.4
click at [713, 187] on icon "search" at bounding box center [715, 183] width 11 height 11
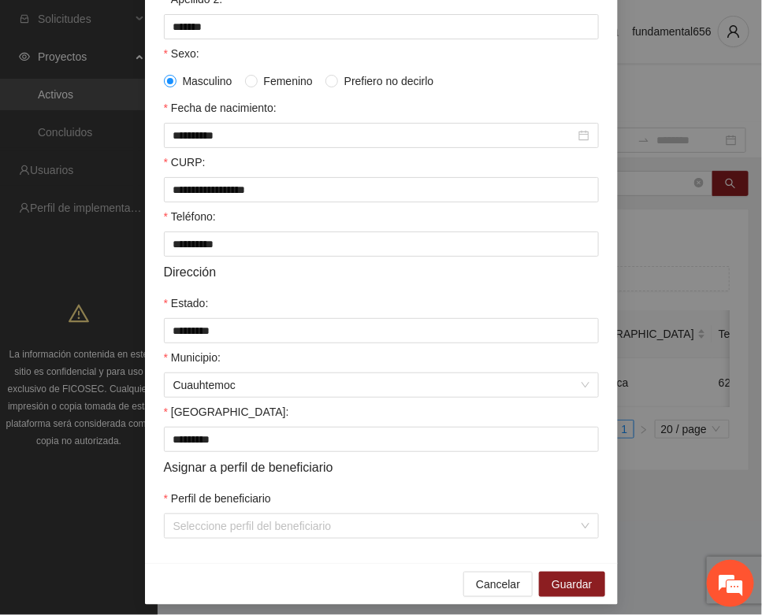
scroll to position [312, 0]
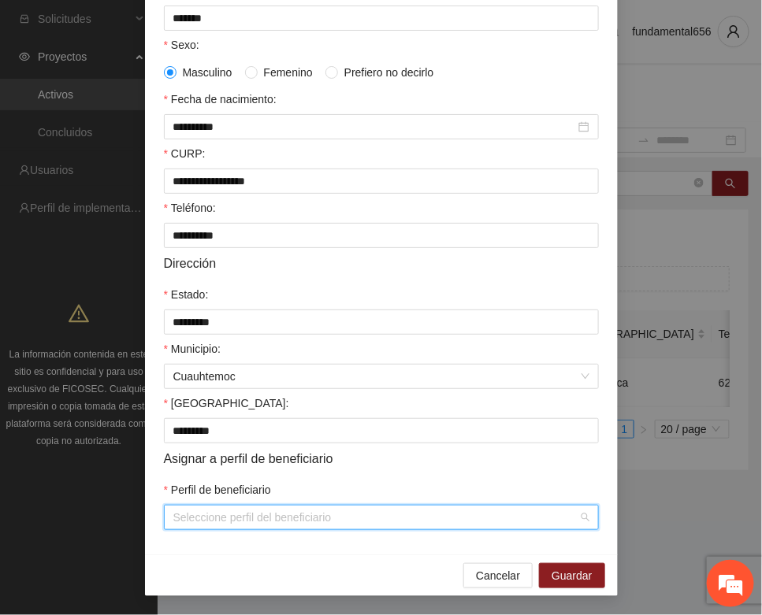
click at [191, 517] on input "Perfil de beneficiario" at bounding box center [375, 518] width 405 height 24
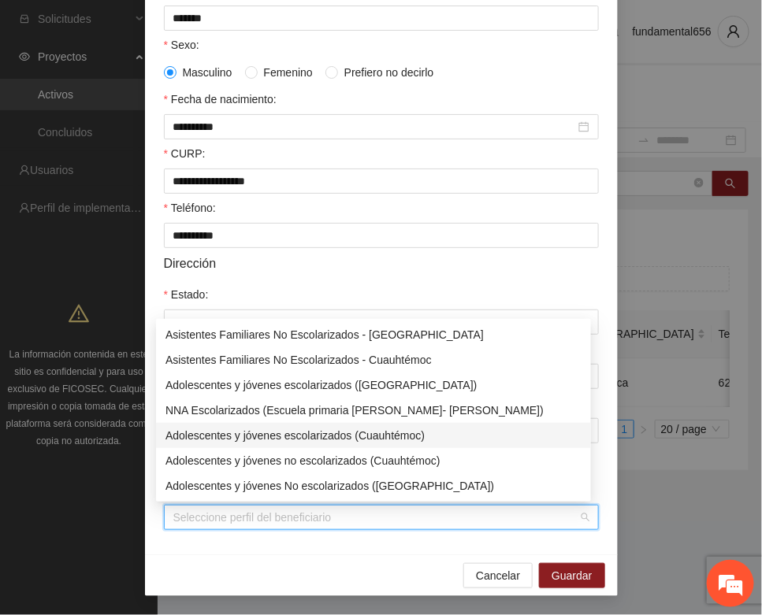
drag, startPoint x: 254, startPoint y: 434, endPoint x: 335, endPoint y: 463, distance: 86.2
click at [261, 436] on div "Adolescentes y jóvenes escolarizados (Cuauhtémoc)" at bounding box center [373, 435] width 416 height 17
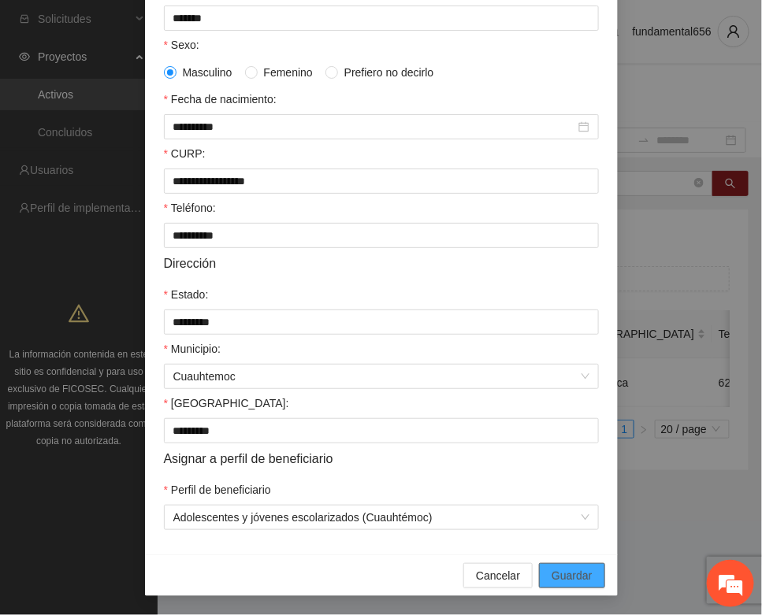
drag, startPoint x: 551, startPoint y: 567, endPoint x: 388, endPoint y: 474, distance: 187.7
click at [548, 556] on div "Cancelar Guardar" at bounding box center [381, 576] width 473 height 42
drag, startPoint x: 555, startPoint y: 566, endPoint x: 462, endPoint y: 537, distance: 97.9
click at [553, 566] on button "Guardar" at bounding box center [571, 575] width 65 height 25
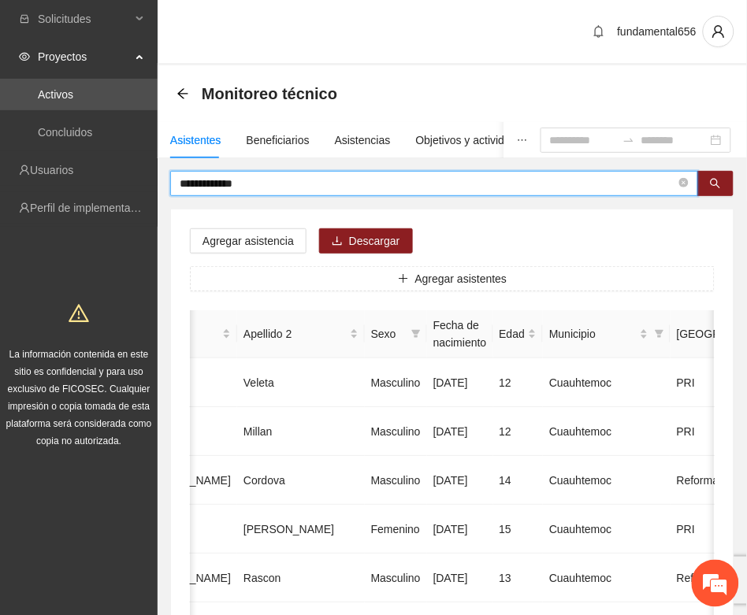
drag, startPoint x: 219, startPoint y: 178, endPoint x: 150, endPoint y: 186, distance: 69.8
paste input "text"
click at [721, 178] on button "button" at bounding box center [715, 183] width 36 height 25
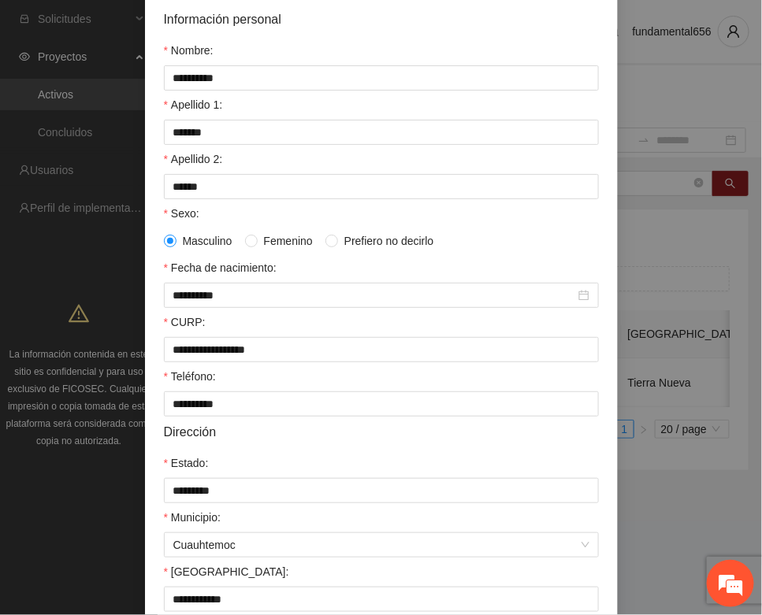
scroll to position [312, 0]
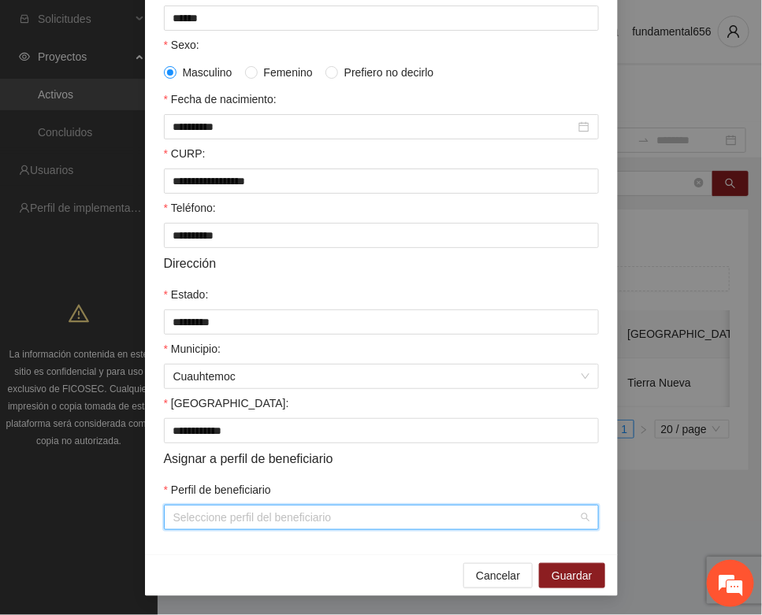
click at [235, 514] on input "Perfil de beneficiario" at bounding box center [375, 518] width 405 height 24
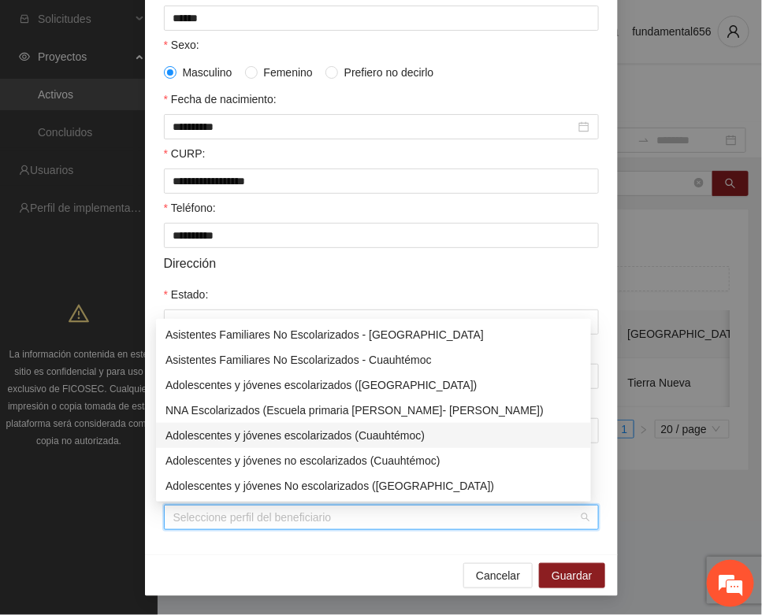
click at [313, 437] on div "Adolescentes y jóvenes escolarizados (Cuauhtémoc)" at bounding box center [373, 435] width 416 height 17
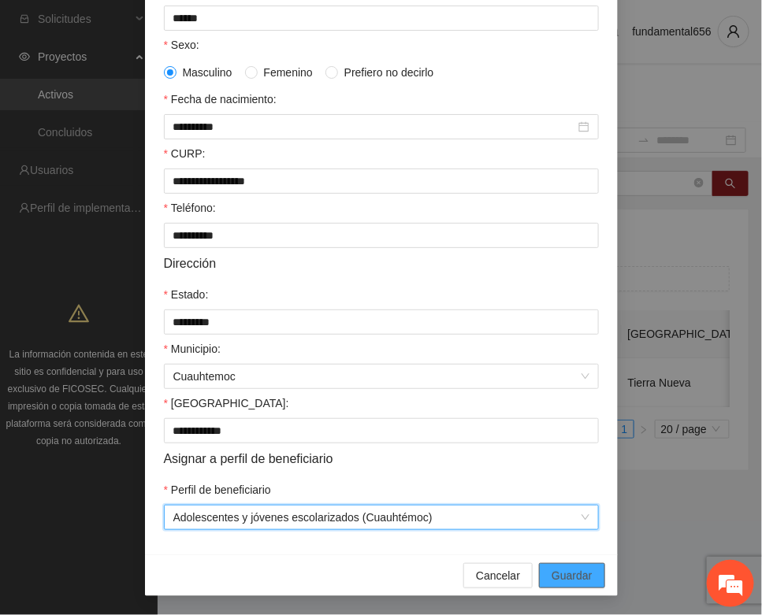
click at [555, 573] on span "Guardar" at bounding box center [571, 575] width 40 height 17
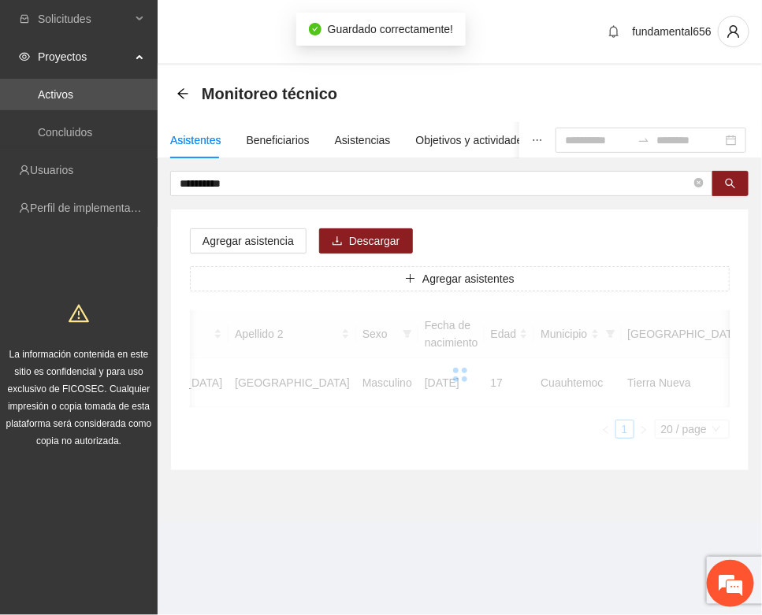
scroll to position [233, 0]
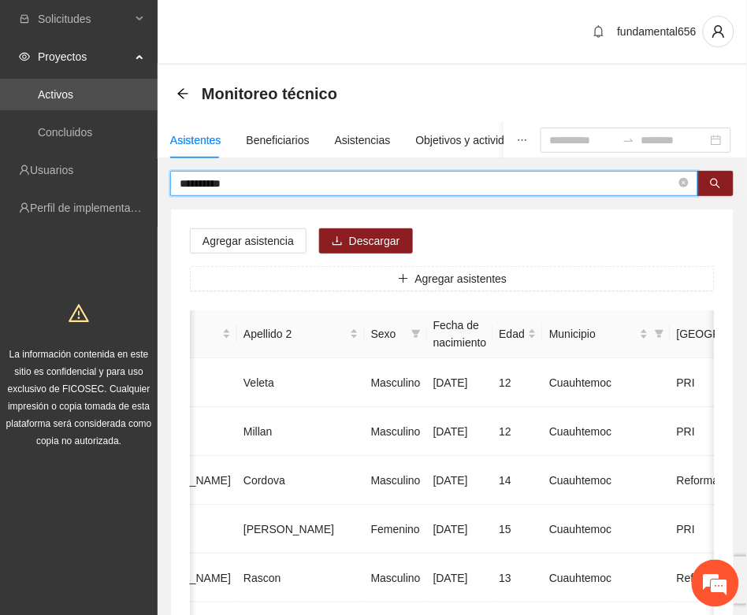
drag, startPoint x: 213, startPoint y: 191, endPoint x: 161, endPoint y: 195, distance: 51.3
paste input "*******"
click at [711, 185] on icon "search" at bounding box center [715, 183] width 11 height 11
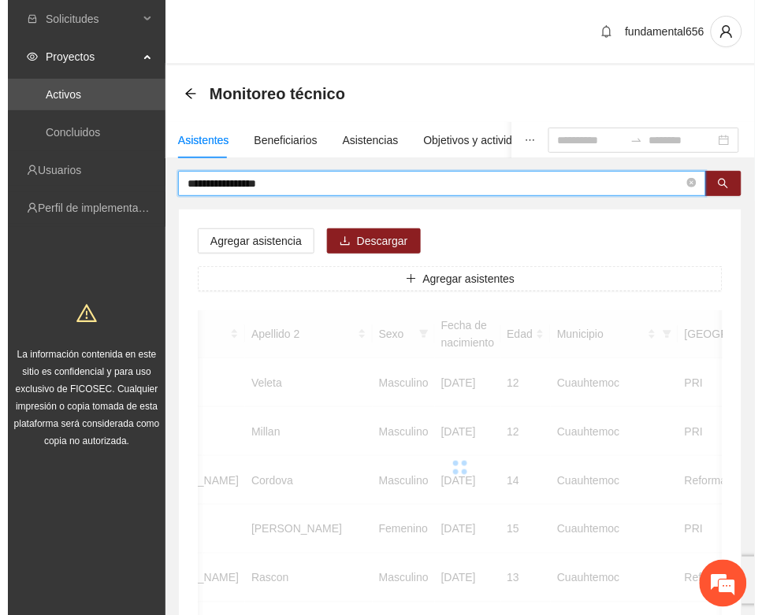
scroll to position [0, 248]
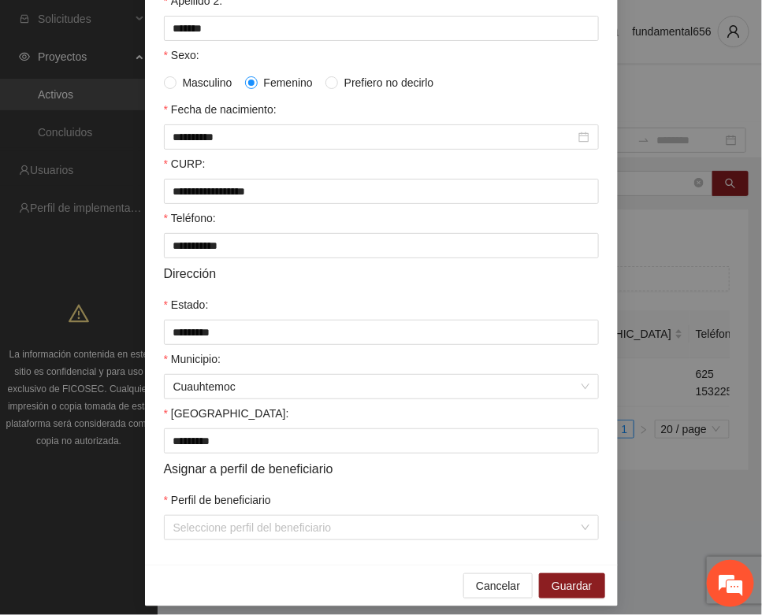
scroll to position [312, 0]
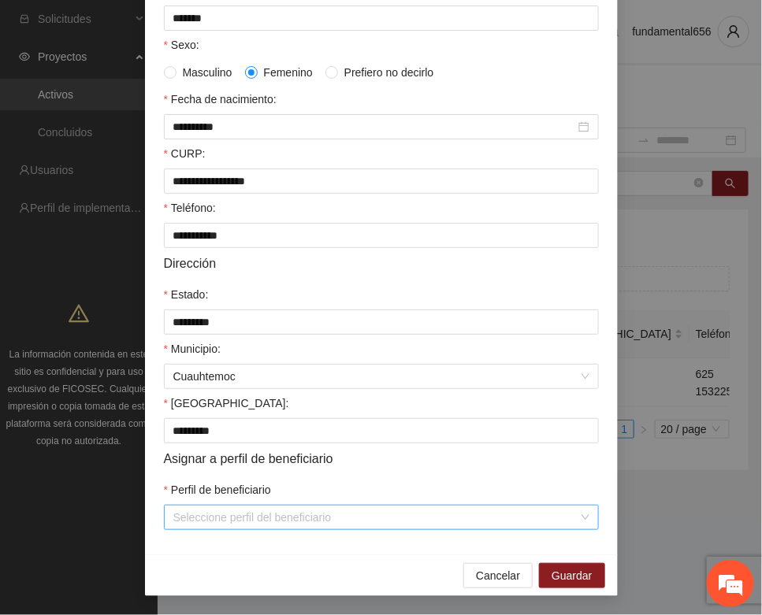
click at [315, 520] on input "Perfil de beneficiario" at bounding box center [375, 518] width 405 height 24
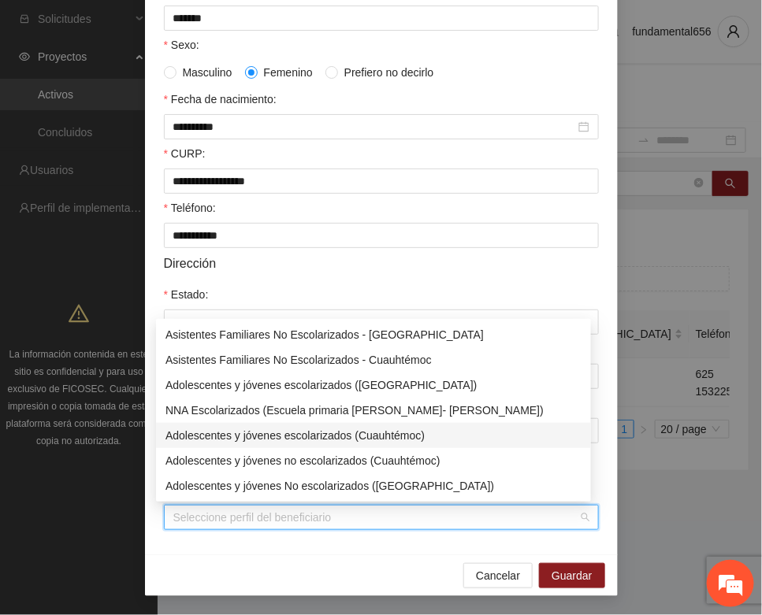
drag, startPoint x: 347, startPoint y: 433, endPoint x: 369, endPoint y: 454, distance: 30.1
click at [348, 433] on div "Adolescentes y jóvenes escolarizados (Cuauhtémoc)" at bounding box center [373, 435] width 416 height 17
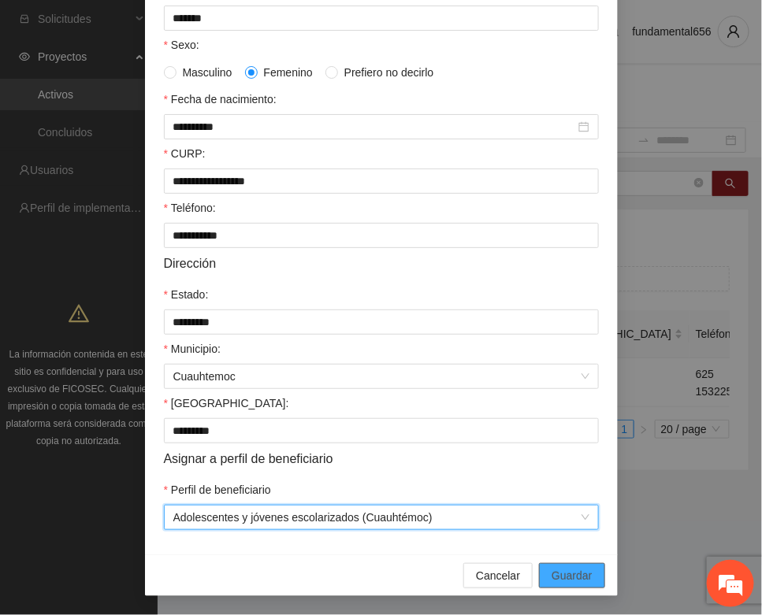
click at [557, 577] on span "Guardar" at bounding box center [571, 575] width 40 height 17
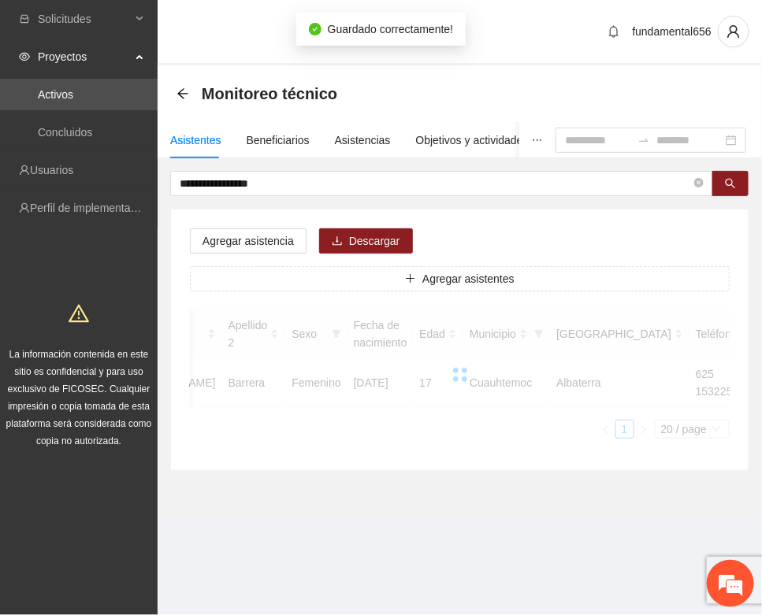
scroll to position [233, 0]
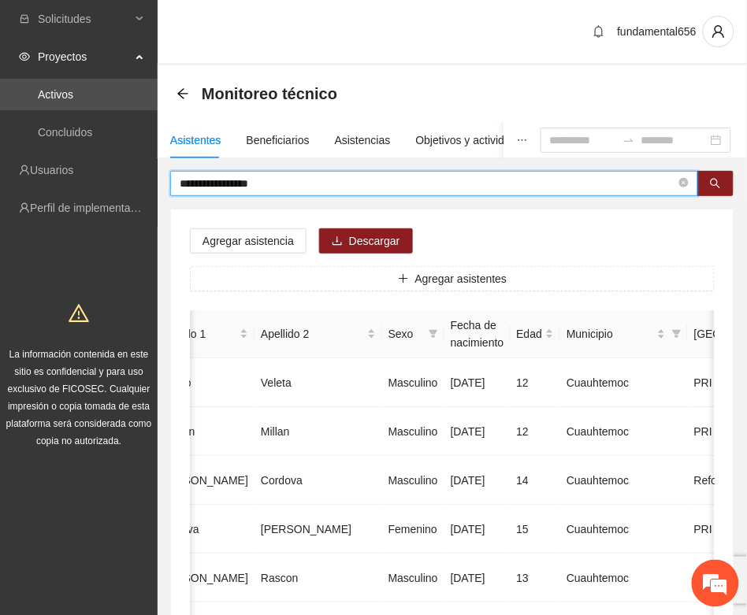
drag, startPoint x: 284, startPoint y: 184, endPoint x: 172, endPoint y: 199, distance: 112.9
paste input "text"
click at [714, 187] on icon "search" at bounding box center [715, 183] width 11 height 11
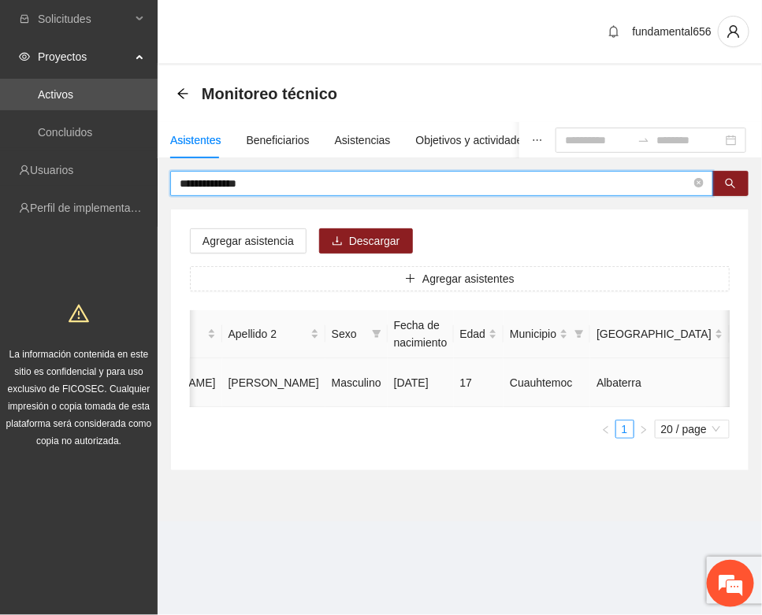
type input "**********"
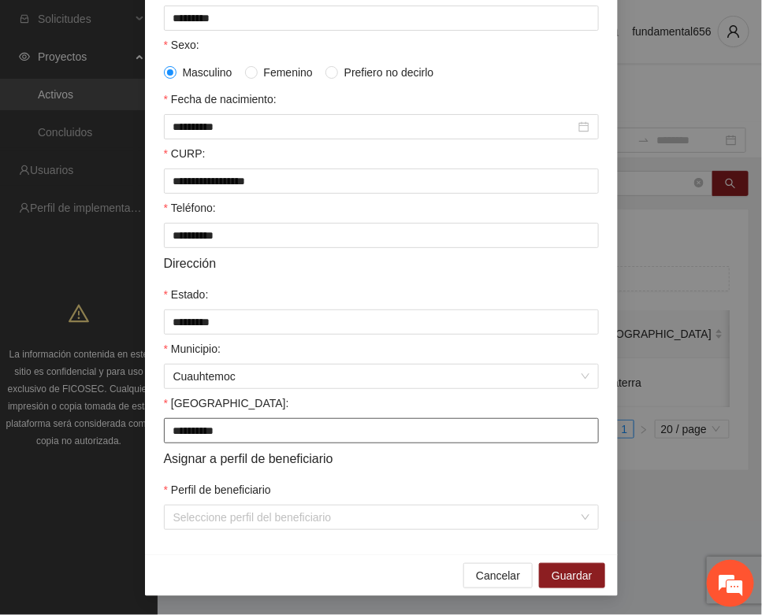
scroll to position [312, 0]
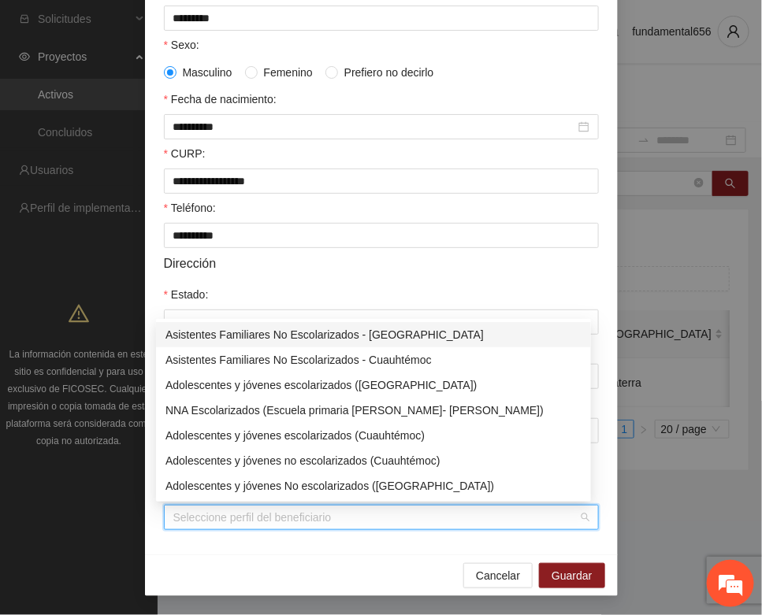
click at [253, 517] on input "Perfil de beneficiario" at bounding box center [375, 518] width 405 height 24
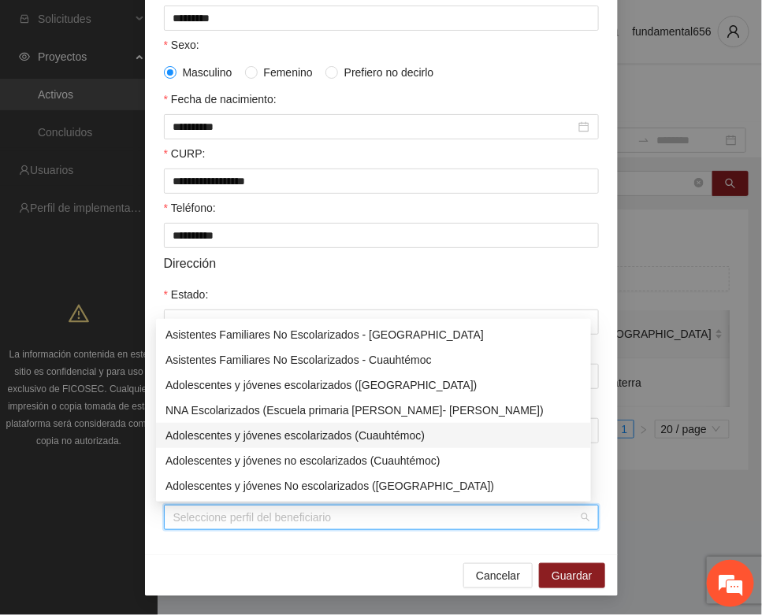
click at [309, 434] on div "Adolescentes y jóvenes escolarizados (Cuauhtémoc)" at bounding box center [373, 435] width 416 height 17
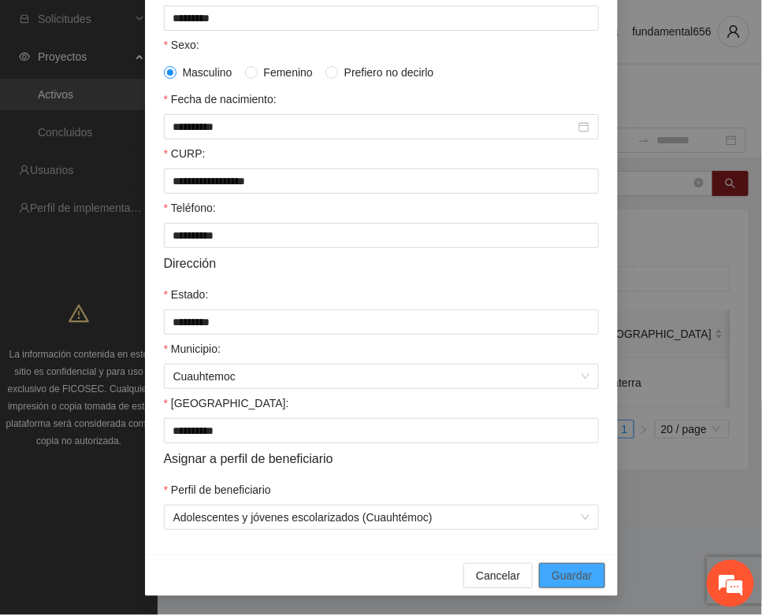
click at [558, 573] on span "Guardar" at bounding box center [571, 575] width 40 height 17
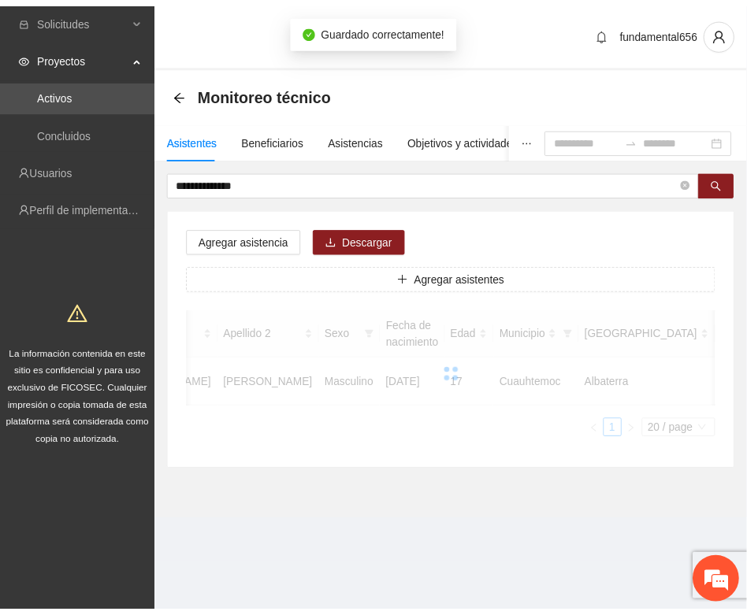
scroll to position [233, 0]
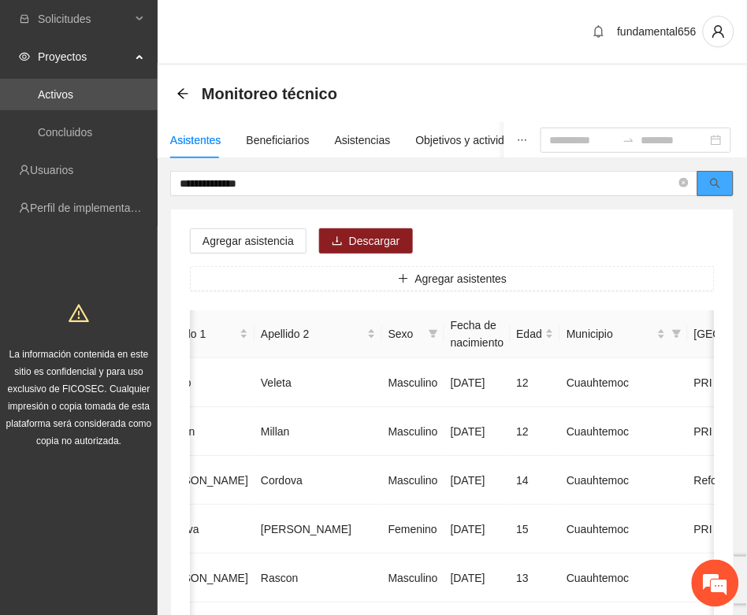
drag, startPoint x: 709, startPoint y: 186, endPoint x: 674, endPoint y: 202, distance: 38.4
click at [707, 186] on button "button" at bounding box center [715, 183] width 36 height 25
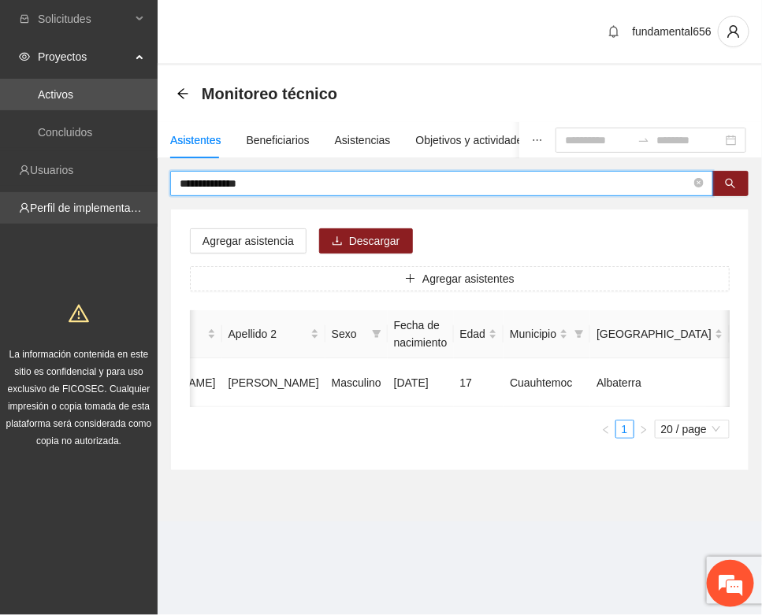
drag, startPoint x: 238, startPoint y: 186, endPoint x: 130, endPoint y: 213, distance: 111.4
click at [130, 213] on section "**********" at bounding box center [381, 307] width 762 height 615
paste input "text"
click at [731, 176] on button "button" at bounding box center [730, 183] width 36 height 25
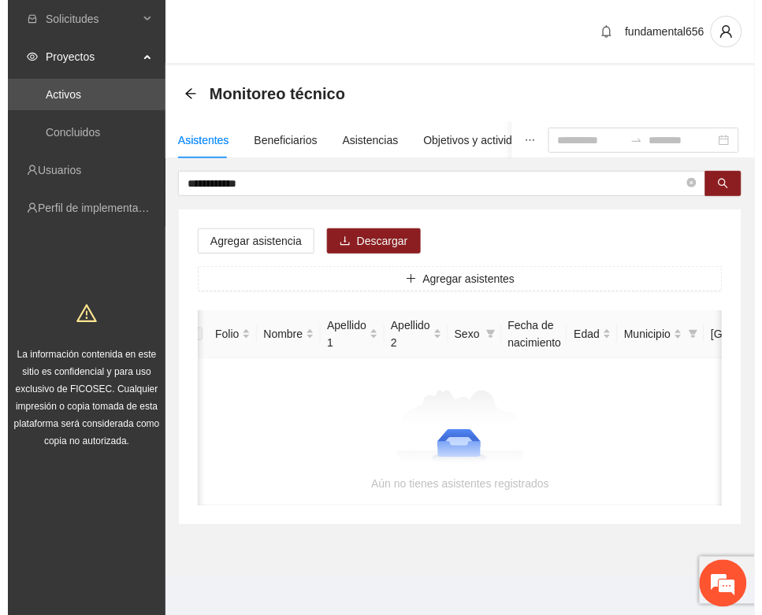
scroll to position [0, 0]
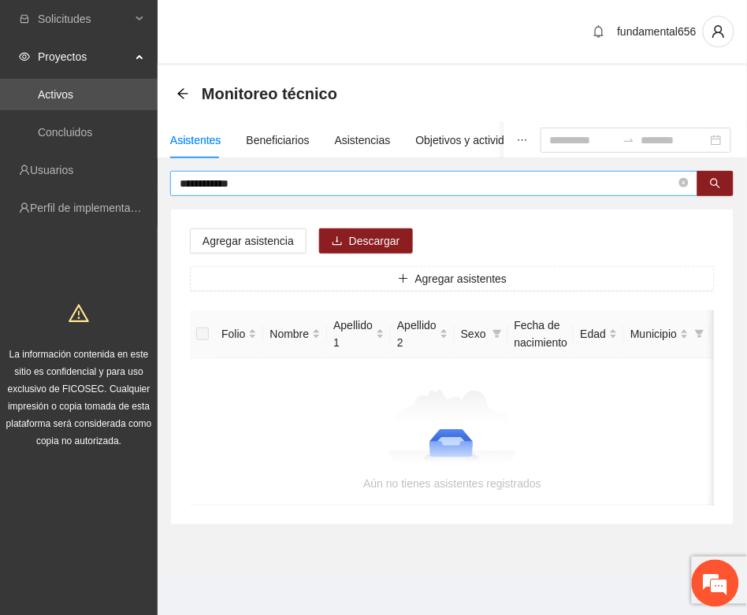
click at [276, 182] on input "**********" at bounding box center [428, 183] width 496 height 17
click at [715, 178] on icon "search" at bounding box center [715, 183] width 11 height 11
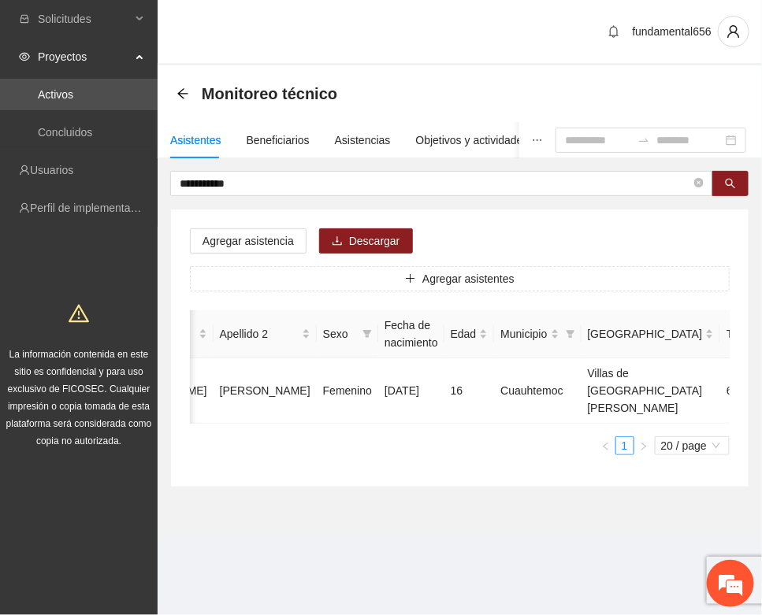
scroll to position [0, 265]
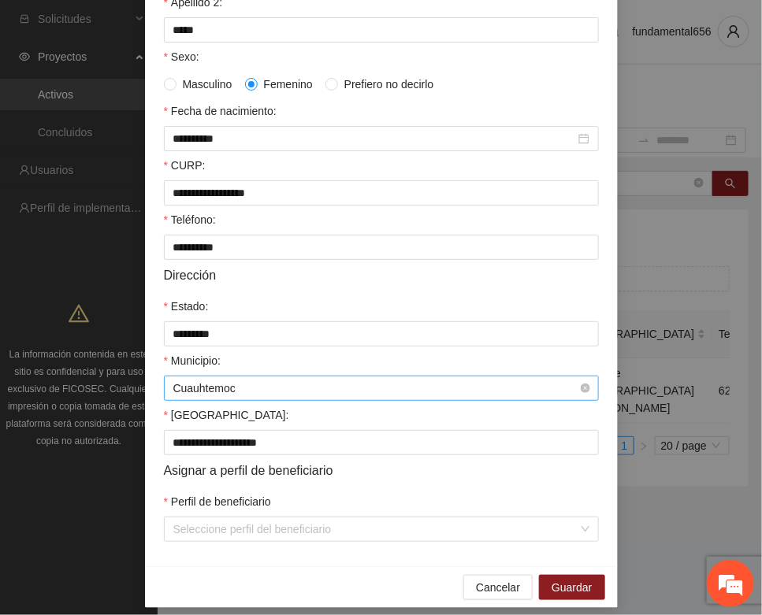
scroll to position [312, 0]
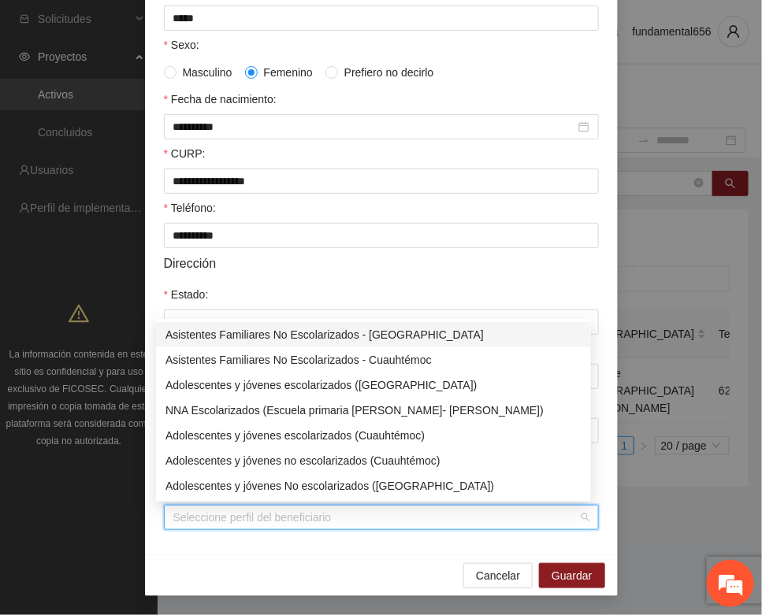
click at [217, 518] on input "Perfil de beneficiario" at bounding box center [375, 518] width 405 height 24
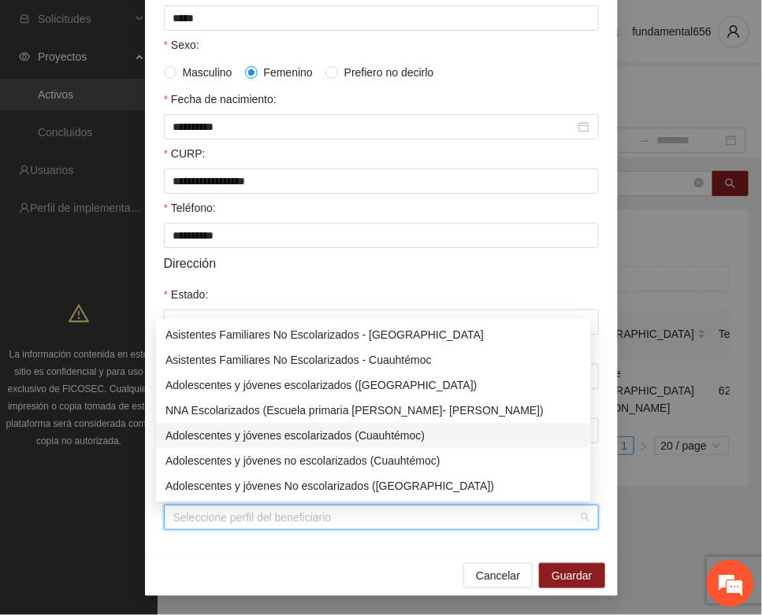
drag, startPoint x: 303, startPoint y: 433, endPoint x: 364, endPoint y: 477, distance: 74.5
click at [309, 437] on div "Adolescentes y jóvenes escolarizados (Cuauhtémoc)" at bounding box center [373, 435] width 416 height 17
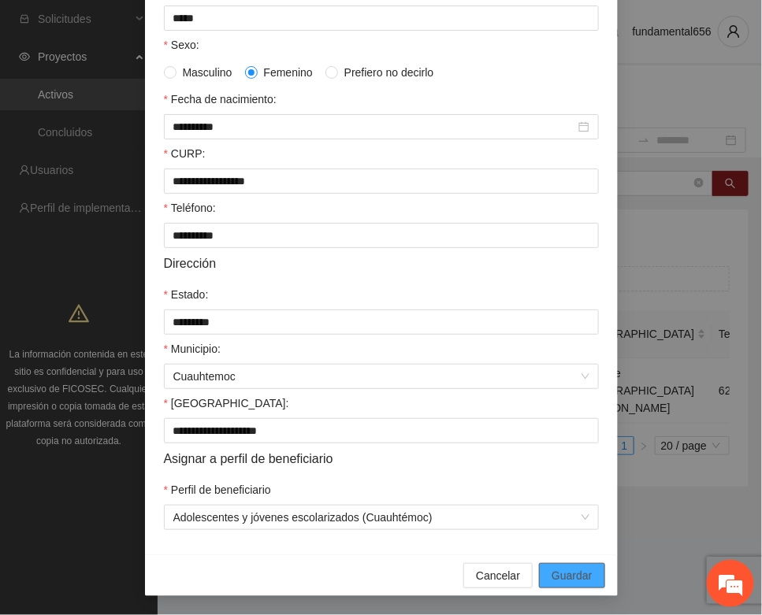
click at [563, 567] on span "Guardar" at bounding box center [571, 575] width 40 height 17
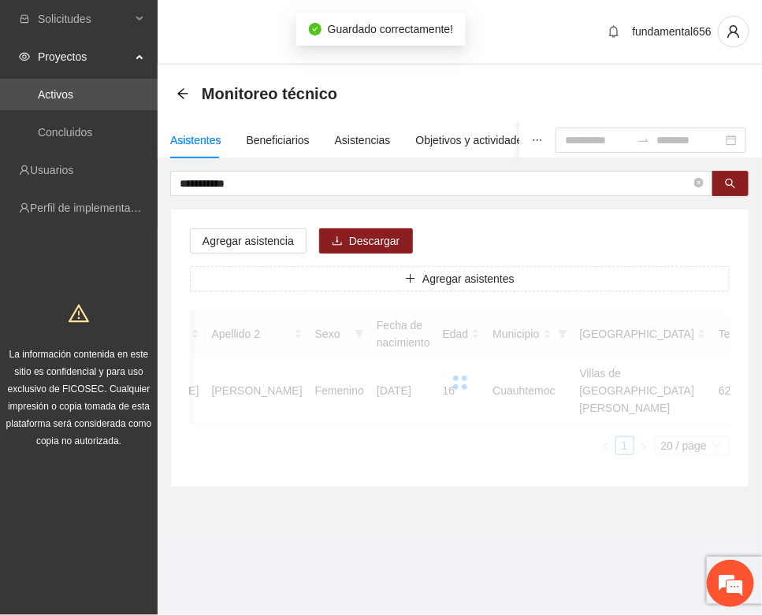
scroll to position [233, 0]
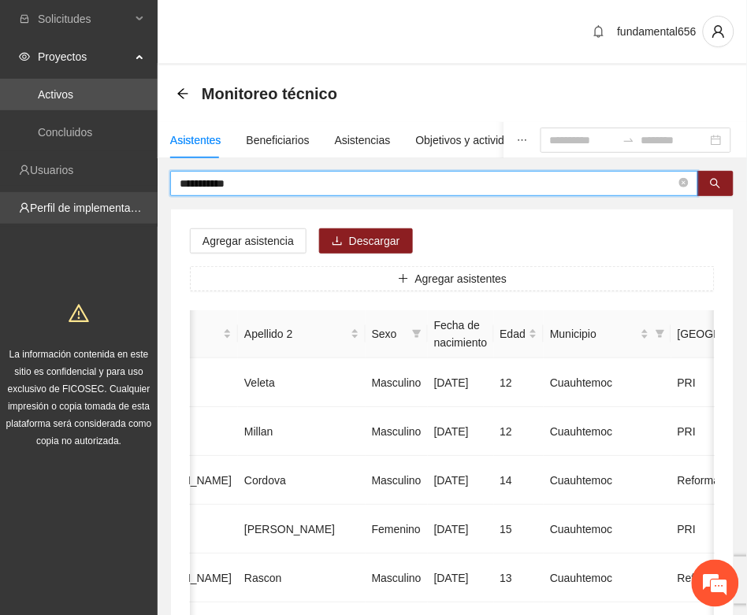
drag, startPoint x: 250, startPoint y: 182, endPoint x: 131, endPoint y: 206, distance: 122.0
paste input "**"
click at [725, 183] on button "button" at bounding box center [715, 183] width 36 height 25
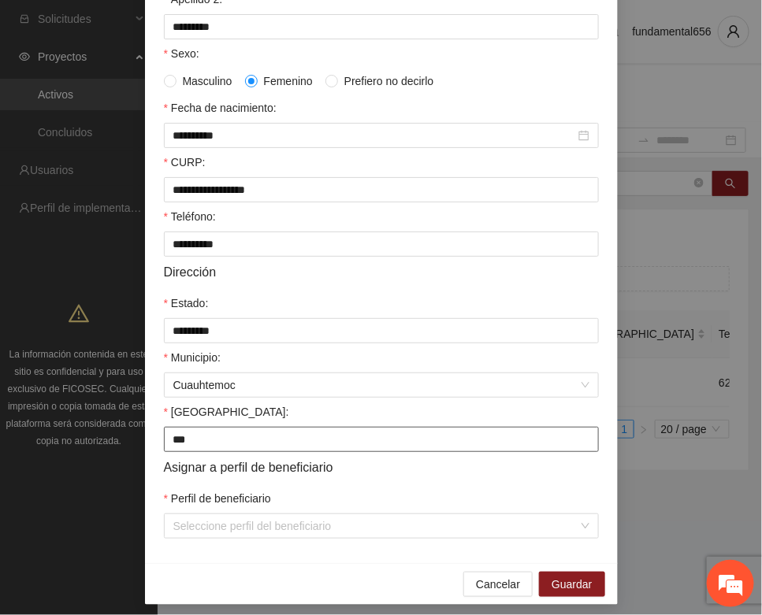
scroll to position [312, 0]
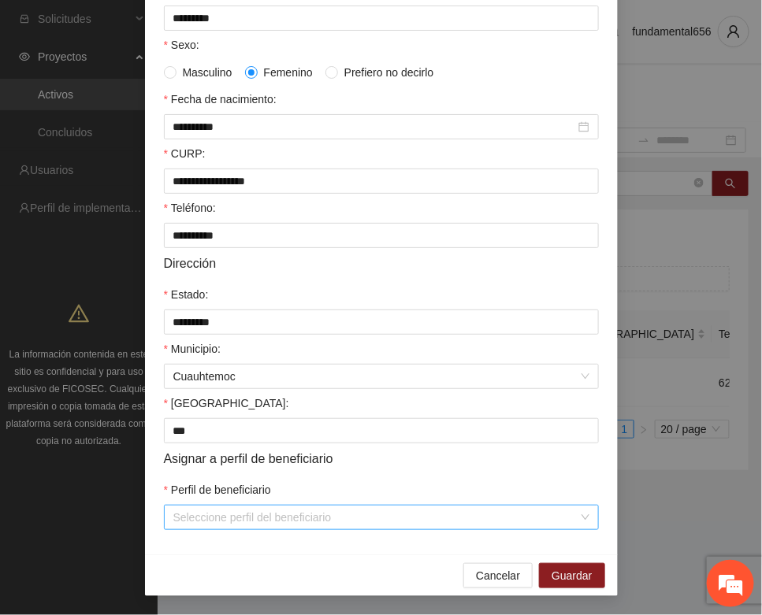
click at [205, 524] on input "Perfil de beneficiario" at bounding box center [375, 518] width 405 height 24
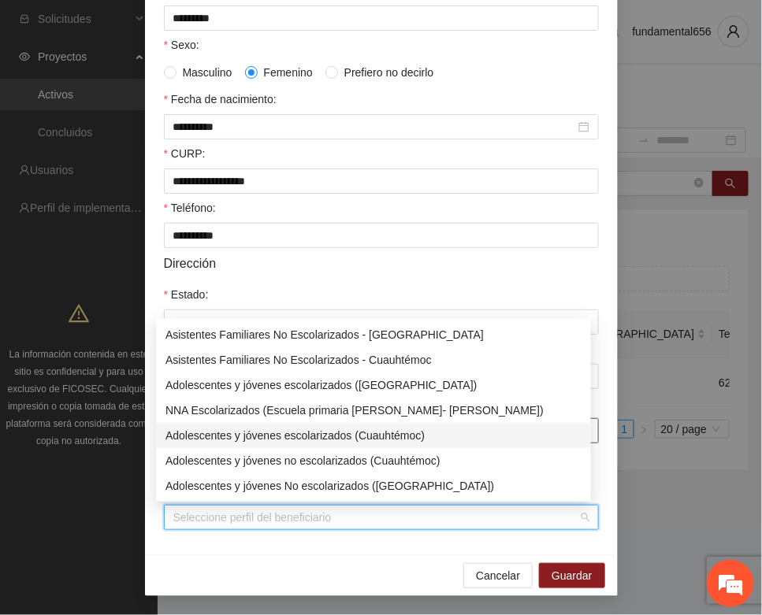
click at [265, 434] on div "Adolescentes y jóvenes escolarizados (Cuauhtémoc)" at bounding box center [373, 435] width 416 height 17
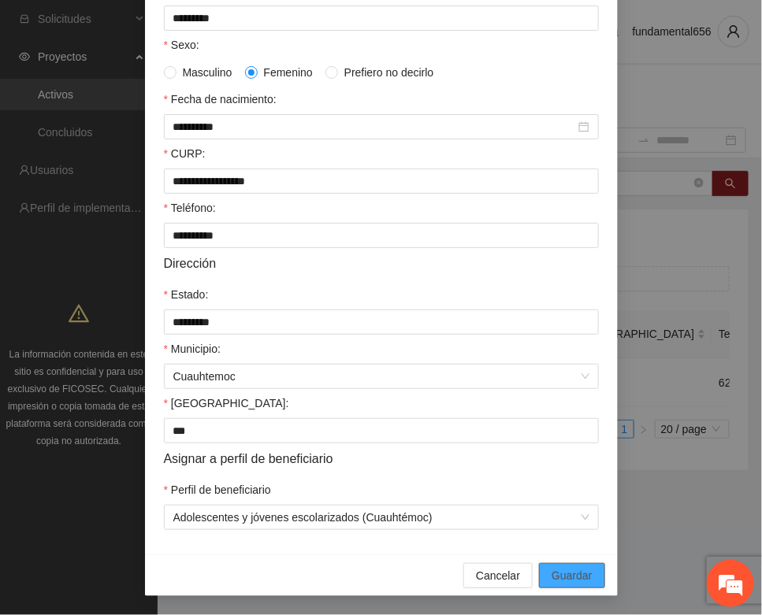
click at [552, 567] on span "Guardar" at bounding box center [571, 575] width 40 height 17
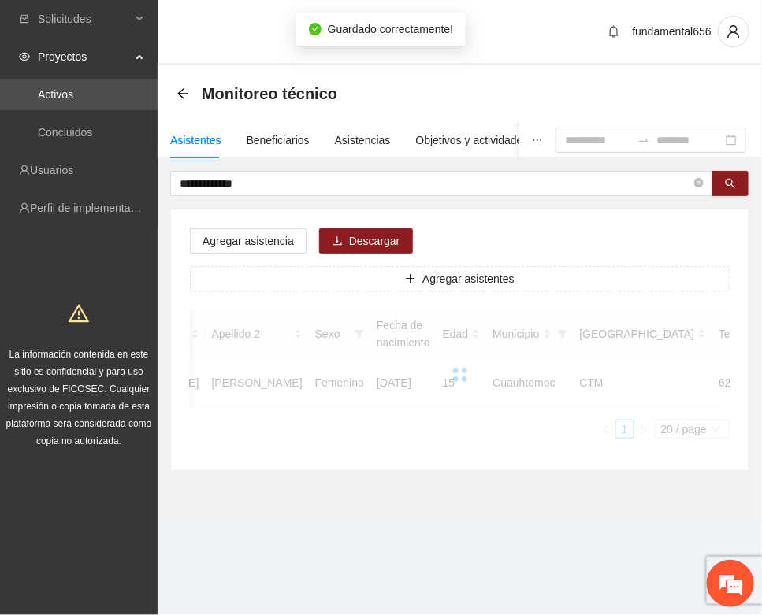
scroll to position [233, 0]
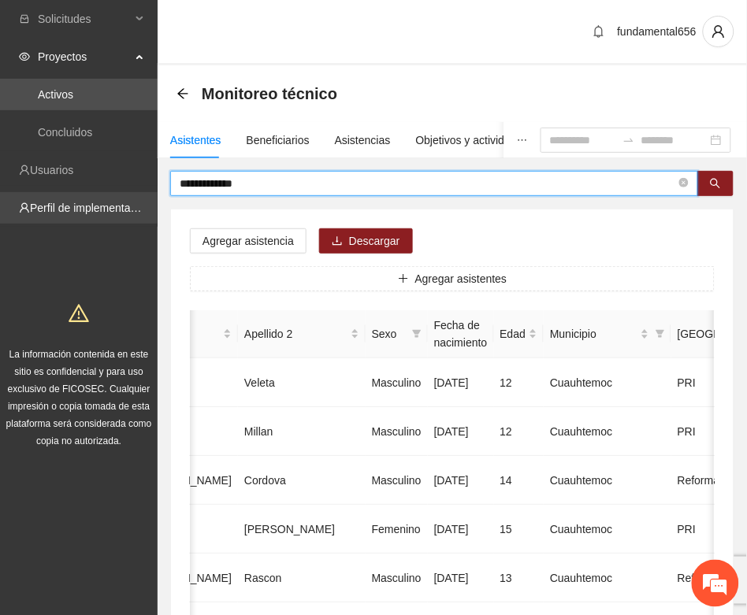
drag, startPoint x: 246, startPoint y: 183, endPoint x: 135, endPoint y: 206, distance: 112.8
paste input "text"
click at [729, 187] on button "button" at bounding box center [715, 183] width 36 height 25
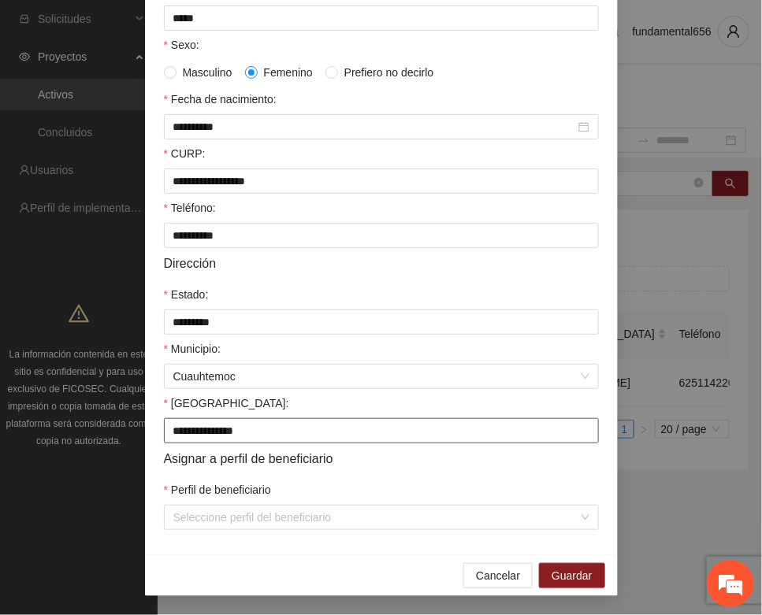
scroll to position [312, 0]
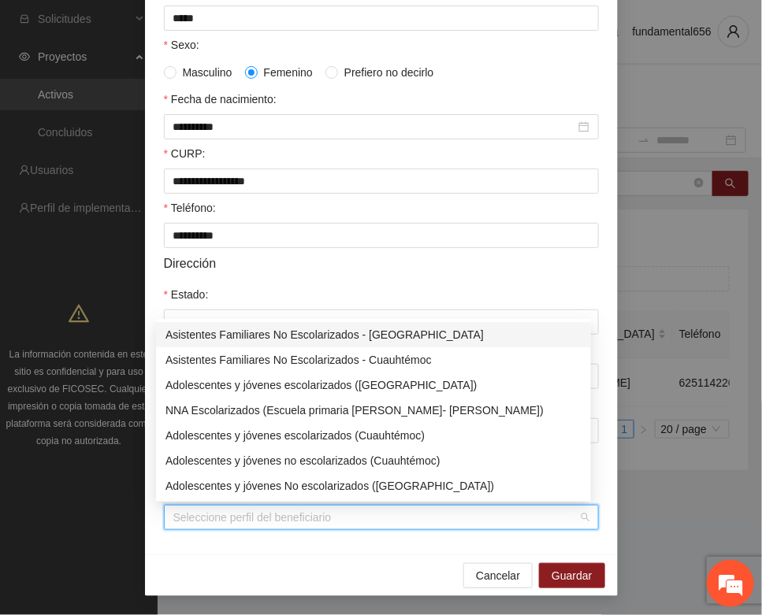
click at [197, 522] on input "Perfil de beneficiario" at bounding box center [375, 518] width 405 height 24
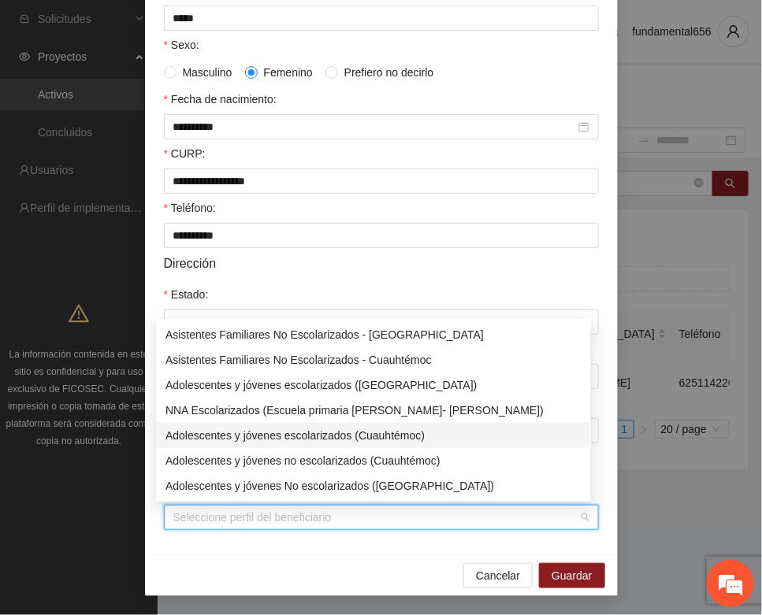
click at [284, 433] on div "Adolescentes y jóvenes escolarizados (Cuauhtémoc)" at bounding box center [373, 435] width 416 height 17
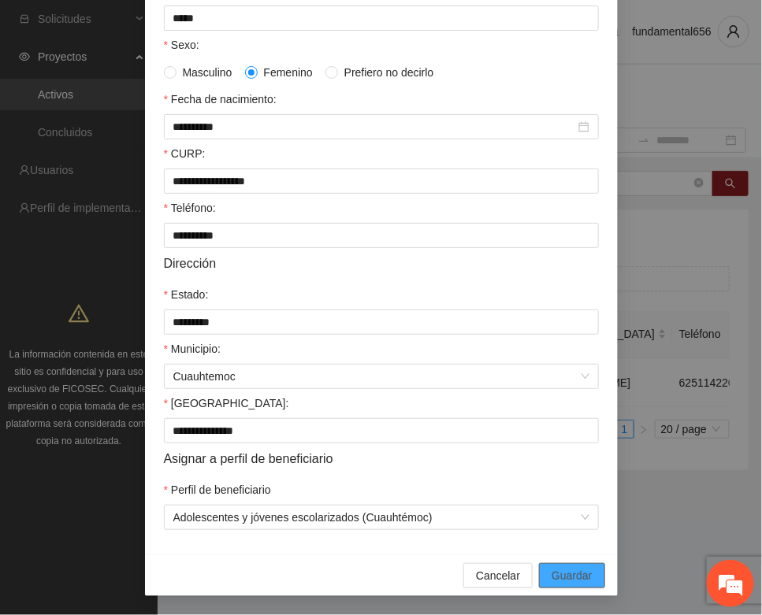
click at [565, 577] on span "Guardar" at bounding box center [571, 575] width 40 height 17
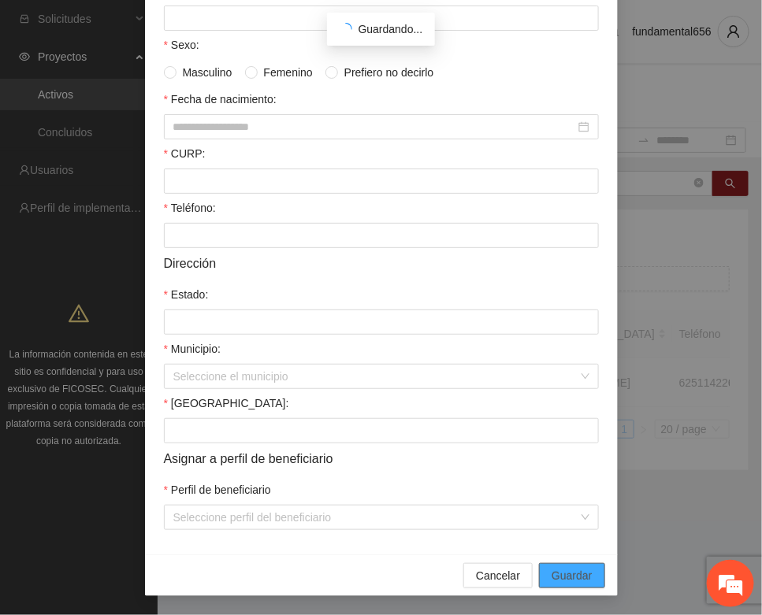
scroll to position [233, 0]
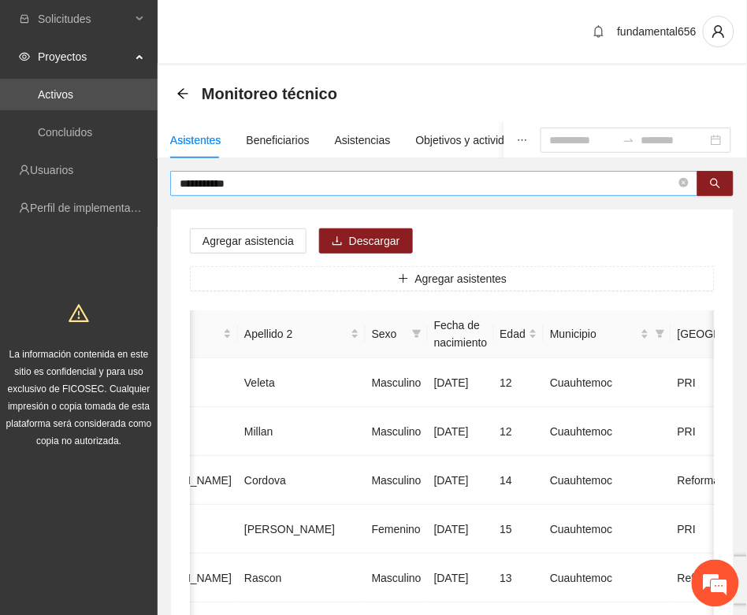
drag, startPoint x: 252, startPoint y: 173, endPoint x: 206, endPoint y: 191, distance: 49.9
click at [206, 191] on span "**********" at bounding box center [434, 183] width 528 height 25
drag, startPoint x: 238, startPoint y: 183, endPoint x: 171, endPoint y: 198, distance: 68.6
paste input "****"
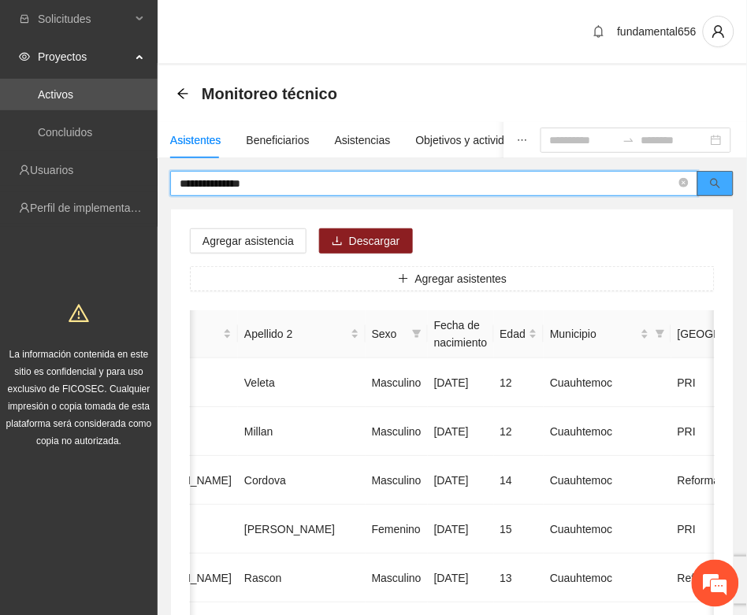
click at [721, 178] on icon "search" at bounding box center [715, 183] width 11 height 11
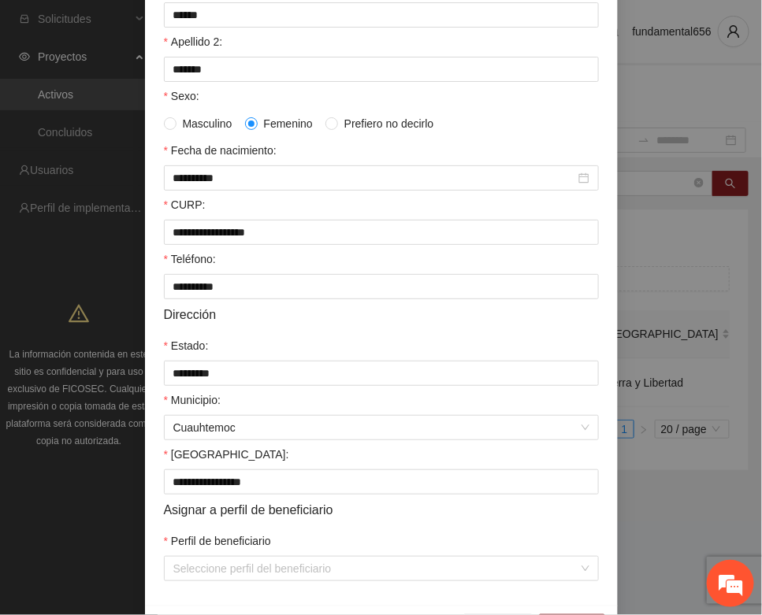
scroll to position [312, 0]
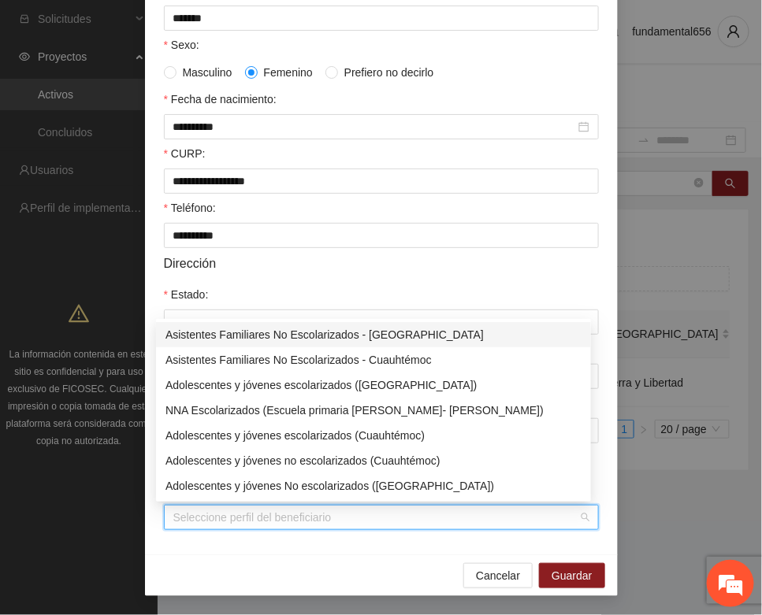
click at [222, 520] on input "Perfil de beneficiario" at bounding box center [375, 518] width 405 height 24
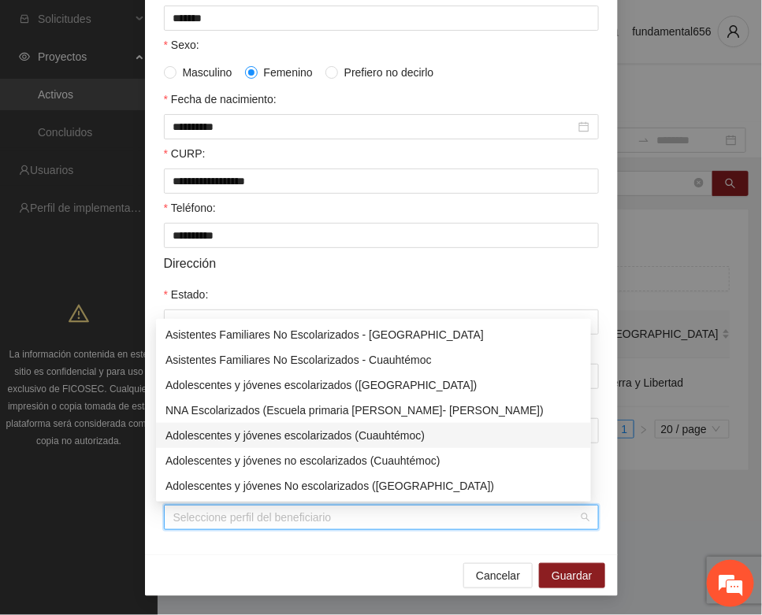
click at [278, 432] on div "Adolescentes y jóvenes escolarizados (Cuauhtémoc)" at bounding box center [373, 435] width 416 height 17
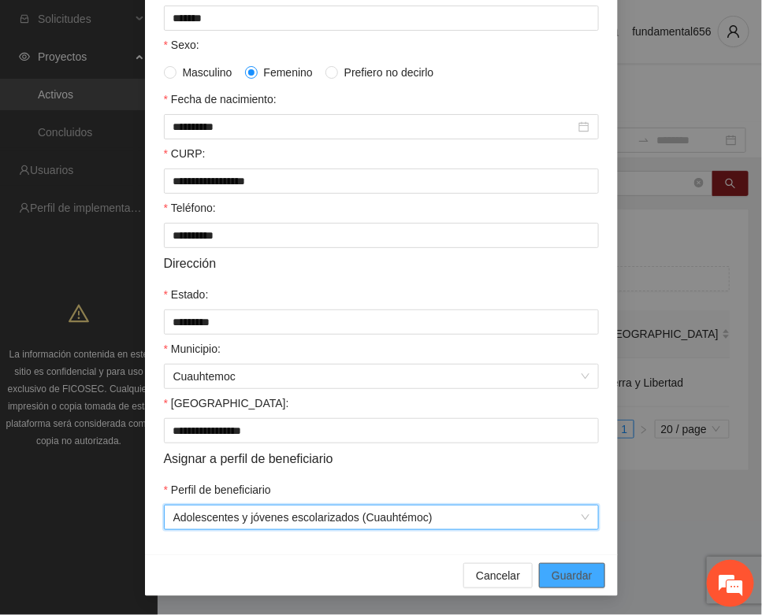
click at [560, 573] on span "Guardar" at bounding box center [571, 575] width 40 height 17
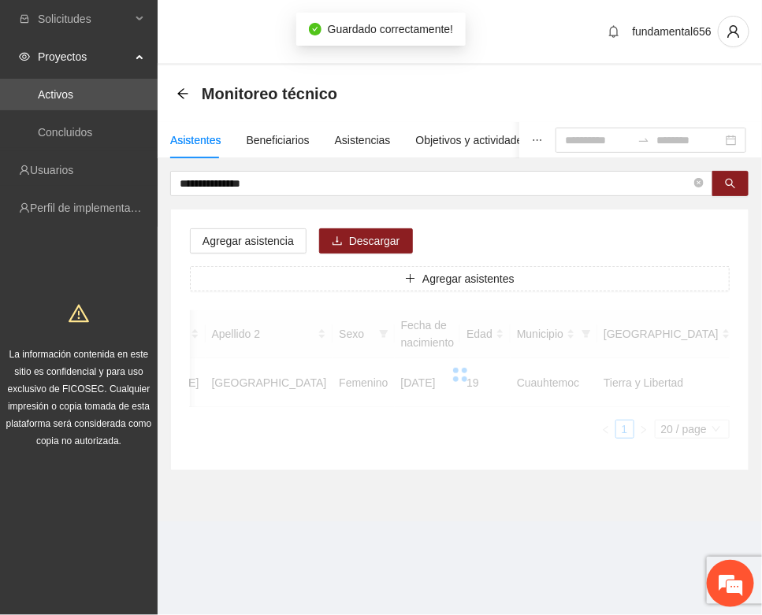
scroll to position [233, 0]
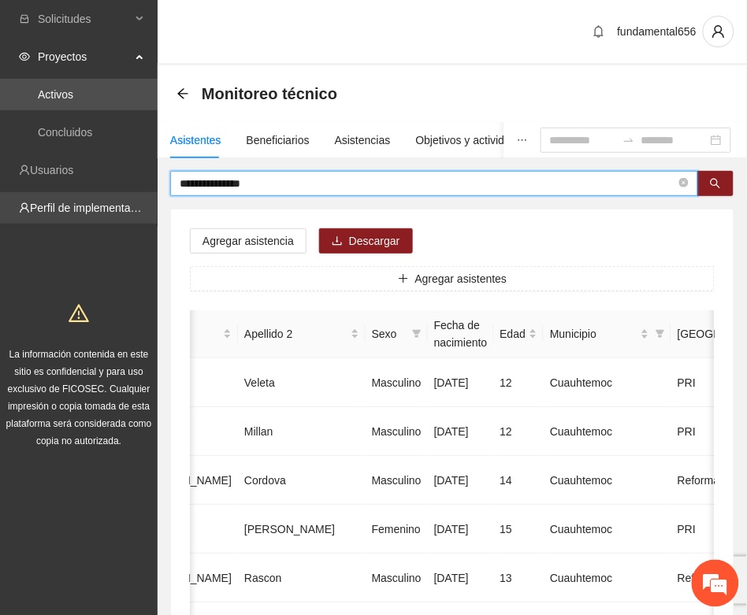
drag, startPoint x: 261, startPoint y: 187, endPoint x: 139, endPoint y: 223, distance: 128.1
paste input "text"
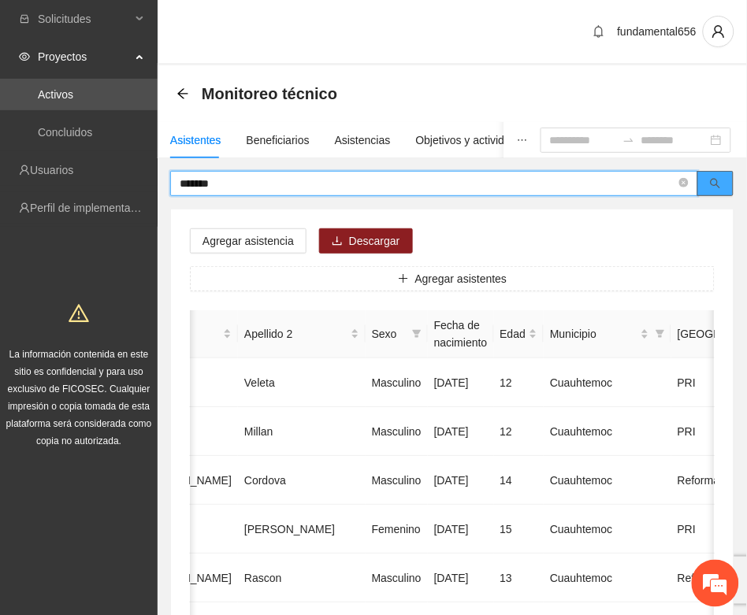
click at [710, 176] on button "button" at bounding box center [715, 183] width 36 height 25
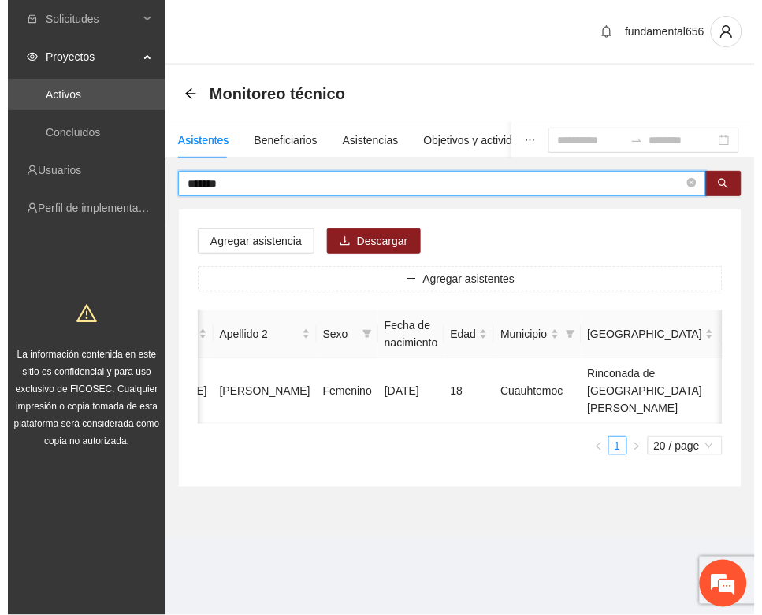
scroll to position [0, 249]
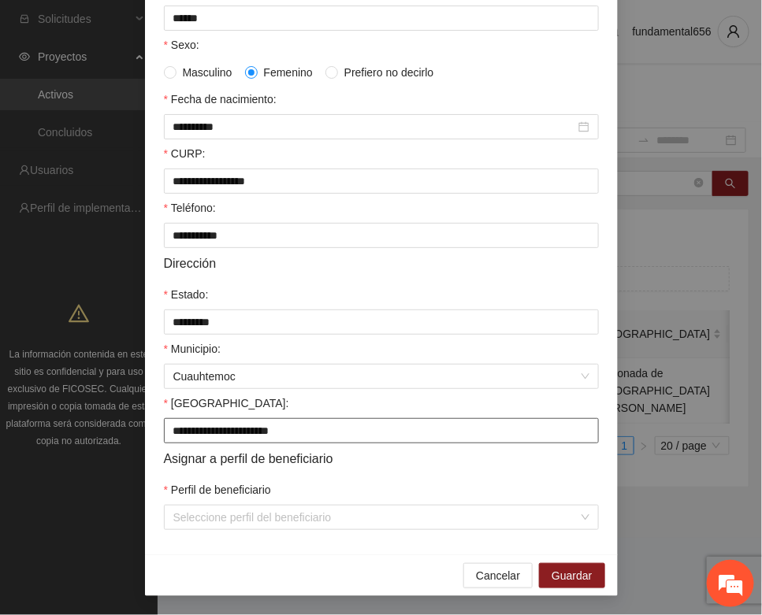
scroll to position [312, 0]
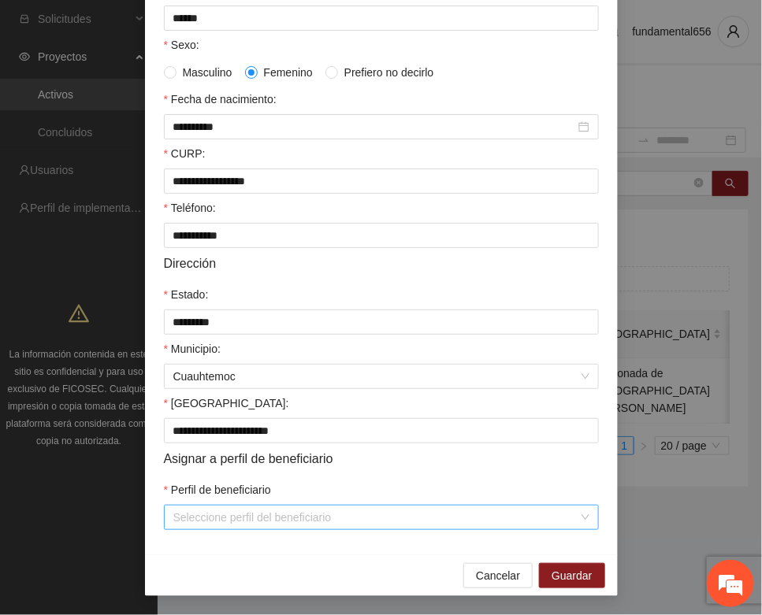
click at [265, 508] on input "Perfil de beneficiario" at bounding box center [375, 518] width 405 height 24
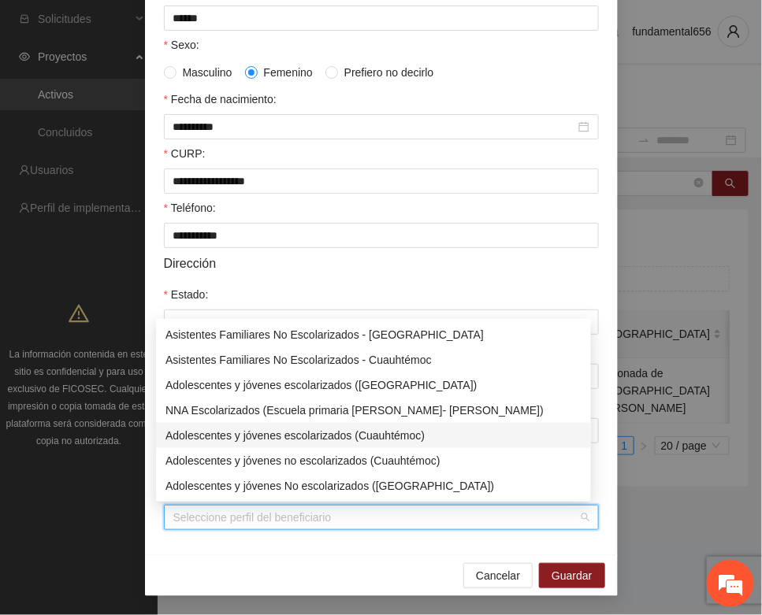
click at [299, 437] on div "Adolescentes y jóvenes escolarizados (Cuauhtémoc)" at bounding box center [373, 435] width 416 height 17
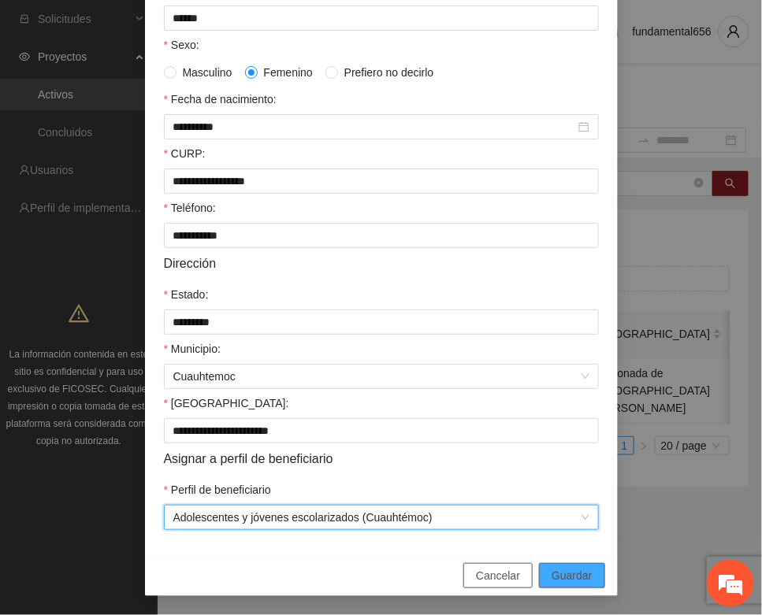
click at [552, 569] on span "Guardar" at bounding box center [571, 575] width 40 height 17
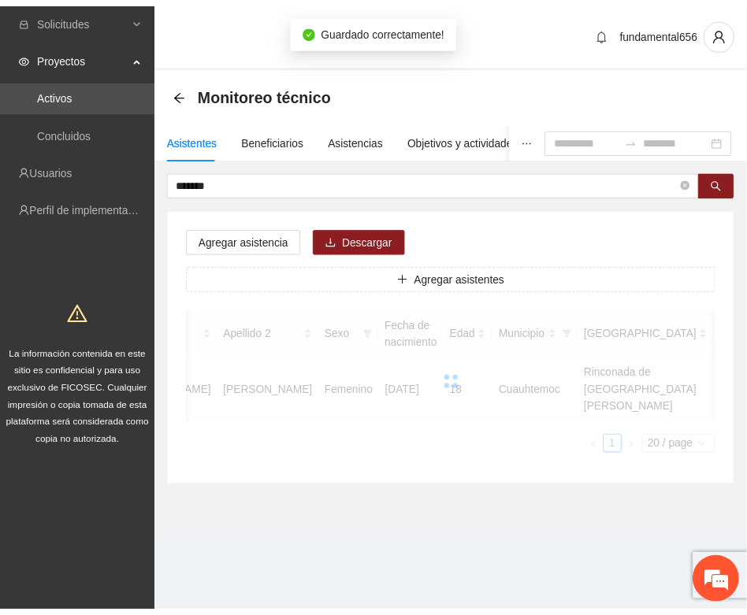
scroll to position [233, 0]
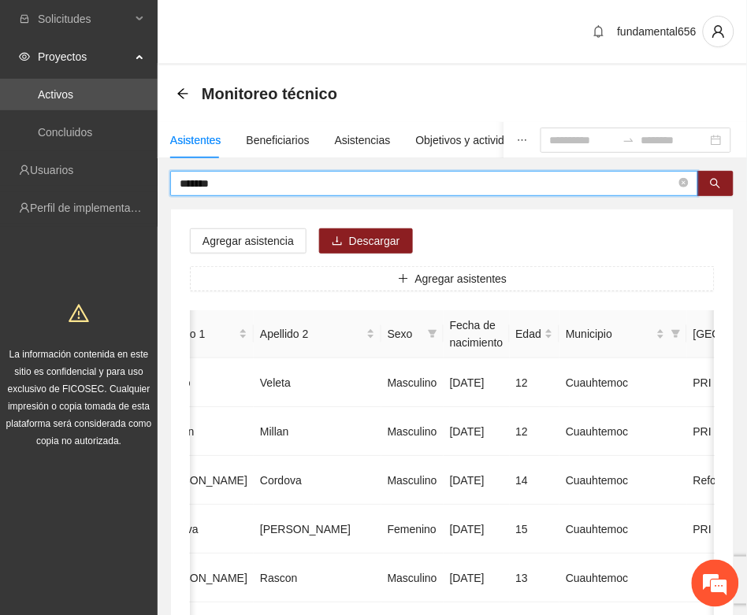
drag, startPoint x: 229, startPoint y: 191, endPoint x: 160, endPoint y: 202, distance: 70.3
paste input "***"
click at [705, 178] on button "button" at bounding box center [715, 183] width 36 height 25
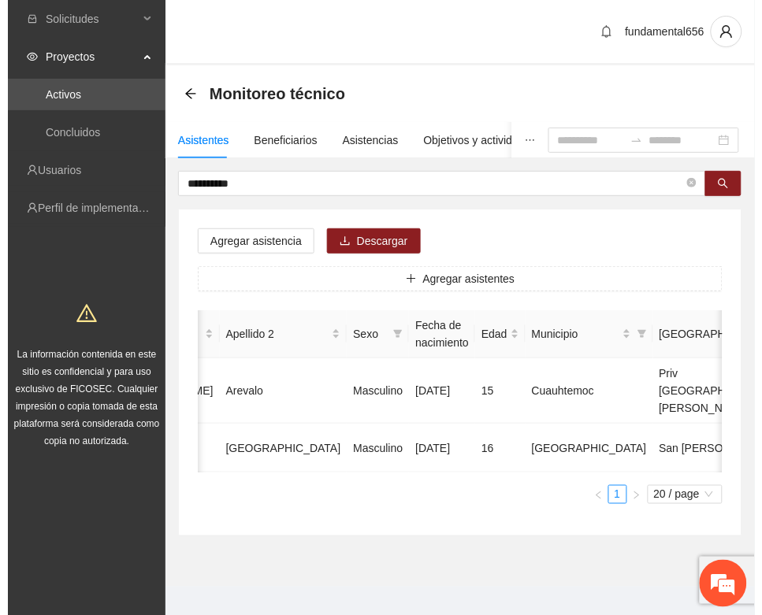
scroll to position [0, 280]
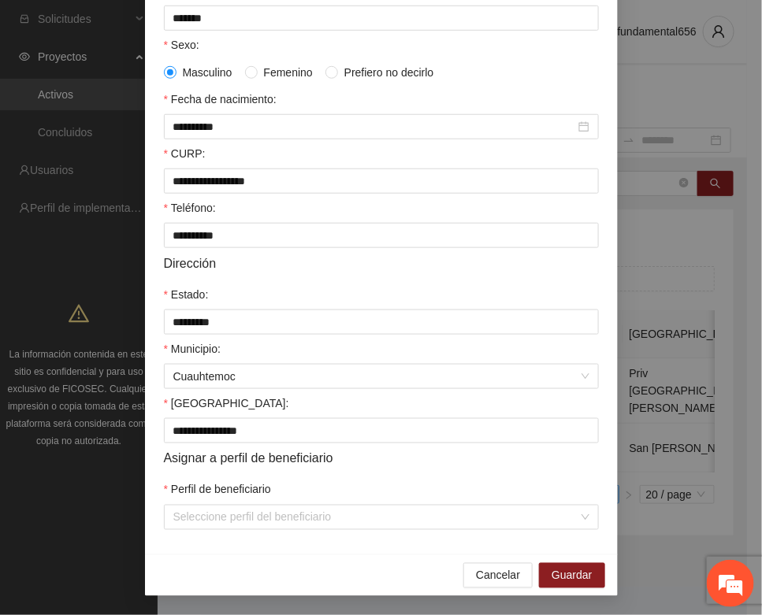
scroll to position [312, 0]
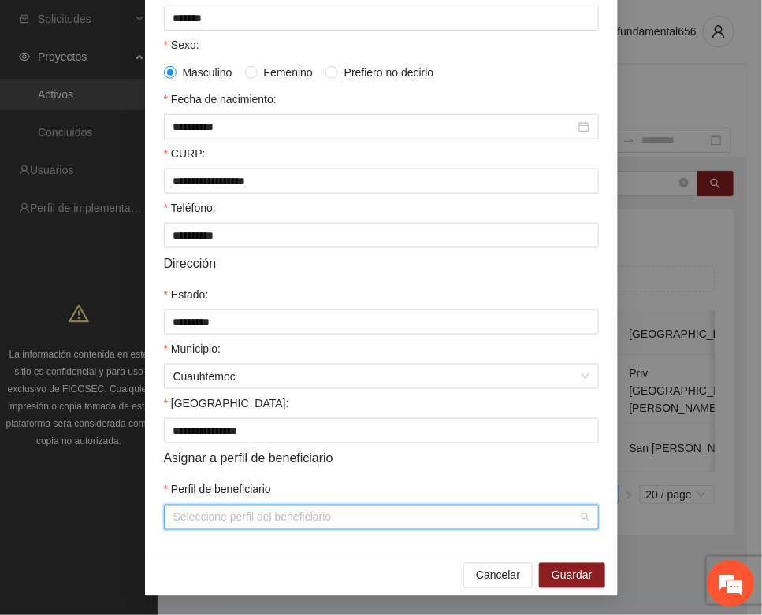
click at [221, 514] on input "Perfil de beneficiario" at bounding box center [375, 518] width 405 height 24
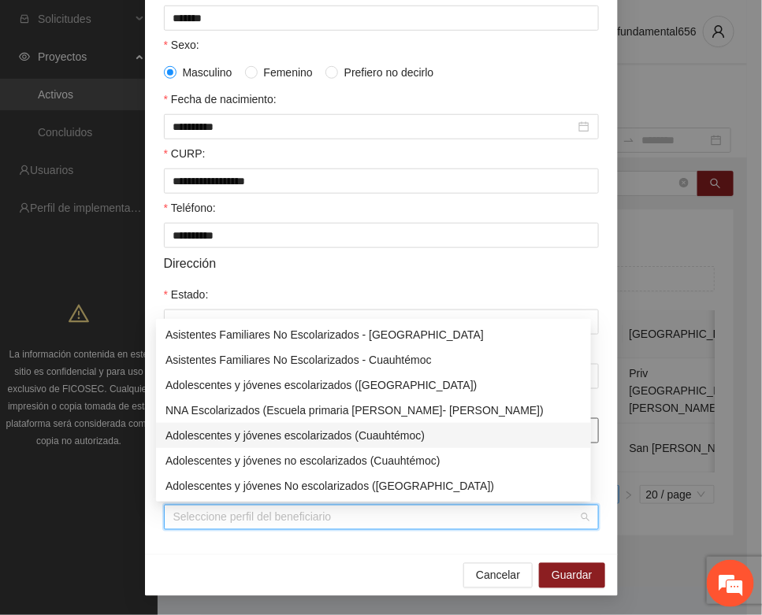
drag, startPoint x: 287, startPoint y: 434, endPoint x: 295, endPoint y: 437, distance: 8.5
click at [290, 434] on div "Adolescentes y jóvenes escolarizados (Cuauhtémoc)" at bounding box center [373, 435] width 416 height 17
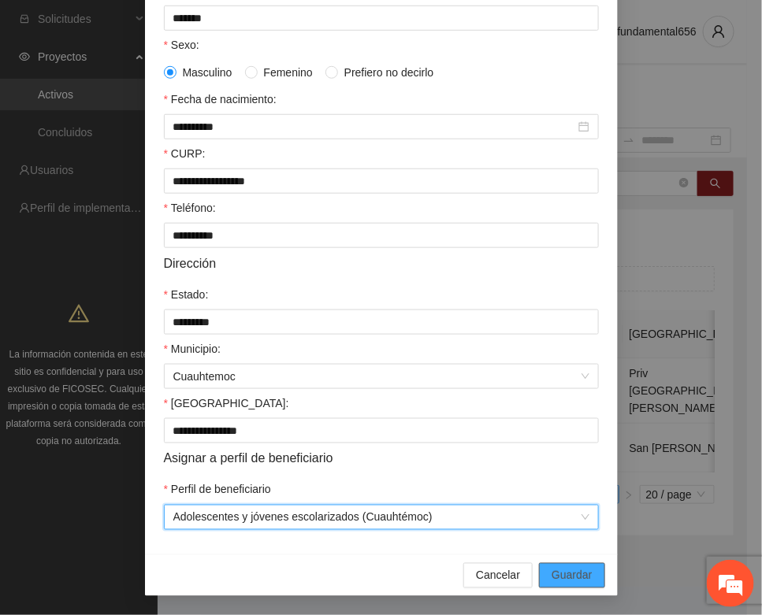
click at [551, 572] on span "Guardar" at bounding box center [571, 575] width 40 height 17
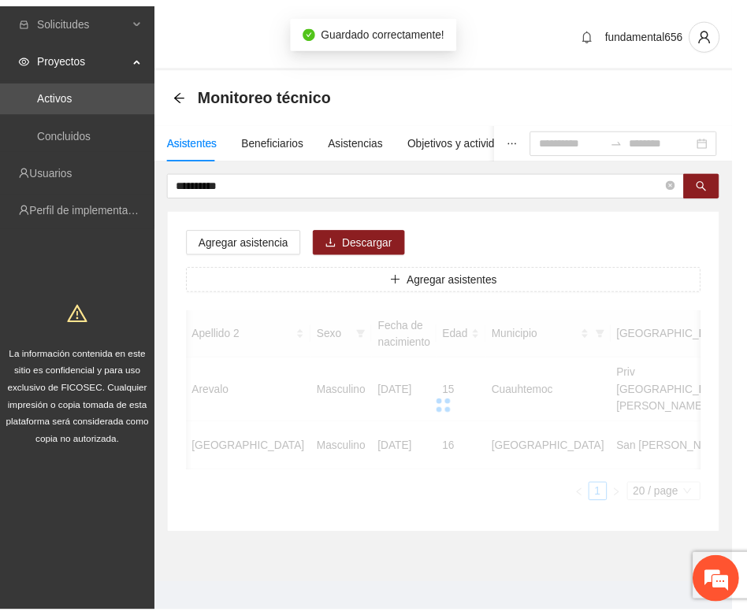
scroll to position [0, 265]
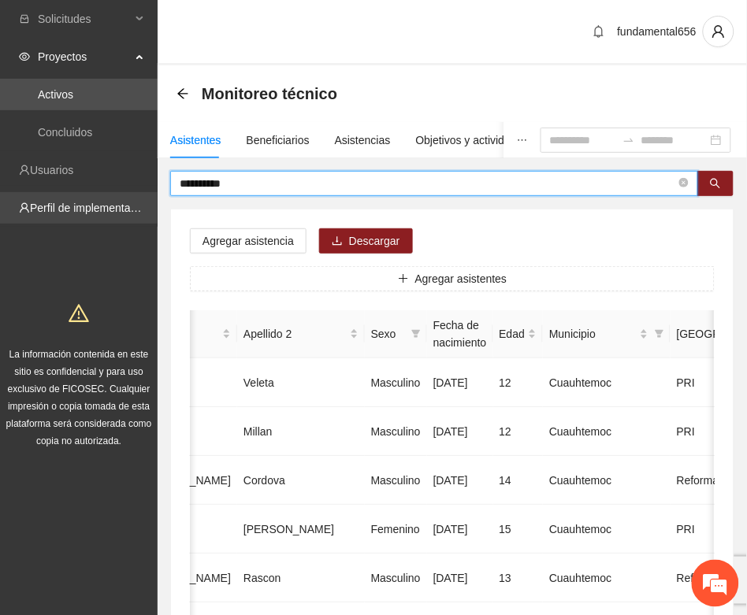
drag, startPoint x: 248, startPoint y: 182, endPoint x: 123, endPoint y: 215, distance: 129.5
paste input "text"
click at [702, 180] on button "button" at bounding box center [715, 183] width 36 height 25
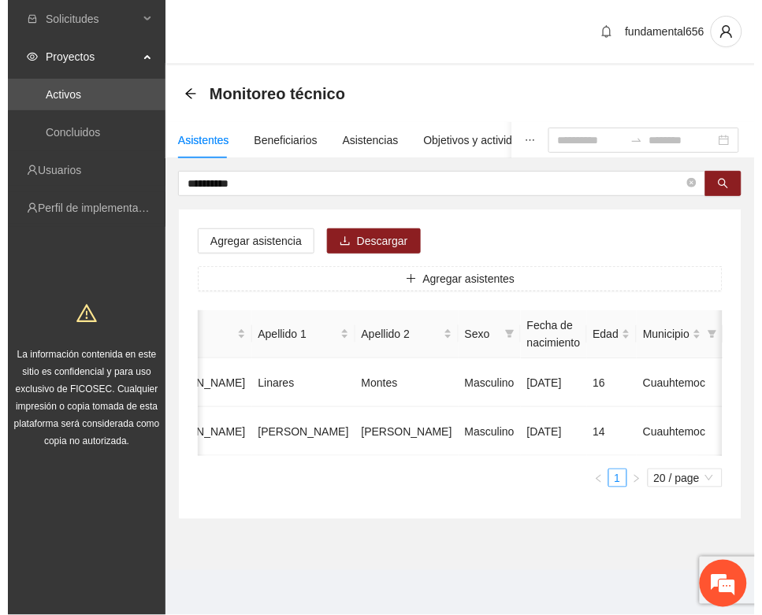
scroll to position [0, 280]
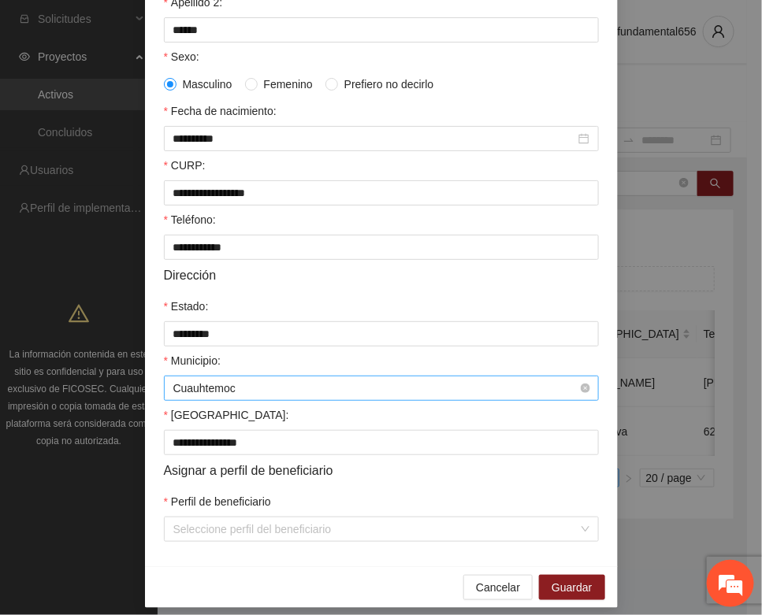
scroll to position [312, 0]
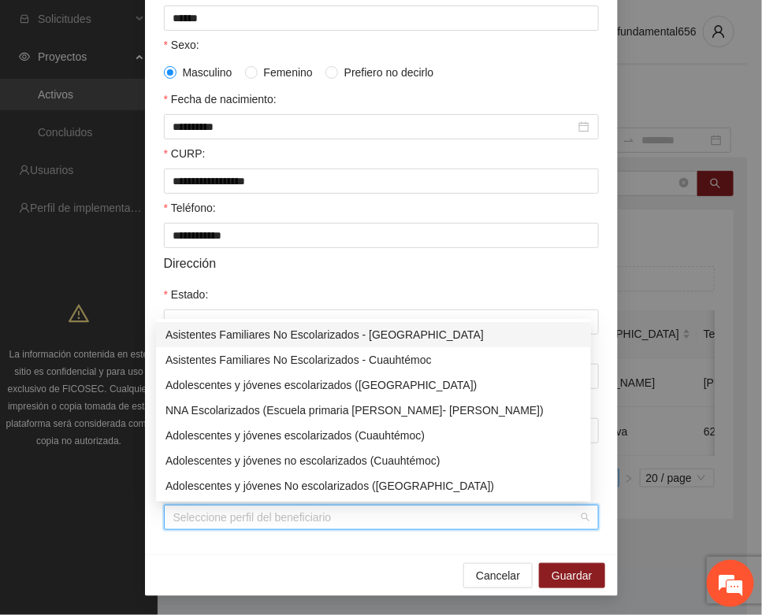
drag, startPoint x: 199, startPoint y: 516, endPoint x: 210, endPoint y: 505, distance: 15.0
click at [201, 516] on input "Perfil de beneficiario" at bounding box center [375, 518] width 405 height 24
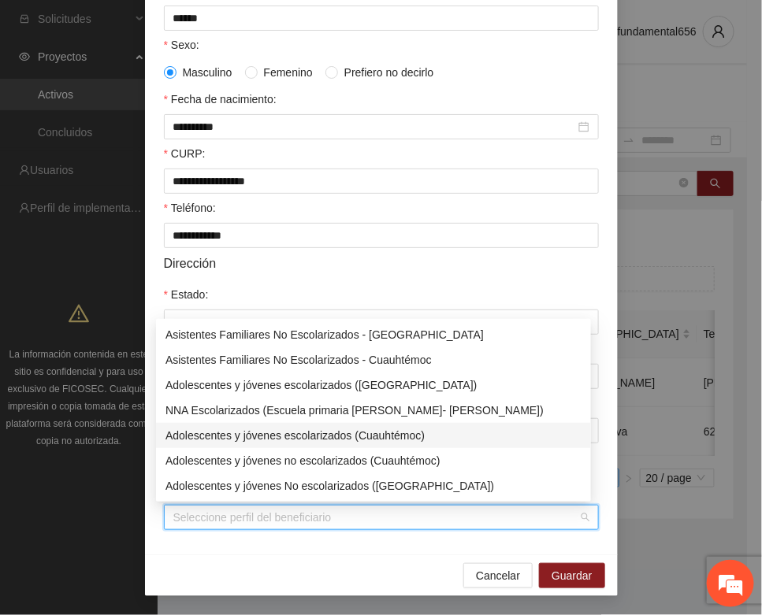
click at [260, 425] on div "Adolescentes y jóvenes escolarizados (Cuauhtémoc)" at bounding box center [373, 435] width 435 height 25
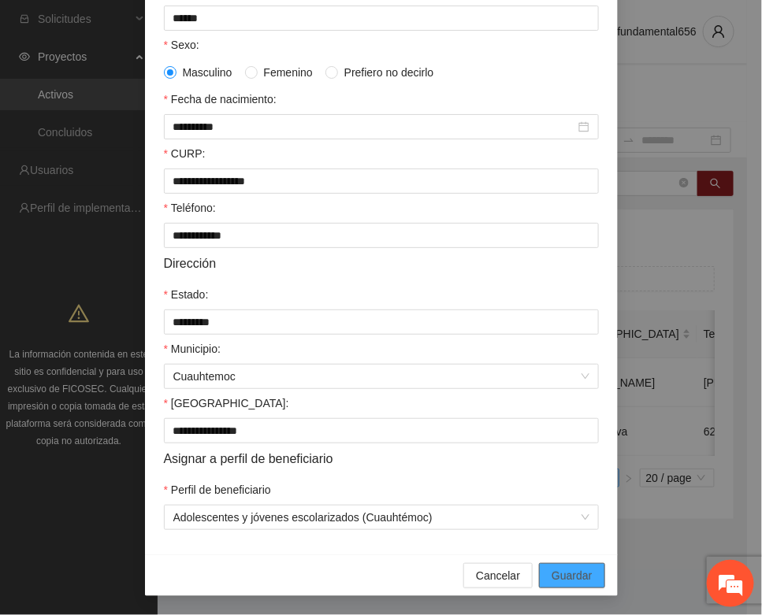
drag, startPoint x: 557, startPoint y: 573, endPoint x: 340, endPoint y: 447, distance: 250.6
click at [557, 573] on span "Guardar" at bounding box center [571, 575] width 40 height 17
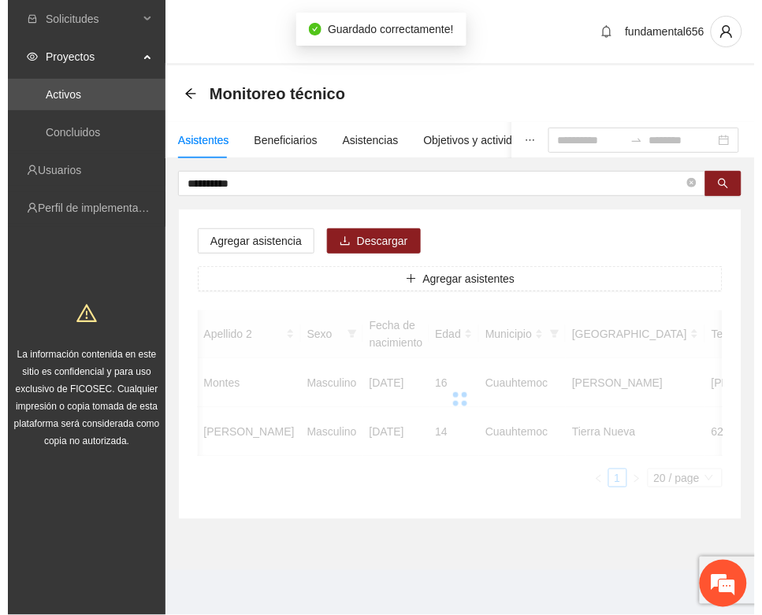
scroll to position [0, 265]
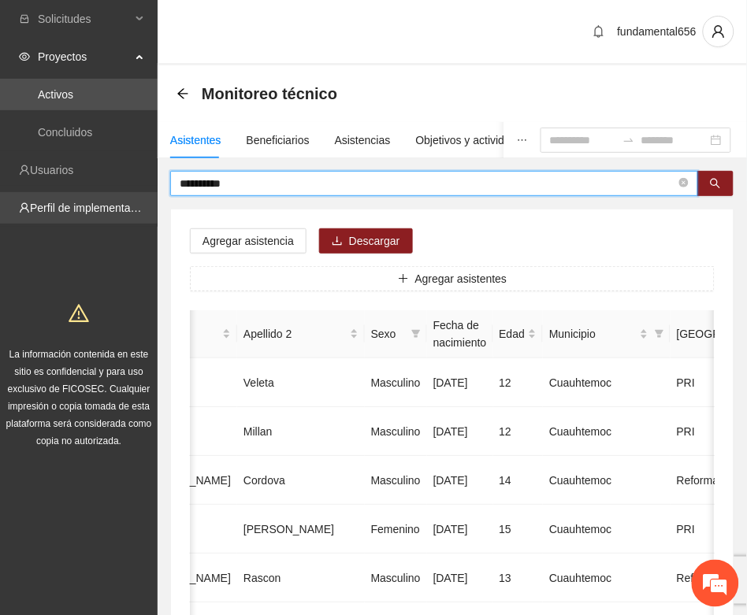
drag, startPoint x: 235, startPoint y: 183, endPoint x: 132, endPoint y: 214, distance: 107.9
paste input "text"
click at [710, 187] on icon "search" at bounding box center [715, 183] width 11 height 11
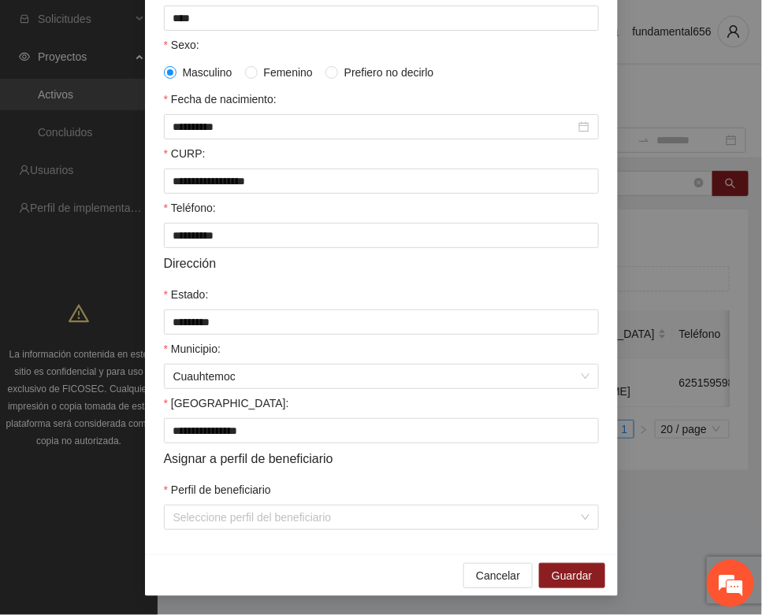
scroll to position [312, 0]
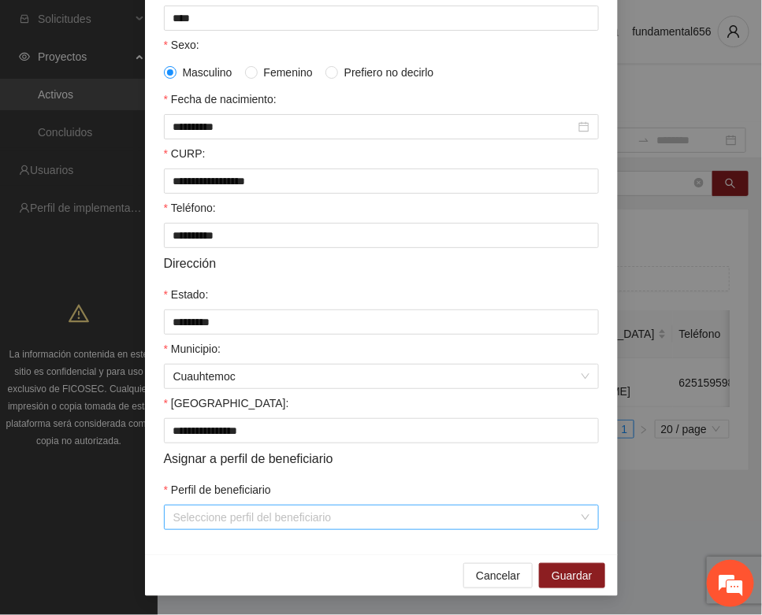
click at [198, 517] on input "Perfil de beneficiario" at bounding box center [375, 518] width 405 height 24
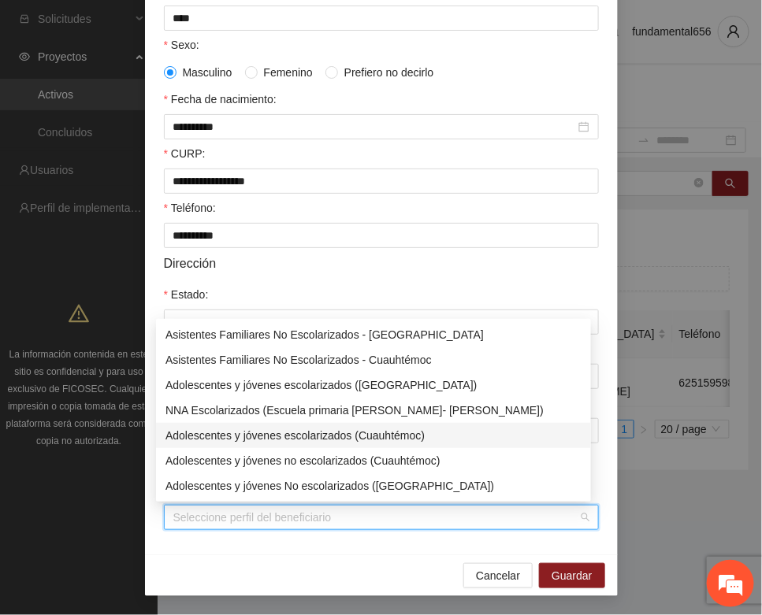
click at [261, 429] on div "Adolescentes y jóvenes escolarizados (Cuauhtémoc)" at bounding box center [373, 435] width 416 height 17
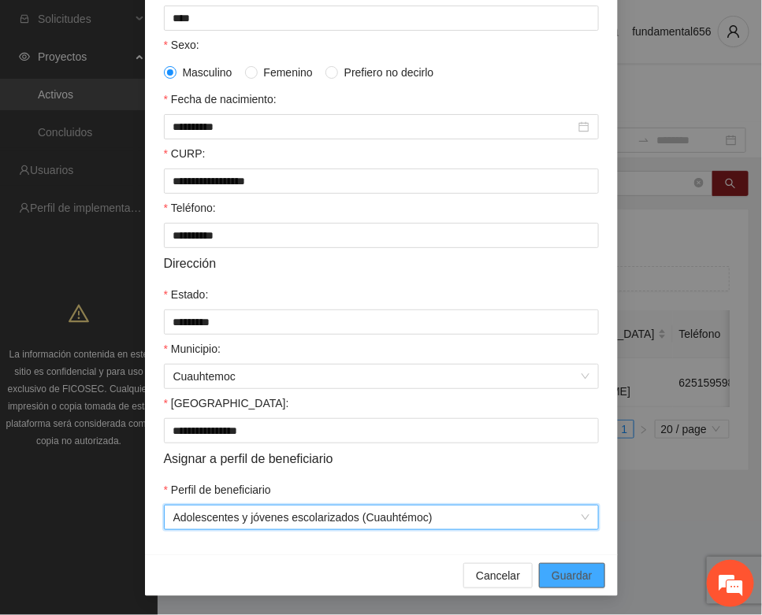
click at [563, 571] on span "Guardar" at bounding box center [571, 575] width 40 height 17
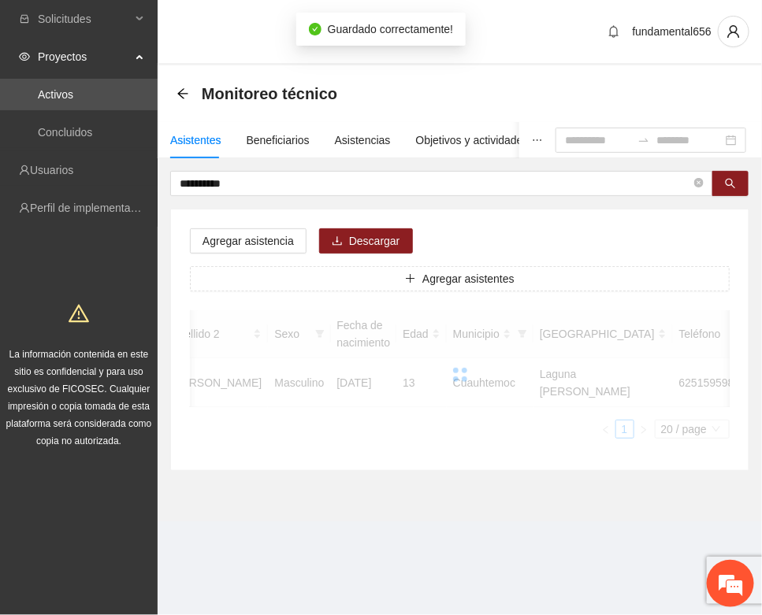
scroll to position [233, 0]
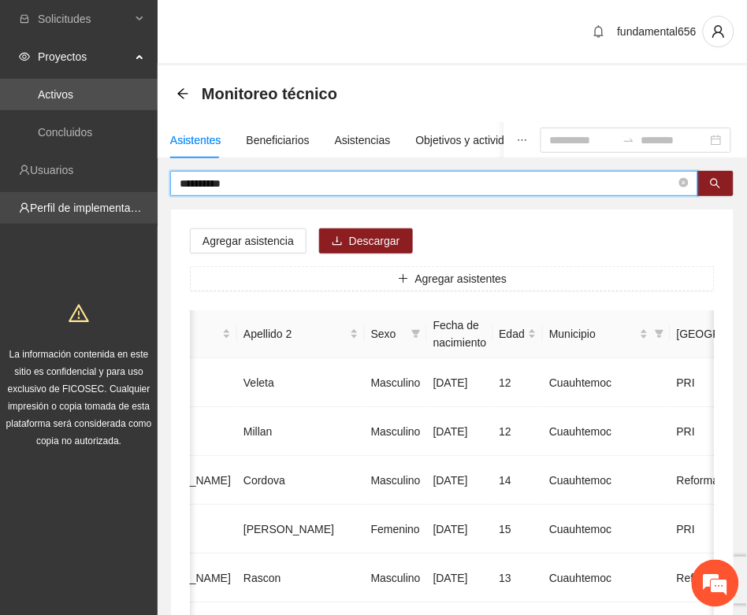
drag, startPoint x: 233, startPoint y: 182, endPoint x: 139, endPoint y: 205, distance: 97.2
paste input "text"
click at [722, 187] on button "button" at bounding box center [715, 183] width 36 height 25
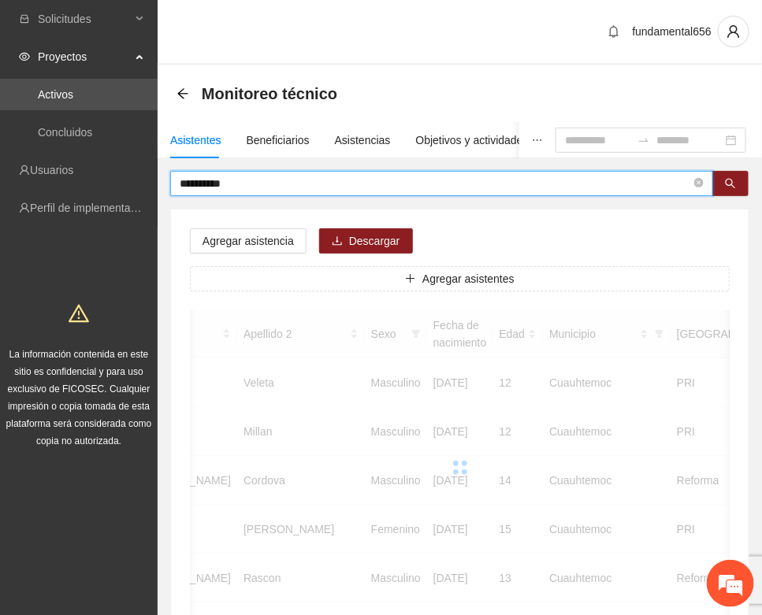
scroll to position [0, 265]
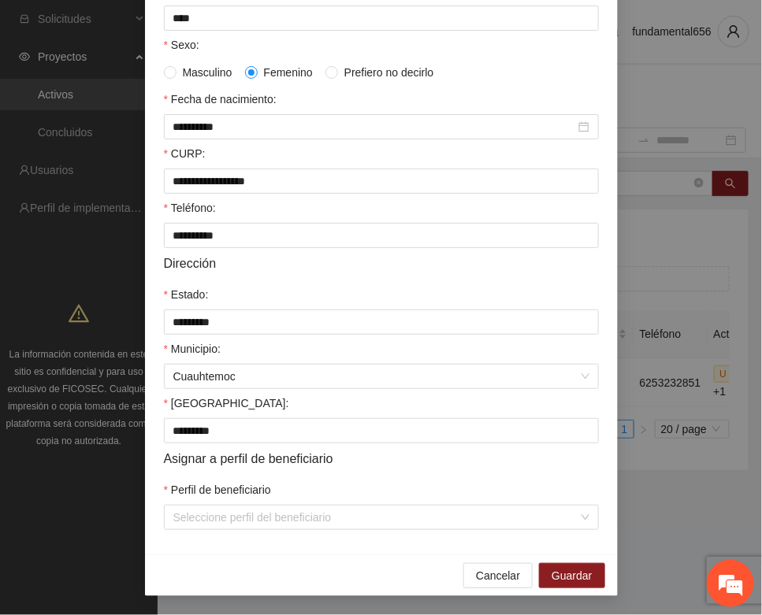
scroll to position [312, 0]
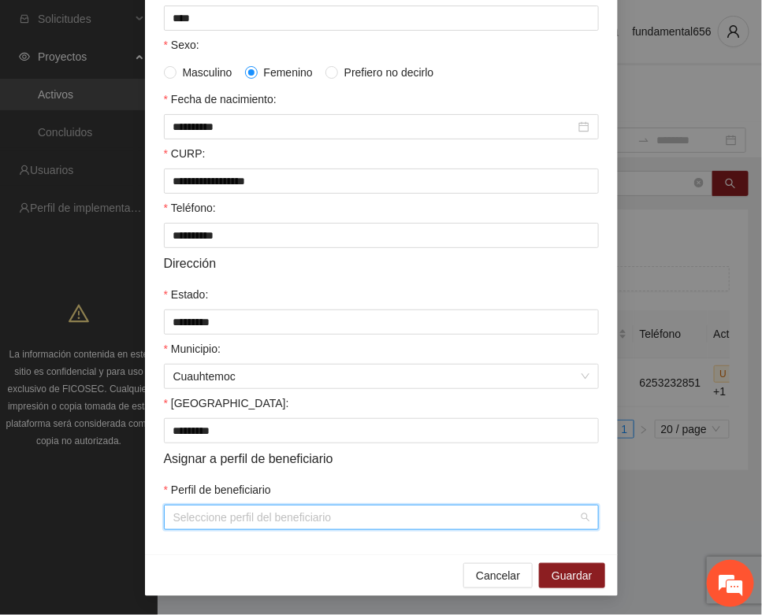
click at [198, 521] on input "Perfil de beneficiario" at bounding box center [375, 518] width 405 height 24
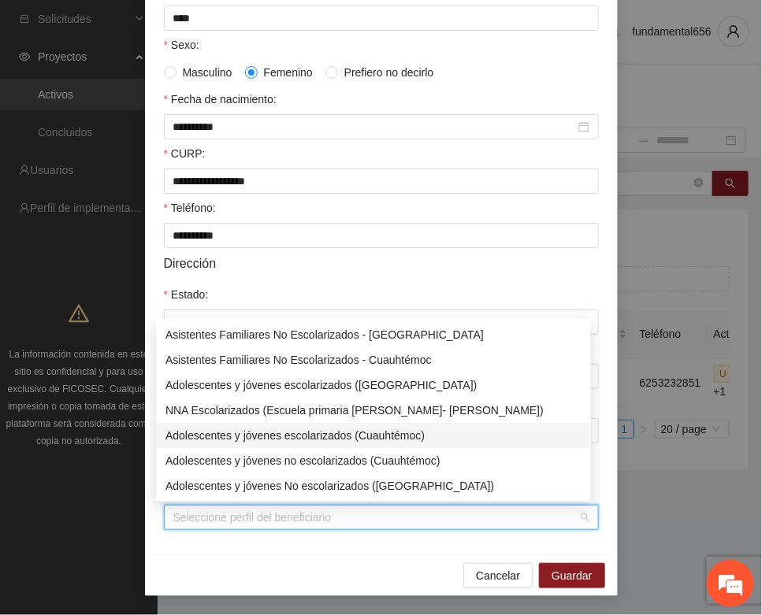
click at [272, 438] on div "Adolescentes y jóvenes escolarizados (Cuauhtémoc)" at bounding box center [373, 435] width 416 height 17
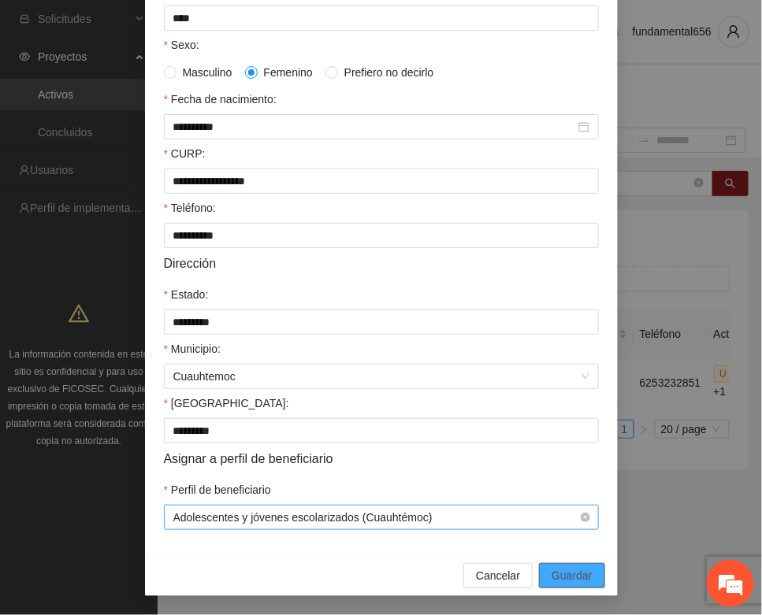
drag, startPoint x: 556, startPoint y: 575, endPoint x: 199, endPoint y: 504, distance: 363.8
click at [551, 576] on span "Guardar" at bounding box center [571, 575] width 40 height 17
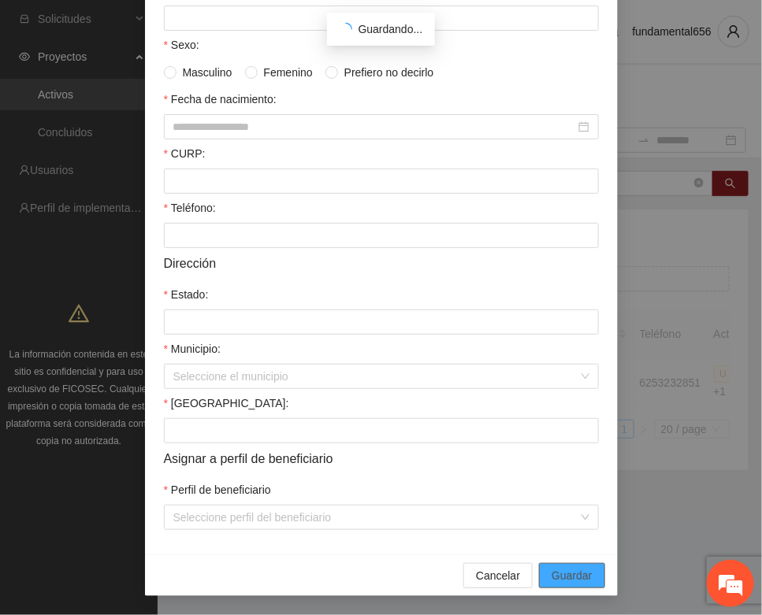
scroll to position [233, 0]
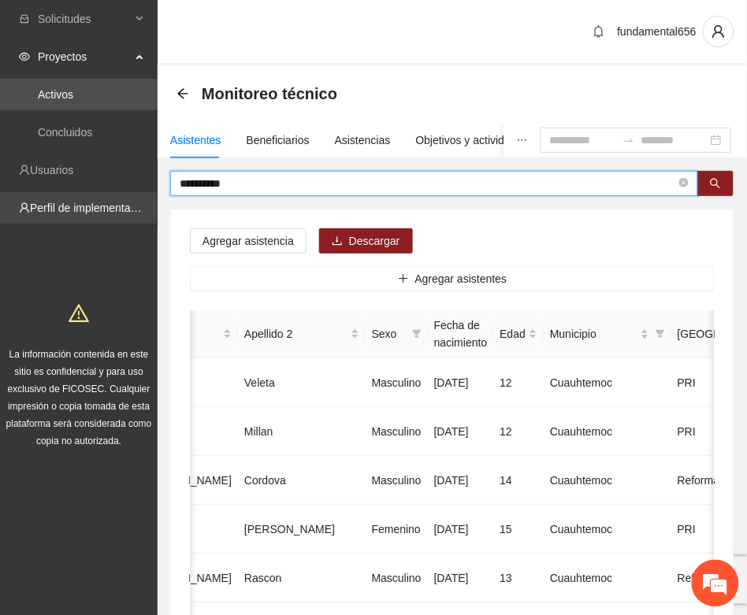
drag, startPoint x: 225, startPoint y: 182, endPoint x: 147, endPoint y: 194, distance: 79.6
drag, startPoint x: 240, startPoint y: 186, endPoint x: 154, endPoint y: 198, distance: 86.8
paste input "*****"
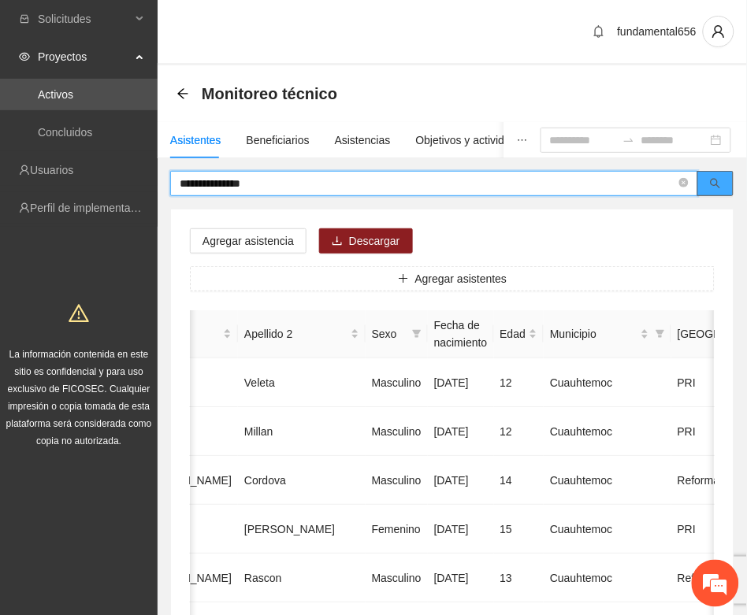
click at [723, 187] on button "button" at bounding box center [715, 183] width 36 height 25
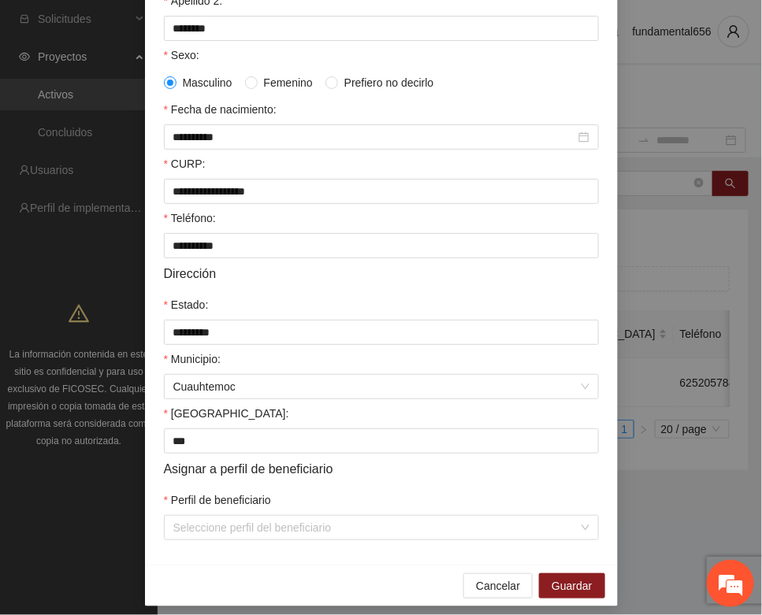
scroll to position [312, 0]
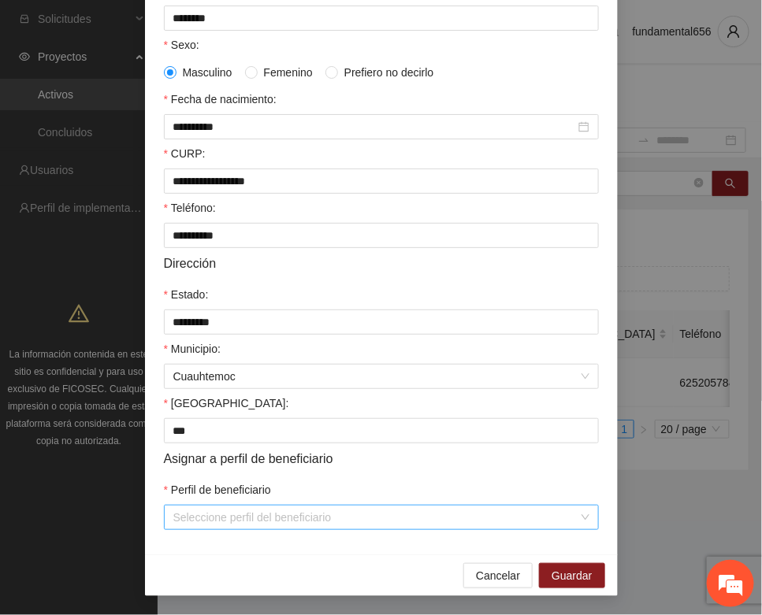
click at [219, 521] on input "Perfil de beneficiario" at bounding box center [375, 518] width 405 height 24
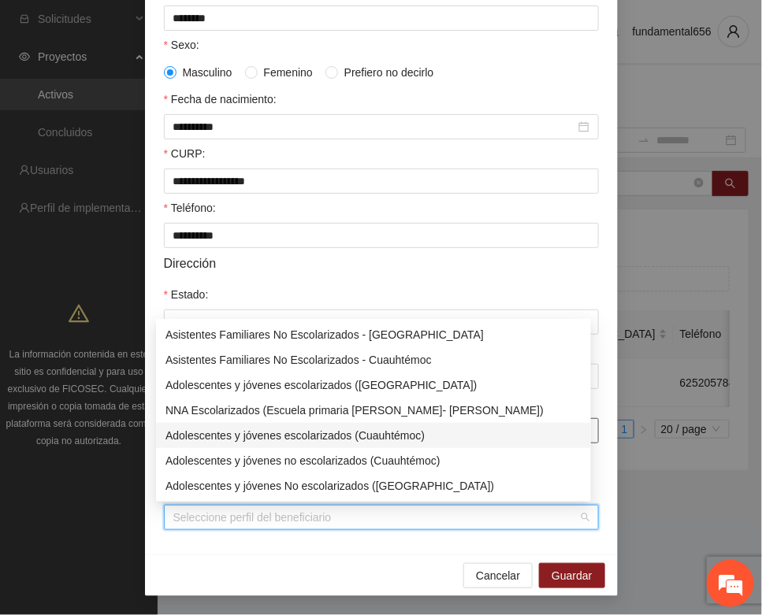
drag, startPoint x: 291, startPoint y: 432, endPoint x: 302, endPoint y: 434, distance: 10.5
click at [294, 431] on div "Adolescentes y jóvenes escolarizados (Cuauhtémoc)" at bounding box center [373, 435] width 416 height 17
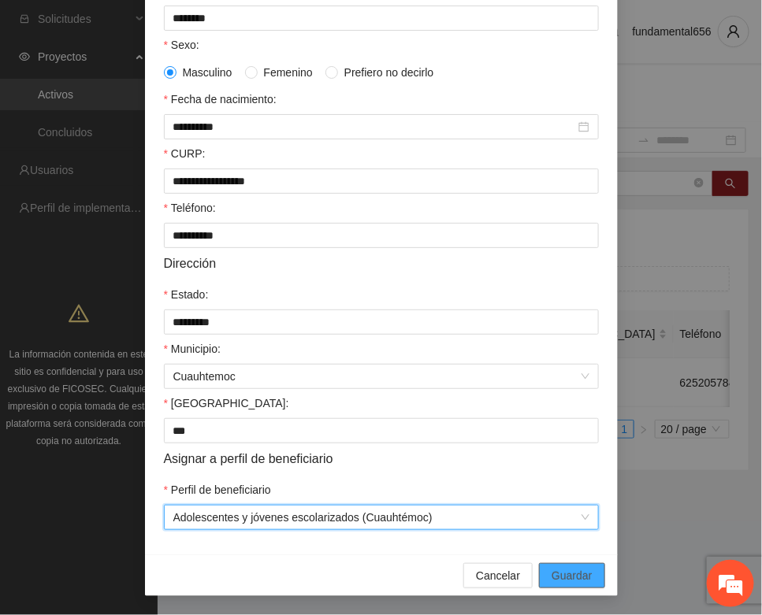
click at [559, 571] on span "Guardar" at bounding box center [571, 575] width 40 height 17
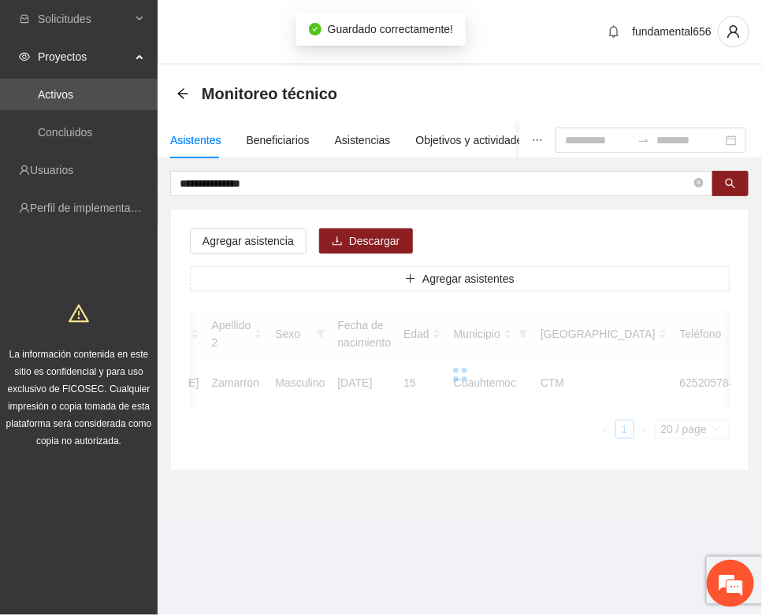
scroll to position [233, 0]
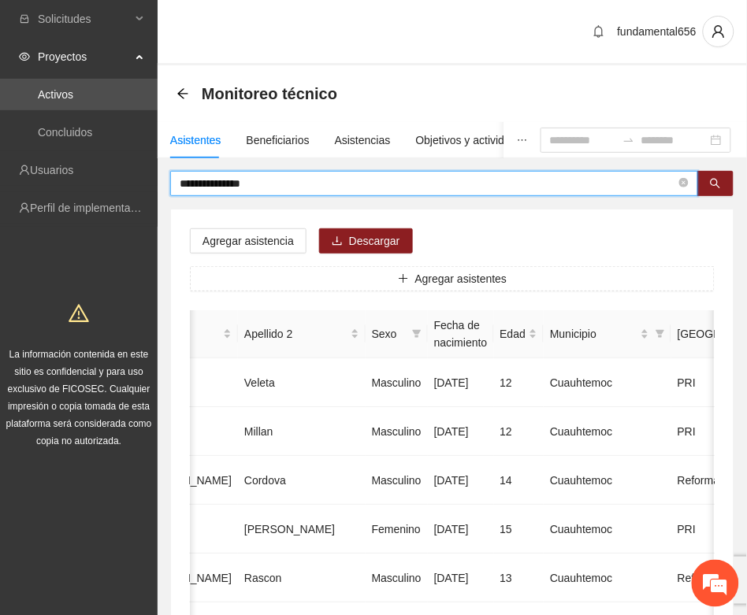
drag, startPoint x: 276, startPoint y: 181, endPoint x: 159, endPoint y: 206, distance: 119.3
paste input "text"
drag, startPoint x: 705, startPoint y: 187, endPoint x: 669, endPoint y: 194, distance: 36.1
click at [703, 190] on button "button" at bounding box center [715, 183] width 36 height 25
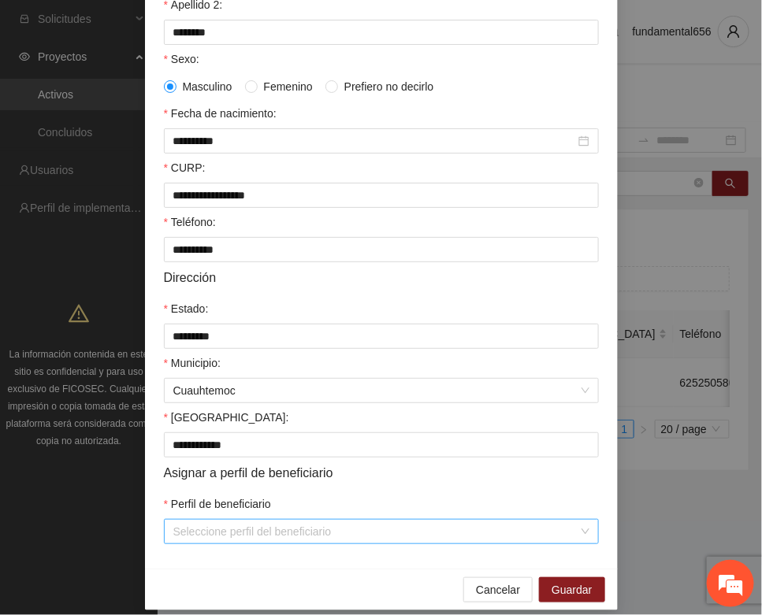
scroll to position [312, 0]
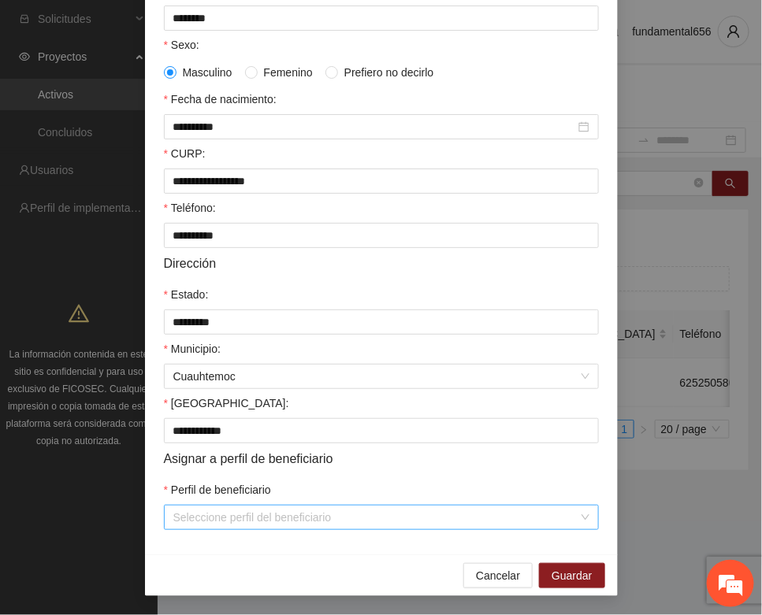
click at [217, 517] on input "Perfil de beneficiario" at bounding box center [375, 518] width 405 height 24
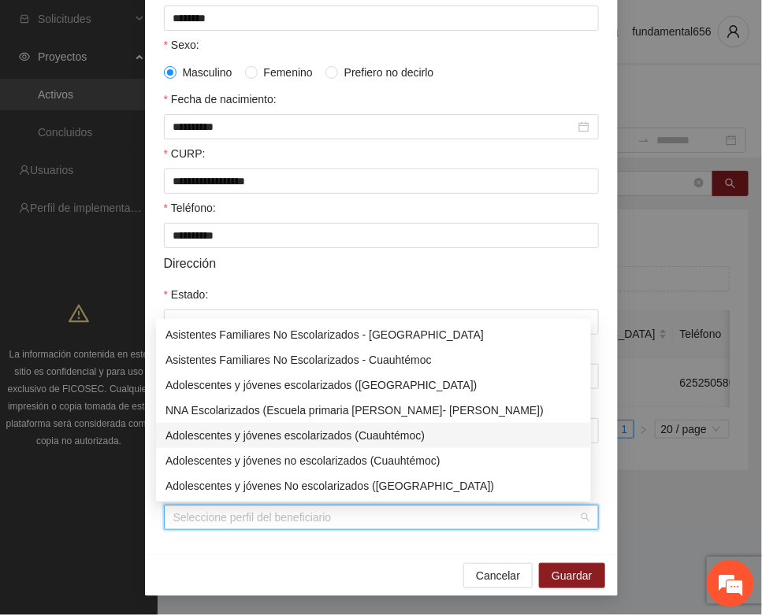
click at [278, 431] on div "Adolescentes y jóvenes escolarizados (Cuauhtémoc)" at bounding box center [373, 435] width 416 height 17
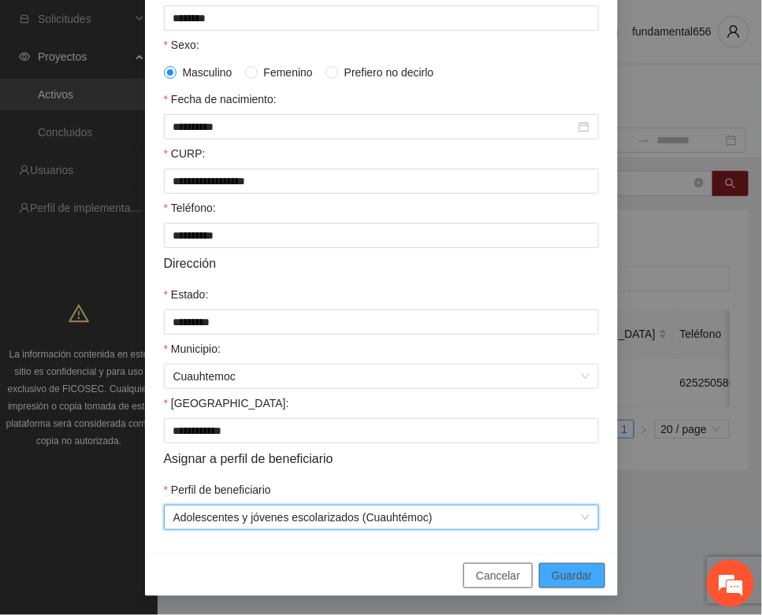
drag, startPoint x: 560, startPoint y: 569, endPoint x: 517, endPoint y: 571, distance: 42.6
click at [551, 569] on span "Guardar" at bounding box center [571, 575] width 40 height 17
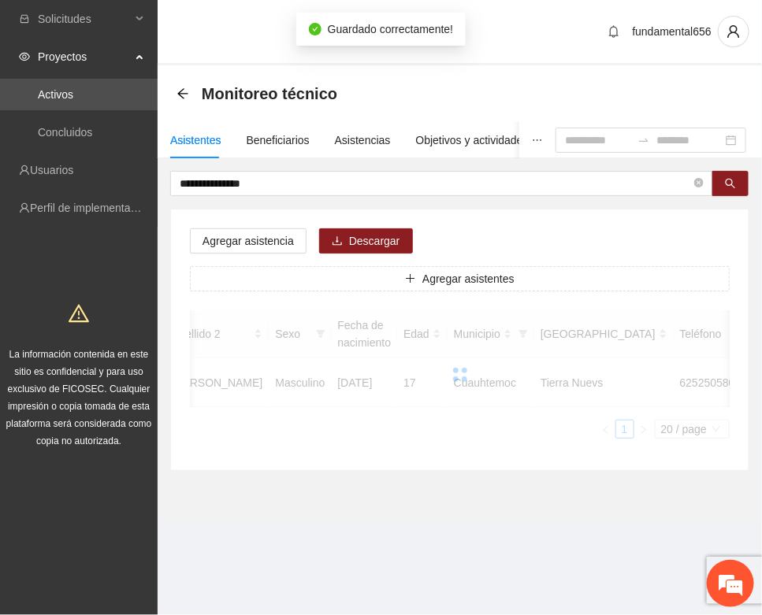
scroll to position [233, 0]
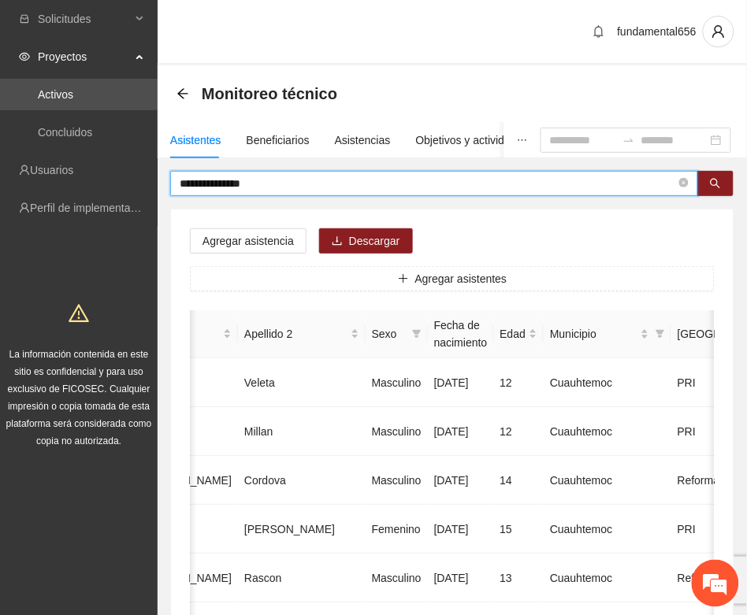
drag, startPoint x: 266, startPoint y: 185, endPoint x: 126, endPoint y: 225, distance: 145.8
paste input "text"
click at [705, 177] on button "button" at bounding box center [715, 183] width 36 height 25
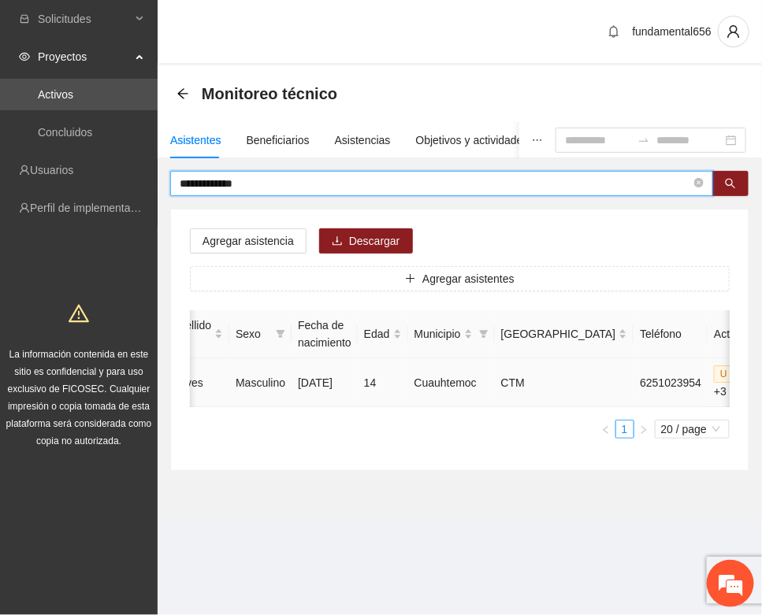
type input "**********"
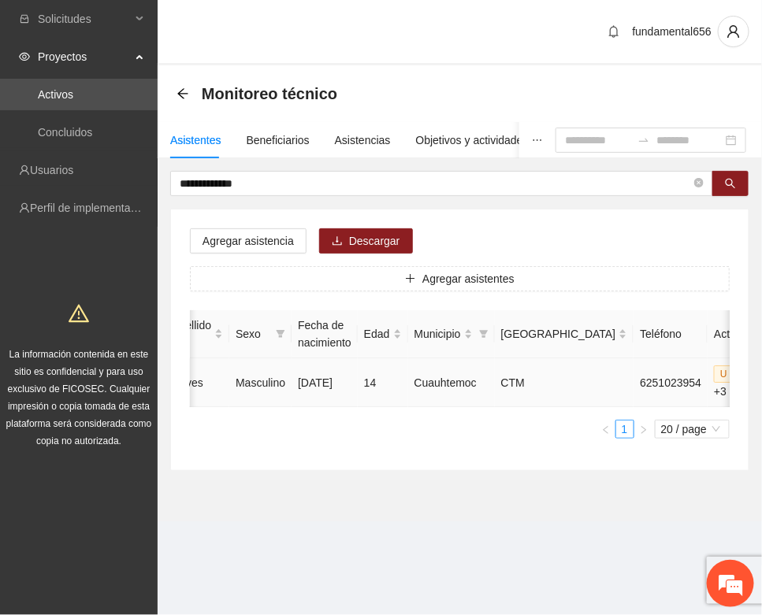
type input "**********"
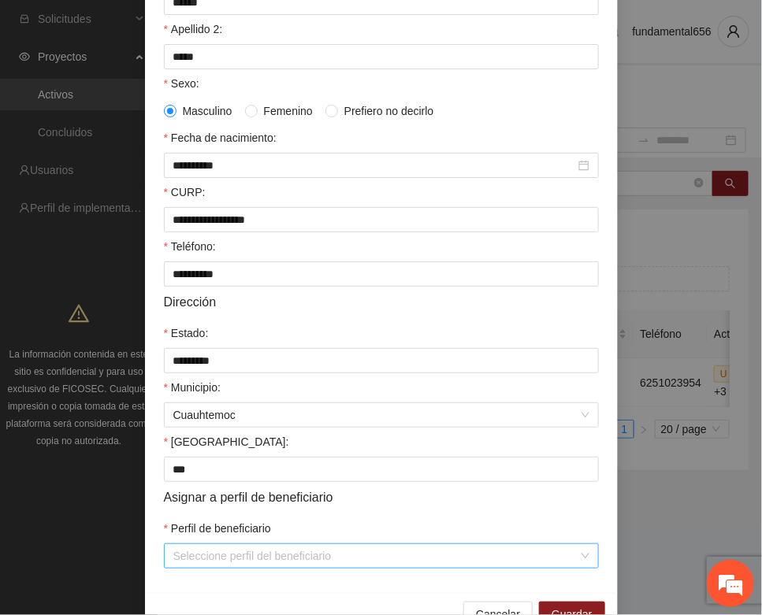
scroll to position [312, 0]
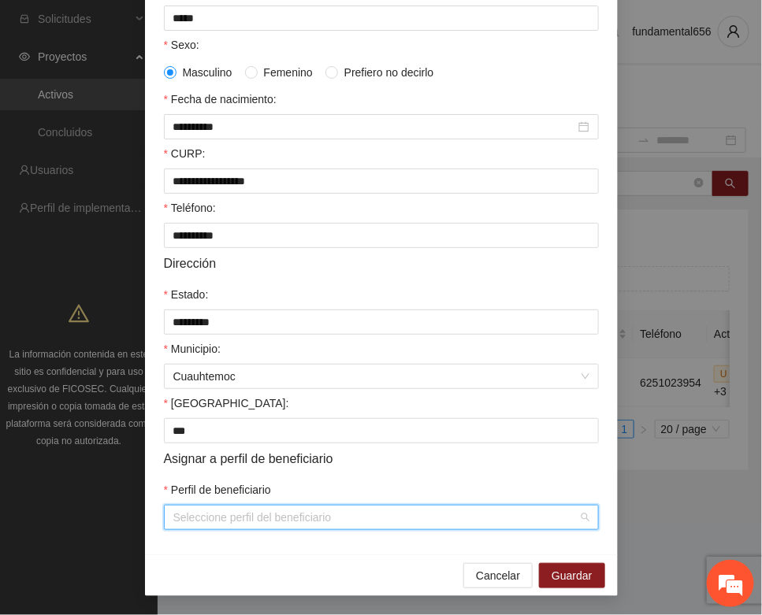
click at [210, 513] on input "Perfil de beneficiario" at bounding box center [375, 518] width 405 height 24
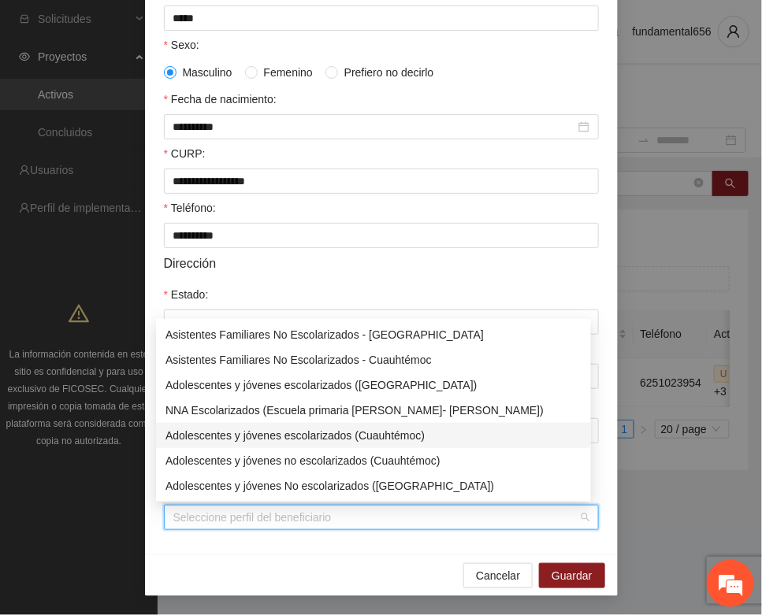
click at [289, 436] on div "Adolescentes y jóvenes escolarizados (Cuauhtémoc)" at bounding box center [373, 435] width 416 height 17
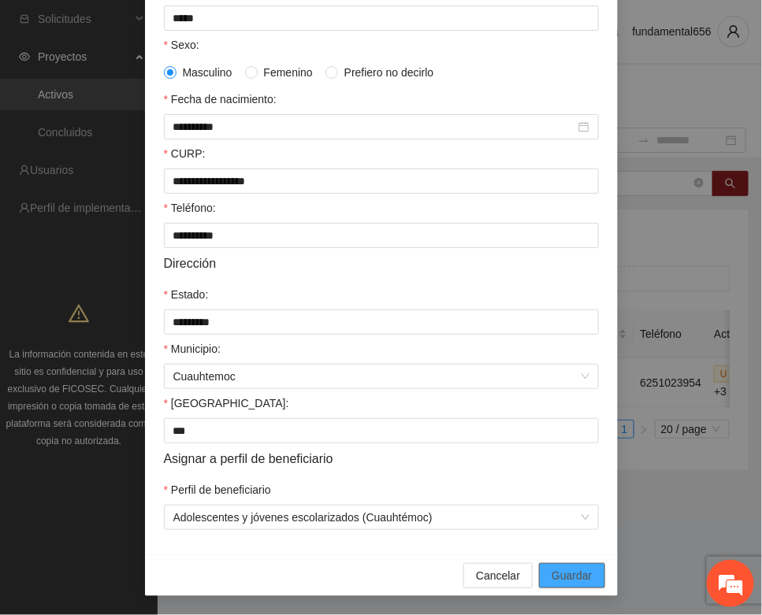
drag, startPoint x: 580, startPoint y: 577, endPoint x: 532, endPoint y: 563, distance: 49.1
click at [573, 573] on span "Guardar" at bounding box center [571, 575] width 40 height 17
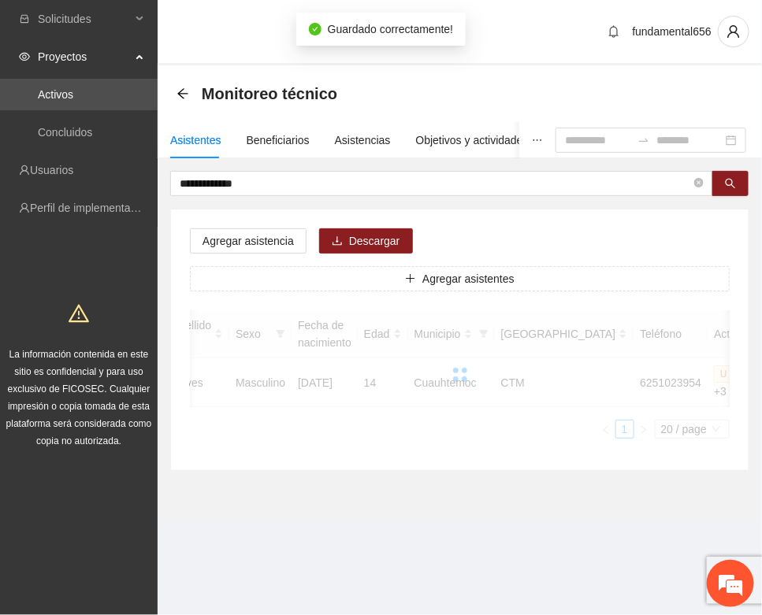
scroll to position [233, 0]
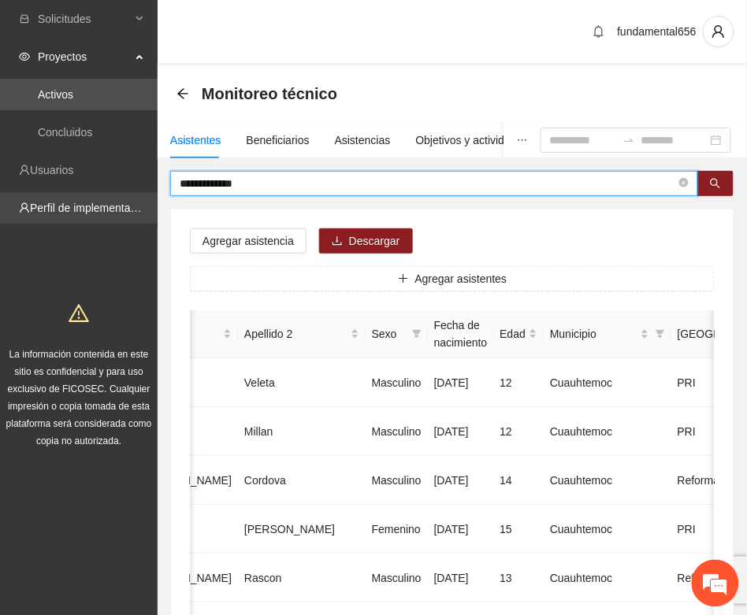
drag, startPoint x: 262, startPoint y: 183, endPoint x: 154, endPoint y: 203, distance: 109.8
paste input "text"
click at [706, 187] on button "button" at bounding box center [715, 183] width 36 height 25
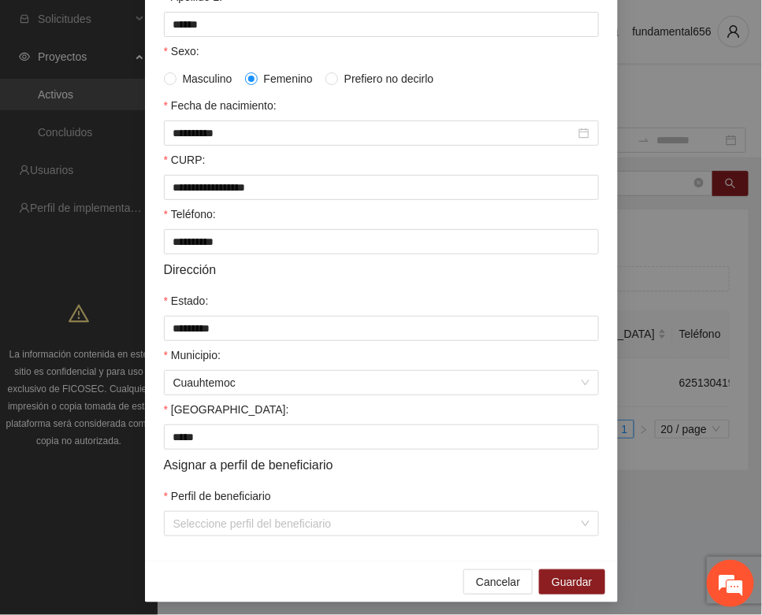
scroll to position [295, 0]
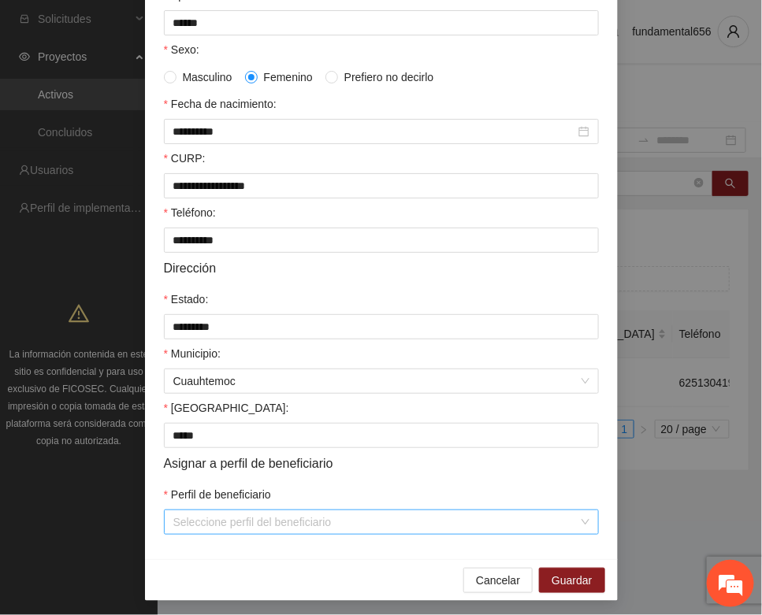
click at [227, 532] on input "Perfil de beneficiario" at bounding box center [375, 522] width 405 height 24
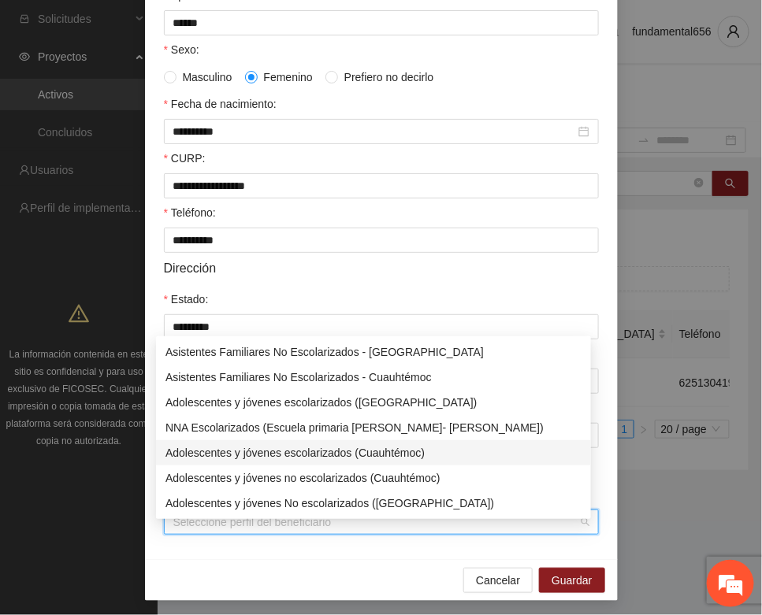
drag, startPoint x: 336, startPoint y: 447, endPoint x: 394, endPoint y: 478, distance: 65.9
click at [340, 451] on div "Adolescentes y jóvenes escolarizados (Cuauhtémoc)" at bounding box center [373, 452] width 416 height 17
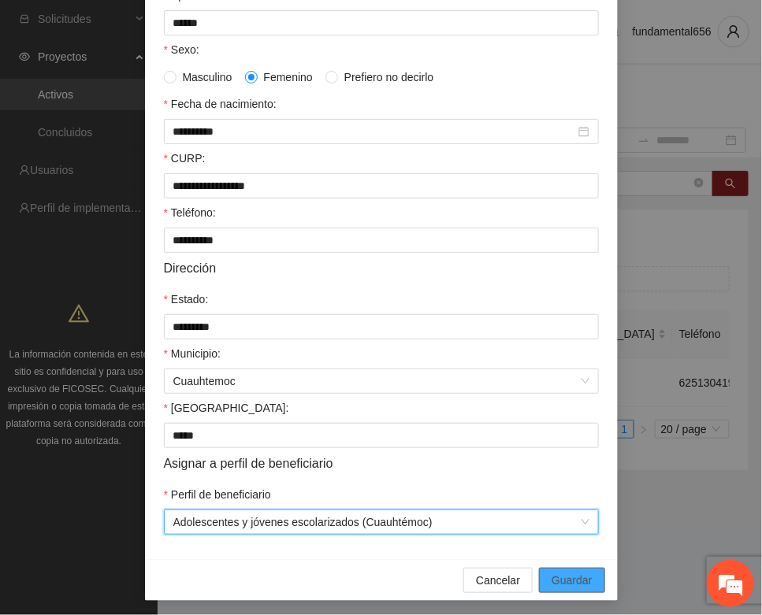
click at [564, 584] on span "Guardar" at bounding box center [571, 580] width 40 height 17
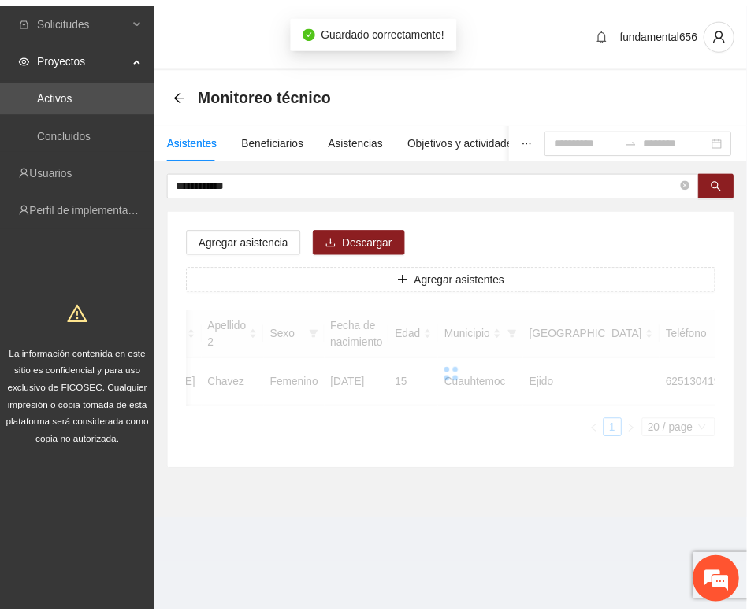
scroll to position [233, 0]
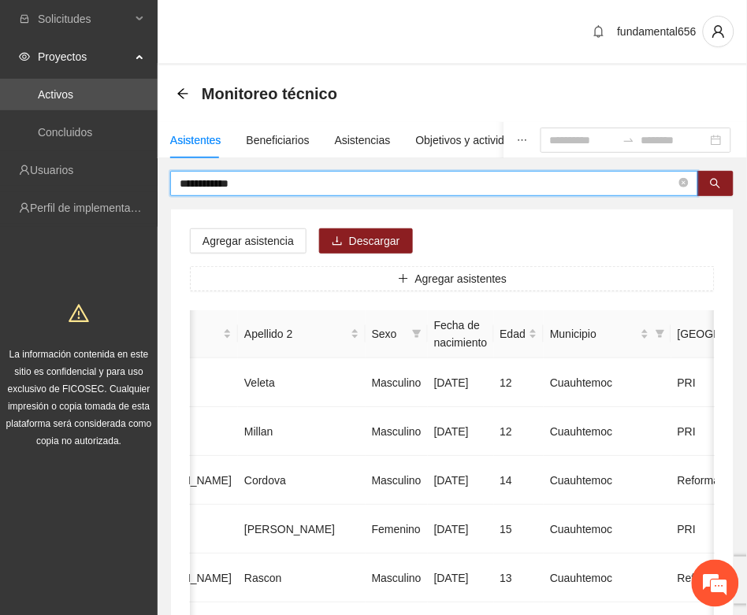
drag, startPoint x: 264, startPoint y: 185, endPoint x: 160, endPoint y: 201, distance: 105.2
paste input "**"
click at [713, 179] on icon "search" at bounding box center [715, 184] width 10 height 10
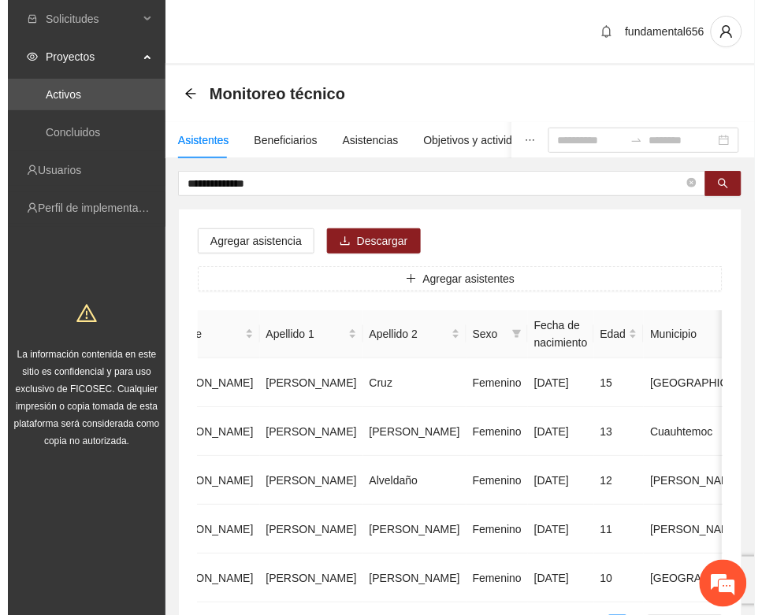
scroll to position [0, 280]
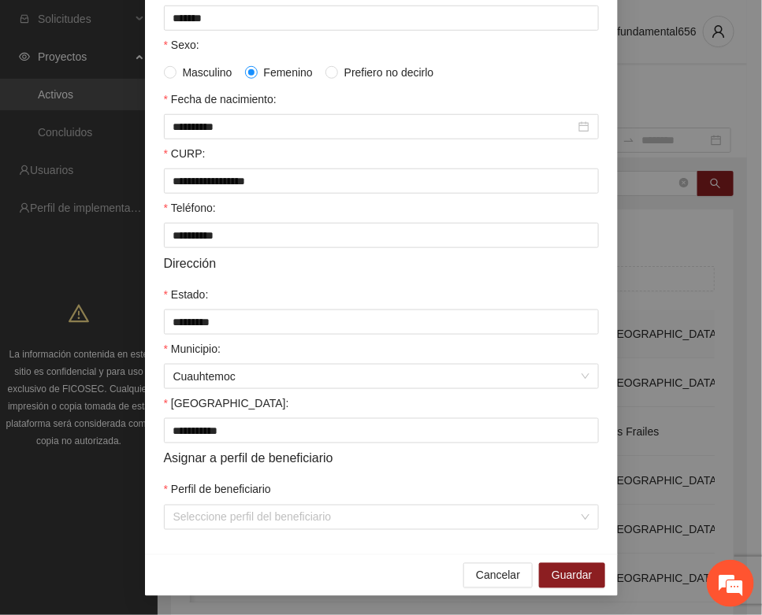
scroll to position [312, 0]
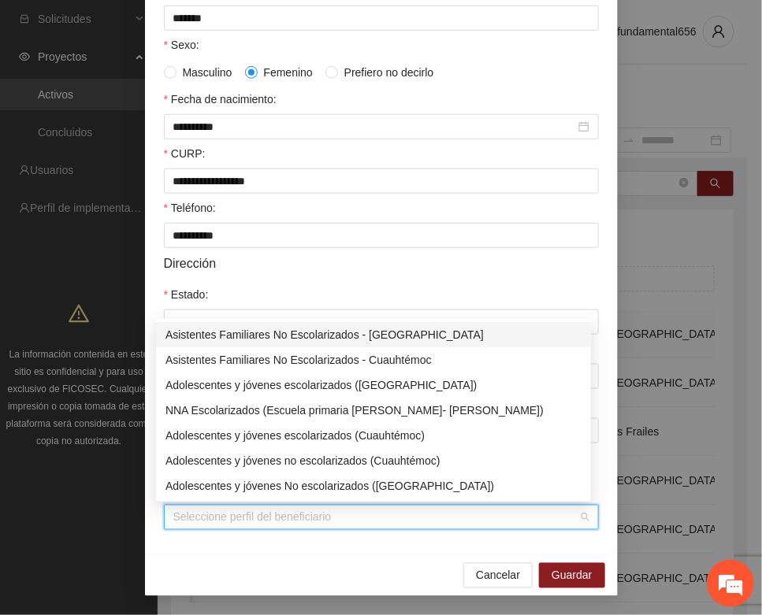
click at [191, 521] on input "Perfil de beneficiario" at bounding box center [375, 518] width 405 height 24
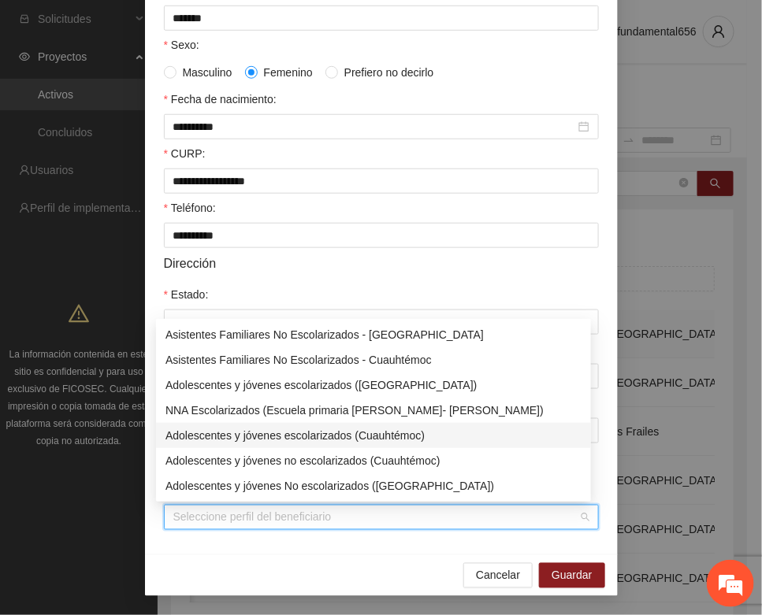
click at [254, 439] on div "Adolescentes y jóvenes escolarizados (Cuauhtémoc)" at bounding box center [373, 435] width 416 height 17
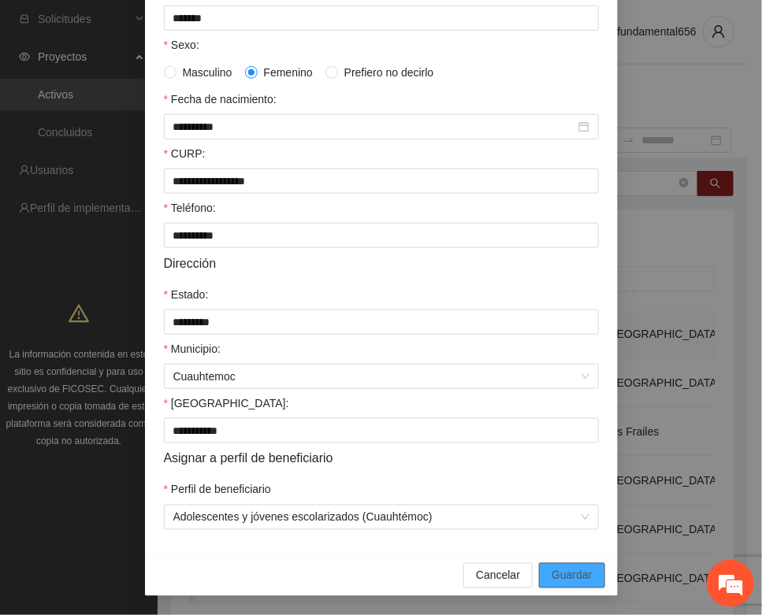
click at [569, 573] on span "Guardar" at bounding box center [571, 575] width 40 height 17
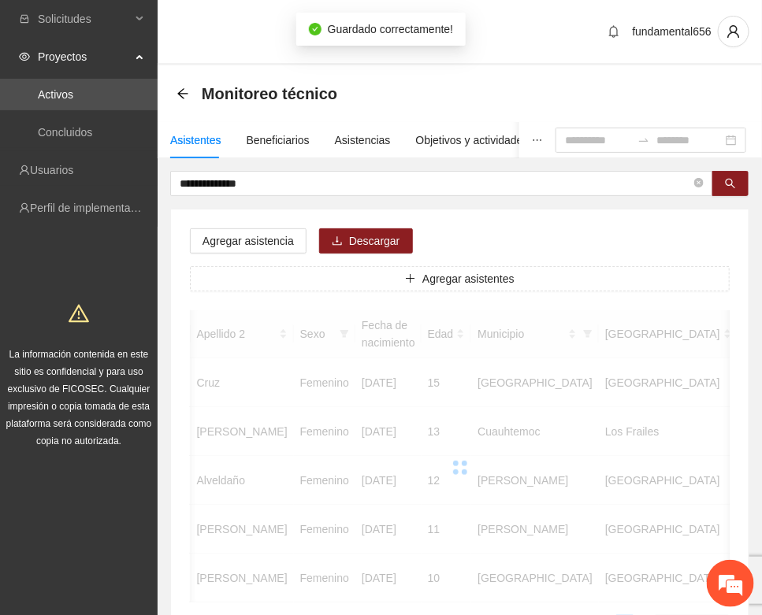
scroll to position [0, 265]
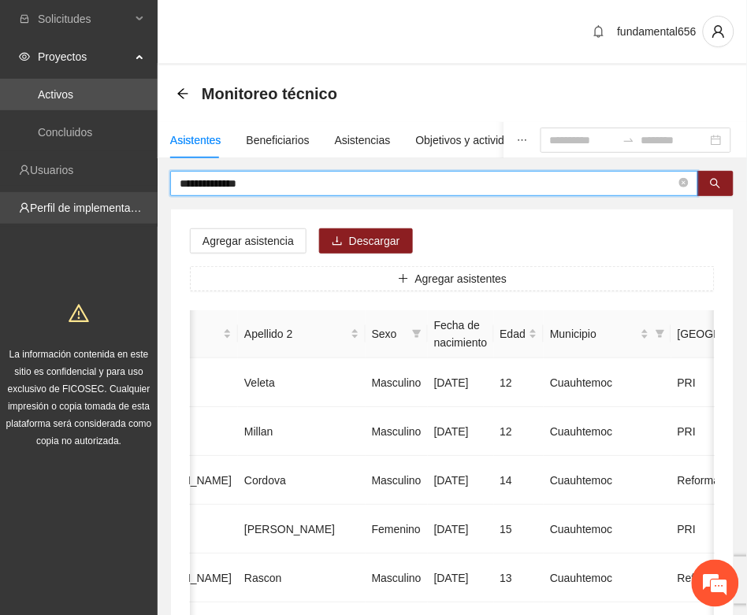
drag, startPoint x: 276, startPoint y: 187, endPoint x: 148, endPoint y: 213, distance: 130.1
paste input "text"
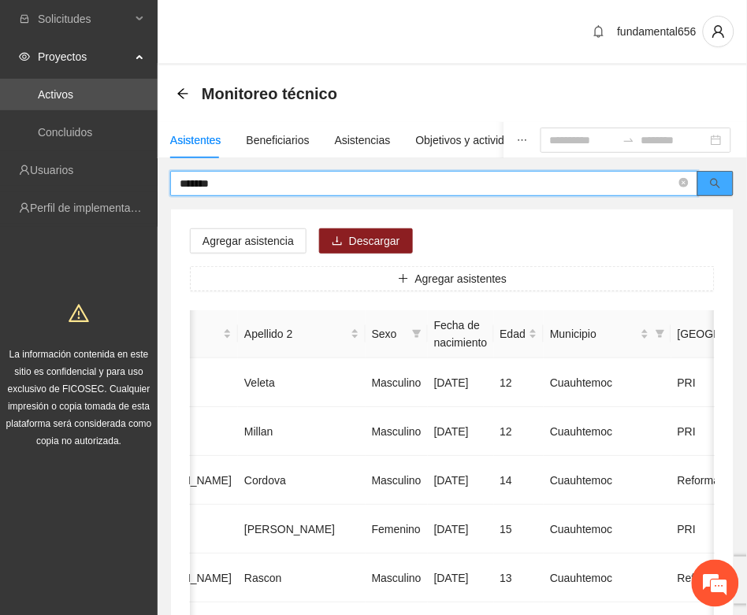
click at [721, 185] on button "button" at bounding box center [715, 183] width 36 height 25
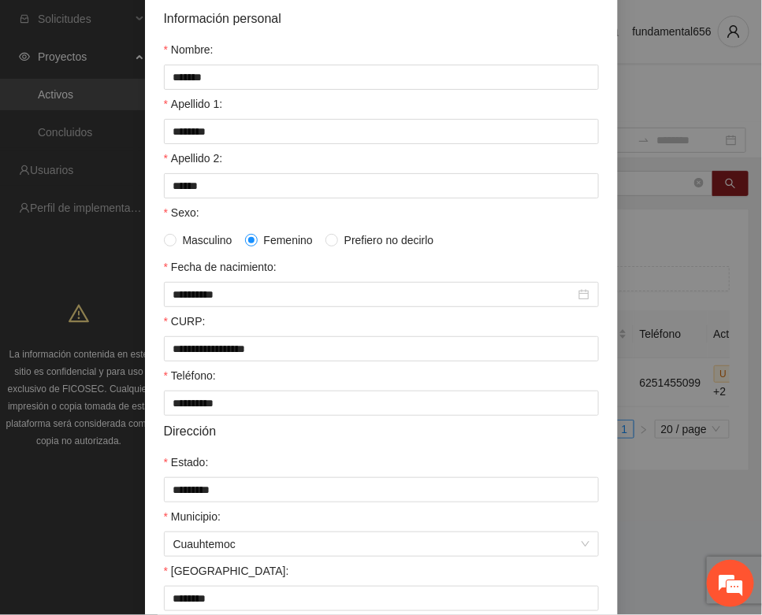
scroll to position [312, 0]
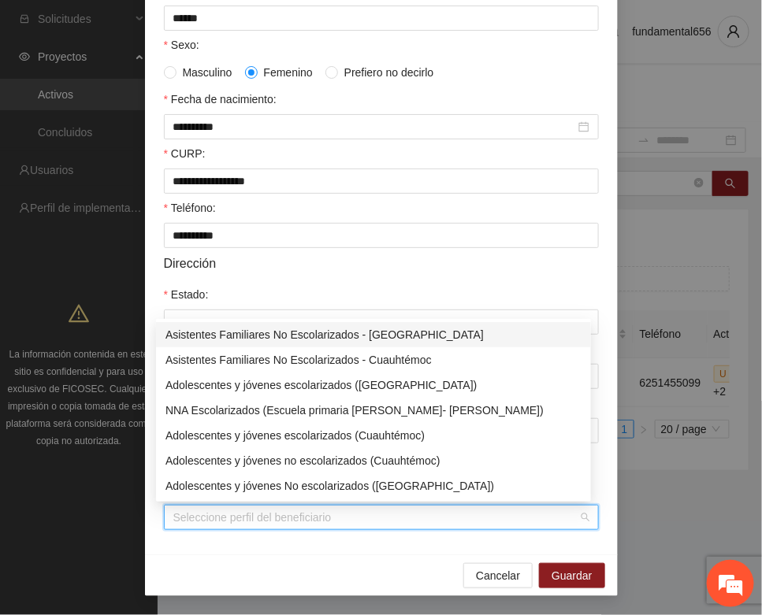
click at [195, 521] on input "Perfil de beneficiario" at bounding box center [375, 518] width 405 height 24
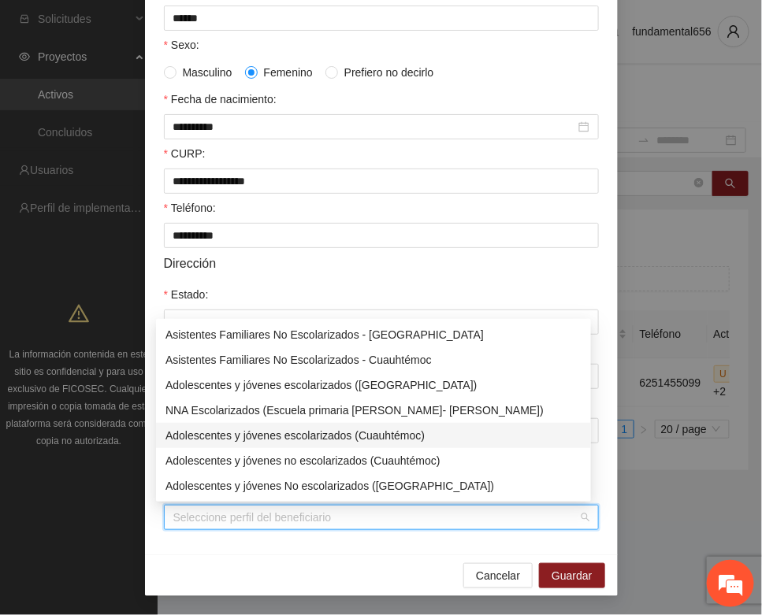
click at [261, 440] on div "Adolescentes y jóvenes escolarizados (Cuauhtémoc)" at bounding box center [373, 435] width 416 height 17
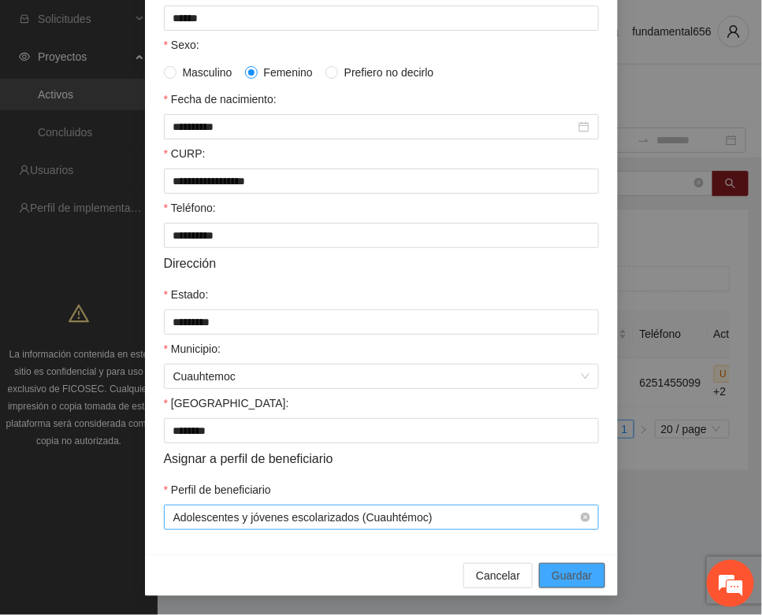
drag, startPoint x: 575, startPoint y: 576, endPoint x: 333, endPoint y: 526, distance: 246.8
click at [573, 576] on span "Guardar" at bounding box center [571, 575] width 40 height 17
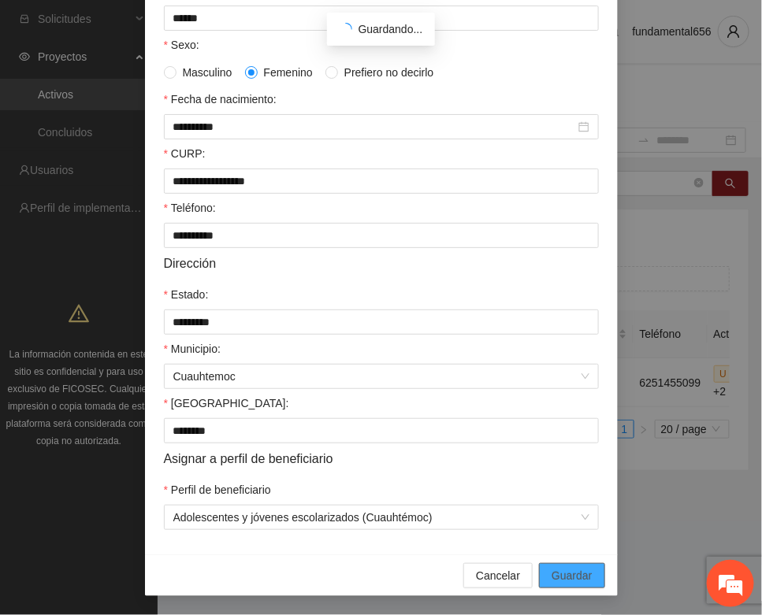
scroll to position [233, 0]
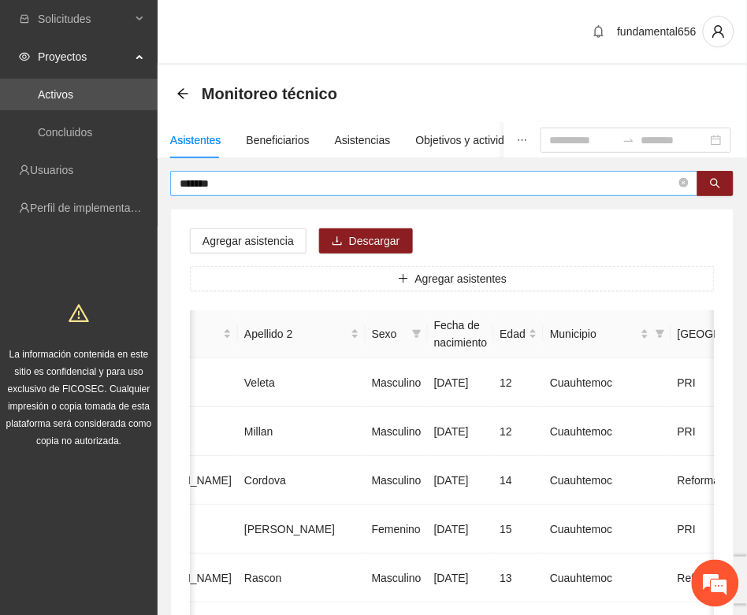
drag, startPoint x: 232, startPoint y: 173, endPoint x: 217, endPoint y: 181, distance: 17.6
click at [217, 181] on span "*******" at bounding box center [434, 183] width 528 height 25
drag, startPoint x: 223, startPoint y: 187, endPoint x: 167, endPoint y: 194, distance: 56.3
paste input "******"
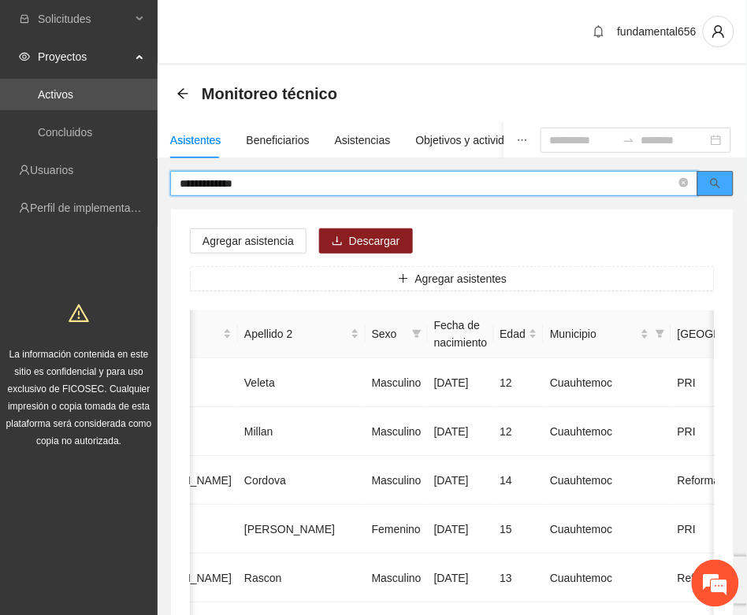
click at [710, 183] on icon "search" at bounding box center [715, 183] width 11 height 11
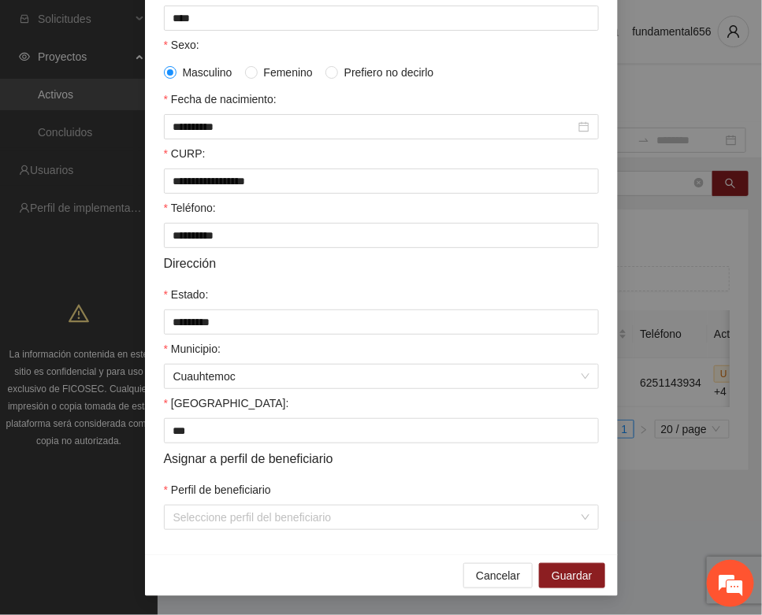
scroll to position [312, 0]
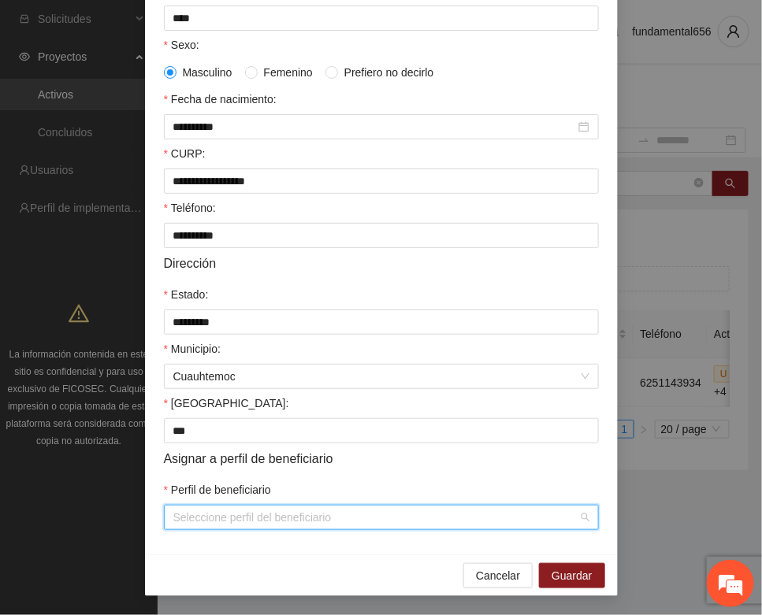
click at [203, 513] on input "Perfil de beneficiario" at bounding box center [375, 518] width 405 height 24
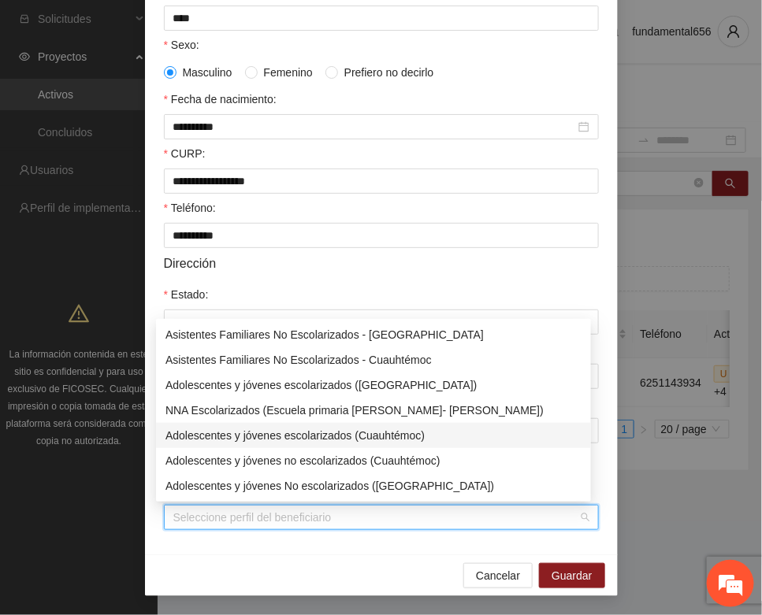
click at [265, 425] on div "Adolescentes y jóvenes escolarizados (Cuauhtémoc)" at bounding box center [373, 435] width 435 height 25
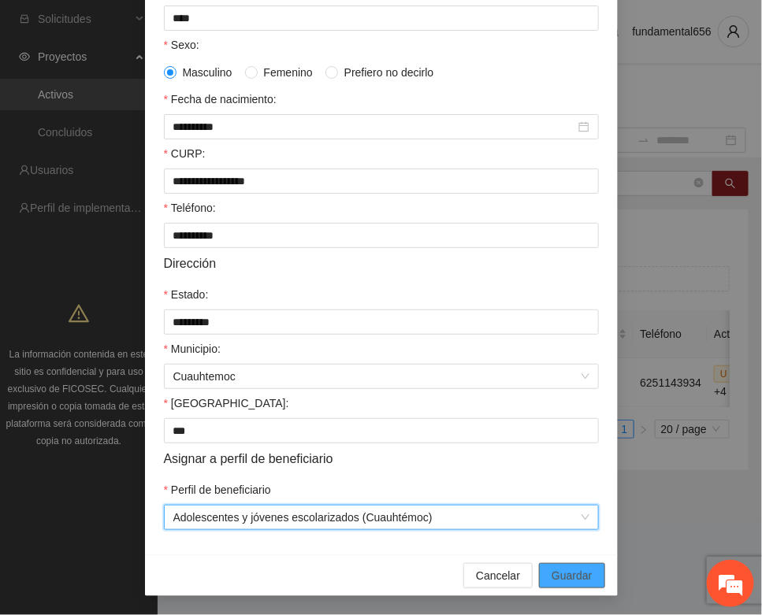
drag, startPoint x: 546, startPoint y: 577, endPoint x: 536, endPoint y: 569, distance: 13.4
click at [551, 576] on span "Guardar" at bounding box center [571, 575] width 40 height 17
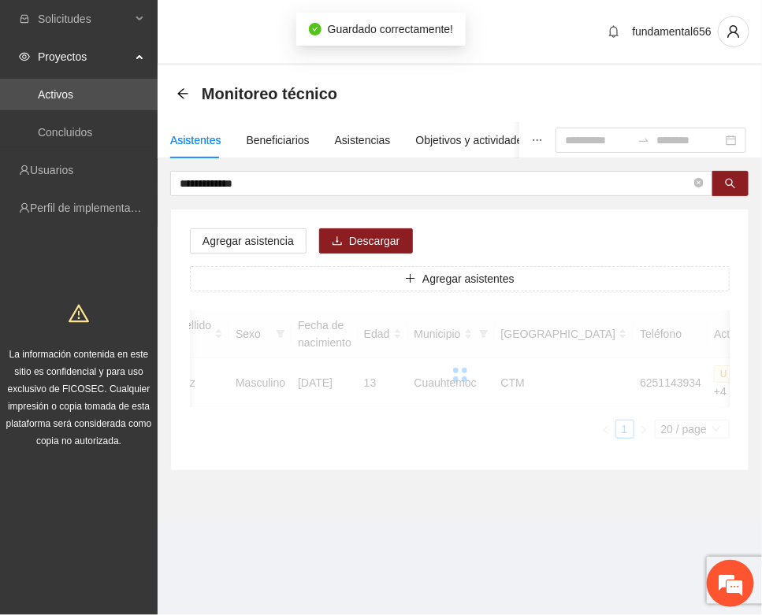
scroll to position [233, 0]
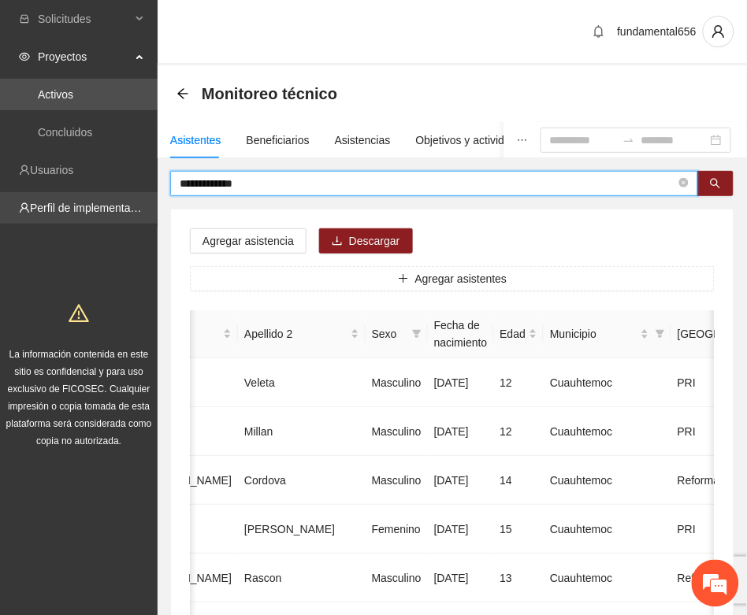
drag, startPoint x: 258, startPoint y: 185, endPoint x: 143, endPoint y: 213, distance: 119.2
paste input "text"
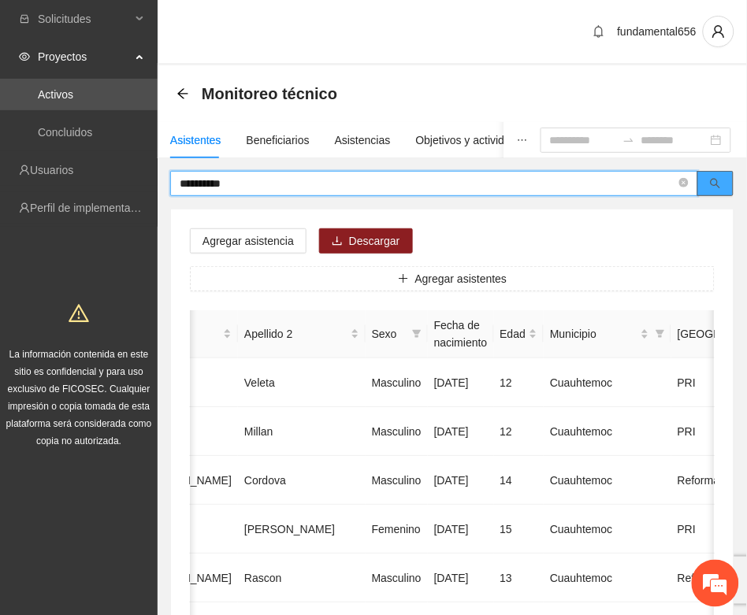
click at [710, 190] on button "button" at bounding box center [715, 183] width 36 height 25
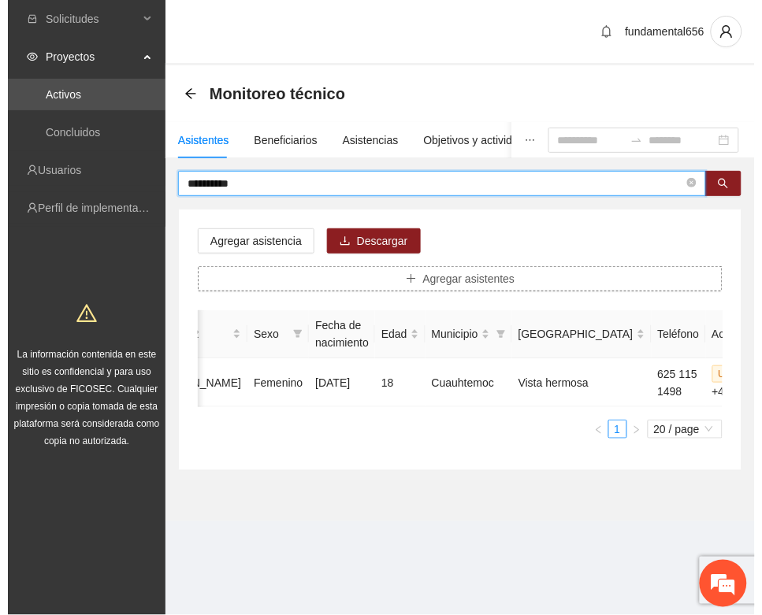
scroll to position [0, 256]
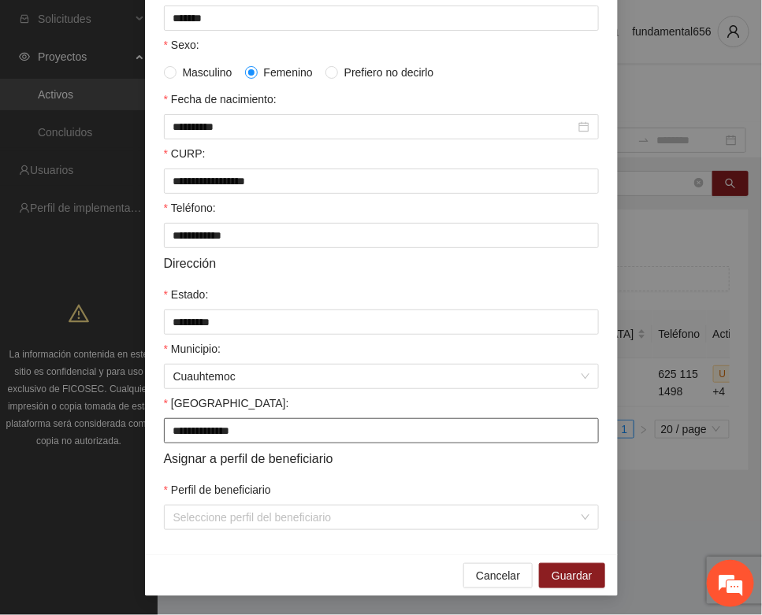
scroll to position [312, 0]
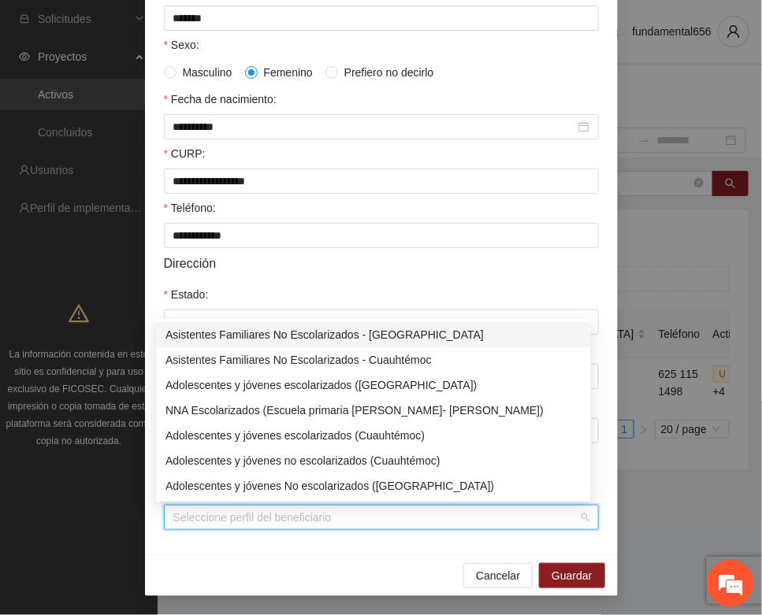
click at [206, 509] on input "Perfil de beneficiario" at bounding box center [375, 518] width 405 height 24
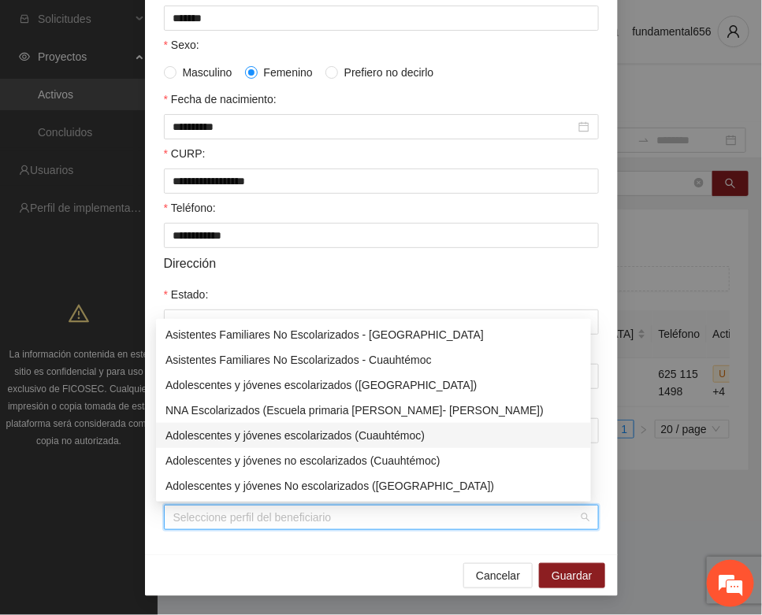
click at [268, 432] on div "Adolescentes y jóvenes escolarizados (Cuauhtémoc)" at bounding box center [373, 435] width 416 height 17
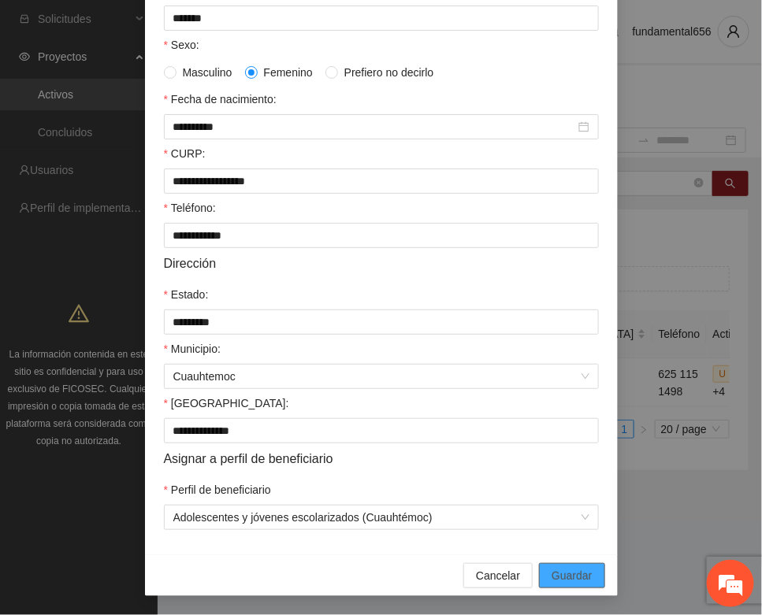
click at [540, 569] on button "Guardar" at bounding box center [571, 575] width 65 height 25
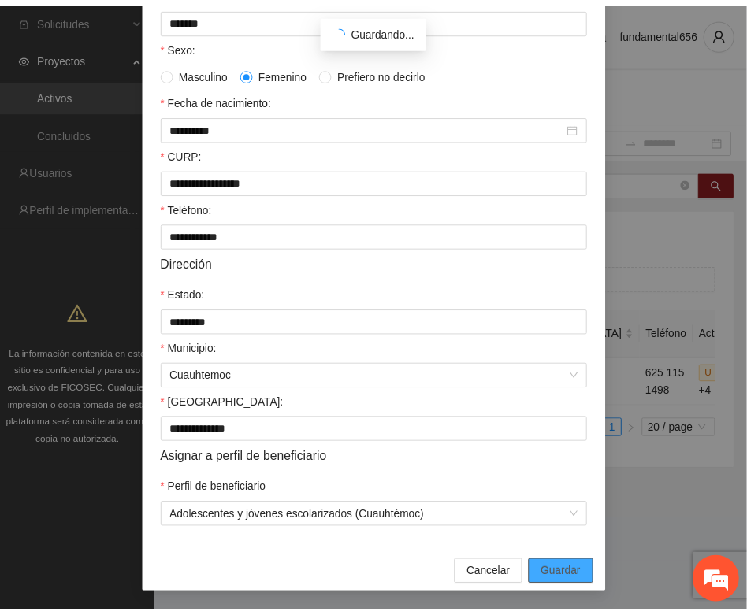
scroll to position [233, 0]
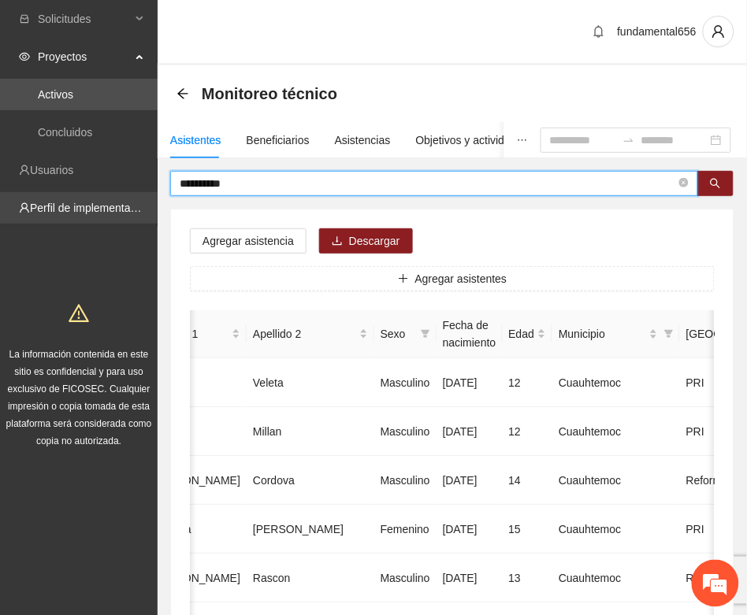
drag, startPoint x: 257, startPoint y: 182, endPoint x: 143, endPoint y: 206, distance: 116.0
paste input "text"
click at [718, 179] on icon "search" at bounding box center [715, 183] width 11 height 11
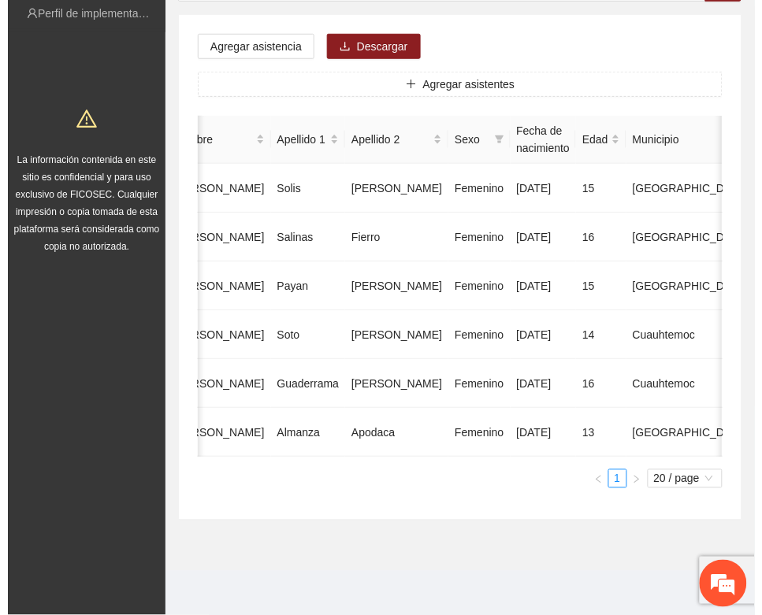
scroll to position [0, 285]
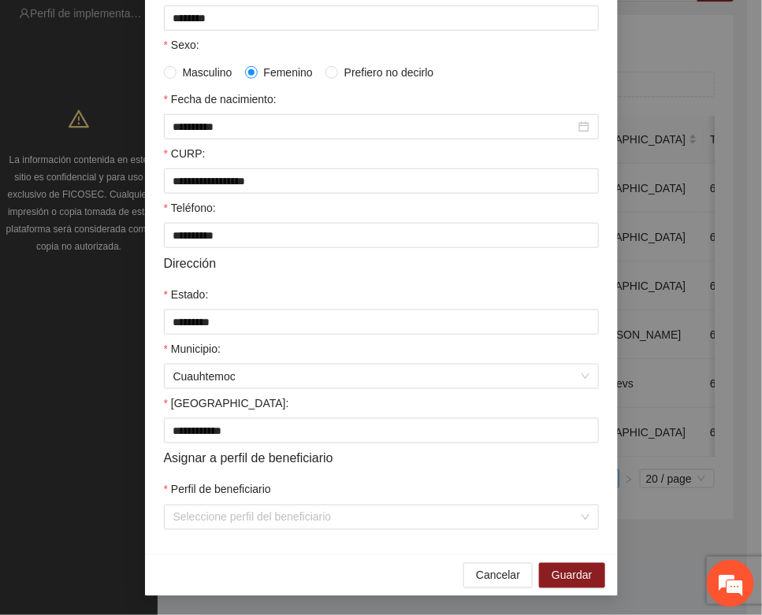
scroll to position [312, 0]
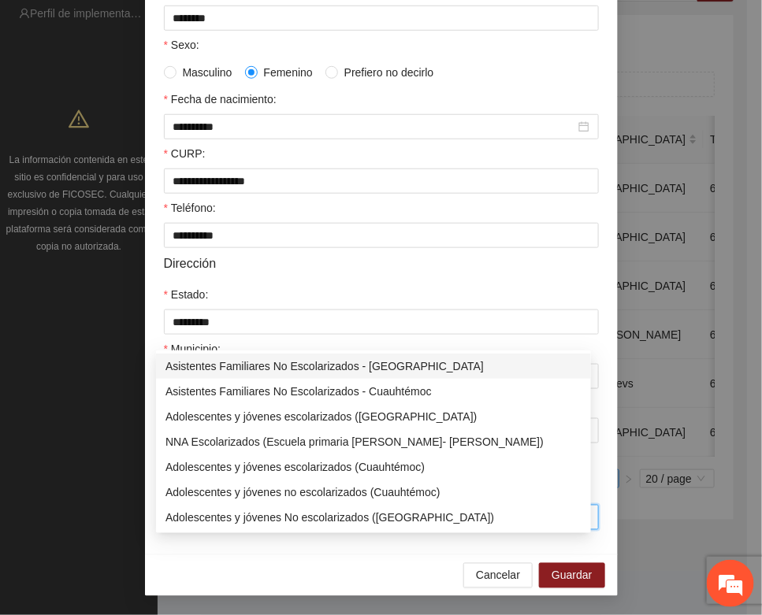
click at [257, 522] on input "Perfil de beneficiario" at bounding box center [375, 518] width 405 height 24
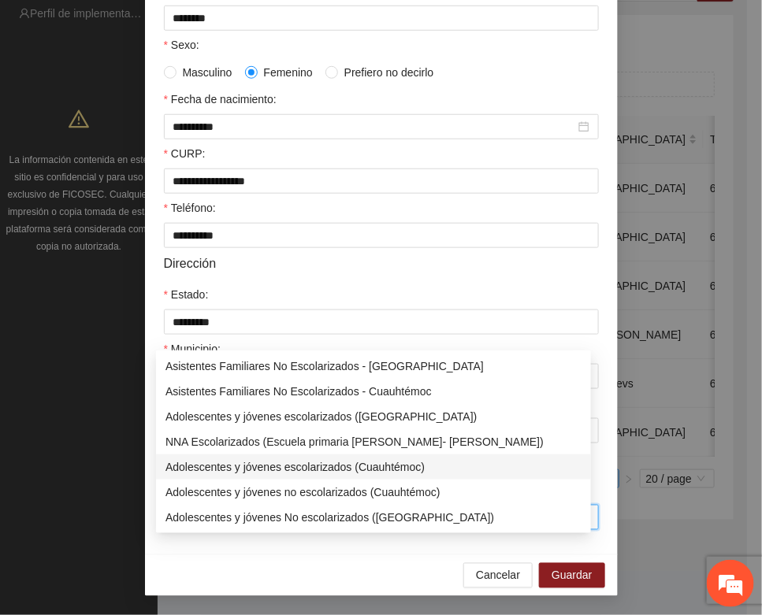
drag, startPoint x: 316, startPoint y: 433, endPoint x: 391, endPoint y: 461, distance: 80.5
click at [323, 458] on div "Adolescentes y jóvenes escolarizados (Cuauhtémoc)" at bounding box center [373, 466] width 416 height 17
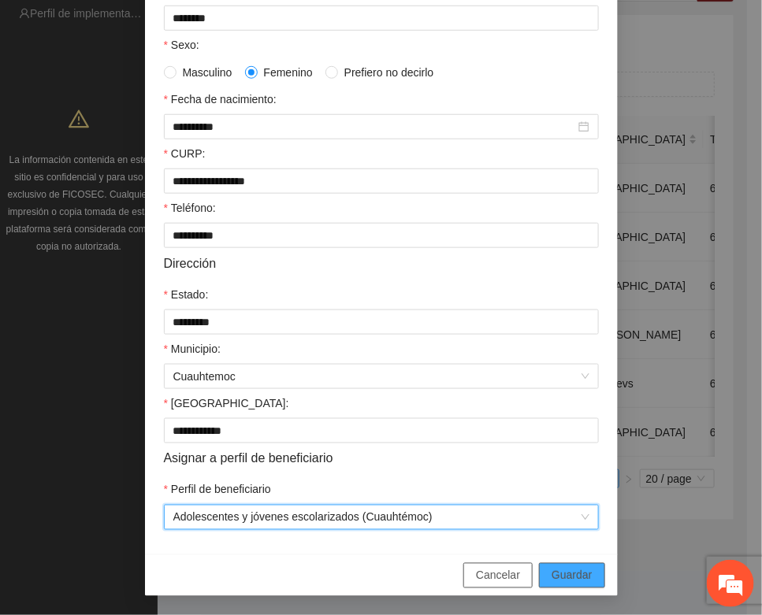
drag, startPoint x: 580, startPoint y: 577, endPoint x: 506, endPoint y: 565, distance: 74.2
click at [572, 577] on span "Guardar" at bounding box center [571, 575] width 40 height 17
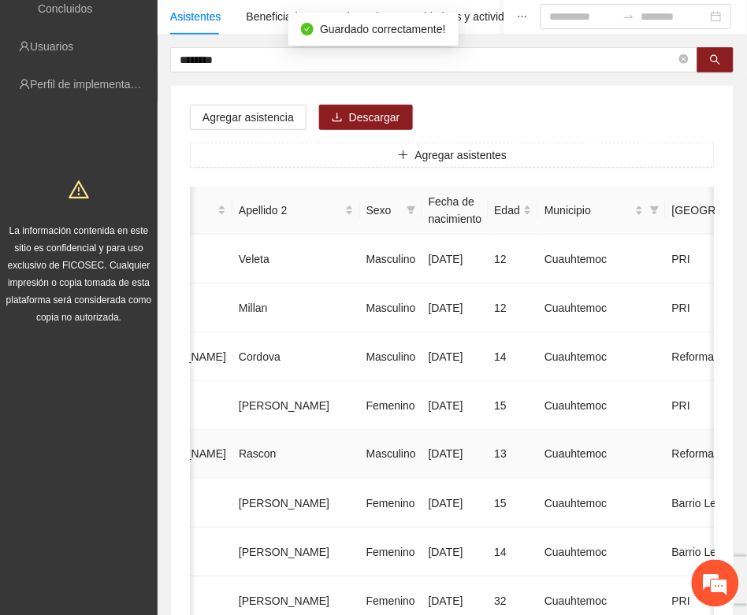
scroll to position [0, 0]
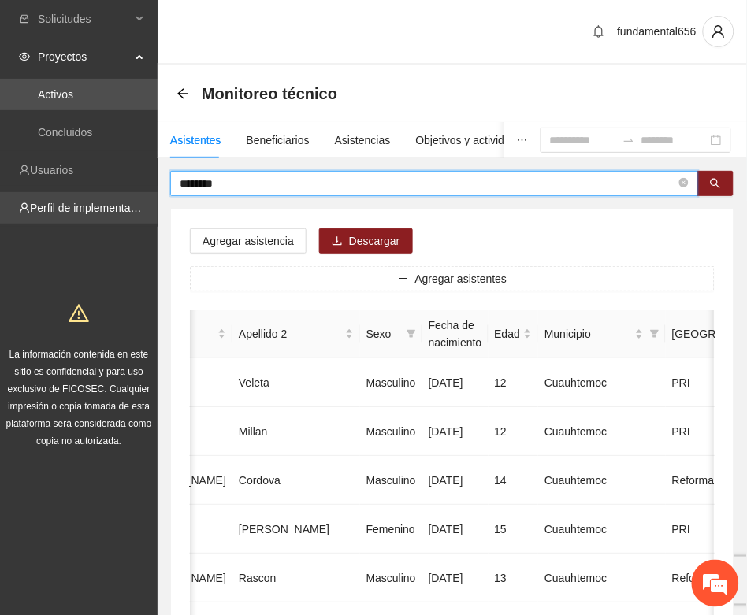
drag, startPoint x: 221, startPoint y: 184, endPoint x: 135, endPoint y: 191, distance: 86.2
paste input "******"
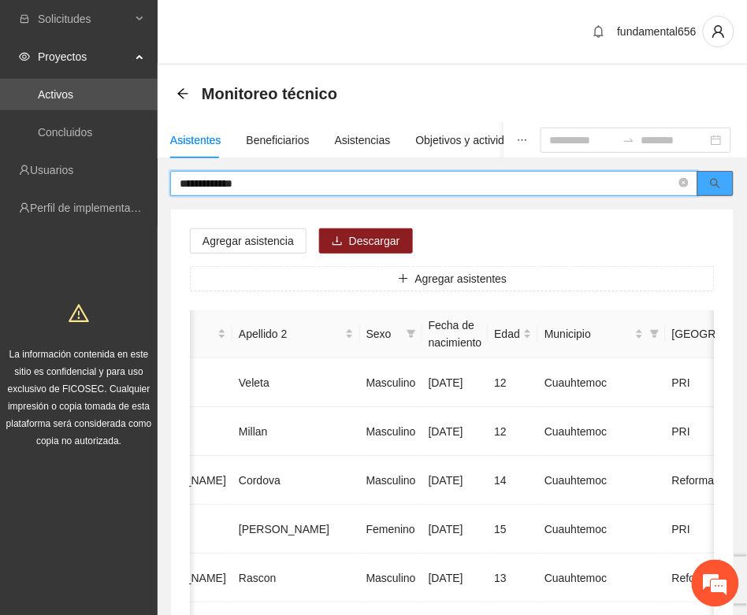
click at [706, 187] on button "button" at bounding box center [715, 183] width 36 height 25
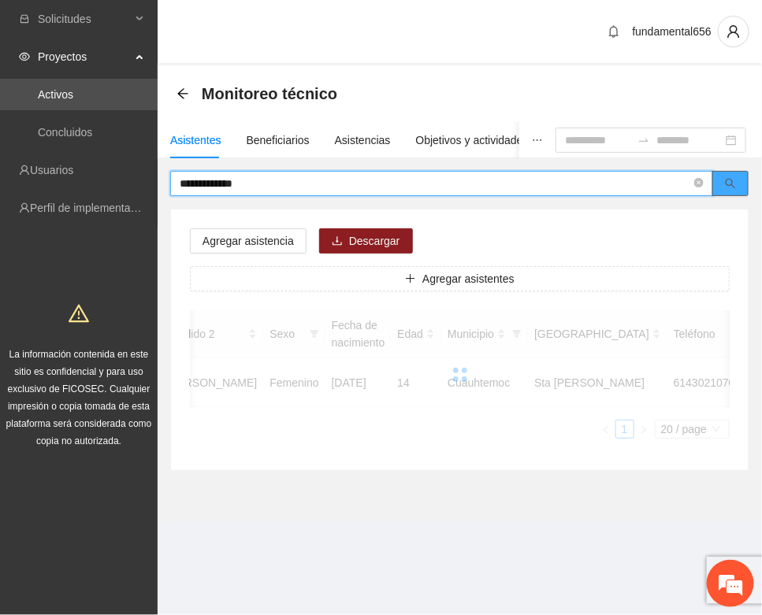
scroll to position [0, 265]
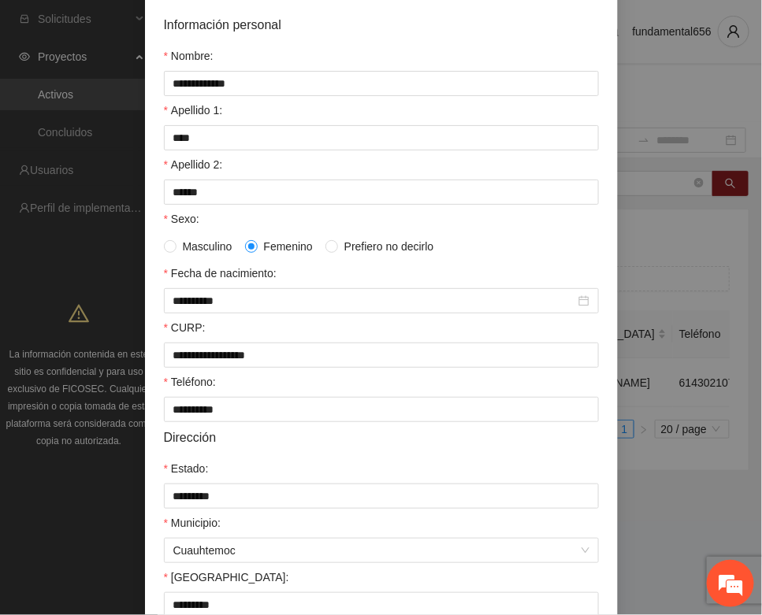
scroll to position [312, 0]
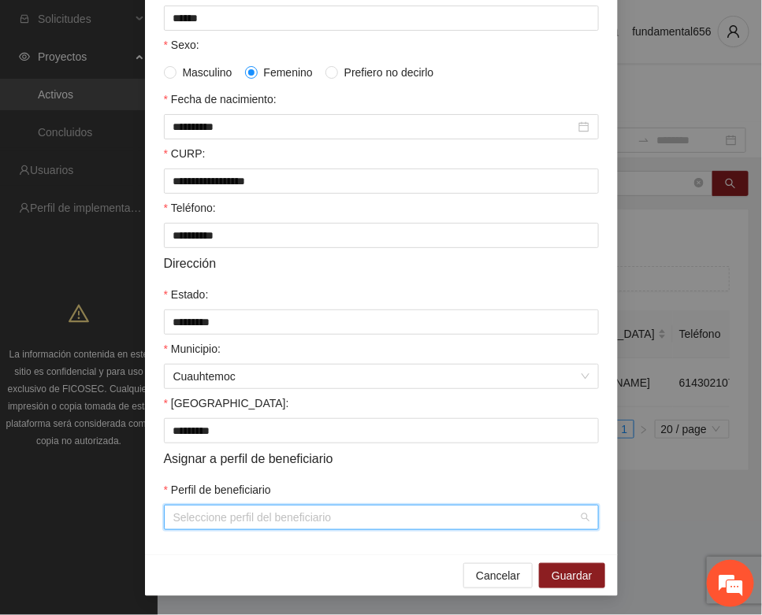
click at [282, 517] on input "Perfil de beneficiario" at bounding box center [375, 518] width 405 height 24
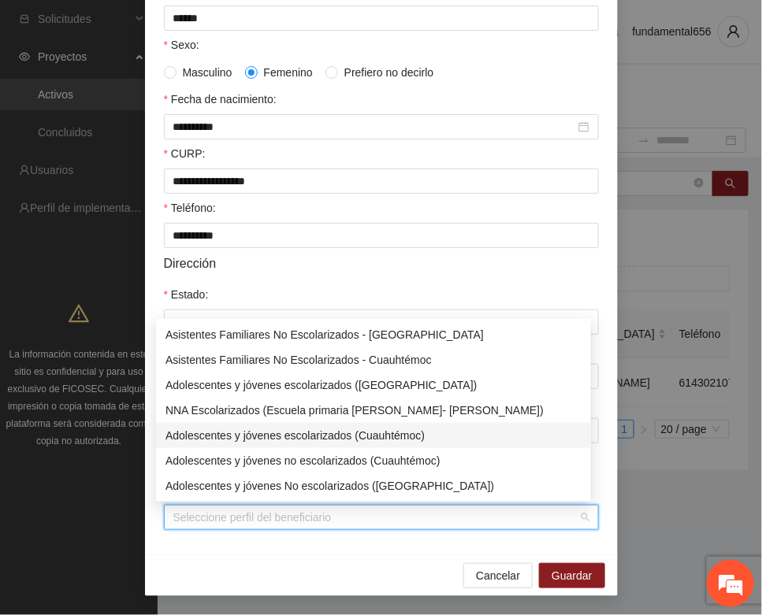
drag, startPoint x: 325, startPoint y: 433, endPoint x: 376, endPoint y: 490, distance: 76.4
click at [329, 435] on div "Adolescentes y jóvenes escolarizados (Cuauhtémoc)" at bounding box center [373, 435] width 416 height 17
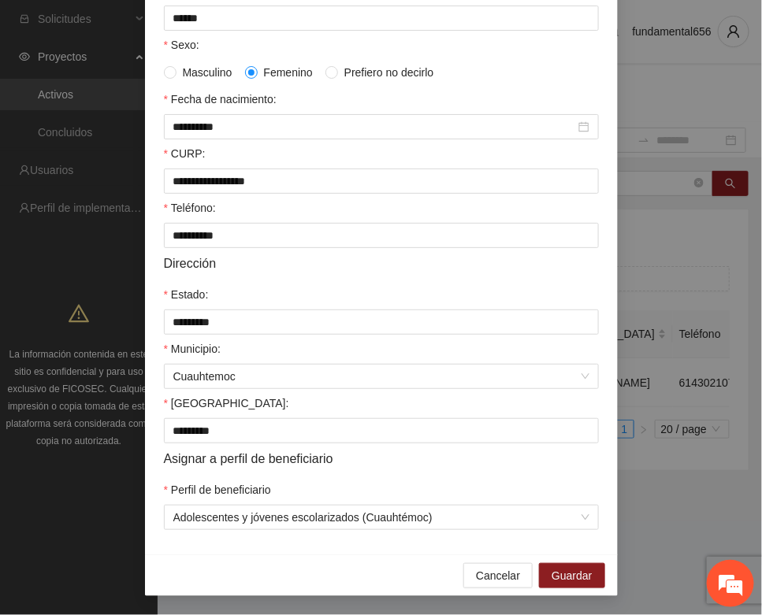
click at [553, 561] on div "Cancelar Guardar" at bounding box center [381, 576] width 473 height 42
drag, startPoint x: 551, startPoint y: 573, endPoint x: 294, endPoint y: 530, distance: 261.2
click at [551, 573] on span "Guardar" at bounding box center [571, 575] width 40 height 17
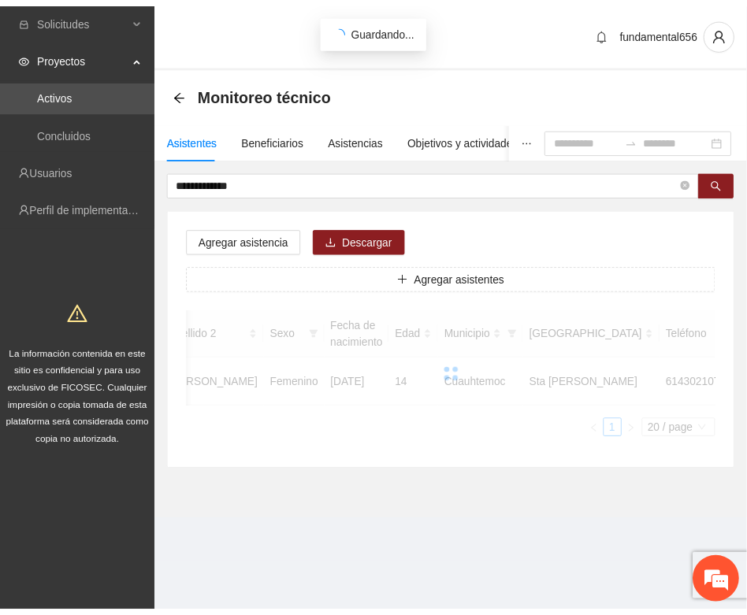
scroll to position [233, 0]
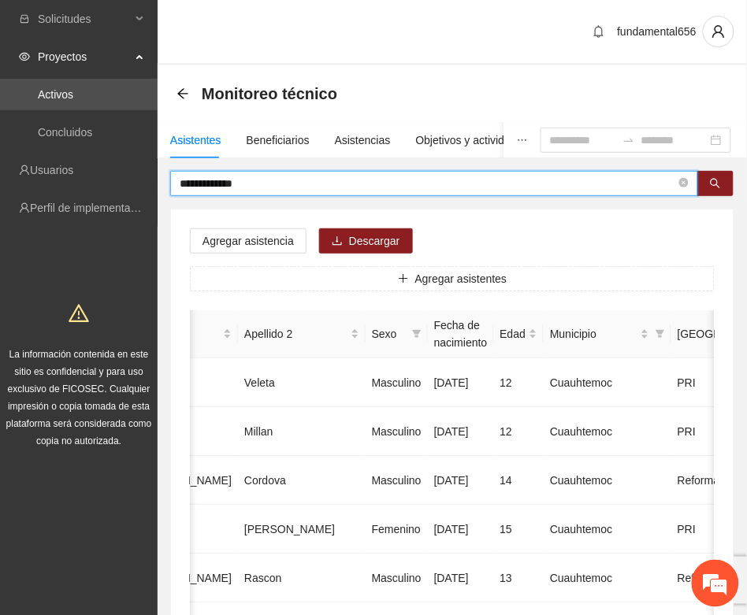
drag, startPoint x: 269, startPoint y: 179, endPoint x: 158, endPoint y: 197, distance: 112.5
paste input "text"
click at [714, 185] on icon "search" at bounding box center [715, 184] width 10 height 10
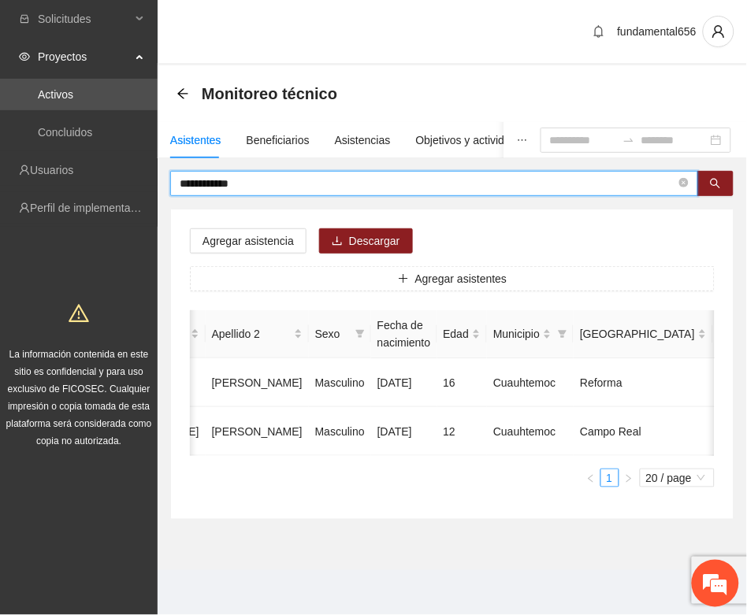
type input "**********"
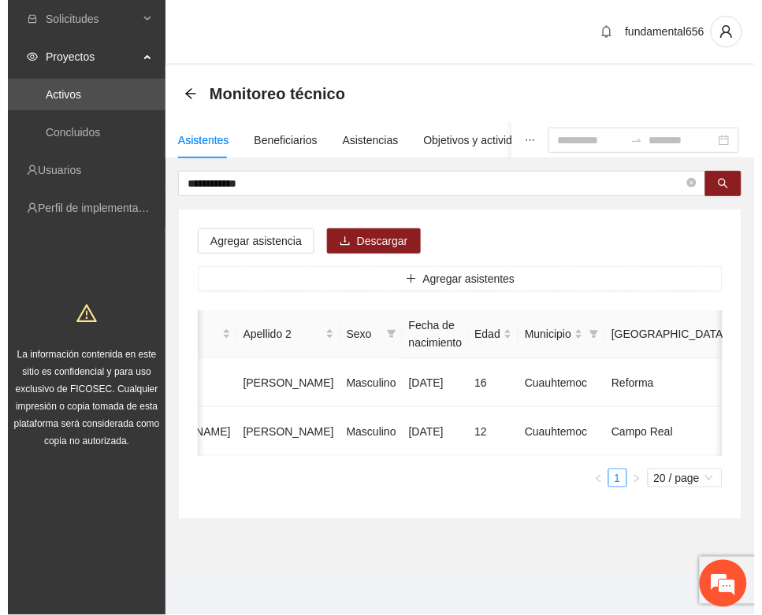
scroll to position [0, 280]
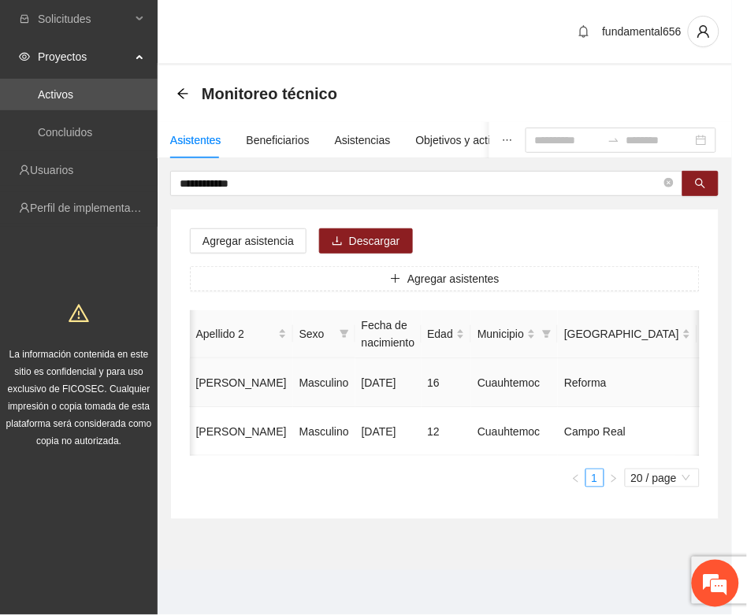
type input "**********"
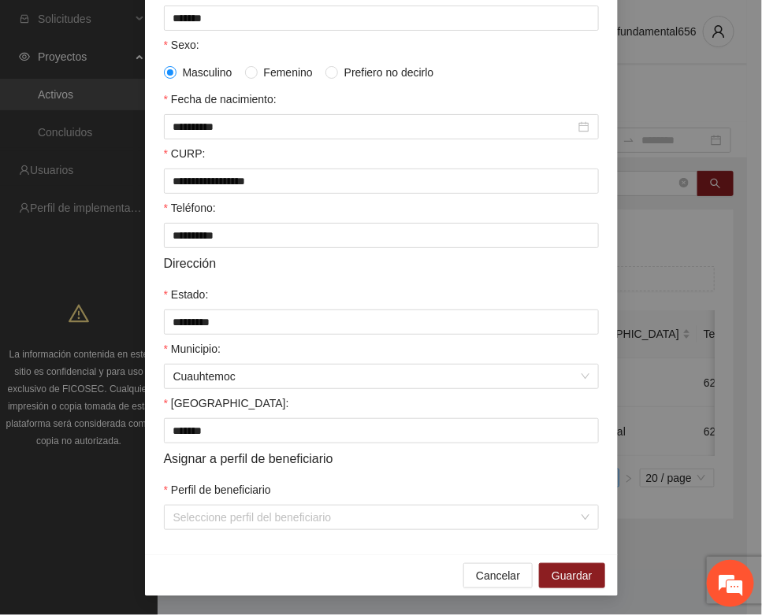
scroll to position [312, 0]
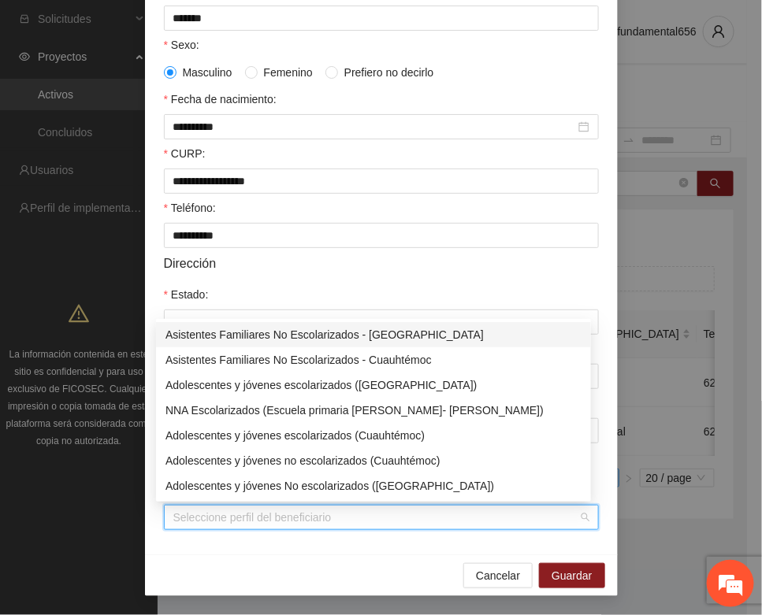
click at [280, 522] on input "Perfil de beneficiario" at bounding box center [375, 518] width 405 height 24
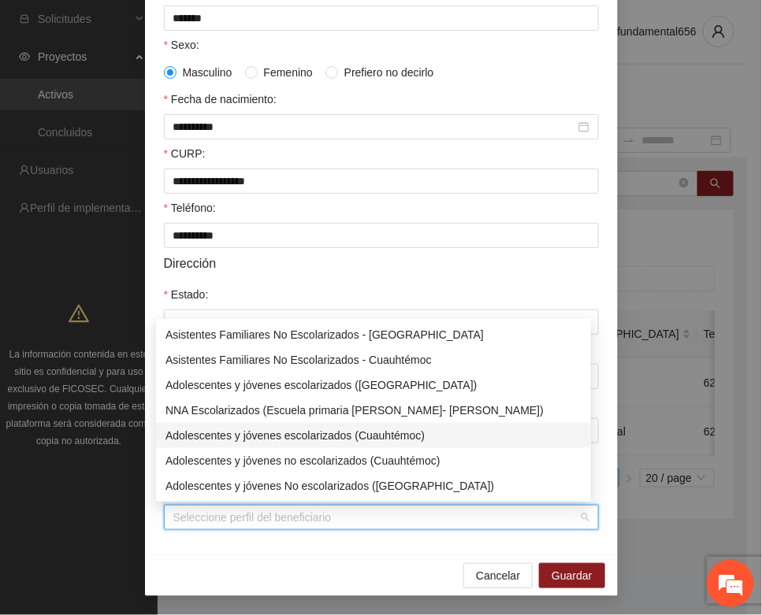
drag, startPoint x: 309, startPoint y: 433, endPoint x: 391, endPoint y: 499, distance: 104.8
click at [313, 436] on div "Adolescentes y jóvenes escolarizados (Cuauhtémoc)" at bounding box center [373, 435] width 416 height 17
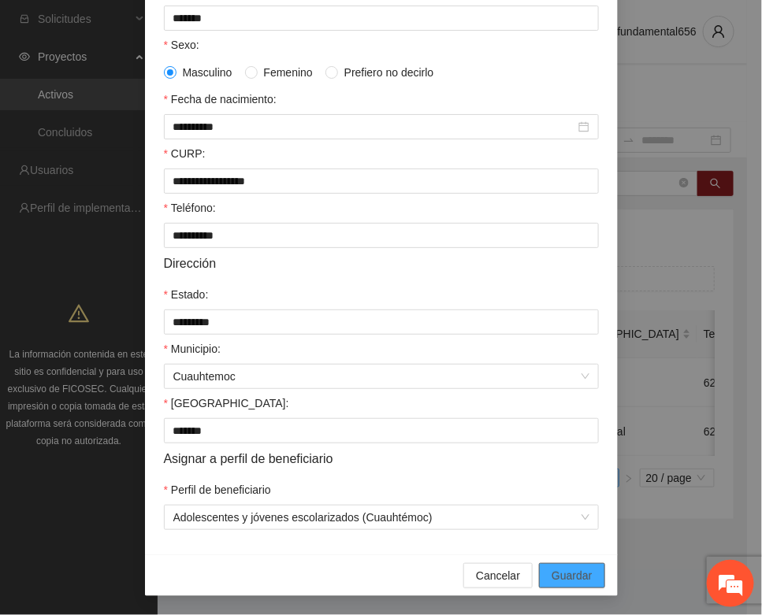
click at [551, 571] on span "Guardar" at bounding box center [571, 575] width 40 height 17
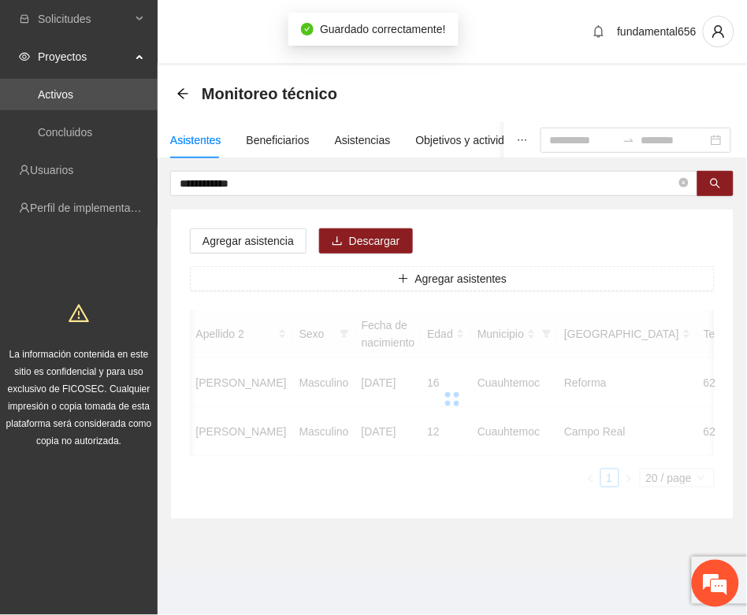
scroll to position [0, 265]
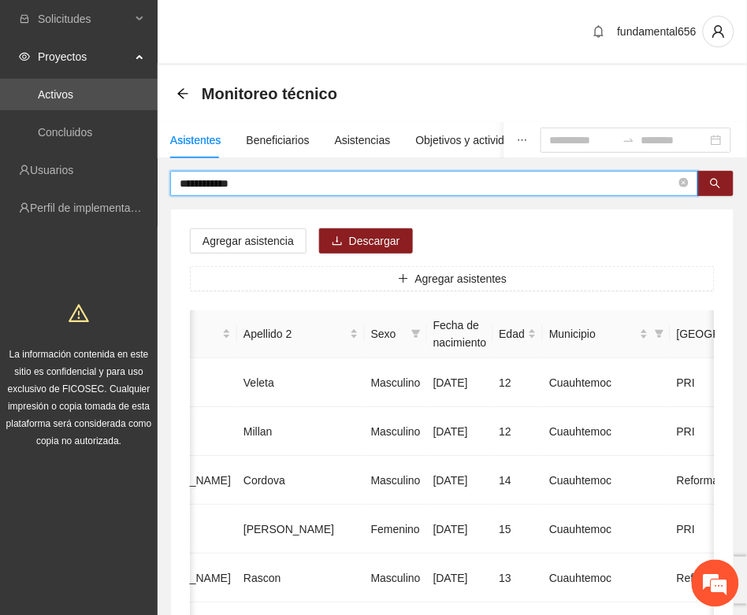
drag, startPoint x: 265, startPoint y: 182, endPoint x: 159, endPoint y: 195, distance: 106.4
paste input "text"
click at [717, 184] on icon "search" at bounding box center [715, 183] width 11 height 11
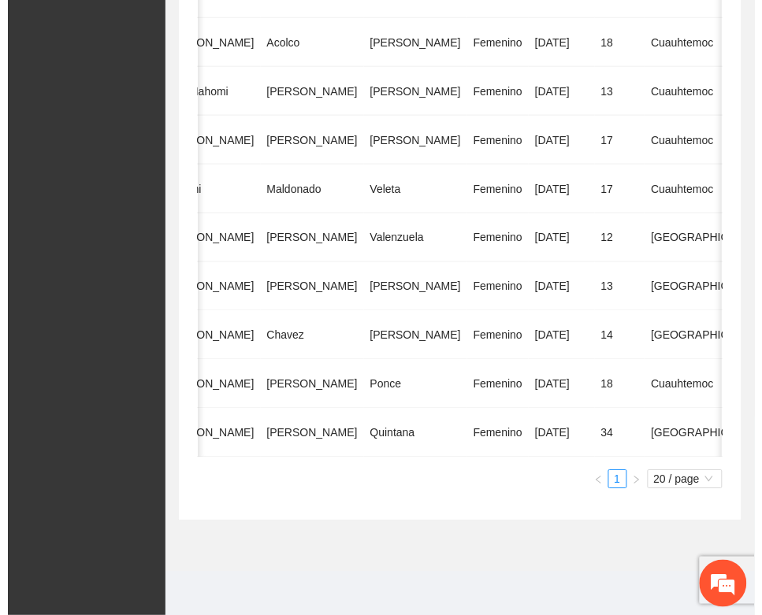
scroll to position [0, 284]
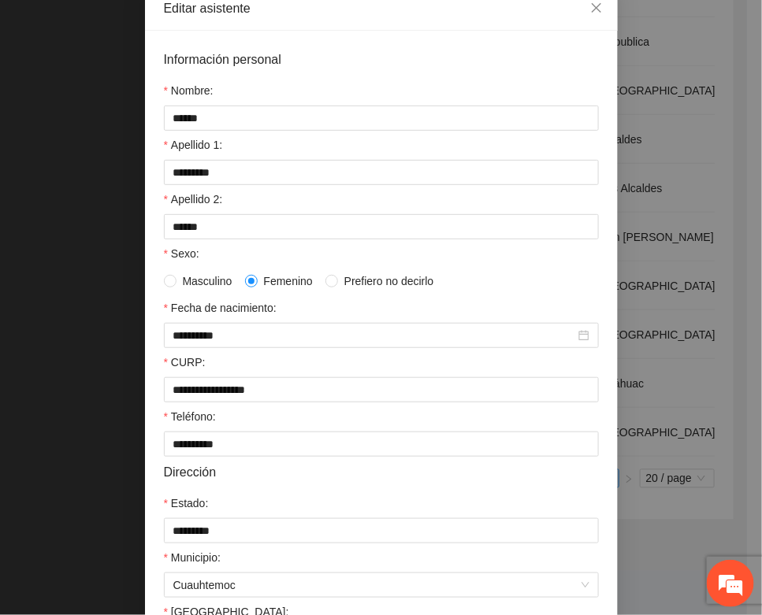
scroll to position [312, 0]
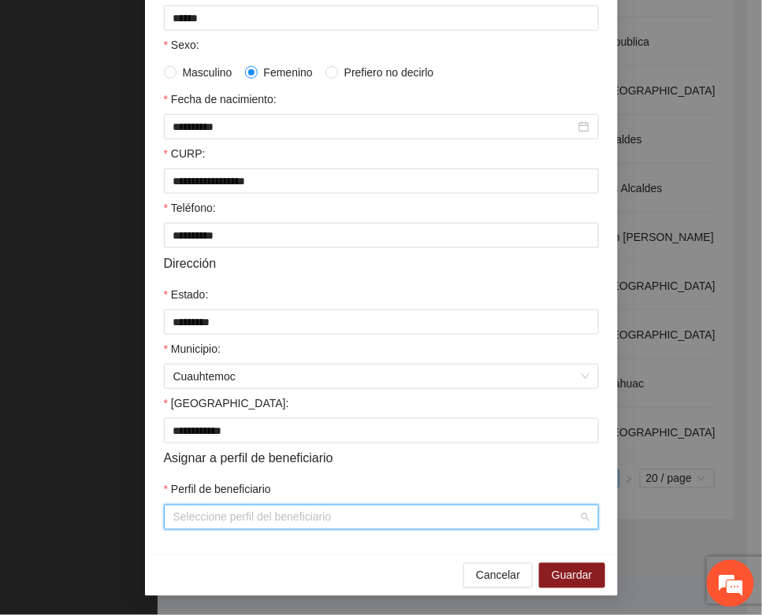
click at [210, 516] on input "Perfil de beneficiario" at bounding box center [375, 518] width 405 height 24
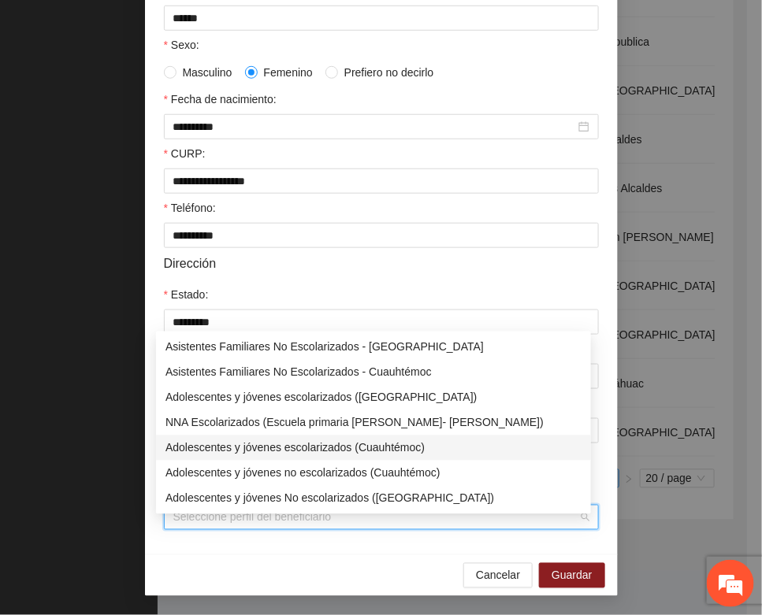
click at [302, 440] on div "Adolescentes y jóvenes escolarizados (Cuauhtémoc)" at bounding box center [373, 448] width 416 height 17
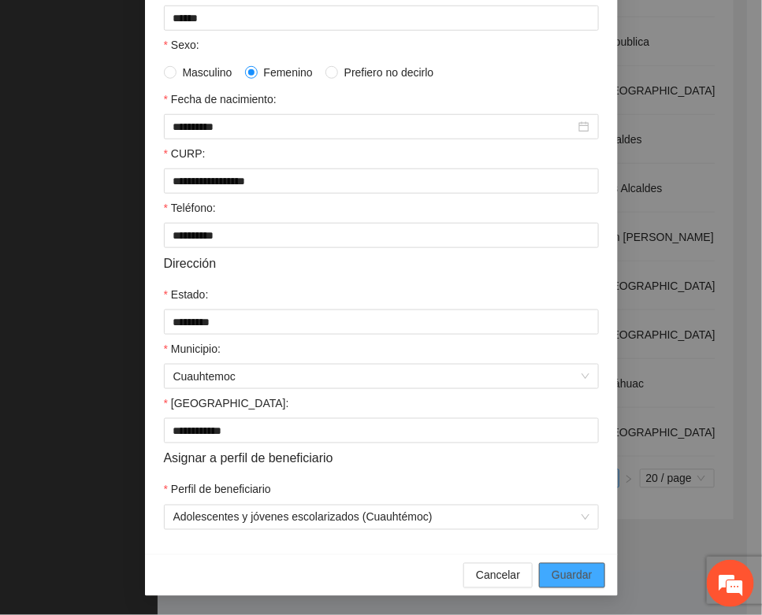
drag, startPoint x: 558, startPoint y: 571, endPoint x: 100, endPoint y: 443, distance: 475.1
click at [551, 572] on span "Guardar" at bounding box center [571, 575] width 40 height 17
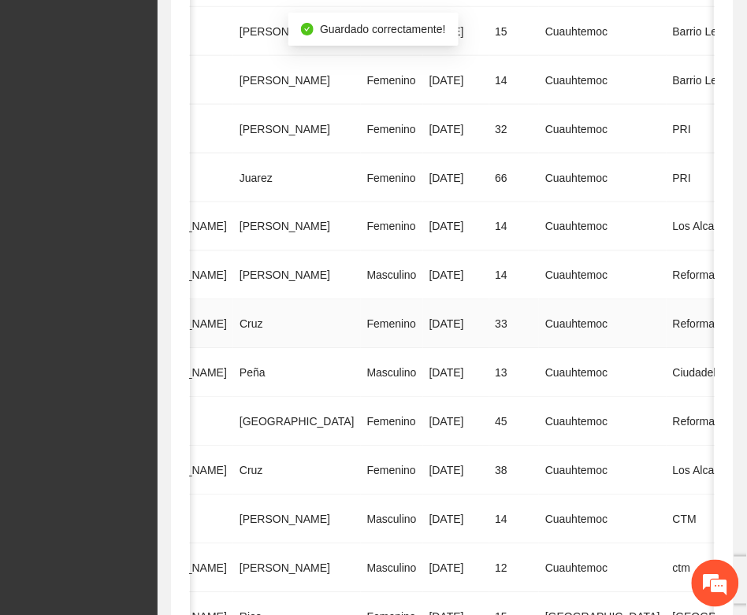
scroll to position [104, 0]
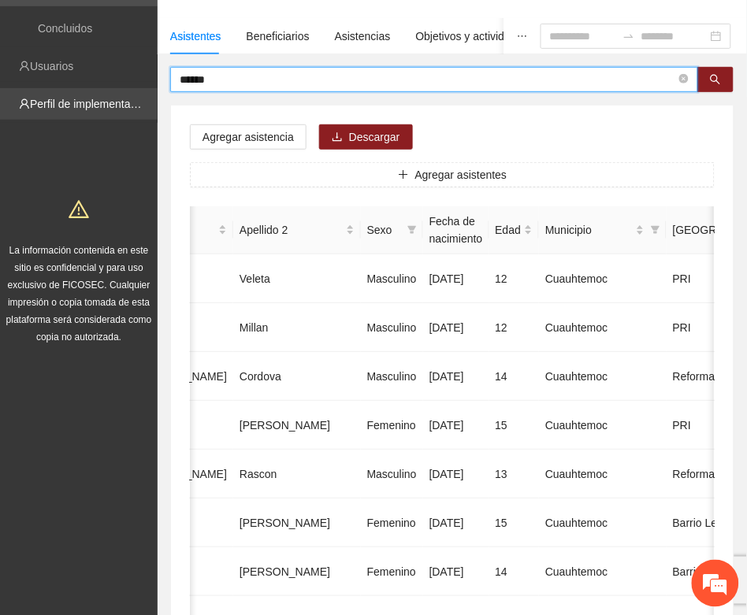
drag, startPoint x: 232, startPoint y: 76, endPoint x: 152, endPoint y: 89, distance: 81.4
paste input "*******"
click at [706, 83] on button "button" at bounding box center [715, 79] width 36 height 25
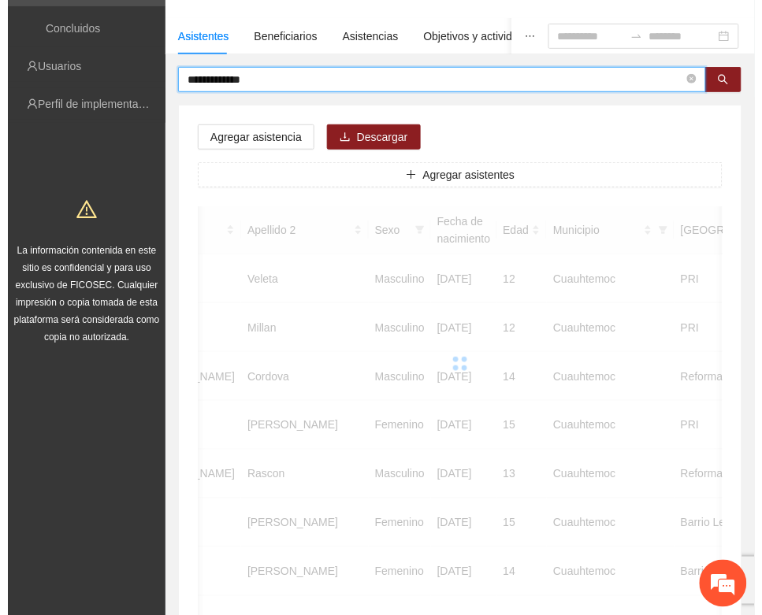
scroll to position [0, 265]
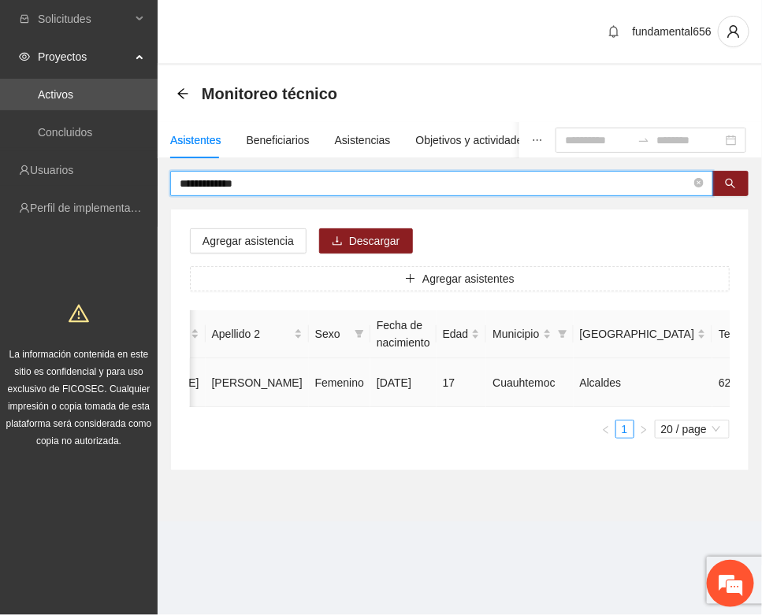
type input "**********"
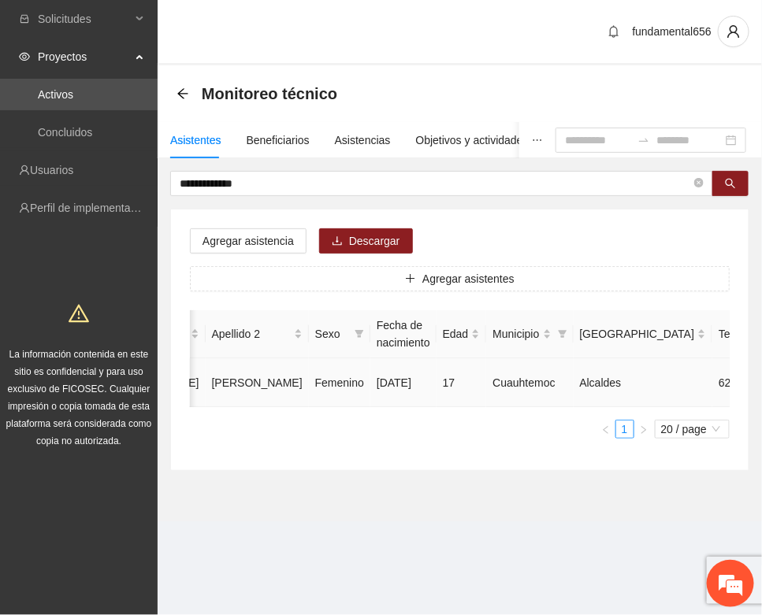
type input "**********"
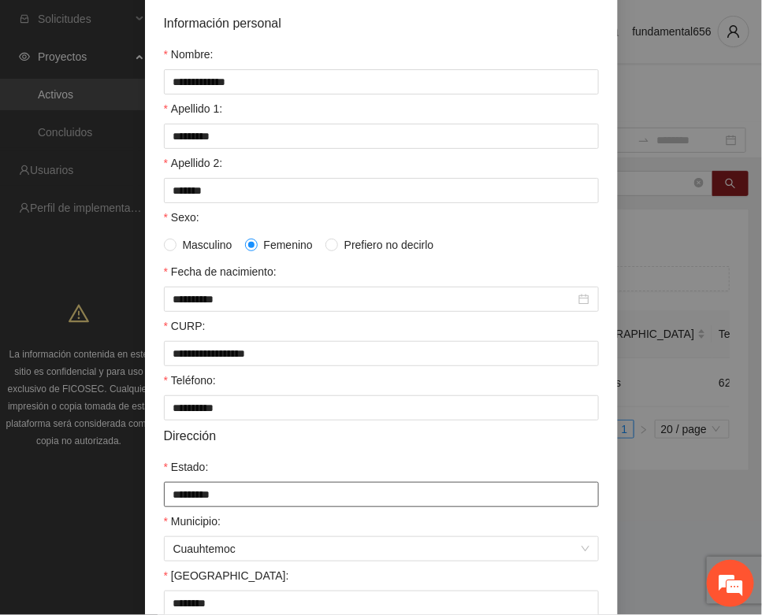
scroll to position [312, 0]
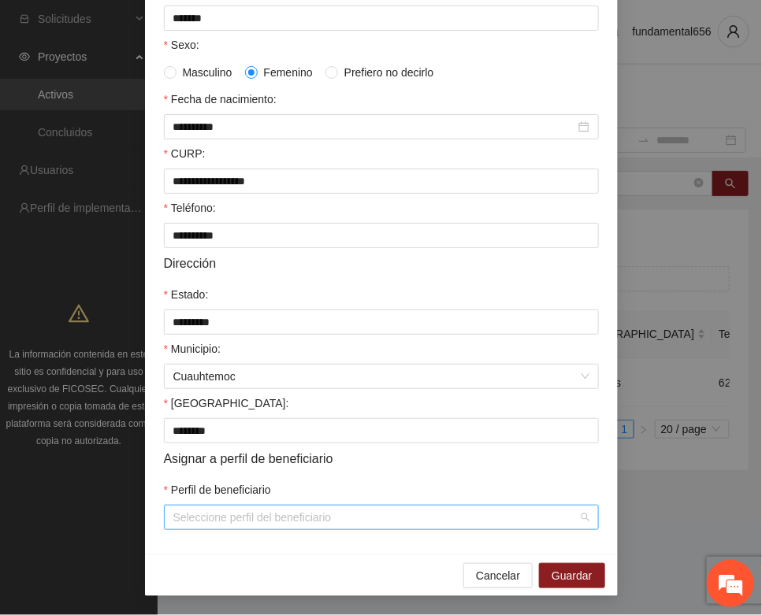
click at [250, 525] on input "Perfil de beneficiario" at bounding box center [375, 518] width 405 height 24
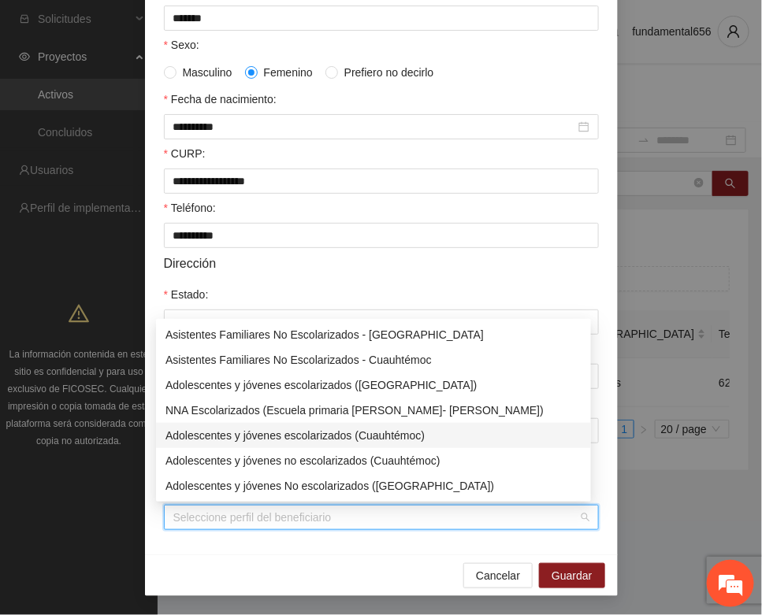
click at [313, 428] on div "Adolescentes y jóvenes escolarizados (Cuauhtémoc)" at bounding box center [373, 435] width 416 height 17
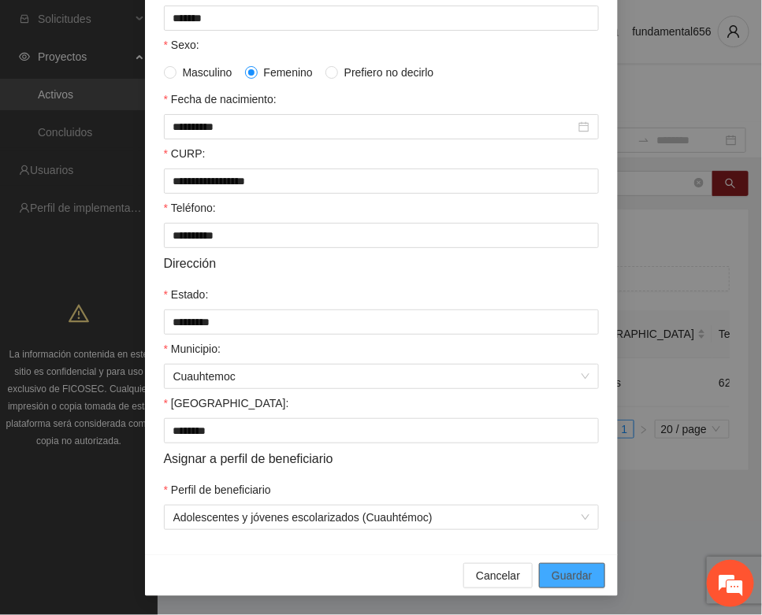
drag, startPoint x: 565, startPoint y: 571, endPoint x: 349, endPoint y: 446, distance: 249.5
click at [560, 569] on span "Guardar" at bounding box center [571, 575] width 40 height 17
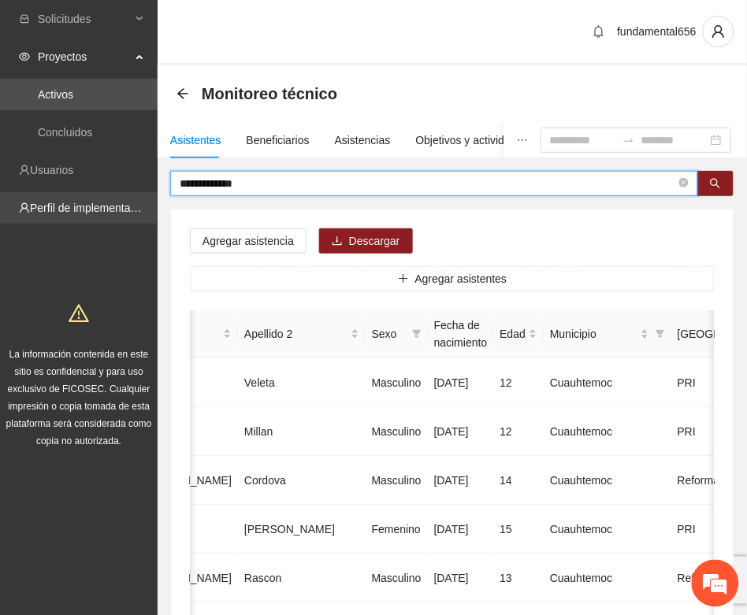
drag, startPoint x: 270, startPoint y: 184, endPoint x: 136, endPoint y: 213, distance: 137.2
paste input "text"
click at [710, 182] on icon "search" at bounding box center [715, 184] width 10 height 10
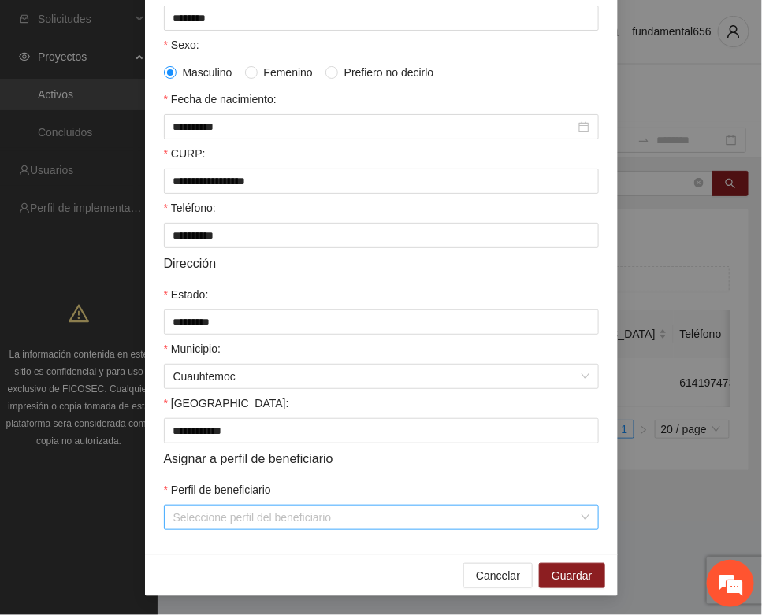
scroll to position [312, 0]
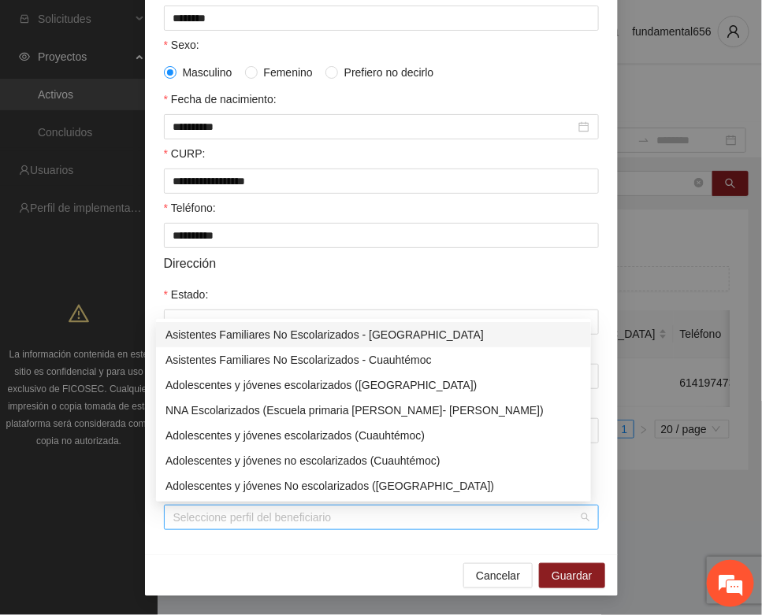
click at [298, 529] on div "Seleccione perfil del beneficiario" at bounding box center [381, 517] width 435 height 25
click at [292, 510] on input "Perfil de beneficiario" at bounding box center [375, 518] width 405 height 24
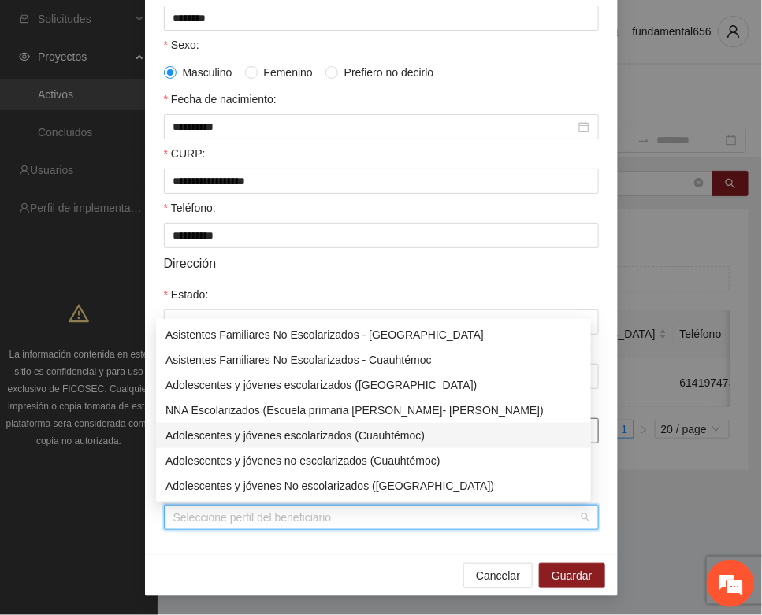
click at [316, 429] on div "Adolescentes y jóvenes escolarizados (Cuauhtémoc)" at bounding box center [373, 435] width 416 height 17
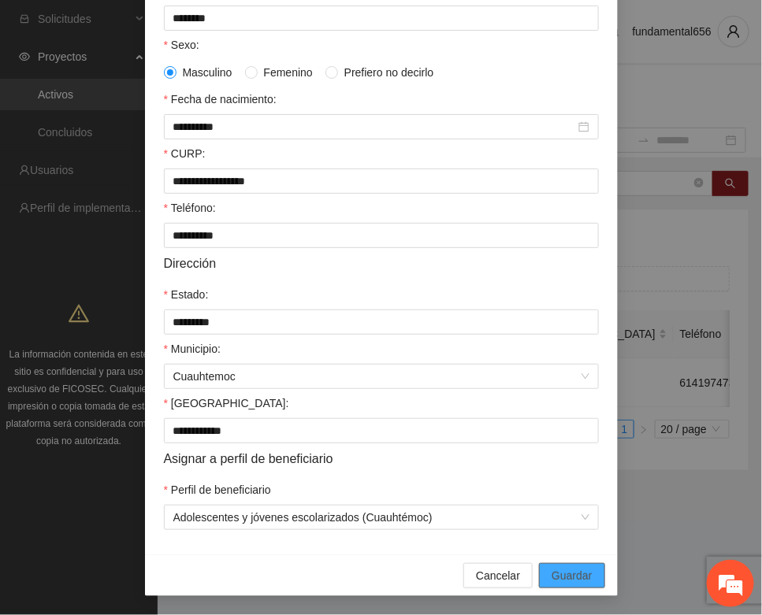
drag, startPoint x: 579, startPoint y: 573, endPoint x: 293, endPoint y: 484, distance: 299.4
click at [576, 573] on span "Guardar" at bounding box center [571, 575] width 40 height 17
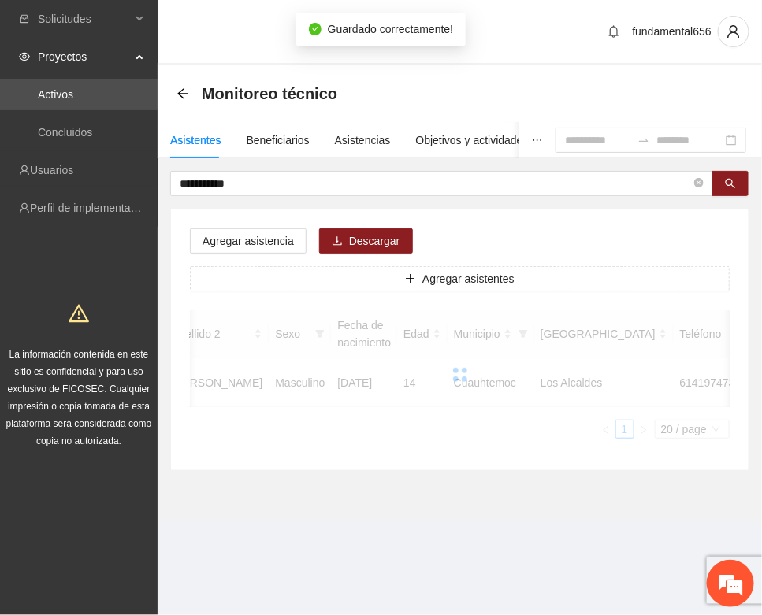
scroll to position [233, 0]
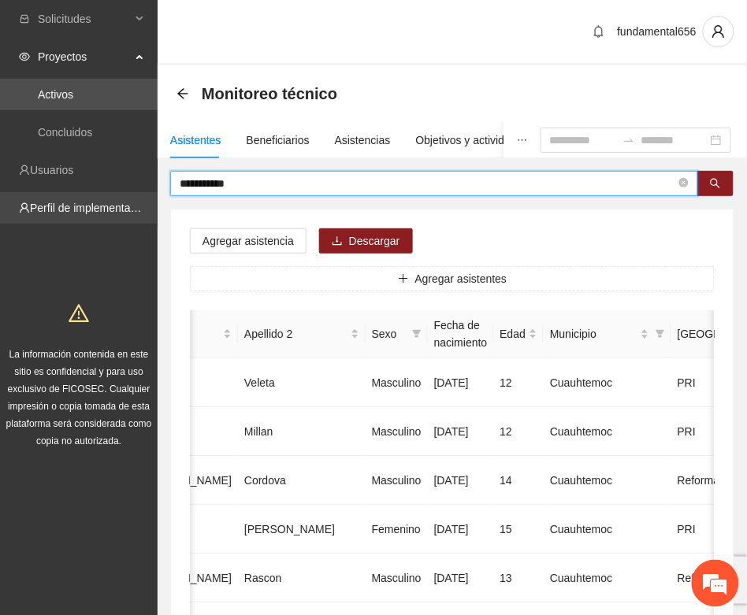
drag, startPoint x: 250, startPoint y: 185, endPoint x: 139, endPoint y: 205, distance: 112.8
paste input "***"
click at [718, 186] on icon "search" at bounding box center [715, 184] width 10 height 10
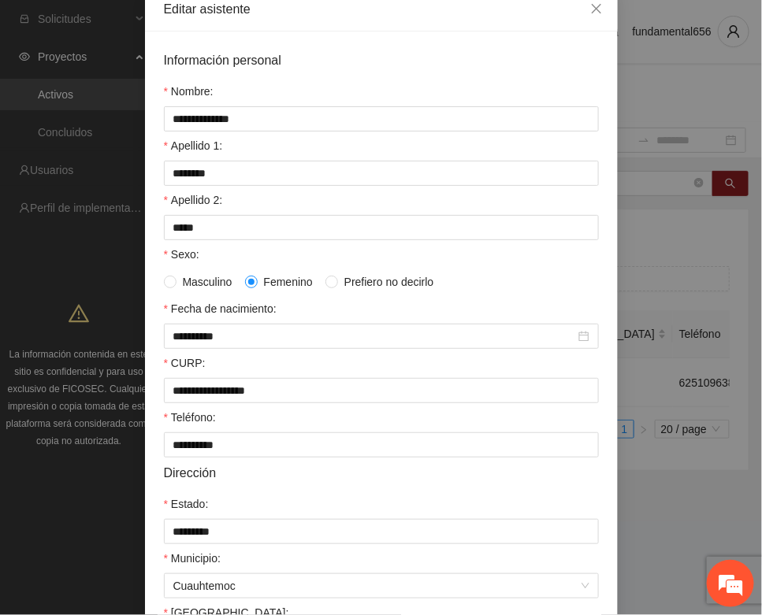
scroll to position [312, 0]
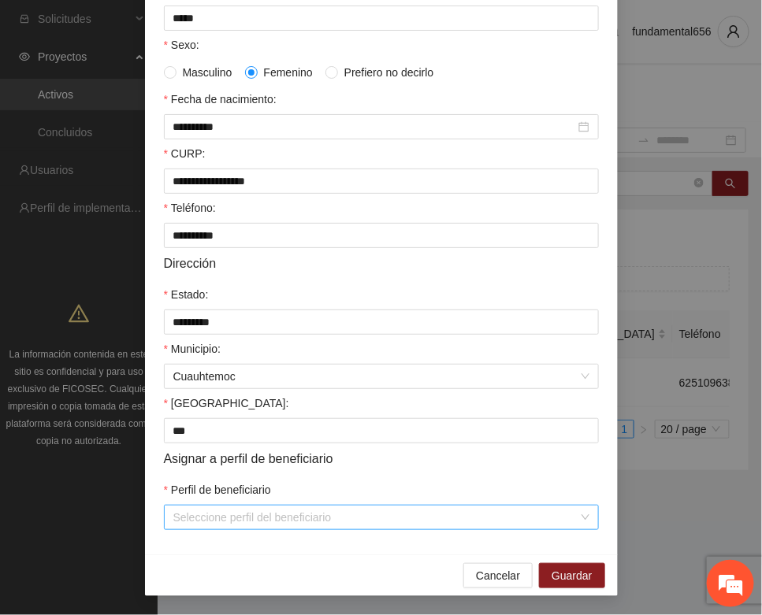
click at [209, 516] on input "Perfil de beneficiario" at bounding box center [375, 518] width 405 height 24
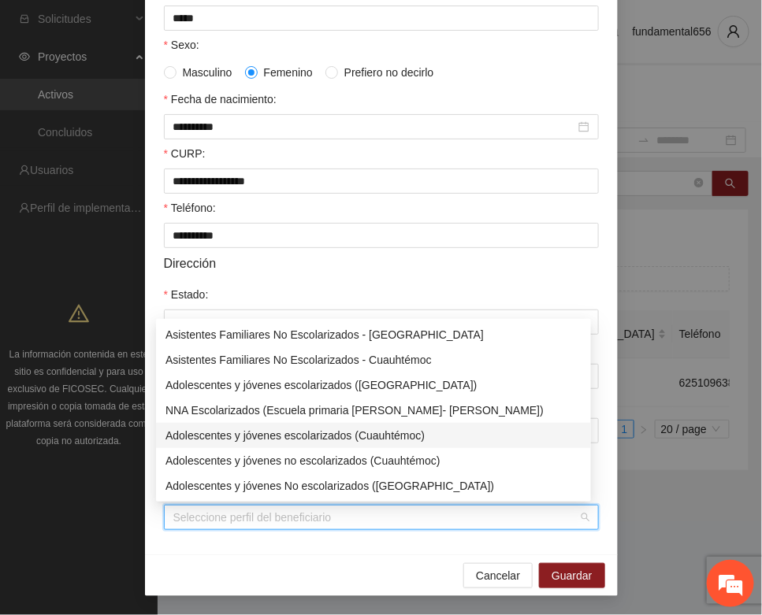
click at [291, 440] on div "Adolescentes y jóvenes escolarizados (Cuauhtémoc)" at bounding box center [373, 435] width 416 height 17
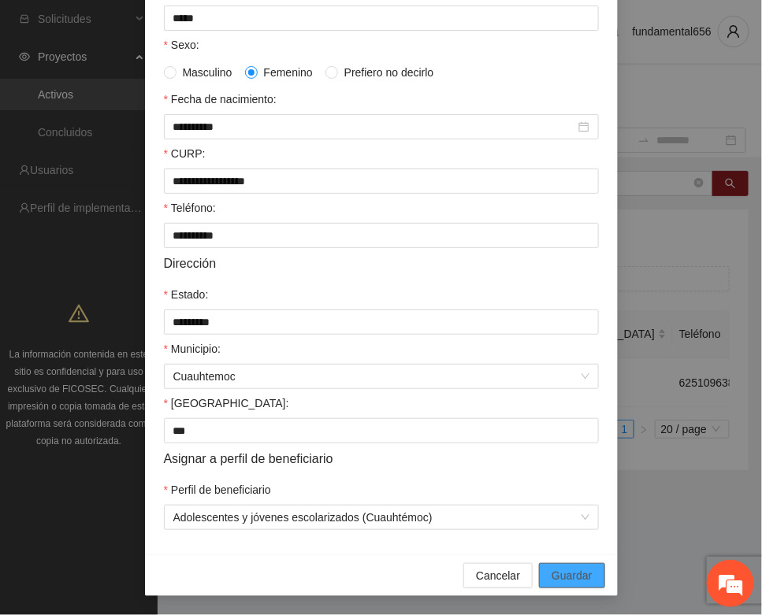
drag, startPoint x: 568, startPoint y: 567, endPoint x: 299, endPoint y: 482, distance: 281.7
click at [566, 569] on span "Guardar" at bounding box center [571, 575] width 40 height 17
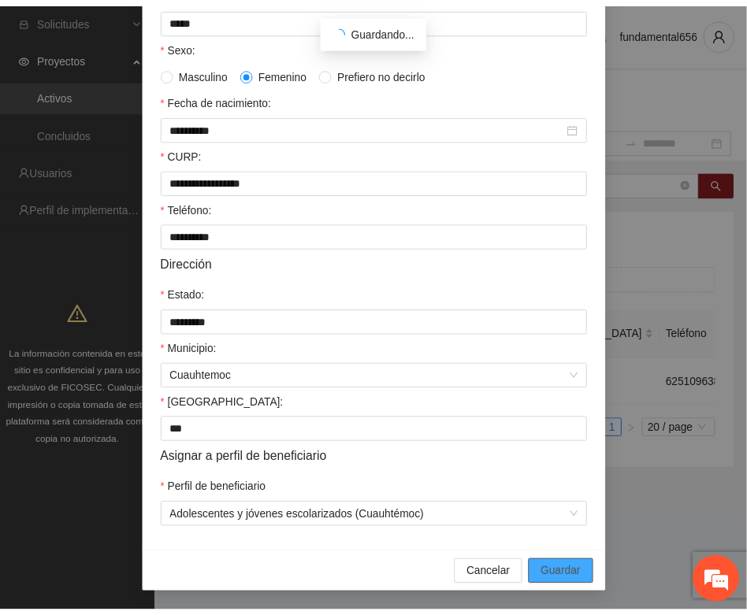
scroll to position [233, 0]
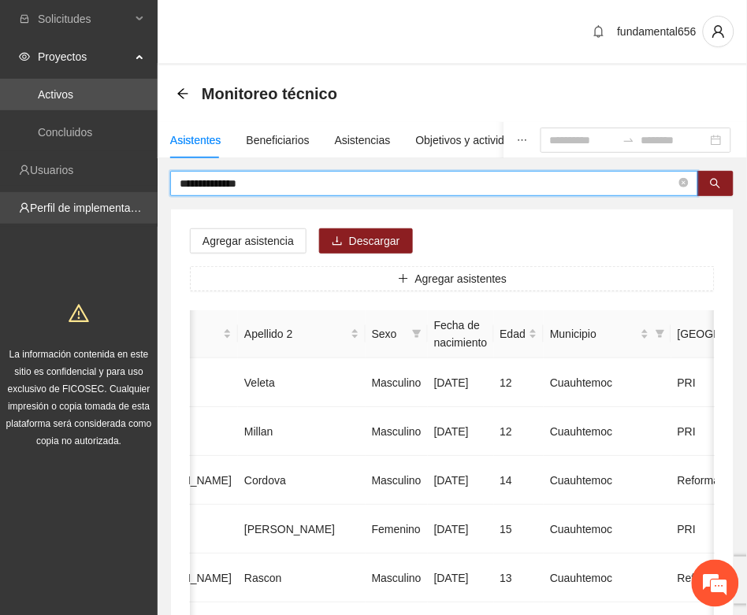
drag, startPoint x: 238, startPoint y: 185, endPoint x: 146, endPoint y: 210, distance: 95.5
paste input "text"
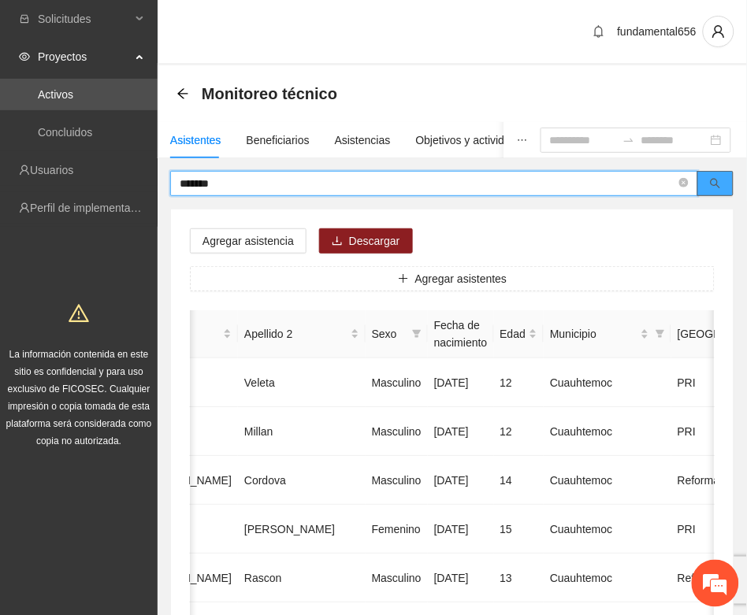
click at [707, 187] on button "button" at bounding box center [715, 183] width 36 height 25
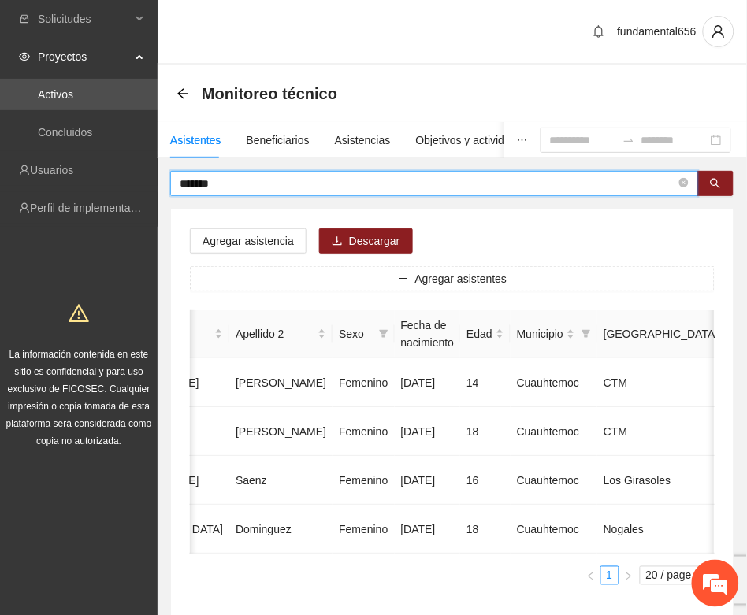
type input "*******"
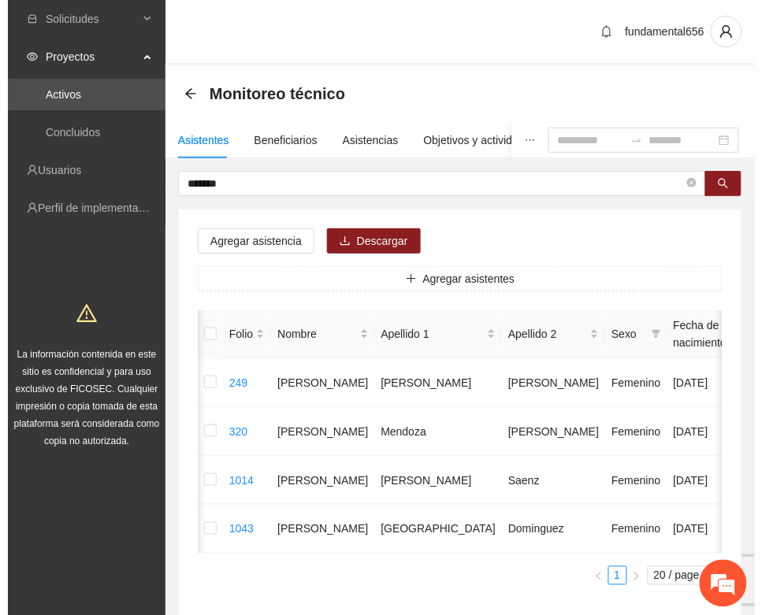
scroll to position [0, 281]
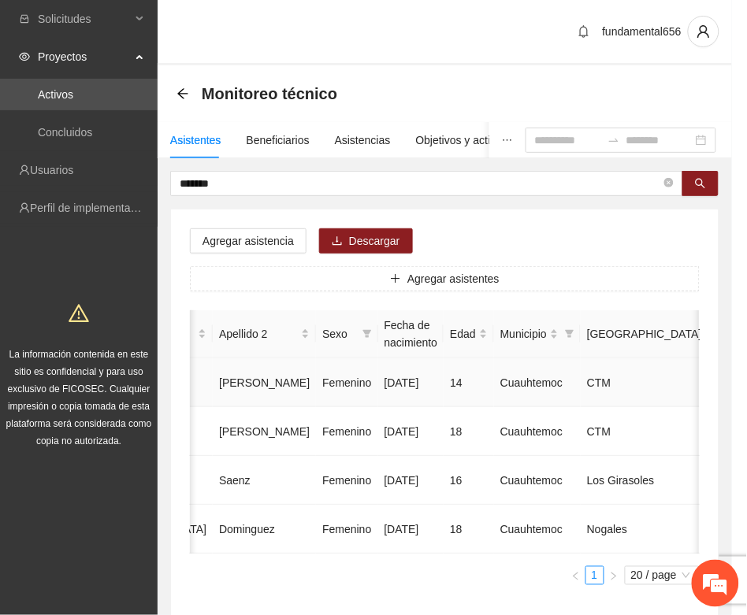
type input "**********"
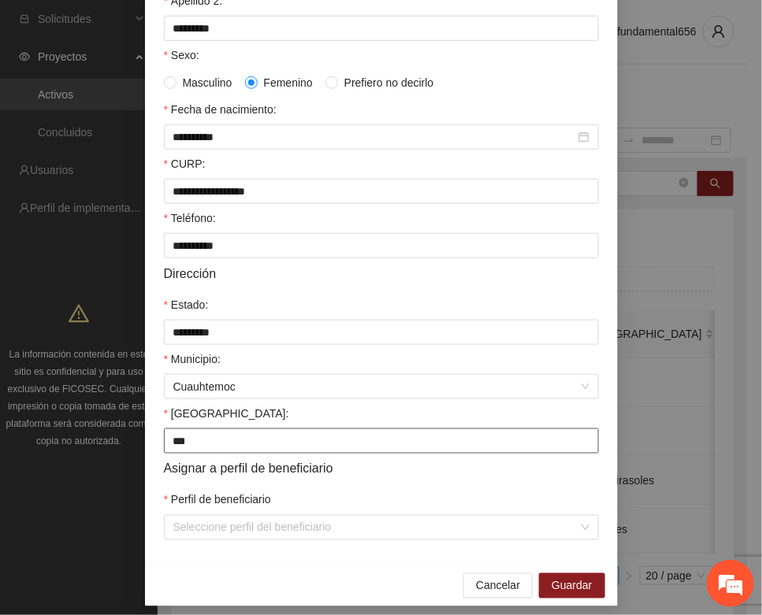
scroll to position [312, 0]
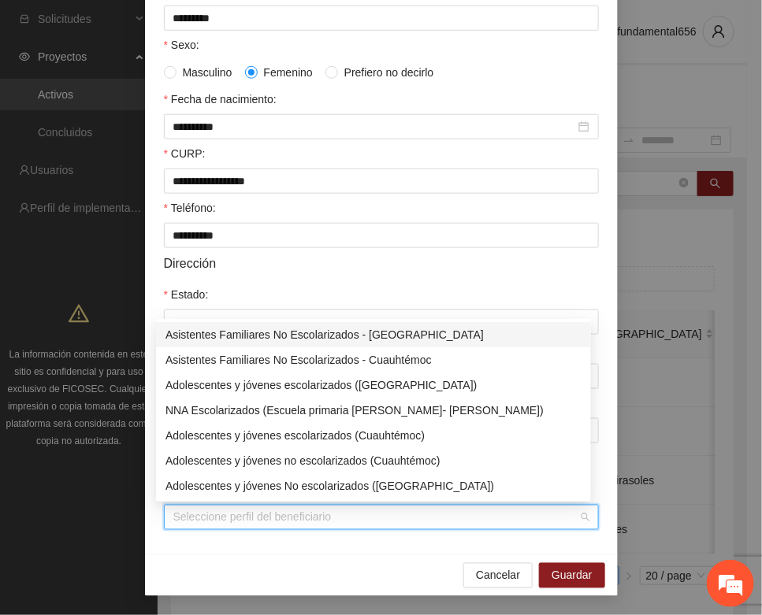
click at [207, 525] on input "Perfil de beneficiario" at bounding box center [375, 518] width 405 height 24
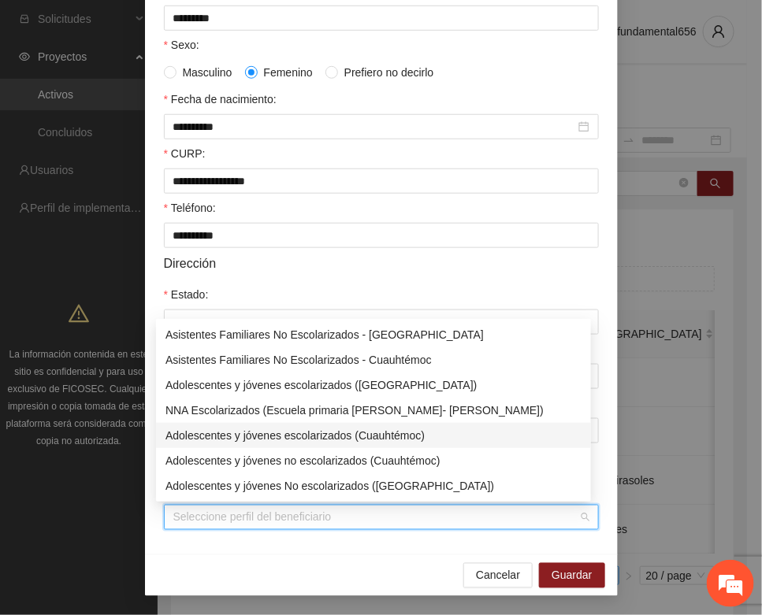
drag, startPoint x: 254, startPoint y: 433, endPoint x: 280, endPoint y: 447, distance: 28.9
click at [258, 436] on div "Adolescentes y jóvenes escolarizados (Cuauhtémoc)" at bounding box center [373, 435] width 416 height 17
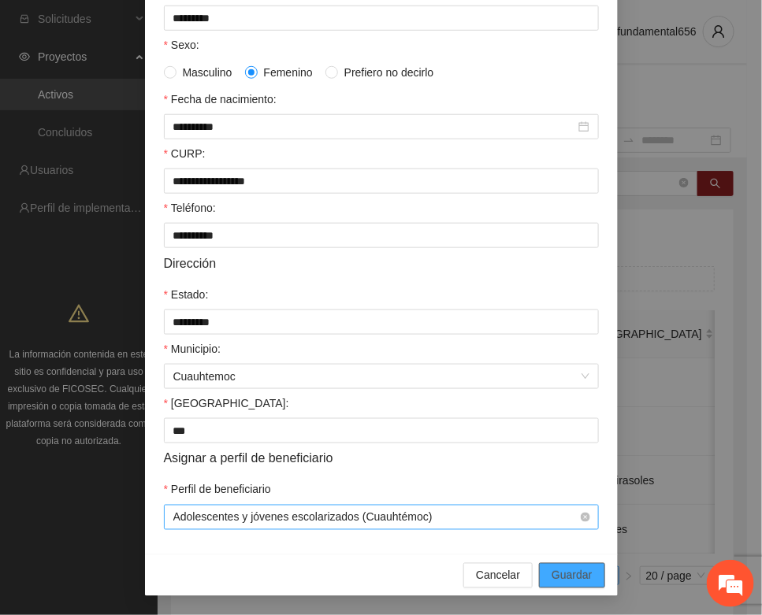
drag, startPoint x: 559, startPoint y: 569, endPoint x: 364, endPoint y: 517, distance: 202.3
click at [540, 569] on button "Guardar" at bounding box center [571, 575] width 65 height 25
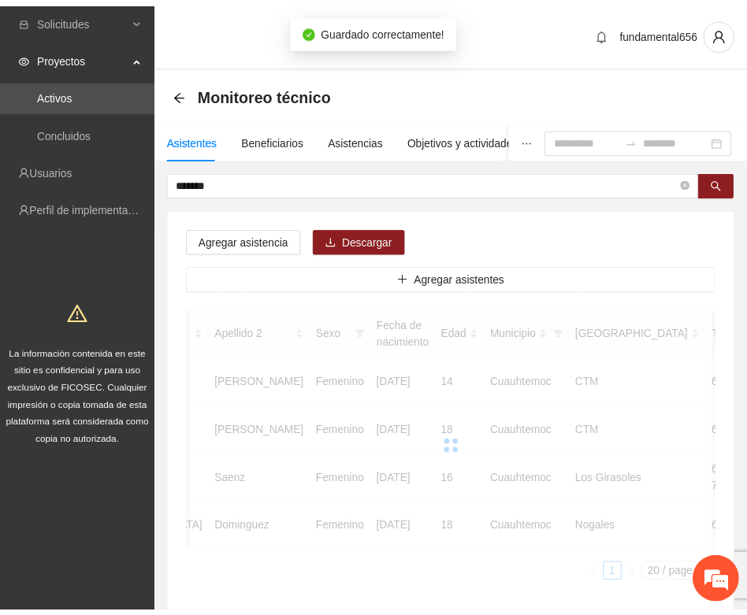
scroll to position [0, 266]
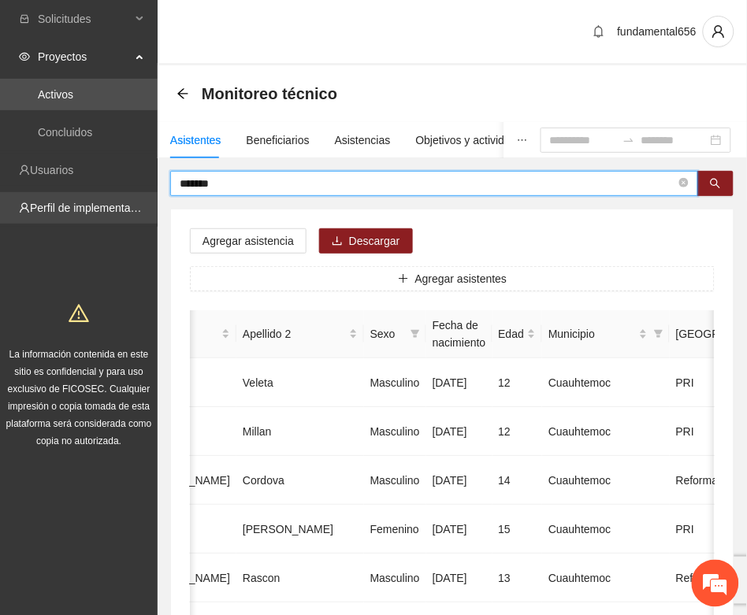
drag, startPoint x: 252, startPoint y: 179, endPoint x: 150, endPoint y: 198, distance: 104.1
paste input "text"
click at [715, 184] on icon "search" at bounding box center [715, 183] width 11 height 11
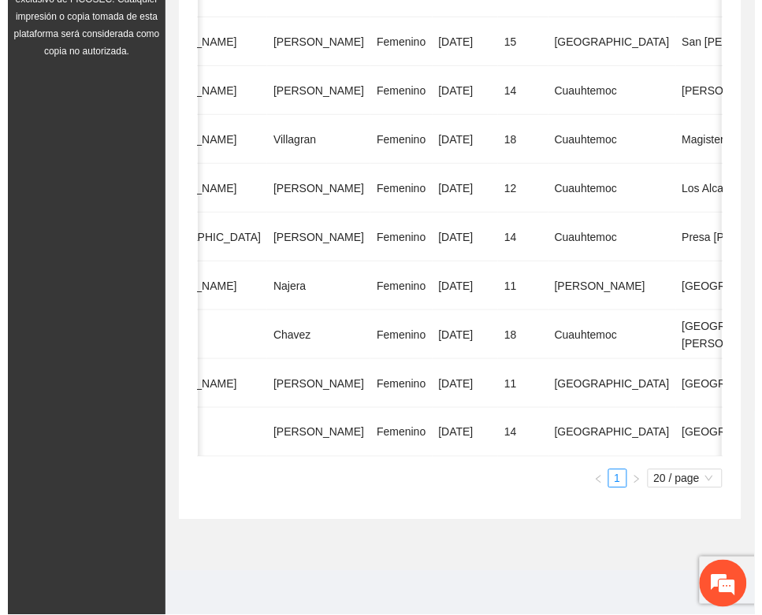
scroll to position [0, 285]
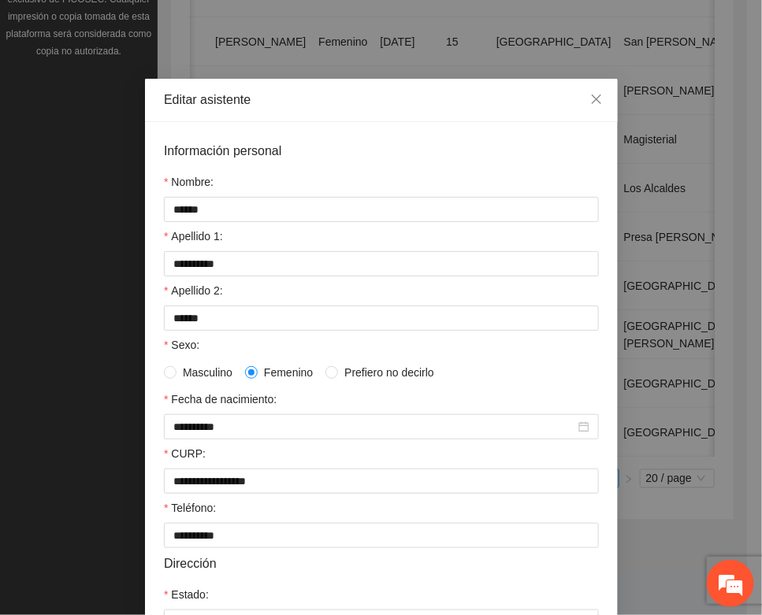
scroll to position [312, 0]
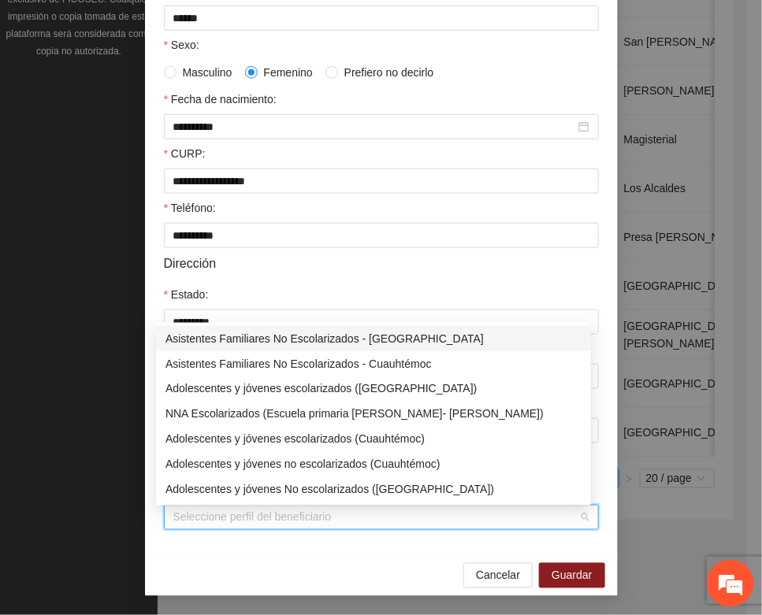
drag, startPoint x: 213, startPoint y: 521, endPoint x: 232, endPoint y: 495, distance: 33.2
click at [213, 521] on input "Perfil de beneficiario" at bounding box center [375, 518] width 405 height 24
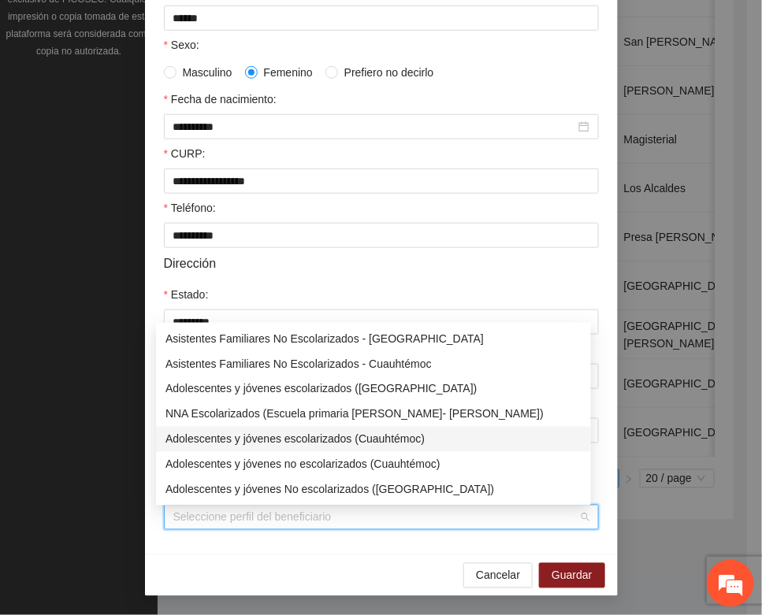
drag, startPoint x: 280, startPoint y: 433, endPoint x: 304, endPoint y: 445, distance: 26.4
click at [287, 436] on div "Adolescentes y jóvenes escolarizados (Cuauhtémoc)" at bounding box center [373, 439] width 416 height 17
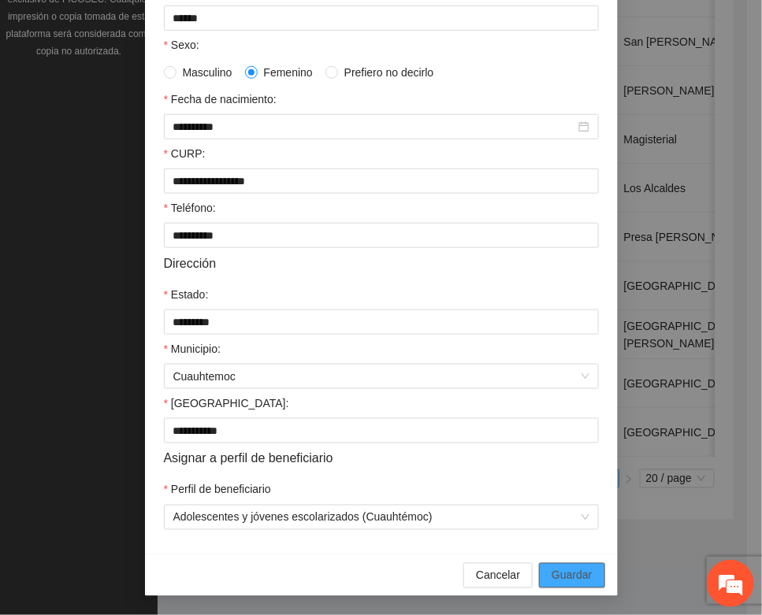
drag, startPoint x: 561, startPoint y: 571, endPoint x: 478, endPoint y: 549, distance: 85.6
click at [555, 569] on span "Guardar" at bounding box center [571, 575] width 40 height 17
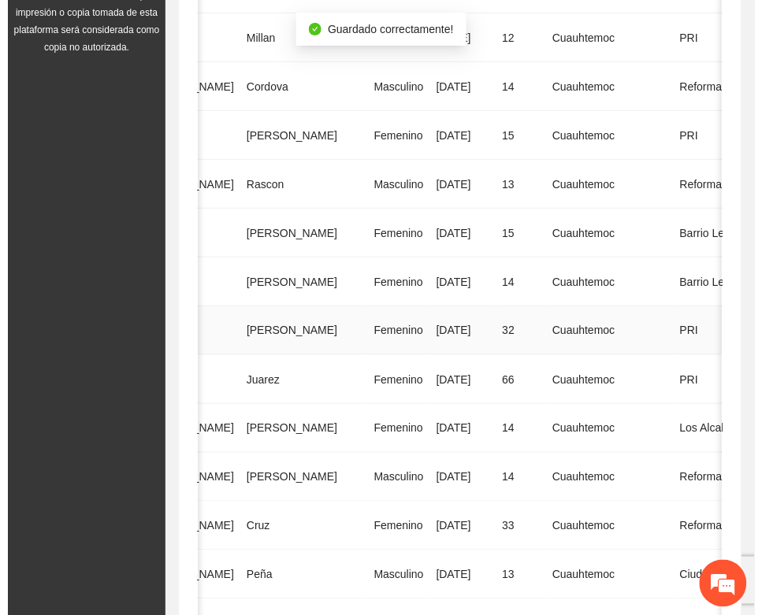
scroll to position [0, 0]
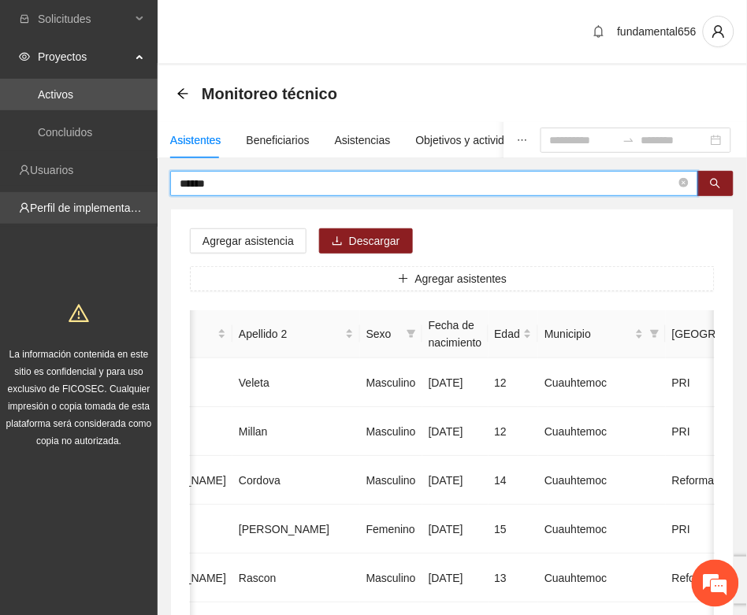
drag, startPoint x: 232, startPoint y: 190, endPoint x: 143, endPoint y: 195, distance: 89.9
paste input "*********"
drag, startPoint x: 717, startPoint y: 186, endPoint x: 675, endPoint y: 206, distance: 46.5
click at [713, 190] on button "button" at bounding box center [715, 183] width 36 height 25
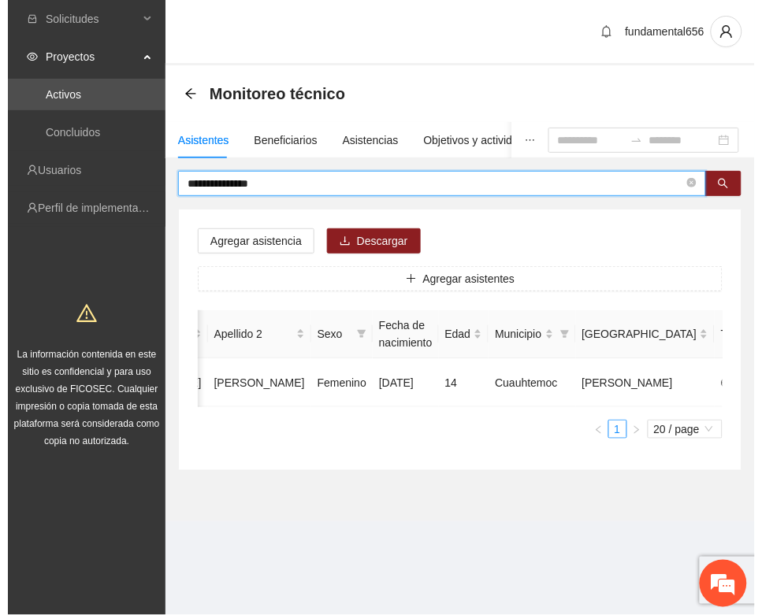
scroll to position [0, 265]
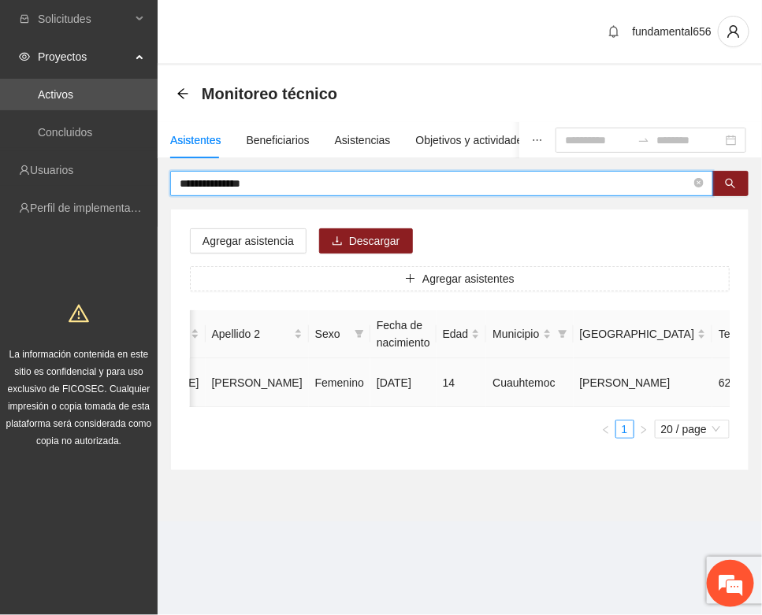
type input "**********"
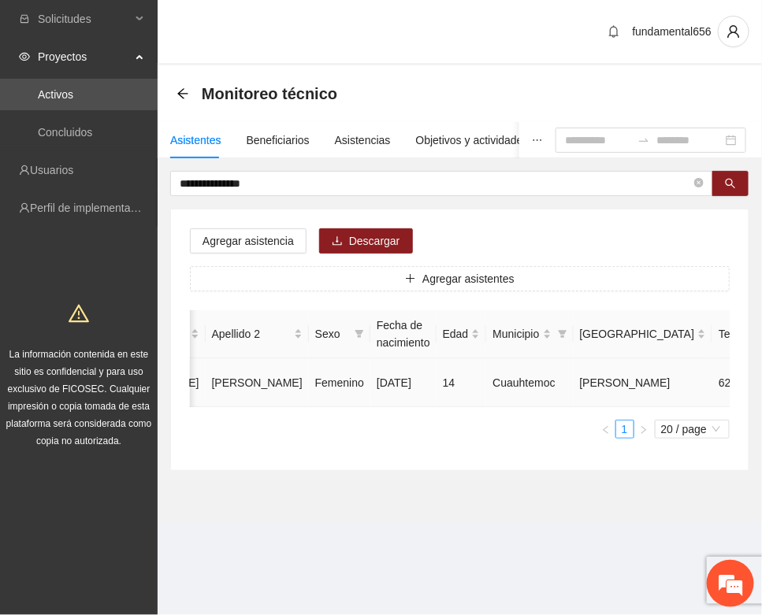
type input "**********"
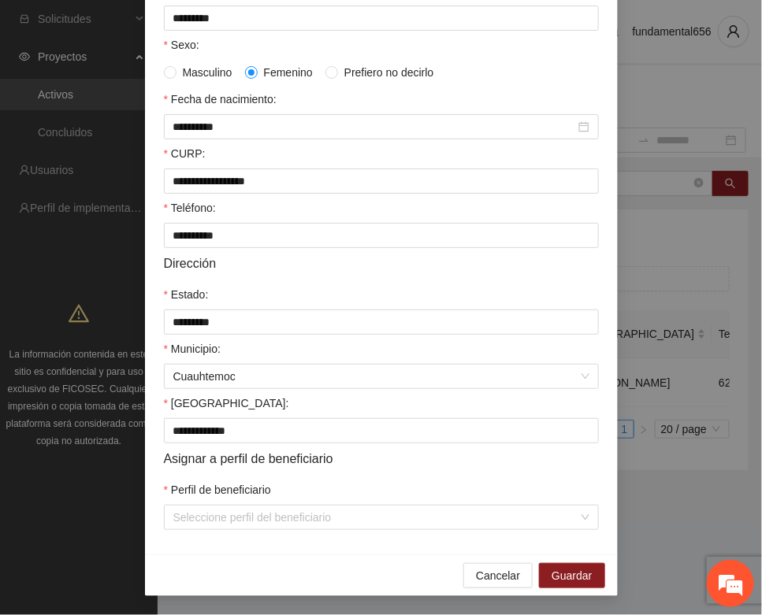
scroll to position [312, 0]
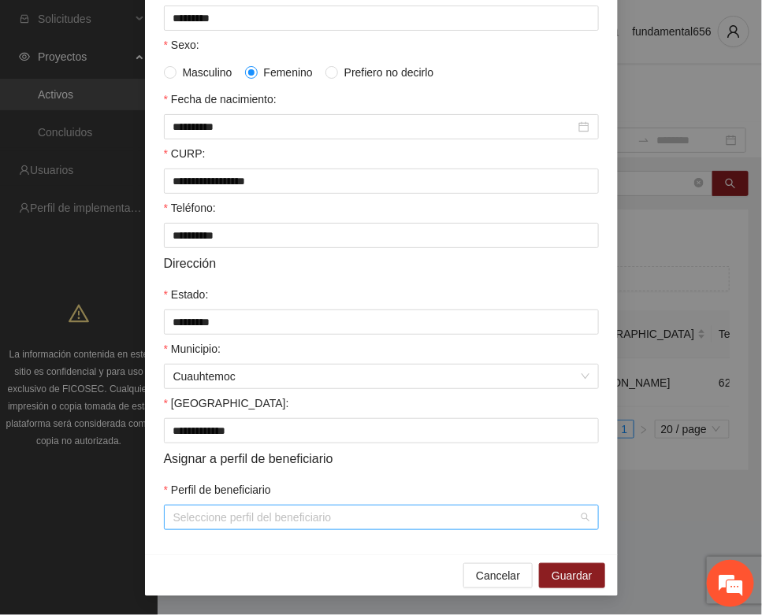
click at [210, 506] on input "Perfil de beneficiario" at bounding box center [375, 518] width 405 height 24
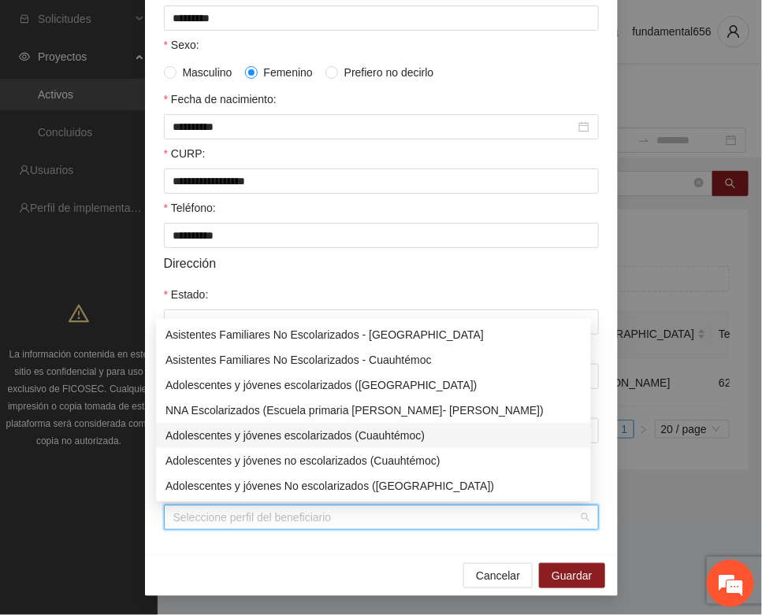
drag, startPoint x: 262, startPoint y: 438, endPoint x: 294, endPoint y: 457, distance: 36.7
click at [269, 443] on div "Adolescentes y jóvenes escolarizados (Cuauhtémoc)" at bounding box center [373, 435] width 416 height 17
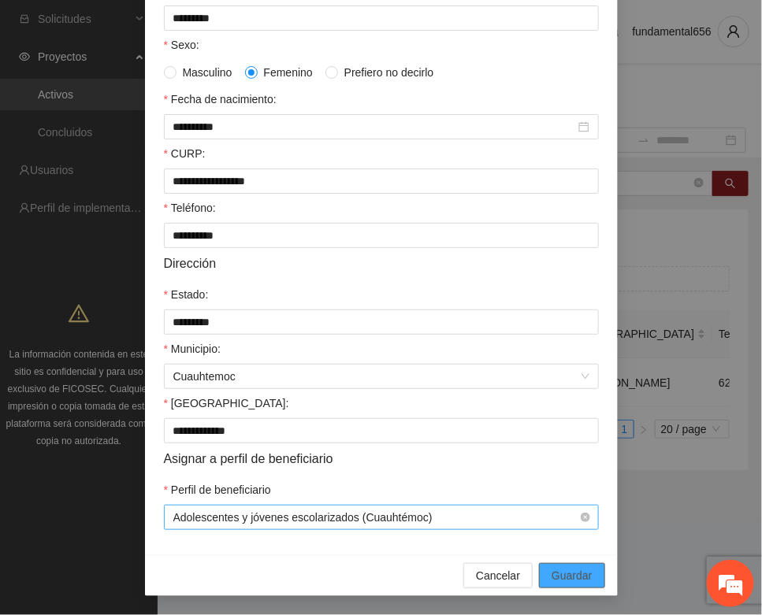
drag, startPoint x: 557, startPoint y: 571, endPoint x: 205, endPoint y: 516, distance: 356.4
click at [529, 569] on div "Cancelar Guardar" at bounding box center [381, 576] width 473 height 42
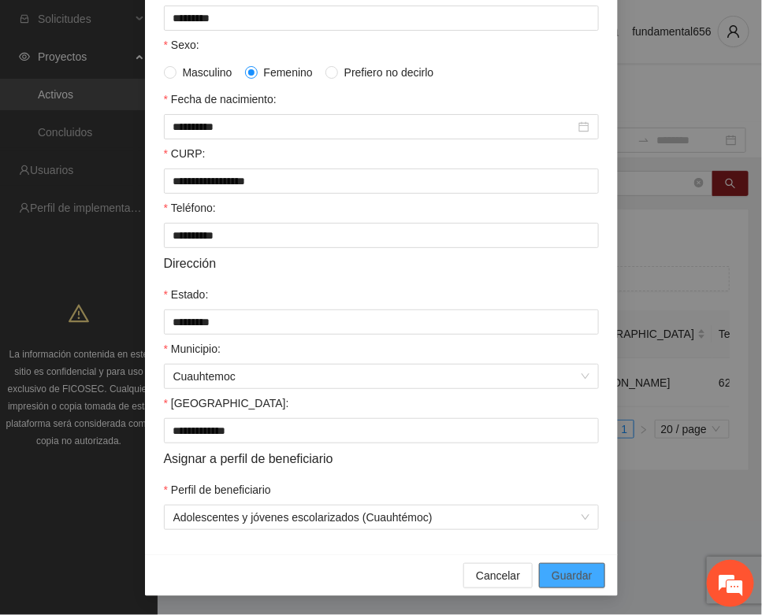
click at [567, 569] on span "Guardar" at bounding box center [571, 575] width 40 height 17
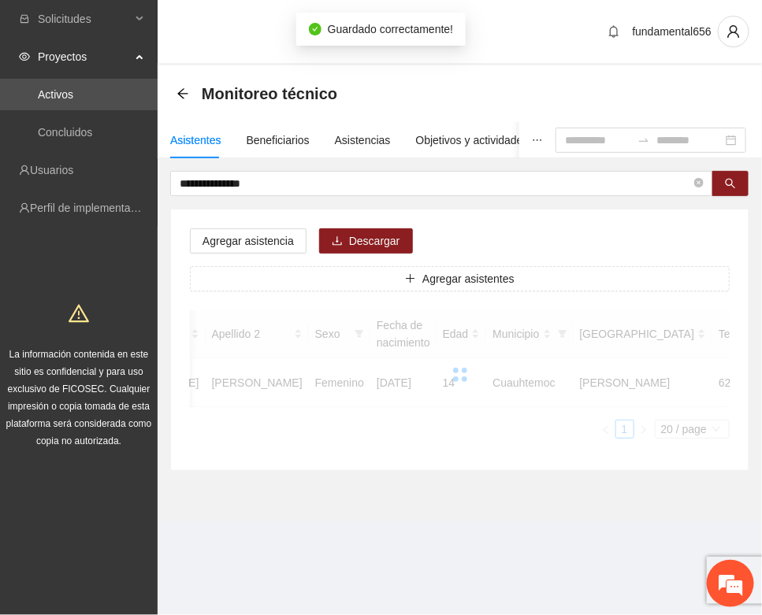
scroll to position [233, 0]
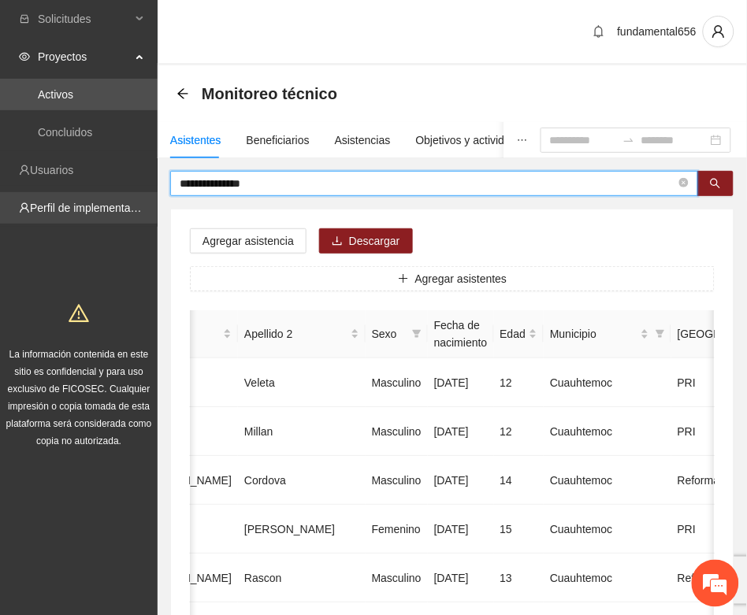
drag, startPoint x: 258, startPoint y: 183, endPoint x: 151, endPoint y: 209, distance: 110.2
paste input "text"
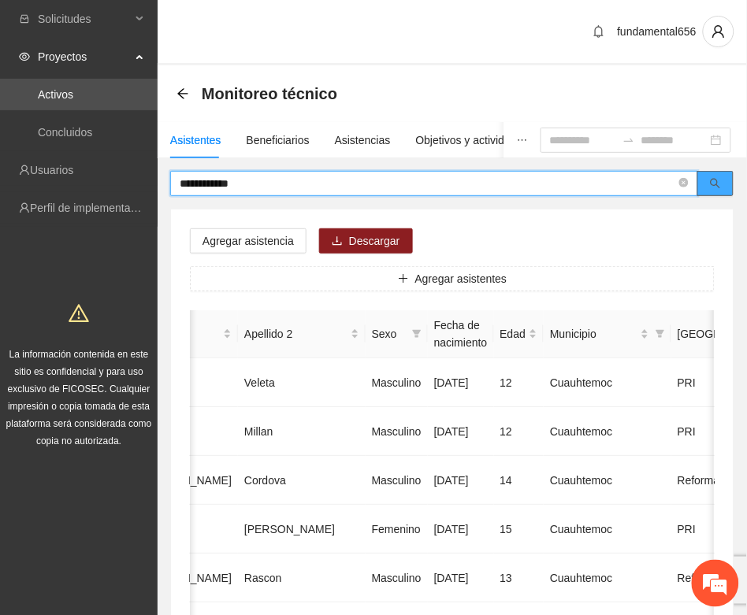
drag, startPoint x: 718, startPoint y: 181, endPoint x: 694, endPoint y: 195, distance: 27.6
click at [714, 183] on icon "search" at bounding box center [715, 183] width 11 height 11
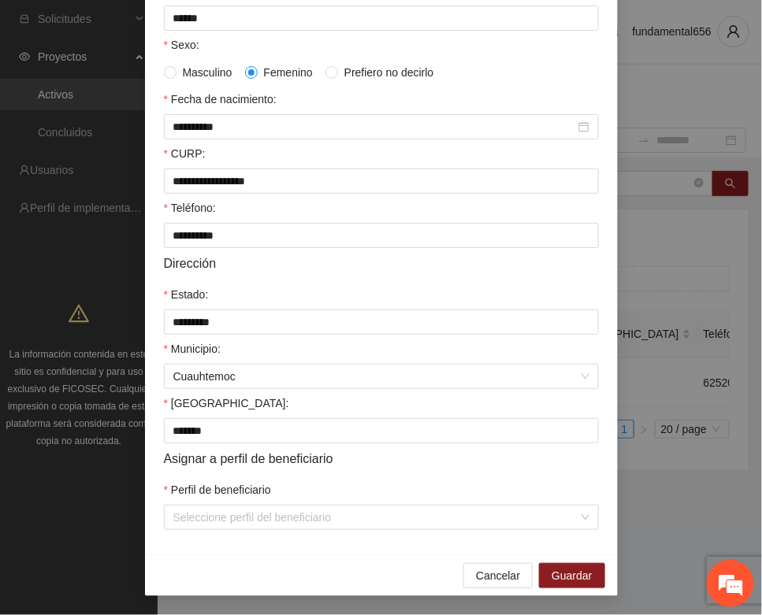
scroll to position [312, 0]
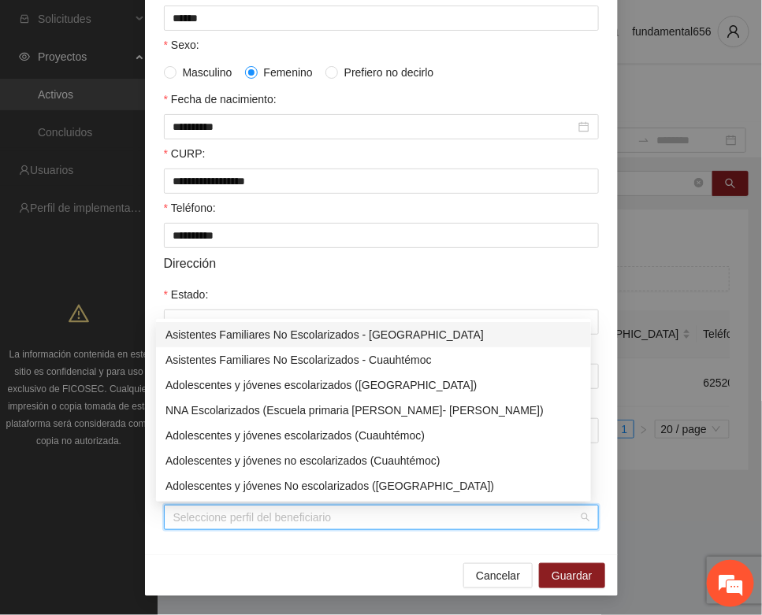
click at [261, 525] on input "Perfil de beneficiario" at bounding box center [375, 518] width 405 height 24
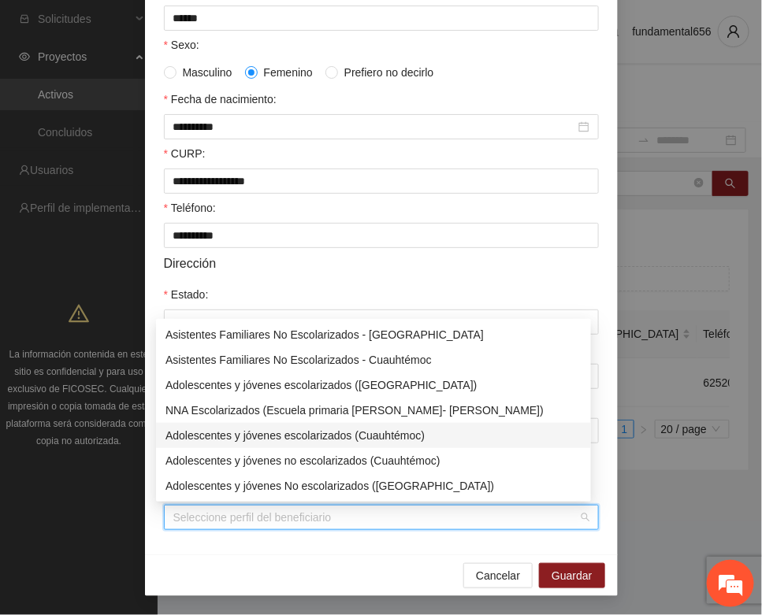
drag, startPoint x: 313, startPoint y: 436, endPoint x: 325, endPoint y: 443, distance: 14.2
click at [313, 436] on div "Adolescentes y jóvenes escolarizados (Cuauhtémoc)" at bounding box center [373, 435] width 416 height 17
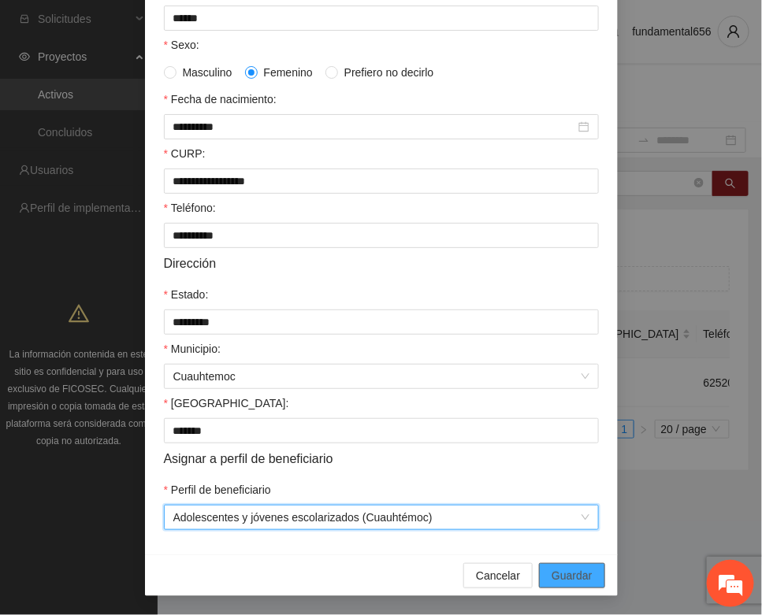
click at [568, 579] on span "Guardar" at bounding box center [571, 575] width 40 height 17
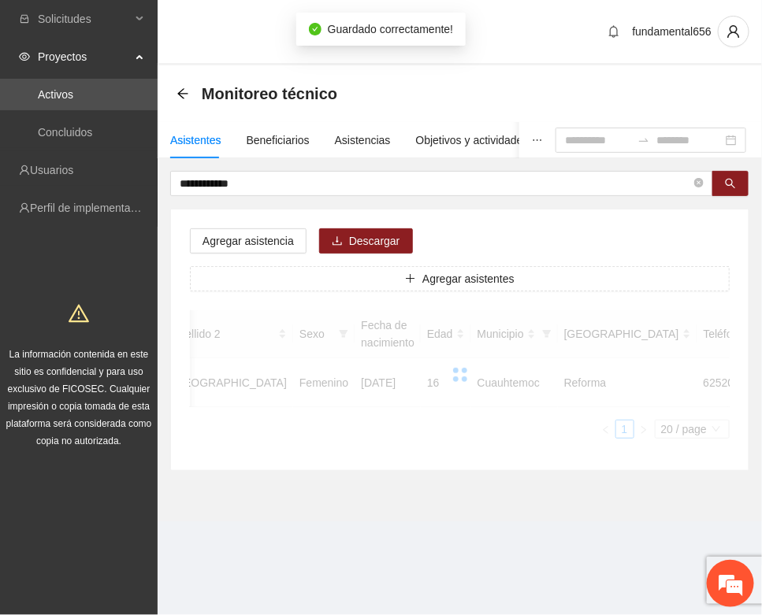
scroll to position [233, 0]
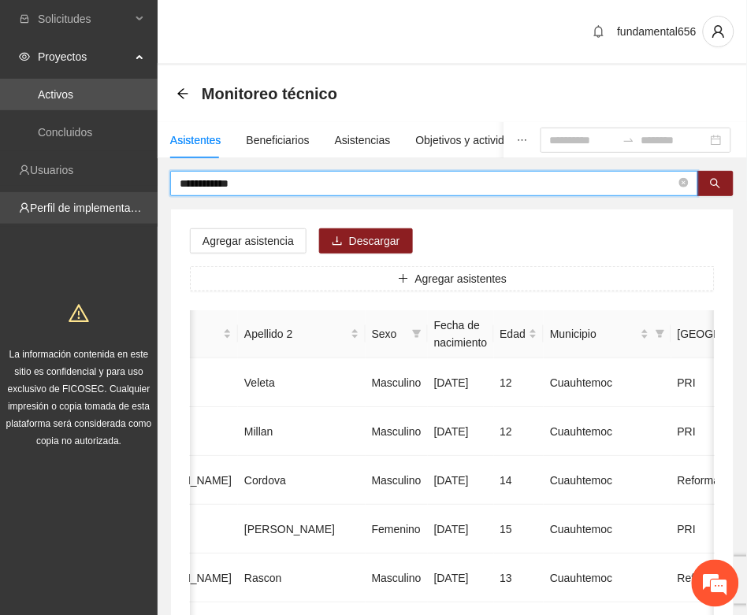
drag, startPoint x: 258, startPoint y: 183, endPoint x: 154, endPoint y: 198, distance: 105.0
paste input "text"
click at [714, 187] on button "button" at bounding box center [715, 183] width 36 height 25
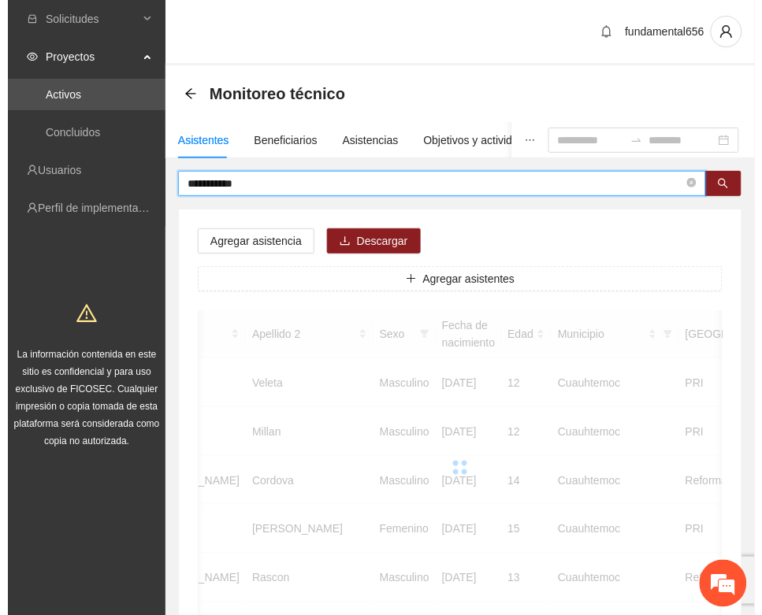
scroll to position [0, 253]
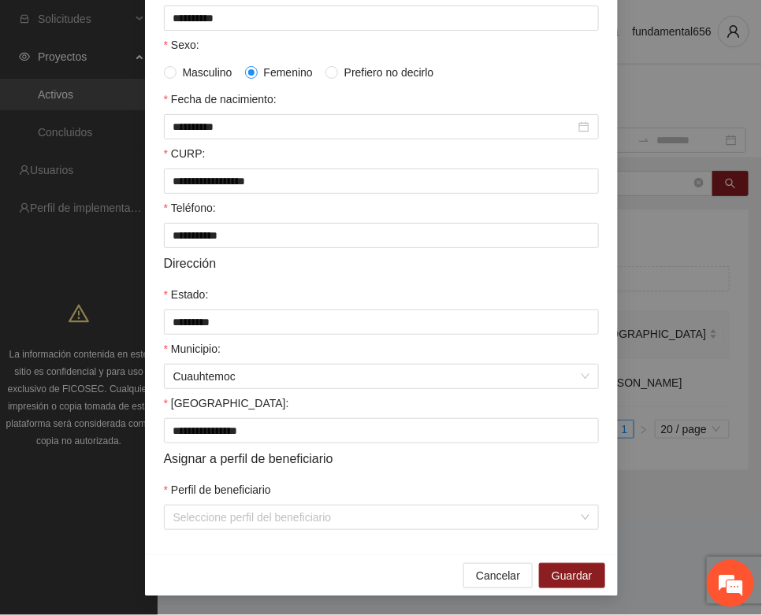
scroll to position [312, 0]
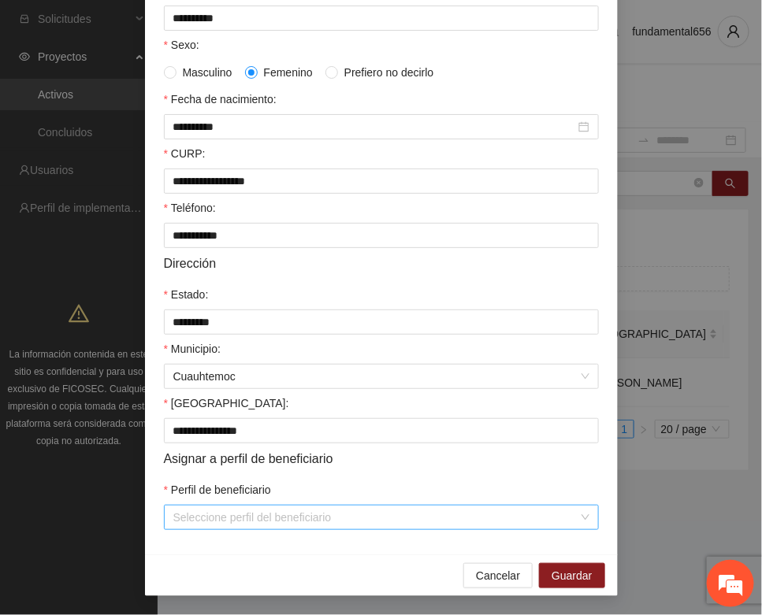
click at [214, 525] on input "Perfil de beneficiario" at bounding box center [375, 518] width 405 height 24
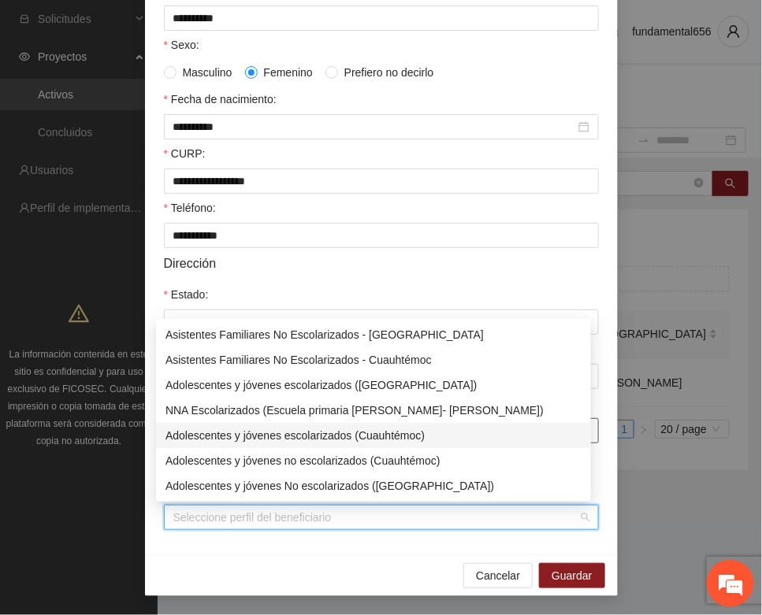
click at [320, 436] on div "Adolescentes y jóvenes escolarizados (Cuauhtémoc)" at bounding box center [373, 435] width 416 height 17
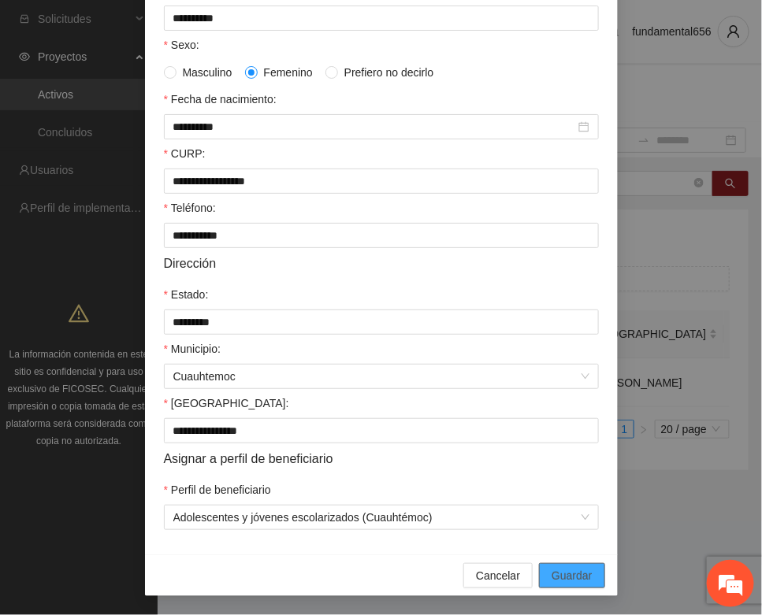
click at [553, 575] on span "Guardar" at bounding box center [571, 575] width 40 height 17
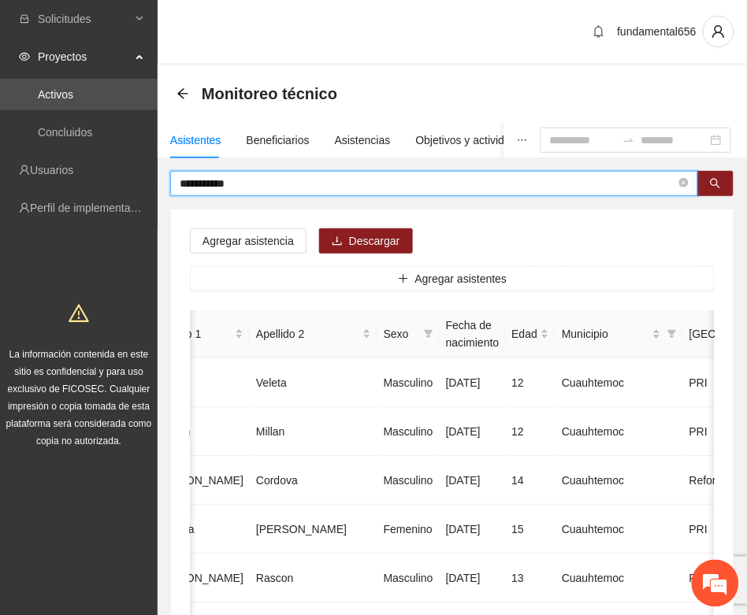
drag, startPoint x: 250, startPoint y: 182, endPoint x: 167, endPoint y: 203, distance: 86.2
paste input "**"
drag, startPoint x: 707, startPoint y: 182, endPoint x: 638, endPoint y: 209, distance: 73.6
click at [701, 189] on button "button" at bounding box center [715, 183] width 36 height 25
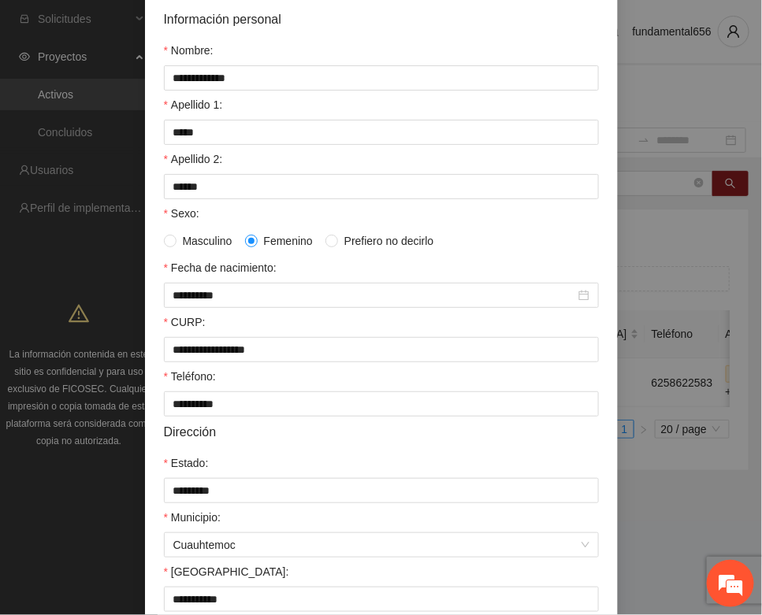
scroll to position [312, 0]
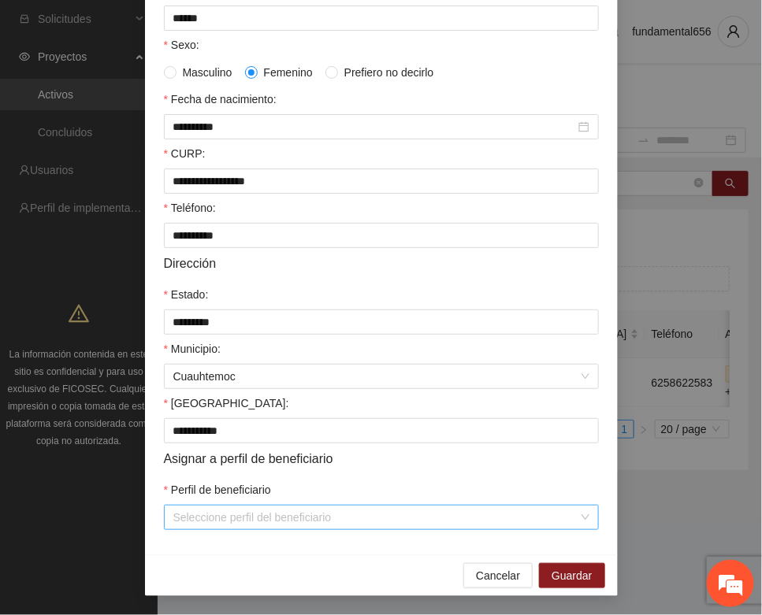
click at [235, 518] on input "Perfil de beneficiario" at bounding box center [375, 518] width 405 height 24
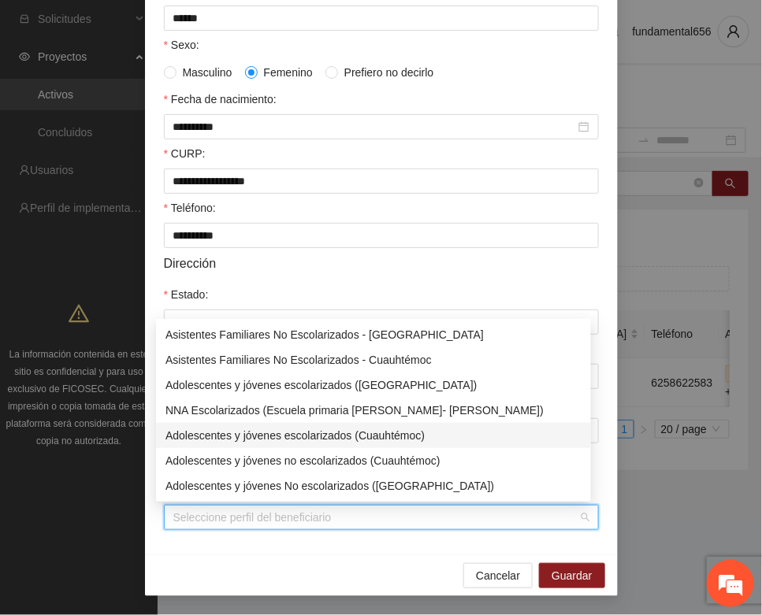
click at [274, 427] on div "Adolescentes y jóvenes escolarizados (Cuauhtémoc)" at bounding box center [373, 435] width 416 height 17
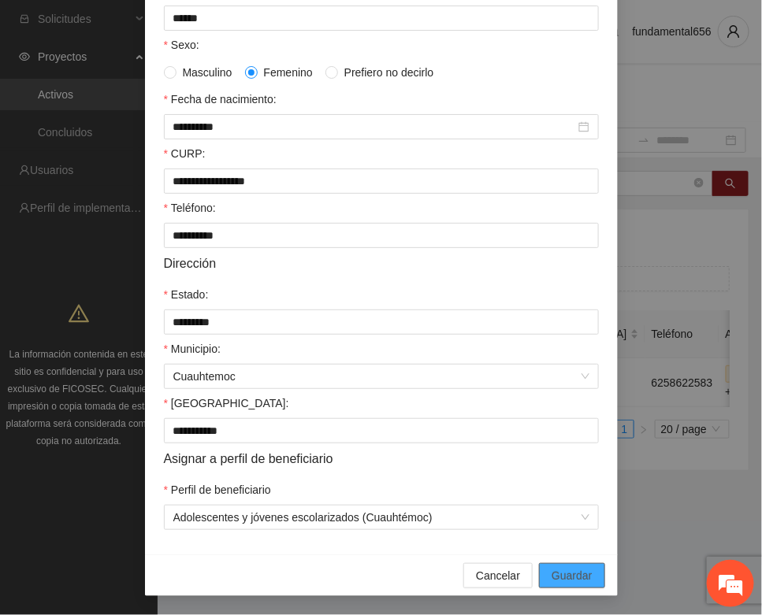
click at [562, 577] on span "Guardar" at bounding box center [571, 575] width 40 height 17
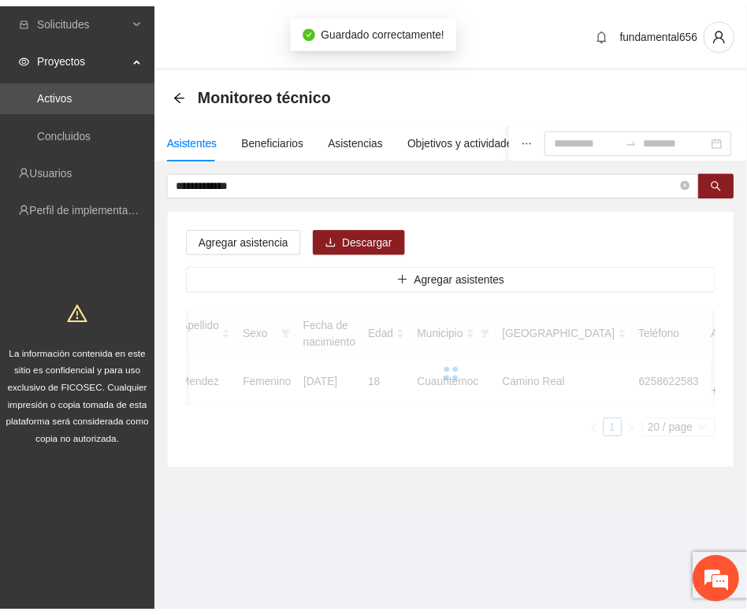
scroll to position [233, 0]
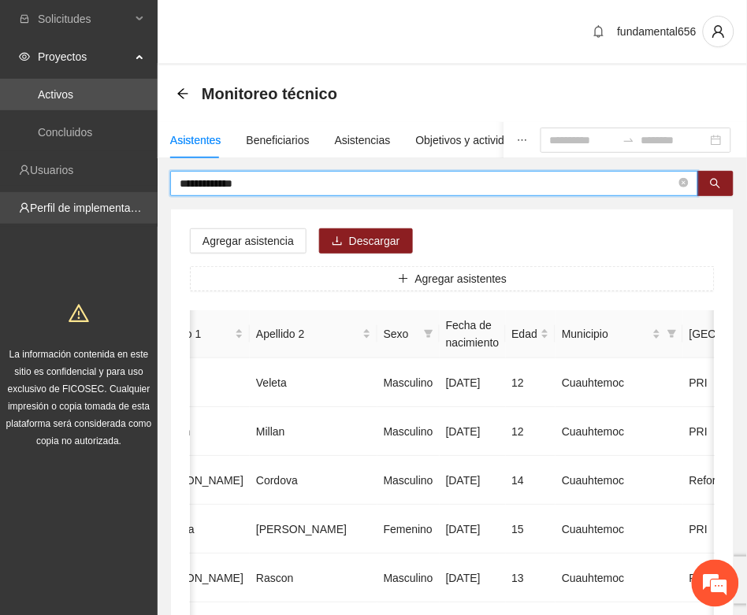
drag, startPoint x: 276, startPoint y: 182, endPoint x: 152, endPoint y: 194, distance: 124.2
paste input "text"
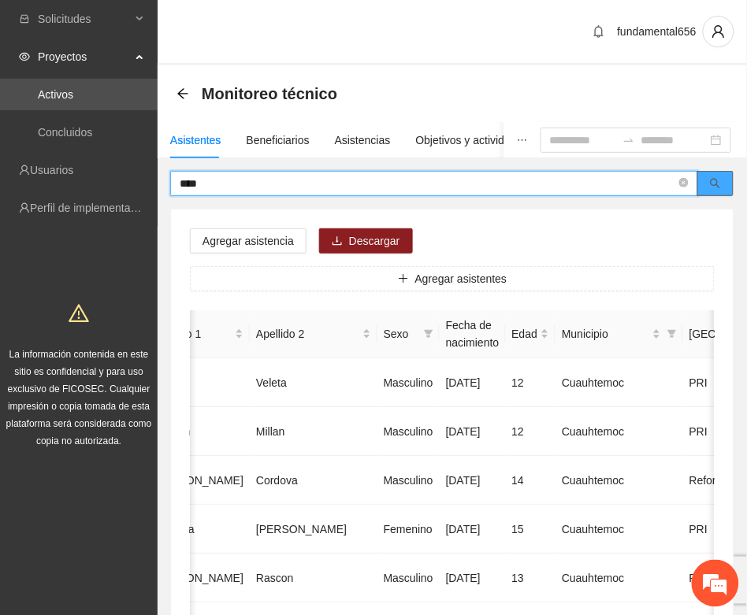
click at [714, 180] on icon "search" at bounding box center [715, 183] width 11 height 11
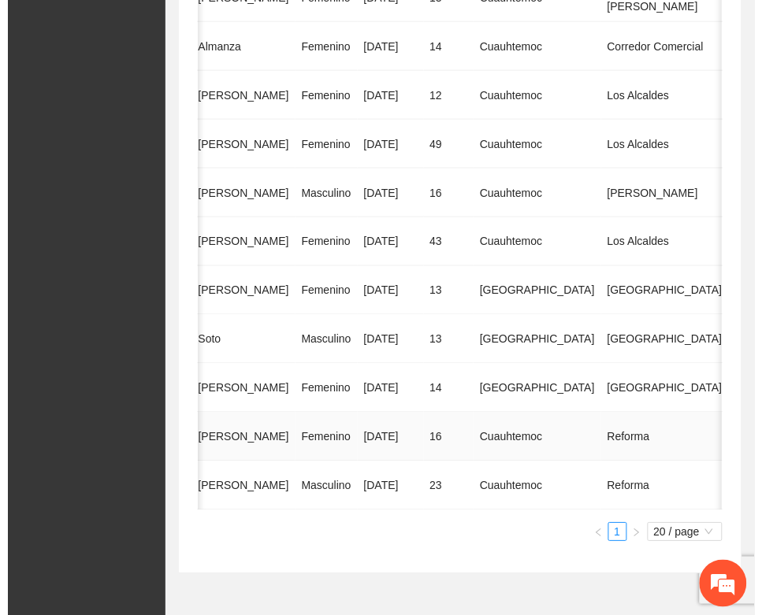
scroll to position [170, 0]
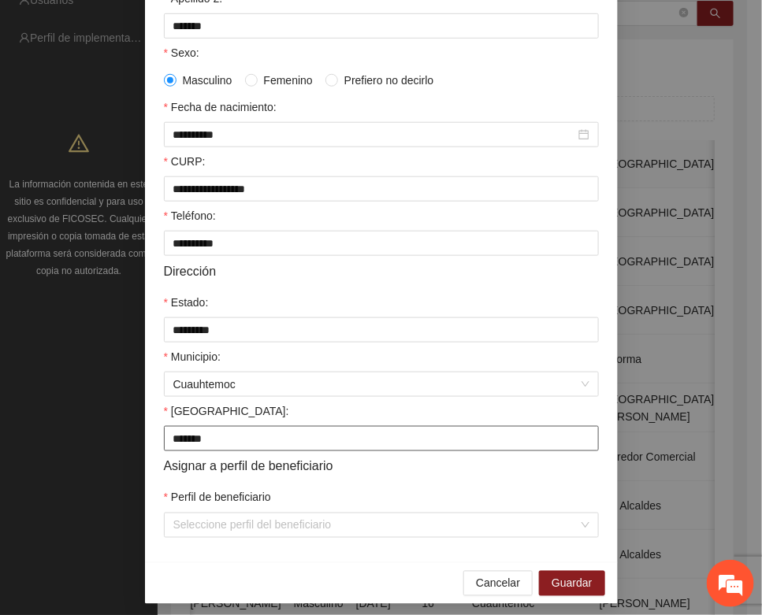
scroll to position [312, 0]
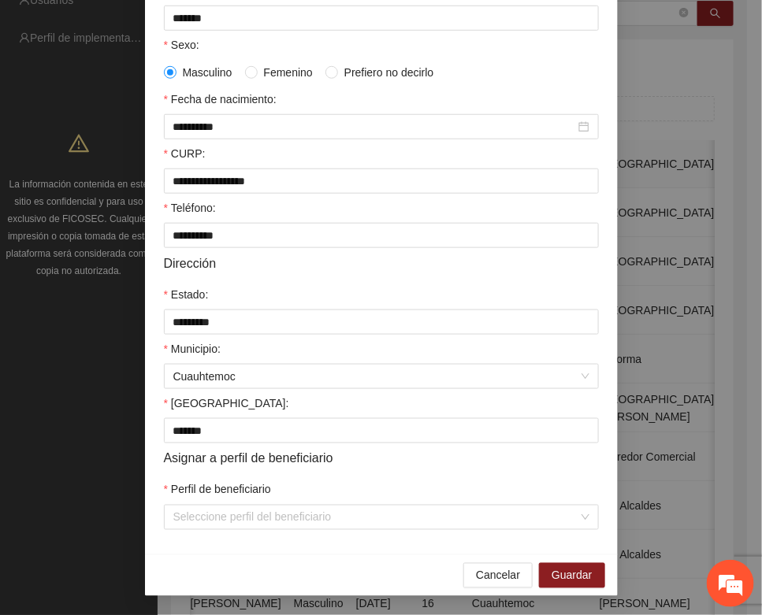
click at [254, 501] on div "Perfil de beneficiario" at bounding box center [381, 493] width 435 height 24
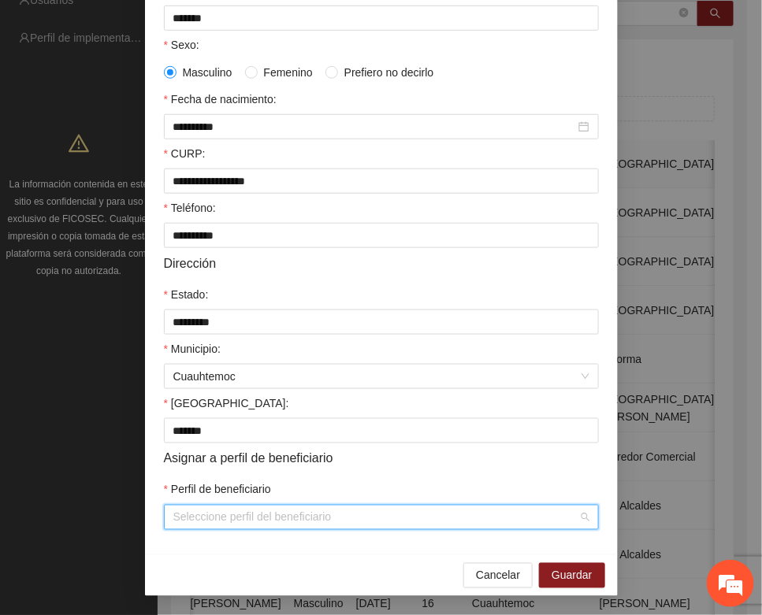
click at [261, 520] on input "Perfil de beneficiario" at bounding box center [375, 518] width 405 height 24
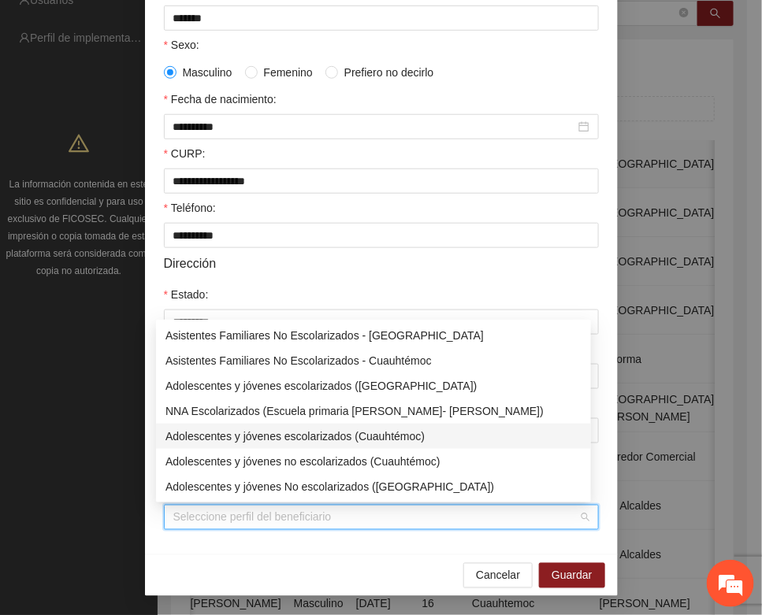
click at [313, 437] on div "Adolescentes y jóvenes escolarizados (Cuauhtémoc)" at bounding box center [373, 436] width 416 height 17
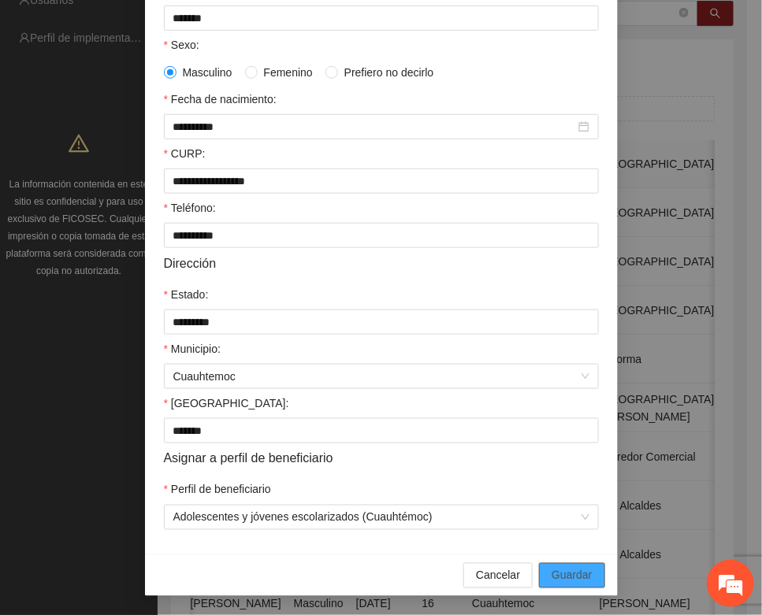
drag, startPoint x: 546, startPoint y: 572, endPoint x: 522, endPoint y: 558, distance: 27.6
click at [542, 571] on button "Guardar" at bounding box center [571, 575] width 65 height 25
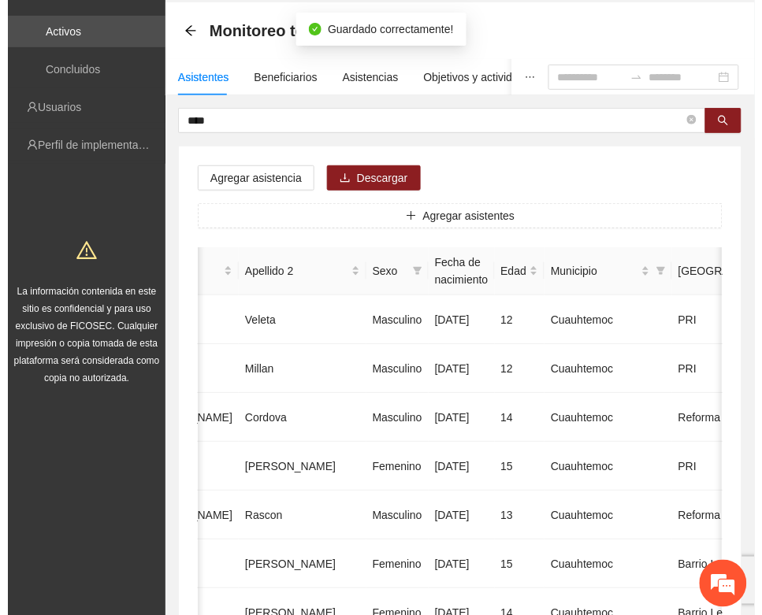
scroll to position [0, 0]
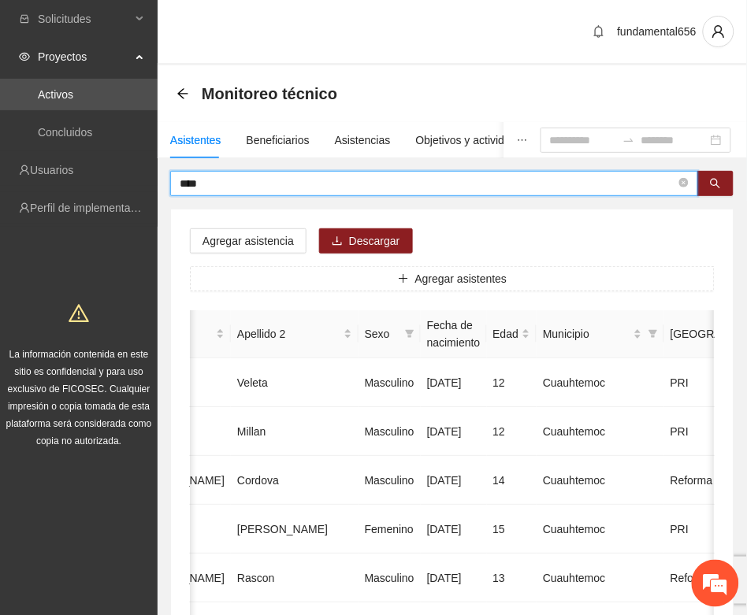
drag, startPoint x: 236, startPoint y: 183, endPoint x: 146, endPoint y: 191, distance: 90.9
paste input "*******"
click at [713, 187] on icon "search" at bounding box center [715, 183] width 11 height 11
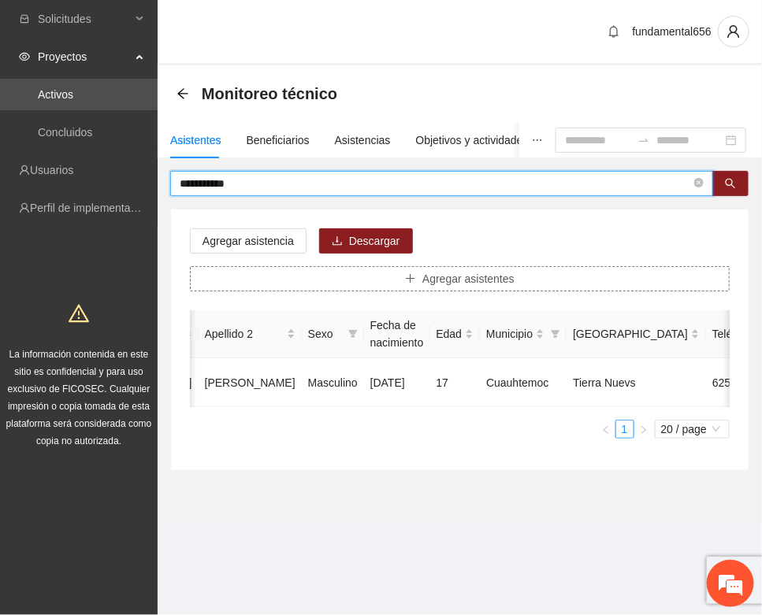
scroll to position [0, 265]
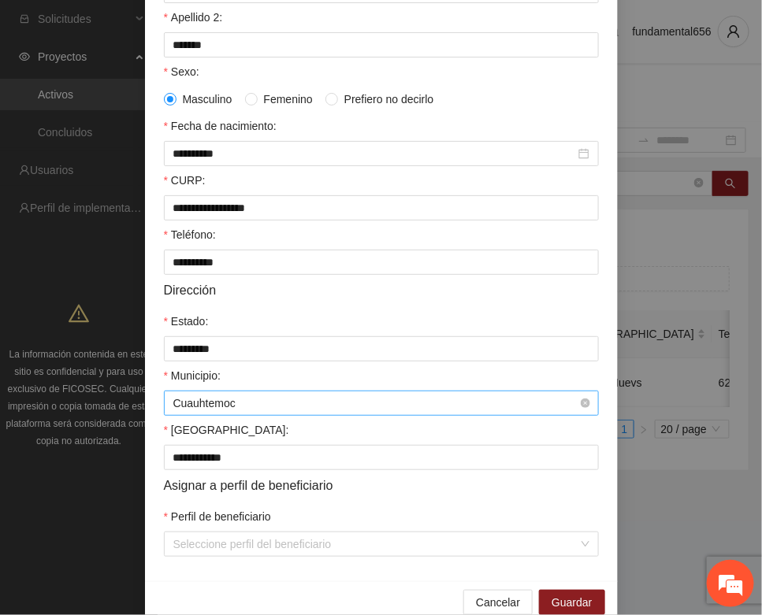
scroll to position [312, 0]
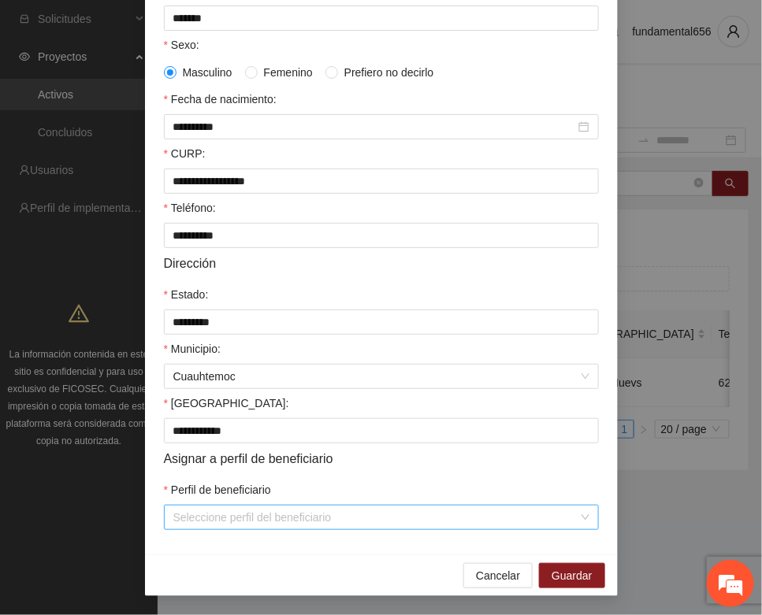
click at [245, 518] on input "Perfil de beneficiario" at bounding box center [375, 518] width 405 height 24
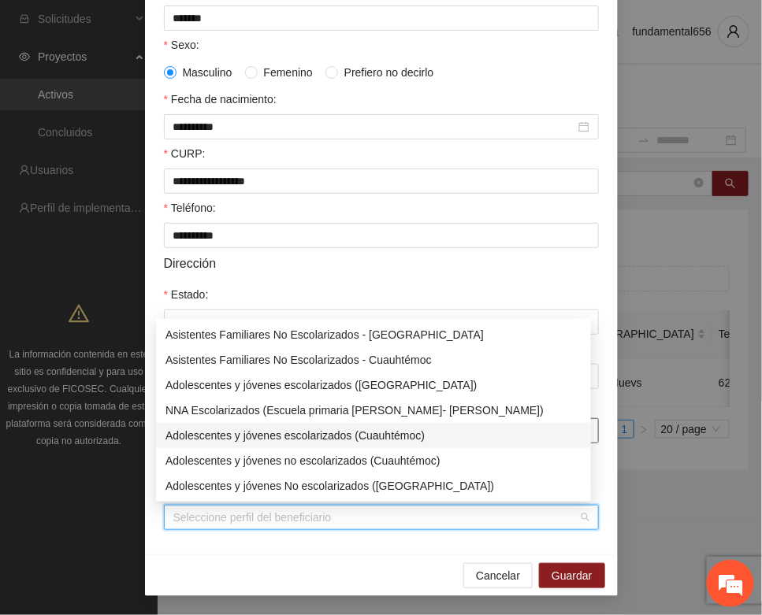
drag, startPoint x: 299, startPoint y: 433, endPoint x: 307, endPoint y: 435, distance: 8.0
click at [301, 434] on div "Adolescentes y jóvenes escolarizados (Cuauhtémoc)" at bounding box center [373, 435] width 416 height 17
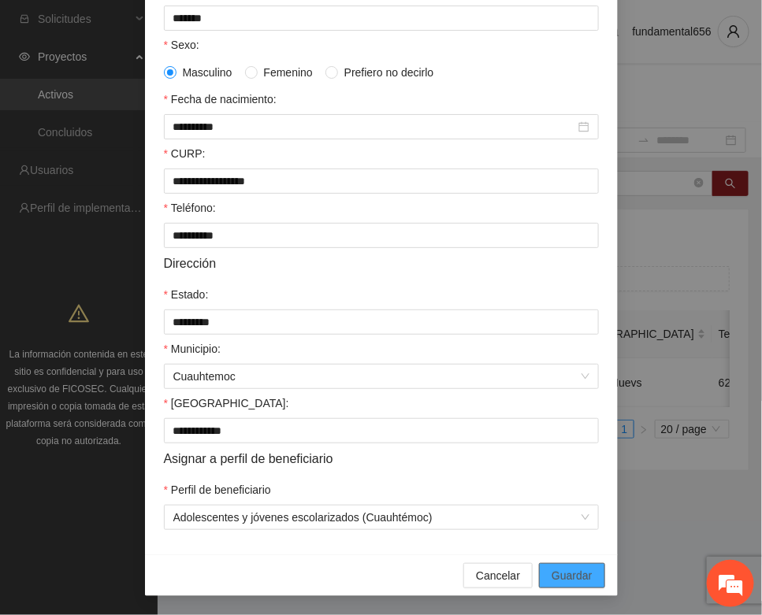
drag, startPoint x: 547, startPoint y: 567, endPoint x: 278, endPoint y: 458, distance: 290.5
click at [540, 563] on button "Guardar" at bounding box center [571, 575] width 65 height 25
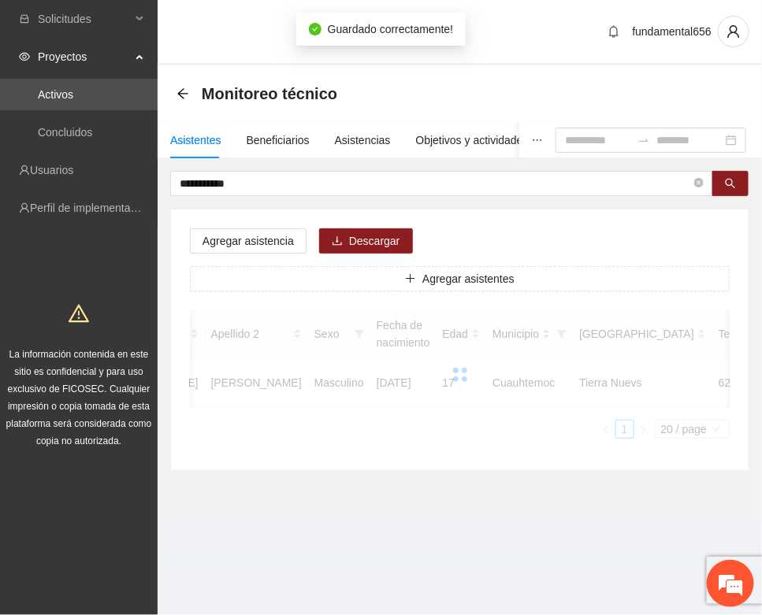
scroll to position [233, 0]
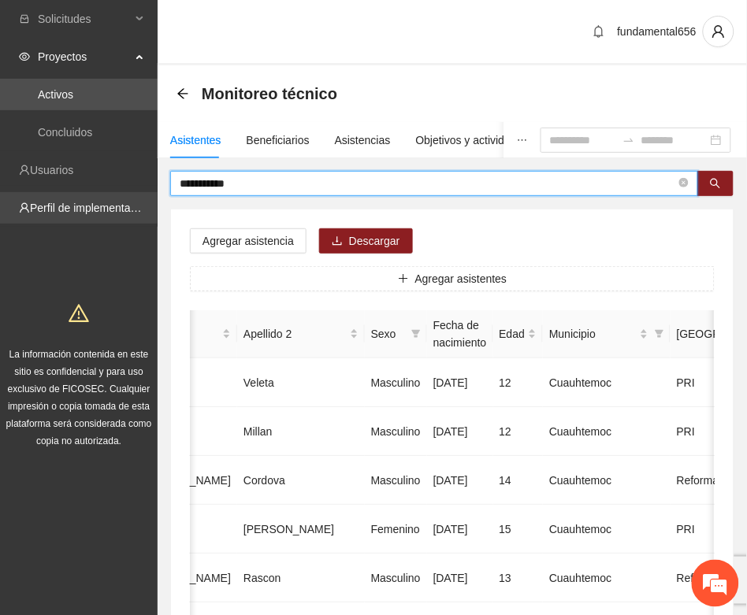
drag, startPoint x: 246, startPoint y: 184, endPoint x: 144, endPoint y: 210, distance: 105.1
paste input "***"
drag, startPoint x: 725, startPoint y: 182, endPoint x: 660, endPoint y: 207, distance: 69.3
click at [717, 183] on button "button" at bounding box center [715, 183] width 36 height 25
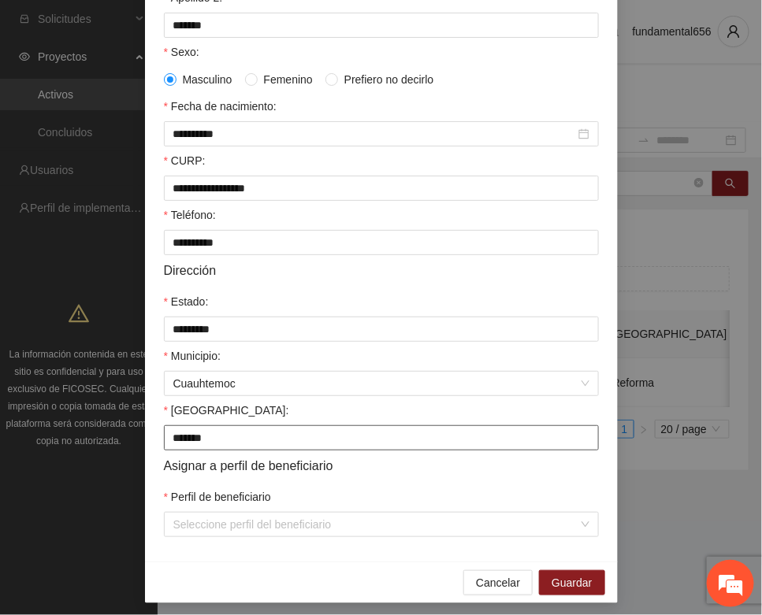
scroll to position [312, 0]
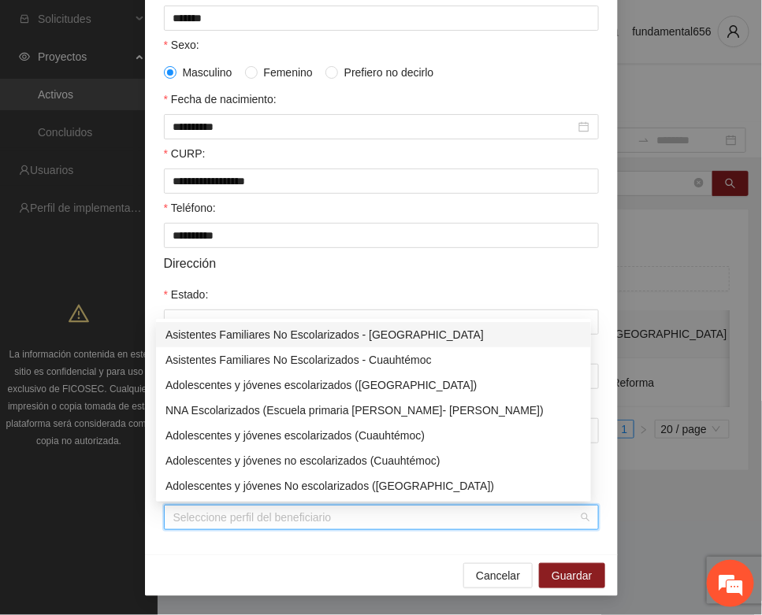
click at [293, 521] on input "Perfil de beneficiario" at bounding box center [375, 518] width 405 height 24
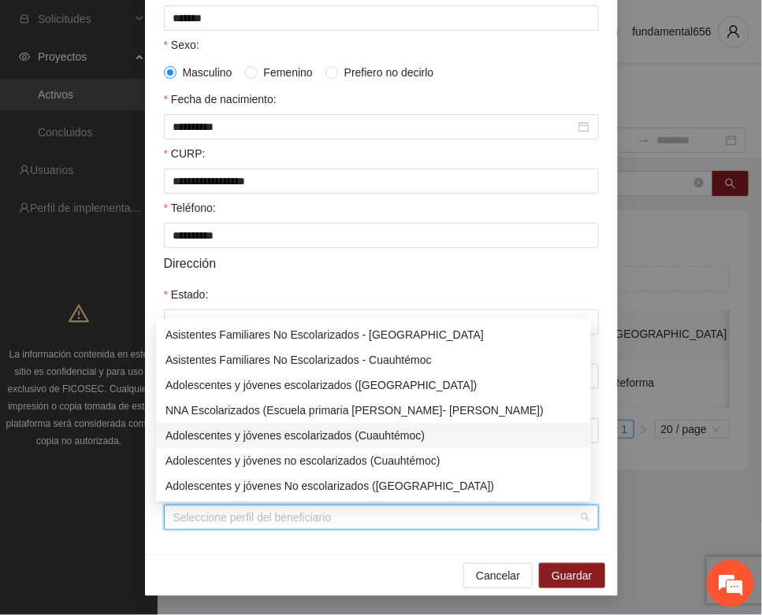
click at [325, 439] on div "Adolescentes y jóvenes escolarizados (Cuauhtémoc)" at bounding box center [373, 435] width 416 height 17
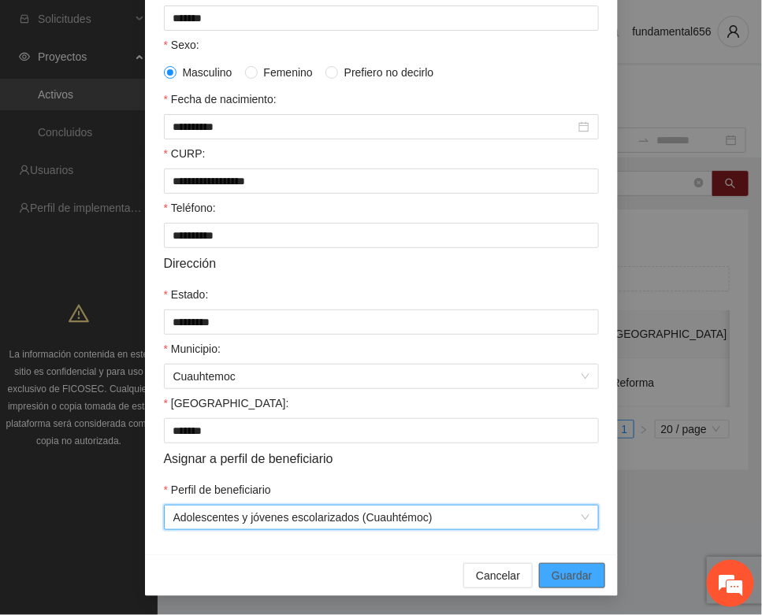
click at [569, 573] on span "Guardar" at bounding box center [571, 575] width 40 height 17
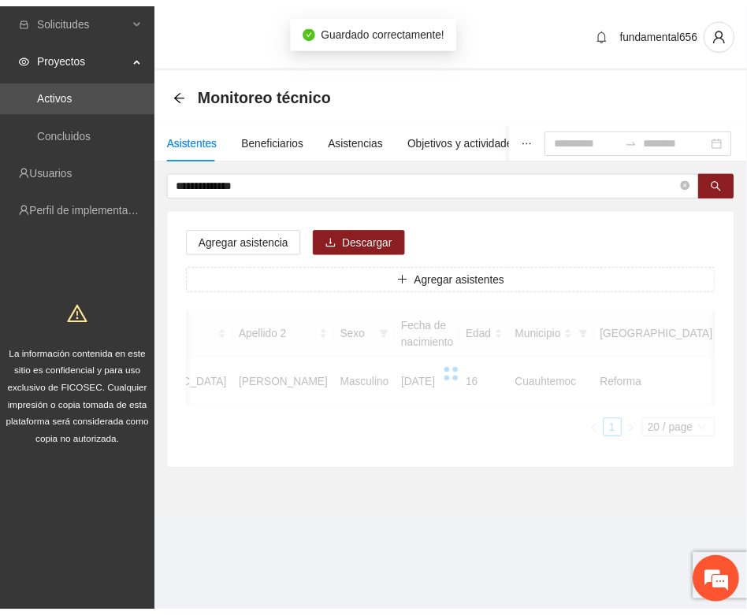
scroll to position [233, 0]
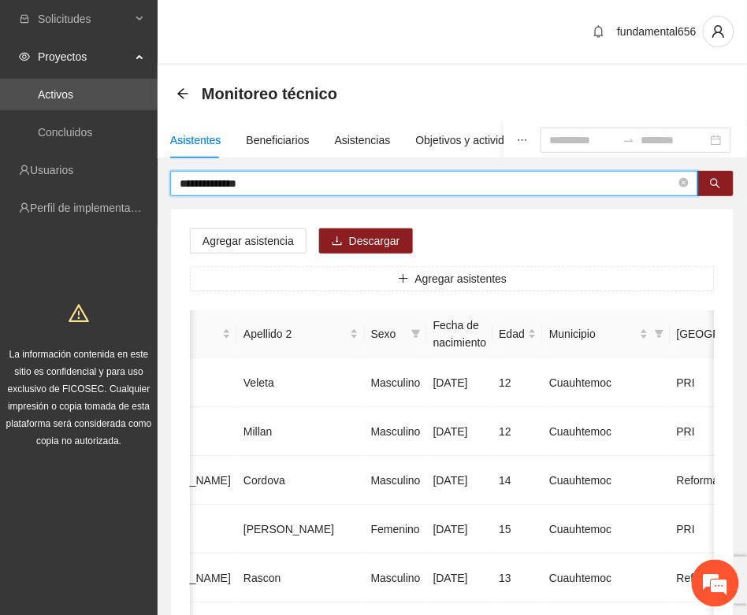
drag, startPoint x: 264, startPoint y: 177, endPoint x: 159, endPoint y: 205, distance: 108.3
paste input "text"
drag, startPoint x: 717, startPoint y: 190, endPoint x: 709, endPoint y: 198, distance: 11.7
click at [717, 191] on button "button" at bounding box center [715, 183] width 36 height 25
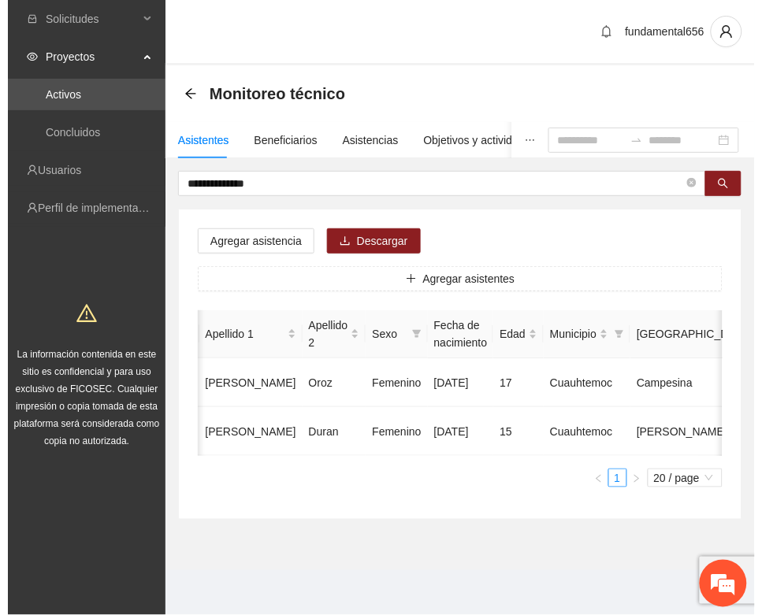
scroll to position [0, 266]
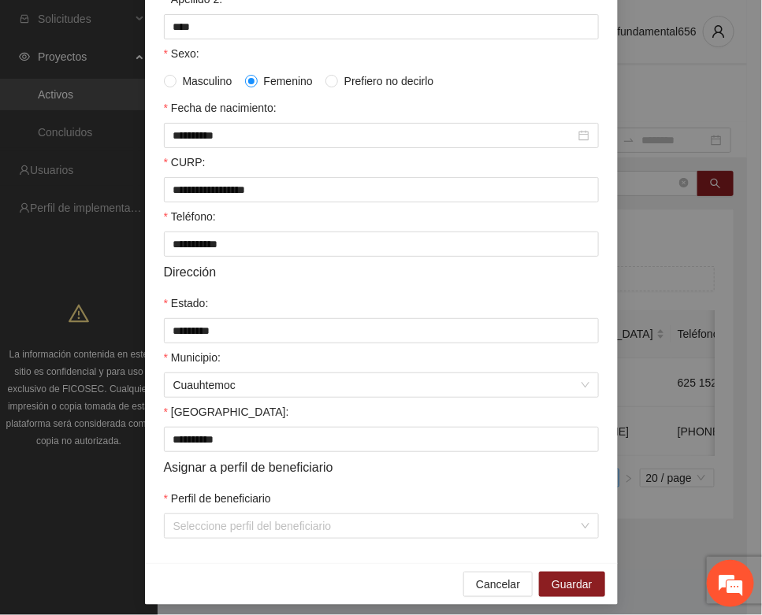
scroll to position [312, 0]
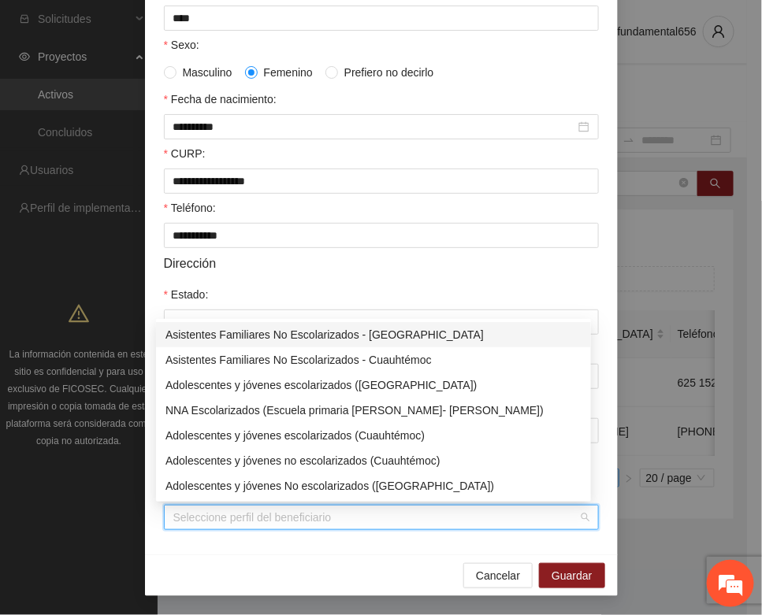
click at [225, 508] on input "Perfil de beneficiario" at bounding box center [375, 518] width 405 height 24
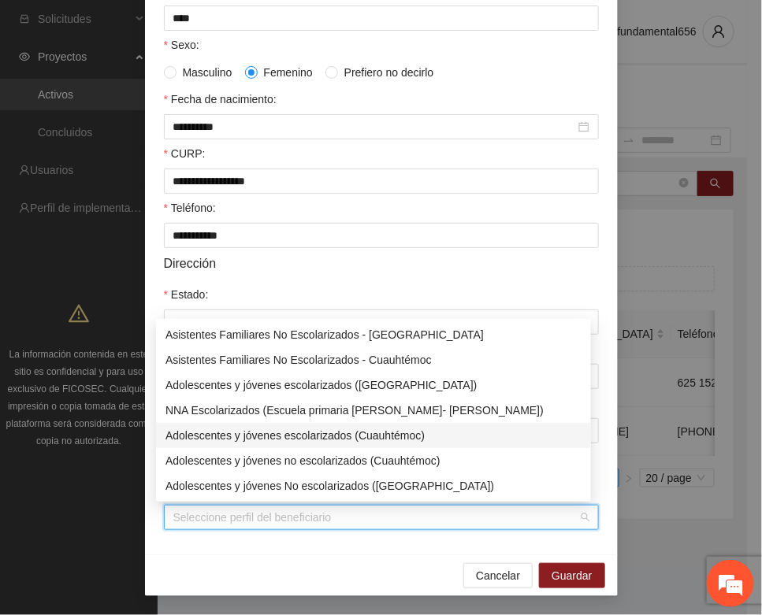
drag, startPoint x: 303, startPoint y: 434, endPoint x: 407, endPoint y: 477, distance: 112.3
click at [308, 438] on div "Adolescentes y jóvenes escolarizados (Cuauhtémoc)" at bounding box center [373, 435] width 416 height 17
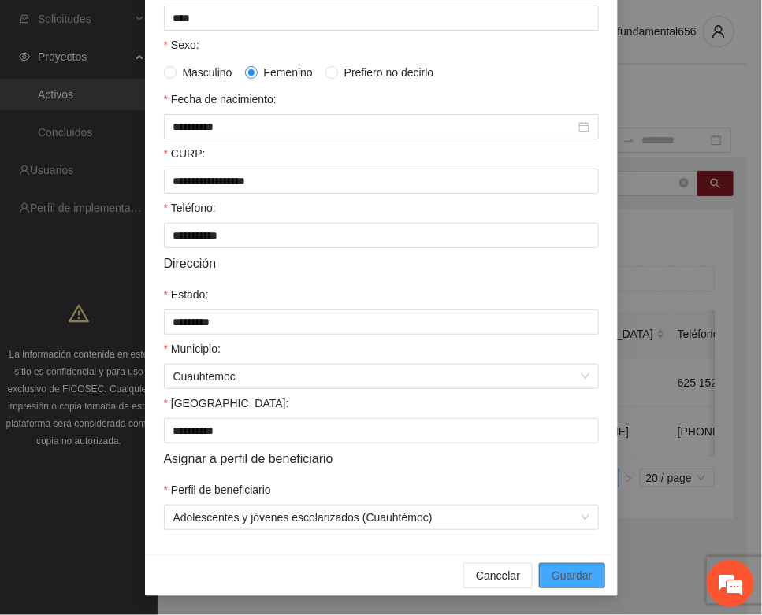
drag, startPoint x: 559, startPoint y: 573, endPoint x: 398, endPoint y: 485, distance: 183.6
click at [555, 567] on span "Guardar" at bounding box center [571, 575] width 40 height 17
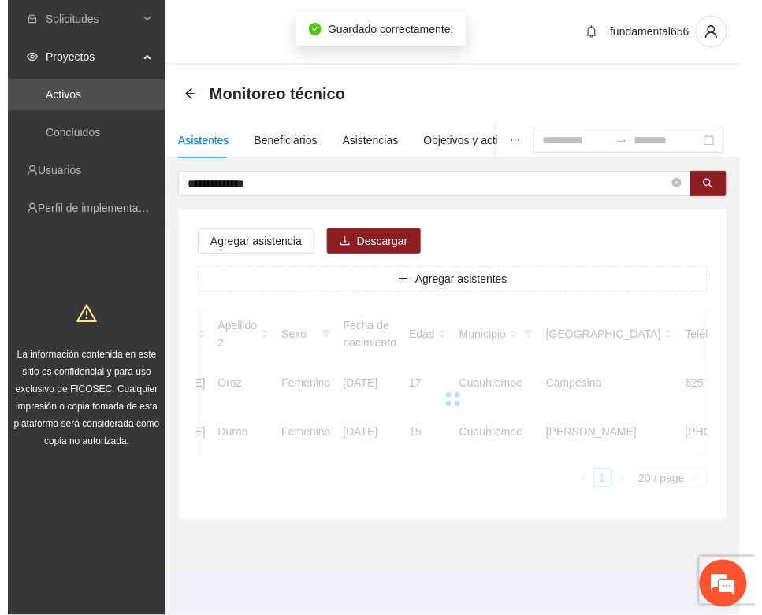
scroll to position [0, 252]
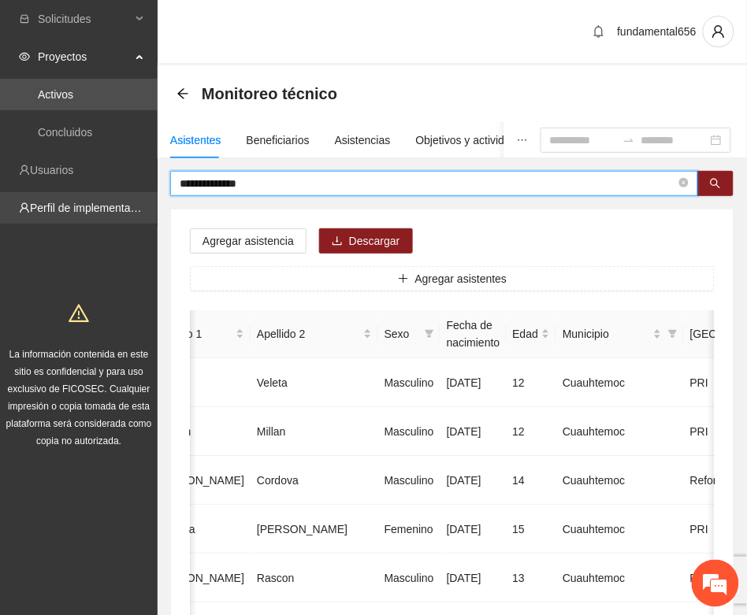
drag, startPoint x: 262, startPoint y: 189, endPoint x: 147, endPoint y: 211, distance: 117.9
click at [717, 184] on icon "search" at bounding box center [715, 184] width 10 height 10
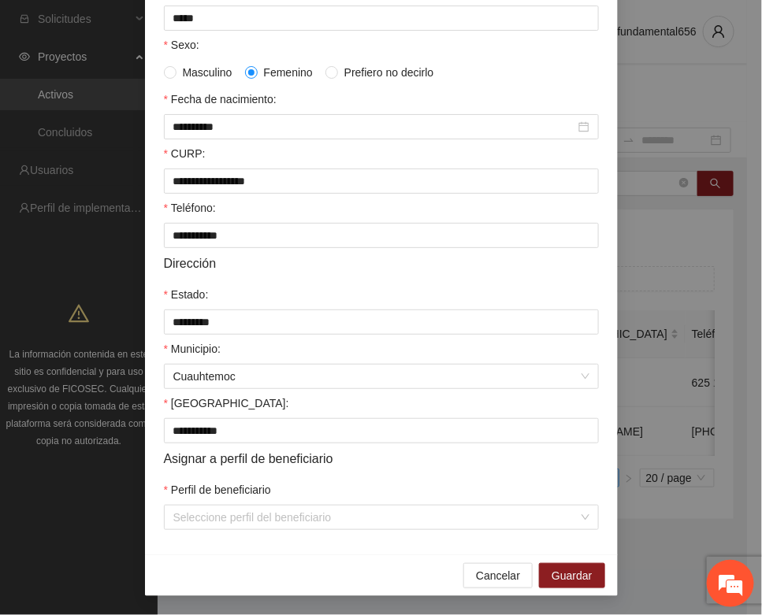
scroll to position [312, 0]
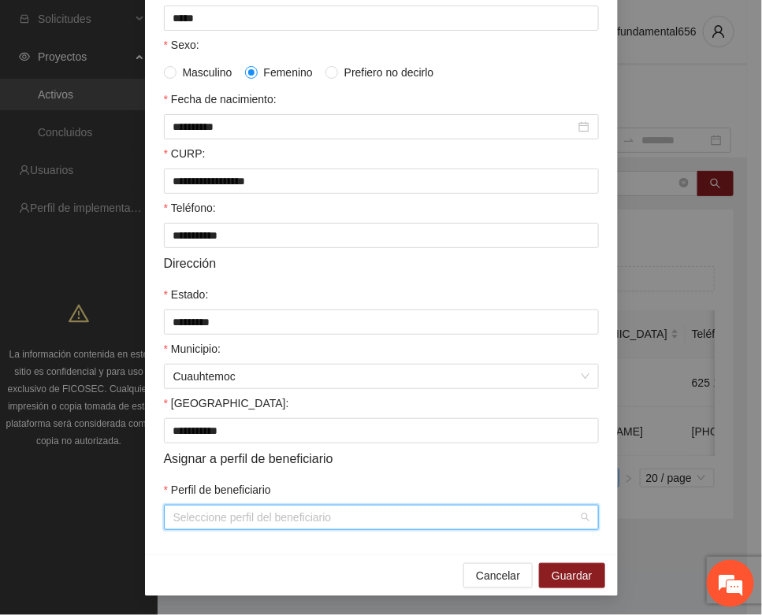
click at [221, 510] on input "Perfil de beneficiario" at bounding box center [375, 518] width 405 height 24
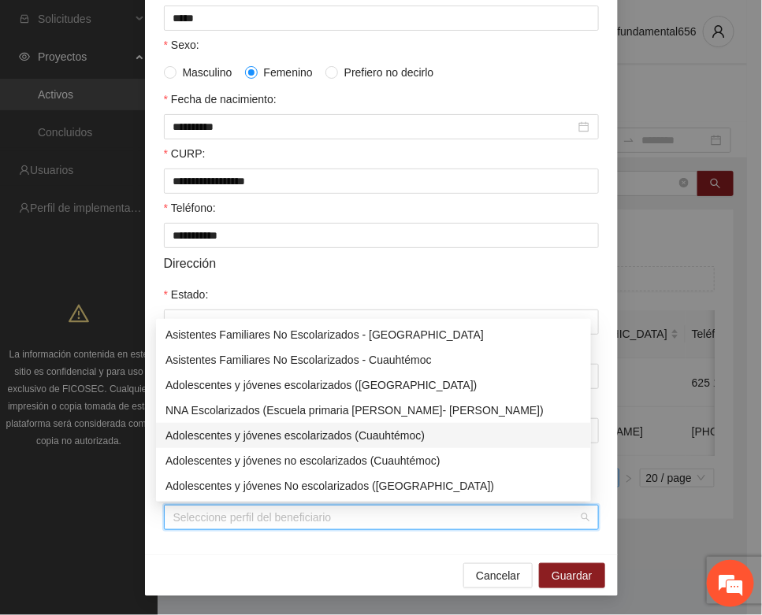
click at [291, 436] on div "Adolescentes y jóvenes escolarizados (Cuauhtémoc)" at bounding box center [373, 435] width 416 height 17
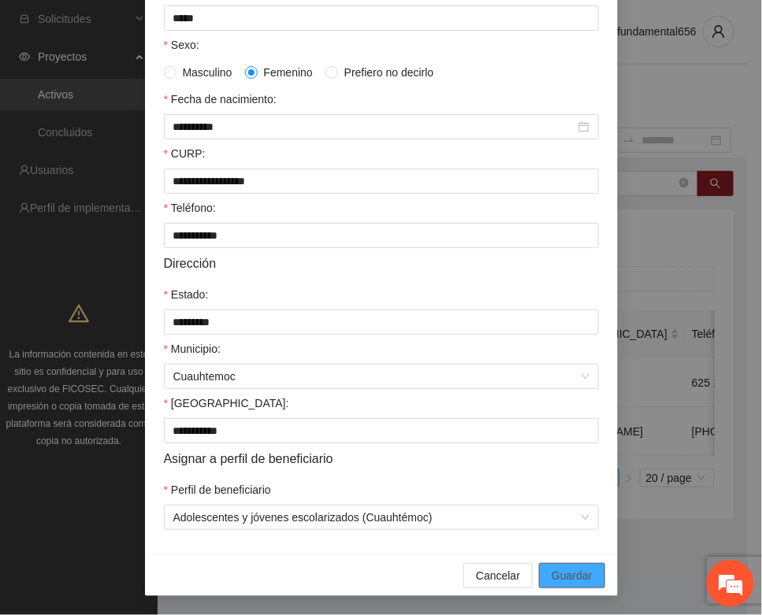
click at [551, 568] on span "Guardar" at bounding box center [571, 575] width 40 height 17
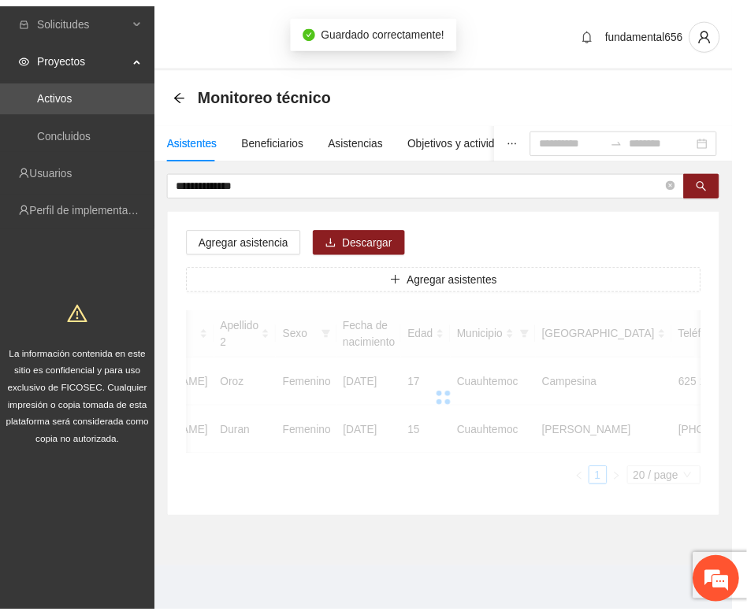
scroll to position [233, 0]
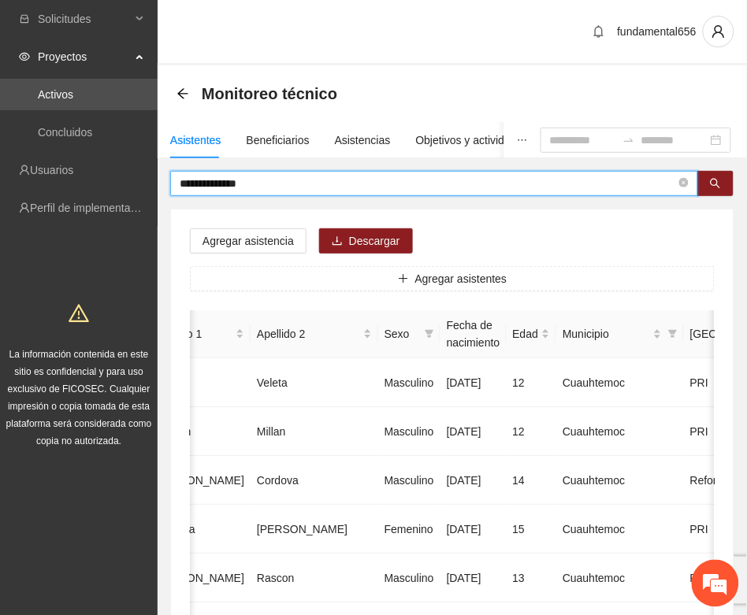
drag, startPoint x: 273, startPoint y: 187, endPoint x: 169, endPoint y: 202, distance: 104.3
paste input "text"
click at [715, 181] on icon "search" at bounding box center [715, 183] width 11 height 11
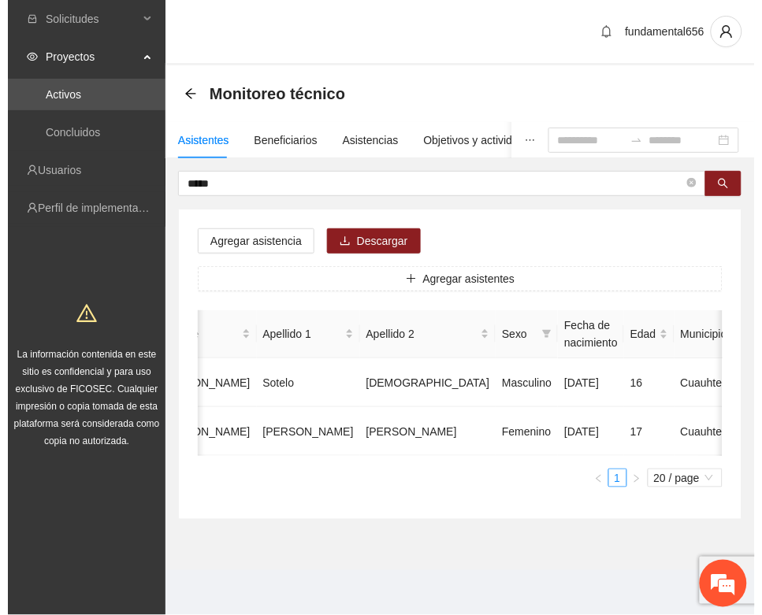
scroll to position [0, 282]
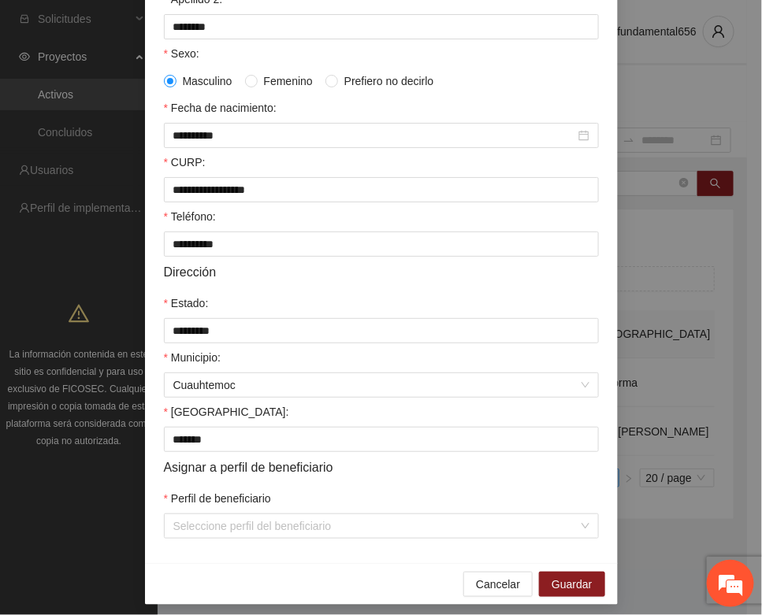
scroll to position [312, 0]
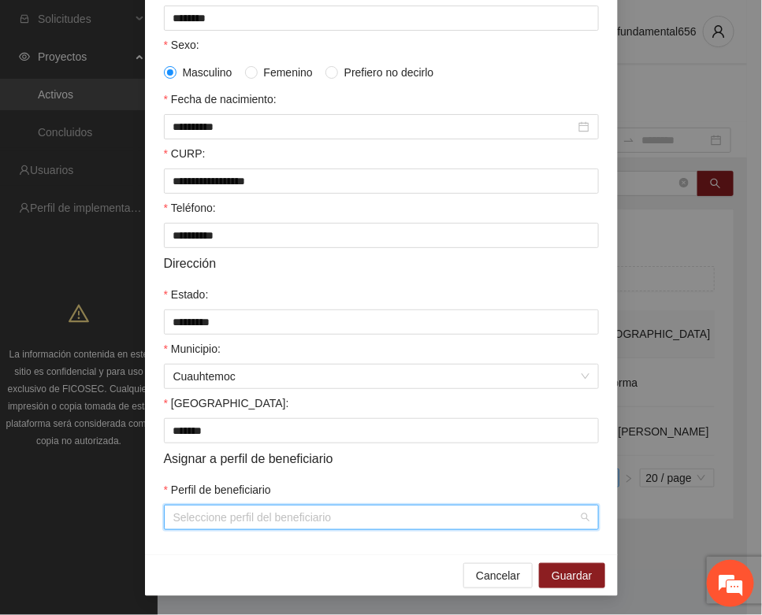
click at [219, 514] on input "Perfil de beneficiario" at bounding box center [375, 518] width 405 height 24
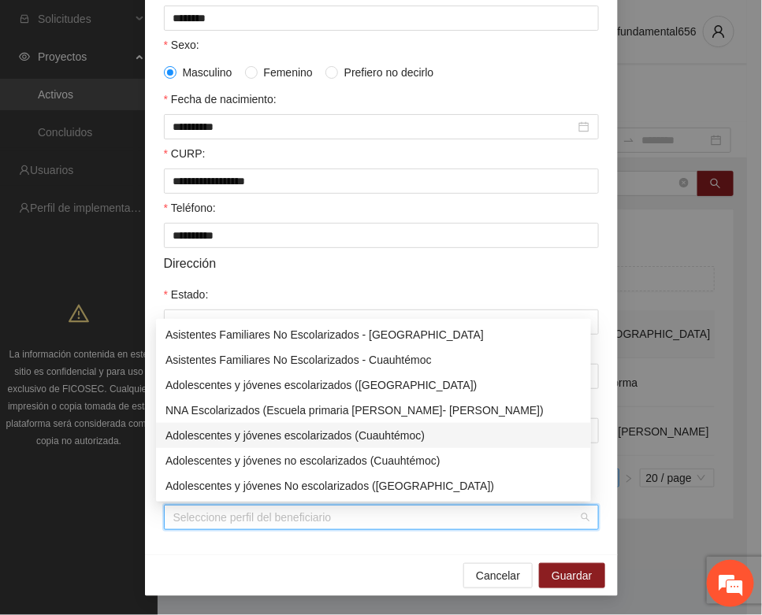
click at [307, 427] on div "Adolescentes y jóvenes escolarizados (Cuauhtémoc)" at bounding box center [373, 435] width 416 height 17
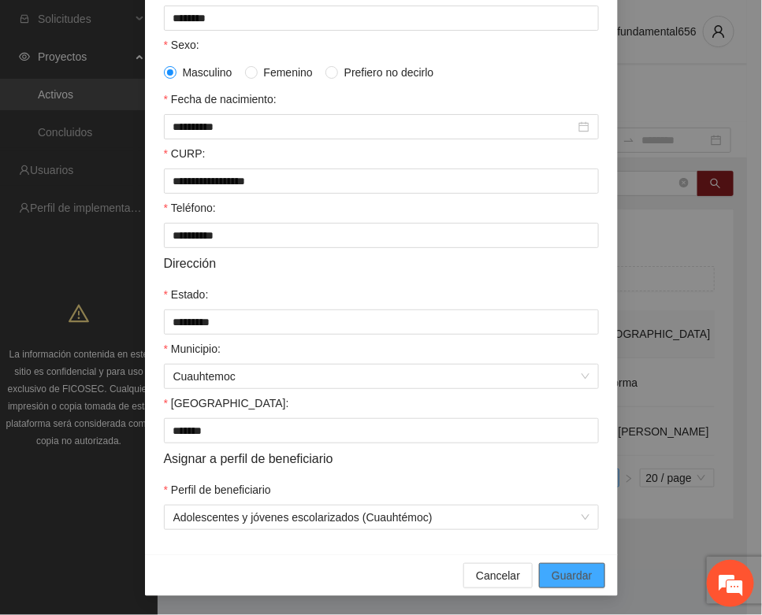
click at [566, 569] on span "Guardar" at bounding box center [571, 575] width 40 height 17
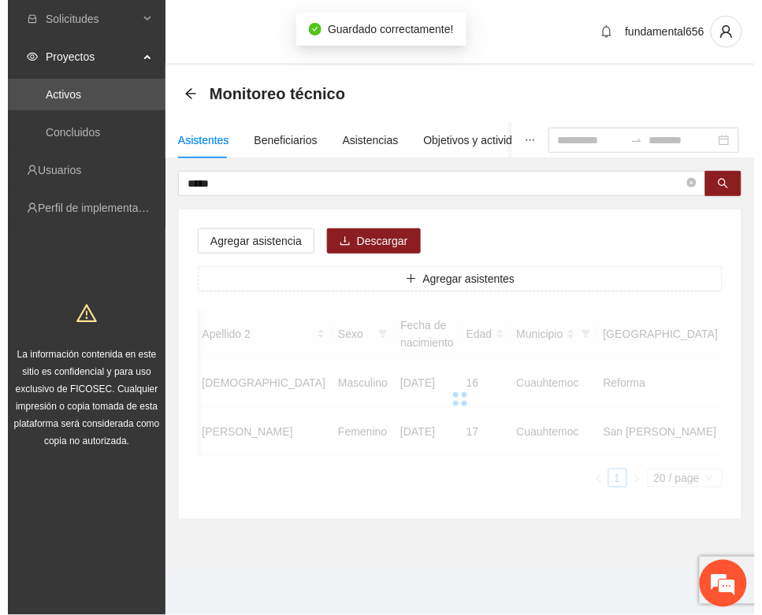
scroll to position [0, 268]
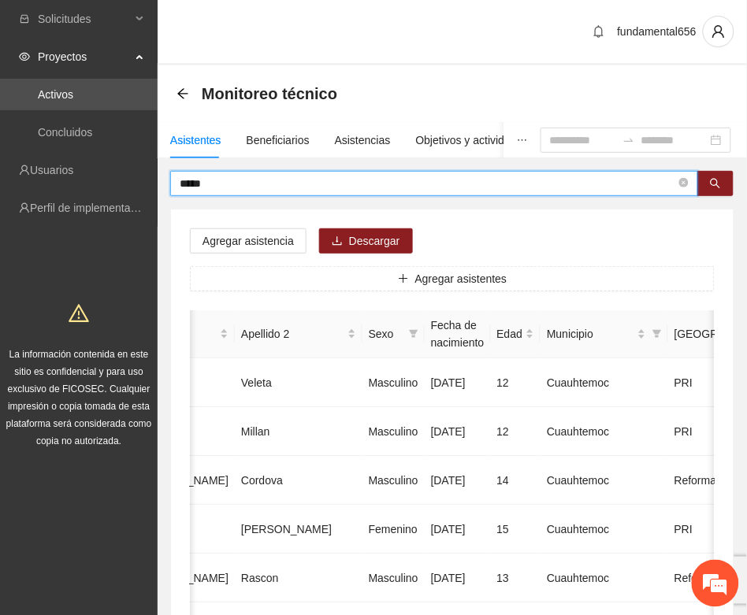
drag, startPoint x: 209, startPoint y: 185, endPoint x: 155, endPoint y: 191, distance: 53.8
paste input "**********"
drag, startPoint x: 719, startPoint y: 182, endPoint x: 710, endPoint y: 178, distance: 10.2
click at [719, 183] on icon "search" at bounding box center [715, 183] width 11 height 11
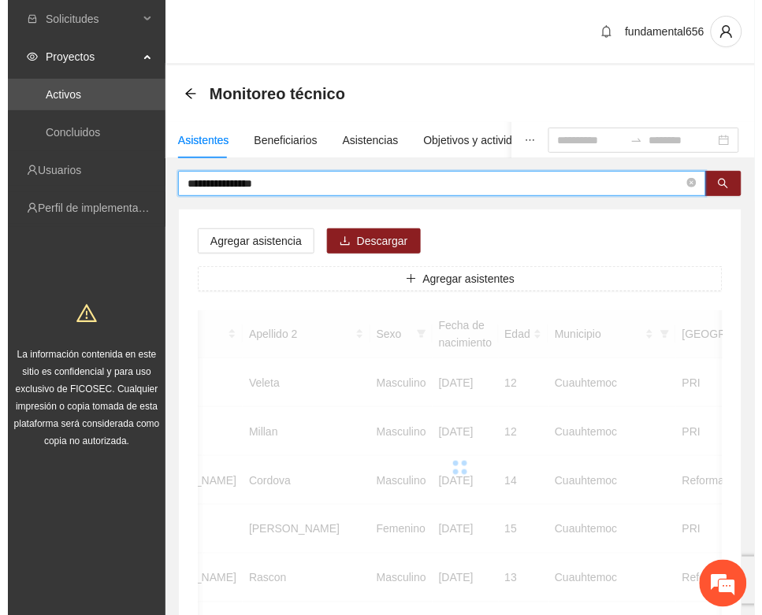
scroll to position [0, 265]
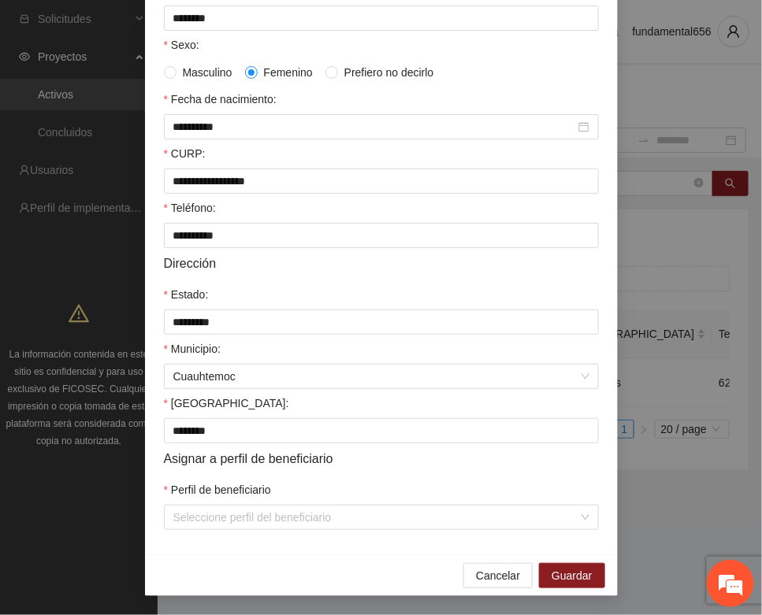
scroll to position [312, 0]
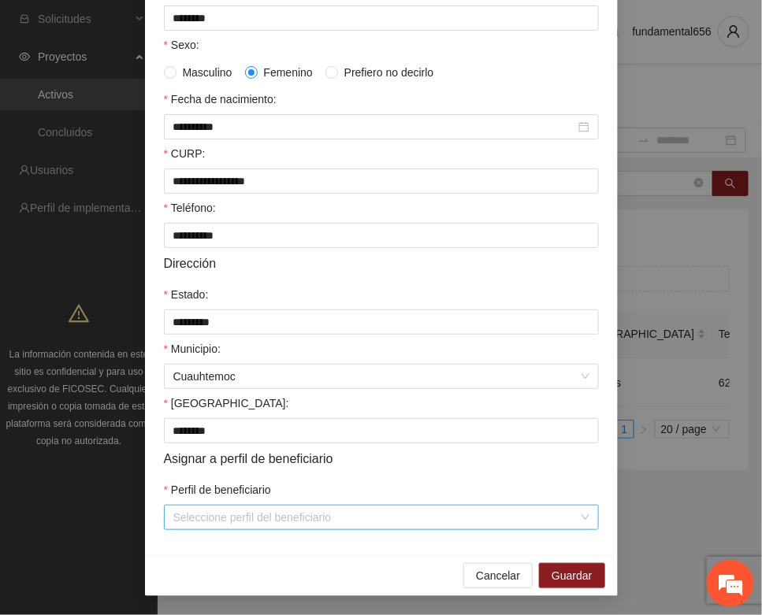
click at [221, 521] on input "Perfil de beneficiario" at bounding box center [375, 518] width 405 height 24
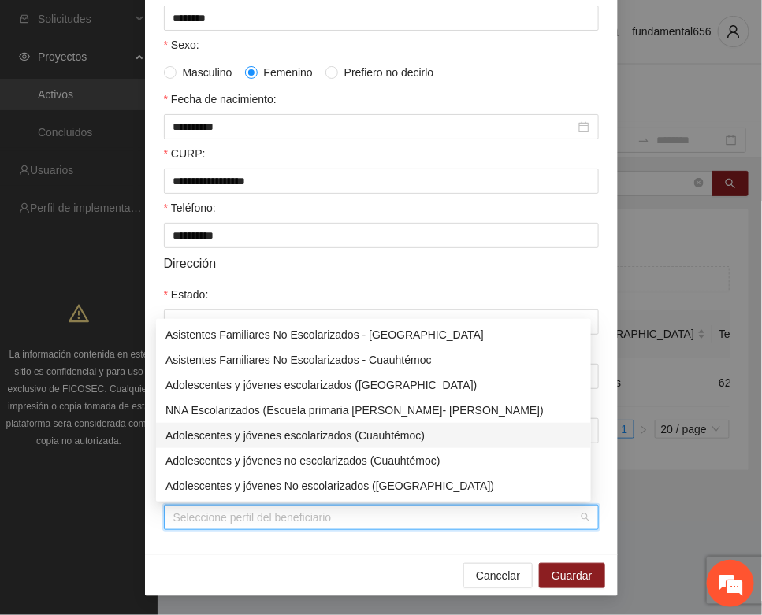
drag, startPoint x: 247, startPoint y: 437, endPoint x: 301, endPoint y: 471, distance: 64.0
click at [253, 439] on div "Adolescentes y jóvenes escolarizados (Cuauhtémoc)" at bounding box center [373, 435] width 416 height 17
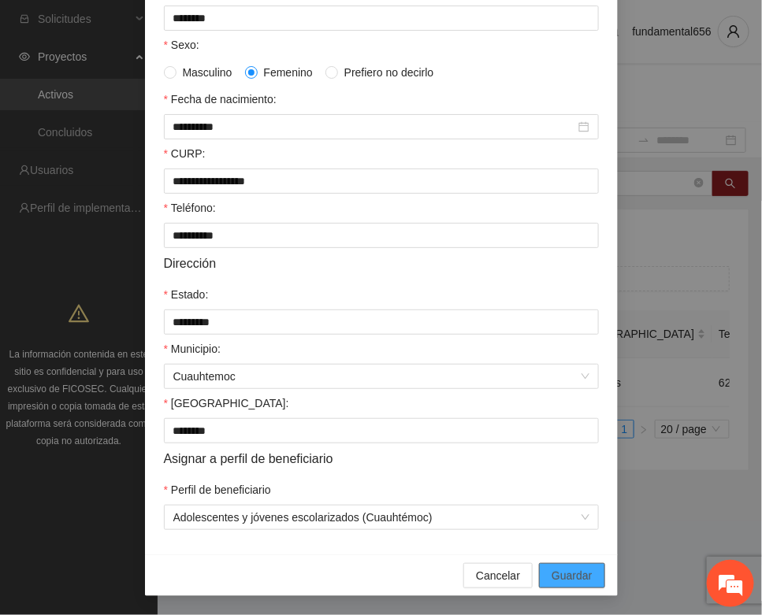
click at [556, 580] on span "Guardar" at bounding box center [571, 575] width 40 height 17
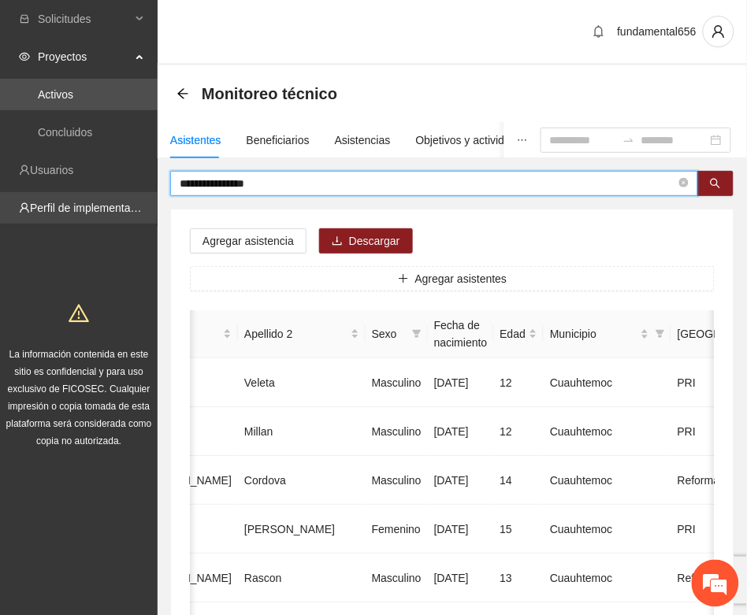
drag, startPoint x: 224, startPoint y: 183, endPoint x: 156, endPoint y: 195, distance: 69.5
paste input "text"
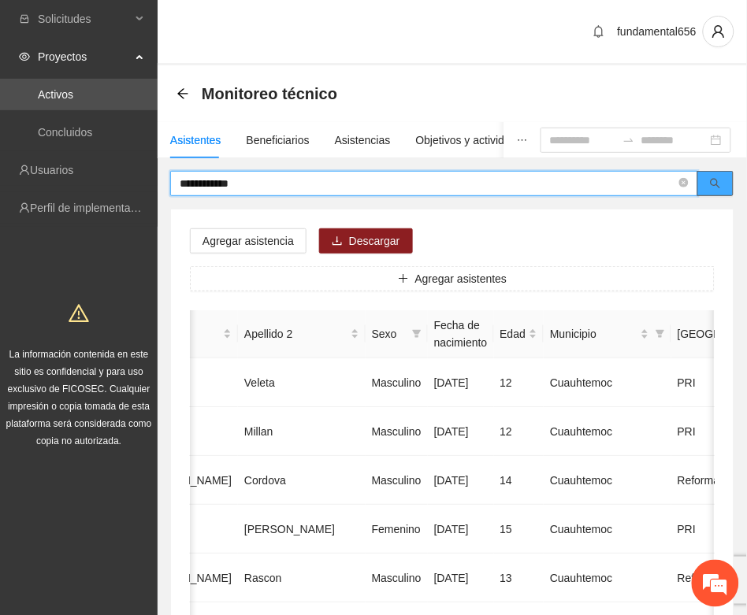
click at [703, 186] on button "button" at bounding box center [715, 183] width 36 height 25
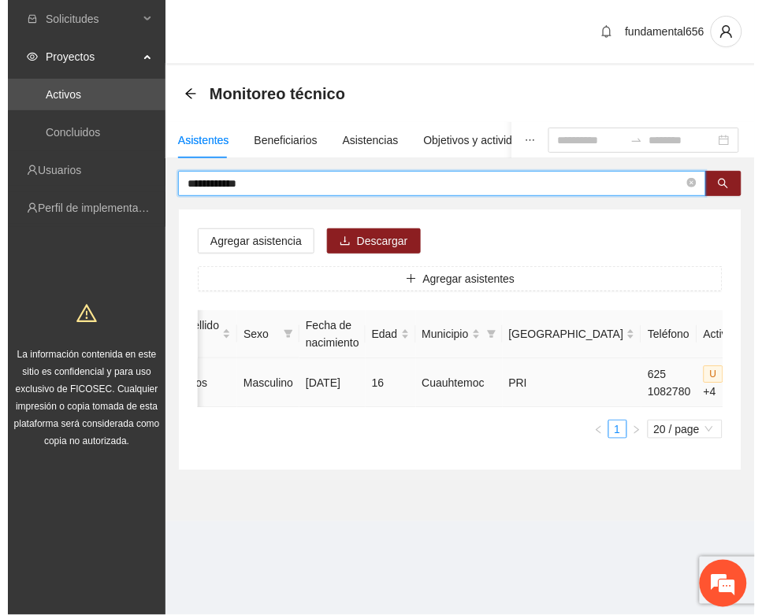
scroll to position [0, 250]
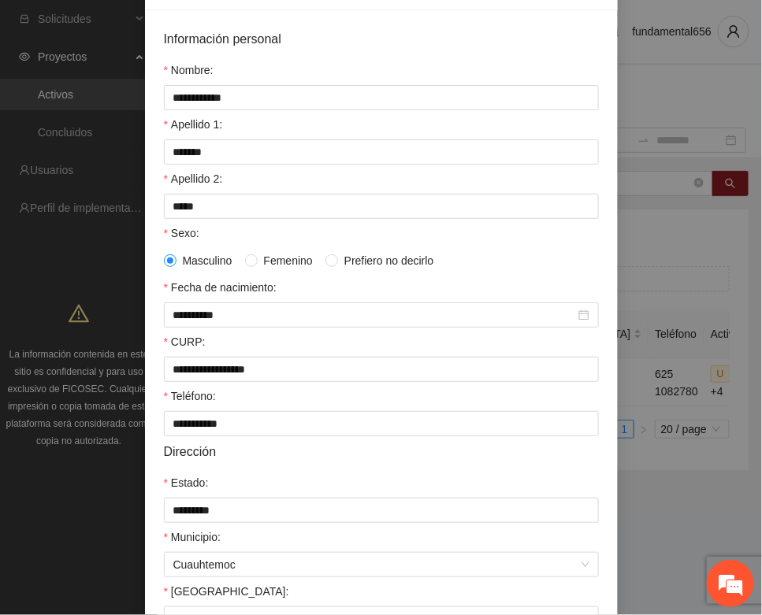
scroll to position [312, 0]
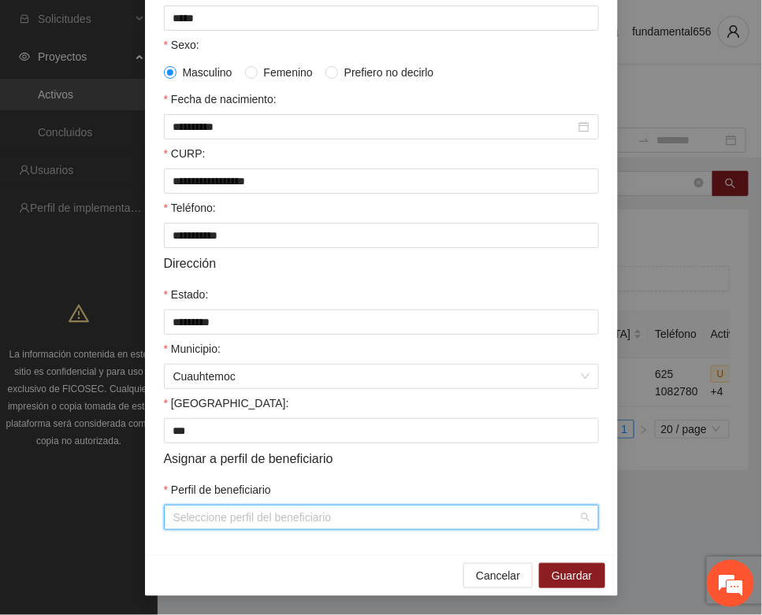
click at [224, 524] on input "Perfil de beneficiario" at bounding box center [375, 518] width 405 height 24
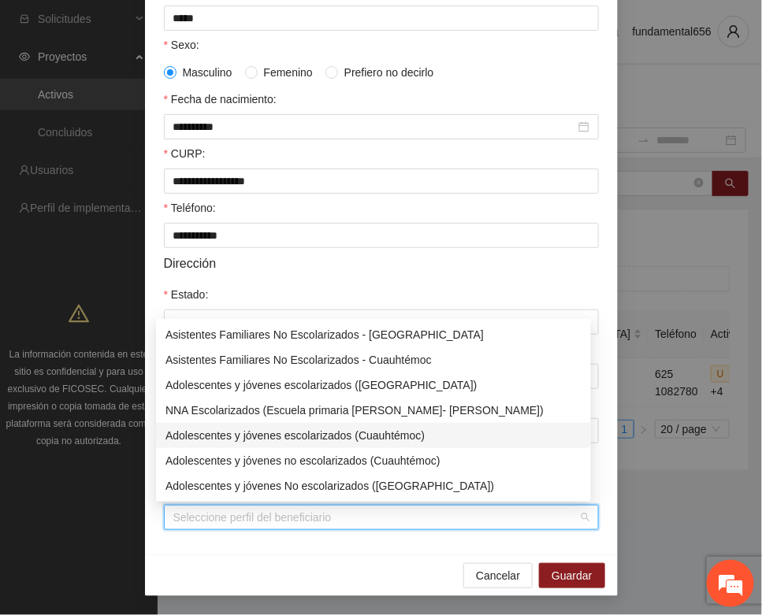
drag, startPoint x: 277, startPoint y: 436, endPoint x: 336, endPoint y: 485, distance: 76.5
click at [281, 435] on div "Adolescentes y jóvenes escolarizados (Cuauhtémoc)" at bounding box center [373, 435] width 416 height 17
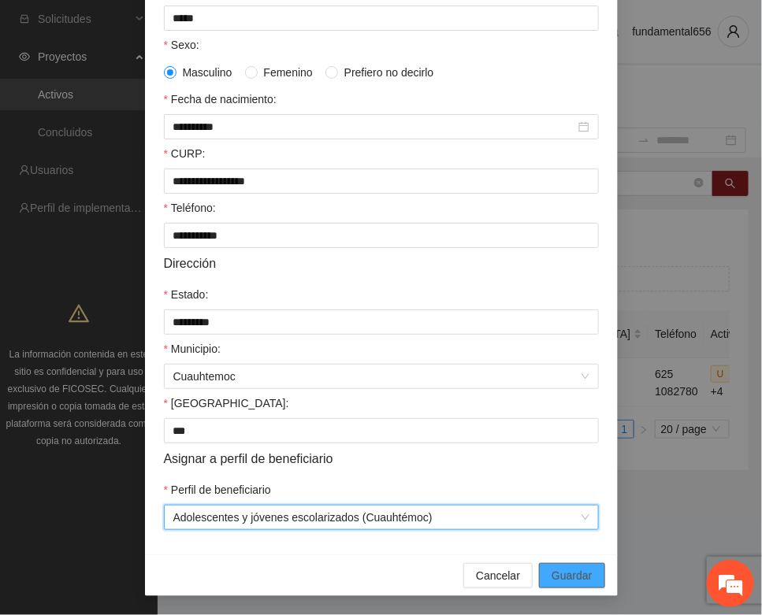
drag, startPoint x: 552, startPoint y: 571, endPoint x: 538, endPoint y: 566, distance: 15.2
click at [551, 571] on span "Guardar" at bounding box center [571, 575] width 40 height 17
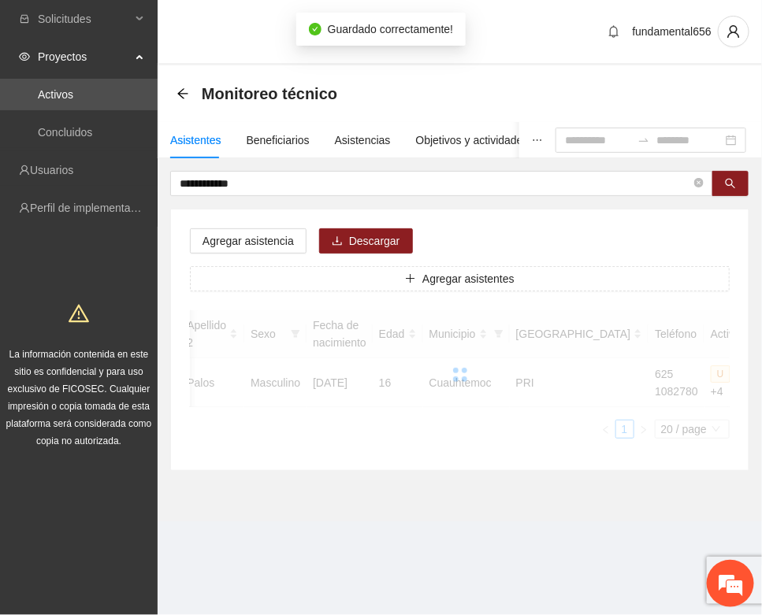
scroll to position [233, 0]
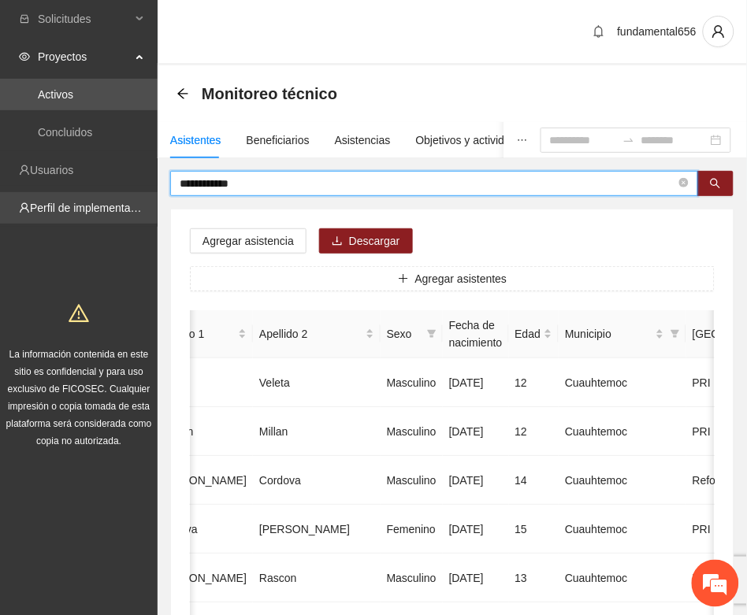
drag, startPoint x: 261, startPoint y: 183, endPoint x: 147, endPoint y: 214, distance: 117.7
paste input "***"
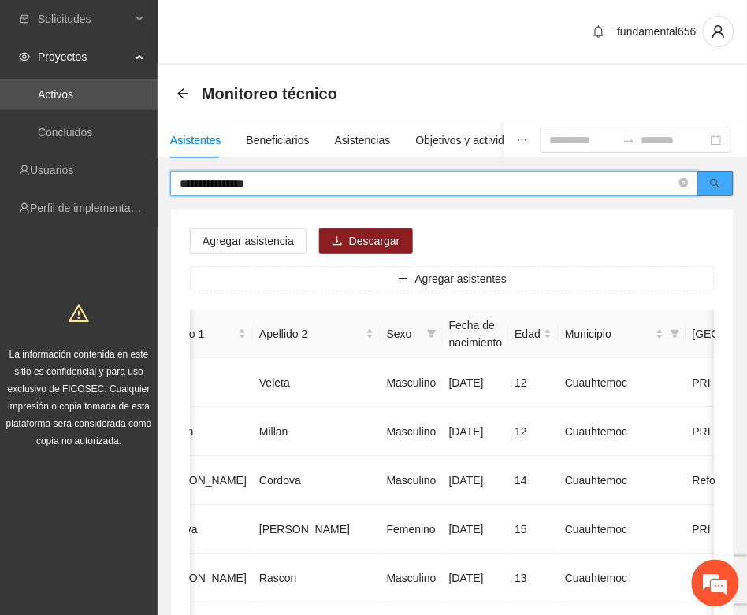
click at [714, 185] on icon "search" at bounding box center [715, 184] width 10 height 10
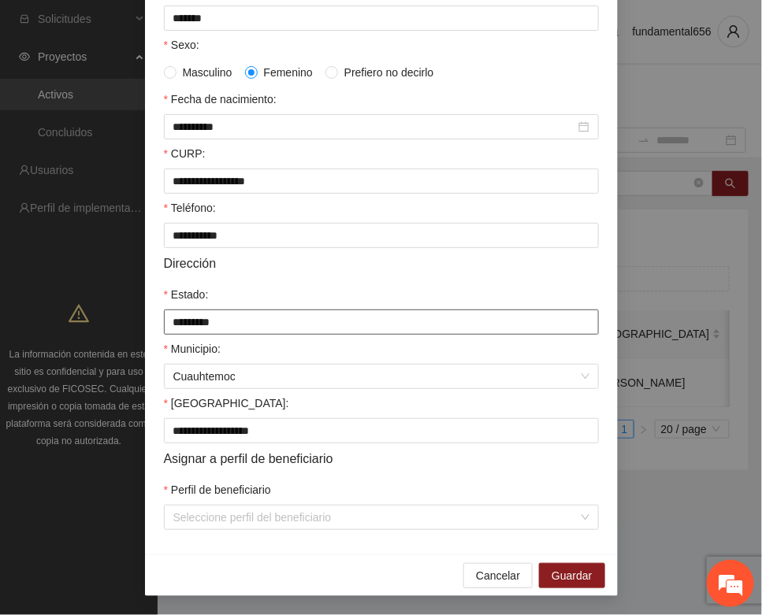
scroll to position [312, 0]
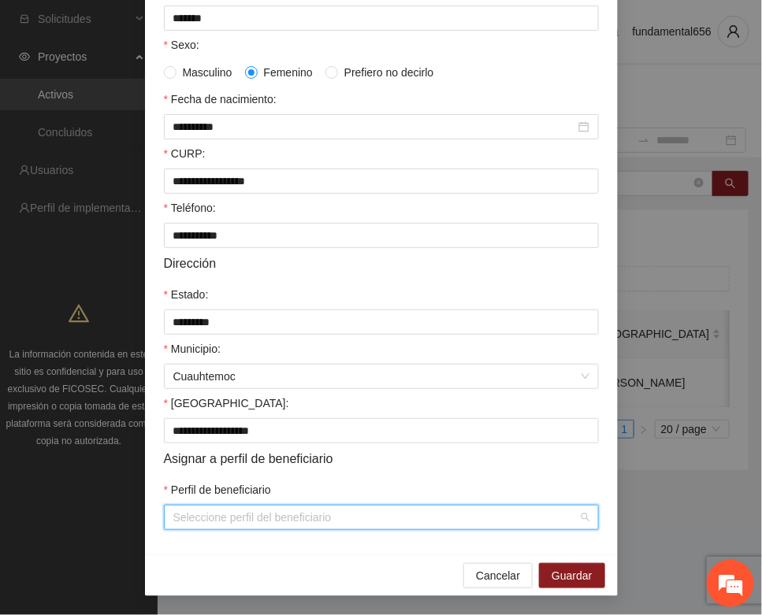
click at [222, 521] on input "Perfil de beneficiario" at bounding box center [375, 518] width 405 height 24
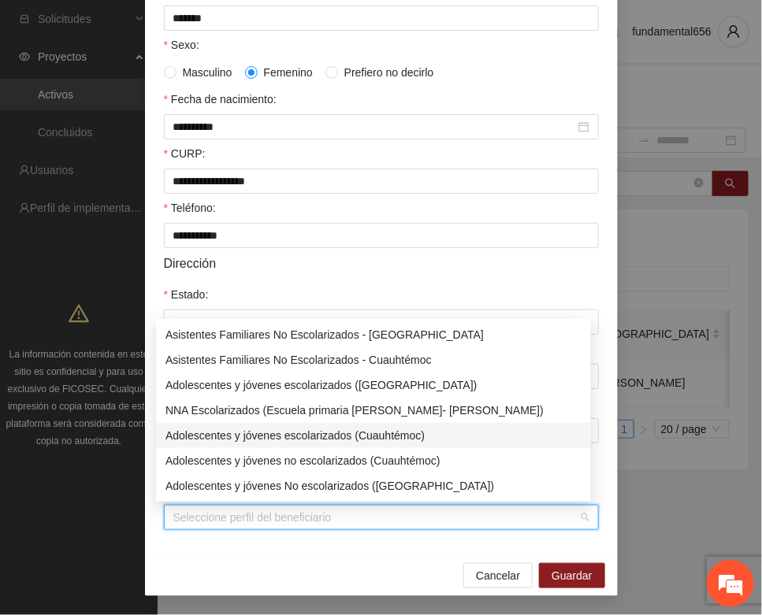
drag, startPoint x: 274, startPoint y: 437, endPoint x: 336, endPoint y: 477, distance: 73.6
click at [277, 437] on div "Adolescentes y jóvenes escolarizados (Cuauhtémoc)" at bounding box center [373, 435] width 416 height 17
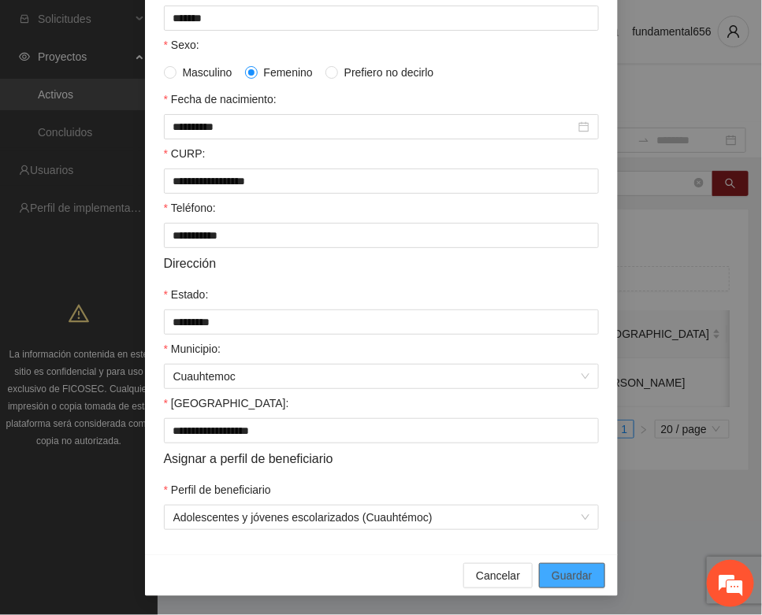
click at [546, 563] on button "Guardar" at bounding box center [571, 575] width 65 height 25
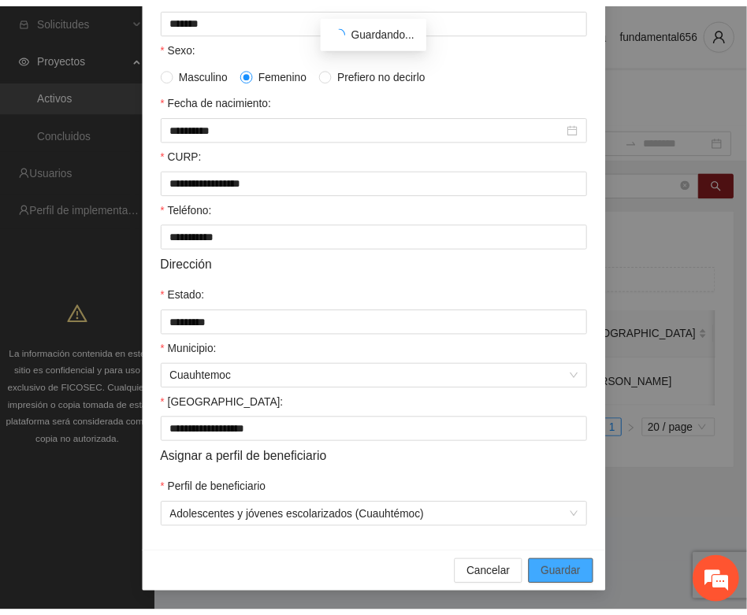
scroll to position [233, 0]
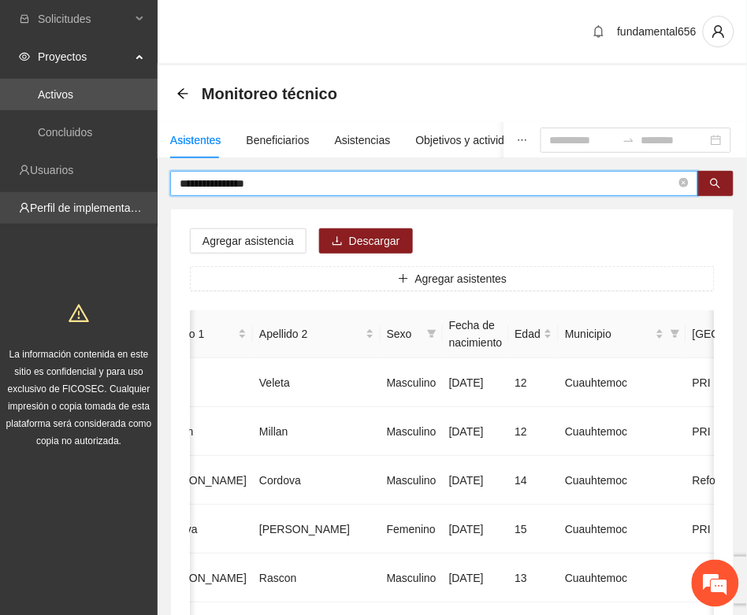
drag, startPoint x: 266, startPoint y: 187, endPoint x: 144, endPoint y: 213, distance: 124.8
paste input "text"
click at [714, 176] on button "button" at bounding box center [715, 183] width 36 height 25
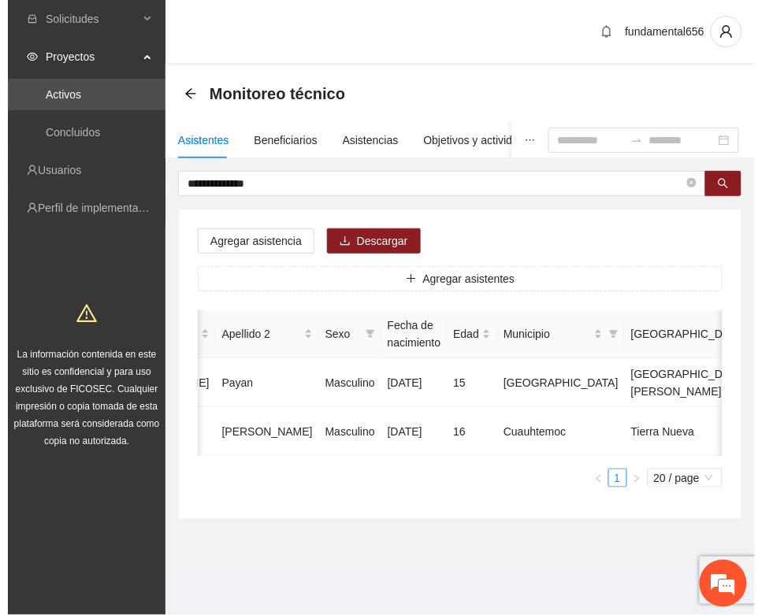
scroll to position [0, 287]
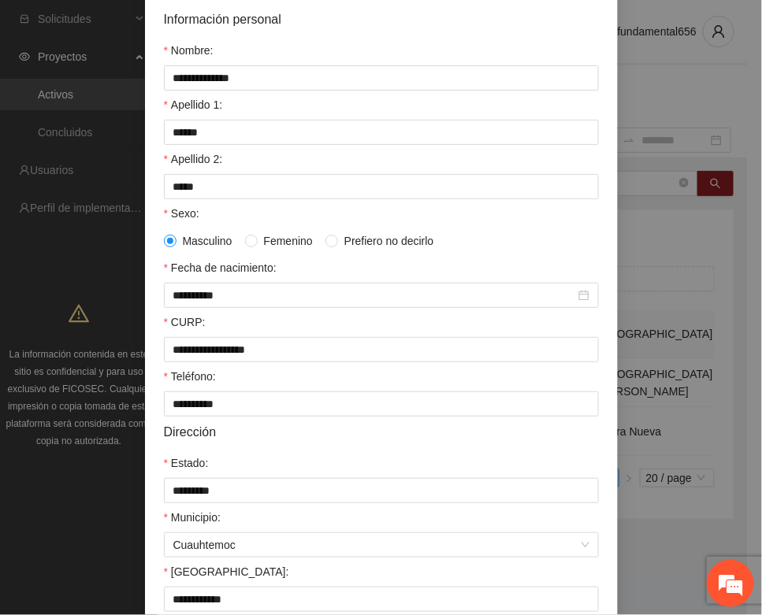
scroll to position [312, 0]
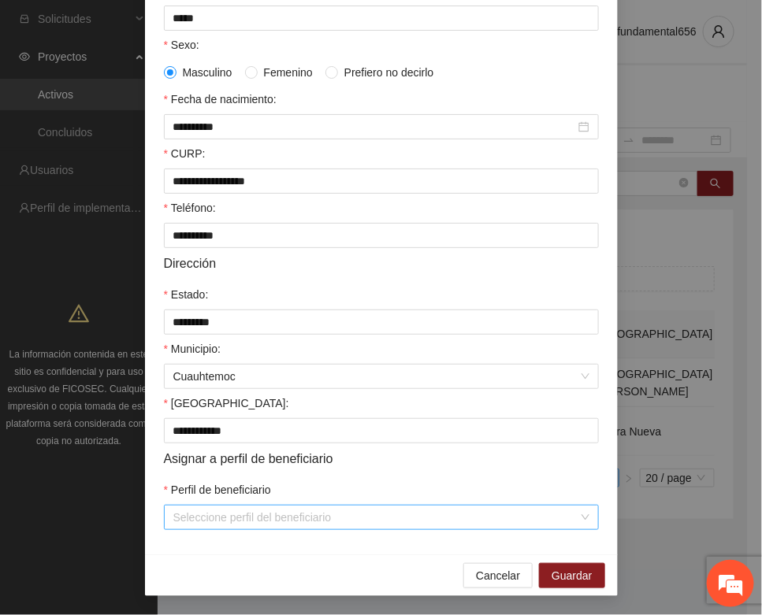
click at [193, 521] on input "Perfil de beneficiario" at bounding box center [375, 518] width 405 height 24
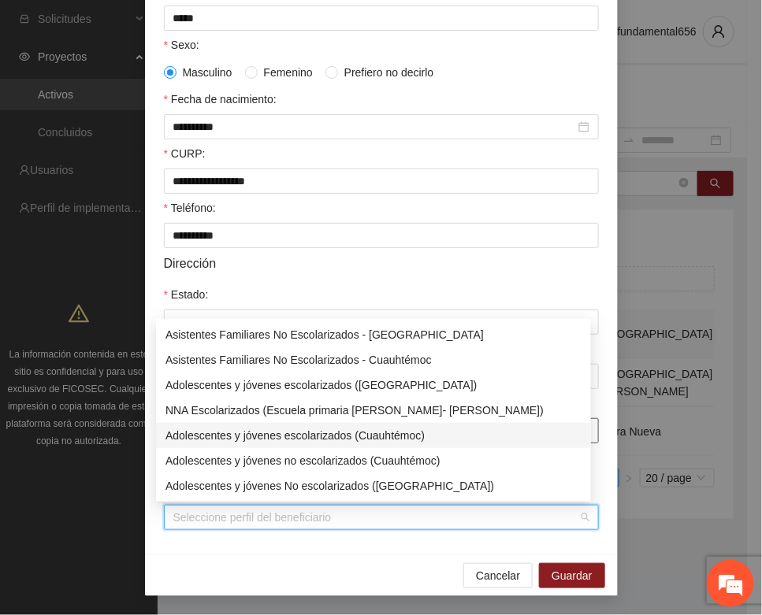
drag, startPoint x: 236, startPoint y: 437, endPoint x: 245, endPoint y: 438, distance: 8.7
click at [239, 437] on div "Adolescentes y jóvenes escolarizados (Cuauhtémoc)" at bounding box center [373, 435] width 416 height 17
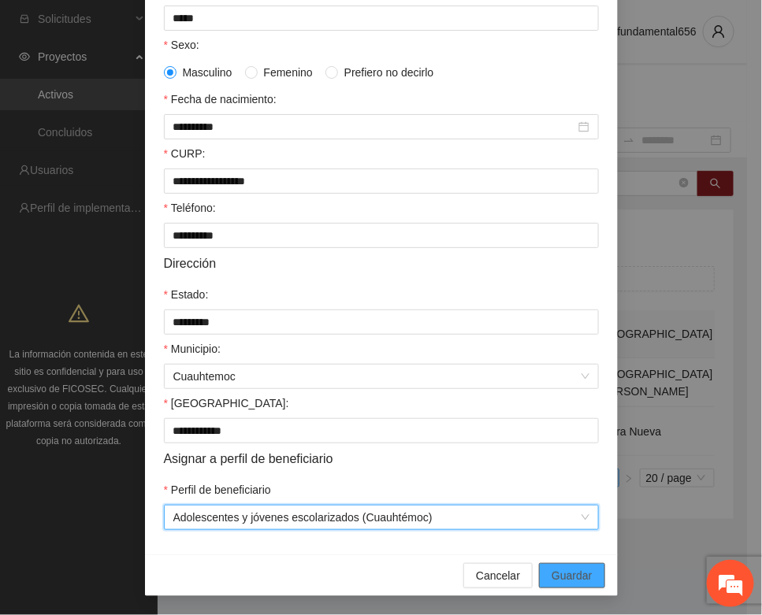
drag, startPoint x: 549, startPoint y: 569, endPoint x: 526, endPoint y: 572, distance: 23.1
click at [551, 569] on span "Guardar" at bounding box center [571, 575] width 40 height 17
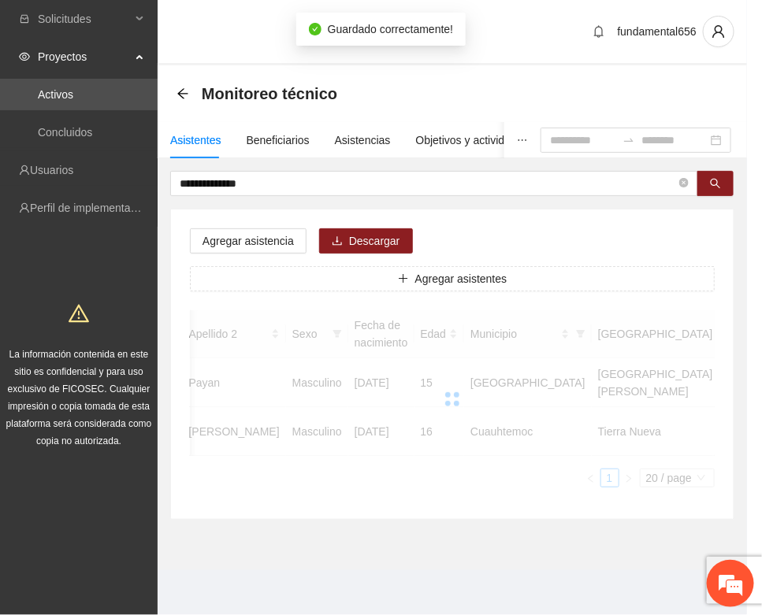
scroll to position [0, 273]
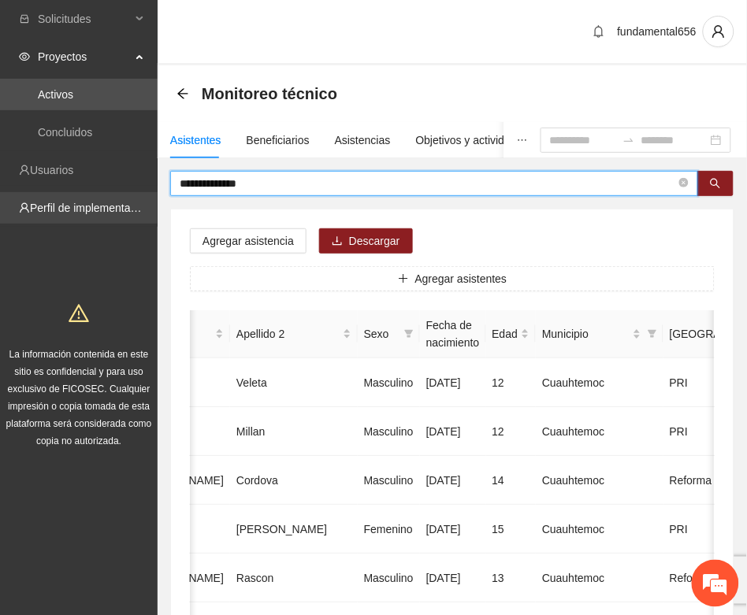
drag, startPoint x: 277, startPoint y: 177, endPoint x: 124, endPoint y: 197, distance: 154.1
paste input "text"
click at [713, 187] on icon "search" at bounding box center [715, 183] width 11 height 11
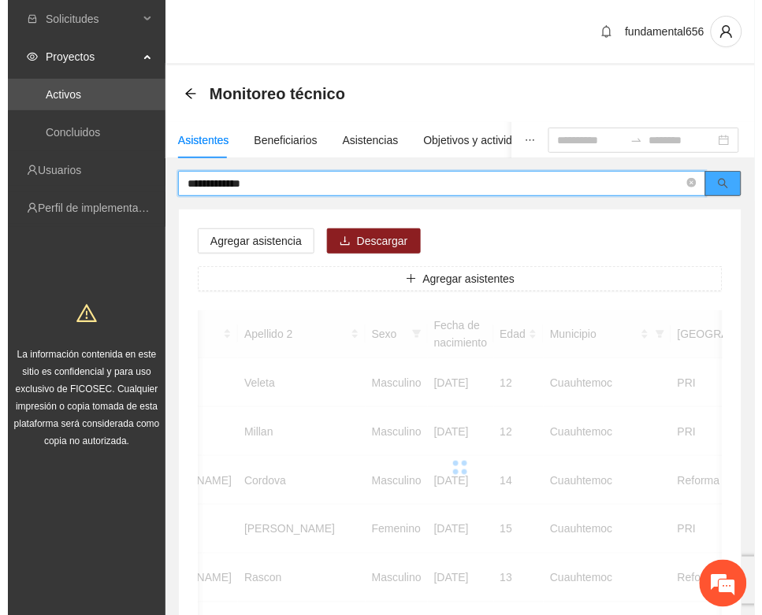
scroll to position [0, 265]
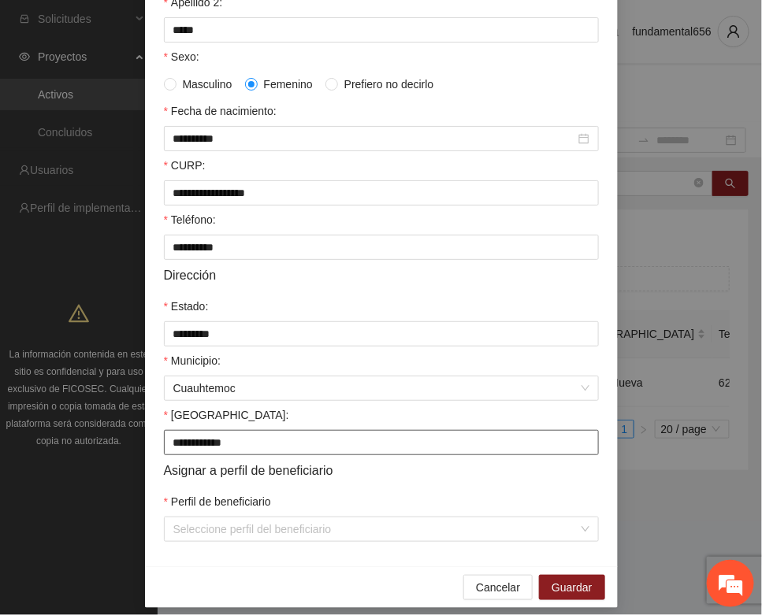
scroll to position [312, 0]
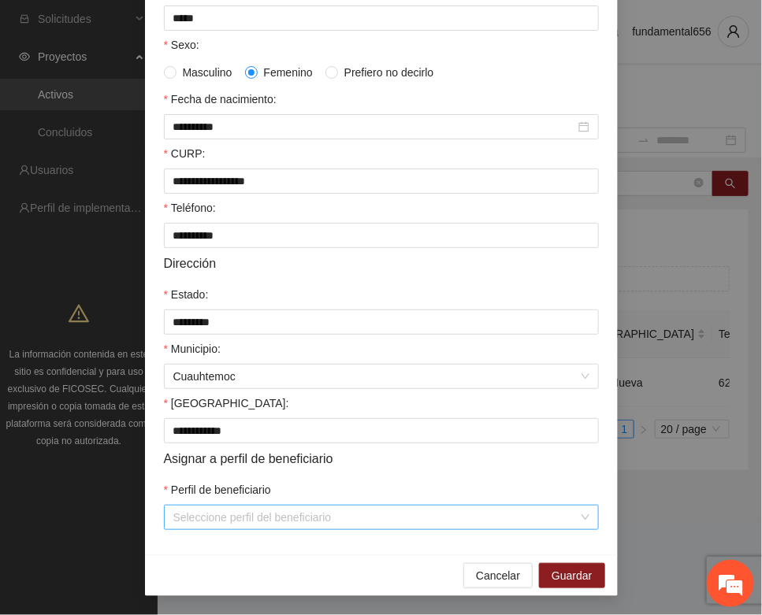
click at [256, 517] on input "Perfil de beneficiario" at bounding box center [375, 518] width 405 height 24
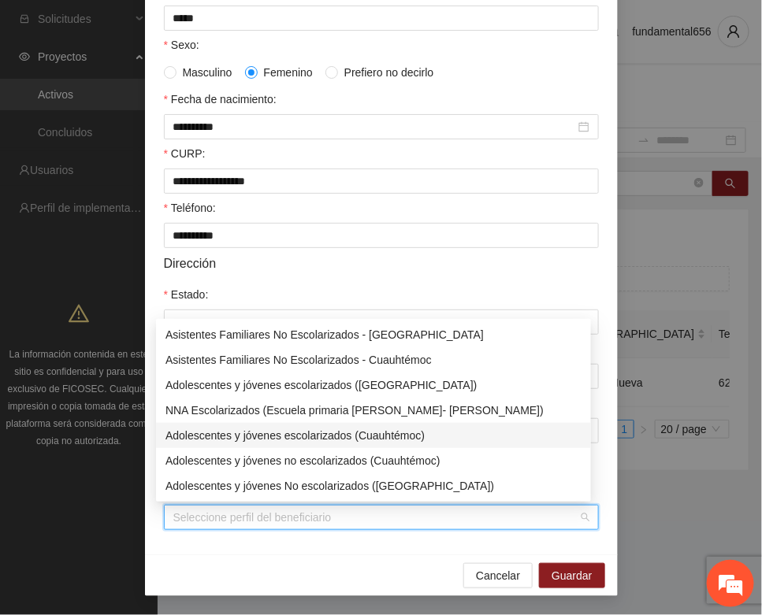
click at [302, 439] on div "Adolescentes y jóvenes escolarizados (Cuauhtémoc)" at bounding box center [373, 435] width 416 height 17
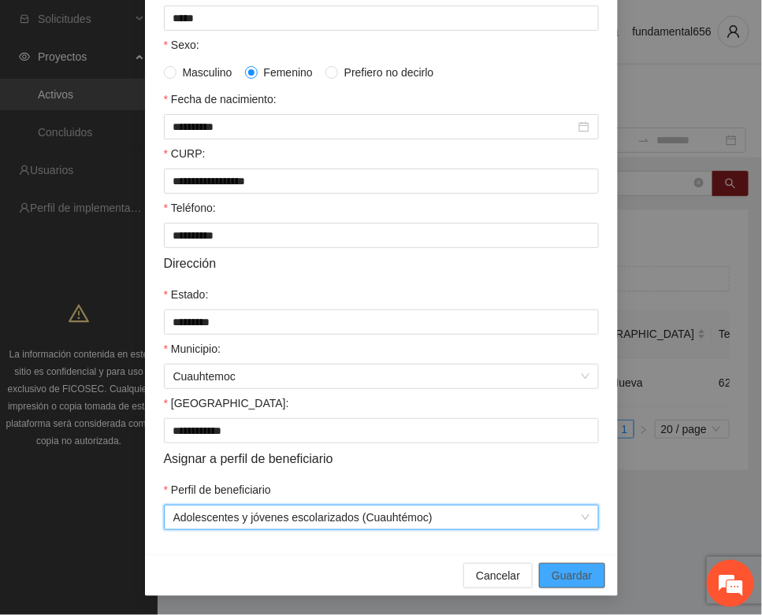
click at [551, 576] on span "Guardar" at bounding box center [571, 575] width 40 height 17
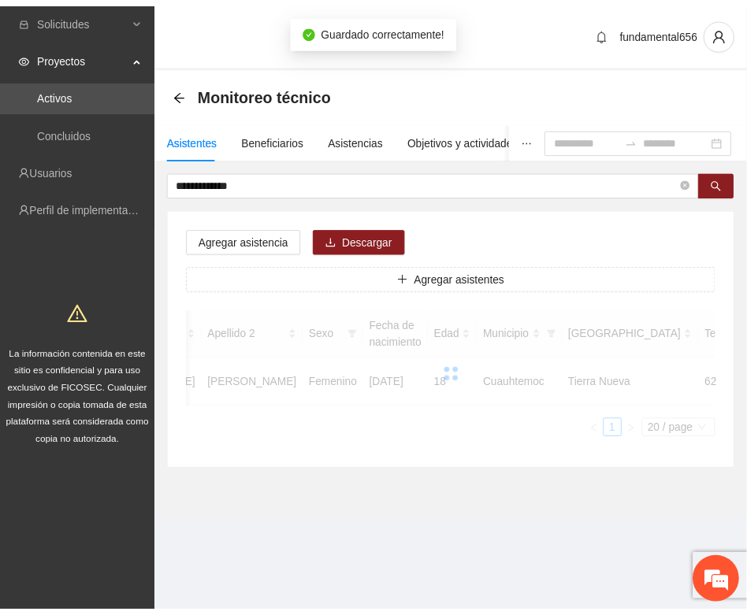
scroll to position [233, 0]
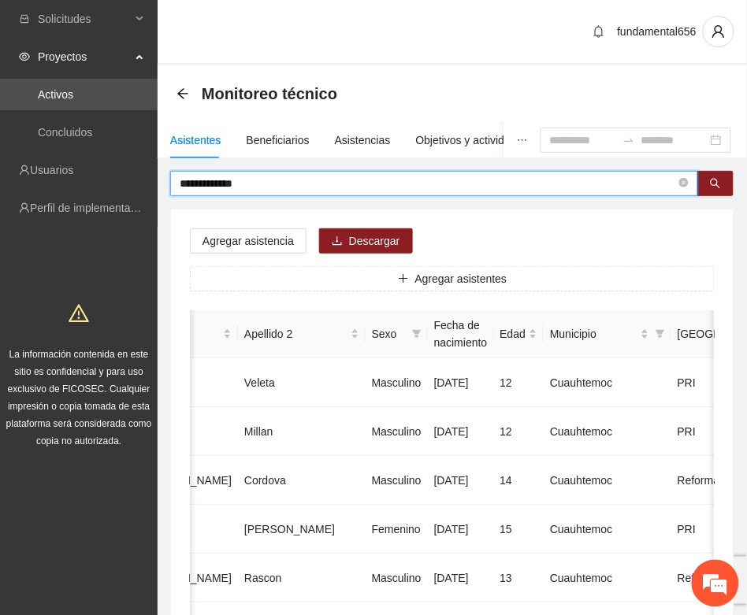
drag, startPoint x: 273, startPoint y: 182, endPoint x: 156, endPoint y: 191, distance: 116.9
paste input "text"
click at [725, 191] on button "button" at bounding box center [715, 183] width 36 height 25
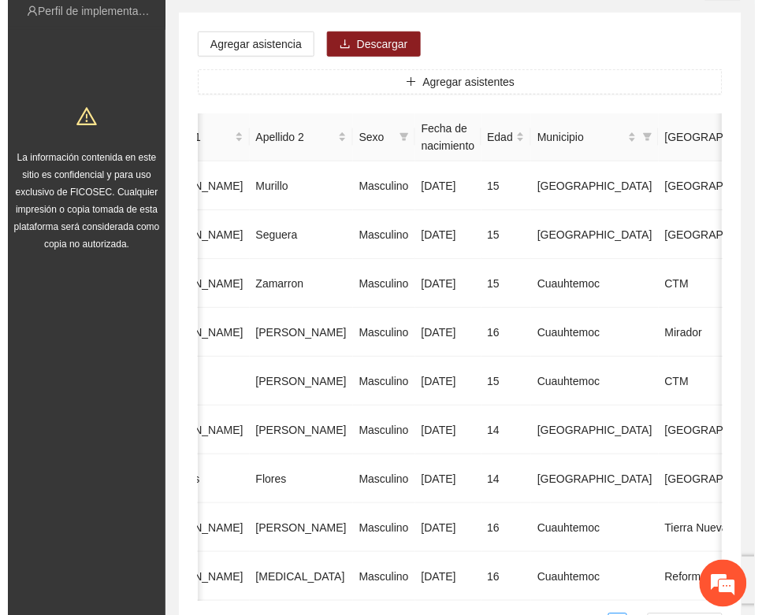
scroll to position [0, 280]
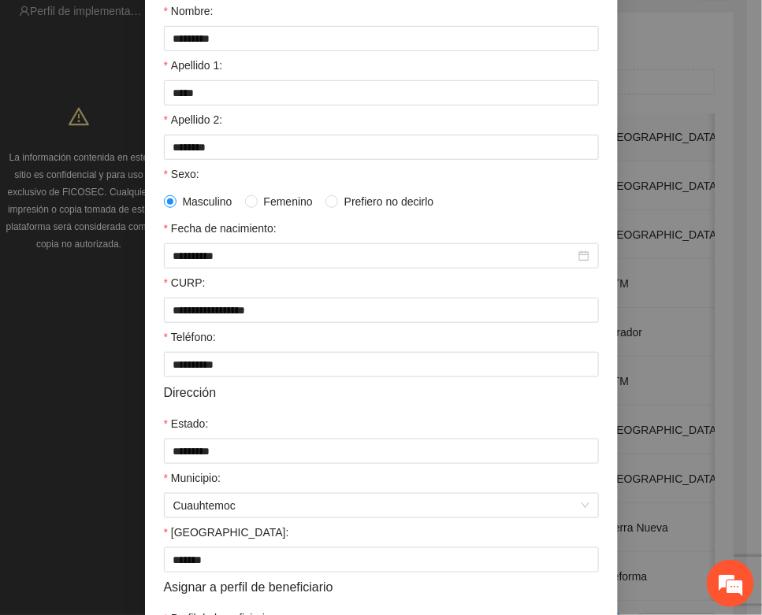
scroll to position [312, 0]
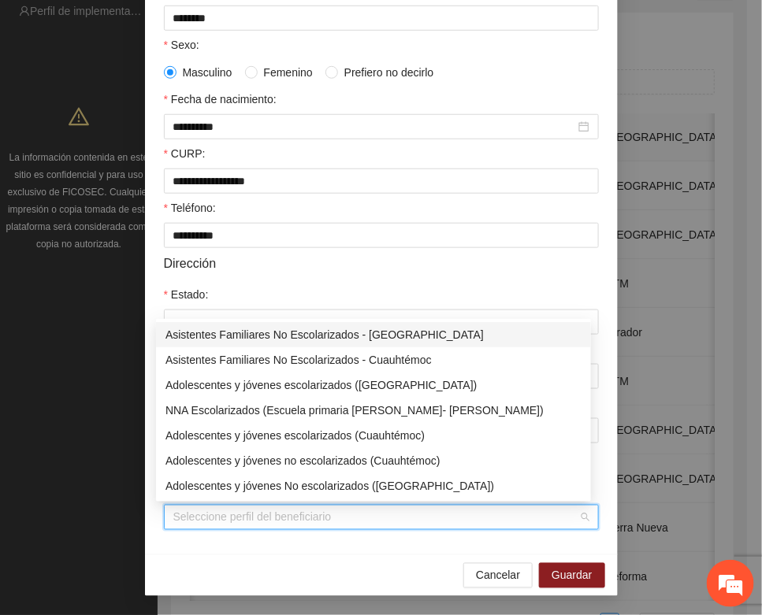
click at [227, 524] on input "Perfil de beneficiario" at bounding box center [375, 518] width 405 height 24
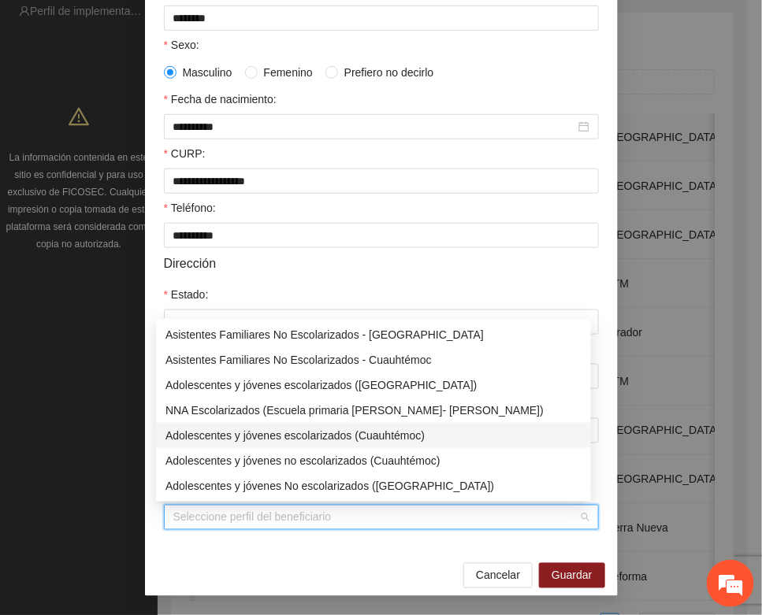
drag, startPoint x: 280, startPoint y: 433, endPoint x: 347, endPoint y: 496, distance: 91.4
click at [284, 437] on div "Adolescentes y jóvenes escolarizados (Cuauhtémoc)" at bounding box center [373, 435] width 416 height 17
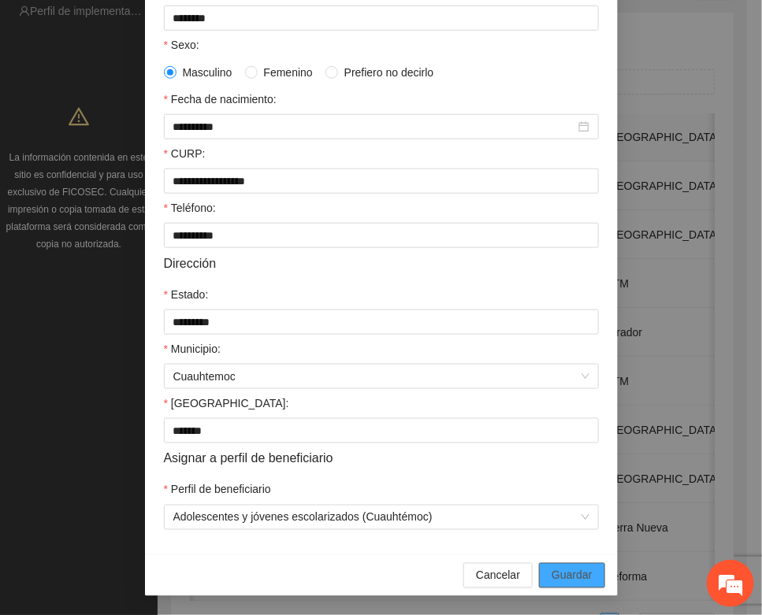
click at [543, 573] on button "Guardar" at bounding box center [571, 575] width 65 height 25
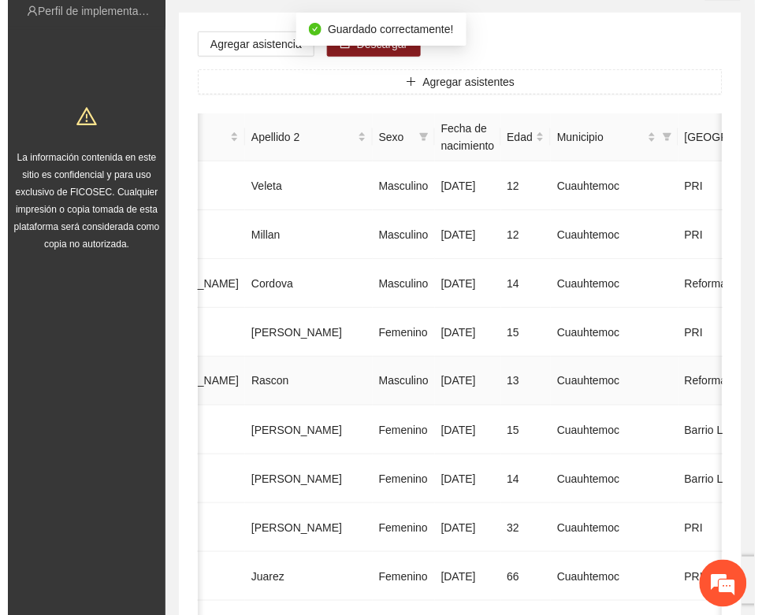
scroll to position [0, 0]
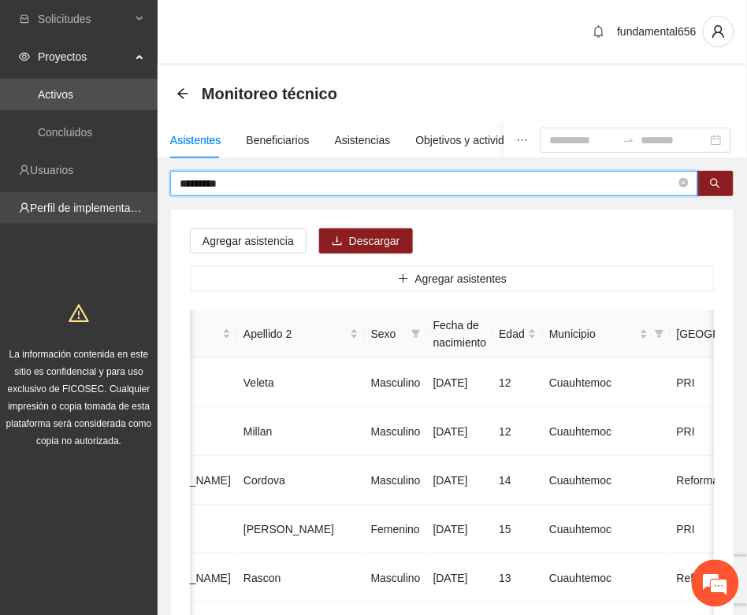
drag, startPoint x: 237, startPoint y: 186, endPoint x: 147, endPoint y: 207, distance: 92.3
paste input "****"
click at [721, 186] on icon "search" at bounding box center [715, 183] width 11 height 11
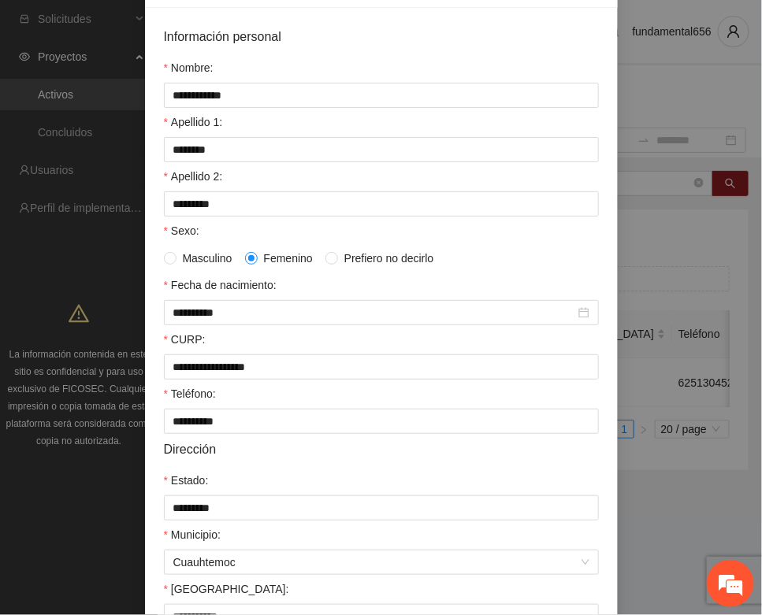
scroll to position [312, 0]
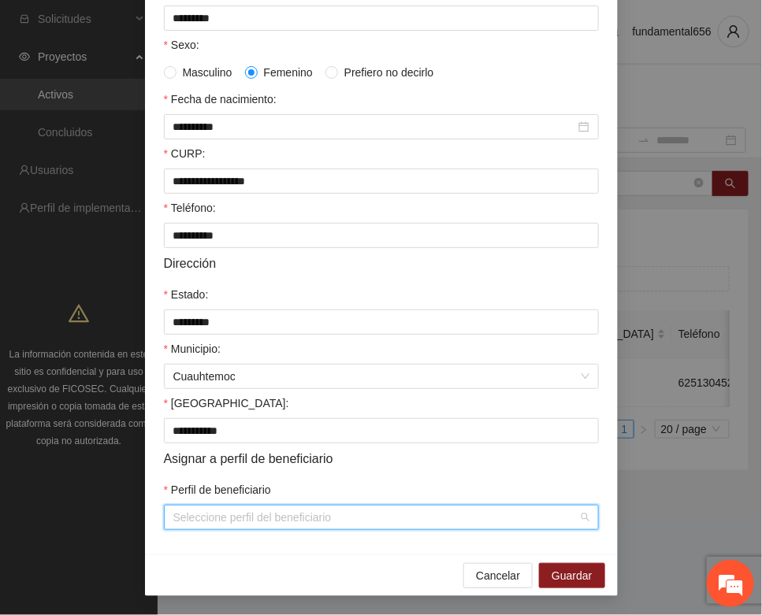
click at [221, 506] on input "Perfil de beneficiario" at bounding box center [375, 518] width 405 height 24
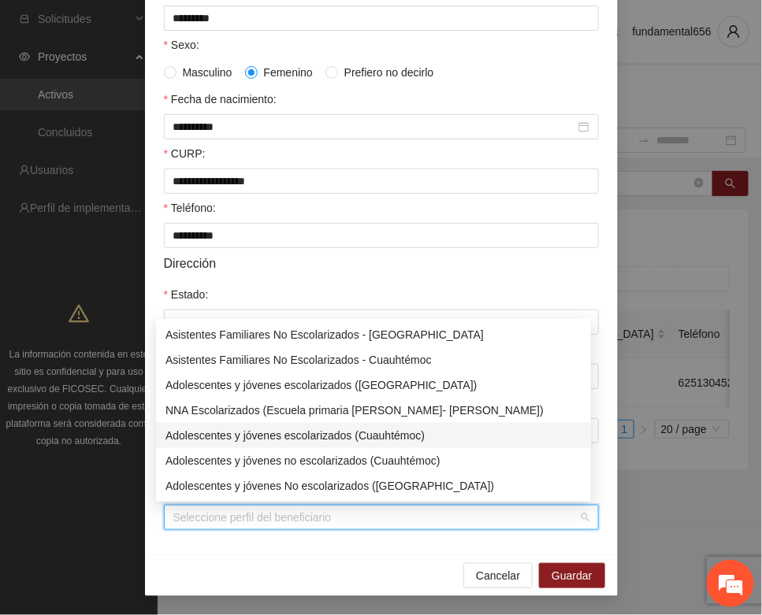
drag, startPoint x: 286, startPoint y: 430, endPoint x: 323, endPoint y: 454, distance: 44.3
click at [286, 431] on div "Adolescentes y jóvenes escolarizados (Cuauhtémoc)" at bounding box center [373, 435] width 416 height 17
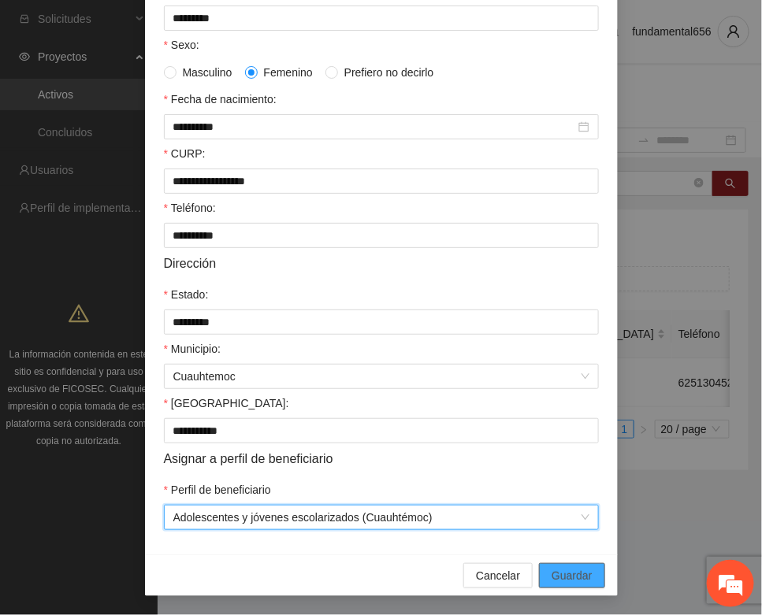
click at [560, 575] on span "Guardar" at bounding box center [571, 575] width 40 height 17
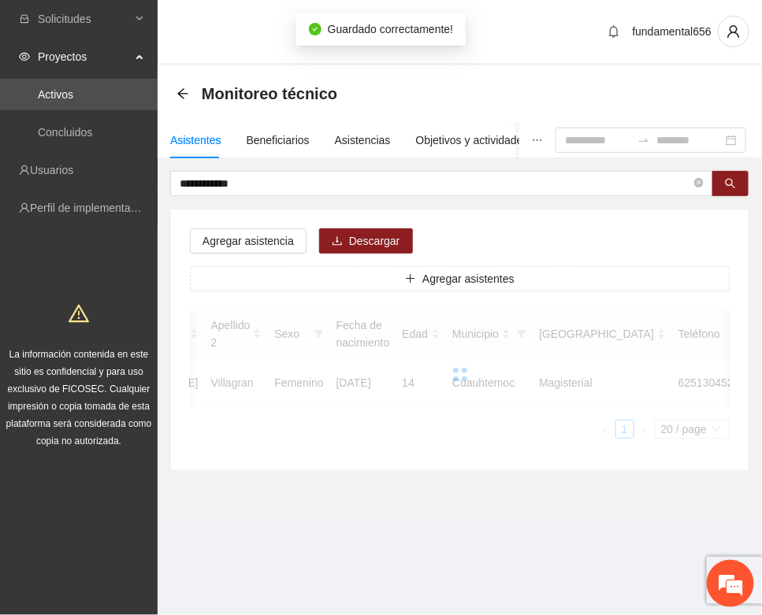
scroll to position [233, 0]
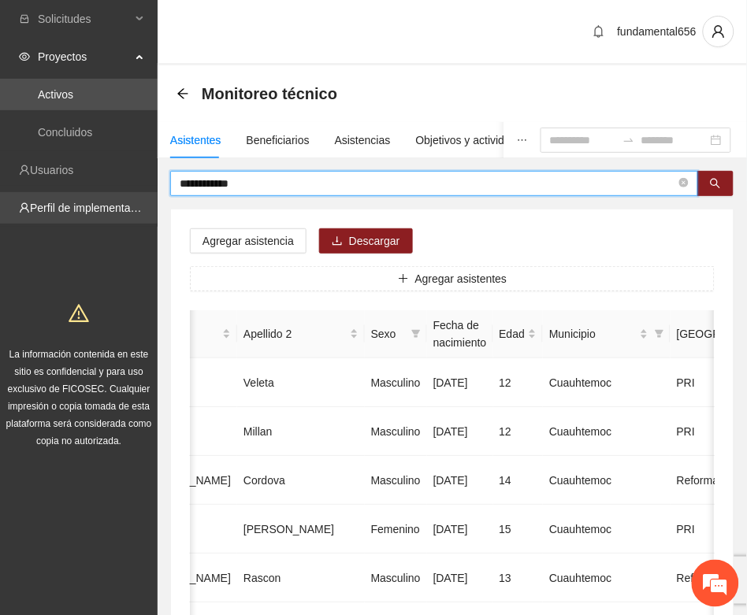
drag, startPoint x: 244, startPoint y: 183, endPoint x: 142, endPoint y: 203, distance: 104.4
paste input "text"
click at [710, 193] on button "button" at bounding box center [715, 183] width 36 height 25
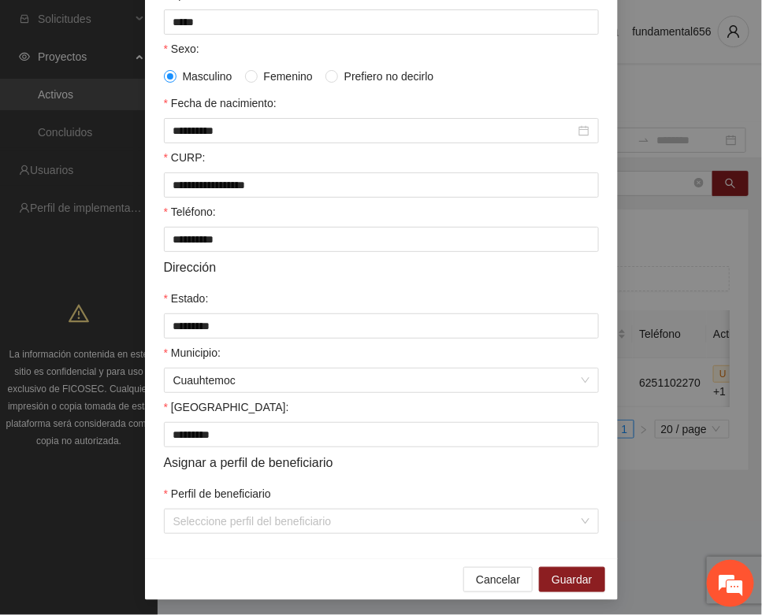
scroll to position [312, 0]
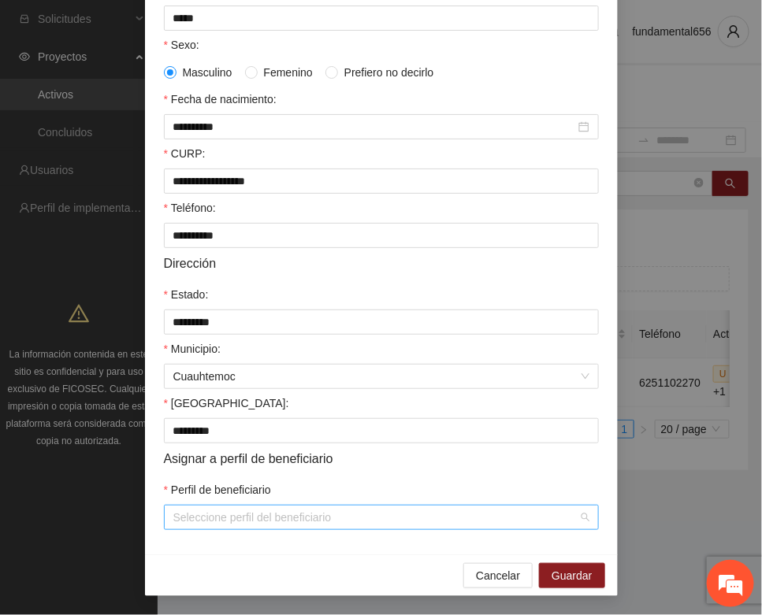
click at [248, 518] on input "Perfil de beneficiario" at bounding box center [375, 518] width 405 height 24
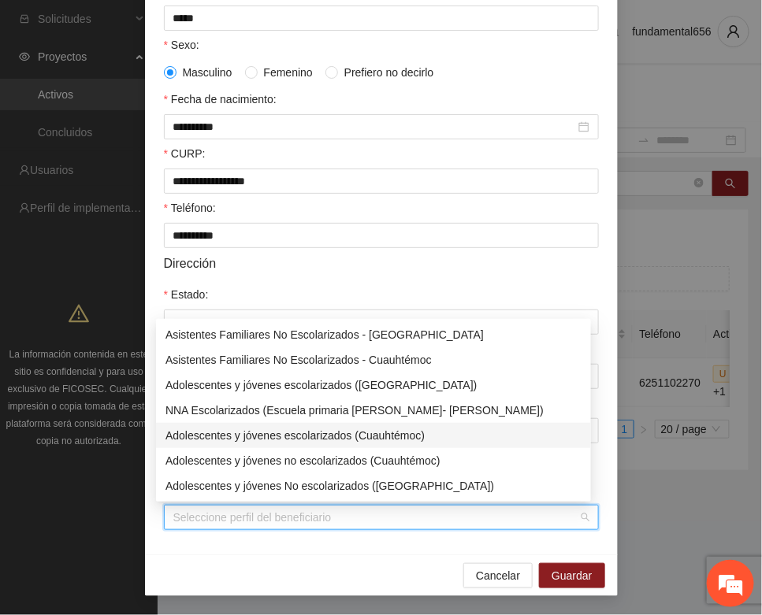
drag, startPoint x: 284, startPoint y: 436, endPoint x: 295, endPoint y: 447, distance: 16.2
click at [284, 437] on div "Adolescentes y jóvenes escolarizados (Cuauhtémoc)" at bounding box center [373, 435] width 416 height 17
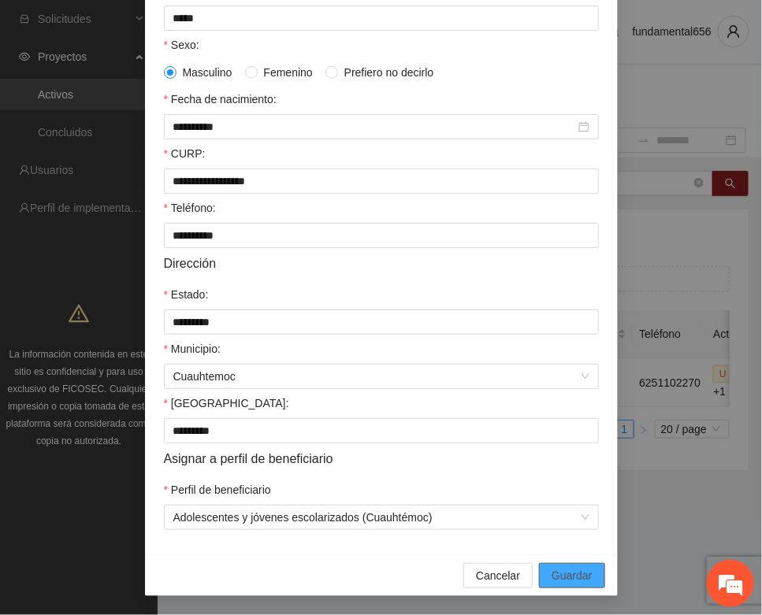
click at [551, 580] on span "Guardar" at bounding box center [571, 575] width 40 height 17
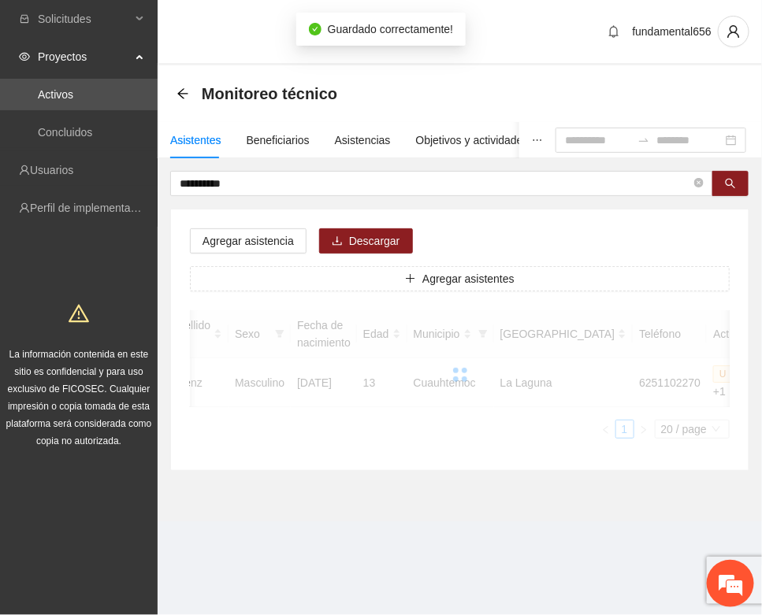
scroll to position [233, 0]
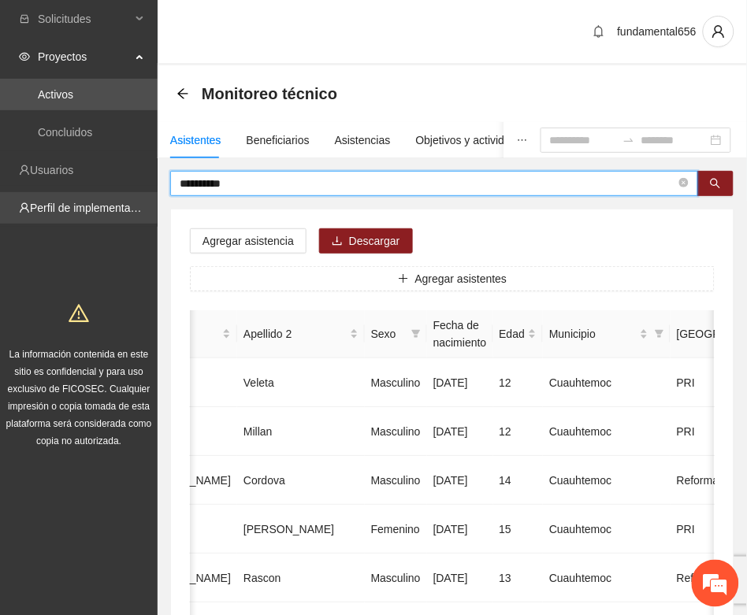
drag, startPoint x: 246, startPoint y: 184, endPoint x: 138, endPoint y: 209, distance: 110.8
paste input "*"
click at [707, 183] on button "button" at bounding box center [715, 183] width 36 height 25
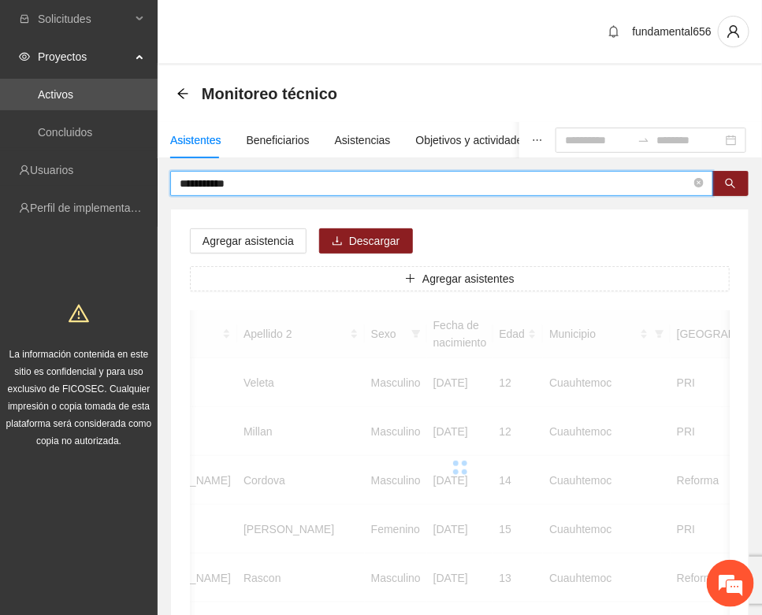
scroll to position [0, 248]
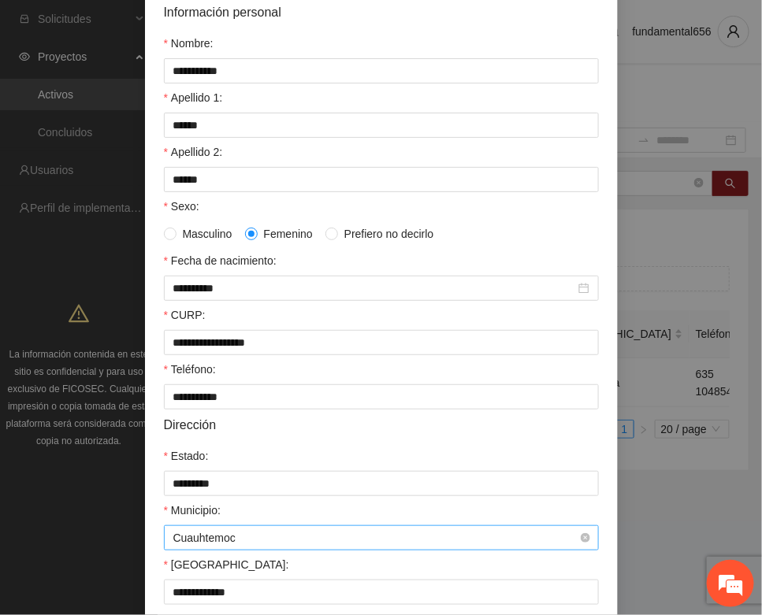
scroll to position [312, 0]
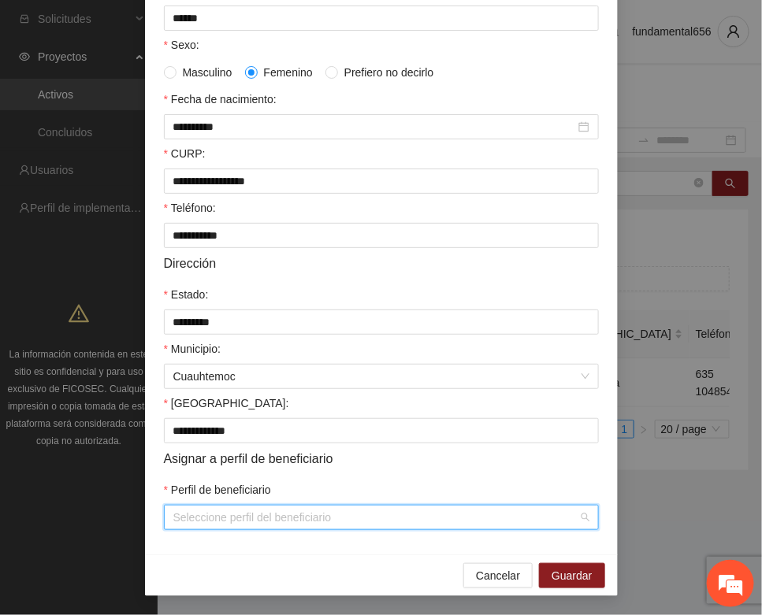
click at [284, 525] on input "Perfil de beneficiario" at bounding box center [375, 518] width 405 height 24
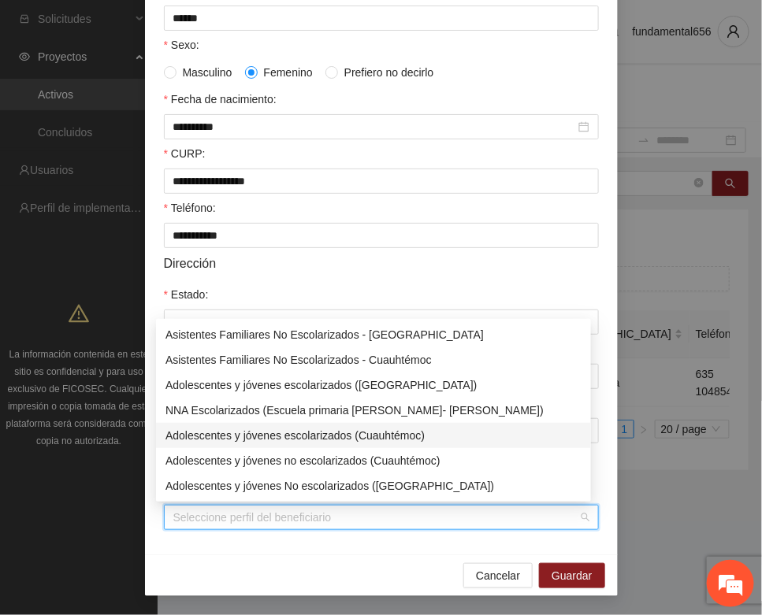
click at [317, 438] on div "Adolescentes y jóvenes escolarizados (Cuauhtémoc)" at bounding box center [373, 435] width 416 height 17
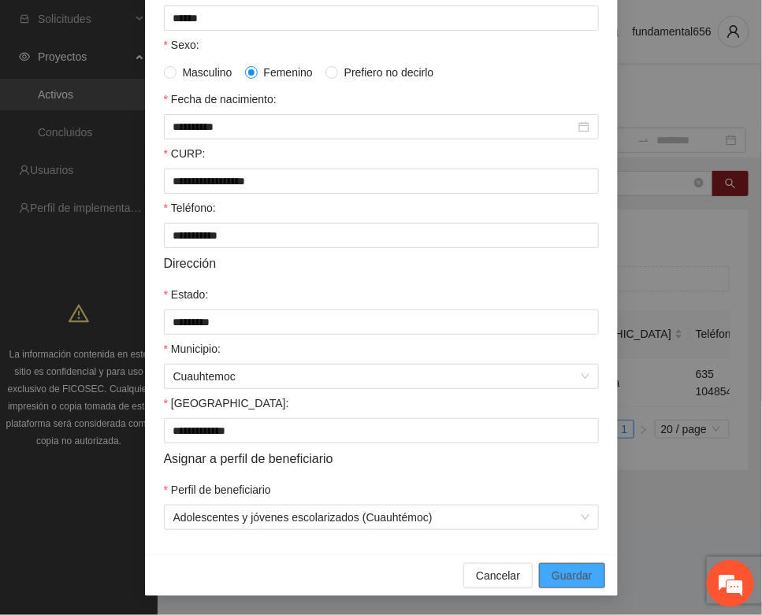
click at [569, 572] on span "Guardar" at bounding box center [571, 575] width 40 height 17
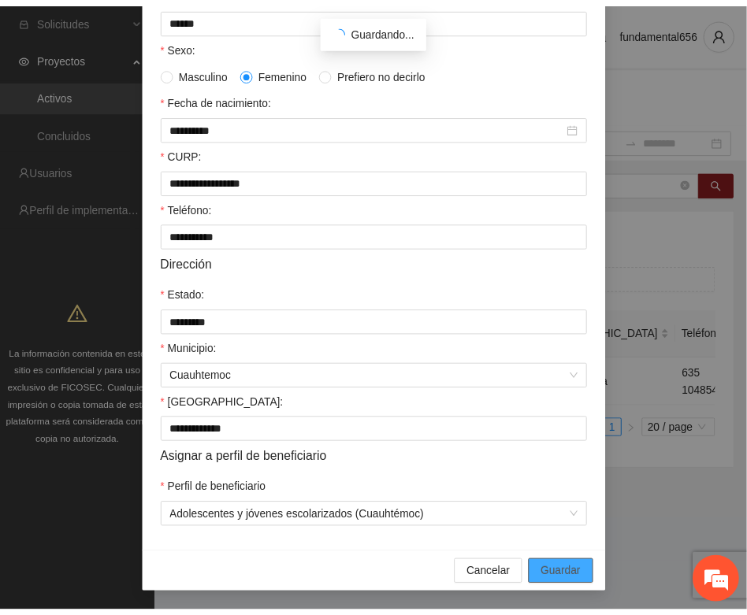
scroll to position [233, 0]
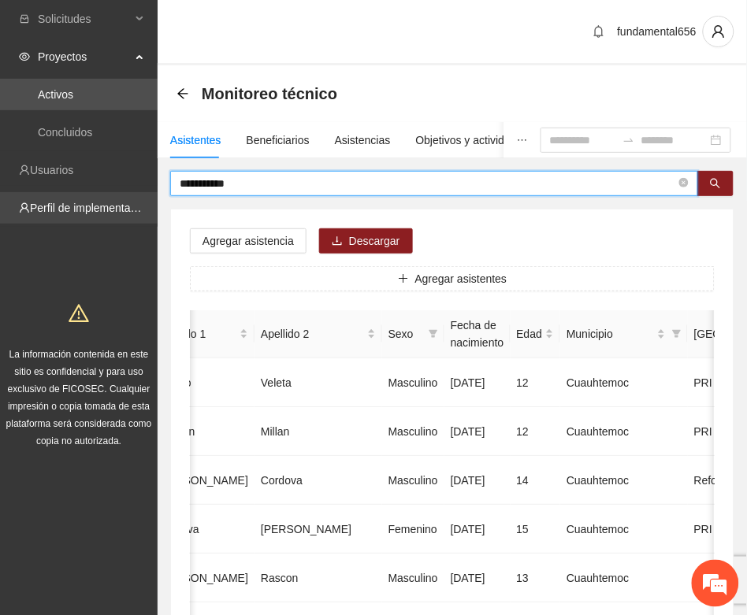
drag, startPoint x: 246, startPoint y: 186, endPoint x: 116, endPoint y: 213, distance: 132.9
paste input "text"
click at [707, 187] on button "button" at bounding box center [715, 183] width 36 height 25
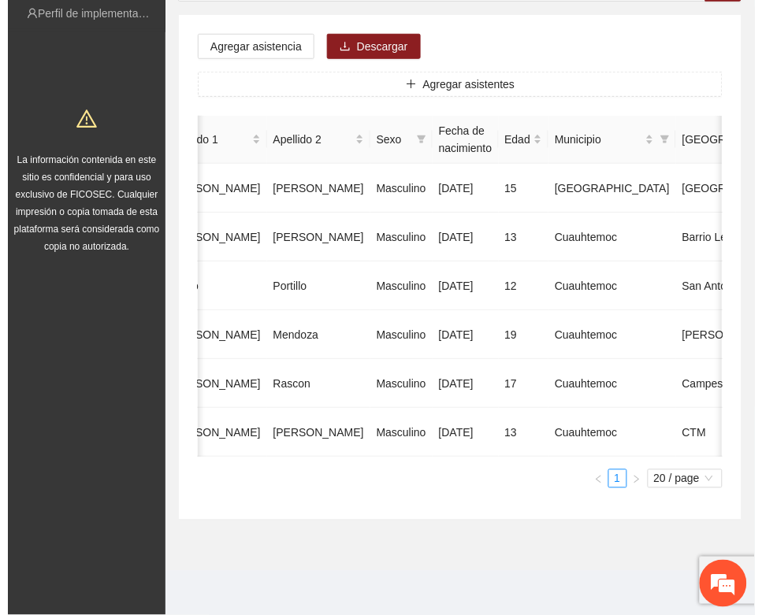
scroll to position [0, 284]
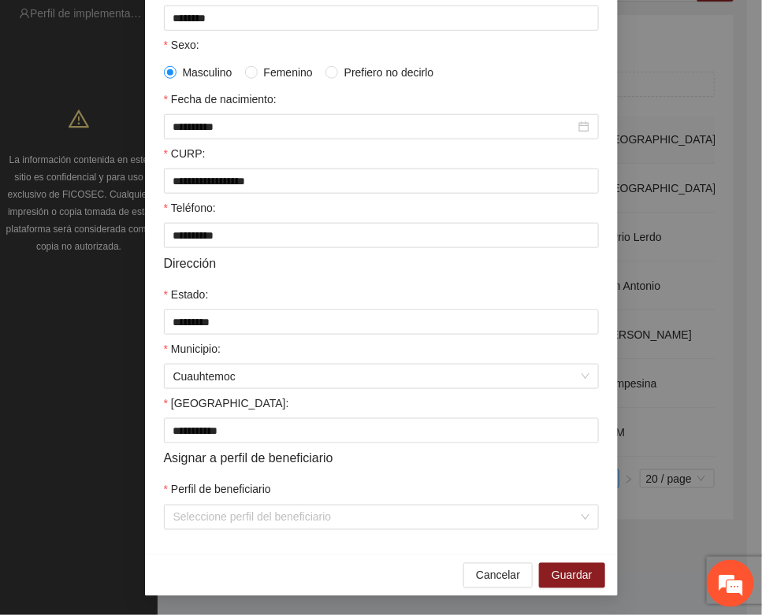
scroll to position [312, 0]
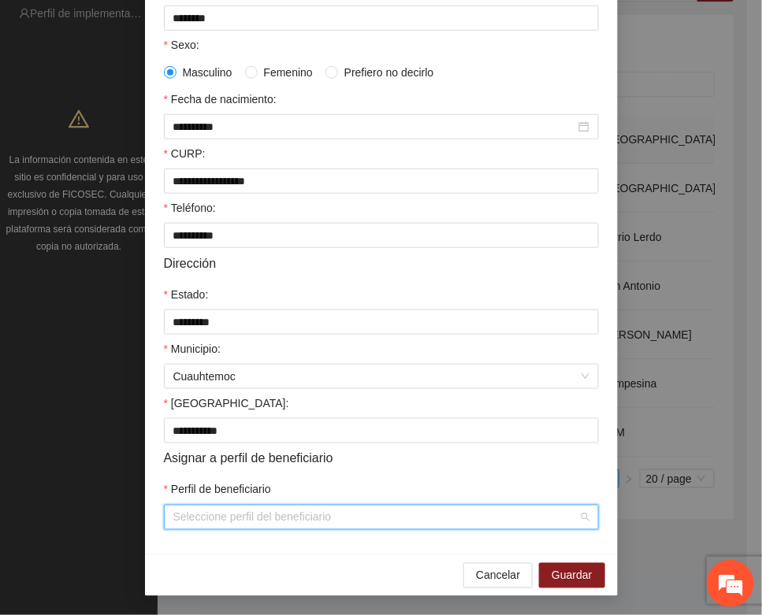
click at [229, 520] on input "Perfil de beneficiario" at bounding box center [375, 518] width 405 height 24
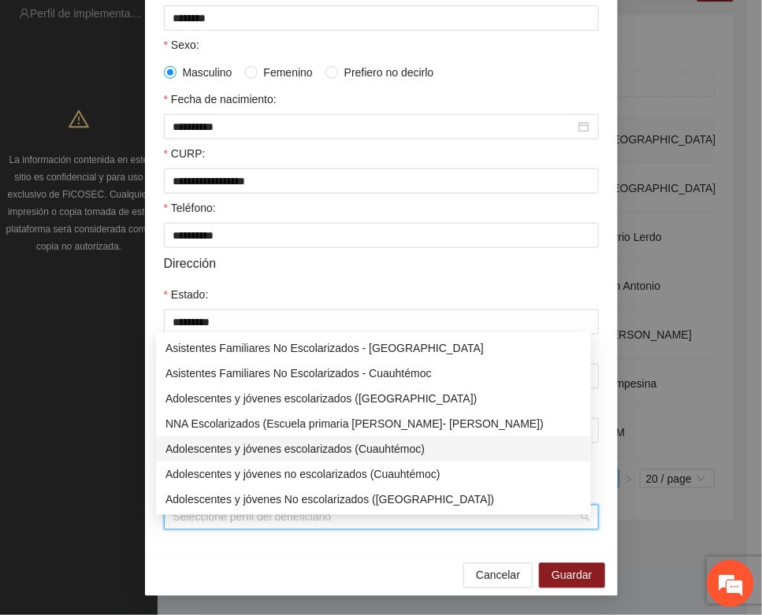
click at [284, 440] on div "Adolescentes y jóvenes escolarizados (Cuauhtémoc)" at bounding box center [373, 448] width 416 height 17
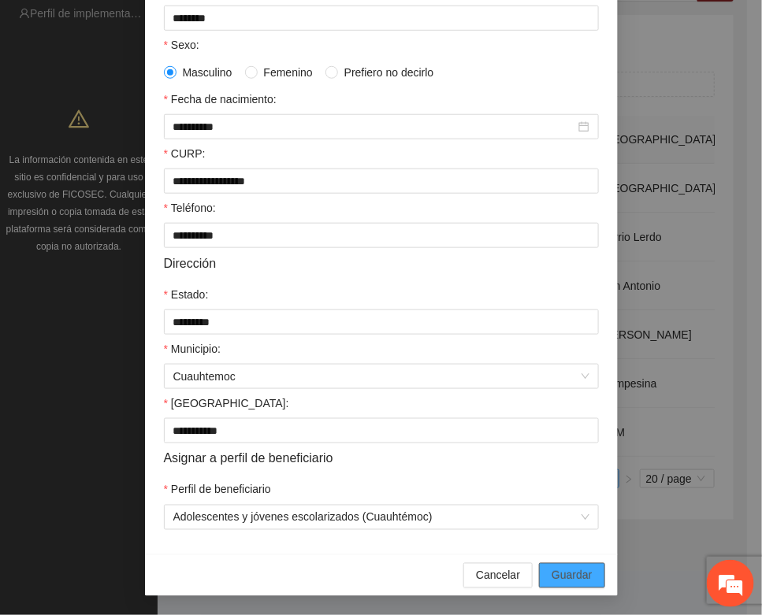
click at [552, 576] on span "Guardar" at bounding box center [571, 575] width 40 height 17
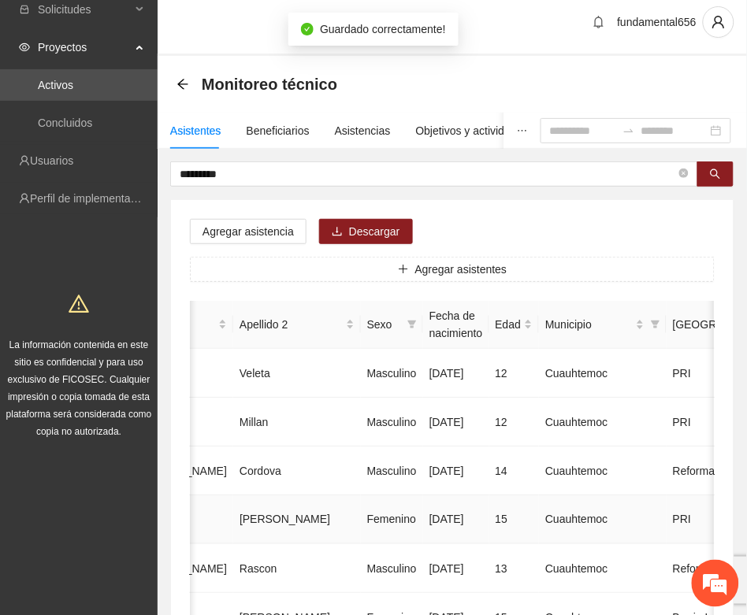
scroll to position [0, 0]
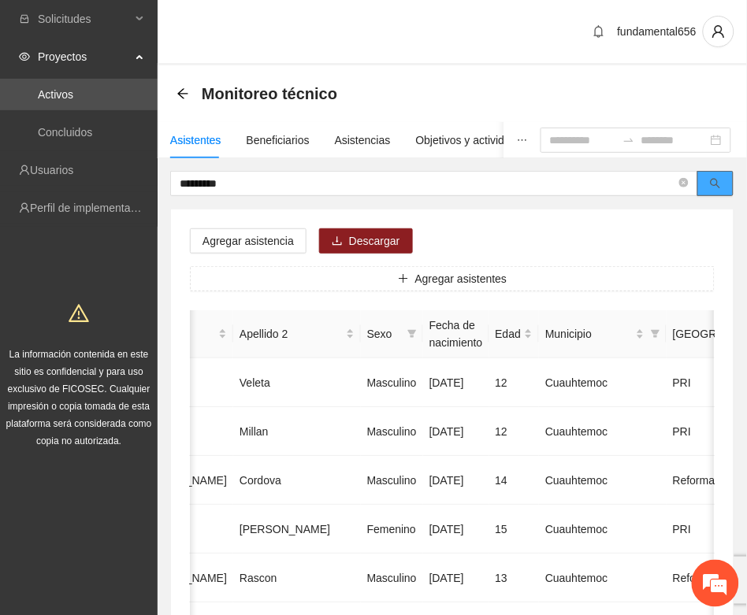
click at [706, 176] on button "button" at bounding box center [715, 183] width 36 height 25
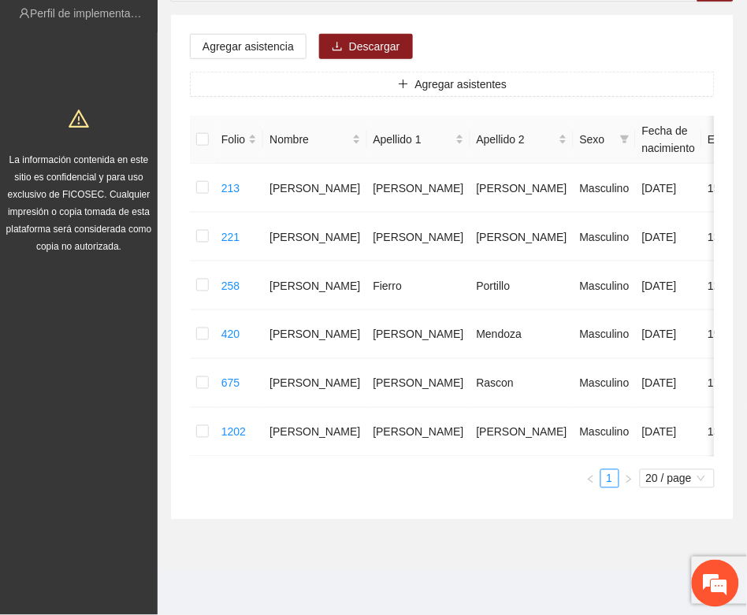
click at [219, 467] on div "Folio Nombre Apellido 1 Apellido 2 Sexo Fecha de nacimiento Edad Municipio Colo…" at bounding box center [452, 302] width 525 height 373
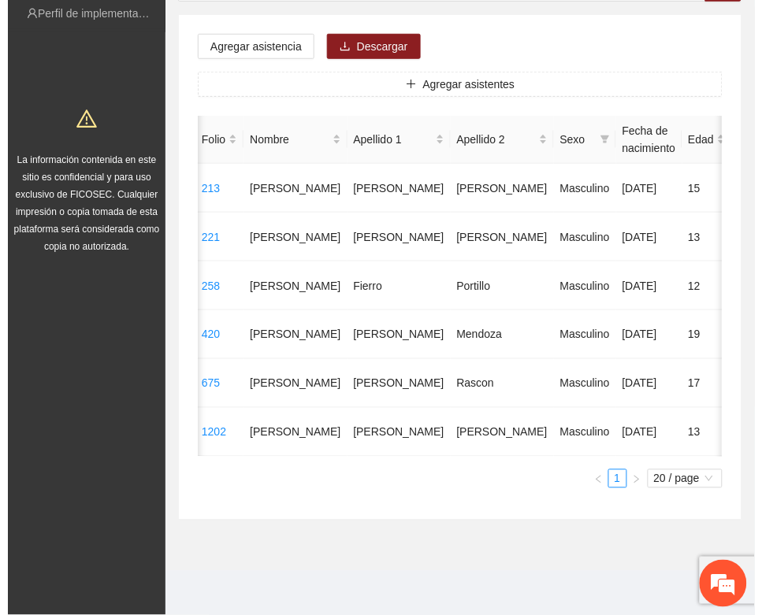
scroll to position [0, 284]
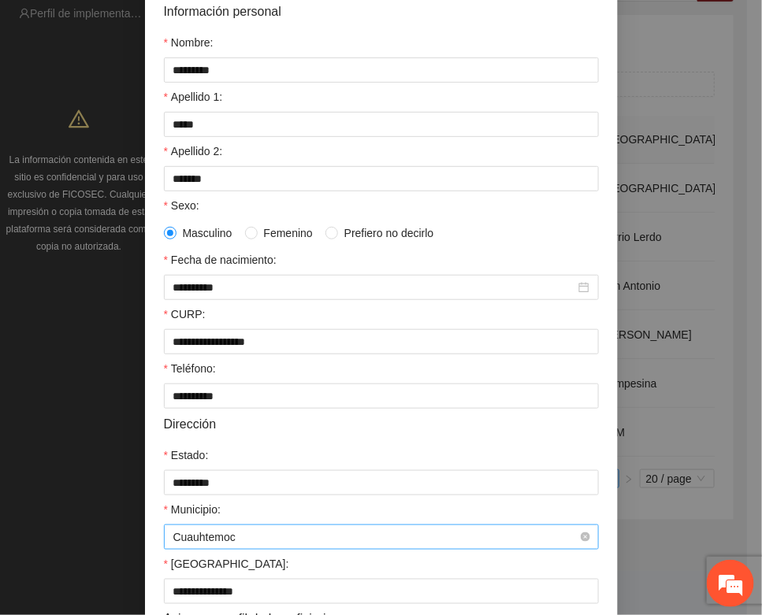
scroll to position [312, 0]
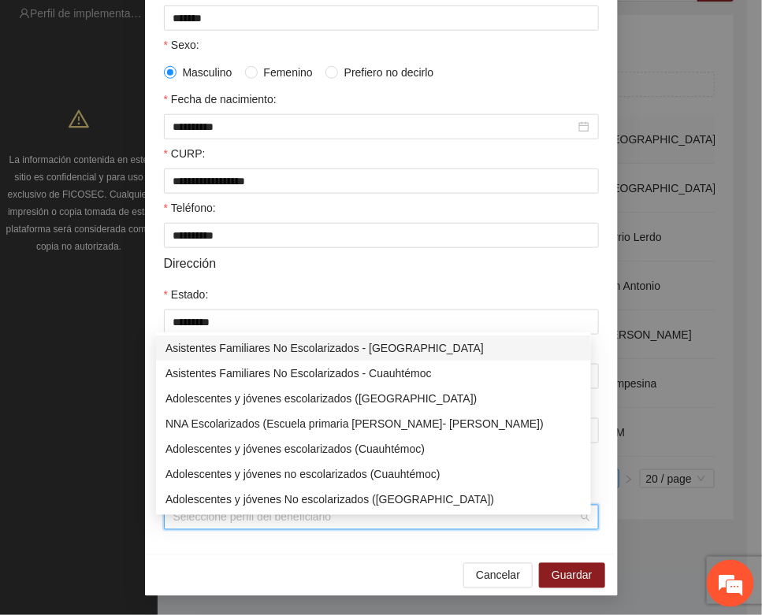
click at [202, 526] on input "Perfil de beneficiario" at bounding box center [375, 518] width 405 height 24
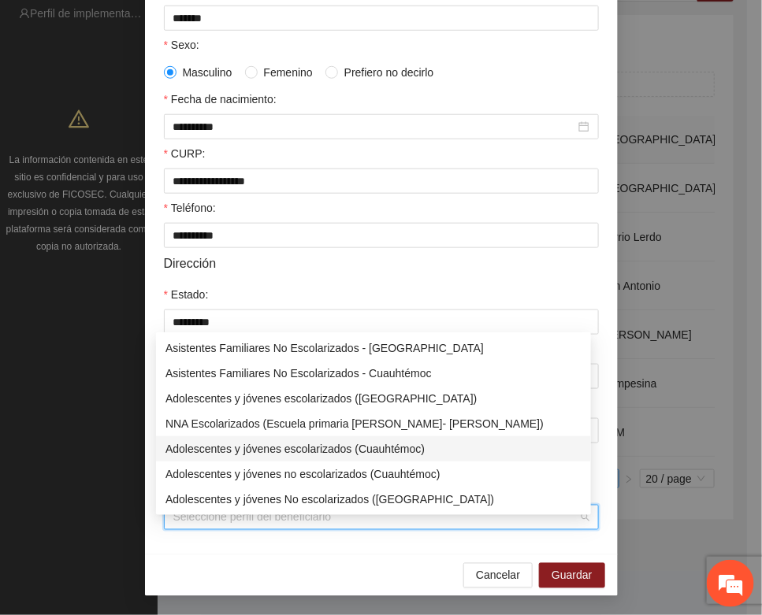
click at [269, 440] on div "Adolescentes y jóvenes escolarizados (Cuauhtémoc)" at bounding box center [373, 448] width 416 height 17
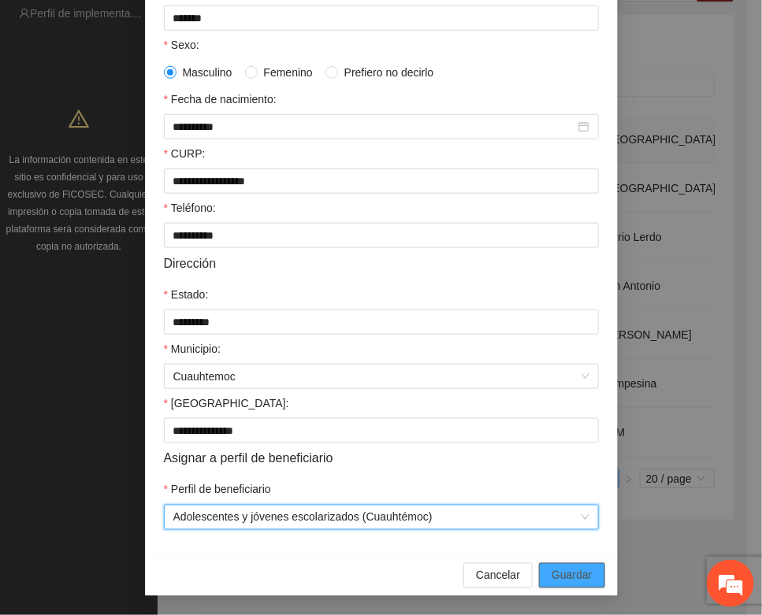
drag, startPoint x: 560, startPoint y: 577, endPoint x: 517, endPoint y: 567, distance: 43.7
click at [559, 577] on span "Guardar" at bounding box center [571, 575] width 40 height 17
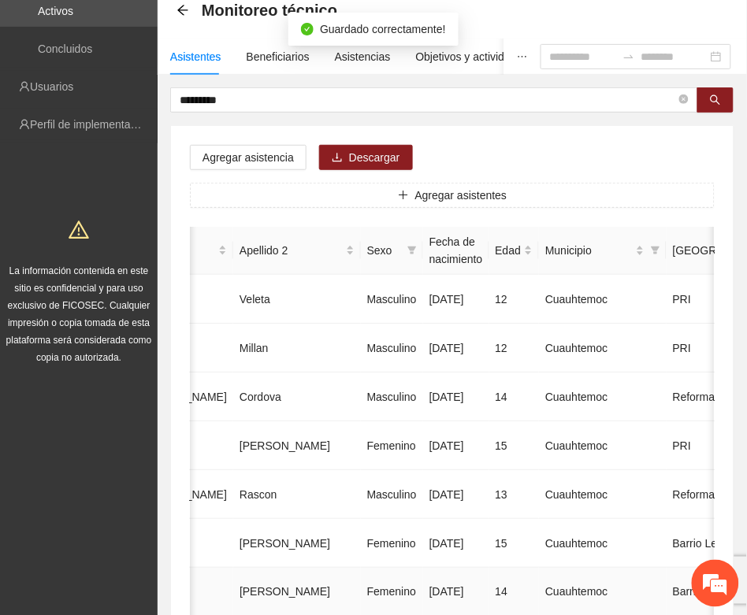
scroll to position [10, 0]
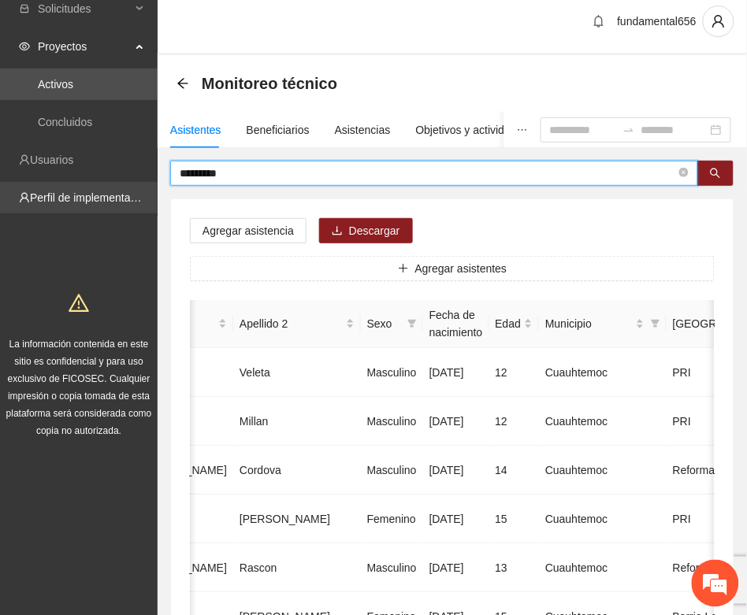
drag, startPoint x: 245, startPoint y: 179, endPoint x: 132, endPoint y: 209, distance: 117.3
paste input "**"
click at [707, 169] on button "button" at bounding box center [715, 173] width 36 height 25
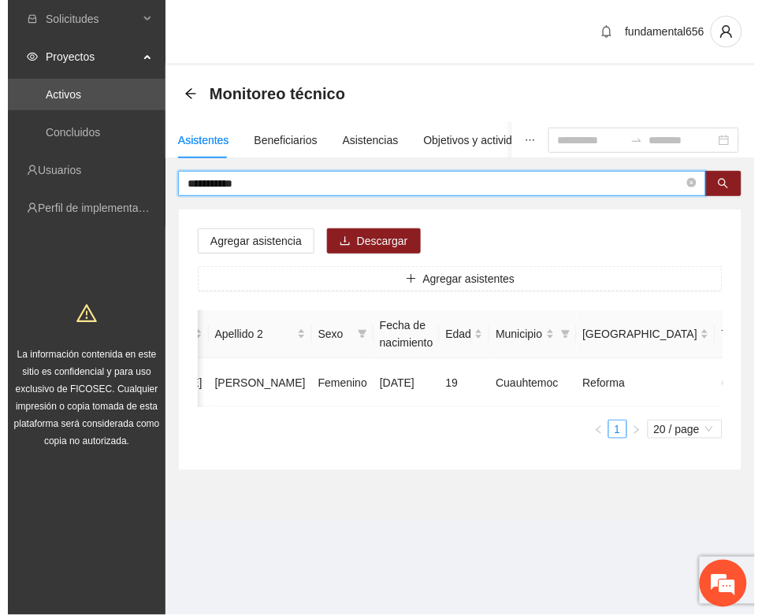
scroll to position [0, 265]
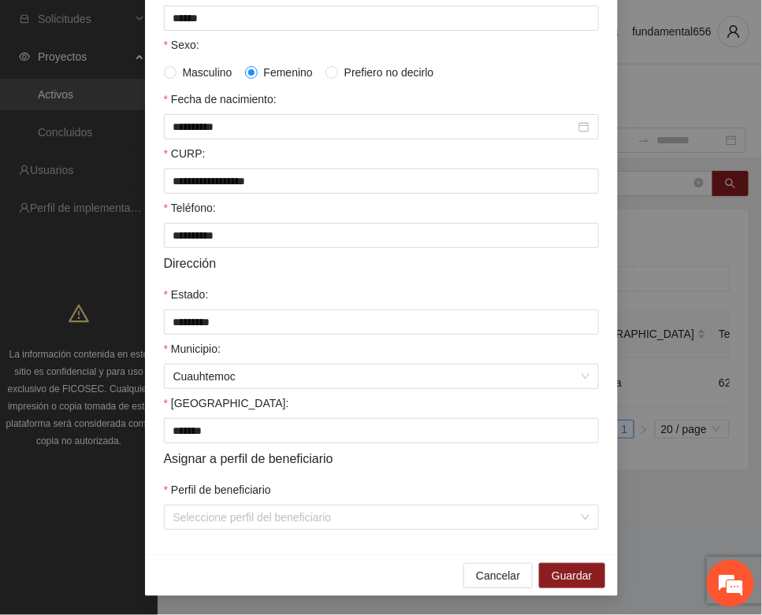
scroll to position [312, 0]
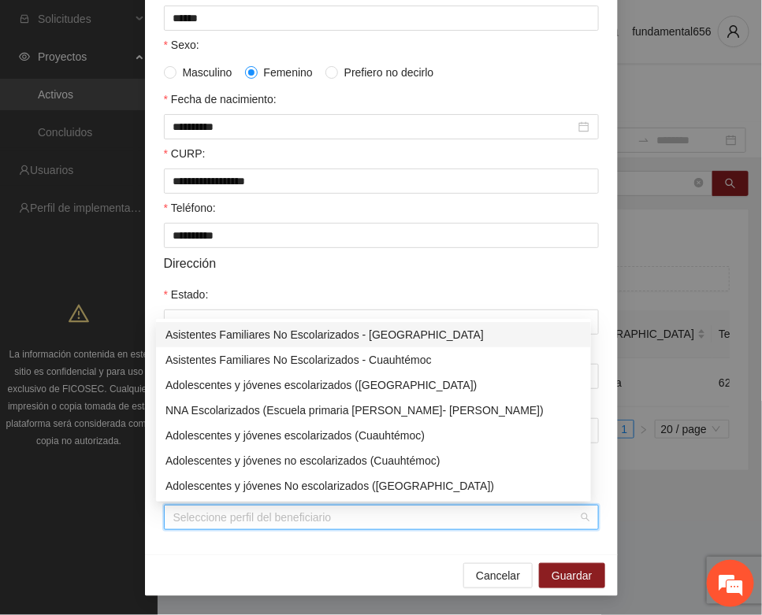
click at [260, 517] on input "Perfil de beneficiario" at bounding box center [375, 518] width 405 height 24
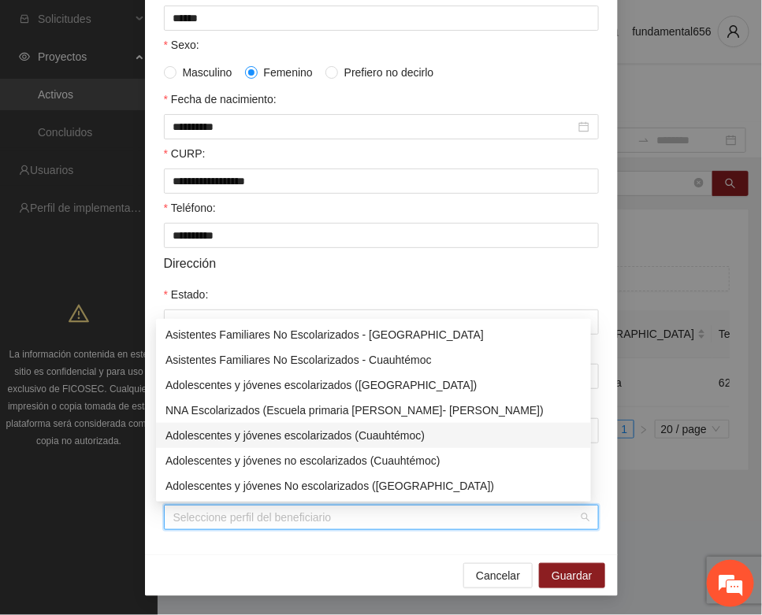
click at [300, 438] on div "Adolescentes y jóvenes escolarizados (Cuauhtémoc)" at bounding box center [373, 435] width 416 height 17
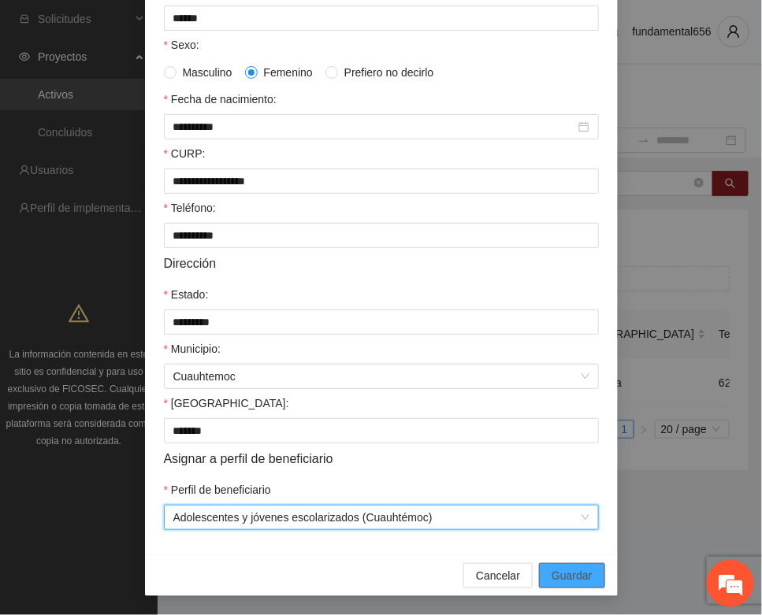
click at [555, 567] on span "Guardar" at bounding box center [571, 575] width 40 height 17
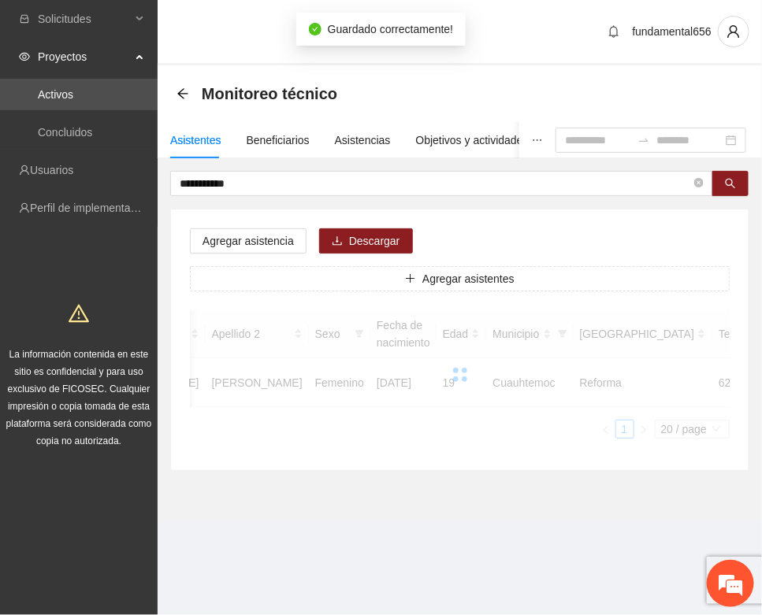
scroll to position [233, 0]
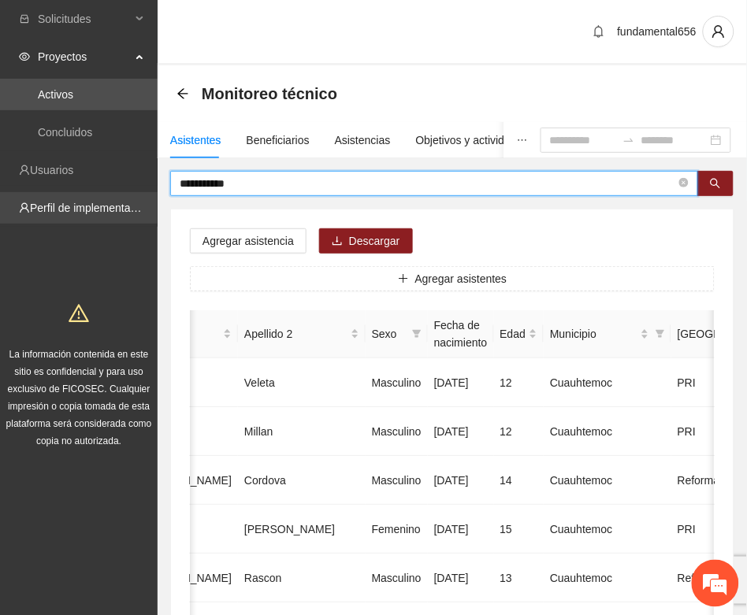
drag, startPoint x: 258, startPoint y: 182, endPoint x: 139, endPoint y: 205, distance: 121.1
paste input "text"
click at [699, 186] on button "button" at bounding box center [715, 183] width 36 height 25
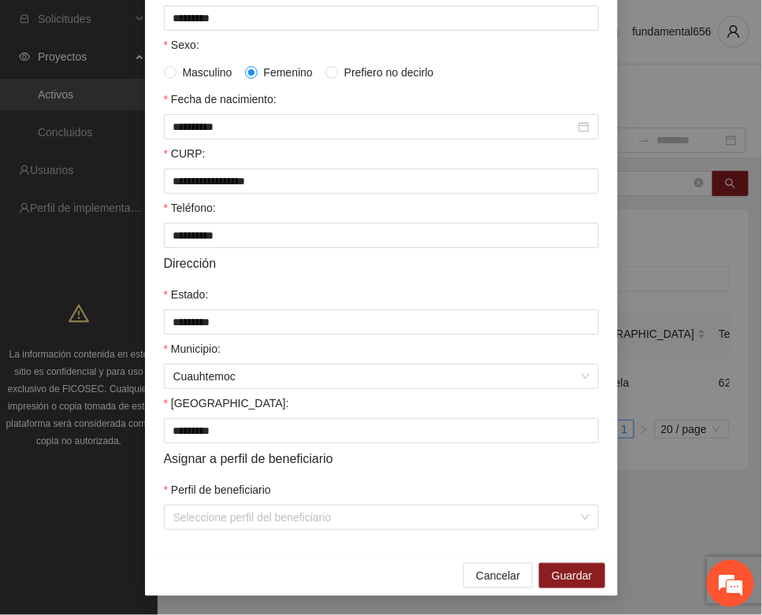
scroll to position [312, 0]
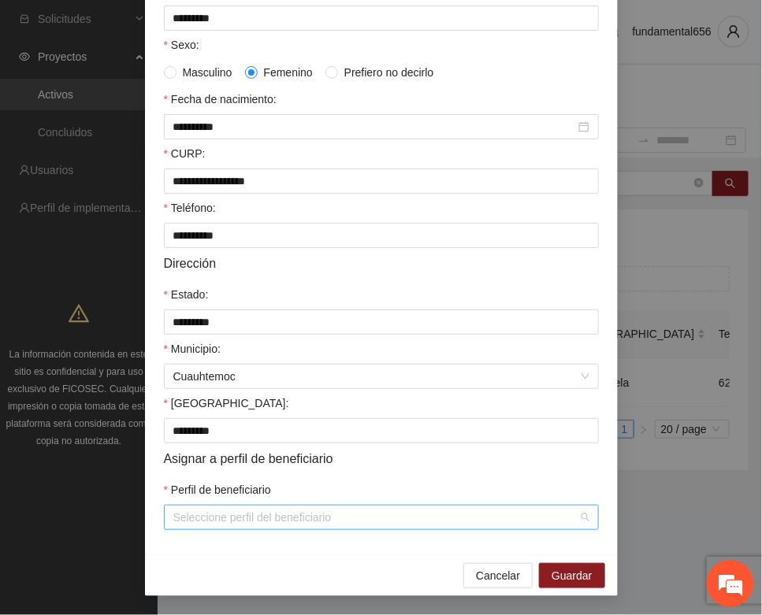
click at [253, 520] on input "Perfil de beneficiario" at bounding box center [375, 518] width 405 height 24
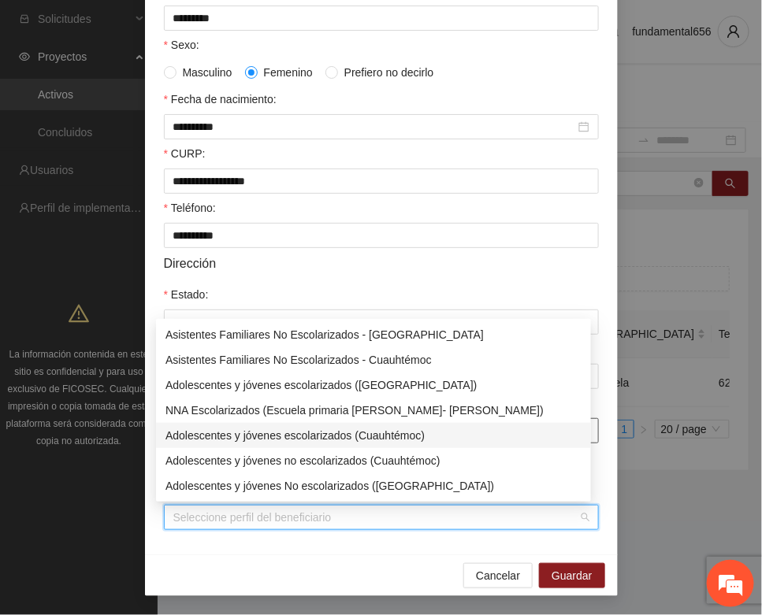
drag, startPoint x: 284, startPoint y: 432, endPoint x: 295, endPoint y: 436, distance: 11.7
click at [285, 432] on div "Adolescentes y jóvenes escolarizados (Cuauhtémoc)" at bounding box center [373, 435] width 416 height 17
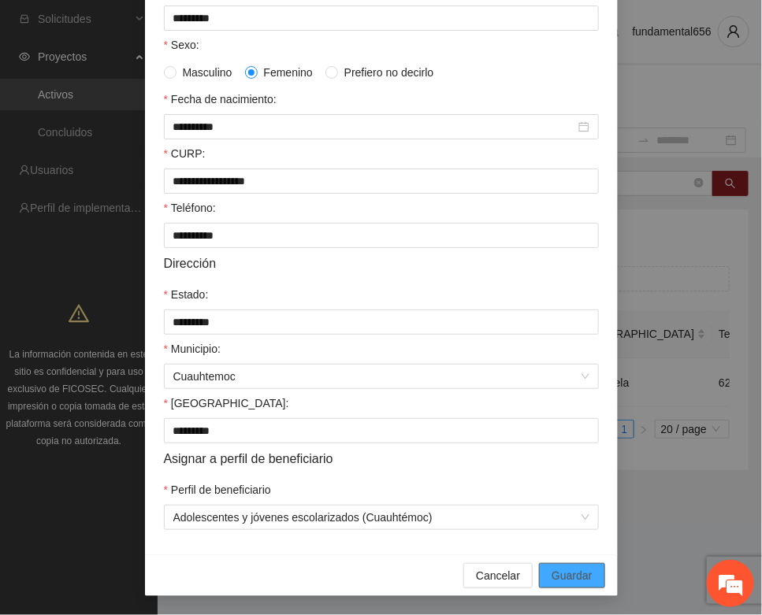
click at [576, 571] on span "Guardar" at bounding box center [571, 575] width 40 height 17
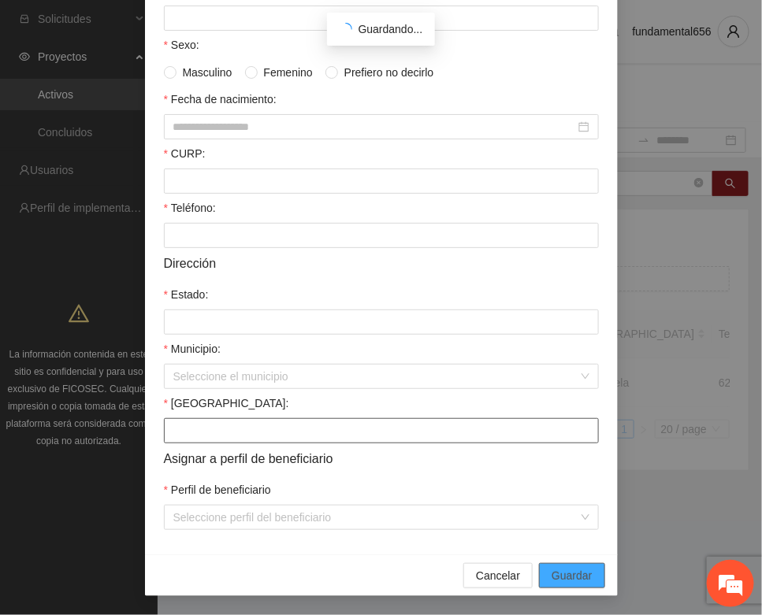
scroll to position [233, 0]
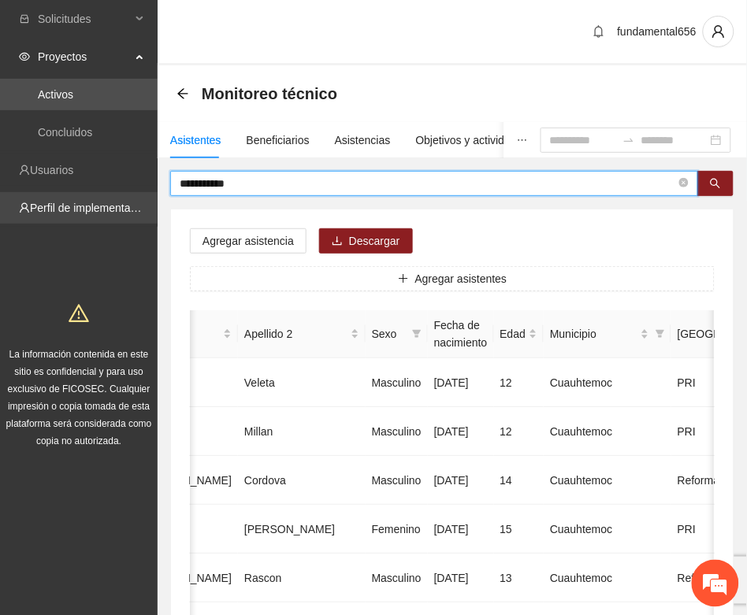
drag, startPoint x: 250, startPoint y: 187, endPoint x: 154, endPoint y: 198, distance: 96.0
paste input "******"
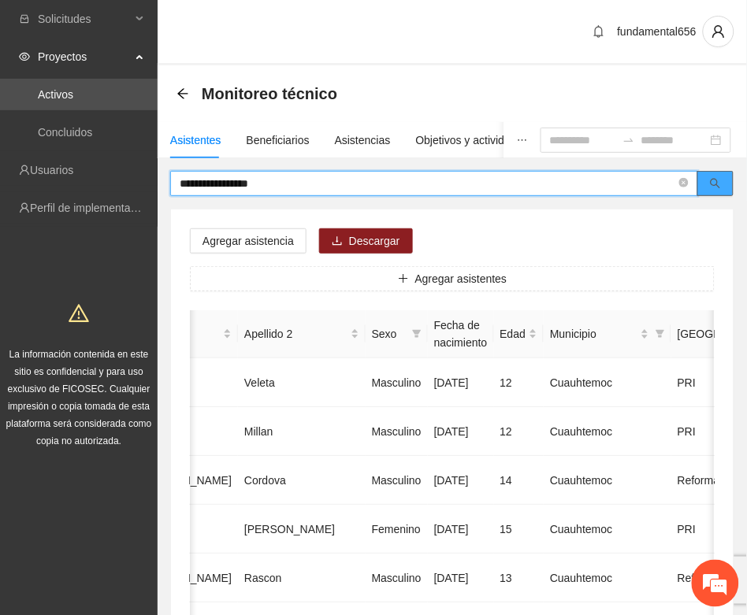
click at [717, 183] on icon "search" at bounding box center [715, 183] width 11 height 11
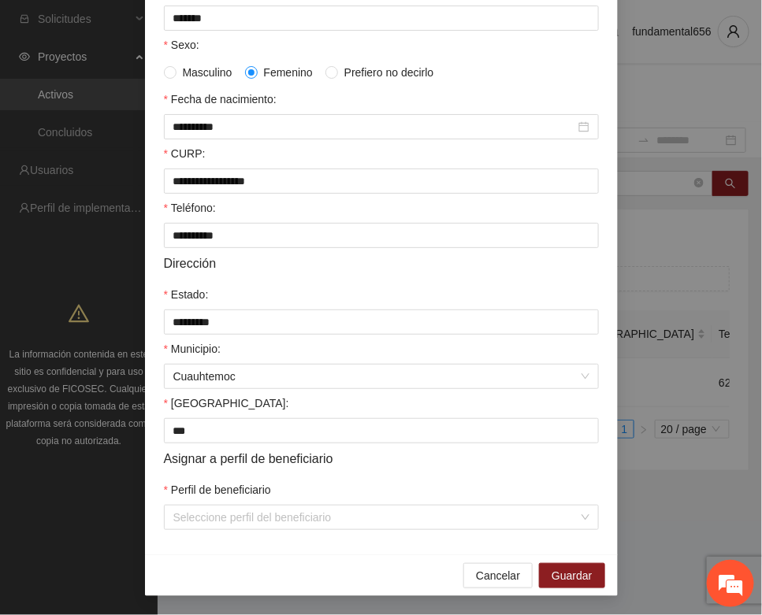
scroll to position [312, 0]
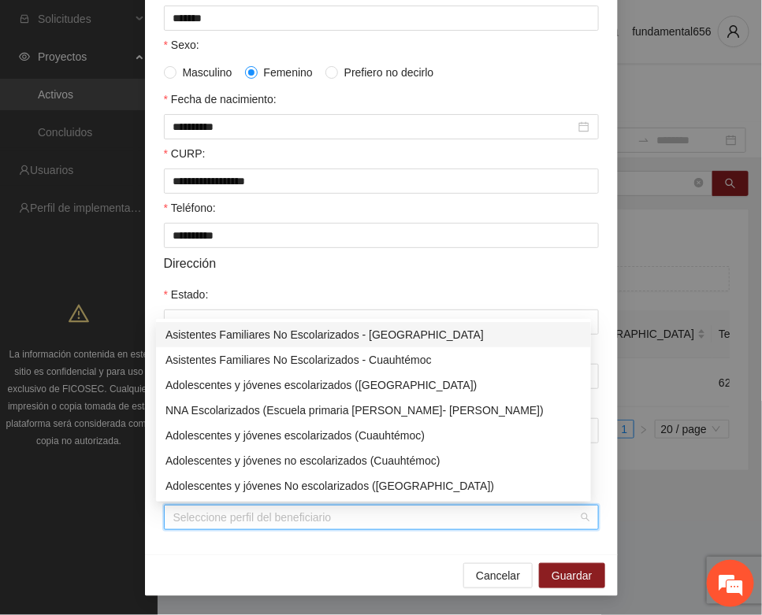
click at [206, 520] on input "Perfil de beneficiario" at bounding box center [375, 518] width 405 height 24
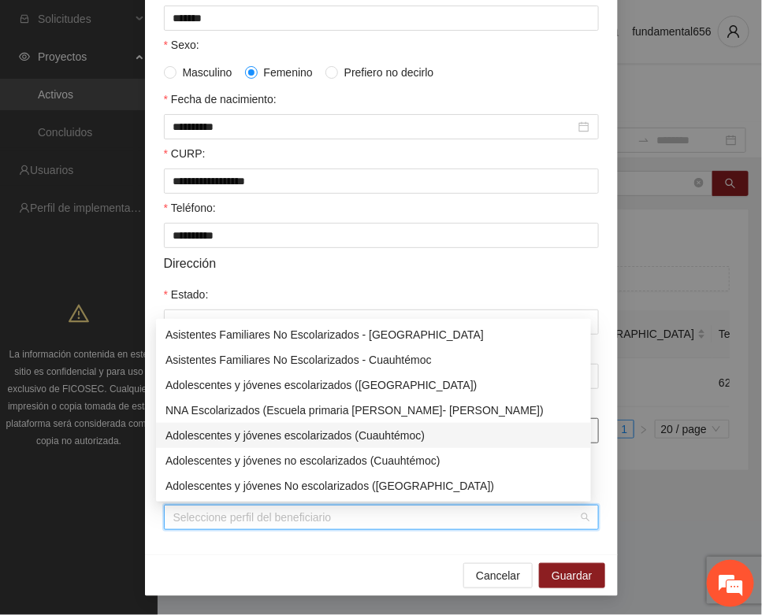
drag, startPoint x: 285, startPoint y: 430, endPoint x: 310, endPoint y: 438, distance: 25.7
click at [289, 432] on div "Adolescentes y jóvenes escolarizados (Cuauhtémoc)" at bounding box center [373, 435] width 416 height 17
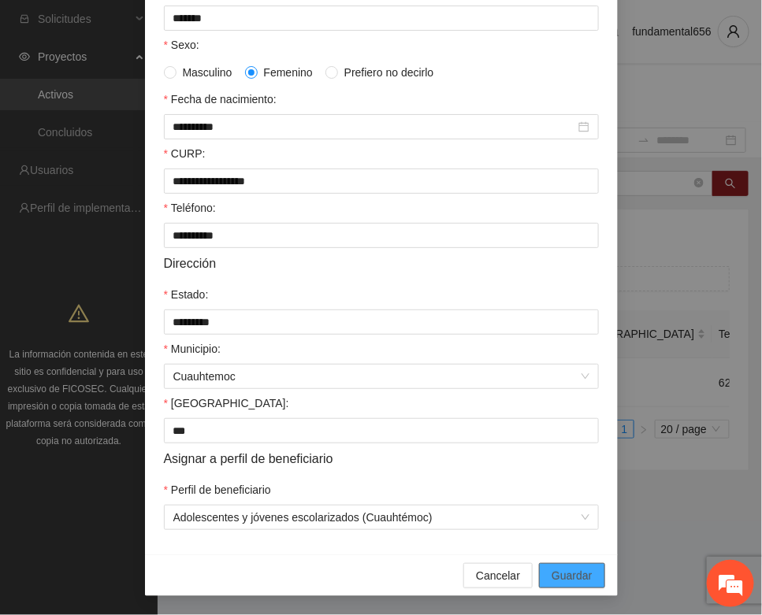
click at [559, 569] on span "Guardar" at bounding box center [571, 575] width 40 height 17
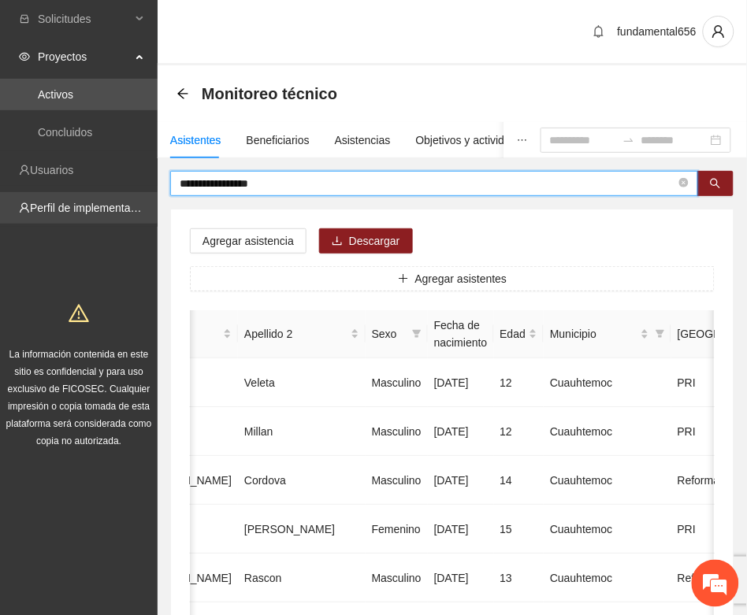
drag, startPoint x: 281, startPoint y: 184, endPoint x: 154, endPoint y: 206, distance: 128.7
paste input "text"
click at [721, 185] on icon "search" at bounding box center [715, 183] width 11 height 11
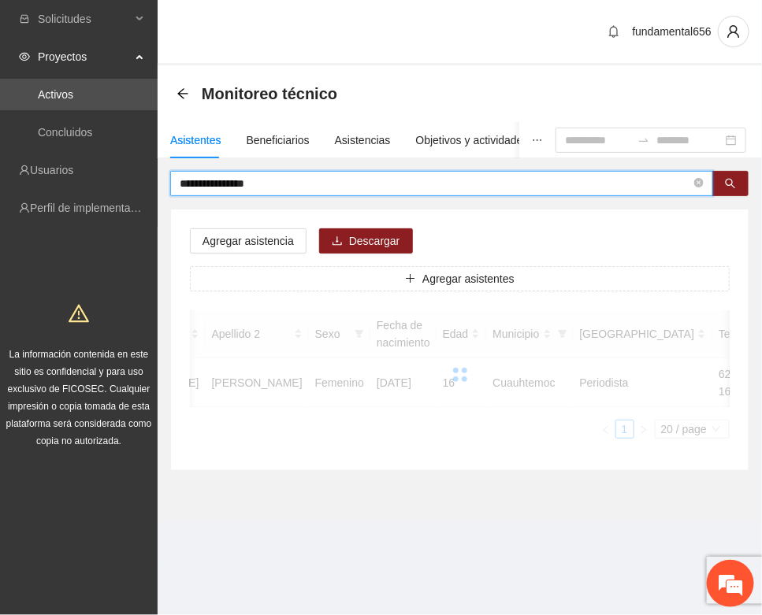
scroll to position [0, 248]
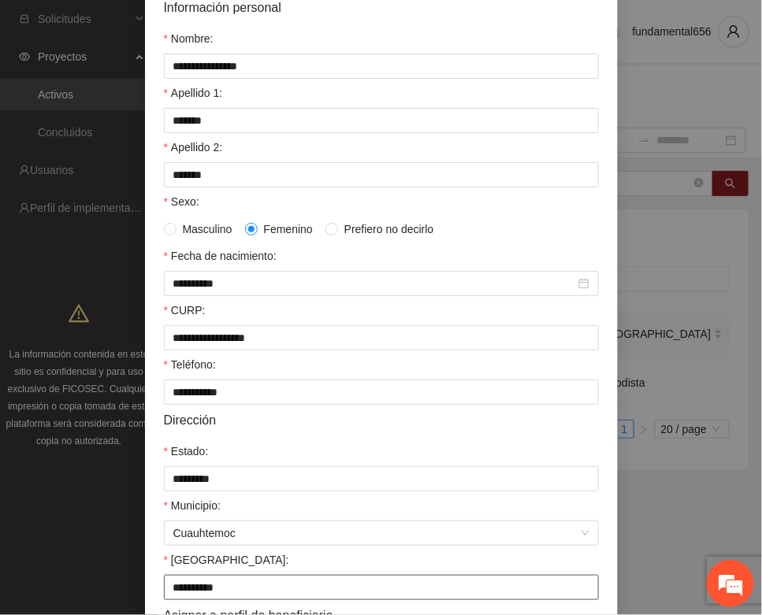
scroll to position [312, 0]
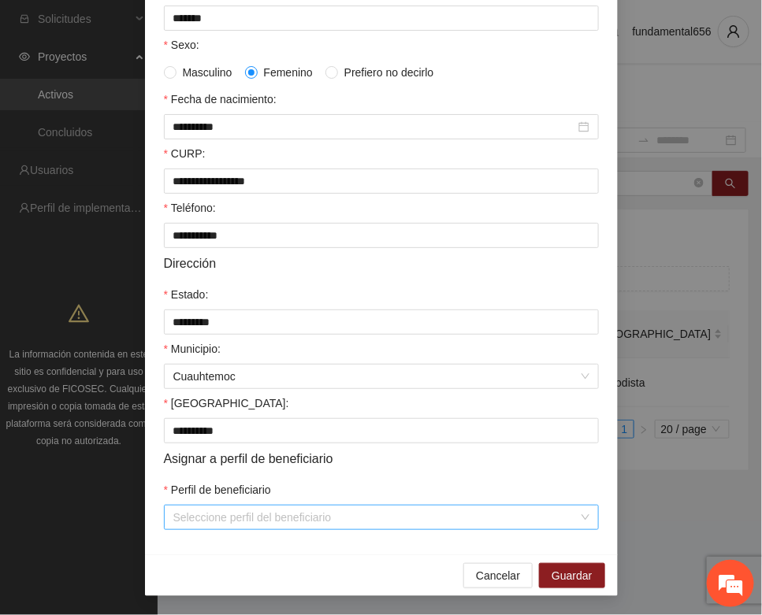
click at [229, 517] on input "Perfil de beneficiario" at bounding box center [375, 518] width 405 height 24
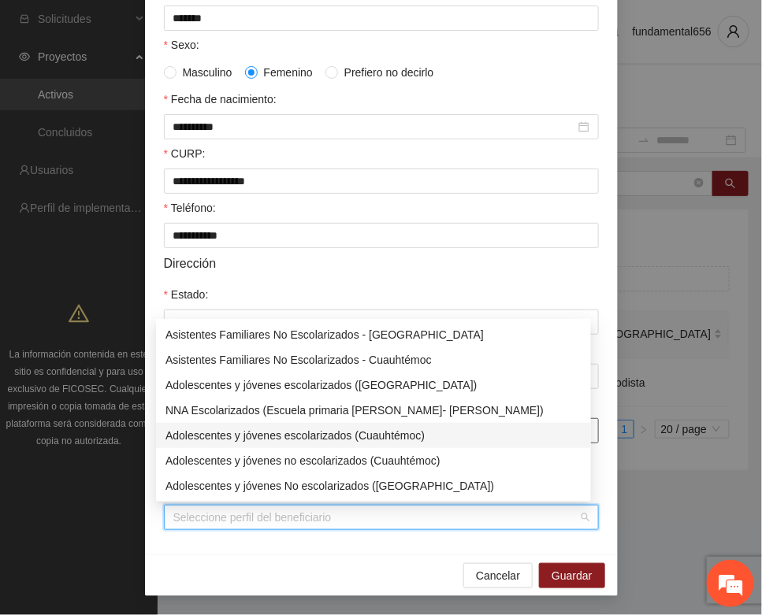
drag, startPoint x: 269, startPoint y: 430, endPoint x: 284, endPoint y: 437, distance: 17.3
click at [272, 431] on div "Adolescentes y jóvenes escolarizados (Cuauhtémoc)" at bounding box center [373, 435] width 416 height 17
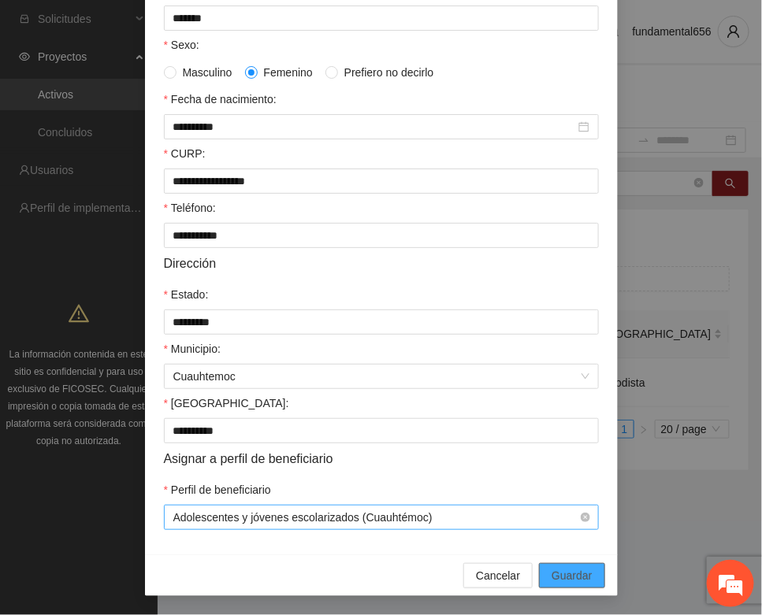
drag, startPoint x: 546, startPoint y: 567, endPoint x: 281, endPoint y: 506, distance: 271.7
click at [540, 568] on button "Guardar" at bounding box center [571, 575] width 65 height 25
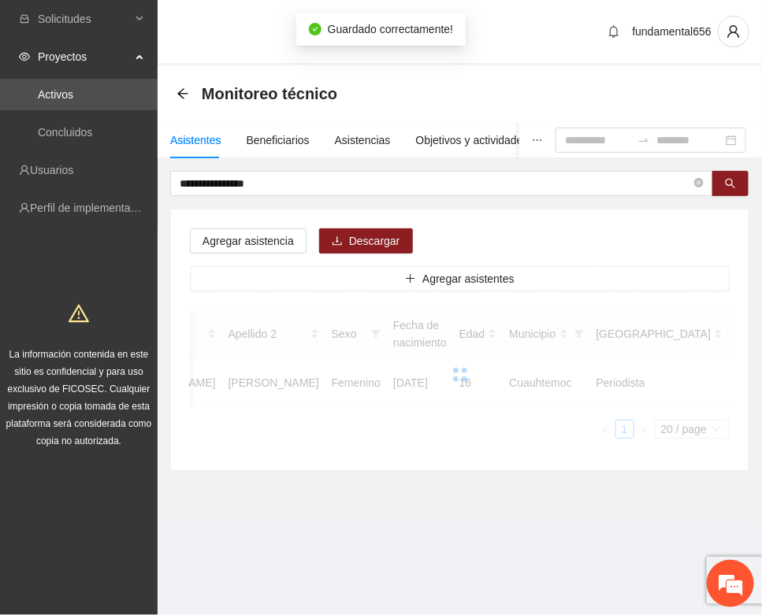
scroll to position [233, 0]
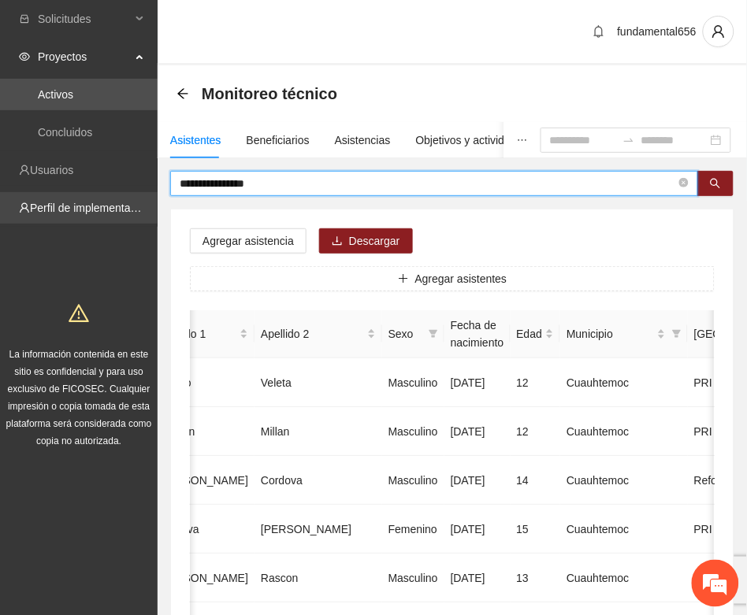
drag, startPoint x: 262, startPoint y: 187, endPoint x: 139, endPoint y: 214, distance: 126.7
paste input "text"
click at [703, 183] on button "button" at bounding box center [715, 183] width 36 height 25
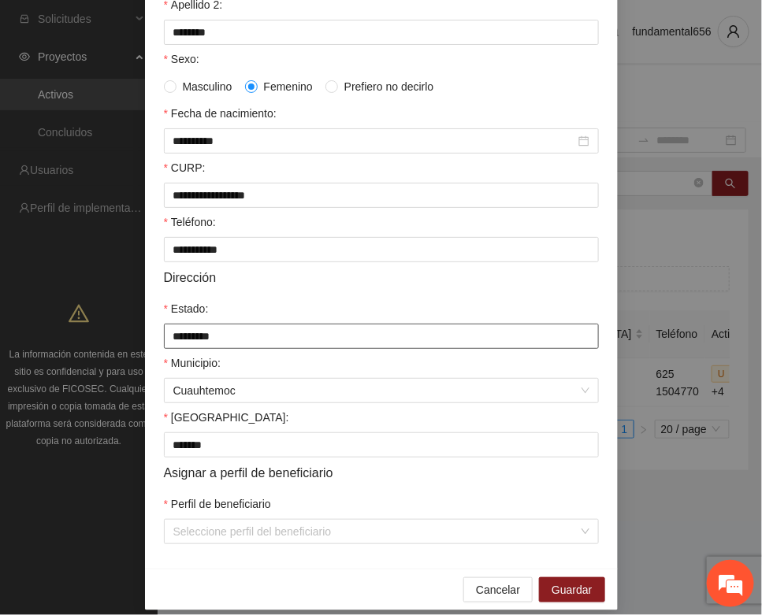
scroll to position [295, 0]
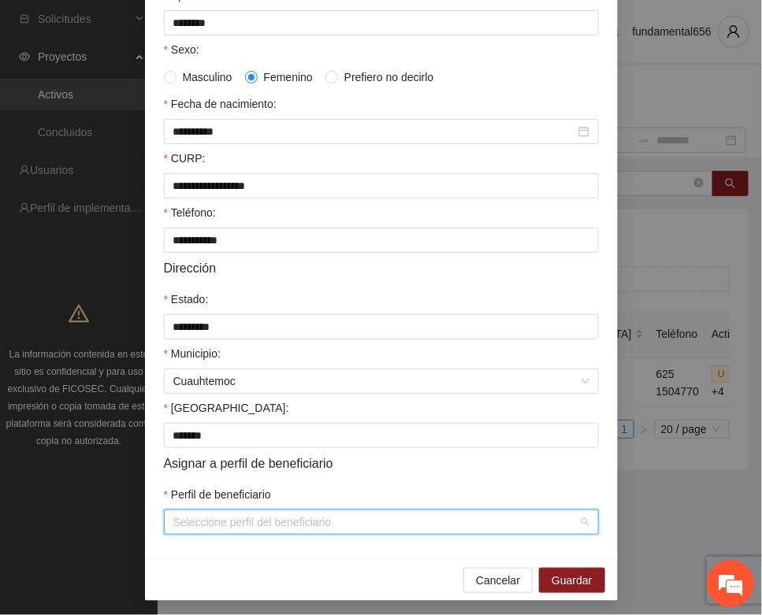
click at [269, 525] on input "Perfil de beneficiario" at bounding box center [375, 522] width 405 height 24
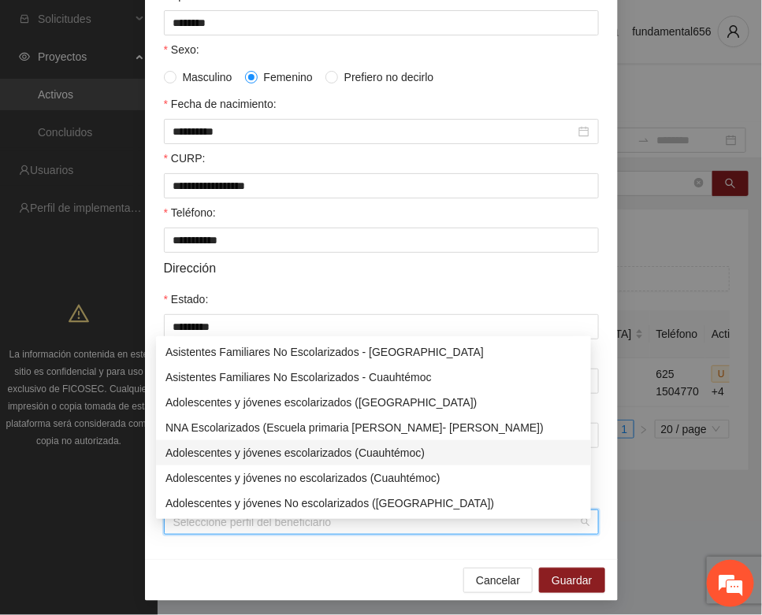
click at [366, 451] on div "Adolescentes y jóvenes escolarizados (Cuauhtémoc)" at bounding box center [373, 452] width 416 height 17
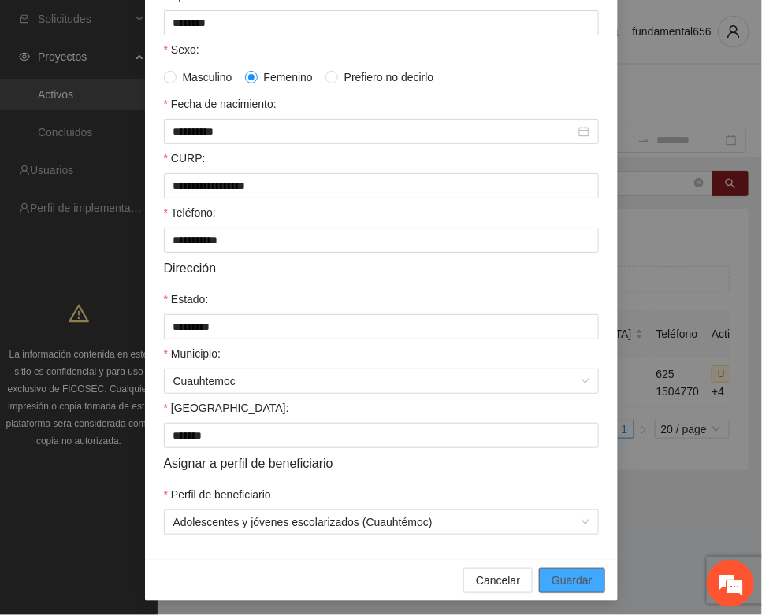
drag, startPoint x: 554, startPoint y: 584, endPoint x: 69, endPoint y: 438, distance: 505.8
click at [541, 587] on button "Guardar" at bounding box center [571, 580] width 65 height 25
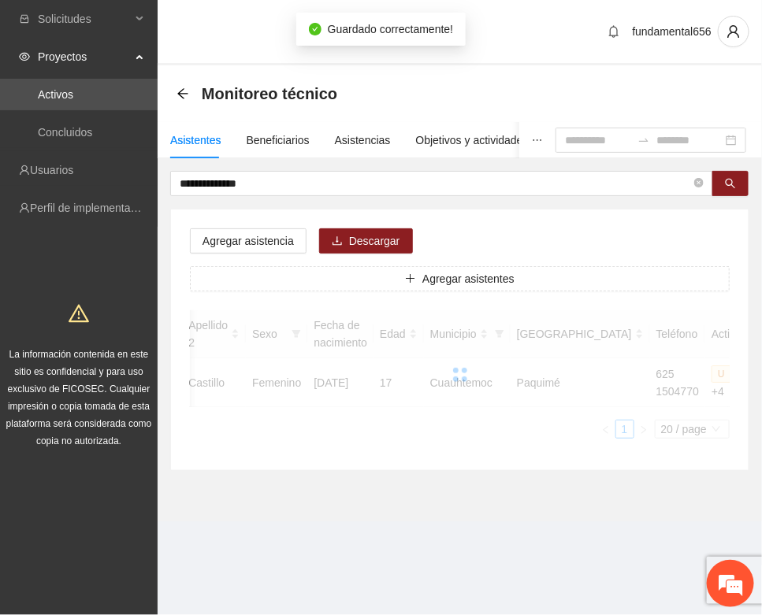
scroll to position [233, 0]
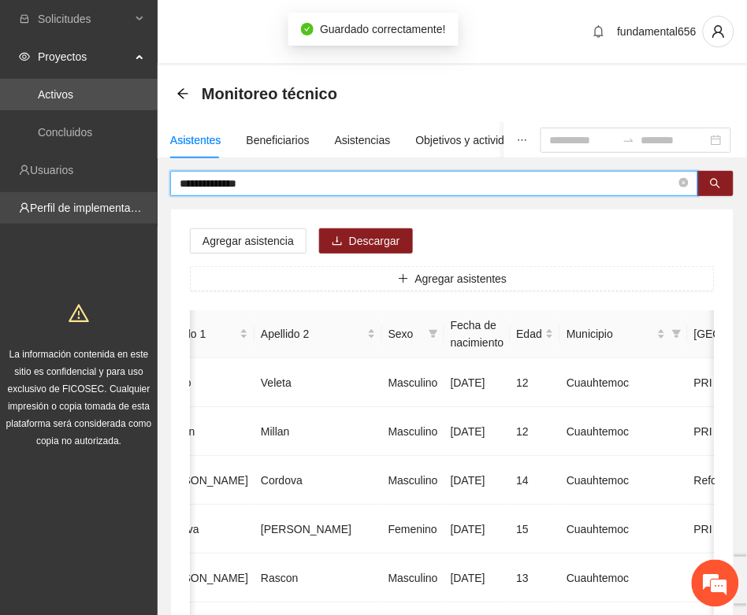
drag, startPoint x: 272, startPoint y: 187, endPoint x: 124, endPoint y: 222, distance: 151.3
paste input "*"
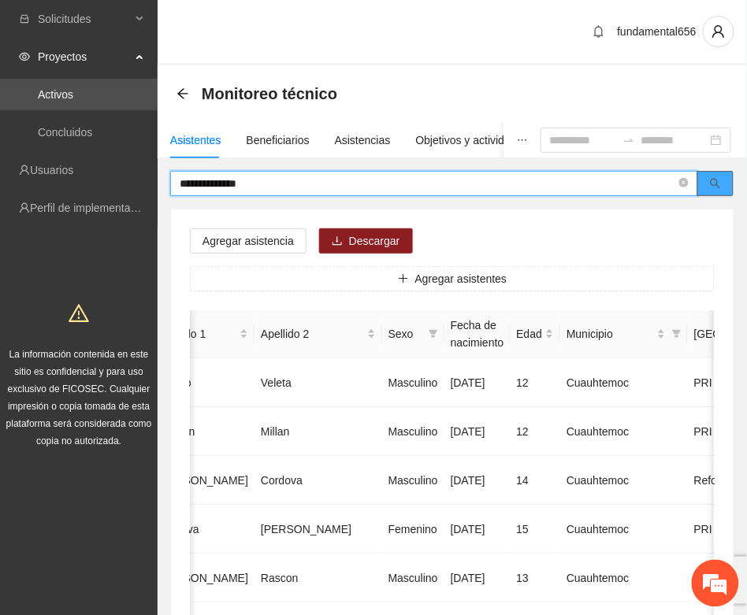
drag, startPoint x: 713, startPoint y: 189, endPoint x: 604, endPoint y: 256, distance: 127.7
click at [710, 190] on button "button" at bounding box center [715, 183] width 36 height 25
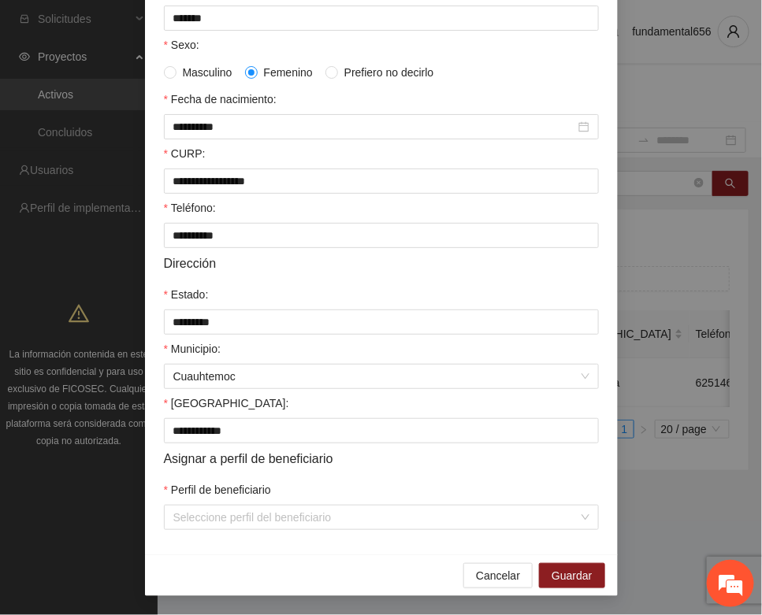
scroll to position [312, 0]
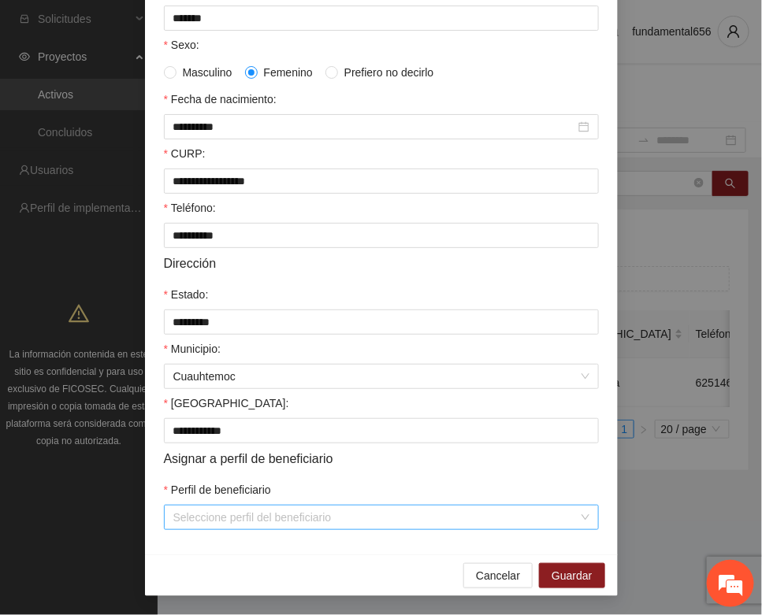
click at [224, 514] on input "Perfil de beneficiario" at bounding box center [375, 518] width 405 height 24
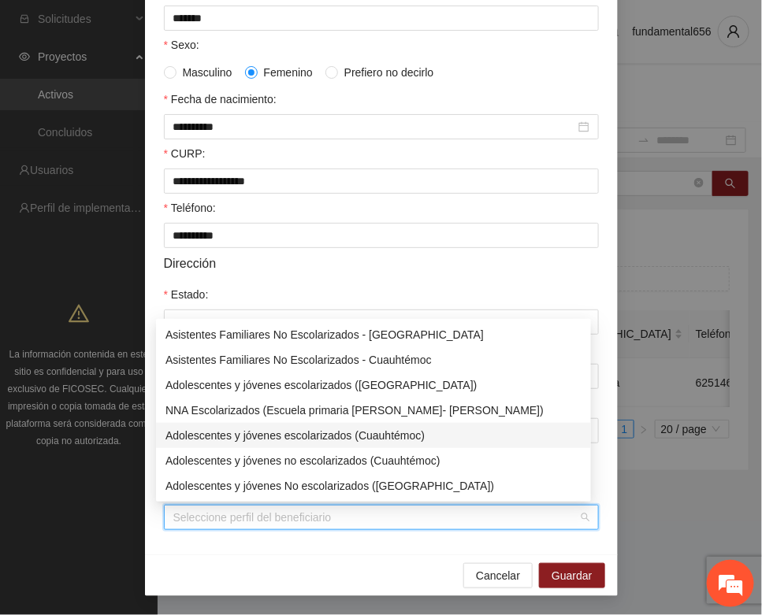
drag, startPoint x: 320, startPoint y: 436, endPoint x: 348, endPoint y: 454, distance: 33.6
click at [324, 436] on div "Adolescentes y jóvenes escolarizados (Cuauhtémoc)" at bounding box center [373, 435] width 416 height 17
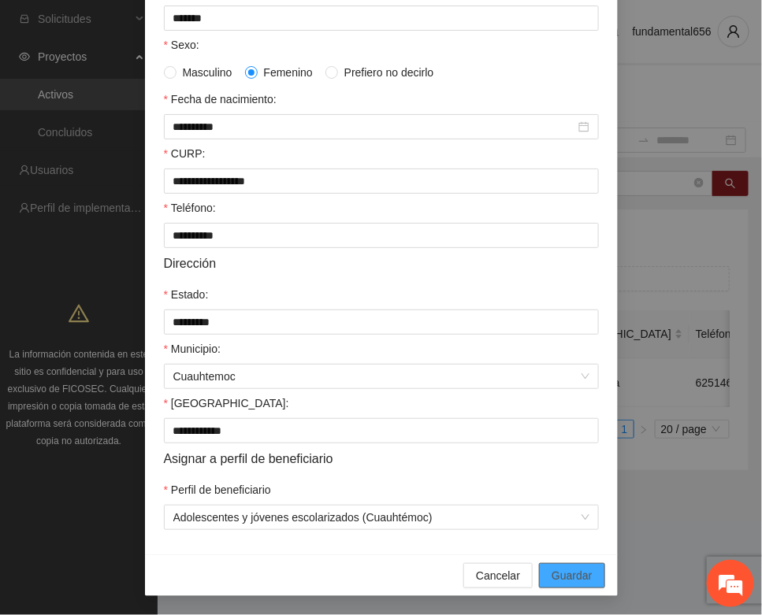
click at [560, 569] on span "Guardar" at bounding box center [571, 575] width 40 height 17
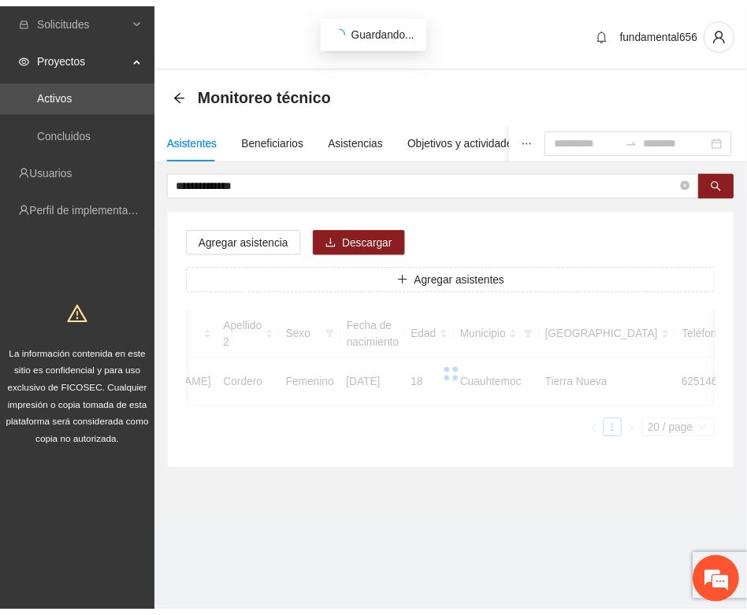
scroll to position [233, 0]
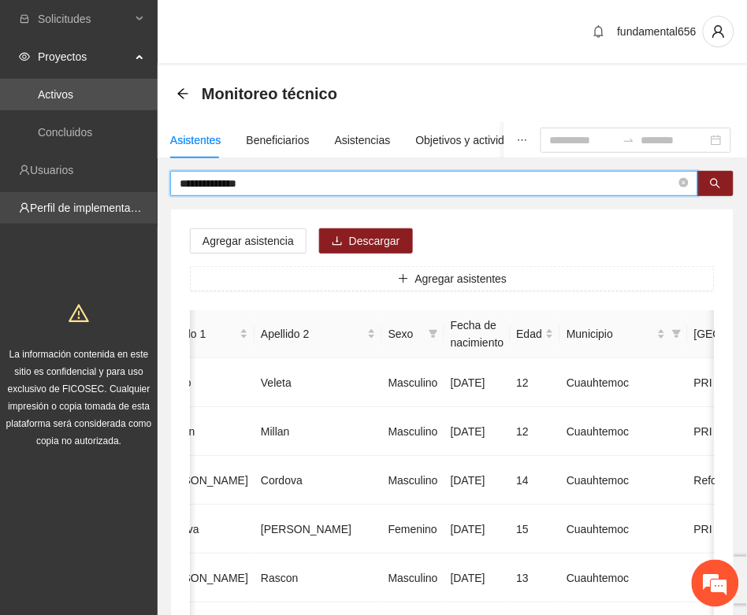
drag, startPoint x: 261, startPoint y: 189, endPoint x: 138, endPoint y: 221, distance: 127.0
paste input "text"
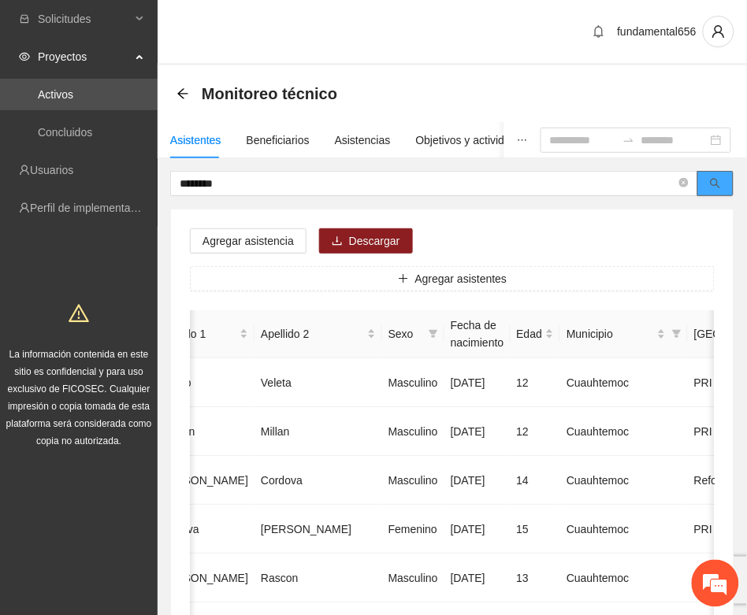
drag, startPoint x: 695, startPoint y: 184, endPoint x: 706, endPoint y: 187, distance: 11.0
click at [701, 186] on span "********" at bounding box center [452, 183] width 564 height 25
click at [707, 187] on button "button" at bounding box center [715, 183] width 36 height 25
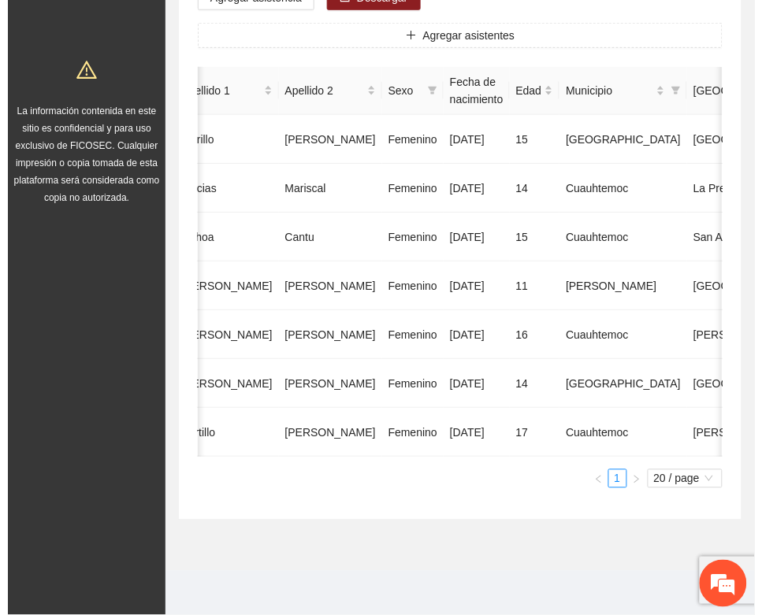
scroll to position [0, 282]
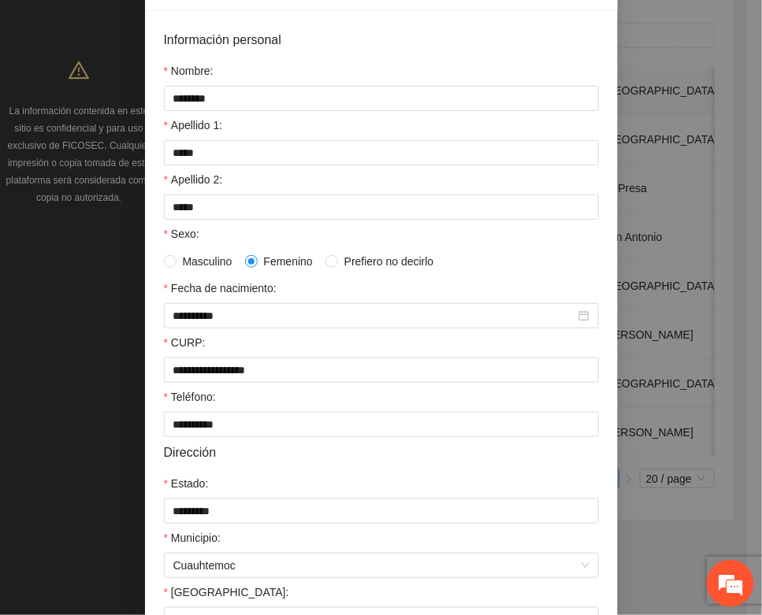
scroll to position [312, 0]
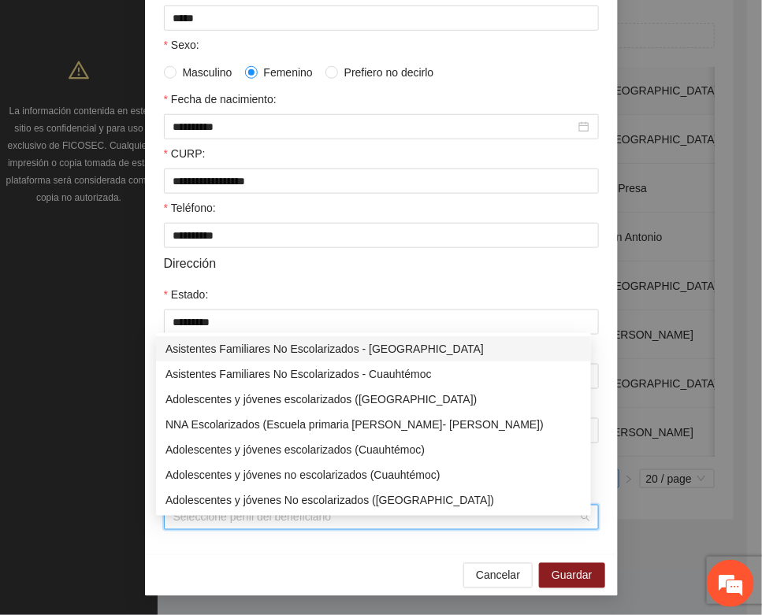
click at [236, 513] on input "Perfil de beneficiario" at bounding box center [375, 518] width 405 height 24
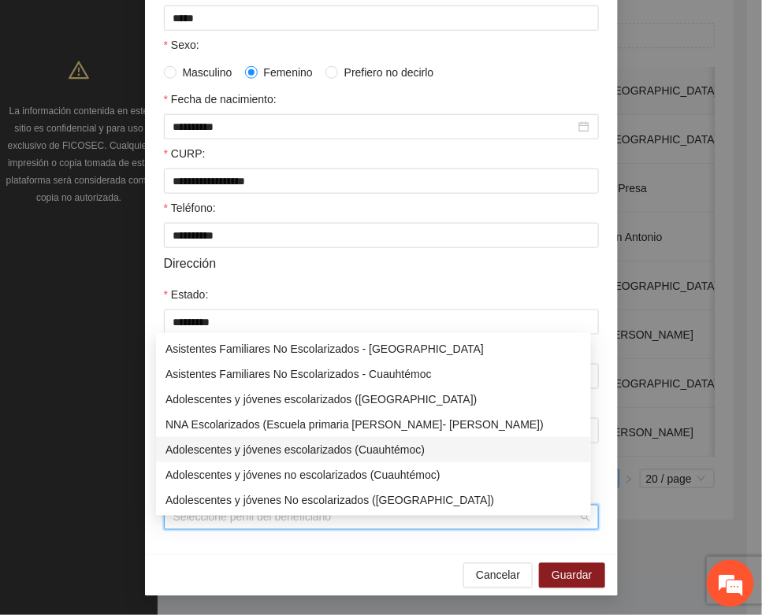
drag, startPoint x: 311, startPoint y: 432, endPoint x: 339, endPoint y: 453, distance: 35.4
click at [313, 441] on div "Adolescentes y jóvenes escolarizados (Cuauhtémoc)" at bounding box center [373, 449] width 416 height 17
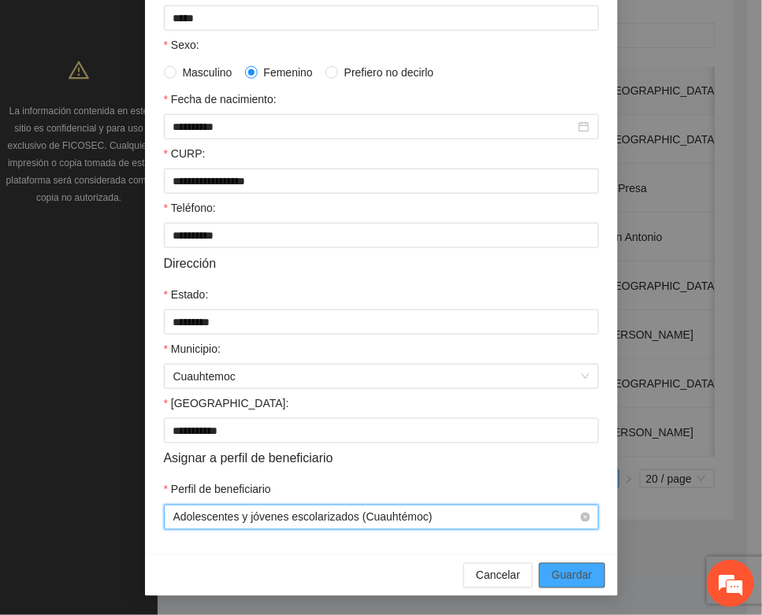
drag, startPoint x: 565, startPoint y: 576, endPoint x: 416, endPoint y: 522, distance: 158.2
click at [563, 576] on span "Guardar" at bounding box center [571, 575] width 40 height 17
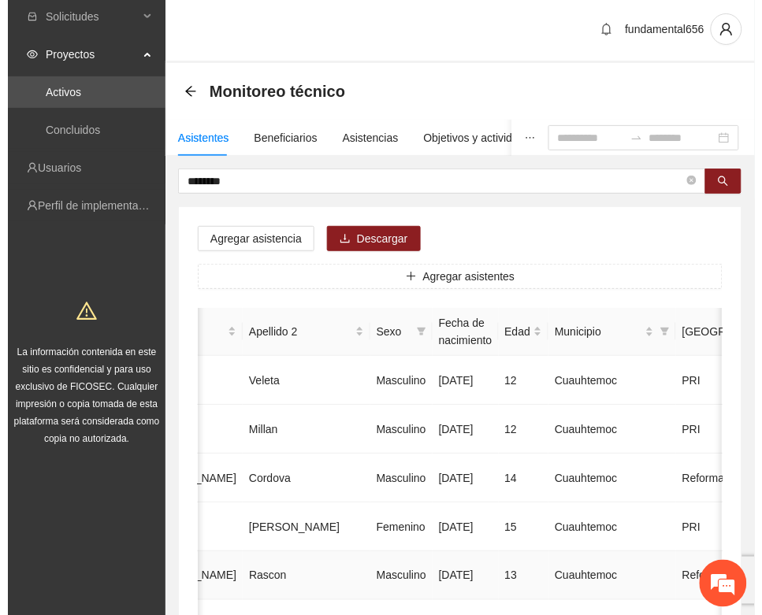
scroll to position [0, 0]
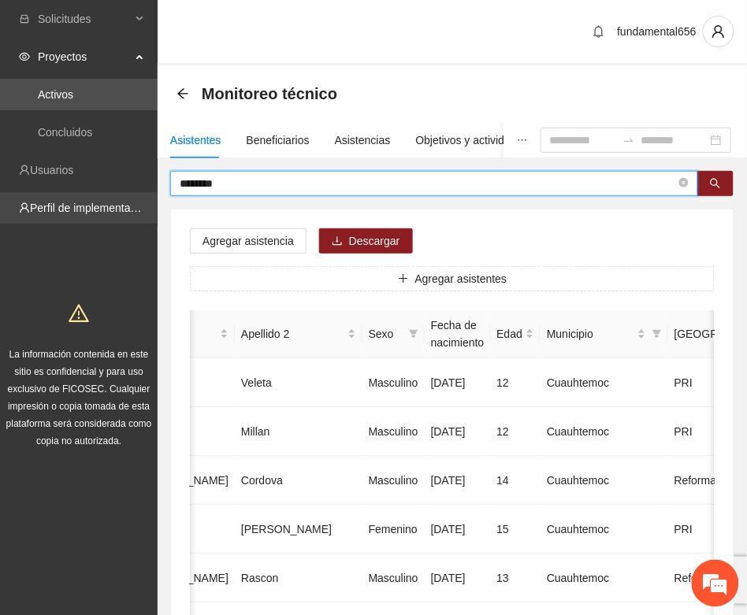
drag, startPoint x: 222, startPoint y: 187, endPoint x: 150, endPoint y: 202, distance: 74.2
paste input "****"
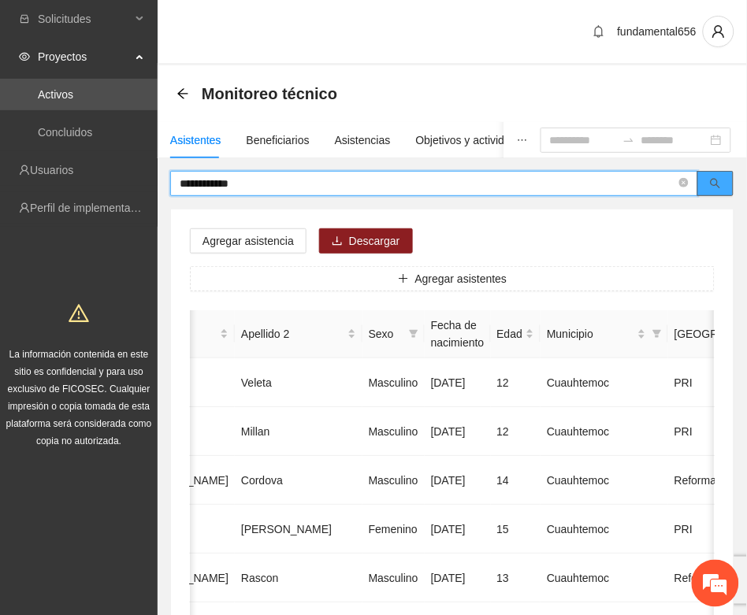
click at [713, 189] on span "search" at bounding box center [715, 184] width 11 height 13
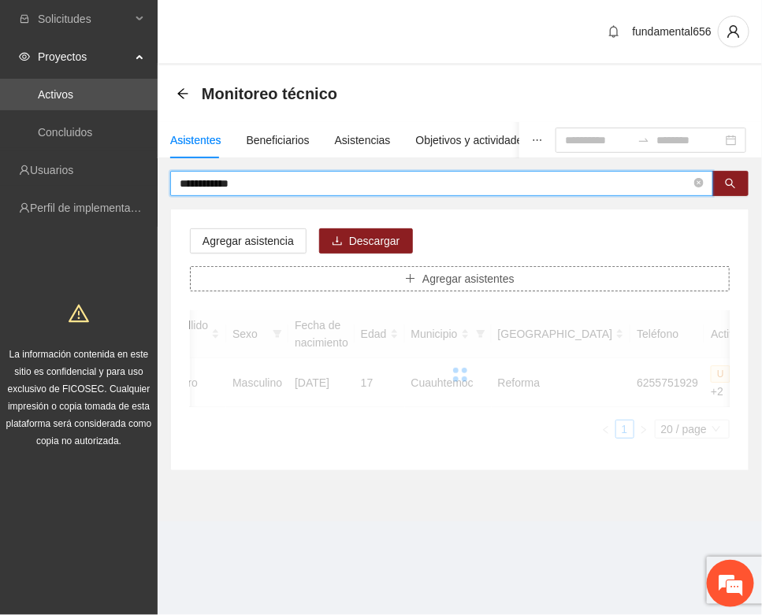
scroll to position [0, 265]
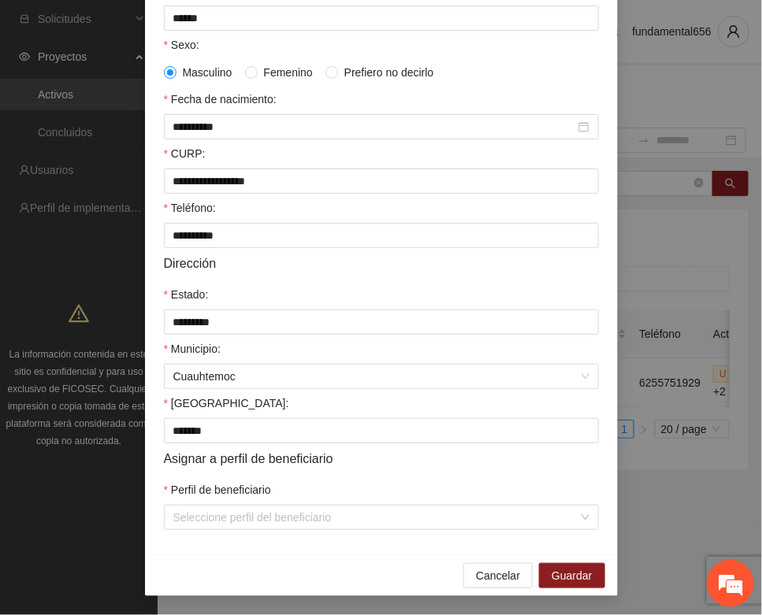
scroll to position [312, 0]
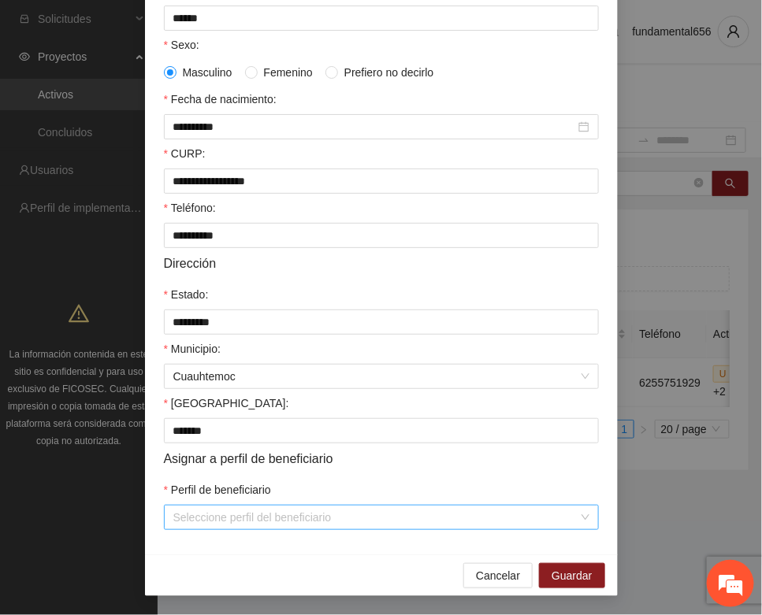
click at [230, 510] on input "Perfil de beneficiario" at bounding box center [375, 518] width 405 height 24
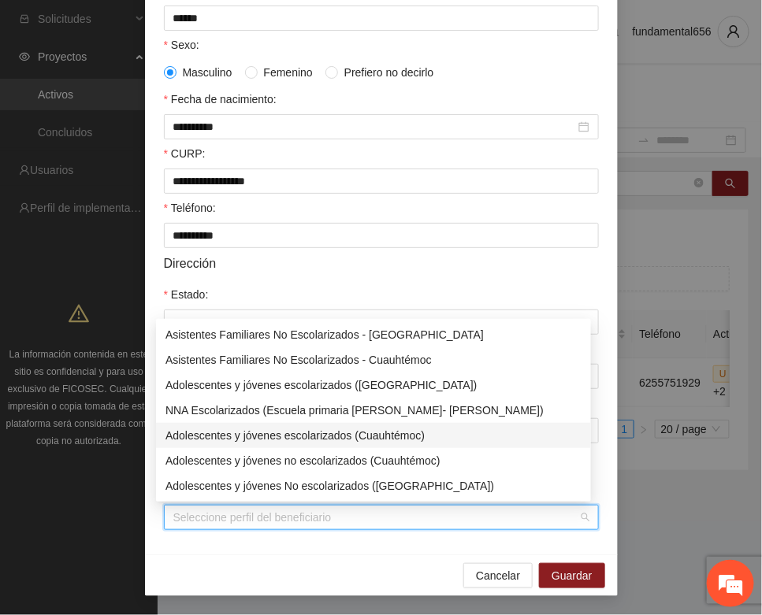
drag, startPoint x: 261, startPoint y: 434, endPoint x: 315, endPoint y: 469, distance: 64.5
click at [265, 436] on div "Adolescentes y jóvenes escolarizados (Cuauhtémoc)" at bounding box center [373, 435] width 416 height 17
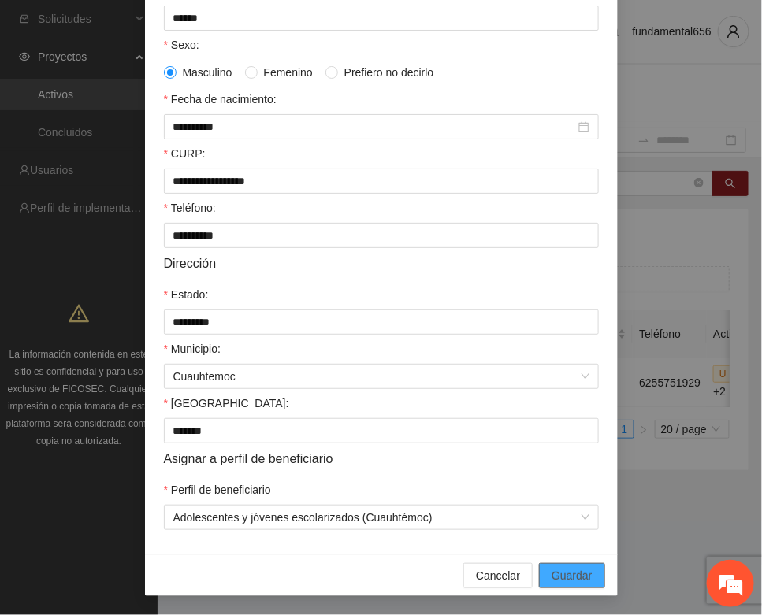
click at [551, 571] on span "Guardar" at bounding box center [571, 575] width 40 height 17
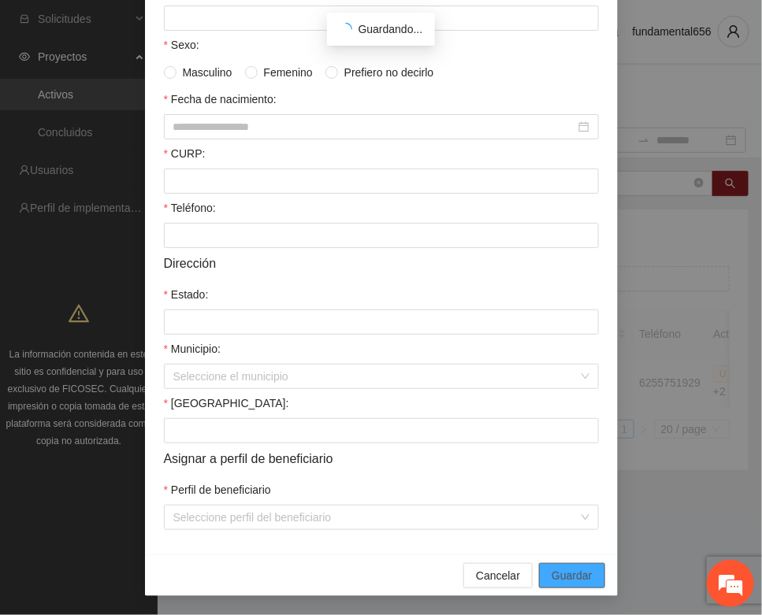
scroll to position [233, 0]
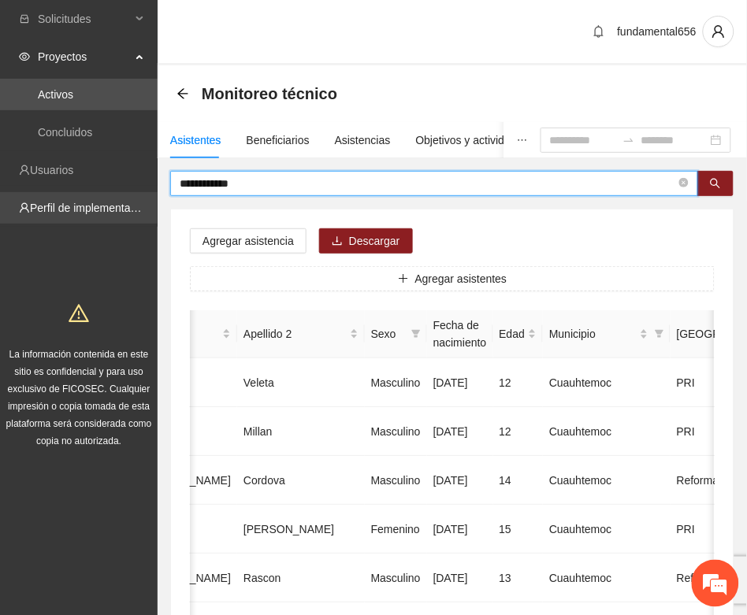
drag, startPoint x: 261, startPoint y: 184, endPoint x: 148, endPoint y: 202, distance: 114.1
paste input "***"
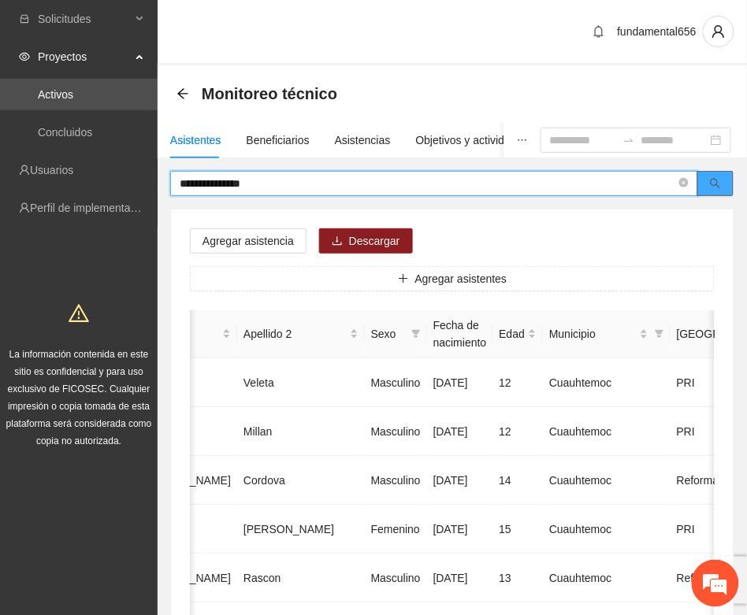
click at [709, 182] on button "button" at bounding box center [715, 183] width 36 height 25
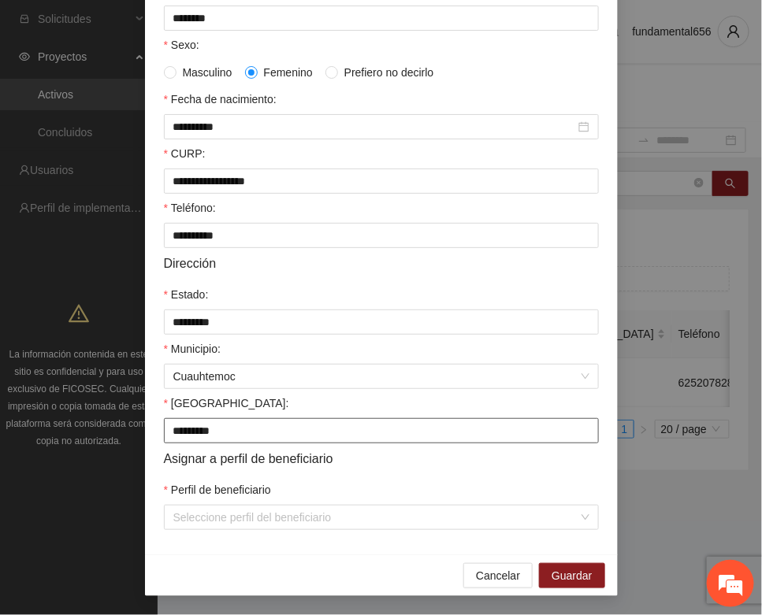
scroll to position [312, 0]
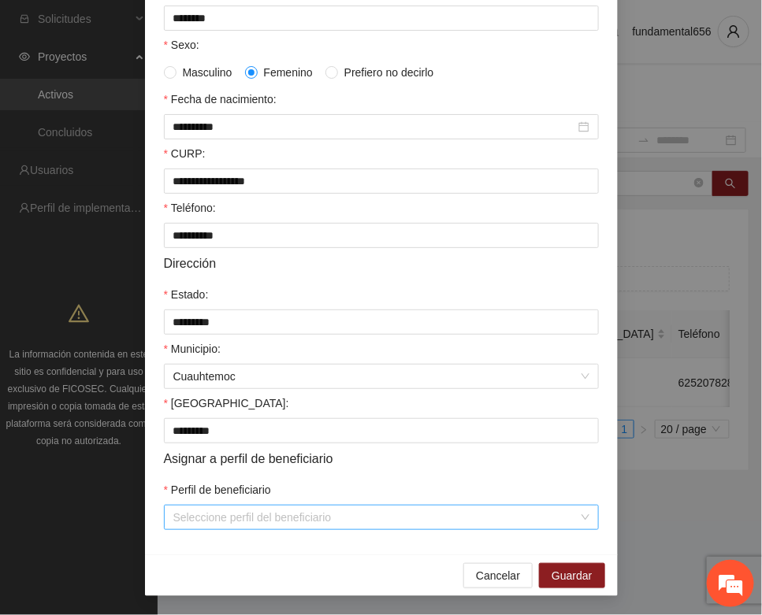
click at [226, 520] on input "Perfil de beneficiario" at bounding box center [375, 518] width 405 height 24
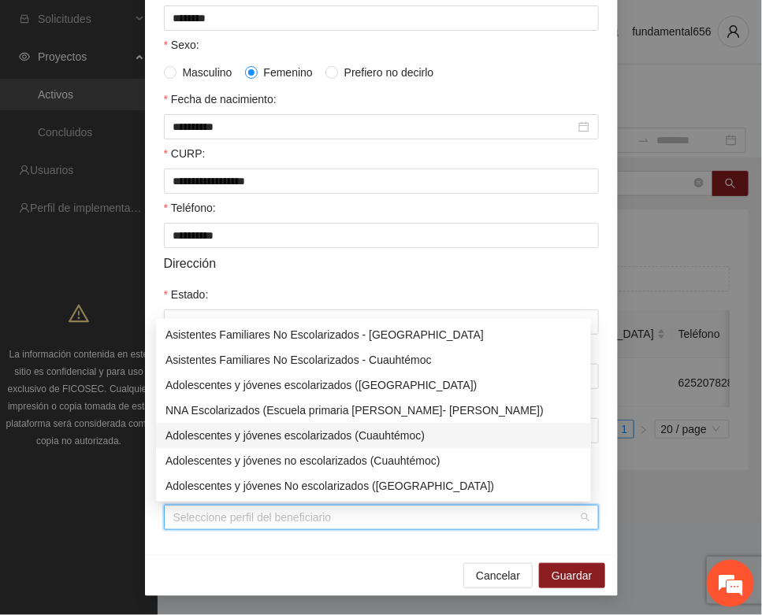
drag, startPoint x: 298, startPoint y: 438, endPoint x: 313, endPoint y: 446, distance: 17.6
click at [298, 439] on div "Adolescentes y jóvenes escolarizados (Cuauhtémoc)" at bounding box center [373, 435] width 416 height 17
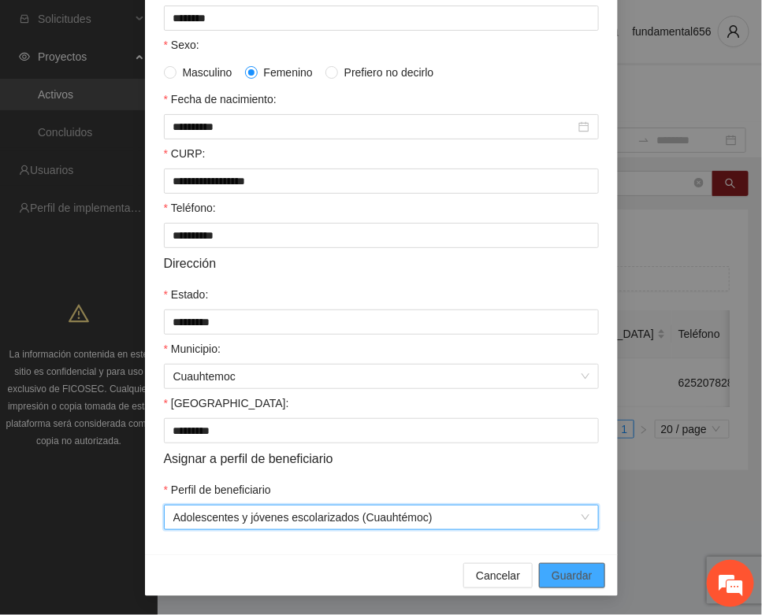
click at [551, 569] on span "Guardar" at bounding box center [571, 575] width 40 height 17
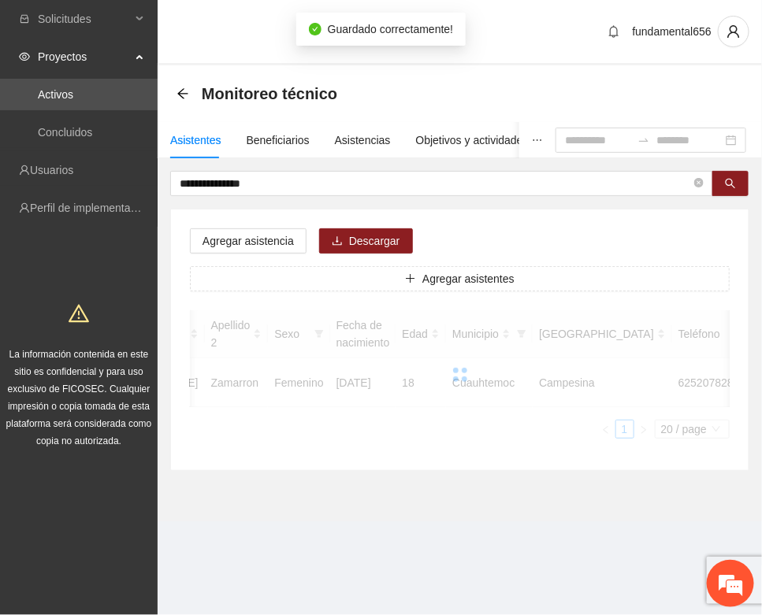
scroll to position [233, 0]
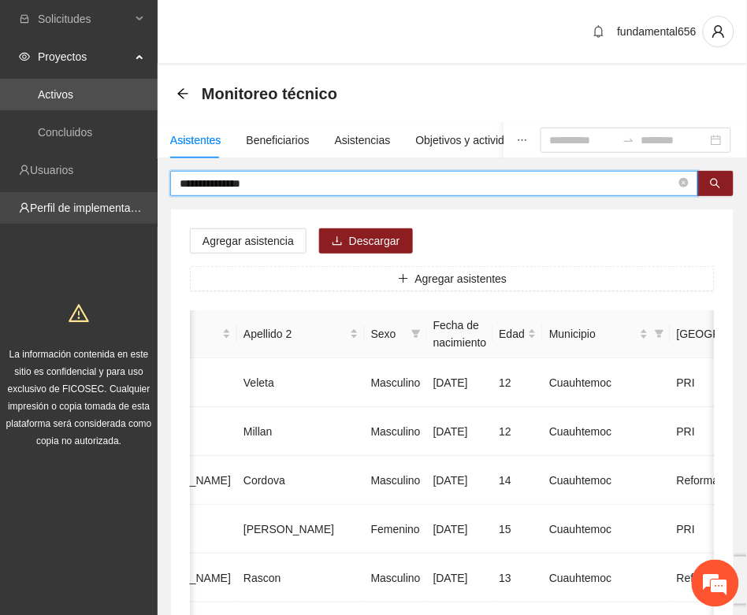
drag, startPoint x: 269, startPoint y: 182, endPoint x: 147, endPoint y: 209, distance: 125.8
paste input "*"
drag, startPoint x: 707, startPoint y: 185, endPoint x: 693, endPoint y: 194, distance: 16.6
click at [707, 186] on button "button" at bounding box center [715, 183] width 36 height 25
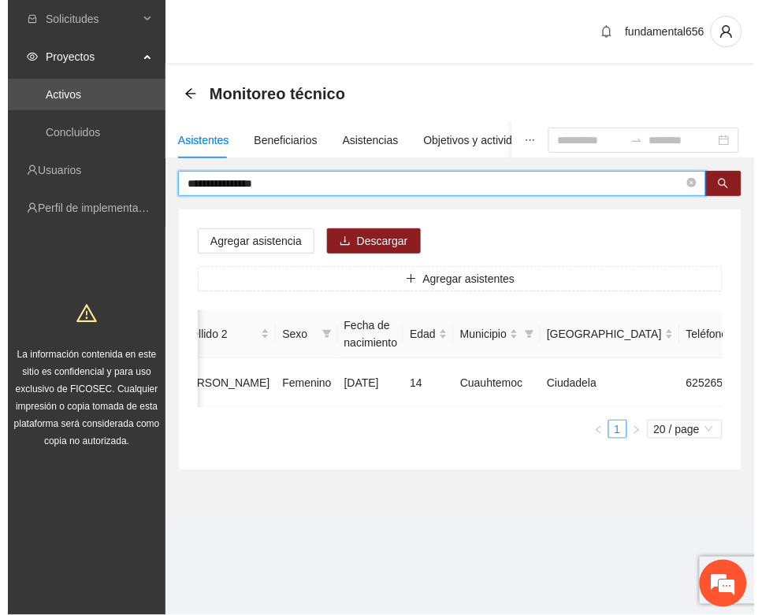
scroll to position [0, 265]
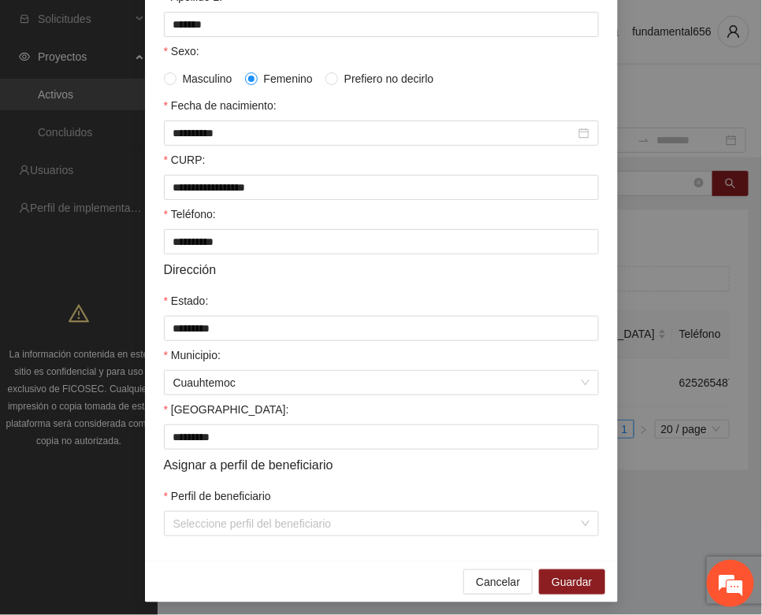
scroll to position [295, 0]
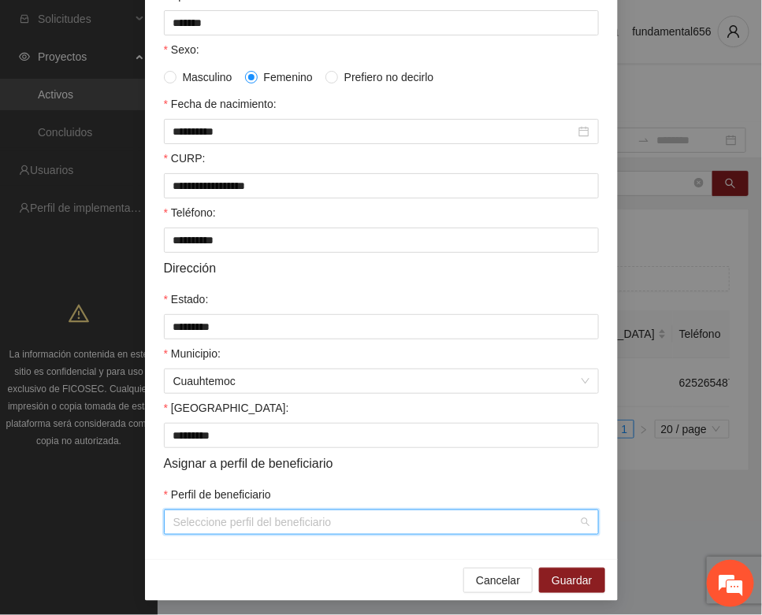
click at [215, 524] on input "Perfil de beneficiario" at bounding box center [375, 522] width 405 height 24
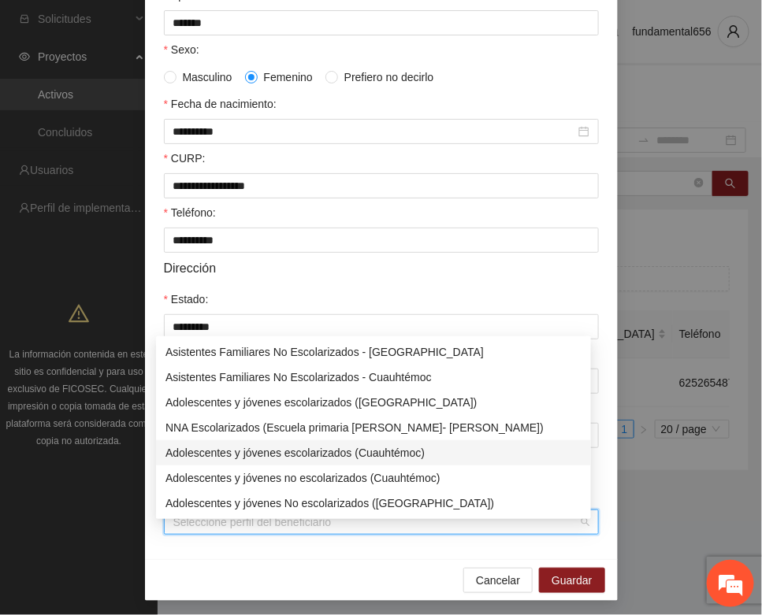
drag, startPoint x: 273, startPoint y: 451, endPoint x: 282, endPoint y: 461, distance: 13.4
click at [276, 454] on div "Adolescentes y jóvenes escolarizados (Cuauhtémoc)" at bounding box center [373, 452] width 416 height 17
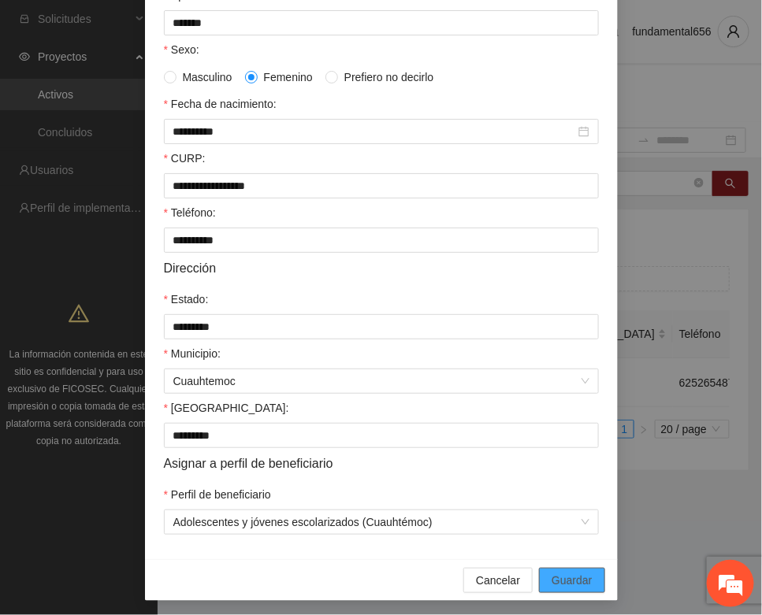
drag, startPoint x: 557, startPoint y: 584, endPoint x: 266, endPoint y: 552, distance: 292.4
click at [555, 584] on span "Guardar" at bounding box center [571, 580] width 40 height 17
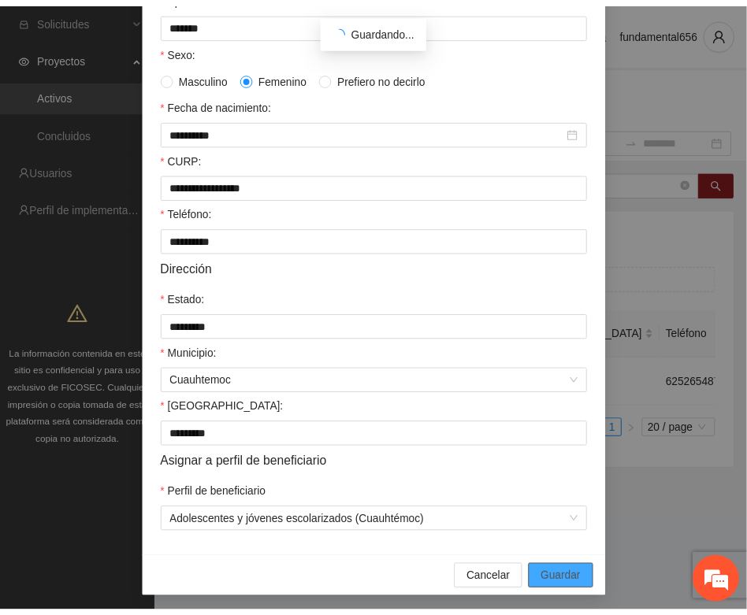
scroll to position [233, 0]
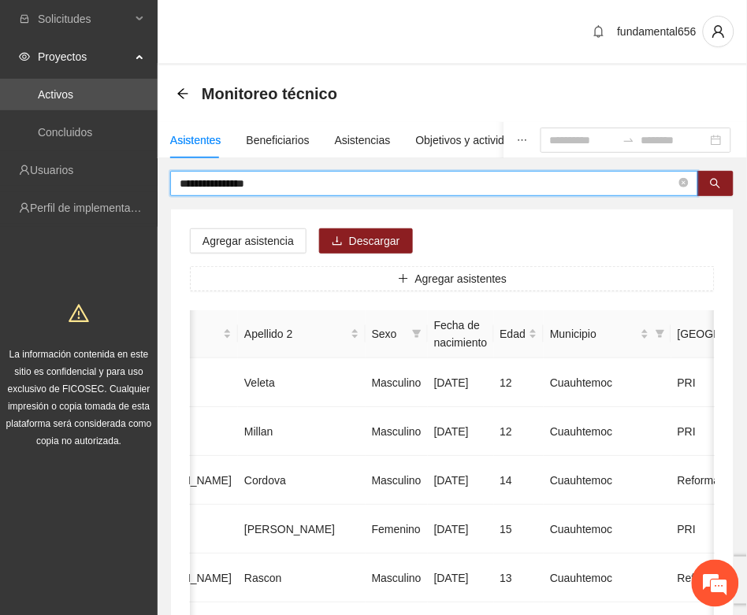
drag, startPoint x: 290, startPoint y: 187, endPoint x: 160, endPoint y: 207, distance: 131.4
paste input "text"
drag, startPoint x: 717, startPoint y: 184, endPoint x: 430, endPoint y: 268, distance: 298.8
click at [714, 185] on icon "search" at bounding box center [715, 184] width 10 height 10
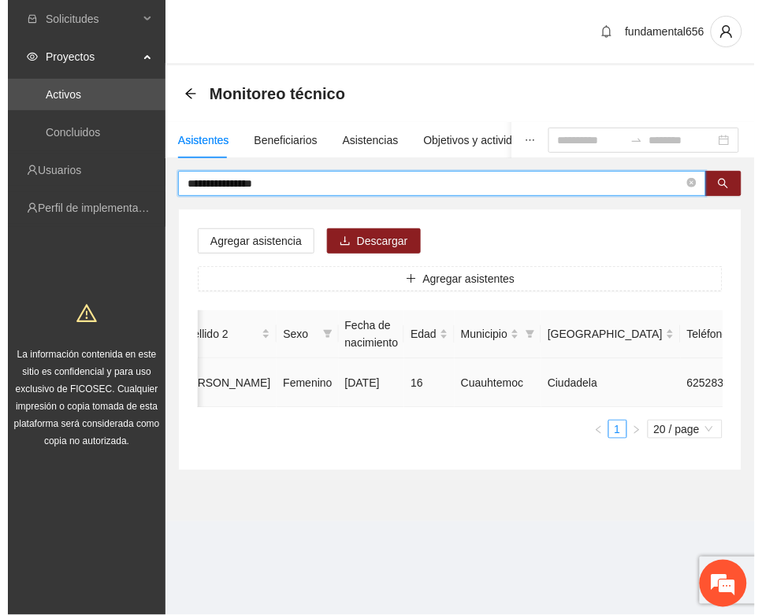
scroll to position [0, 0]
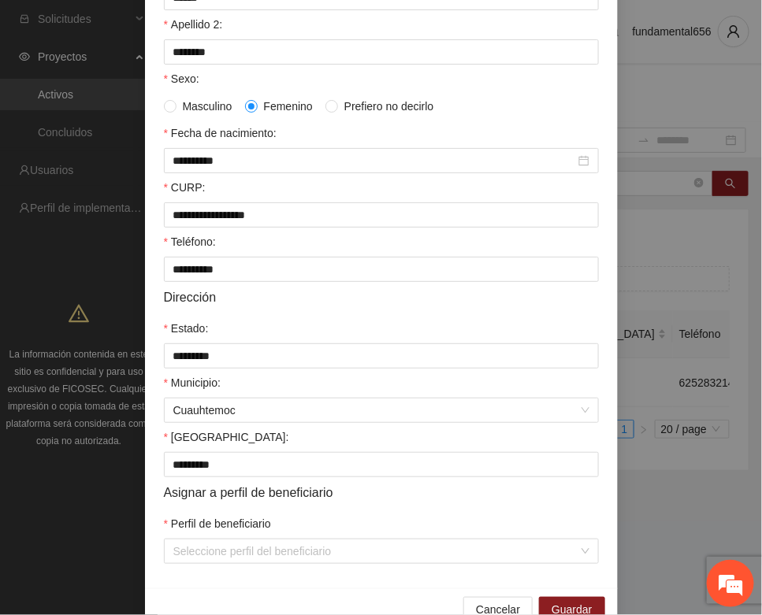
scroll to position [295, 0]
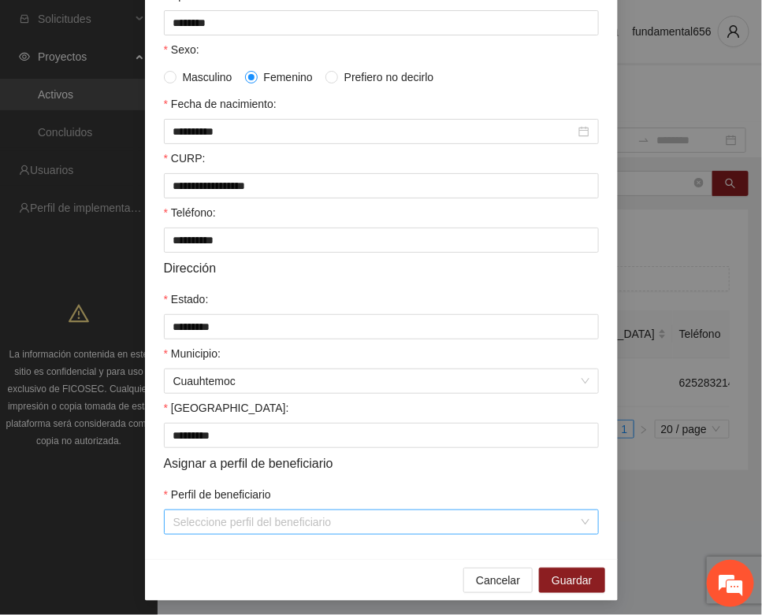
click at [246, 532] on input "Perfil de beneficiario" at bounding box center [375, 522] width 405 height 24
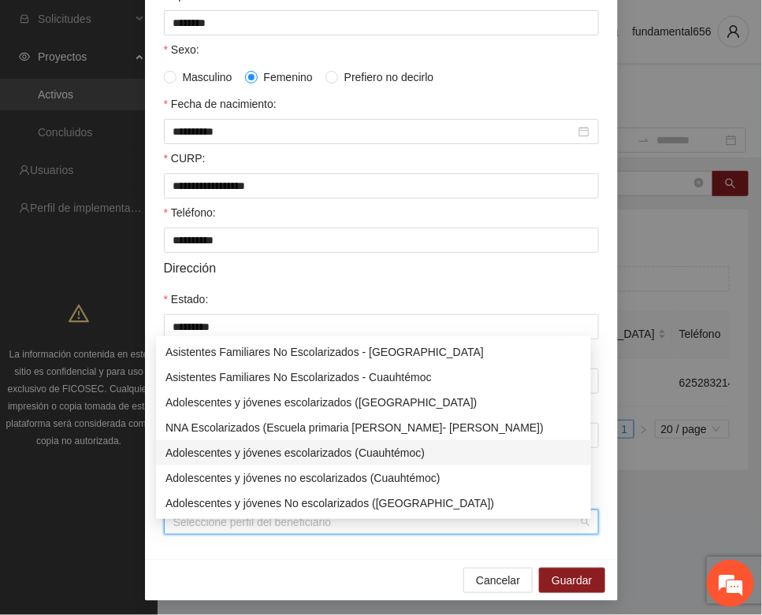
drag, startPoint x: 311, startPoint y: 447, endPoint x: 320, endPoint y: 453, distance: 10.7
click at [312, 447] on div "Adolescentes y jóvenes escolarizados (Cuauhtémoc)" at bounding box center [373, 452] width 416 height 17
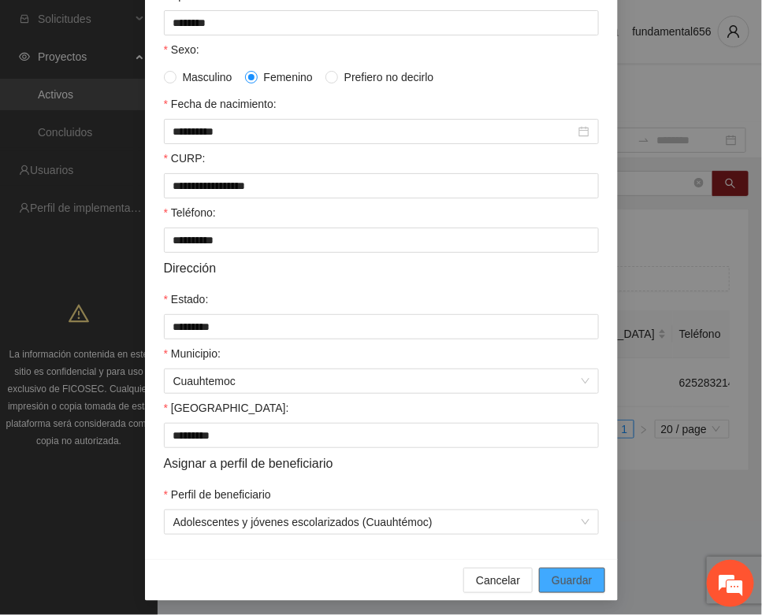
drag, startPoint x: 557, startPoint y: 592, endPoint x: 194, endPoint y: 466, distance: 384.1
click at [554, 588] on span "Guardar" at bounding box center [571, 580] width 40 height 17
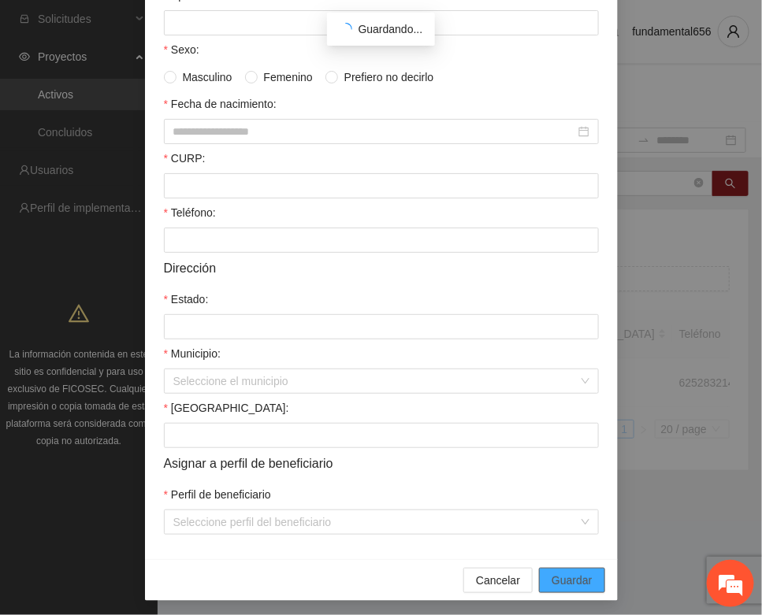
scroll to position [233, 0]
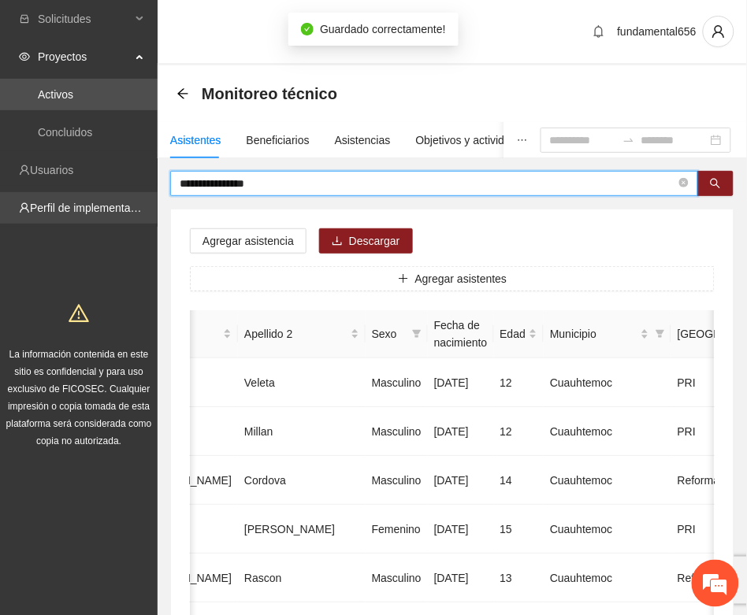
drag, startPoint x: 265, startPoint y: 185, endPoint x: 152, endPoint y: 211, distance: 116.4
paste input "text"
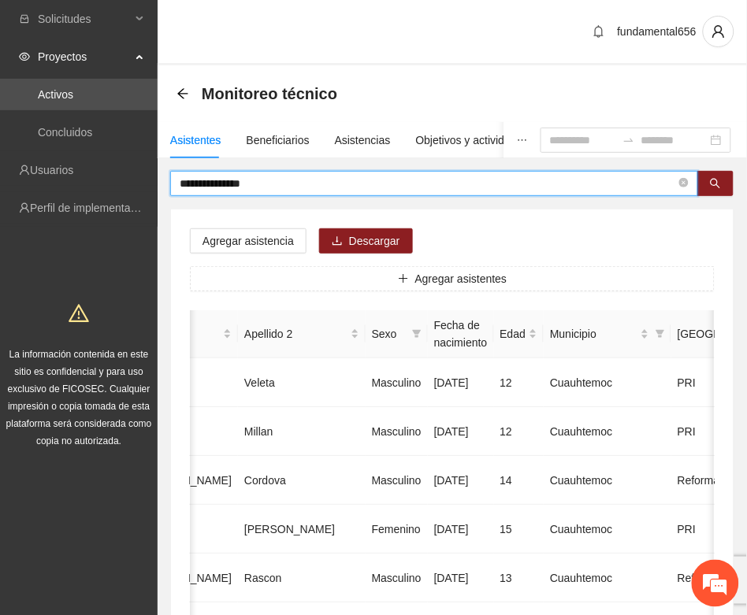
drag, startPoint x: 718, startPoint y: 186, endPoint x: 702, endPoint y: 199, distance: 20.7
click at [713, 193] on button "button" at bounding box center [715, 183] width 36 height 25
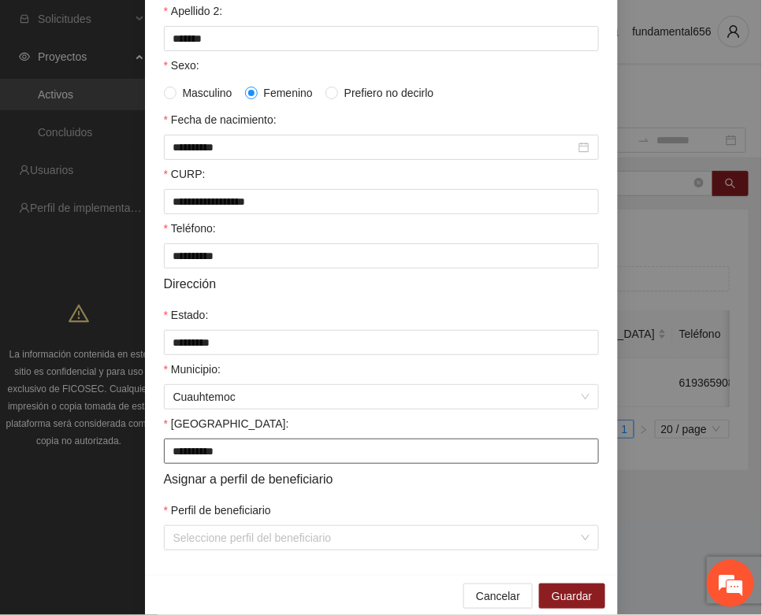
scroll to position [312, 0]
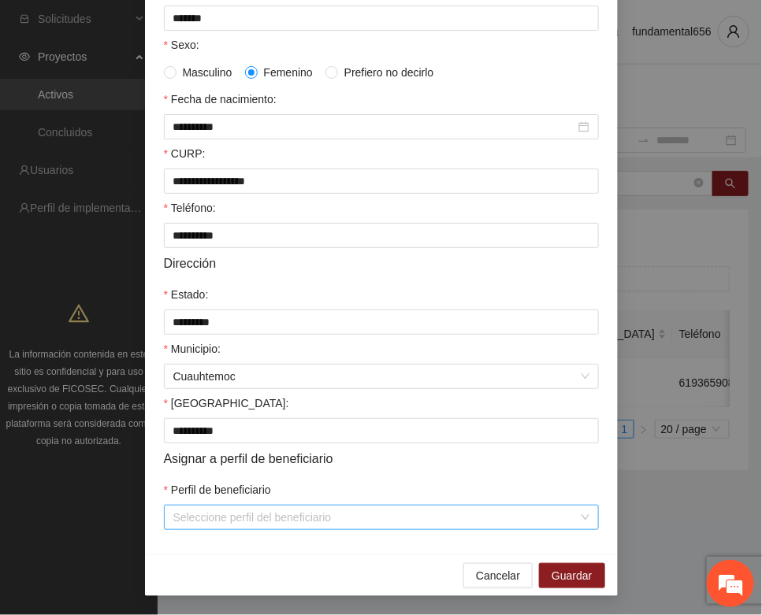
click at [202, 516] on input "Perfil de beneficiario" at bounding box center [375, 518] width 405 height 24
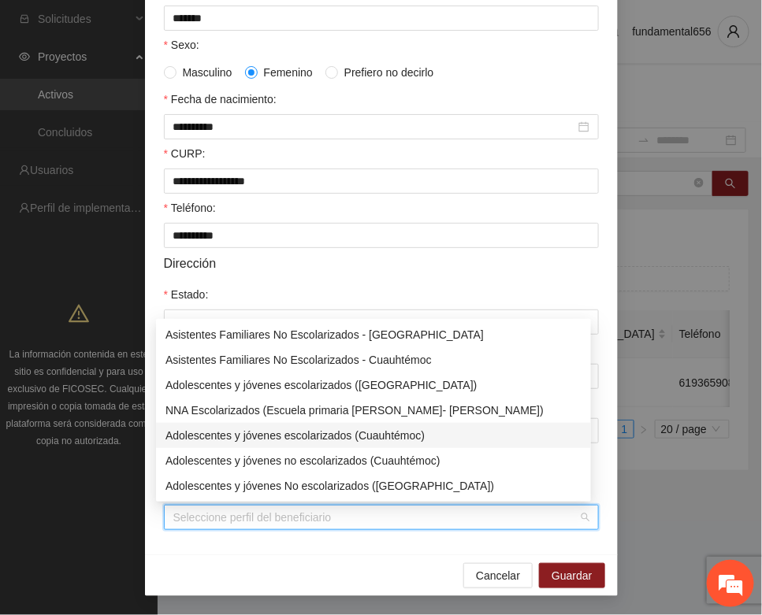
drag, startPoint x: 249, startPoint y: 440, endPoint x: 325, endPoint y: 461, distance: 79.3
click at [252, 440] on div "Adolescentes y jóvenes escolarizados (Cuauhtémoc)" at bounding box center [373, 435] width 416 height 17
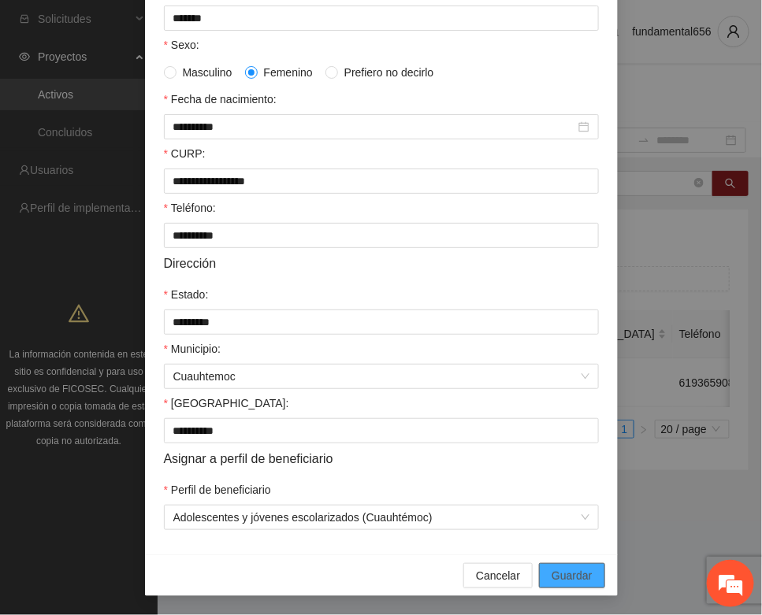
click at [551, 571] on span "Guardar" at bounding box center [571, 575] width 40 height 17
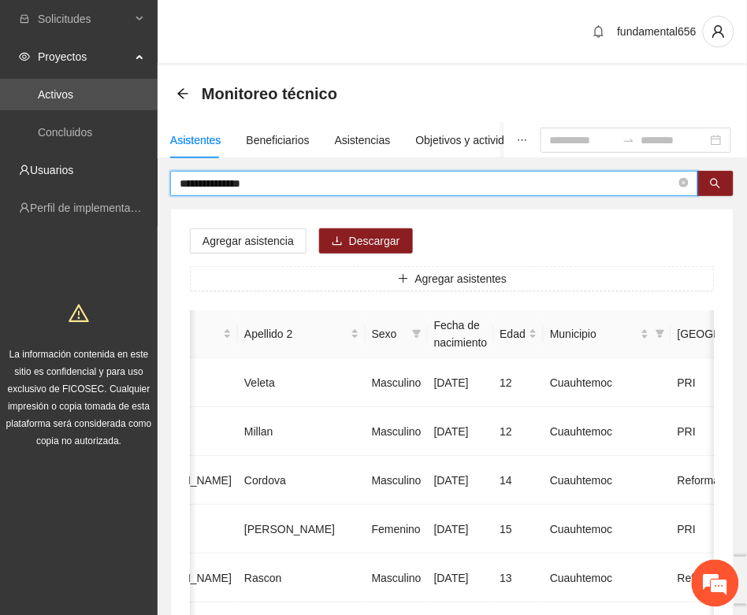
drag, startPoint x: 256, startPoint y: 183, endPoint x: 132, endPoint y: 186, distance: 124.5
paste input "text"
click at [718, 179] on icon "search" at bounding box center [715, 183] width 11 height 11
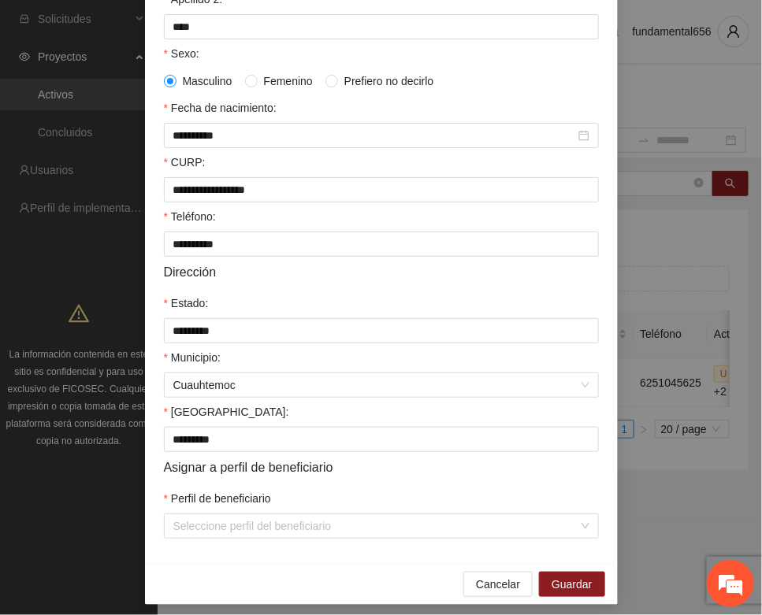
scroll to position [312, 0]
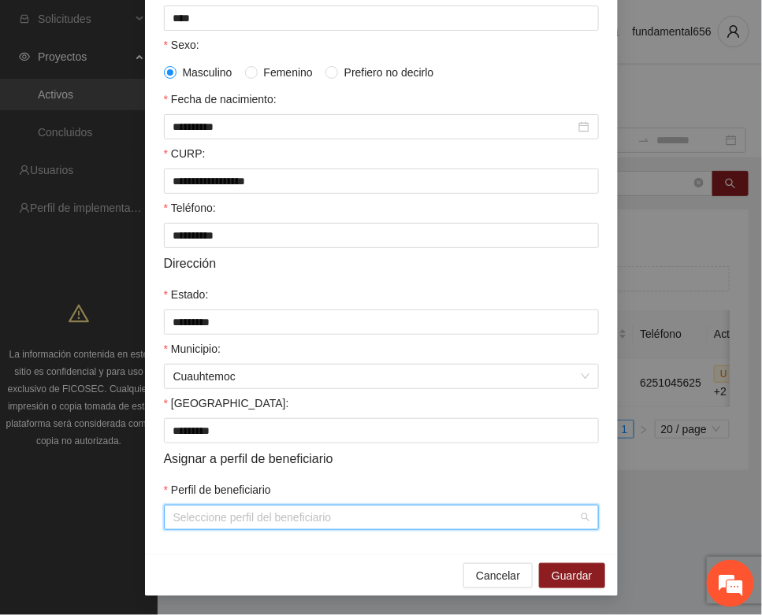
click at [198, 522] on input "Perfil de beneficiario" at bounding box center [375, 518] width 405 height 24
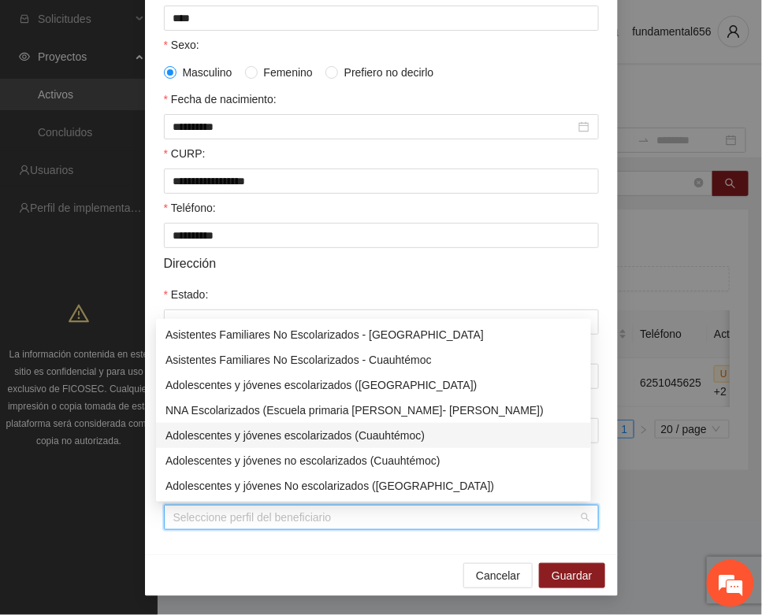
drag, startPoint x: 261, startPoint y: 438, endPoint x: 340, endPoint y: 462, distance: 82.5
click at [270, 442] on div "Adolescentes y jóvenes escolarizados (Cuauhtémoc)" at bounding box center [373, 435] width 416 height 17
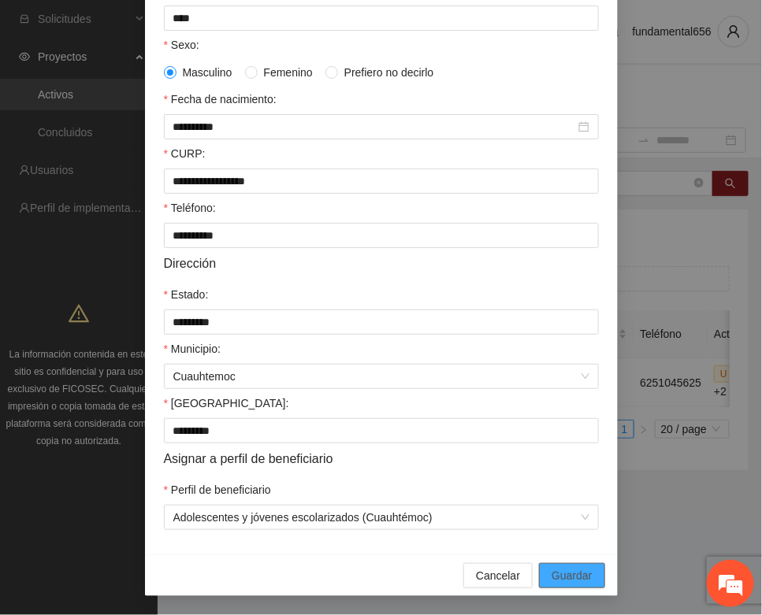
click at [540, 564] on button "Guardar" at bounding box center [571, 575] width 65 height 25
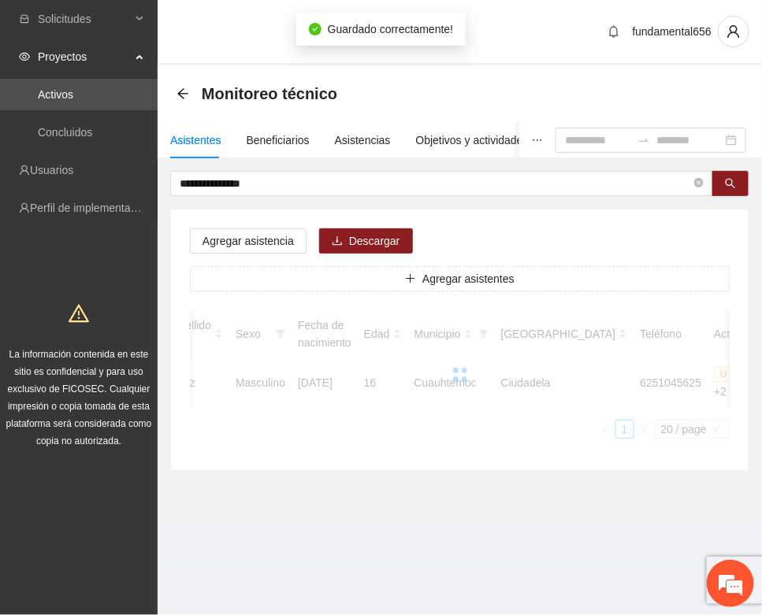
scroll to position [233, 0]
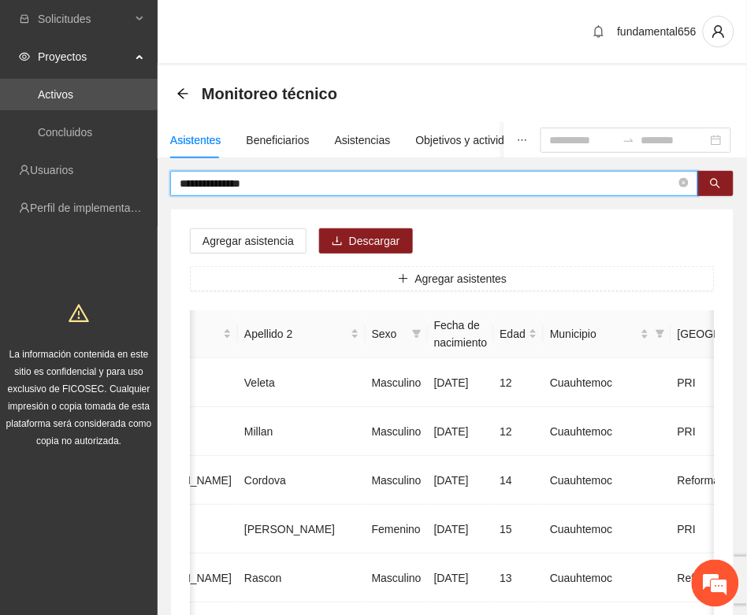
drag, startPoint x: 276, startPoint y: 185, endPoint x: 173, endPoint y: 207, distance: 104.7
paste input "text"
click at [710, 181] on icon "search" at bounding box center [715, 184] width 10 height 10
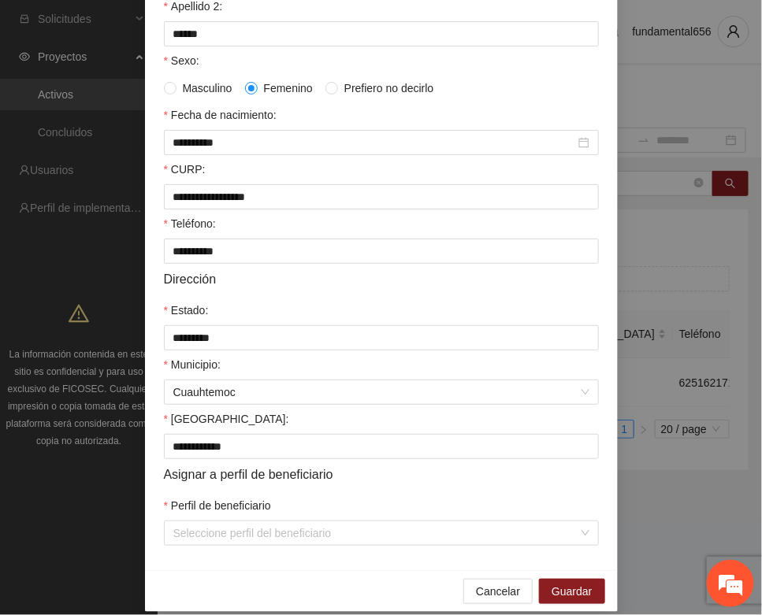
scroll to position [312, 0]
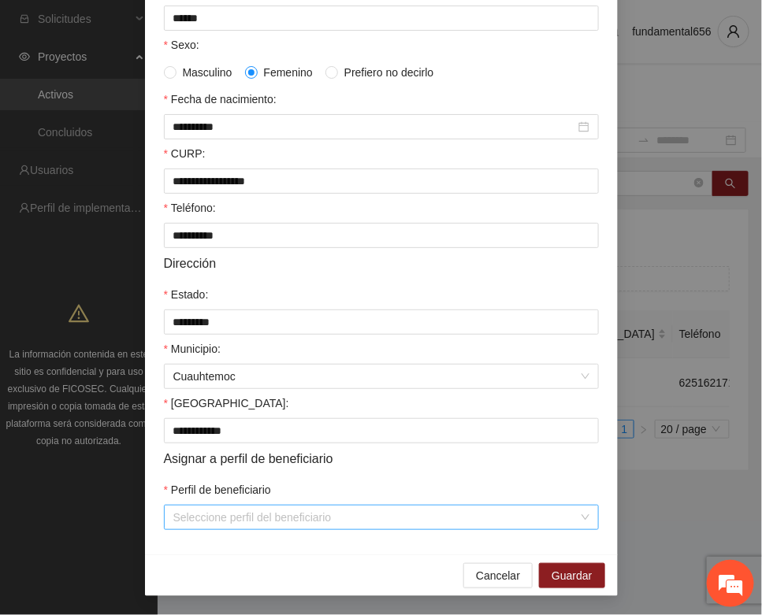
click at [213, 524] on input "Perfil de beneficiario" at bounding box center [375, 518] width 405 height 24
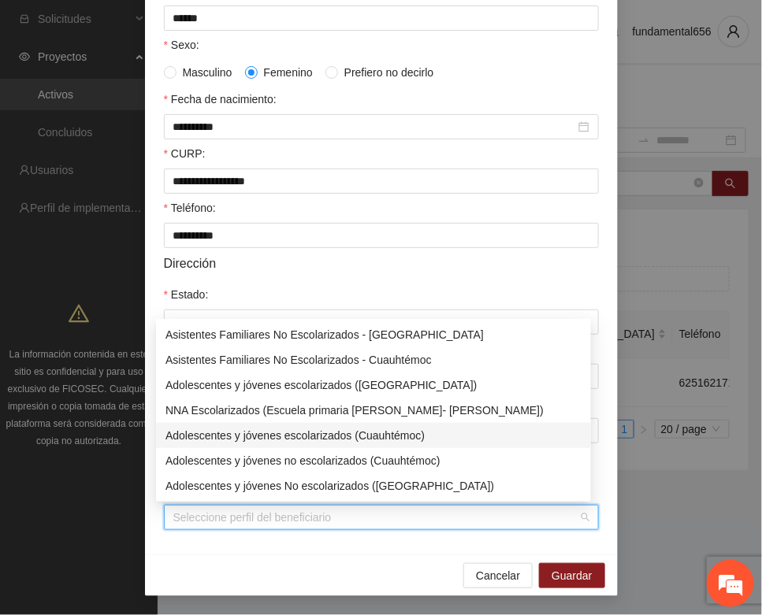
drag, startPoint x: 272, startPoint y: 434, endPoint x: 302, endPoint y: 447, distance: 32.8
click at [273, 436] on div "Adolescentes y jóvenes escolarizados (Cuauhtémoc)" at bounding box center [373, 435] width 416 height 17
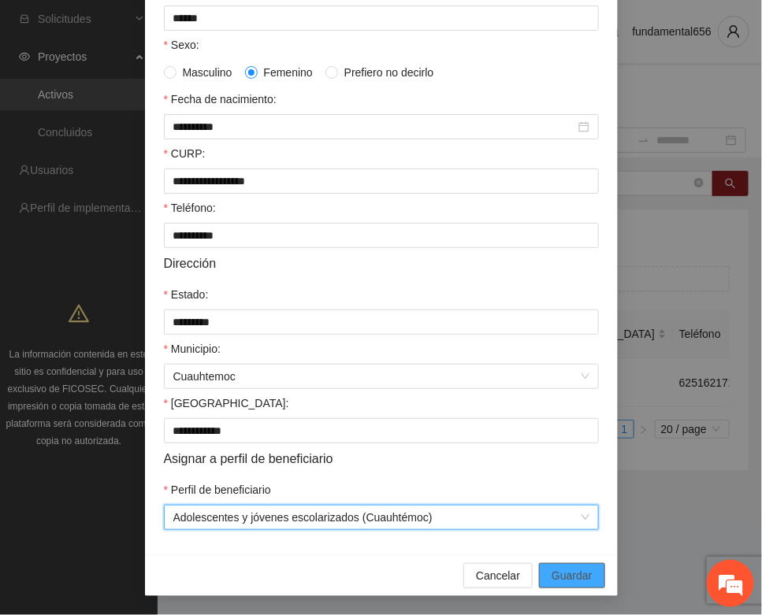
click at [551, 572] on span "Guardar" at bounding box center [571, 575] width 40 height 17
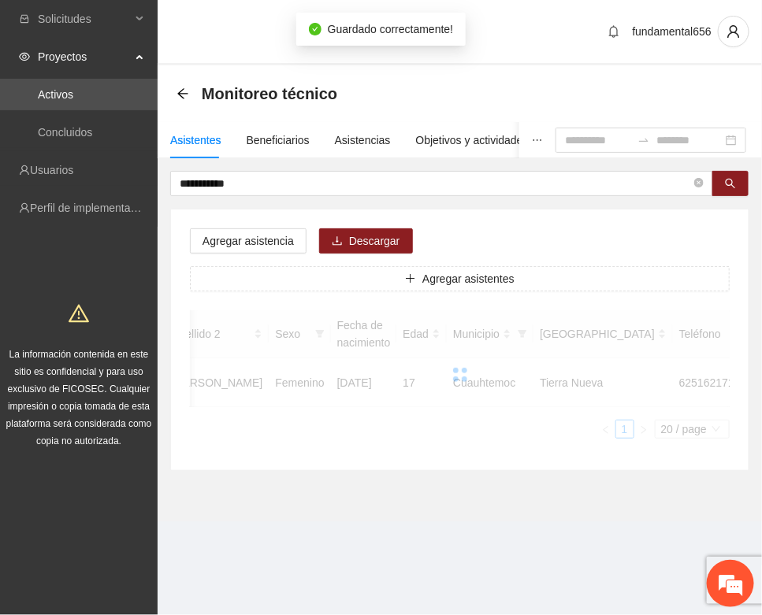
scroll to position [233, 0]
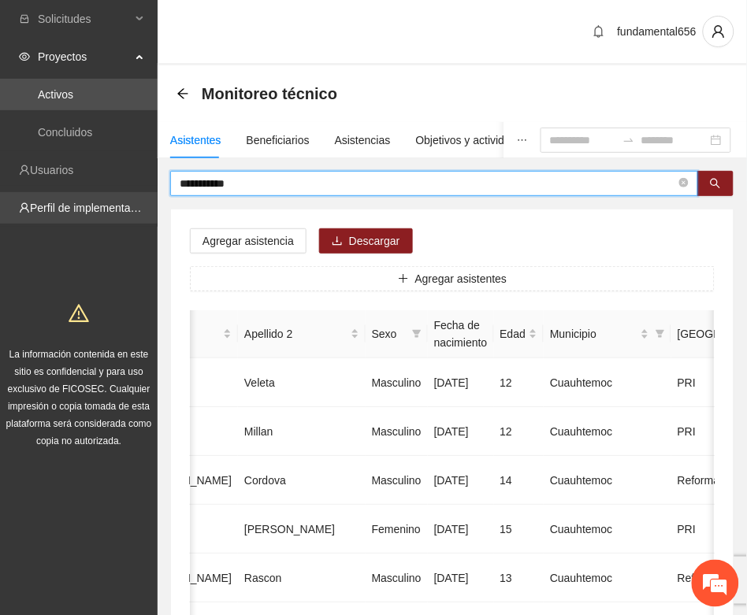
drag, startPoint x: 246, startPoint y: 183, endPoint x: 117, endPoint y: 217, distance: 133.5
paste input "**"
drag, startPoint x: 709, startPoint y: 181, endPoint x: 697, endPoint y: 194, distance: 17.3
click at [705, 189] on button "button" at bounding box center [715, 183] width 36 height 25
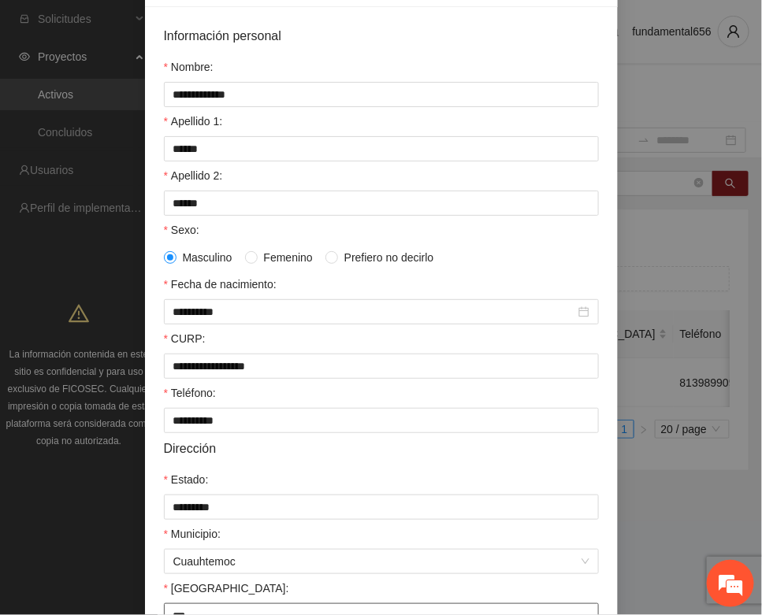
scroll to position [295, 0]
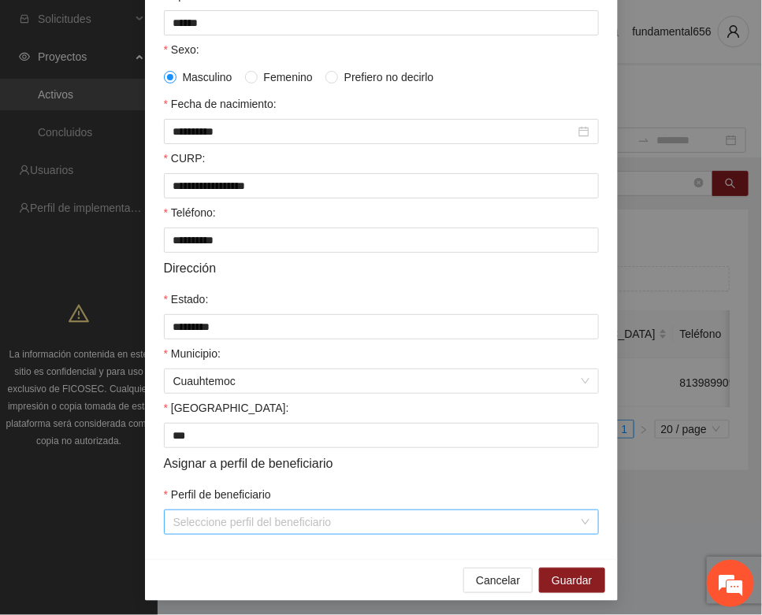
click at [180, 528] on input "Perfil de beneficiario" at bounding box center [375, 522] width 405 height 24
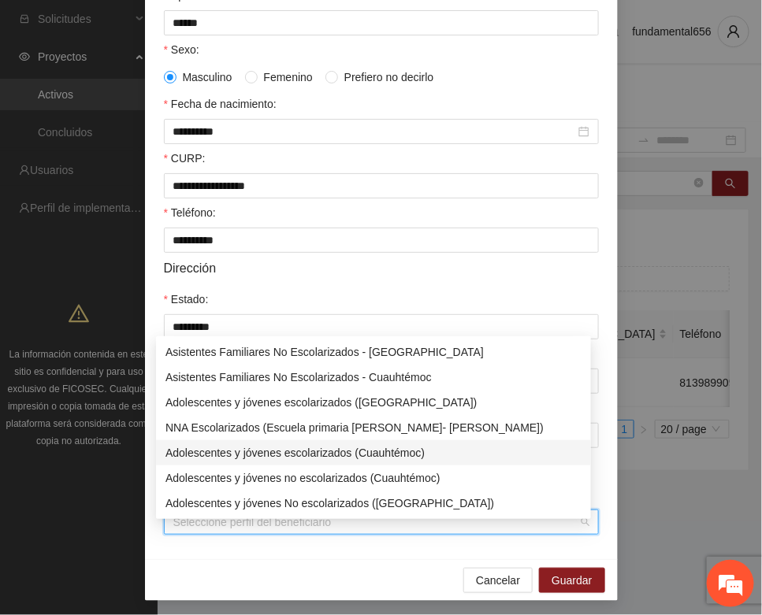
click at [236, 451] on div "Adolescentes y jóvenes escolarizados (Cuauhtémoc)" at bounding box center [373, 452] width 416 height 17
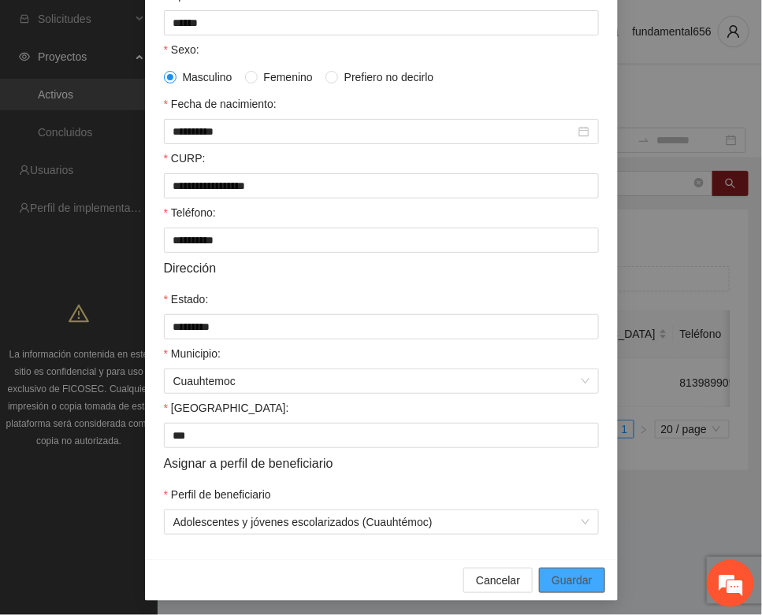
click at [556, 588] on span "Guardar" at bounding box center [571, 580] width 40 height 17
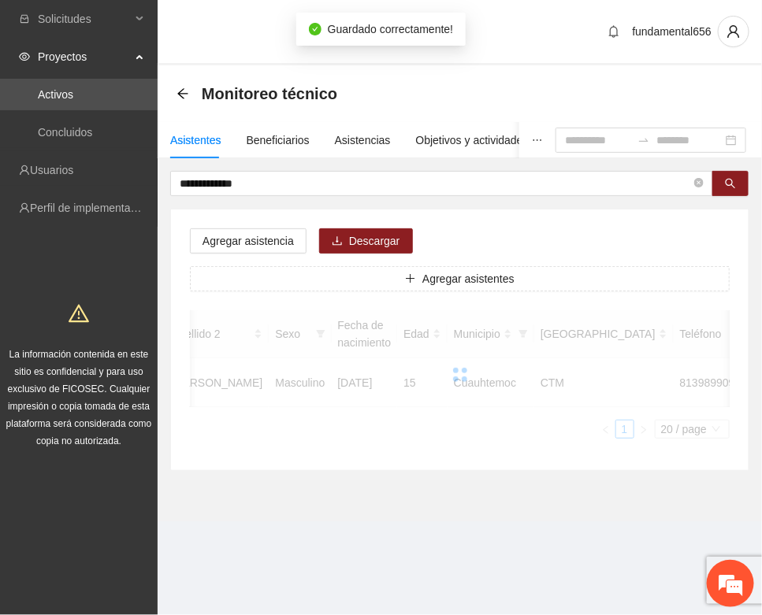
scroll to position [233, 0]
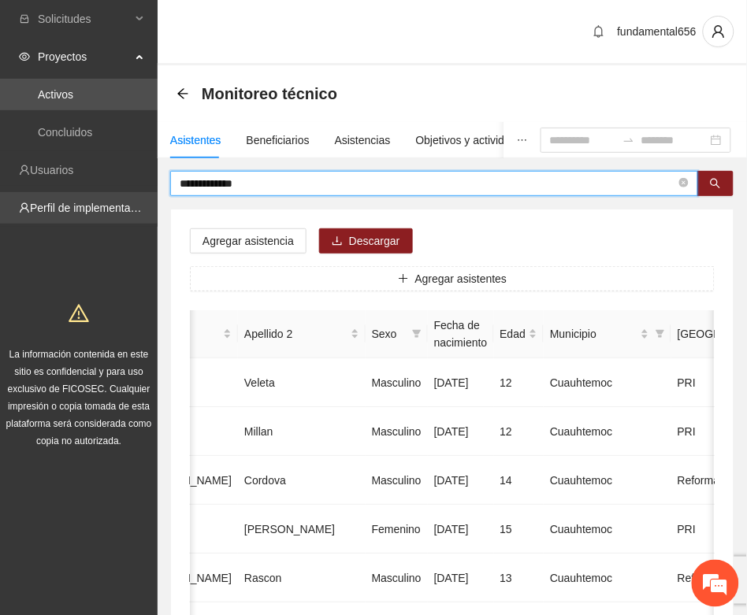
drag, startPoint x: 257, startPoint y: 187, endPoint x: 152, endPoint y: 202, distance: 105.8
paste input "text"
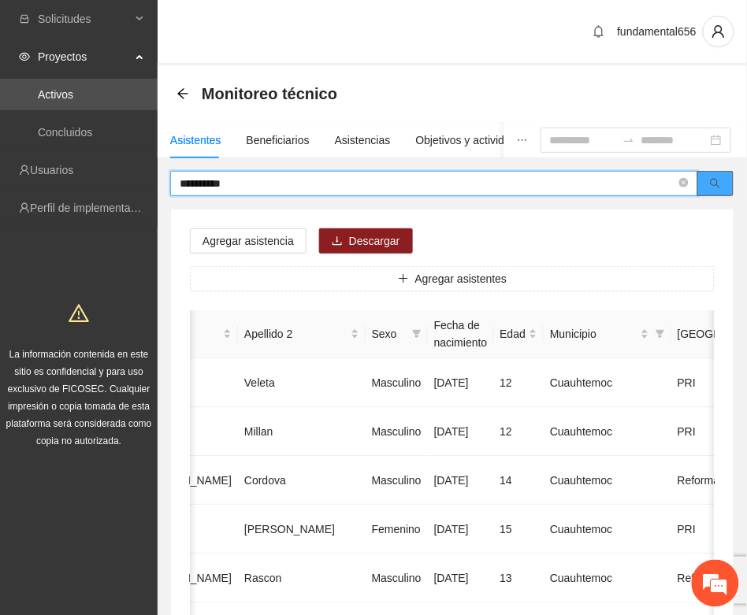
drag, startPoint x: 715, startPoint y: 181, endPoint x: 702, endPoint y: 190, distance: 15.9
click at [714, 182] on icon "search" at bounding box center [715, 183] width 11 height 11
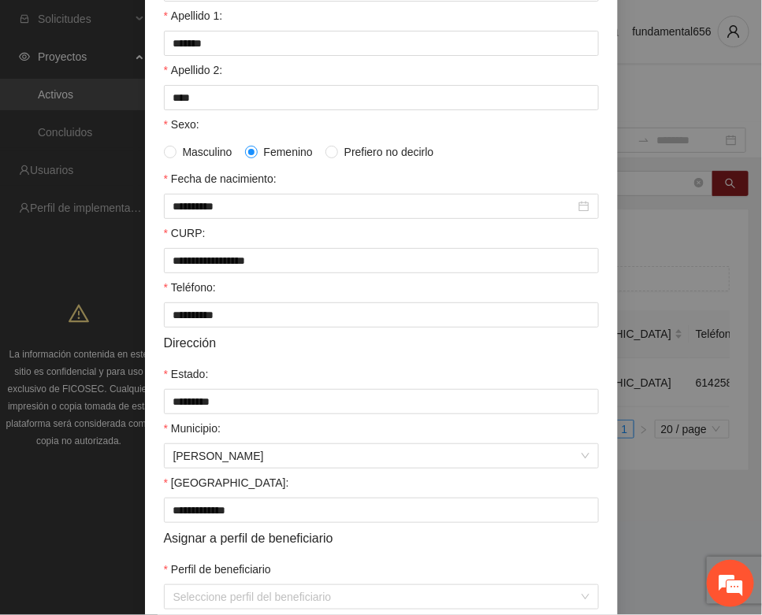
scroll to position [312, 0]
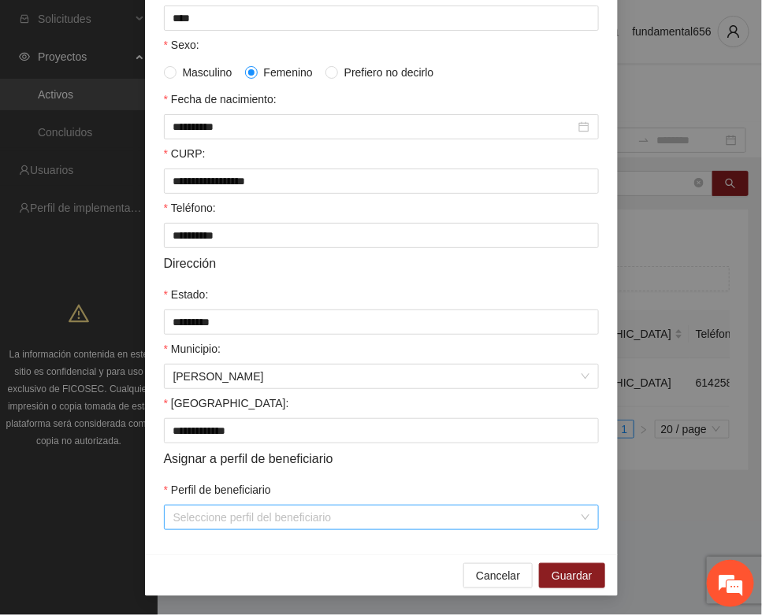
click at [265, 525] on input "Perfil de beneficiario" at bounding box center [375, 518] width 405 height 24
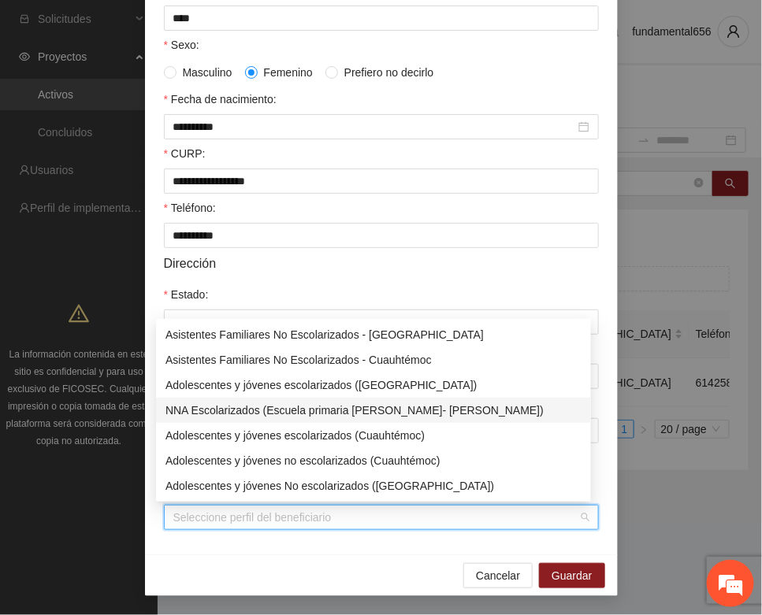
click at [304, 414] on div "NNA Escolarizados (Escuela primaria [PERSON_NAME]- [PERSON_NAME])" at bounding box center [373, 410] width 416 height 17
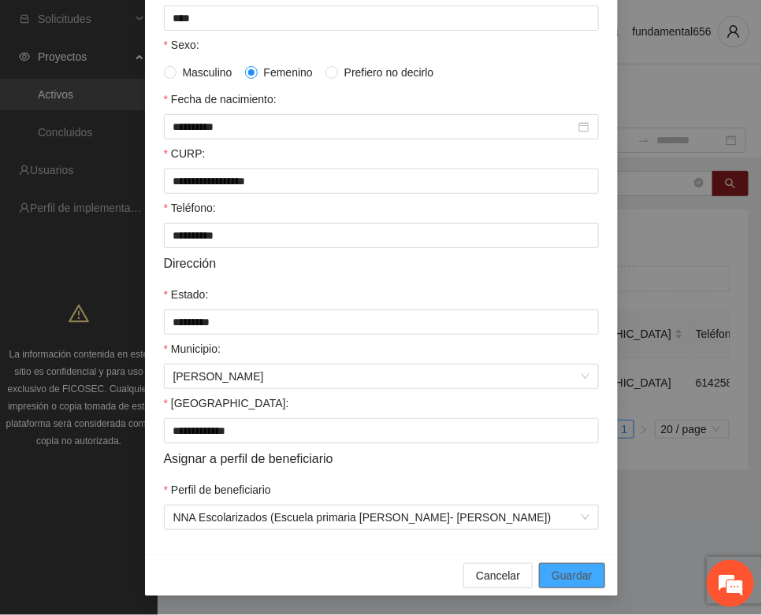
drag, startPoint x: 546, startPoint y: 575, endPoint x: 266, endPoint y: 548, distance: 280.9
click at [551, 573] on span "Guardar" at bounding box center [571, 575] width 40 height 17
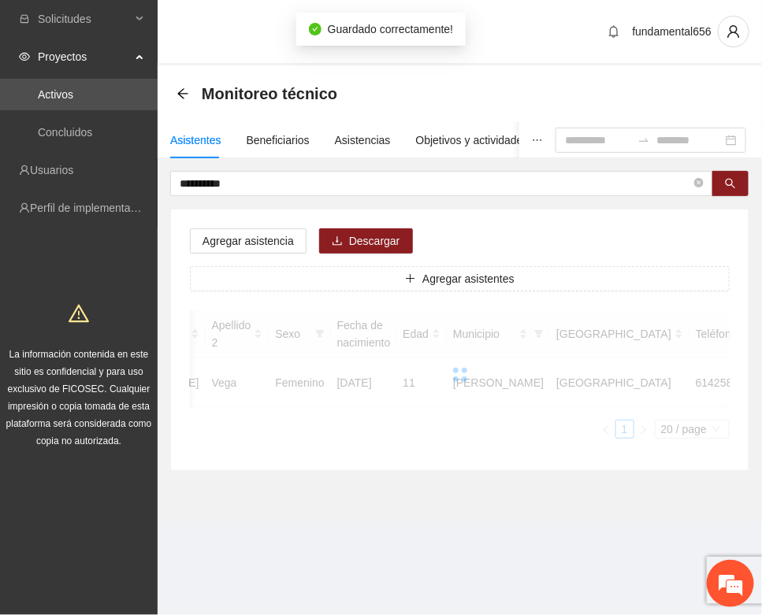
scroll to position [233, 0]
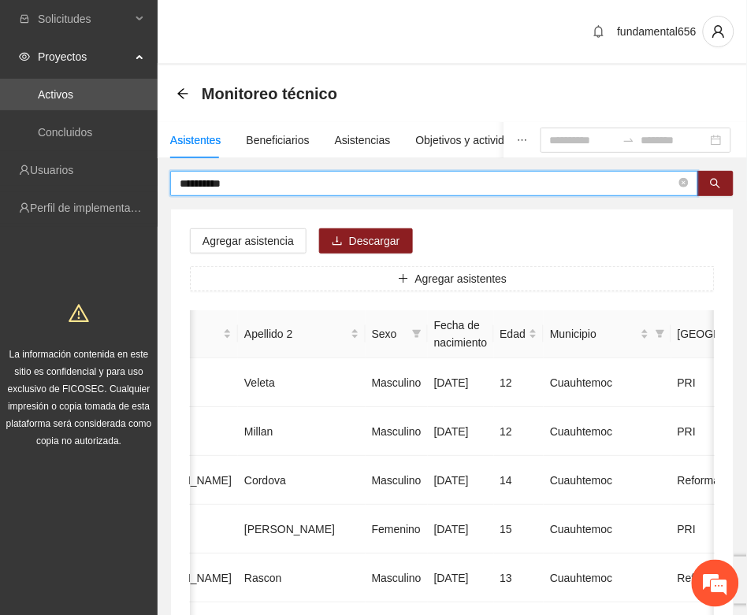
drag, startPoint x: 172, startPoint y: 187, endPoint x: 152, endPoint y: 187, distance: 19.7
paste input "*"
drag, startPoint x: 729, startPoint y: 177, endPoint x: 711, endPoint y: 195, distance: 24.5
click at [729, 181] on button "button" at bounding box center [715, 183] width 36 height 25
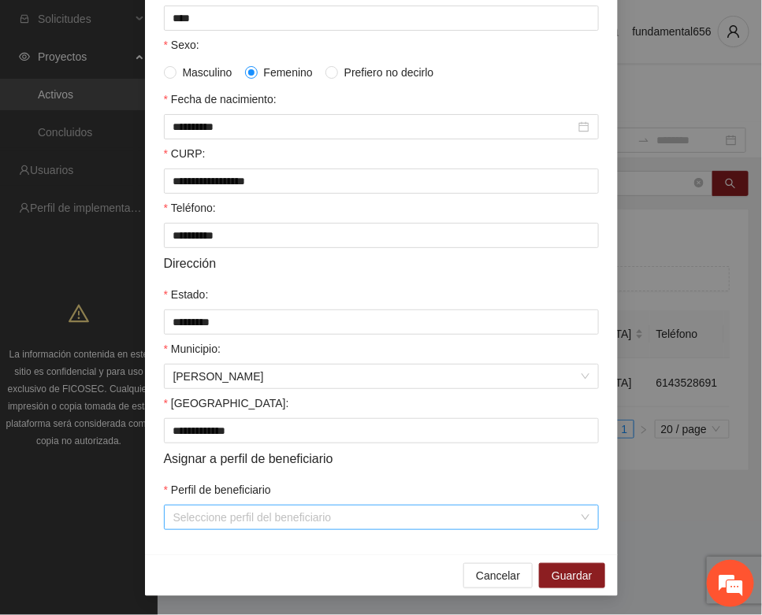
scroll to position [312, 0]
click at [226, 514] on input "Perfil de beneficiario" at bounding box center [375, 518] width 405 height 24
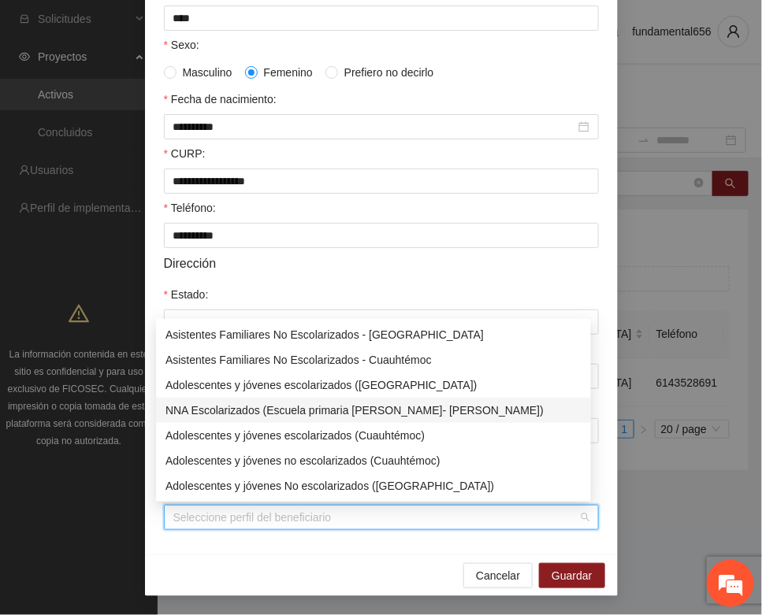
click at [321, 402] on div "NNA Escolarizados (Escuela primaria [PERSON_NAME]- [PERSON_NAME])" at bounding box center [373, 410] width 416 height 17
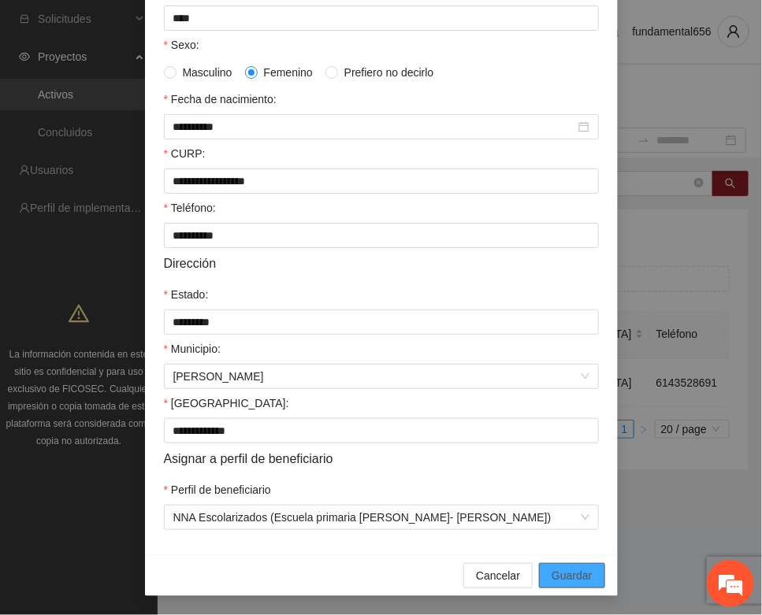
click at [556, 577] on span "Guardar" at bounding box center [571, 575] width 40 height 17
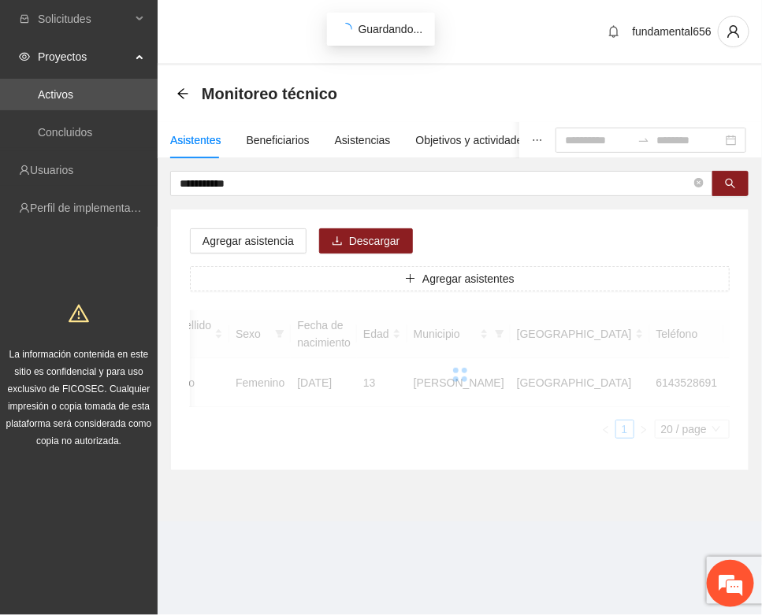
scroll to position [233, 0]
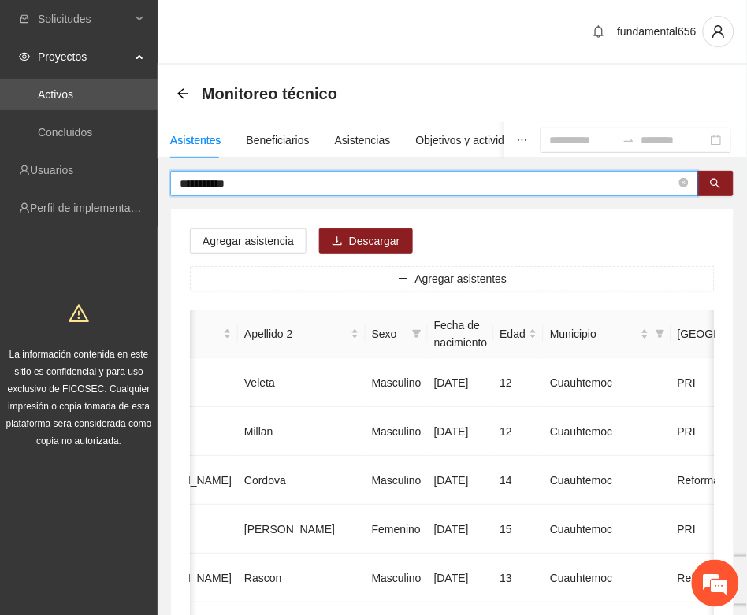
drag, startPoint x: 244, startPoint y: 174, endPoint x: 130, endPoint y: 187, distance: 115.0
paste input "****"
drag, startPoint x: 722, startPoint y: 187, endPoint x: 709, endPoint y: 198, distance: 17.9
click at [717, 191] on button "button" at bounding box center [715, 183] width 36 height 25
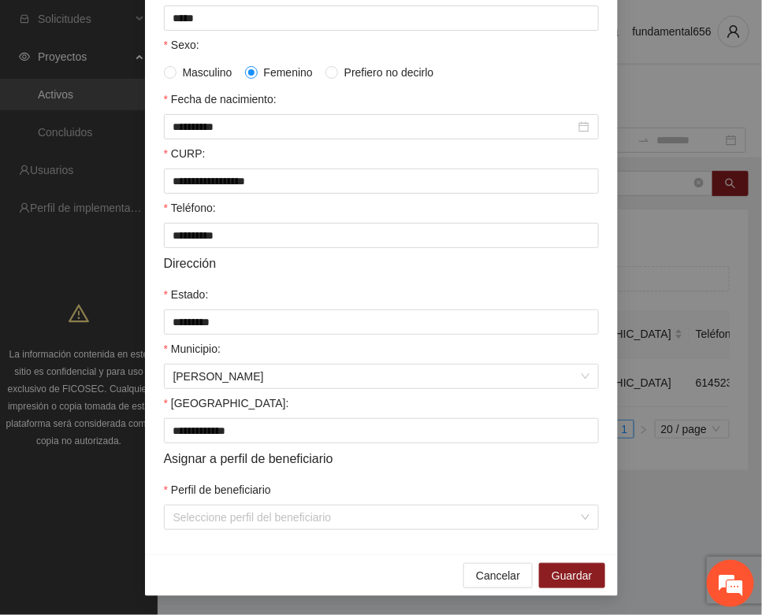
scroll to position [312, 0]
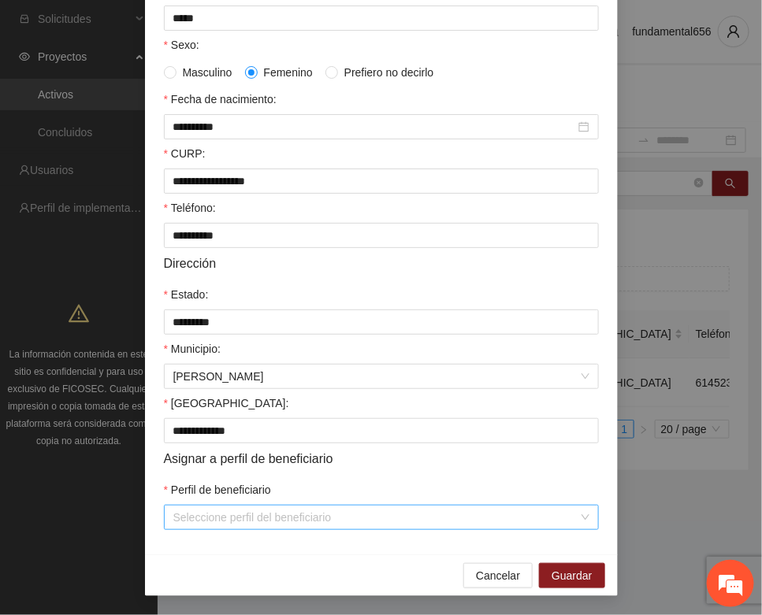
click at [261, 517] on input "Perfil de beneficiario" at bounding box center [375, 518] width 405 height 24
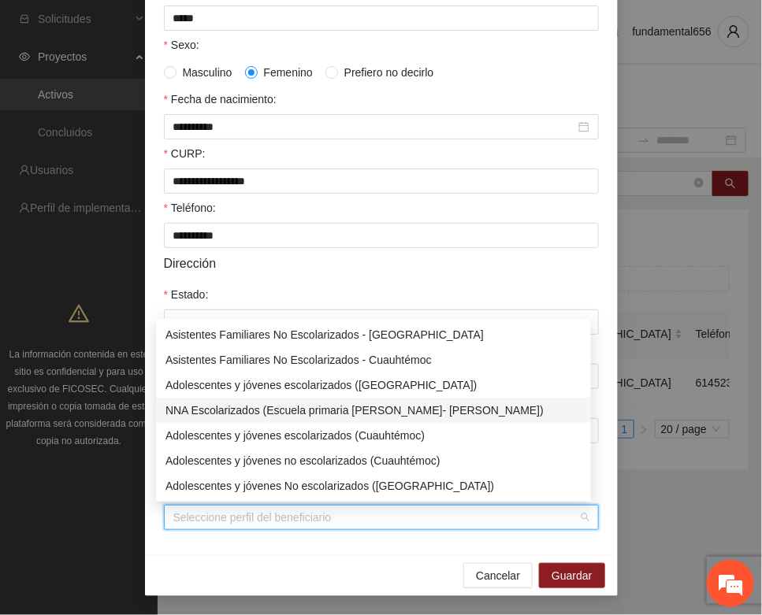
click at [378, 414] on div "NNA Escolarizados (Escuela primaria [PERSON_NAME]- [PERSON_NAME])" at bounding box center [373, 410] width 416 height 17
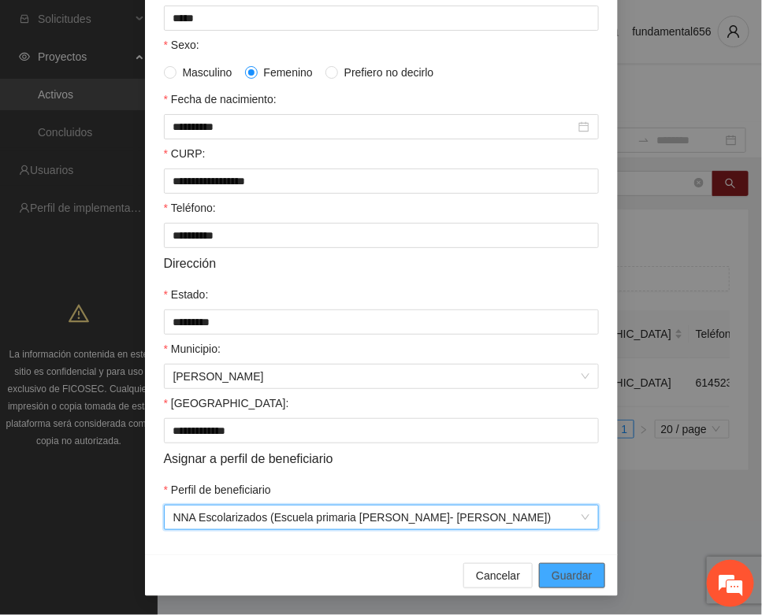
click at [566, 577] on span "Guardar" at bounding box center [571, 575] width 40 height 17
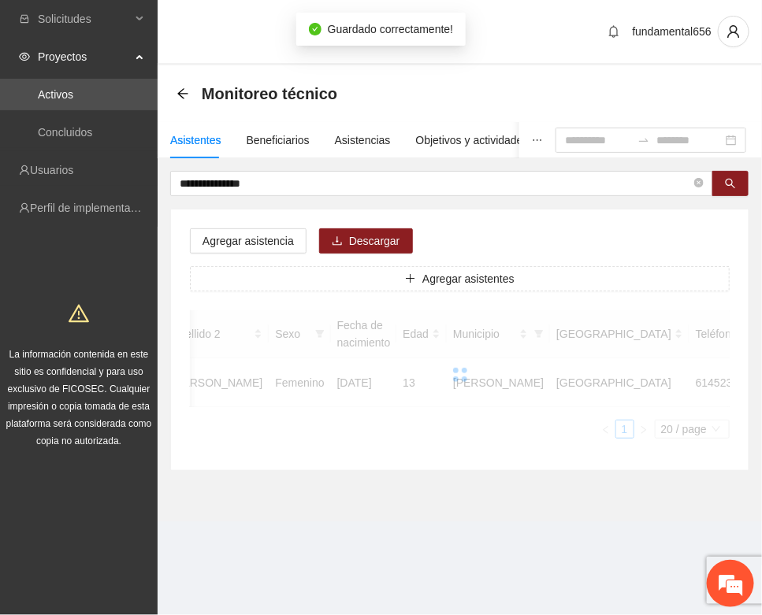
scroll to position [233, 0]
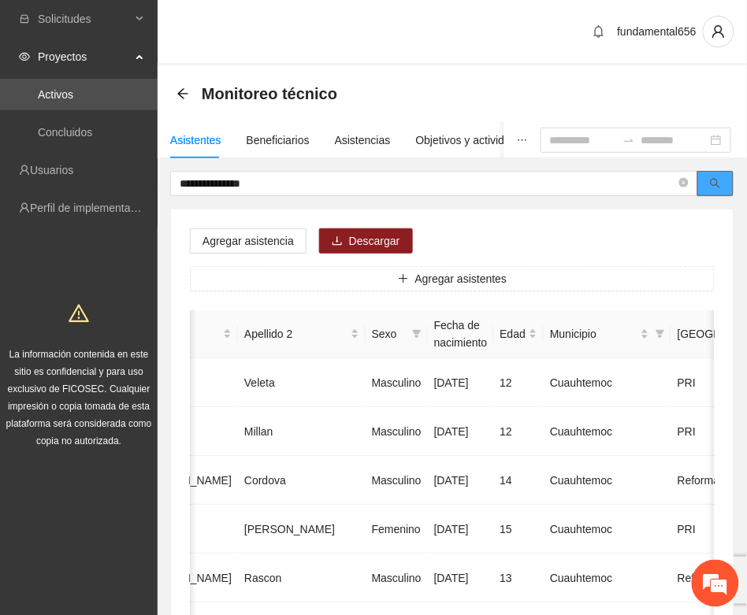
click at [715, 186] on icon "search" at bounding box center [715, 183] width 11 height 11
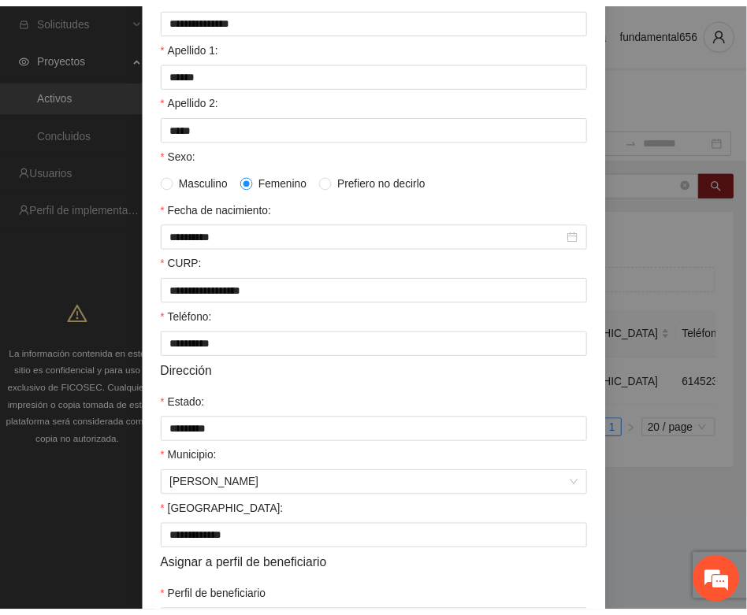
scroll to position [0, 0]
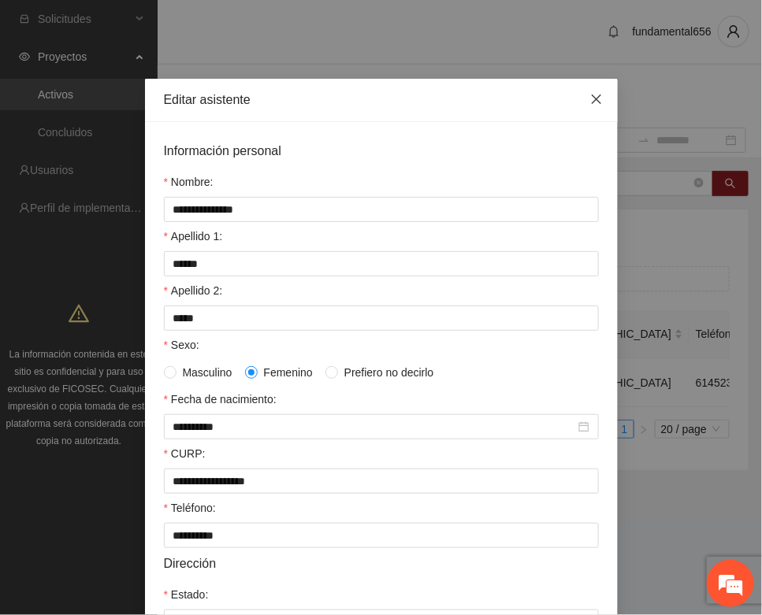
click at [590, 95] on icon "close" at bounding box center [596, 99] width 13 height 13
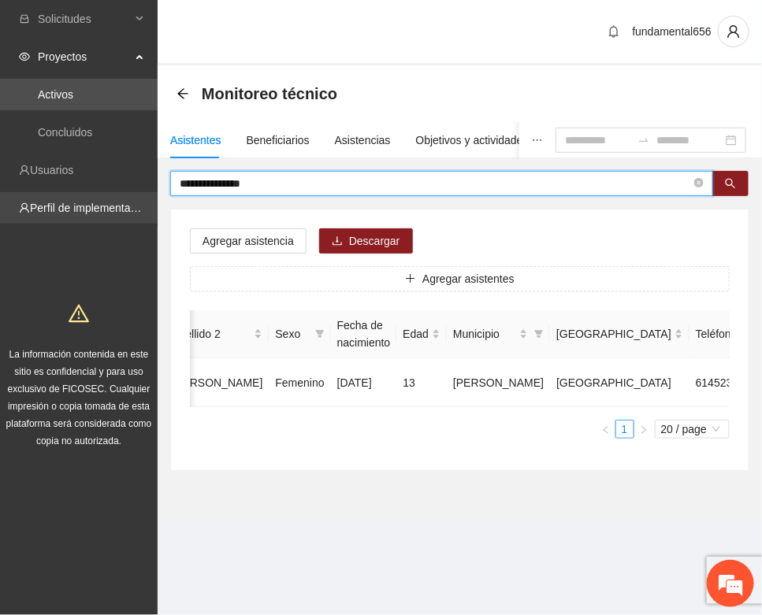
drag, startPoint x: 289, startPoint y: 180, endPoint x: 139, endPoint y: 195, distance: 150.5
click at [139, 195] on section "**********" at bounding box center [381, 307] width 762 height 615
paste input "text"
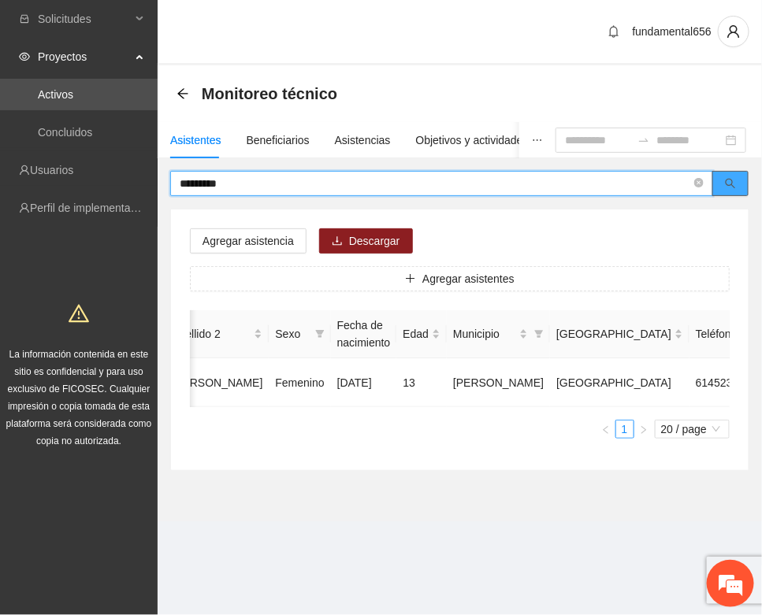
click at [727, 182] on icon "search" at bounding box center [730, 183] width 11 height 11
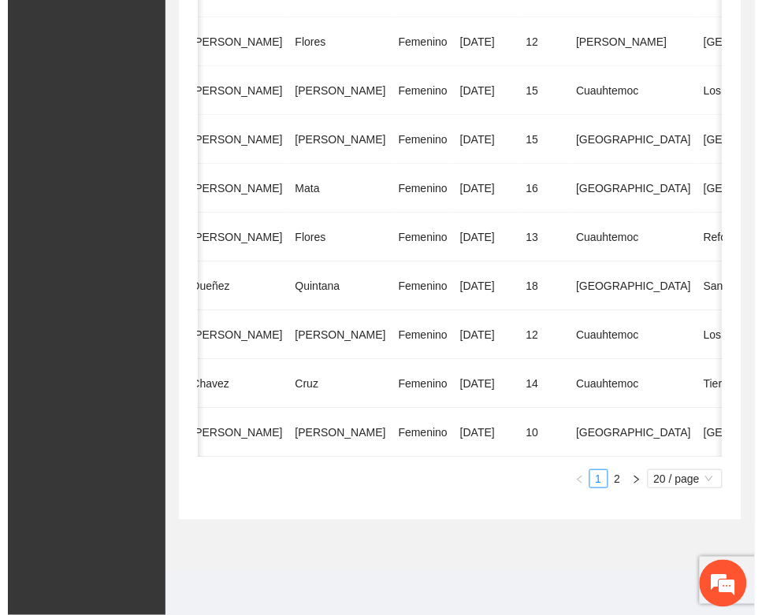
scroll to position [0, 285]
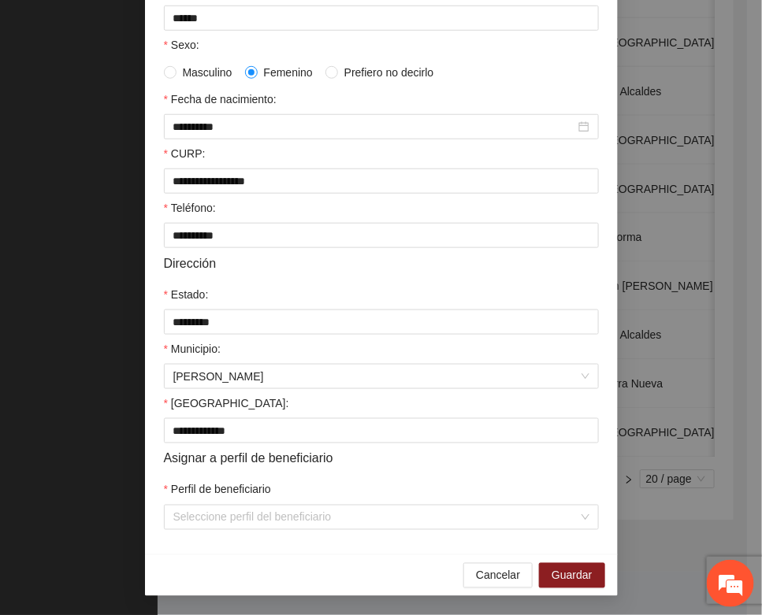
scroll to position [312, 0]
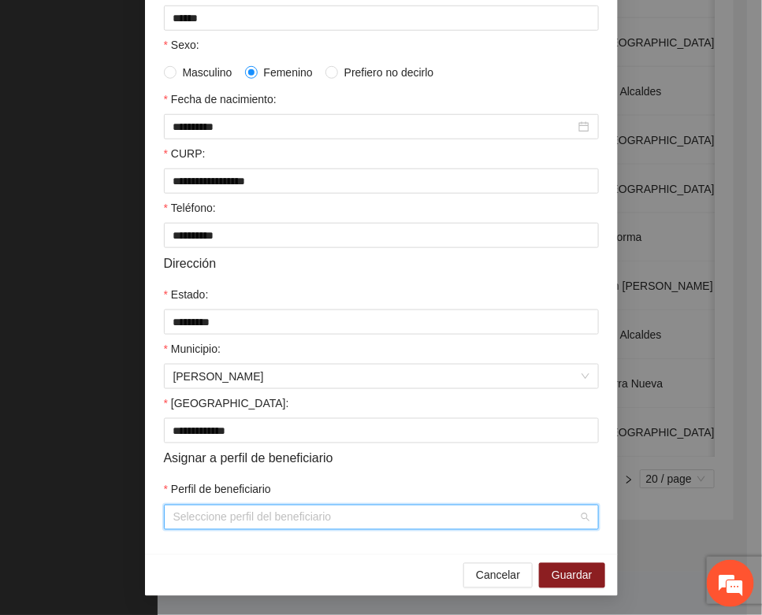
click at [227, 520] on input "Perfil de beneficiario" at bounding box center [375, 518] width 405 height 24
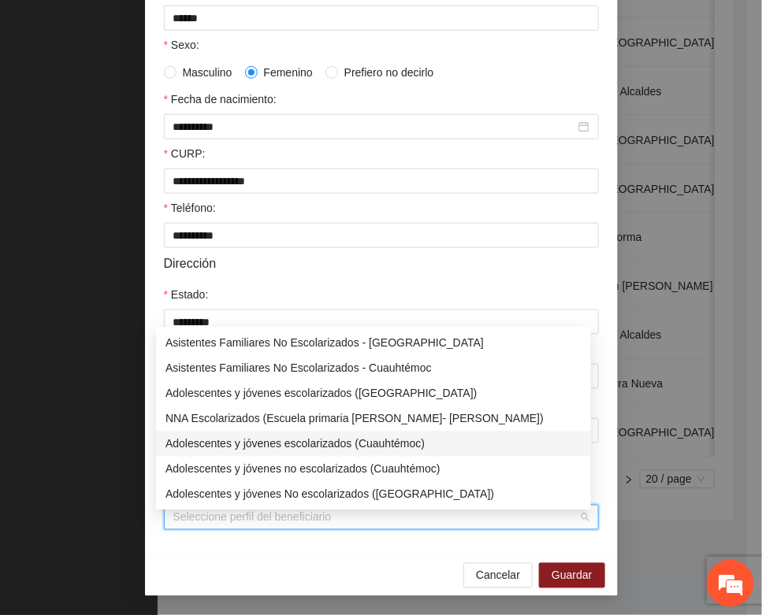
drag, startPoint x: 292, startPoint y: 439, endPoint x: 343, endPoint y: 478, distance: 64.6
click at [295, 439] on div "Adolescentes y jóvenes escolarizados (Cuauhtémoc)" at bounding box center [373, 443] width 416 height 17
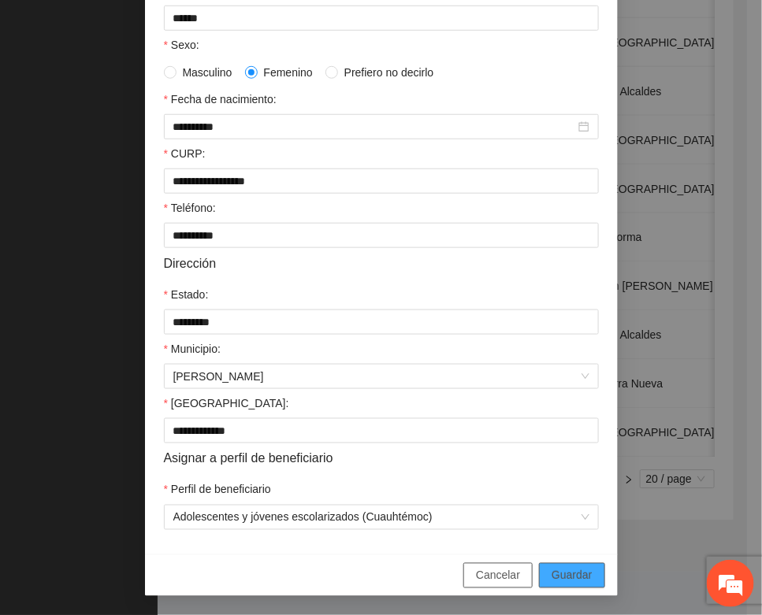
drag, startPoint x: 580, startPoint y: 569, endPoint x: 488, endPoint y: 562, distance: 91.6
click at [580, 568] on span "Guardar" at bounding box center [571, 575] width 40 height 17
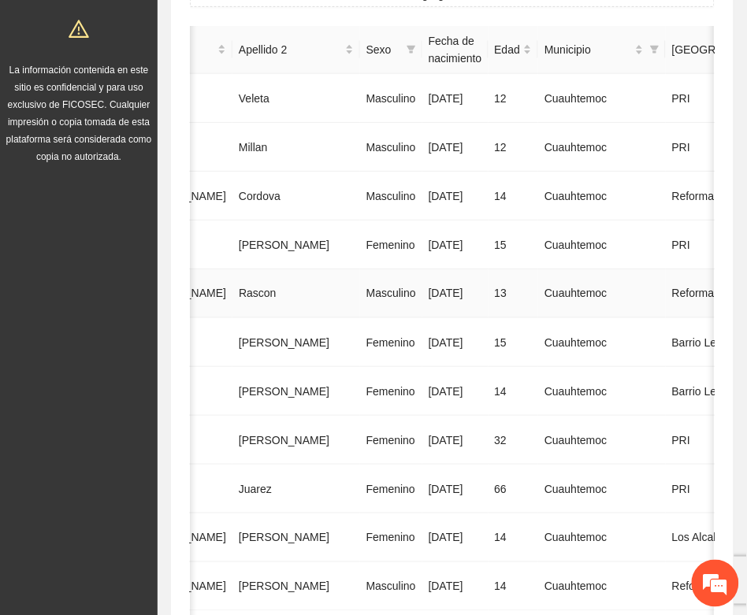
scroll to position [98, 0]
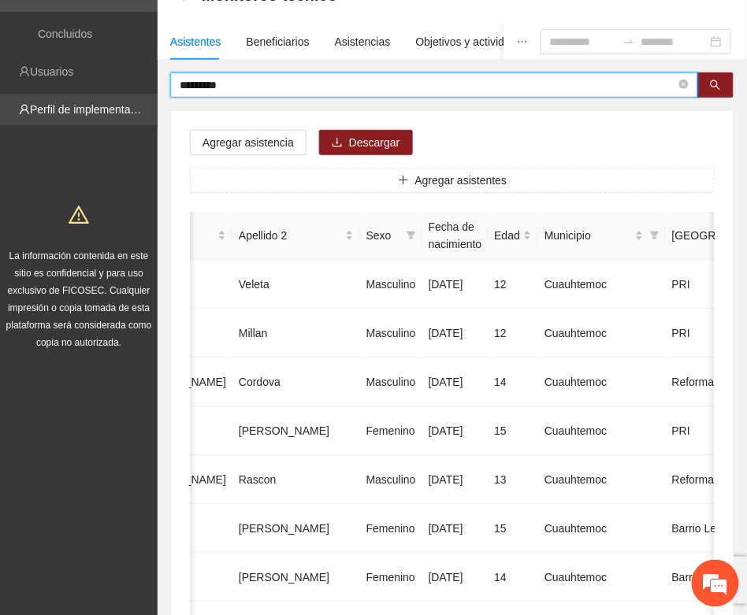
drag, startPoint x: 241, startPoint y: 76, endPoint x: 152, endPoint y: 95, distance: 91.0
paste input "***"
drag, startPoint x: 721, startPoint y: 87, endPoint x: 710, endPoint y: 95, distance: 13.6
click at [719, 88] on button "button" at bounding box center [715, 84] width 36 height 25
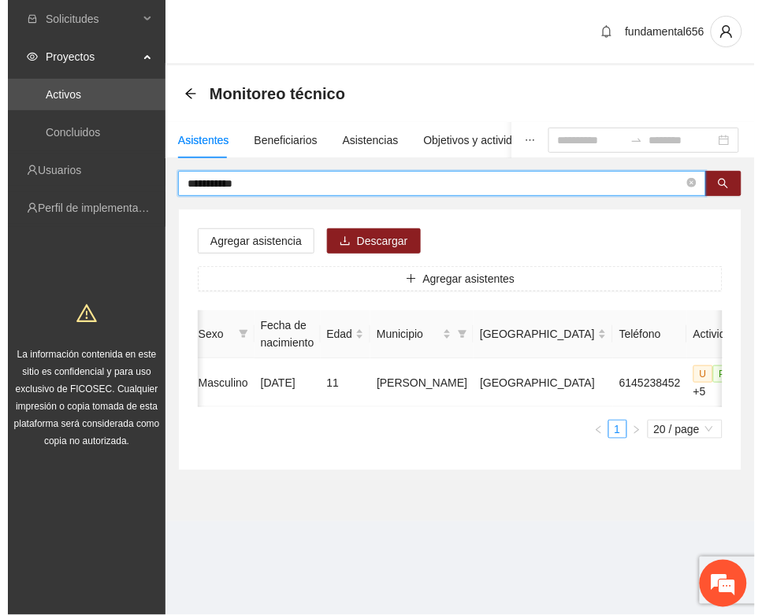
scroll to position [0, 265]
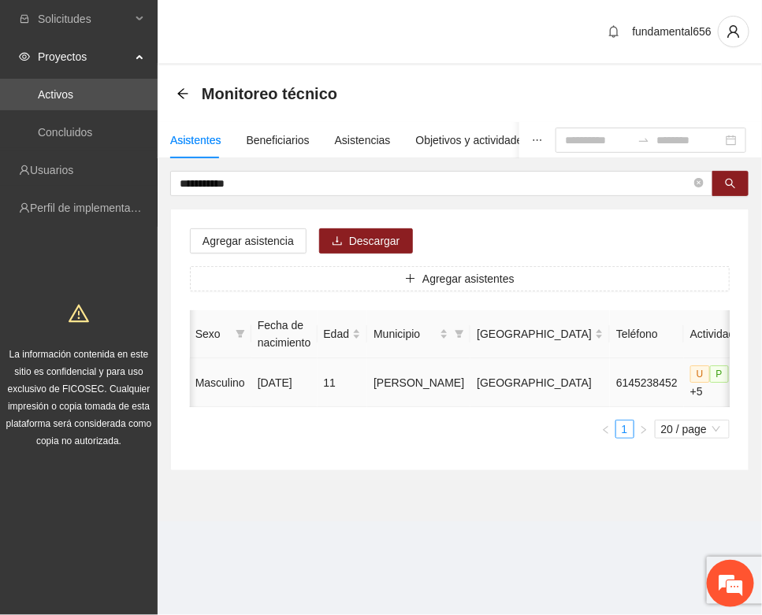
click at [746, 386] on icon "edit" at bounding box center [760, 382] width 13 height 13
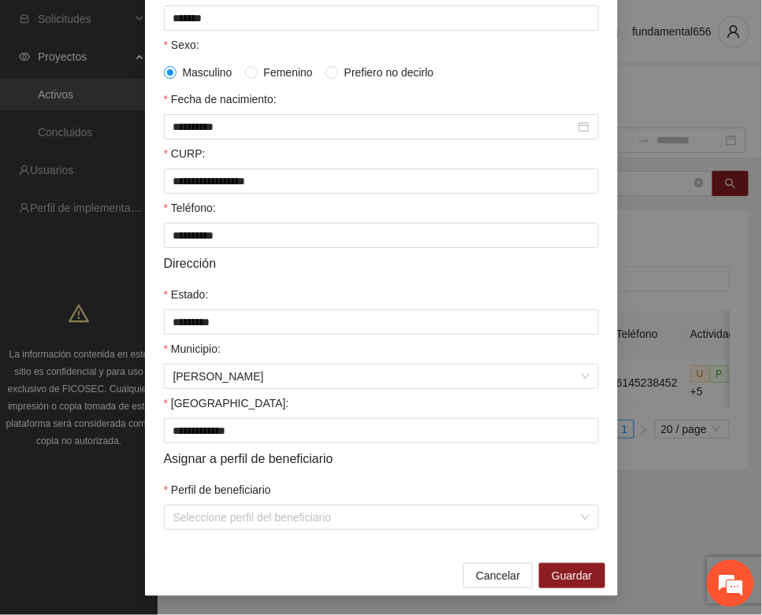
scroll to position [312, 0]
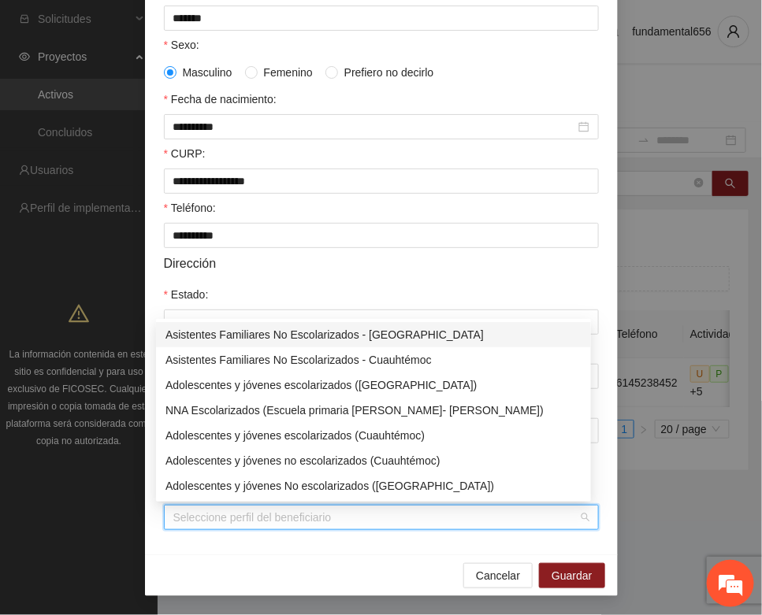
click at [264, 529] on input "Perfil de beneficiario" at bounding box center [375, 518] width 405 height 24
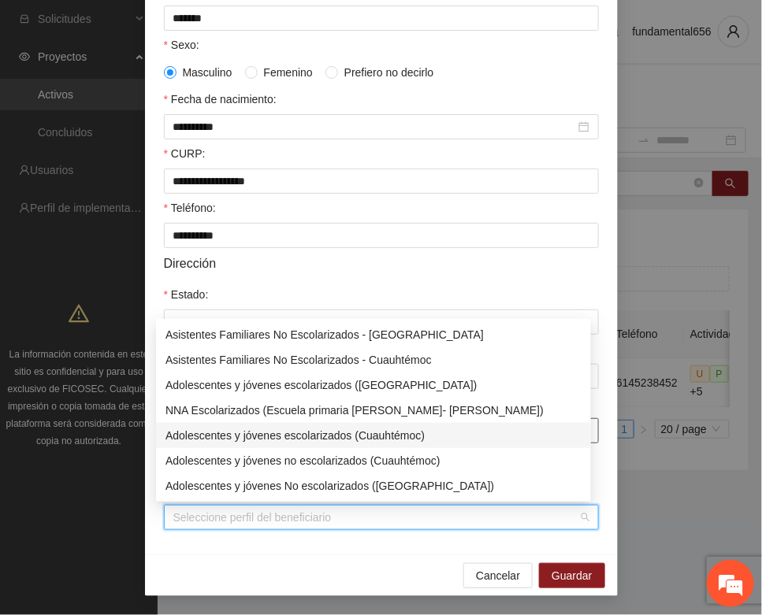
drag, startPoint x: 332, startPoint y: 433, endPoint x: 341, endPoint y: 441, distance: 11.7
click at [335, 434] on div "Adolescentes y jóvenes escolarizados (Cuauhtémoc)" at bounding box center [373, 435] width 416 height 17
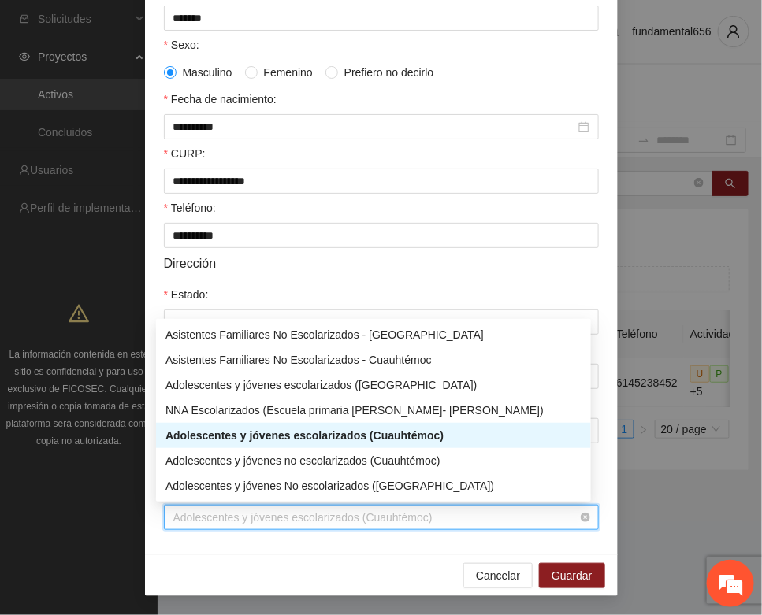
click at [324, 525] on span "Adolescentes y jóvenes escolarizados (Cuauhtémoc)" at bounding box center [381, 518] width 416 height 24
click at [415, 414] on div "NNA Escolarizados (Escuela primaria [PERSON_NAME]- [PERSON_NAME])" at bounding box center [373, 410] width 416 height 17
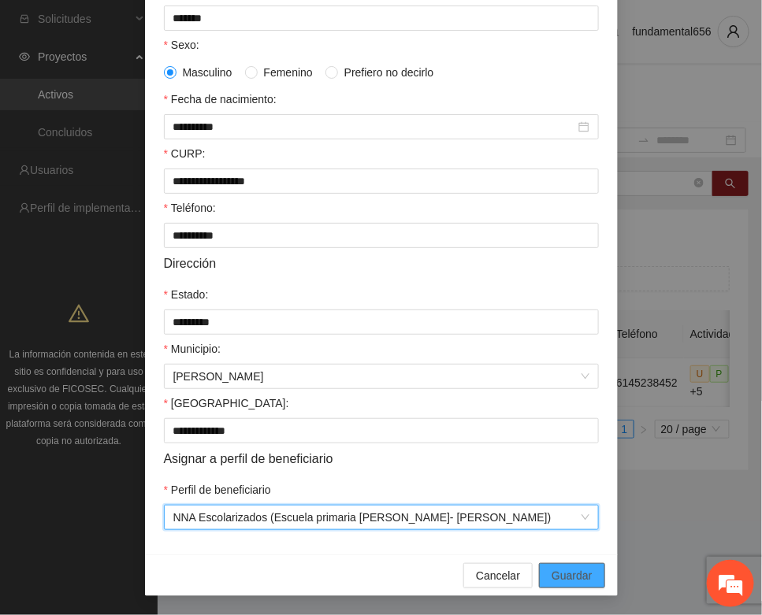
drag, startPoint x: 556, startPoint y: 575, endPoint x: 538, endPoint y: 579, distance: 18.5
click at [555, 576] on span "Guardar" at bounding box center [571, 575] width 40 height 17
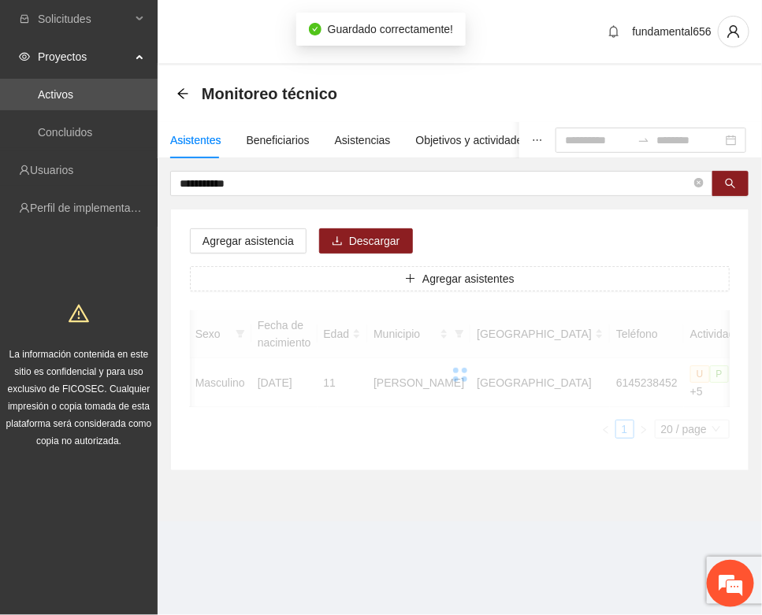
scroll to position [233, 0]
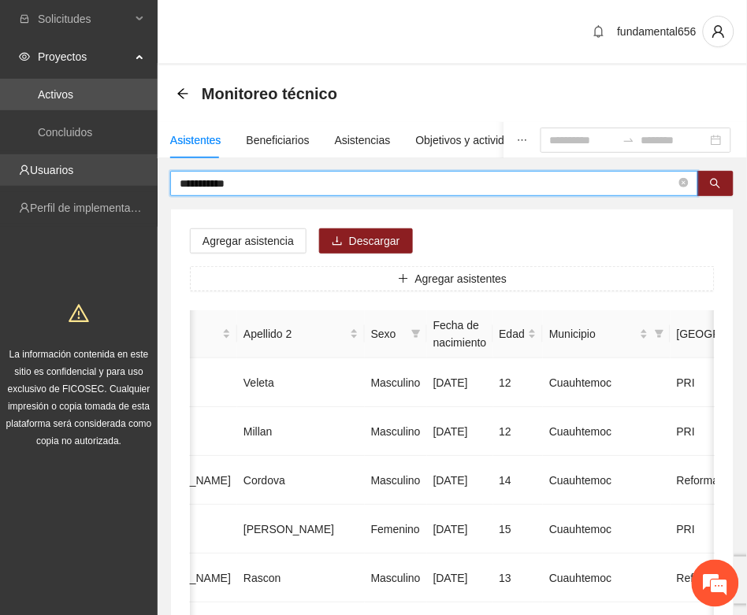
drag, startPoint x: 260, startPoint y: 185, endPoint x: 147, endPoint y: 178, distance: 113.6
paste input "*"
click at [714, 181] on icon "search" at bounding box center [715, 183] width 11 height 11
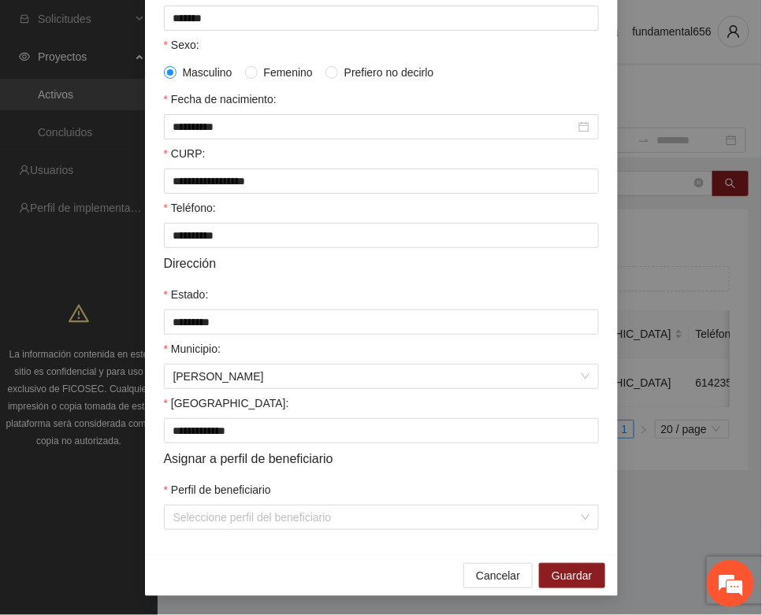
scroll to position [312, 0]
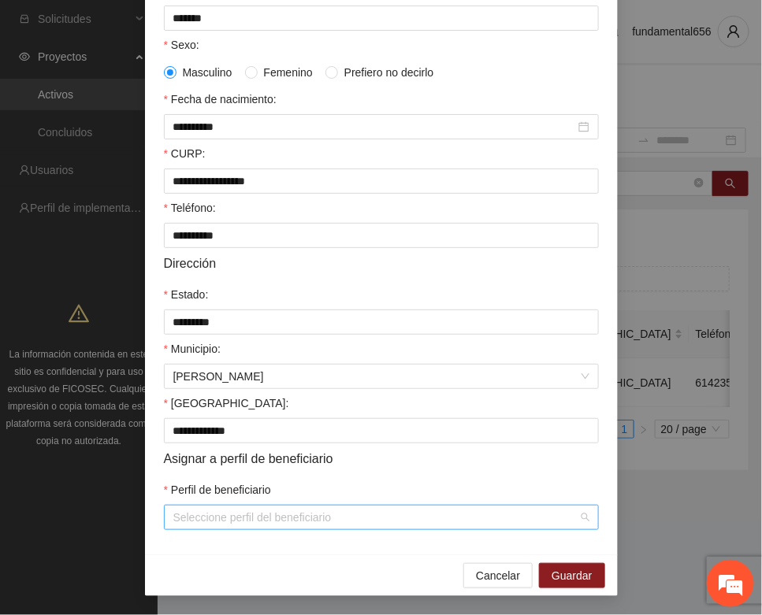
click at [187, 526] on input "Perfil de beneficiario" at bounding box center [375, 518] width 405 height 24
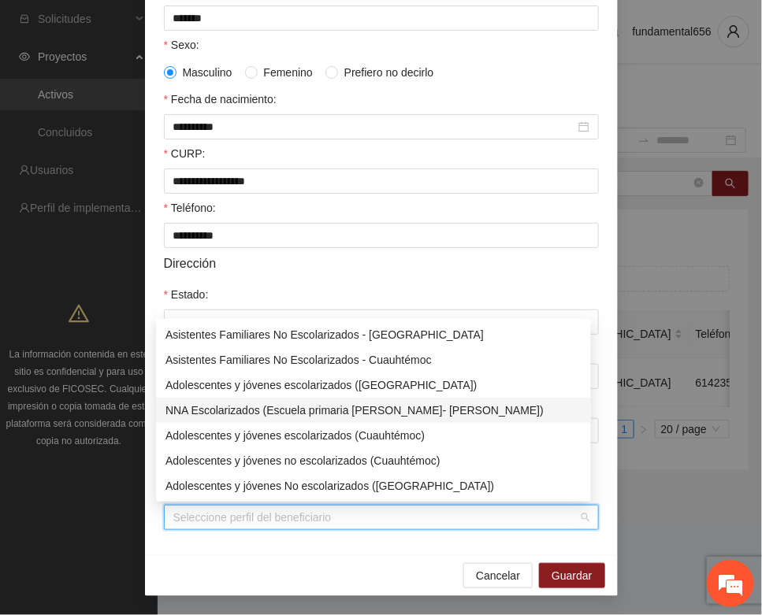
click at [302, 411] on div "NNA Escolarizados (Escuela primaria [PERSON_NAME]- [PERSON_NAME])" at bounding box center [373, 410] width 416 height 17
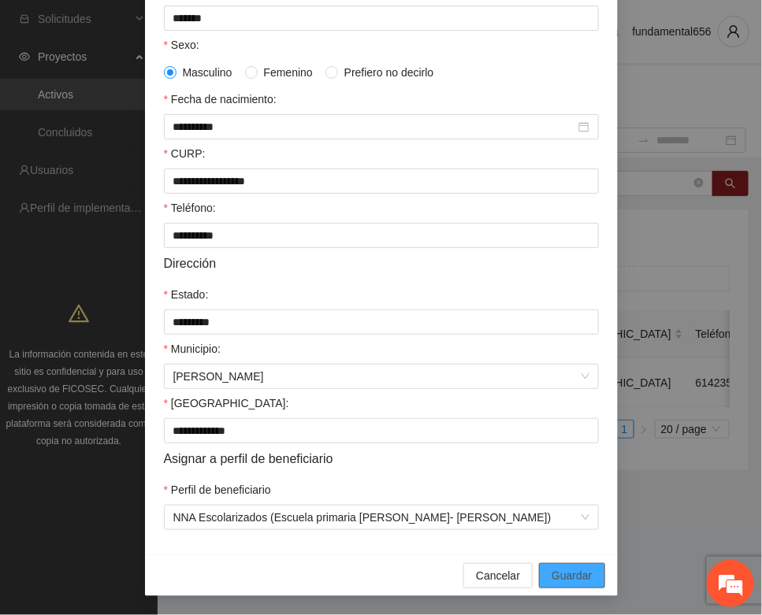
click at [566, 569] on span "Guardar" at bounding box center [571, 575] width 40 height 17
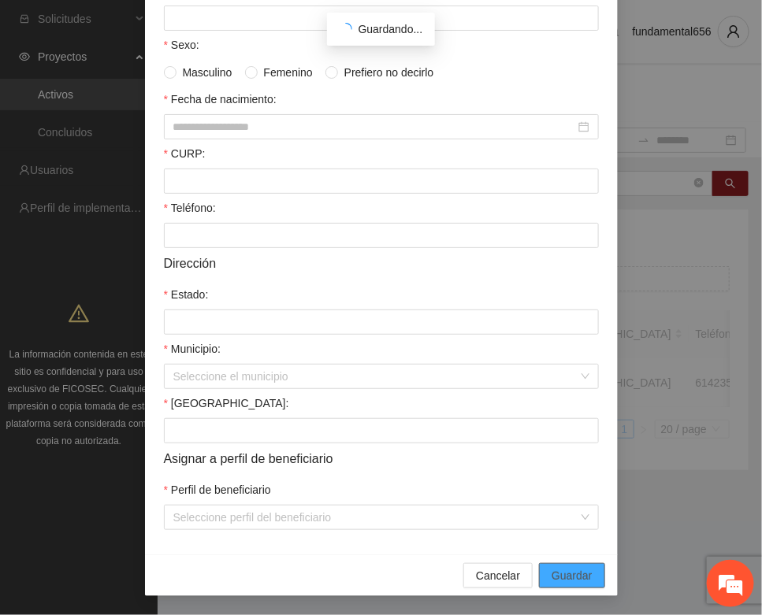
scroll to position [233, 0]
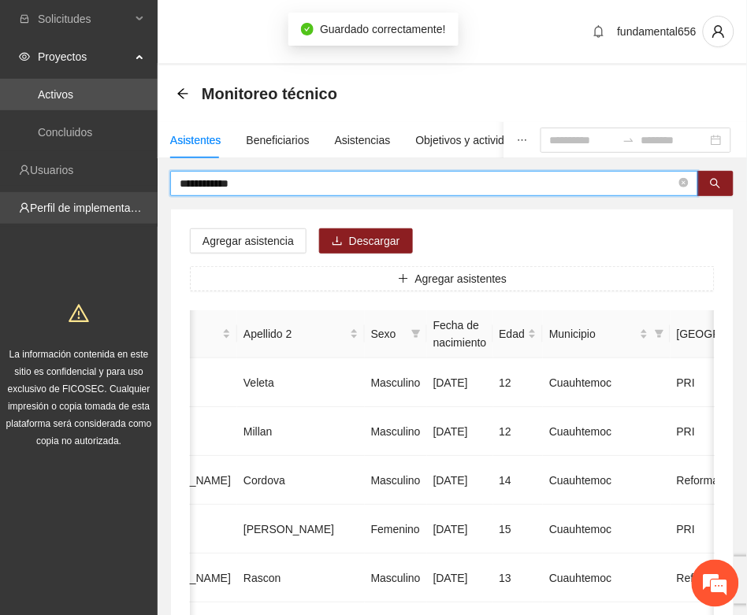
drag, startPoint x: 253, startPoint y: 183, endPoint x: 156, endPoint y: 214, distance: 101.9
paste input "***"
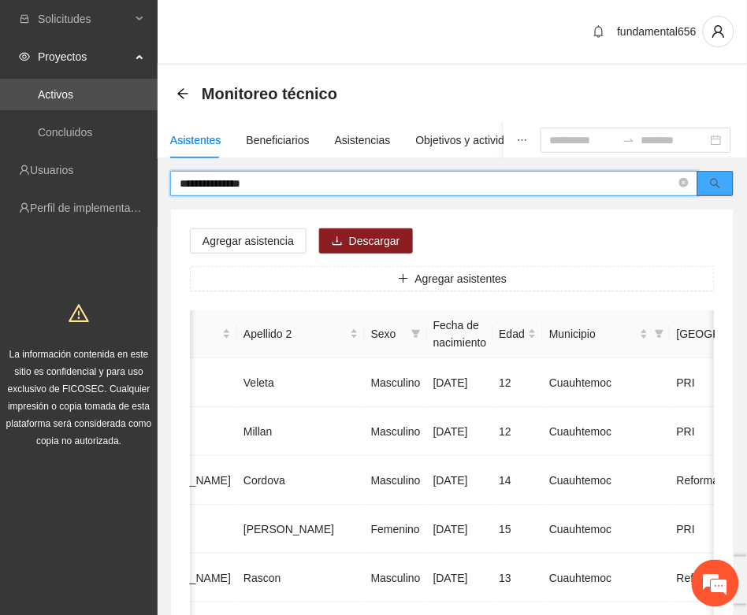
drag, startPoint x: 721, startPoint y: 183, endPoint x: 711, endPoint y: 195, distance: 15.6
click at [721, 184] on button "button" at bounding box center [715, 183] width 36 height 25
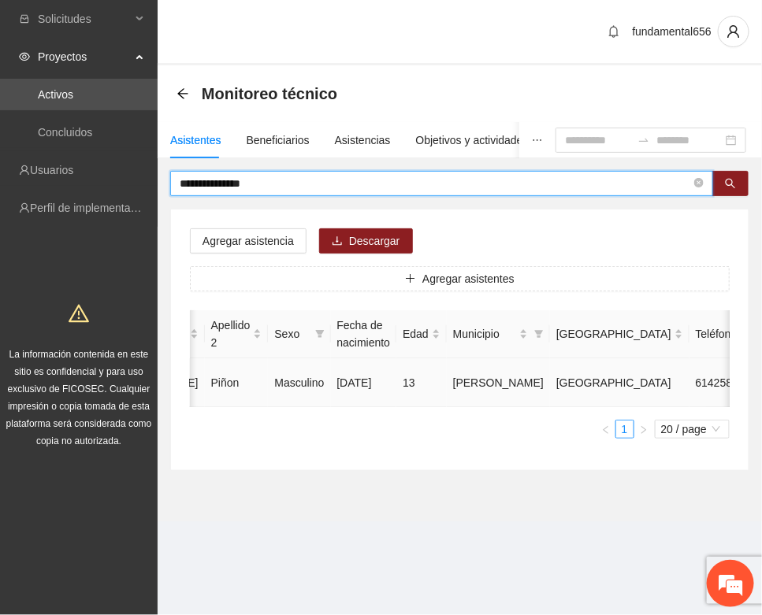
type input "**********"
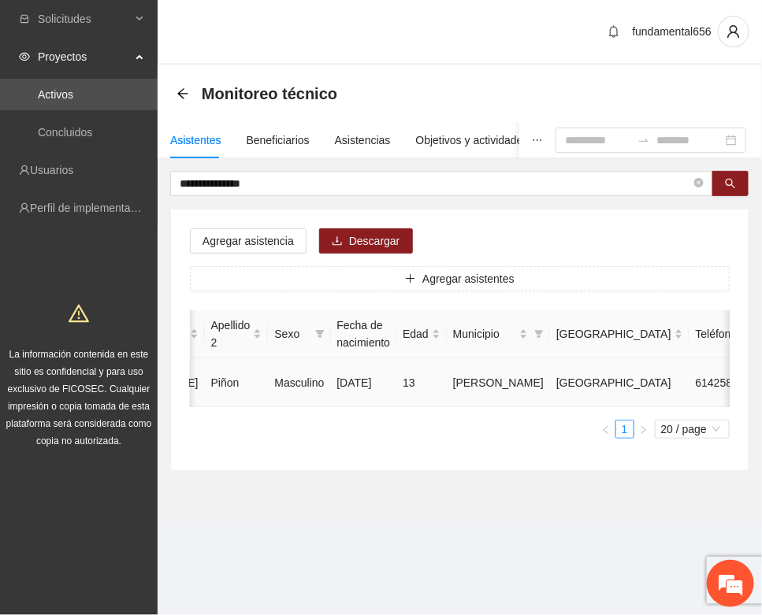
type input "**********"
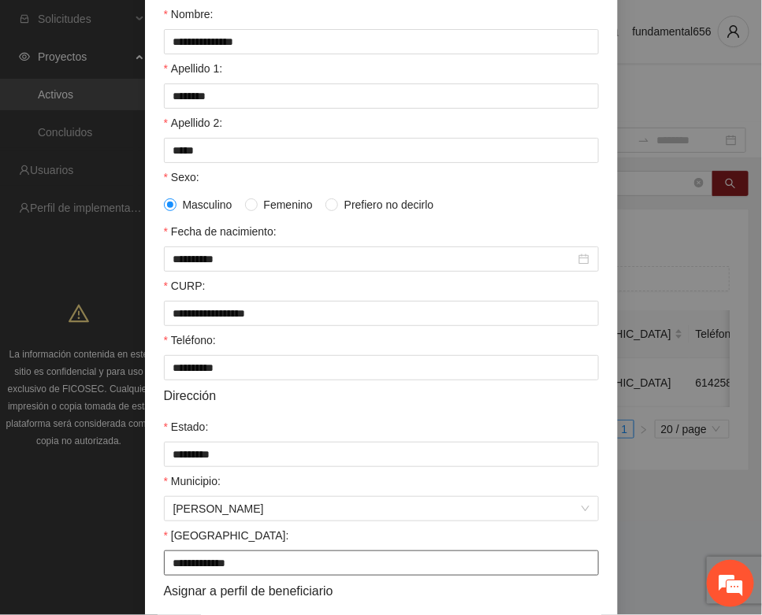
scroll to position [312, 0]
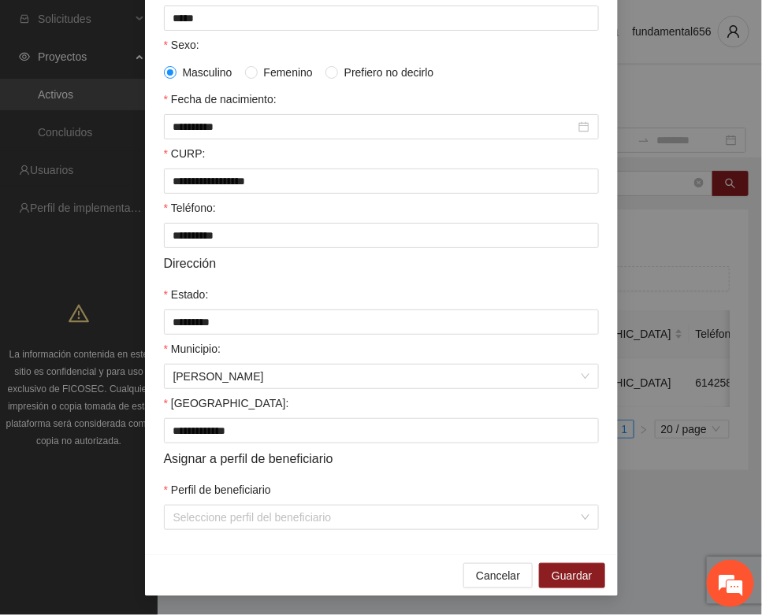
click at [286, 501] on div "Perfil de beneficiario" at bounding box center [381, 493] width 435 height 24
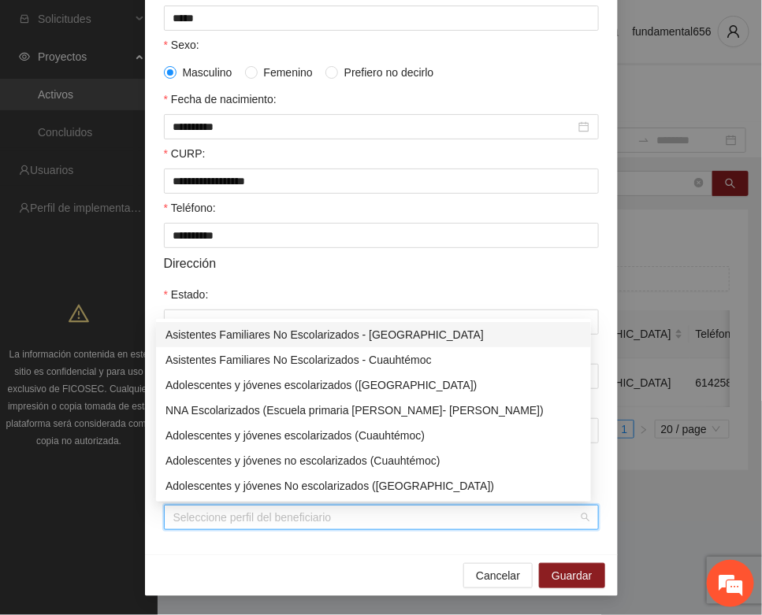
click at [282, 520] on input "Perfil de beneficiario" at bounding box center [375, 518] width 405 height 24
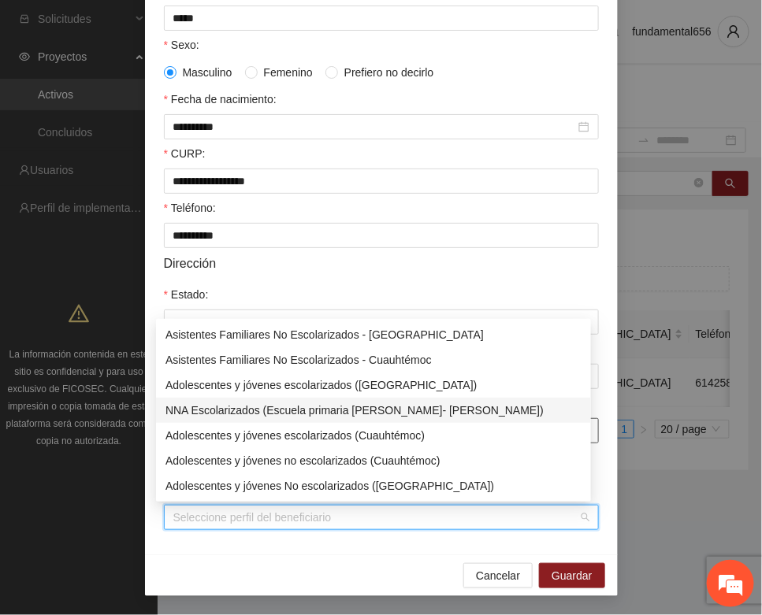
drag, startPoint x: 352, startPoint y: 408, endPoint x: 378, endPoint y: 426, distance: 31.7
click at [353, 408] on div "NNA Escolarizados (Escuela primaria [PERSON_NAME]- [PERSON_NAME])" at bounding box center [373, 410] width 416 height 17
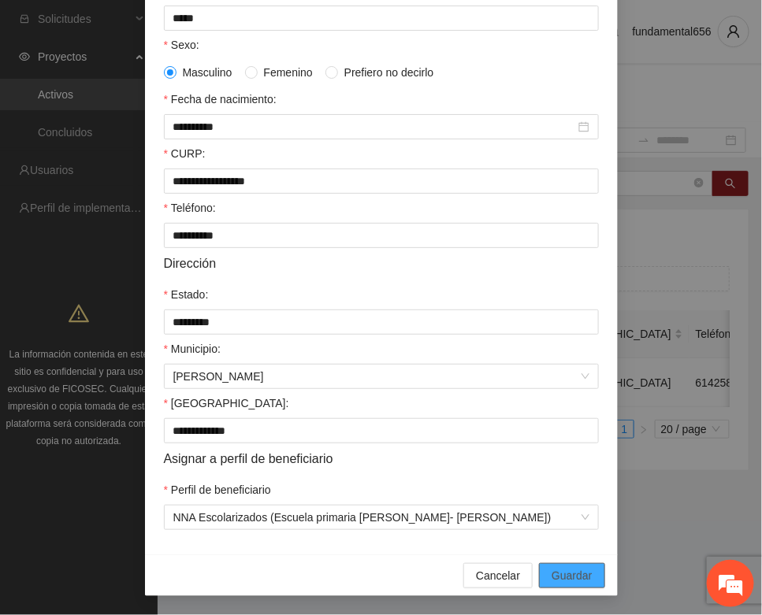
click at [551, 569] on span "Guardar" at bounding box center [571, 575] width 40 height 17
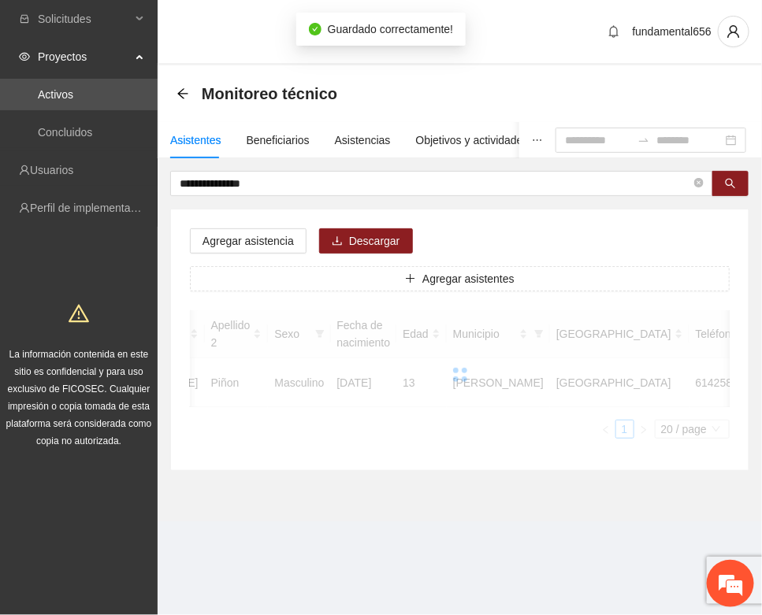
scroll to position [233, 0]
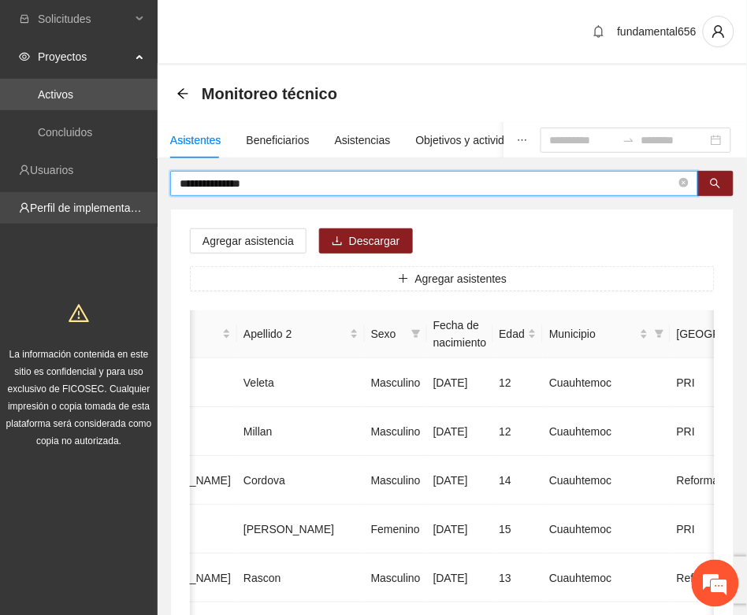
drag, startPoint x: 287, startPoint y: 191, endPoint x: 142, endPoint y: 217, distance: 148.0
paste input "text"
drag, startPoint x: 711, startPoint y: 187, endPoint x: 675, endPoint y: 205, distance: 40.2
click at [707, 191] on button "button" at bounding box center [715, 183] width 36 height 25
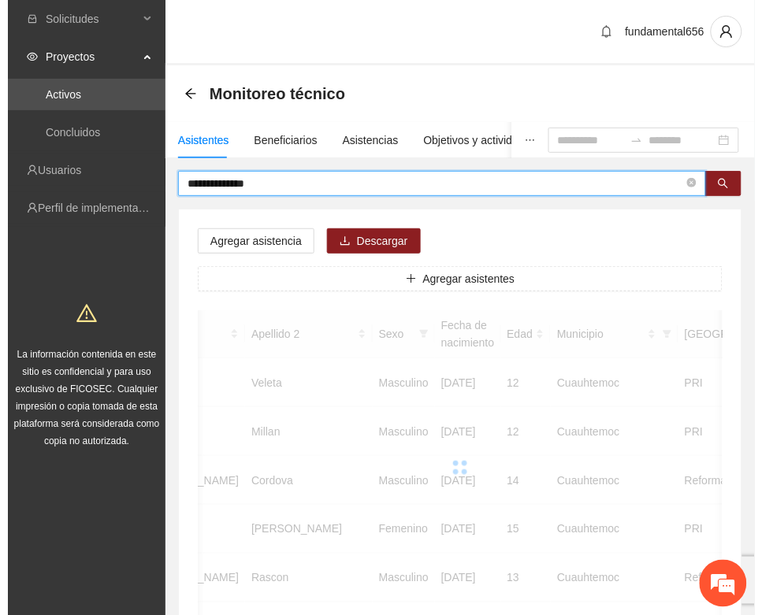
scroll to position [0, 265]
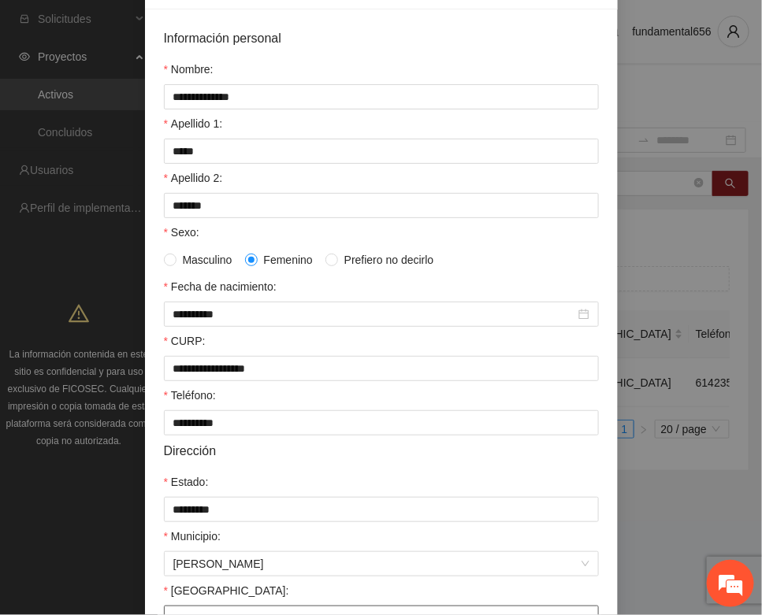
scroll to position [312, 0]
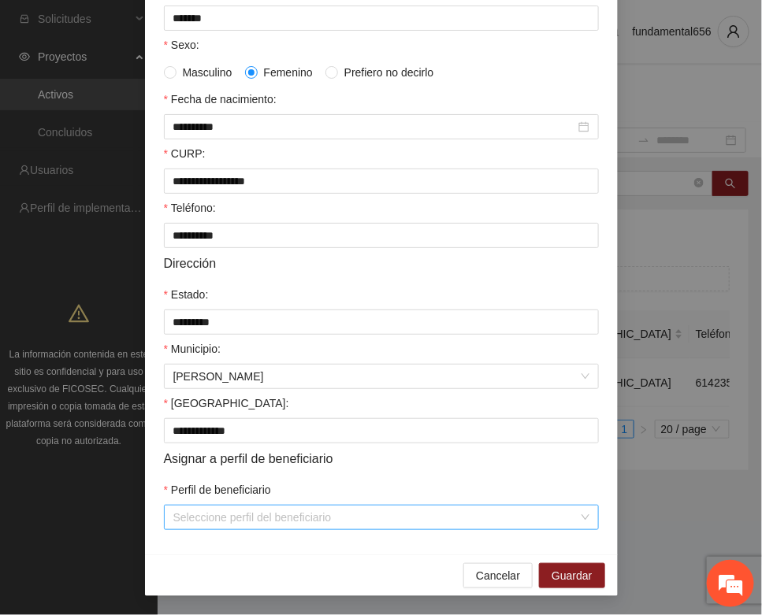
click at [217, 514] on input "Perfil de beneficiario" at bounding box center [375, 518] width 405 height 24
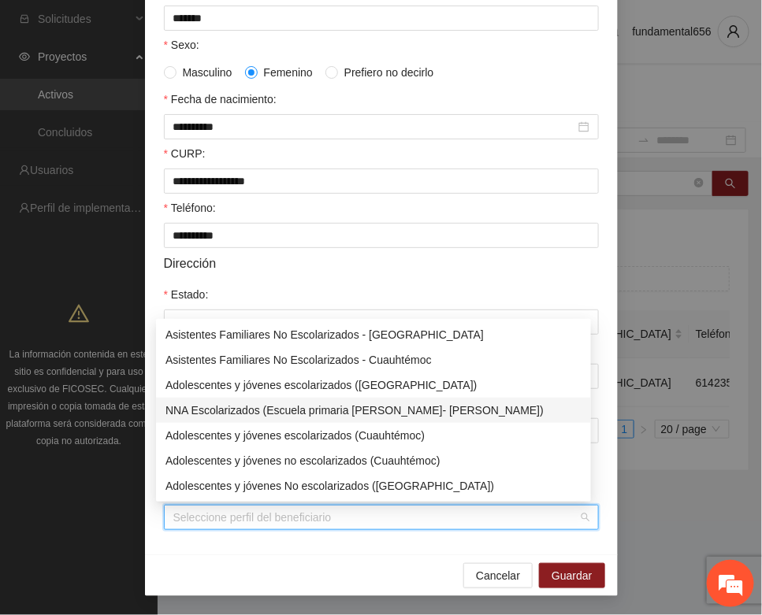
click at [285, 406] on div "NNA Escolarizados (Escuela primaria [PERSON_NAME]- [PERSON_NAME])" at bounding box center [373, 410] width 416 height 17
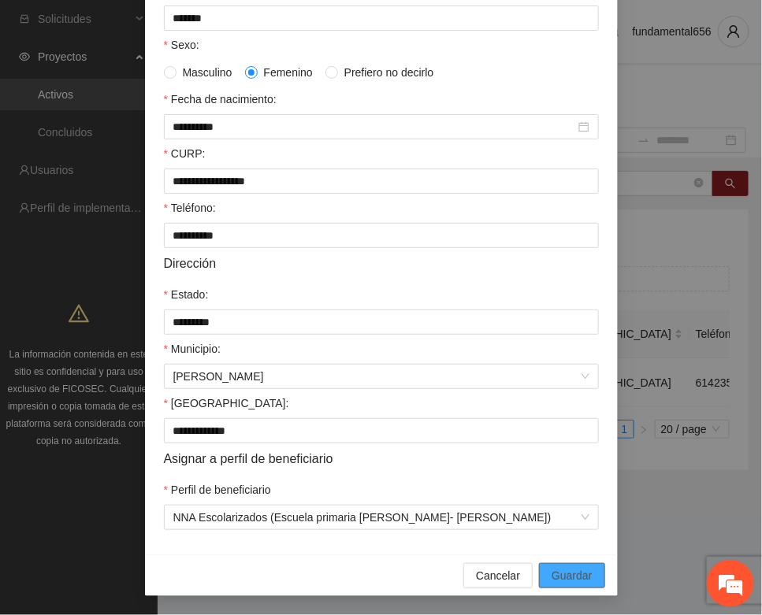
click at [562, 577] on span "Guardar" at bounding box center [571, 575] width 40 height 17
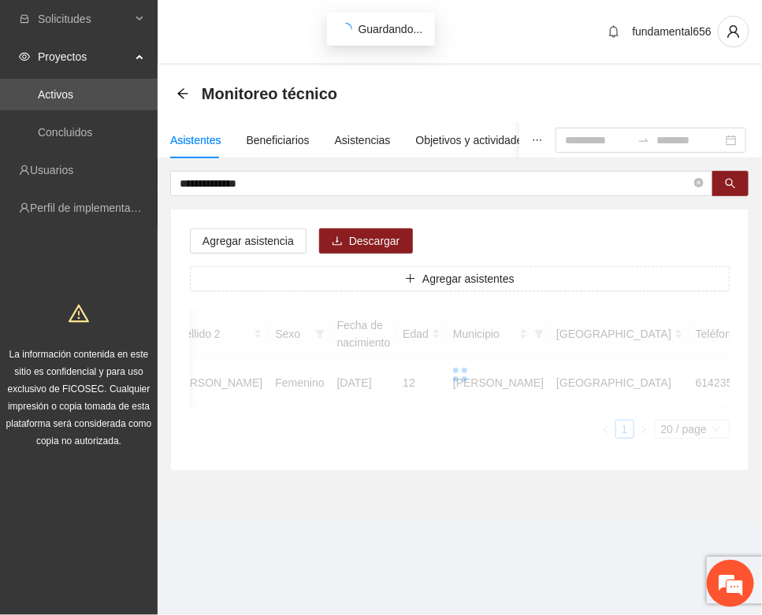
scroll to position [233, 0]
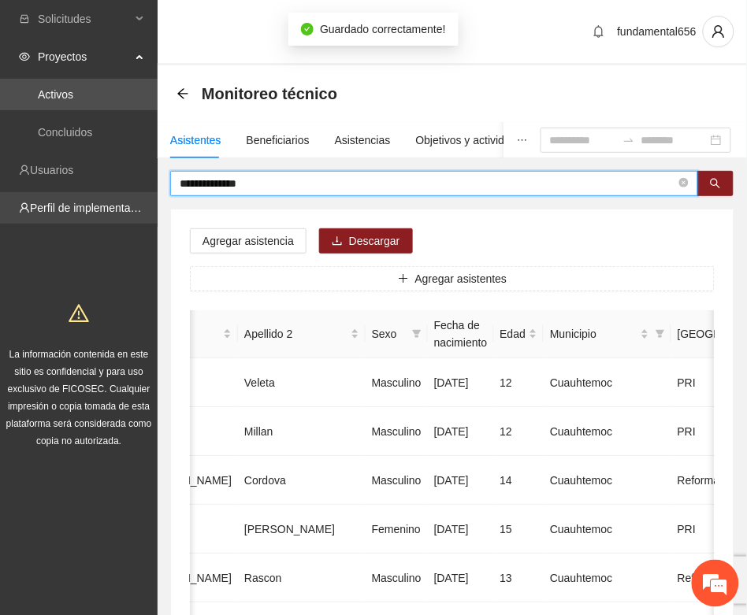
drag, startPoint x: 217, startPoint y: 198, endPoint x: 148, endPoint y: 213, distance: 70.1
paste input "text"
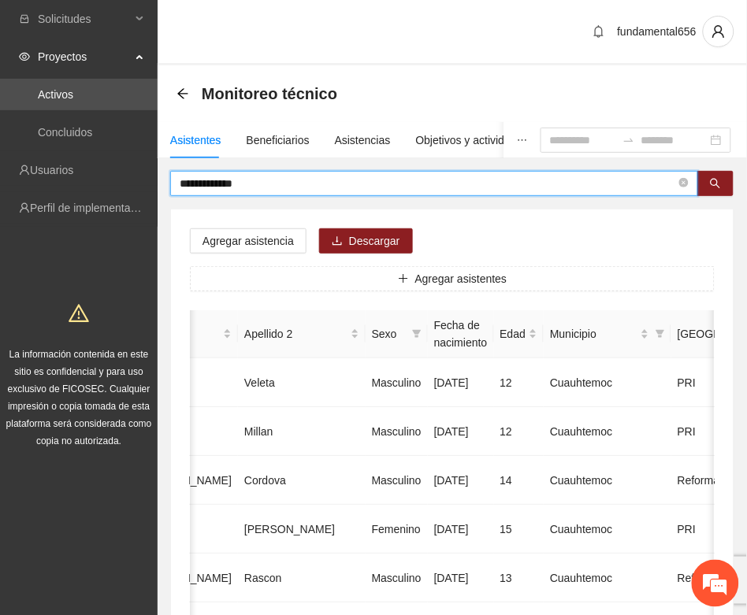
drag, startPoint x: 699, startPoint y: 181, endPoint x: 560, endPoint y: 226, distance: 145.7
click at [699, 184] on button "button" at bounding box center [715, 183] width 36 height 25
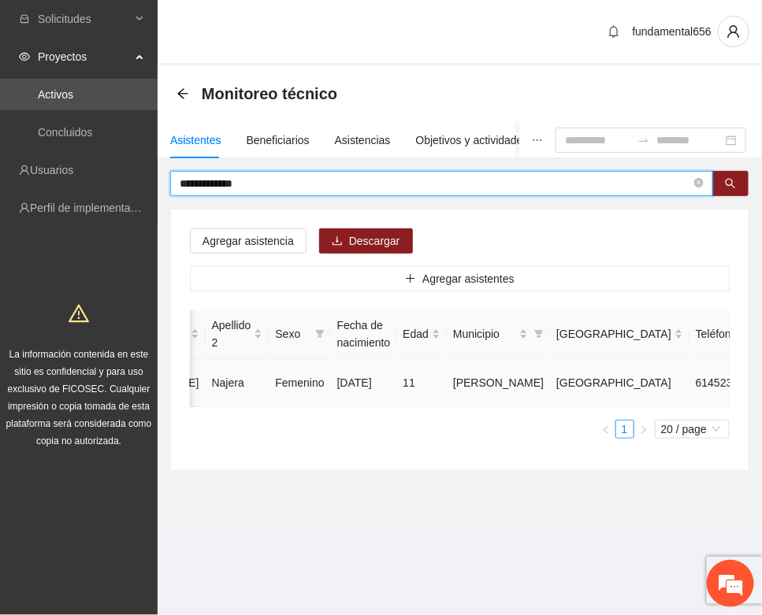
type input "**********"
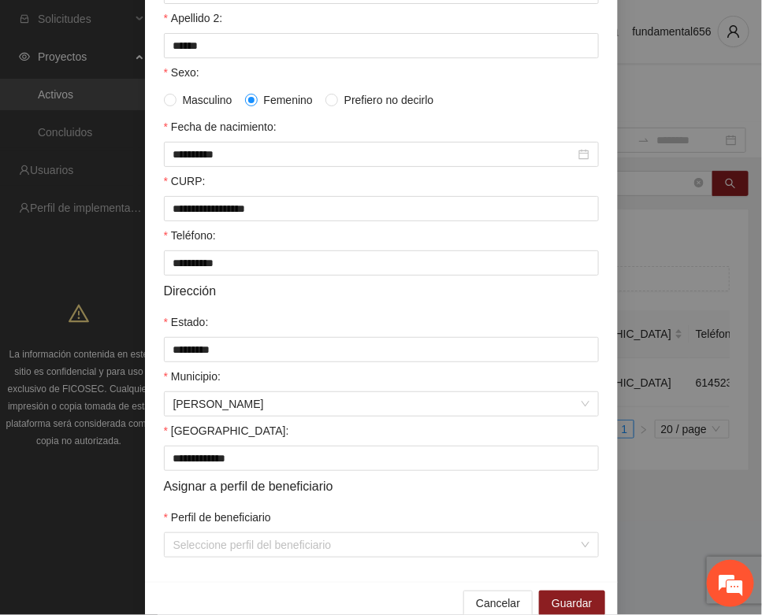
scroll to position [312, 0]
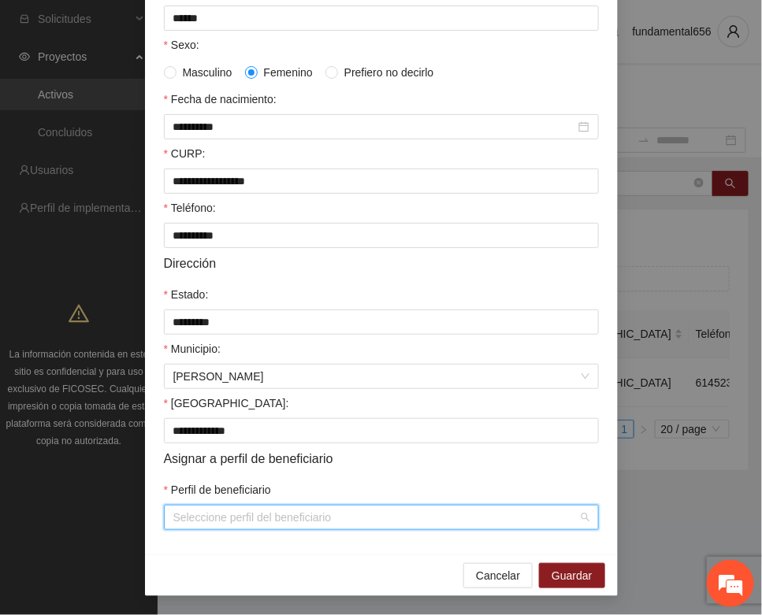
click at [287, 509] on input "Perfil de beneficiario" at bounding box center [375, 518] width 405 height 24
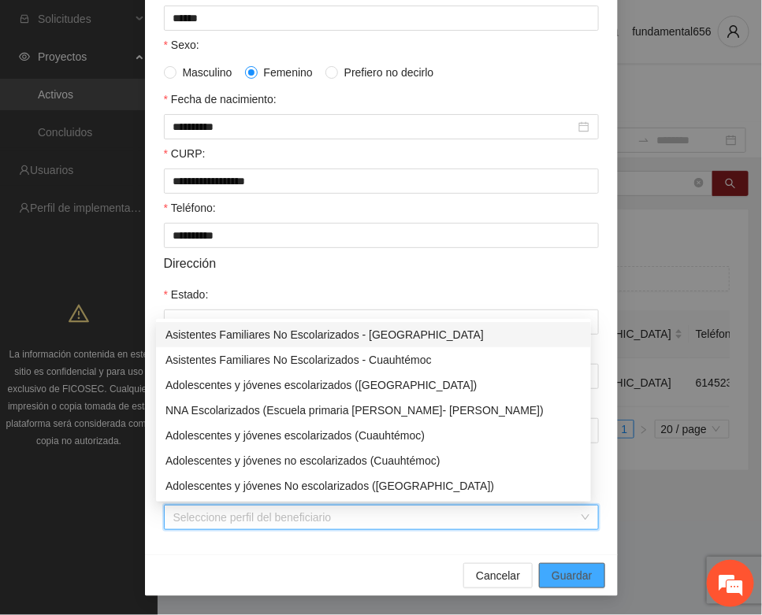
click at [555, 571] on span "Guardar" at bounding box center [571, 575] width 40 height 17
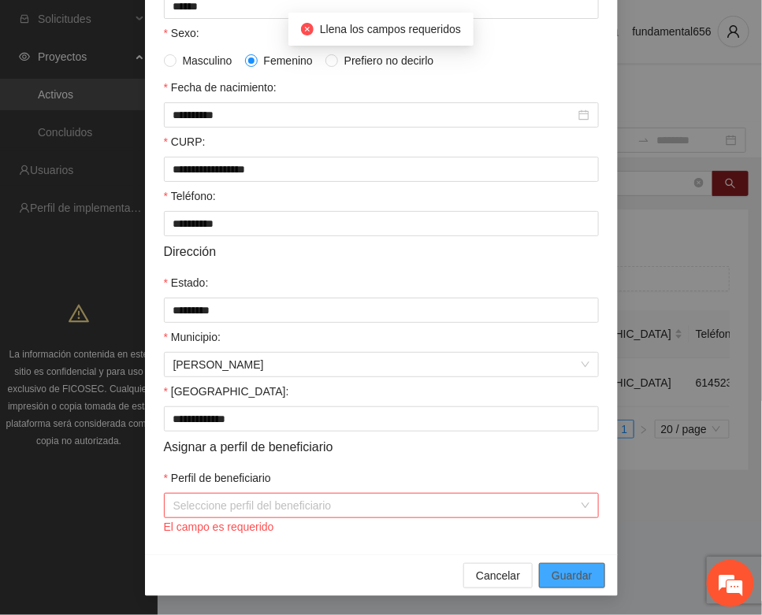
click at [555, 573] on div "Cancelar Guardar" at bounding box center [381, 576] width 473 height 42
click at [337, 517] on input "Perfil de beneficiario" at bounding box center [375, 506] width 405 height 24
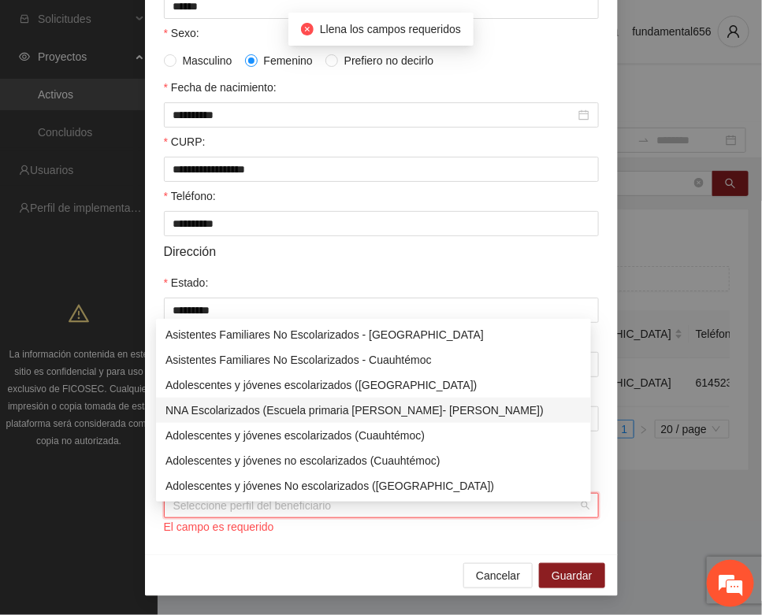
click at [394, 404] on div "NNA Escolarizados (Escuela primaria [PERSON_NAME]- [PERSON_NAME])" at bounding box center [373, 410] width 416 height 17
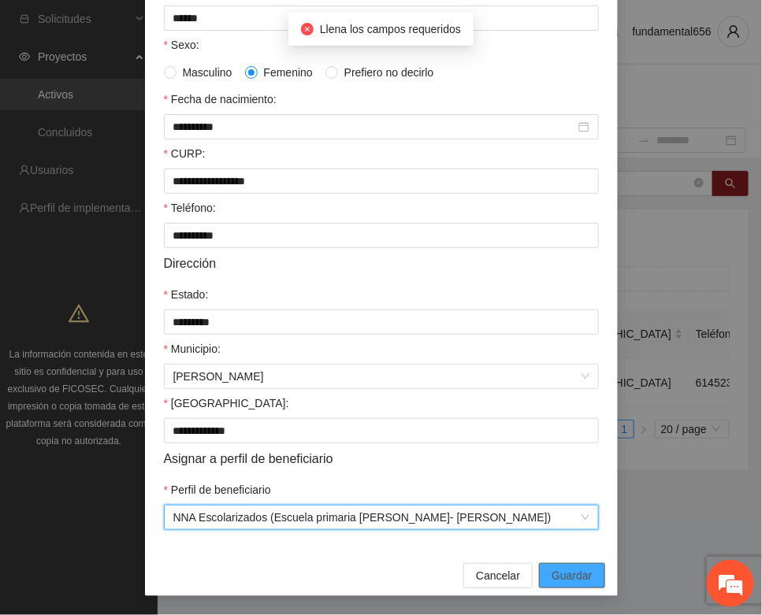
click at [569, 573] on span "Guardar" at bounding box center [571, 575] width 40 height 17
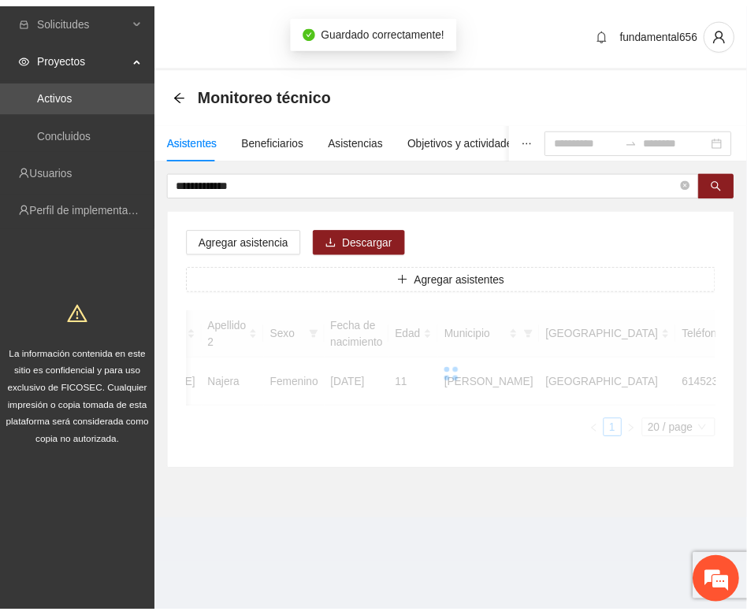
scroll to position [233, 0]
